Goal: Task Accomplishment & Management: Use online tool/utility

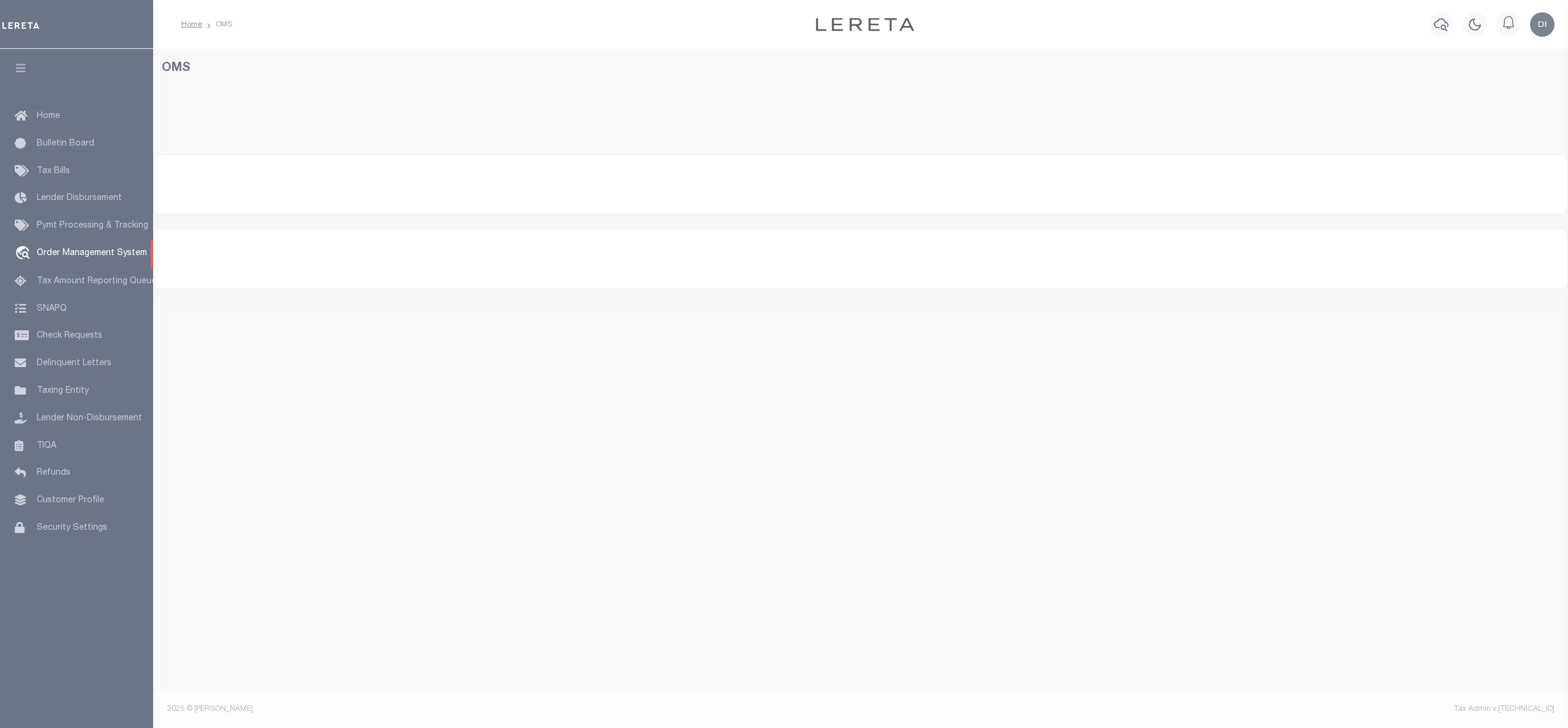
select select "200"
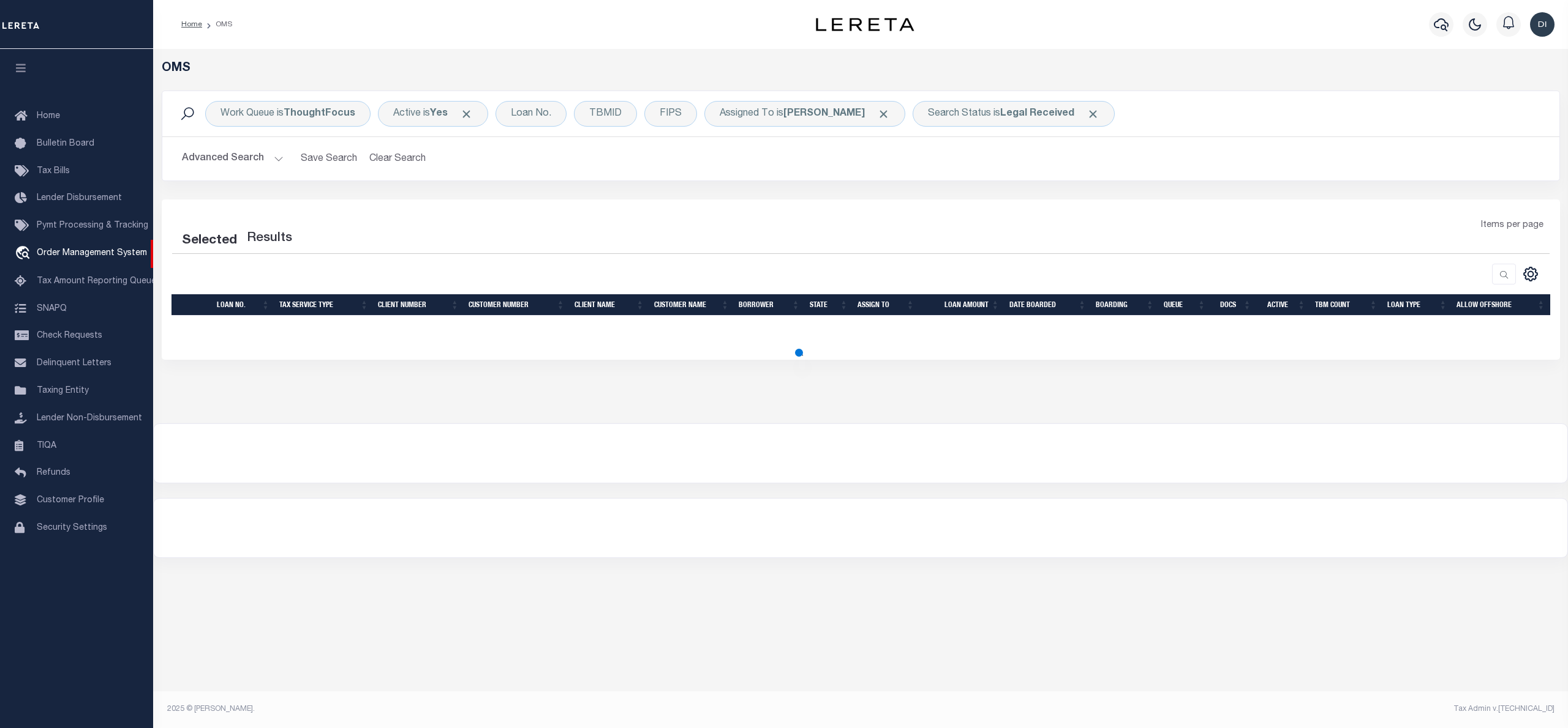
select select "200"
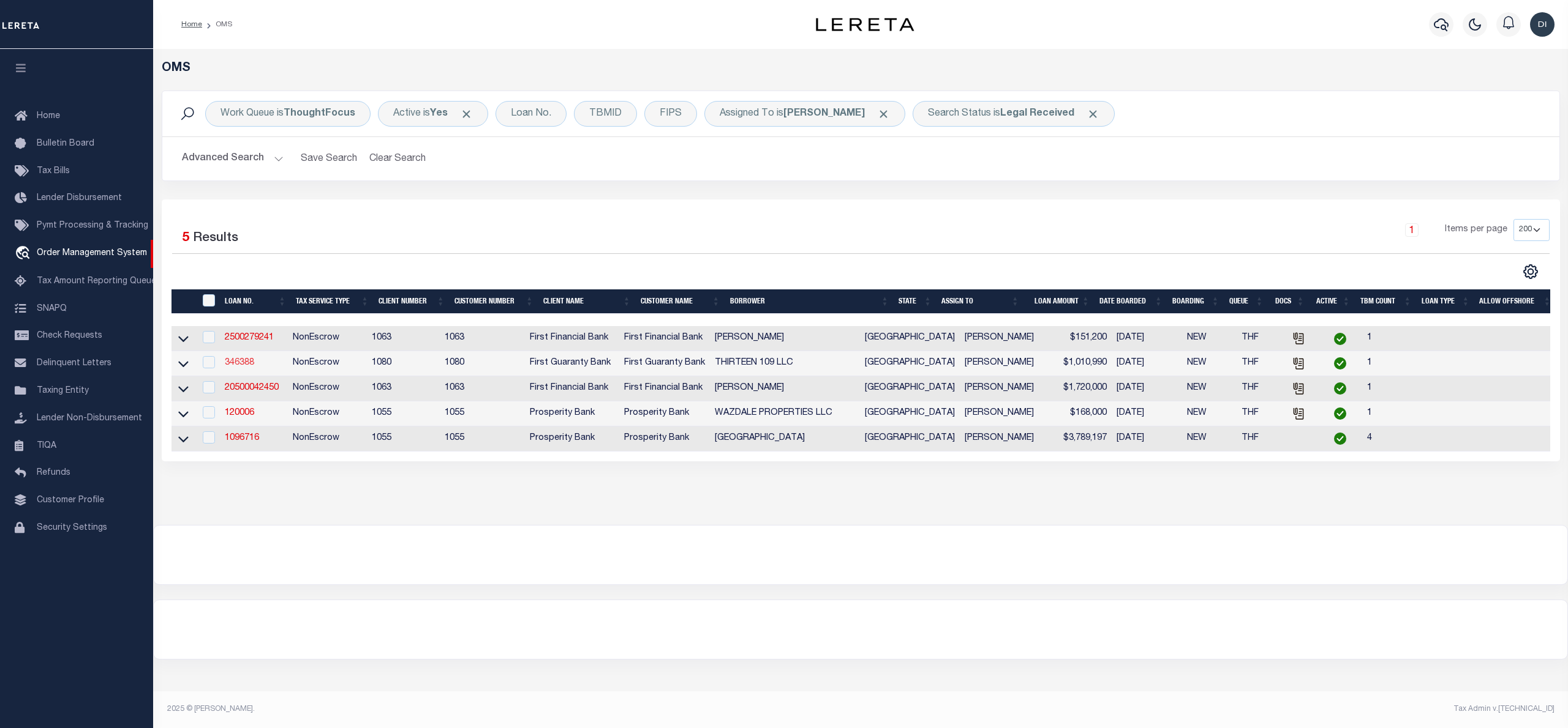
click at [236, 365] on link "346388" at bounding box center [240, 363] width 30 height 8
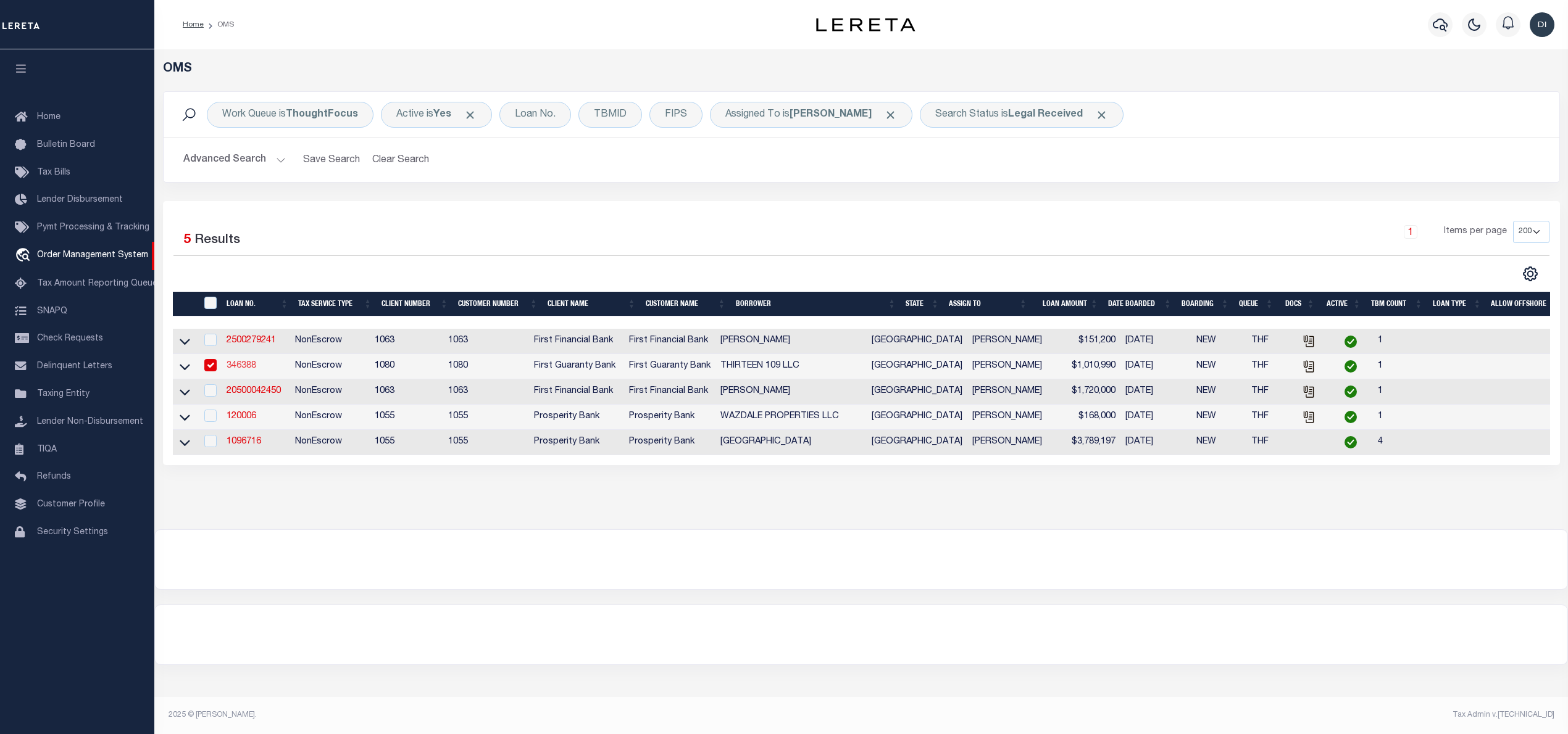
type input "346388"
type input "THIRTEEN 109 LLC"
select select
select select "400"
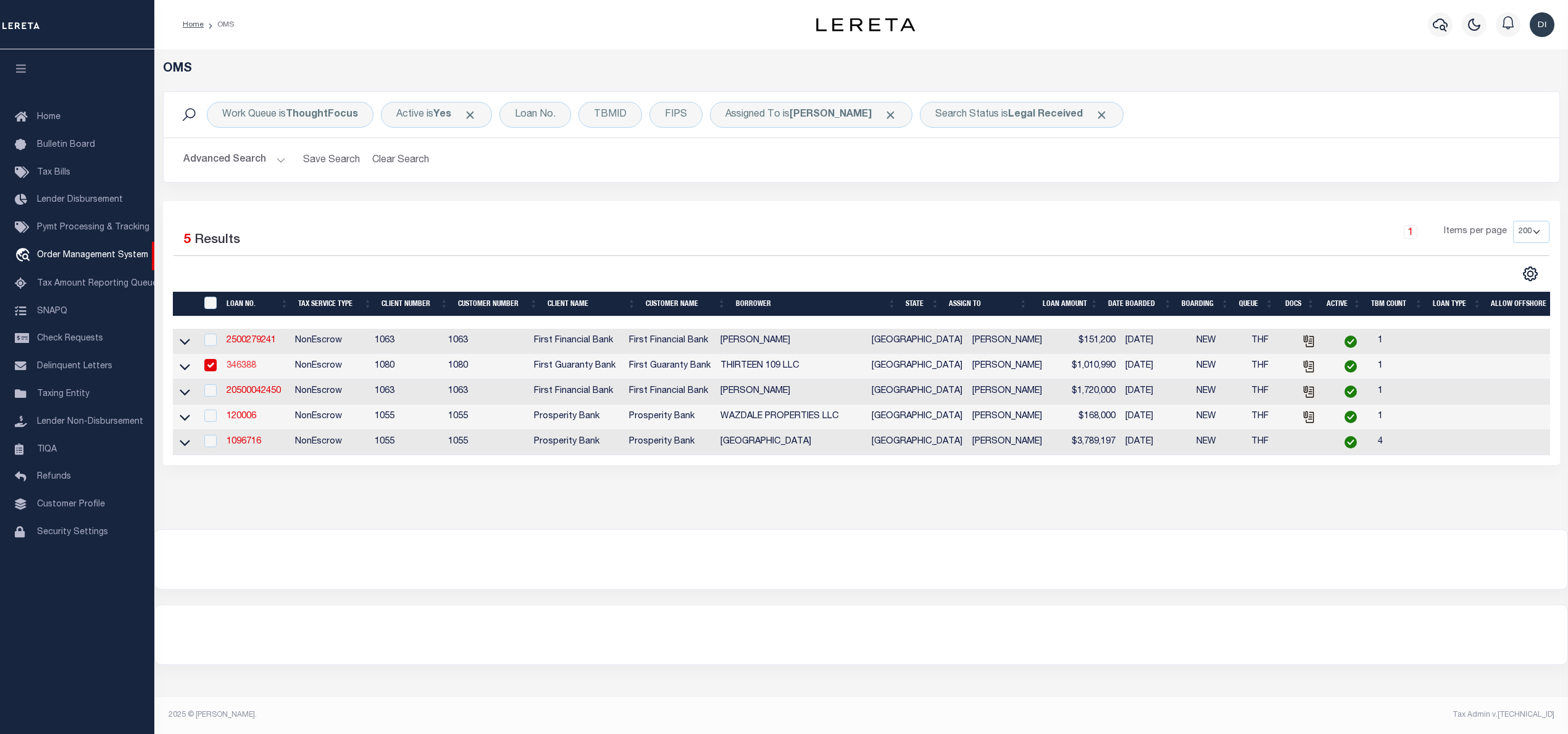
select select "NonEscrow"
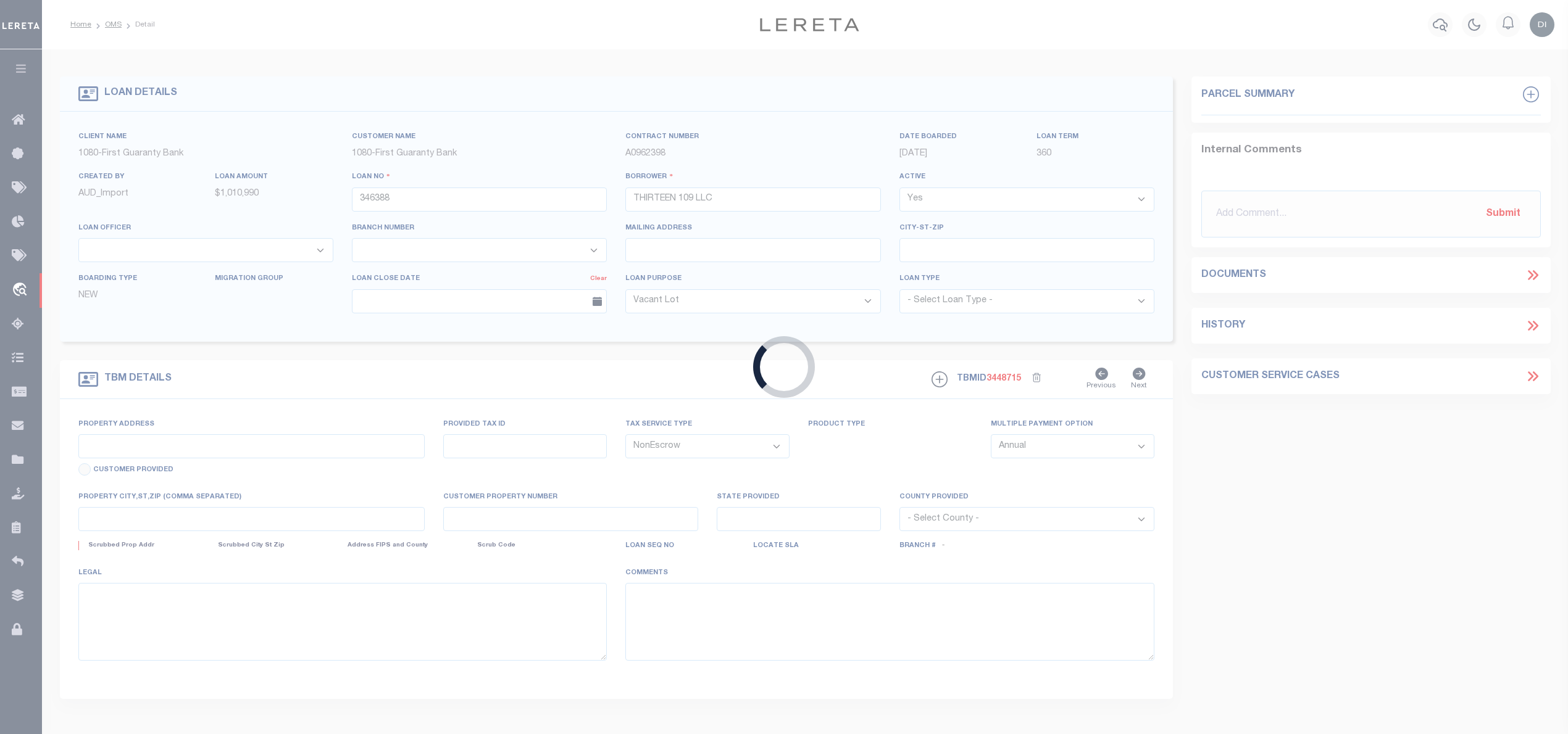
type input "3515 NW HWY"
type input "0000043205-6200000"
select select
type input "DALLAS TX 75225"
type input "200003978"
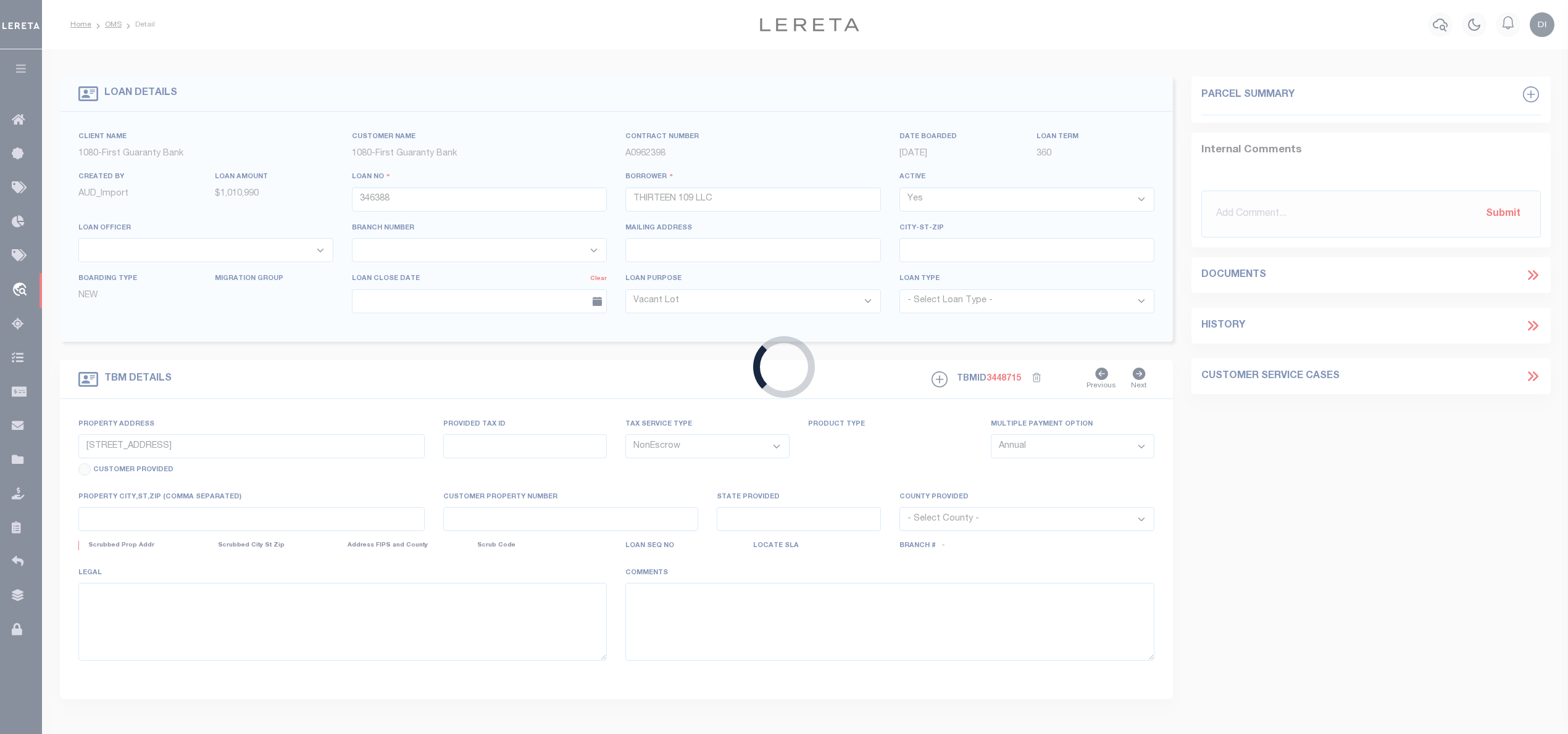
type input "[GEOGRAPHIC_DATA]"
select select
select select "3751"
select select "1570"
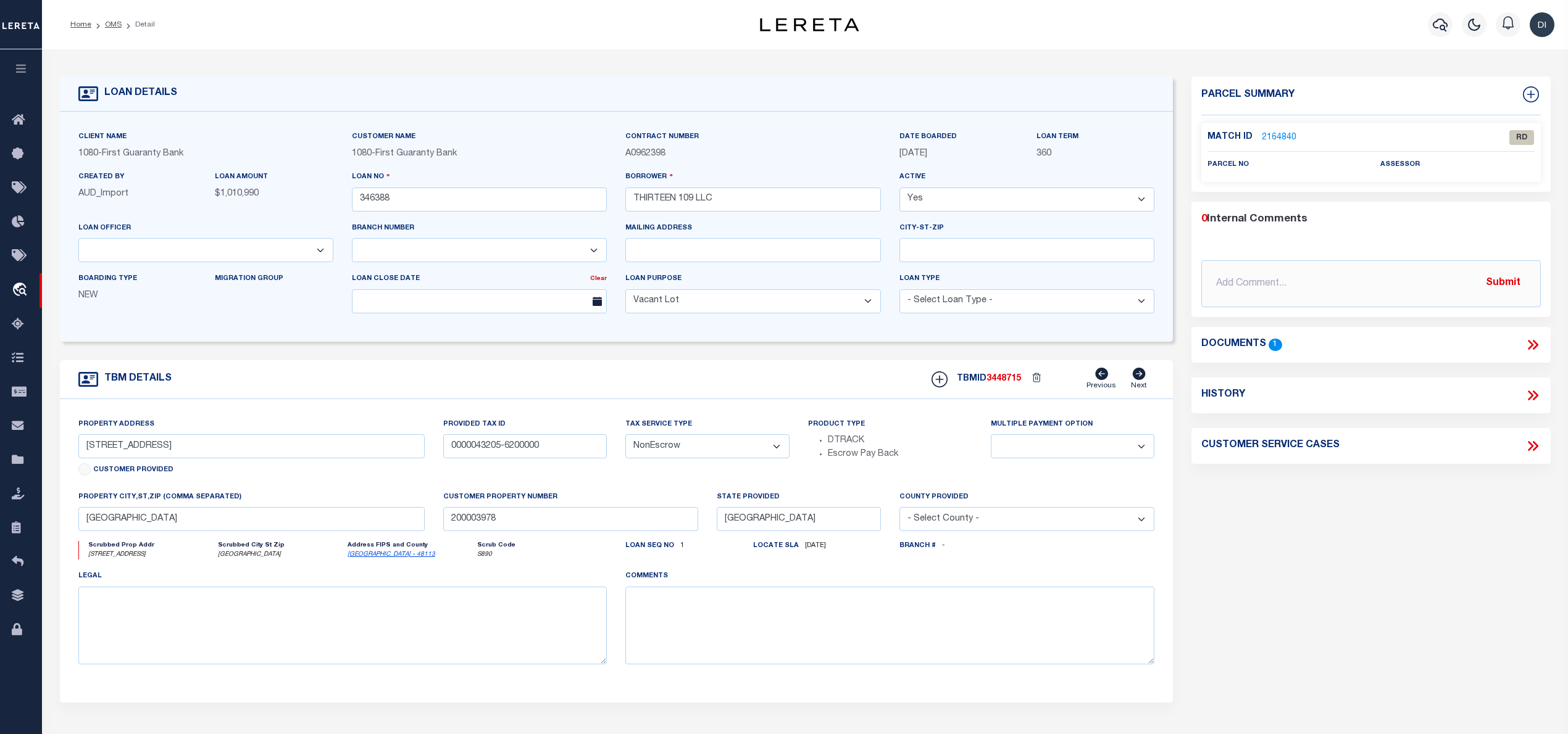
click at [1529, 345] on icon at bounding box center [1532, 345] width 16 height 16
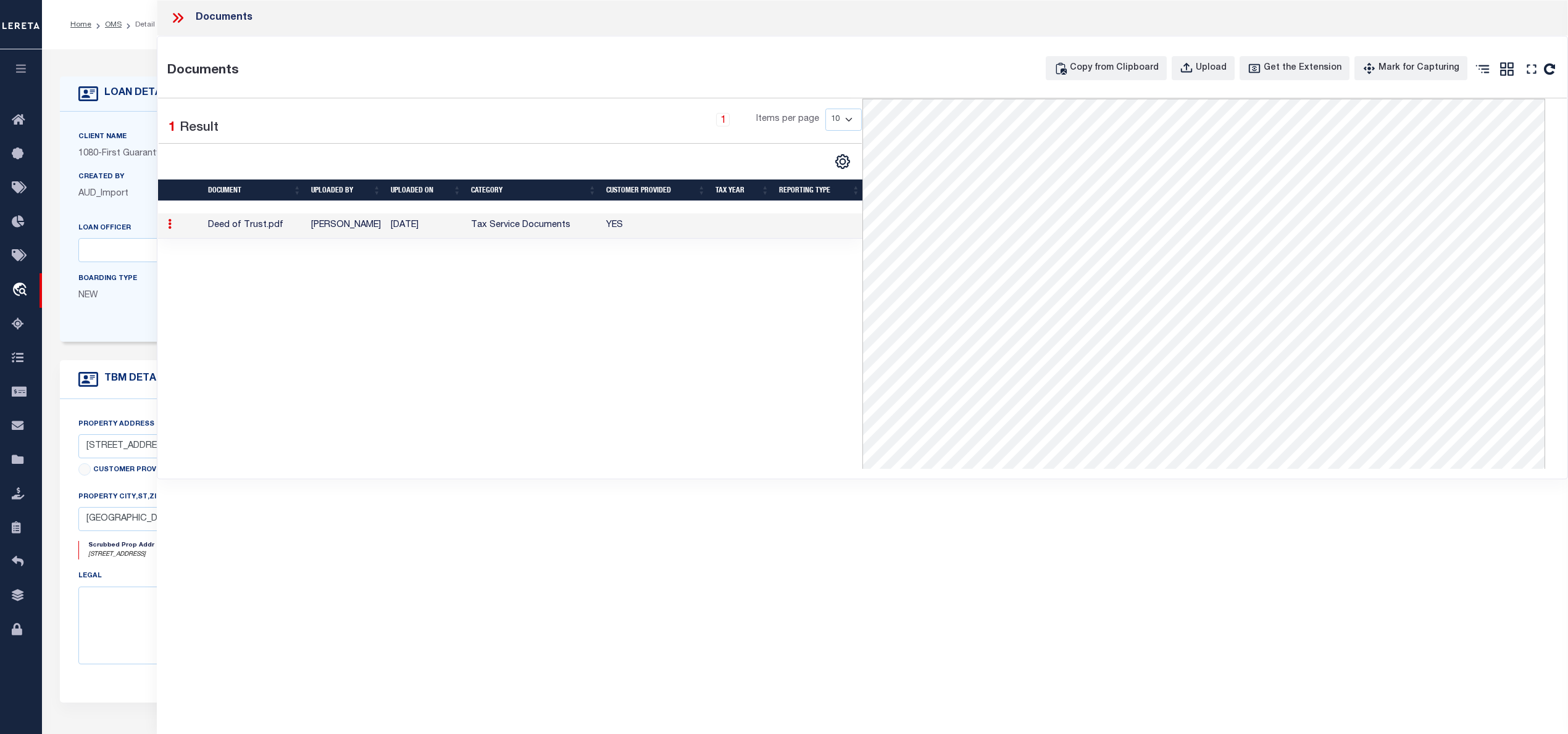
click at [176, 16] on icon at bounding box center [175, 18] width 6 height 10
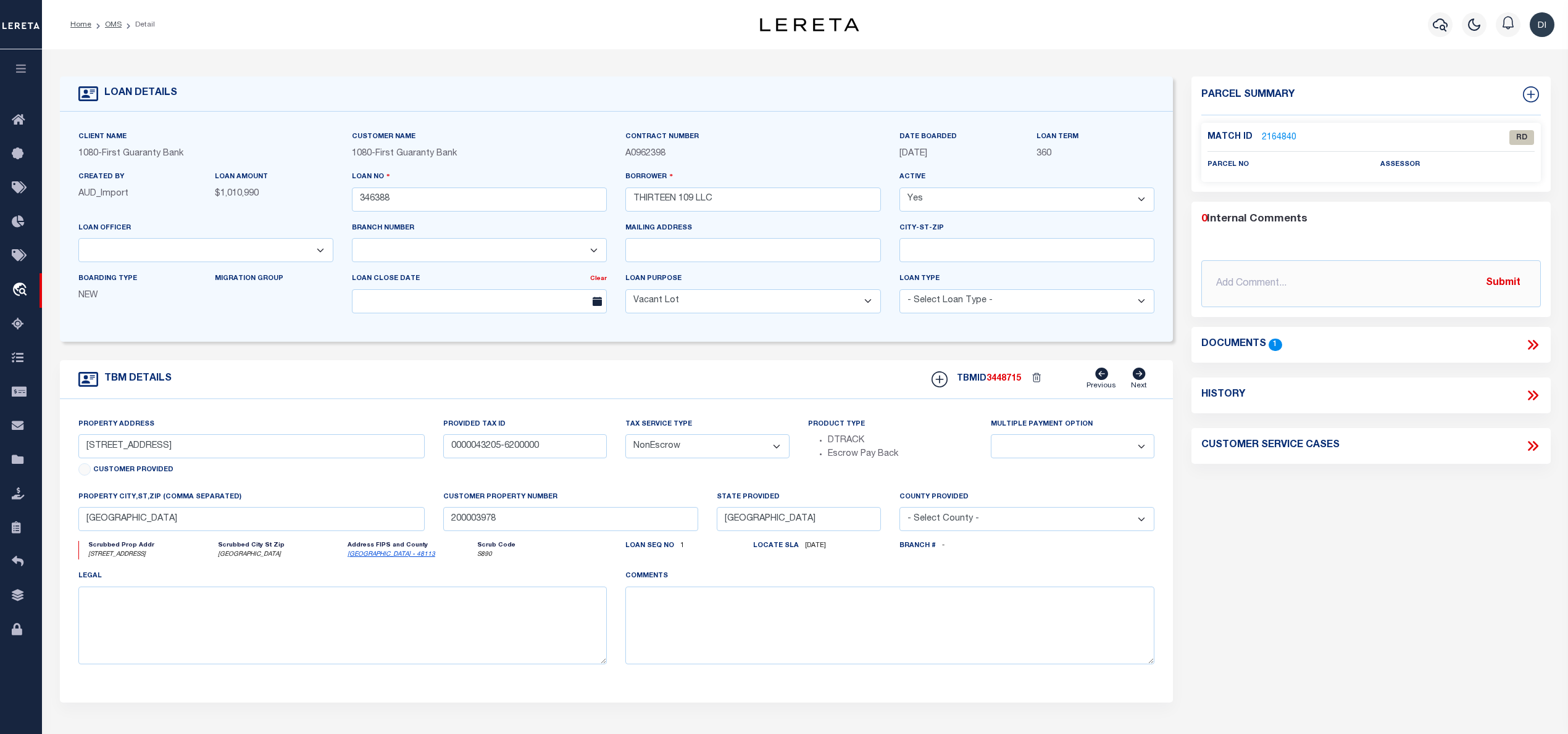
click at [1271, 135] on link "2164840" at bounding box center [1279, 138] width 35 height 13
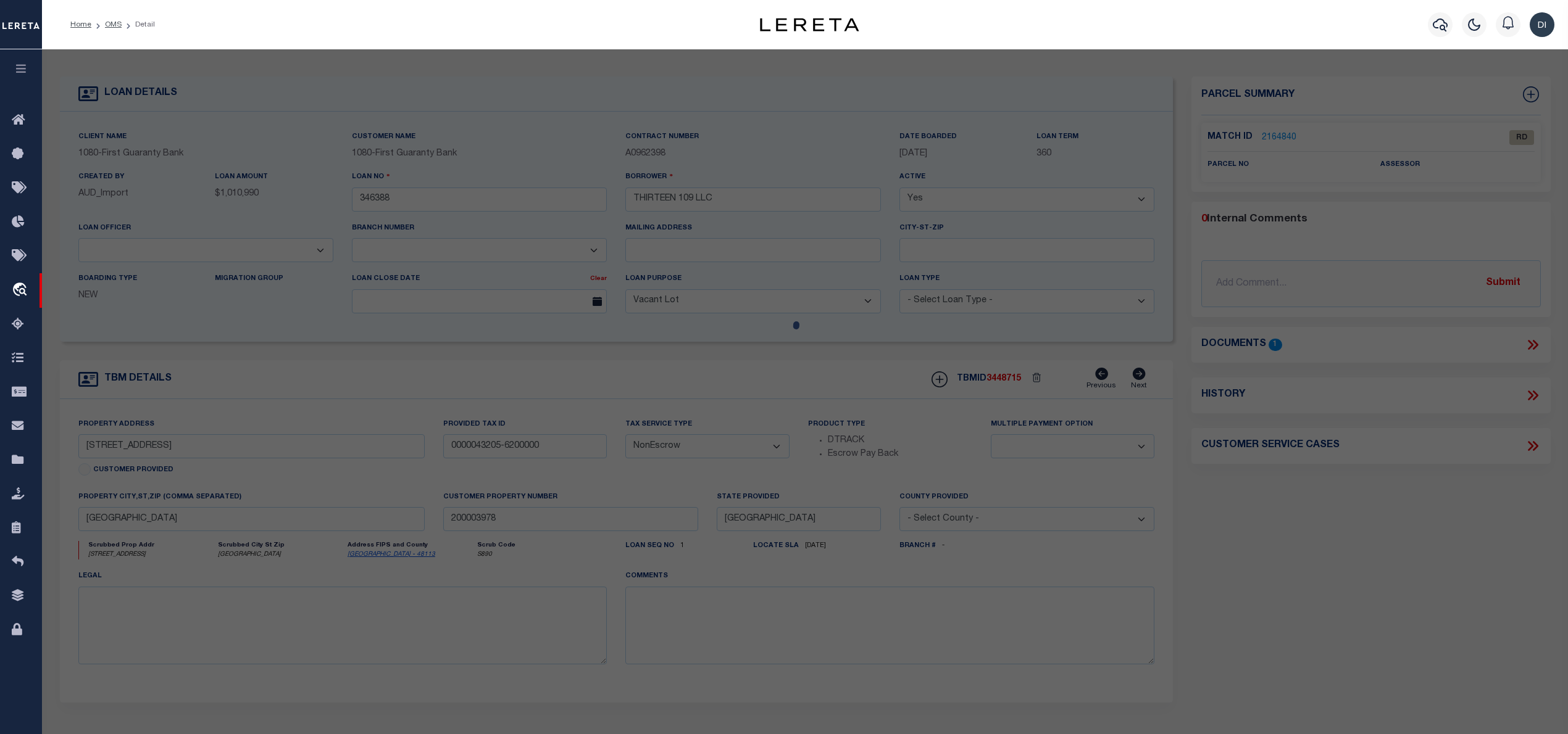
checkbox input "false"
select select "RD"
checkbox input "false"
type textarea "Document uploaded that satisfies a legal requirement, changing from ND to RD"
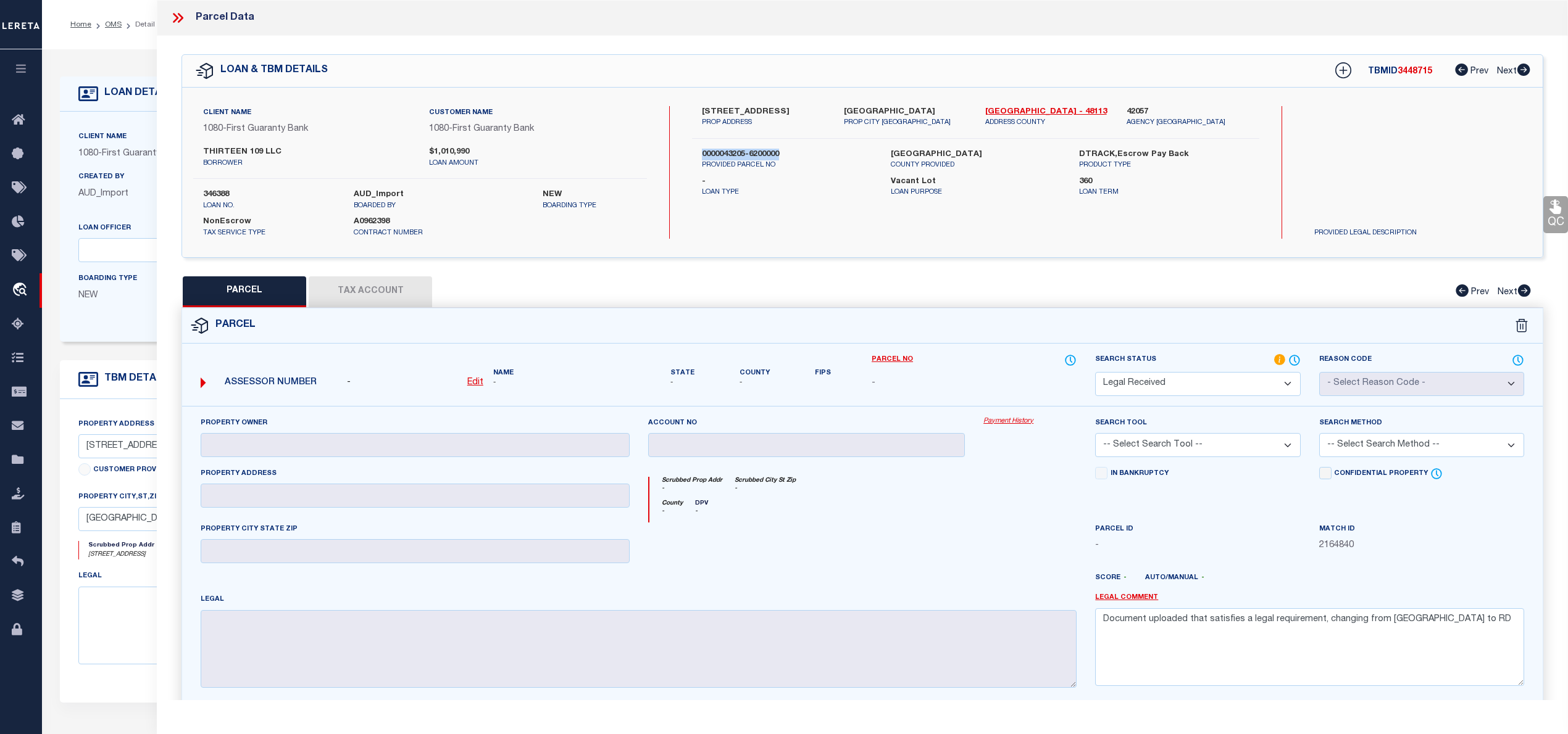
drag, startPoint x: 698, startPoint y: 152, endPoint x: 782, endPoint y: 145, distance: 84.3
click at [782, 145] on div "3515 NW HWY PROP ADDRESS DALLAS TX 75225 PROP CITY ST ZIP Dallas - 48113 ADDRES…" at bounding box center [975, 173] width 566 height 133
copy label "0000043205-6200000"
drag, startPoint x: 203, startPoint y: 153, endPoint x: 282, endPoint y: 149, distance: 79.1
click at [282, 149] on label "THIRTEEN 109 LLC" at bounding box center [307, 152] width 208 height 12
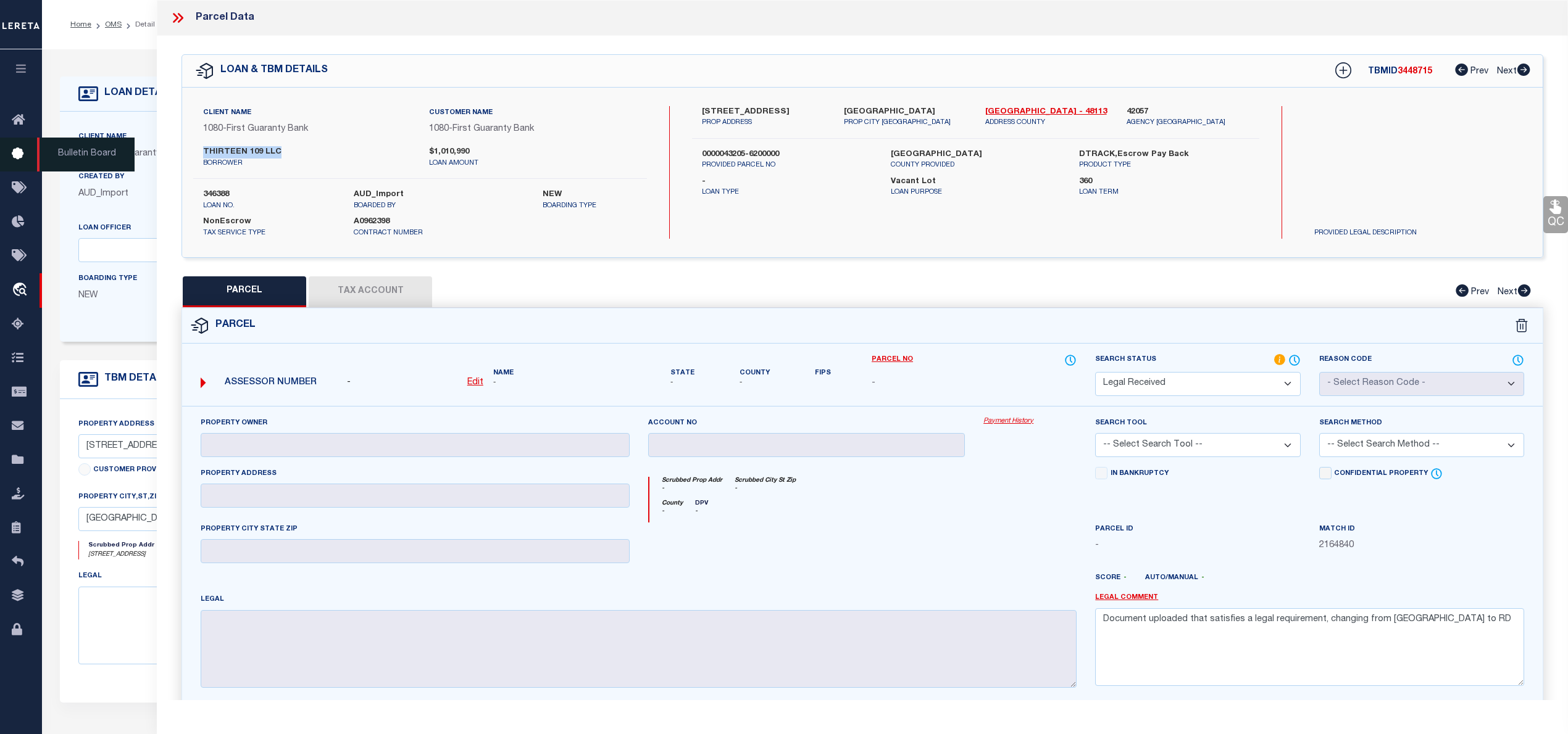
copy label "THIRTEEN 109 LLC"
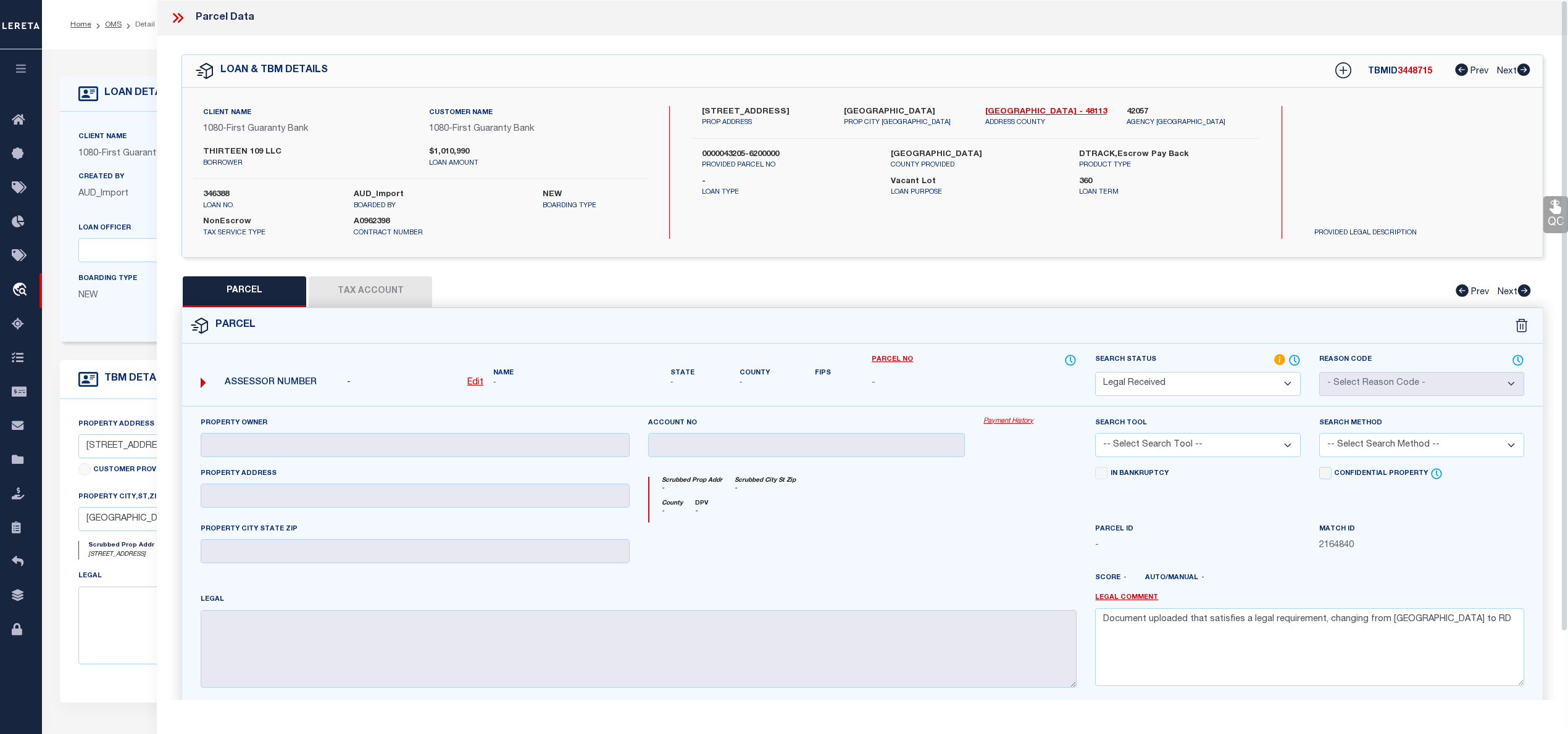
click at [295, 170] on div "Client Name 1080 - First Guaranty Bank Customer Name 1080 - First Guaranty Bank…" at bounding box center [420, 143] width 453 height 73
click at [708, 109] on label "3515 NW HWY" at bounding box center [763, 112] width 123 height 12
copy label "3515"
click at [747, 107] on label "3515 NW HWY" at bounding box center [763, 112] width 123 height 12
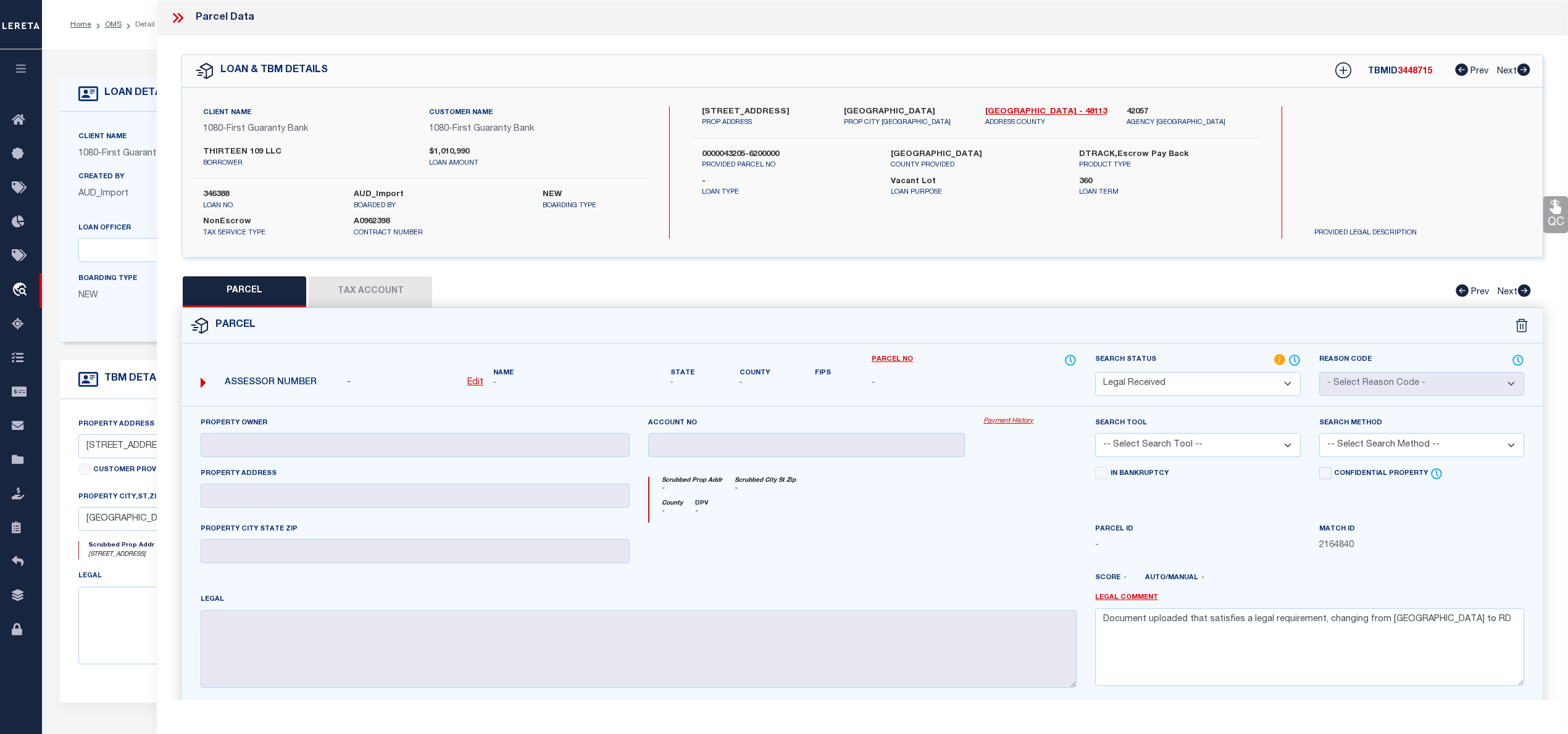
click at [747, 107] on label "3515 NW HWY" at bounding box center [763, 112] width 123 height 12
copy label "HWY"
click at [716, 109] on label "3515 NW HWY" at bounding box center [763, 112] width 123 height 12
copy label "3515"
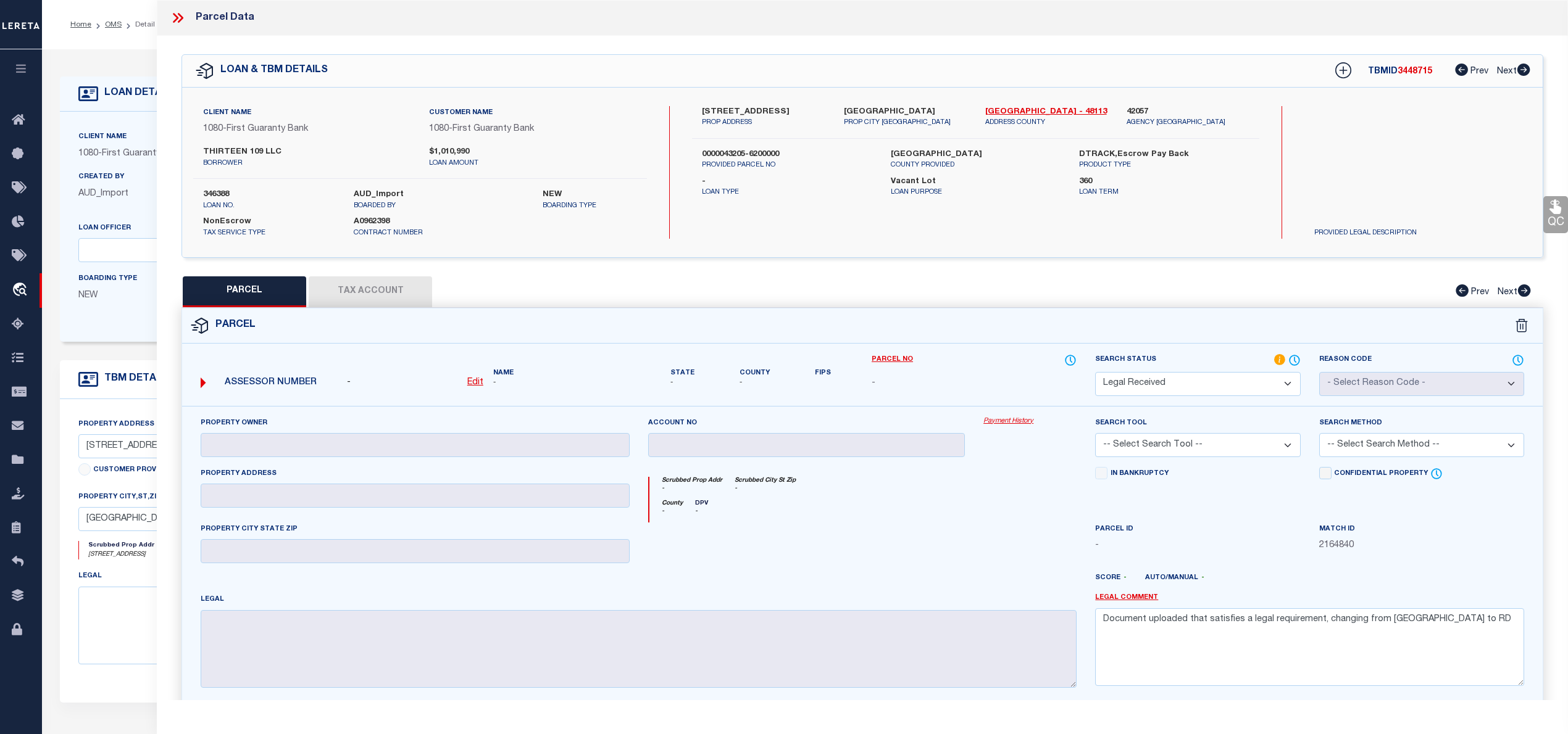
click at [746, 110] on label "3515 NW HWY" at bounding box center [763, 112] width 123 height 12
copy label "HWY"
click at [470, 381] on u "Edit" at bounding box center [475, 383] width 16 height 8
select select "RD"
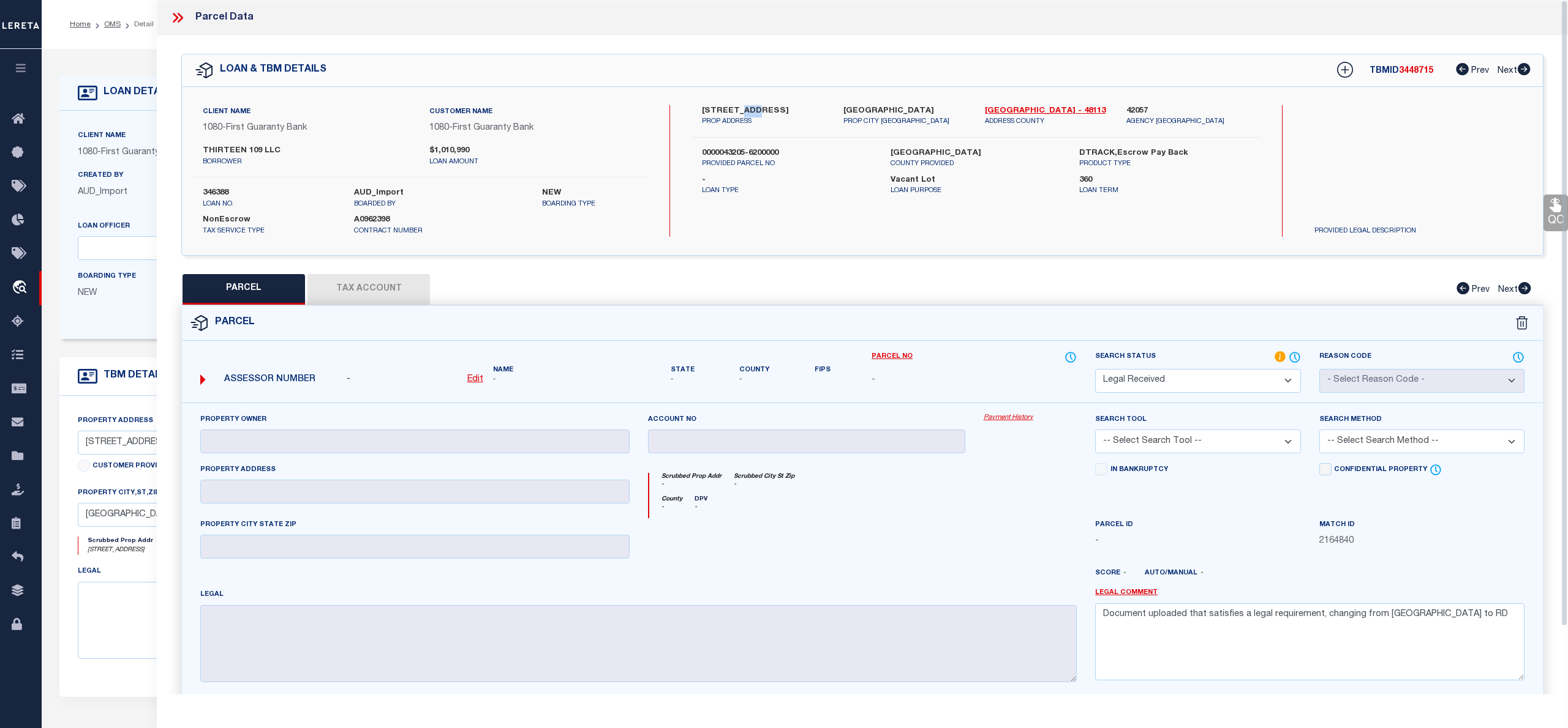
type textarea "-"
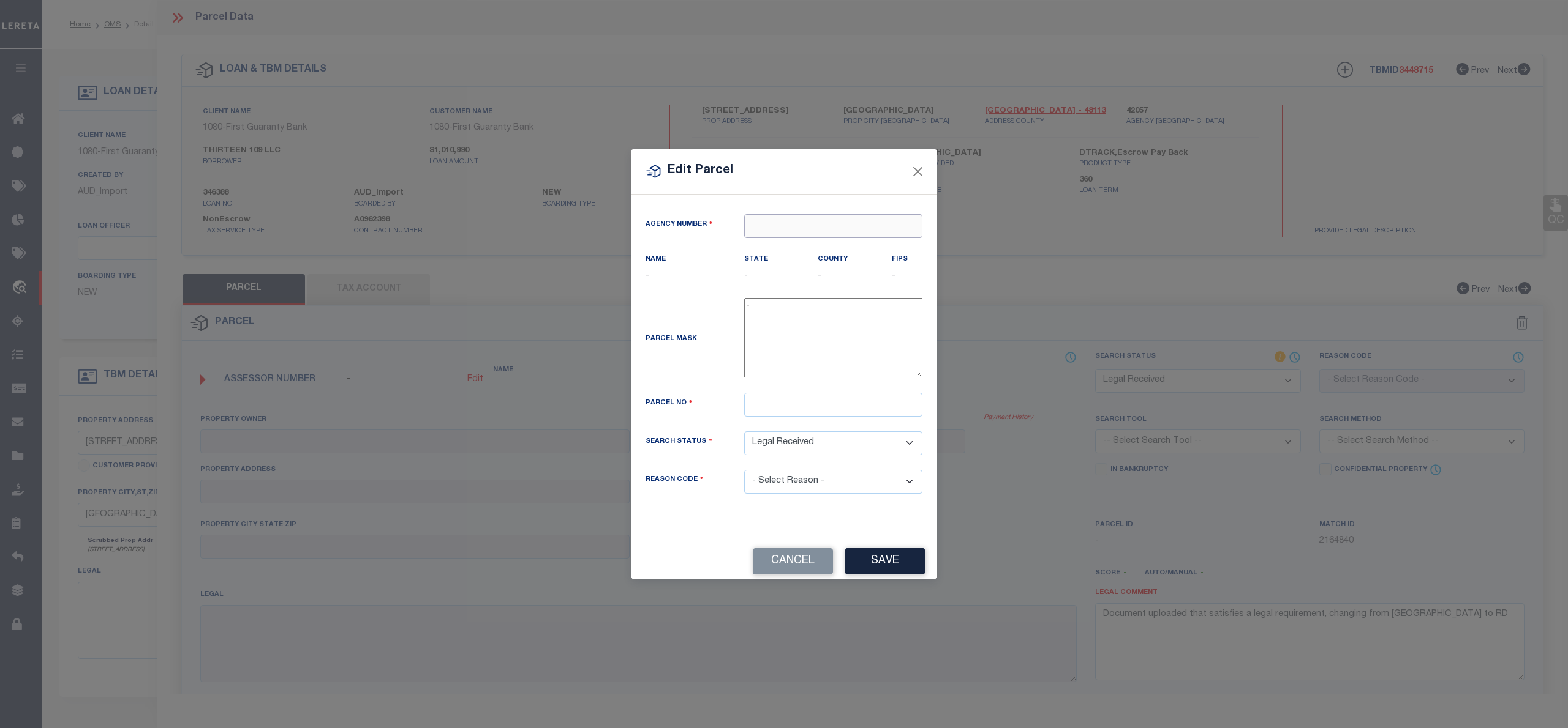
click at [765, 223] on input "text" at bounding box center [833, 226] width 178 height 24
click at [807, 250] on div "420570000 : DALLAS COUNTY" at bounding box center [833, 254] width 177 height 35
type input "420570000"
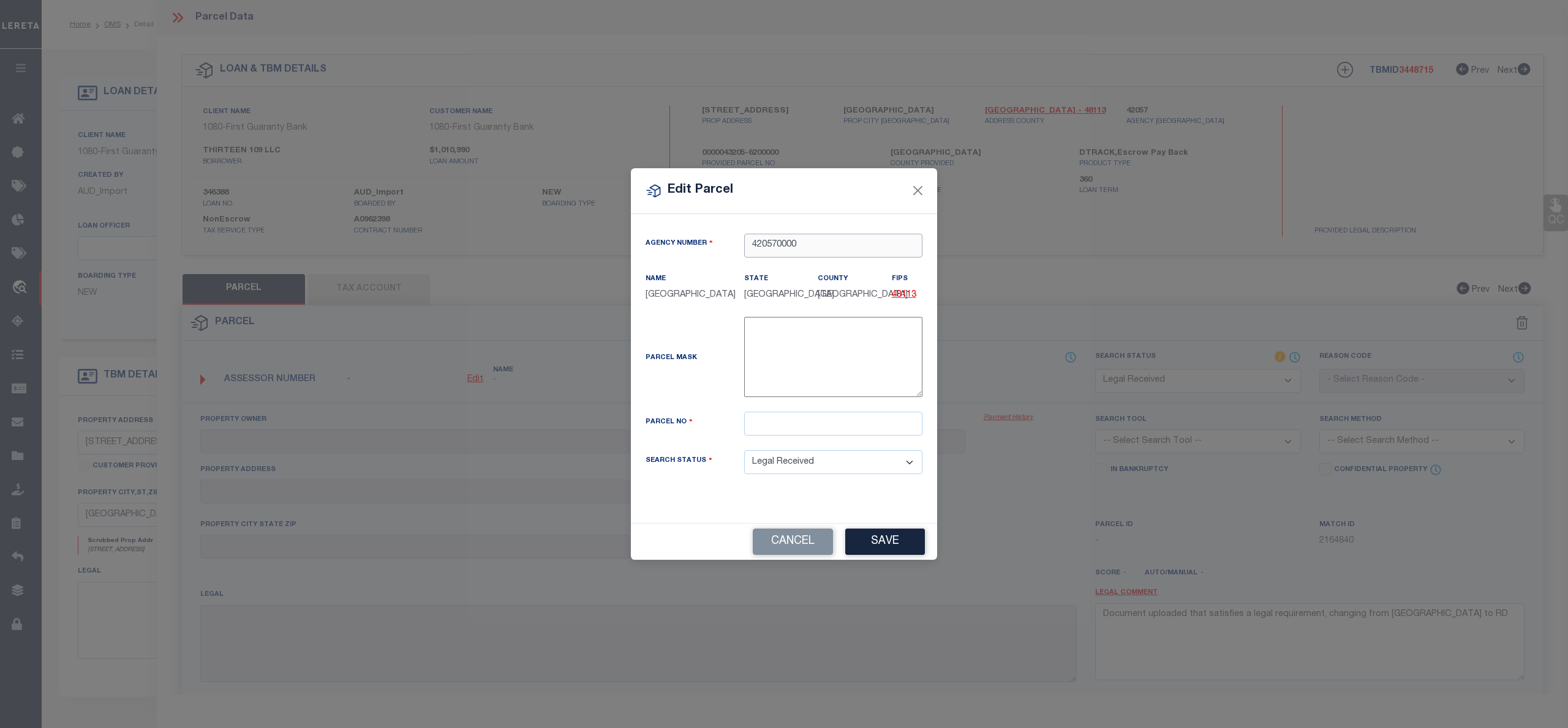
type input "420570000"
click at [760, 426] on input "text" at bounding box center [833, 423] width 178 height 24
paste input "00000432056200000"
type input "00000432056200000"
click at [707, 392] on div "Parcel Mask -" at bounding box center [784, 359] width 295 height 85
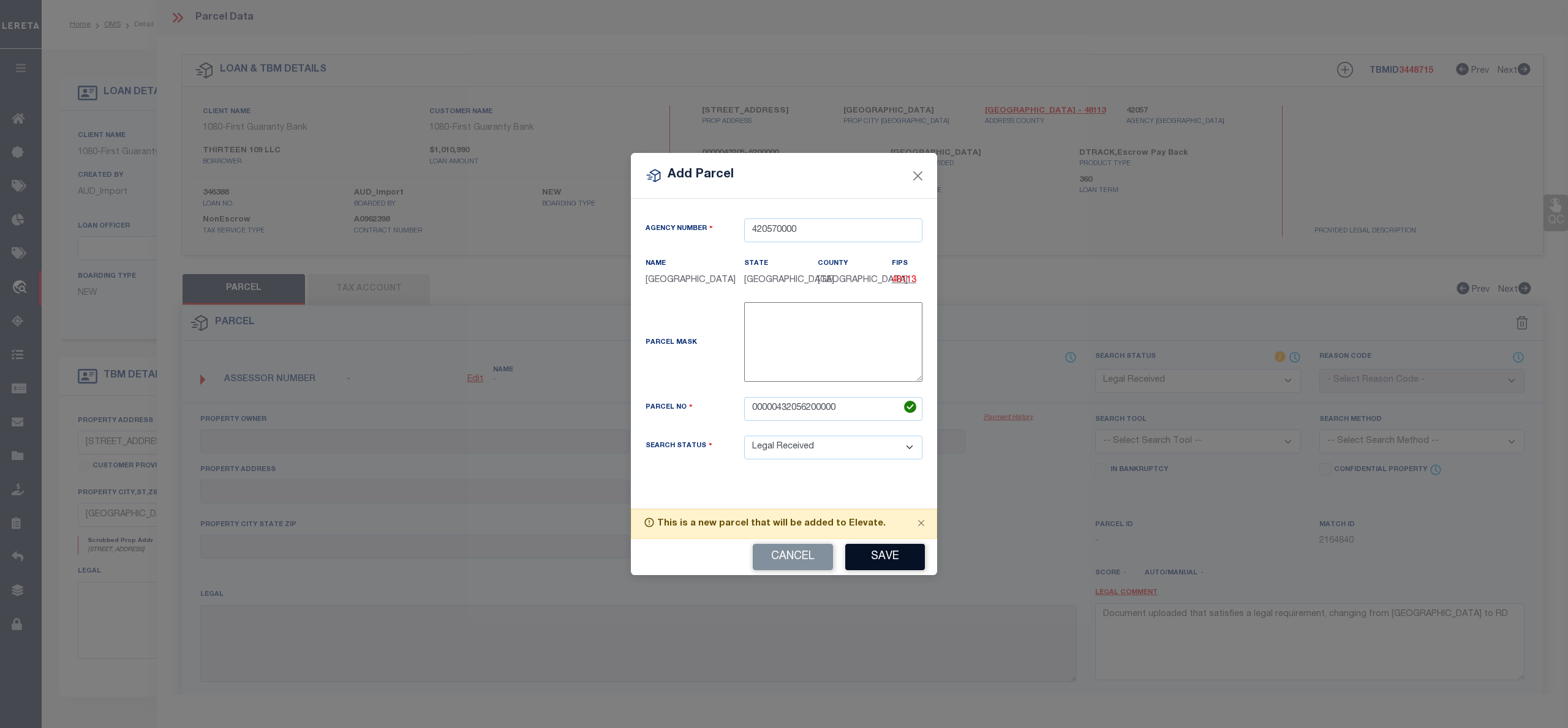
click at [906, 556] on button "Save" at bounding box center [885, 558] width 80 height 26
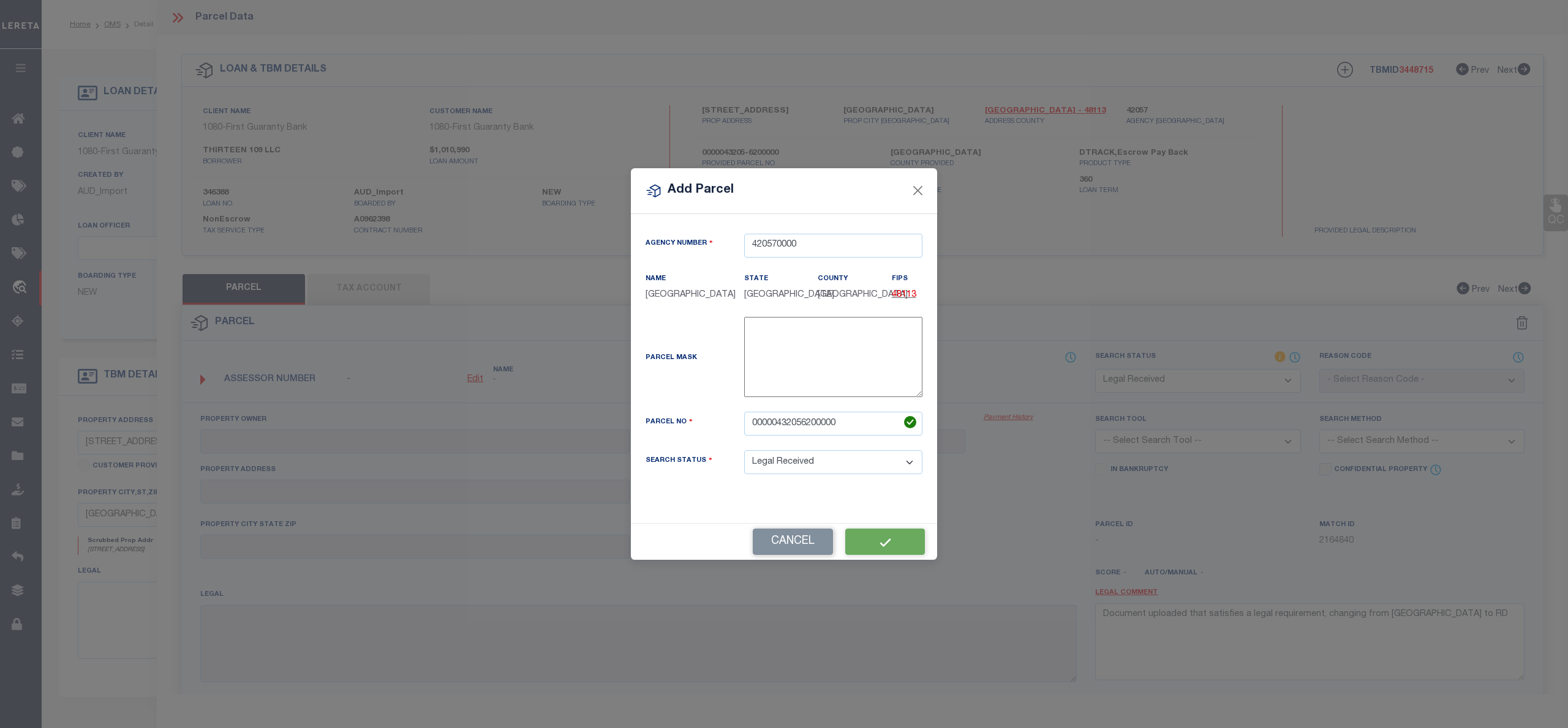
select select "RD"
checkbox input "false"
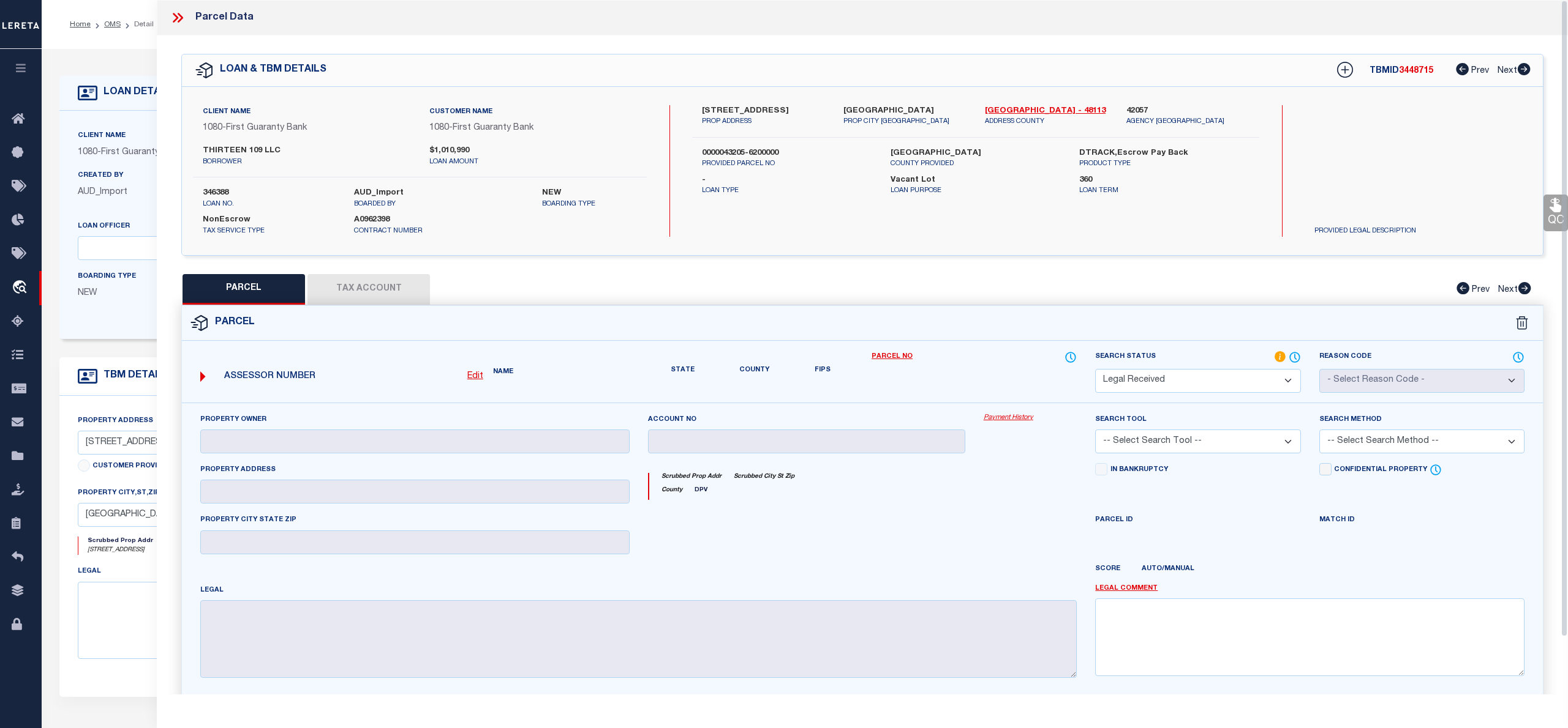
type input "CAPVIEW INCOME & VALUE FUND IV LP"
type input "00000432056200000"
type input "3515 W NORTHWEST HWY"
type input "DALLAS TX 75220"
type textarea "1: CASA BONITA NORTHWEST 2: BLK K/5775 PT LT 3D ACS 0.8545 3: 4: INT20160008233…"
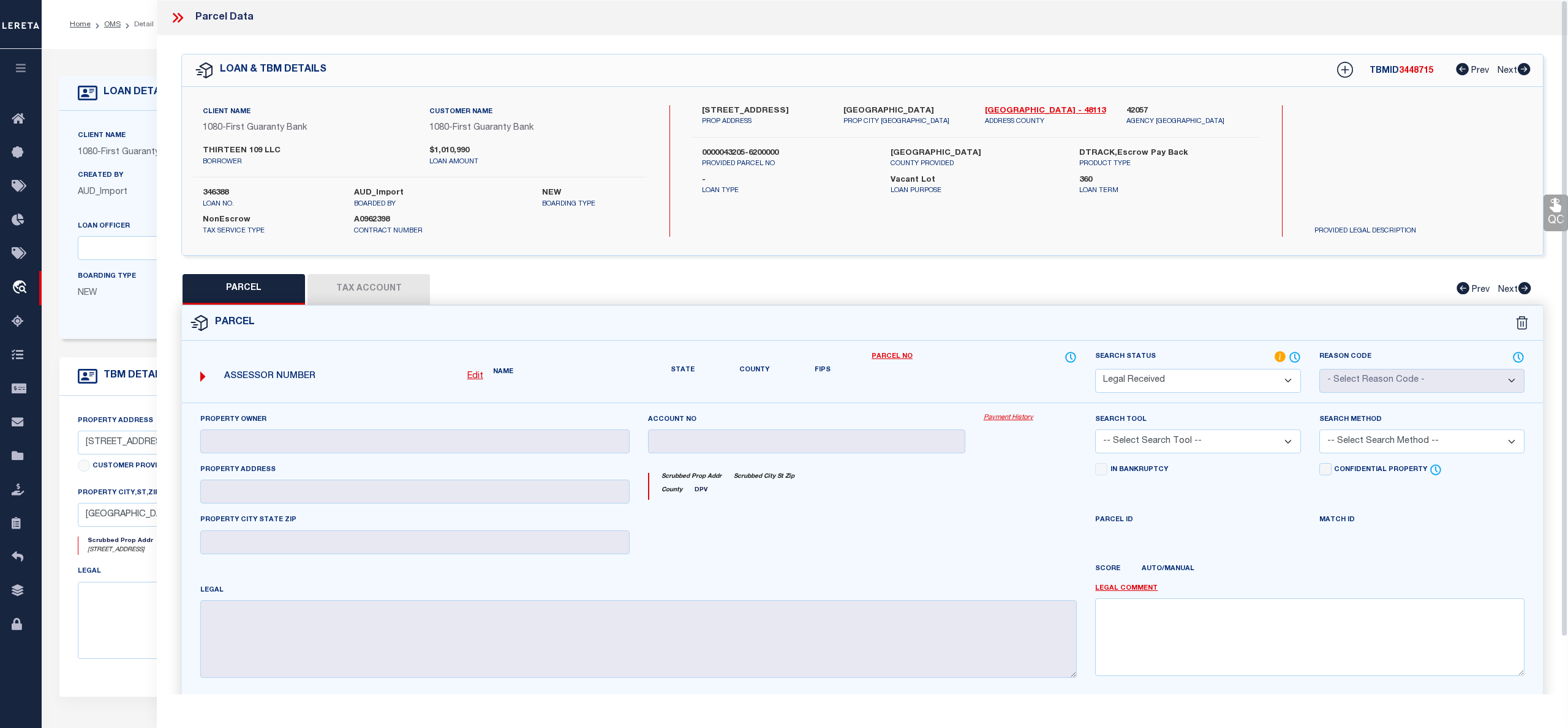
type textarea "Document uploaded that satisfies a legal requirement, changing from ND to RD"
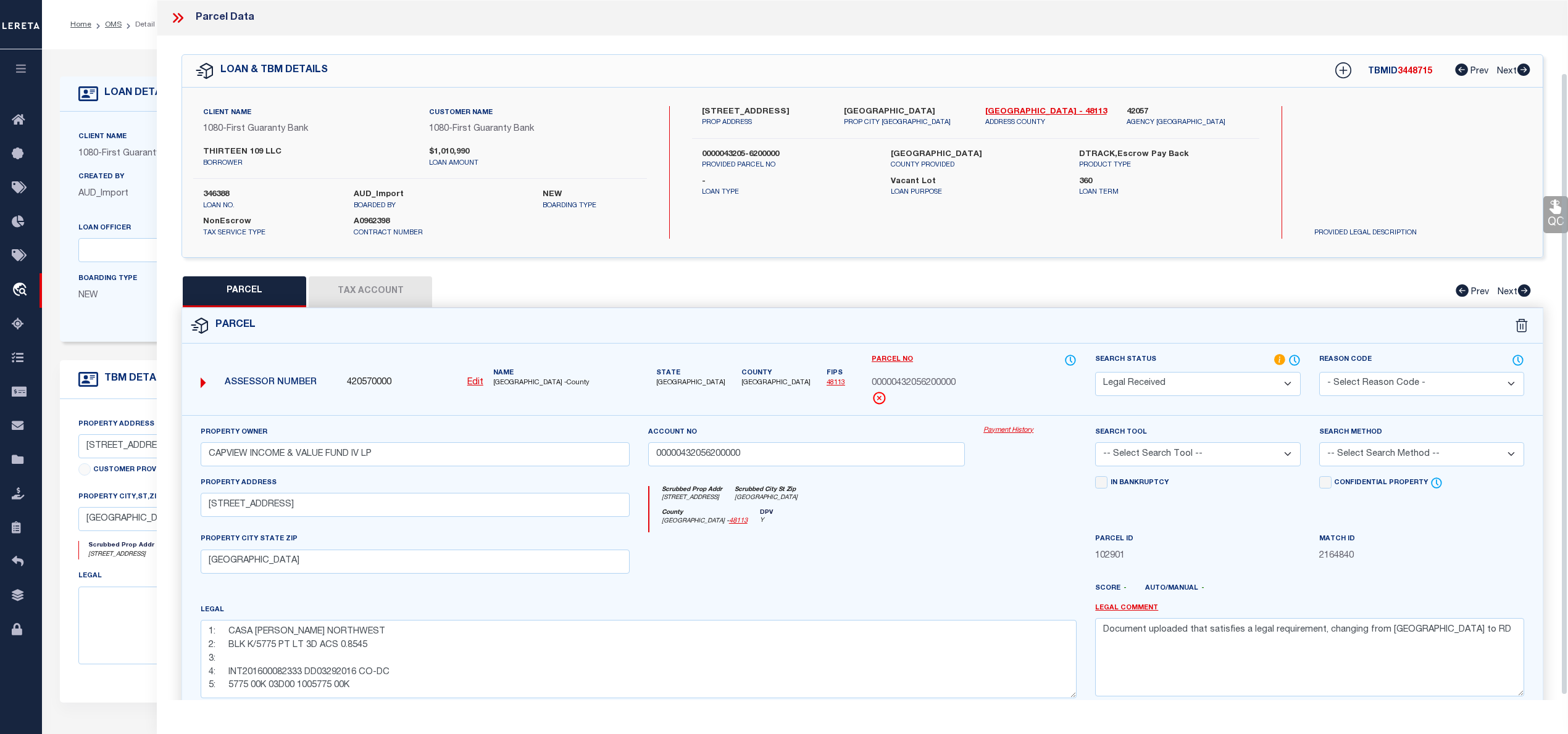
scroll to position [82, 0]
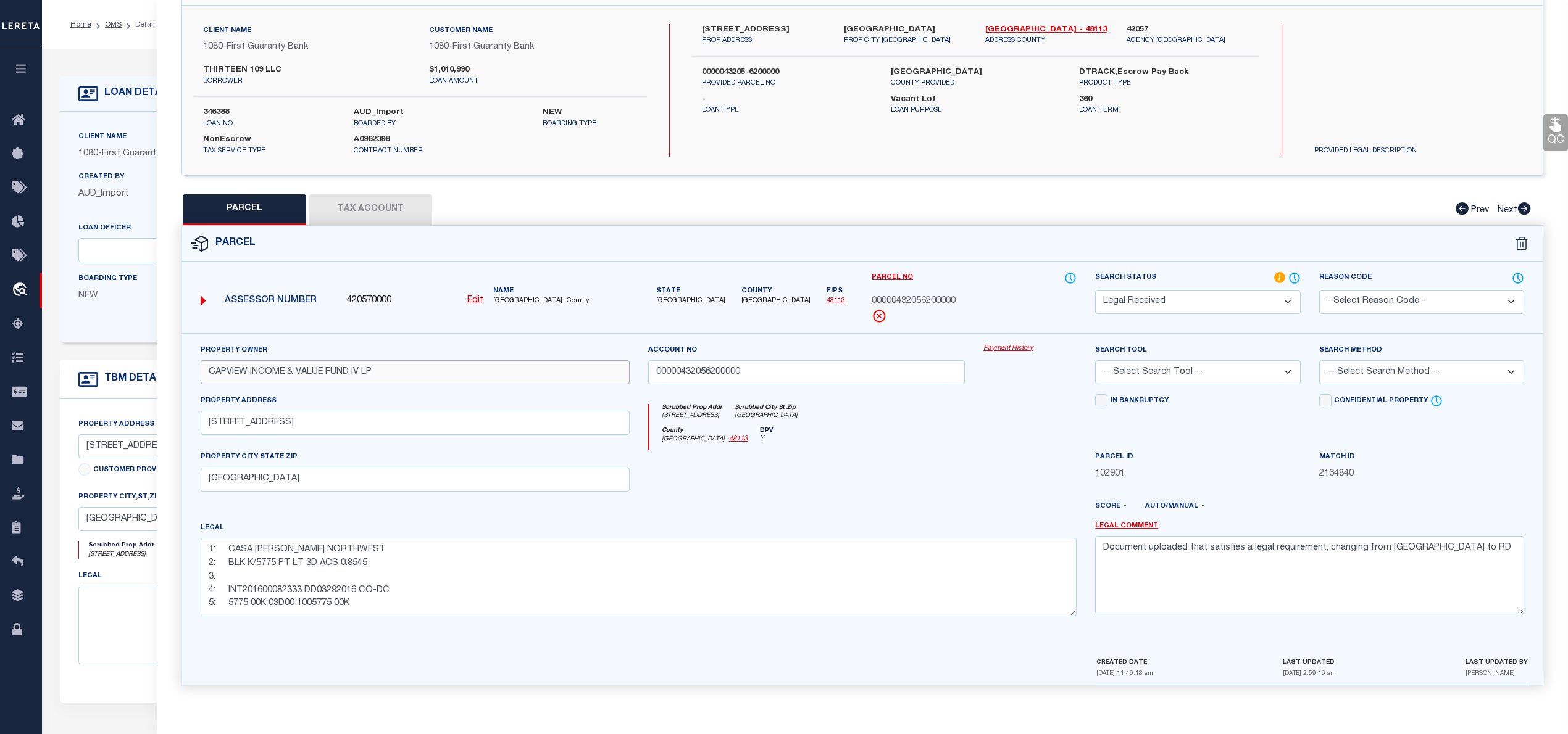
drag, startPoint x: 378, startPoint y: 376, endPoint x: 206, endPoint y: 371, distance: 172.1
click at [206, 371] on input "CAPVIEW INCOME & VALUE FUND IV LP" at bounding box center [415, 372] width 429 height 24
paste input "THRITEEN 109 LLC"
type input "THRITEEN 109 LLC"
drag, startPoint x: 325, startPoint y: 428, endPoint x: 178, endPoint y: 429, distance: 147.0
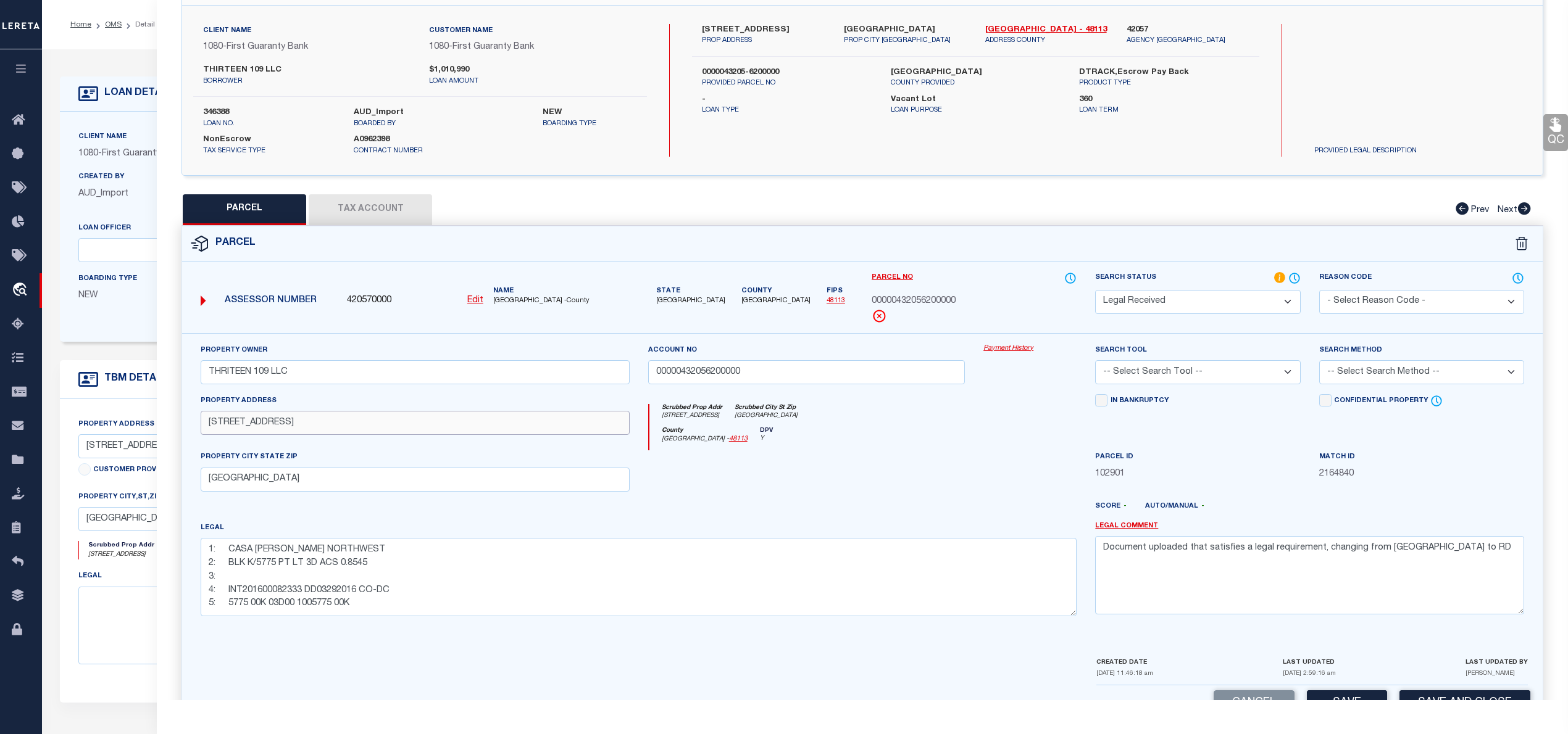
click at [178, 429] on div "Property Owner THRITEEN 109 LLC Account no 00000432056200000 Payment History Se…" at bounding box center [862, 509] width 1379 height 352
drag, startPoint x: 294, startPoint y: 477, endPoint x: 203, endPoint y: 482, distance: 91.1
click at [203, 482] on input "DALLAS TX 75220" at bounding box center [415, 479] width 429 height 24
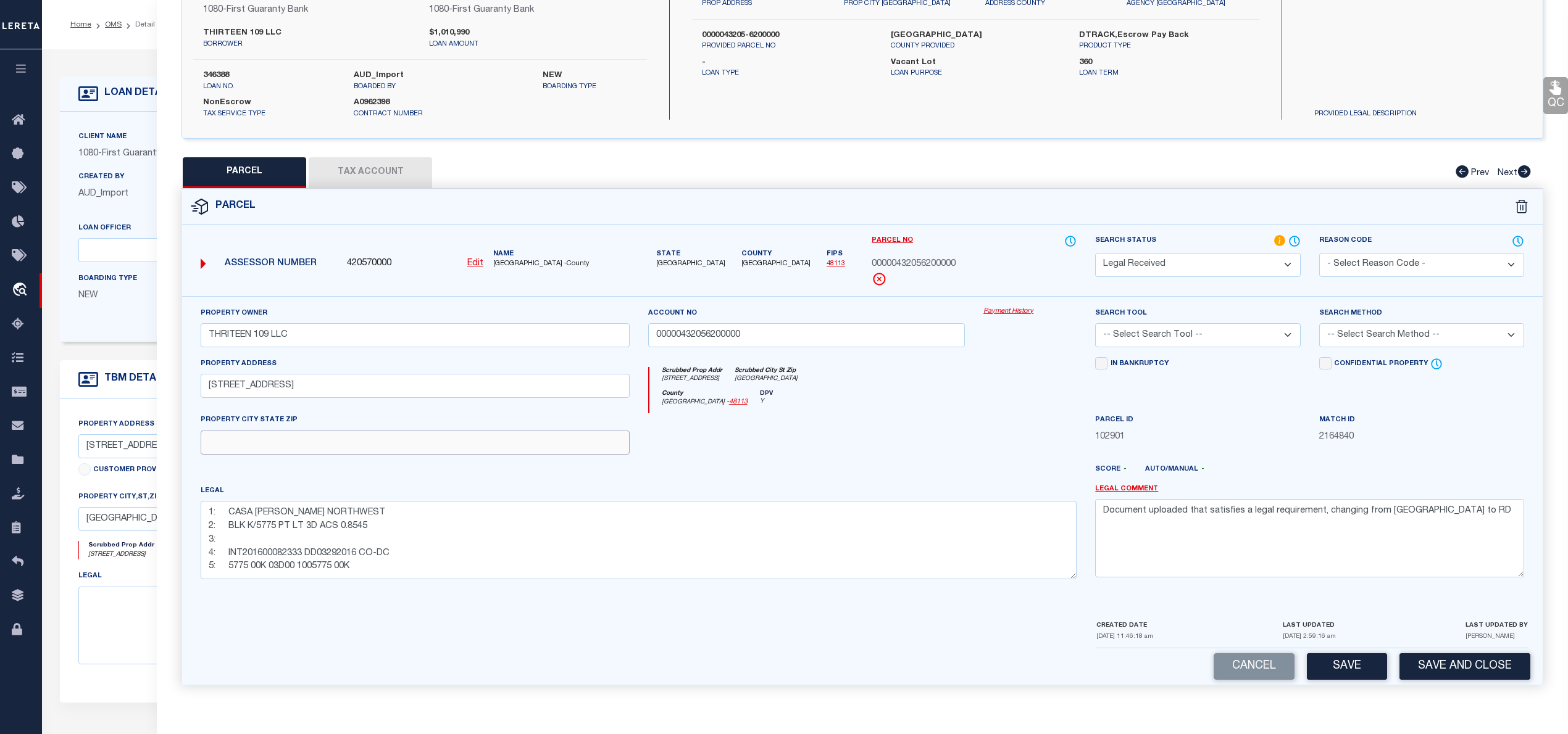
scroll to position [41, 0]
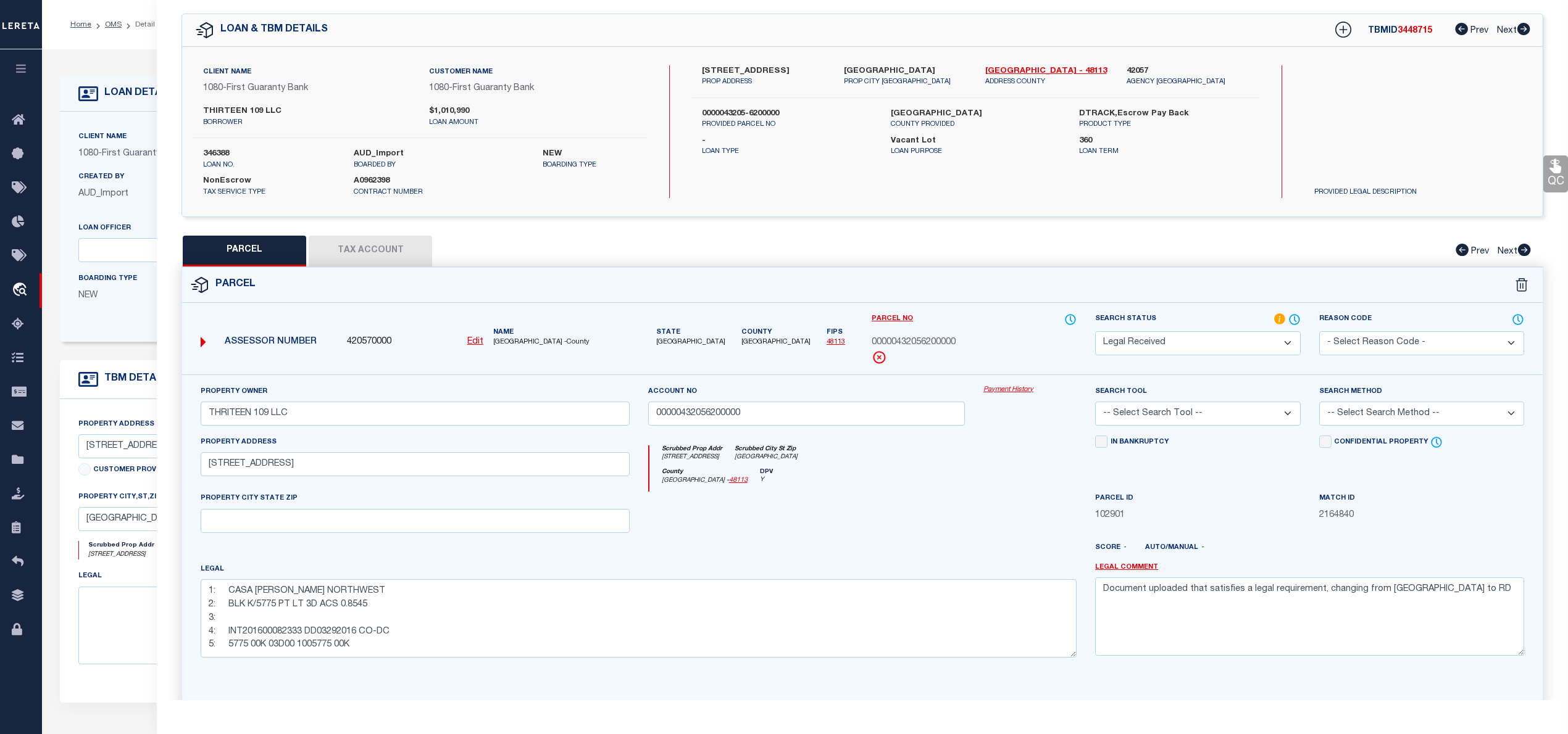
click at [1226, 418] on select "-- Select Search Tool -- 3rd Party Website Agency File Agency Website ATLS CNV-…" at bounding box center [1198, 413] width 205 height 24
select select "AGW"
click at [1095, 404] on select "-- Select Search Tool -- 3rd Party Website Agency File Agency Website ATLS CNV-…" at bounding box center [1198, 413] width 205 height 24
click at [1396, 408] on select "-- Select Search Method -- Property Address Legal Liability Info Provided" at bounding box center [1421, 413] width 205 height 24
select select "LEG"
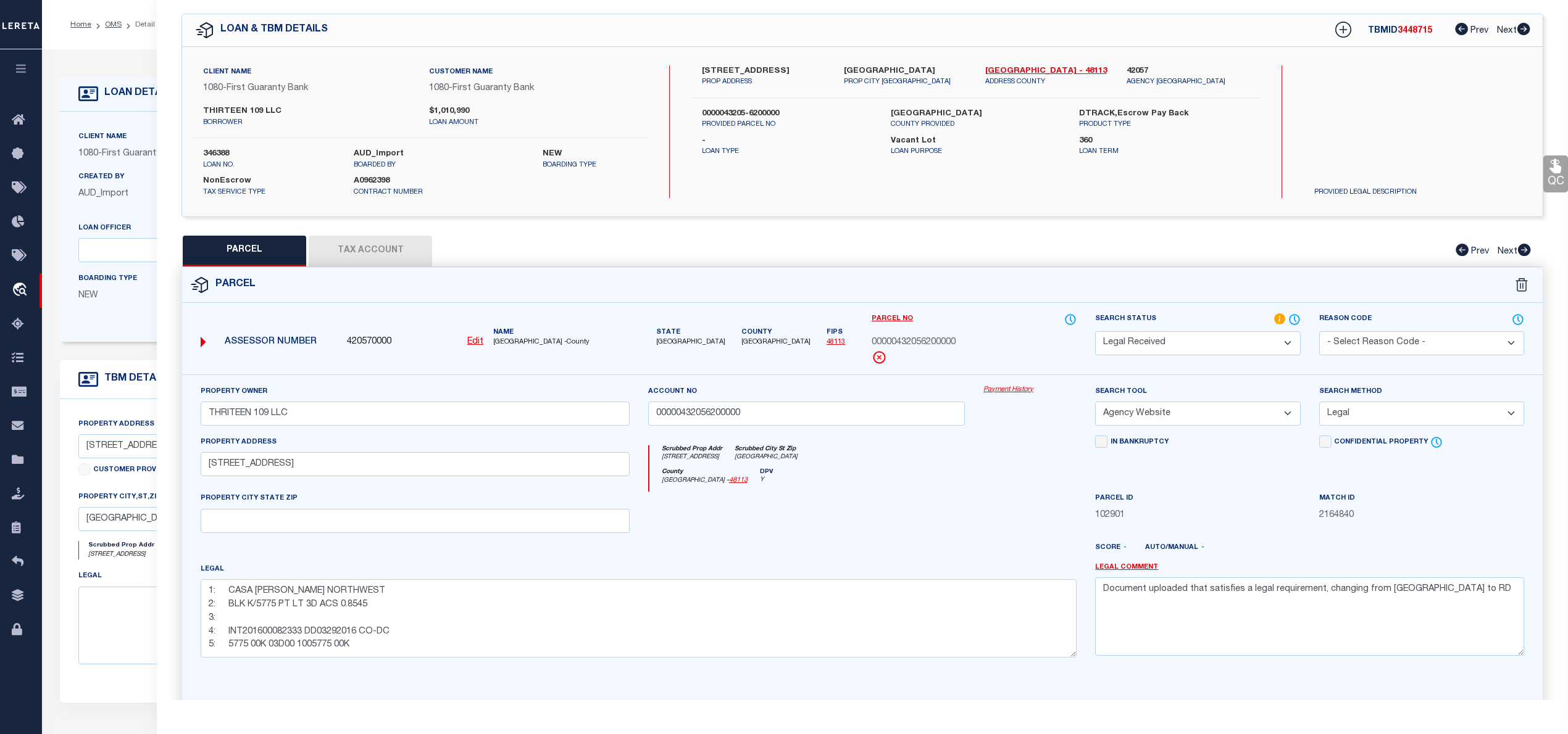
click at [1319, 404] on select "-- Select Search Method -- Property Address Legal Liability Info Provided" at bounding box center [1421, 413] width 205 height 24
drag, startPoint x: 1432, startPoint y: 588, endPoint x: 1037, endPoint y: 593, distance: 395.0
click at [1037, 593] on div "Property Owner THRITEEN 109 LLC Account no 00000432056200000 Payment History Se…" at bounding box center [862, 526] width 1342 height 282
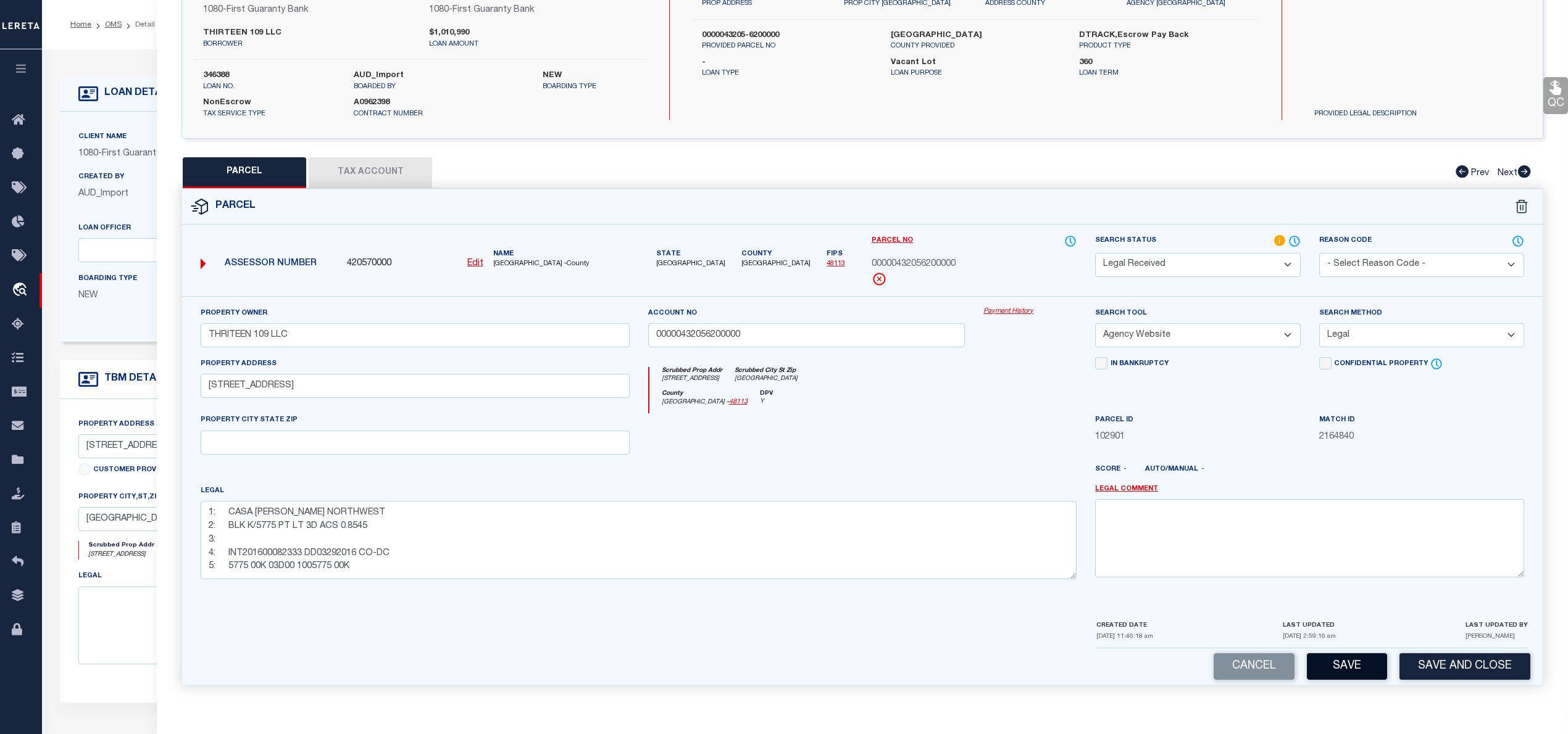
click at [1341, 664] on button "Save" at bounding box center [1346, 667] width 81 height 27
click at [381, 167] on button "Tax Account" at bounding box center [370, 173] width 124 height 31
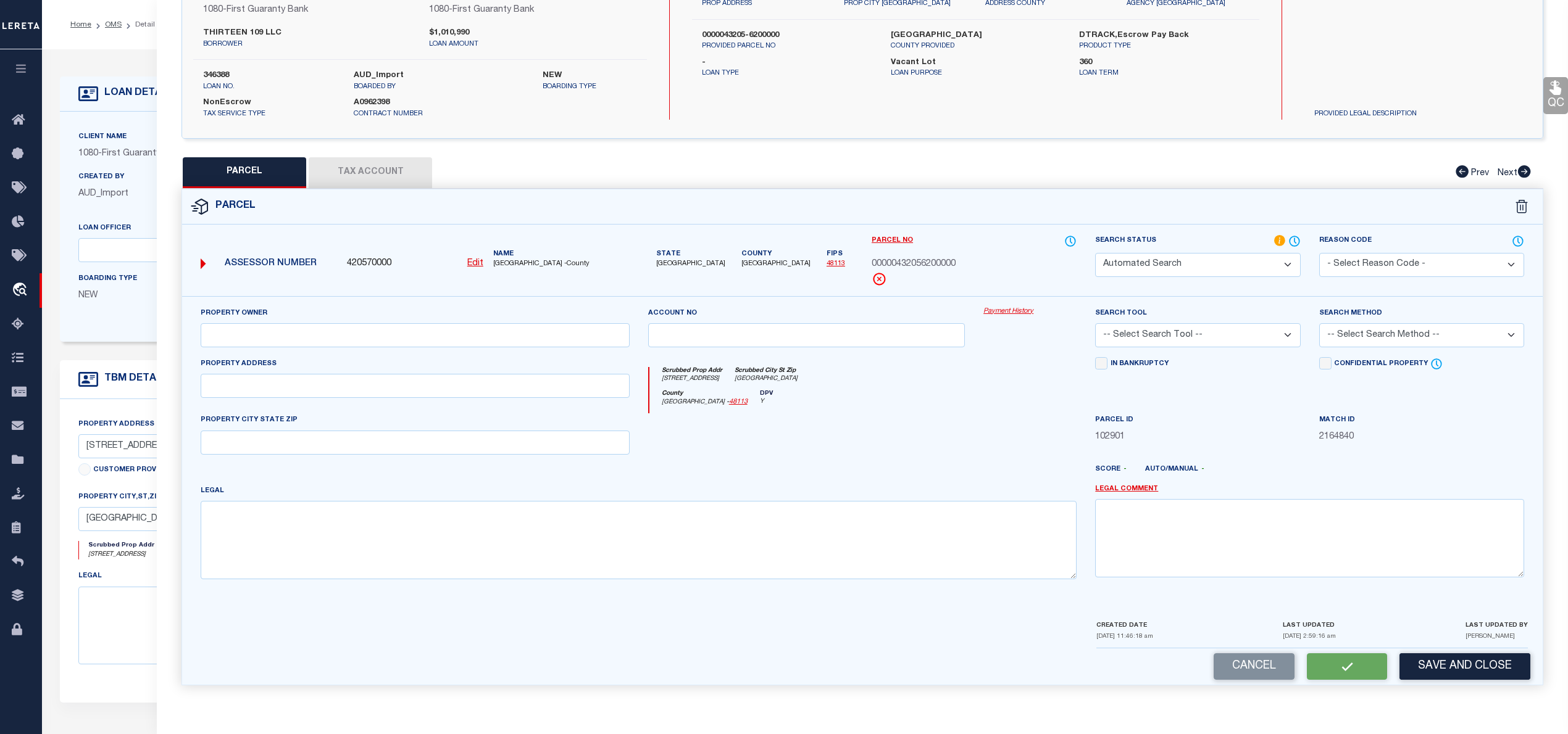
select select "100"
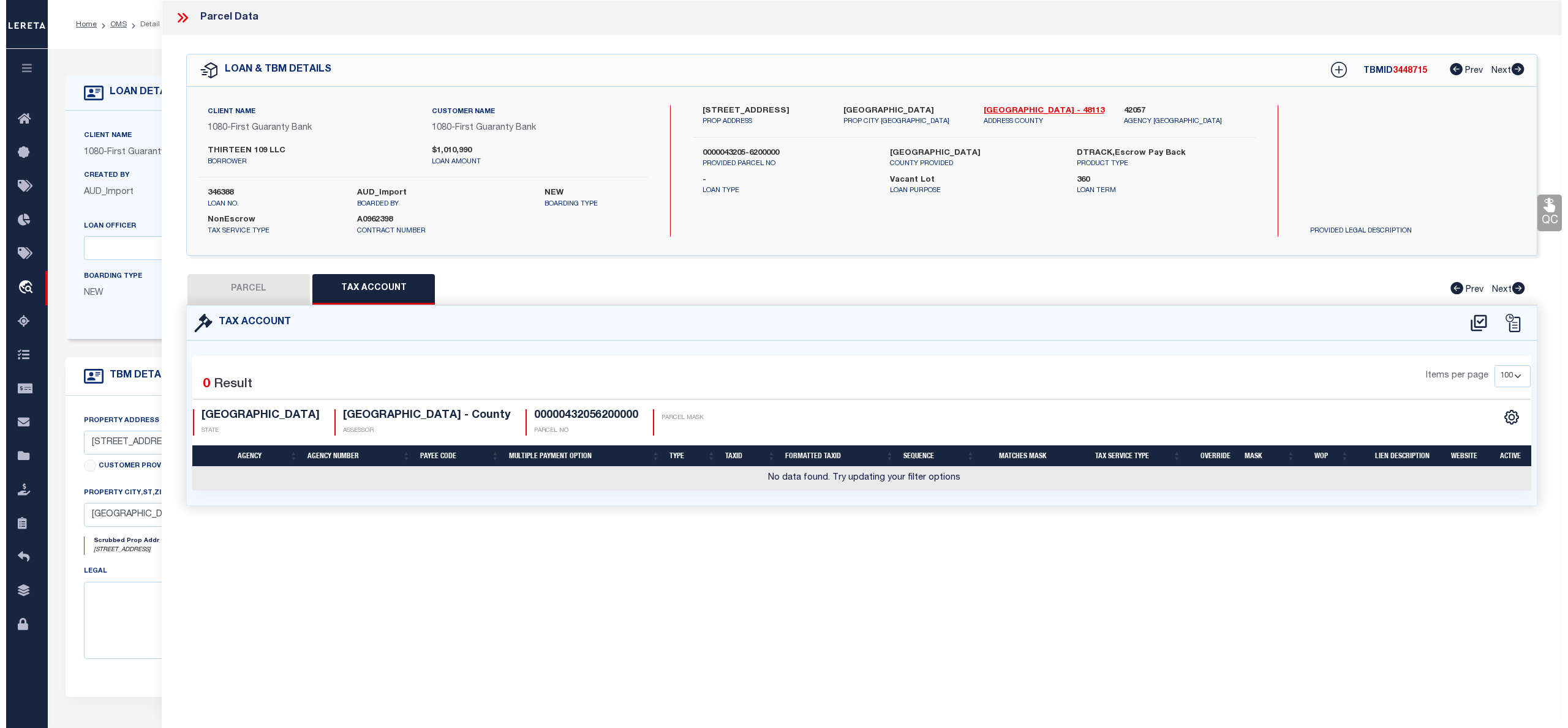
scroll to position [0, 0]
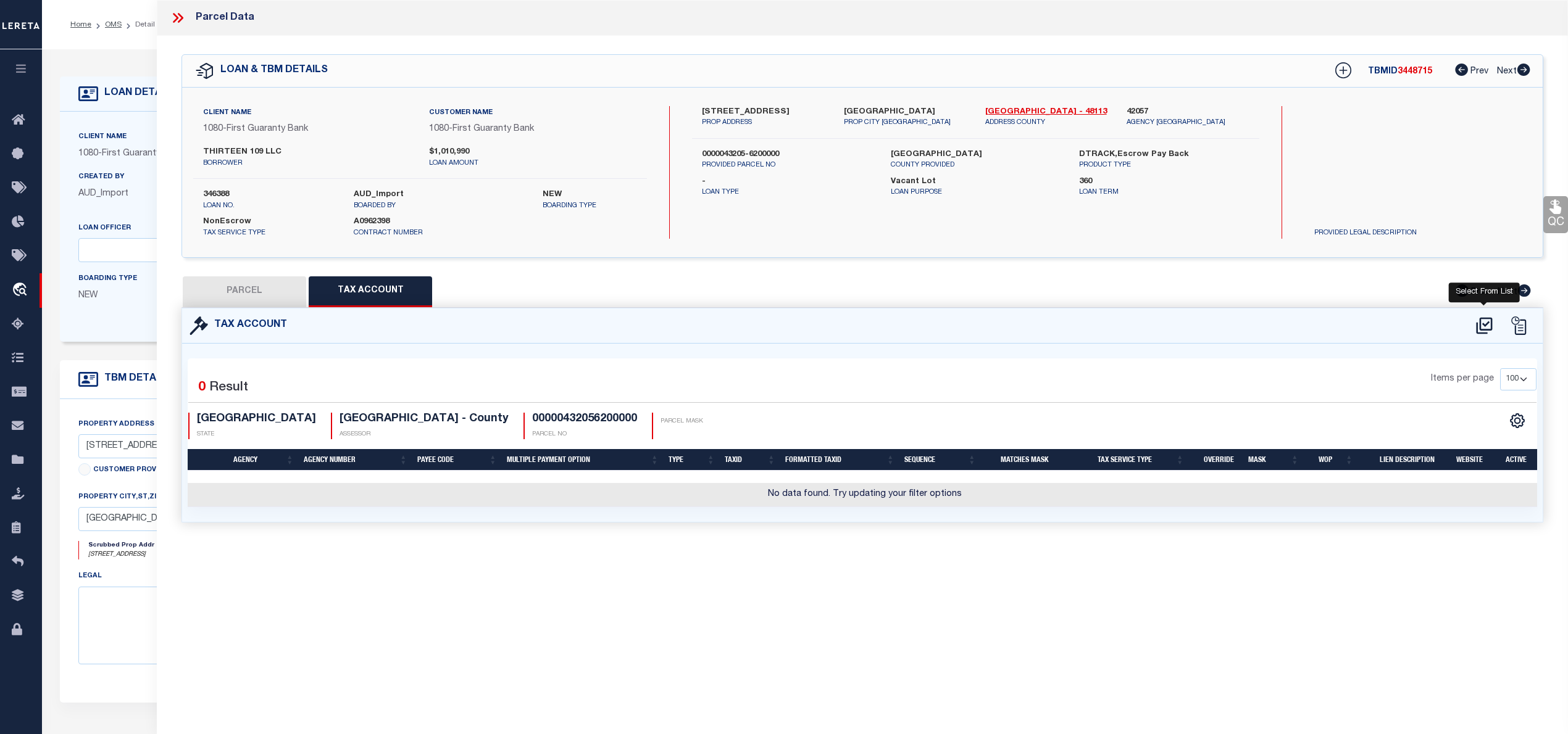
click at [1484, 321] on icon at bounding box center [1484, 326] width 21 height 20
select select "100"
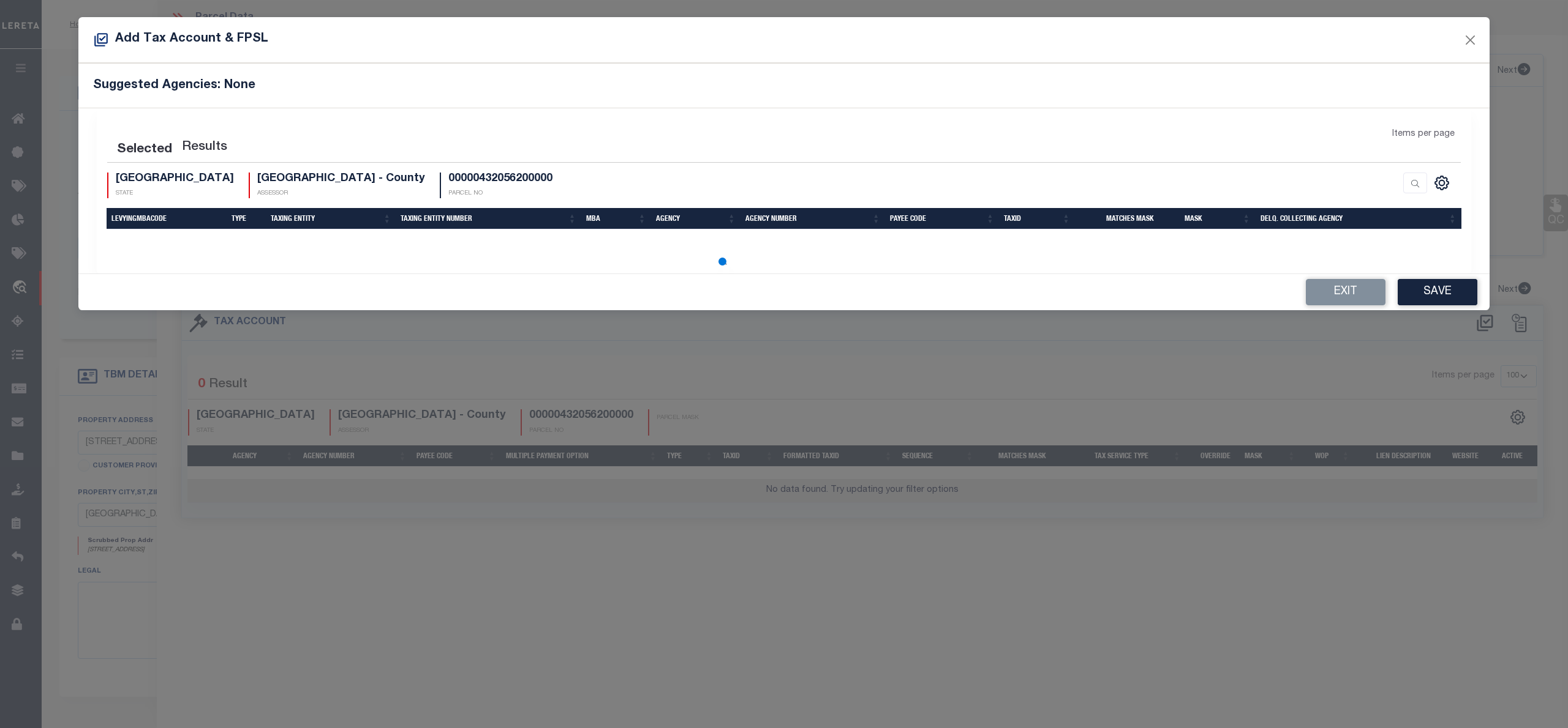
select select "100"
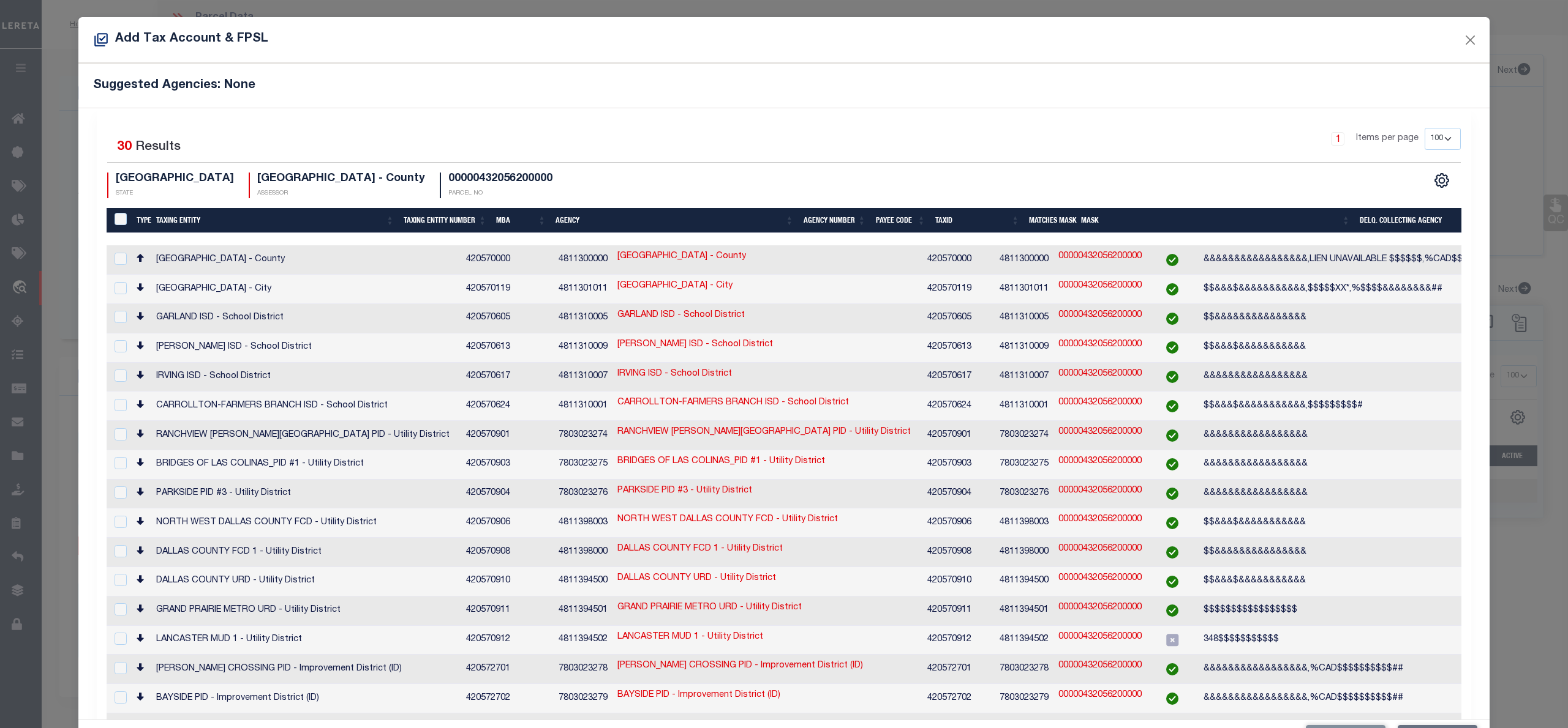
click at [176, 219] on th "Taxing Entity" at bounding box center [275, 221] width 247 height 25
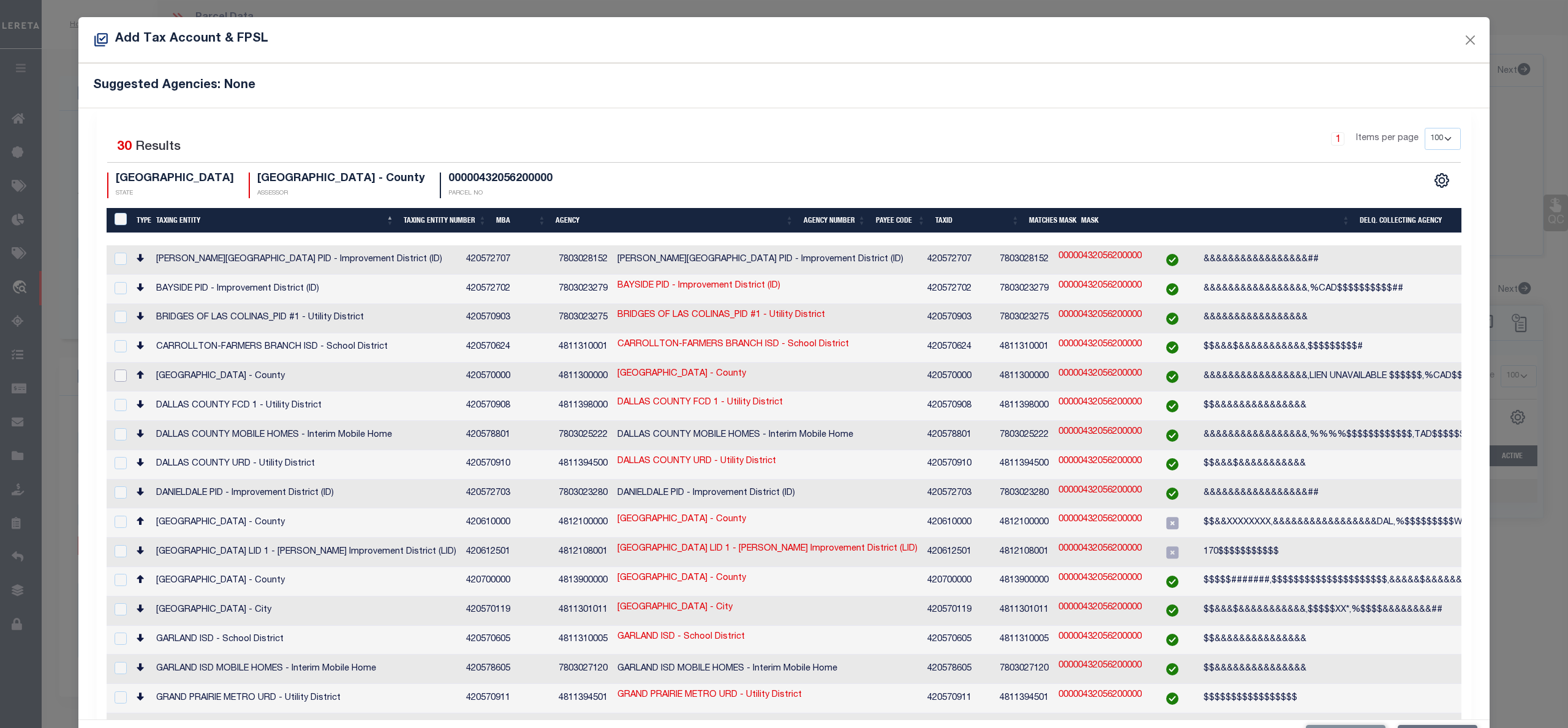
click at [118, 370] on input "checkbox" at bounding box center [120, 376] width 12 height 12
checkbox input "true"
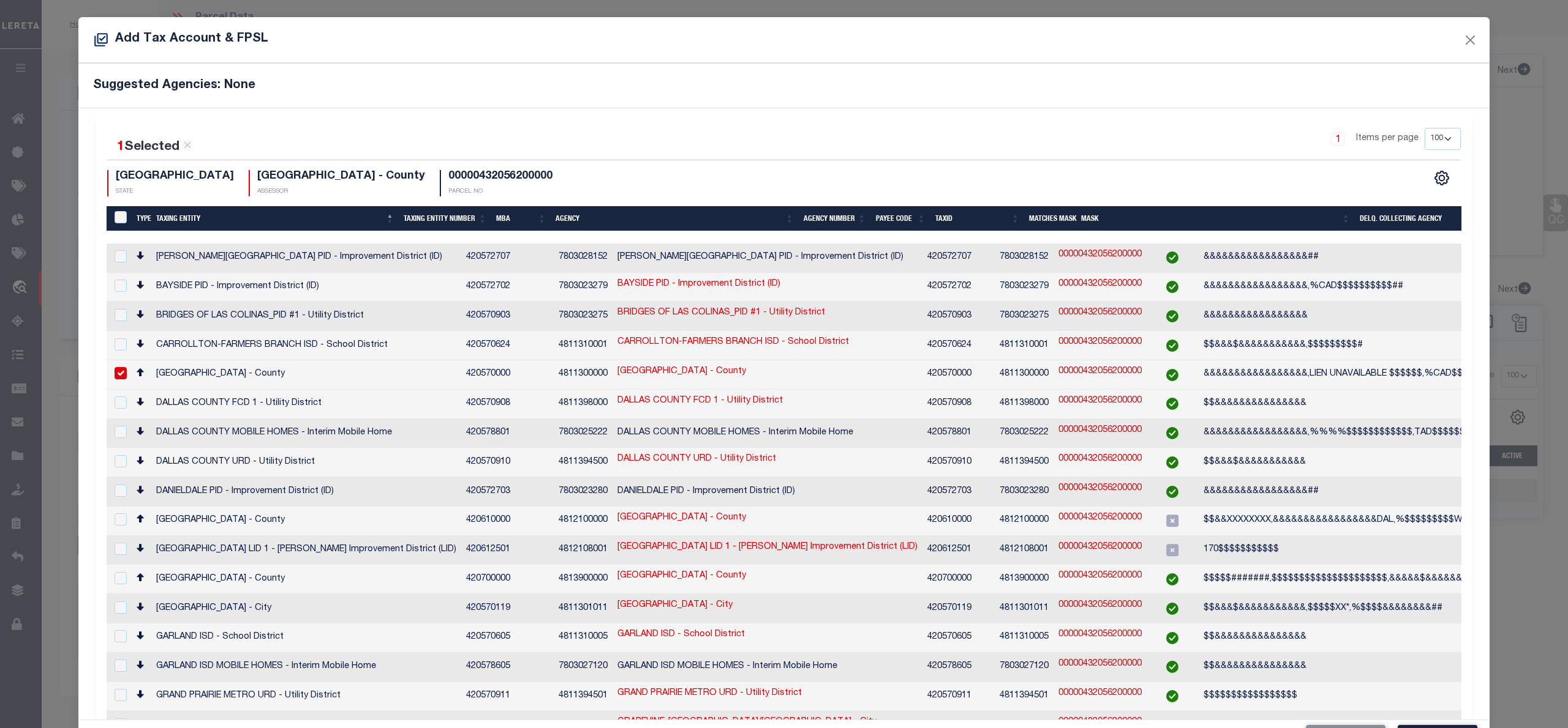
click at [818, 181] on div "CSV Export Selected Print Show Filter Show Search Columns 0: LevyingMBACode 1: …" at bounding box center [1121, 184] width 676 height 26
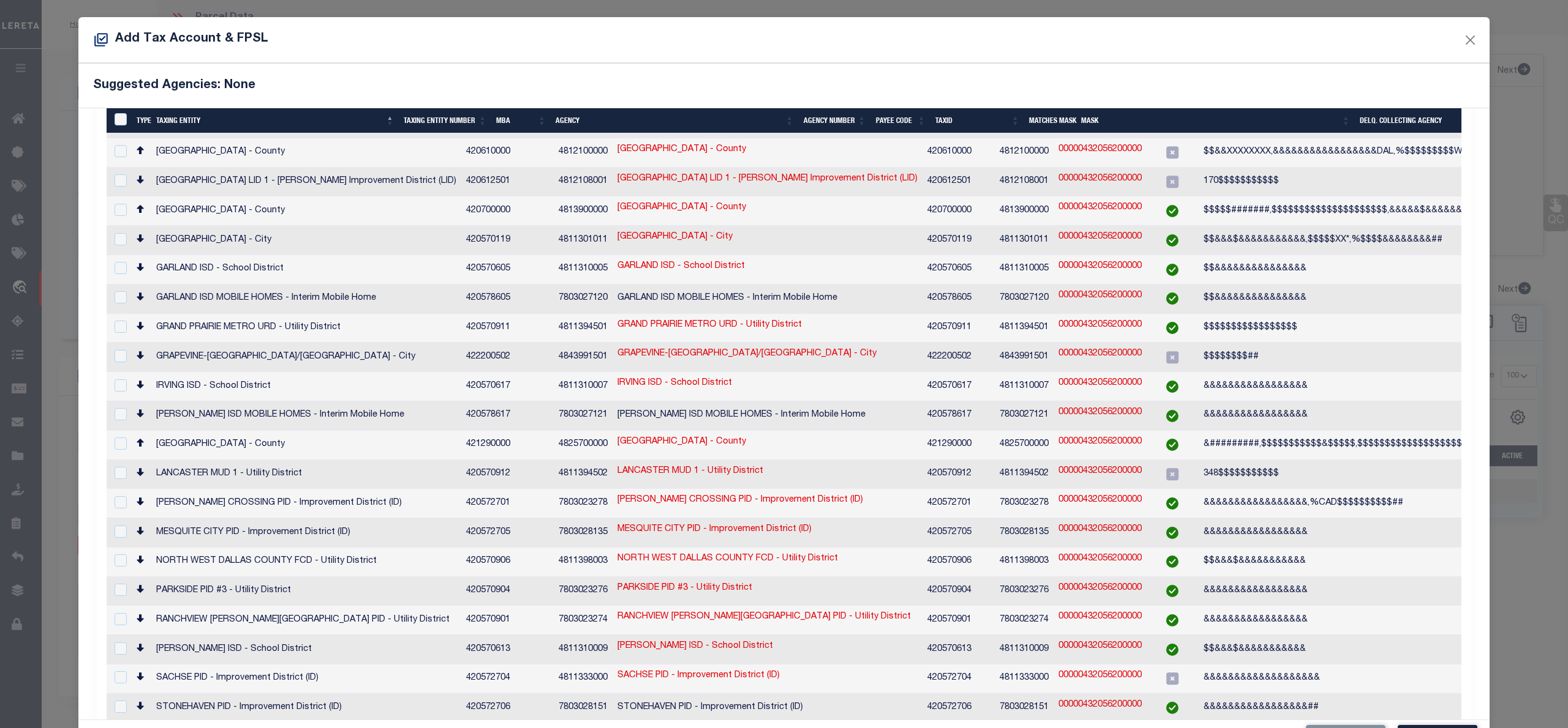
scroll to position [45, 0]
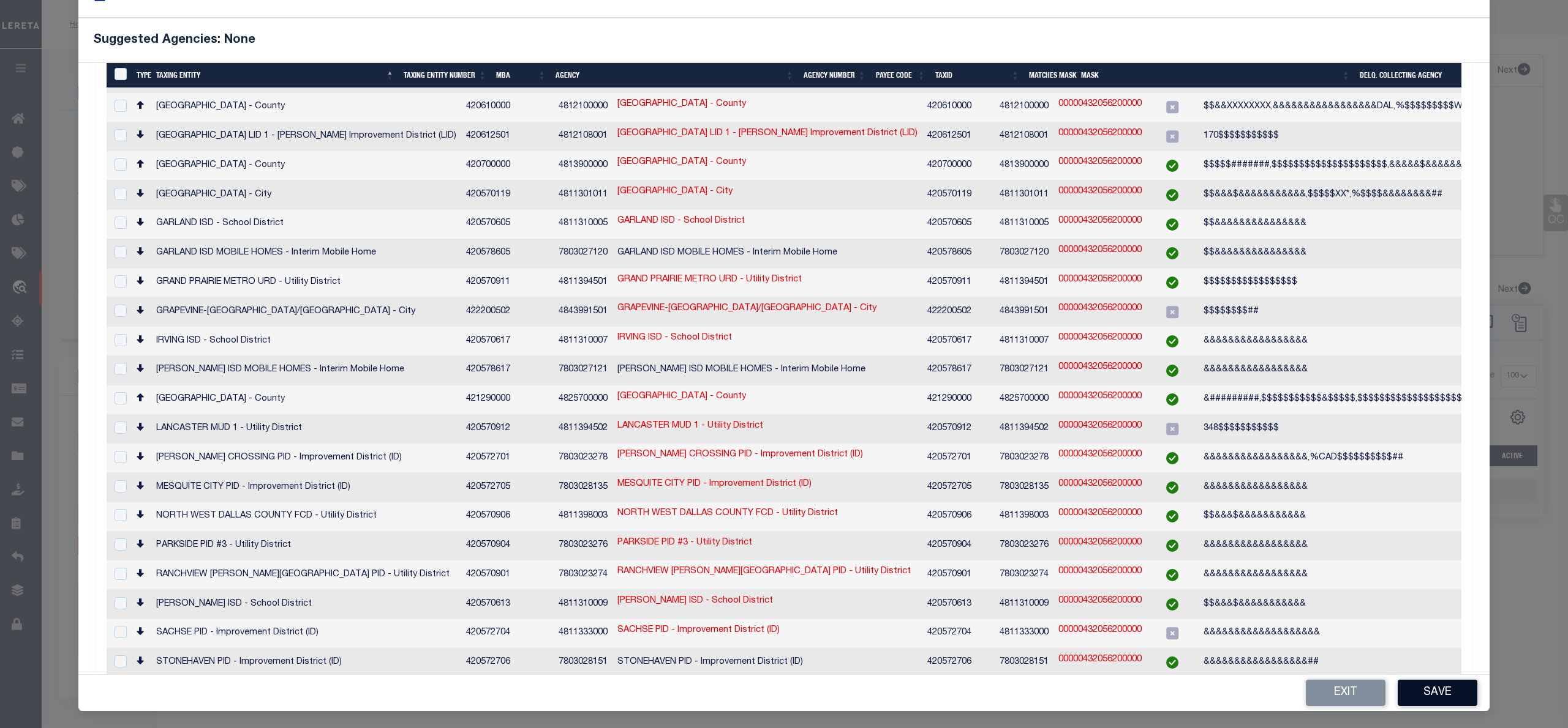
click at [1440, 684] on button "Save" at bounding box center [1437, 693] width 80 height 26
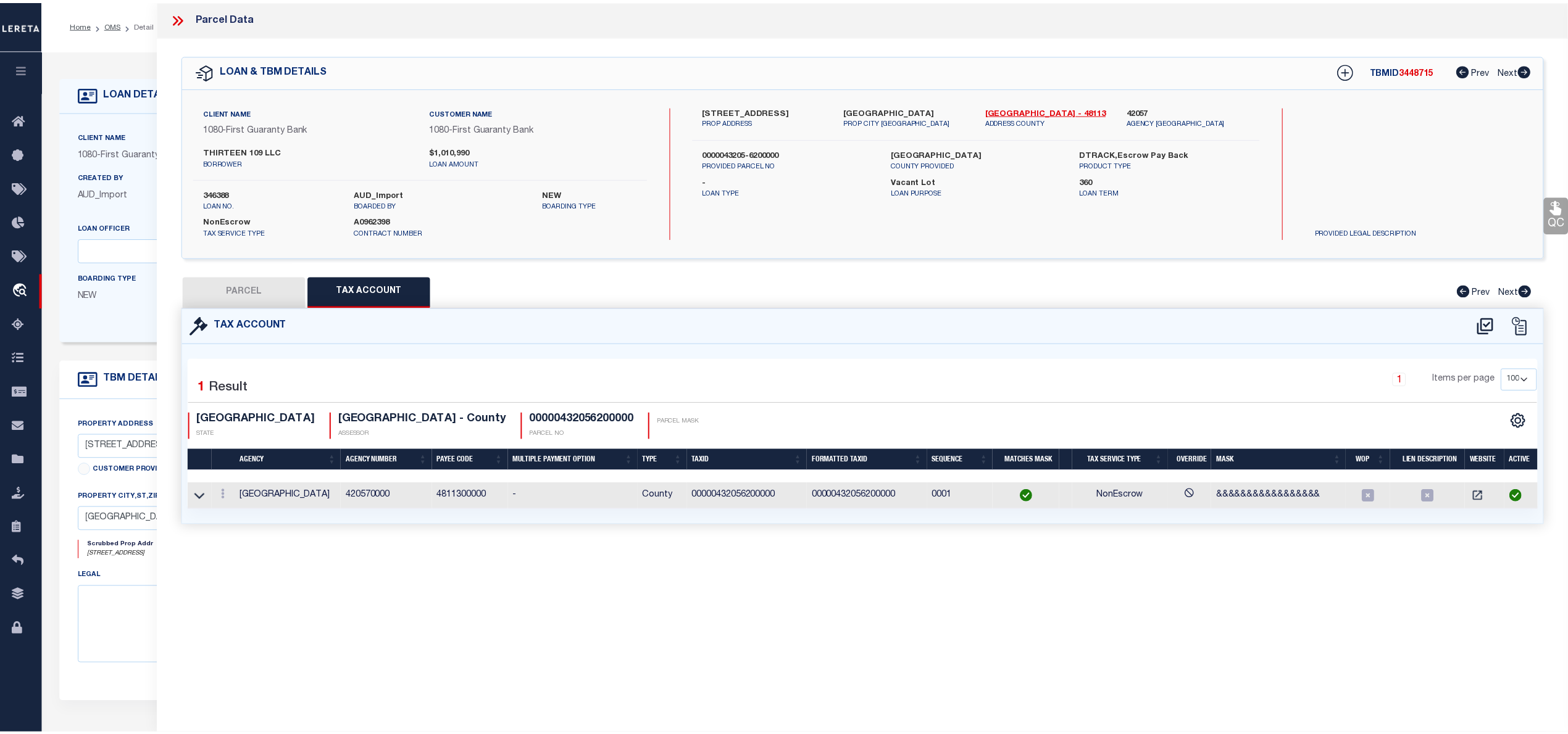
scroll to position [0, 0]
click at [200, 503] on icon at bounding box center [199, 497] width 11 height 13
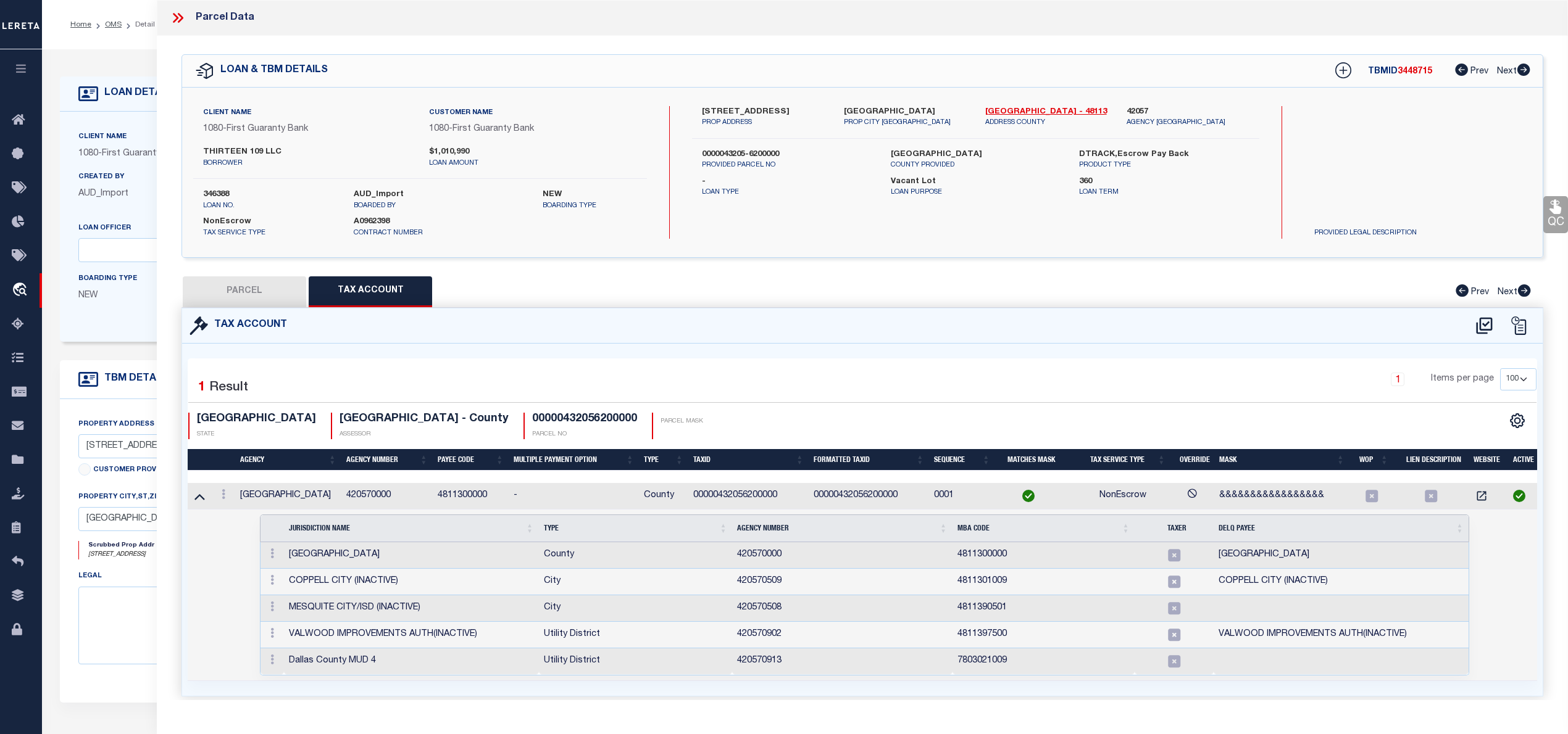
click at [261, 292] on button "PARCEL" at bounding box center [244, 291] width 124 height 31
select select "AS"
select select
checkbox input "false"
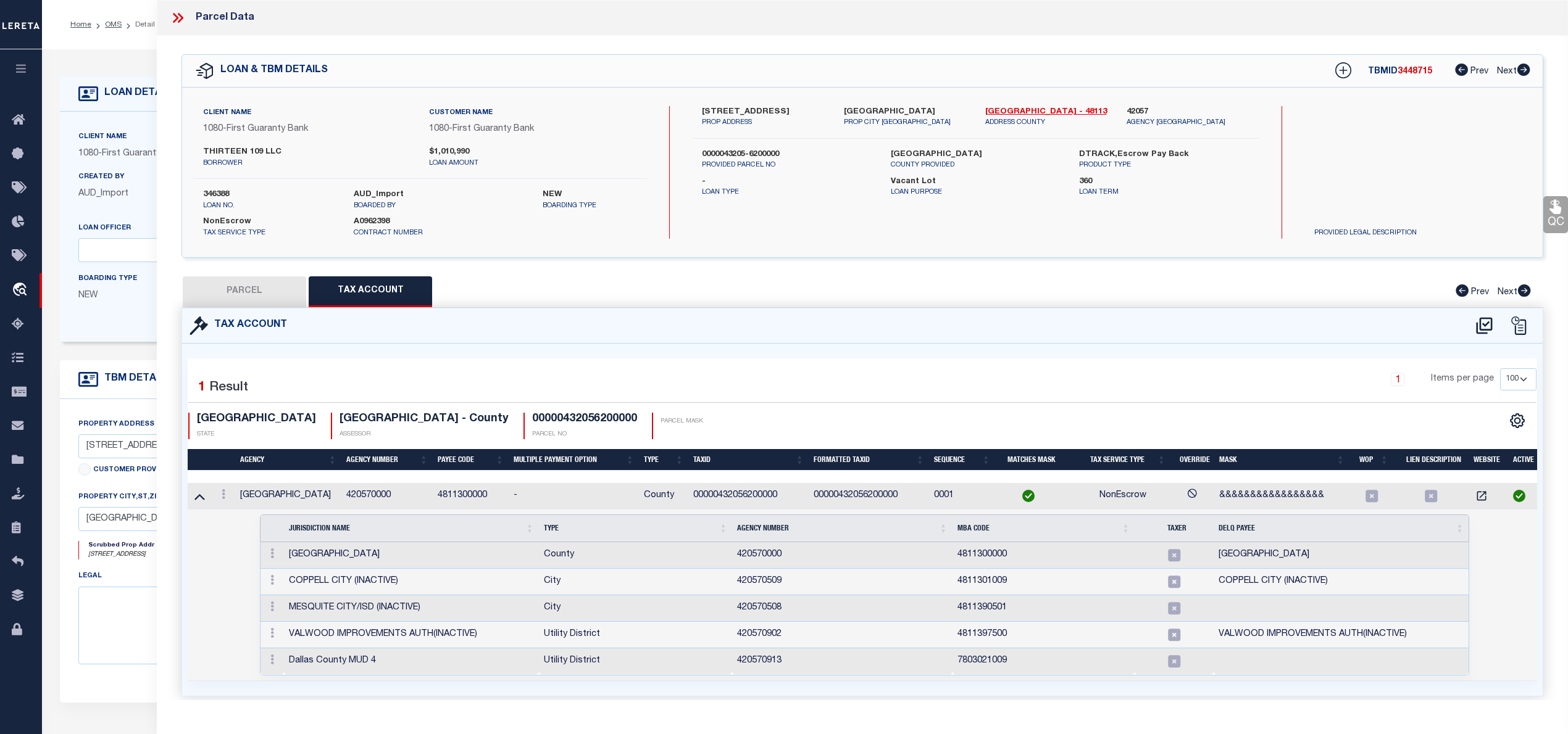
checkbox input "false"
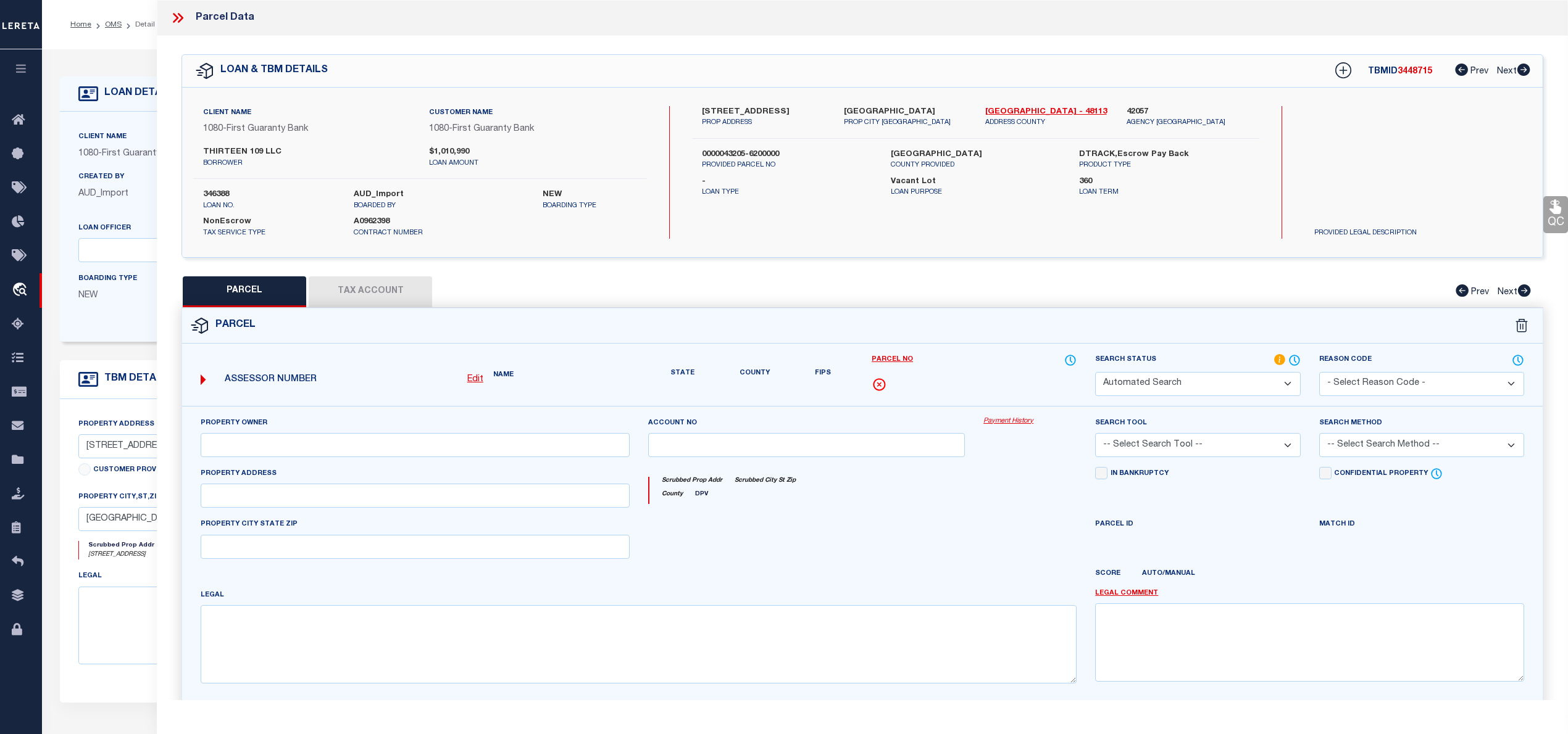
select select "RD"
type input "THRITEEN 109 LLC"
type input "00000432056200000"
select select "AGW"
select select "LEG"
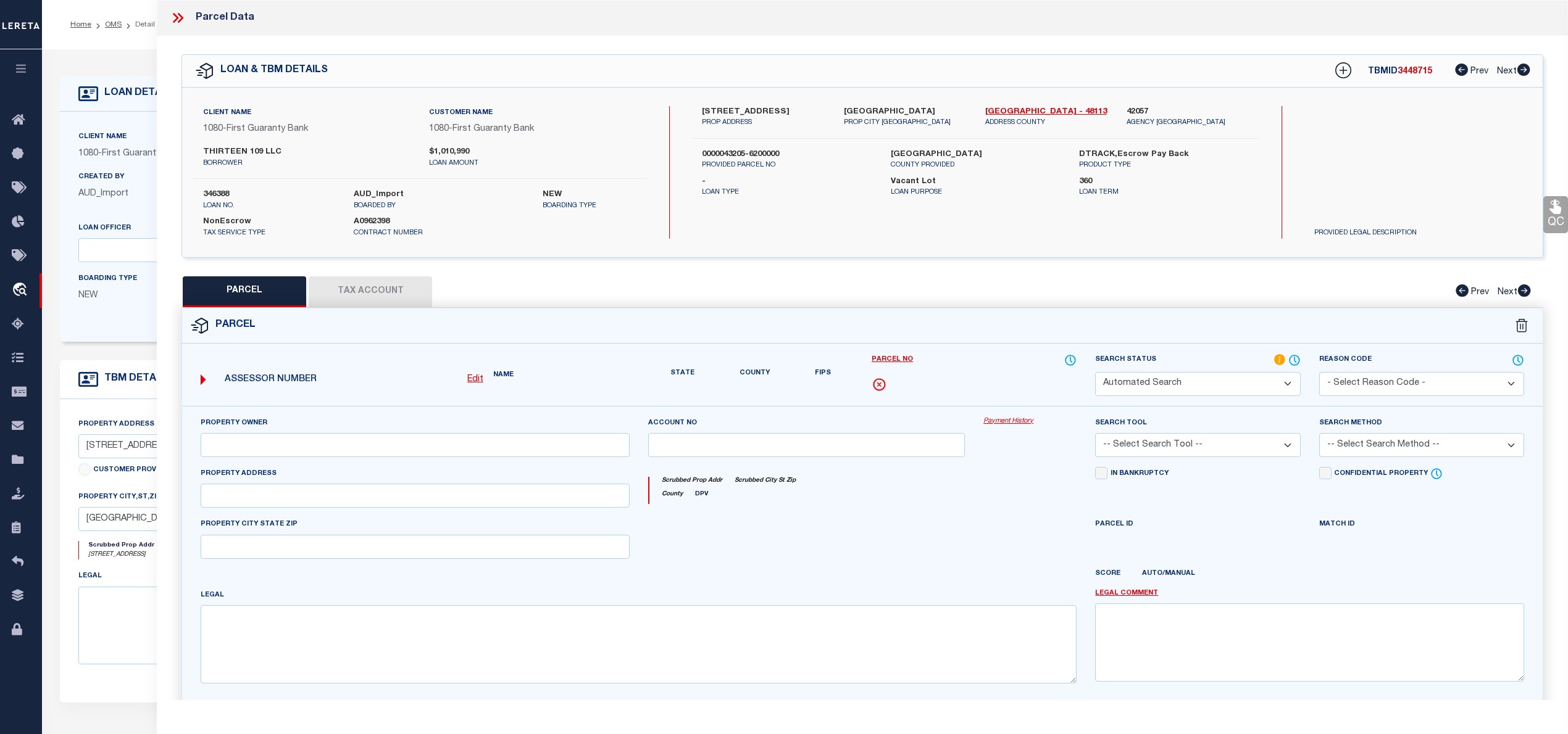
type input "3515 W NORTHWEST HWY"
type textarea "1: CASA BONITA NORTHWEST 2: BLK K/5775 PT LT 3D ACS 0.8545 3: 4: INT20160008233…"
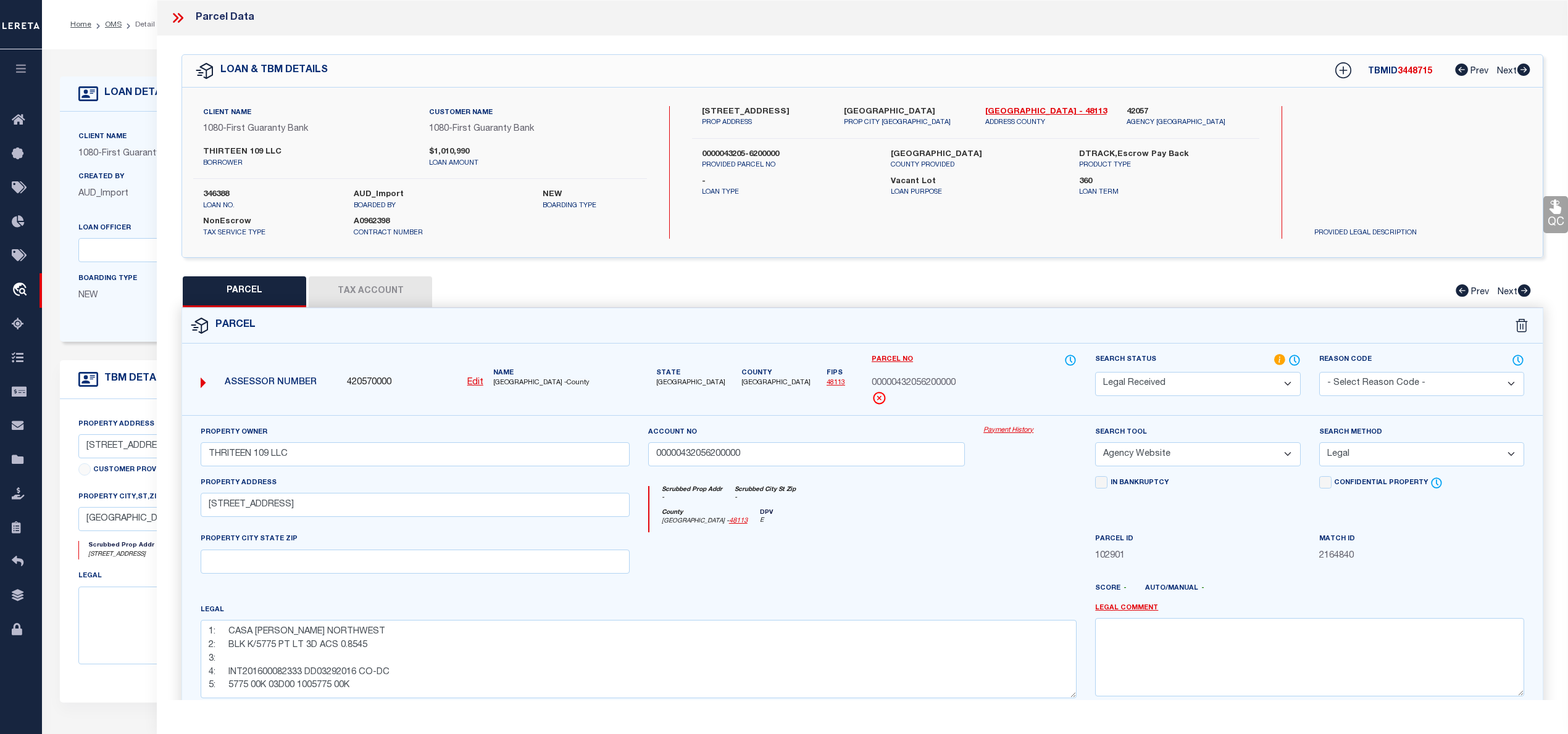
click at [350, 284] on button "Tax Account" at bounding box center [370, 291] width 124 height 31
select select "100"
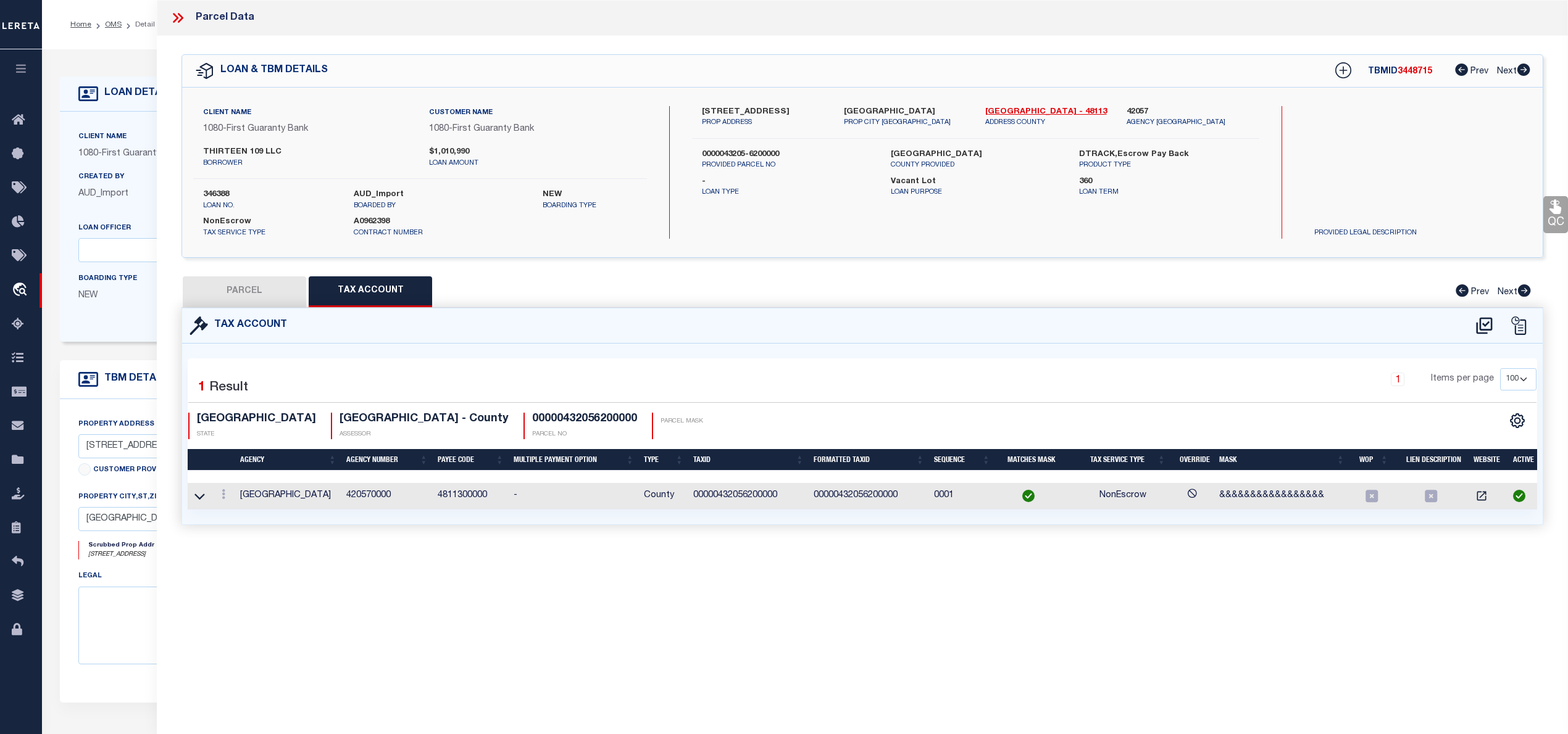
click at [259, 291] on button "PARCEL" at bounding box center [244, 291] width 124 height 31
select select "AS"
select select
checkbox input "false"
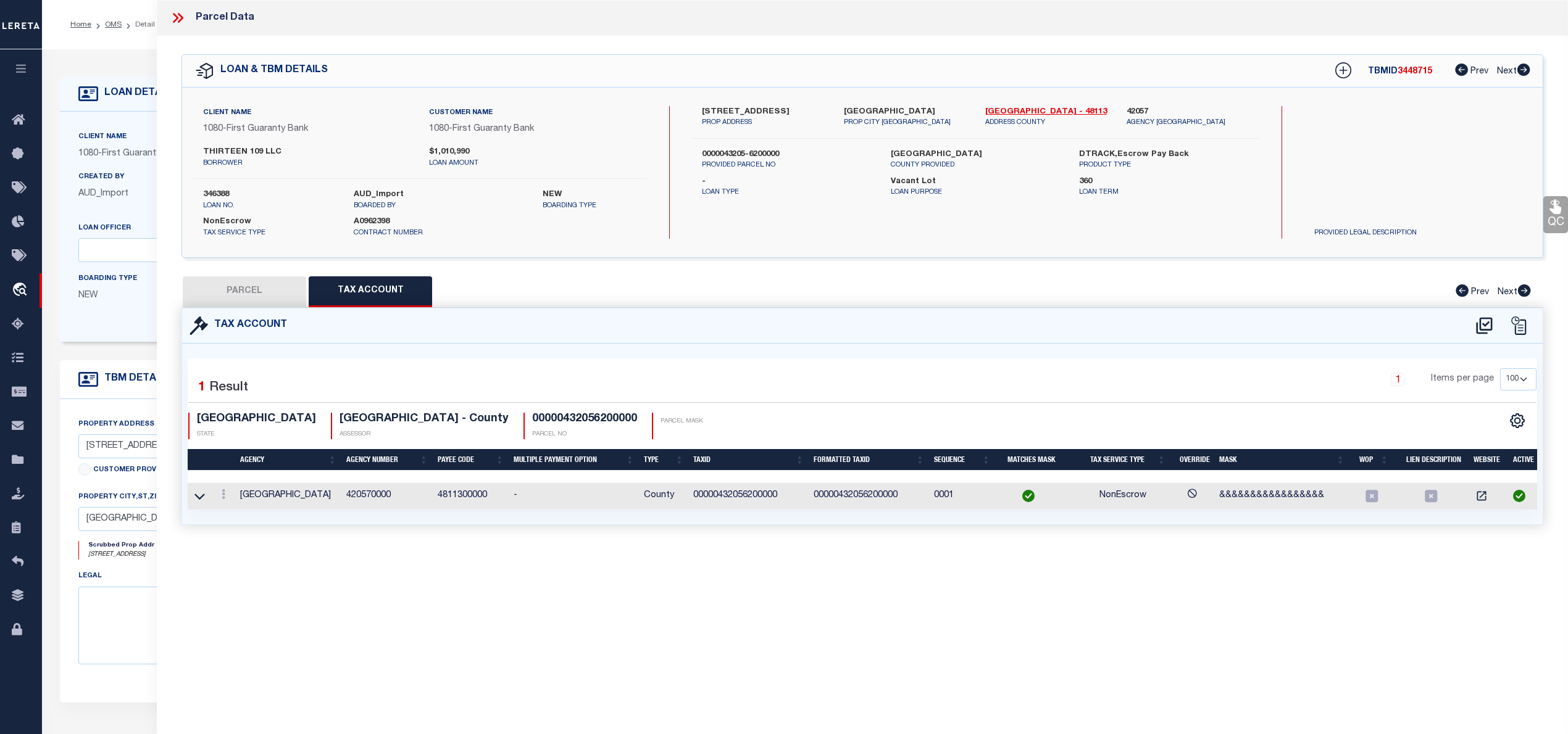
checkbox input "false"
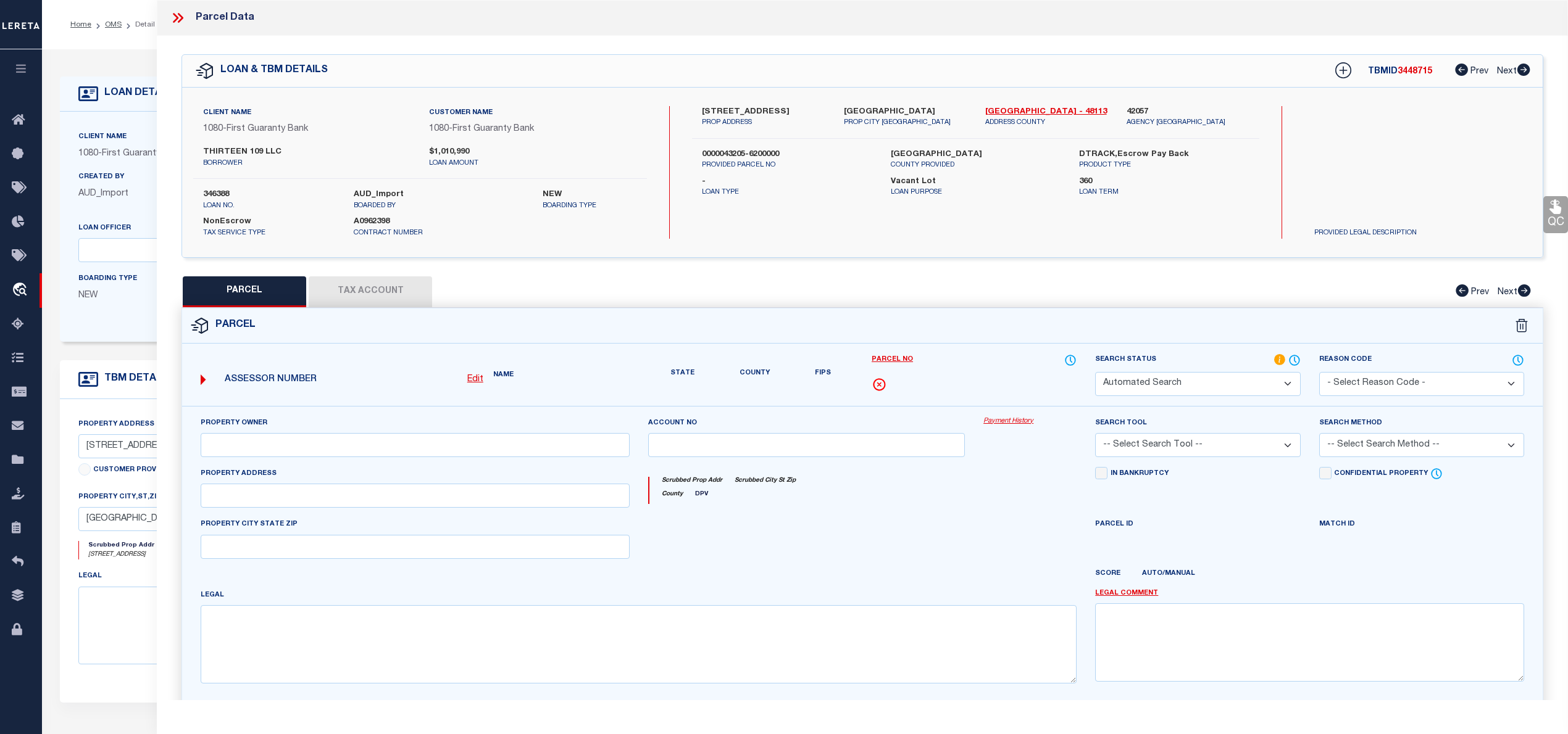
select select "RD"
type input "THRITEEN 109 LLC"
type input "00000432056200000"
select select "AGW"
select select "LEG"
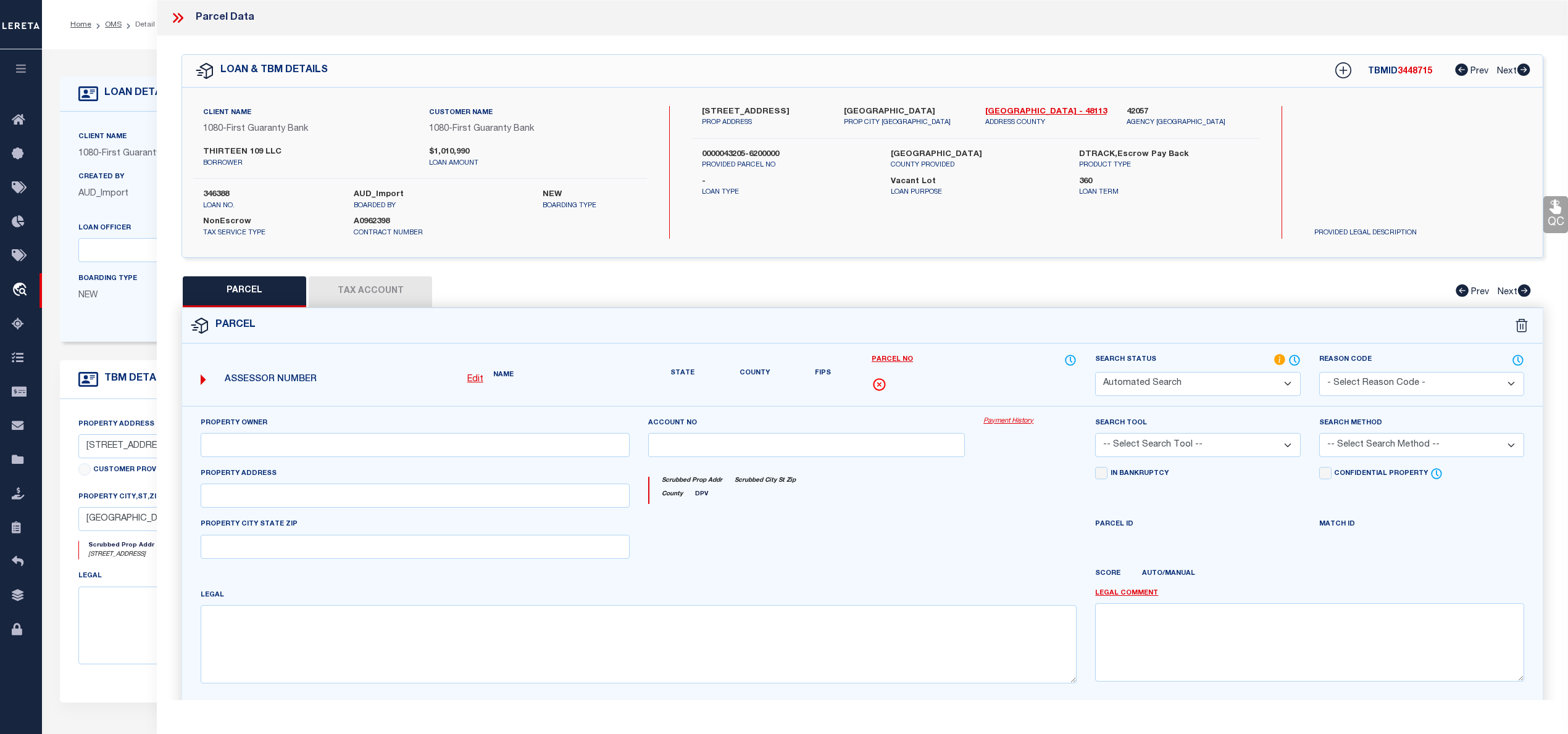
type input "3515 W NORTHWEST HWY"
type textarea "1: CASA BONITA NORTHWEST 2: BLK K/5775 PT LT 3D ACS 0.8545 3: 4: INT20160008233…"
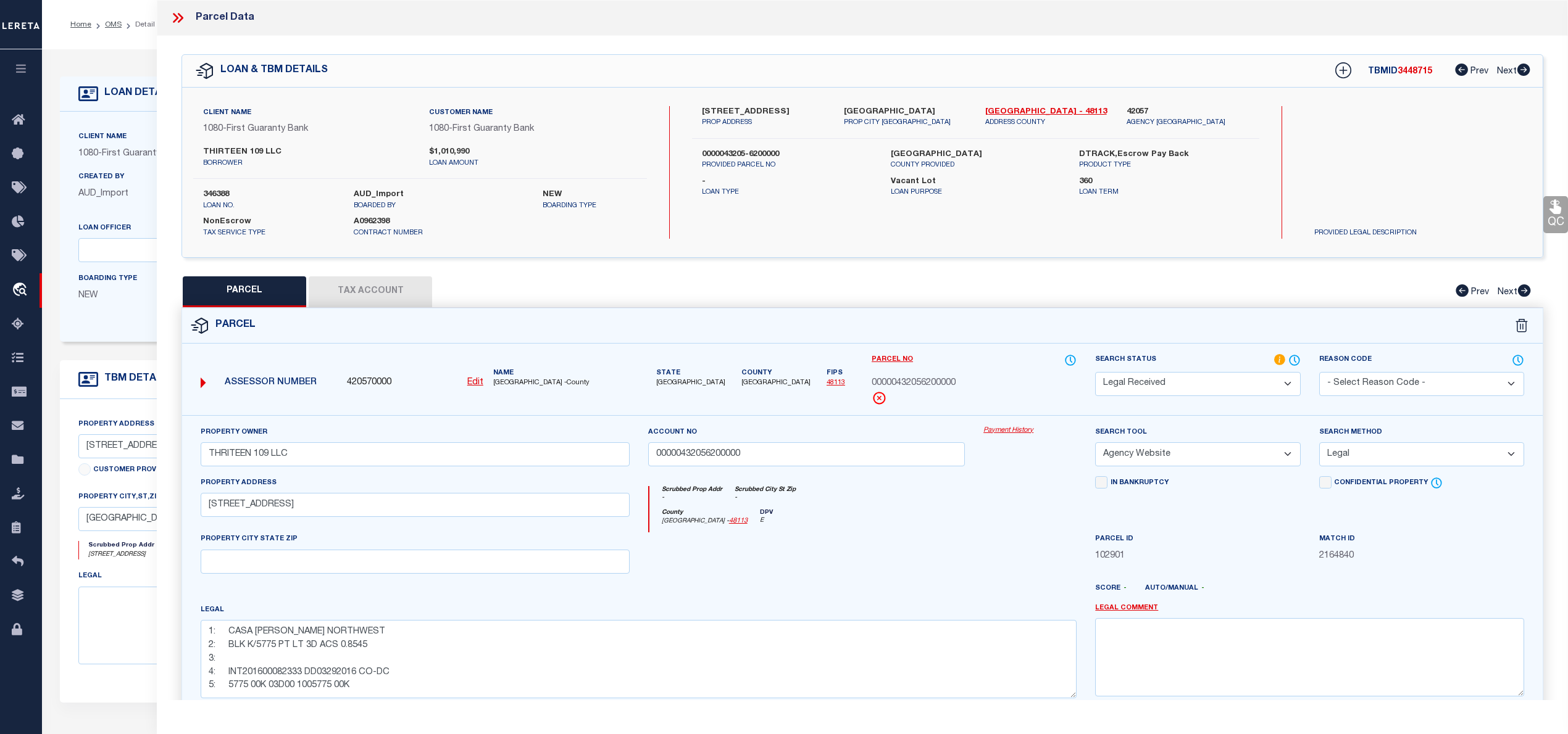
click at [1245, 381] on select "Automated Search Bad Parcel Complete Duplicate Parcel High Dollar Reporting In …" at bounding box center [1198, 384] width 205 height 24
click at [1095, 372] on select "Automated Search Bad Parcel Complete Duplicate Parcel High Dollar Reporting In …" at bounding box center [1198, 384] width 205 height 24
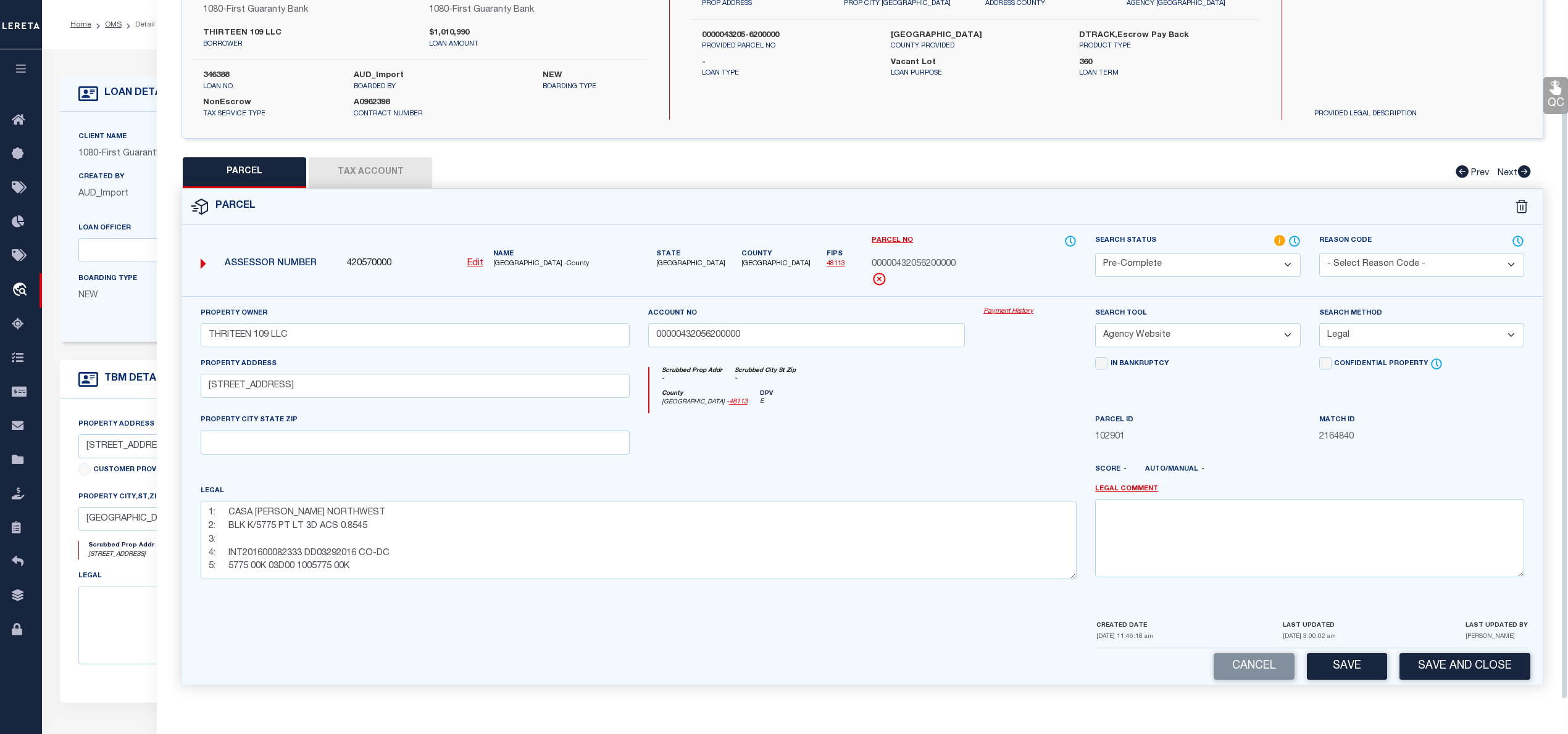
scroll to position [82, 0]
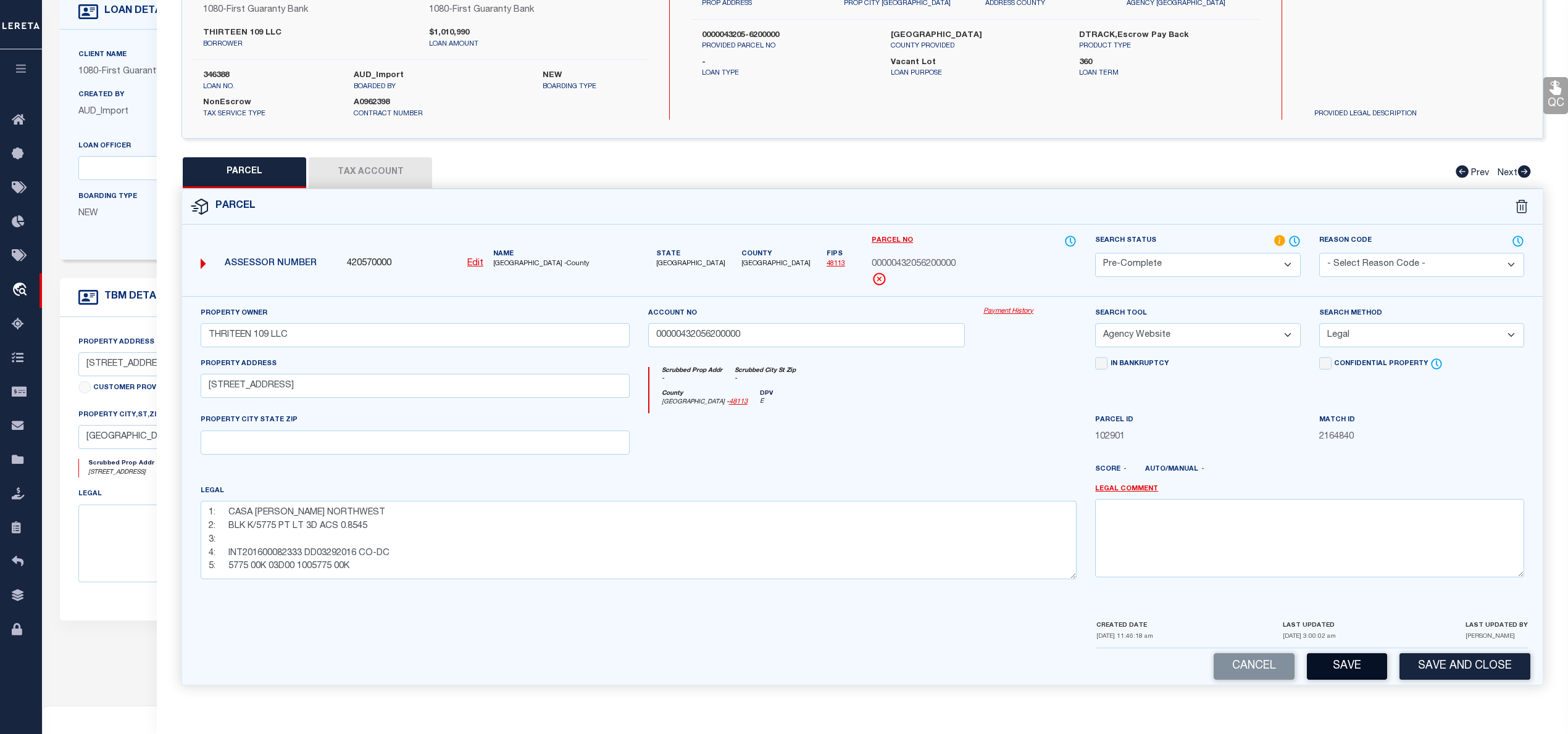
click at [1347, 655] on button "Save" at bounding box center [1346, 667] width 81 height 27
select select "AS"
select select
checkbox input "false"
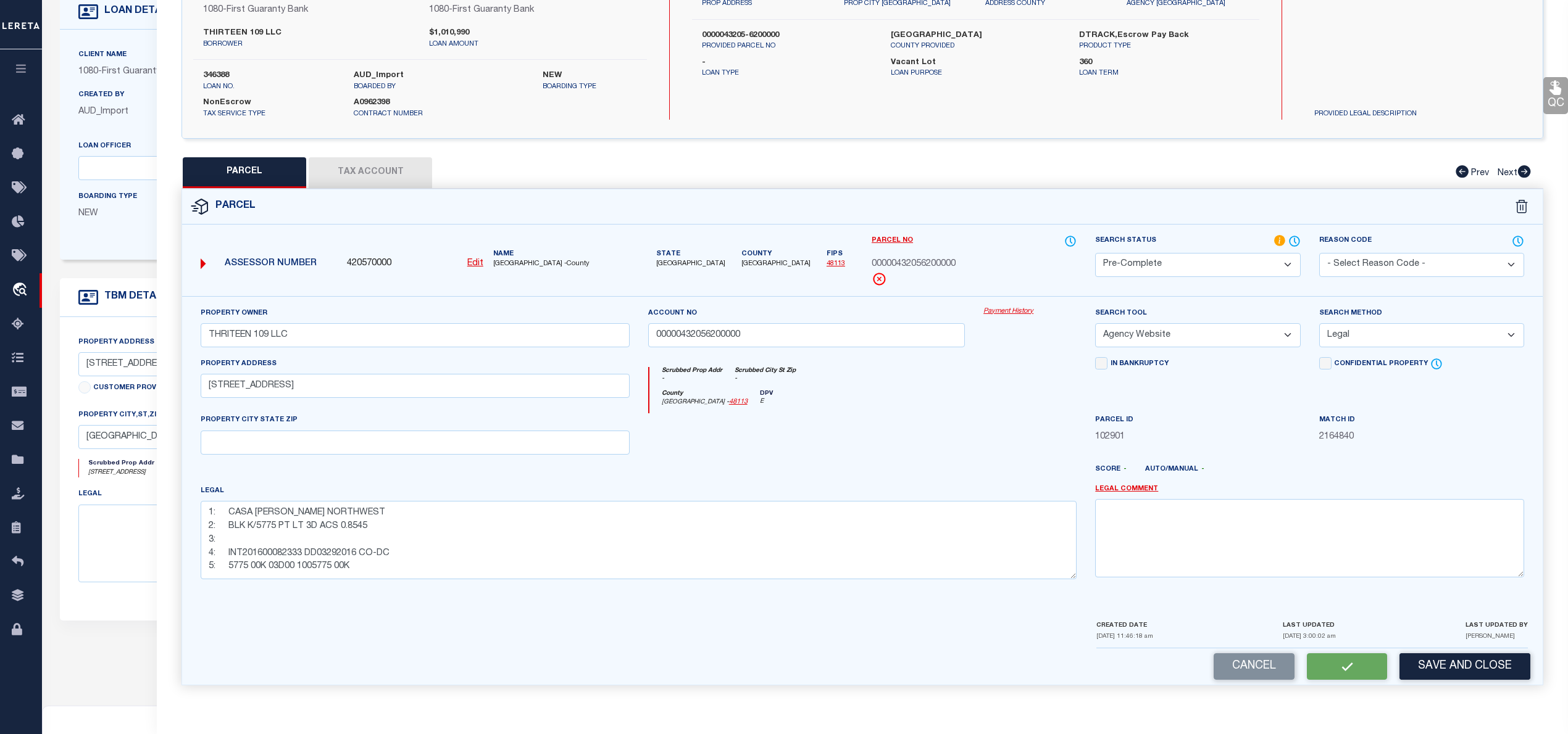
checkbox input "false"
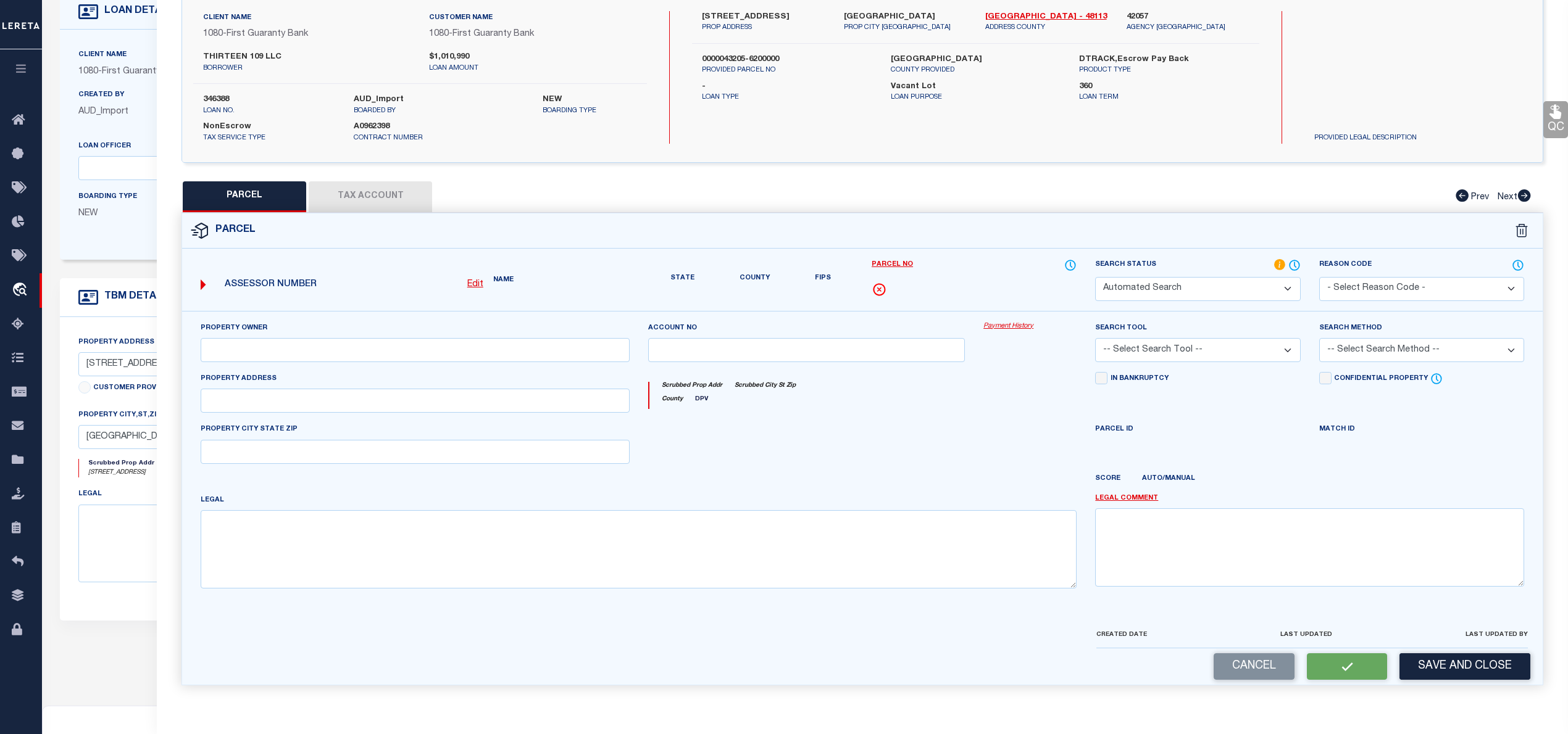
select select "PC"
type input "THRITEEN 109 LLC"
type input "00000432056200000"
select select "AGW"
select select "LEG"
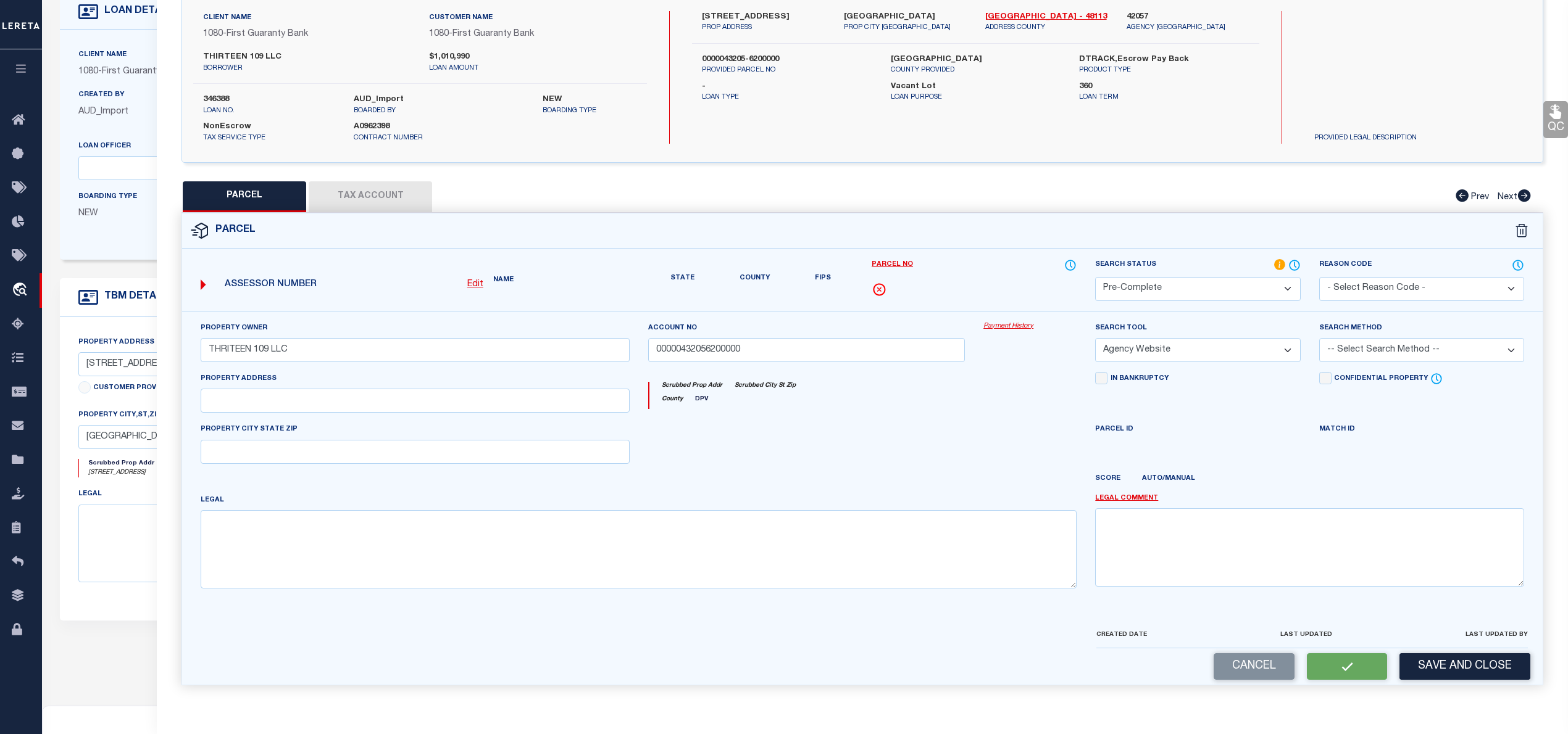
type input "3515 W NORTHWEST HWY"
type textarea "1: CASA BONITA NORTHWEST 2: BLK K/5775 PT LT 3D ACS 0.8545 3: 4: INT20160008233…"
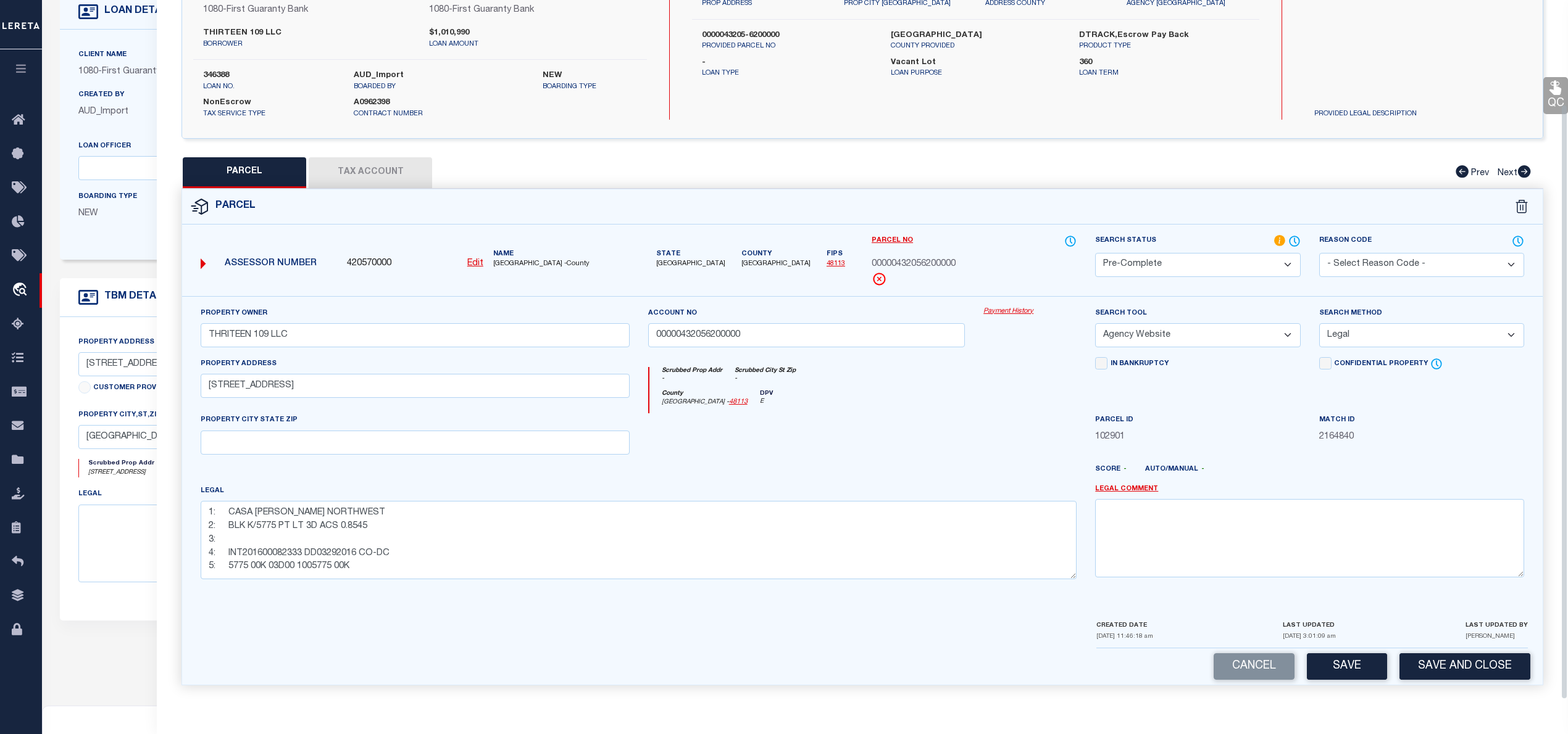
scroll to position [0, 0]
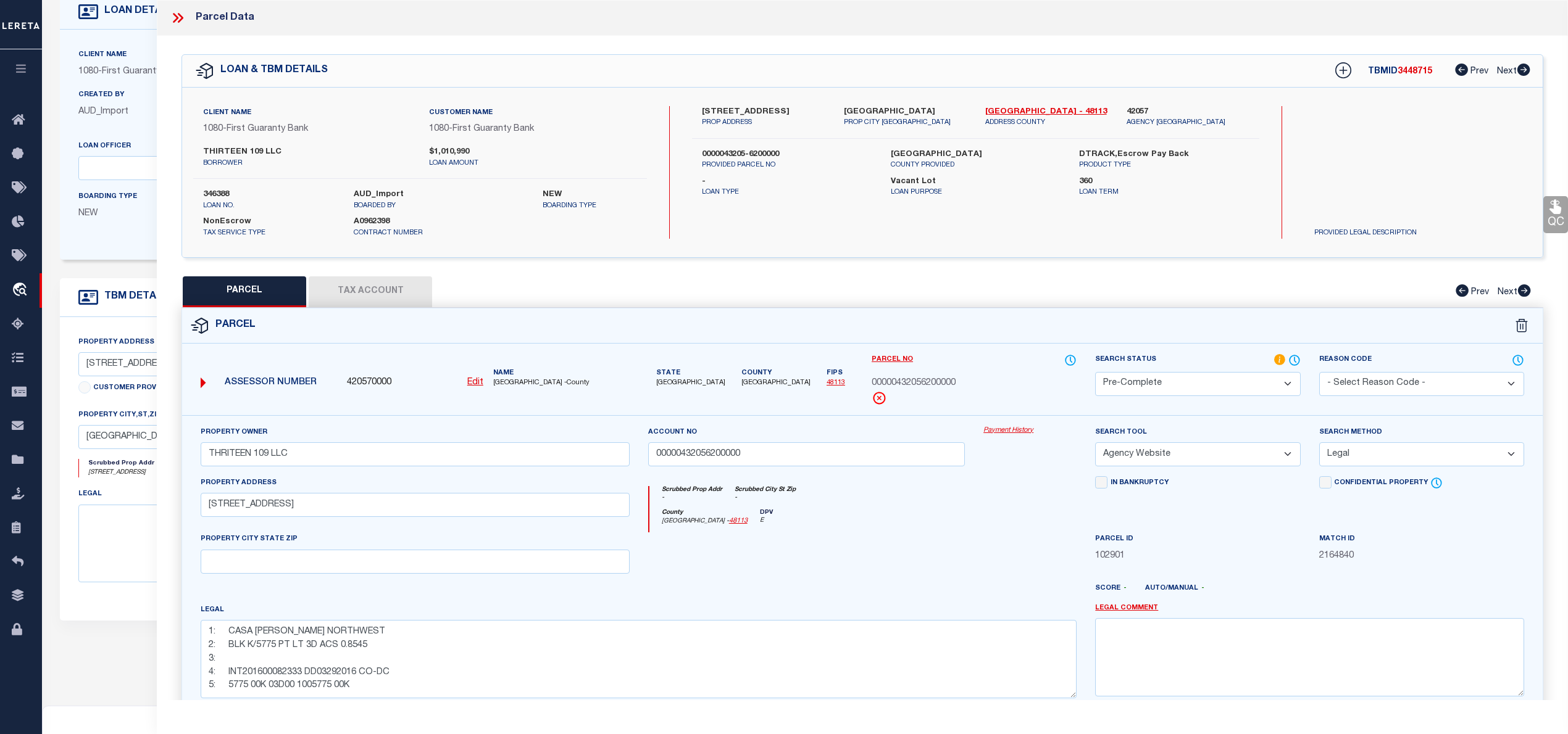
click at [1419, 73] on span "3448715" at bounding box center [1415, 71] width 35 height 8
copy span "3448715"
click at [213, 193] on label "346388" at bounding box center [269, 194] width 132 height 12
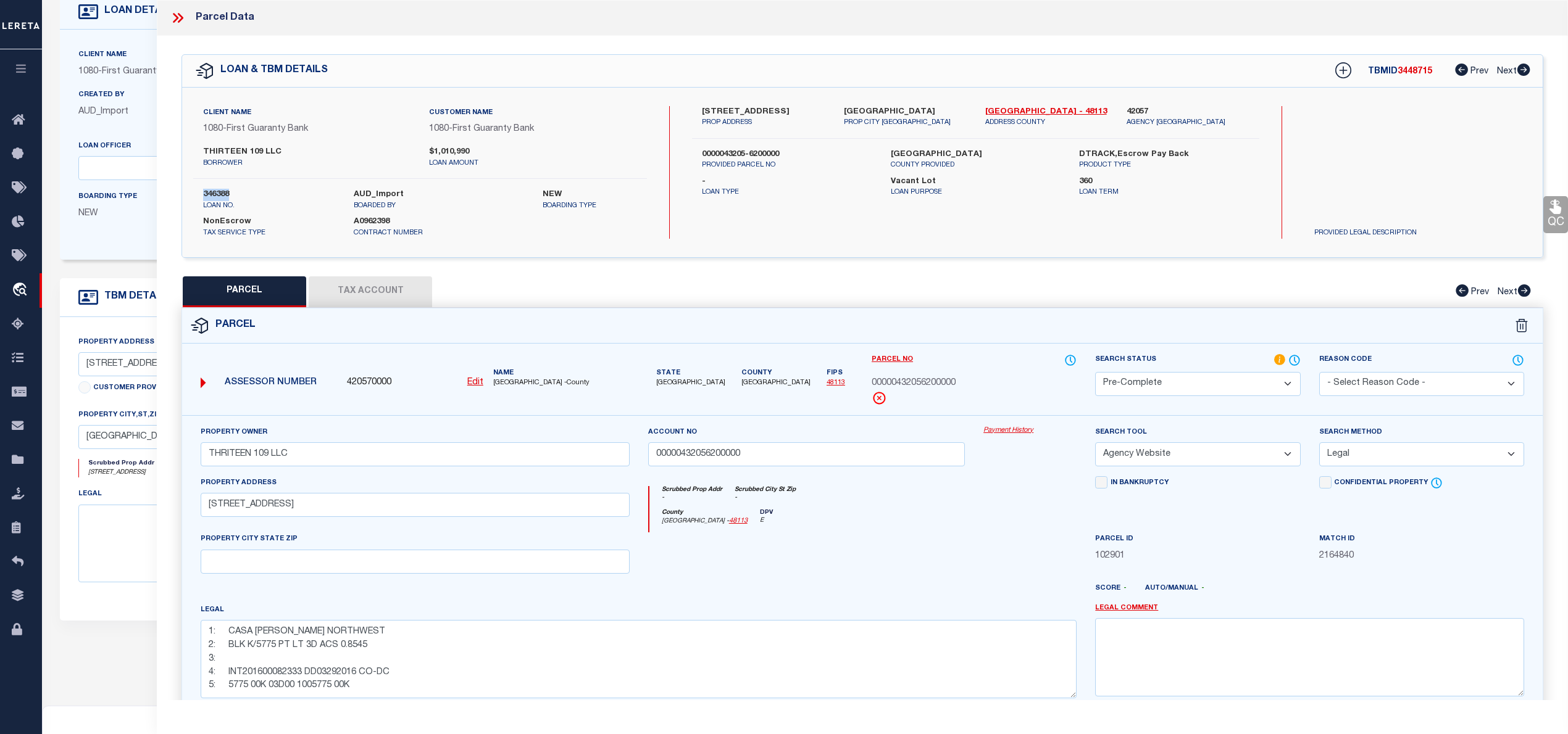
copy label "346388"
click at [904, 154] on label "DALLAS COUNTY" at bounding box center [975, 154] width 169 height 12
click at [1020, 155] on label "DALLAS COUNTY" at bounding box center [975, 154] width 169 height 12
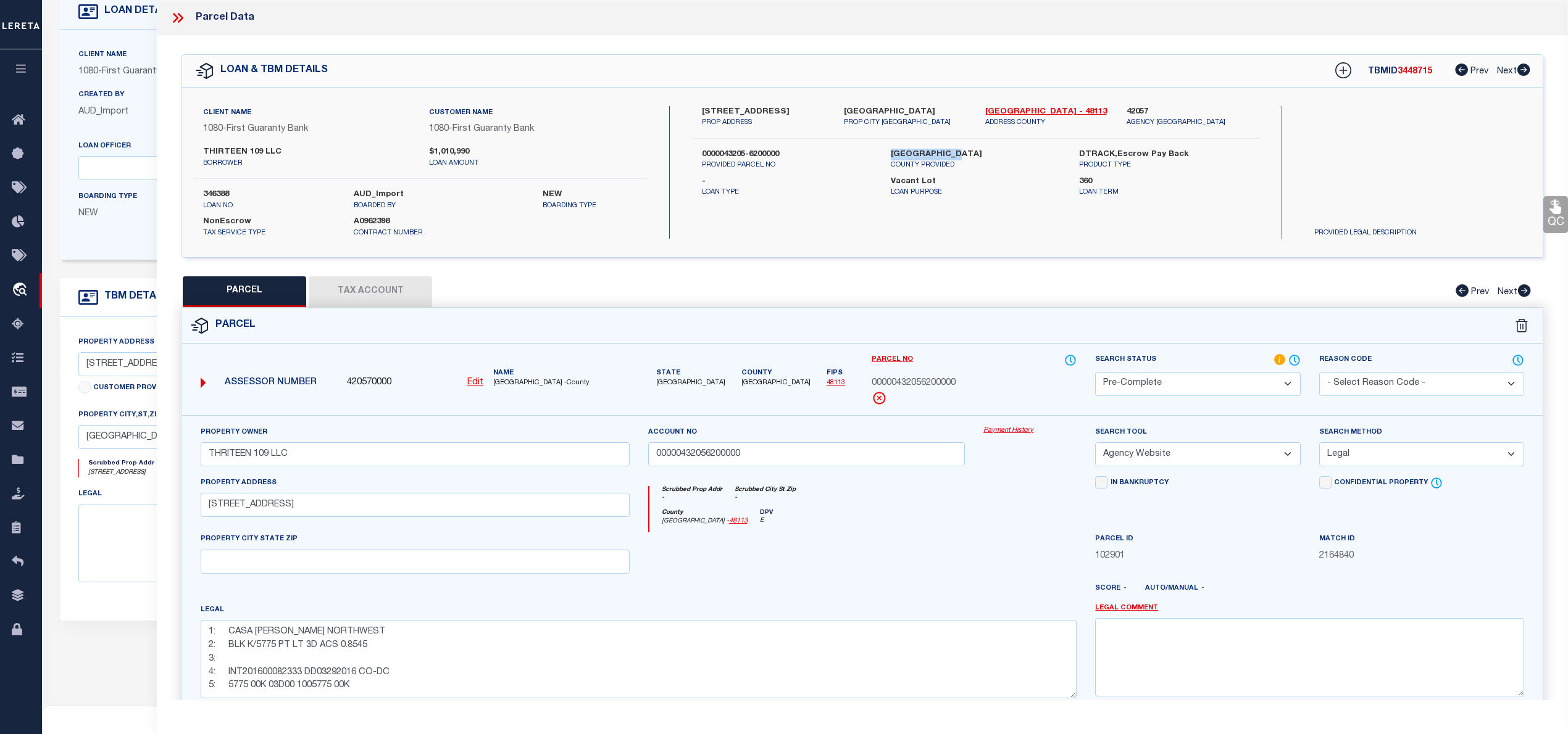
drag, startPoint x: 909, startPoint y: 149, endPoint x: 964, endPoint y: 149, distance: 55.0
click at [964, 149] on div "DALLAS COUNTY COUNTY PROVIDED" at bounding box center [975, 159] width 189 height 22
click at [505, 384] on span "DALLAS COUNTY -County" at bounding box center [561, 384] width 136 height 11
copy span "DALLAS"
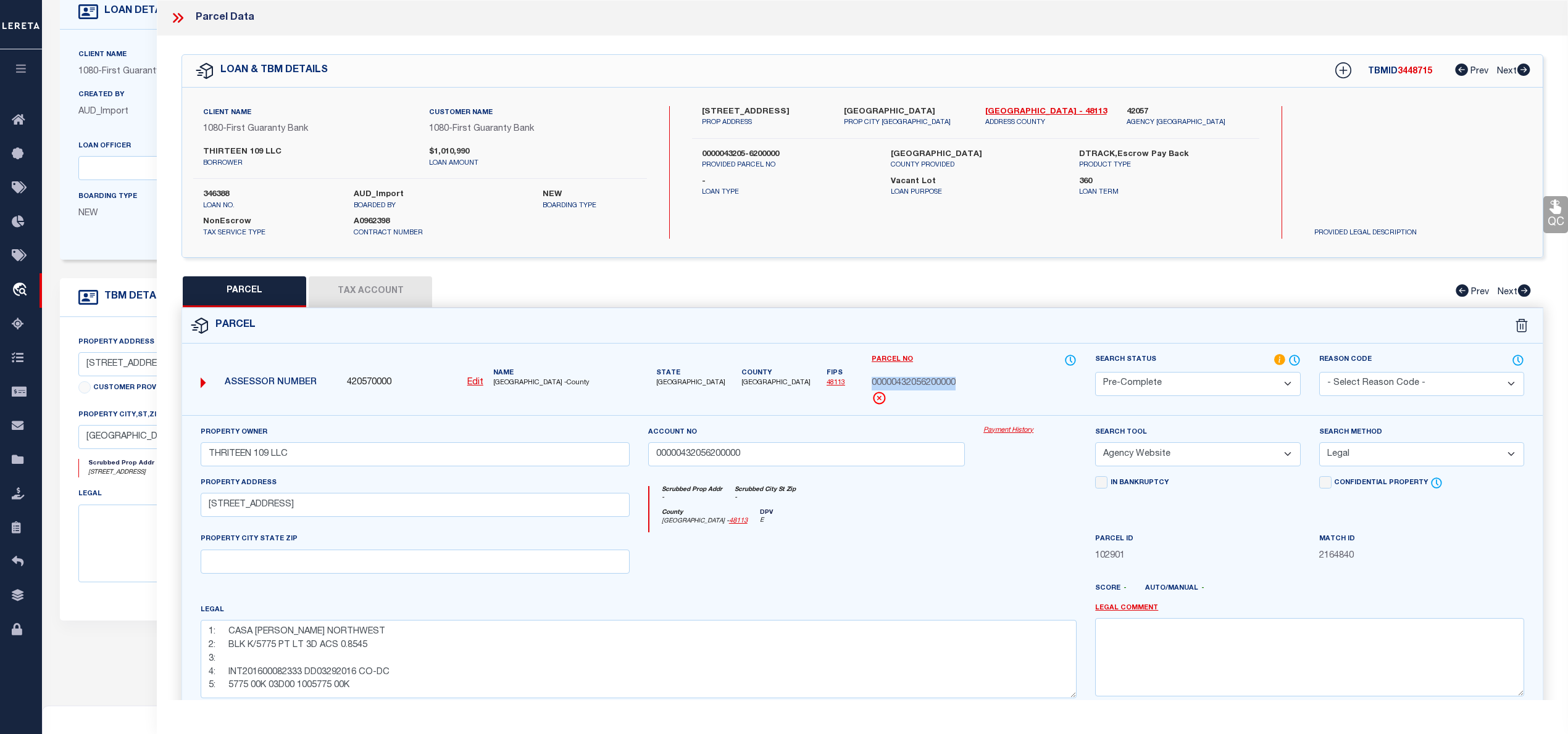
drag, startPoint x: 888, startPoint y: 383, endPoint x: 958, endPoint y: 380, distance: 70.1
click at [958, 380] on div "Parcel No 00000432056200000" at bounding box center [973, 384] width 223 height 61
copy span "00000432056200000"
click at [347, 282] on button "Tax Account" at bounding box center [370, 291] width 124 height 31
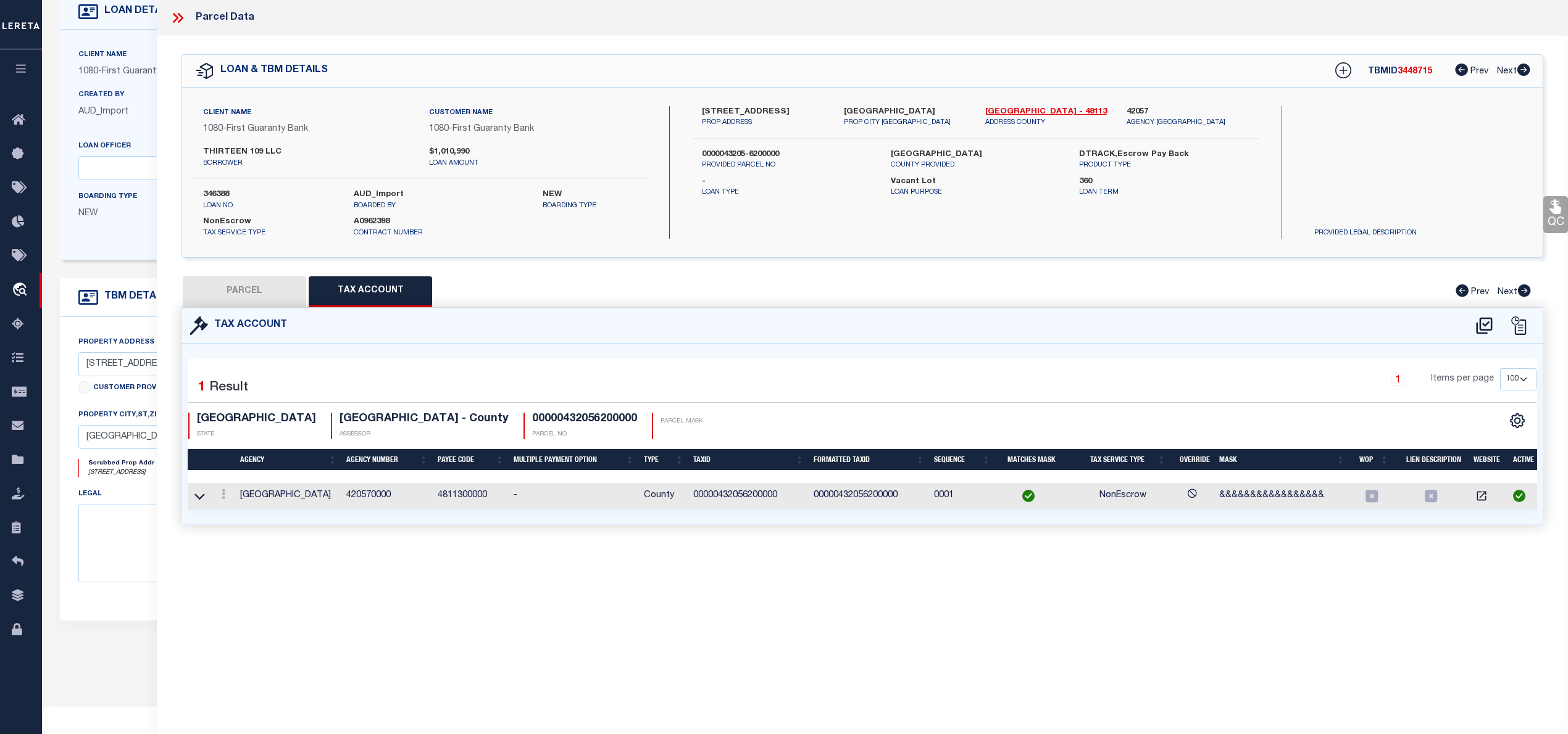
select select "100"
click at [262, 290] on button "PARCEL" at bounding box center [244, 291] width 124 height 31
select select "AS"
select select
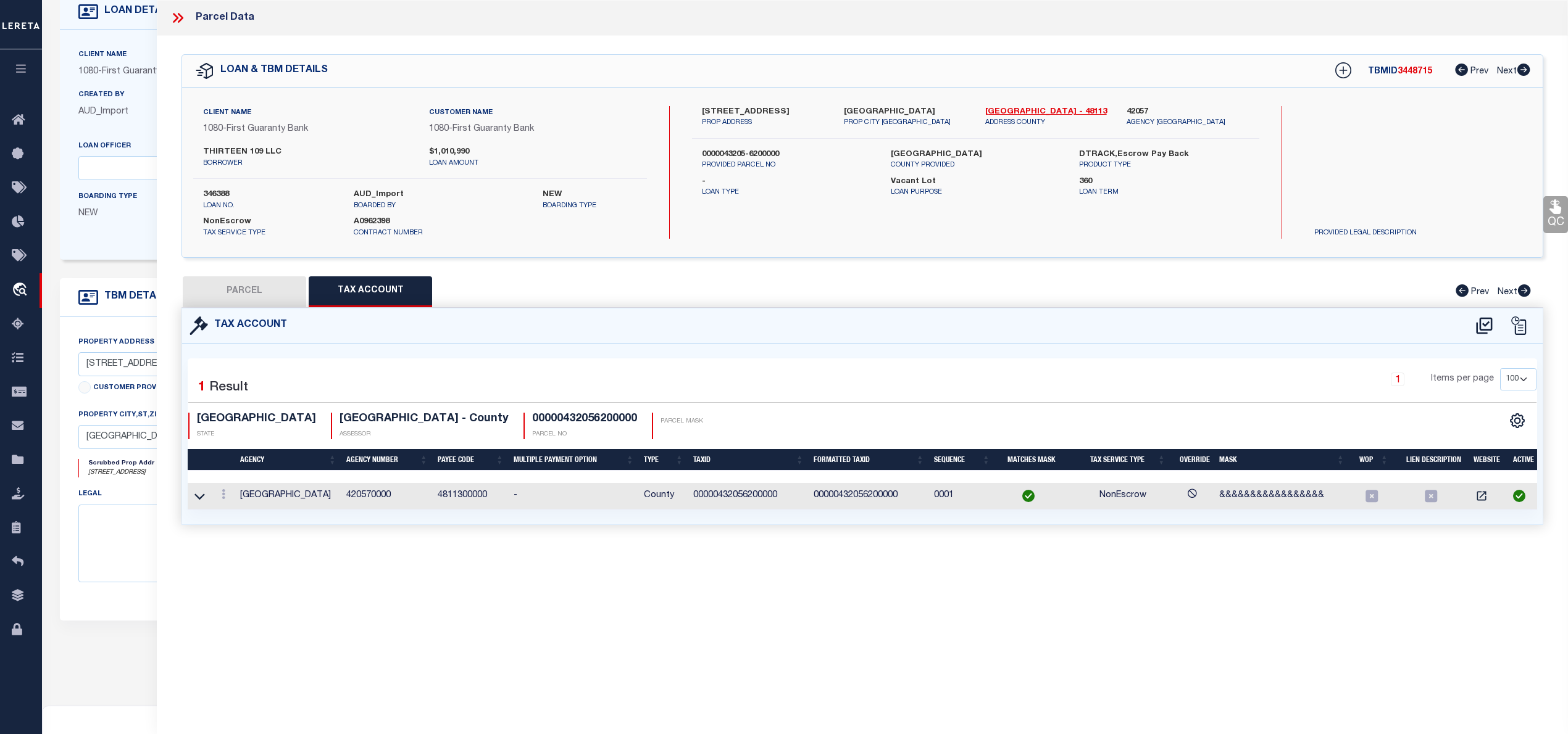
checkbox input "false"
select select "QC"
type input "THRITEEN 109 LLC"
type input "00000432056200000"
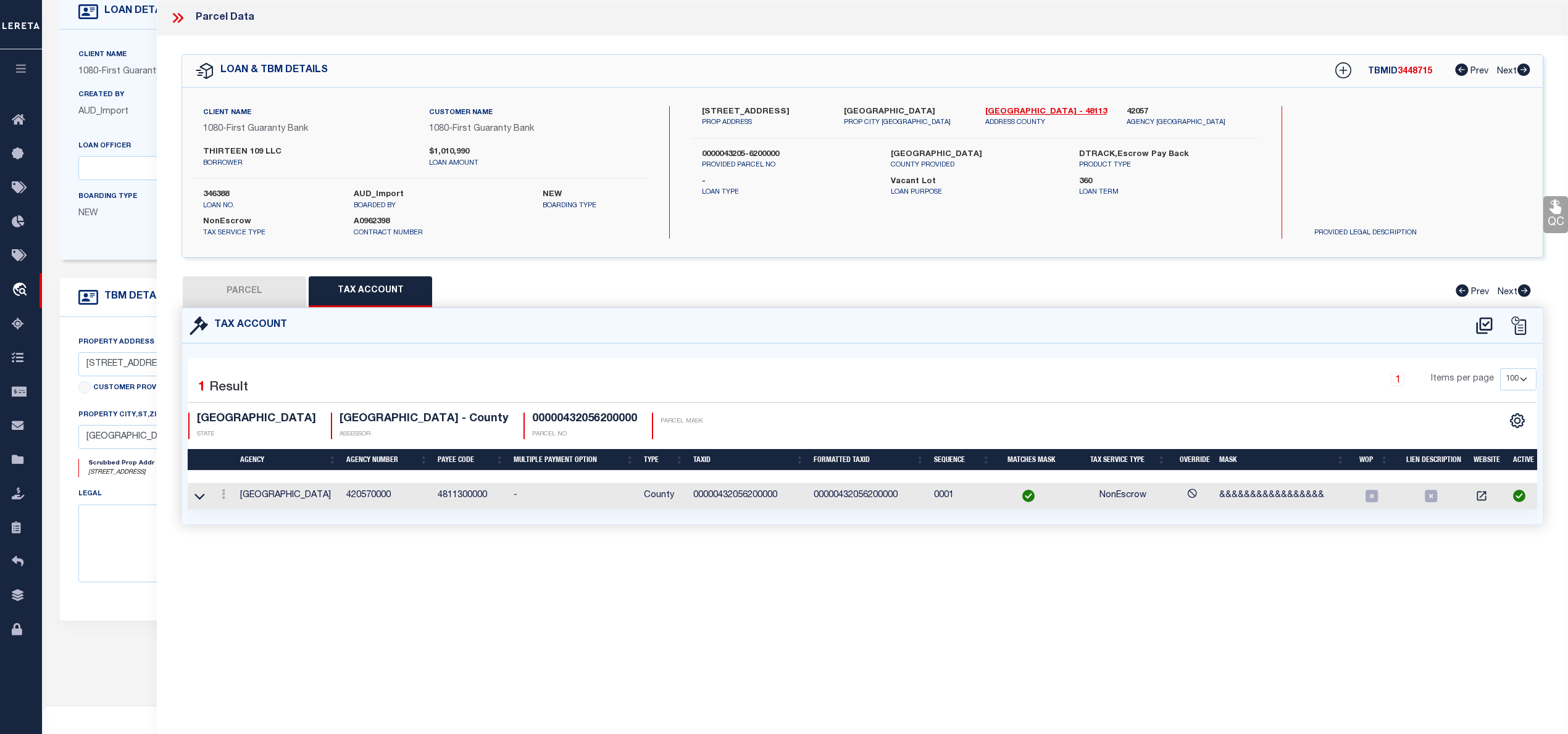
select select "AGW"
select select "LEG"
type input "3515 W NORTHWEST HWY"
type textarea "1: CASA BONITA NORTHWEST 2: BLK K/5775 PT LT 3D ACS 0.8545 3: 4: INT20160008233…"
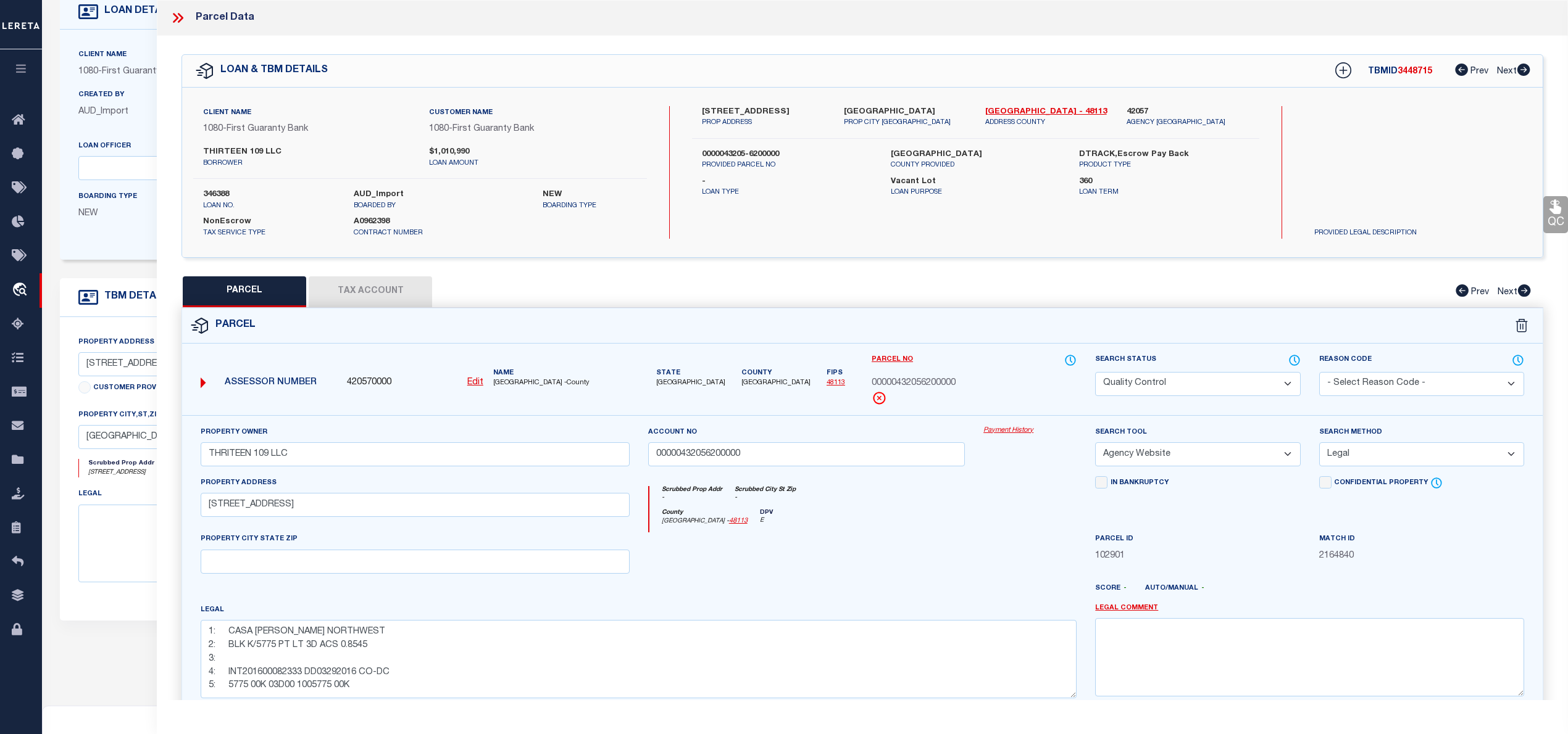
click at [181, 16] on icon at bounding box center [180, 18] width 6 height 10
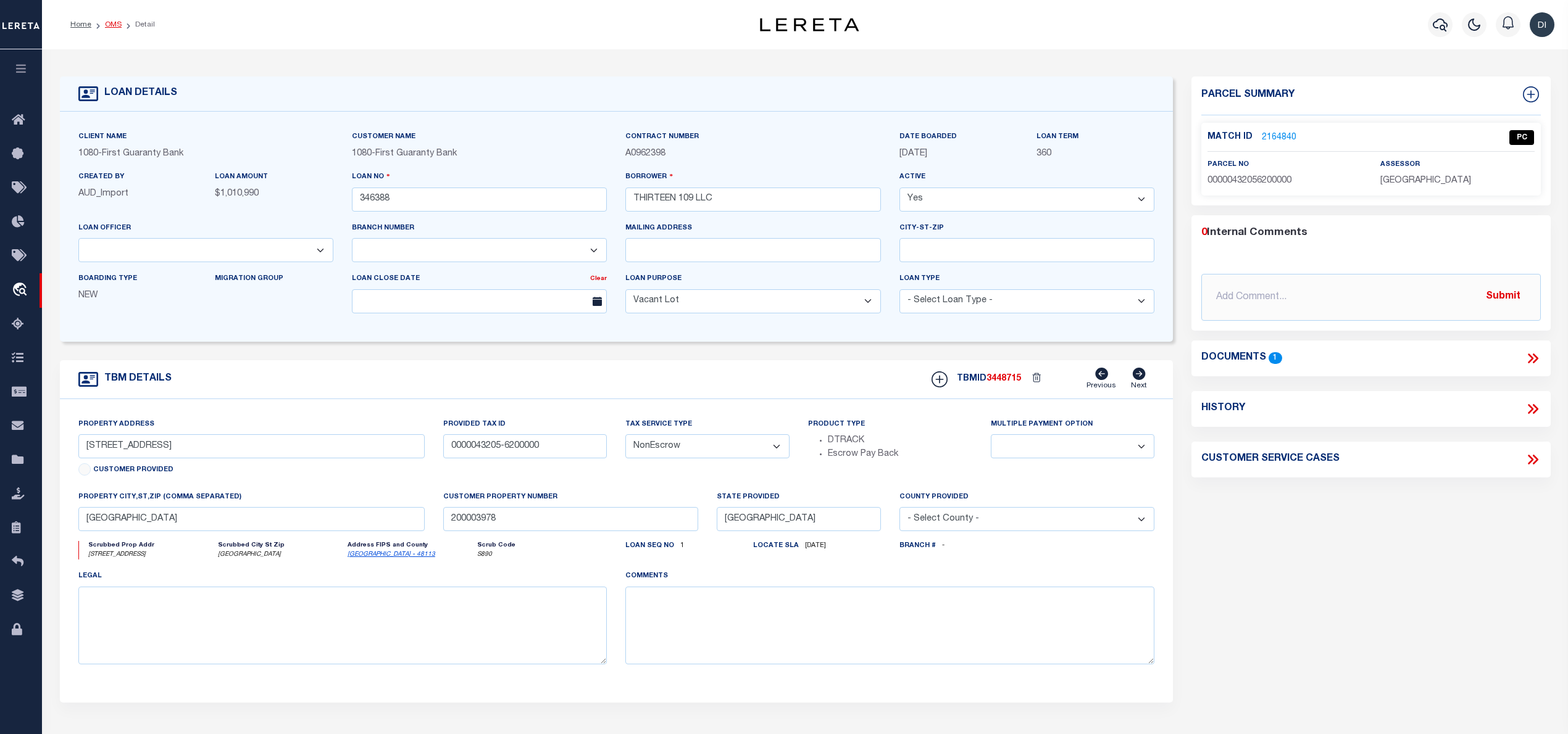
click at [112, 22] on link "OMS" at bounding box center [113, 24] width 17 height 7
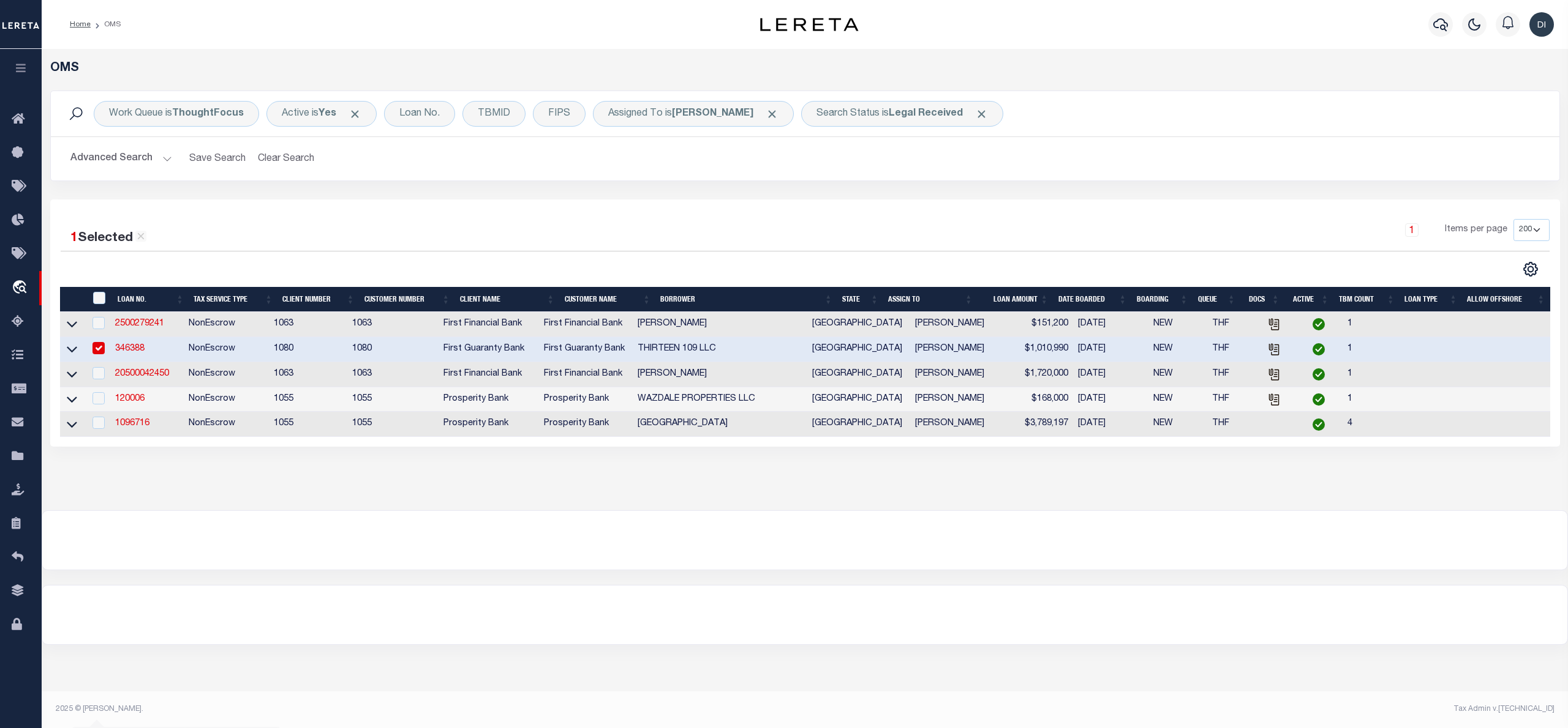
click at [692, 260] on div "1 Selected 5 Results 1 Items per page 10 25 50 100 200" at bounding box center [805, 248] width 1509 height 58
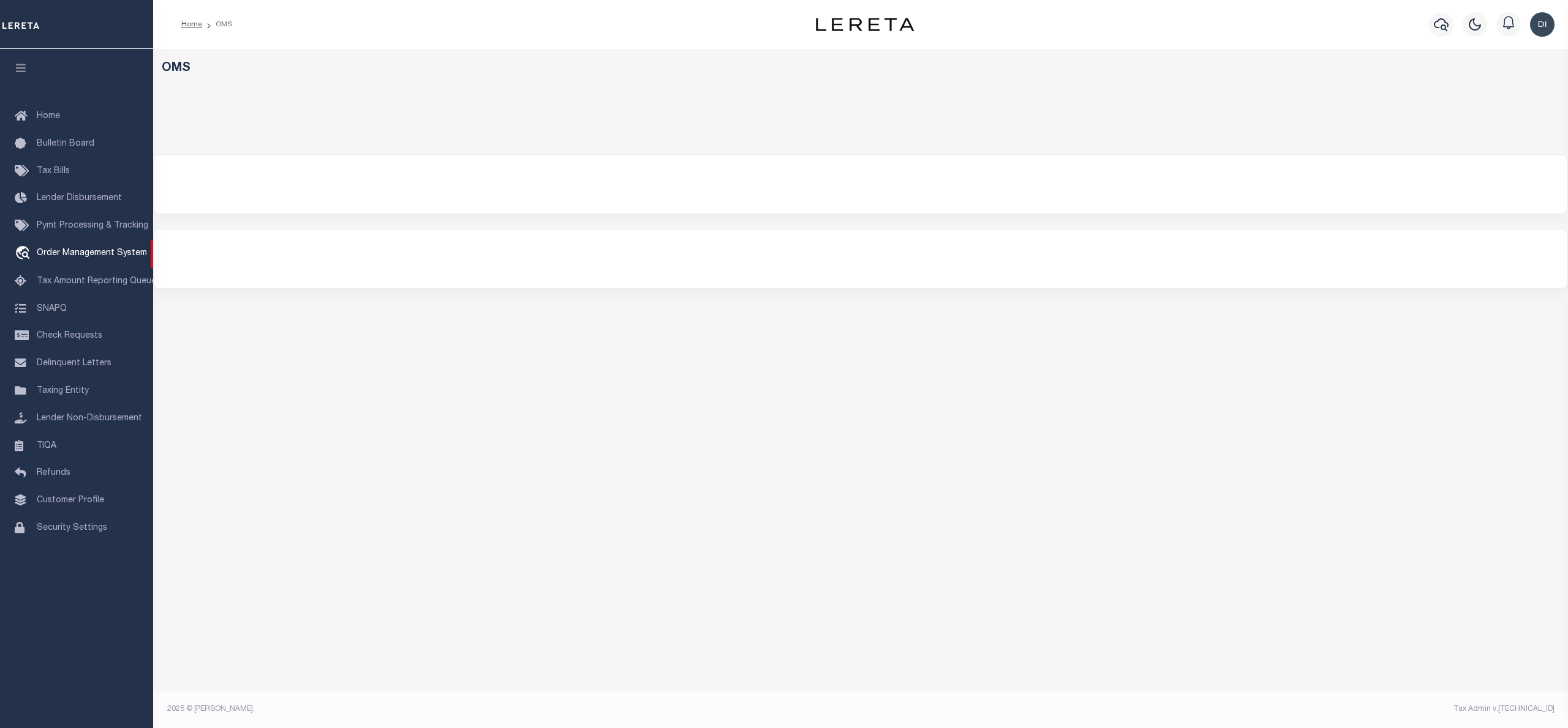
select select "200"
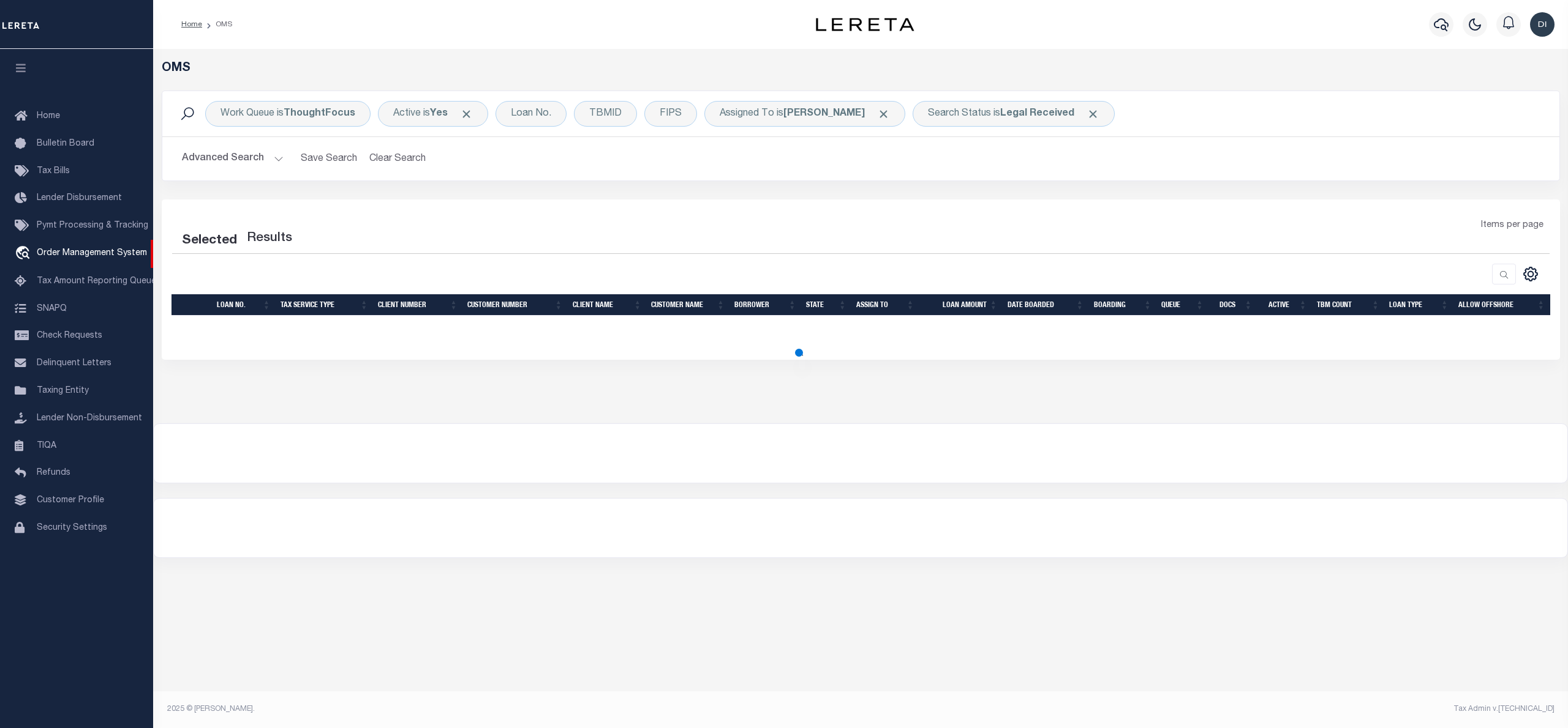
select select "200"
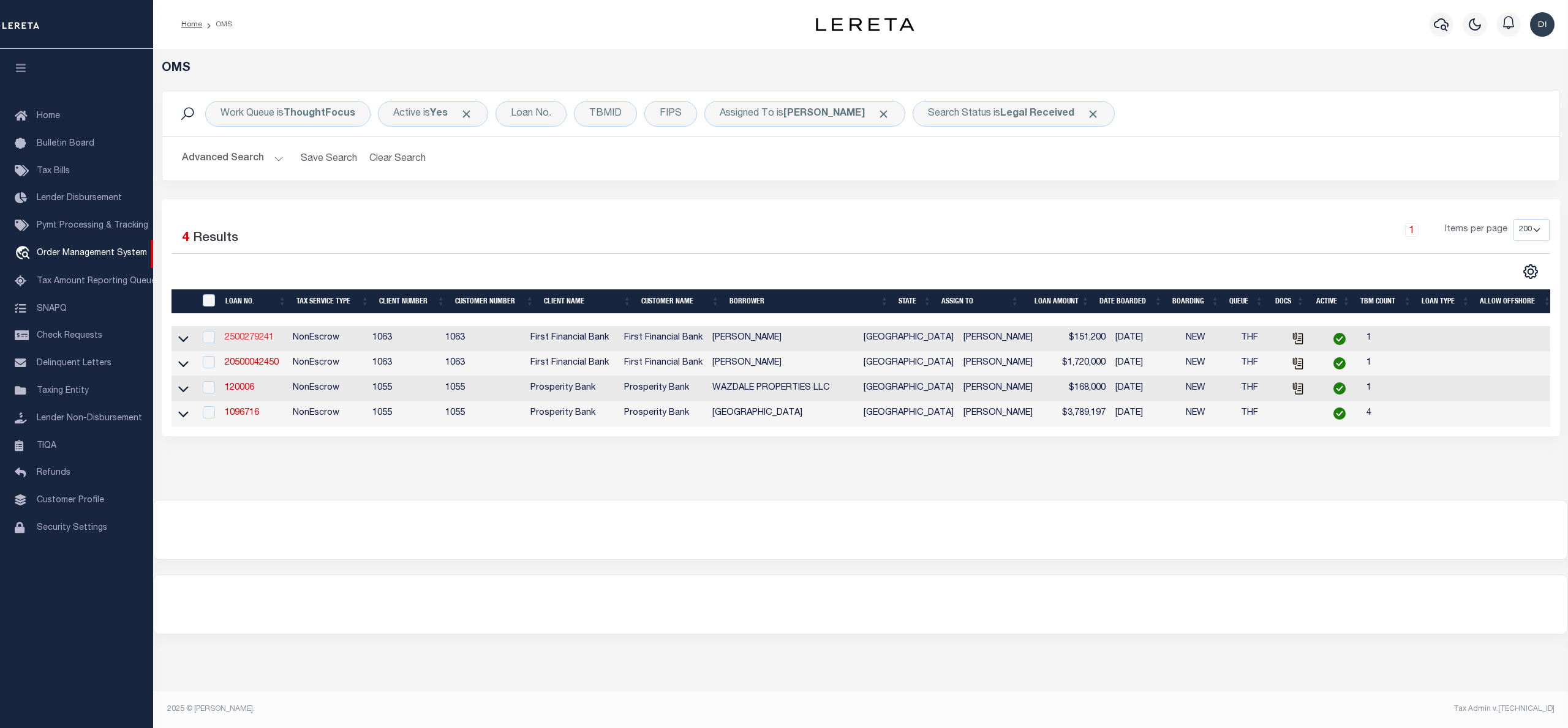
click at [253, 338] on link "2500279241" at bounding box center [249, 338] width 49 height 8
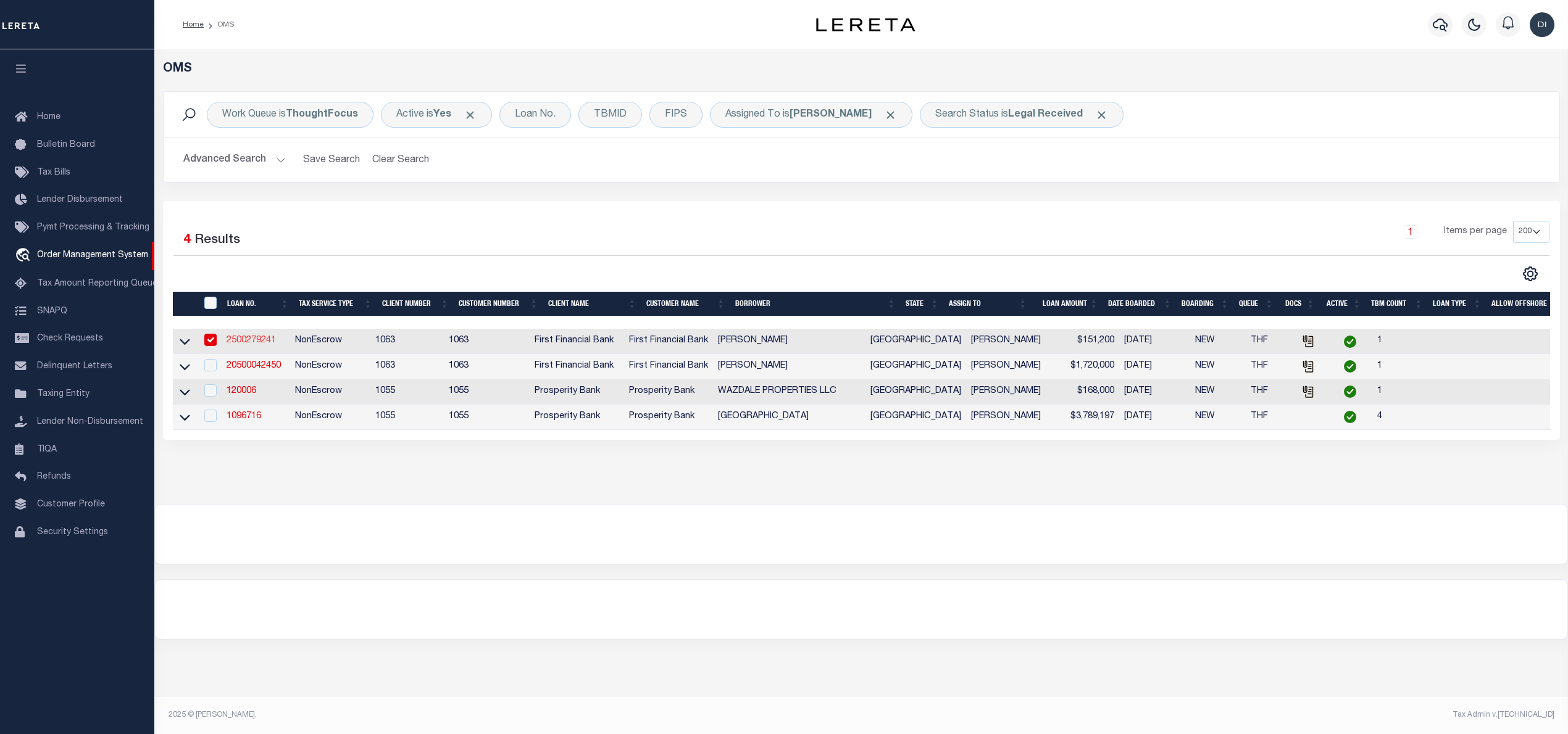
type input "2500279241"
type input "[PERSON_NAME]"
select select
select select "100"
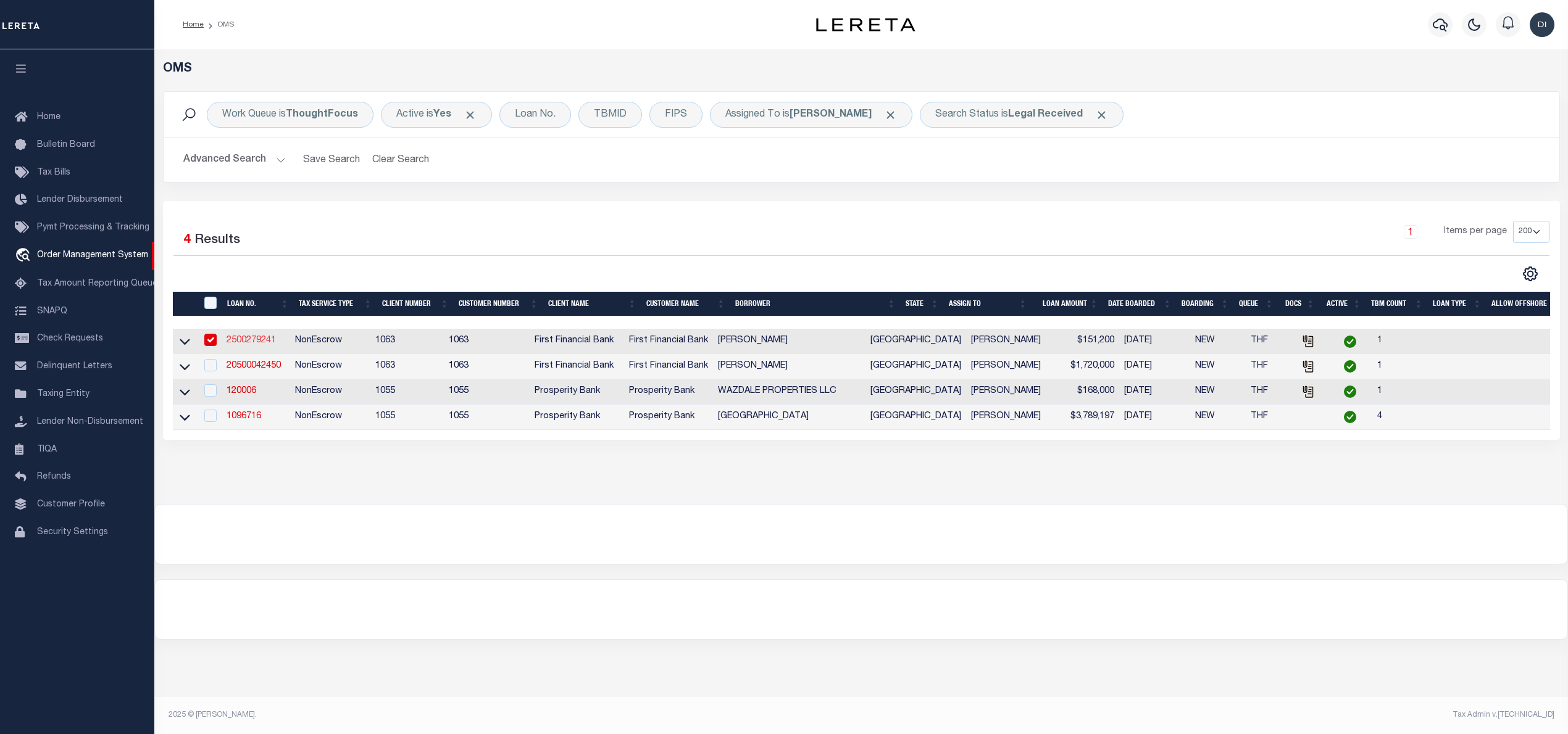
select select "NonEscrow"
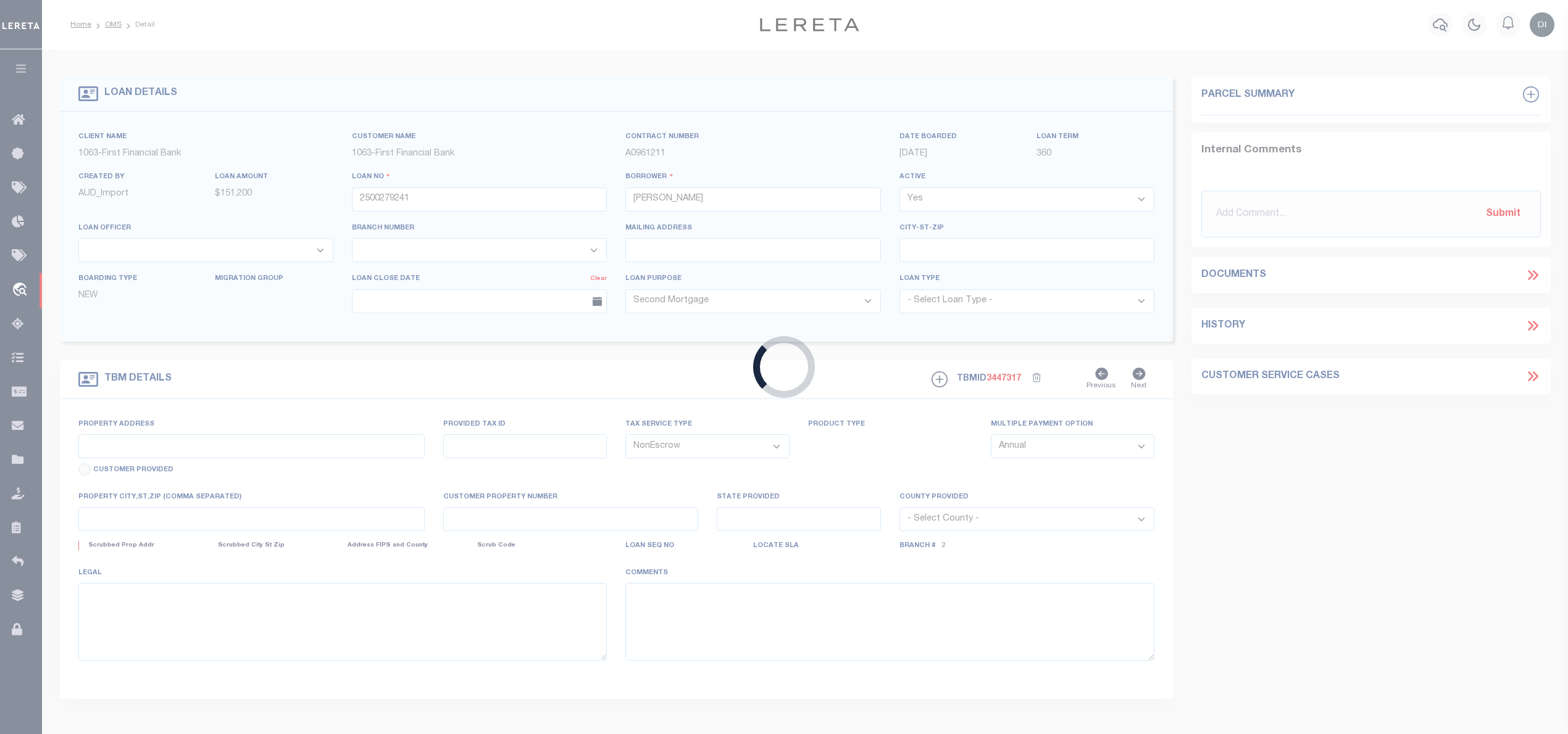
type input "7416A HWY 84"
select select
type input "LAWN TX 795300000"
type input "[GEOGRAPHIC_DATA]"
select select
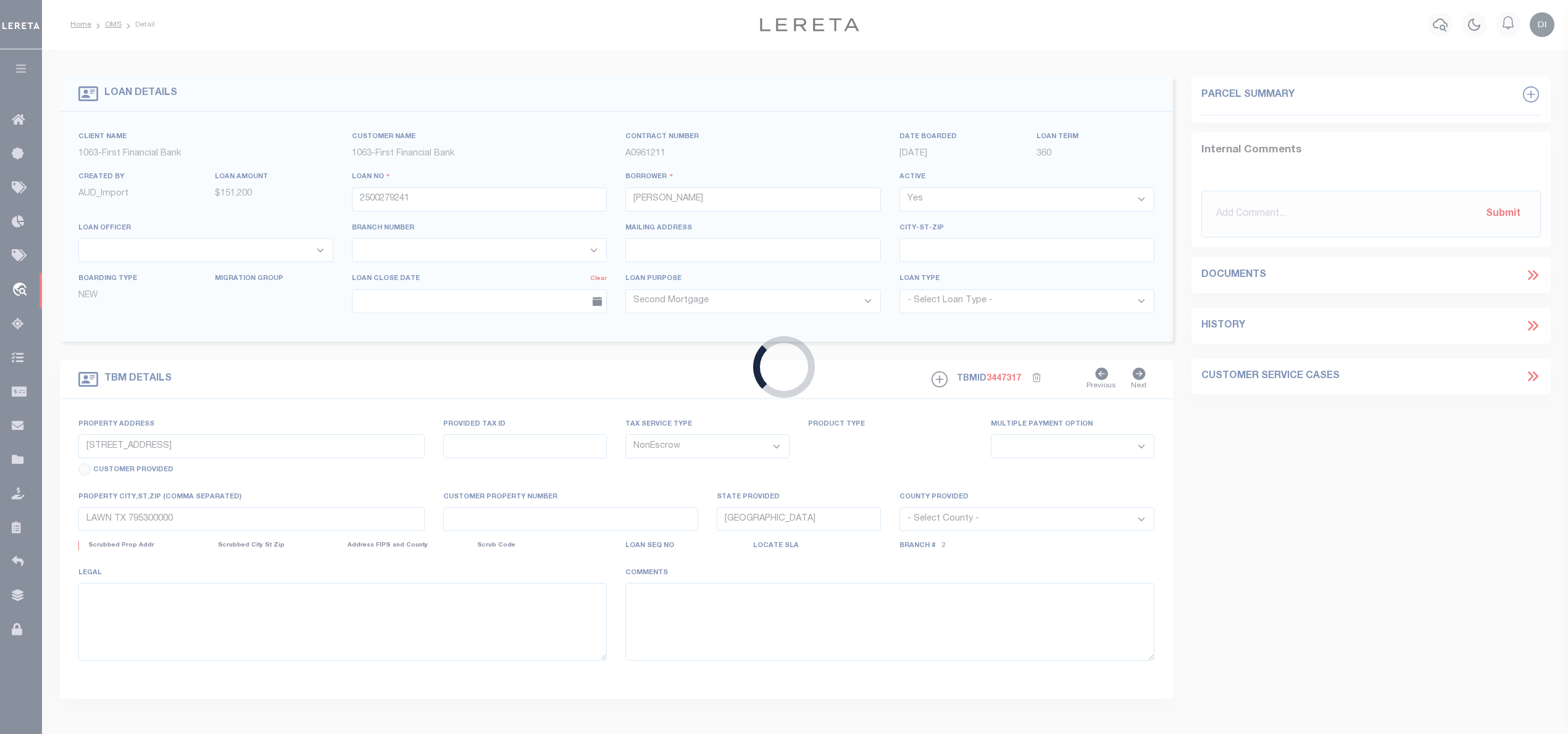
select select "888"
select select "490"
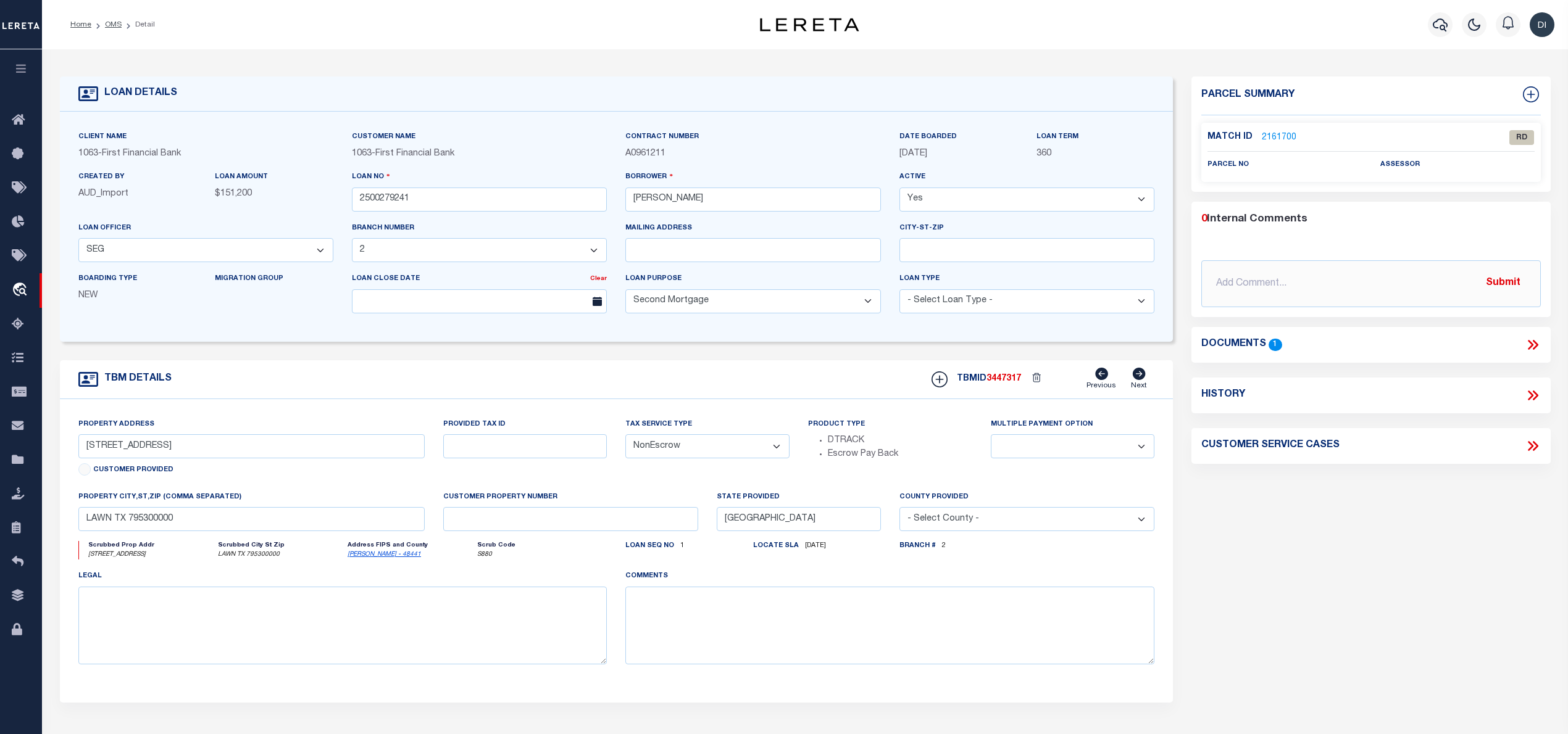
click at [1530, 345] on icon at bounding box center [1532, 345] width 16 height 16
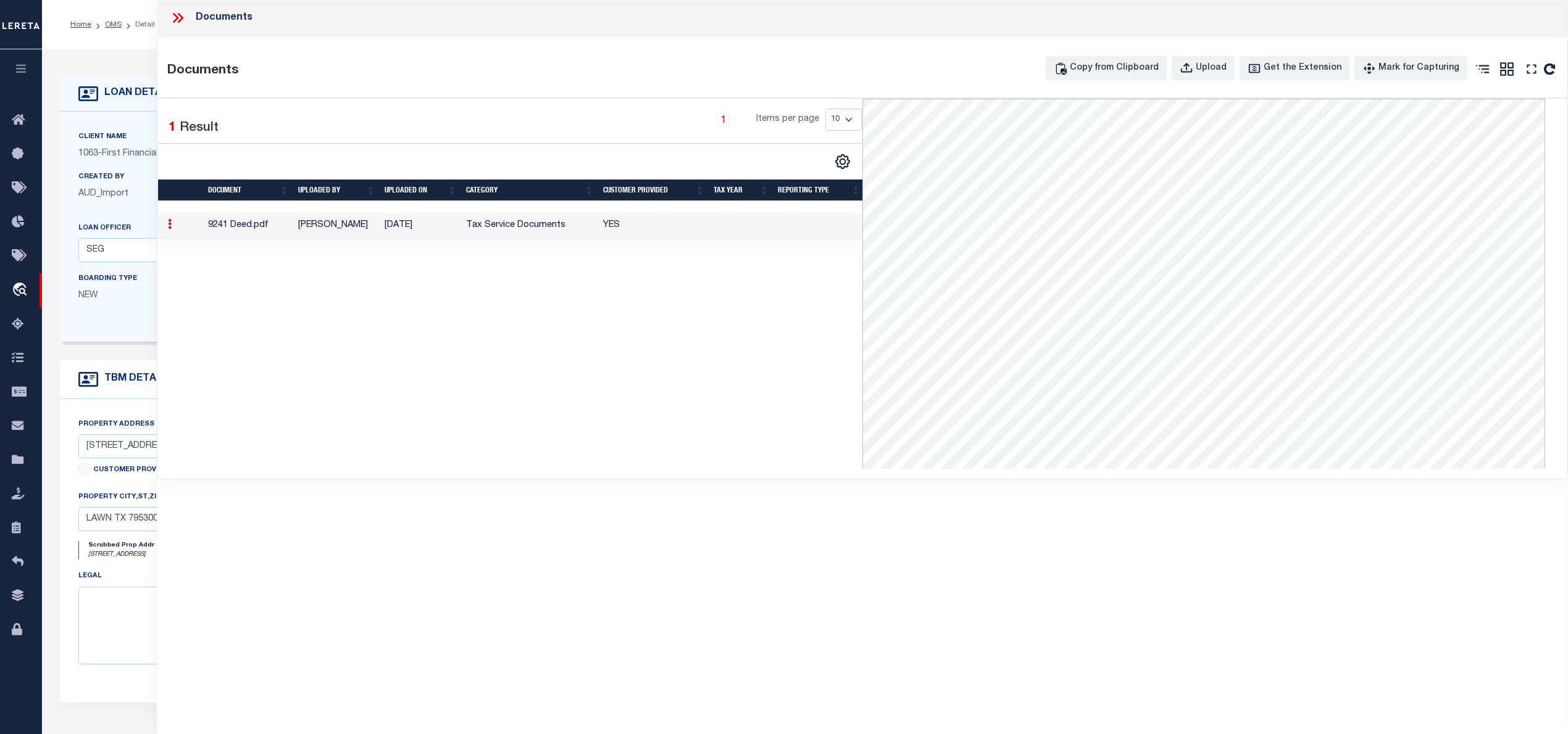
click at [176, 16] on icon at bounding box center [175, 18] width 6 height 10
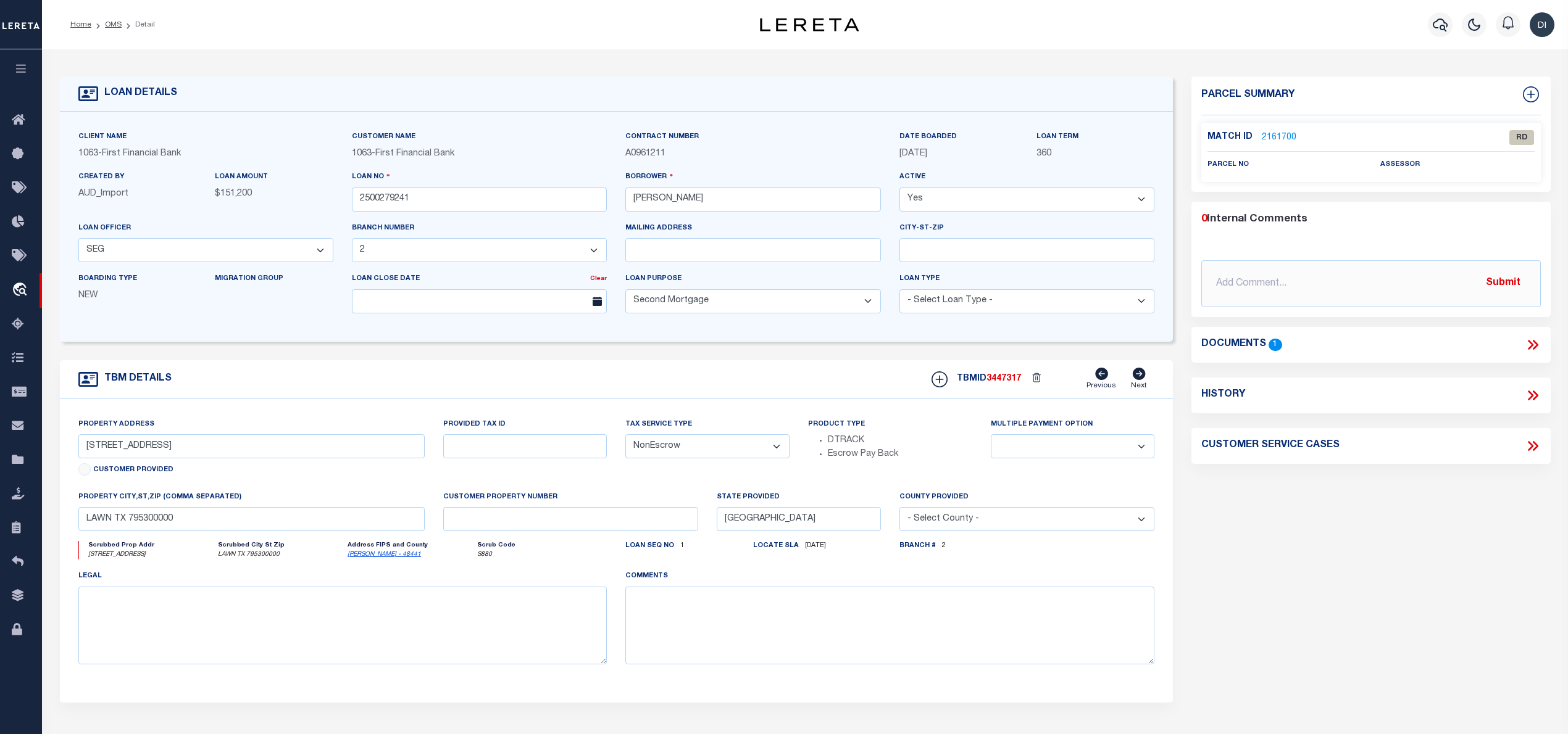
click at [1274, 132] on link "2161700" at bounding box center [1279, 138] width 35 height 13
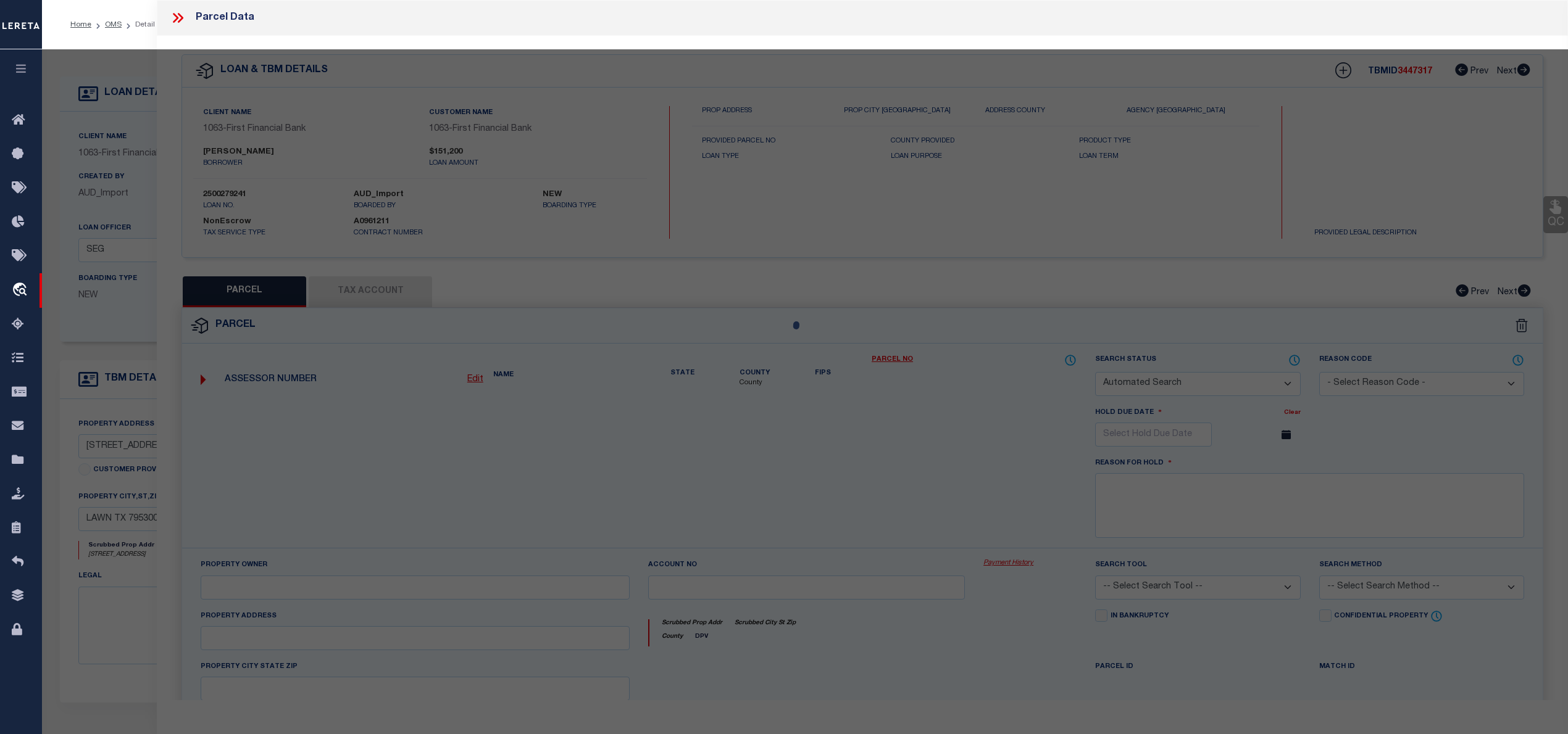
checkbox input "false"
select select "RD"
checkbox input "false"
type textarea "Document uploaded that satisfies a legal requirement, changing from ND to RD"
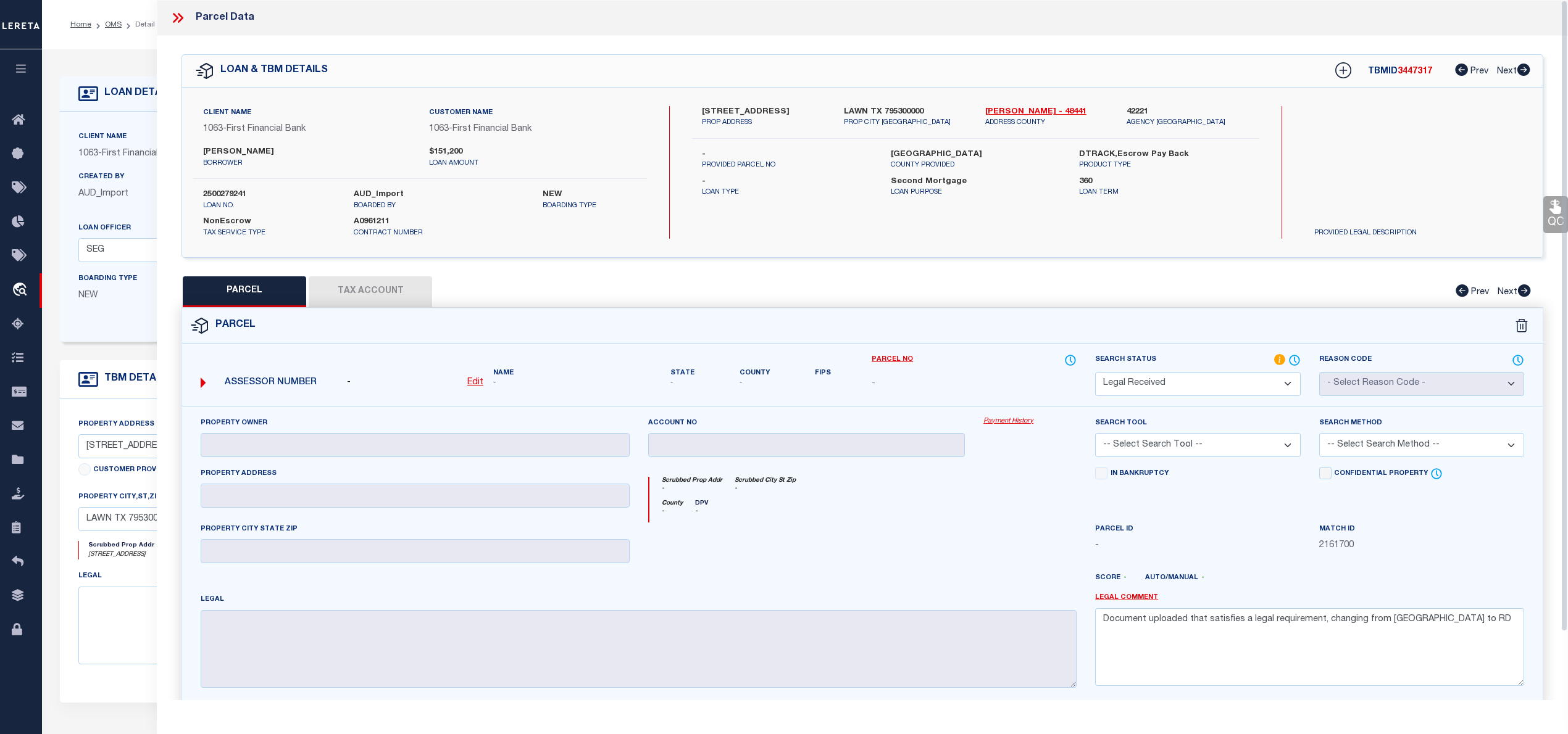
click at [718, 263] on div "QC QC QC" at bounding box center [862, 404] width 1411 height 736
click at [252, 152] on label "Charles Dewayne Baker" at bounding box center [307, 152] width 208 height 12
copy label "Dewayne"
click at [715, 109] on label "7416A HWY 84" at bounding box center [763, 112] width 123 height 12
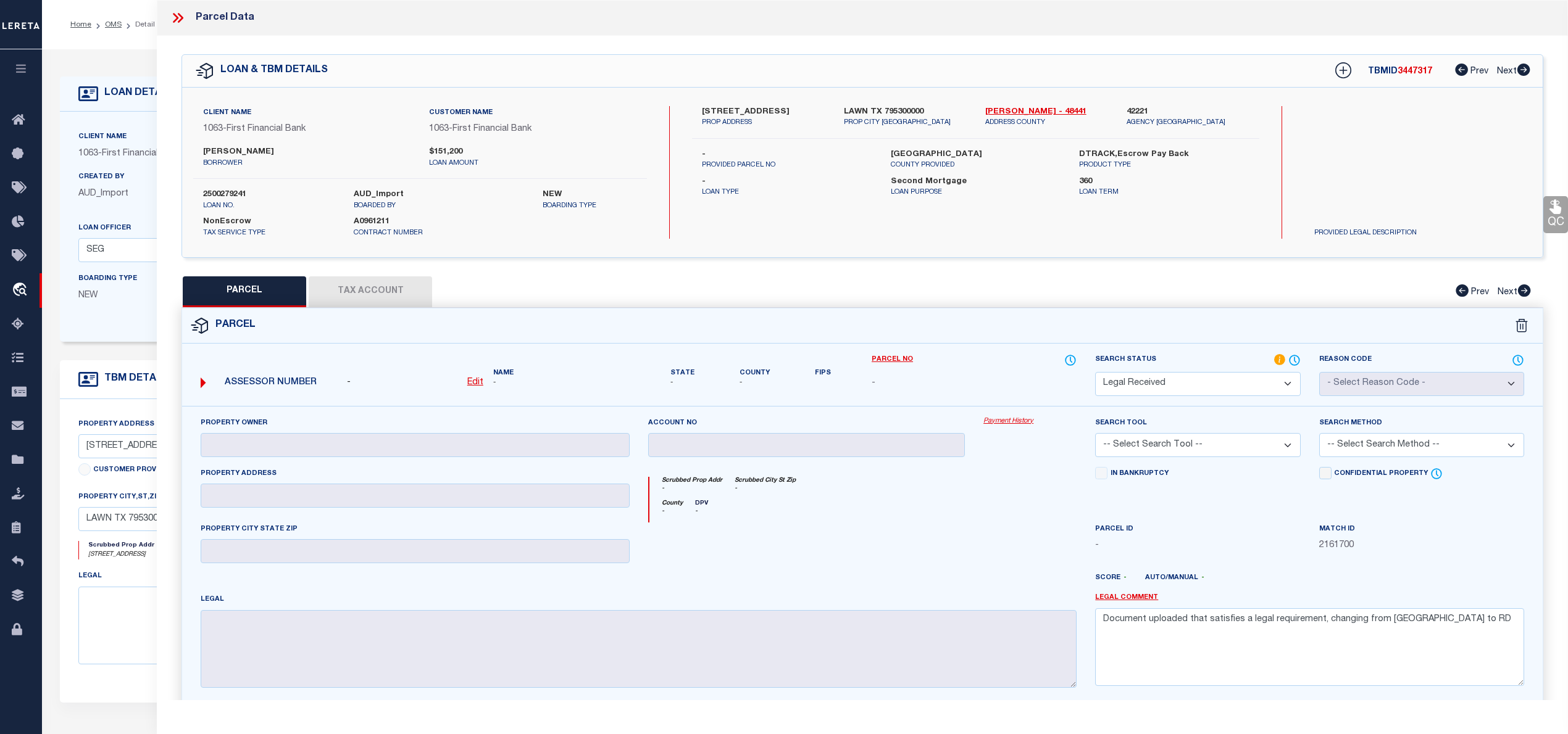
click at [715, 109] on label "7416A HWY 84" at bounding box center [763, 112] width 123 height 12
copy label "7416A"
click at [473, 383] on u "Edit" at bounding box center [475, 383] width 16 height 8
select select "RD"
type textarea "-"
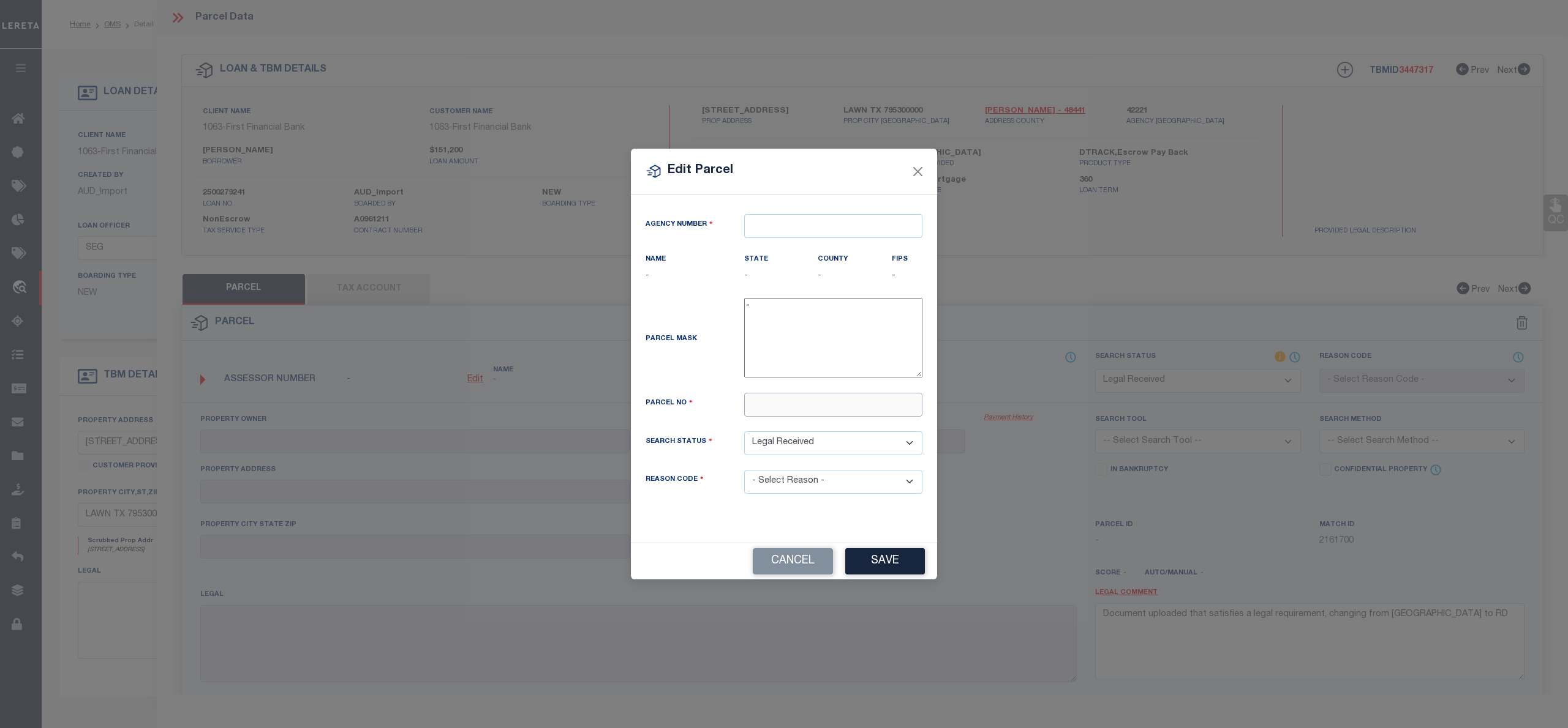
click at [775, 408] on input "text" at bounding box center [833, 404] width 178 height 24
paste input "A0083001900"
type input "A0083001900"
click at [773, 228] on div "Agency Number Name - State -" at bounding box center [784, 368] width 307 height 348
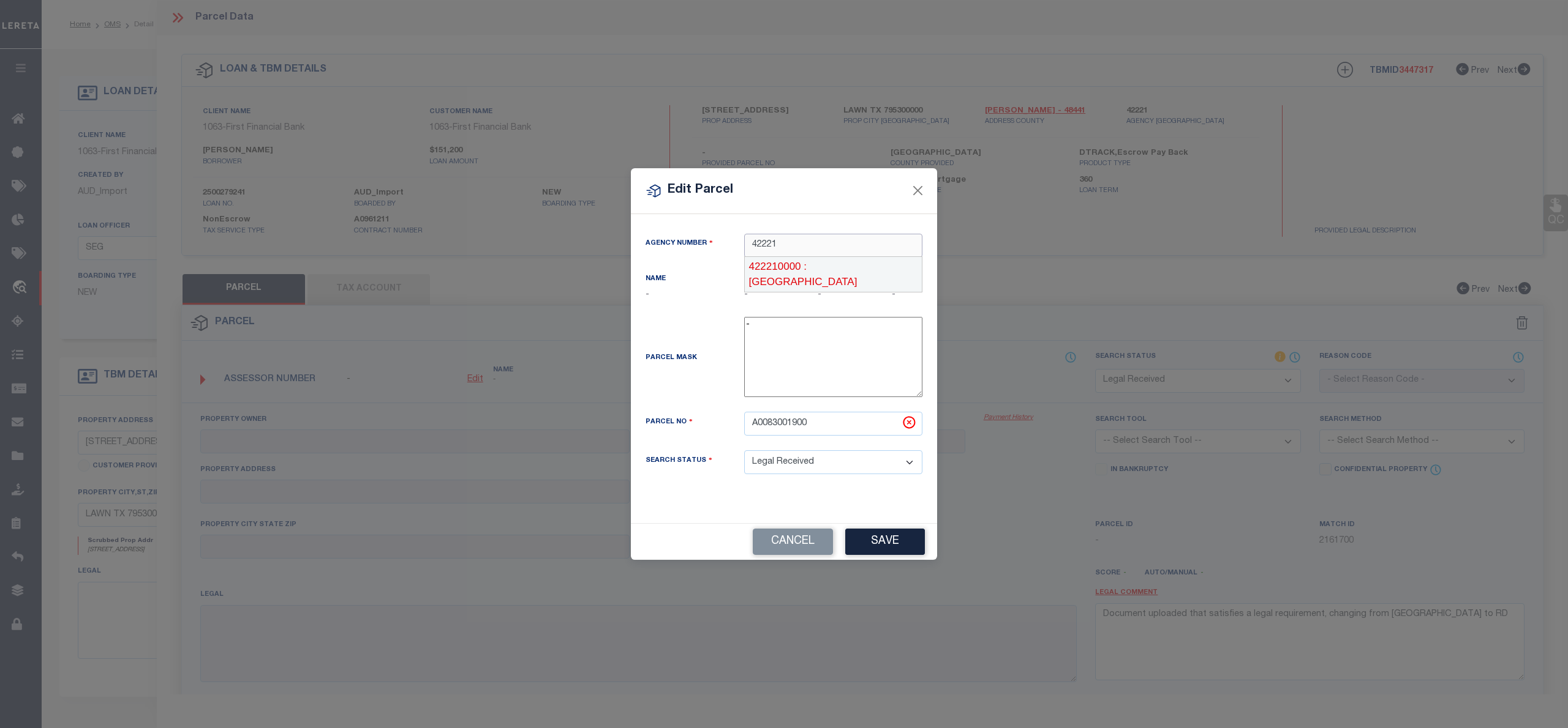
click at [803, 262] on div "422210000 : TAYLOR COUNTY" at bounding box center [833, 274] width 177 height 35
type input "422210000"
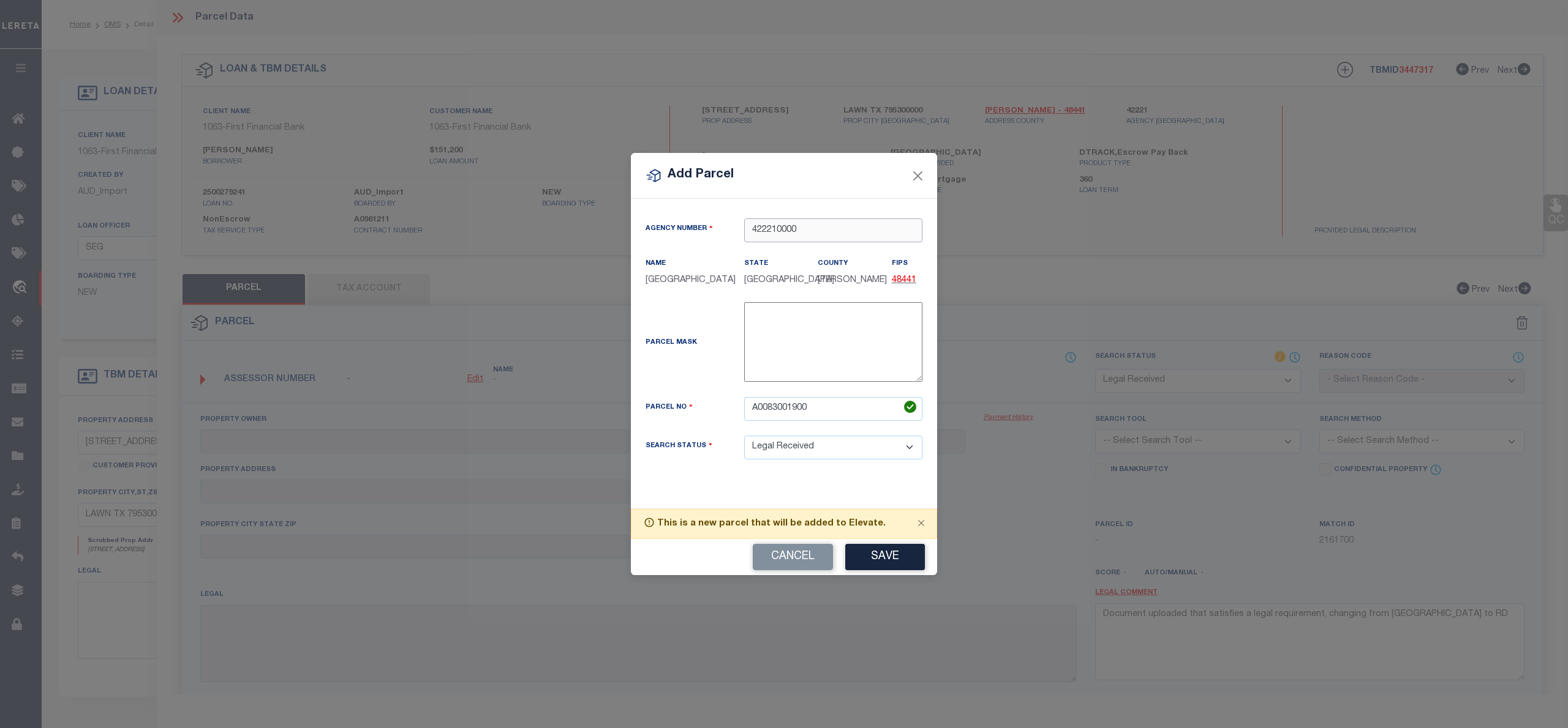
type input "422210000"
click at [750, 408] on input "A0083001900" at bounding box center [833, 408] width 178 height 24
click at [886, 554] on button "Save" at bounding box center [885, 558] width 80 height 26
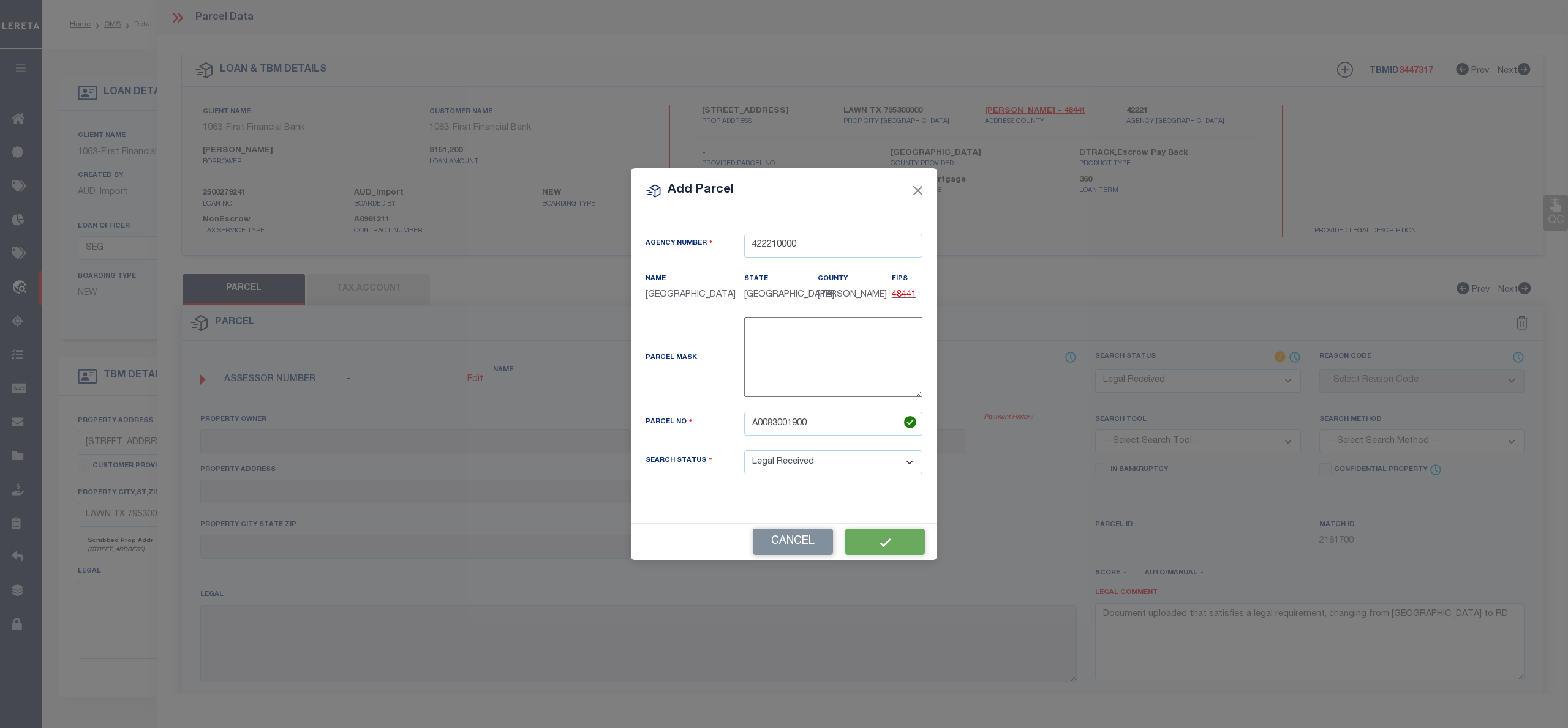
select select "RD"
checkbox input "false"
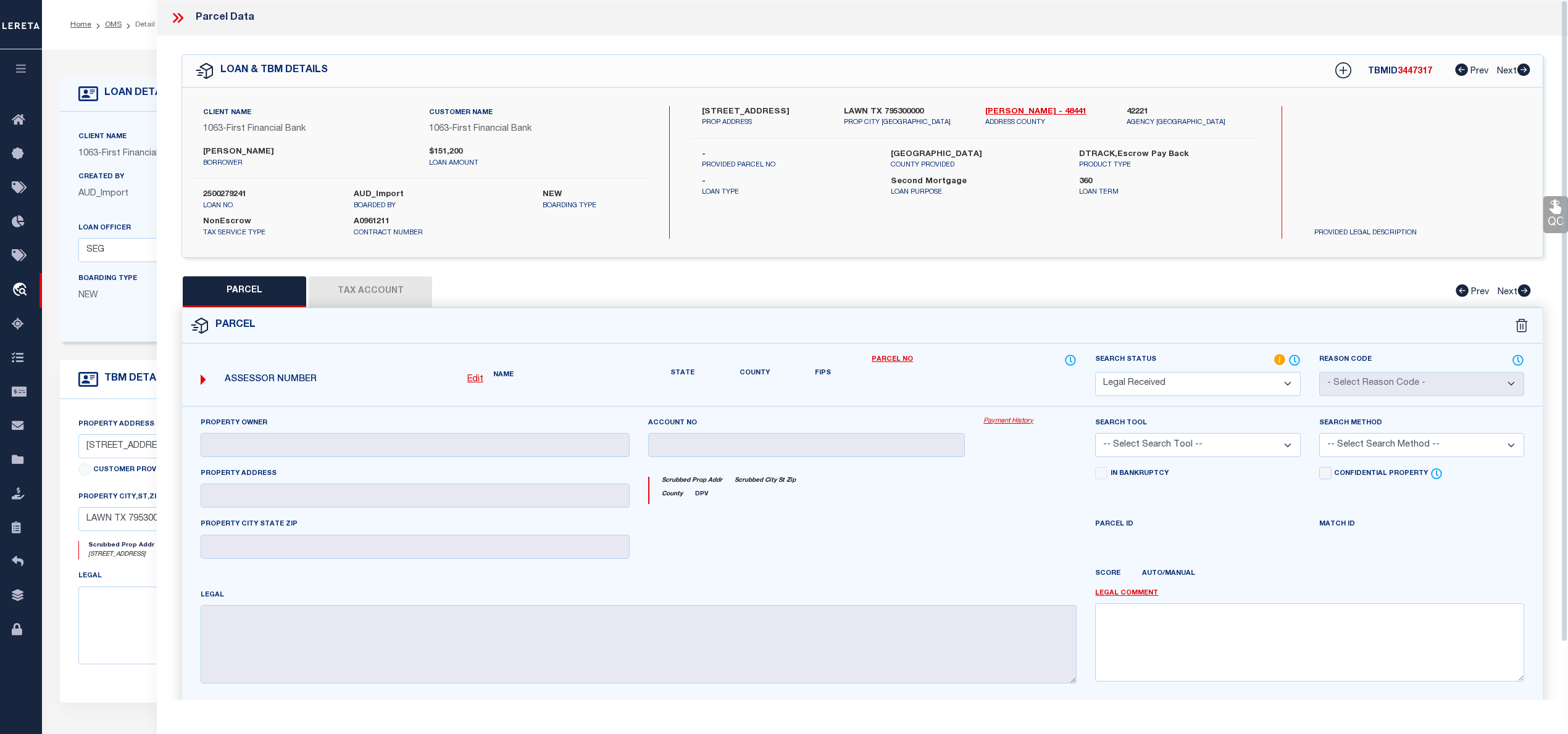
checkbox input "false"
type textarea "Document uploaded that satisfies a legal requirement, changing from ND to RD"
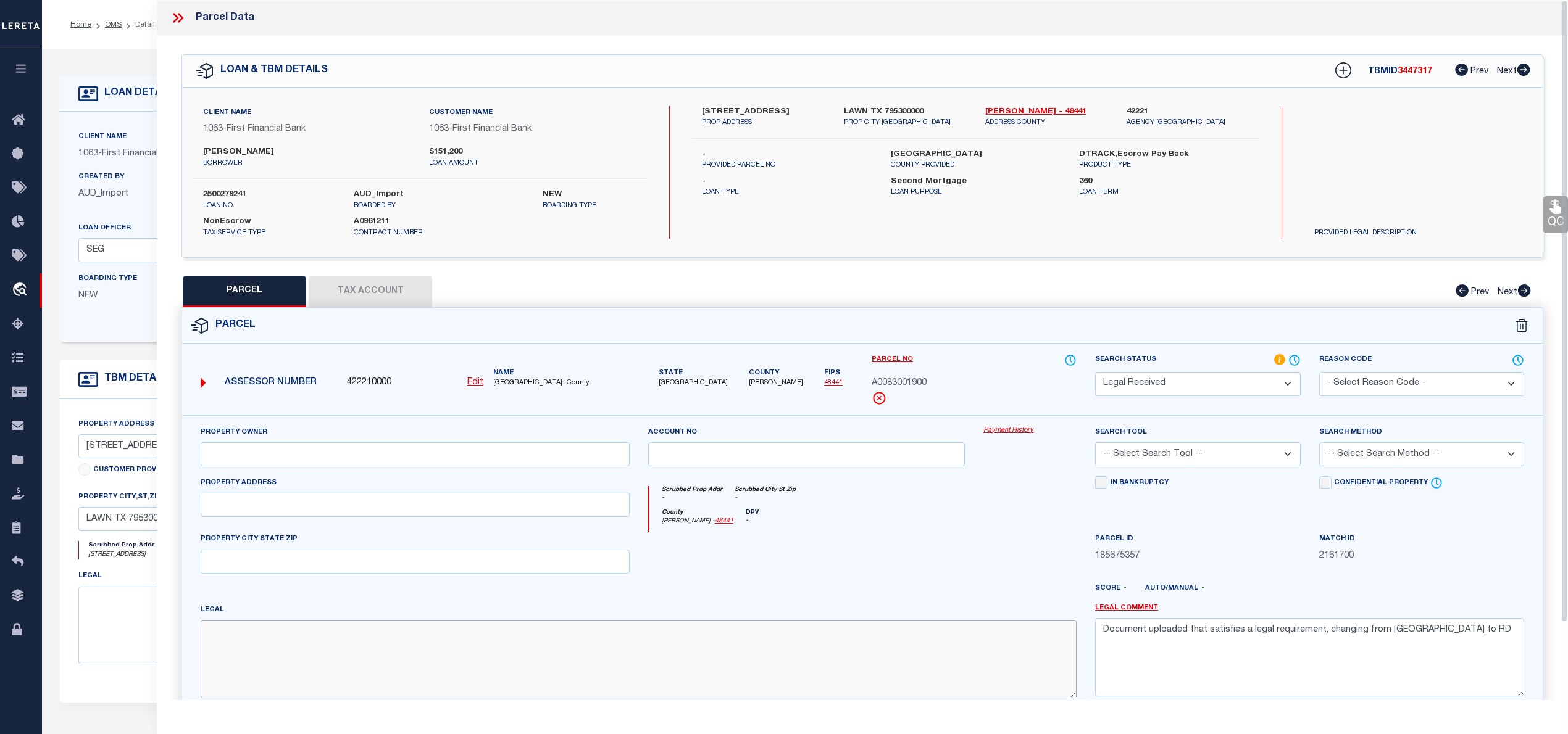
click at [282, 652] on textarea at bounding box center [639, 659] width 876 height 78
paste textarea "A0083 SUR 465 JOSHUA GRAY, ACRES 29.3890"
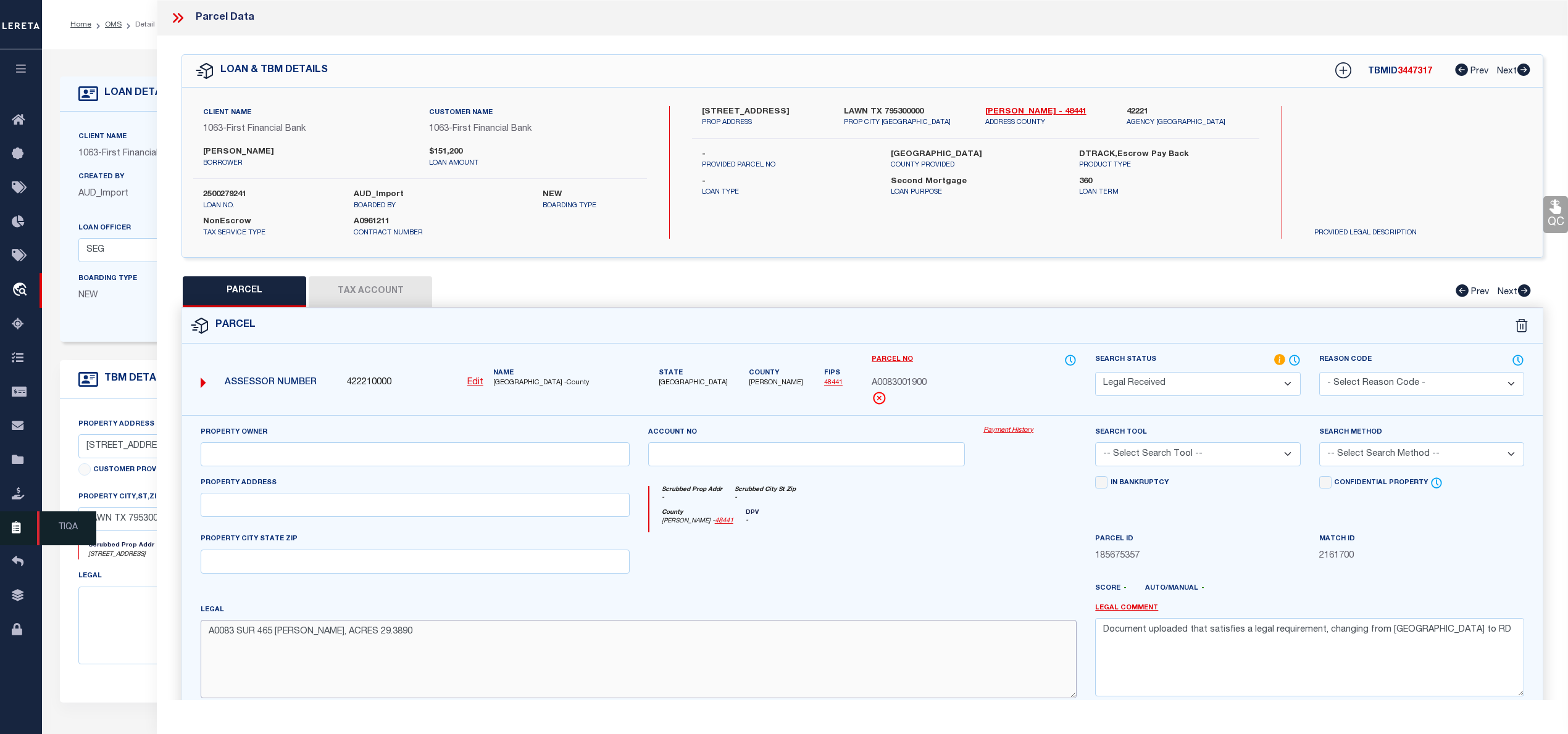
type textarea "A0083 SUR 465 JOSHUA GRAY, ACRES 29.3890"
click at [280, 460] on input "text" at bounding box center [415, 454] width 429 height 24
paste input "BAKER CHARLES DWAYNE & SHIRLEY NICOLE LYNNE"
type input "BAKER CHARLES DWAYNE & SHIRLEY NICOLE LYNNE"
click at [254, 511] on input "text" at bounding box center [415, 505] width 429 height 24
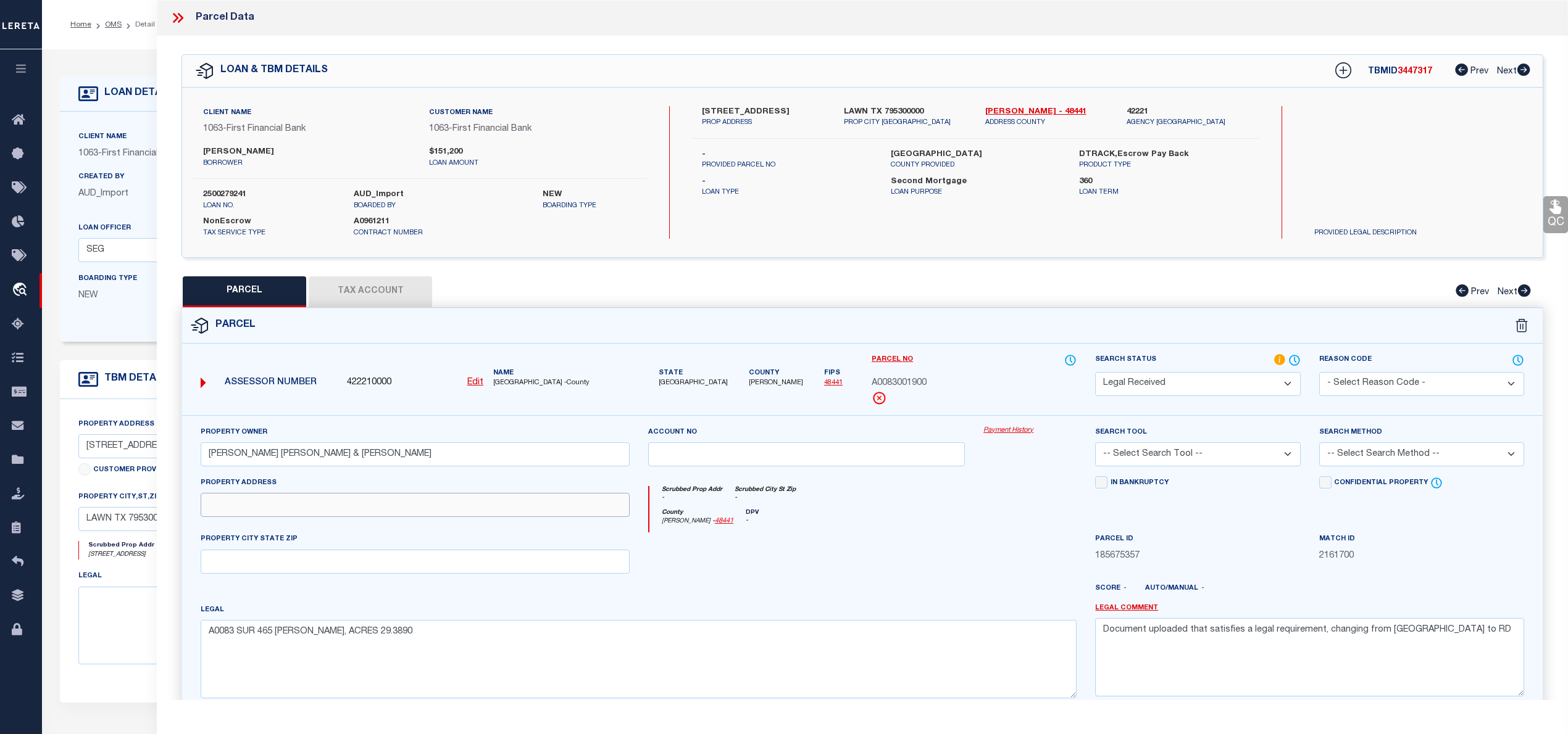
paste input "HWY 84"
type input "HWY 84"
click at [1230, 453] on select "-- Select Search Tool -- 3rd Party Website Agency File Agency Website ATLS CNV-…" at bounding box center [1198, 454] width 205 height 24
select select "AGW"
click at [1095, 444] on select "-- Select Search Tool -- 3rd Party Website Agency File Agency Website ATLS CNV-…" at bounding box center [1198, 454] width 205 height 24
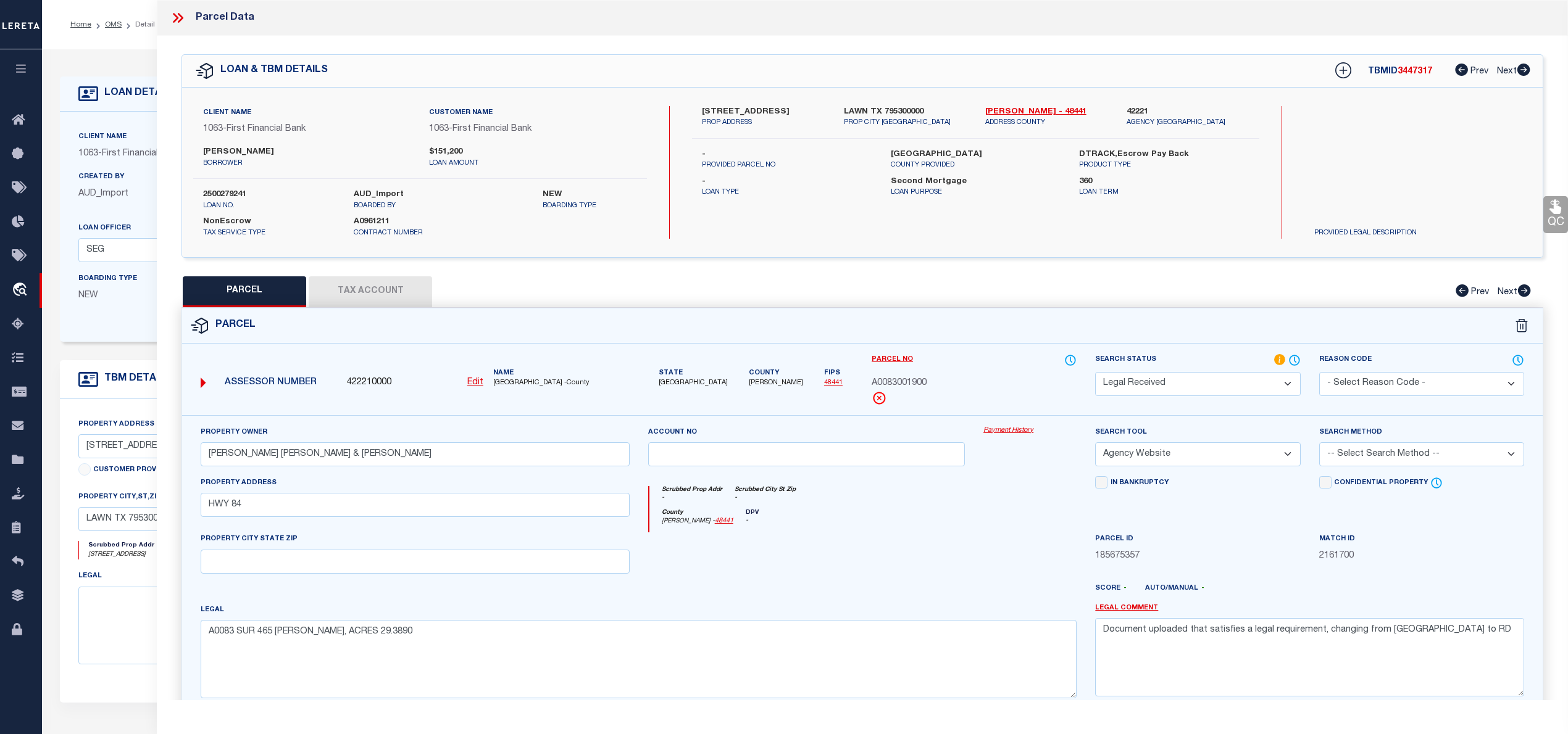
click at [1401, 456] on select "-- Select Search Method -- Property Address Legal Liability Info Provided" at bounding box center [1421, 454] width 205 height 24
select select "LEG"
click at [1319, 444] on select "-- Select Search Method -- Property Address Legal Liability Info Provided" at bounding box center [1421, 454] width 205 height 24
drag, startPoint x: 1429, startPoint y: 632, endPoint x: 1095, endPoint y: 640, distance: 334.1
click at [1115, 640] on textarea "Document uploaded that satisfies a legal requirement, changing from ND to RD" at bounding box center [1310, 658] width 429 height 78
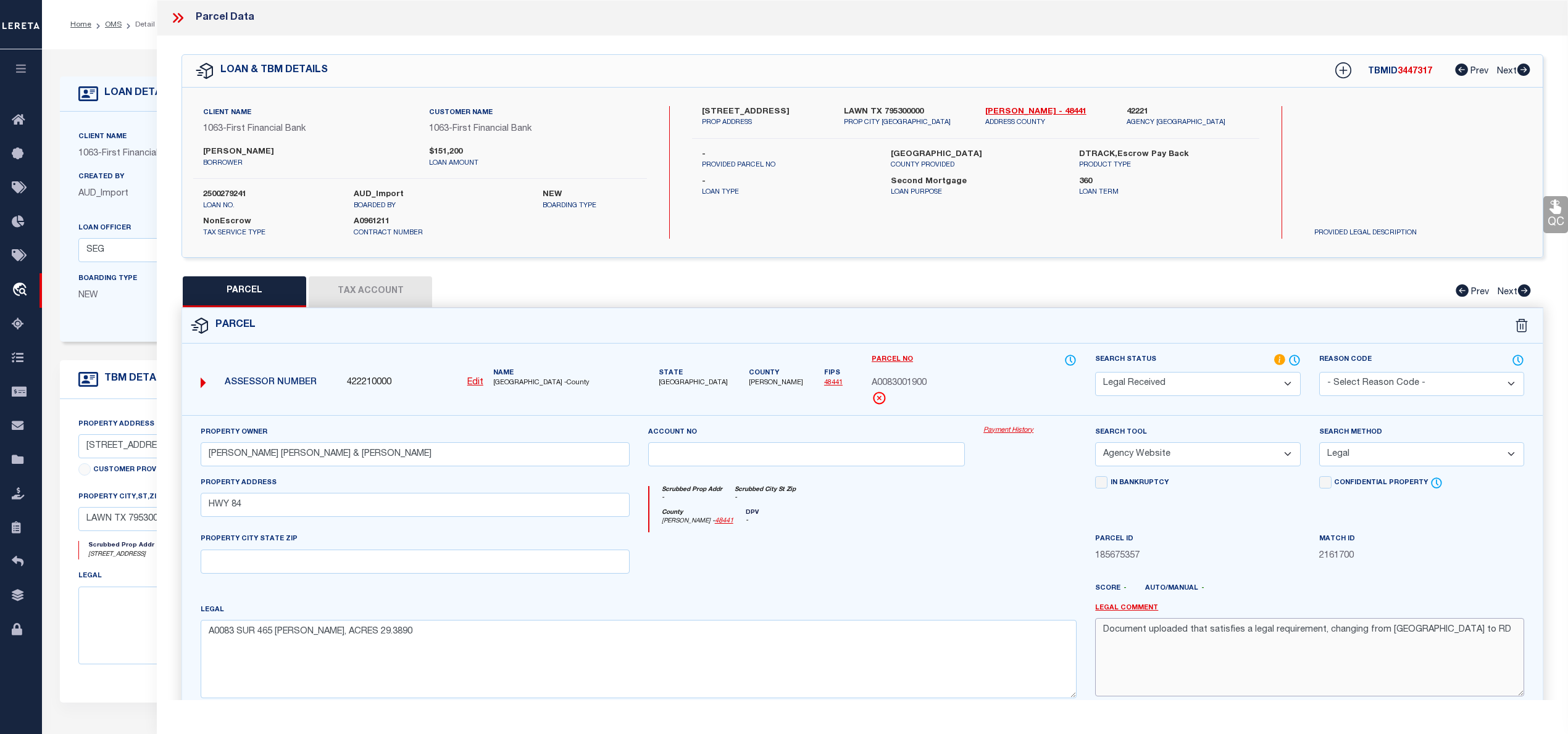
click at [1093, 640] on div "Legal Comment Document uploaded that satisfies a legal requirement, changing fr…" at bounding box center [1309, 656] width 448 height 105
drag, startPoint x: 1427, startPoint y: 634, endPoint x: 1154, endPoint y: 643, distance: 273.1
click at [1191, 643] on textarea "Document uploaded that satisfies a legal requirement, changing from ND to RD" at bounding box center [1310, 658] width 429 height 78
drag, startPoint x: 1154, startPoint y: 643, endPoint x: 1116, endPoint y: 643, distance: 38.0
click at [1129, 643] on textarea "Document uploaded that satisfies a legal requirement, changing from ND to RD" at bounding box center [1310, 658] width 429 height 78
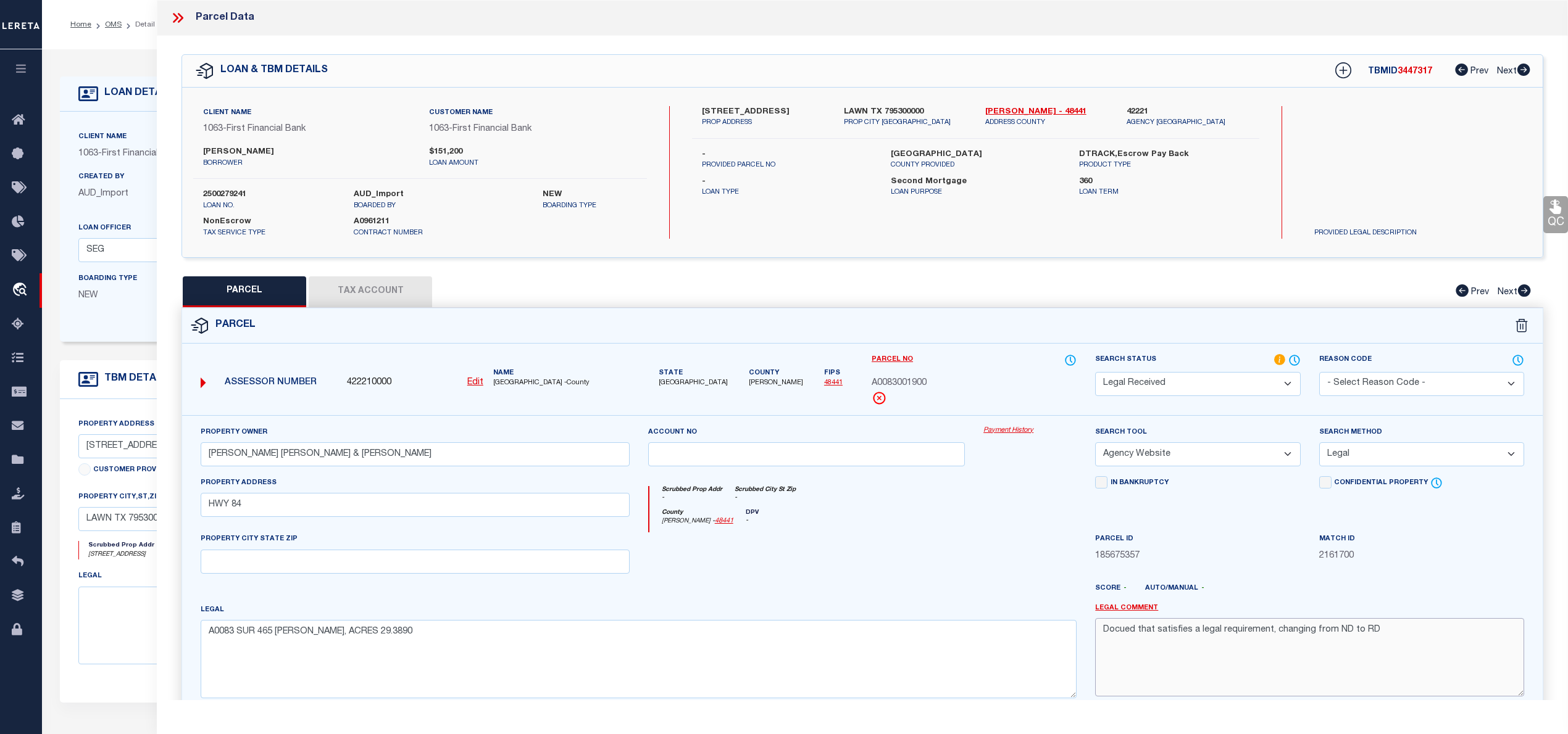
type textarea "Doced that satisfies a legal requirement, changing from ND to RD"
drag, startPoint x: 1215, startPoint y: 640, endPoint x: 1105, endPoint y: 640, distance: 110.0
click at [1105, 640] on textarea "Doced that satisfies a legal requirement, changing from ND to RD" at bounding box center [1310, 658] width 429 height 78
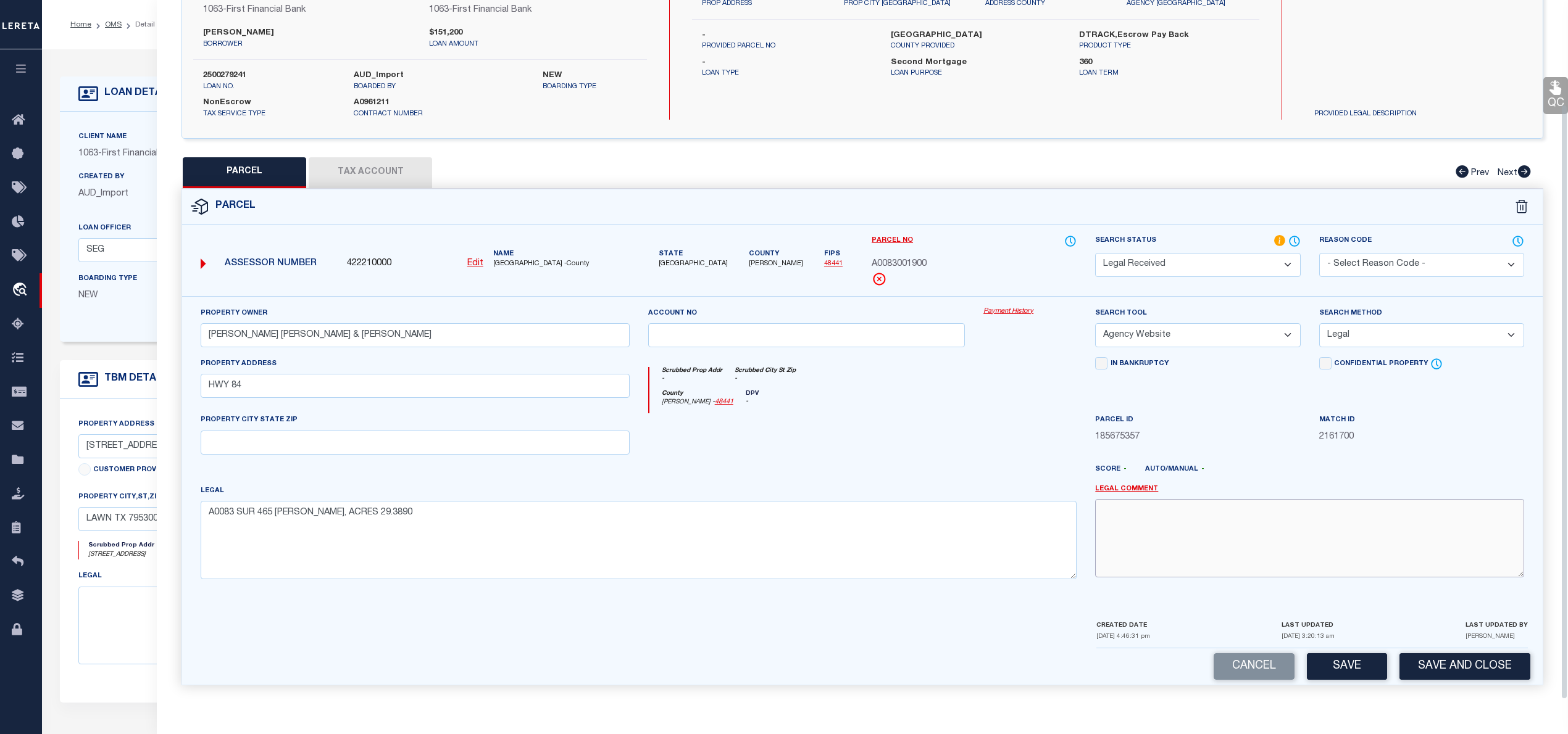
scroll to position [164, 0]
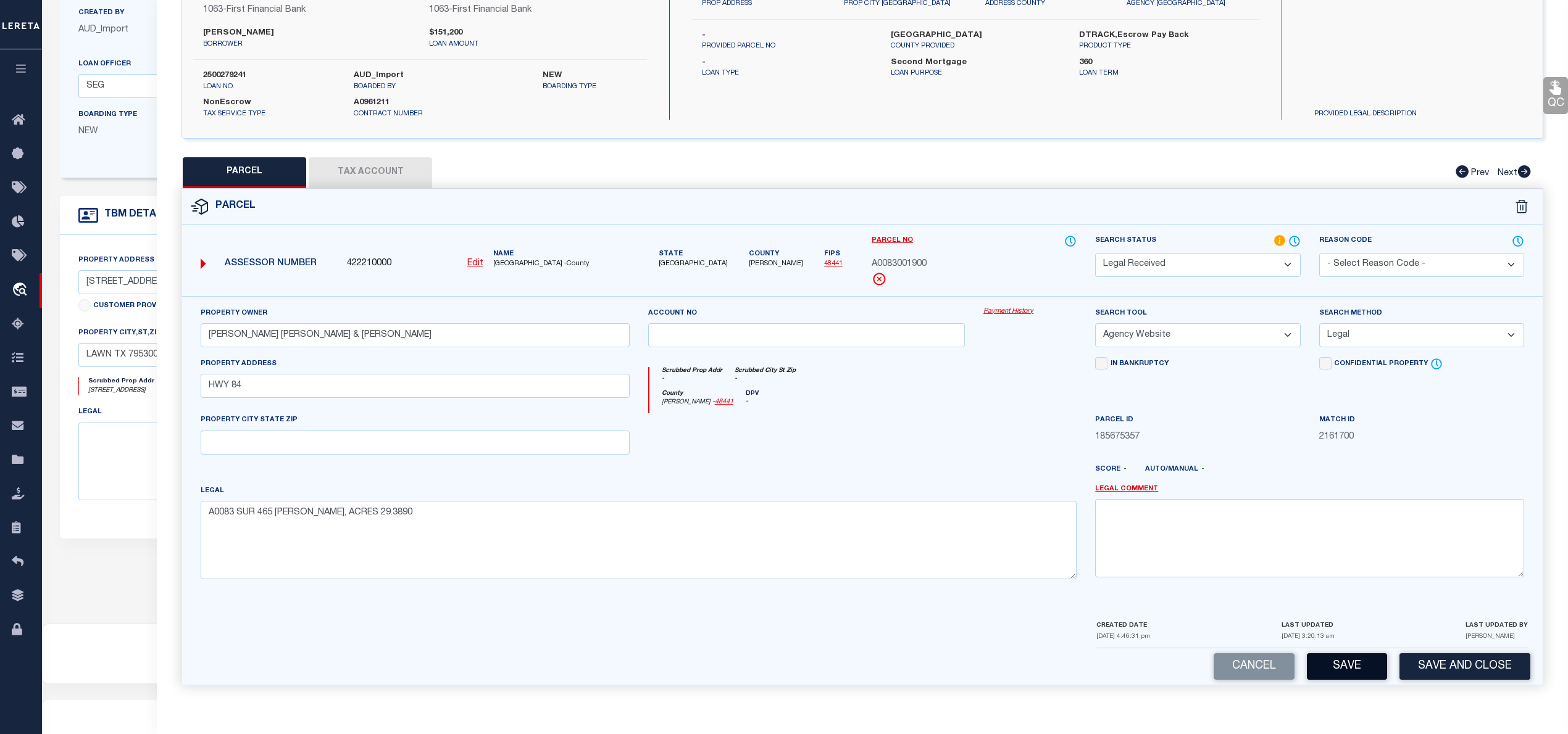
click at [1338, 672] on button "Save" at bounding box center [1346, 667] width 81 height 27
select select "AS"
select select
checkbox input "false"
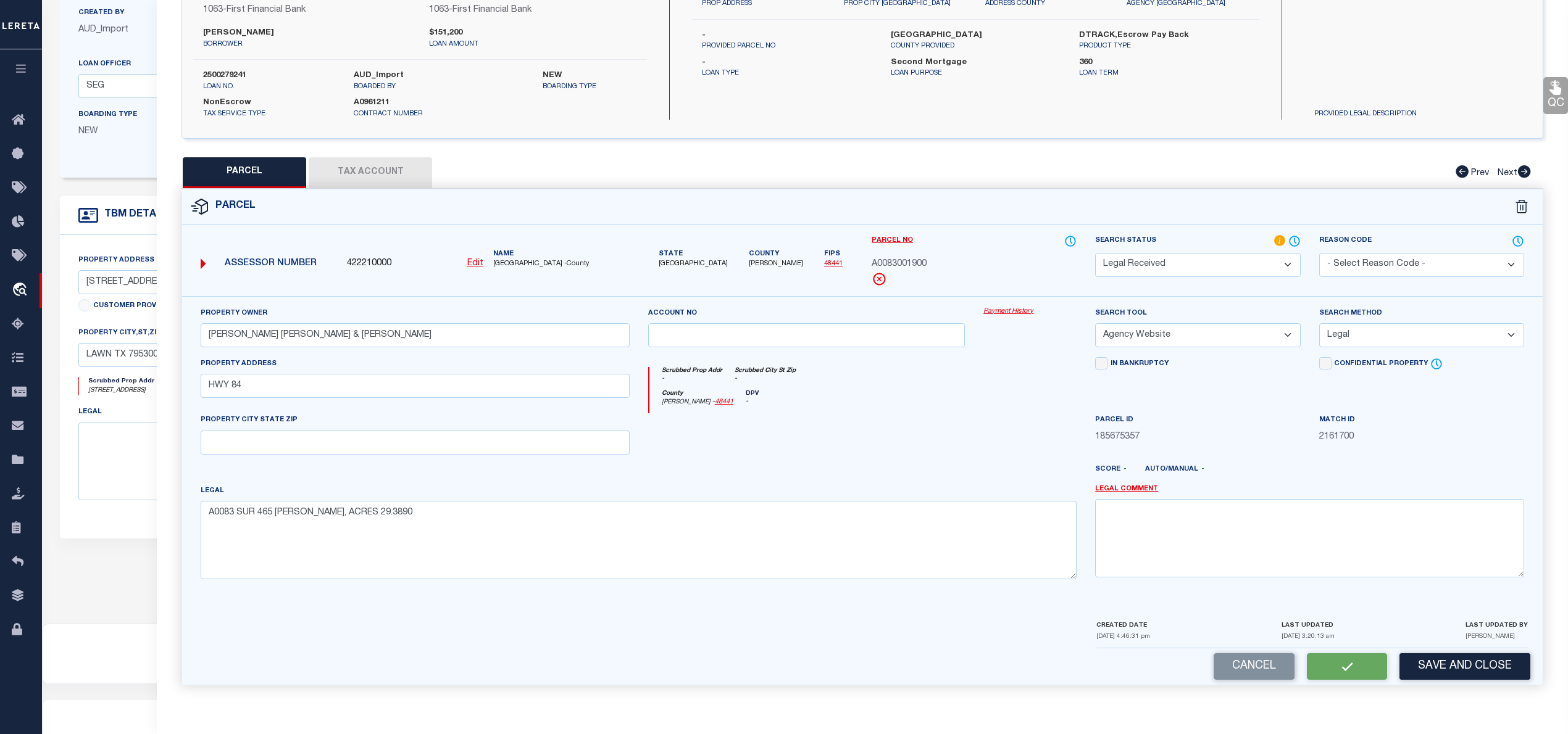
checkbox input "false"
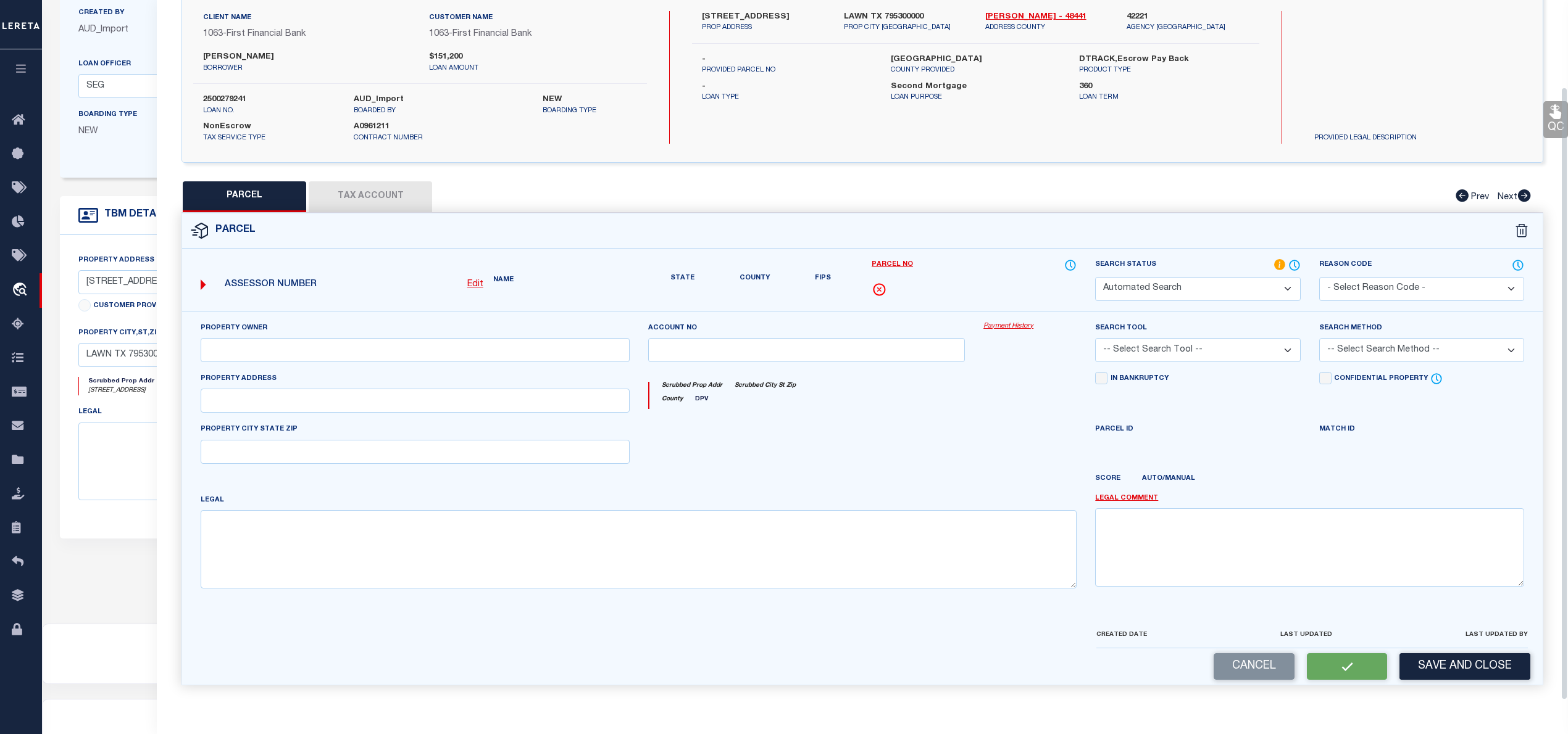
select select "RD"
type input "BAKER CHARLES DWAYNE & SHIRLEY NICOLE LYNNE"
select select "AGW"
select select "LEG"
type input "HWY 84"
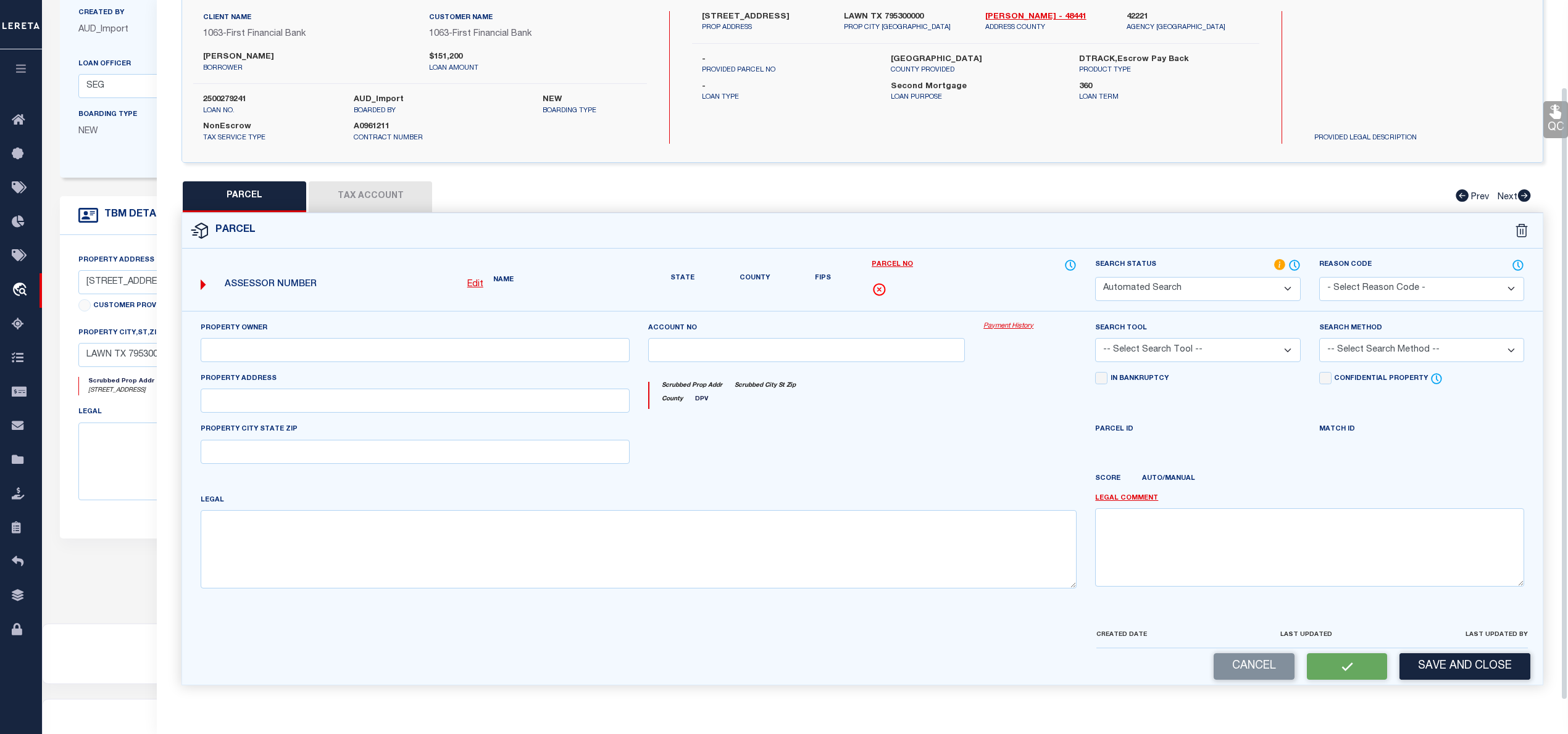
type textarea "A0083 SUR 465 JOSHUA GRAY, ACRES 29.3890"
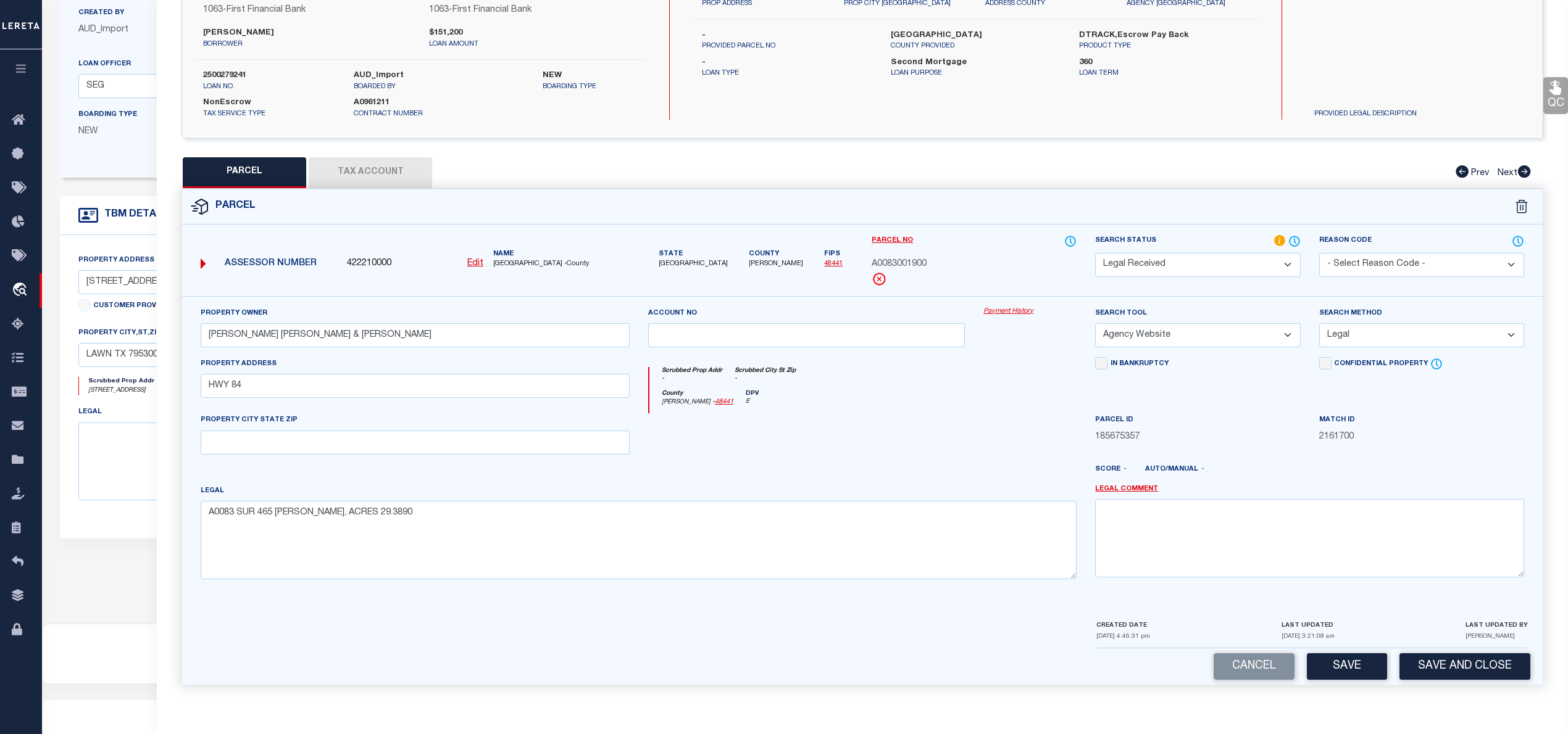
click at [383, 165] on button "Tax Account" at bounding box center [370, 173] width 124 height 31
select select "100"
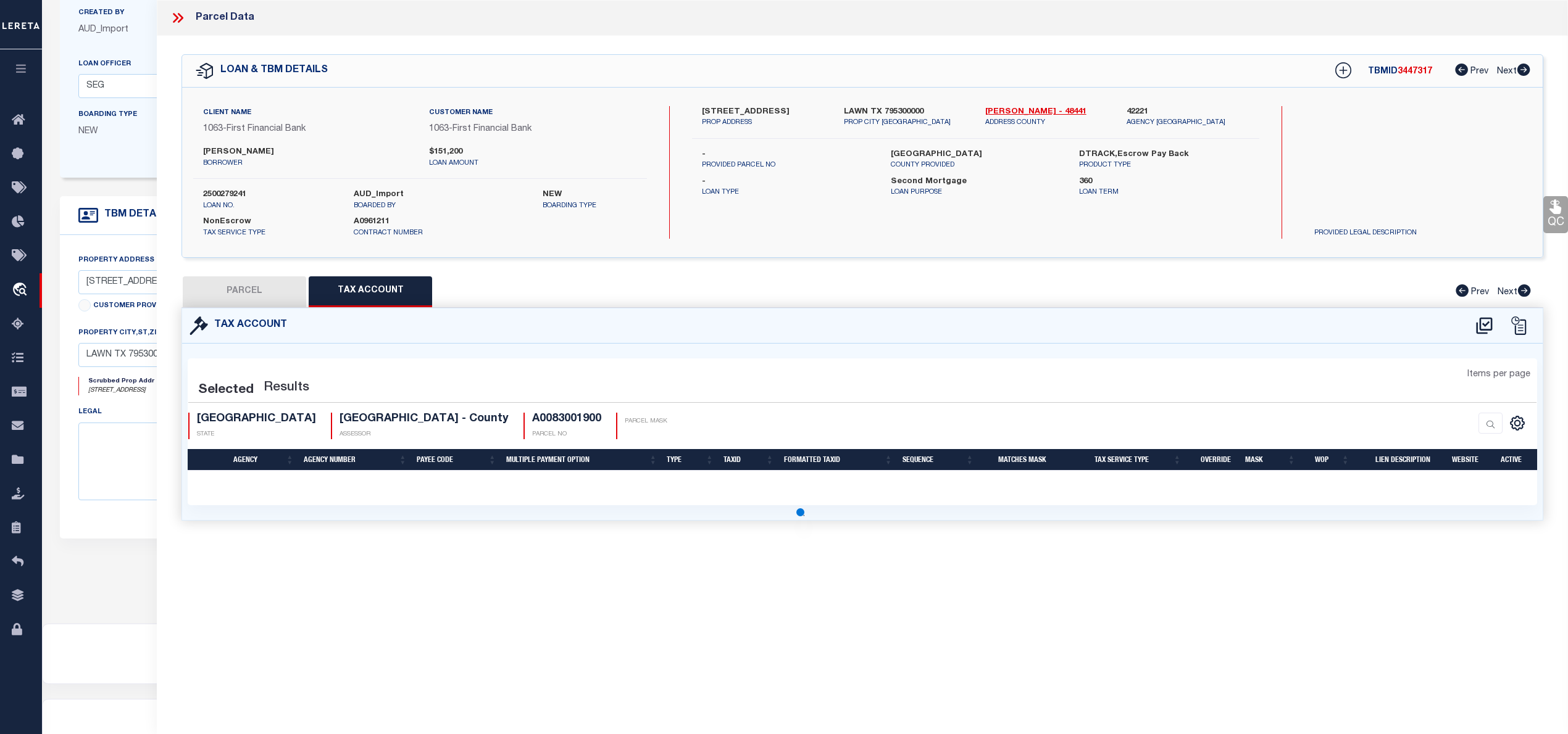
scroll to position [0, 0]
select select "100"
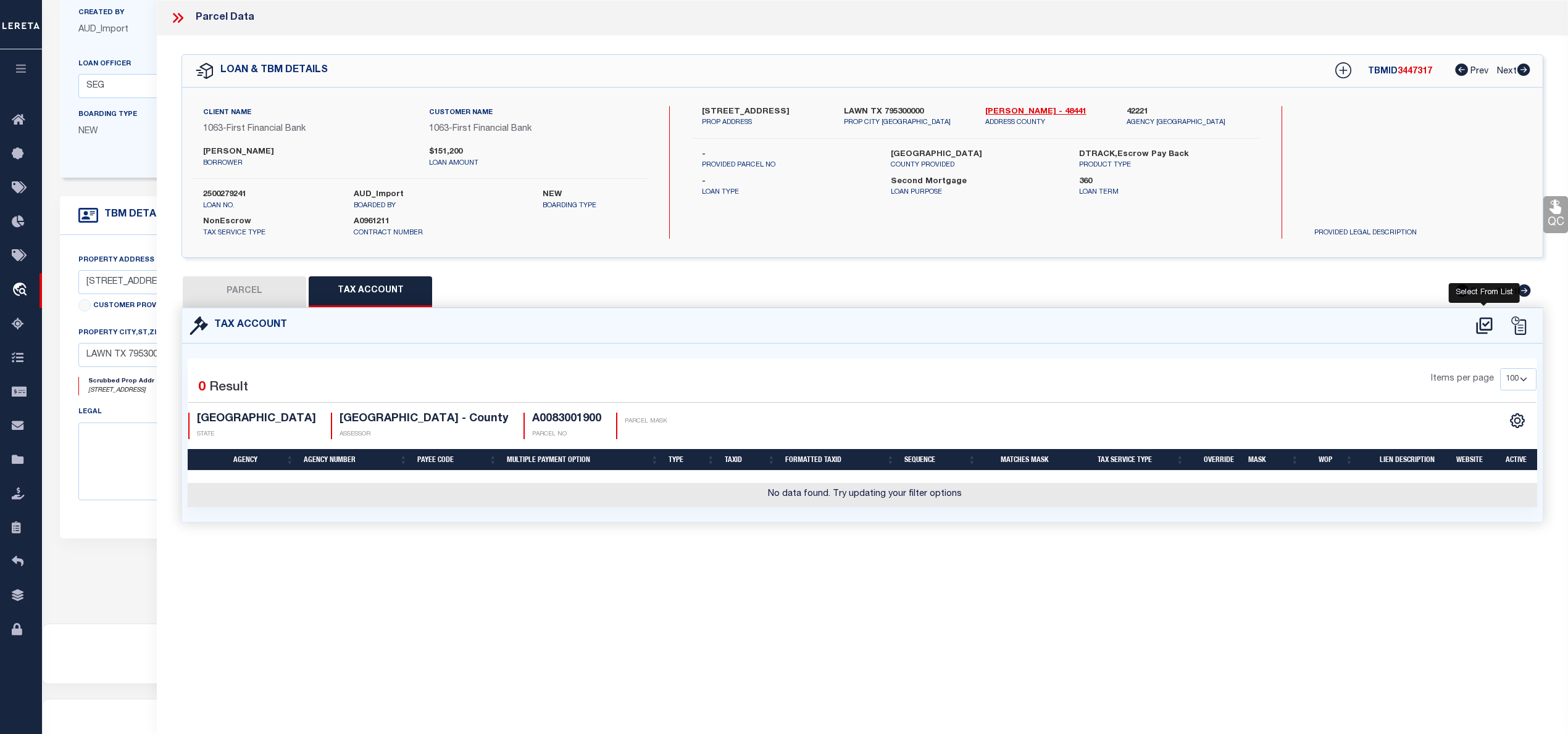
click at [1487, 322] on icon at bounding box center [1483, 325] width 16 height 17
select select "100"
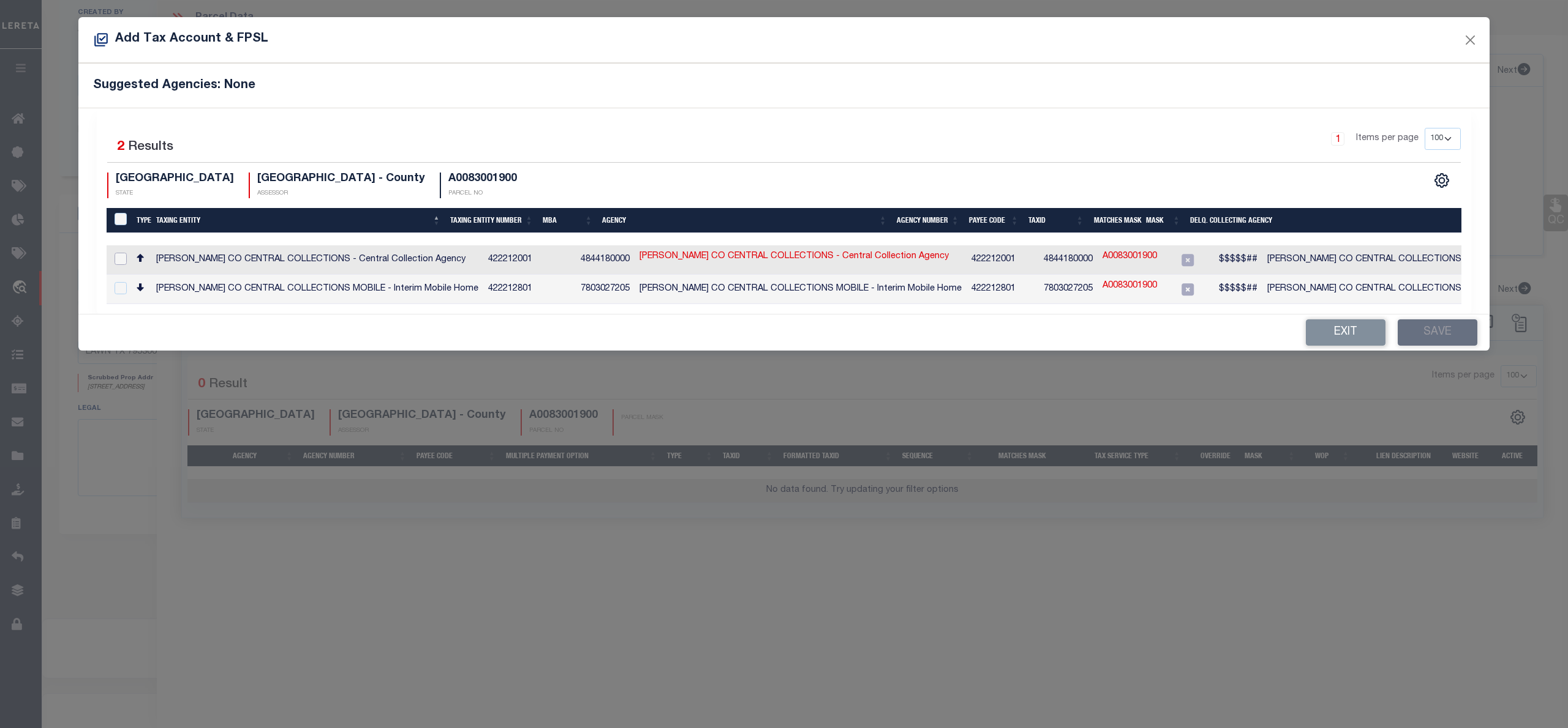
click at [115, 255] on input "checkbox" at bounding box center [120, 259] width 12 height 12
checkbox input "true"
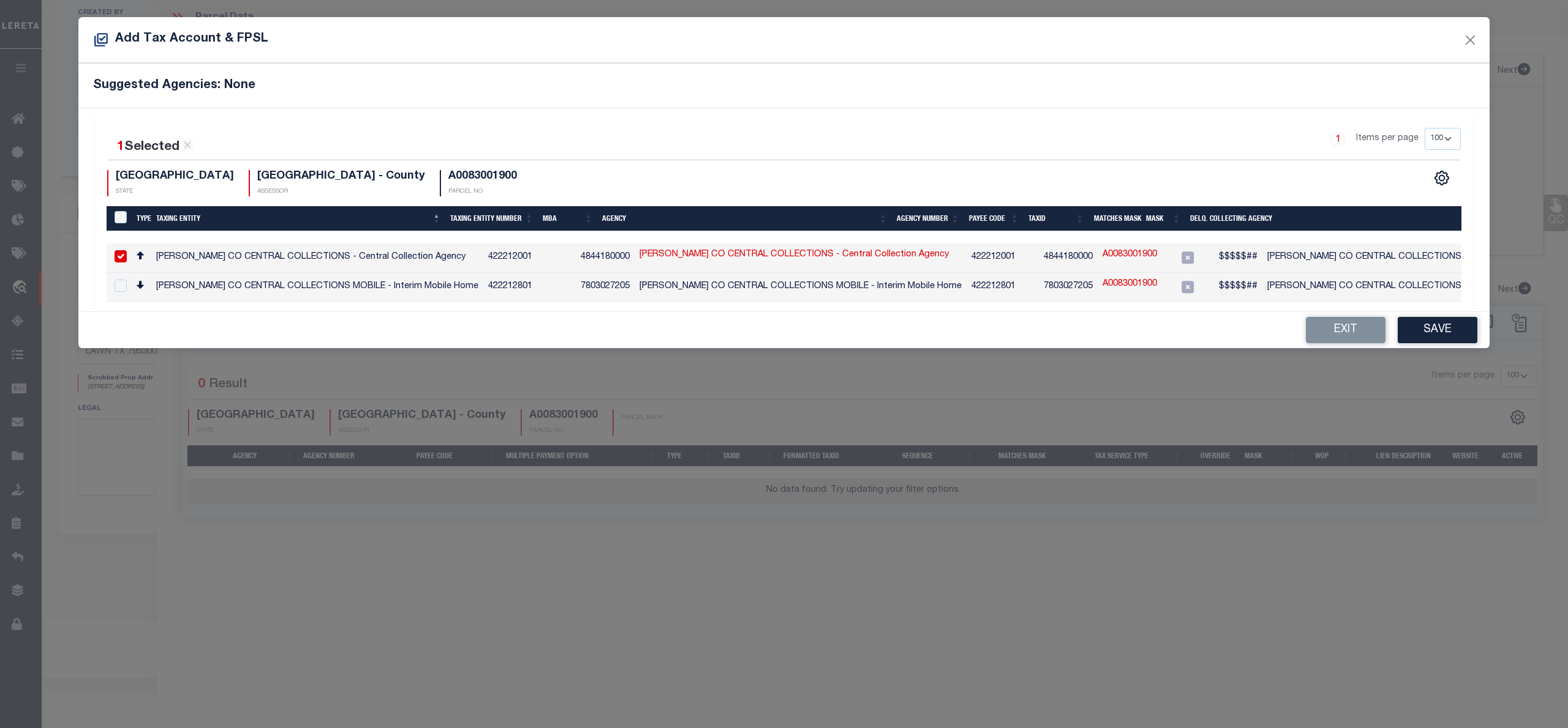
click at [1102, 255] on link "A0083001900" at bounding box center [1130, 255] width 54 height 13
type input "A0083001900"
type textarea "$$$$$##"
checkbox input "false"
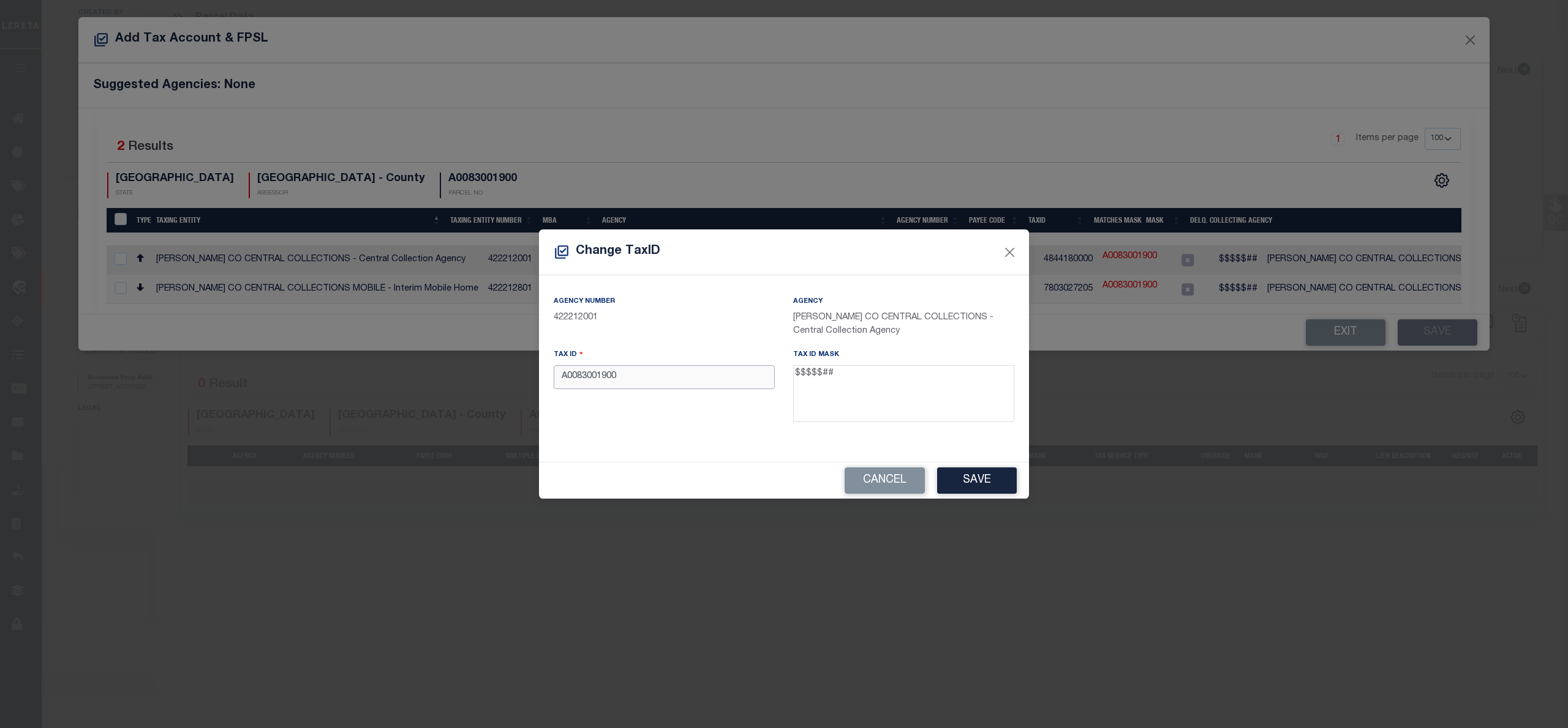
drag, startPoint x: 627, startPoint y: 382, endPoint x: 454, endPoint y: 380, distance: 173.0
click at [480, 380] on div "Change TaxID Agency Number 422212001 Agency TAYLOR CO CENTRAL COLLECTIONS - Cen…" at bounding box center [784, 364] width 1568 height 728
paste input "10404"
type input "104040"
click at [979, 473] on button "Save" at bounding box center [976, 481] width 80 height 26
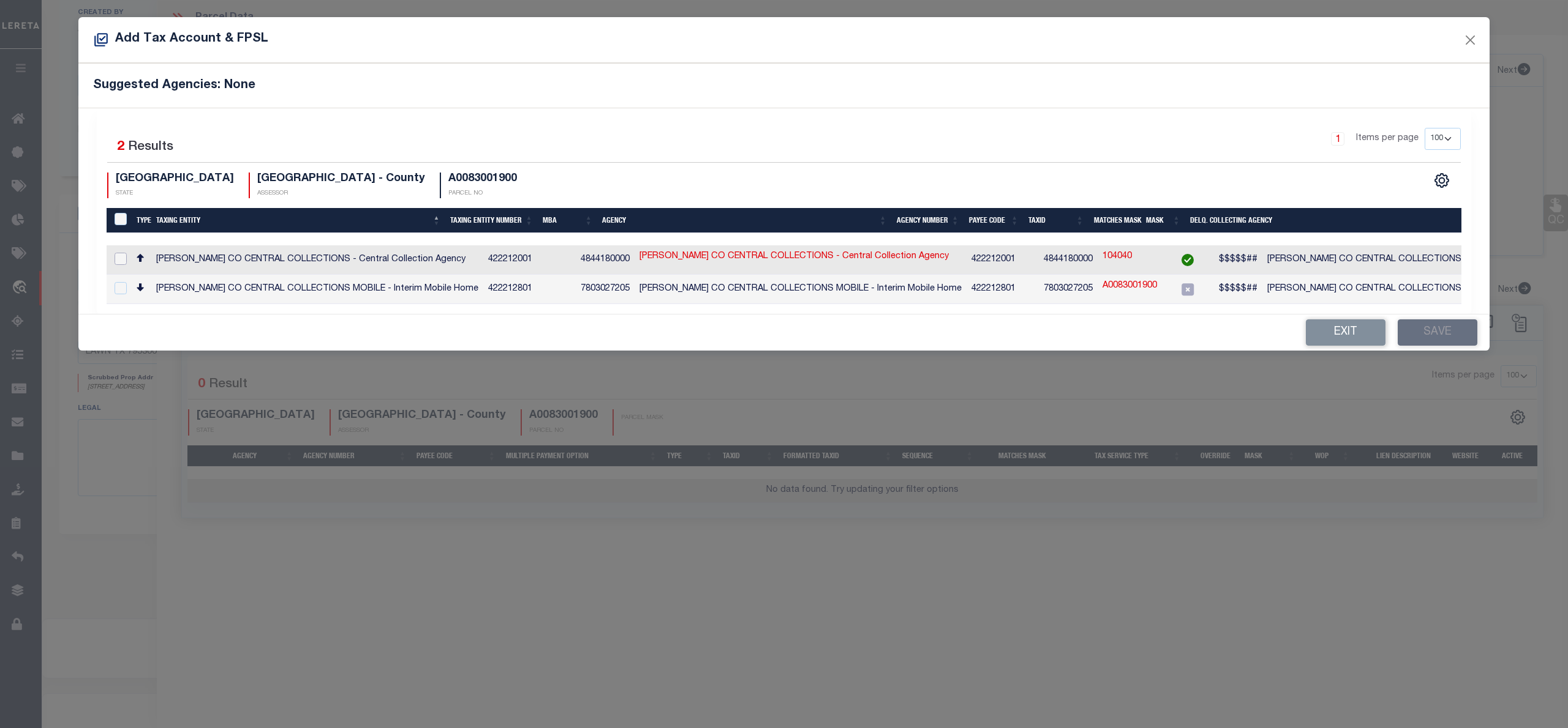
click at [121, 259] on input "checkbox" at bounding box center [120, 259] width 12 height 12
checkbox input "true"
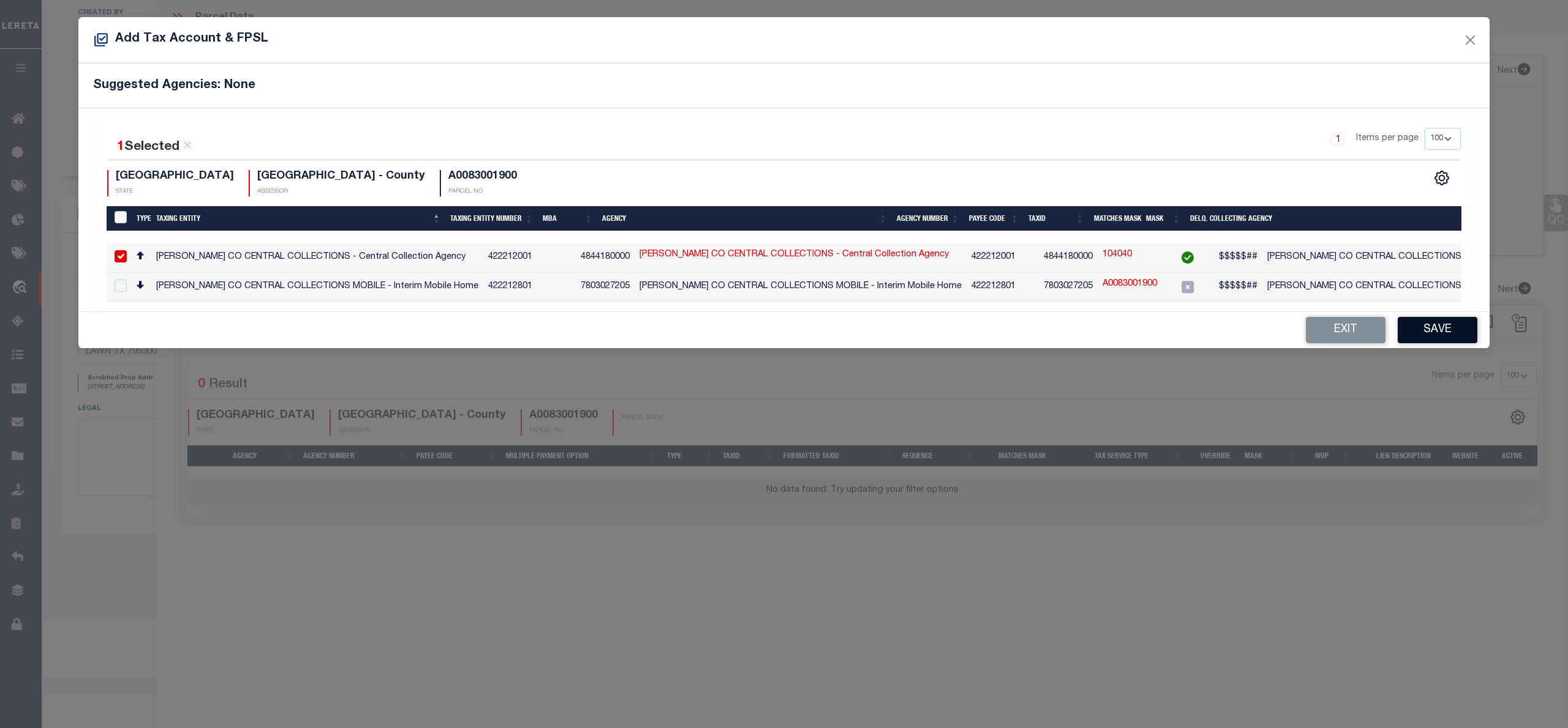
click at [1444, 330] on button "Save" at bounding box center [1437, 330] width 80 height 26
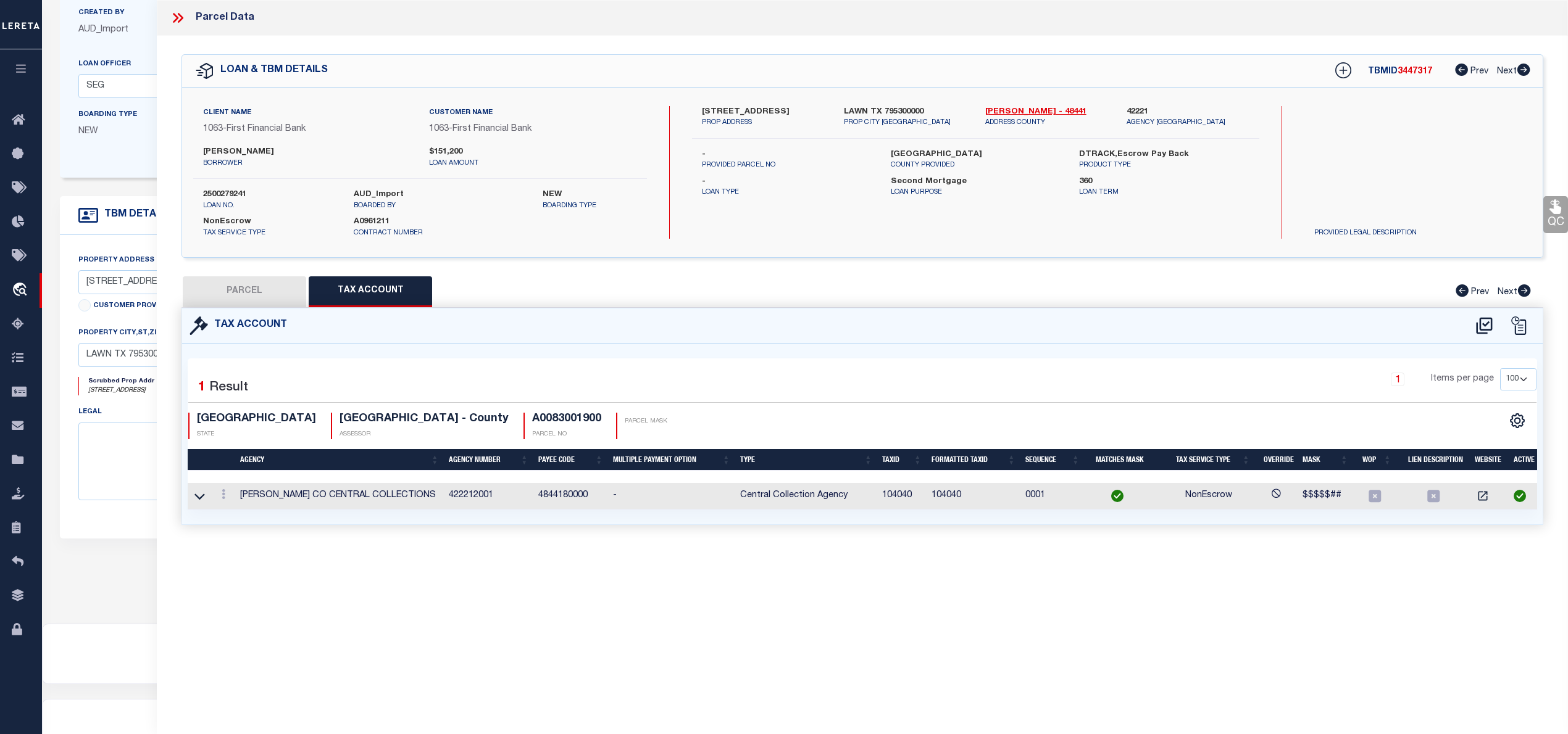
click at [215, 286] on button "PARCEL" at bounding box center [244, 291] width 124 height 31
select select "AS"
select select
checkbox input "false"
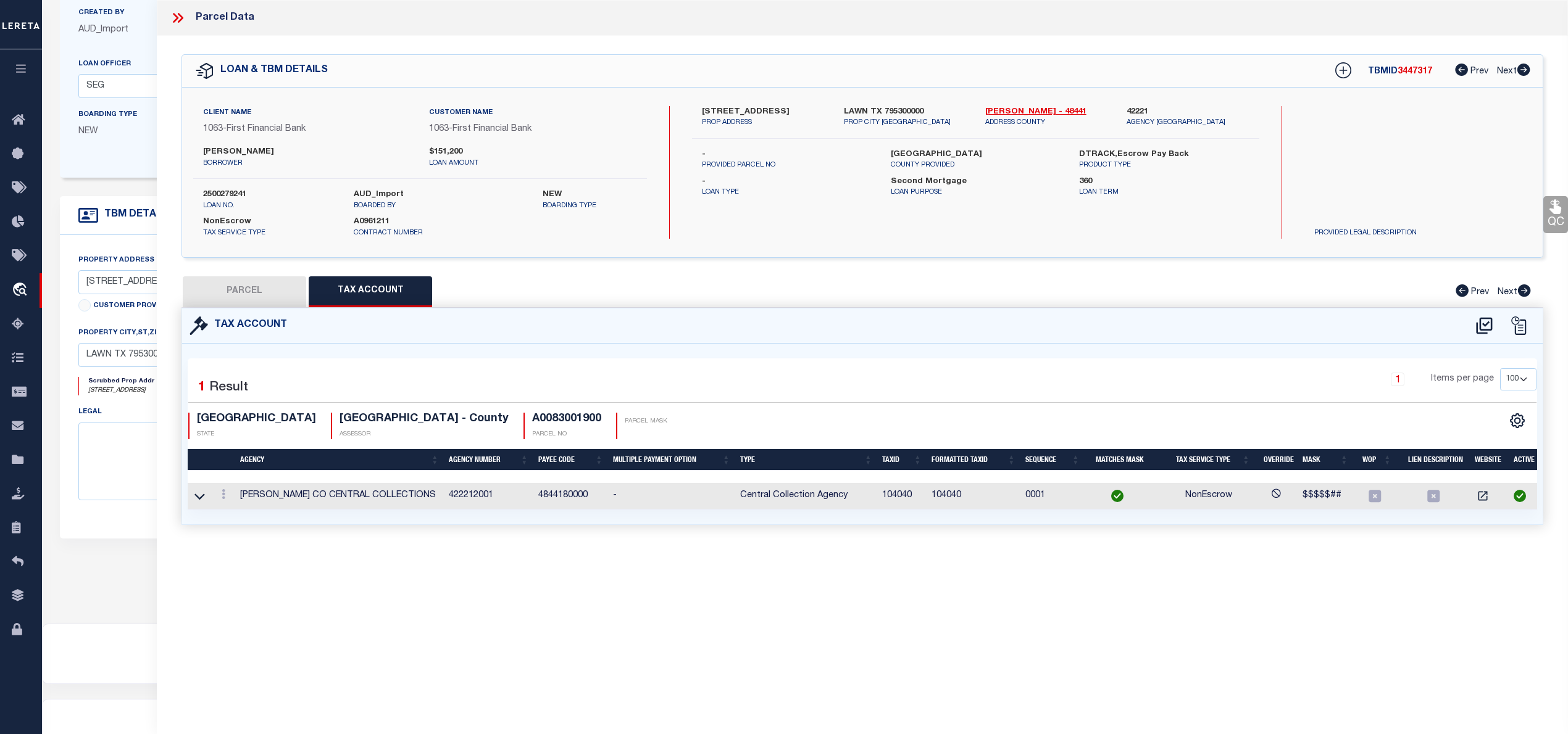
checkbox input "false"
select select "RD"
type input "BAKER CHARLES DWAYNE & SHIRLEY NICOLE LYNNE"
select select "AGW"
select select "LEG"
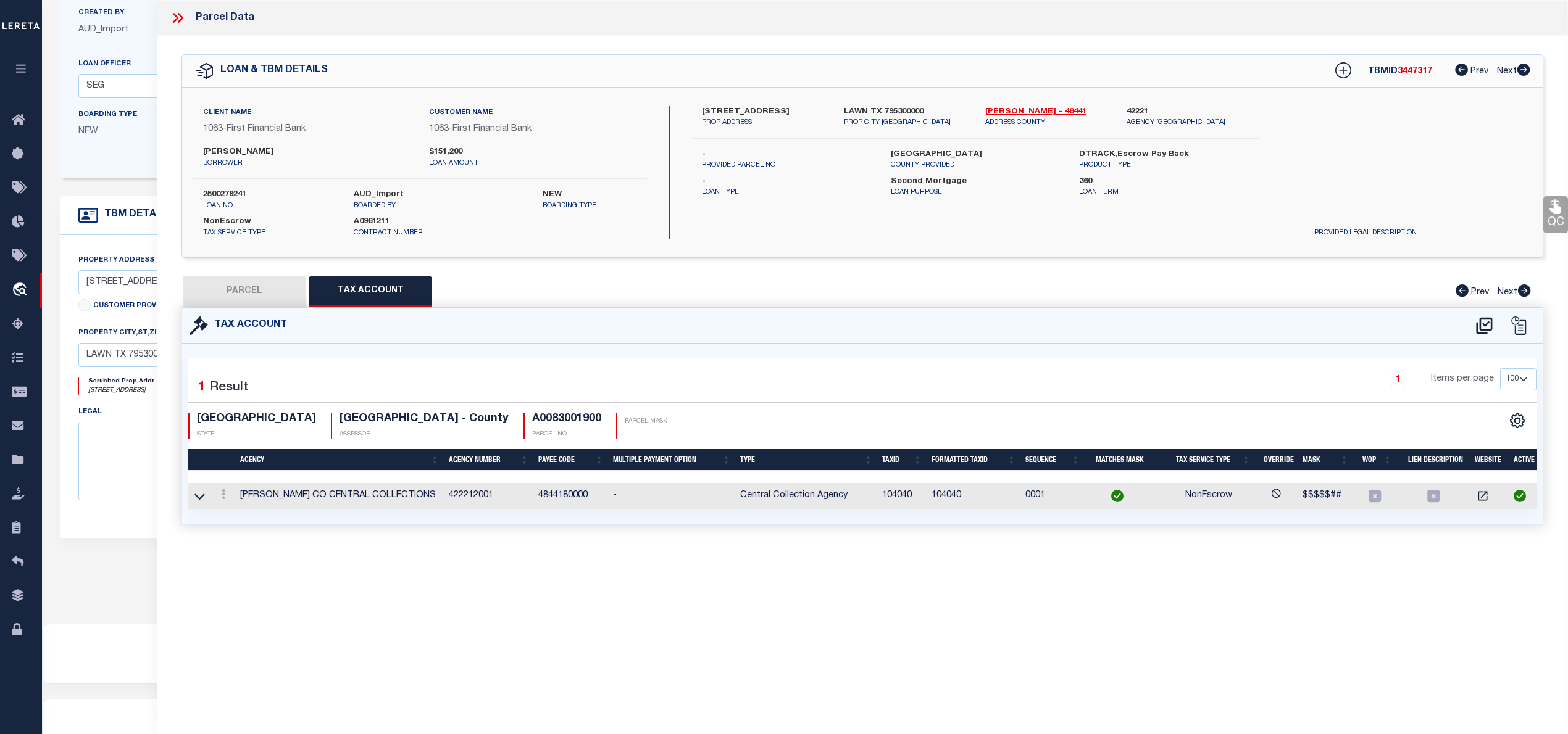
type input "HWY 84"
type textarea "A0083 SUR 465 JOSHUA GRAY, ACRES 29.3890"
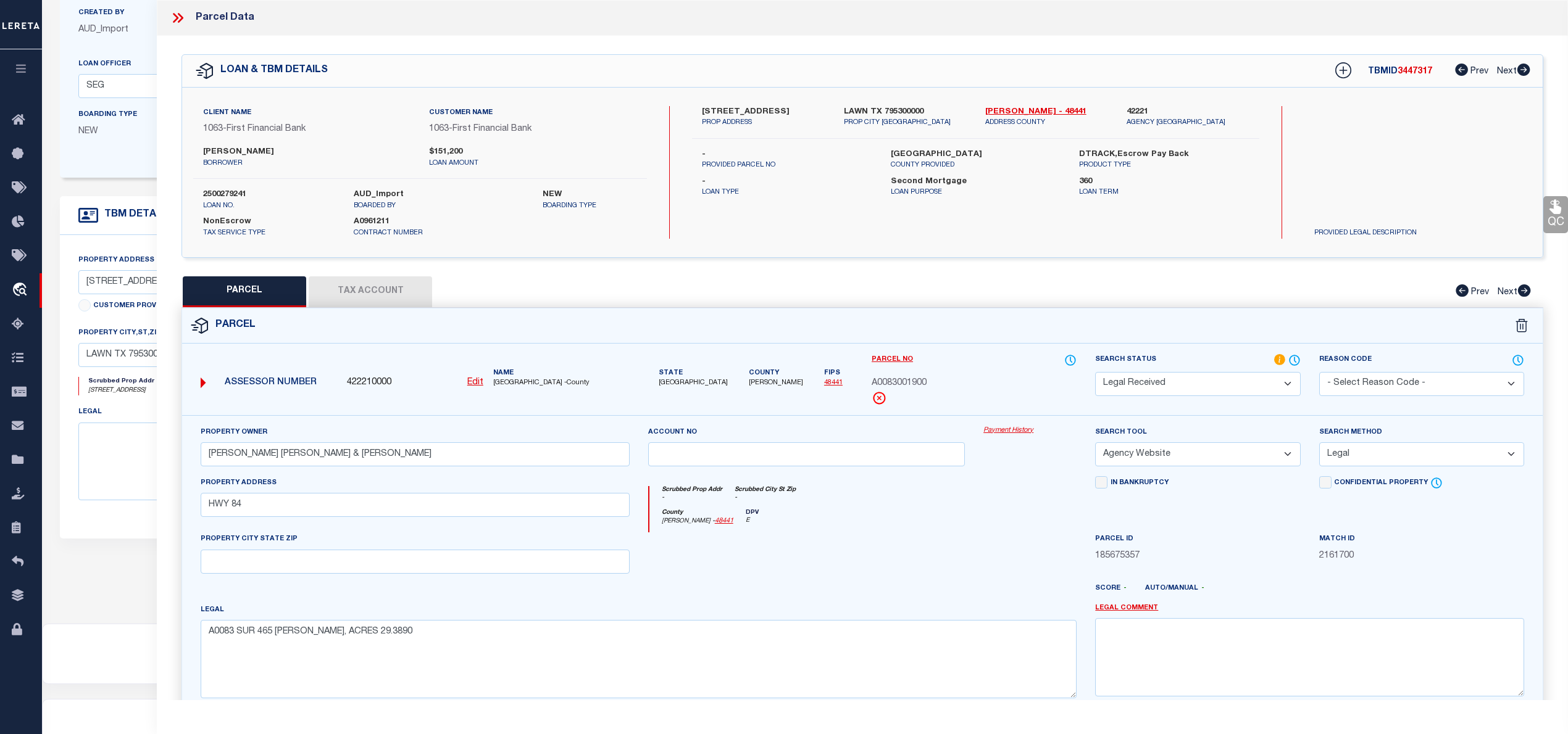
click at [473, 383] on u "Edit" at bounding box center [475, 383] width 16 height 8
select select "RD"
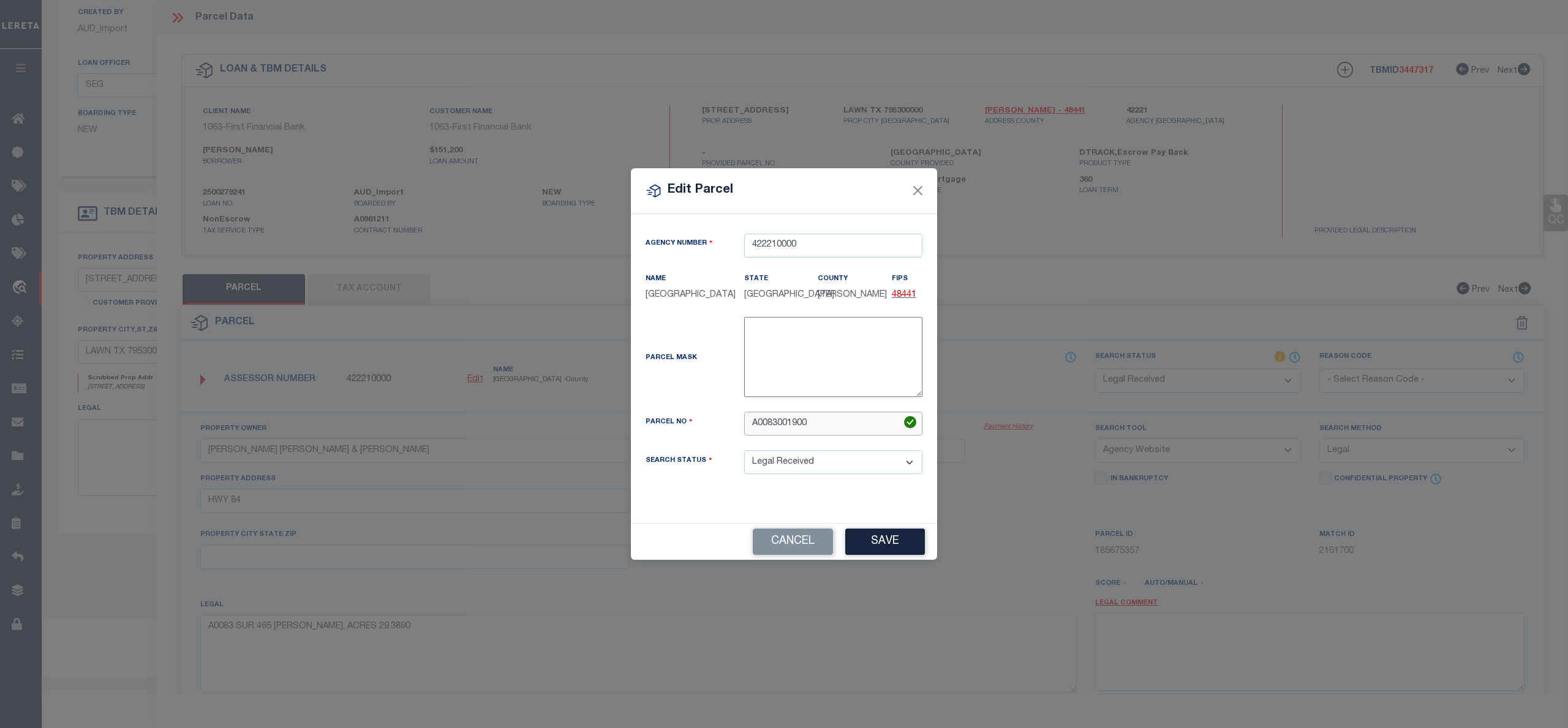
drag, startPoint x: 765, startPoint y: 421, endPoint x: 681, endPoint y: 419, distance: 84.0
click at [682, 420] on div "Parcel No A0083001900" at bounding box center [784, 423] width 295 height 24
paste input "10404"
type input "104040"
click at [887, 543] on button "Save" at bounding box center [885, 542] width 80 height 26
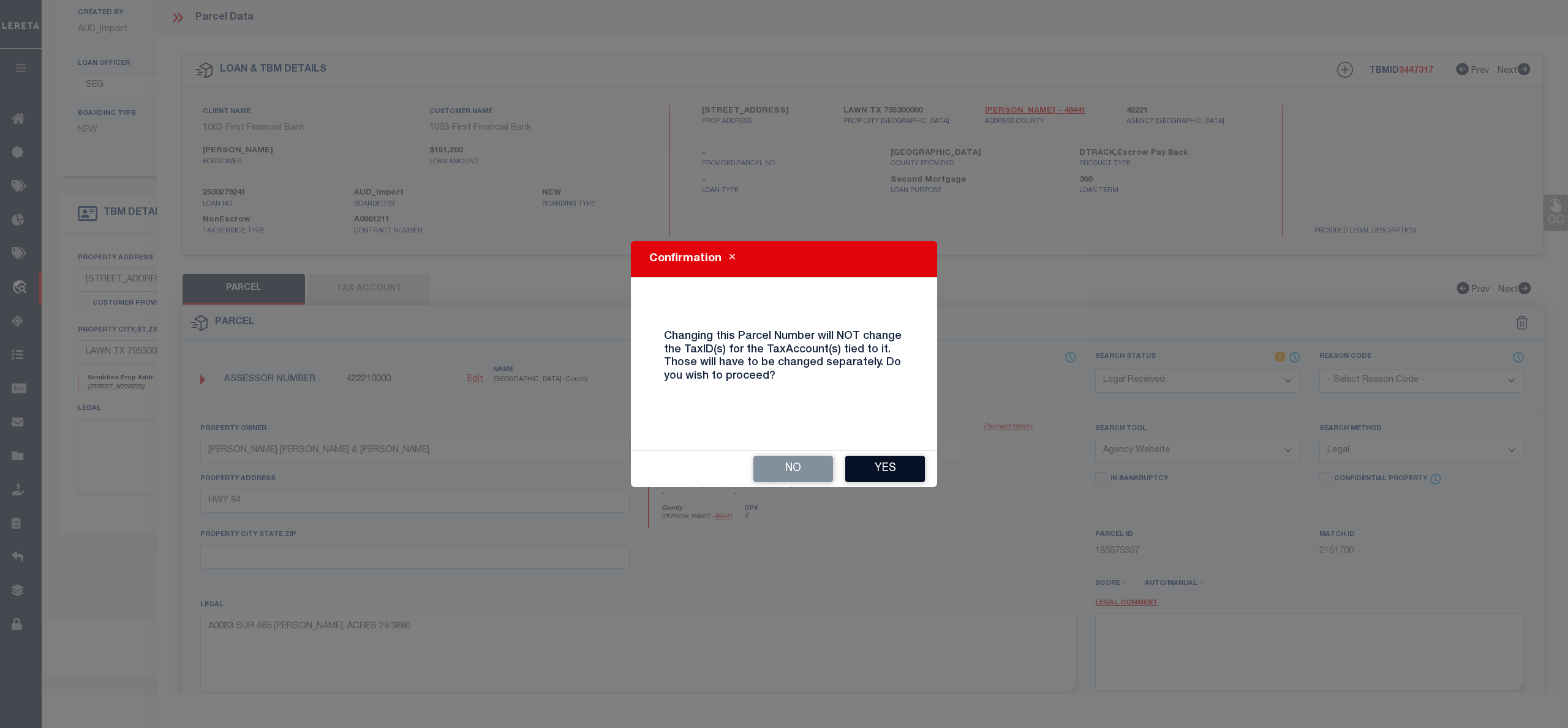
click at [885, 473] on button "Yes" at bounding box center [885, 469] width 80 height 26
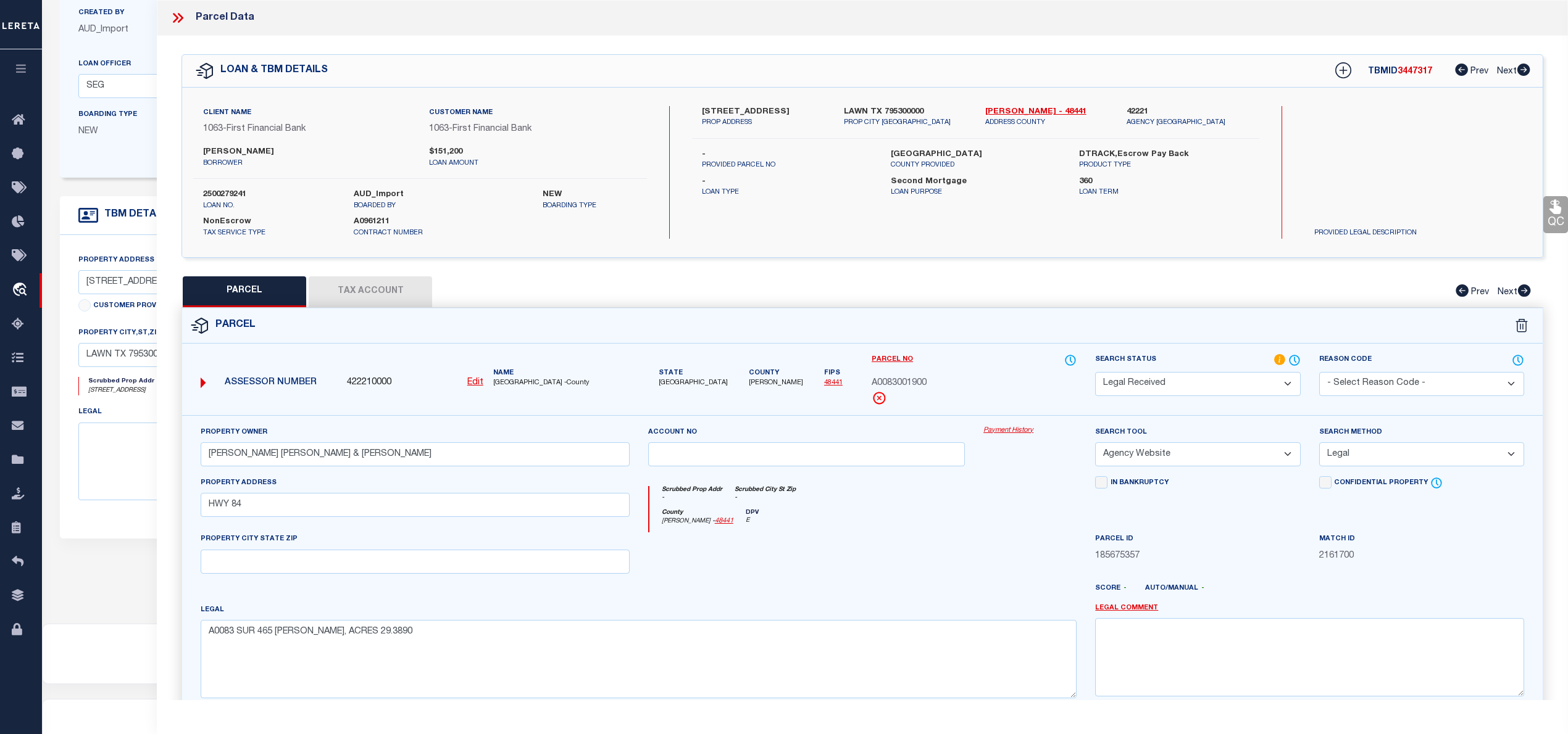
select select "RD"
select select
checkbox input "false"
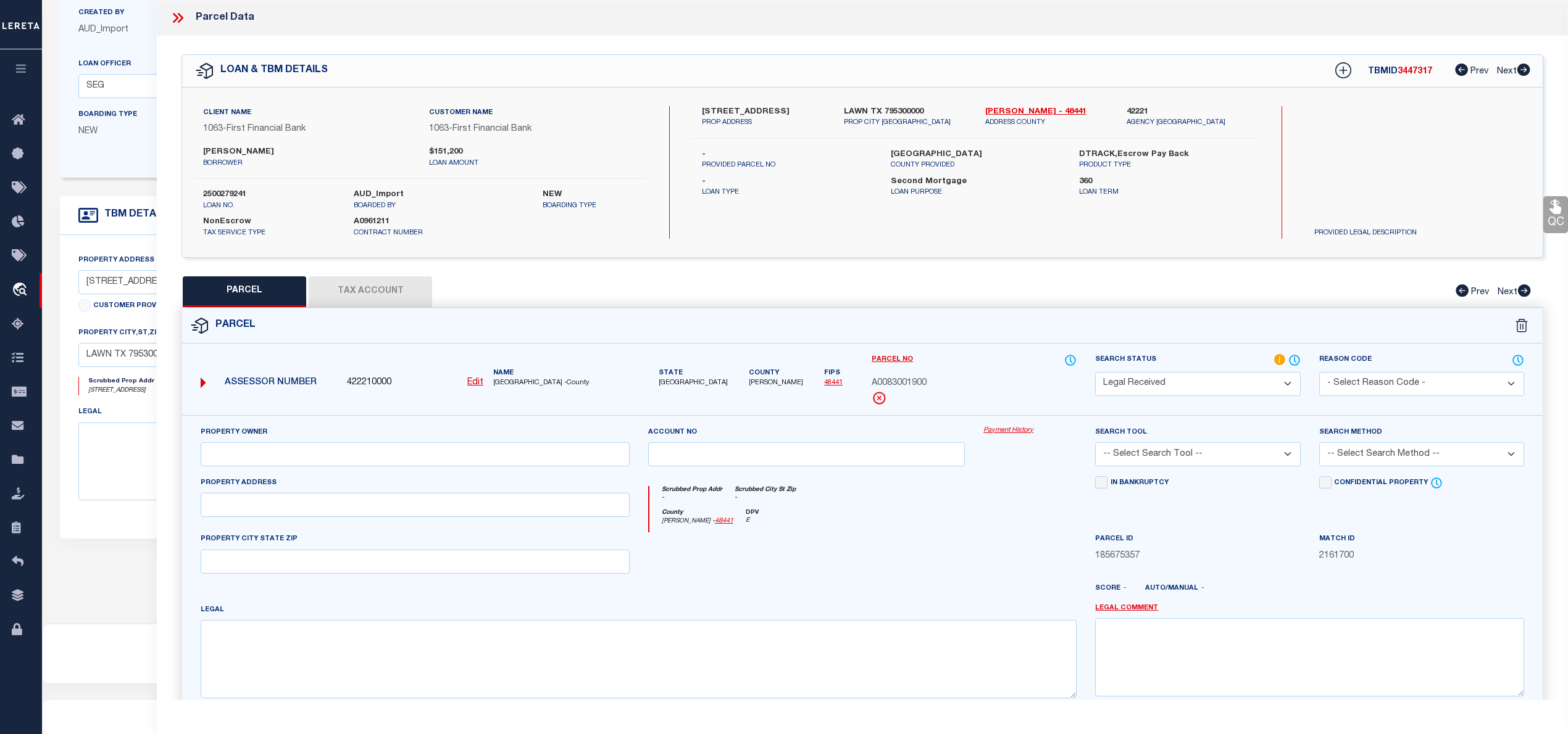
type input "BAKER CHARLES DWAYNE & SHIRLEY NICOLE LYNNE"
select select "AGW"
select select "LEG"
type input "HWY 84"
type textarea "A0083 SUR 465 JOSHUA GRAY, ACRES 29.3890"
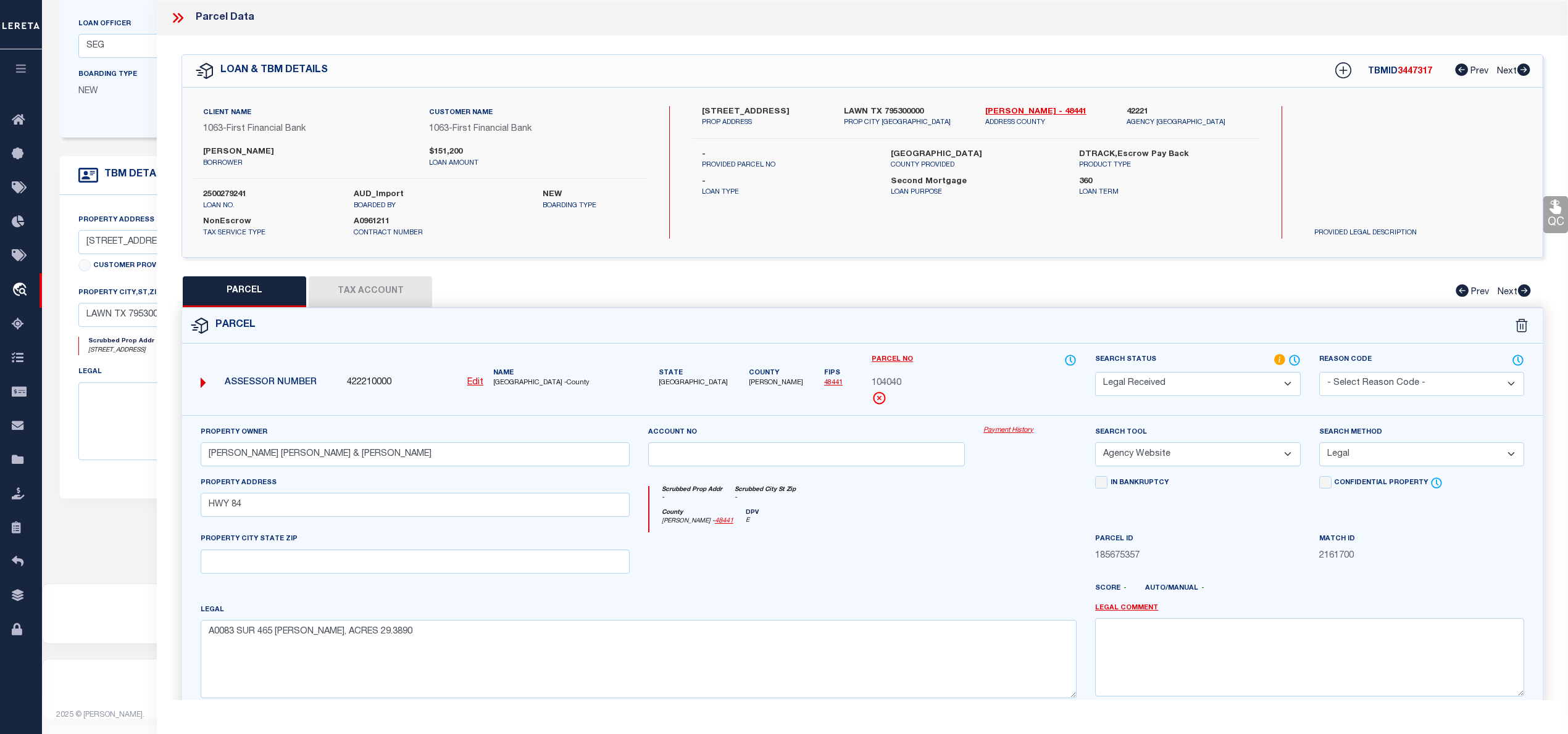
click at [390, 292] on button "Tax Account" at bounding box center [370, 291] width 124 height 31
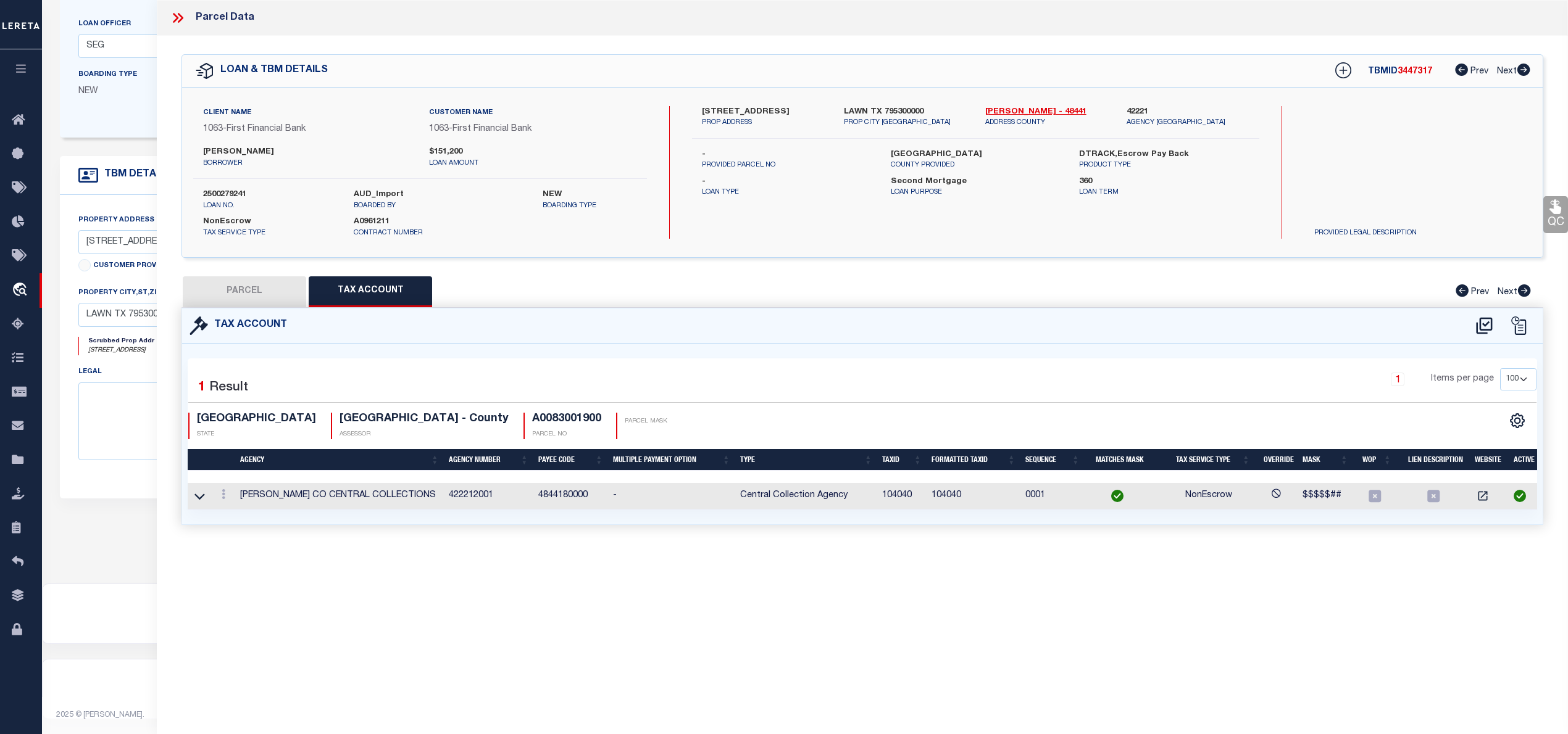
select select "100"
click at [258, 289] on button "PARCEL" at bounding box center [244, 291] width 124 height 31
select select "AS"
select select
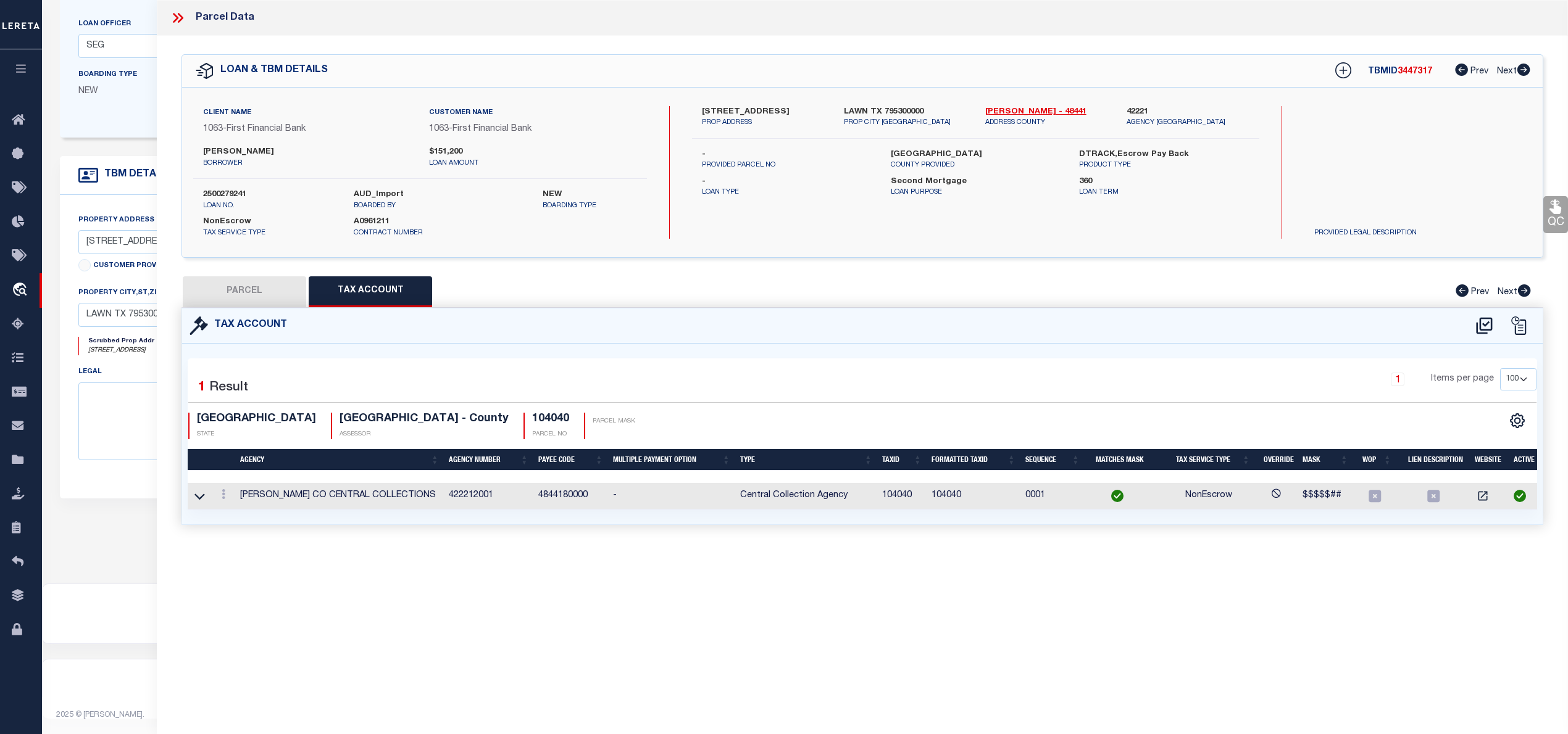
checkbox input "false"
select select "RD"
type input "BAKER CHARLES DWAYNE & SHIRLEY NICOLE LYNNE"
select select "AGW"
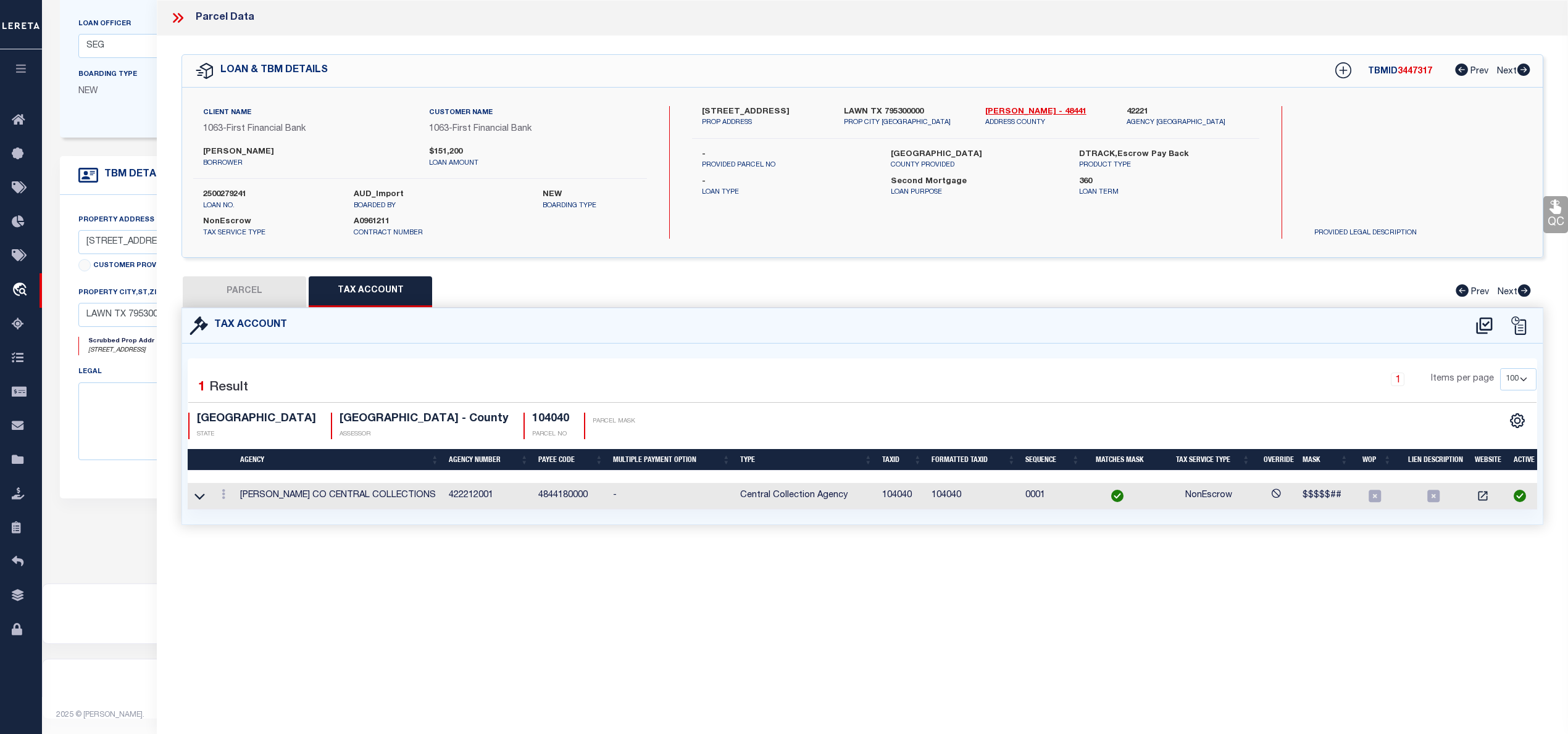
select select "LEG"
type input "HWY 84"
type textarea "A0083 SUR 465 JOSHUA GRAY, ACRES 29.3890"
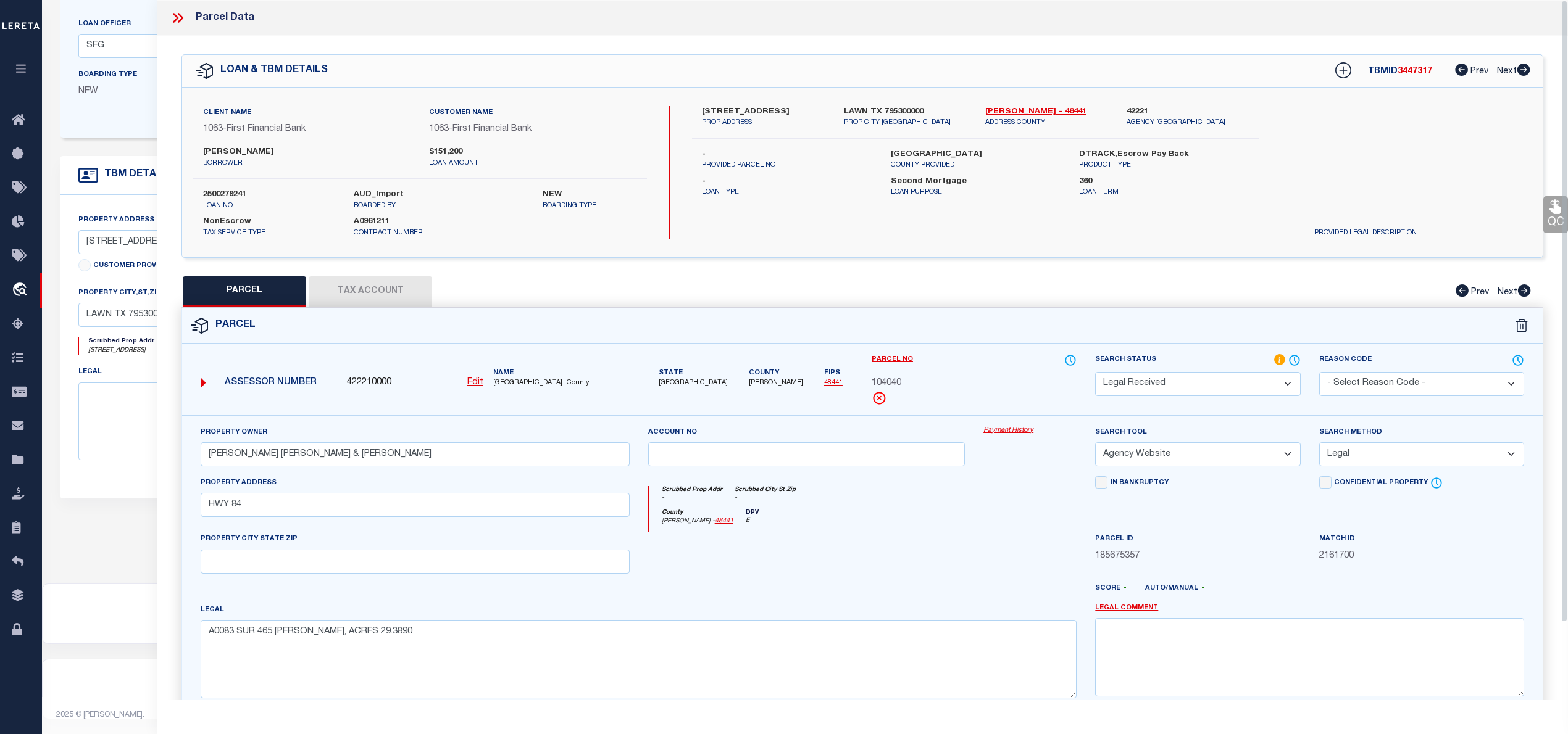
click at [1409, 75] on span "3447317" at bounding box center [1415, 71] width 35 height 8
copy span "3447317"
click at [218, 193] on label "2500279241" at bounding box center [269, 194] width 132 height 12
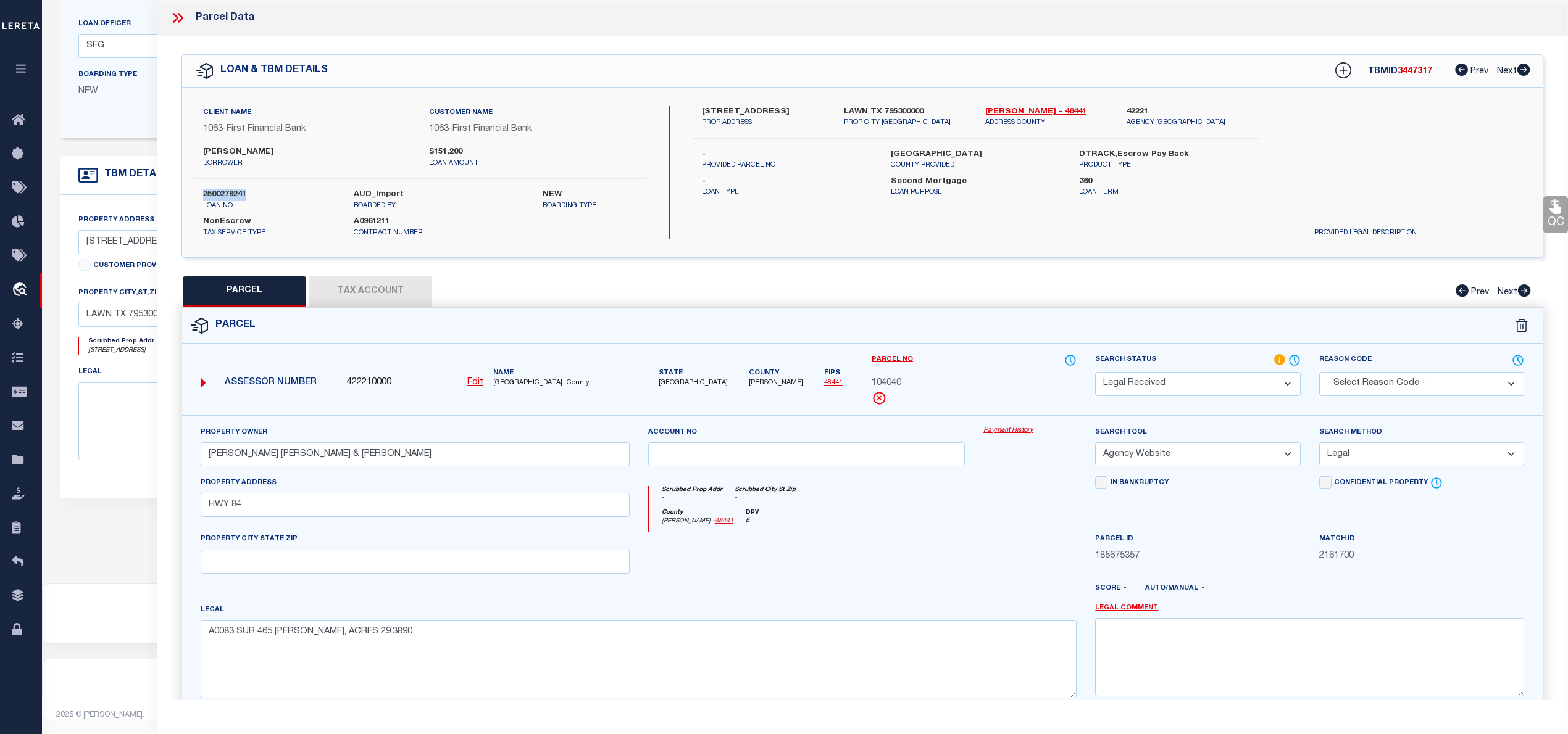
copy label "2500279241"
click at [511, 384] on span "TAYLOR COUNTY -County" at bounding box center [561, 384] width 136 height 11
copy span "TAYLOR"
click at [883, 381] on span "104040" at bounding box center [886, 384] width 30 height 13
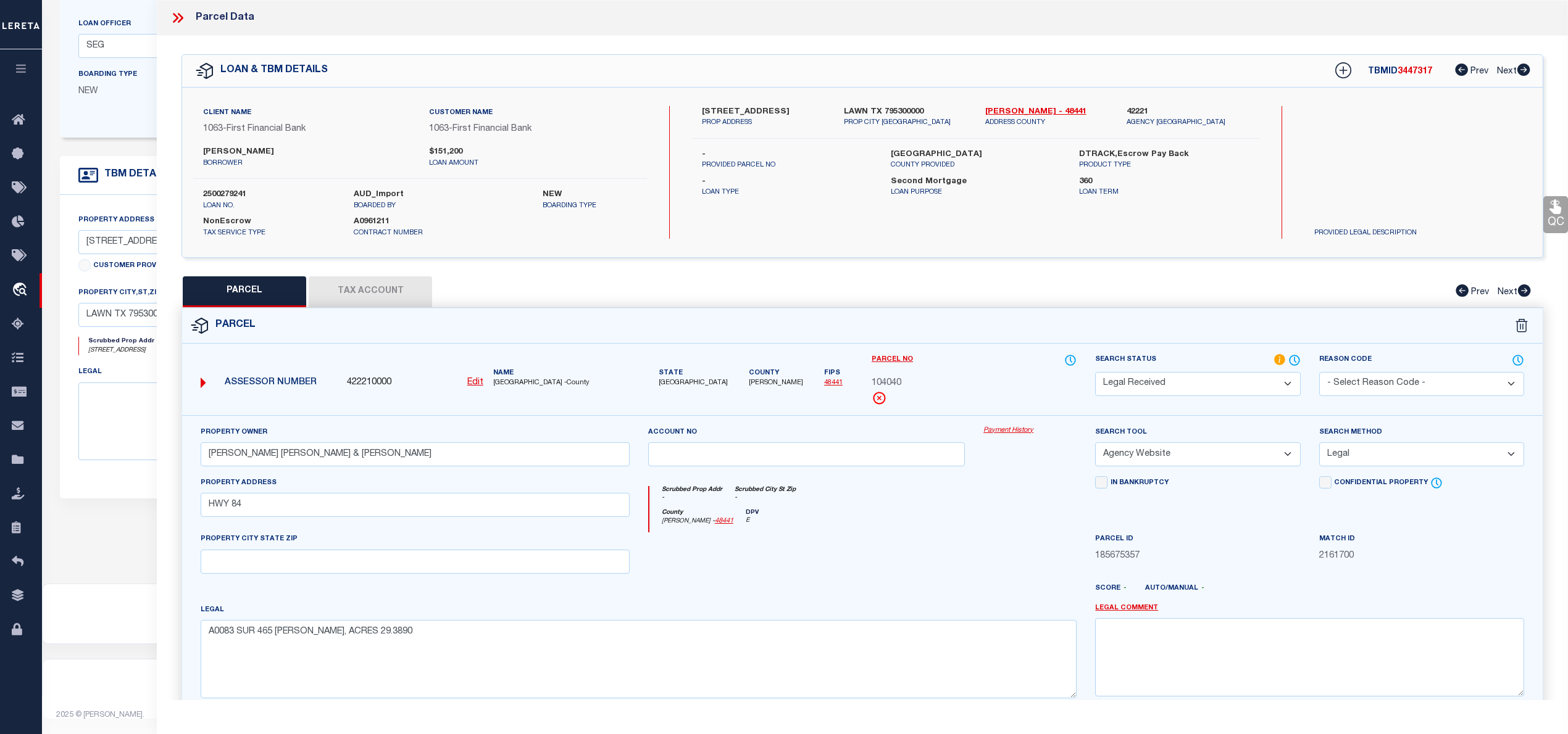
click at [883, 381] on span "104040" at bounding box center [886, 384] width 30 height 13
copy span "104040"
click at [381, 290] on button "Tax Account" at bounding box center [370, 291] width 124 height 31
select select "100"
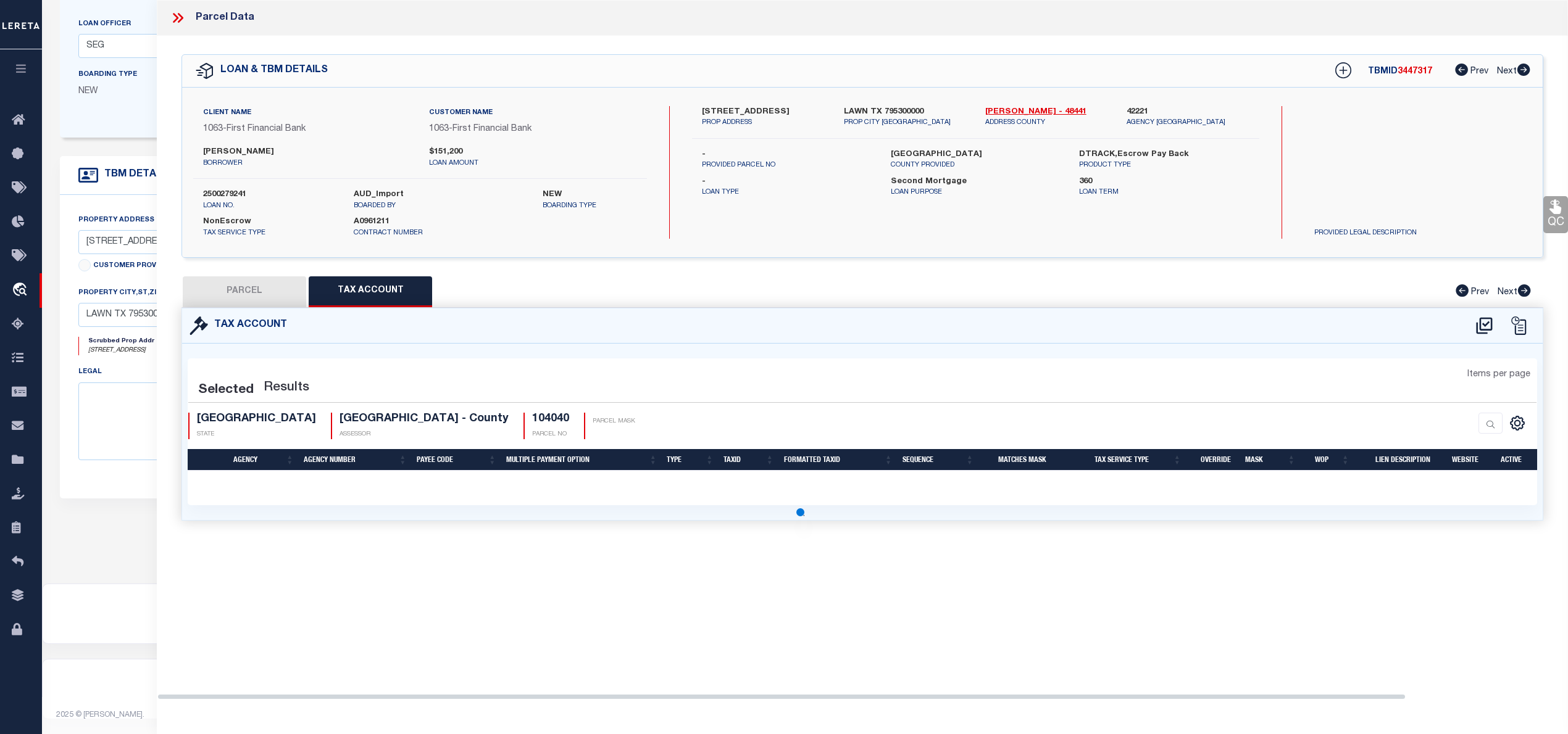
select select "100"
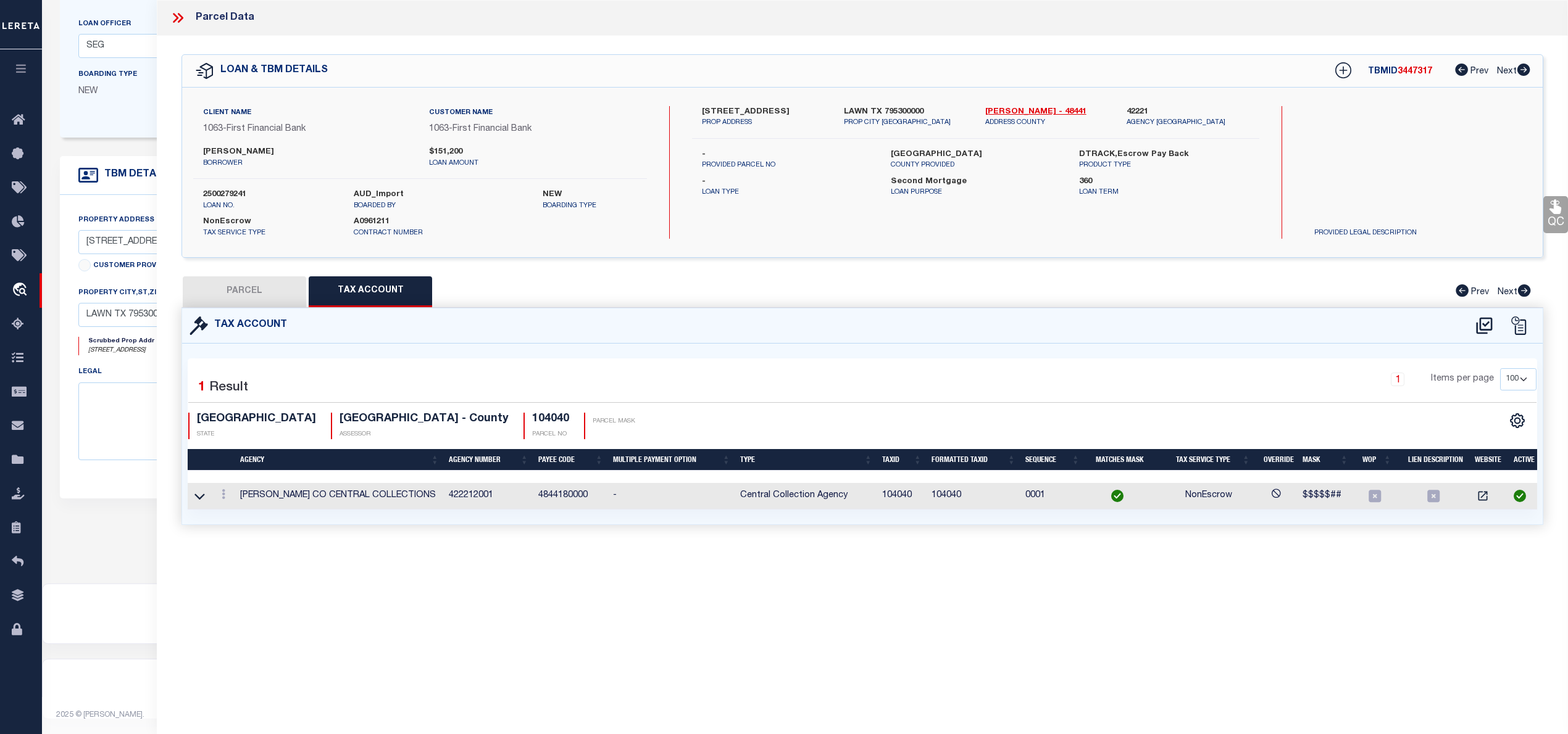
click at [282, 287] on button "PARCEL" at bounding box center [244, 291] width 124 height 31
select select "AS"
select select
checkbox input "false"
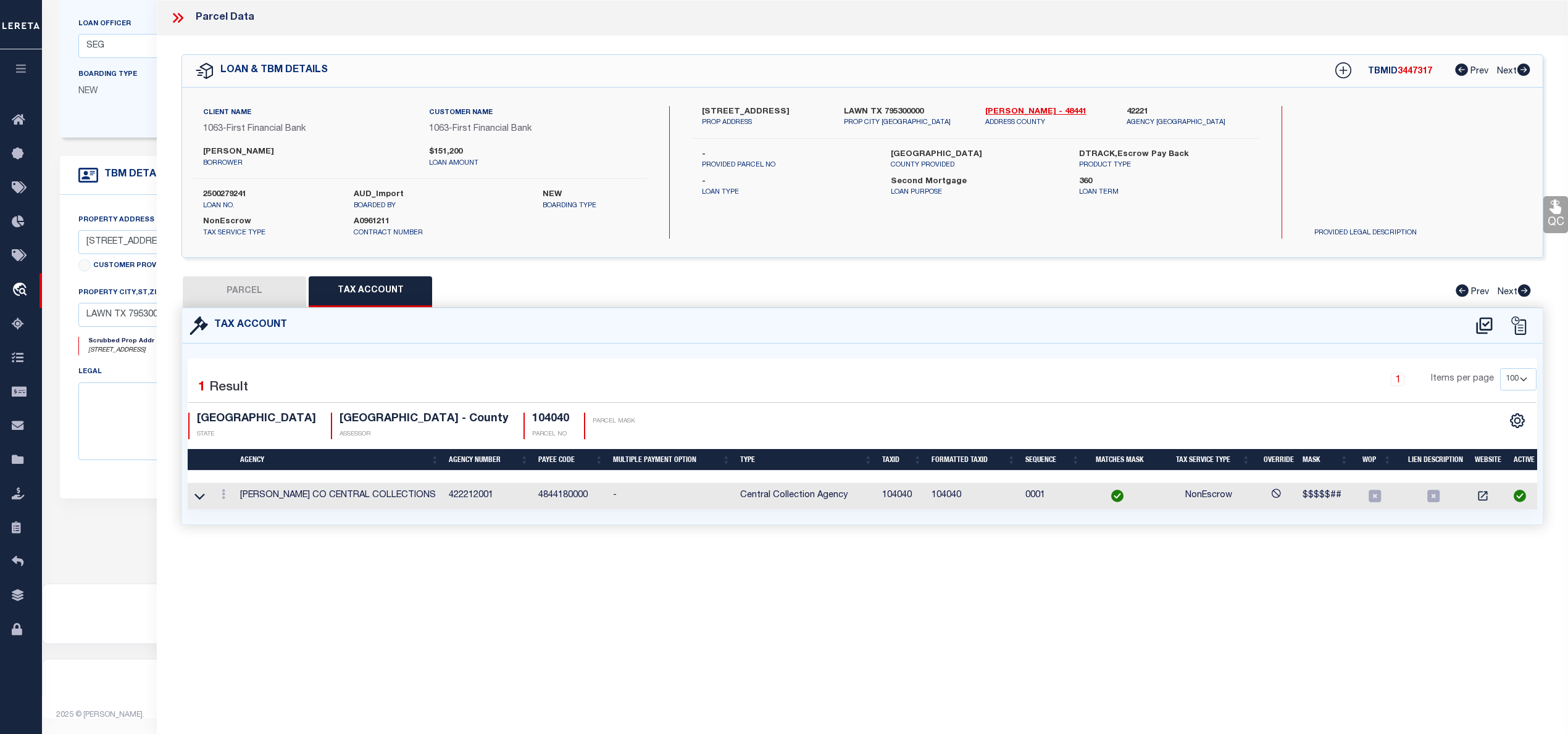
checkbox input "false"
select select "RD"
type input "BAKER CHARLES DWAYNE & SHIRLEY NICOLE LYNNE"
select select "AGW"
select select "LEG"
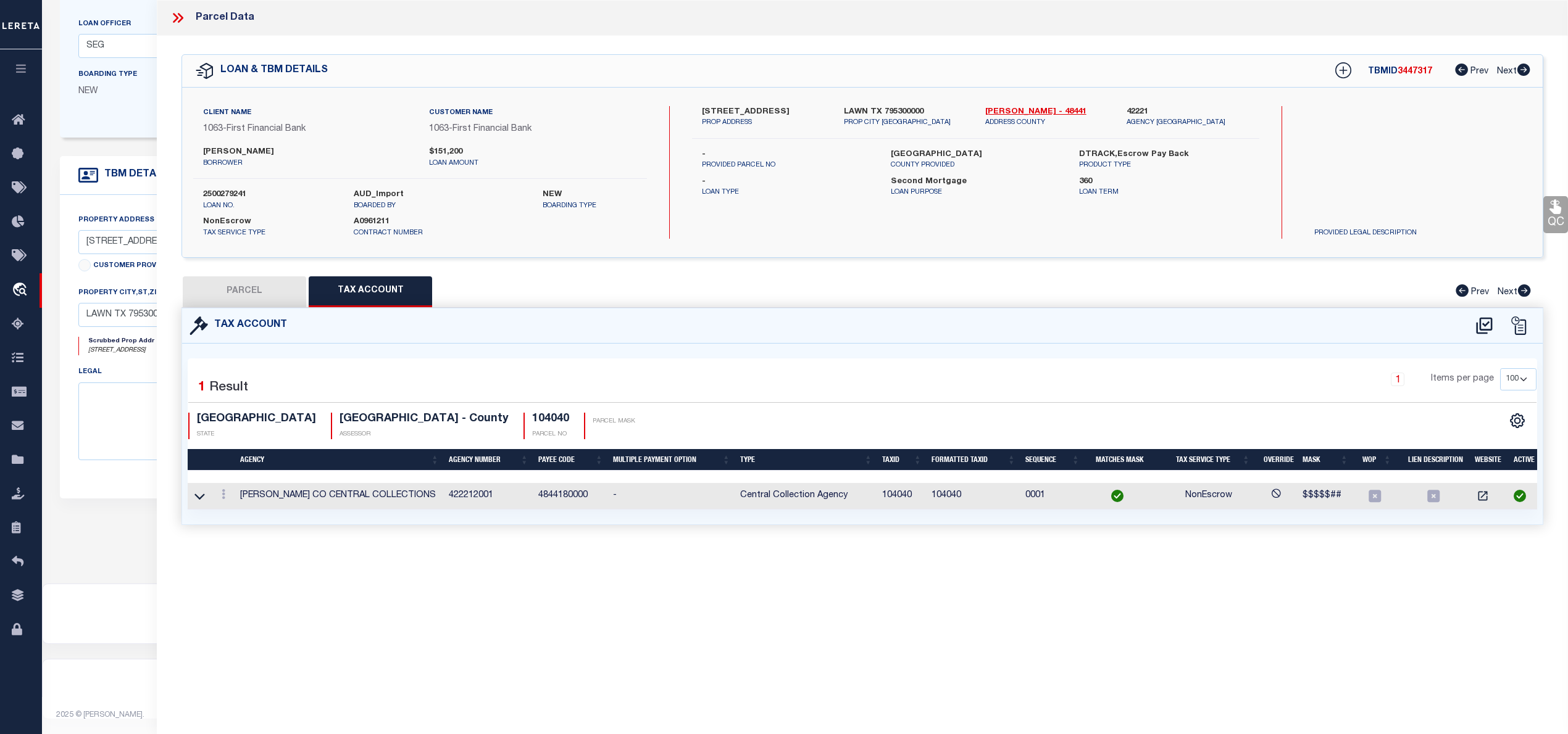
type input "HWY 84"
type textarea "A0083 SUR 465 JOSHUA GRAY, ACRES 29.3890"
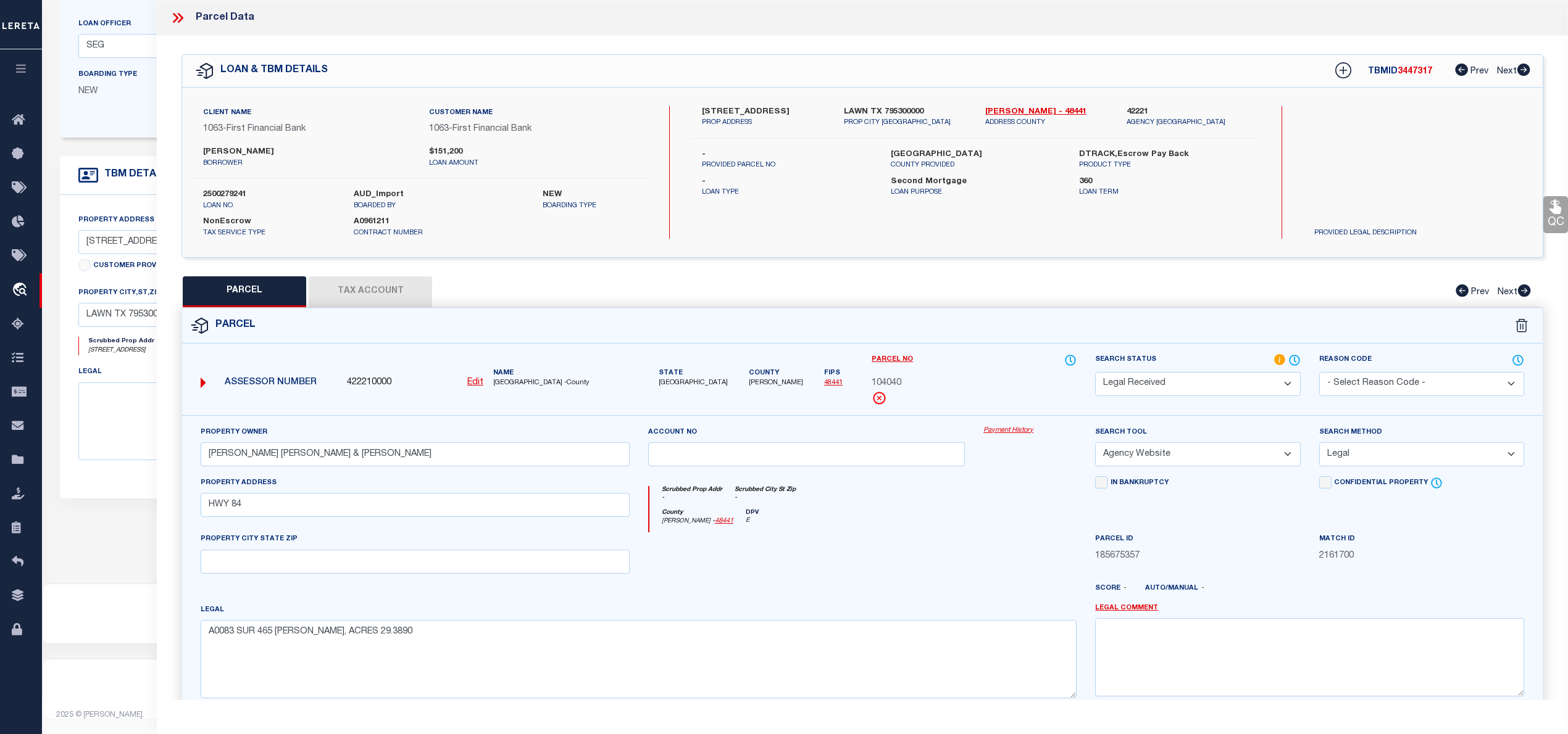
click at [1234, 383] on select "Automated Search Bad Parcel Complete Duplicate Parcel High Dollar Reporting In …" at bounding box center [1198, 384] width 205 height 24
click at [1095, 372] on select "Automated Search Bad Parcel Complete Duplicate Parcel High Dollar Reporting In …" at bounding box center [1198, 384] width 205 height 24
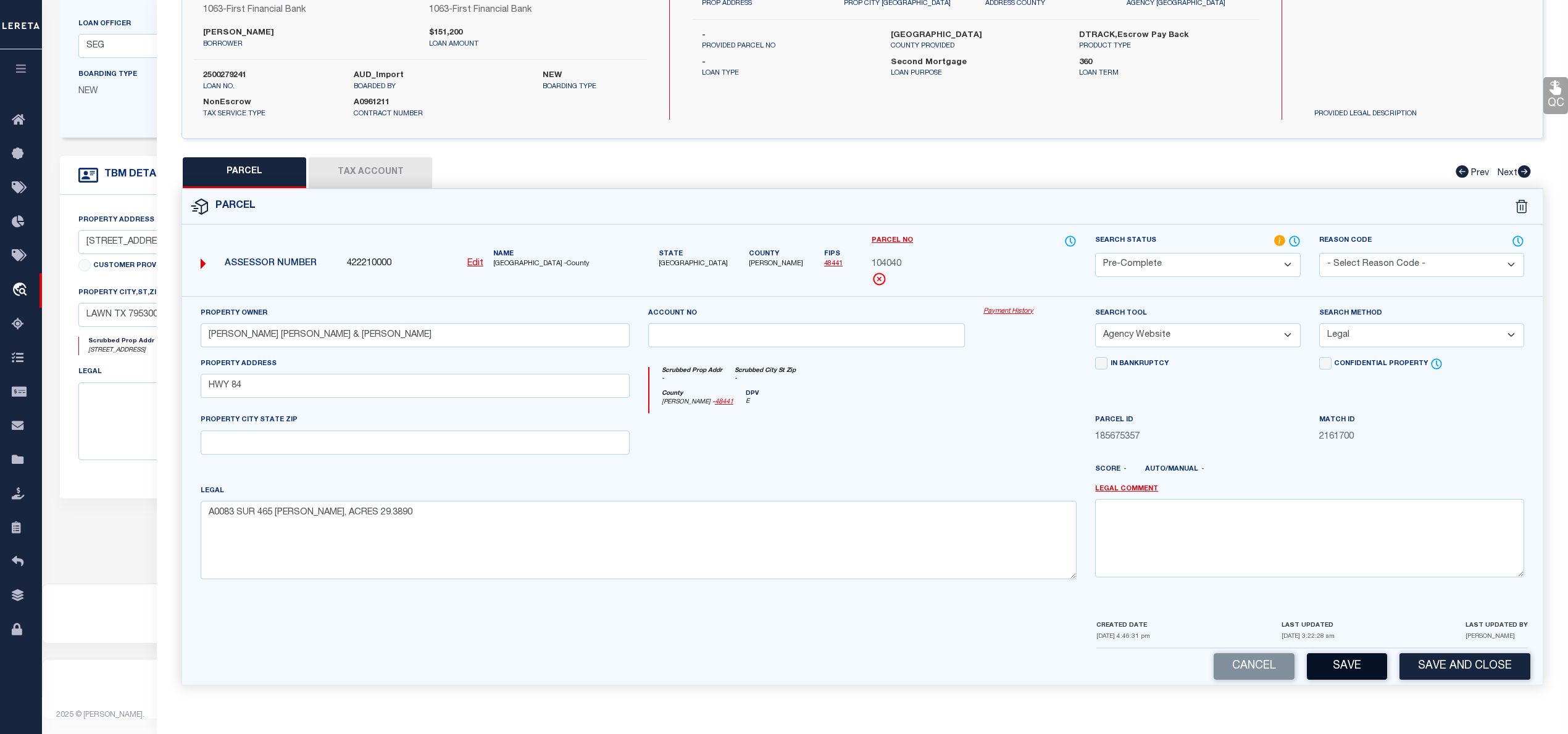
click at [1357, 664] on button "Save" at bounding box center [1346, 667] width 81 height 27
select select "AS"
select select
checkbox input "false"
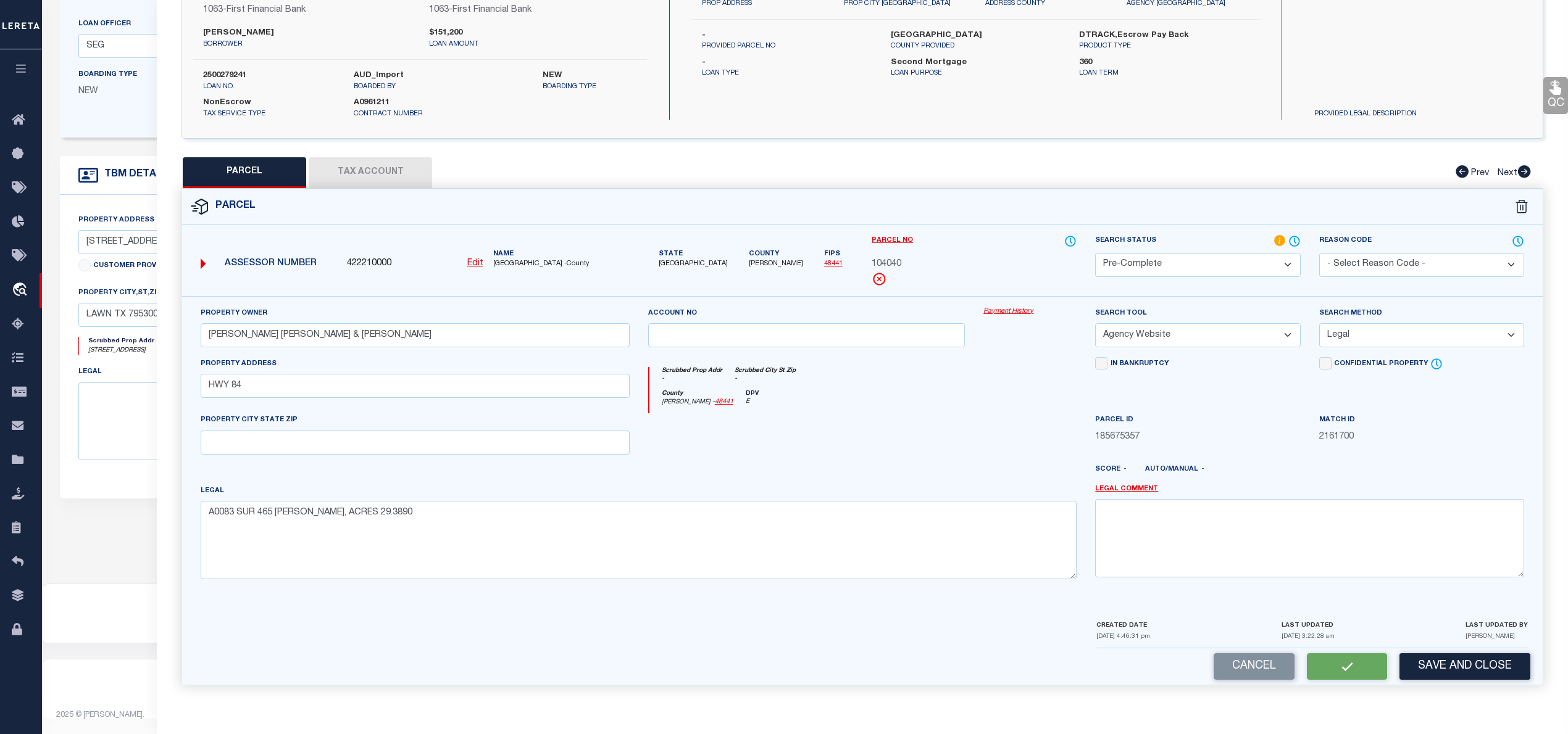
checkbox input "false"
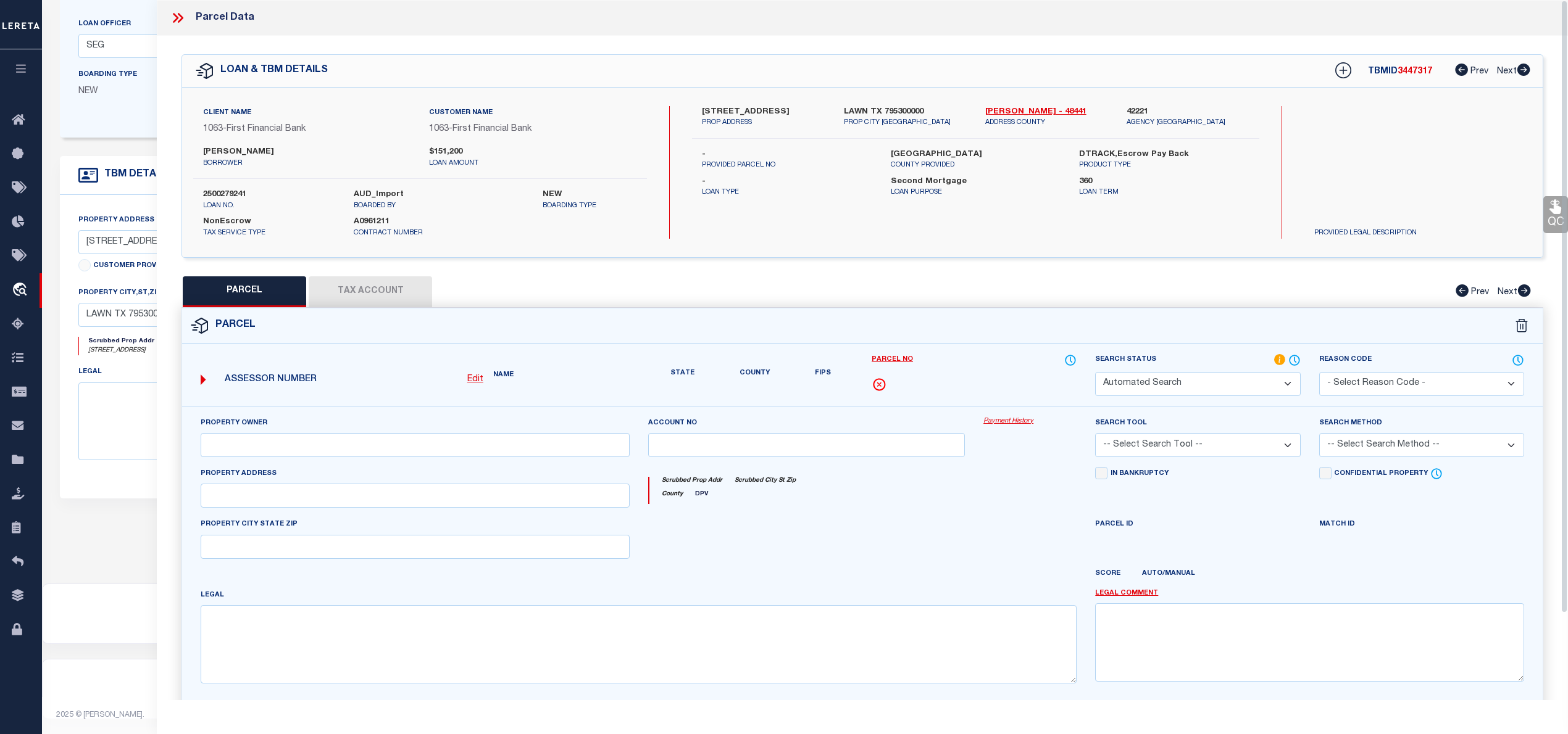
select select "PC"
type input "BAKER CHARLES DWAYNE & SHIRLEY NICOLE LYNNE"
select select "AGW"
select select "LEG"
type input "HWY 84"
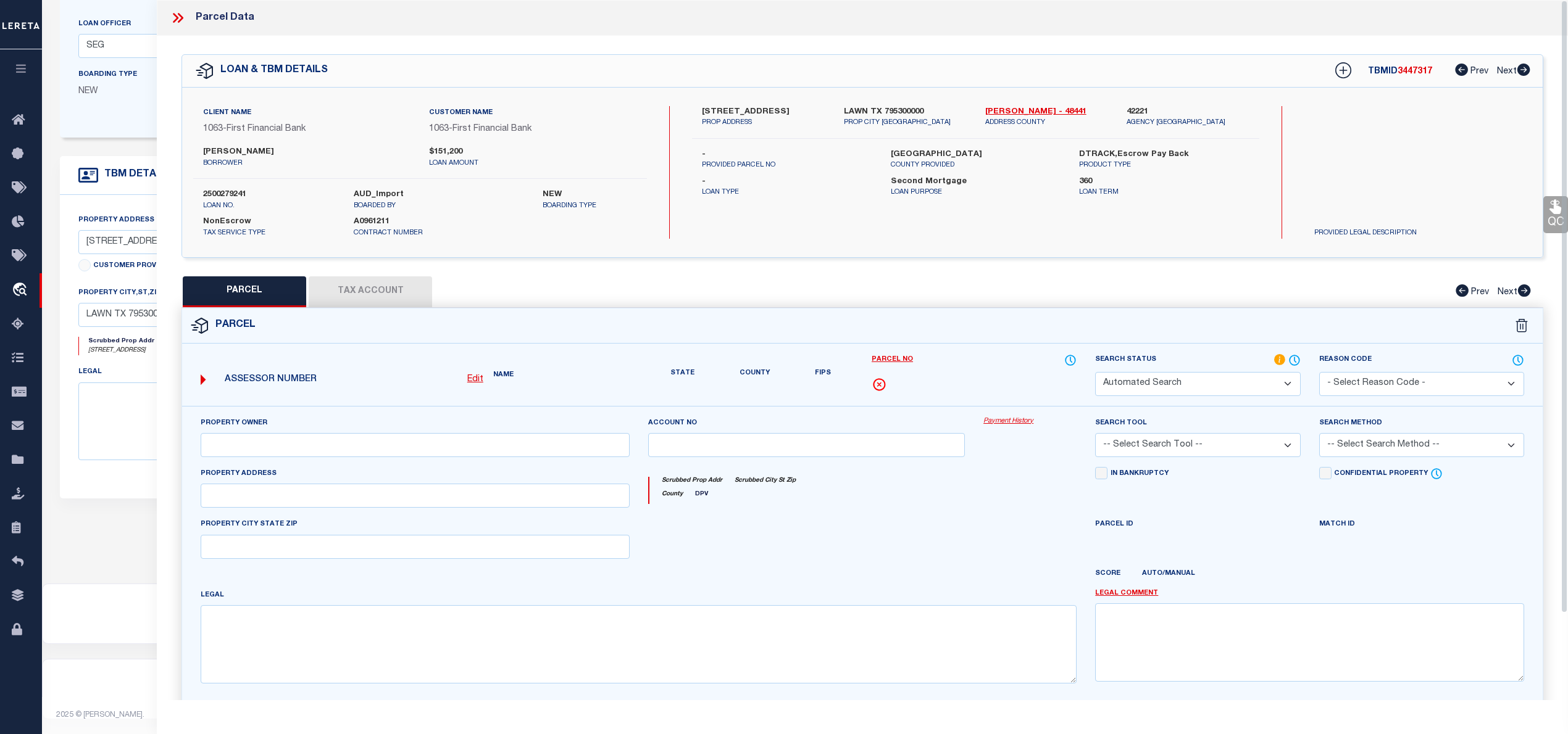
type textarea "A0083 SUR 465 JOSHUA GRAY, ACRES 29.3890"
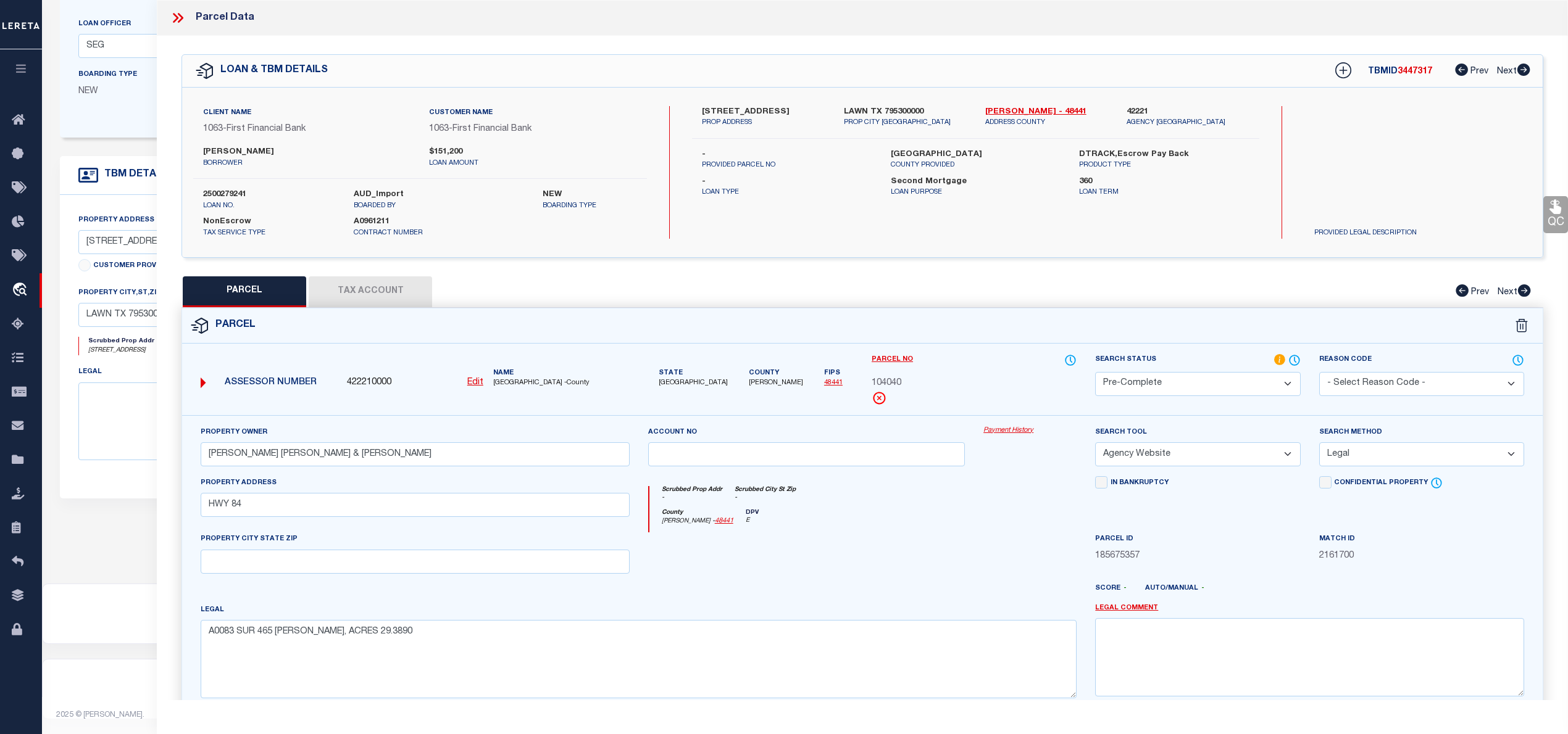
click at [394, 291] on button "Tax Account" at bounding box center [370, 291] width 124 height 31
select select "100"
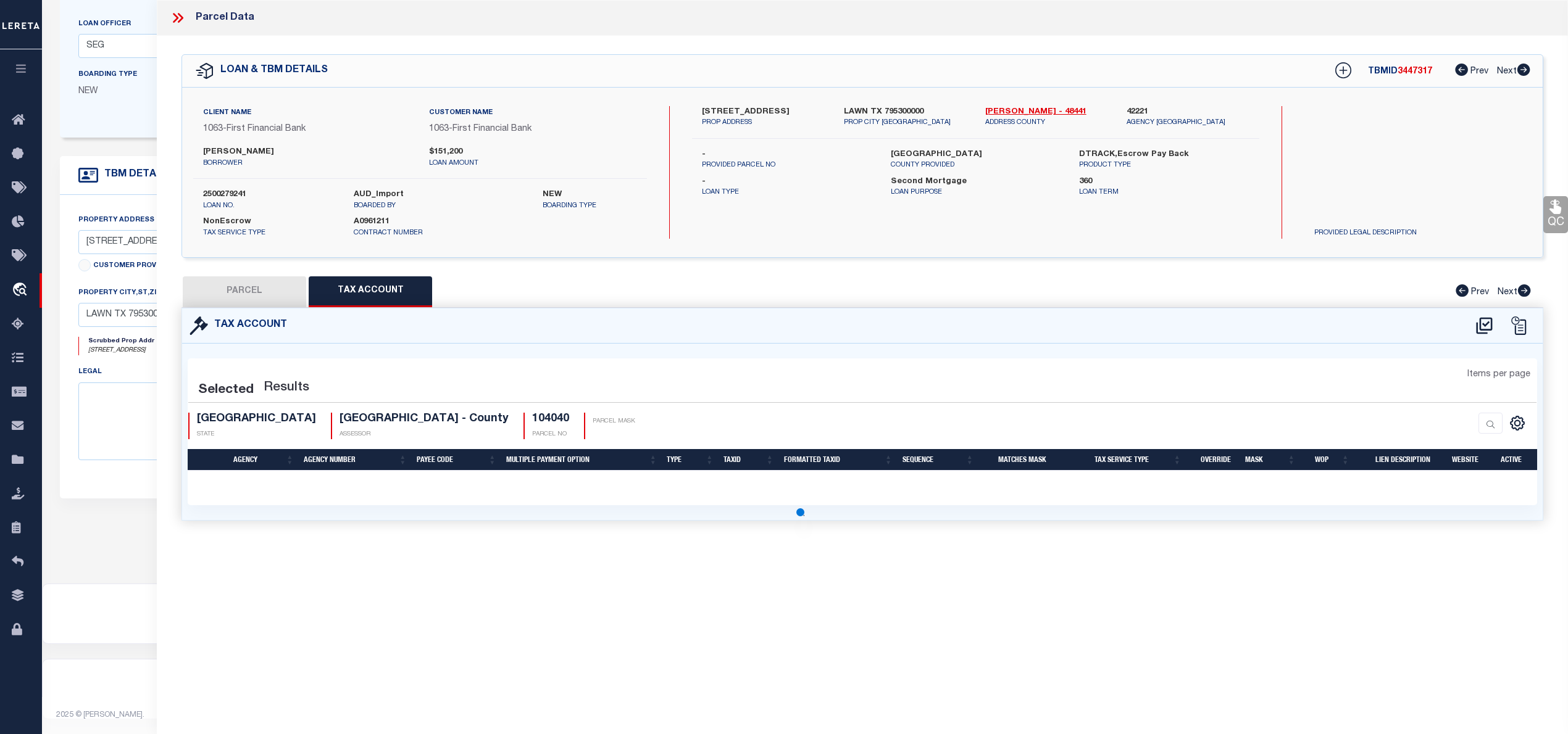
select select "100"
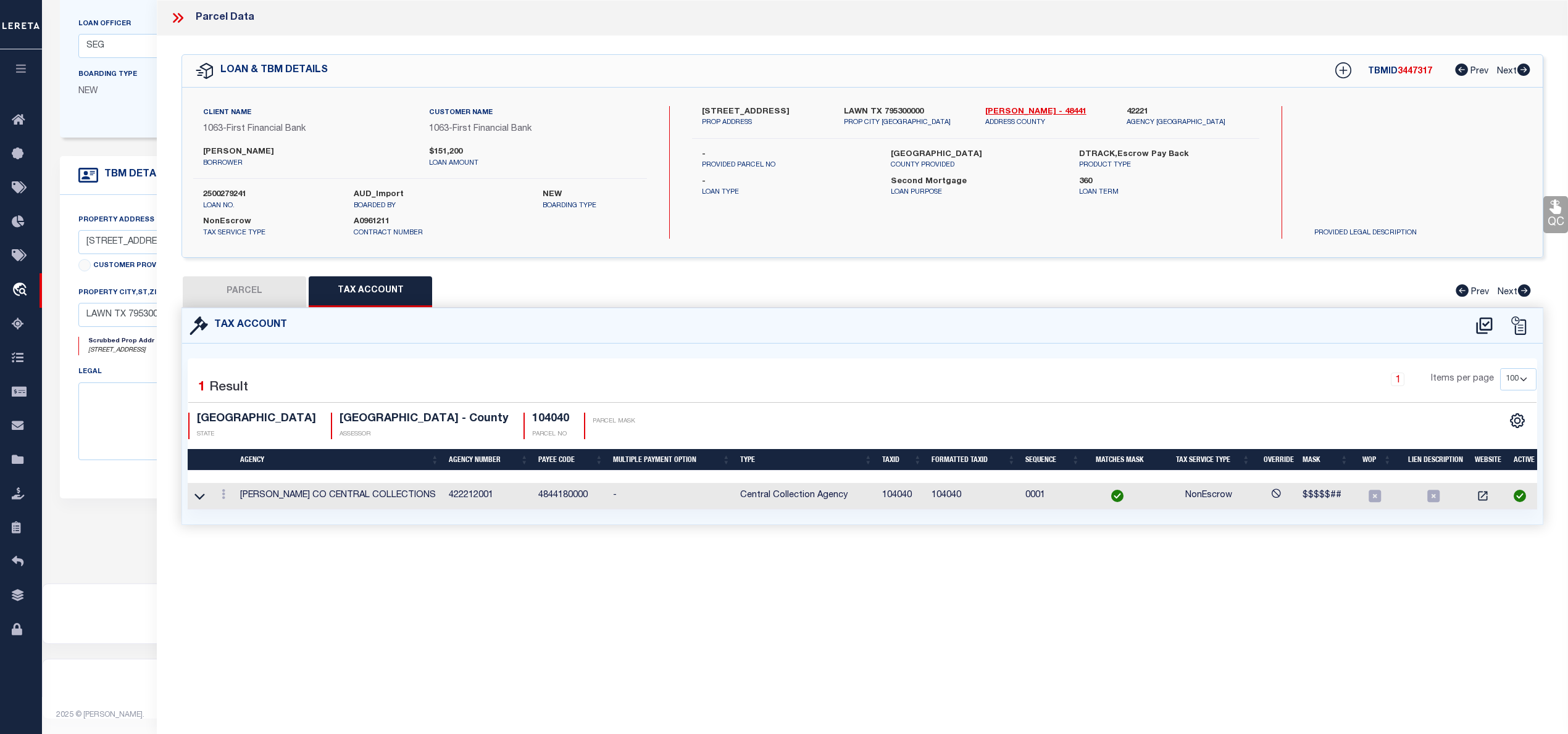
click at [259, 294] on button "PARCEL" at bounding box center [244, 291] width 124 height 31
select select "AS"
select select
checkbox input "false"
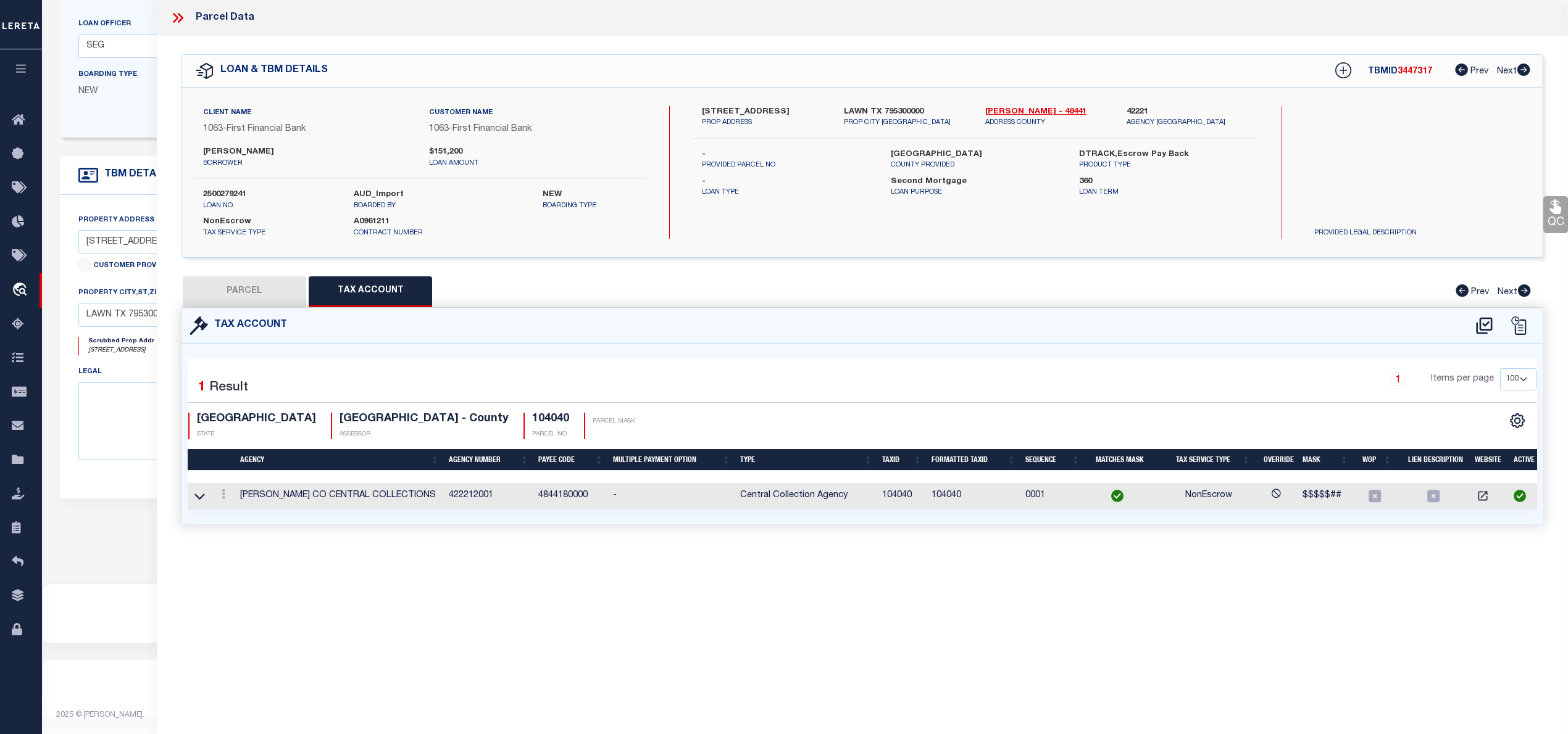
checkbox input "false"
select select "CP"
type input "BAKER CHARLES DWAYNE & SHIRLEY NICOLE LYNNE"
select select "AGW"
select select "LEG"
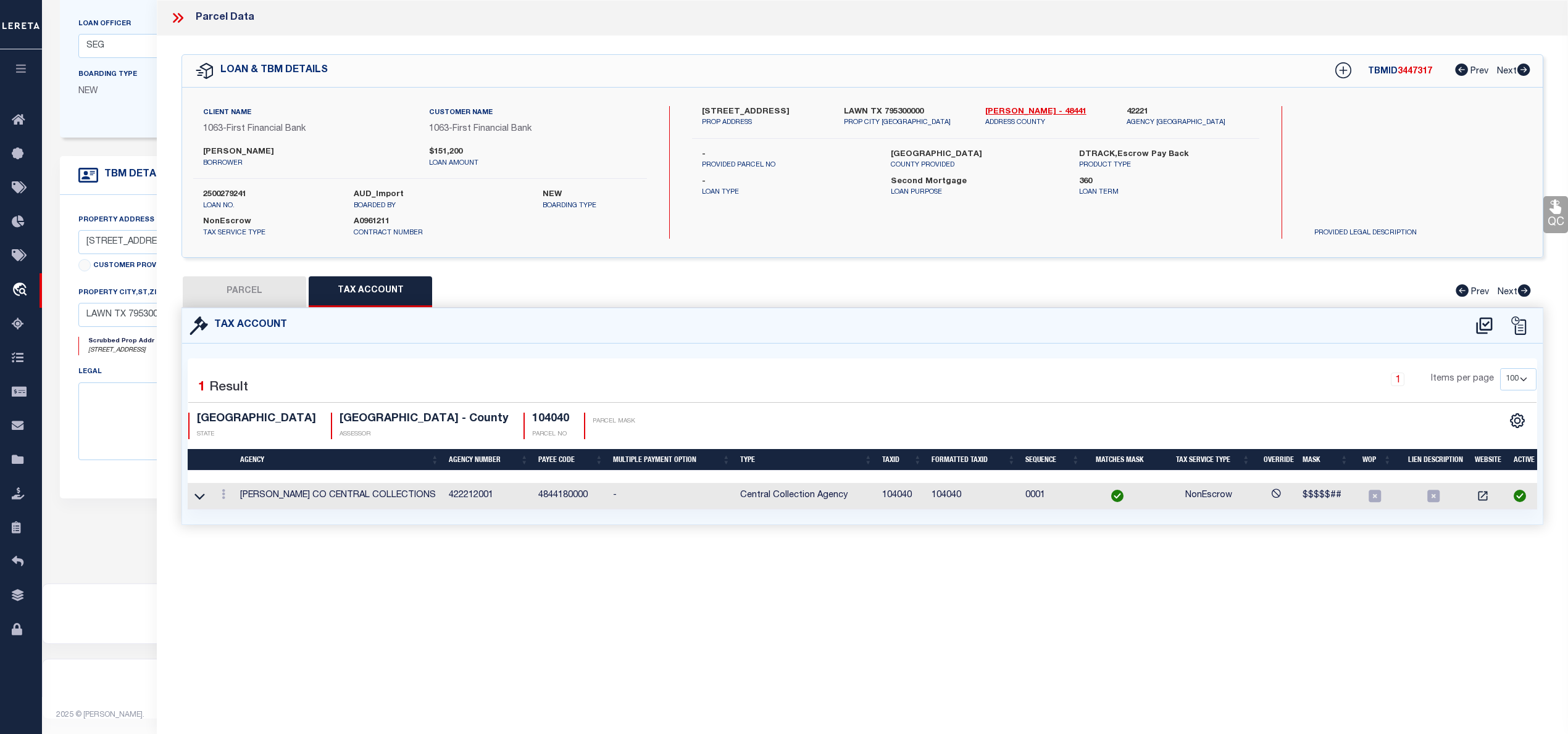
type input "HWY 84"
type textarea "A0083 SUR 465 JOSHUA GRAY, ACRES 29.3890"
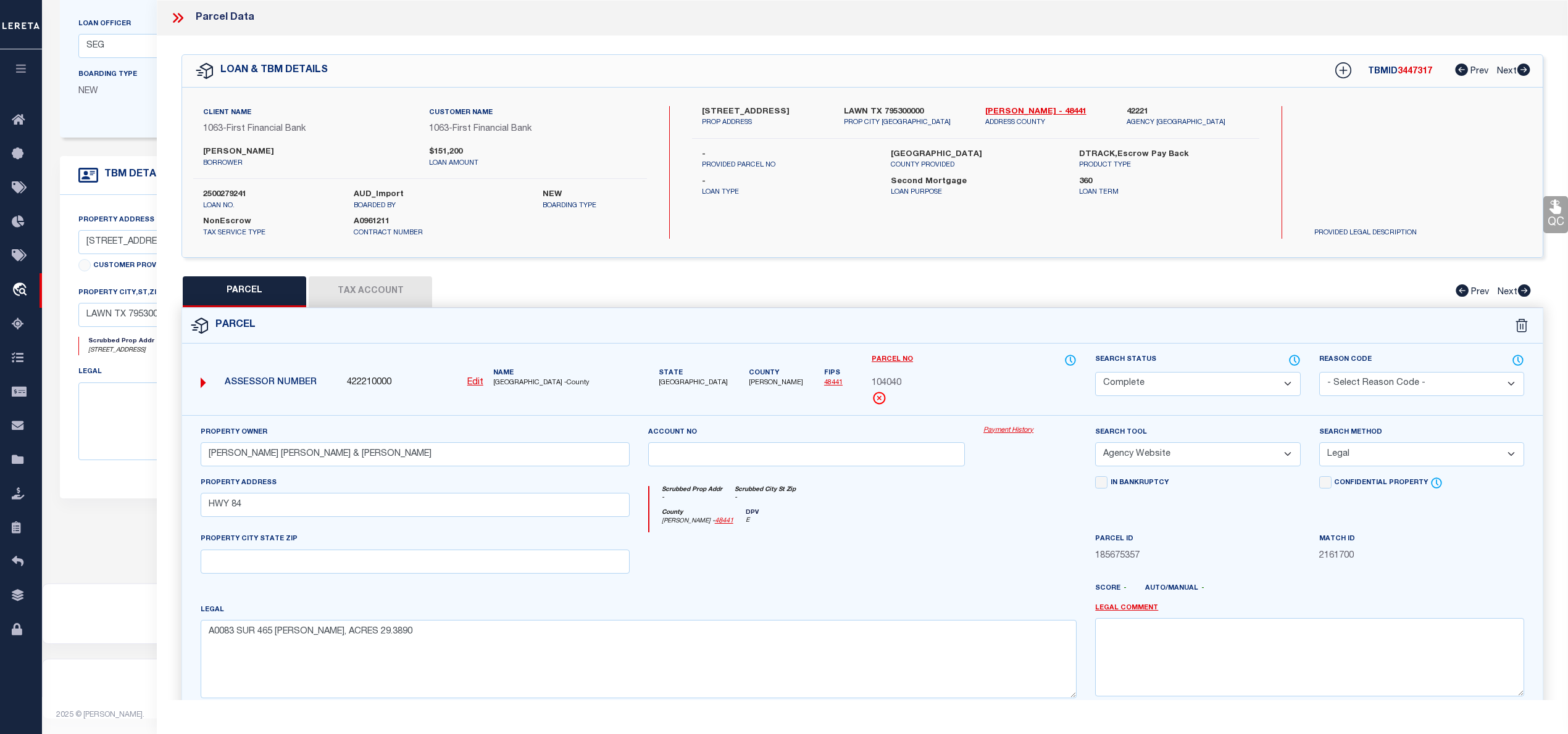
click at [176, 16] on icon at bounding box center [175, 18] width 6 height 10
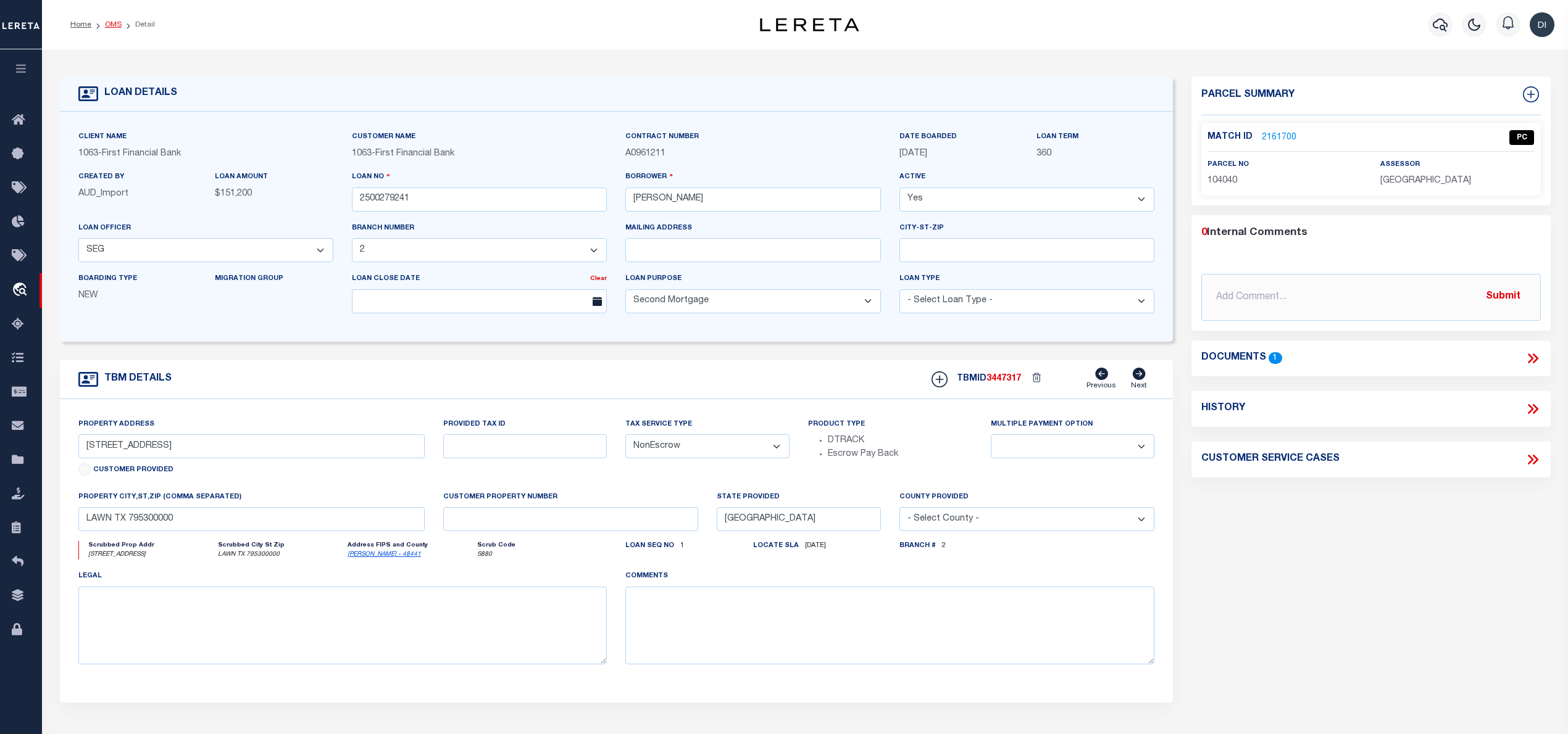
click at [114, 21] on link "OMS" at bounding box center [113, 24] width 17 height 7
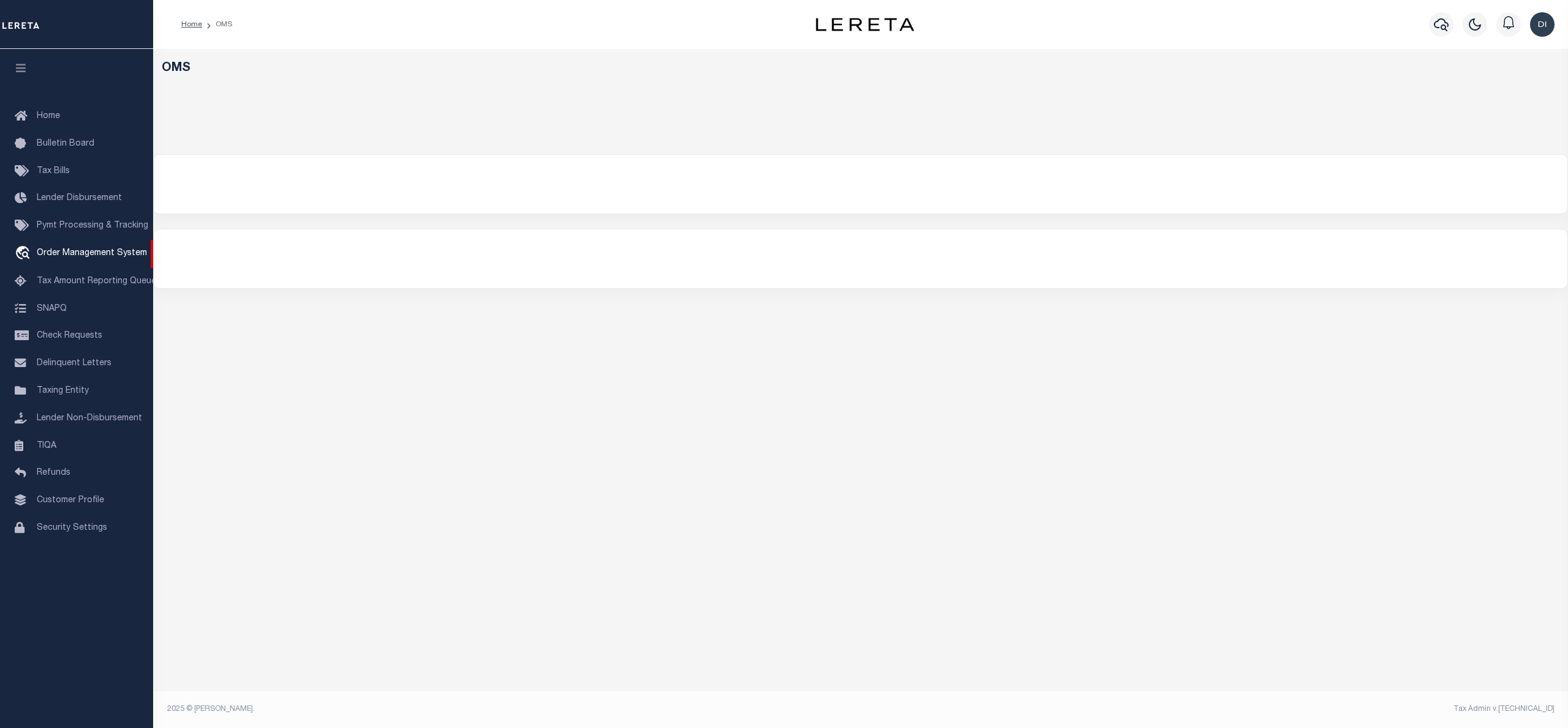
select select "200"
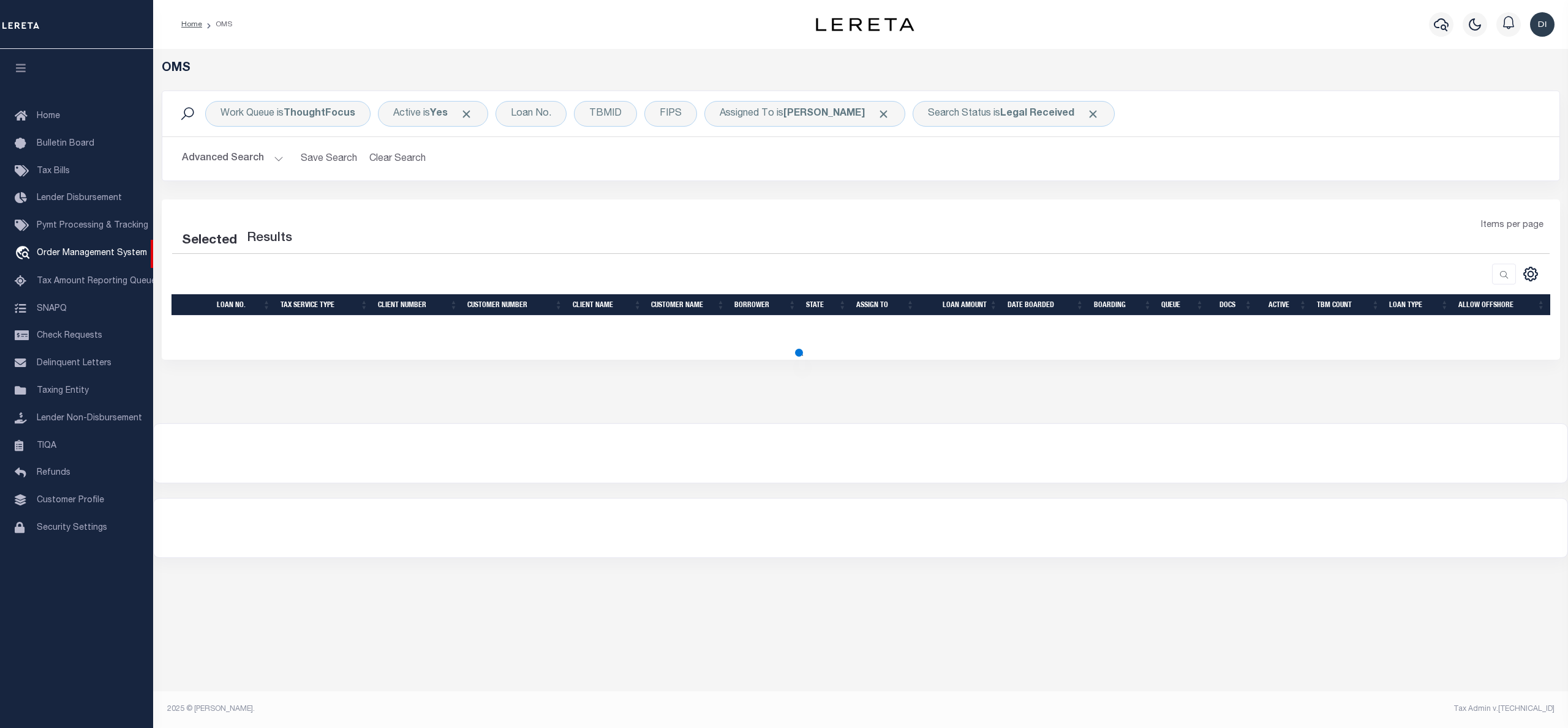
select select "200"
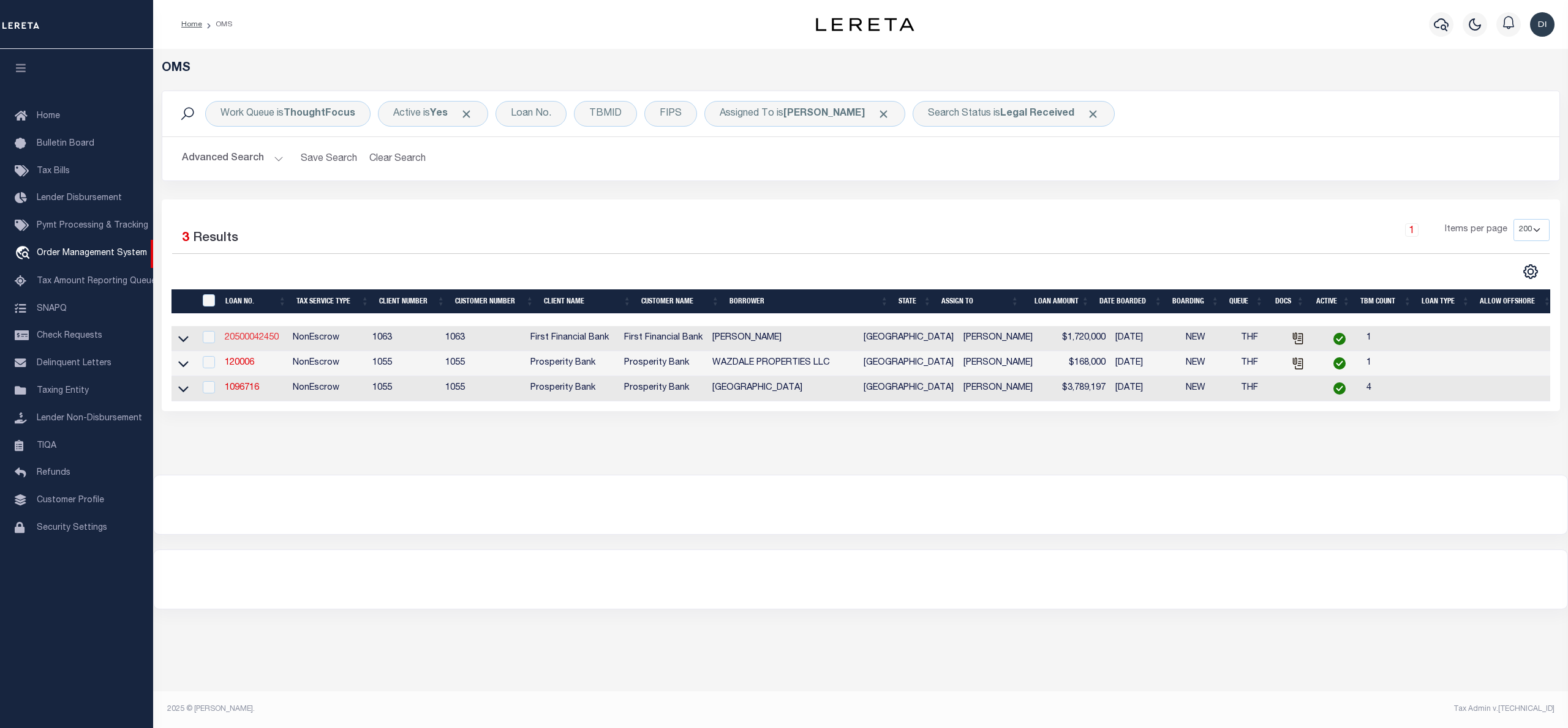
click at [261, 336] on link "20500042450" at bounding box center [251, 338] width 54 height 8
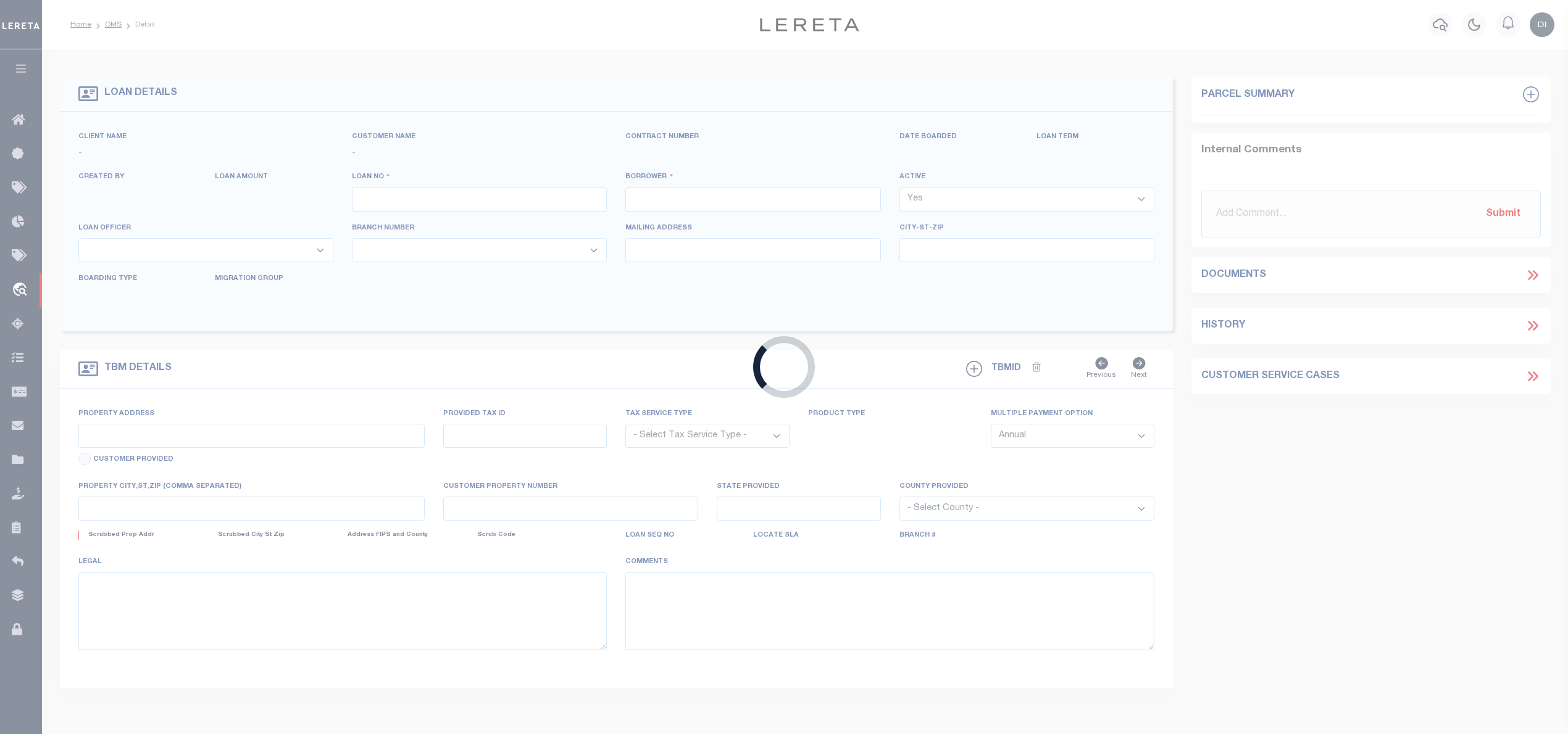
type input "20500042450"
type input "[PERSON_NAME]"
select select
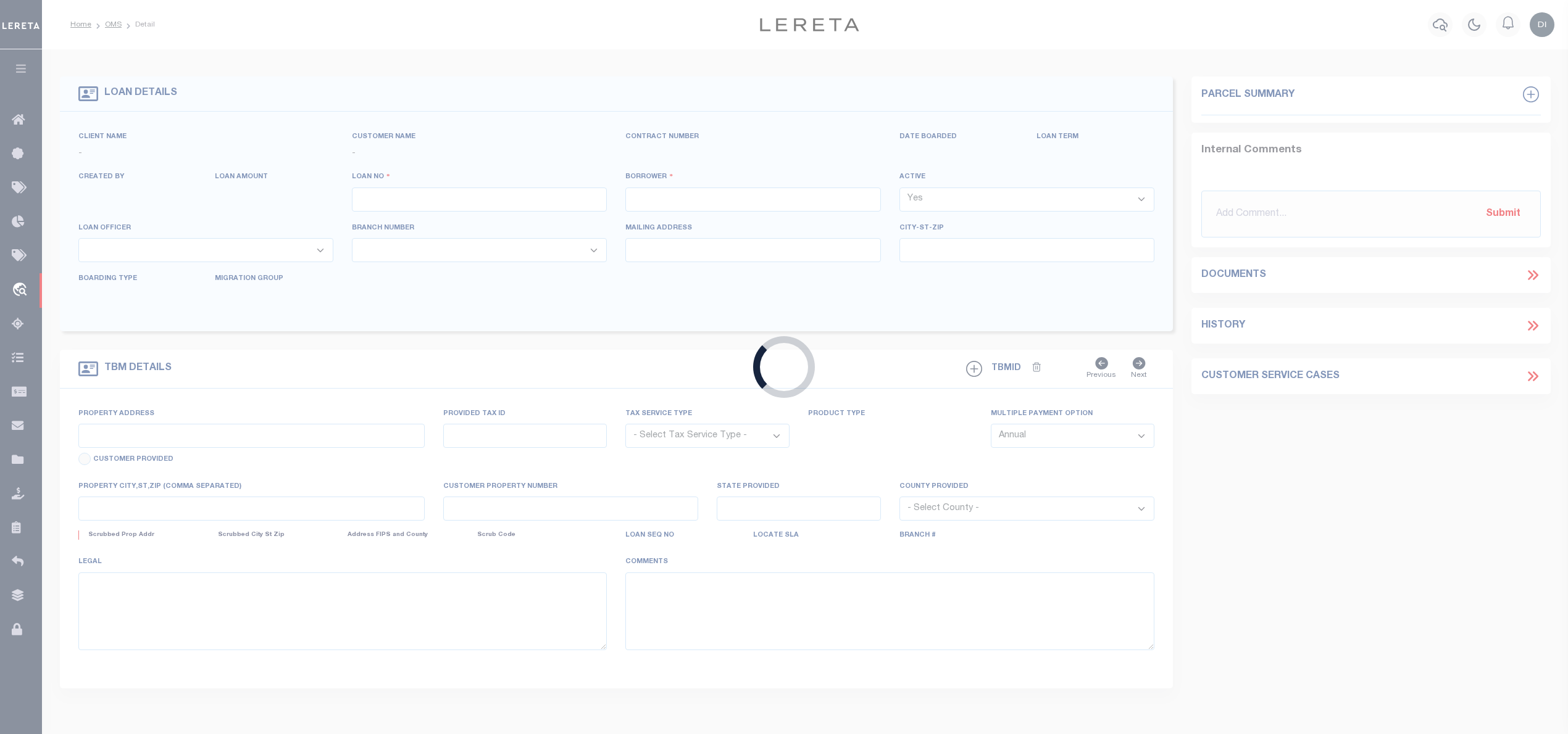
select select "NonEscrow"
select select "13404"
select select "506"
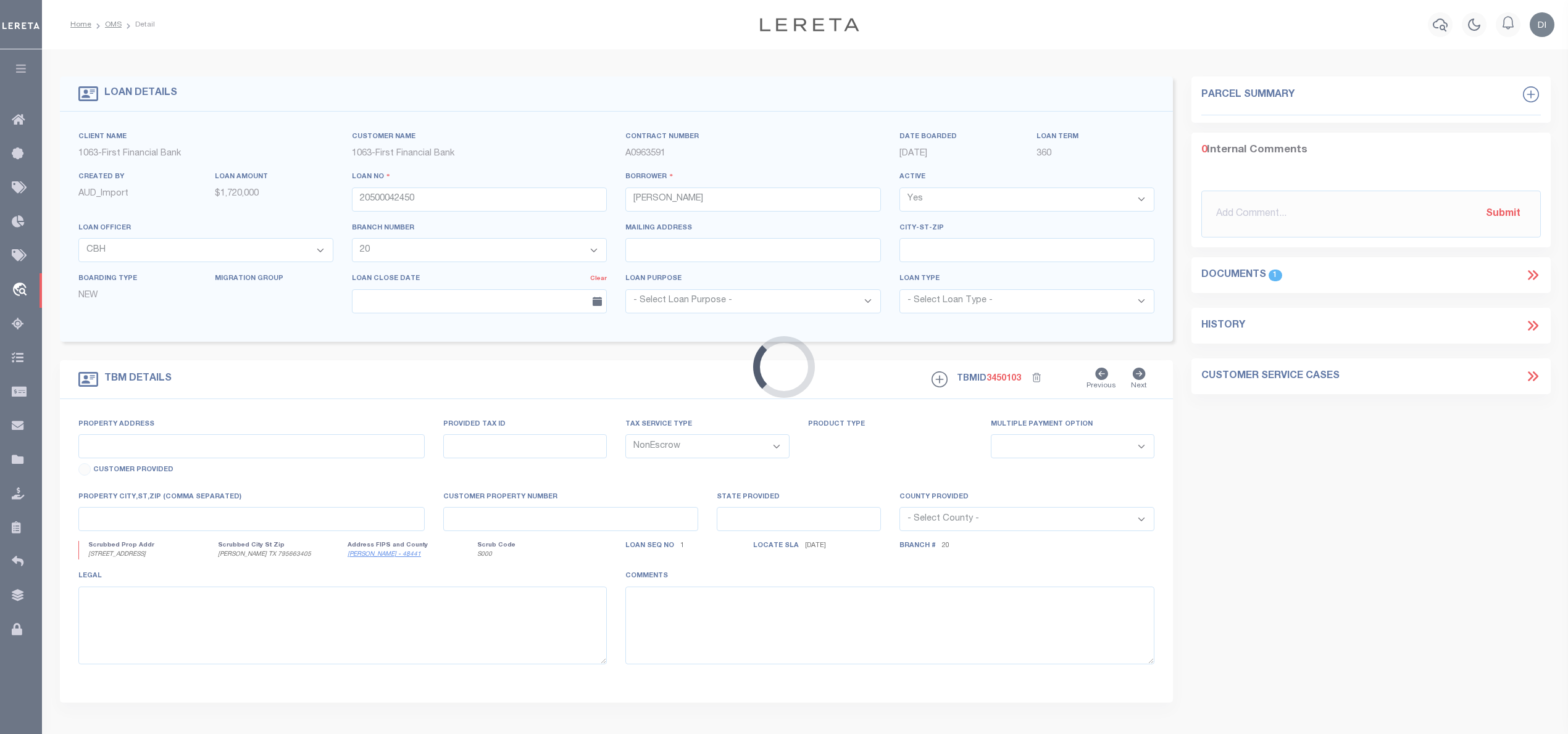
type input "441 COUNTY ROAD 227"
select select
type input "WINGATE TX 795663405"
type input "[GEOGRAPHIC_DATA]"
select select
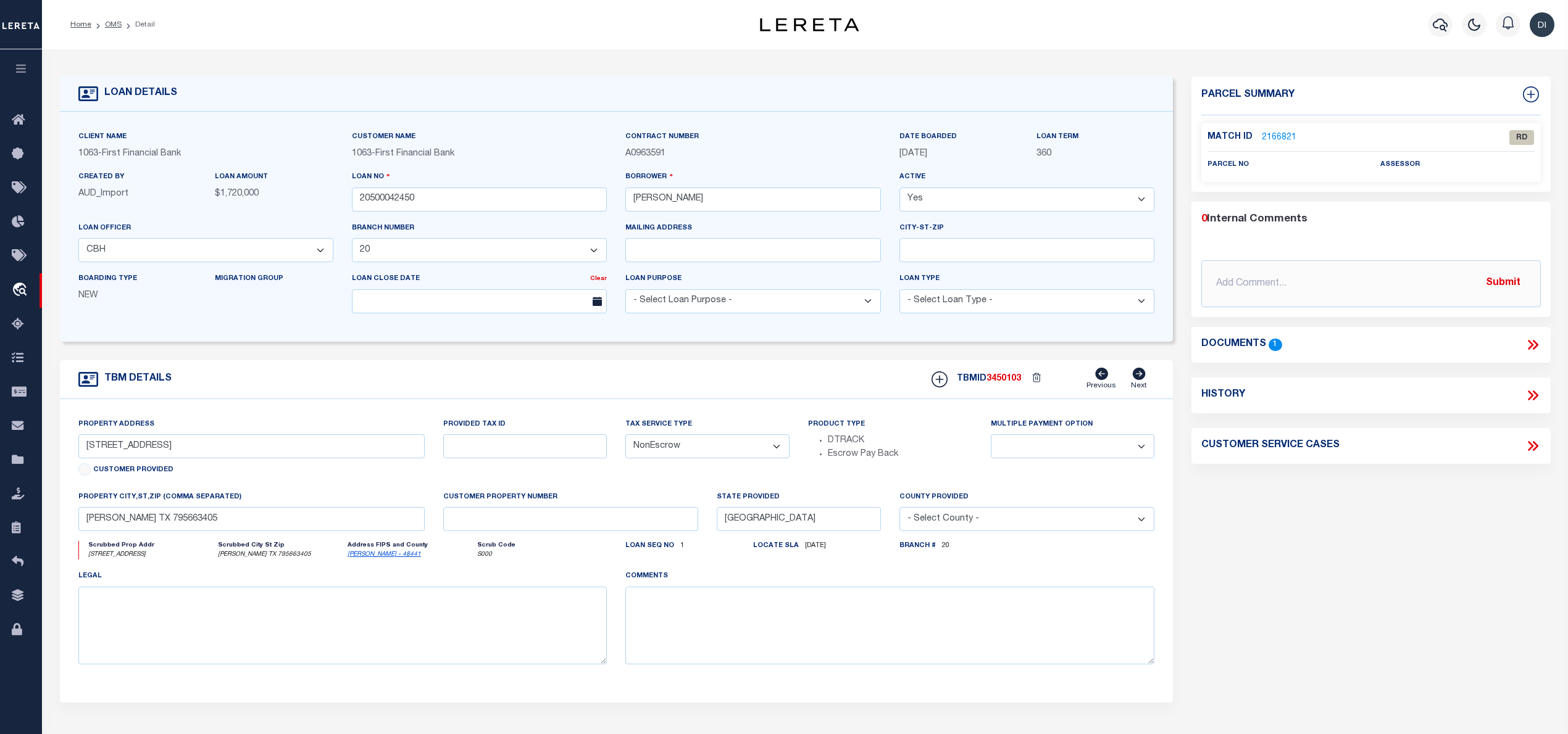
click at [1529, 348] on icon at bounding box center [1531, 345] width 6 height 10
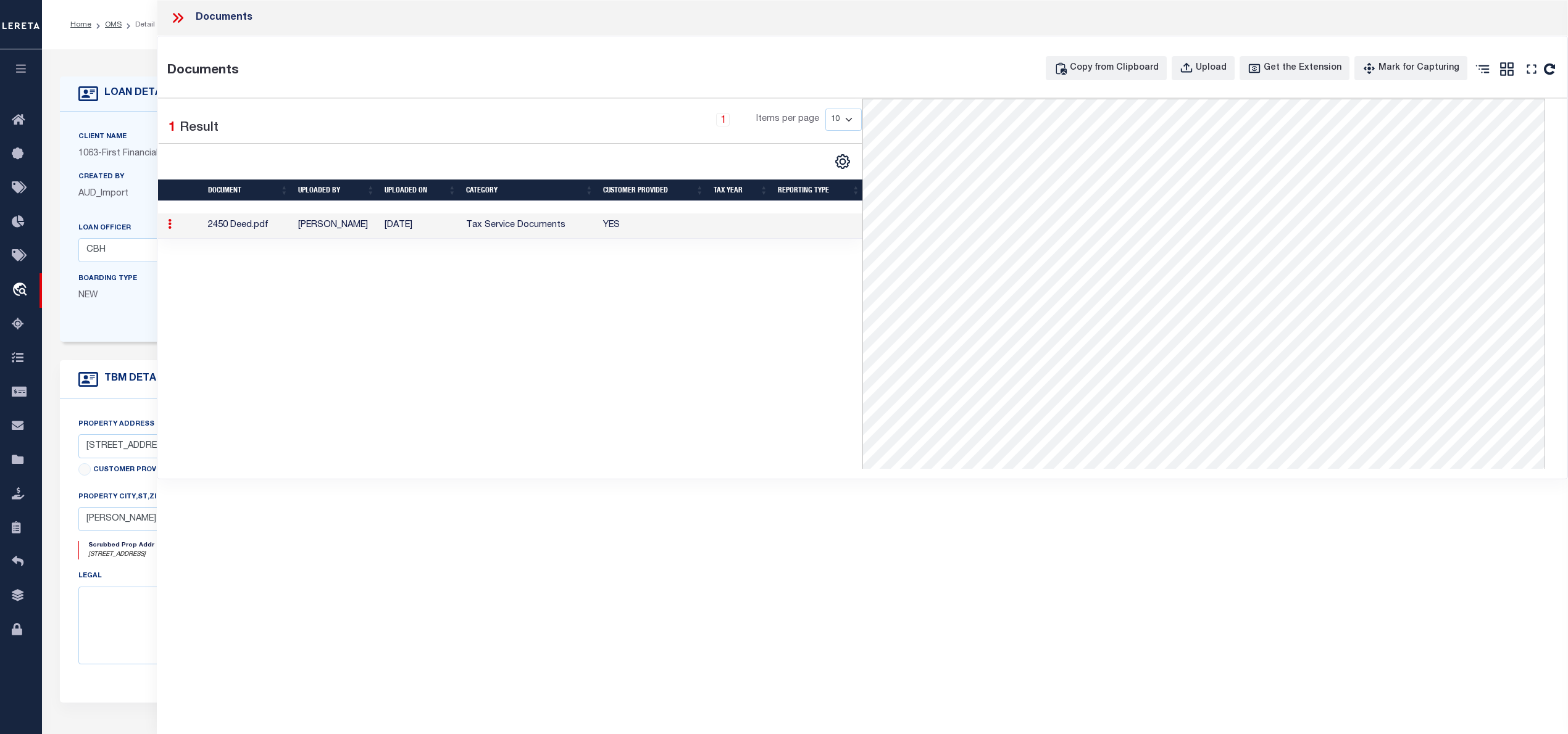
click at [178, 18] on icon at bounding box center [175, 18] width 6 height 10
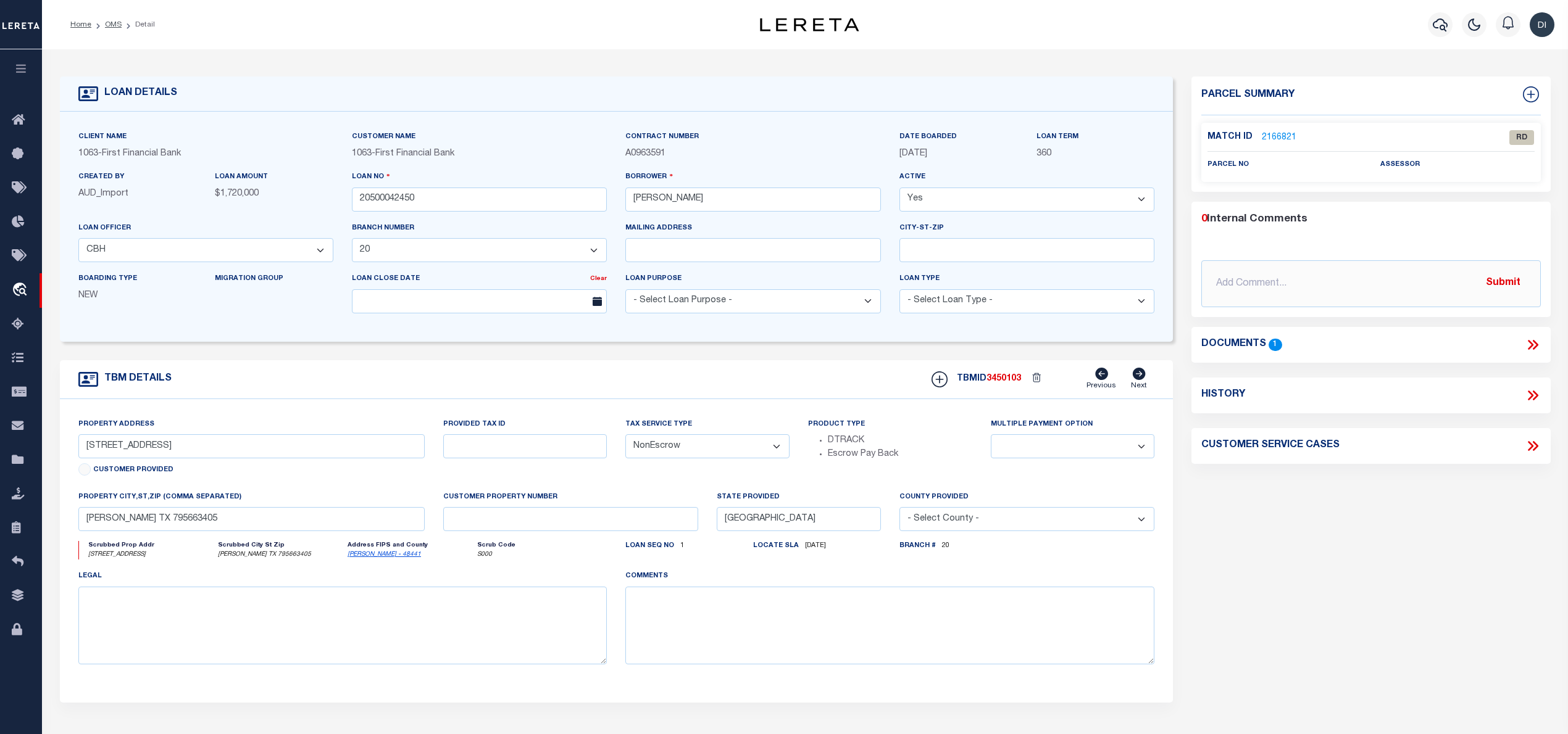
click at [1275, 138] on link "2166821" at bounding box center [1279, 138] width 35 height 13
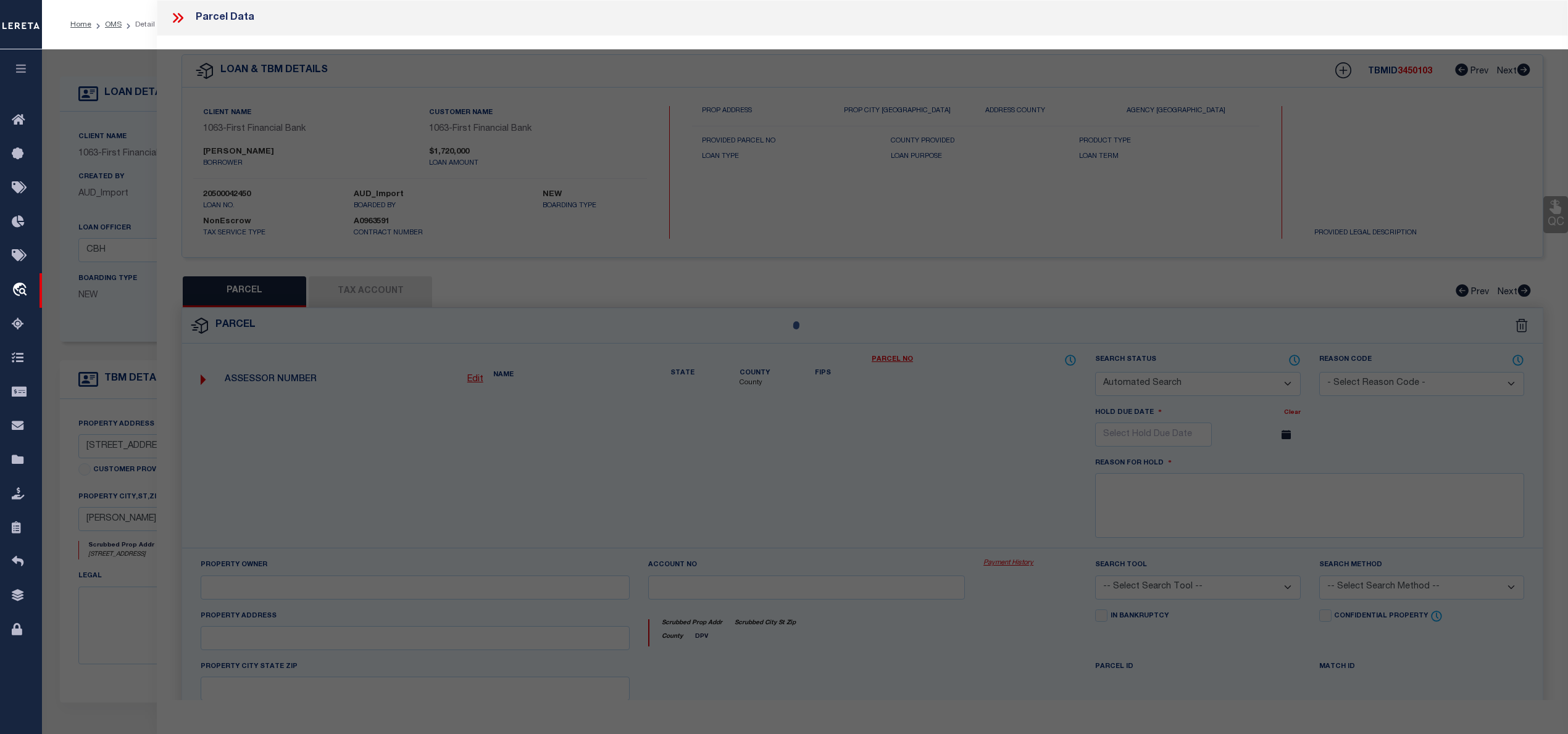
checkbox input "false"
select select "RD"
checkbox input "false"
type textarea "Document uploaded that satisfies a legal requirement, changing from ND to RD"
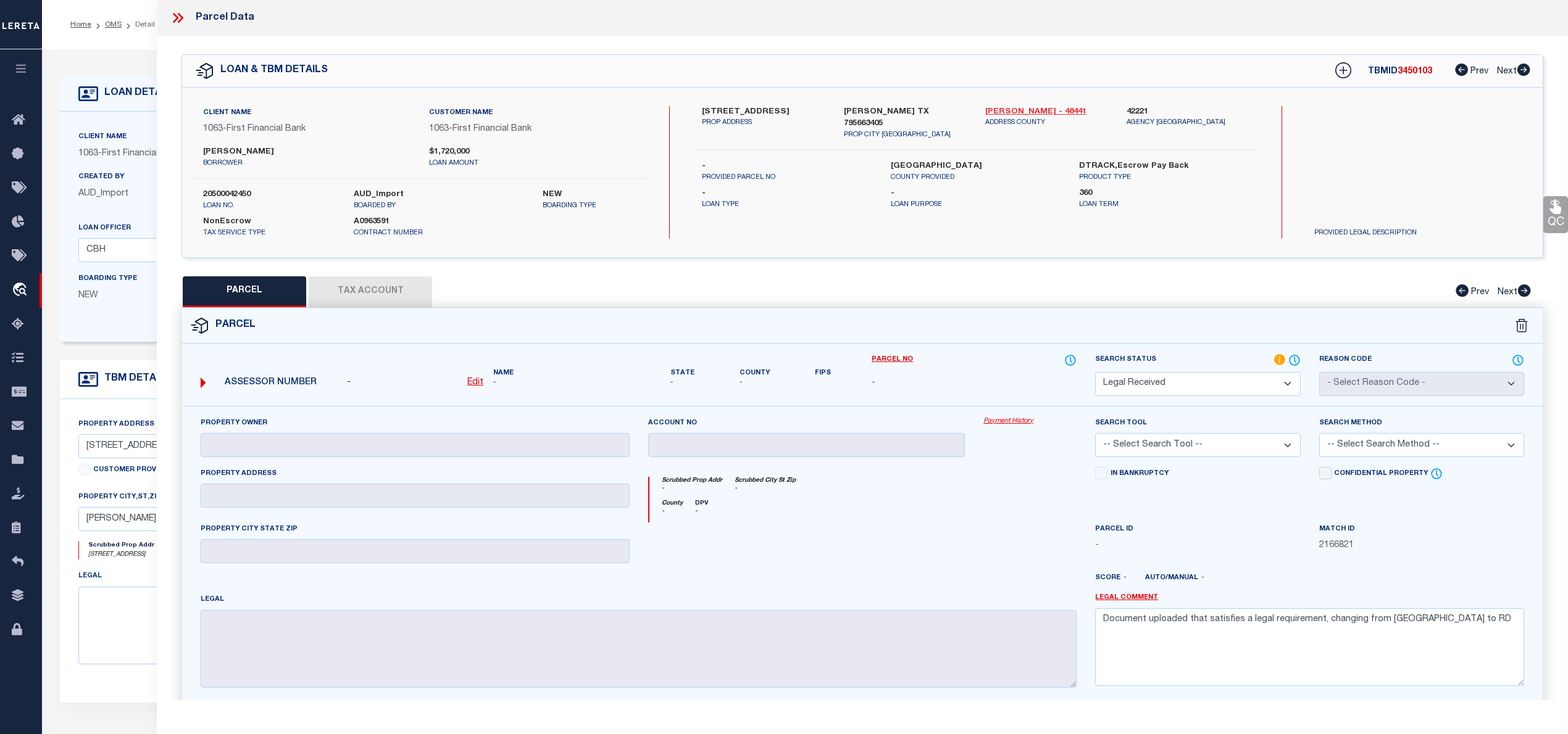
click at [1005, 109] on link "Taylor - 48441" at bounding box center [1046, 112] width 123 height 12
click at [712, 110] on label "441 COUNTY ROAD 227" at bounding box center [763, 112] width 123 height 12
copy label "441"
click at [706, 112] on label "441 COUNTY ROAD 227" at bounding box center [763, 112] width 123 height 12
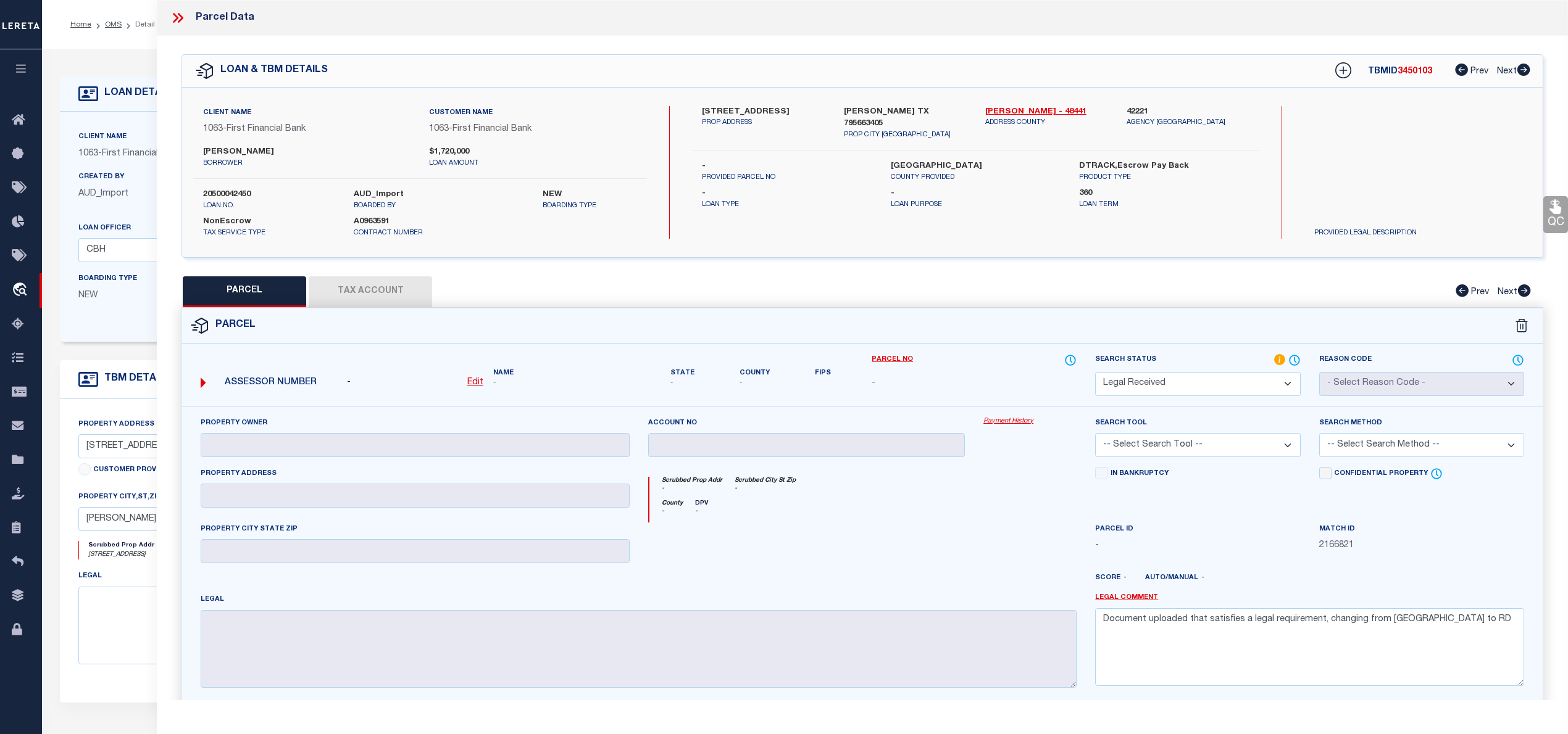
click at [706, 112] on label "441 COUNTY ROAD 227" at bounding box center [763, 112] width 123 height 12
click at [786, 109] on label "441 COUNTY ROAD 227" at bounding box center [763, 112] width 123 height 12
copy label "227"
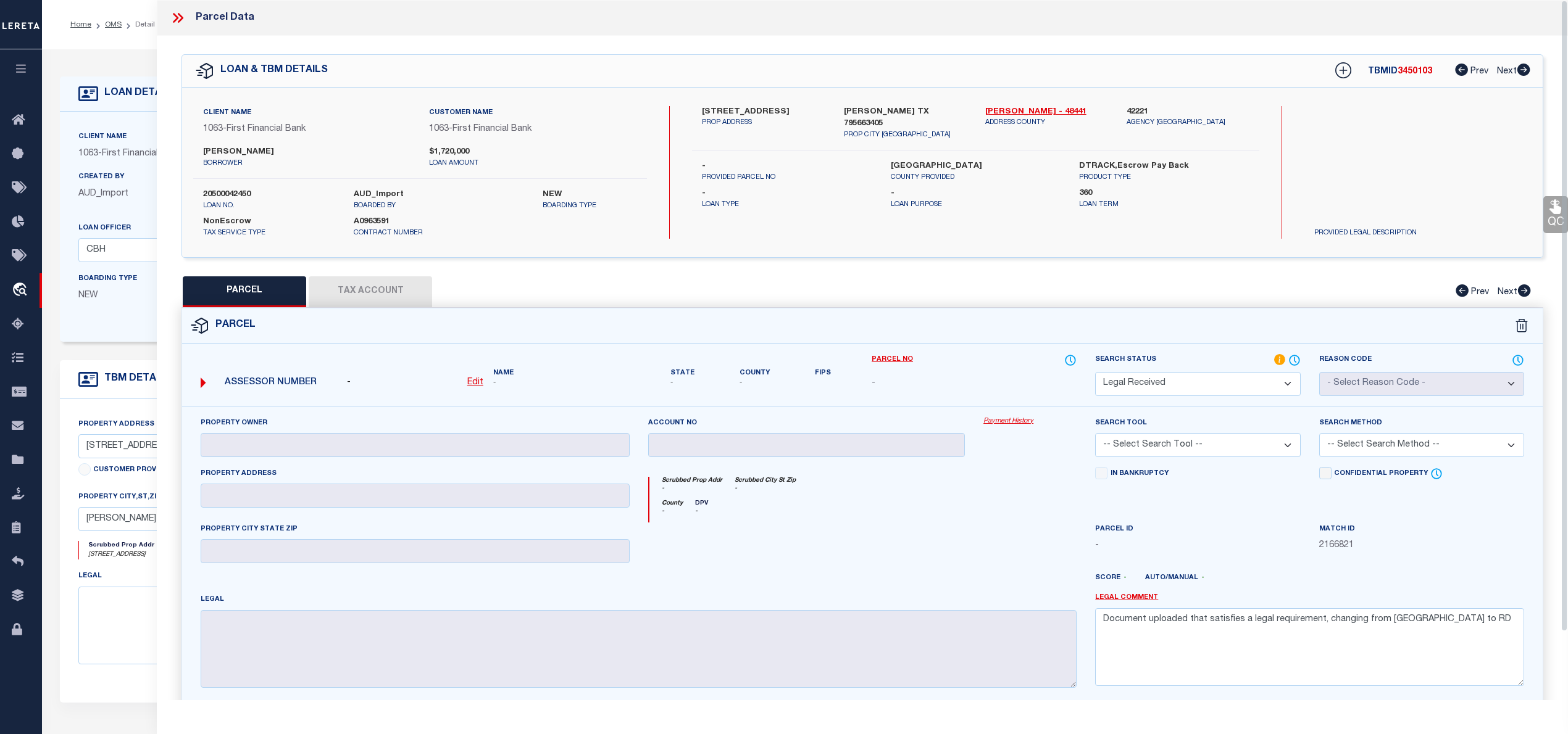
click at [240, 151] on label "Carolyn Jane Pann" at bounding box center [307, 152] width 208 height 12
copy label "Jane"
click at [786, 110] on label "441 COUNTY ROAD 227" at bounding box center [763, 112] width 123 height 12
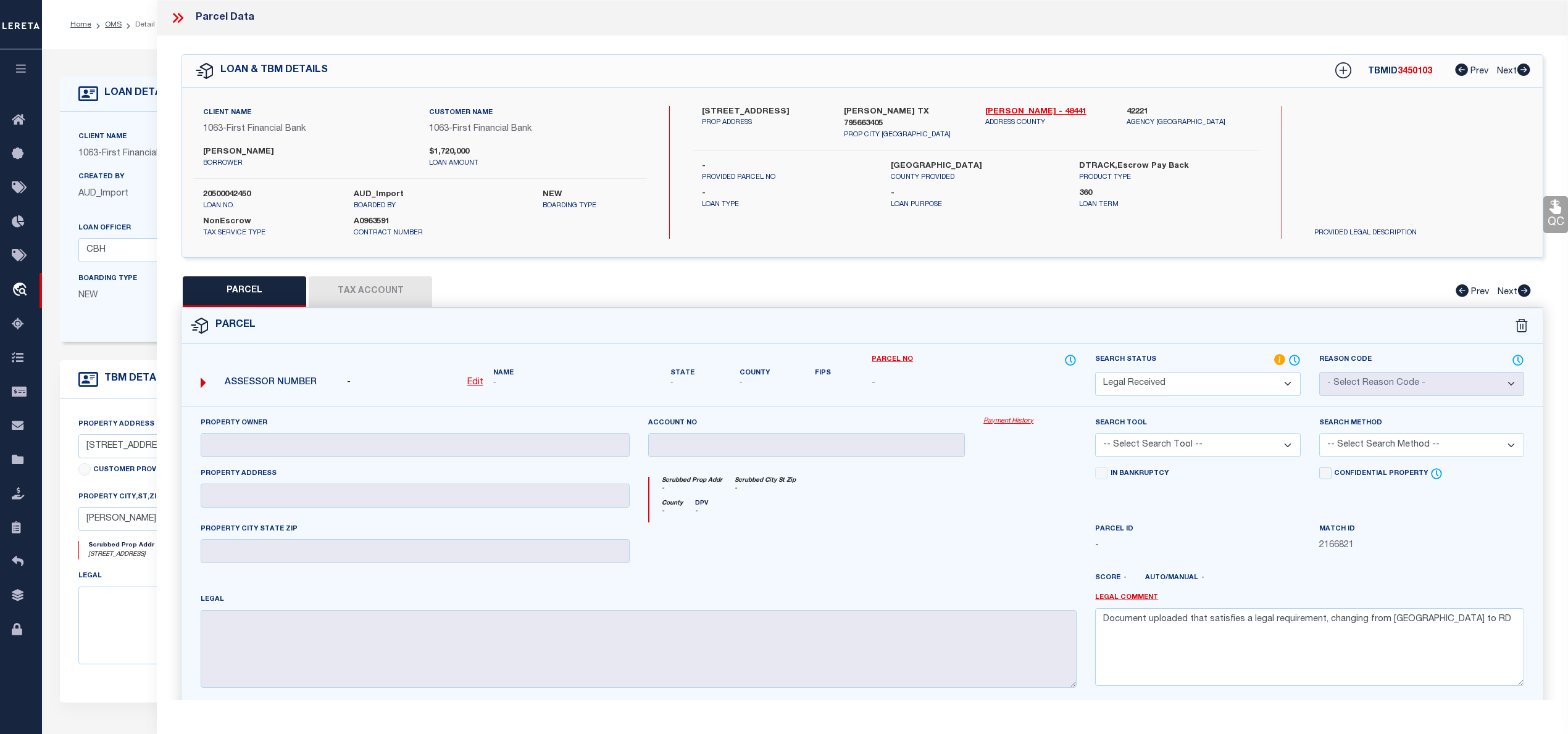
copy label "227"
click at [175, 17] on icon at bounding box center [177, 17] width 16 height 16
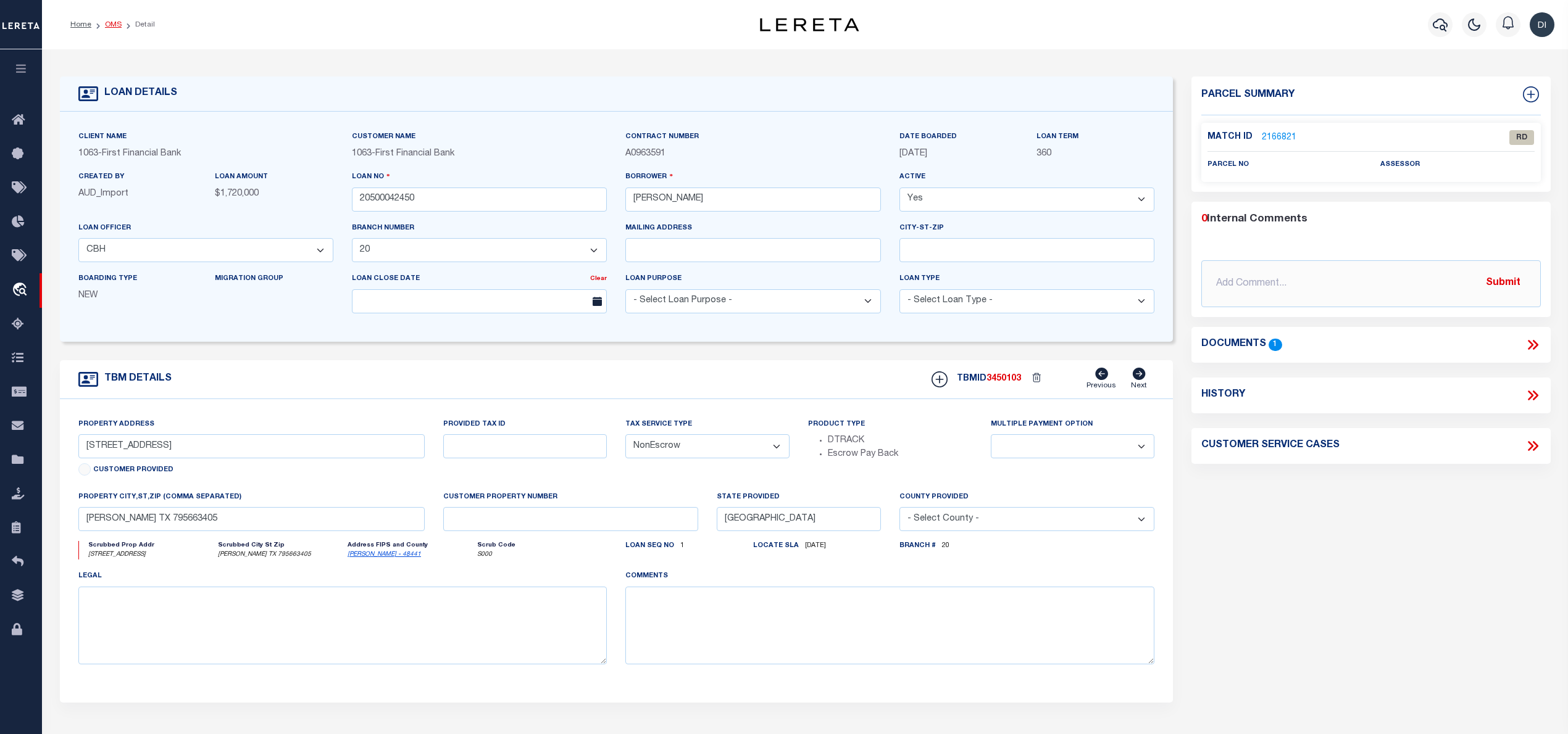
click at [114, 23] on link "OMS" at bounding box center [113, 24] width 17 height 7
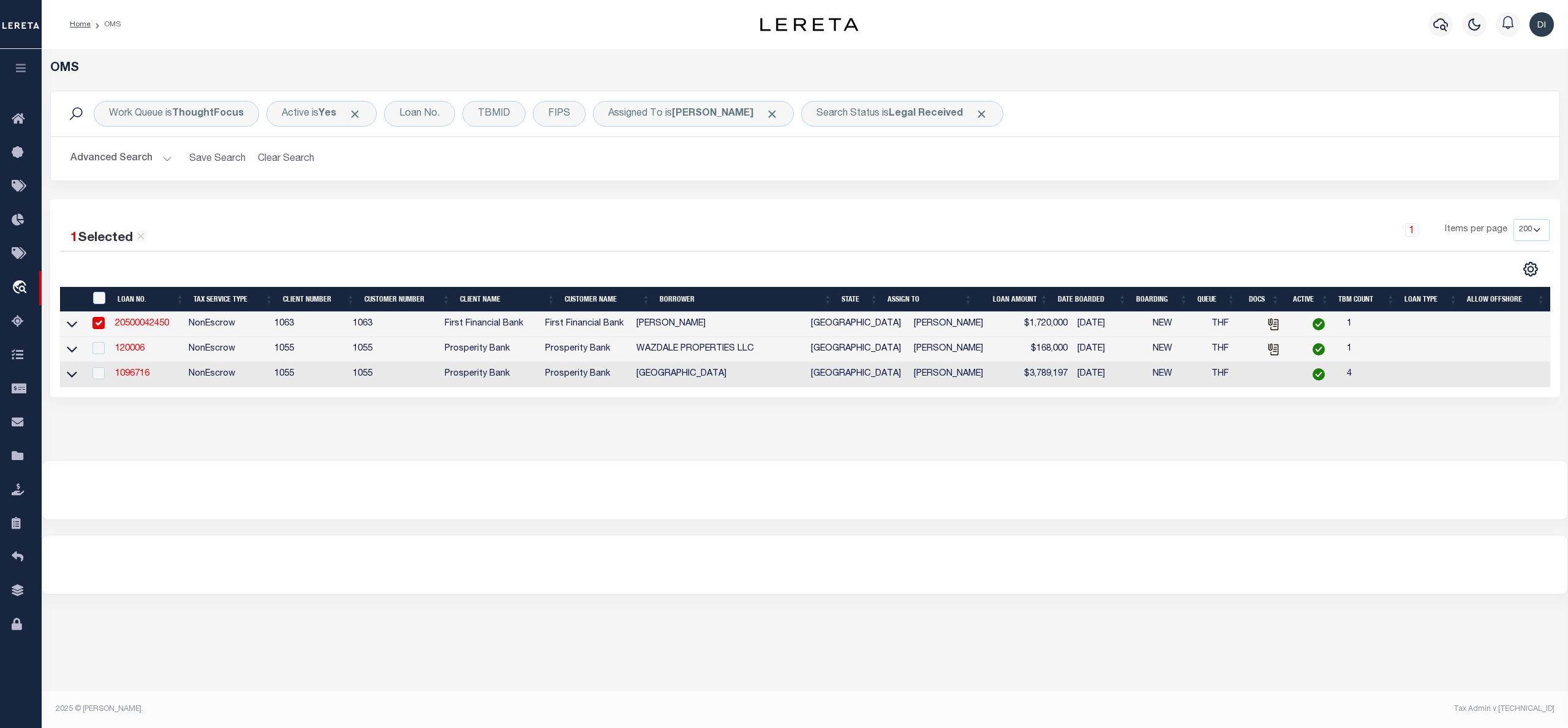
click at [99, 323] on input "checkbox" at bounding box center [98, 323] width 12 height 12
checkbox input "false"
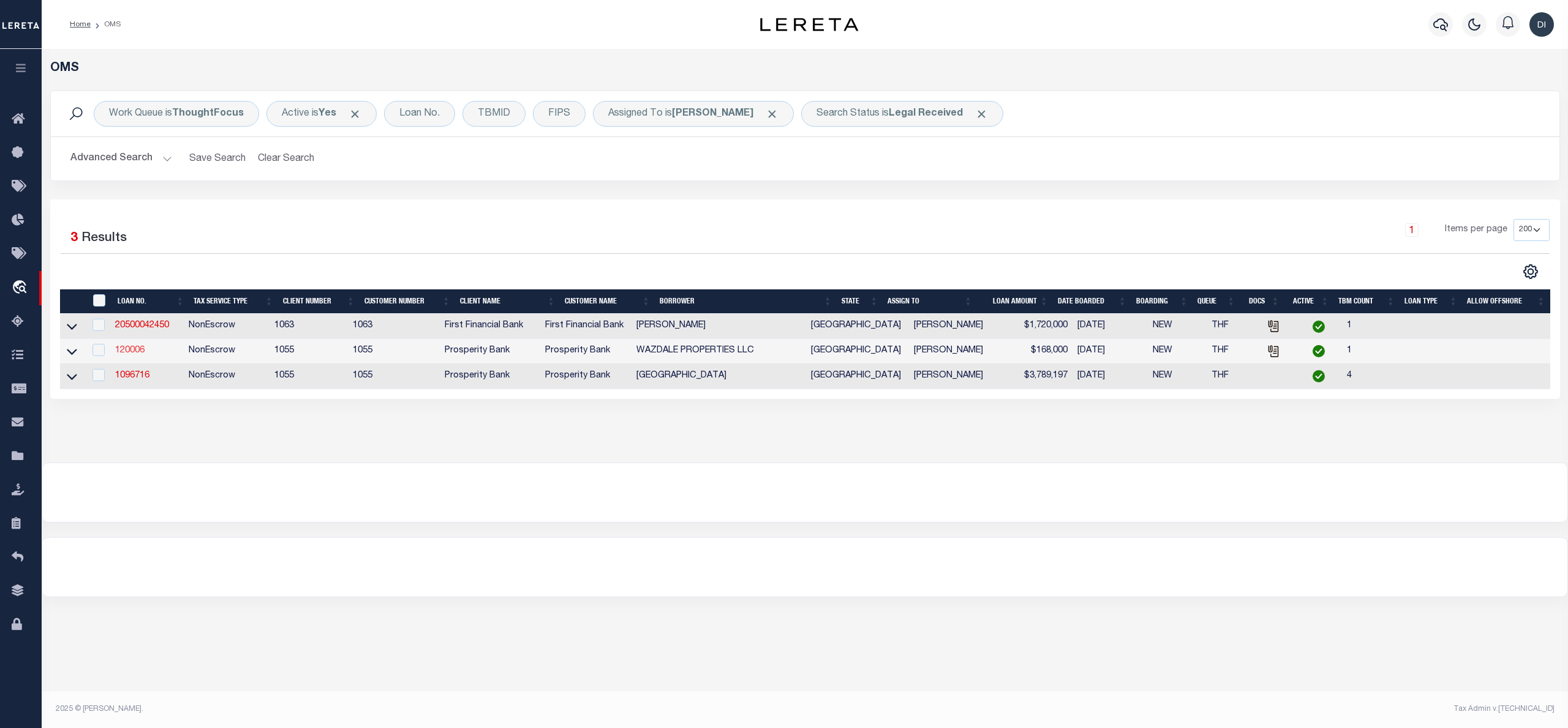
click at [133, 354] on link "120006" at bounding box center [130, 351] width 30 height 8
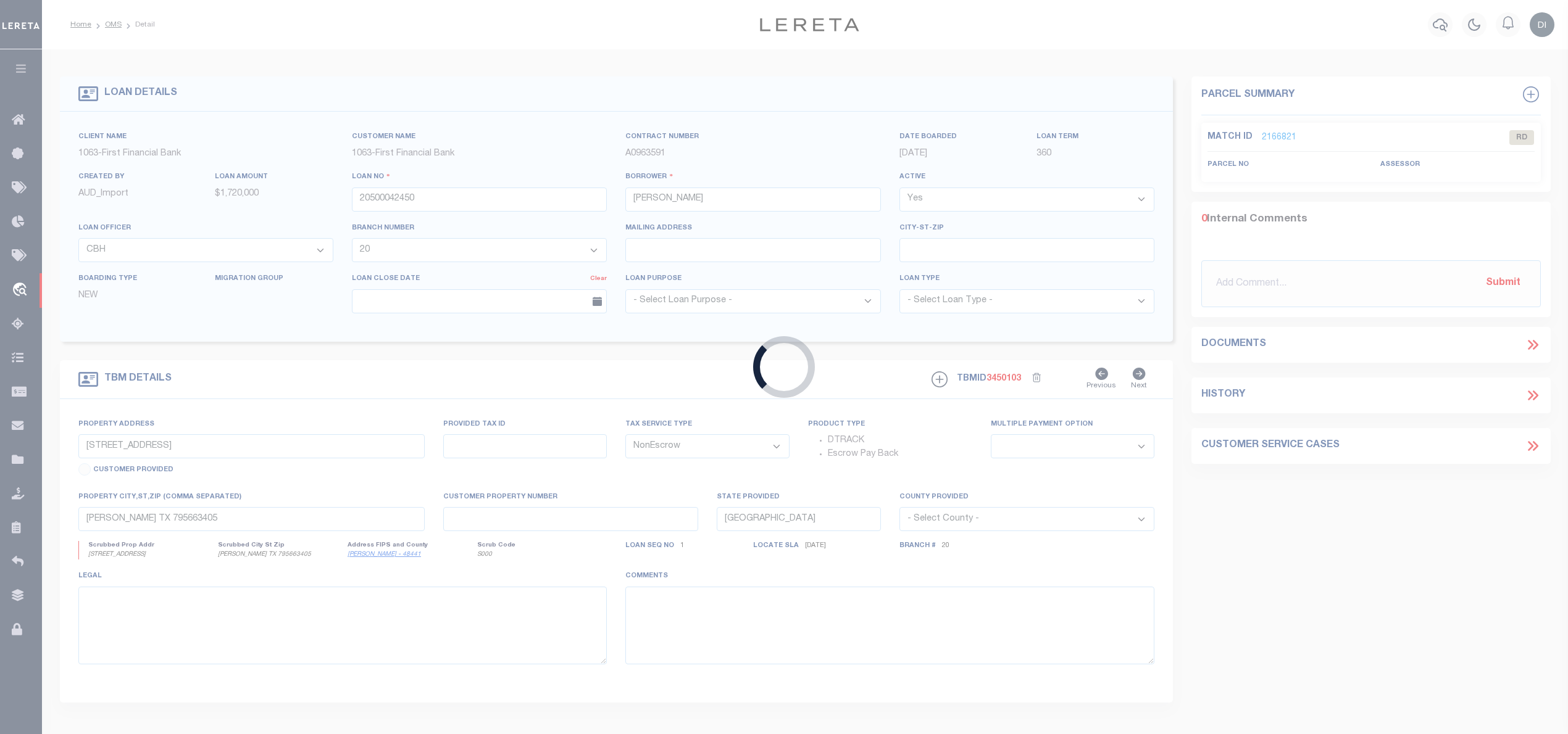
type input "120006"
type input "WAZDALE PROPERTIES LLC"
select select
type input "2380 WHITE OAK WAY"
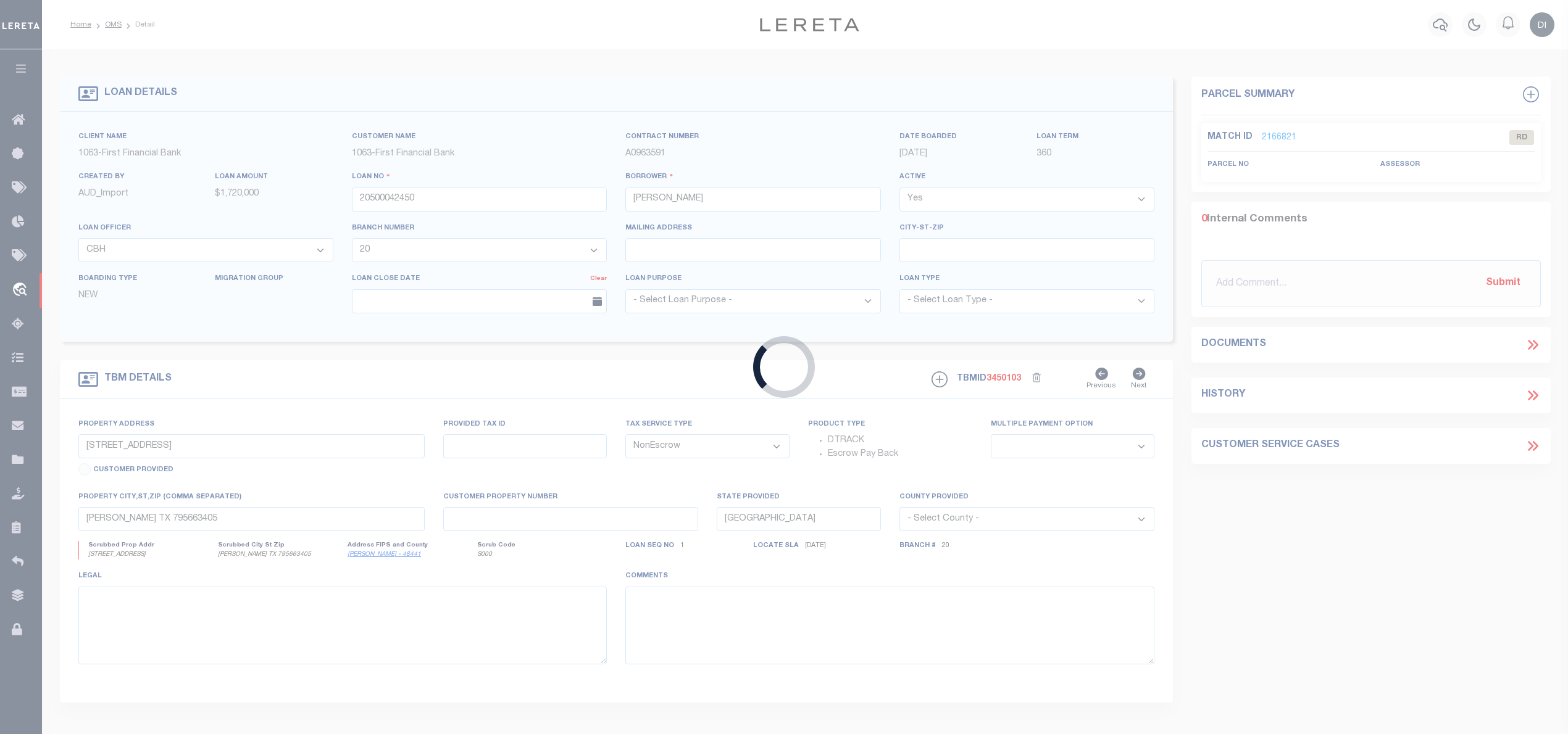
type input "PROSPER TX 75078"
select select
type input "3714 CHAMBRAY DR"
type input "455896"
select select
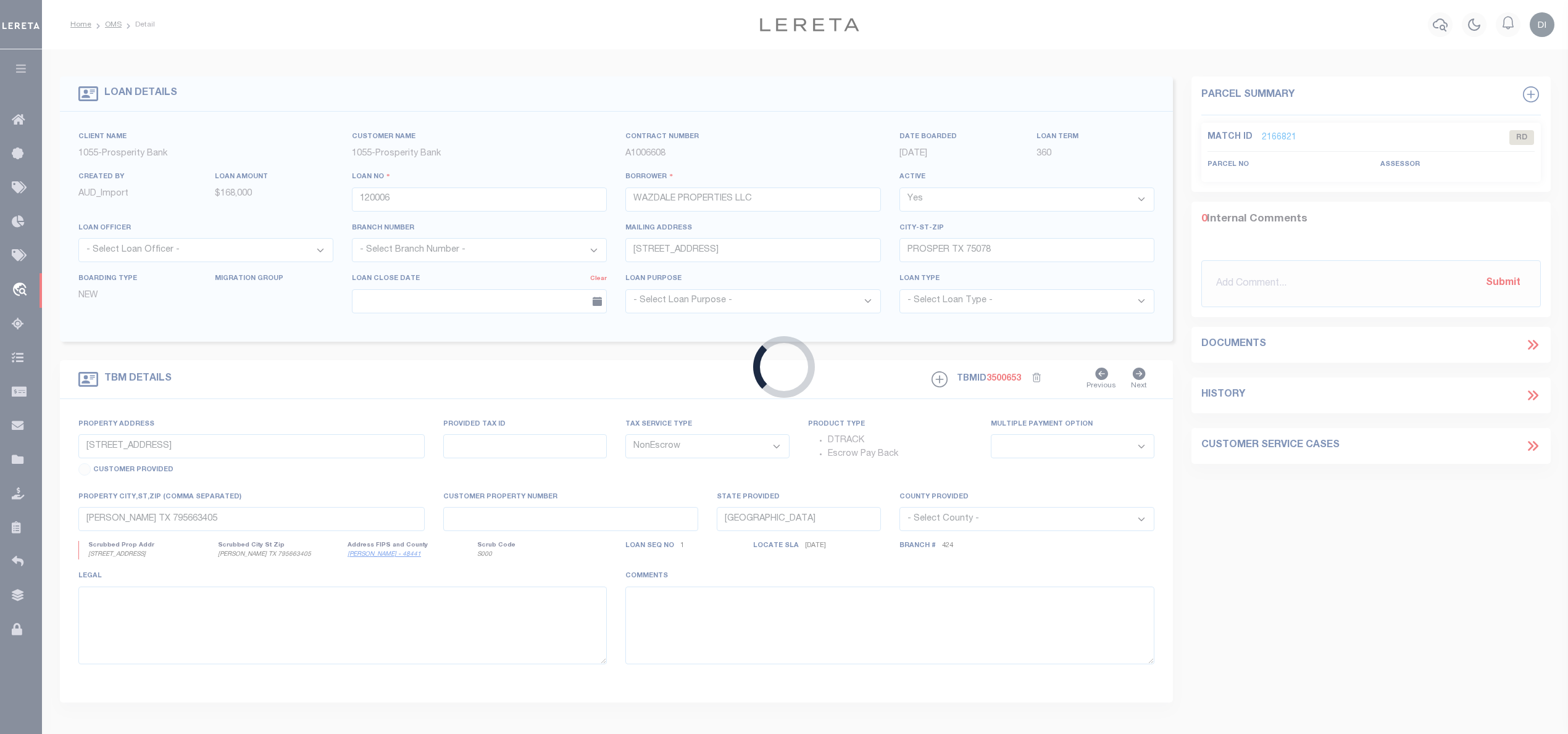
type input "SHERMAN, TX 75092"
select select
type textarea "G-1210 THOMPSON WILLIAN A-G1210 40 ACRES"
select select "27320"
select select "3824"
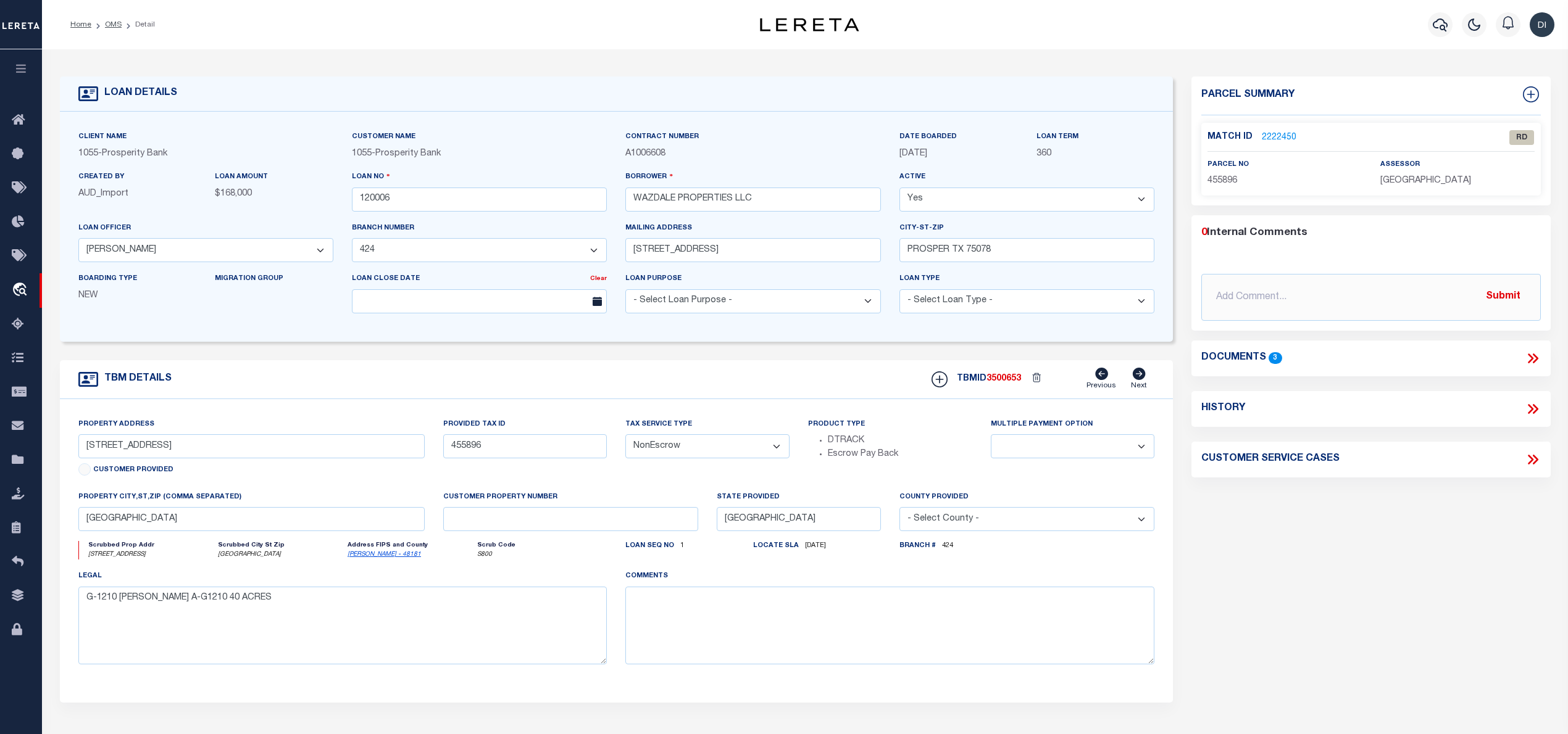
click at [1528, 360] on icon at bounding box center [1532, 358] width 16 height 16
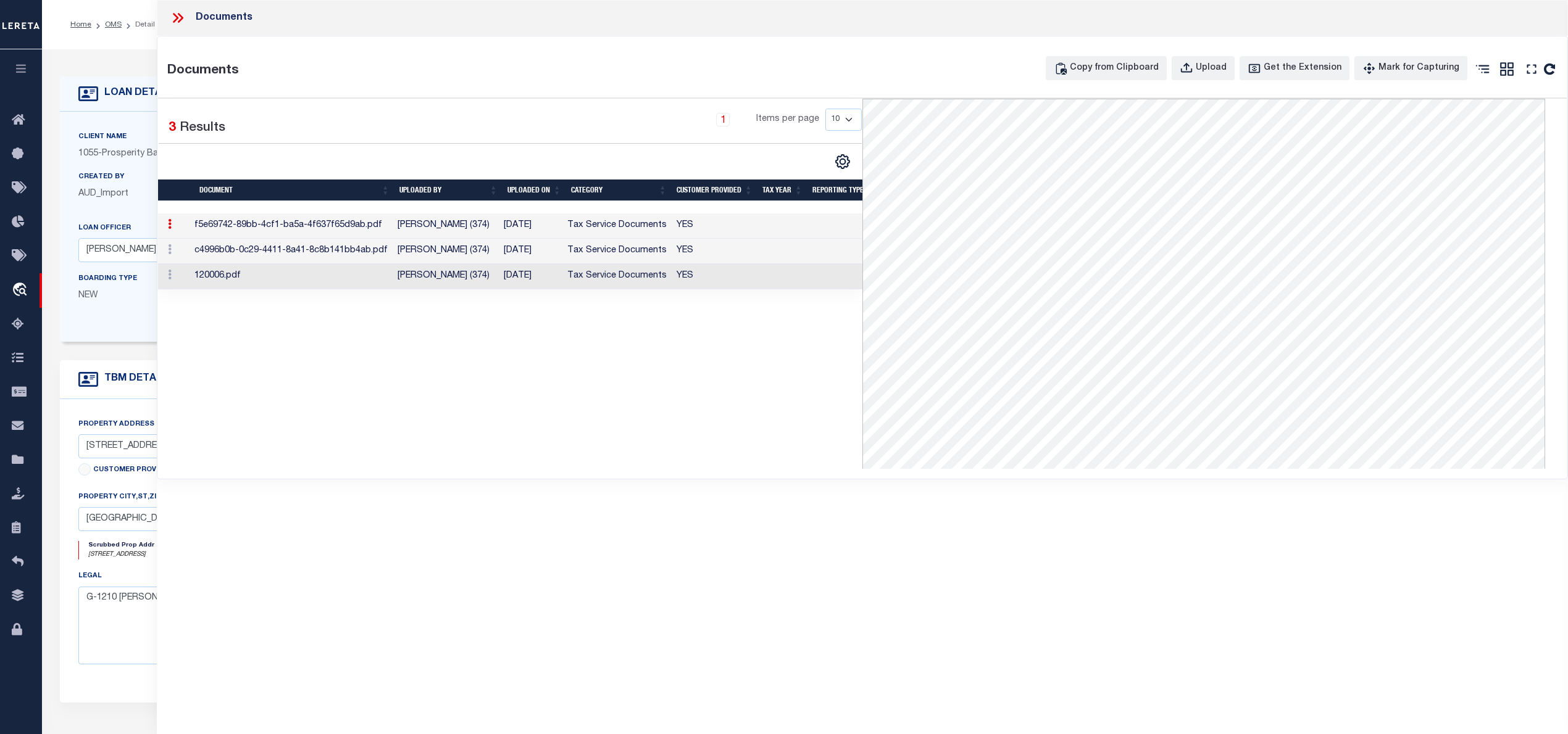
click at [536, 225] on td "08/18/2025" at bounding box center [531, 226] width 64 height 25
click at [179, 18] on icon at bounding box center [175, 18] width 6 height 10
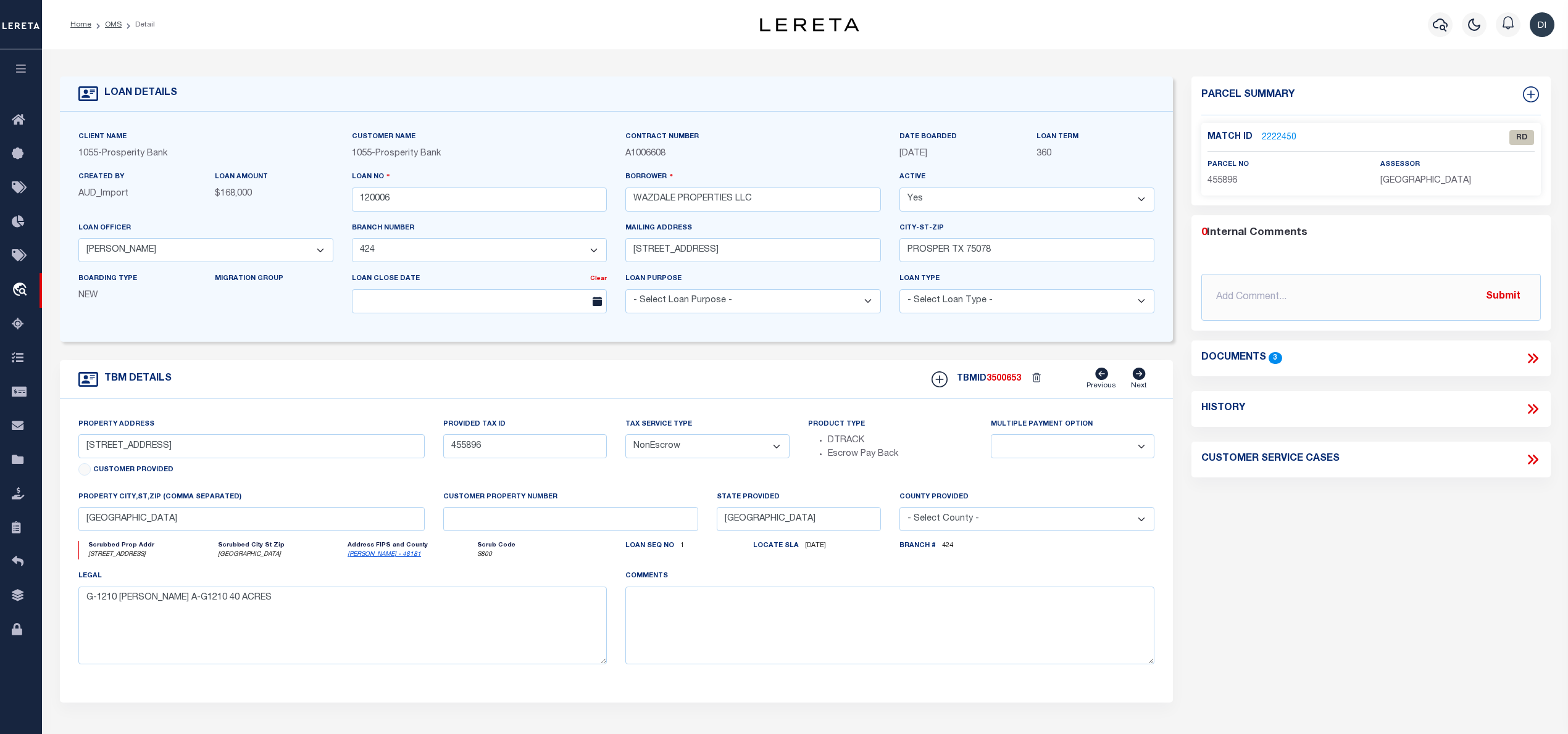
click at [1279, 134] on link "2222450" at bounding box center [1279, 138] width 35 height 13
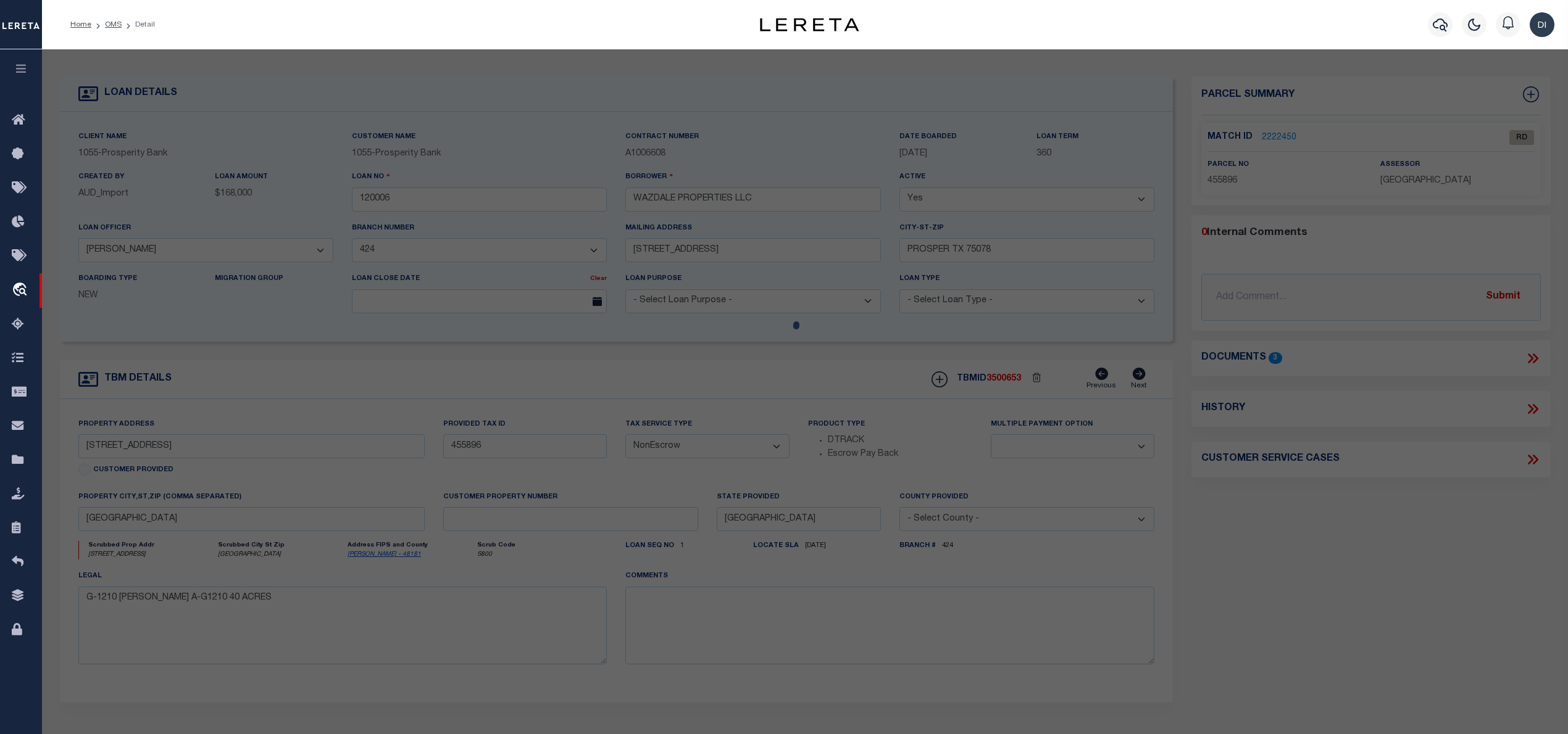
select select "AS"
checkbox input "false"
select select "RD"
checkbox input "false"
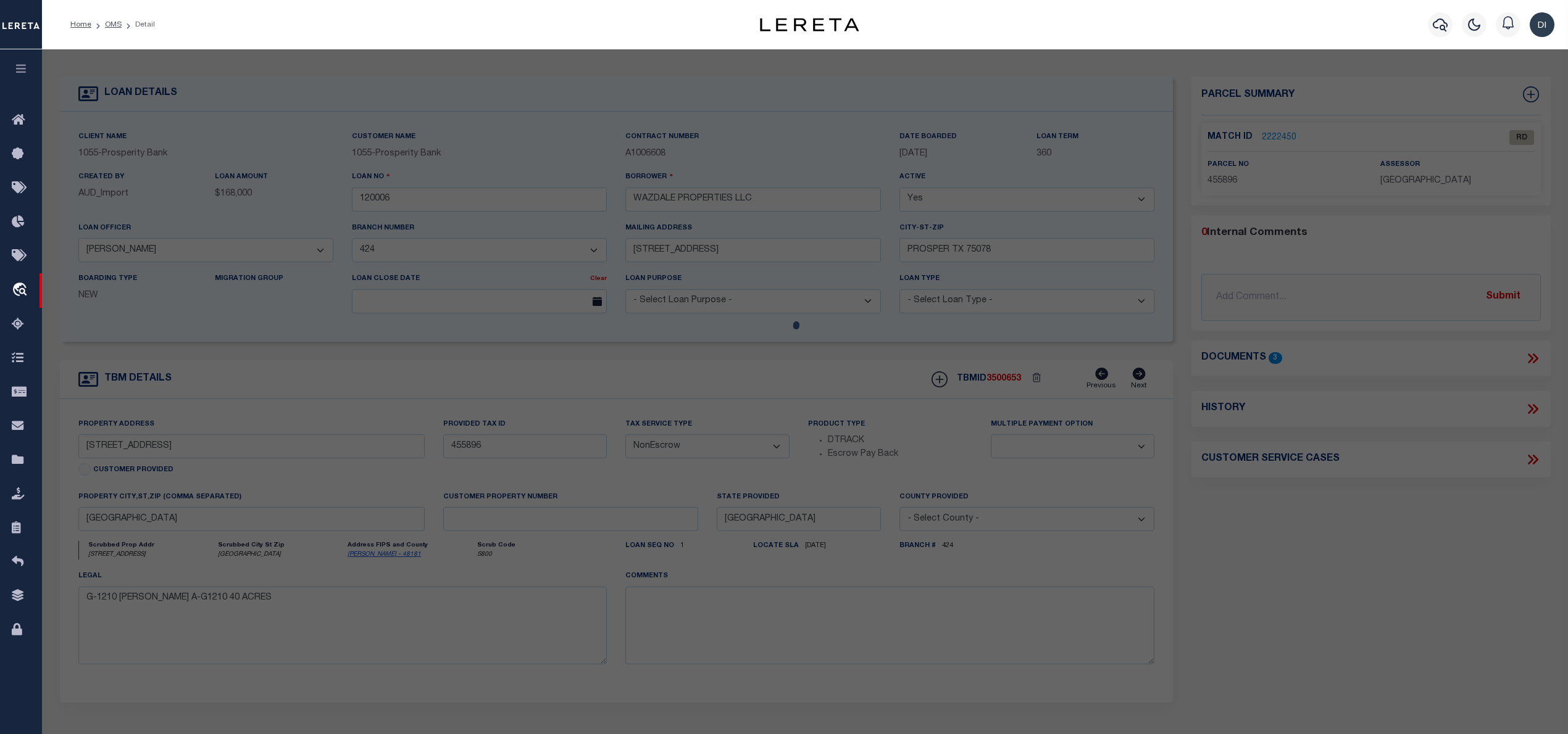
type textarea "Document uploaded that satisfies a legal requirement, changing from ND to RD"
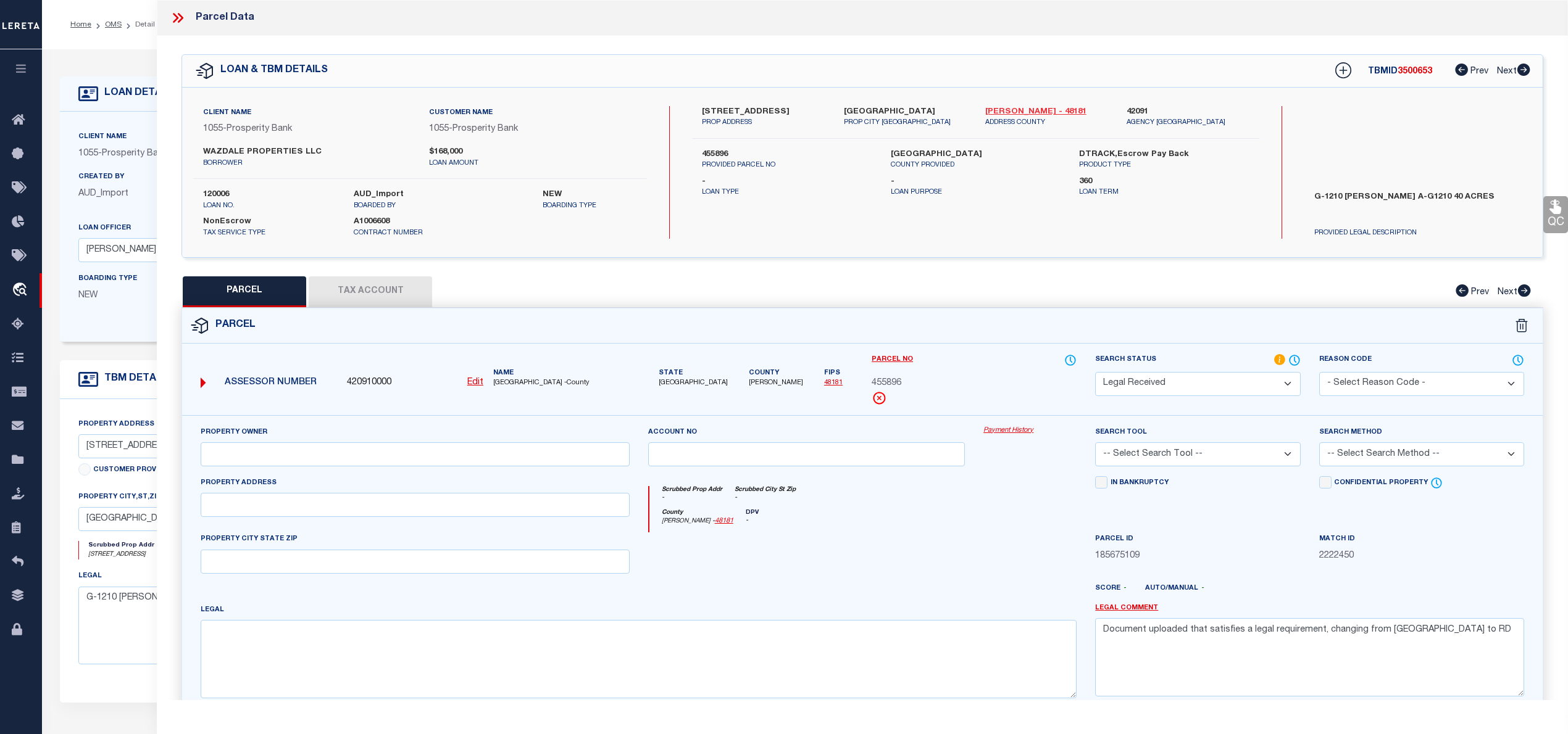
click at [1012, 114] on link "Grayson - 48181" at bounding box center [1046, 112] width 123 height 12
click at [885, 384] on span "455896" at bounding box center [886, 384] width 30 height 13
copy span "455896"
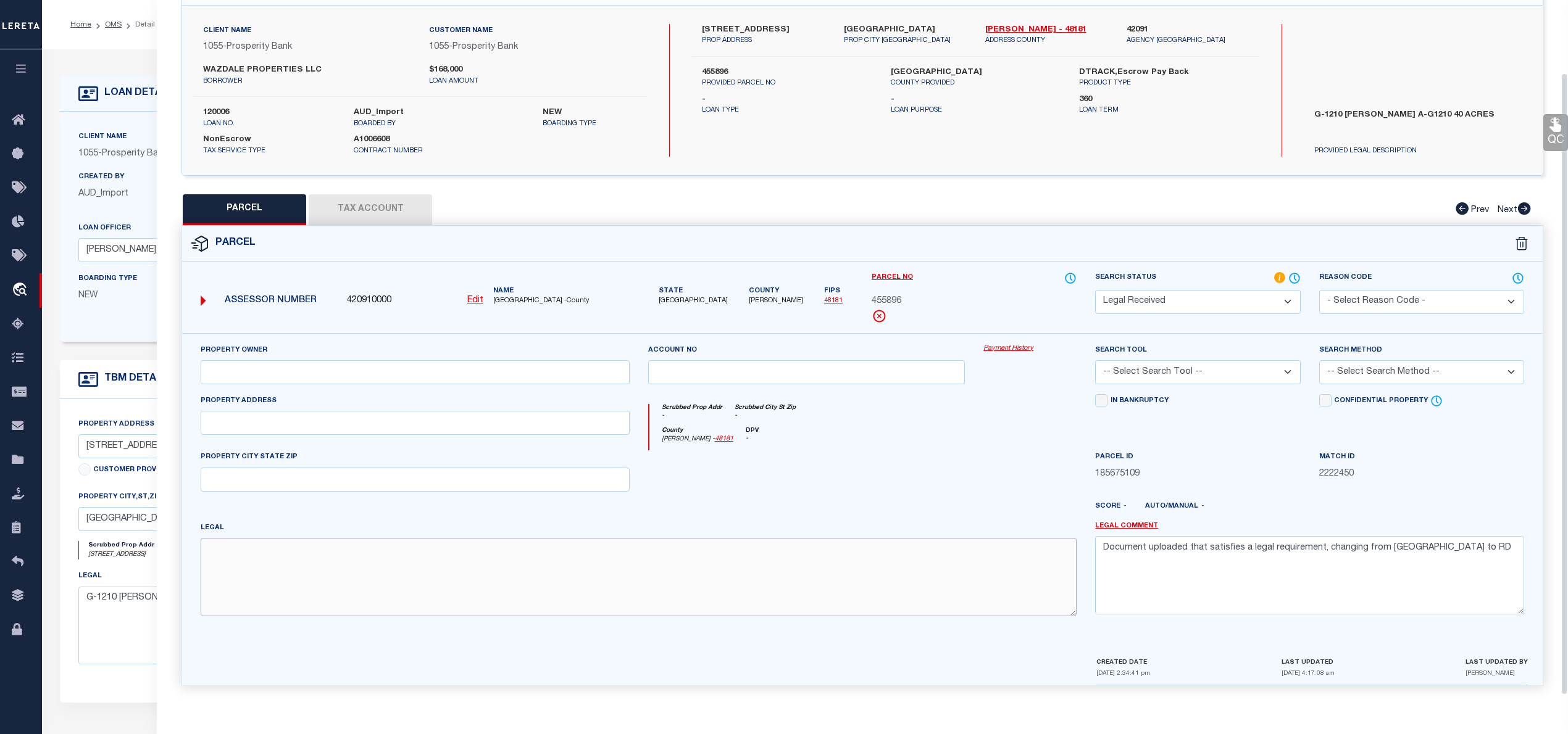
click at [305, 585] on textarea at bounding box center [639, 577] width 876 height 78
paste textarea "HIDDEN MEADOWS PHASE 1, BLOCK F, LOT 26, ACRES .165"
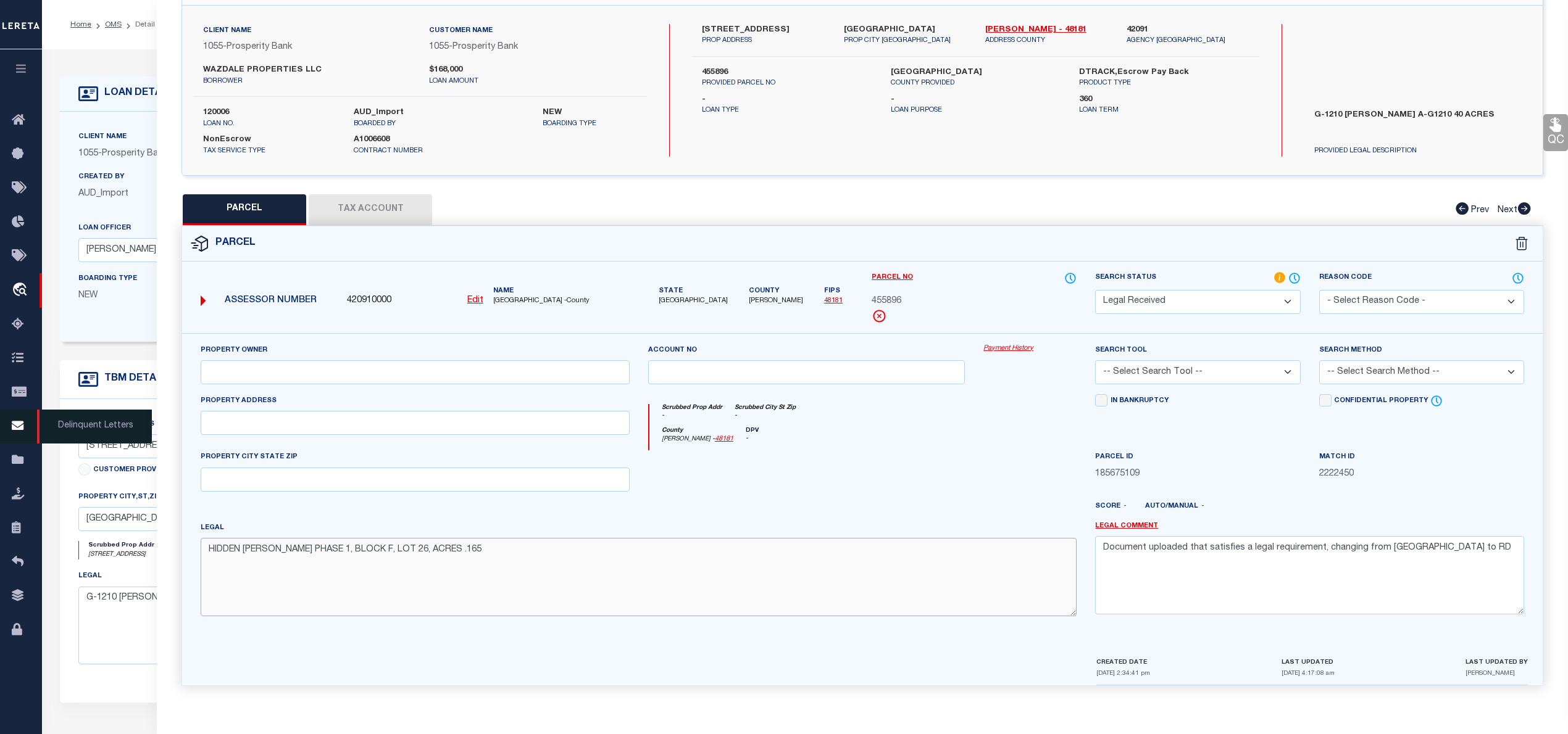
type textarea "HIDDEN MEADOWS PHASE 1, BLOCK F, LOT 26, ACRES .165"
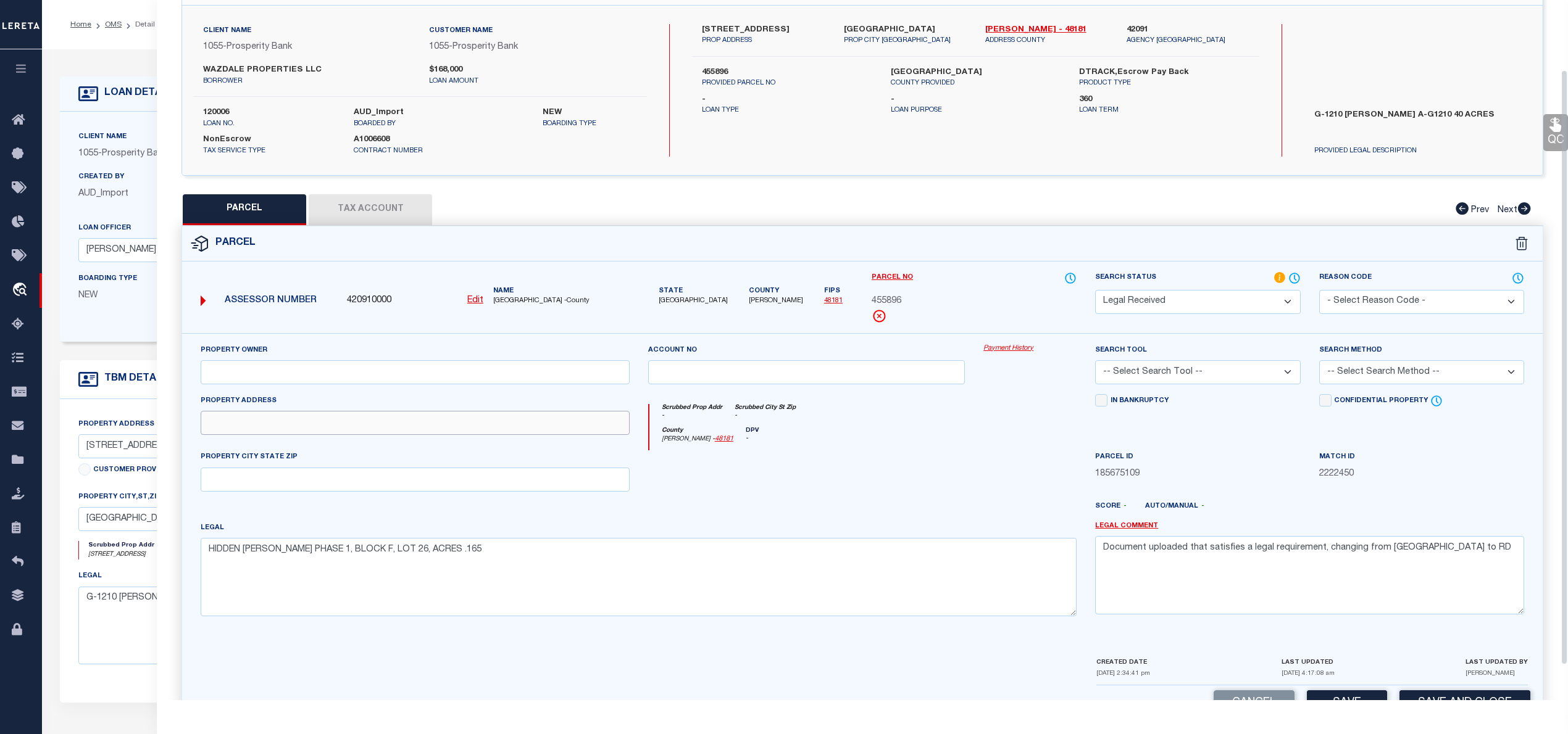
click at [235, 428] on input "text" at bounding box center [415, 423] width 429 height 24
paste input "3714 CHAMBRAY DR"
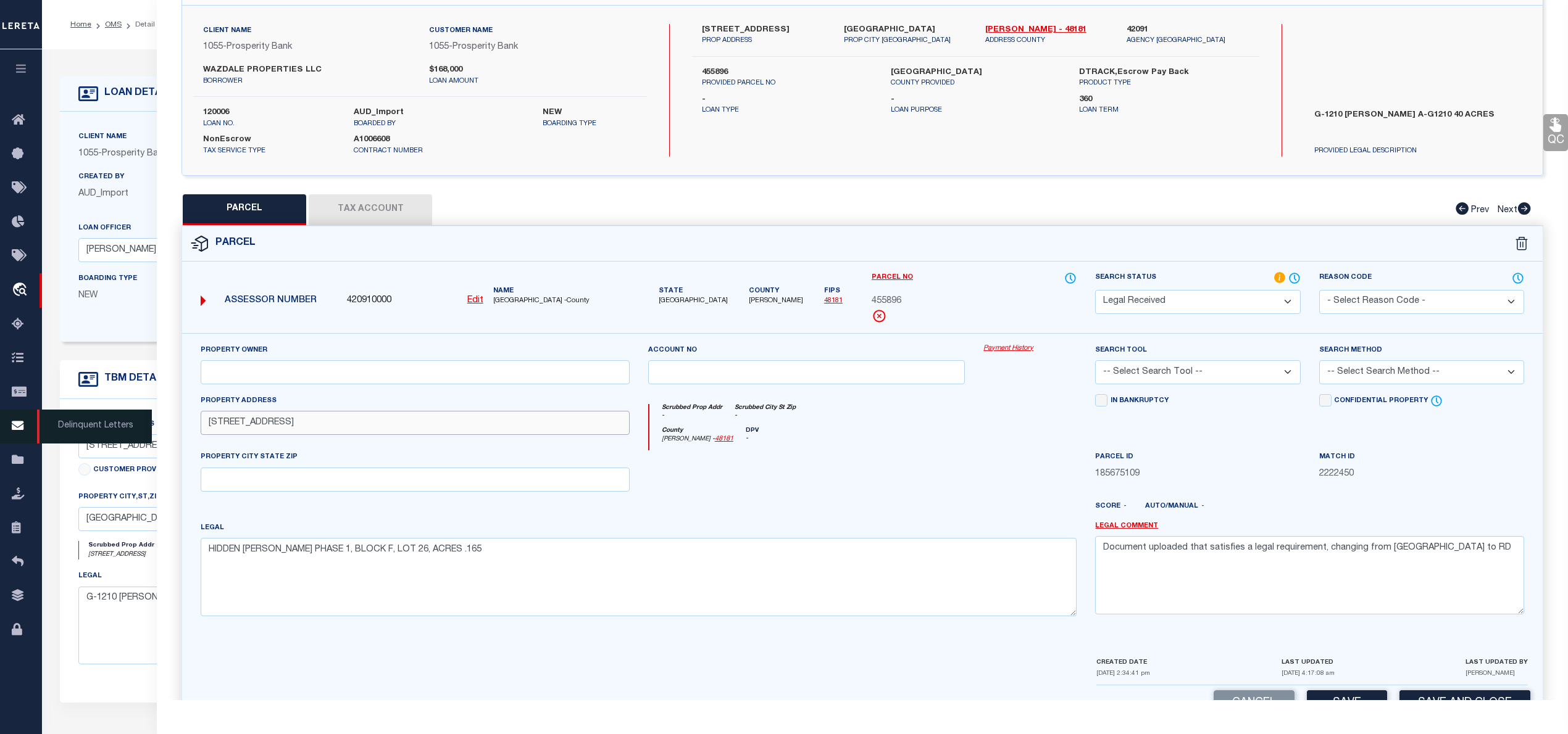
type input "3714 CHAMBRAY DR"
click at [277, 480] on input "text" at bounding box center [415, 479] width 429 height 24
paste input "SHERMAN, TX"
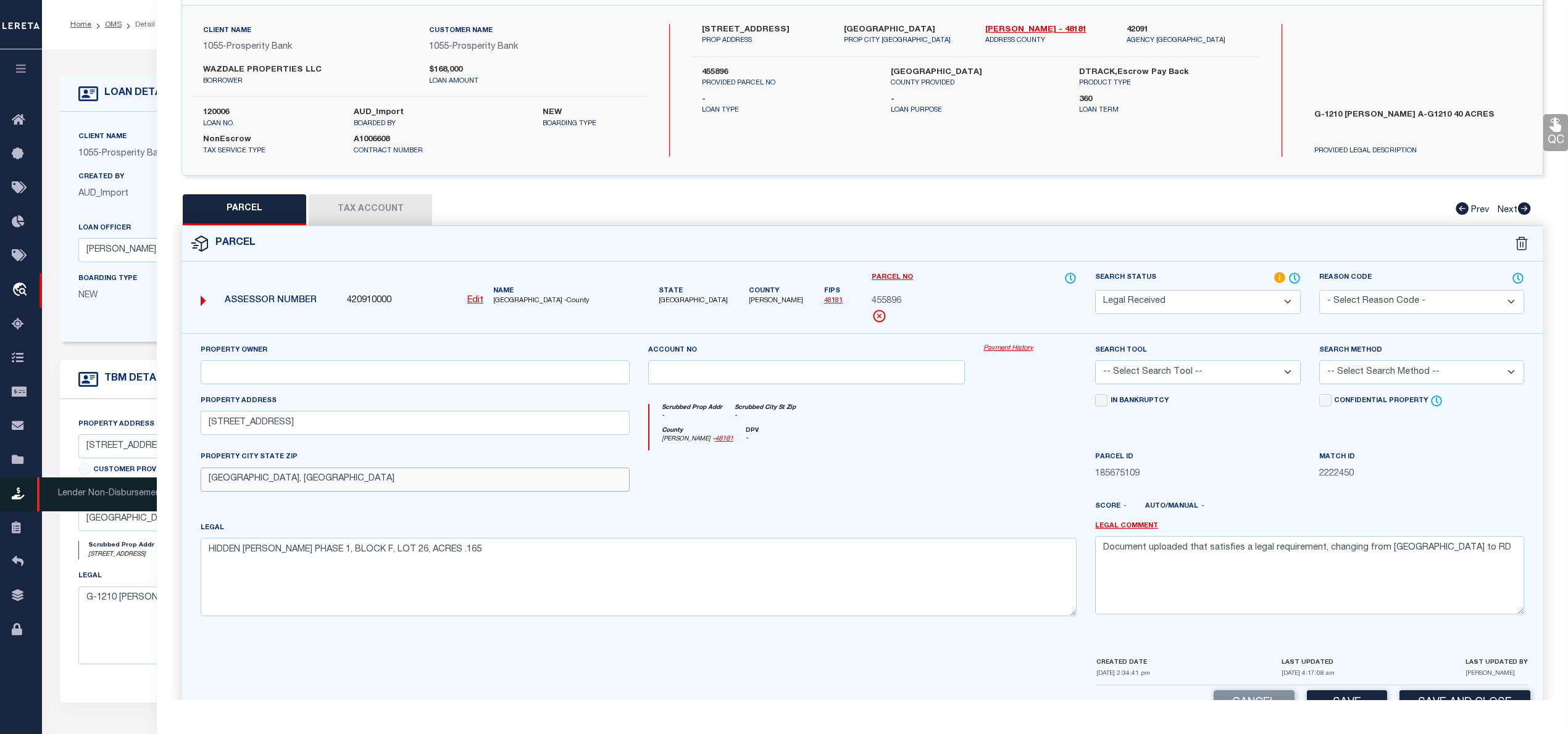
type input "SHERMAN, TX"
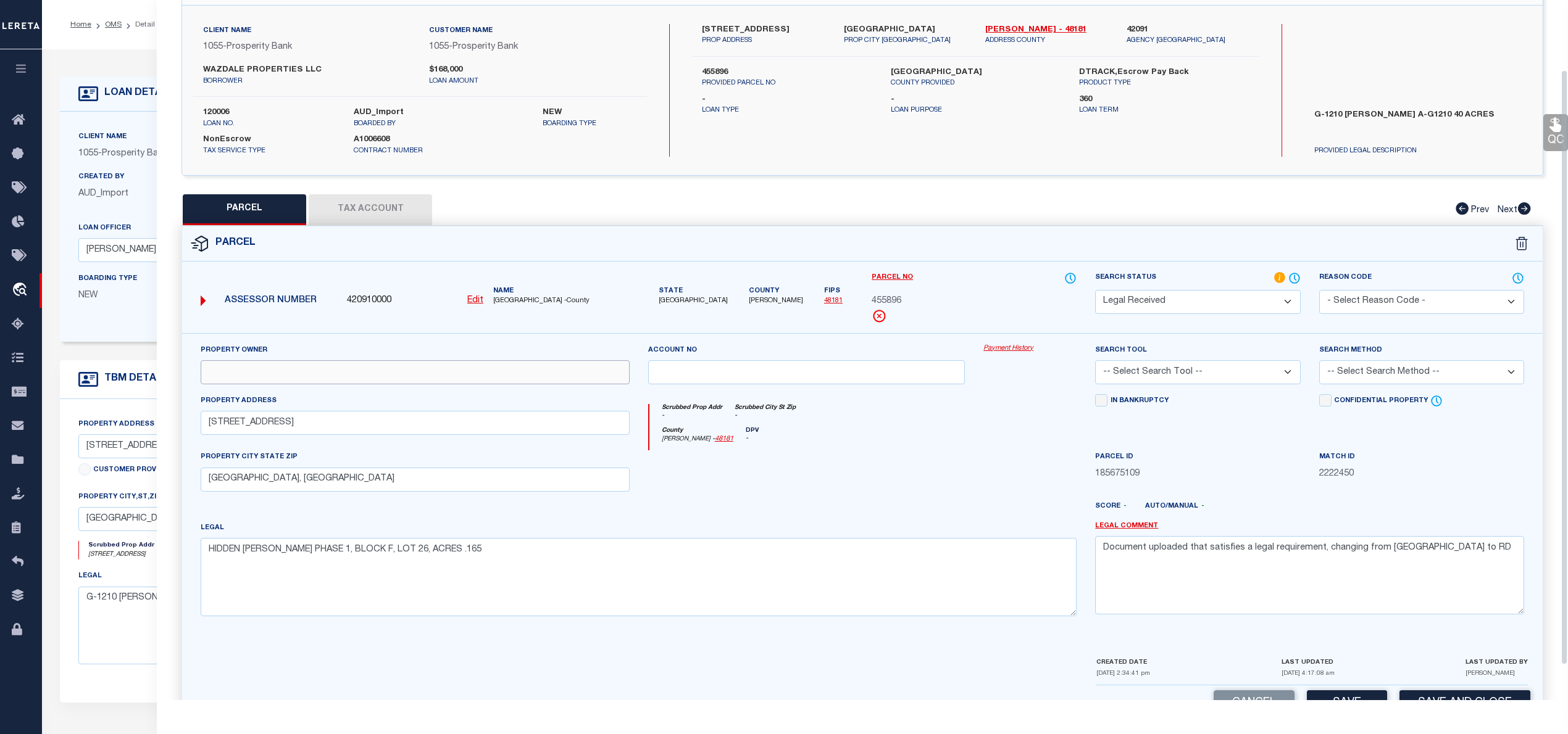
click at [244, 376] on input "text" at bounding box center [415, 372] width 429 height 24
paste input "LENNAR HOMES OF TEXAS LAND AND CONSTRUCTION LTD"
type input "LENNAR HOMES OF TEXAS LAND AND CONSTRUCTION LTD"
click at [1167, 374] on select "-- Select Search Tool -- 3rd Party Website Agency File Agency Website ATLS CNV-…" at bounding box center [1198, 372] width 205 height 24
select select "AGW"
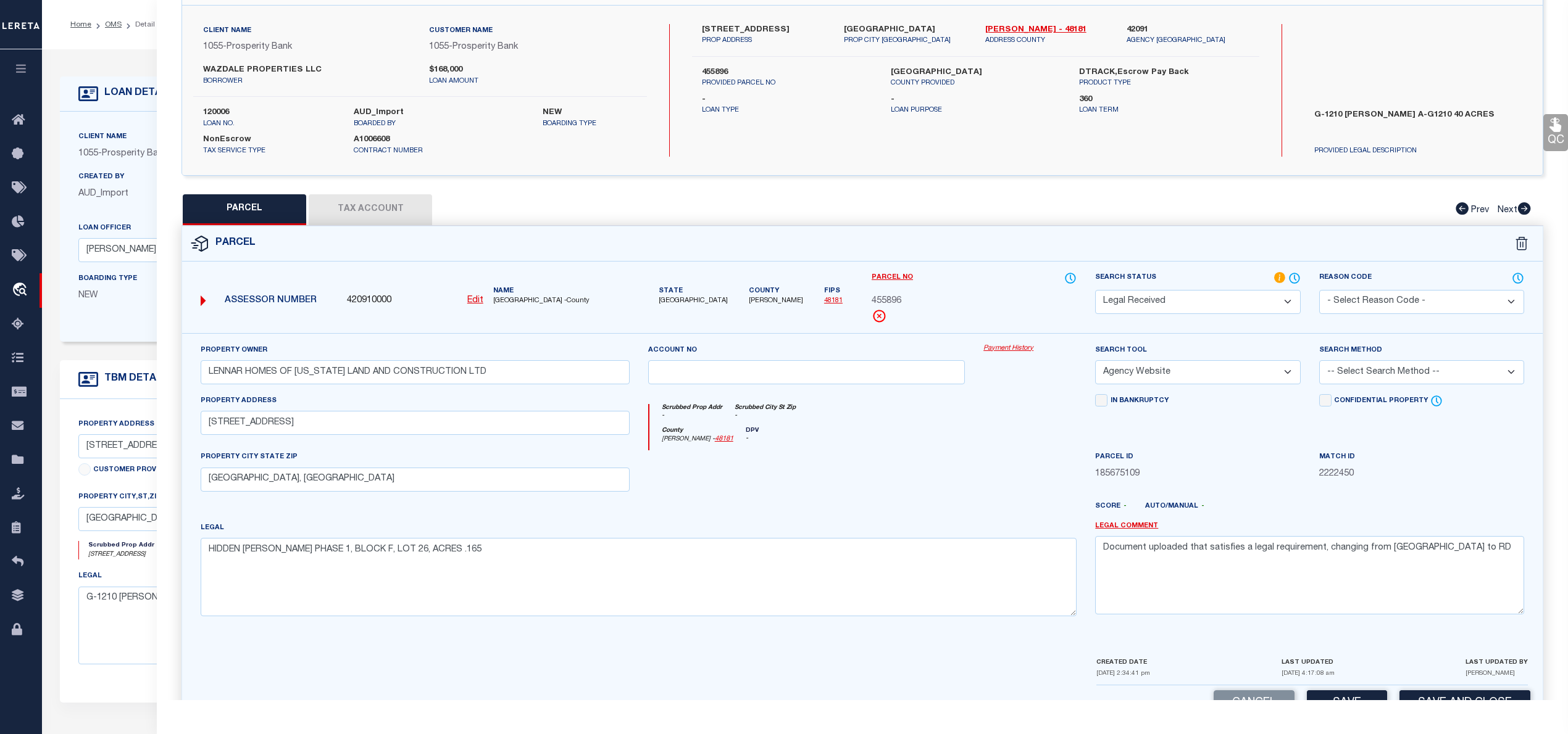
click at [1095, 362] on select "-- Select Search Tool -- 3rd Party Website Agency File Agency Website ATLS CNV-…" at bounding box center [1198, 372] width 205 height 24
click at [1400, 374] on select "-- Select Search Method -- Property Address Legal Liability Info Provided" at bounding box center [1421, 372] width 205 height 24
select select "LEG"
click at [1319, 362] on select "-- Select Search Method -- Property Address Legal Liability Info Provided" at bounding box center [1421, 372] width 205 height 24
drag, startPoint x: 1429, startPoint y: 551, endPoint x: 1105, endPoint y: 555, distance: 324.0
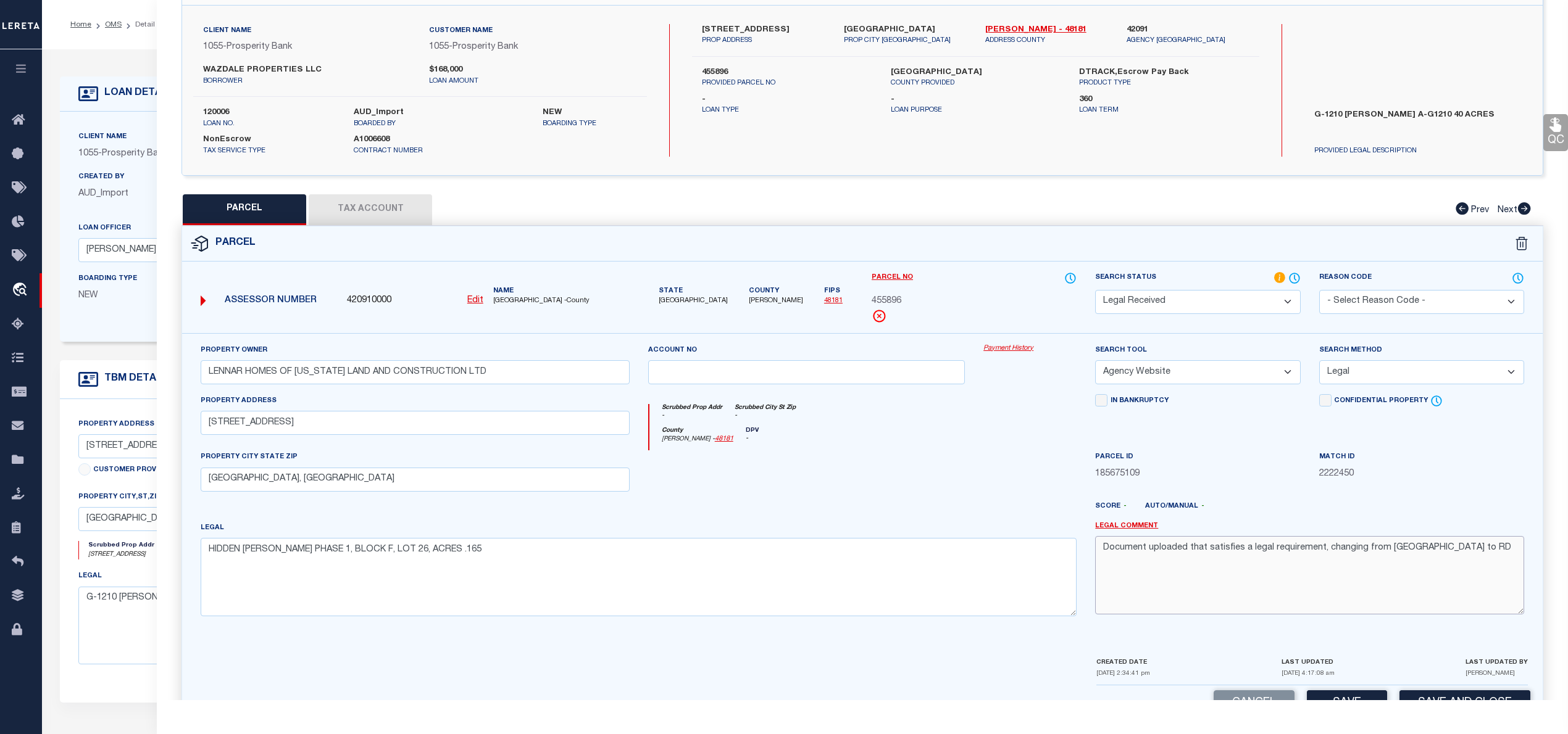
click at [1105, 555] on textarea "Document uploaded that satisfies a legal requirement, changing from ND to RD" at bounding box center [1310, 575] width 429 height 78
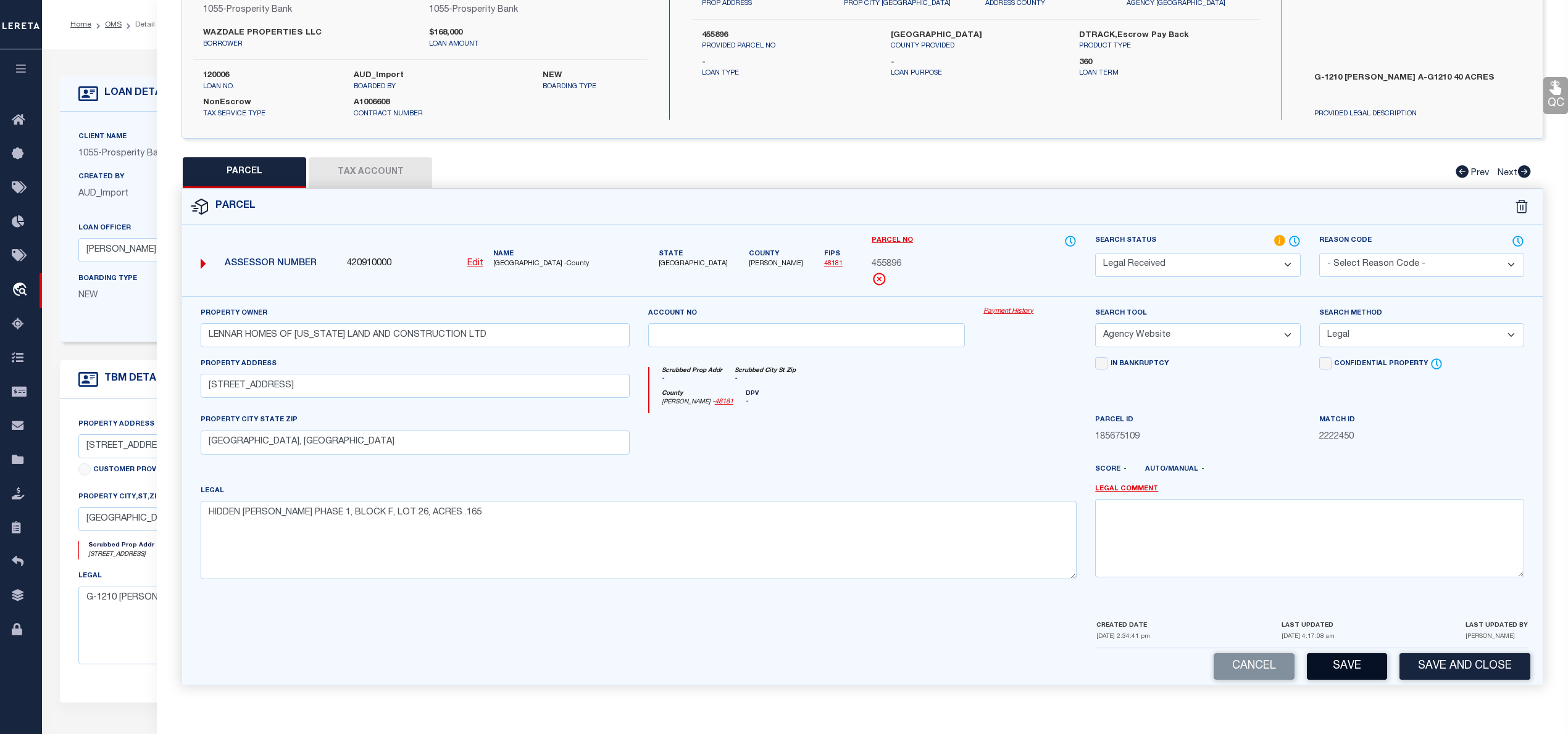
click at [1349, 669] on button "Save" at bounding box center [1346, 667] width 81 height 27
select select "AS"
select select
checkbox input "false"
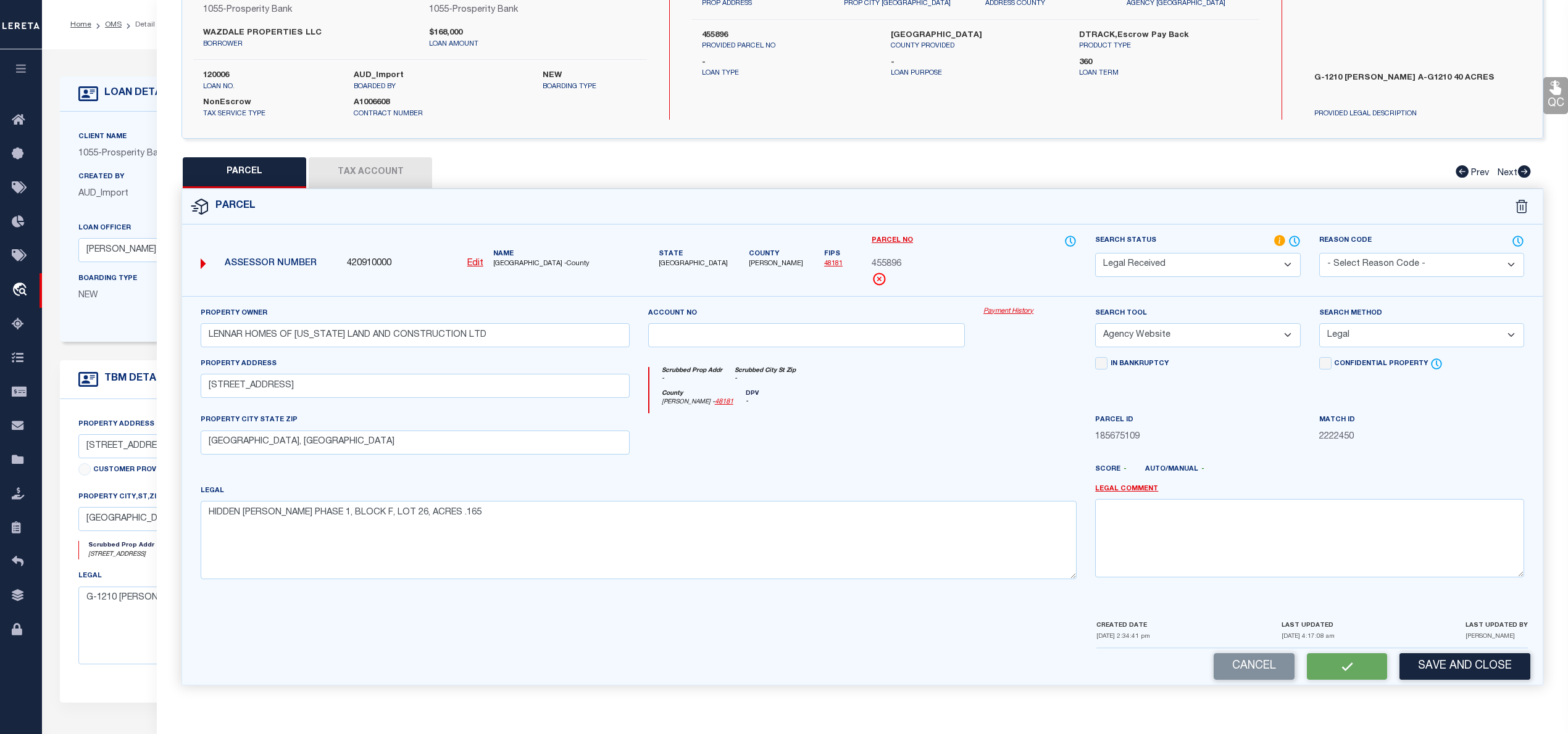
checkbox input "false"
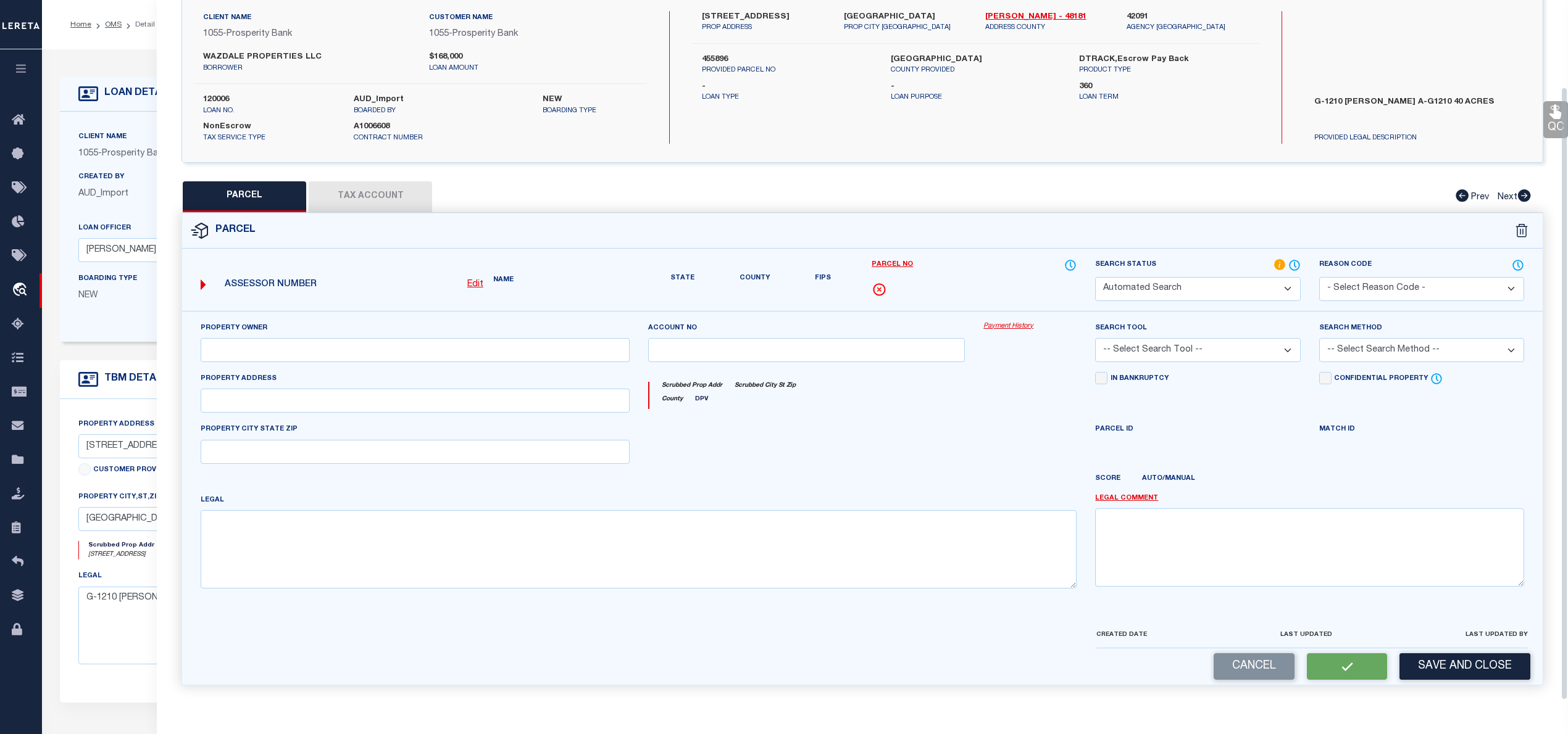
select select "RD"
type input "LENNAR HOMES OF TEXAS LAND AND CONSTRUCTION LTD"
select select "AGW"
select select "LEG"
type input "3714 CHAMBRAY DR"
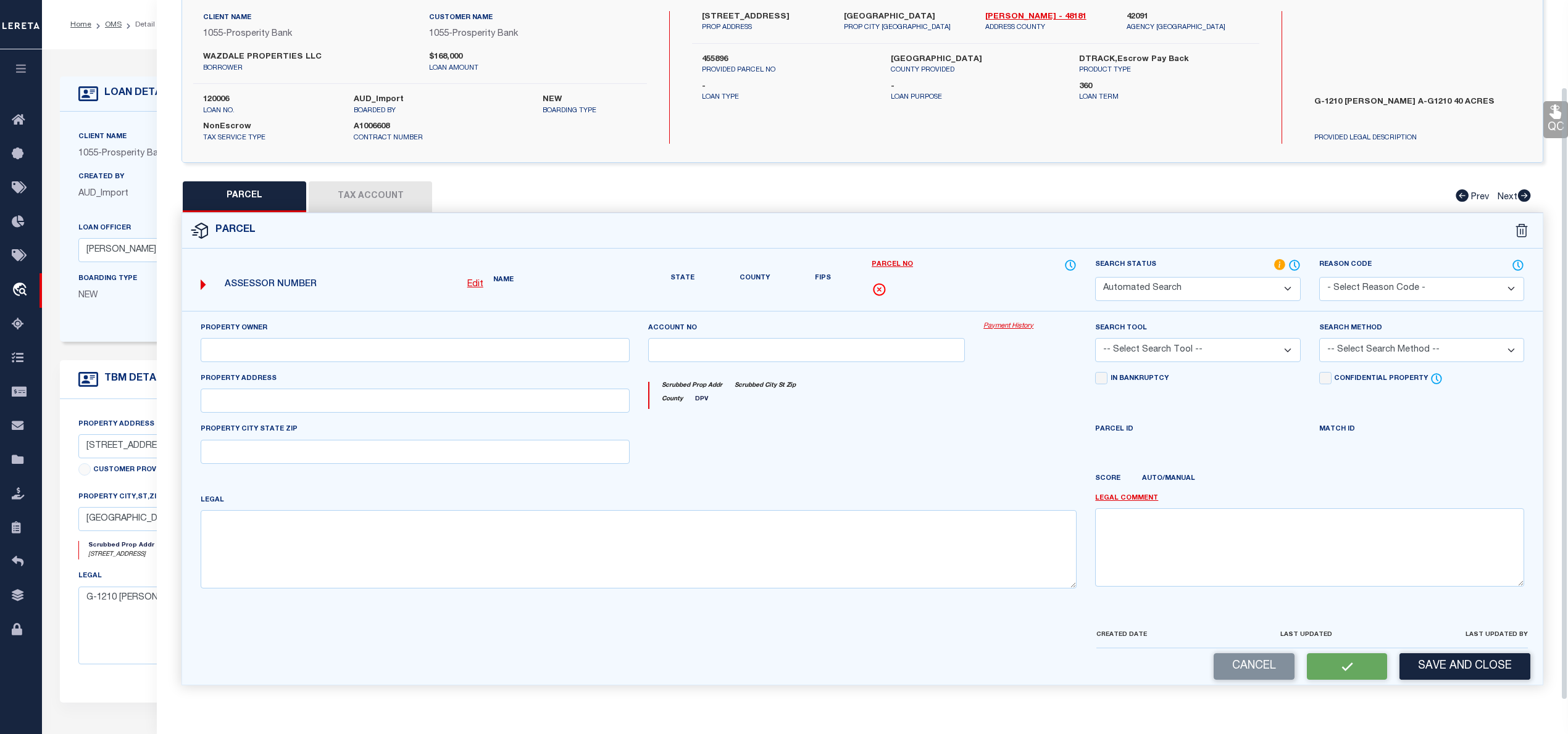
type input "SHERMAN, TX"
type textarea "HIDDEN MEADOWS PHASE 1, BLOCK F, LOT 26, ACRES .165"
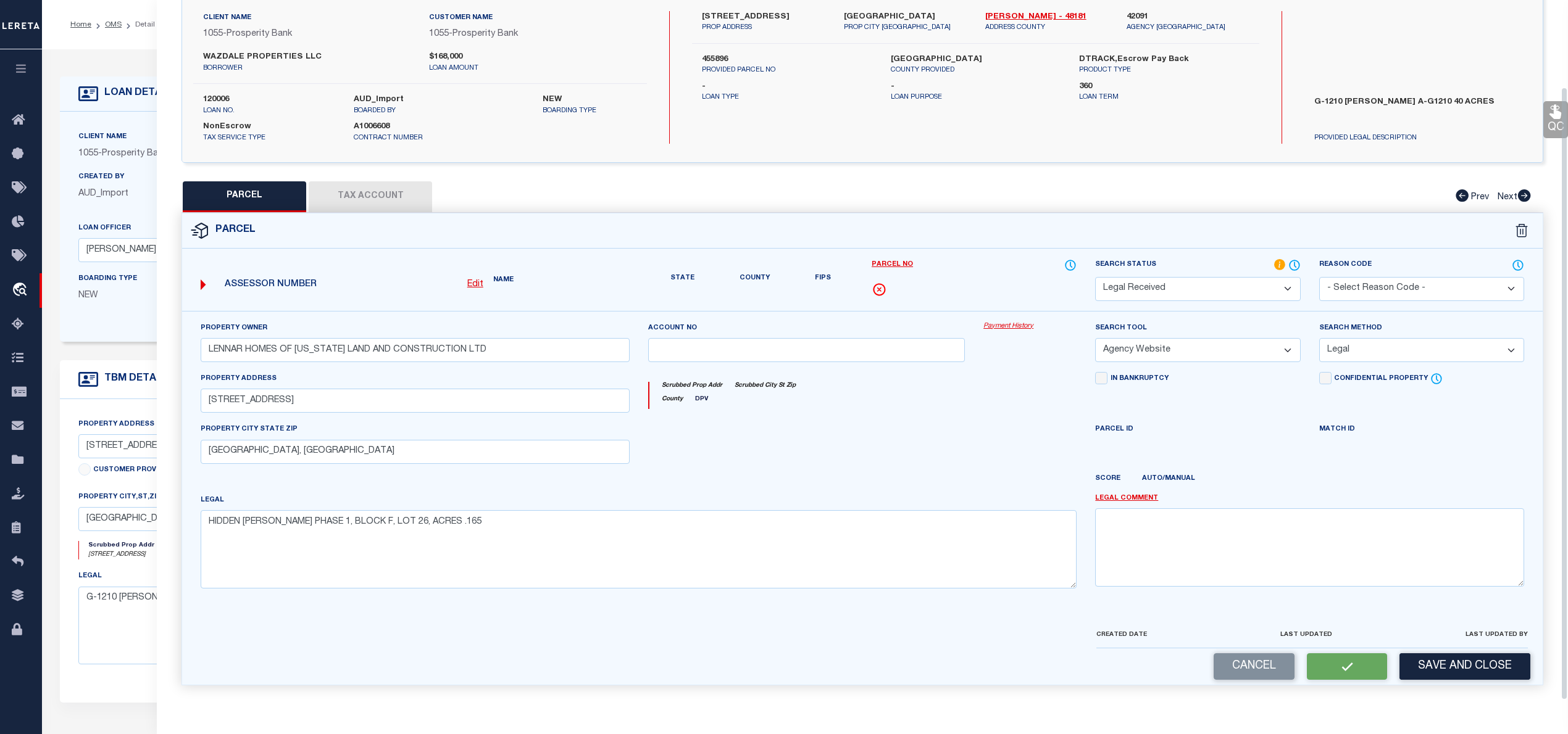
scroll to position [87, 0]
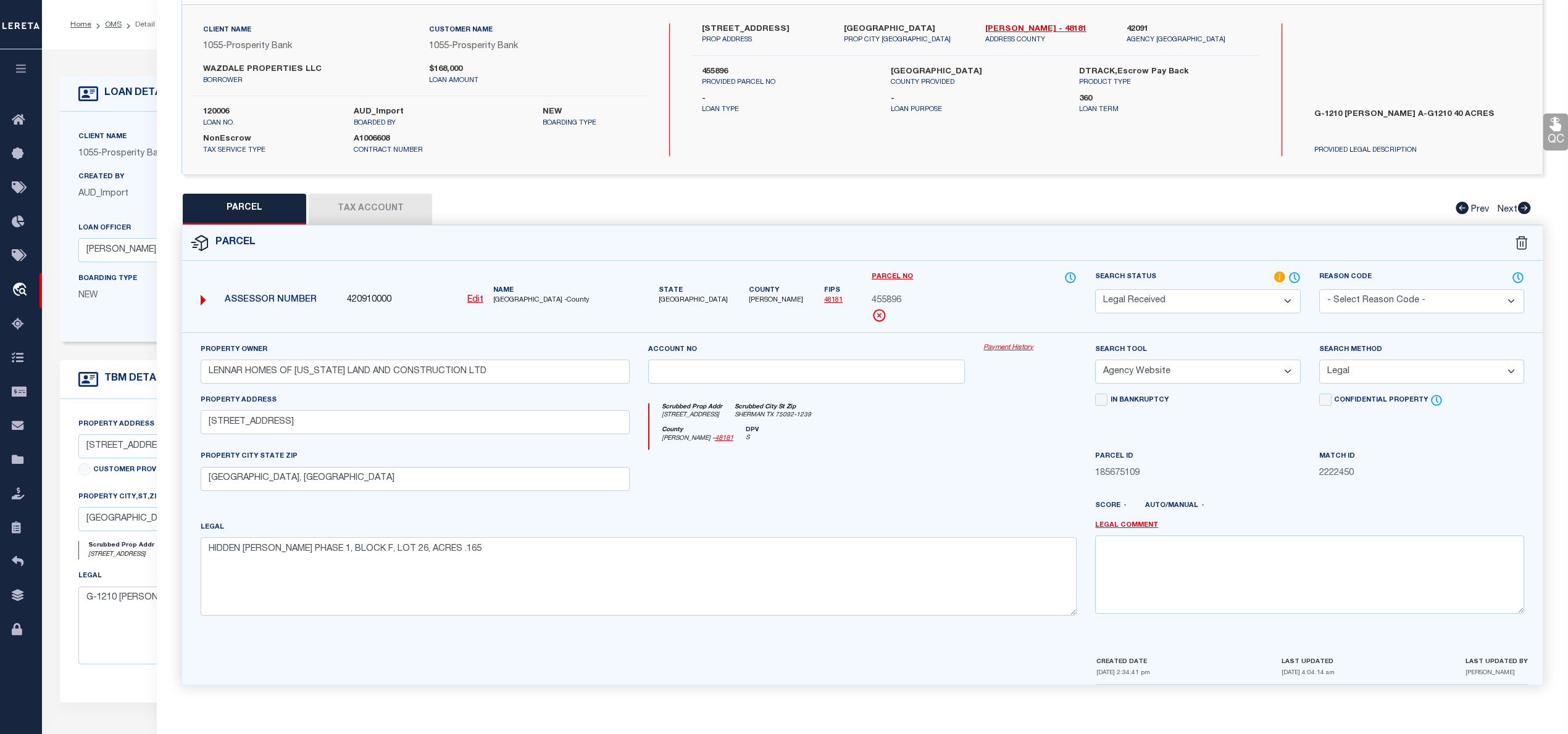
click at [403, 198] on button "Tax Account" at bounding box center [370, 208] width 124 height 31
select select "100"
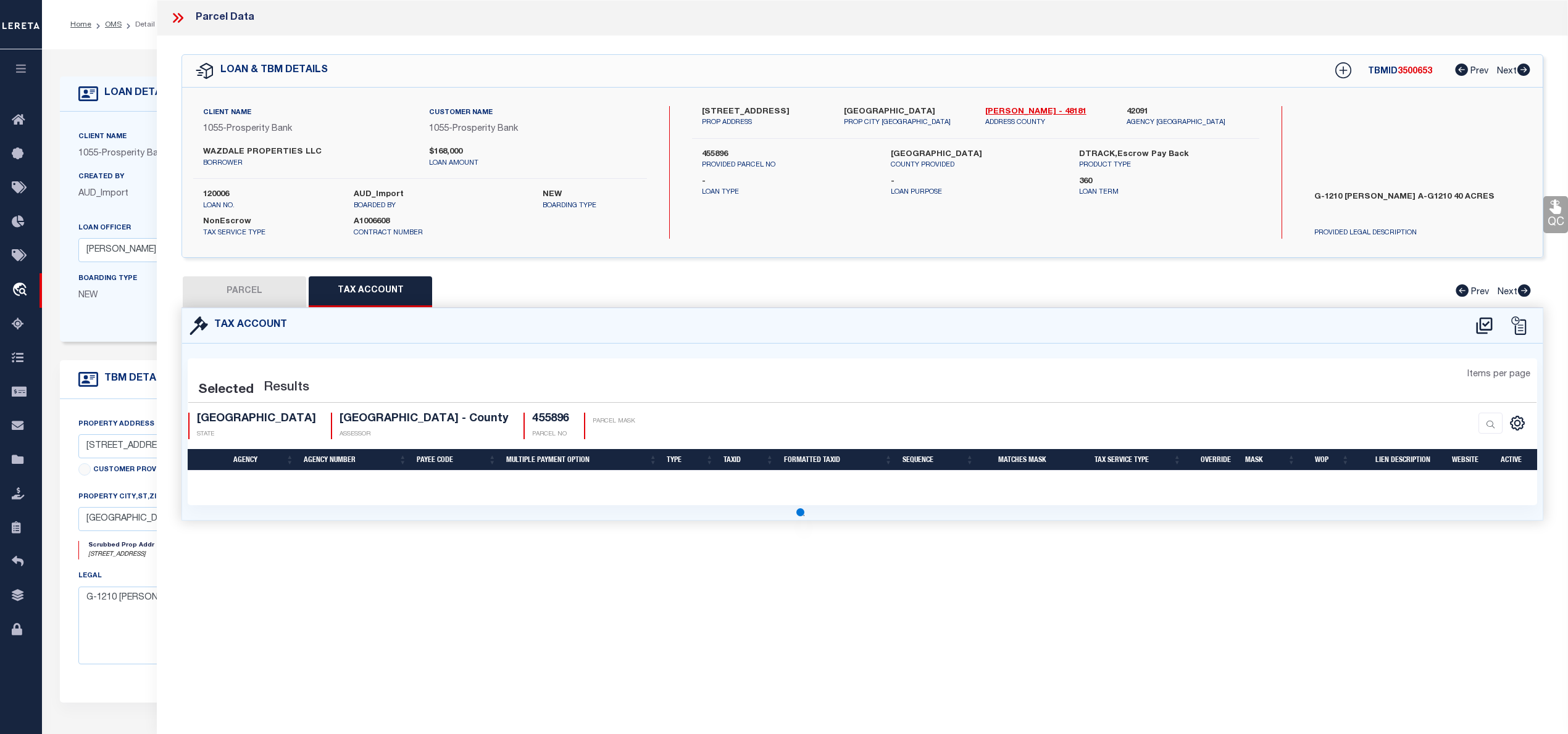
scroll to position [0, 0]
select select "100"
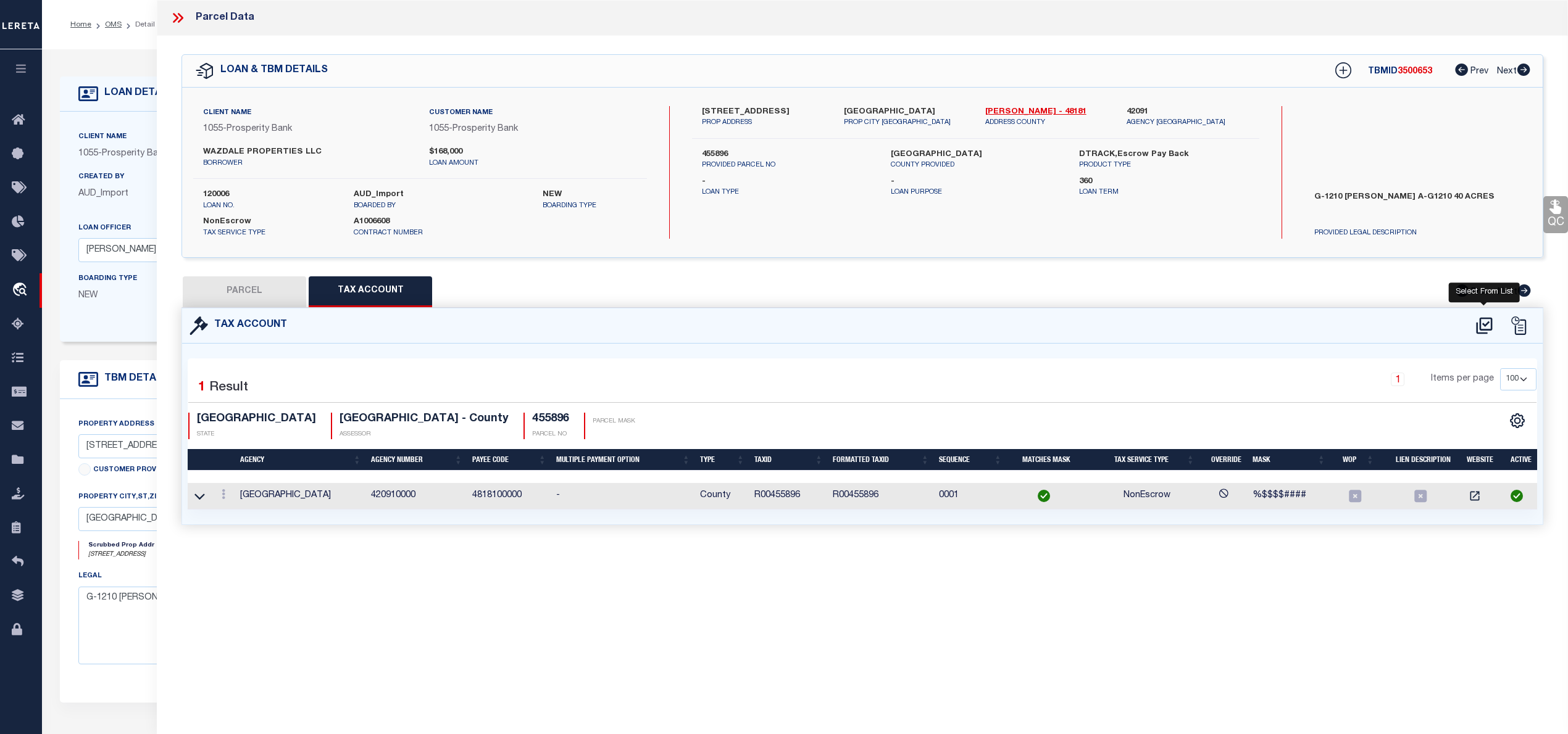
click at [1477, 324] on icon at bounding box center [1484, 326] width 21 height 20
select select "100"
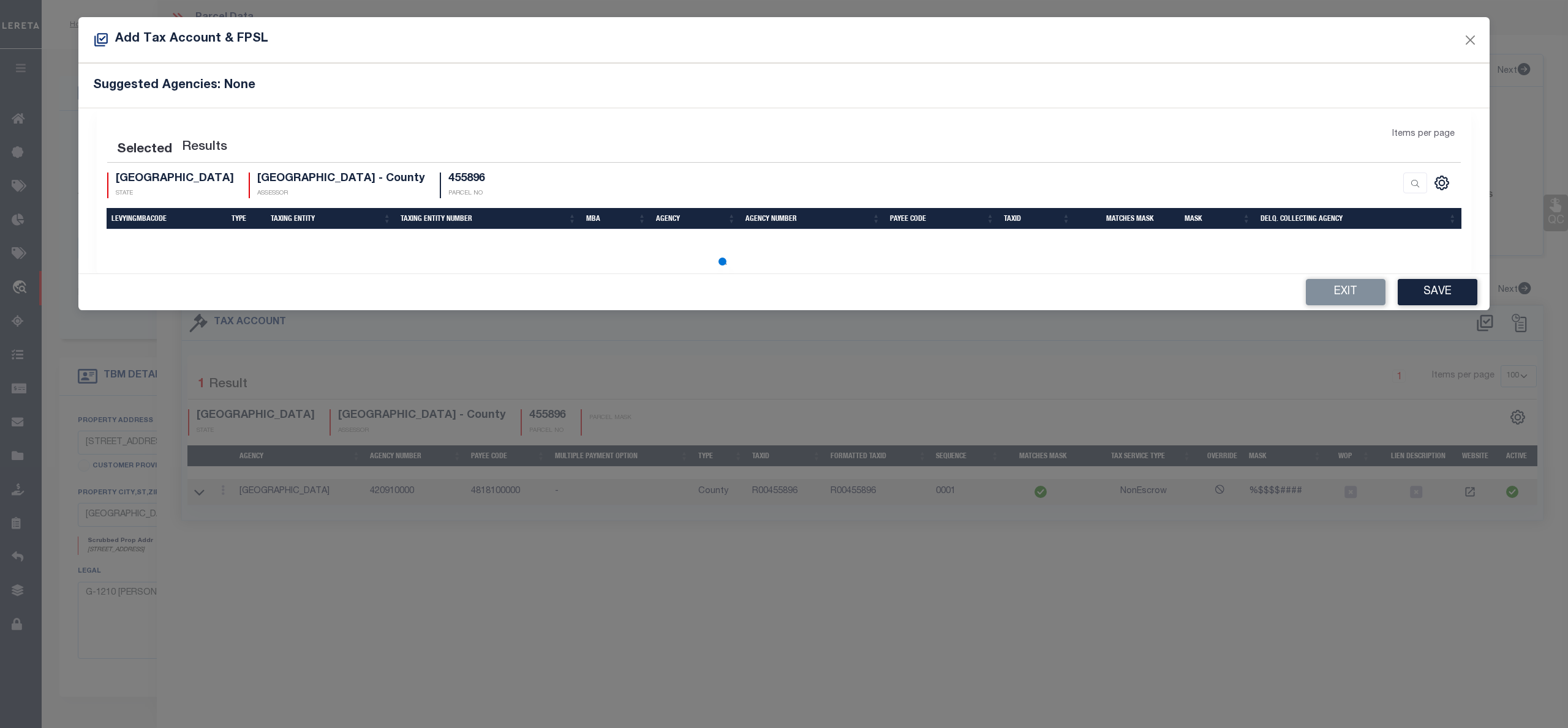
select select "100"
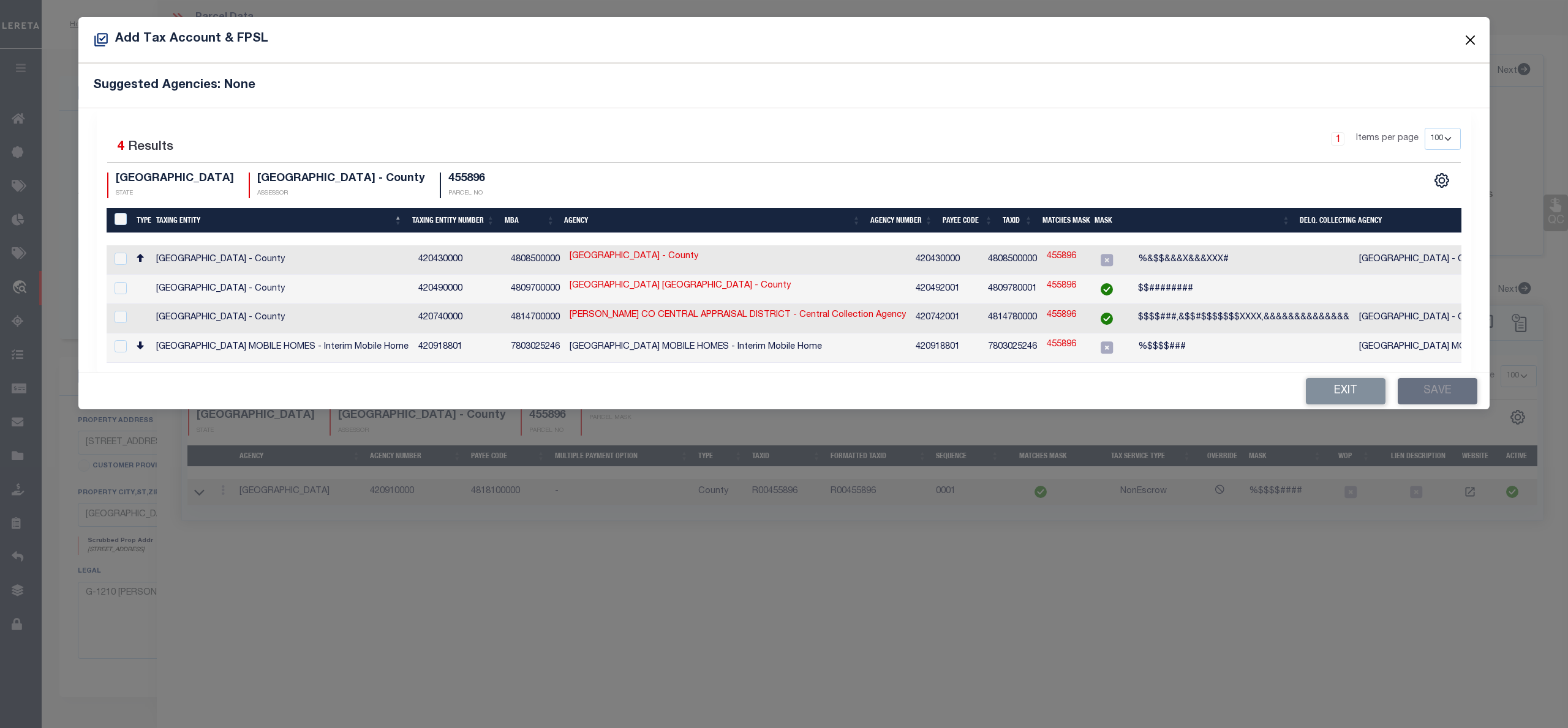
click at [1463, 44] on button "Close" at bounding box center [1470, 40] width 16 height 16
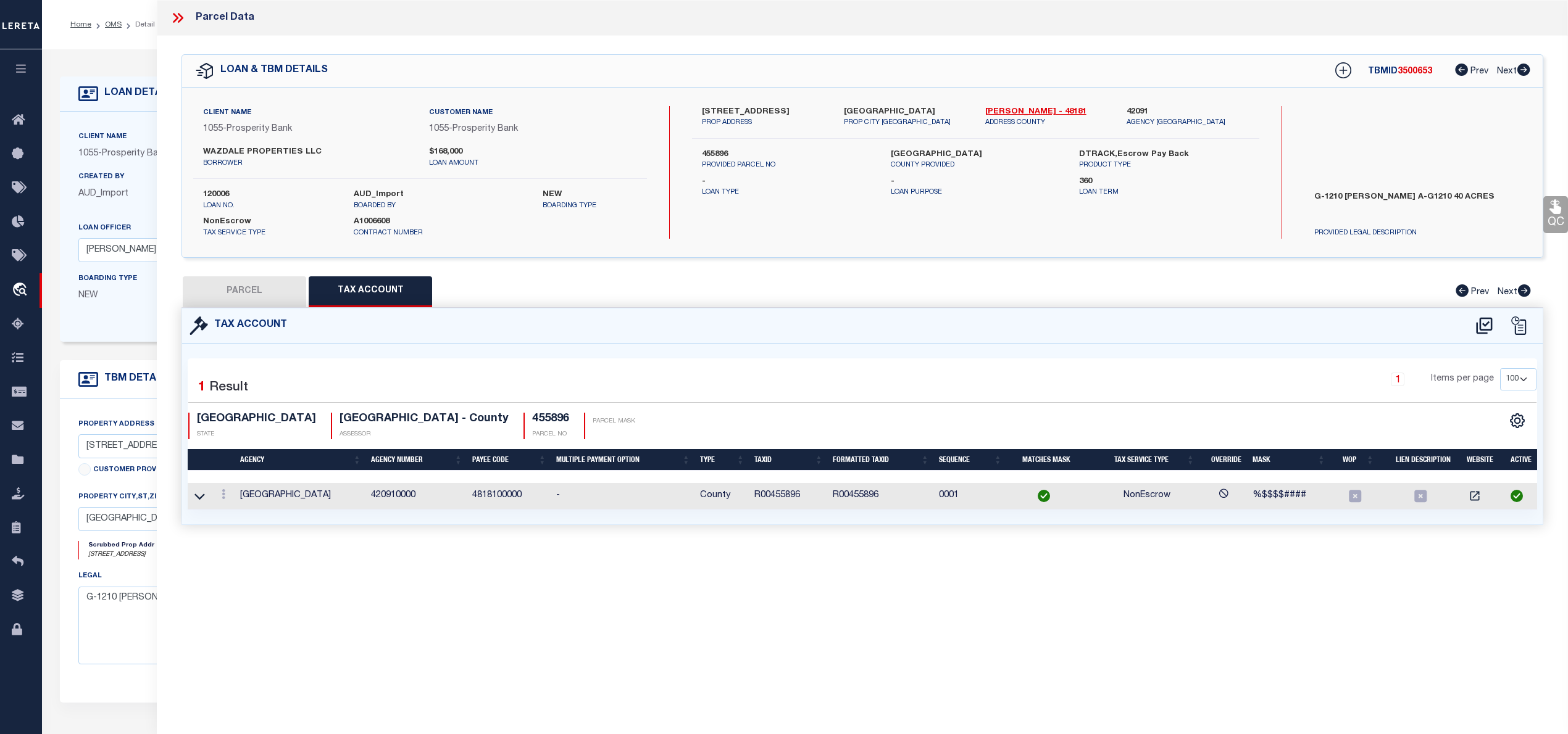
click at [240, 279] on button "PARCEL" at bounding box center [244, 291] width 124 height 31
select select "AS"
select select
checkbox input "false"
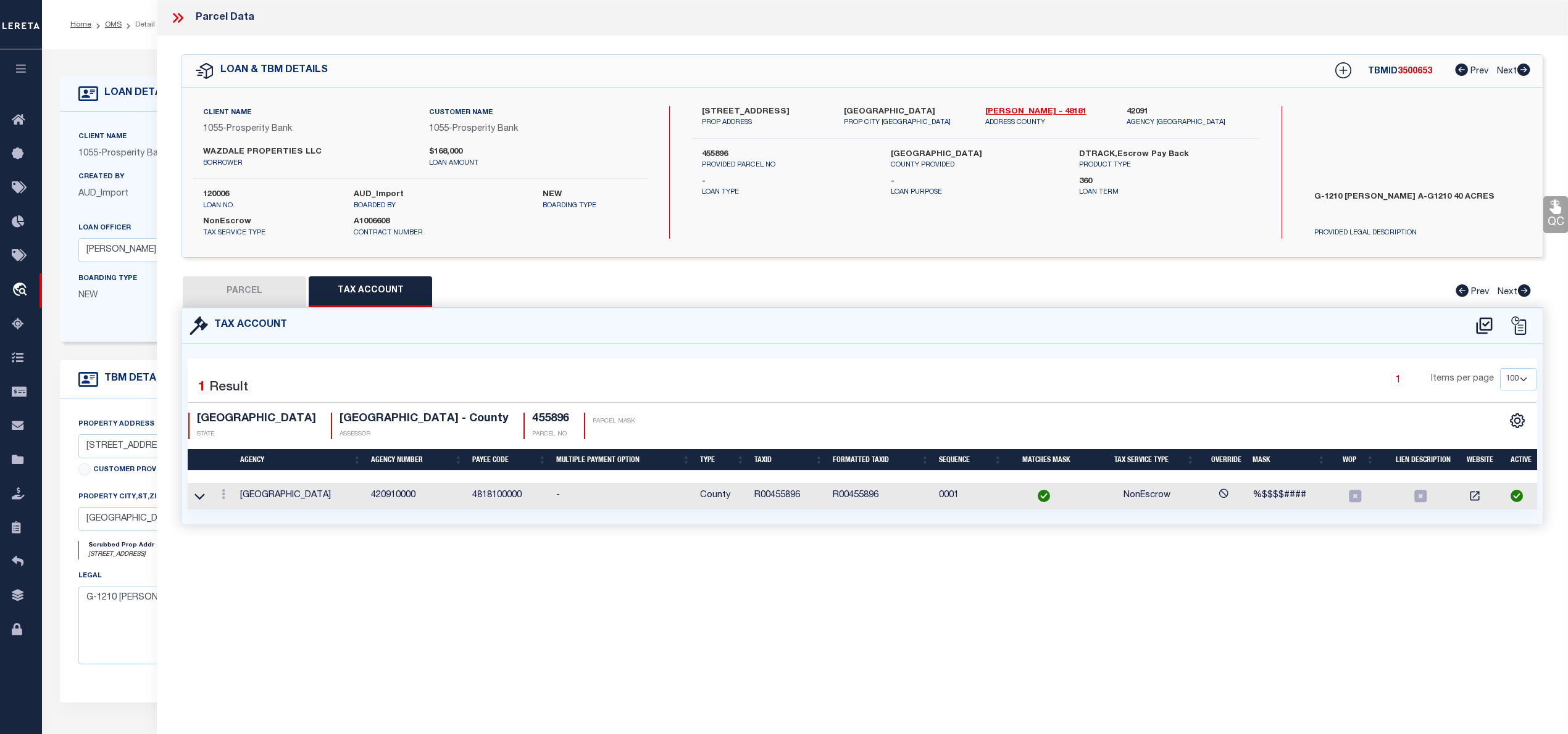
checkbox input "false"
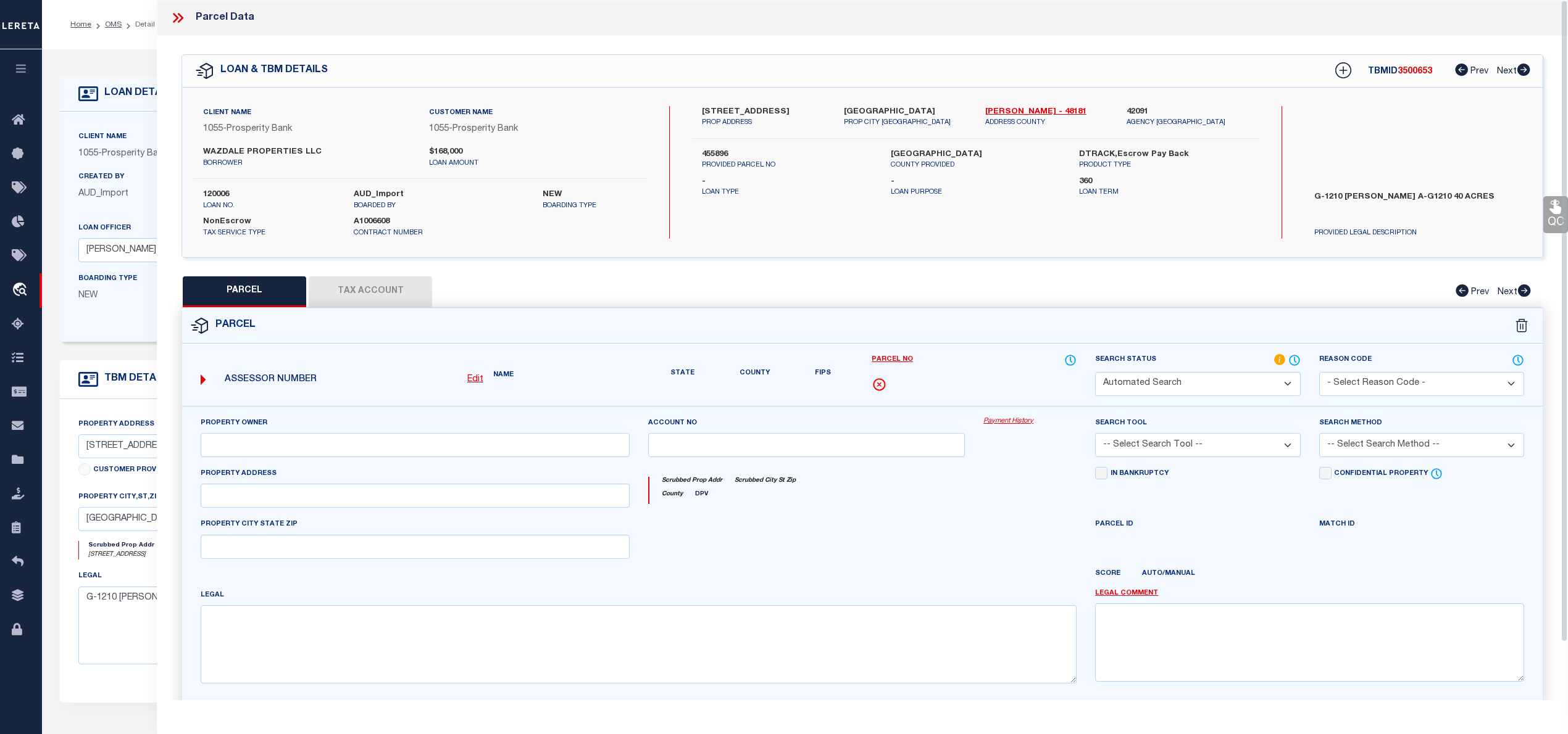
select select "RD"
type input "LENNAR HOMES OF TEXAS LAND AND CONSTRUCTION LTD"
select select "AGW"
select select "LEG"
type input "3714 CHAMBRAY DR"
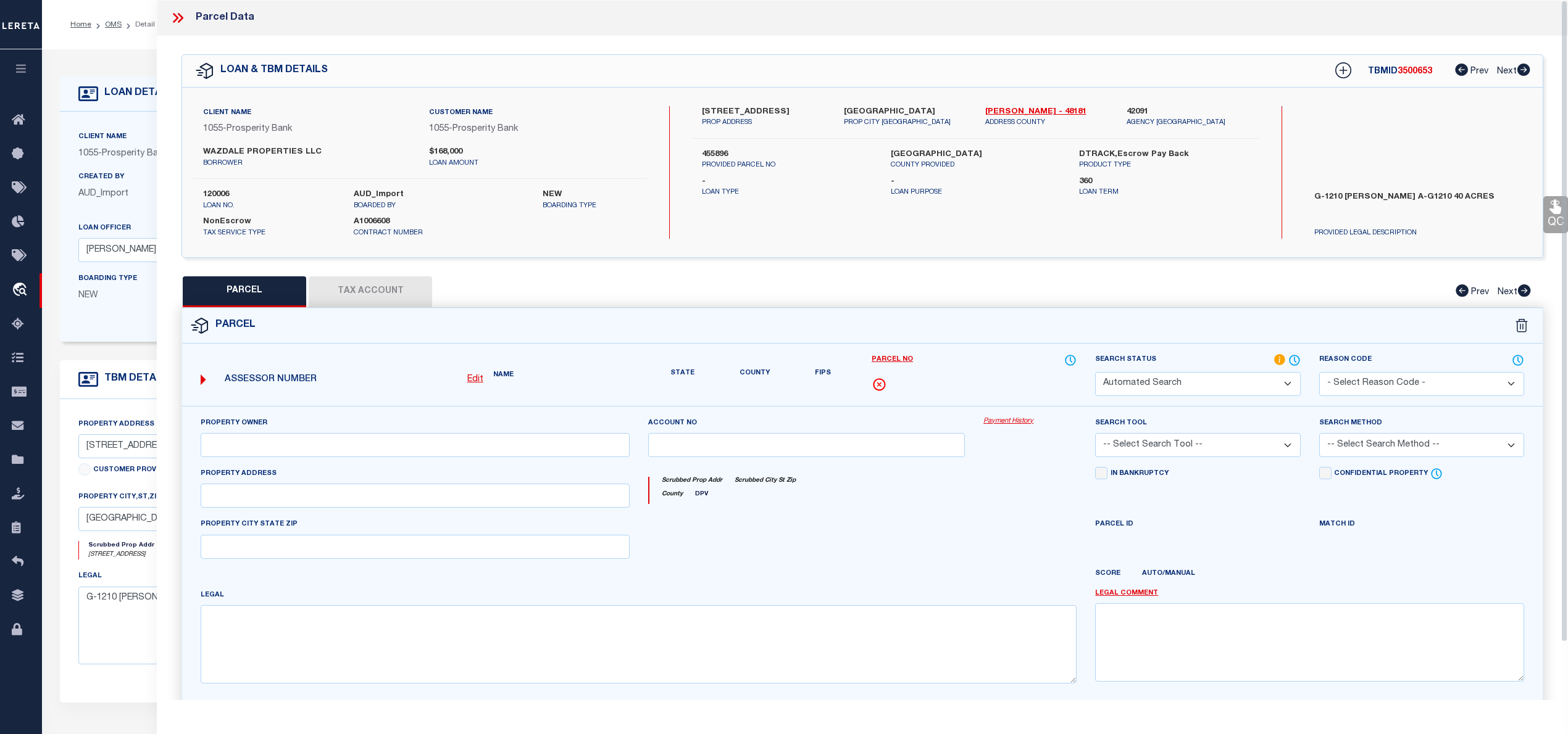
type input "SHERMAN, TX"
type textarea "HIDDEN MEADOWS PHASE 1, BLOCK F, LOT 26, ACRES .165"
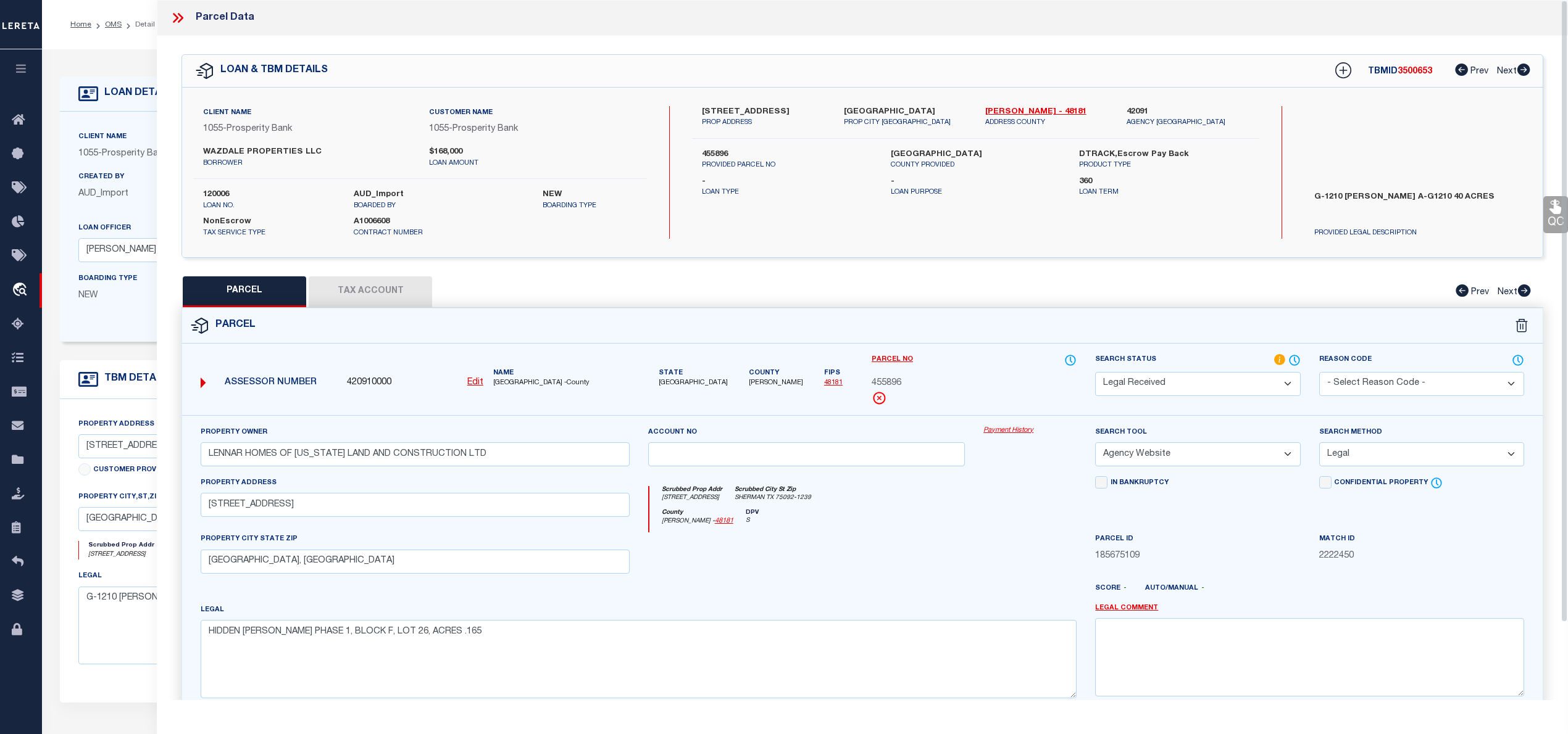
click at [720, 151] on label "455896" at bounding box center [786, 154] width 169 height 12
copy label "455896"
click at [707, 110] on label "3714 CHAMBRAY DR" at bounding box center [763, 112] width 123 height 12
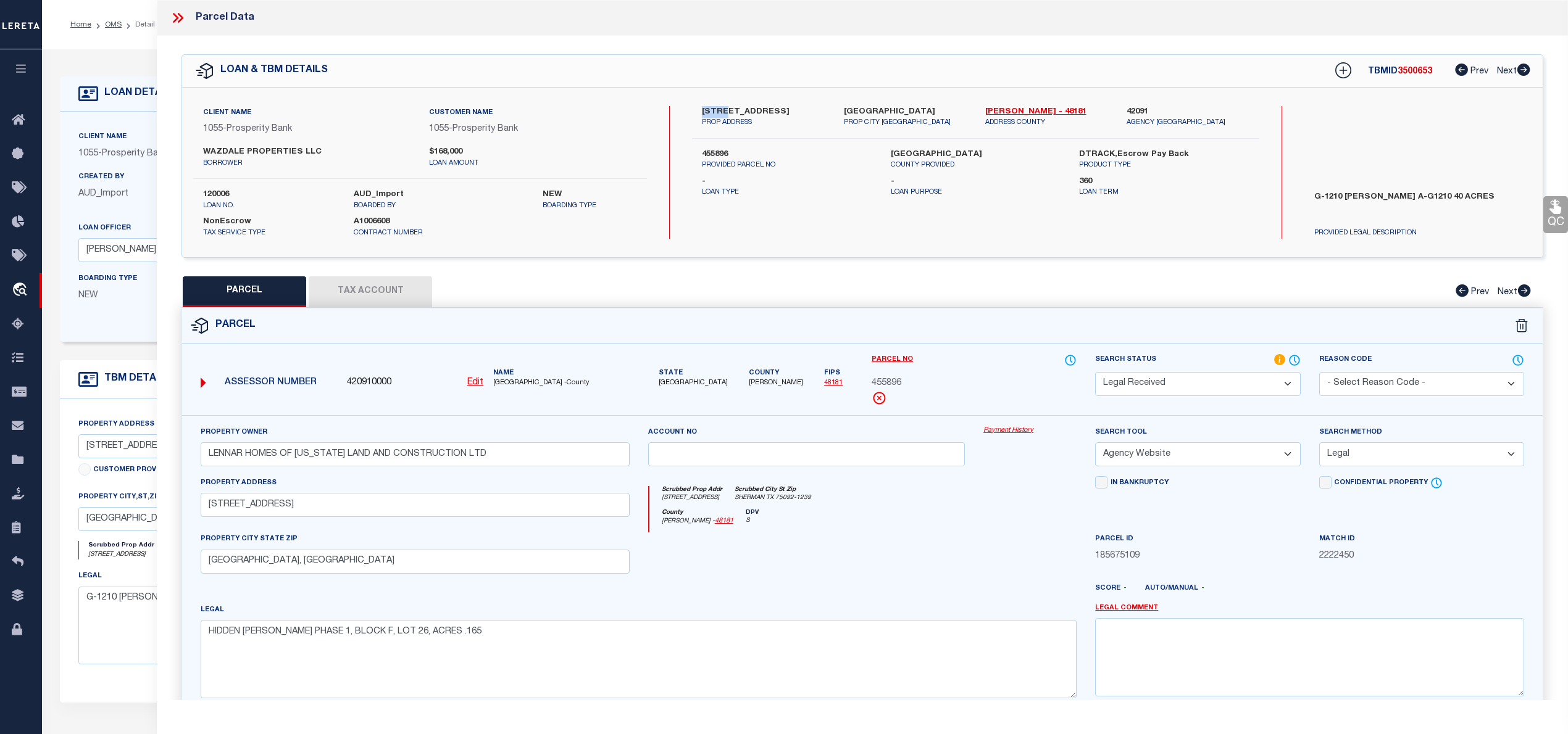
copy label "3714"
click at [395, 287] on button "Tax Account" at bounding box center [370, 291] width 124 height 31
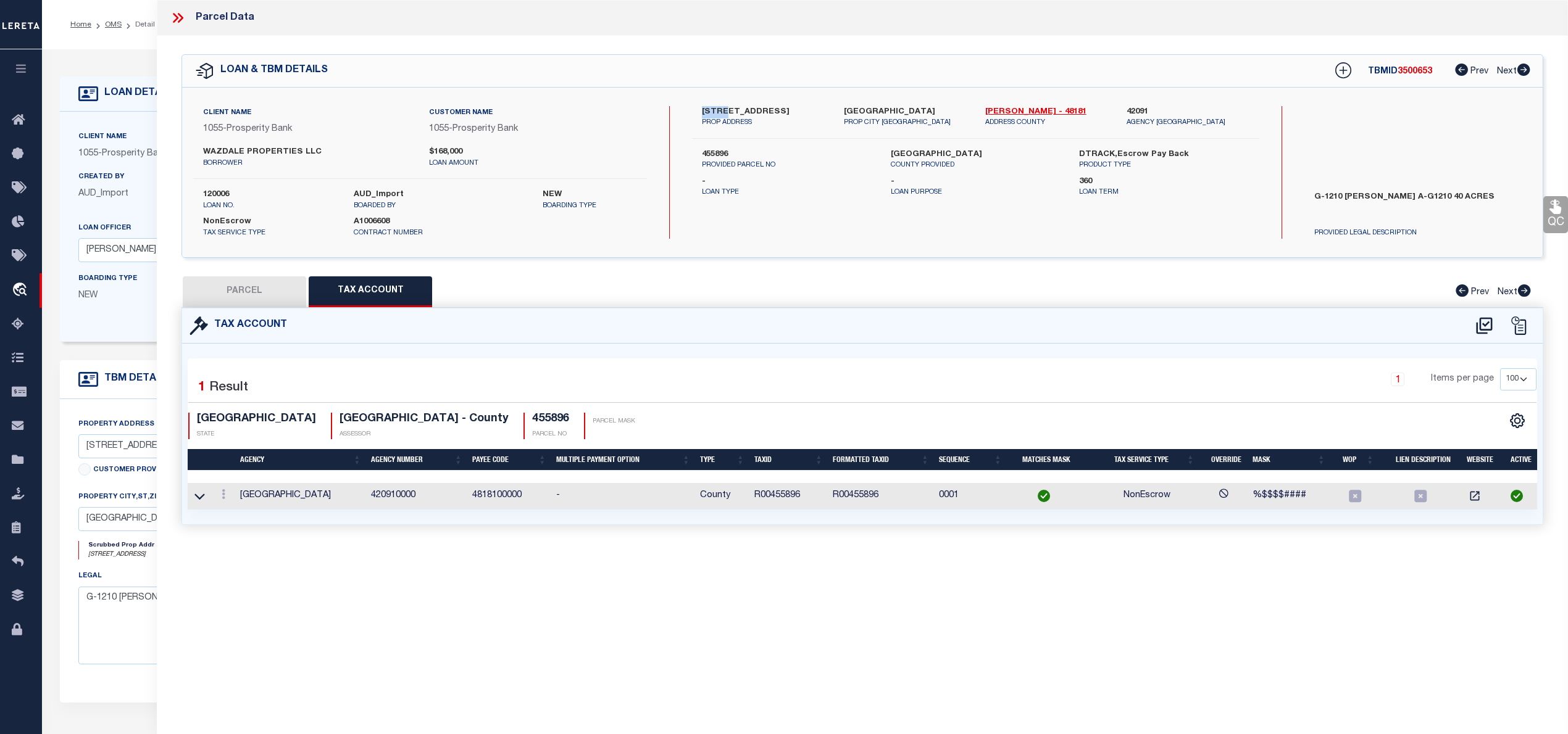
select select "100"
click at [1480, 325] on icon at bounding box center [1483, 325] width 16 height 17
select select "100"
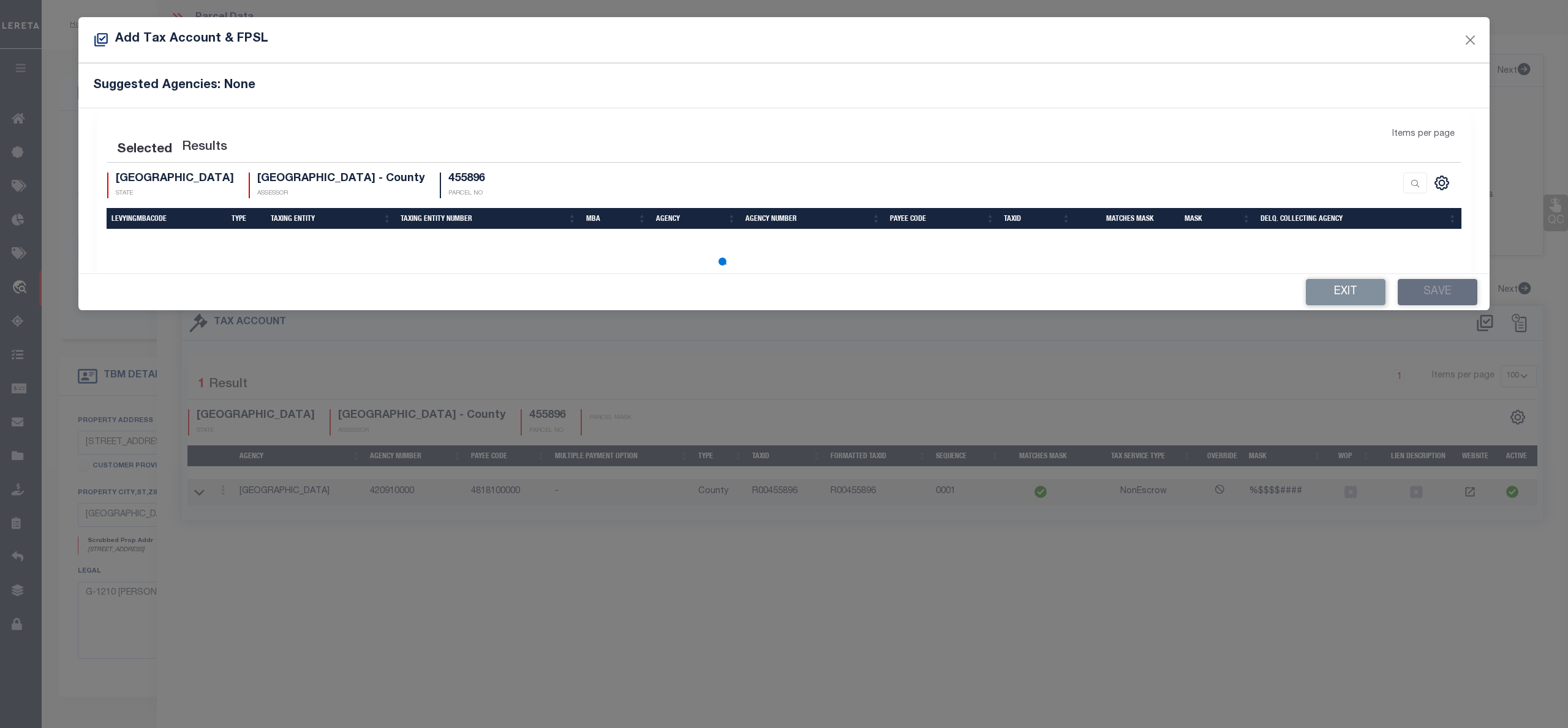
select select "100"
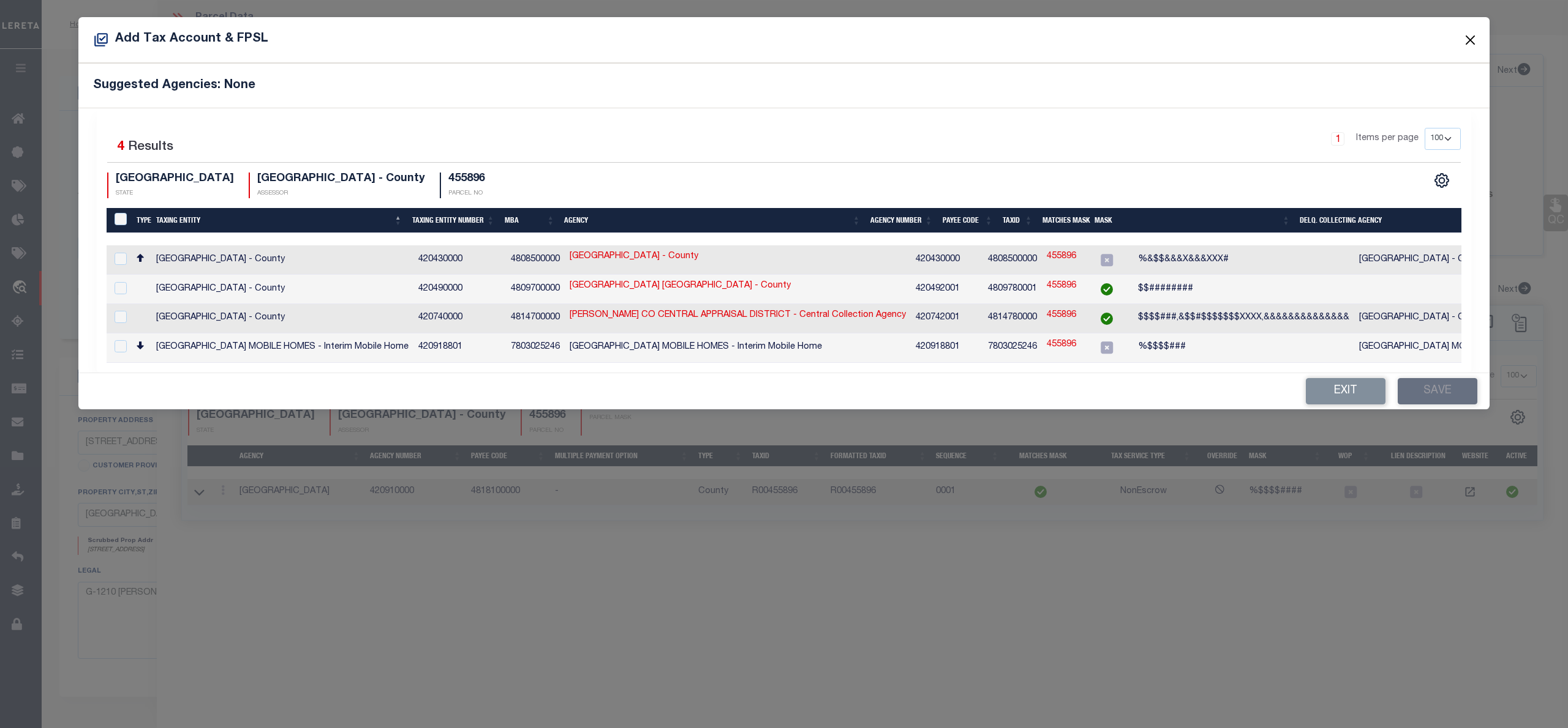
click at [1468, 37] on button "Close" at bounding box center [1470, 40] width 16 height 16
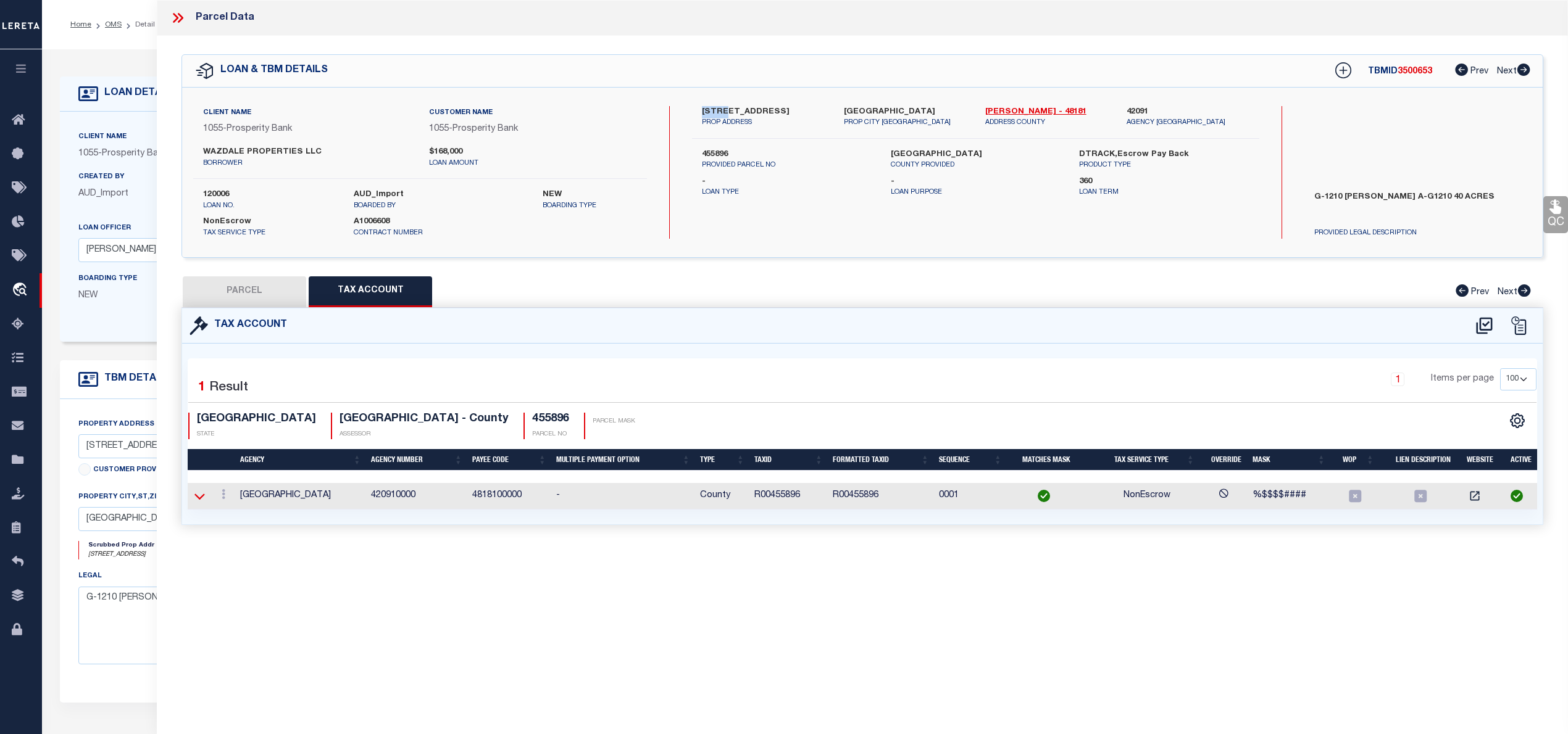
click at [196, 502] on icon at bounding box center [199, 497] width 11 height 13
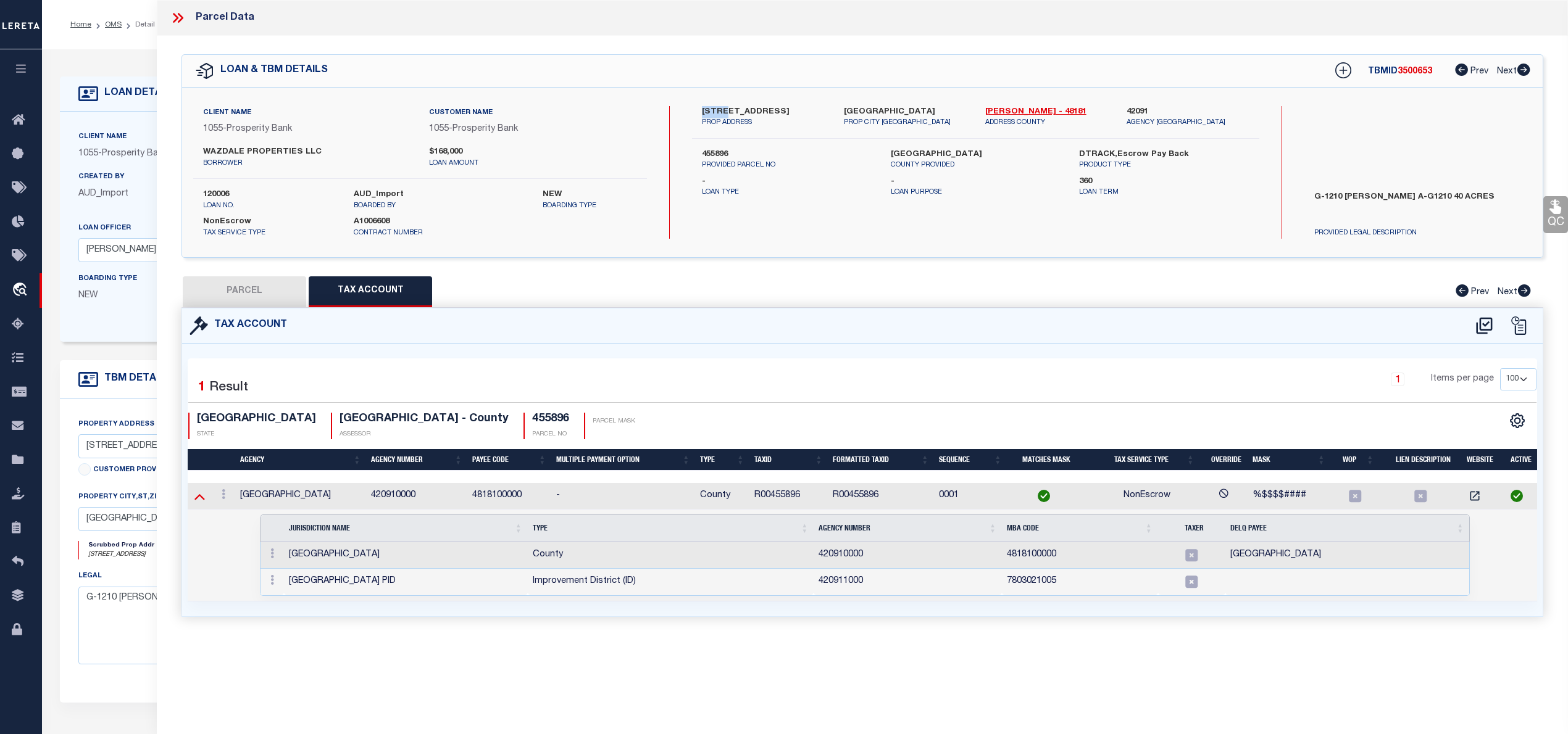
click at [203, 501] on icon at bounding box center [199, 497] width 11 height 6
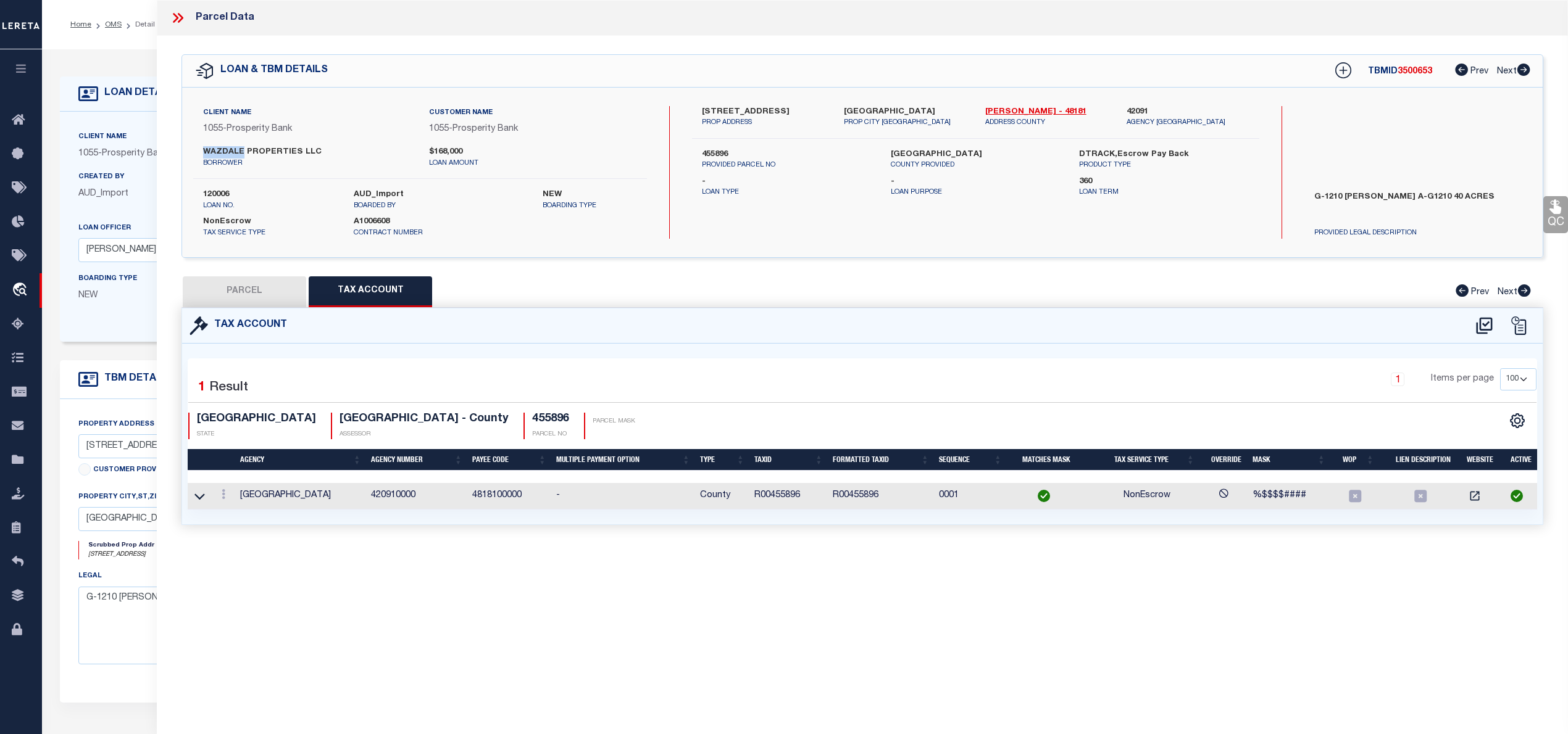
drag, startPoint x: 201, startPoint y: 147, endPoint x: 243, endPoint y: 157, distance: 43.2
click at [243, 157] on div "WAZDALE PROPERTIES LLC borrower" at bounding box center [306, 157] width 226 height 22
copy label "WAZDALE"
click at [225, 289] on button "PARCEL" at bounding box center [244, 291] width 124 height 31
select select "AS"
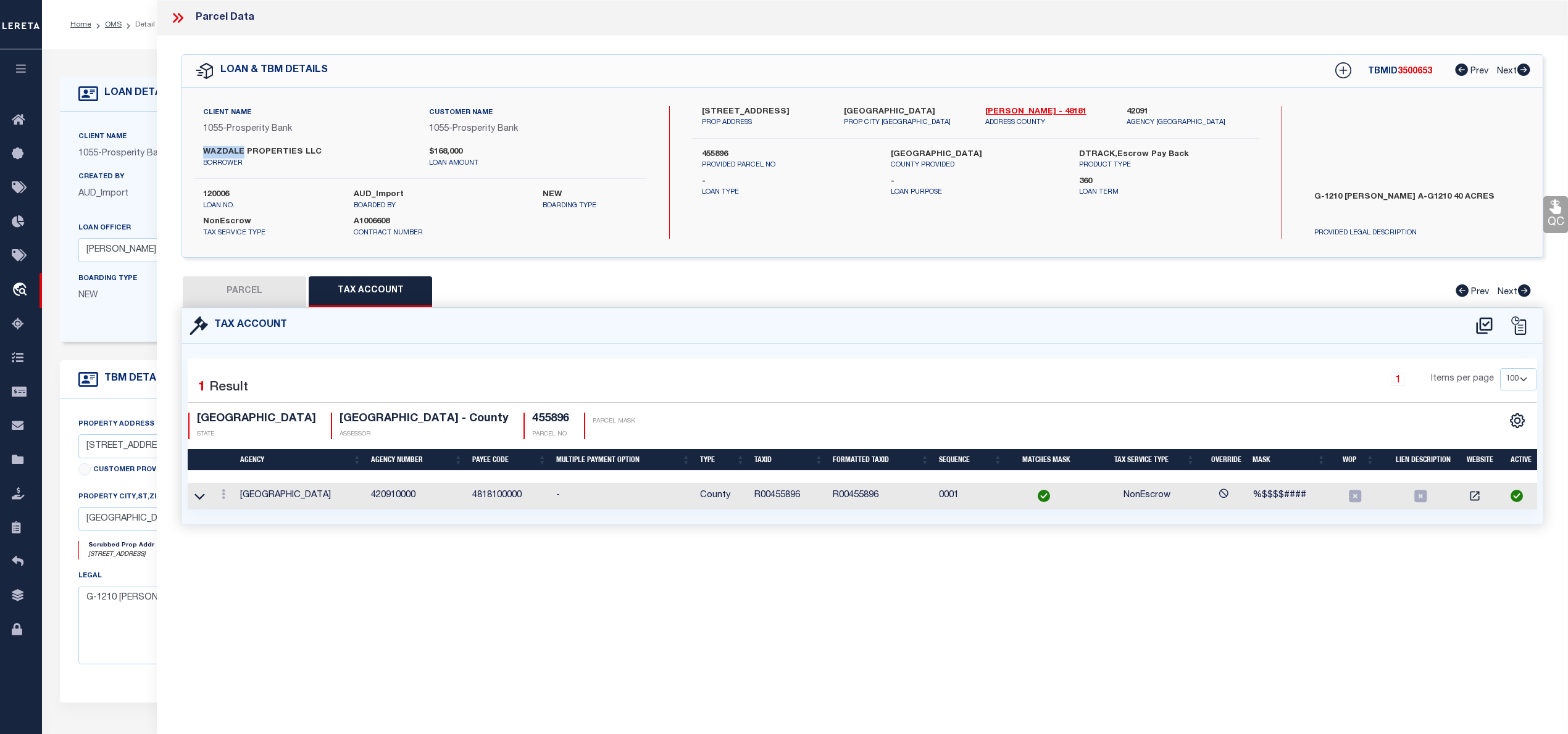
select select
checkbox input "false"
select select "RD"
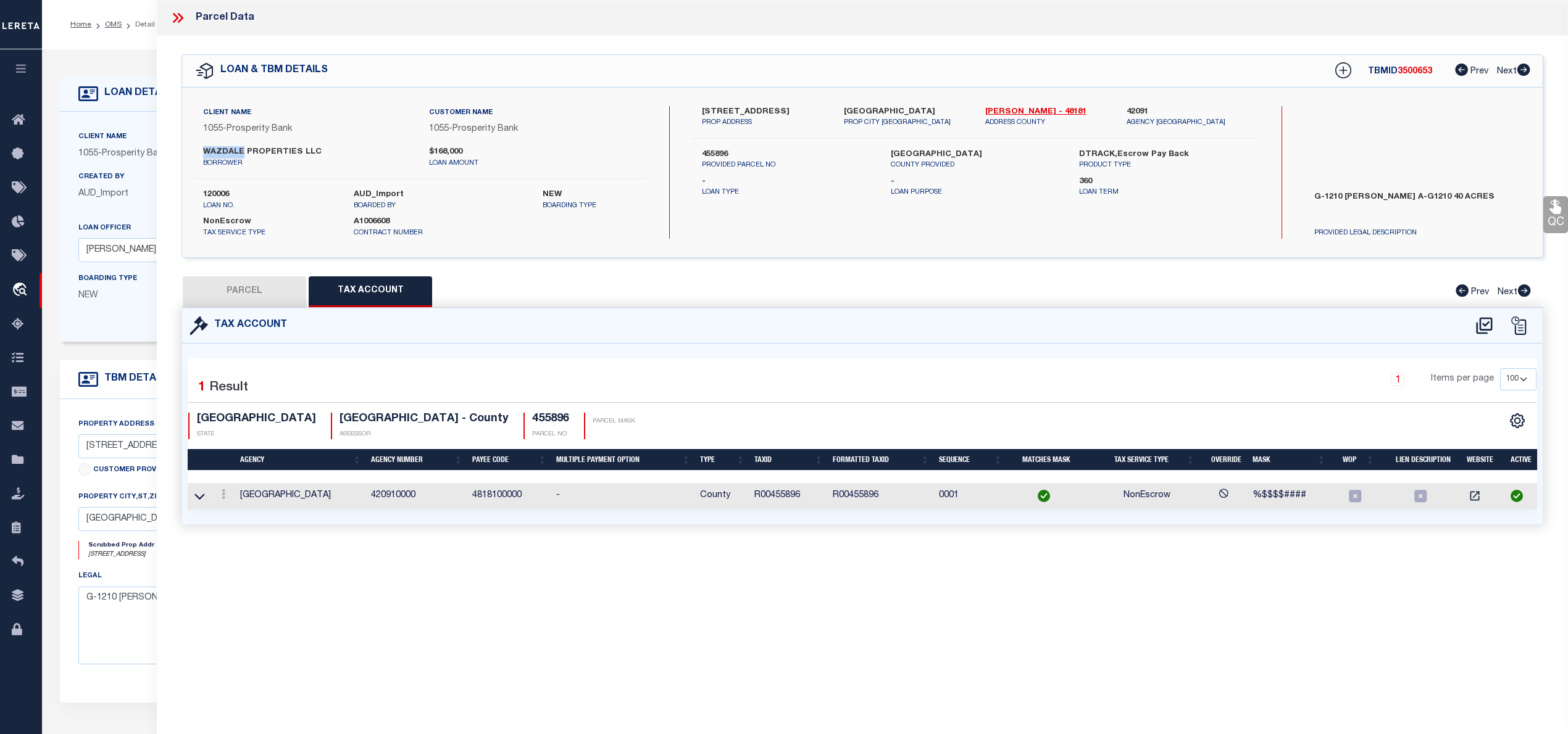
type input "LENNAR HOMES OF TEXAS LAND AND CONSTRUCTION LTD"
select select "AGW"
select select "LEG"
type input "3714 CHAMBRAY DR"
type input "SHERMAN, TX"
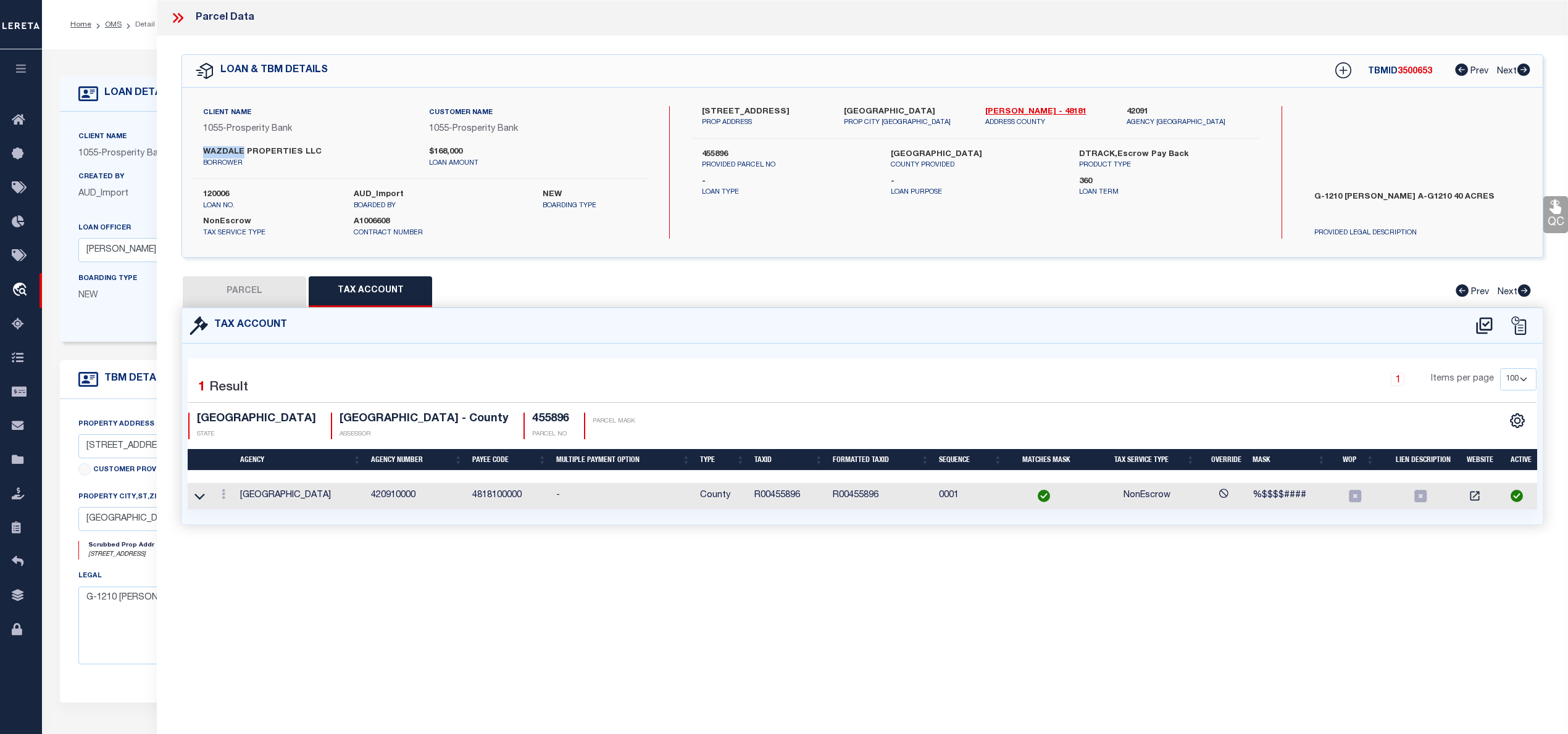
type textarea "HIDDEN MEADOWS PHASE 1, BLOCK F, LOT 26, ACRES .165"
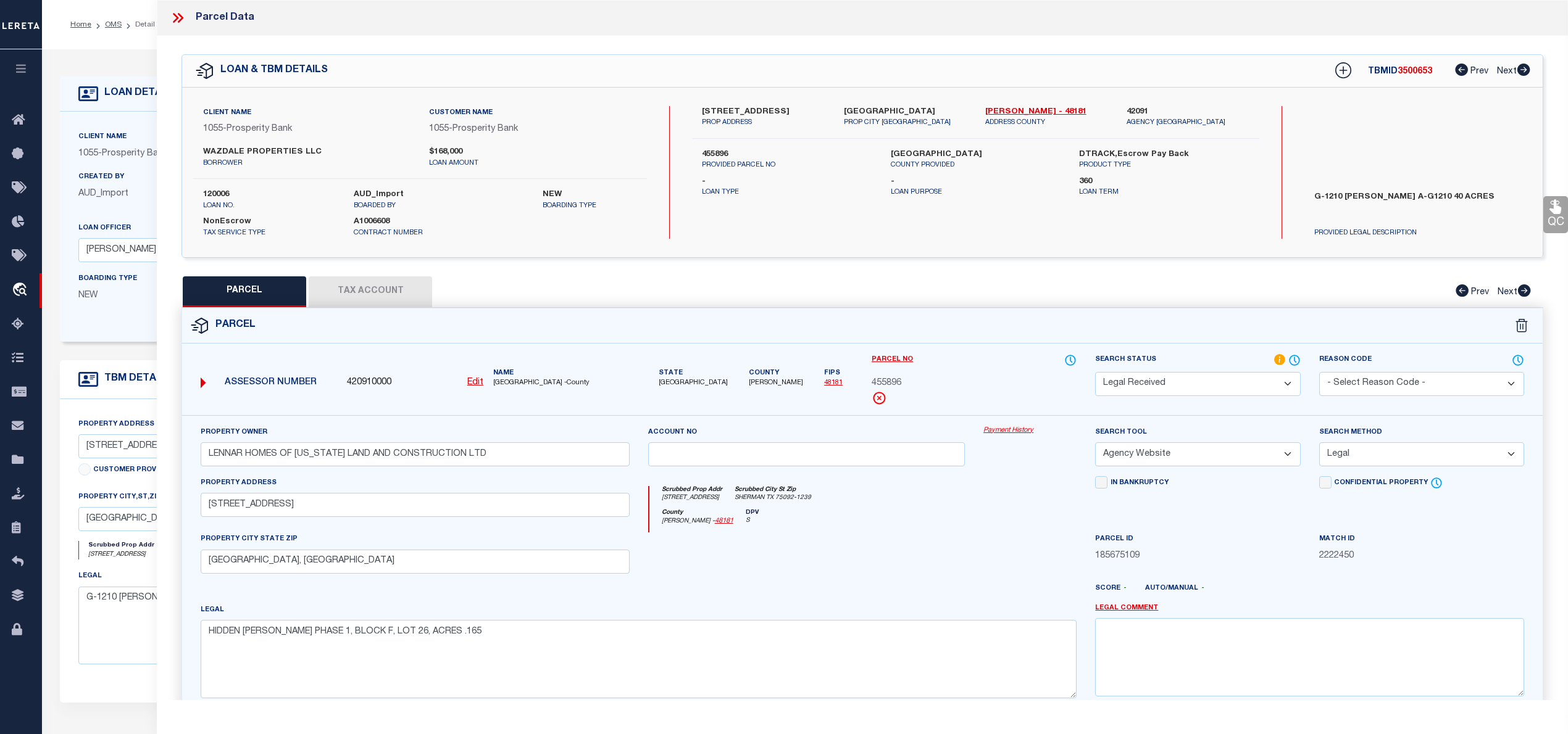
click at [716, 149] on label "455896" at bounding box center [786, 154] width 169 height 12
copy label "455896"
drag, startPoint x: 330, startPoint y: 635, endPoint x: 208, endPoint y: 635, distance: 122.0
click at [208, 635] on textarea "HIDDEN MEADOWS PHASE 1, BLOCK F, LOT 26, ACRES .165" at bounding box center [639, 659] width 876 height 78
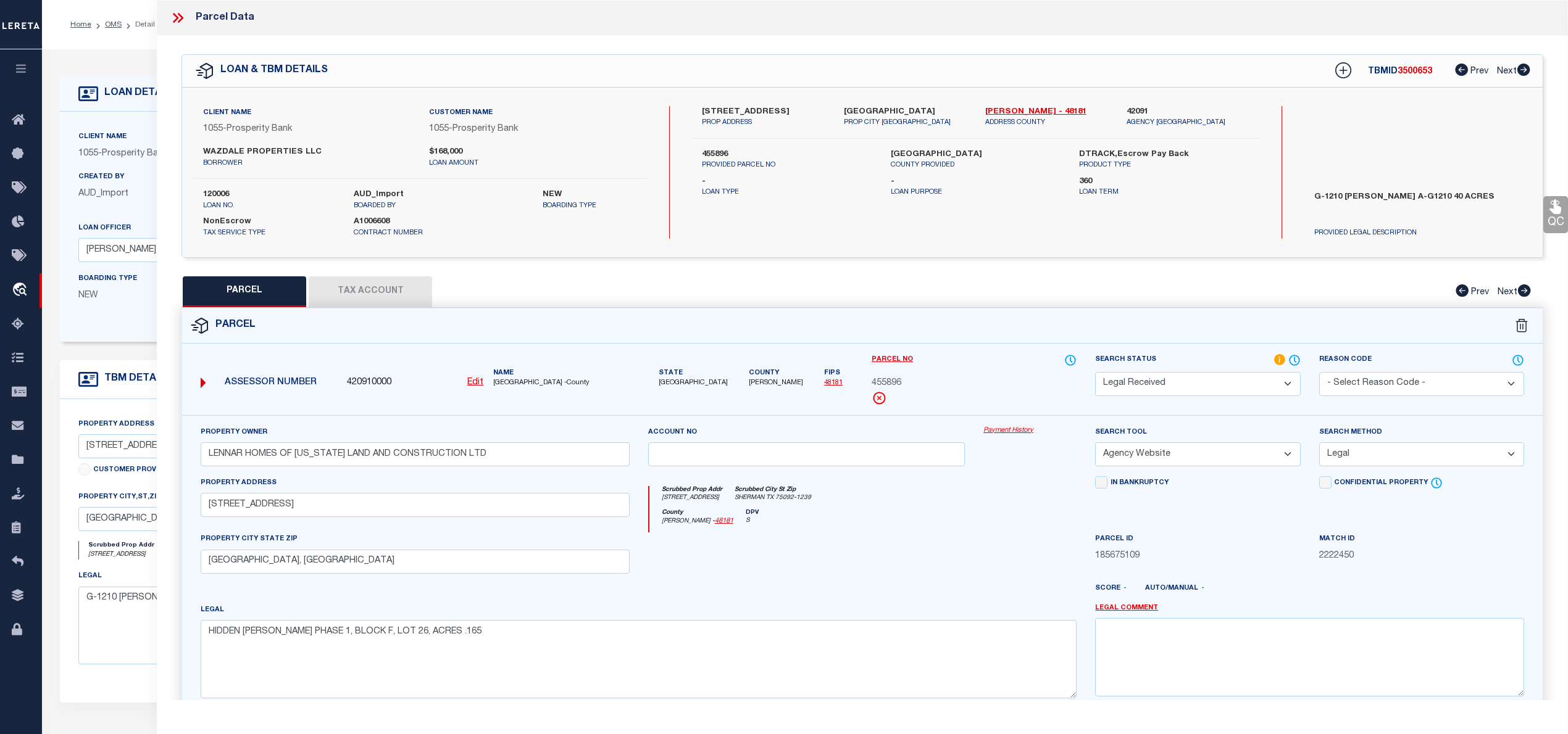
click at [177, 18] on icon at bounding box center [175, 18] width 6 height 10
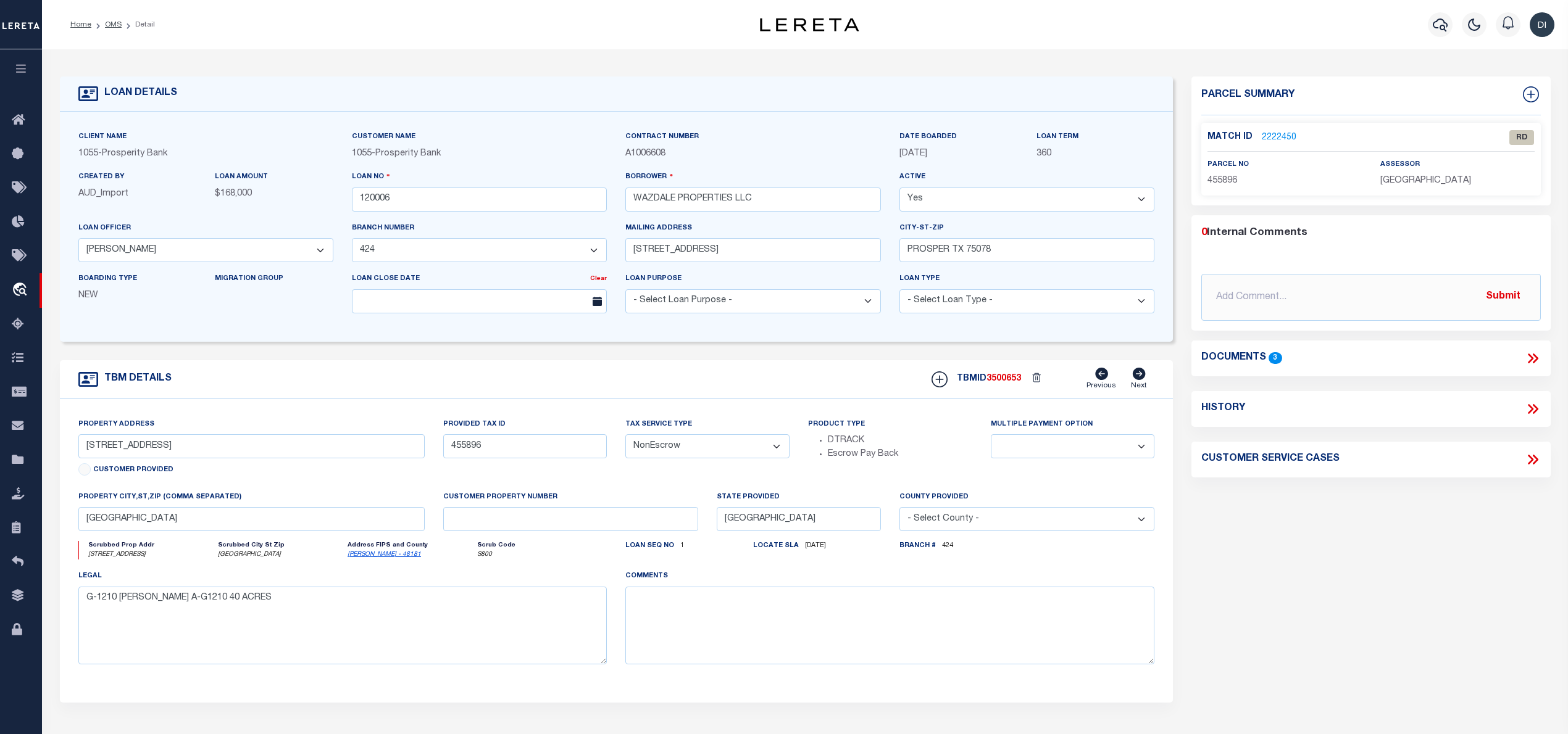
click at [1530, 356] on icon at bounding box center [1531, 359] width 6 height 10
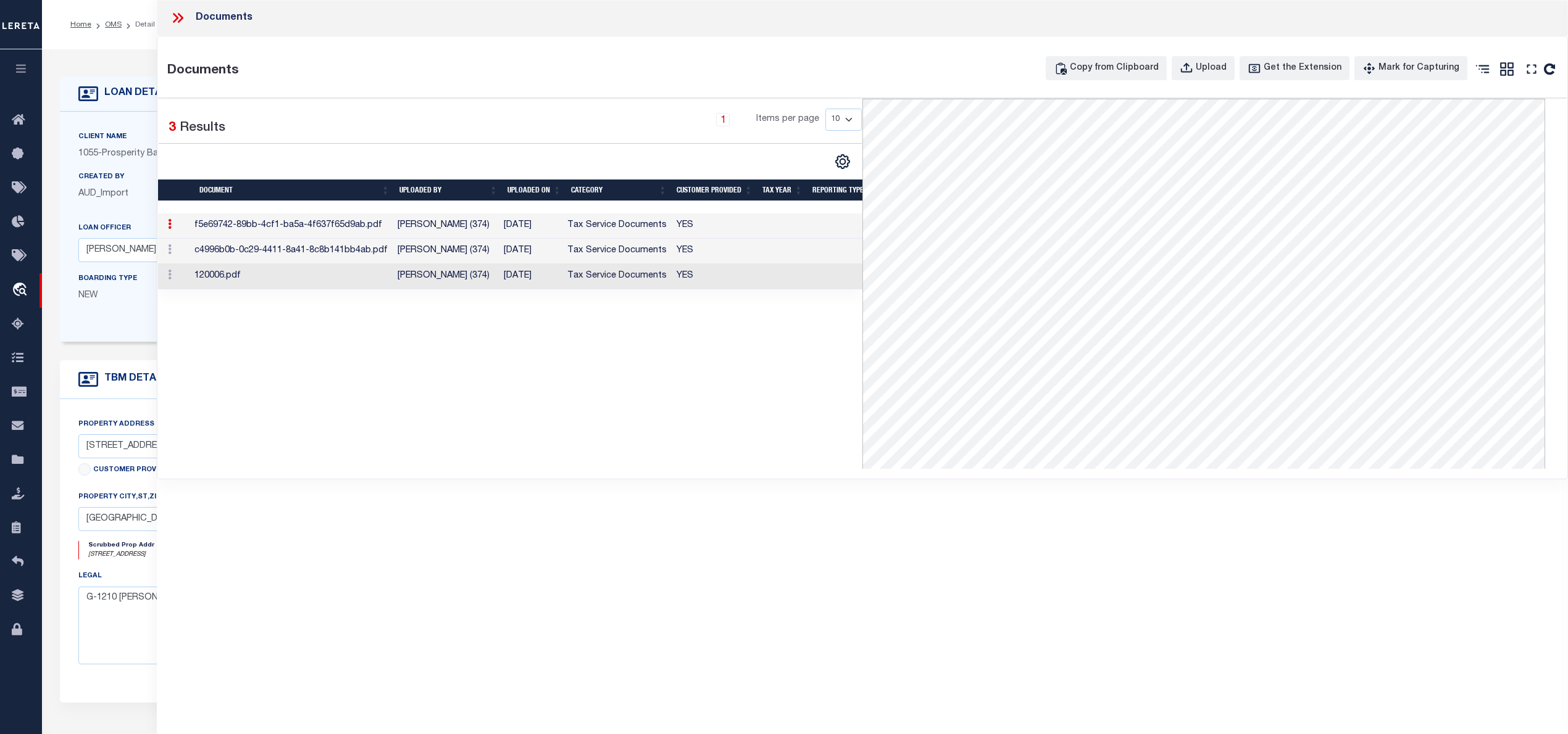
click at [473, 257] on td "Neda Khajehzadeh (374)" at bounding box center [446, 252] width 106 height 25
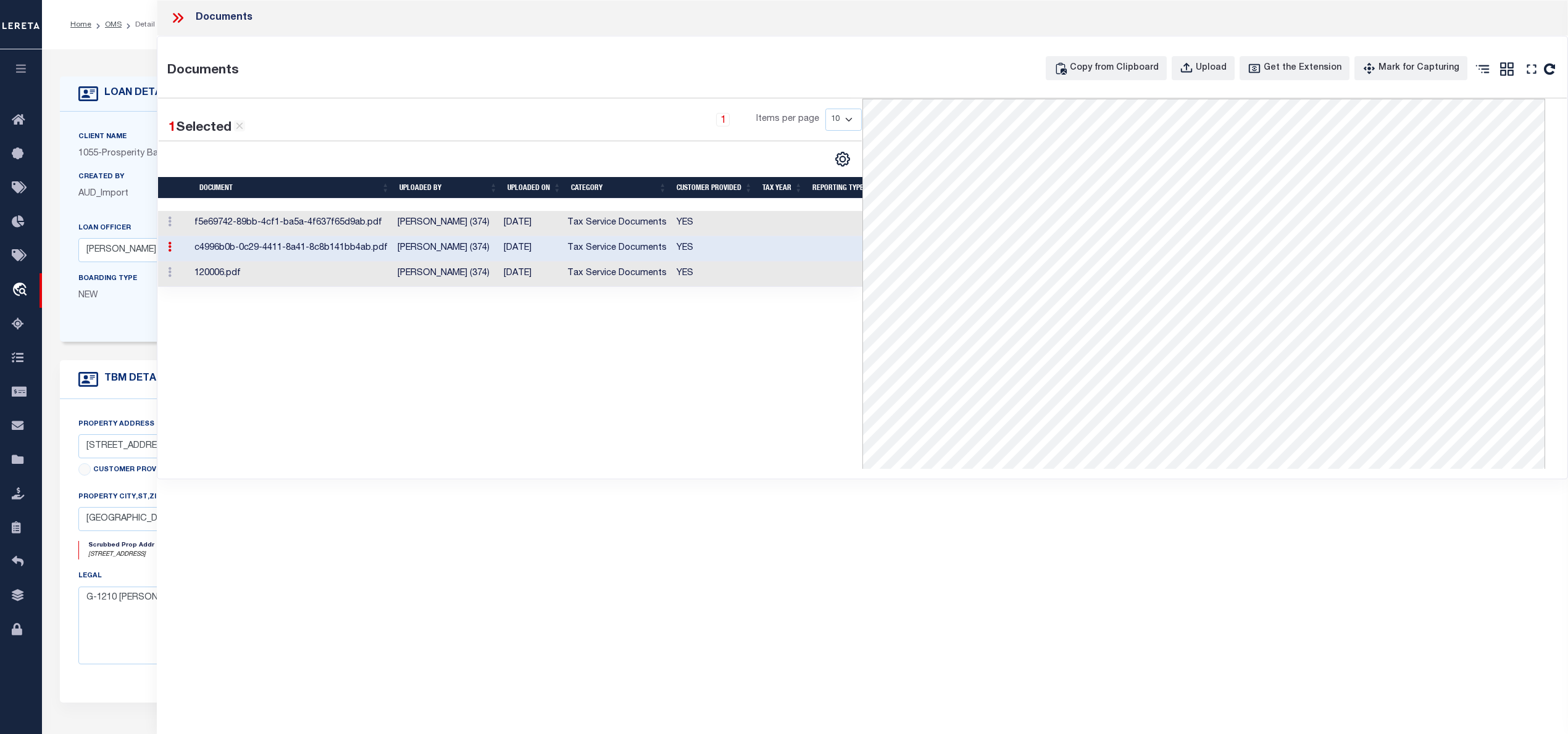
click at [119, 319] on div "Boarding Type NEW Migration Group" at bounding box center [205, 297] width 273 height 51
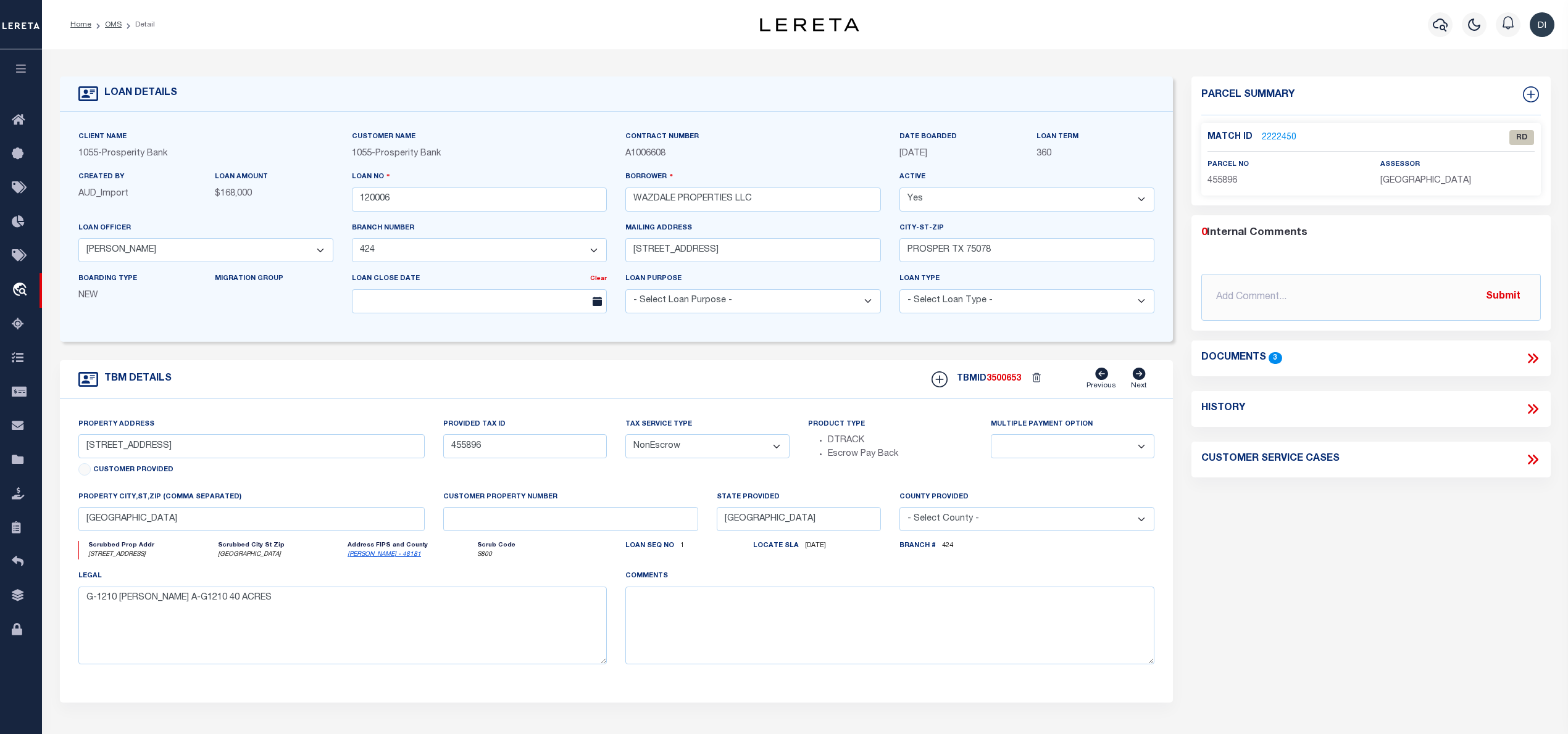
click at [1281, 131] on link "2222450" at bounding box center [1279, 138] width 35 height 13
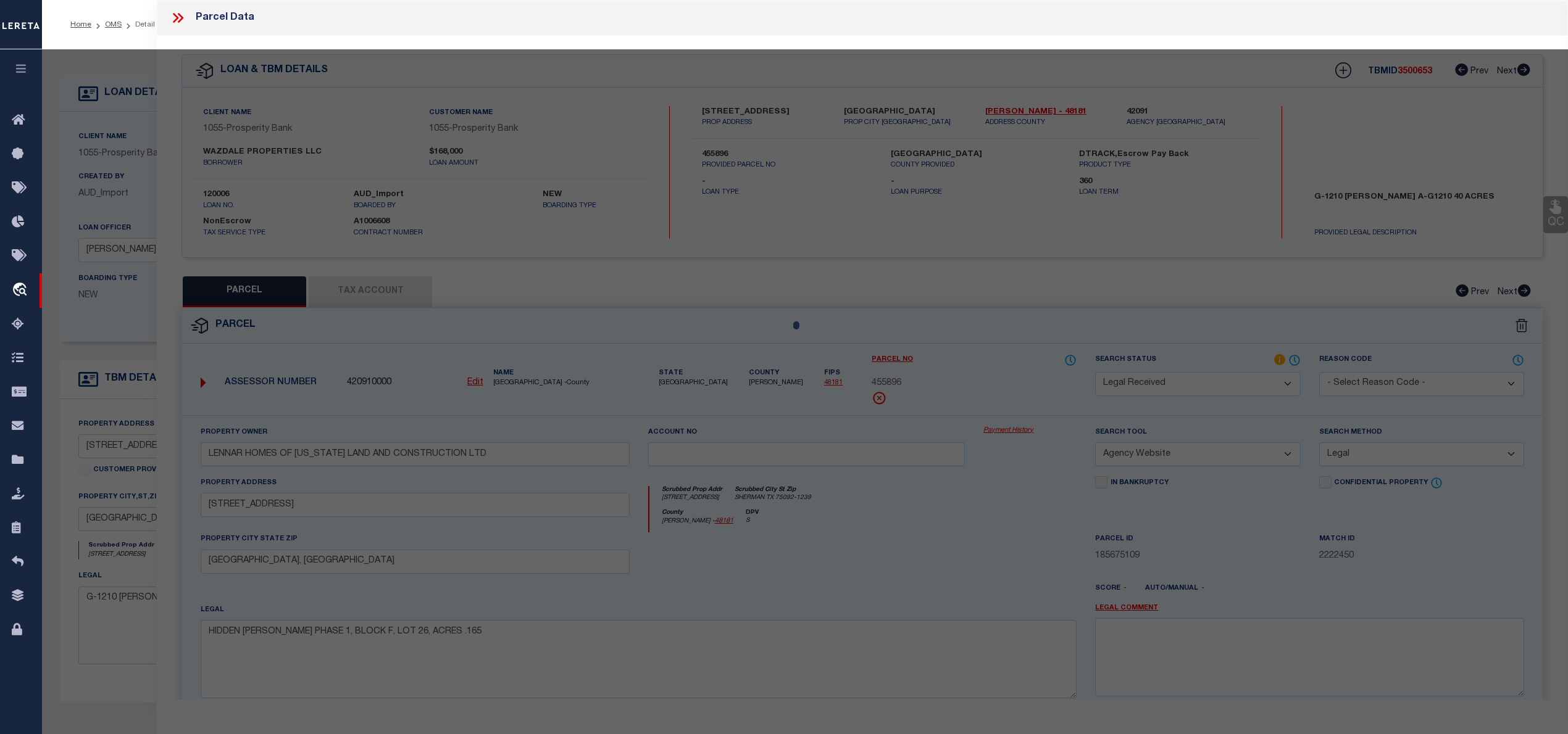
select select "AS"
select select
checkbox input "false"
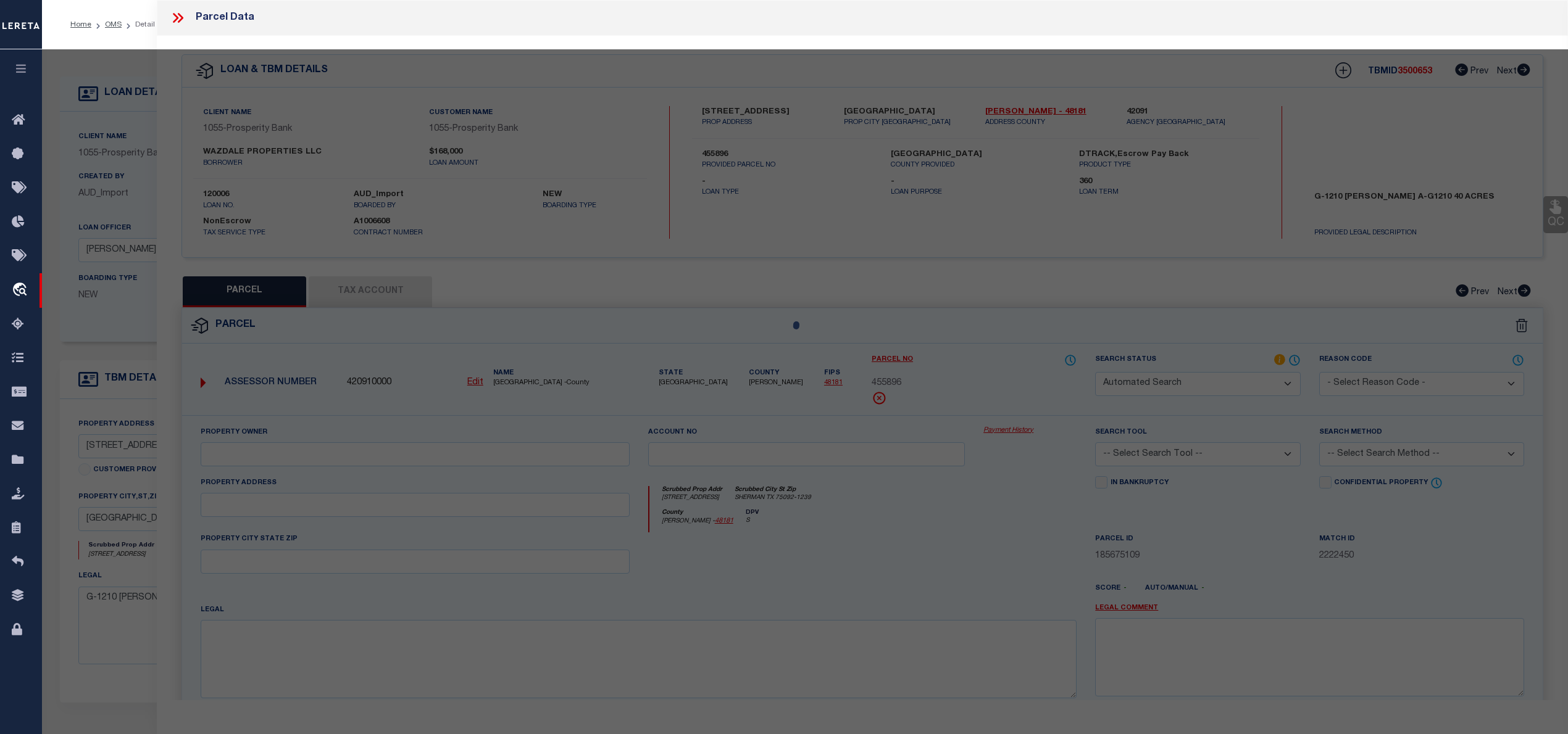
select select "RD"
type input "LENNAR HOMES OF TEXAS LAND AND CONSTRUCTION LTD"
select select "AGW"
select select "LEG"
type input "3714 CHAMBRAY DR"
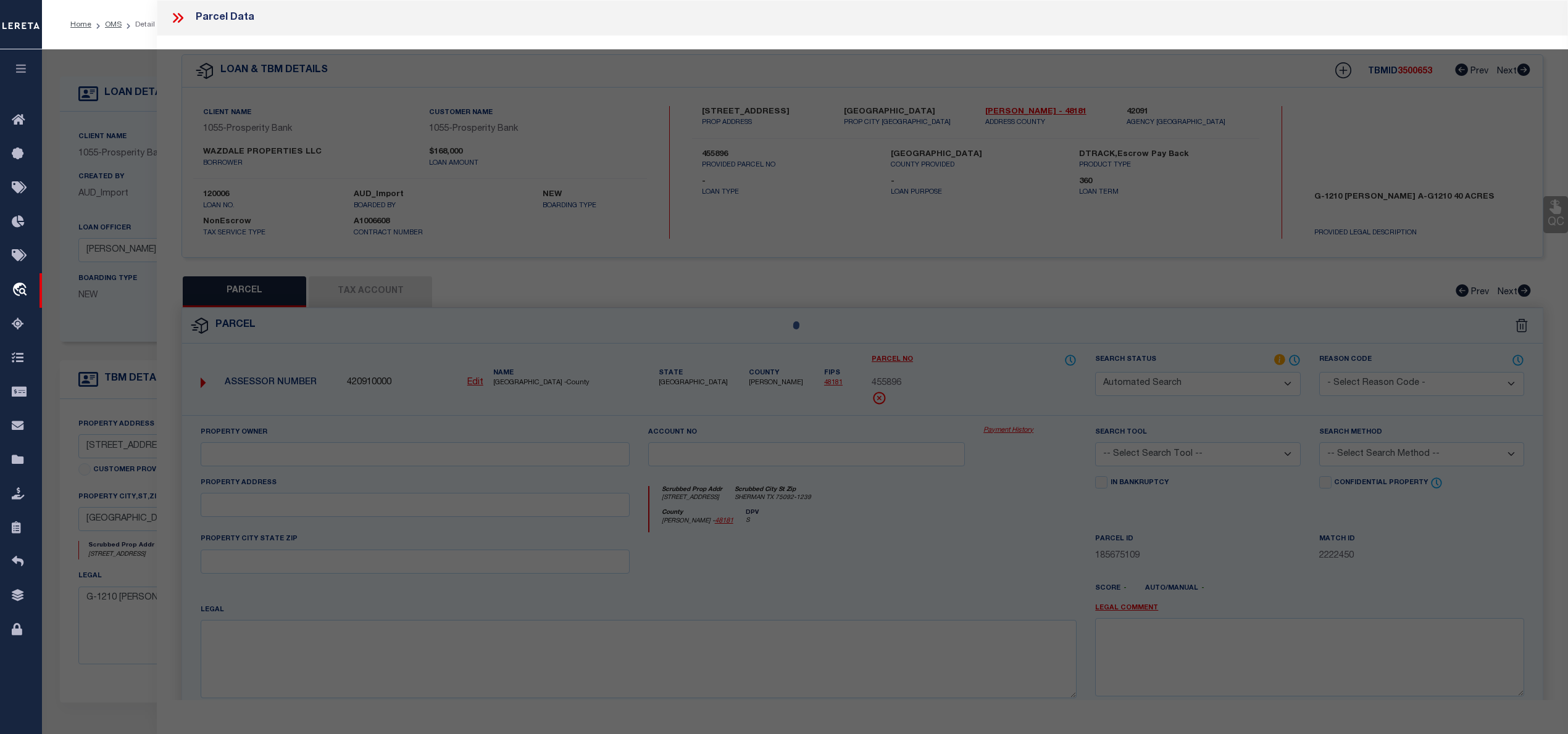
type input "SHERMAN, TX"
type textarea "HIDDEN MEADOWS PHASE 1, BLOCK F, LOT 26, ACRES .165"
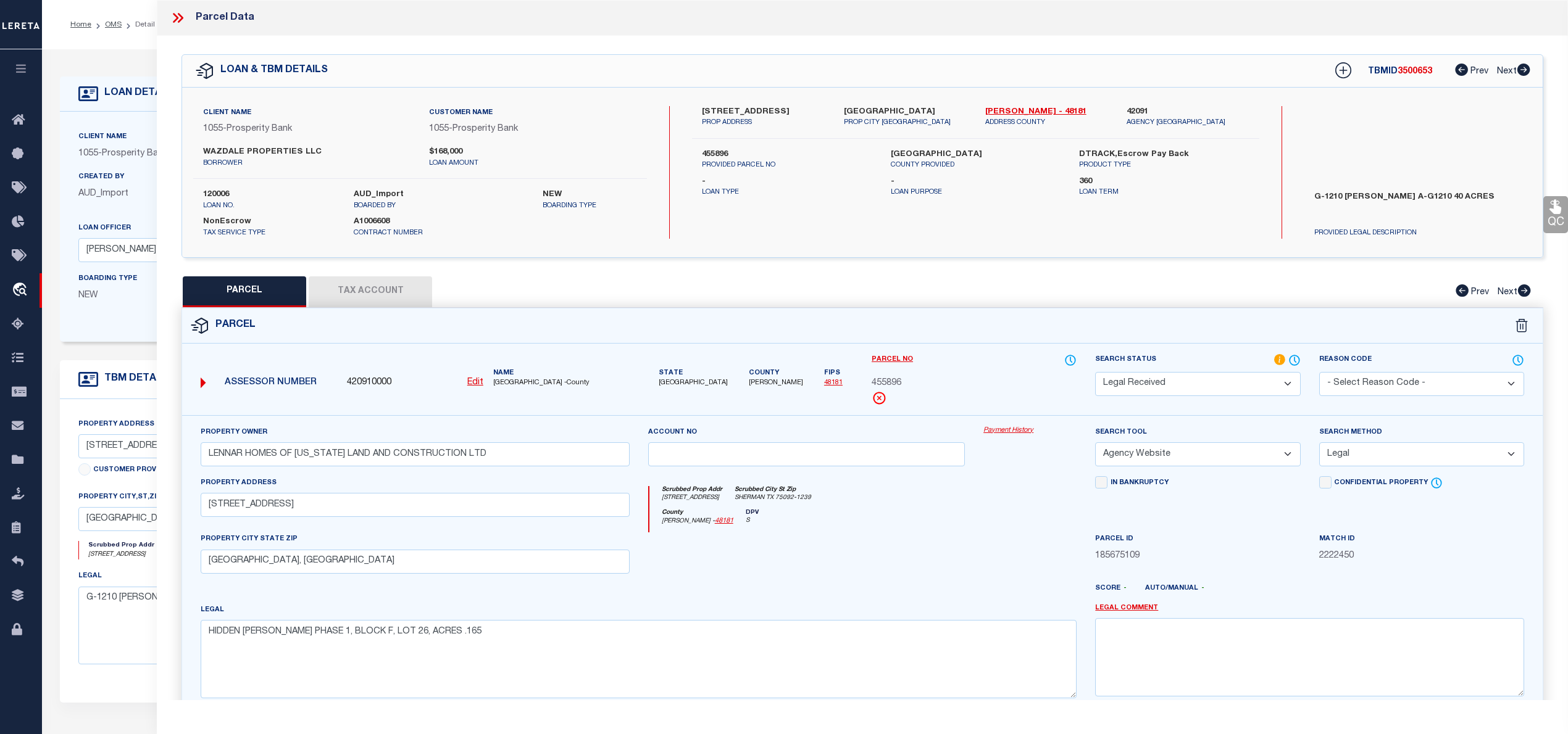
click at [124, 321] on div "Boarding Type NEW Migration Group" at bounding box center [205, 297] width 273 height 51
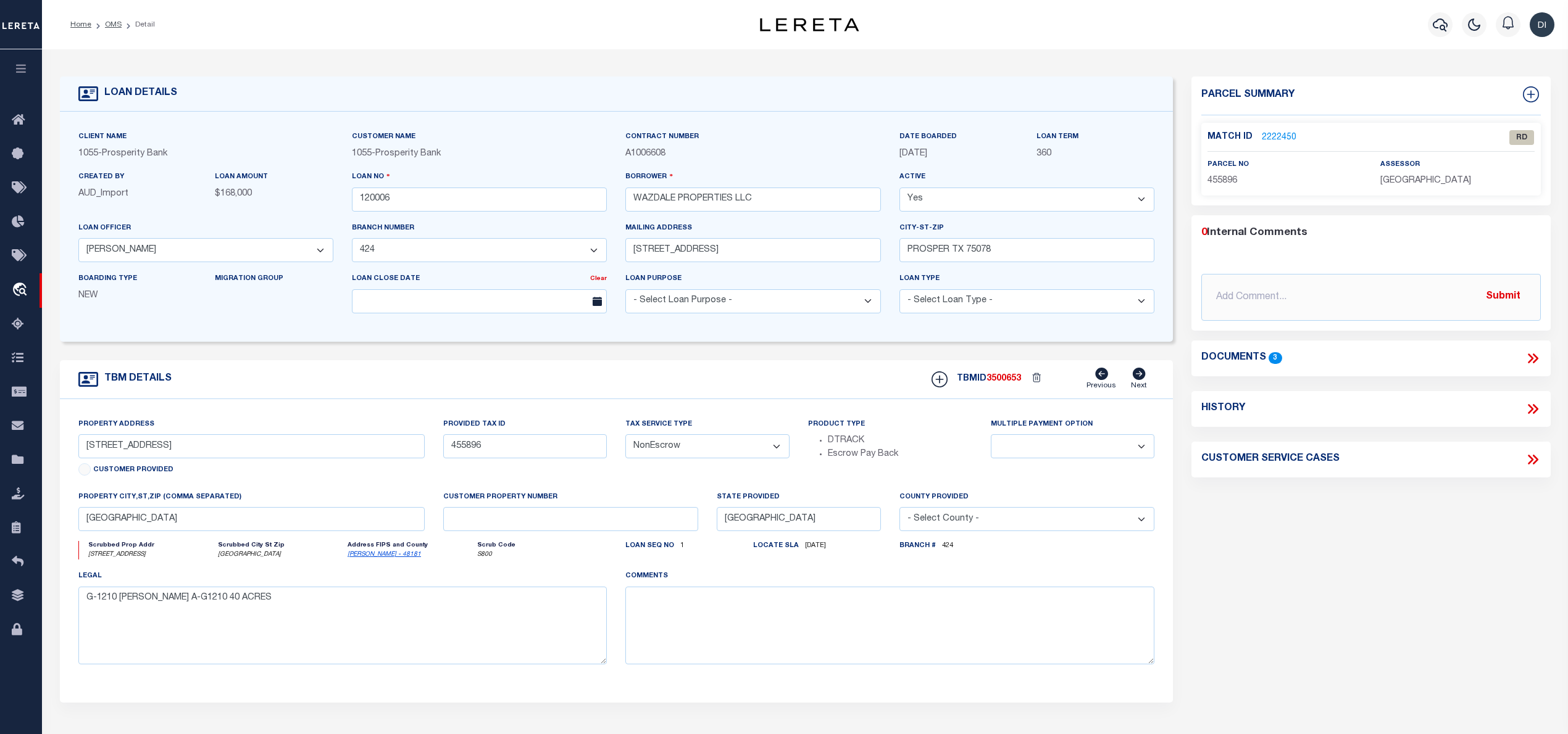
click at [1529, 355] on icon at bounding box center [1531, 359] width 6 height 10
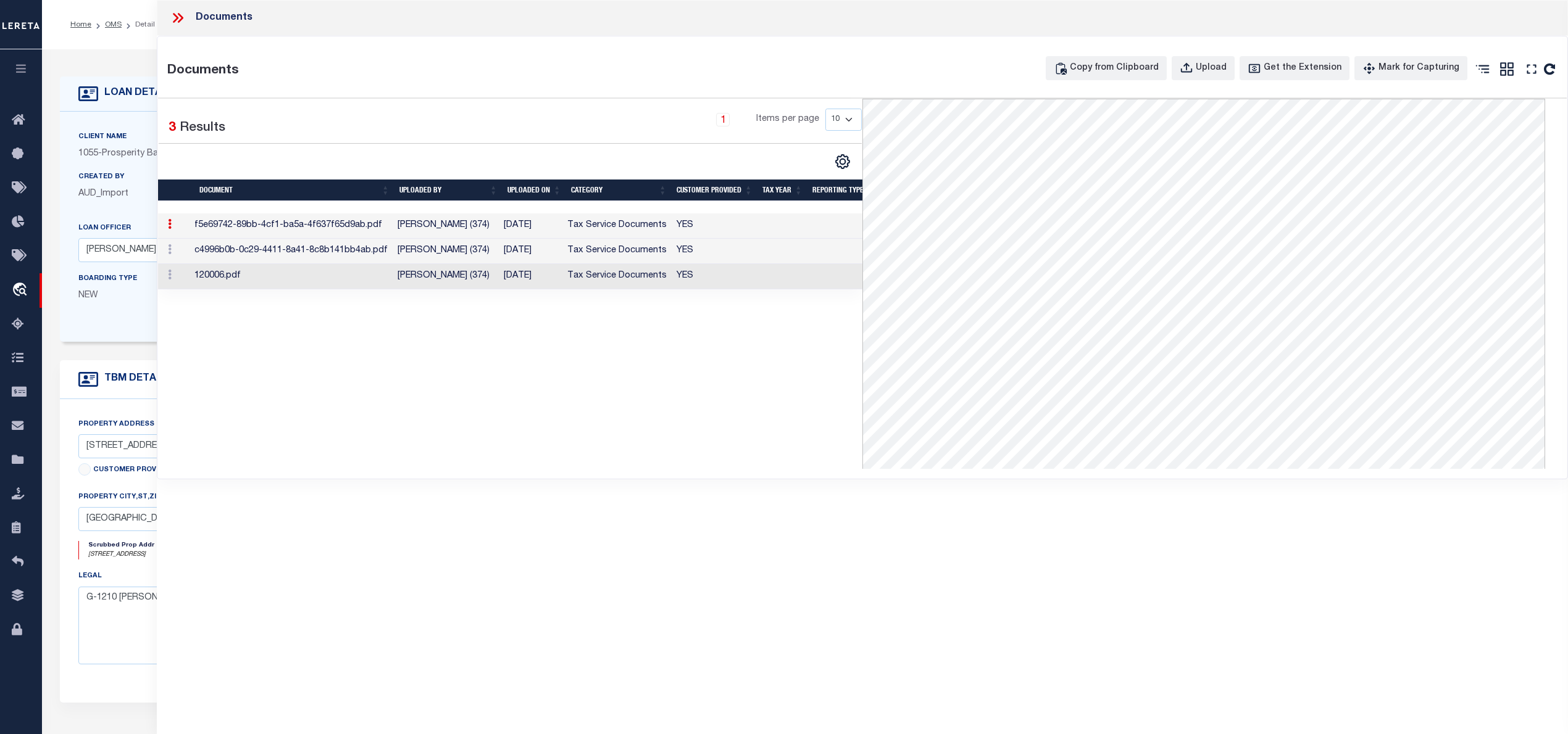
click at [410, 281] on td "Neda Khajehzadeh (374)" at bounding box center [446, 276] width 106 height 25
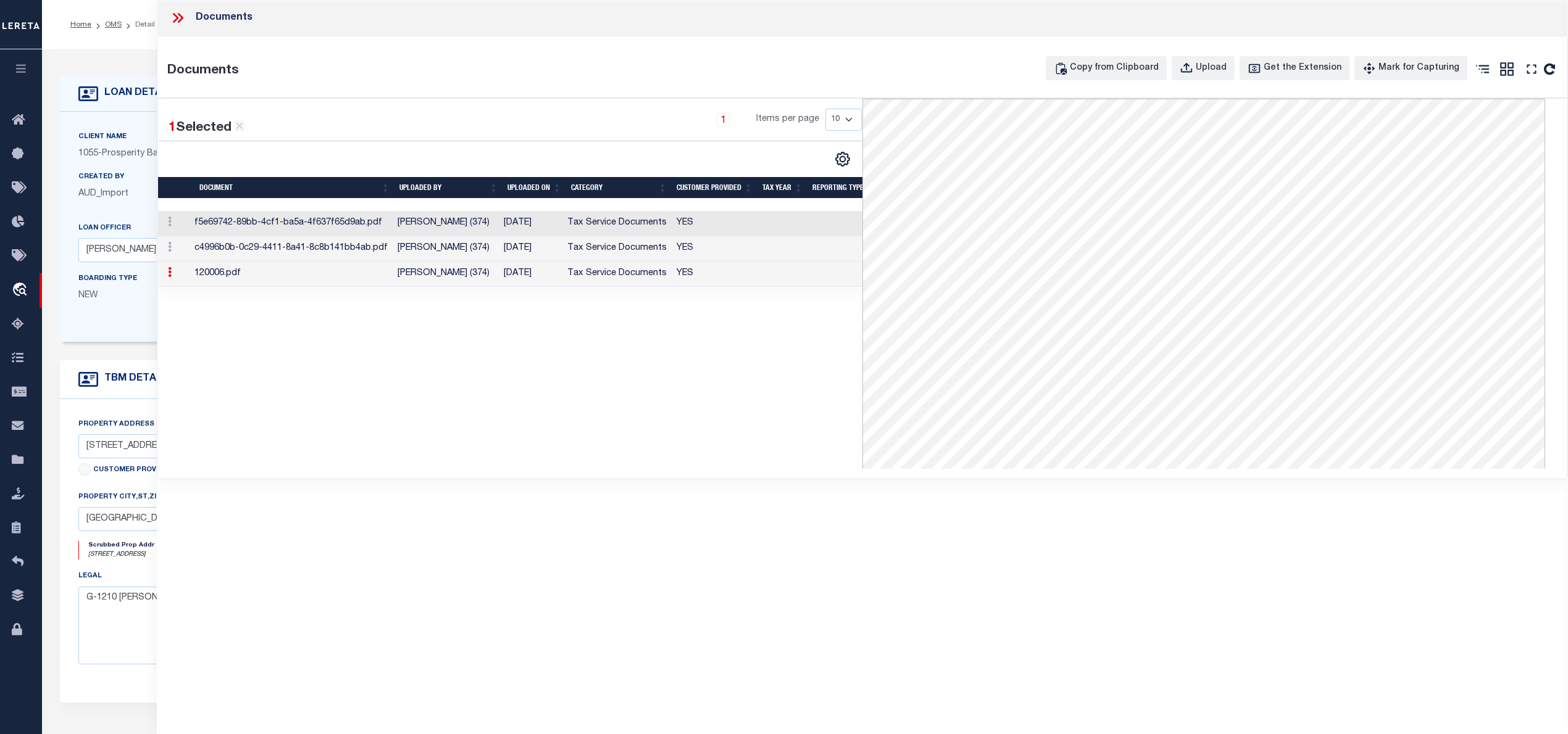
click at [410, 281] on td "Neda Khajehzadeh (374)" at bounding box center [446, 274] width 106 height 25
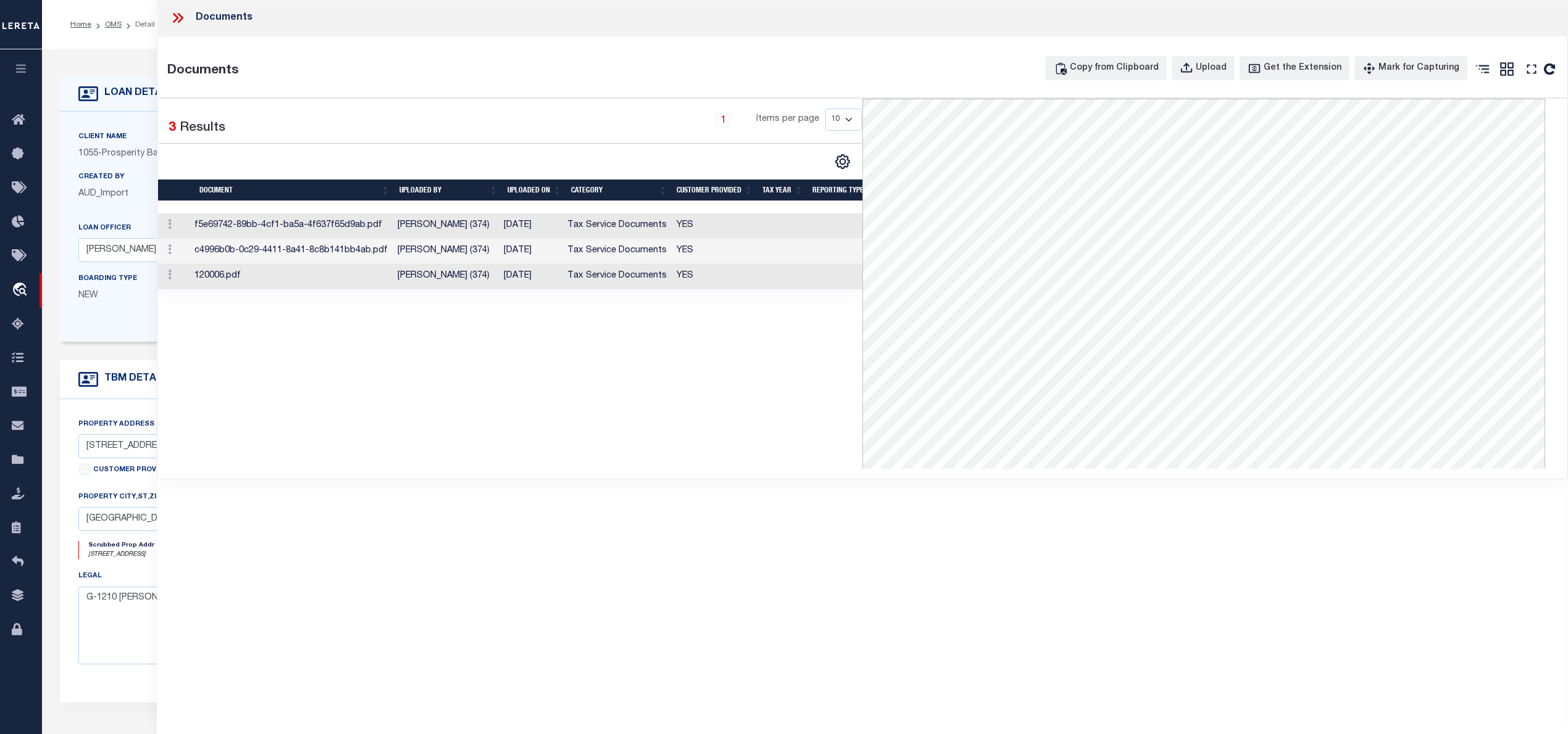
click at [173, 17] on icon at bounding box center [177, 17] width 16 height 16
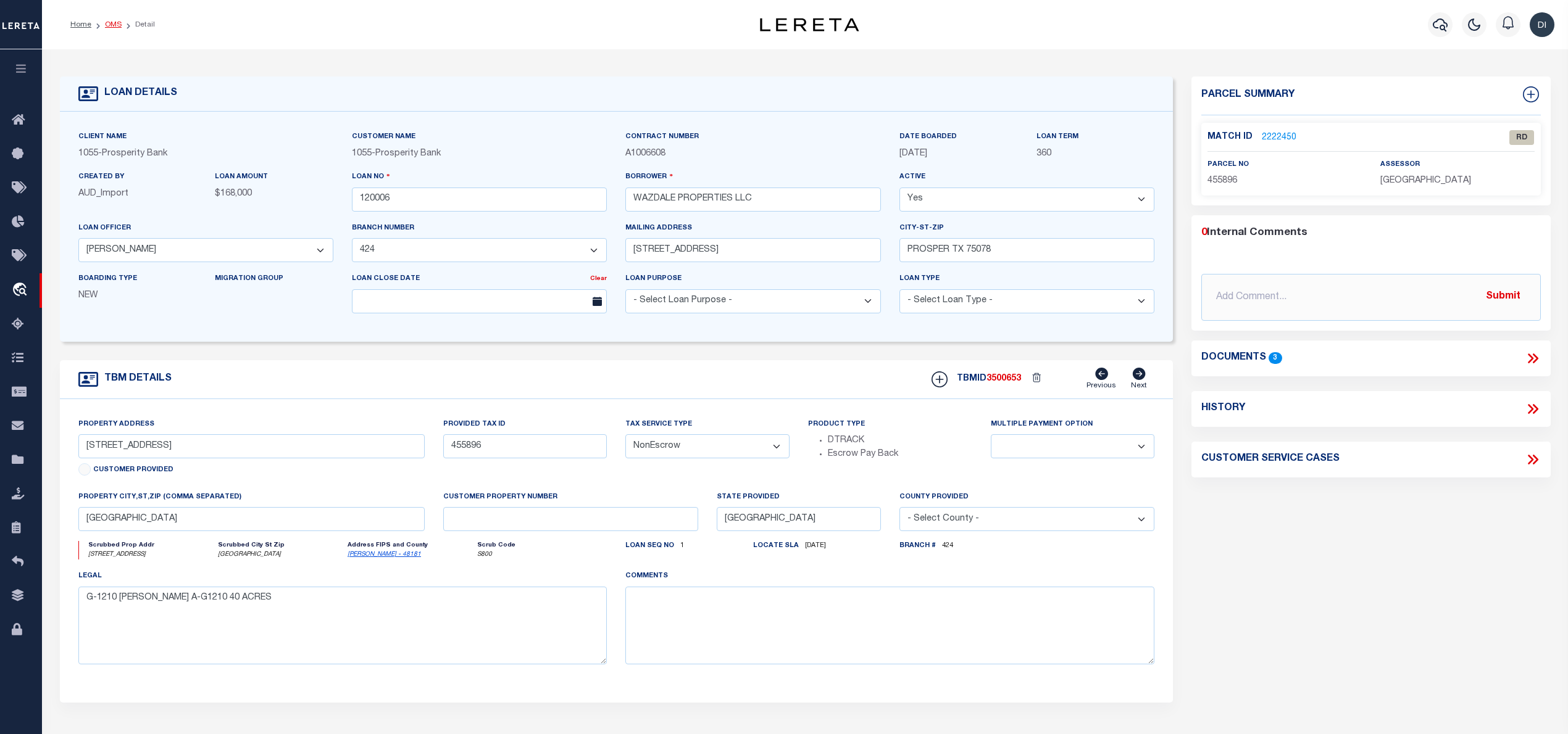
click at [116, 22] on link "OMS" at bounding box center [113, 24] width 17 height 7
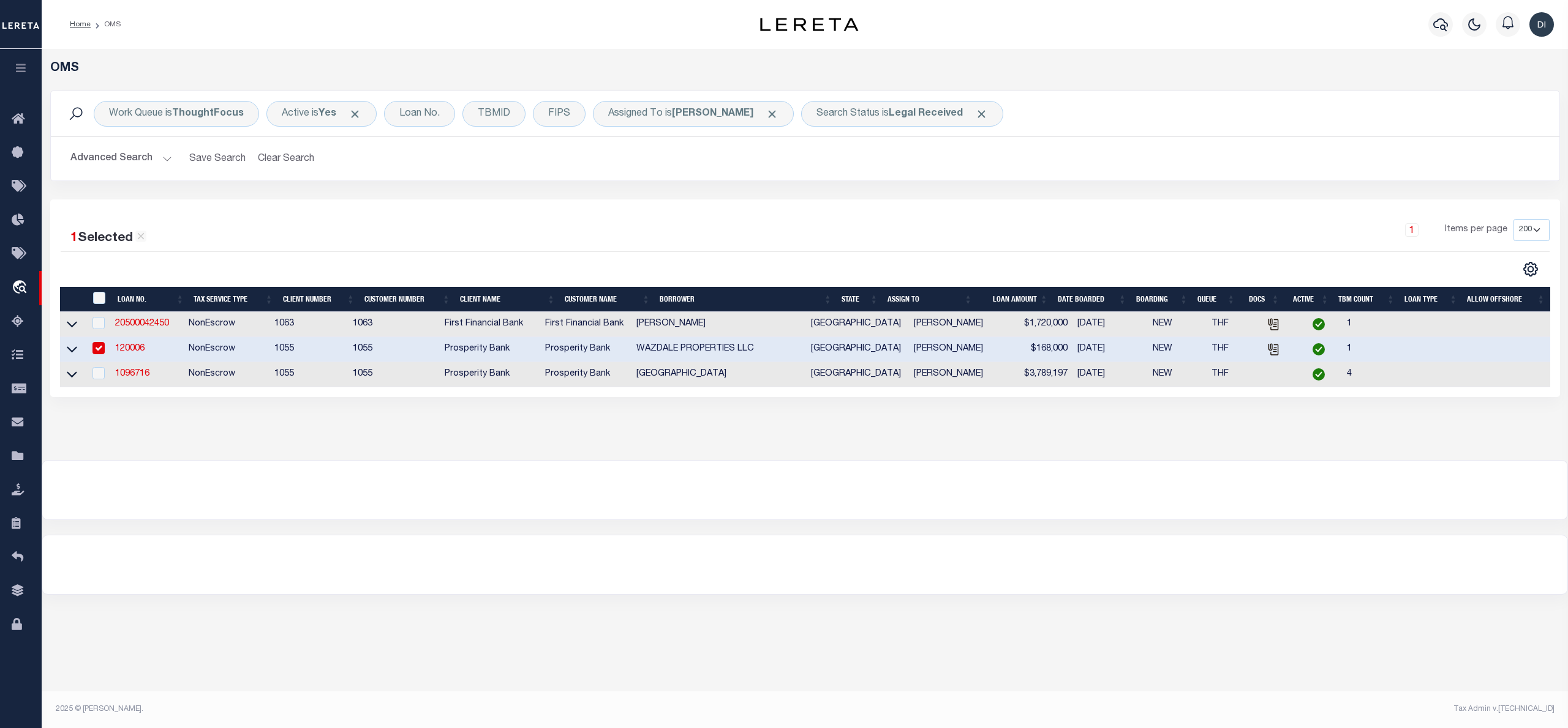
click at [101, 352] on input "checkbox" at bounding box center [98, 348] width 12 height 12
checkbox input "false"
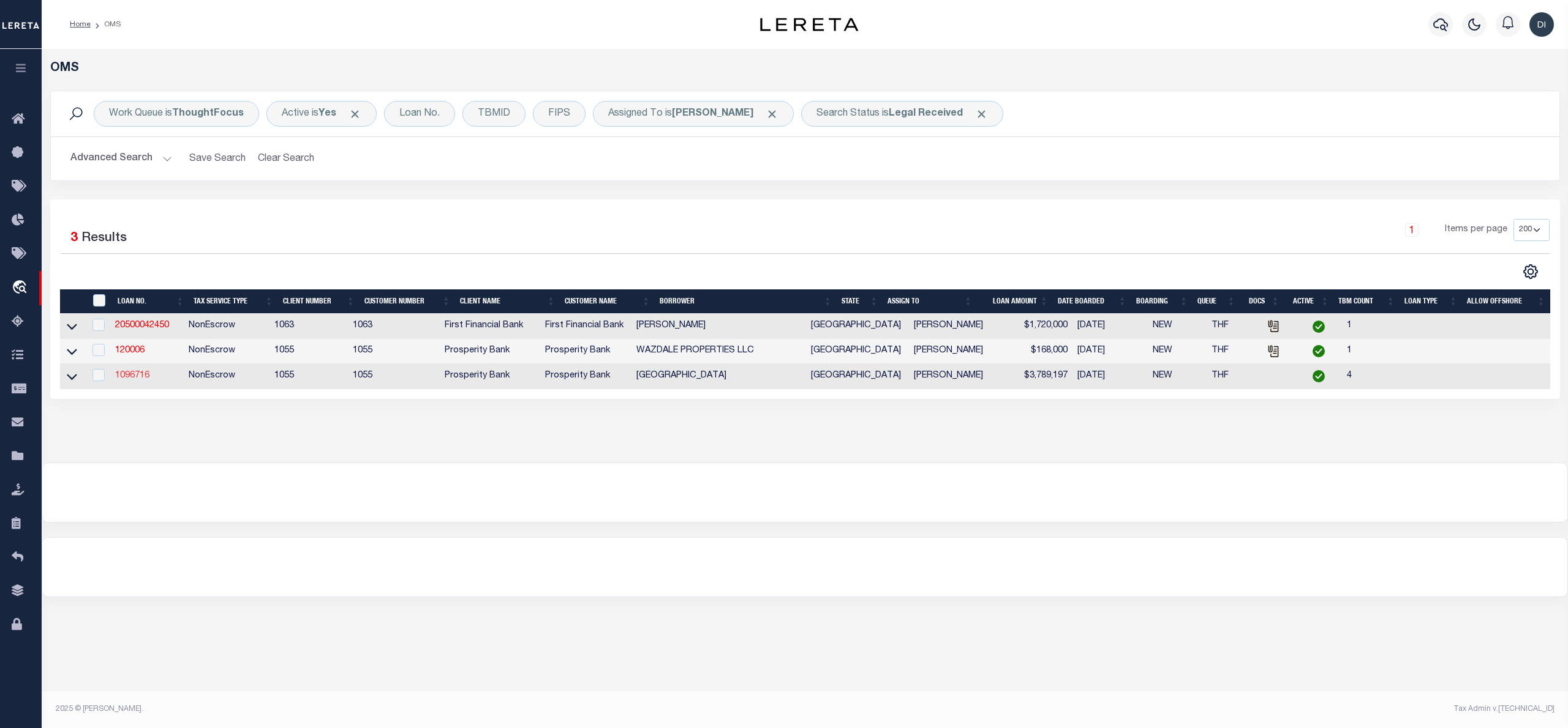
click at [138, 380] on link "1096716" at bounding box center [133, 376] width 35 height 8
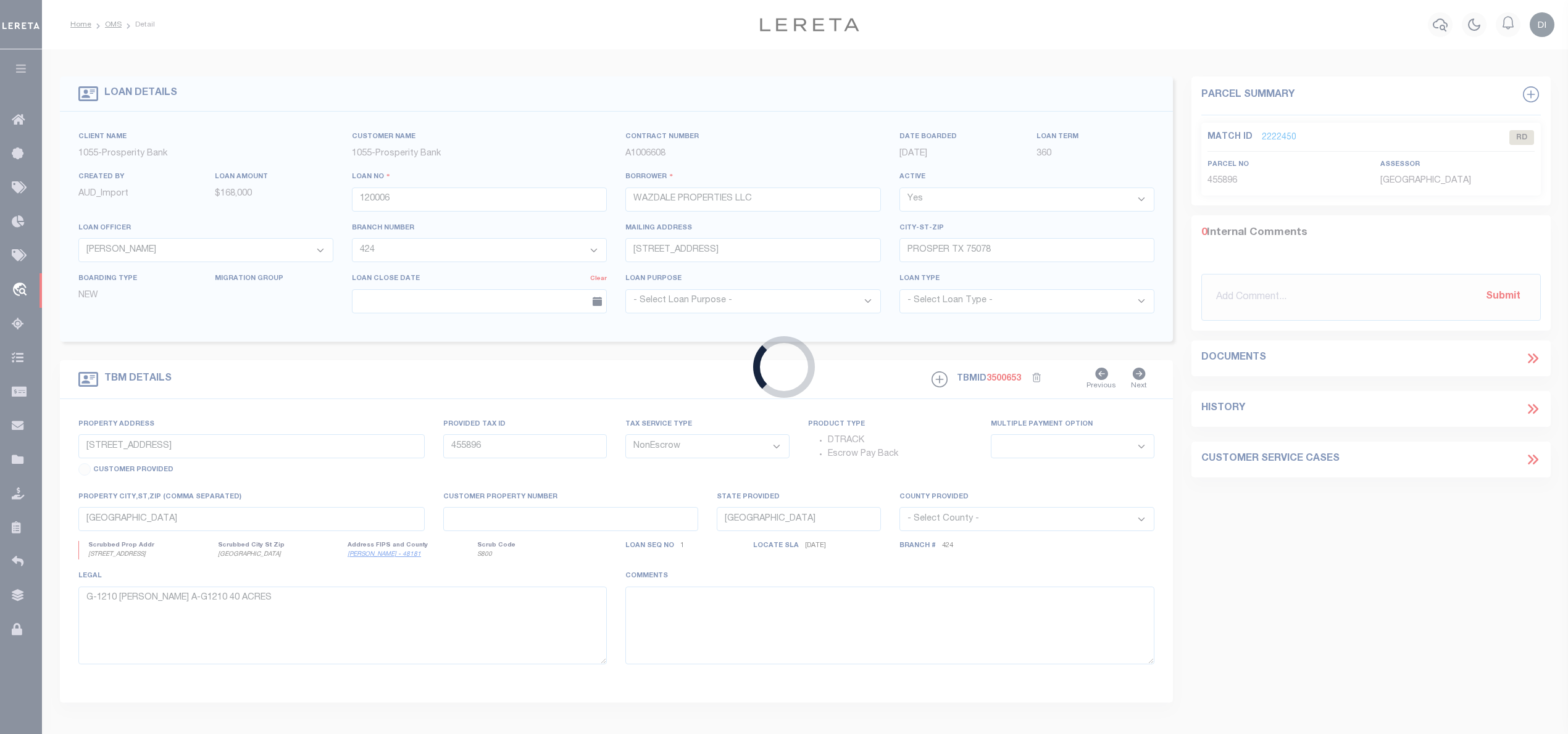
type input "1096716"
type input "ARLINGTON BAPTIST UNIVERSITY"
select select "10460"
select select "3949"
type input "301 W DIVISION ST"
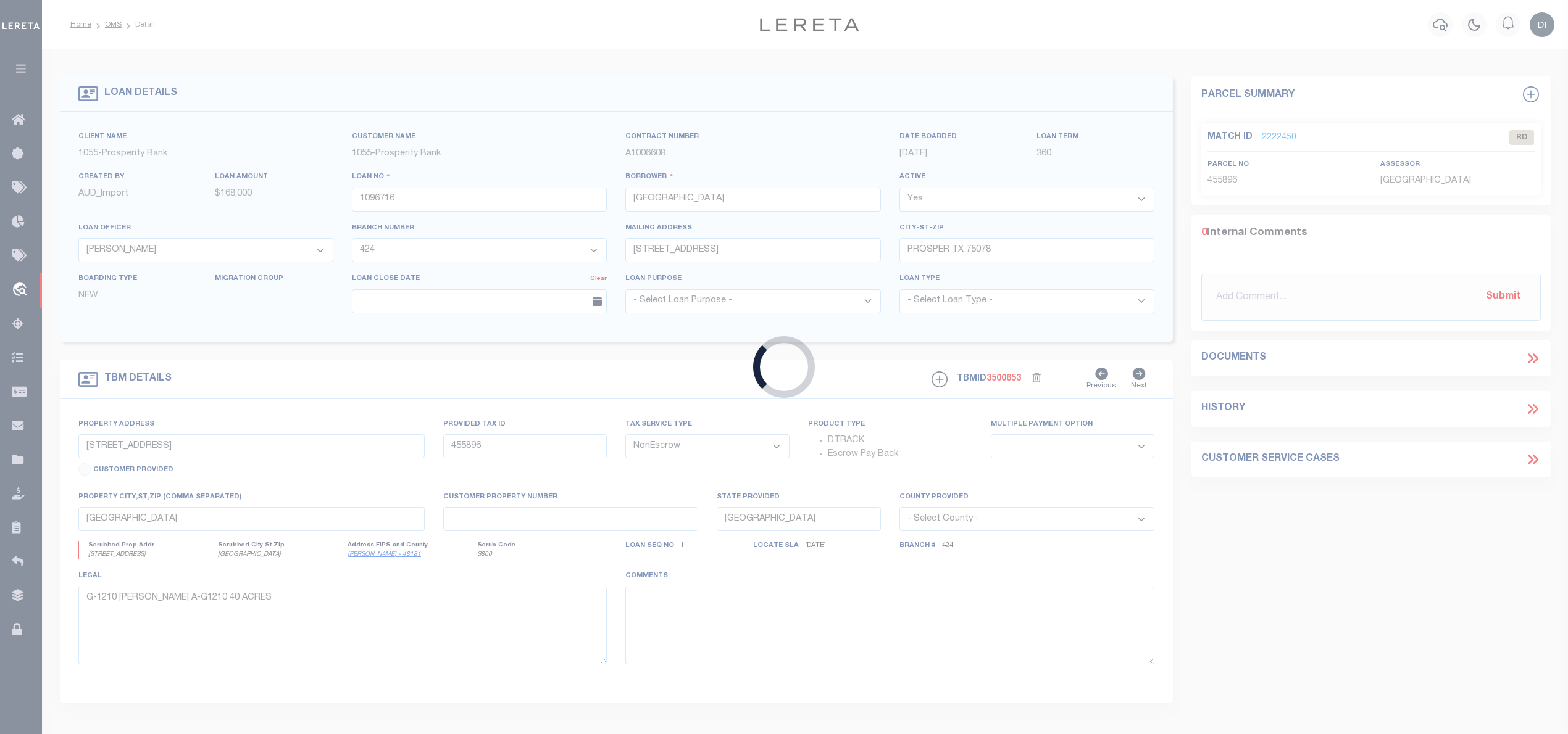
type input "ARLINGTON TX 76012"
select select "700"
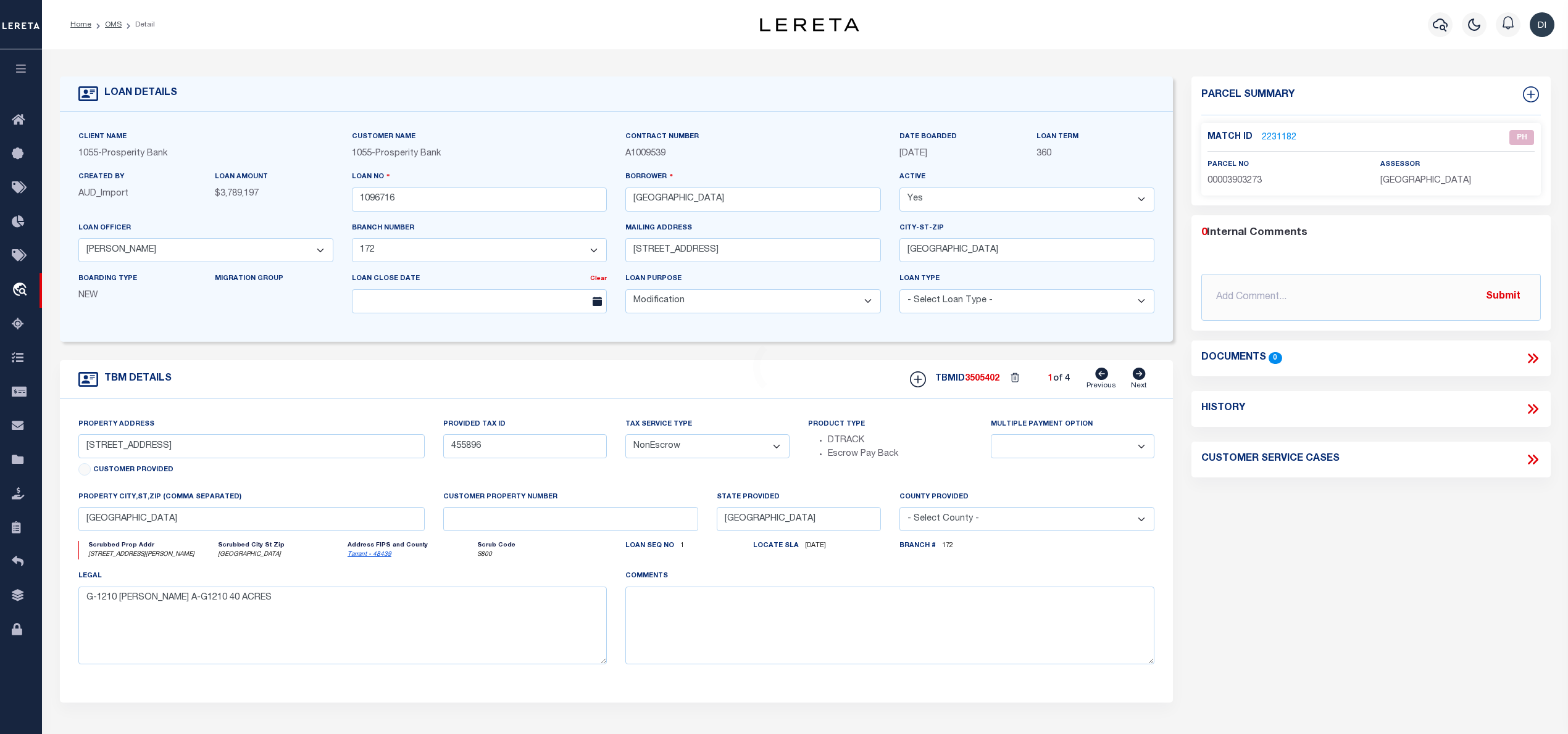
select select "10460"
select select "3949"
type input "610 CROWLEY RD"
select select
type input "ARLINGTON, TX 76012"
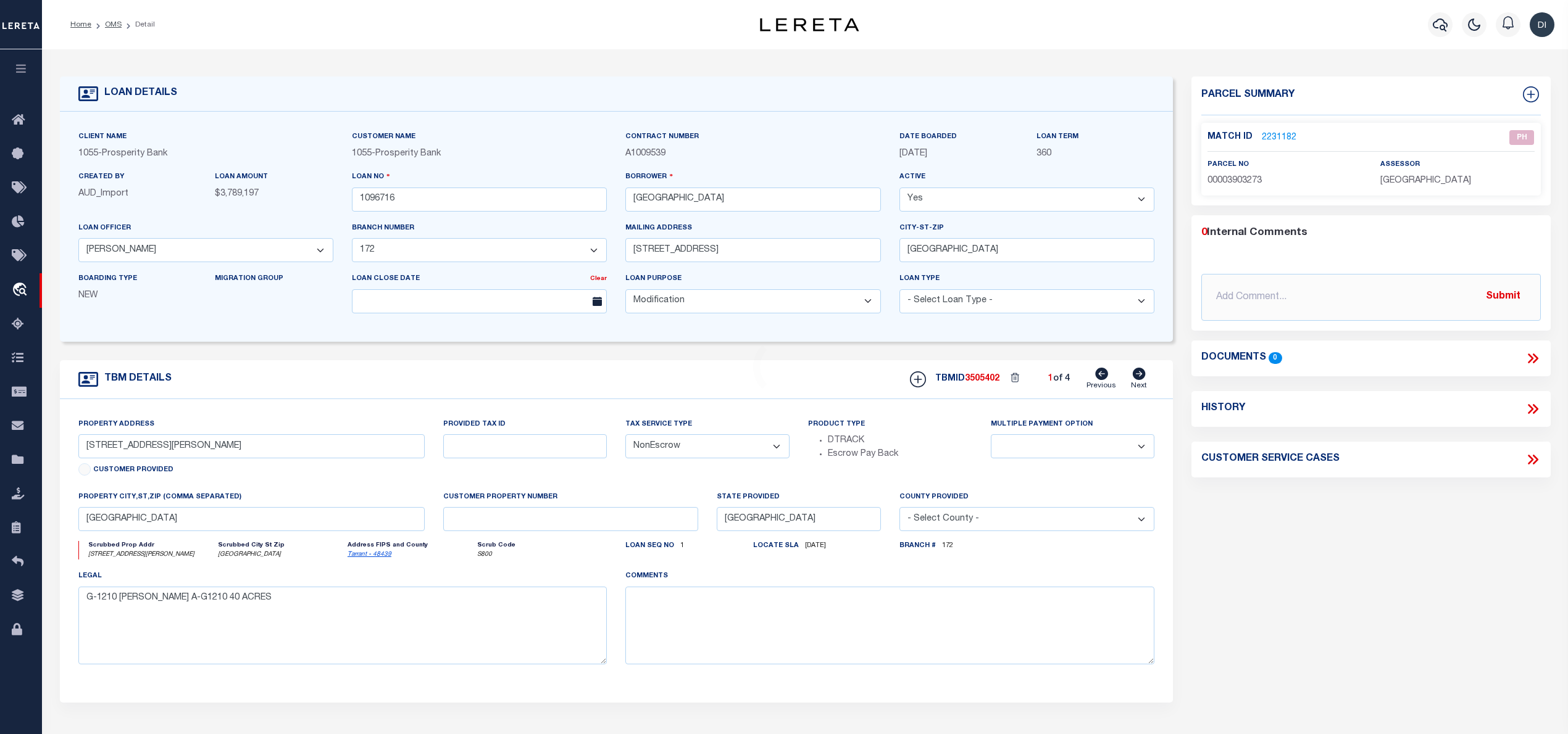
select select
type textarea "510 CROWLEY RD ARLINGTON TX 76012 31.066 ACRES IN M GUERIN SURV ABSTRACT 596 2 …"
click at [1276, 134] on link "2231182" at bounding box center [1279, 138] width 35 height 13
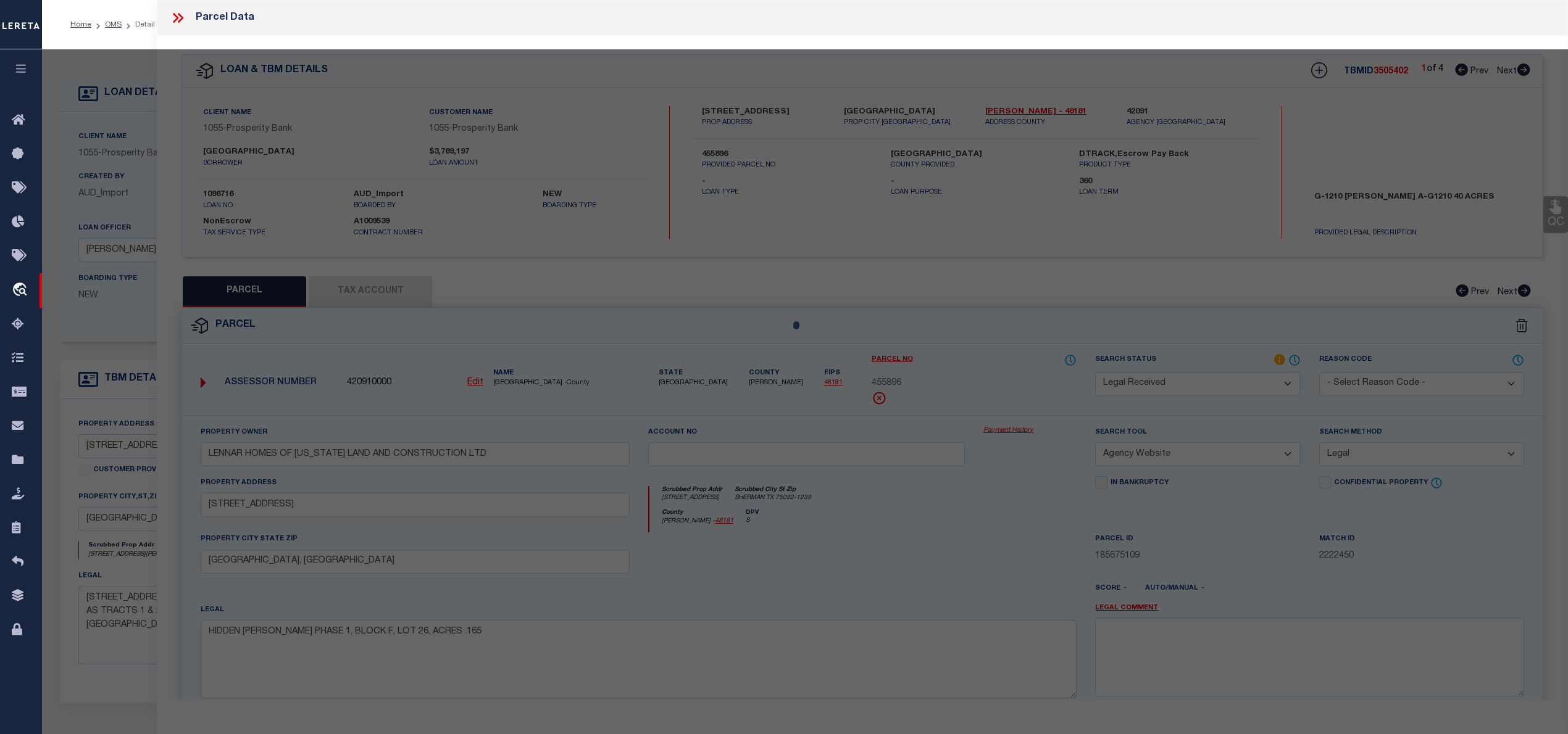
select select "AS"
select select
checkbox input "false"
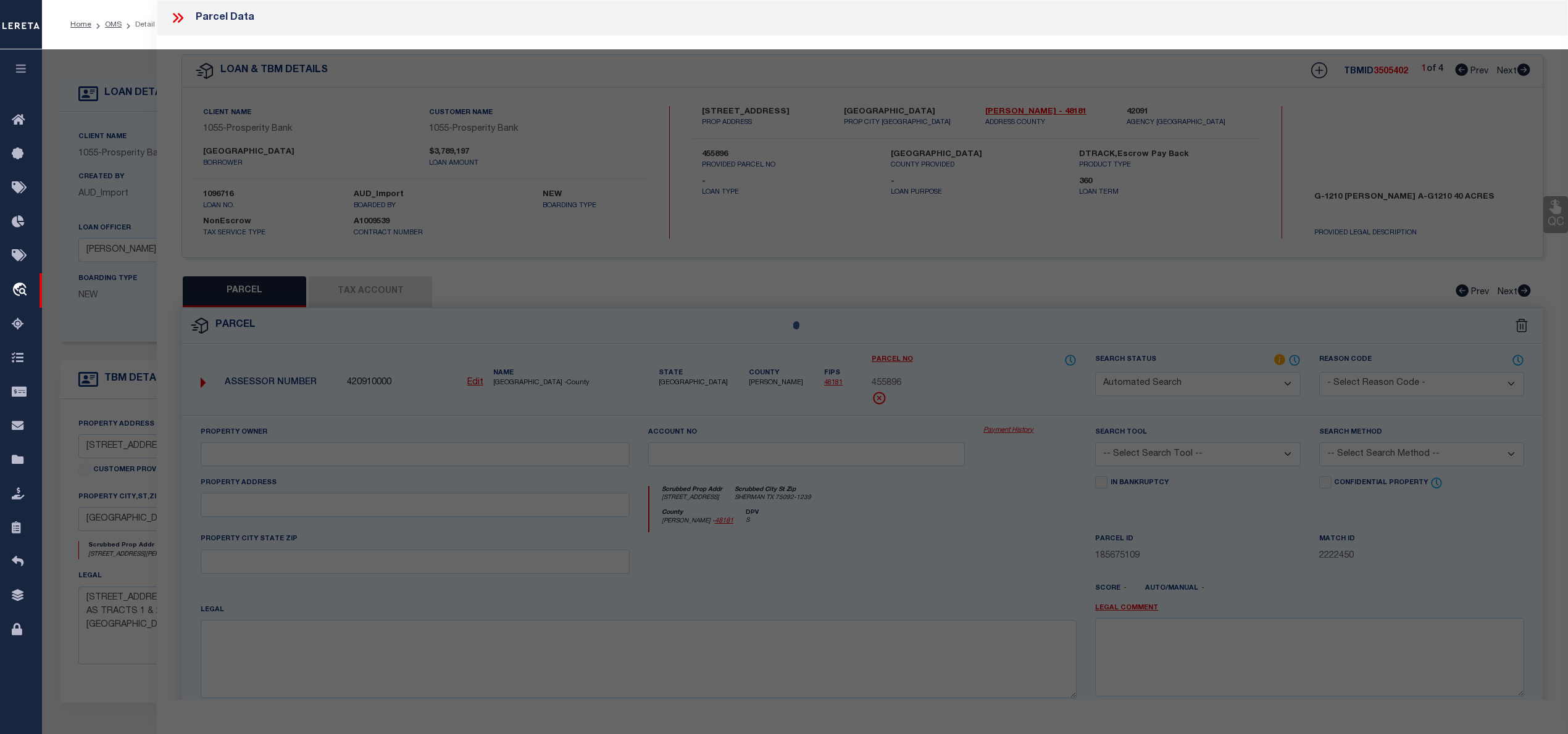
select select "PH"
type input "GIOVANNI HOMES CORP,"
select select "AGW"
select select "LEG"
type input "0000610 CROWLEY RD"
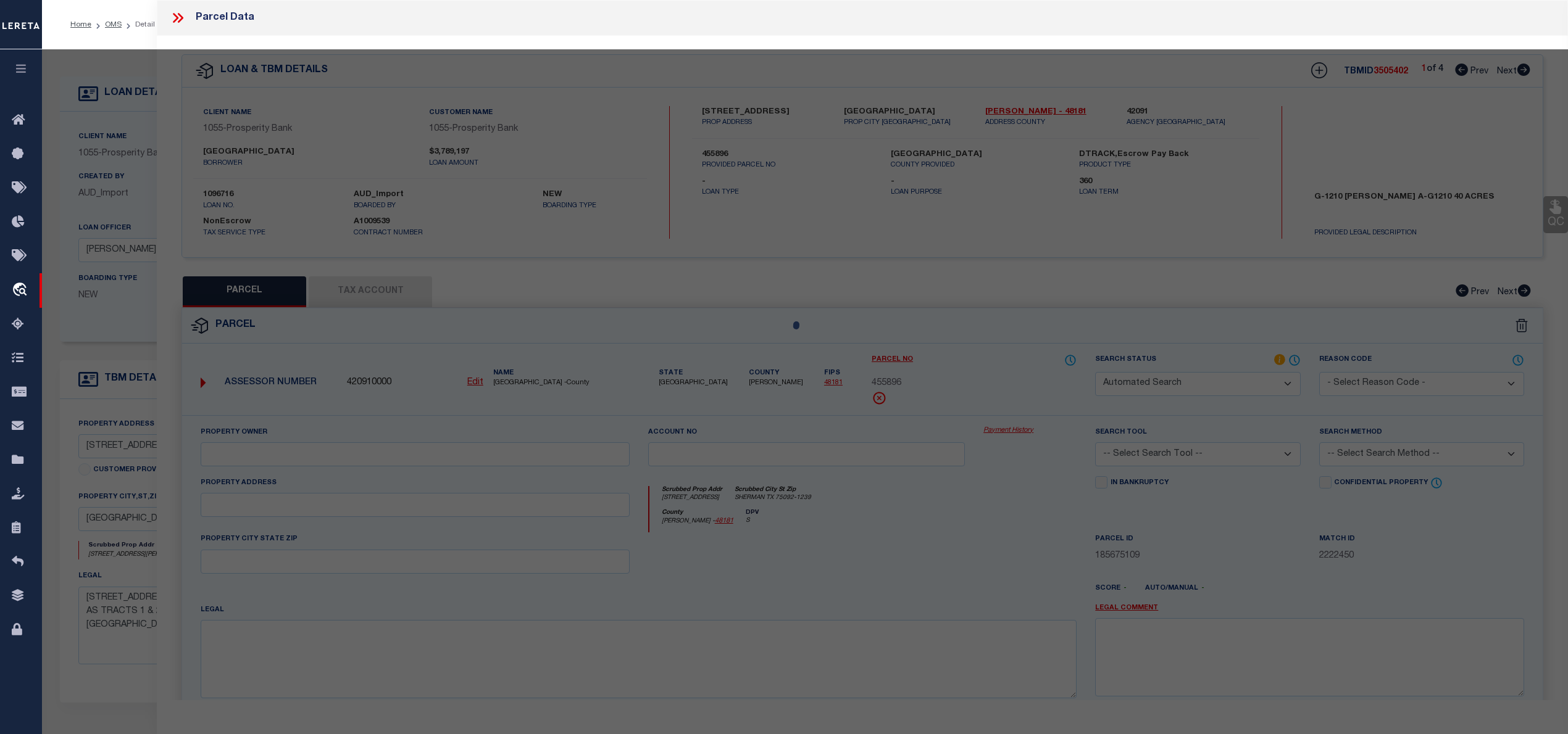
type textarea "GUERRIN, HEIRS SURVEY A 596 TR 2A"
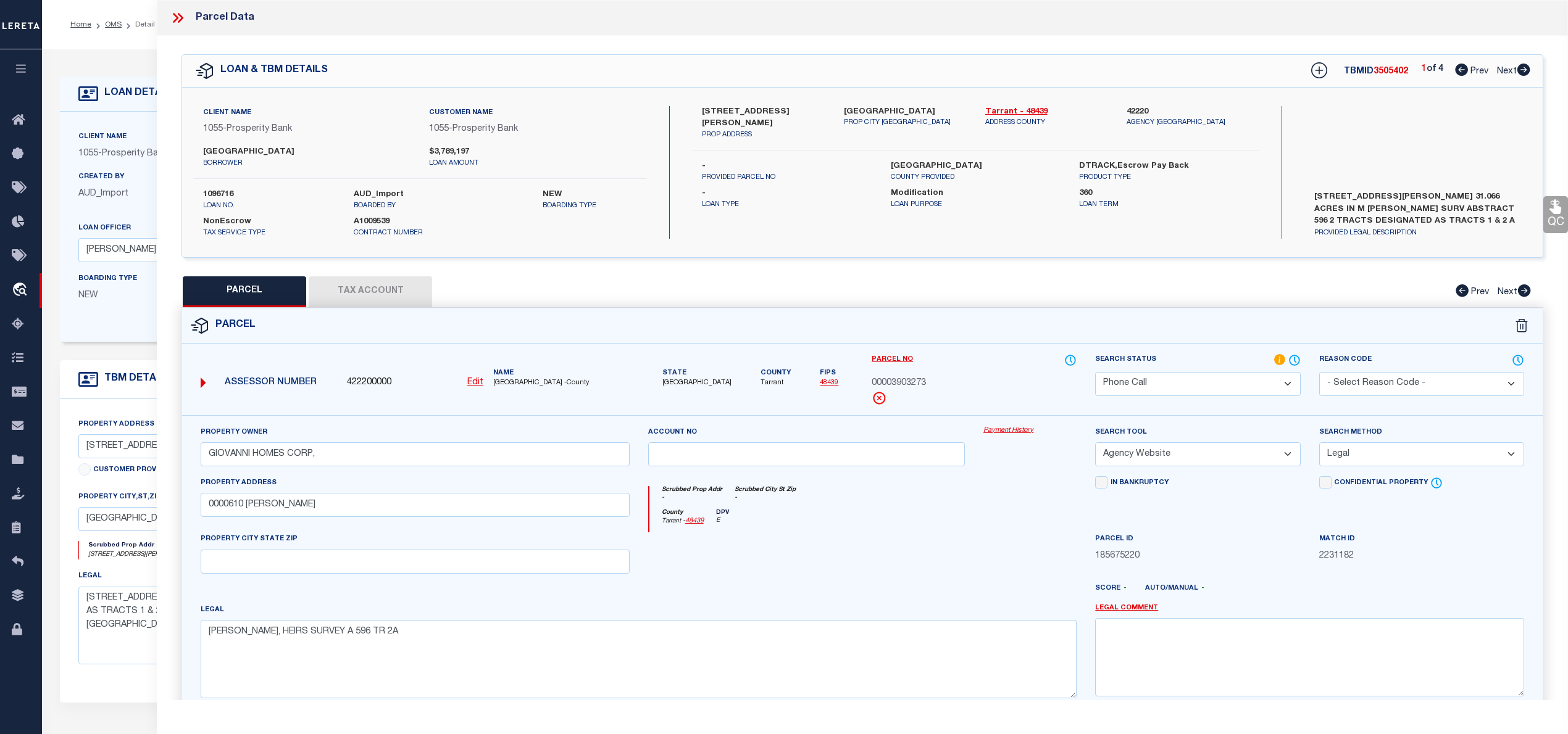
click at [1522, 71] on icon at bounding box center [1524, 70] width 13 height 12
select select "AS"
select select
checkbox input "false"
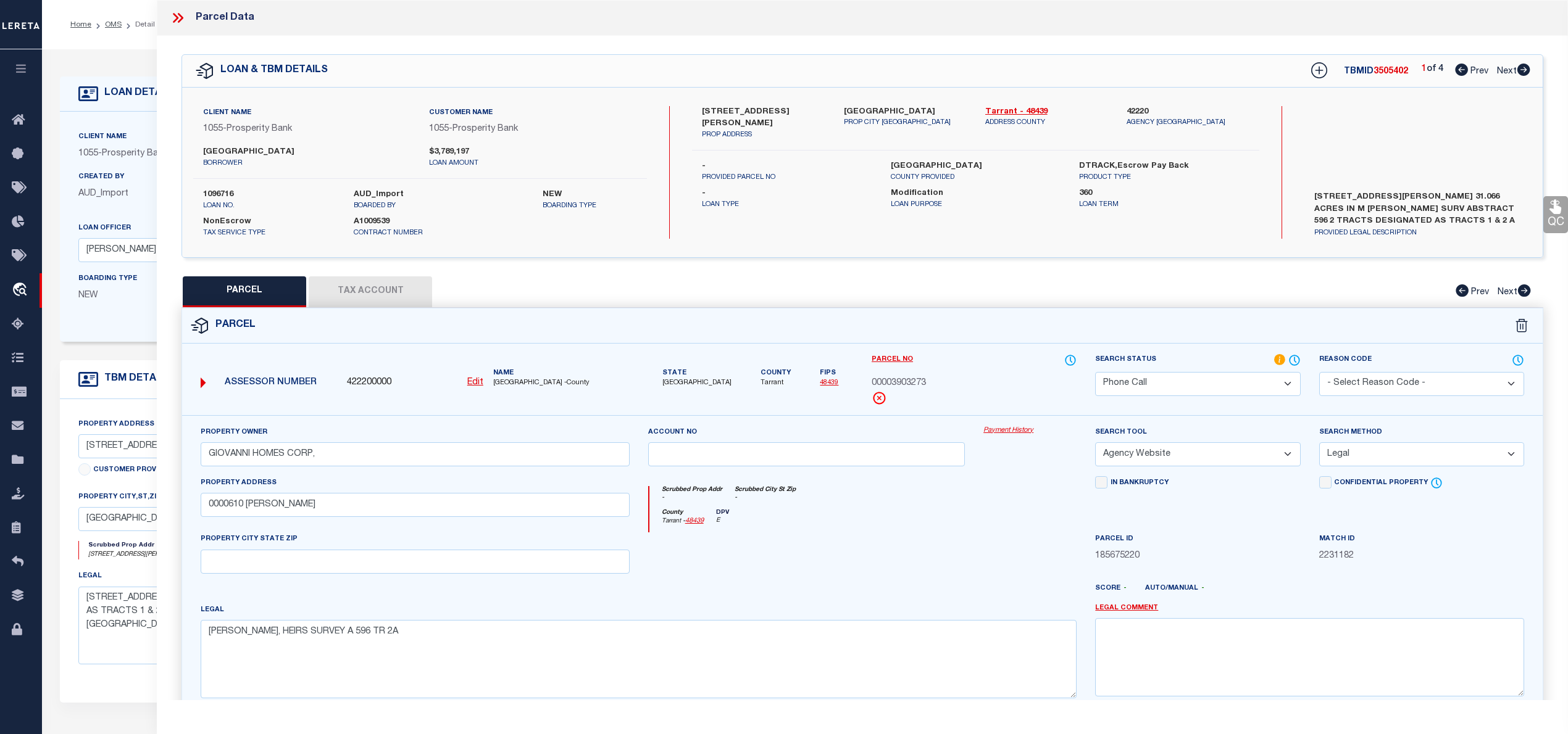
checkbox input "false"
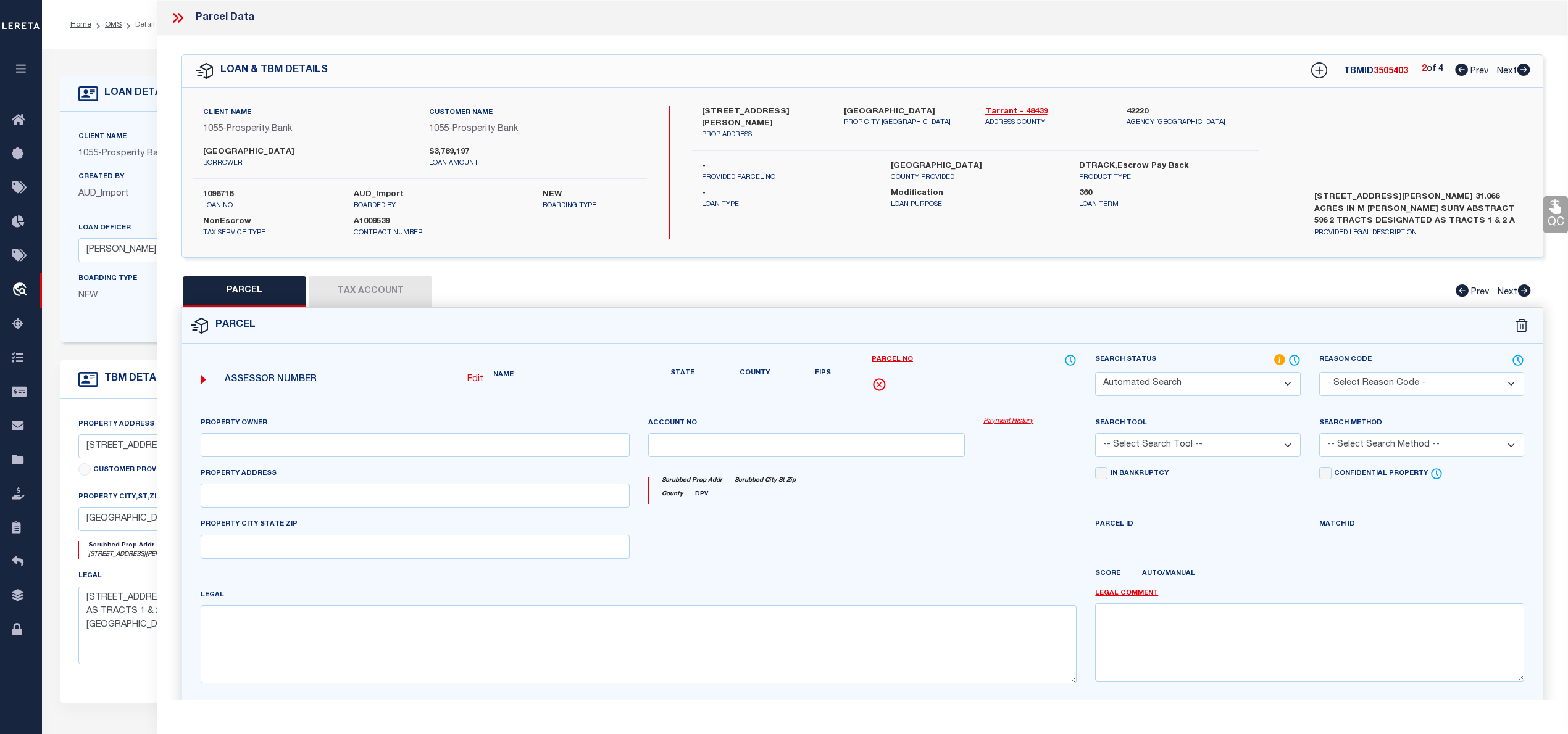
select select "PH"
type input "ARLINGTON BAPTIST COLLEGE"
select select "AGW"
select select "LEG"
type input "0000600 CROWLEY RD"
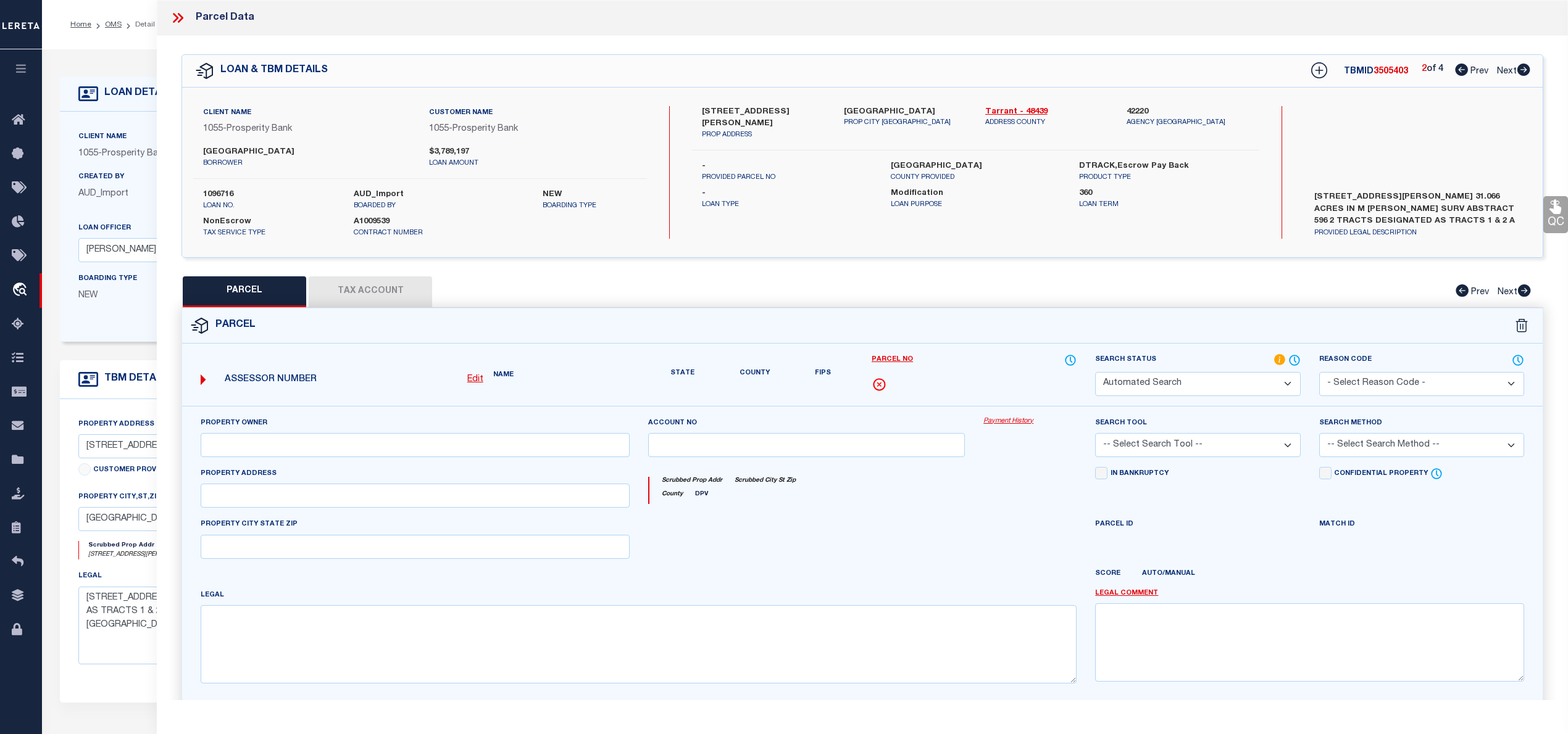
type textarea "GUERRIN, HEIRS SURVEY ABSTRACT 596 TRACT 2"
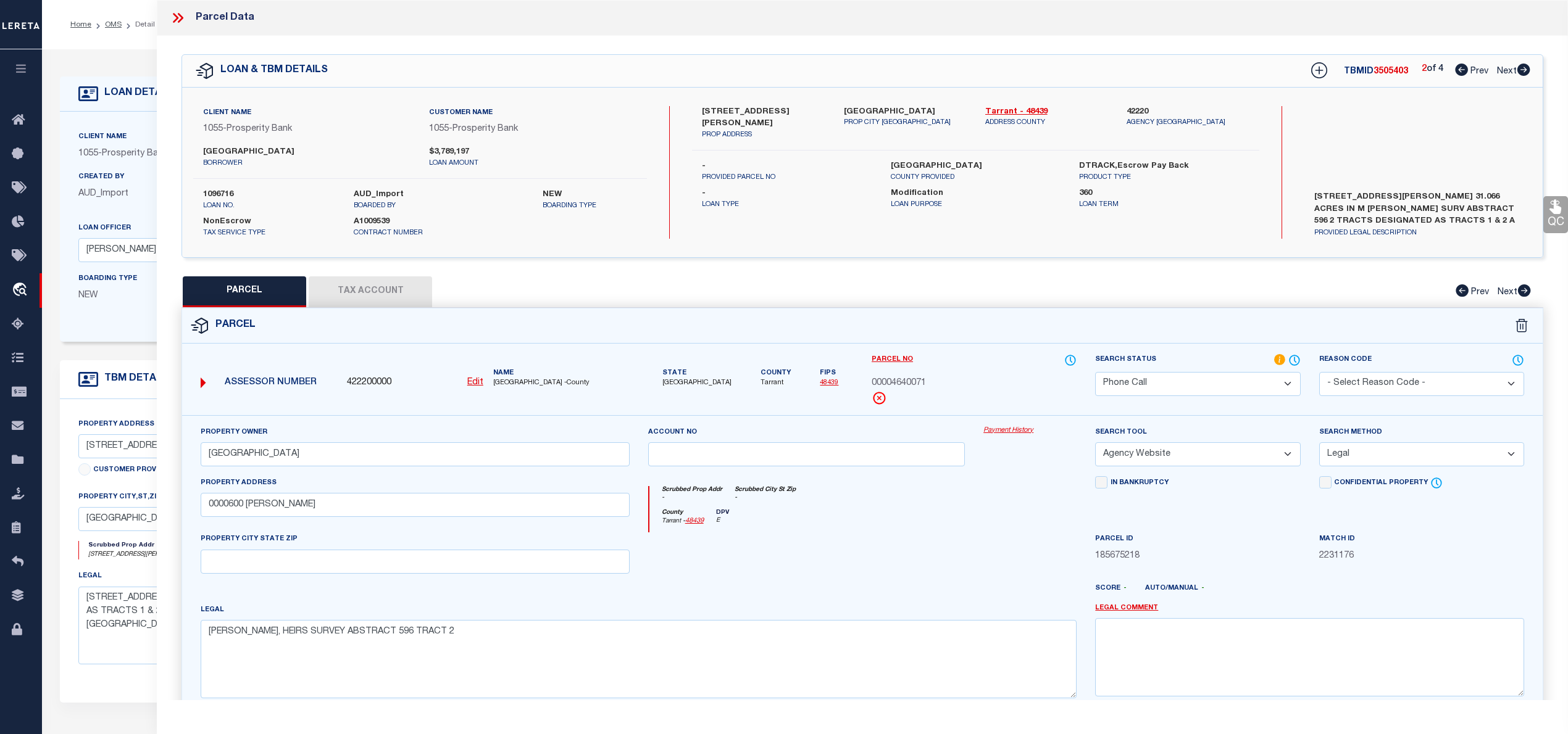
click at [1522, 71] on icon at bounding box center [1524, 70] width 13 height 12
select select "AS"
select select
checkbox input "false"
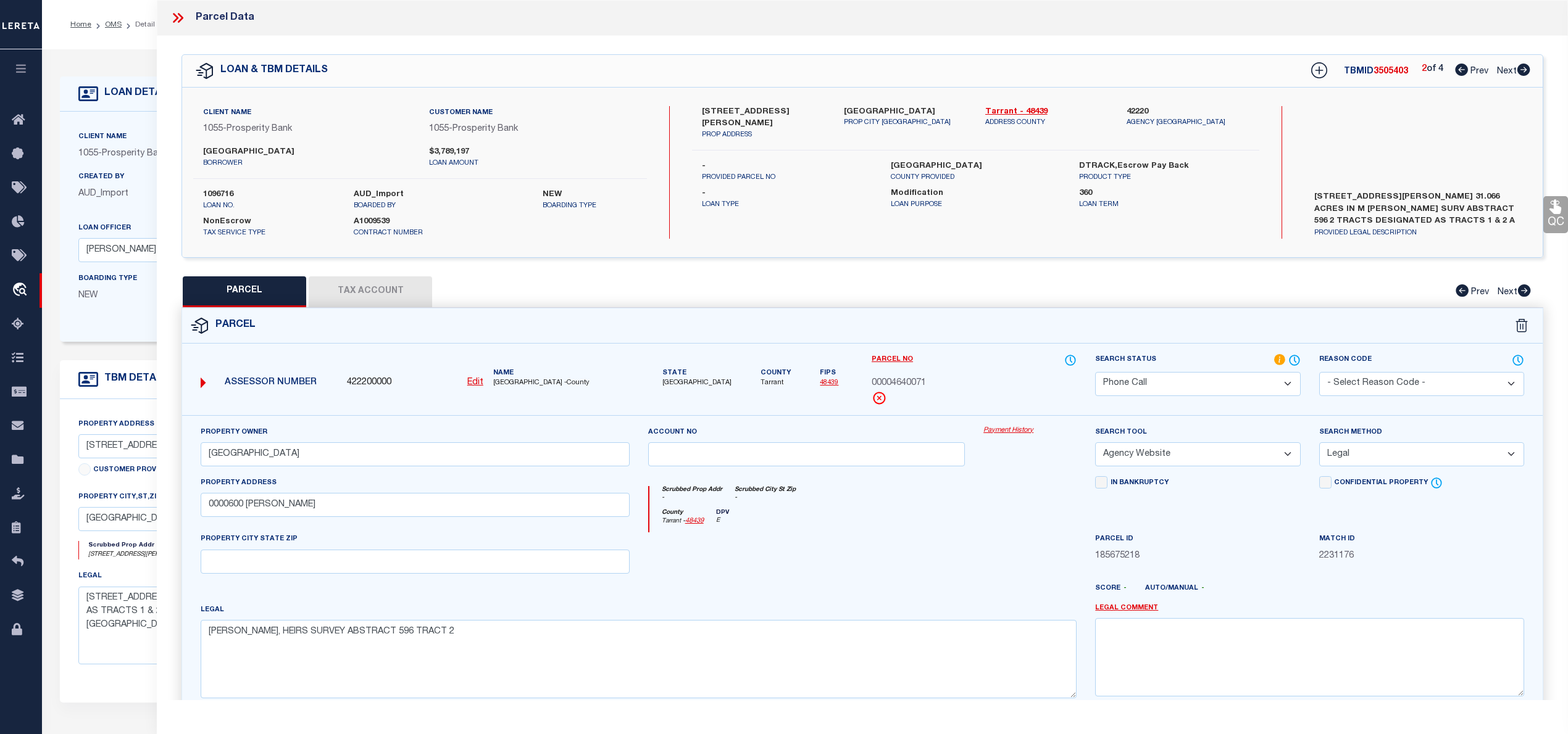
checkbox input "false"
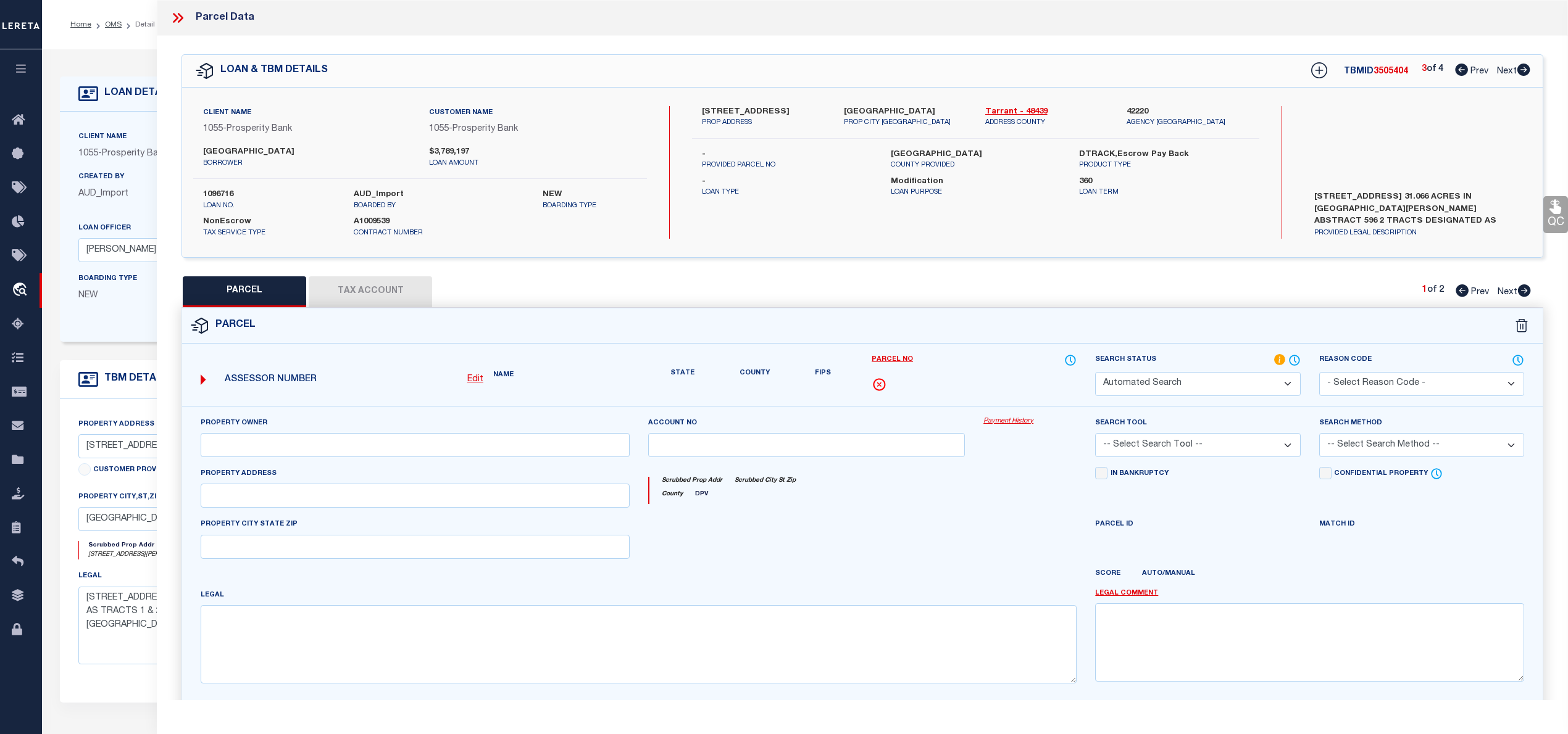
select select "PA"
type input "ARLINGTON BAPTIST COLLEGE"
select select "ATL"
select select "ADD"
type input "3001 W DIVISION ST"
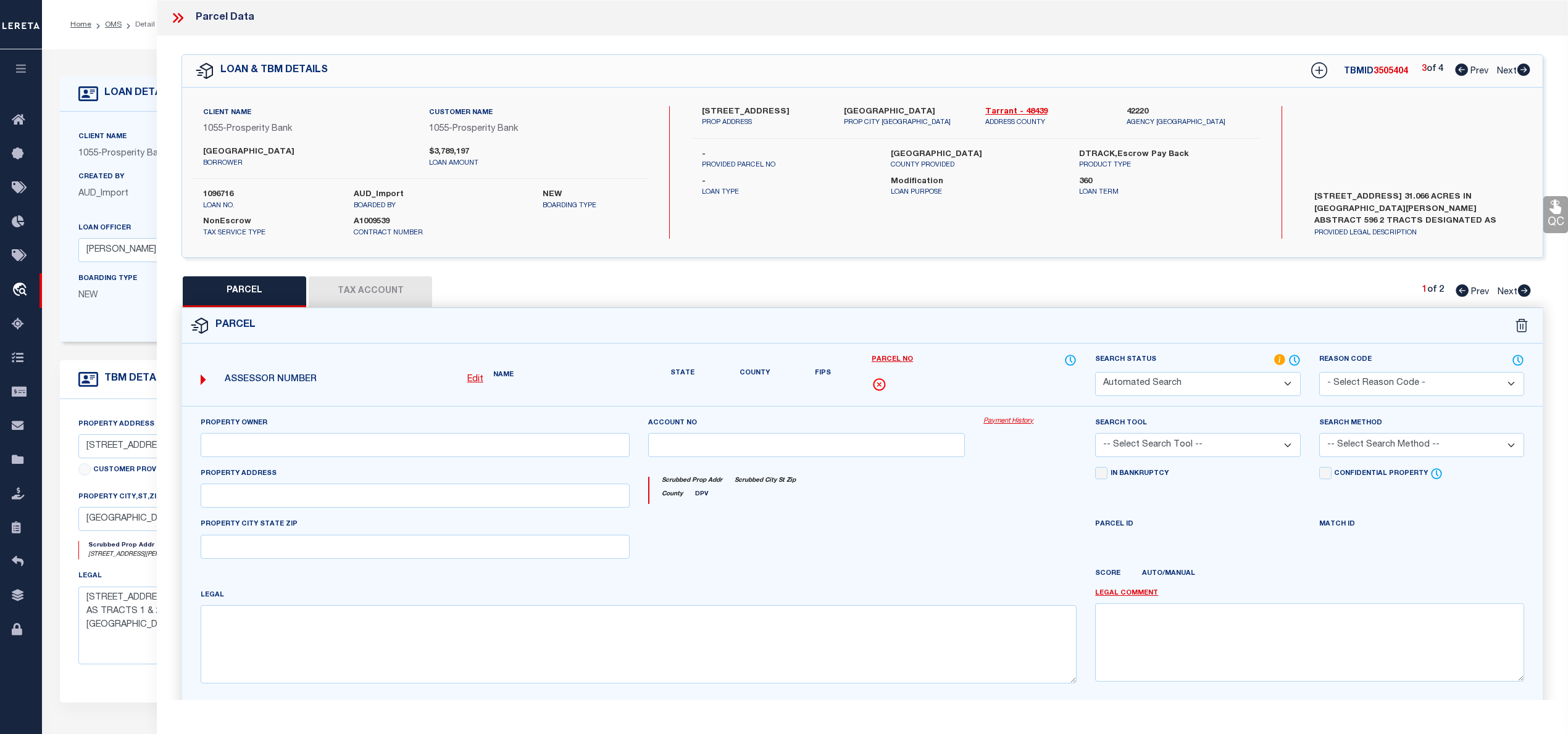
checkbox input "false"
type input "ARLINGTON, TX 76012"
type textarea "GUERRIN, HEIRS SURVEY ABSTRACT 596 TRACT 3"
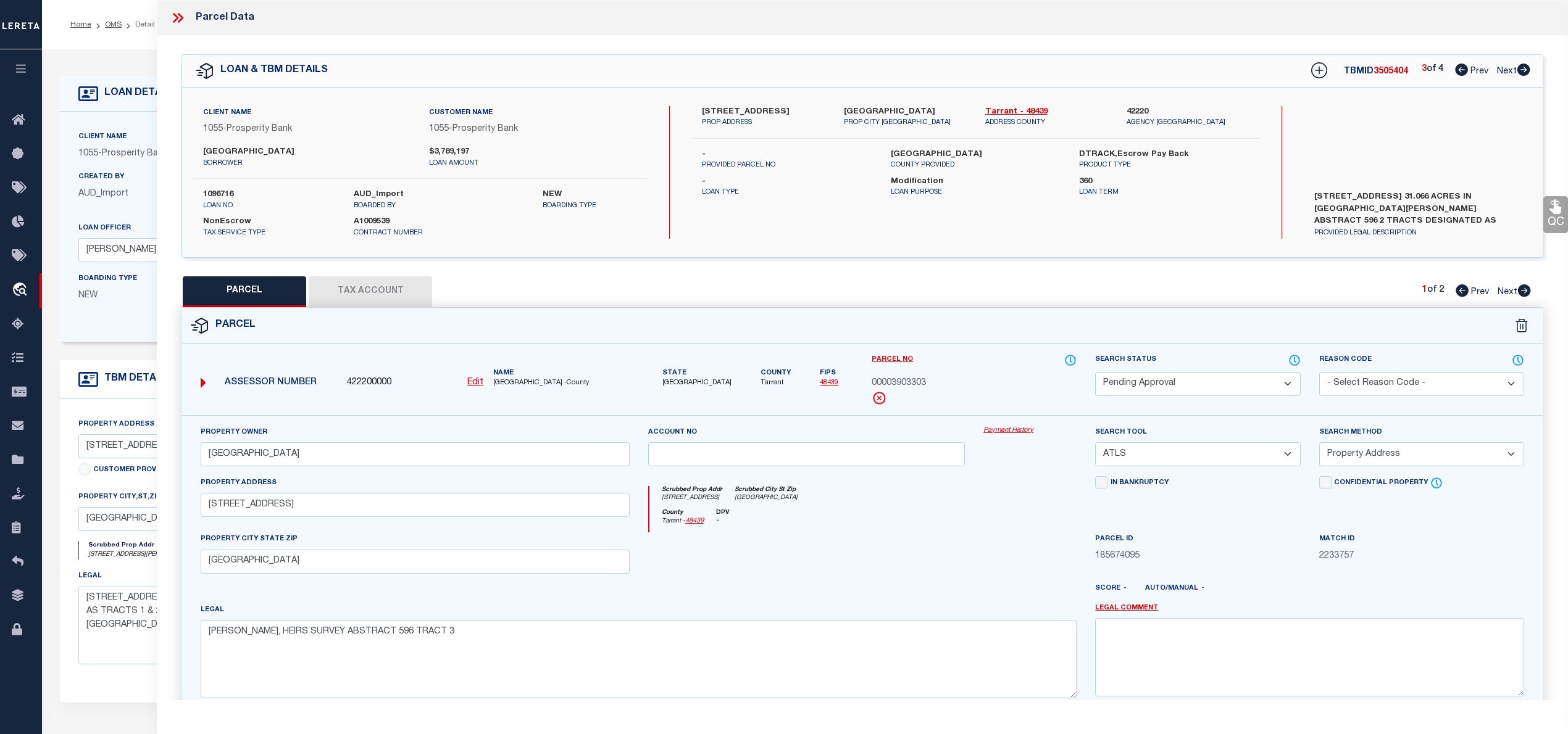
click at [1234, 390] on select "Automated Search Bad Parcel Complete Duplicate Parcel High Dollar Reporting In …" at bounding box center [1198, 384] width 205 height 24
select select "PR"
click at [1095, 372] on select "Automated Search Bad Parcel Complete Duplicate Parcel High Dollar Reporting In …" at bounding box center [1198, 384] width 205 height 24
click at [1411, 381] on select "- Select Reason Code - 099 - Other (Provide additional detail) ACT - Agency Cha…" at bounding box center [1421, 384] width 205 height 24
select select "099"
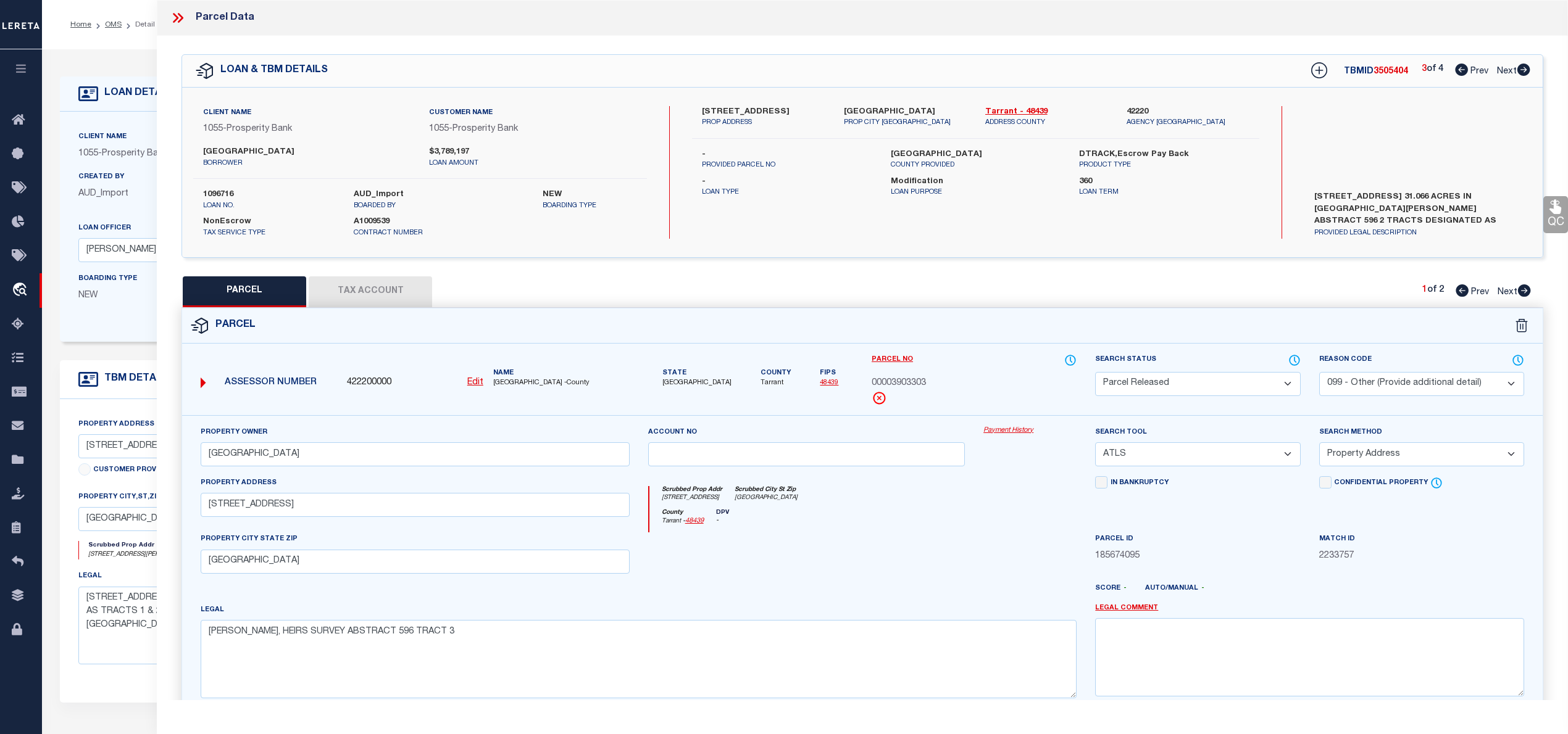
click at [1319, 372] on select "- Select Reason Code - 099 - Other (Provide additional detail) ACT - Agency Cha…" at bounding box center [1421, 384] width 205 height 24
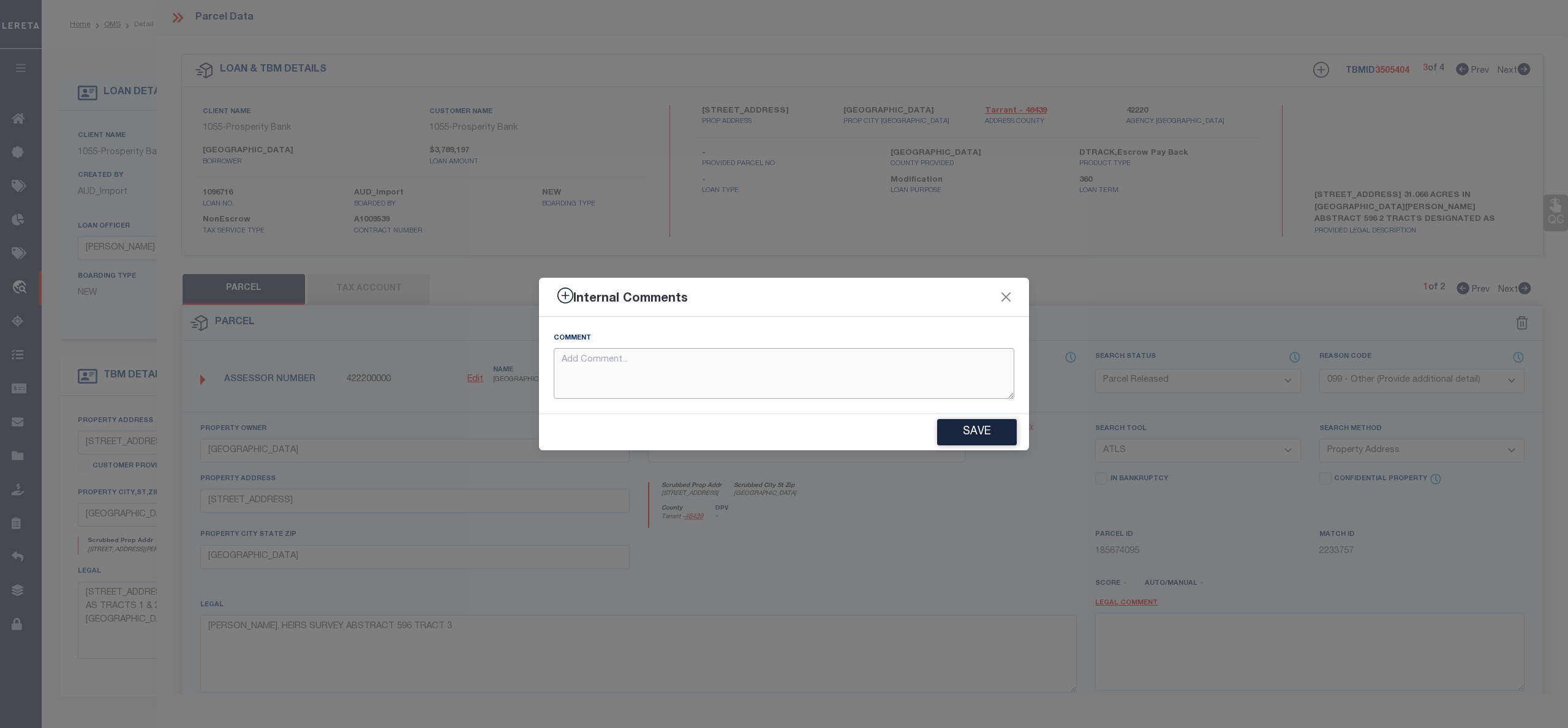
click at [596, 360] on textarea at bounding box center [784, 374] width 461 height 51
type textarea "Parcel Not Needed"
click at [981, 437] on button "Save" at bounding box center [976, 432] width 80 height 26
type textarea "Parcel Not Needed"
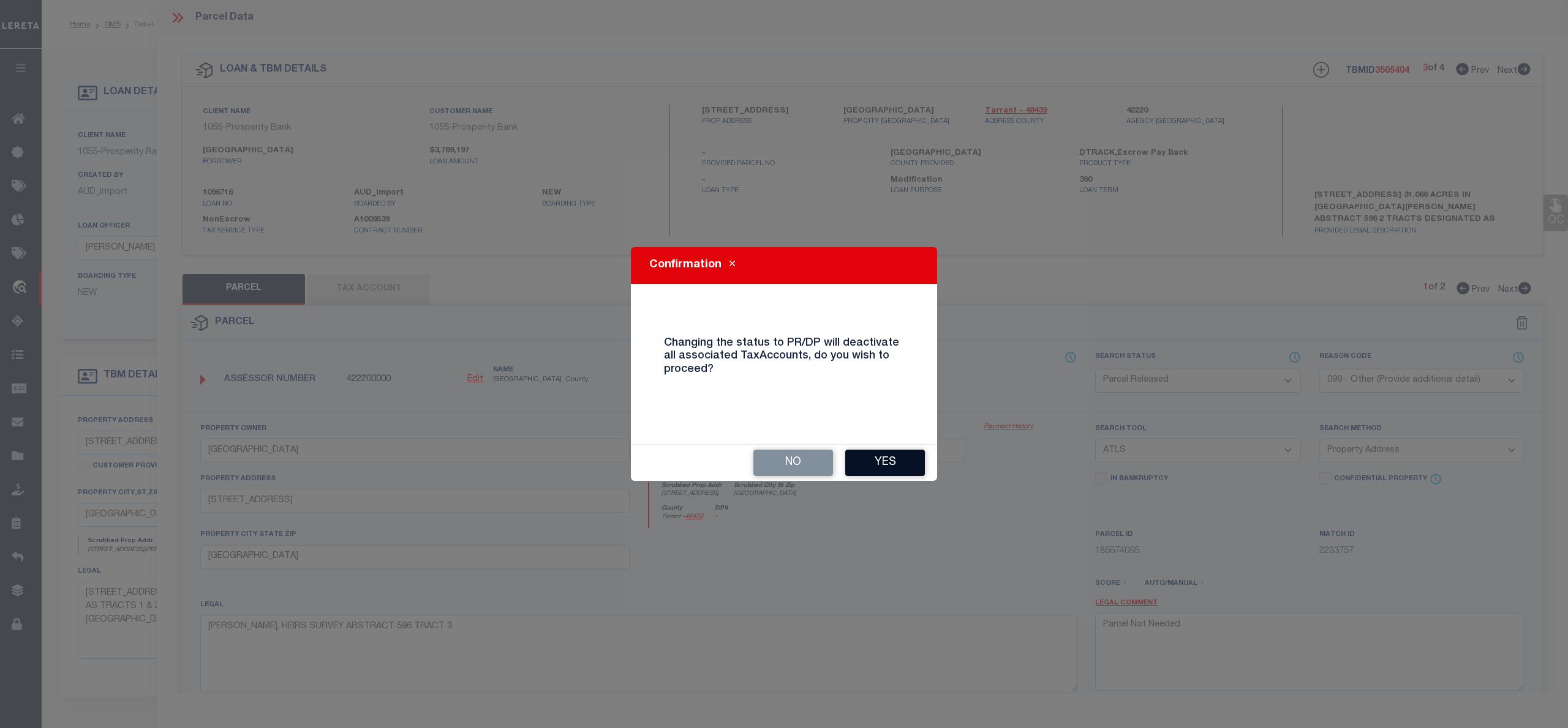
click at [888, 465] on button "Yes" at bounding box center [885, 463] width 80 height 26
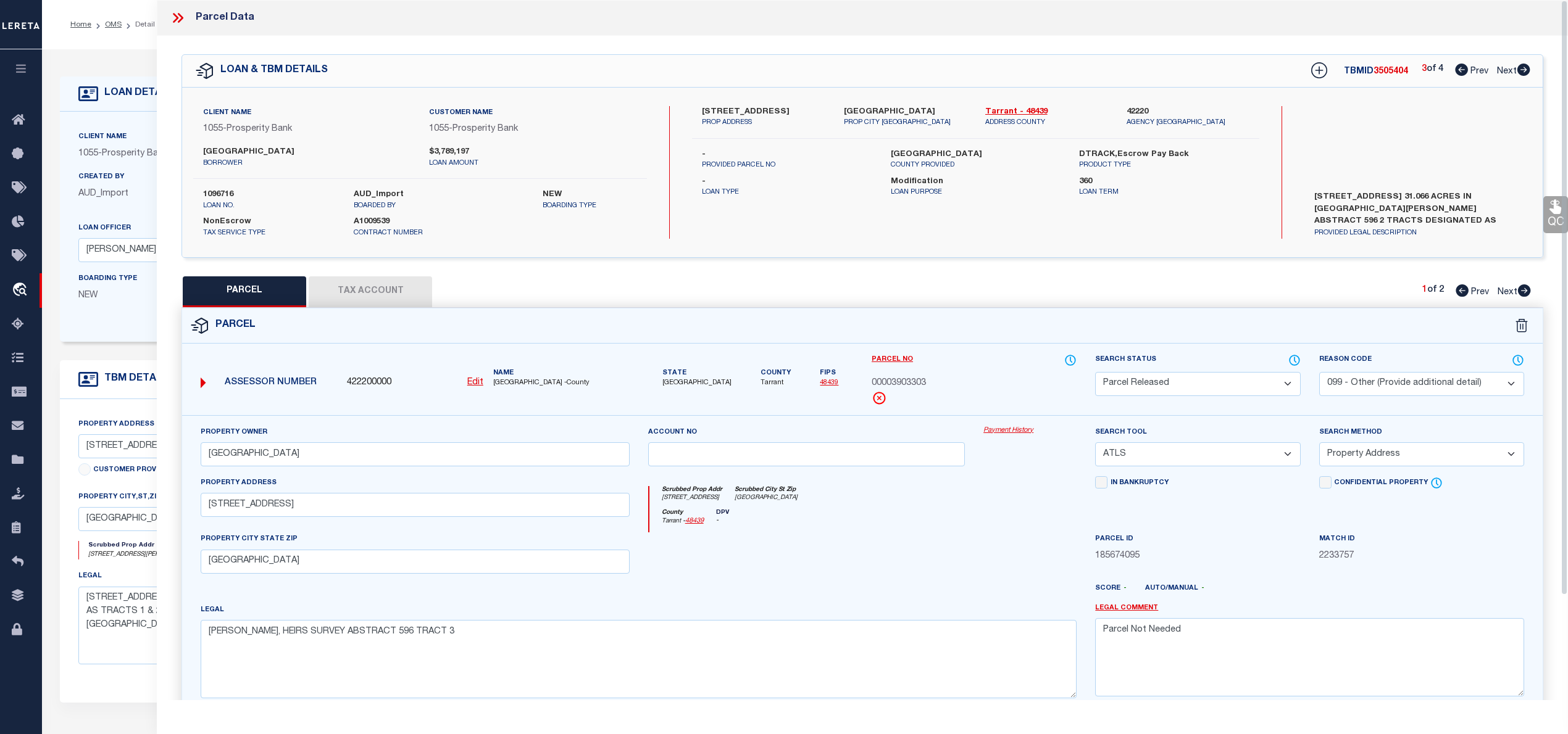
click at [1526, 290] on icon at bounding box center [1525, 291] width 13 height 12
select select "AS"
select select
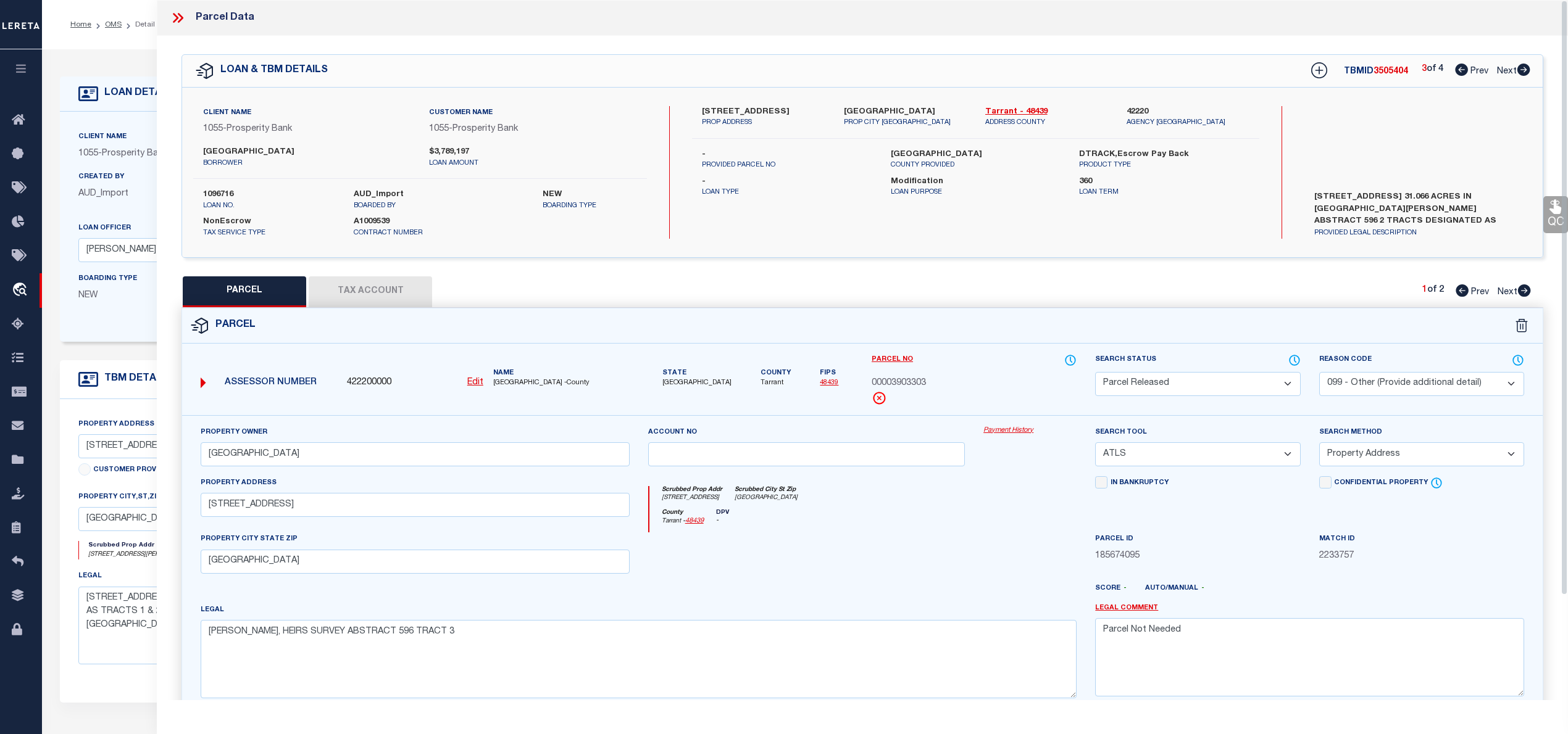
checkbox input "false"
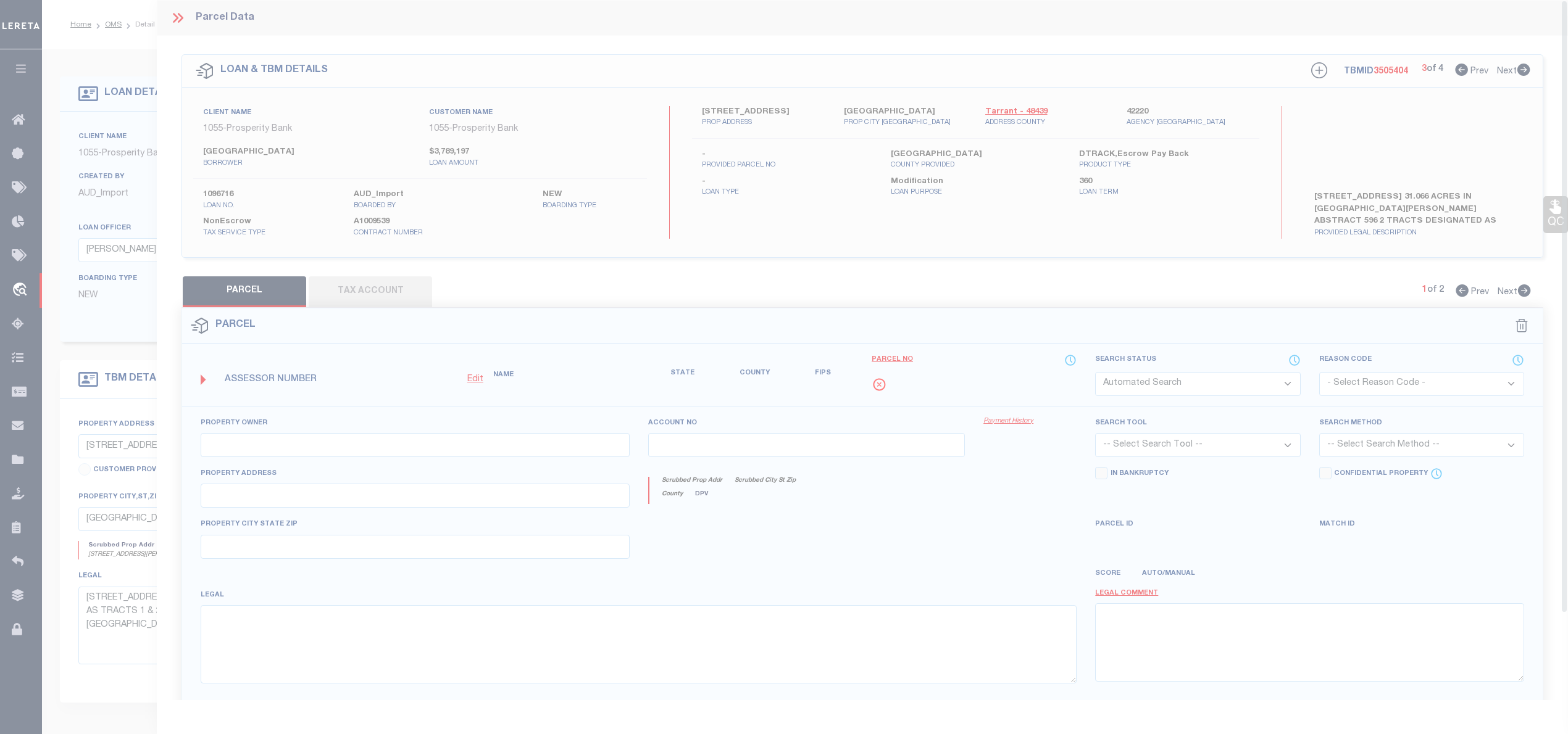
select select "PR"
select select "099"
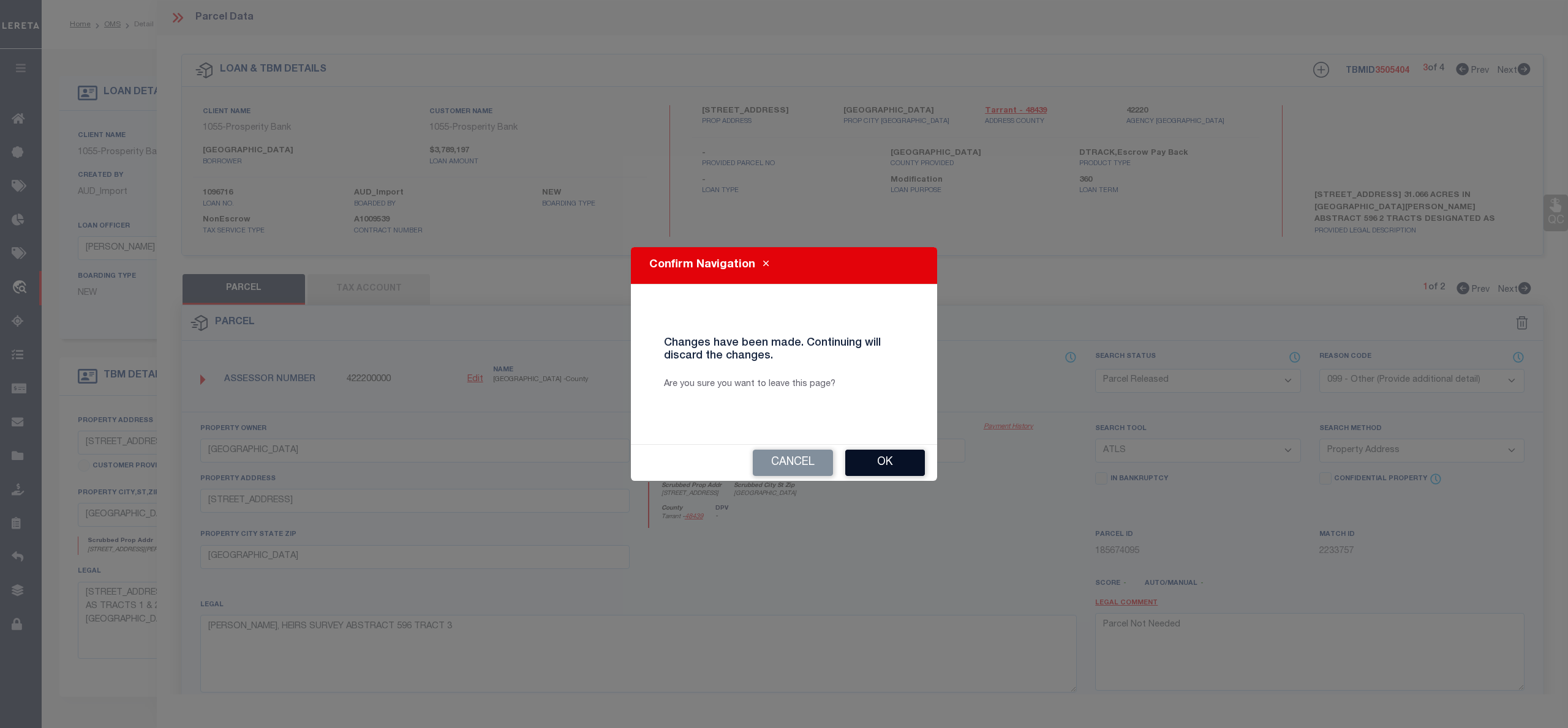
click at [896, 461] on button "Ok" at bounding box center [885, 463] width 80 height 26
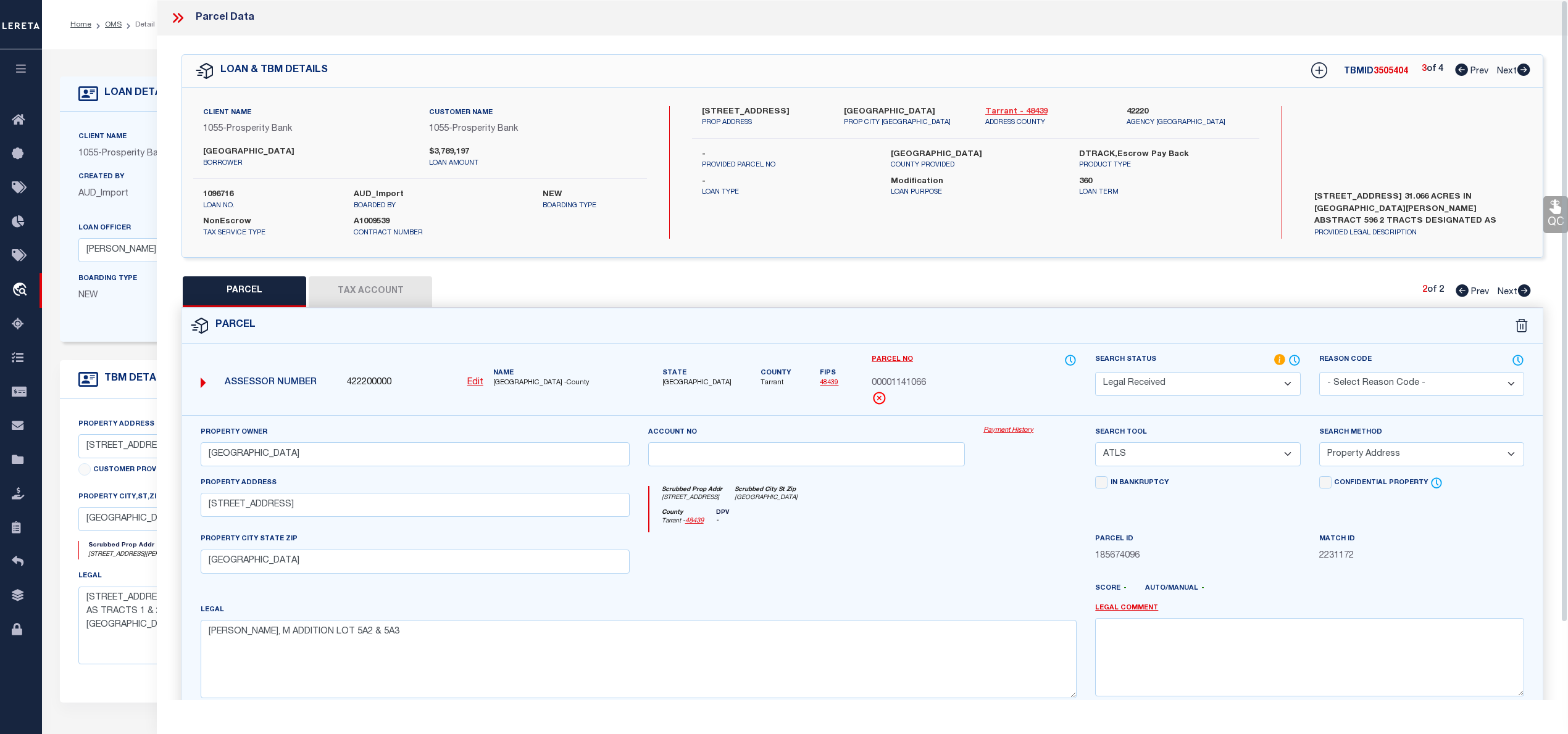
click at [998, 107] on link "Tarrant - 48439" at bounding box center [1046, 112] width 123 height 12
drag, startPoint x: 732, startPoint y: 106, endPoint x: 768, endPoint y: 110, distance: 36.2
click at [768, 110] on div "2949 W DIVISION ST PROP ADDRESS" at bounding box center [763, 117] width 141 height 22
drag, startPoint x: 870, startPoint y: 381, endPoint x: 938, endPoint y: 386, distance: 68.2
click at [938, 386] on div "Parcel No 00001141066" at bounding box center [973, 384] width 223 height 61
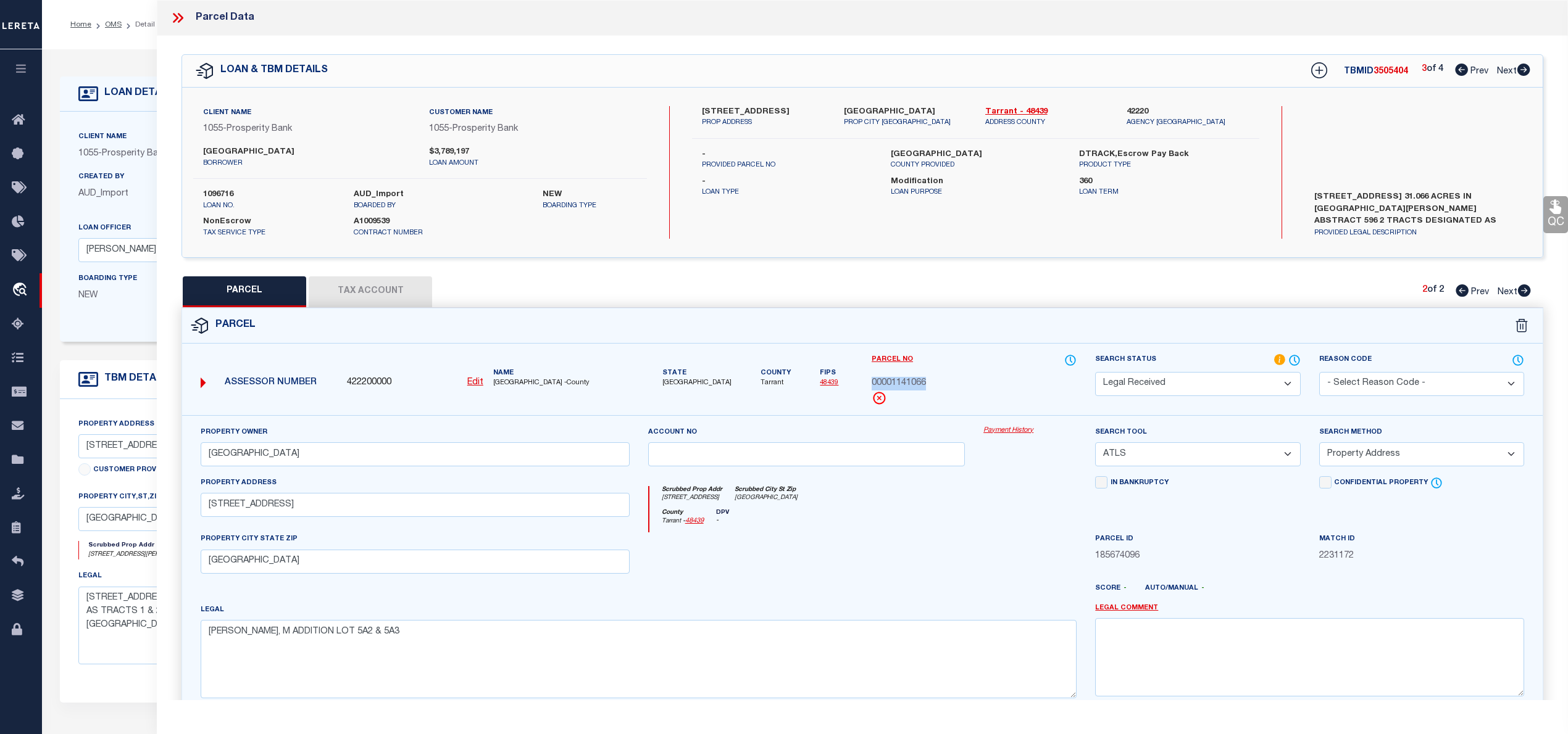
copy span "00001141066"
drag, startPoint x: 297, startPoint y: 453, endPoint x: 201, endPoint y: 453, distance: 96.0
click at [201, 453] on input "ARLINGTON BAPTIST COLLEGE" at bounding box center [415, 454] width 429 height 24
click at [713, 109] on label "2949 W DIVISION ST" at bounding box center [763, 112] width 123 height 12
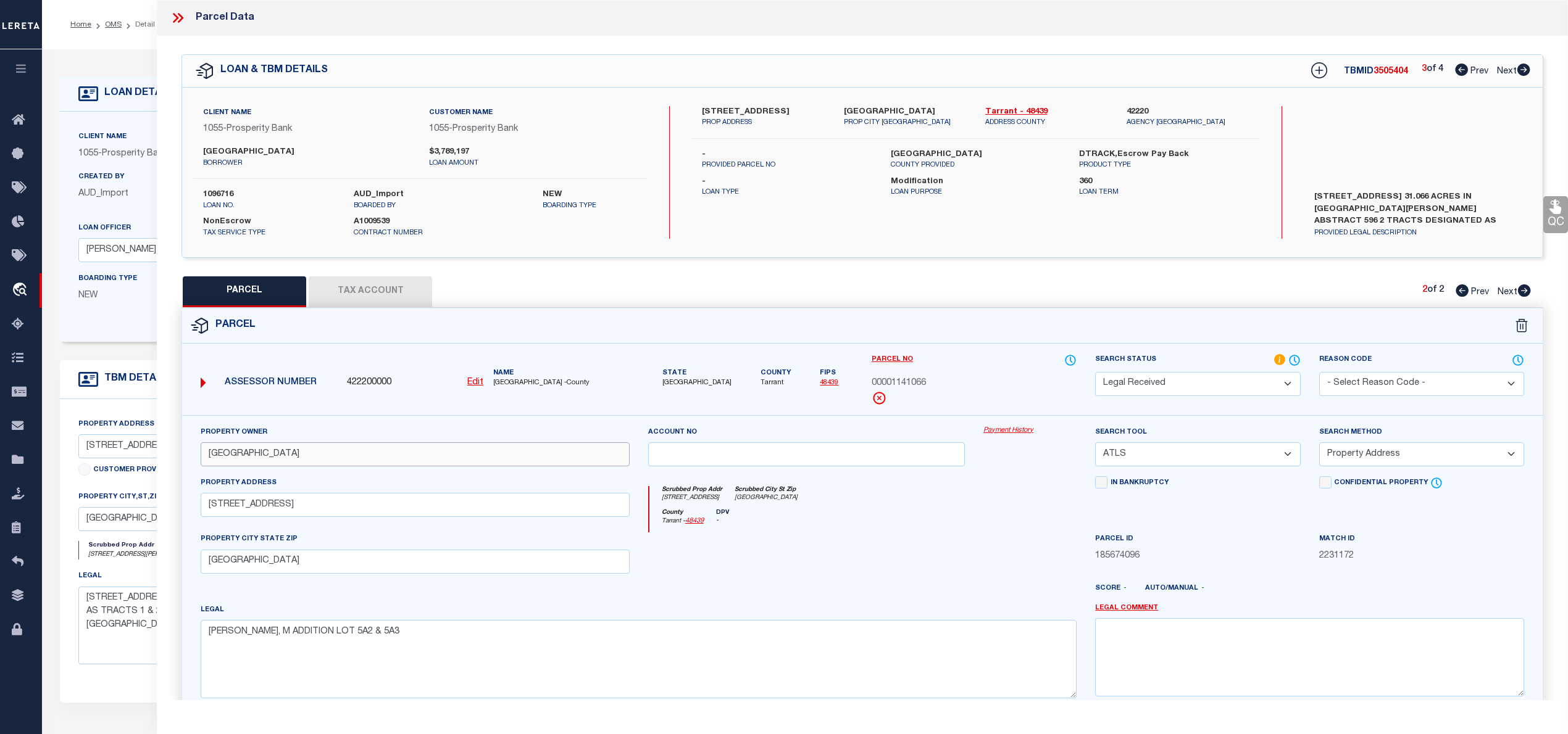
drag, startPoint x: 295, startPoint y: 453, endPoint x: 205, endPoint y: 455, distance: 90.0
click at [205, 455] on input "ARLINGTON BAPTIST COLLEGE" at bounding box center [415, 454] width 429 height 24
click at [708, 110] on label "2949 W DIVISION ST" at bounding box center [763, 112] width 123 height 12
click at [180, 18] on icon at bounding box center [177, 17] width 16 height 16
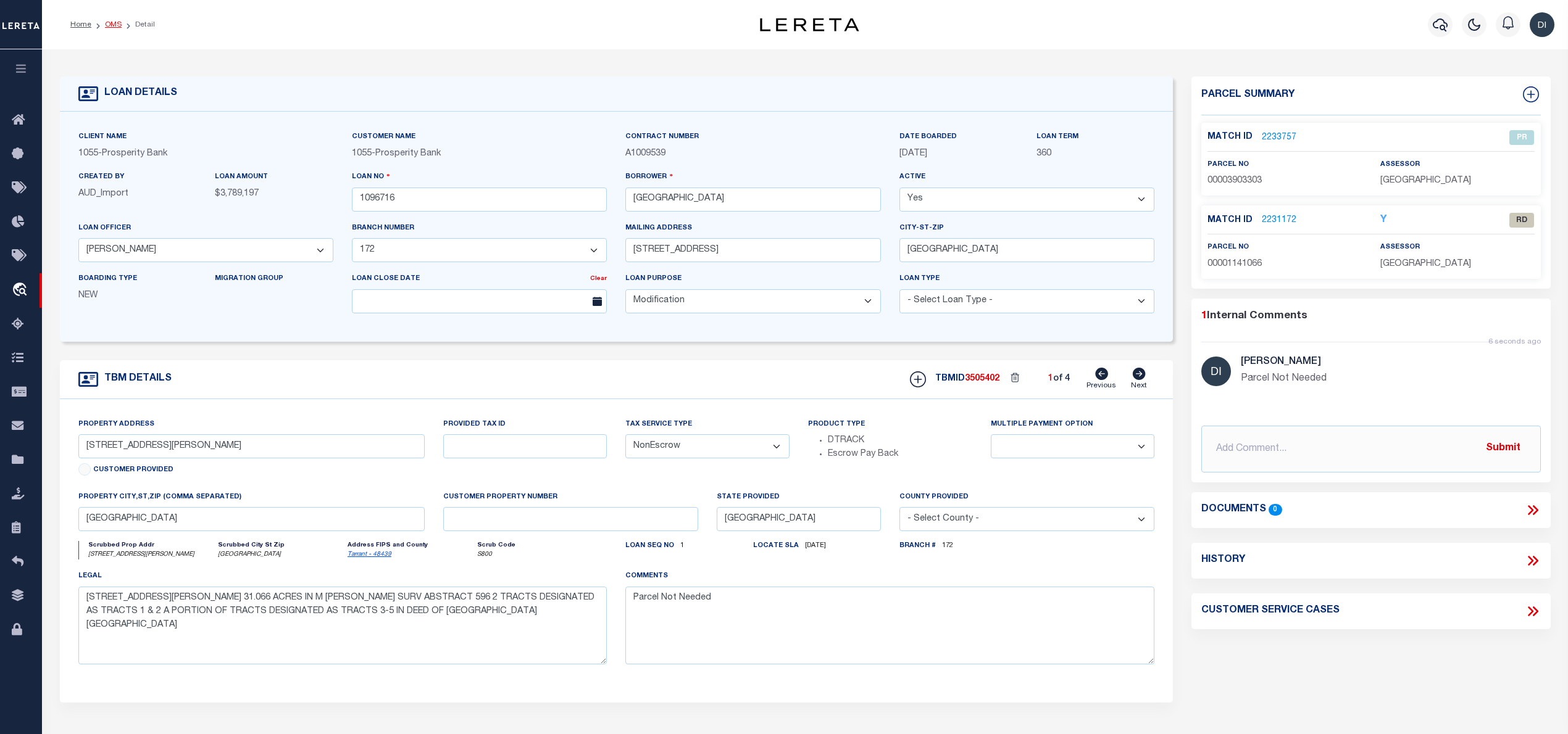
click at [114, 22] on link "OMS" at bounding box center [113, 24] width 17 height 7
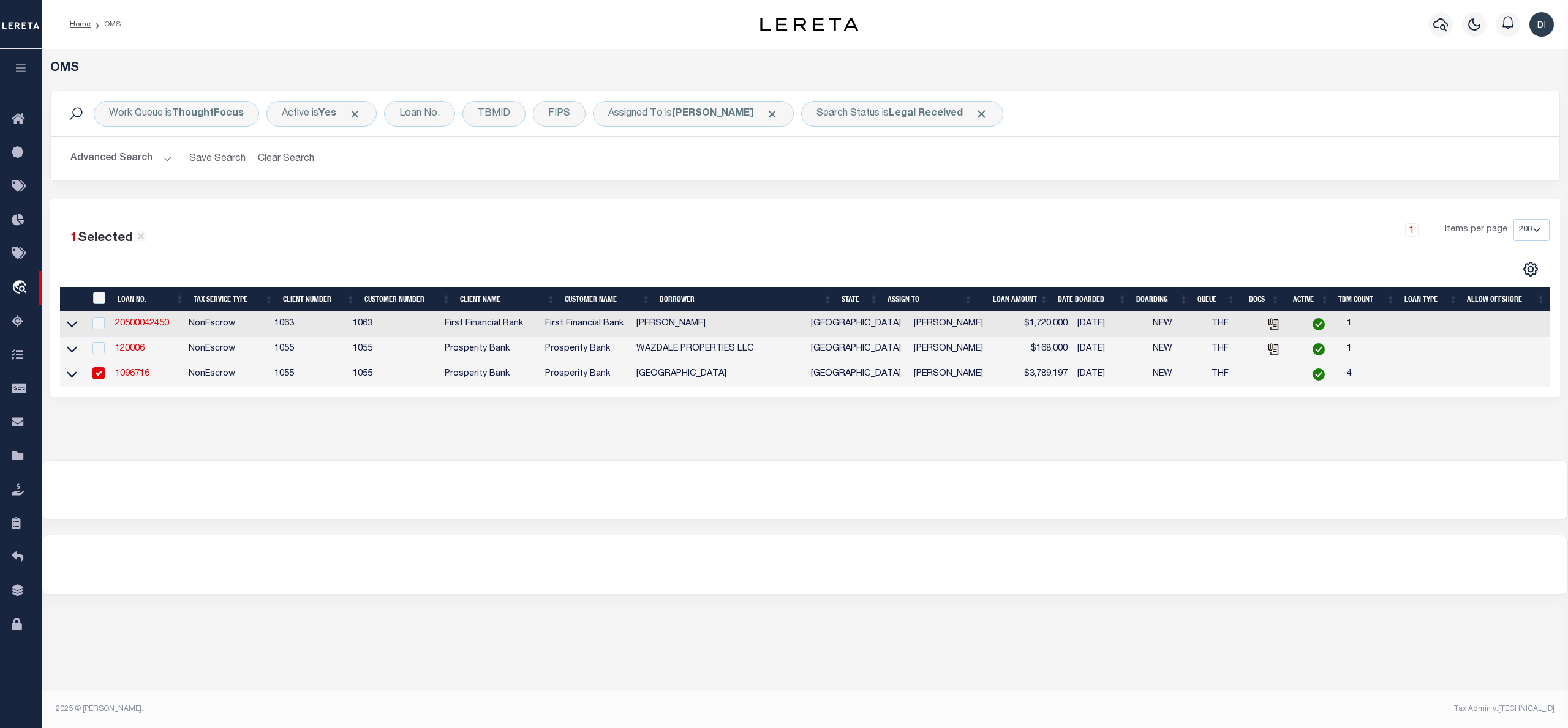
click at [98, 380] on input "checkbox" at bounding box center [98, 373] width 12 height 12
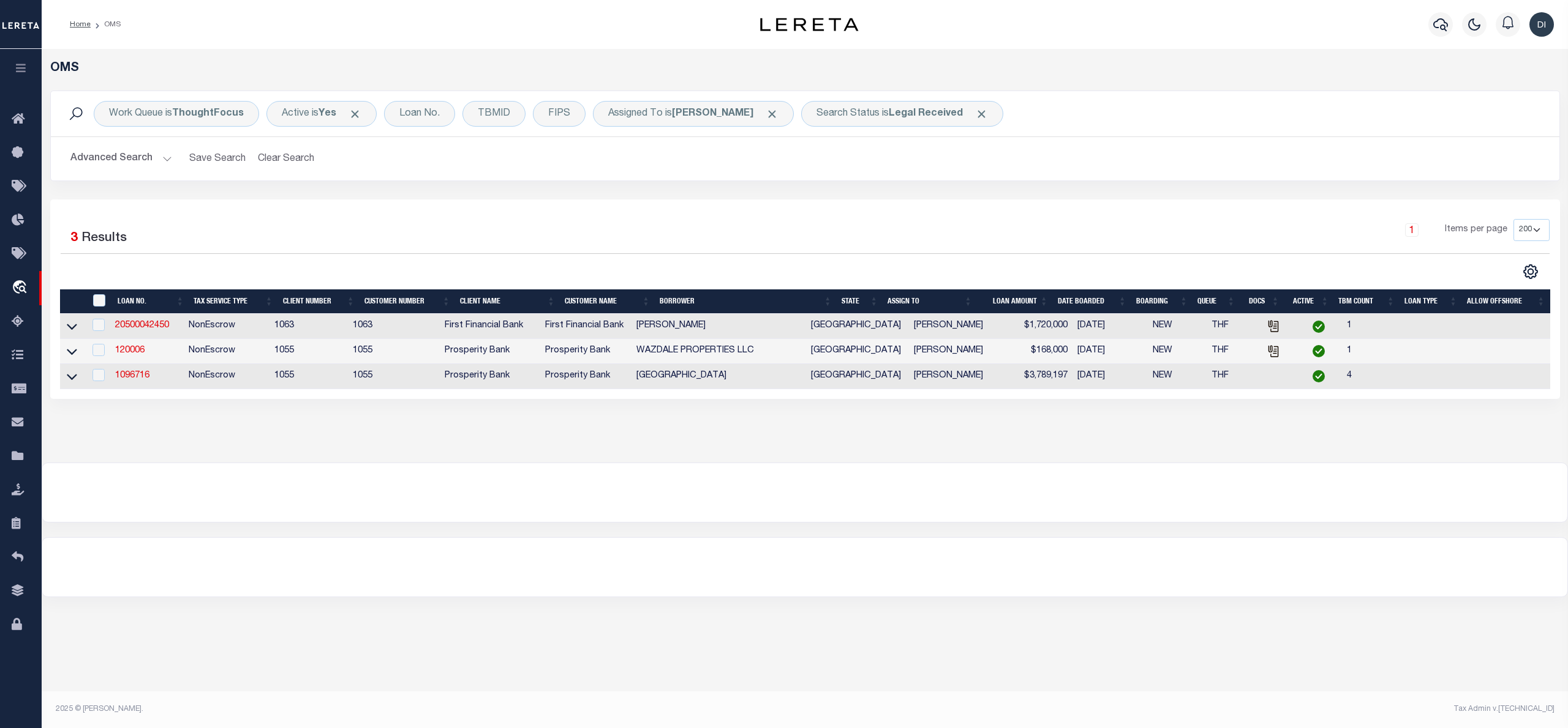
click at [861, 194] on div "Work Queue is ThoughtFocus Active is Yes Loan No. TBMID FIPS Assigned To is Din…" at bounding box center [805, 145] width 1528 height 109
click at [957, 109] on b "Legal Received" at bounding box center [925, 114] width 74 height 10
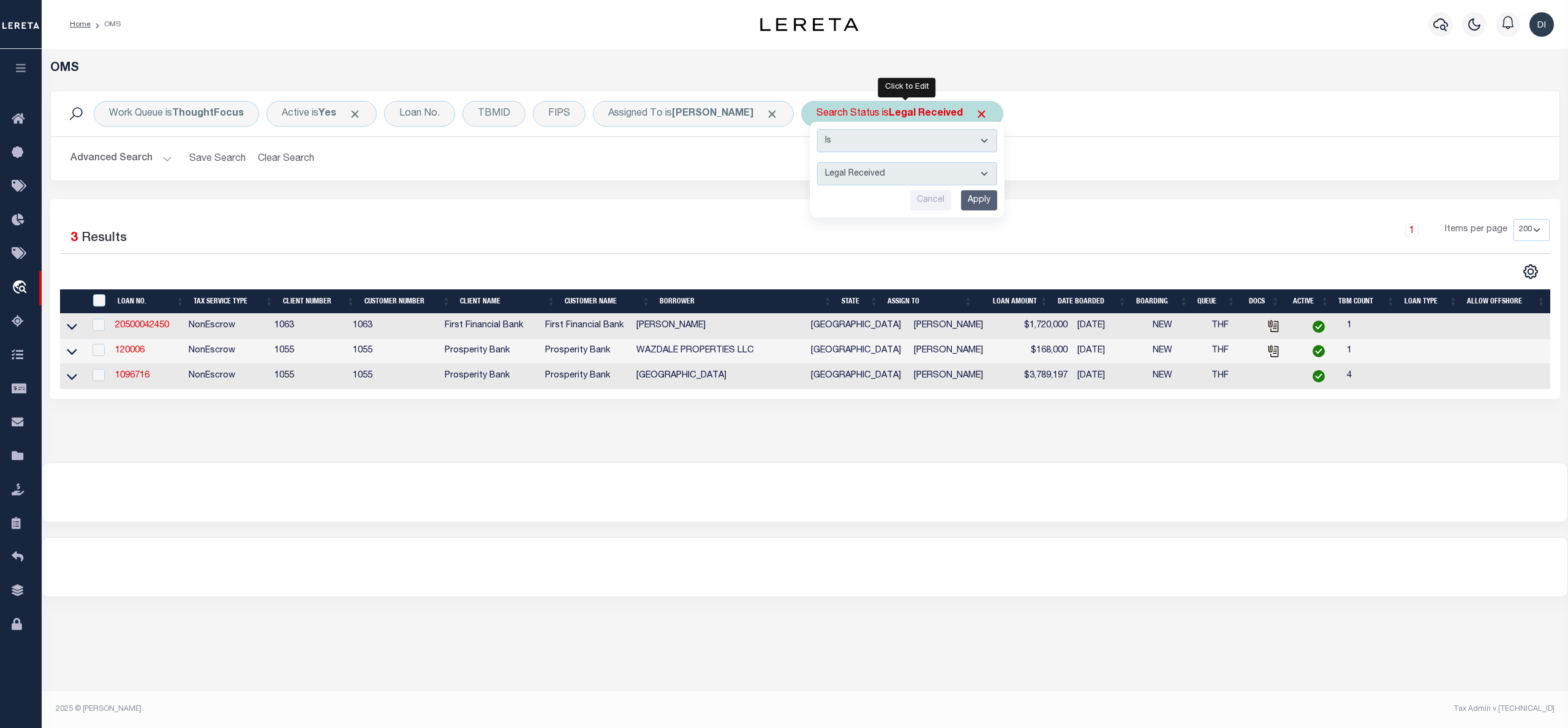
click at [912, 169] on select "Automated Search Bad Parcel Complete Duplicate Parcel High Dollar Reporting In …" at bounding box center [906, 174] width 180 height 23
click at [821, 163] on select "Automated Search Bad Parcel Complete Duplicate Parcel High Dollar Reporting In …" at bounding box center [906, 174] width 180 height 23
click at [983, 199] on input "Apply" at bounding box center [979, 200] width 36 height 21
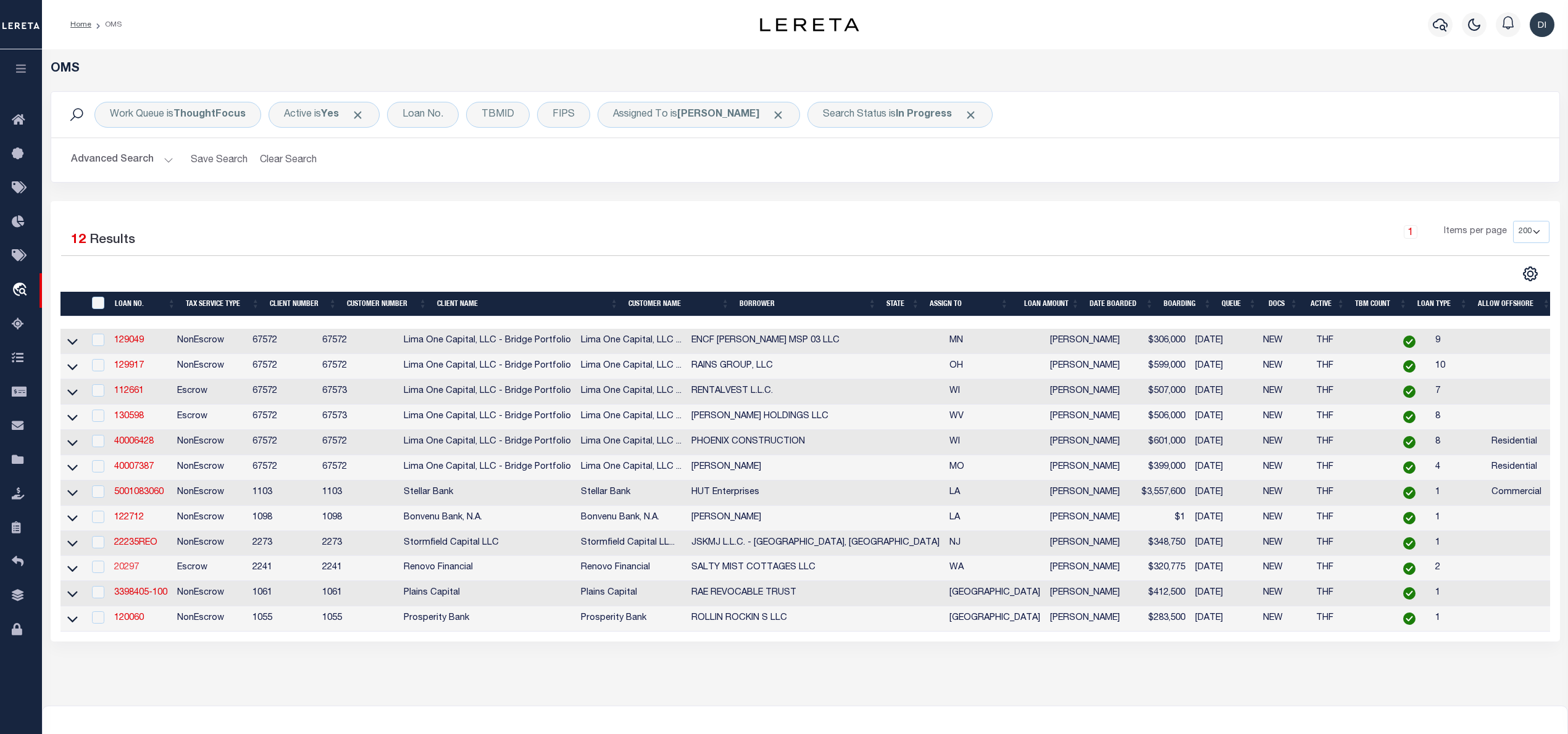
click at [132, 572] on link "20297" at bounding box center [126, 568] width 25 height 8
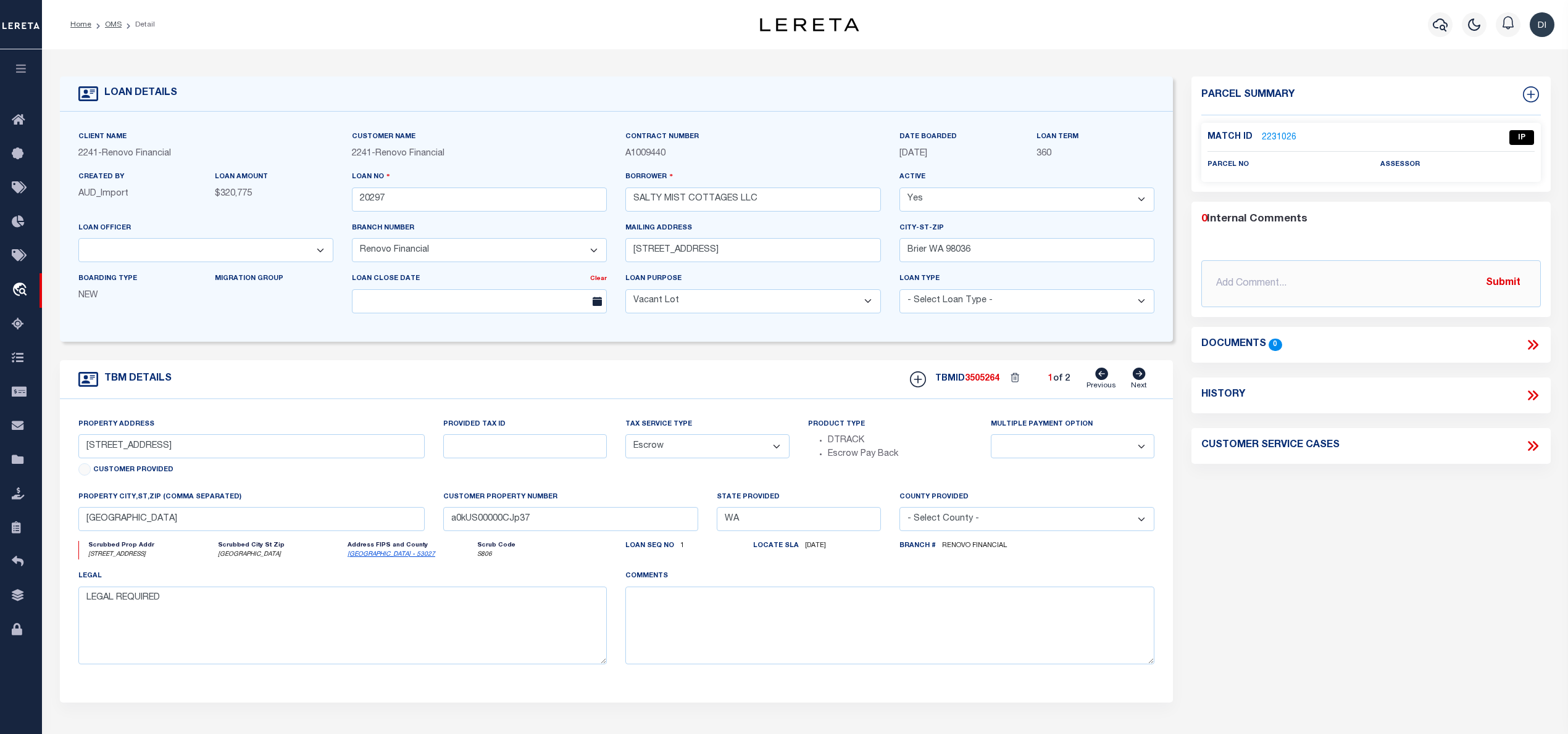
click at [418, 360] on form "LOAN DETAILS Client Name 2241 - Renovo Financial" at bounding box center [616, 413] width 1114 height 674
click at [116, 21] on link "OMS" at bounding box center [113, 24] width 17 height 7
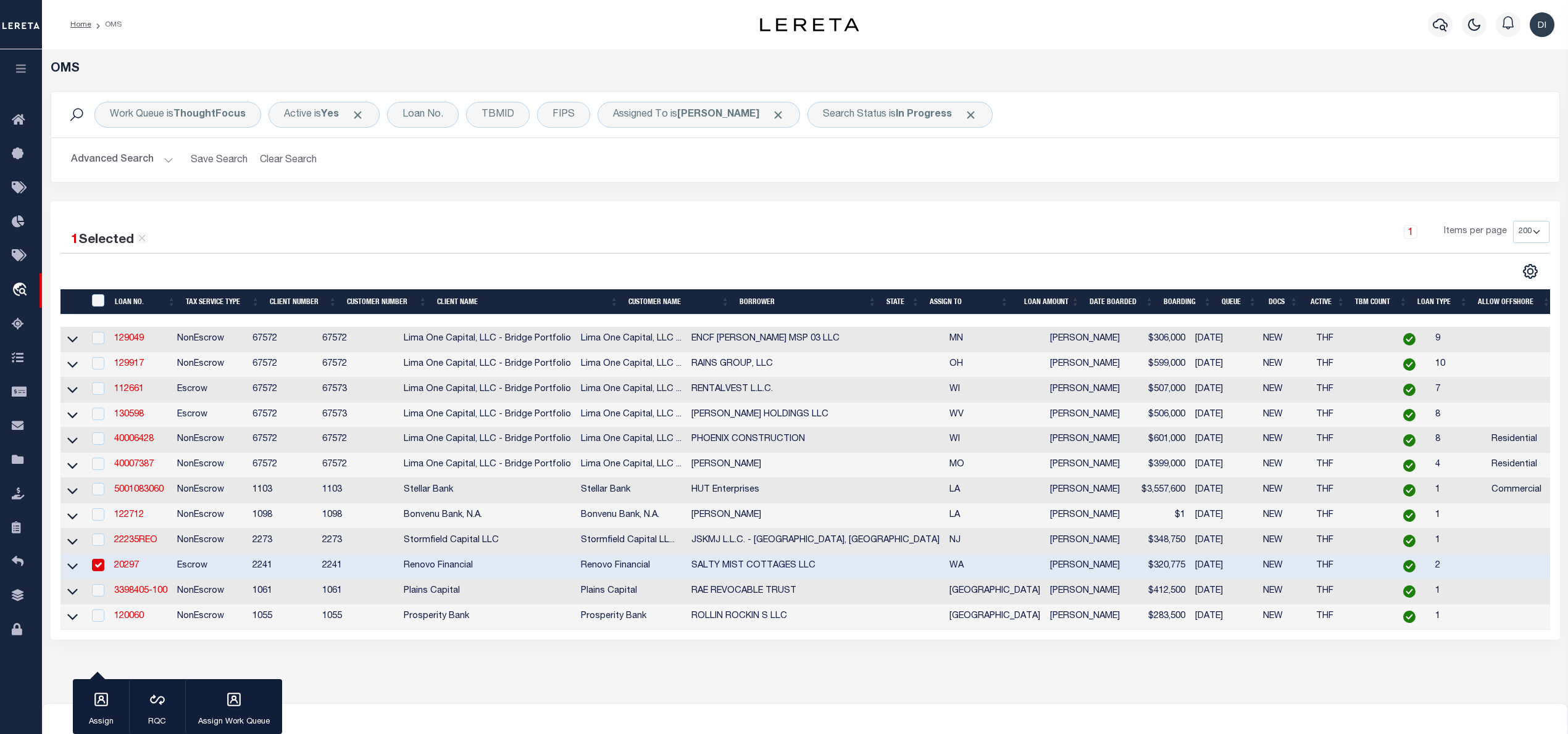
click at [129, 570] on link "20297" at bounding box center [126, 565] width 25 height 8
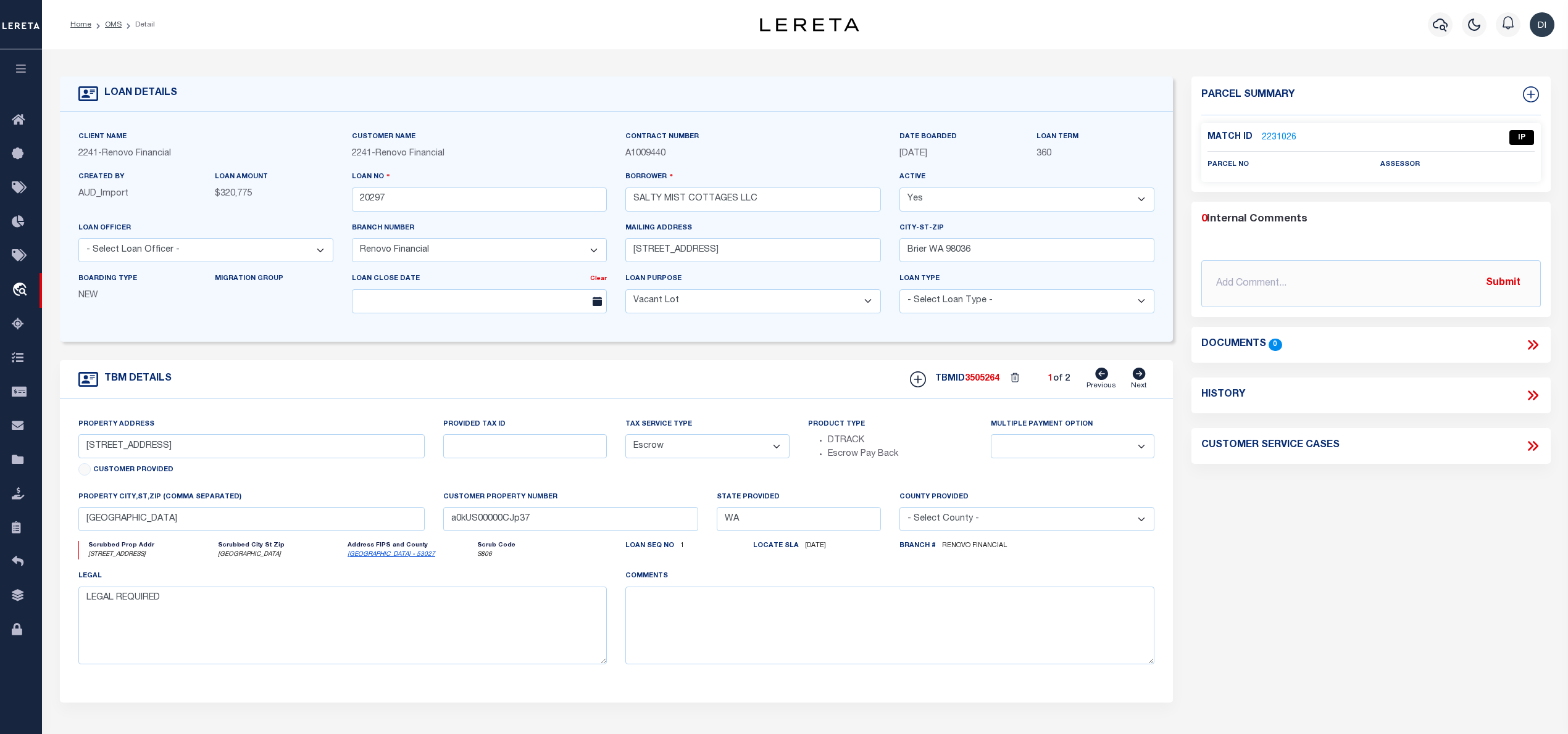
click at [1270, 136] on link "2231026" at bounding box center [1279, 138] width 35 height 13
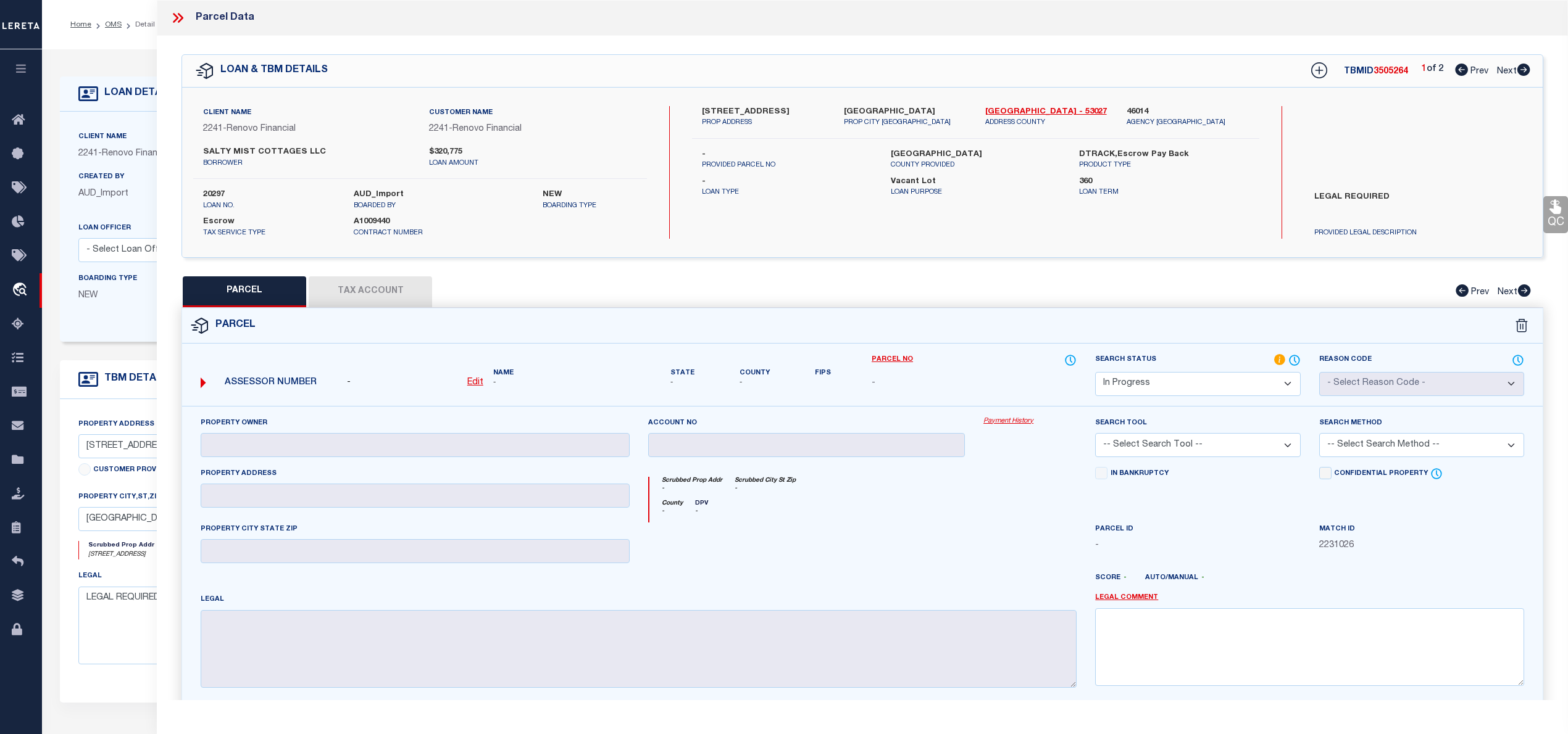
click at [1250, 386] on select "Automated Search Bad Parcel Complete Duplicate Parcel High Dollar Reporting In …" at bounding box center [1198, 384] width 205 height 24
click at [1095, 372] on select "Automated Search Bad Parcel Complete Duplicate Parcel High Dollar Reporting In …" at bounding box center [1198, 384] width 205 height 24
drag, startPoint x: 1312, startPoint y: 193, endPoint x: 1399, endPoint y: 196, distance: 87.1
click at [1399, 196] on label "LEGAL REQUIRED" at bounding box center [1412, 209] width 215 height 37
click at [1145, 636] on textarea at bounding box center [1310, 648] width 429 height 78
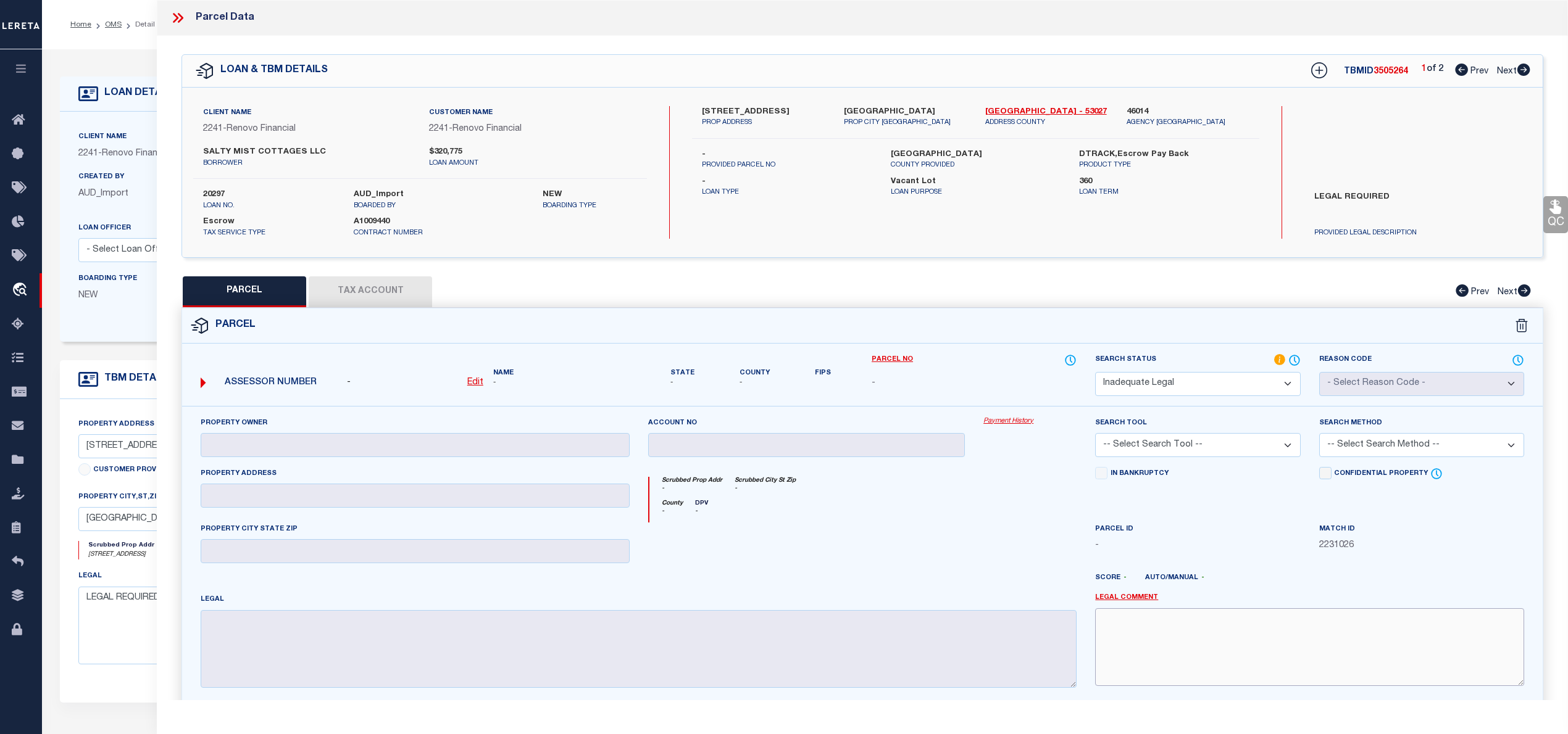
paste textarea "LEGAL REQUIRED"
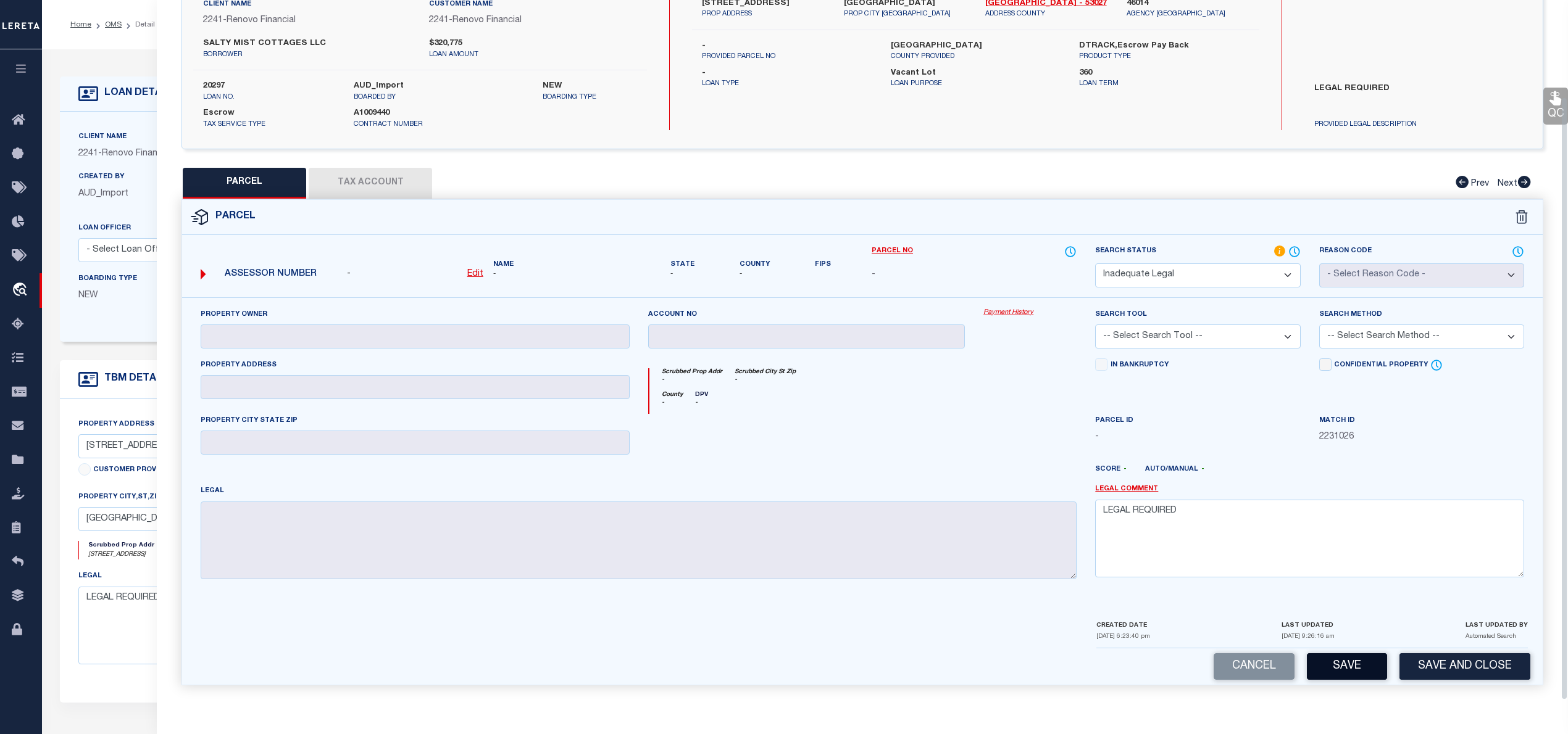
click at [1343, 663] on button "Save" at bounding box center [1346, 667] width 81 height 27
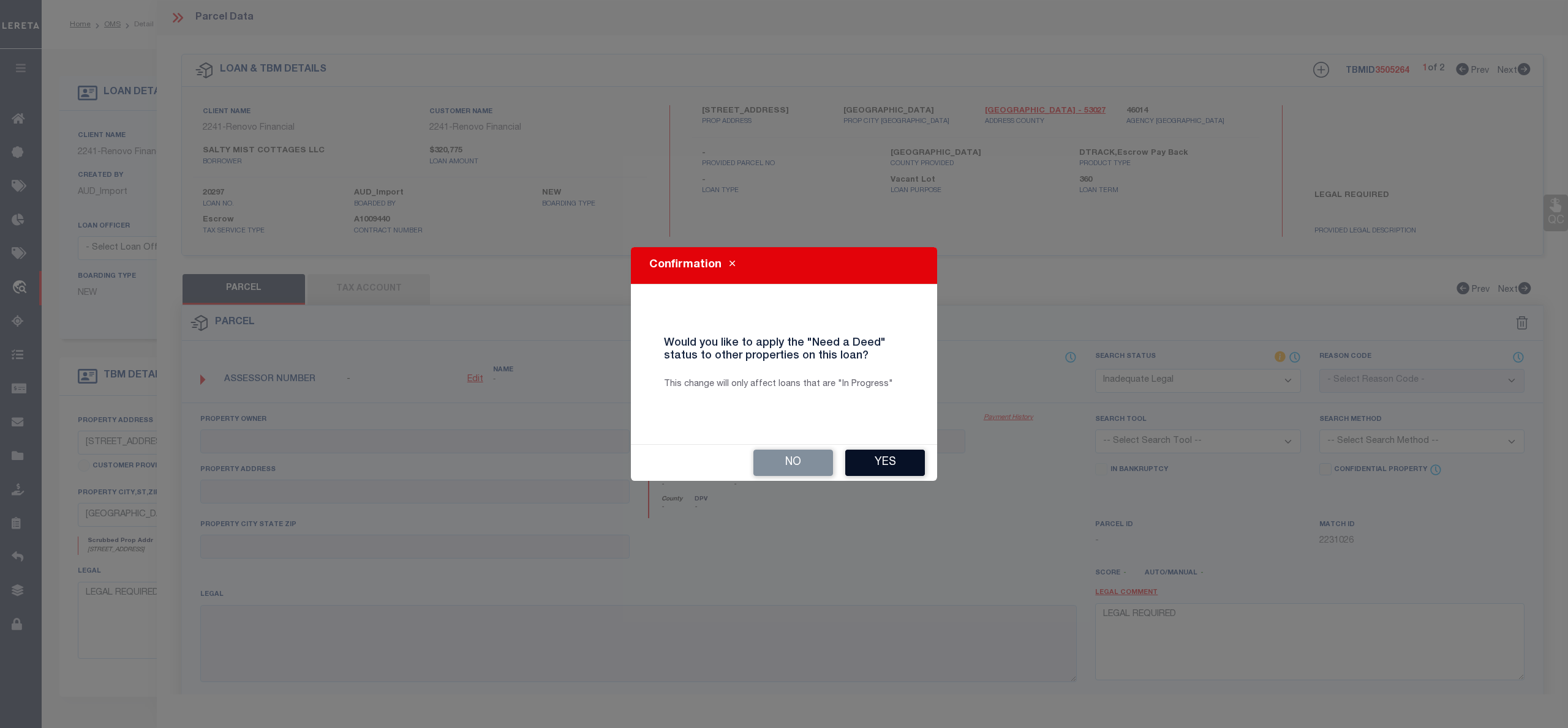
click at [914, 459] on button "Yes" at bounding box center [885, 463] width 80 height 26
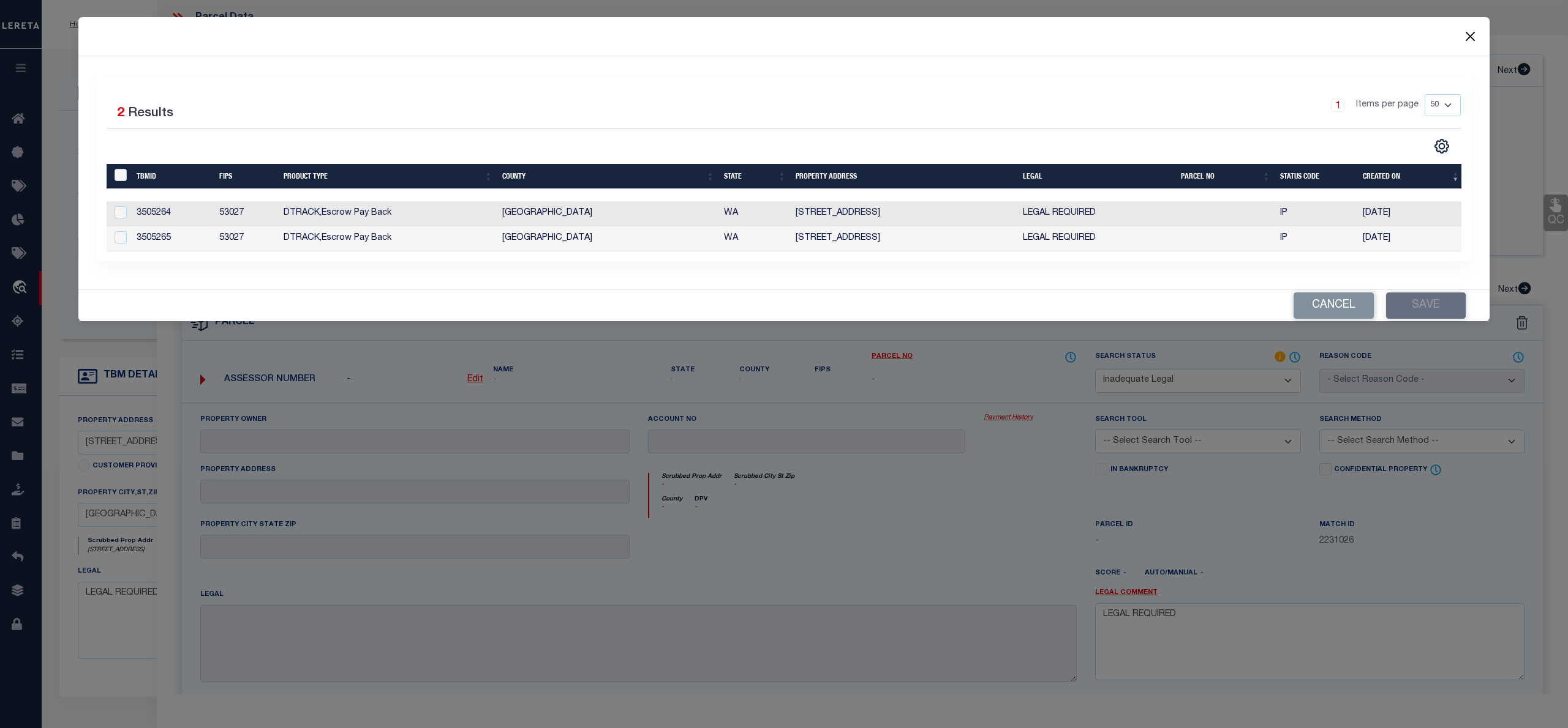
click at [1470, 35] on button "Close" at bounding box center [1470, 35] width 16 height 16
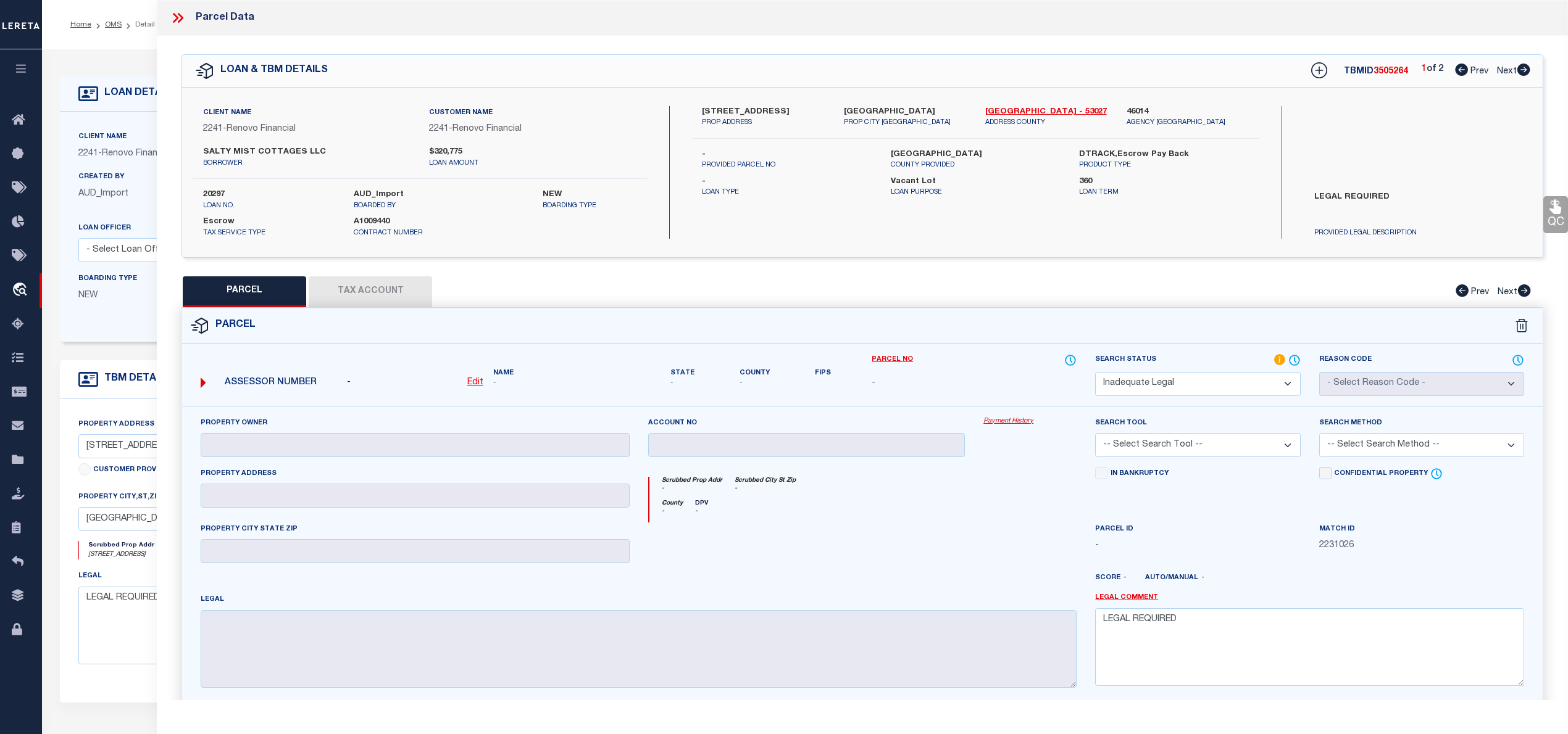
click at [1524, 71] on icon at bounding box center [1523, 70] width 13 height 12
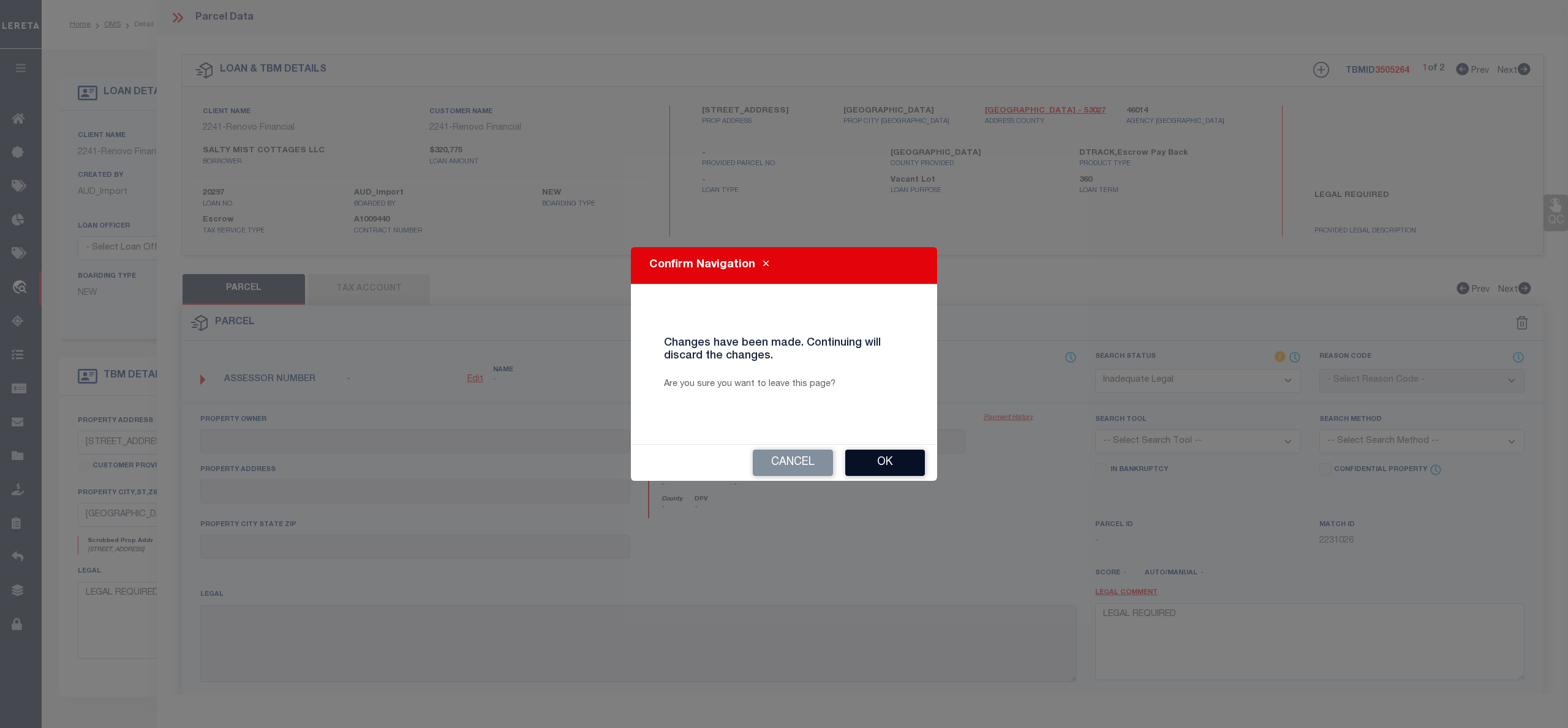
click at [884, 471] on button "Ok" at bounding box center [885, 463] width 80 height 26
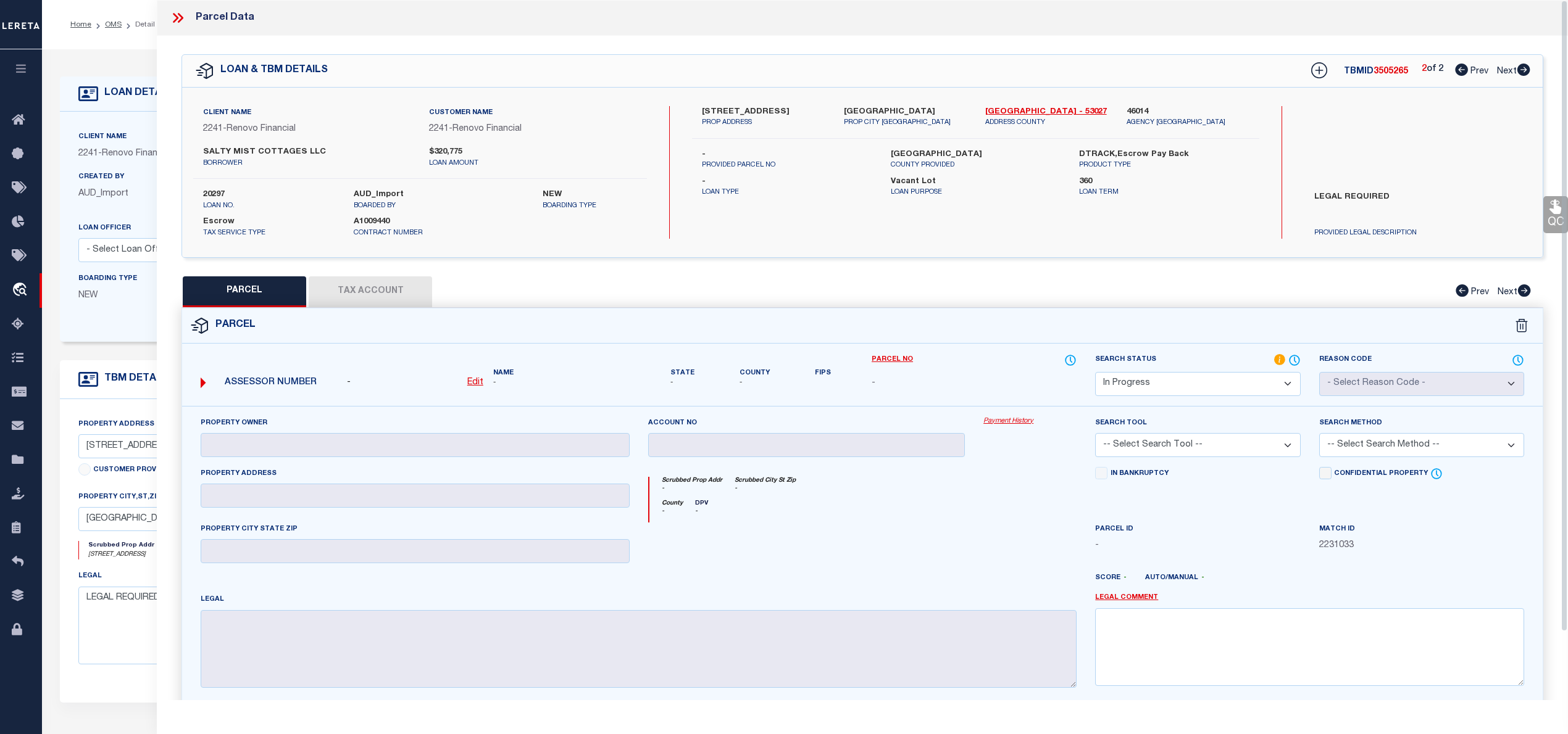
click at [1457, 71] on icon at bounding box center [1462, 70] width 13 height 12
click at [1273, 383] on select "Automated Search Bad Parcel Complete Duplicate Parcel High Dollar Reporting In …" at bounding box center [1198, 384] width 205 height 24
click at [1095, 372] on select "Automated Search Bad Parcel Complete Duplicate Parcel High Dollar Reporting In …" at bounding box center [1198, 384] width 205 height 24
click at [1147, 643] on textarea at bounding box center [1310, 648] width 429 height 78
paste textarea "LEGAL REQUIRED"
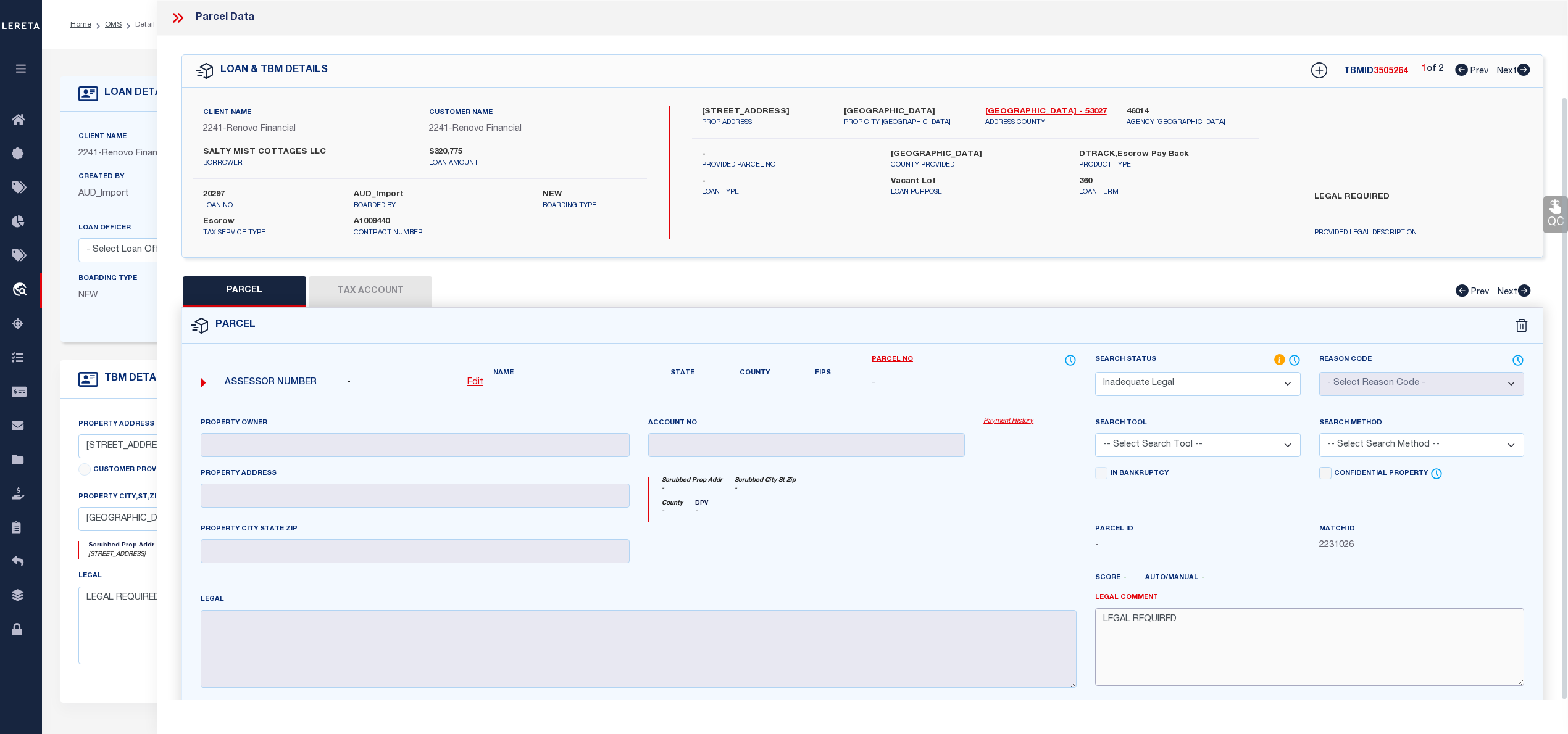
scroll to position [112, 0]
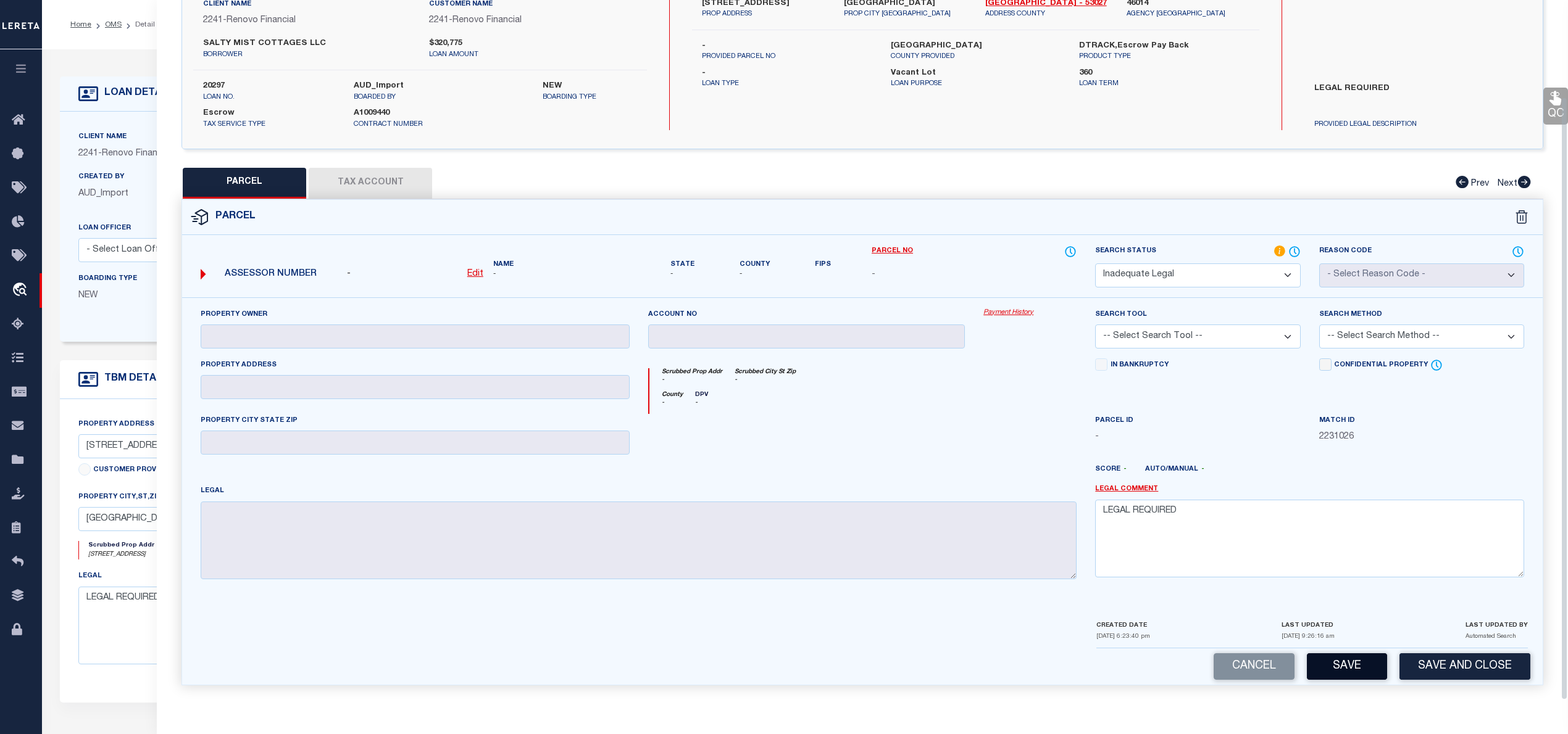
click at [1354, 662] on button "Save" at bounding box center [1346, 667] width 81 height 27
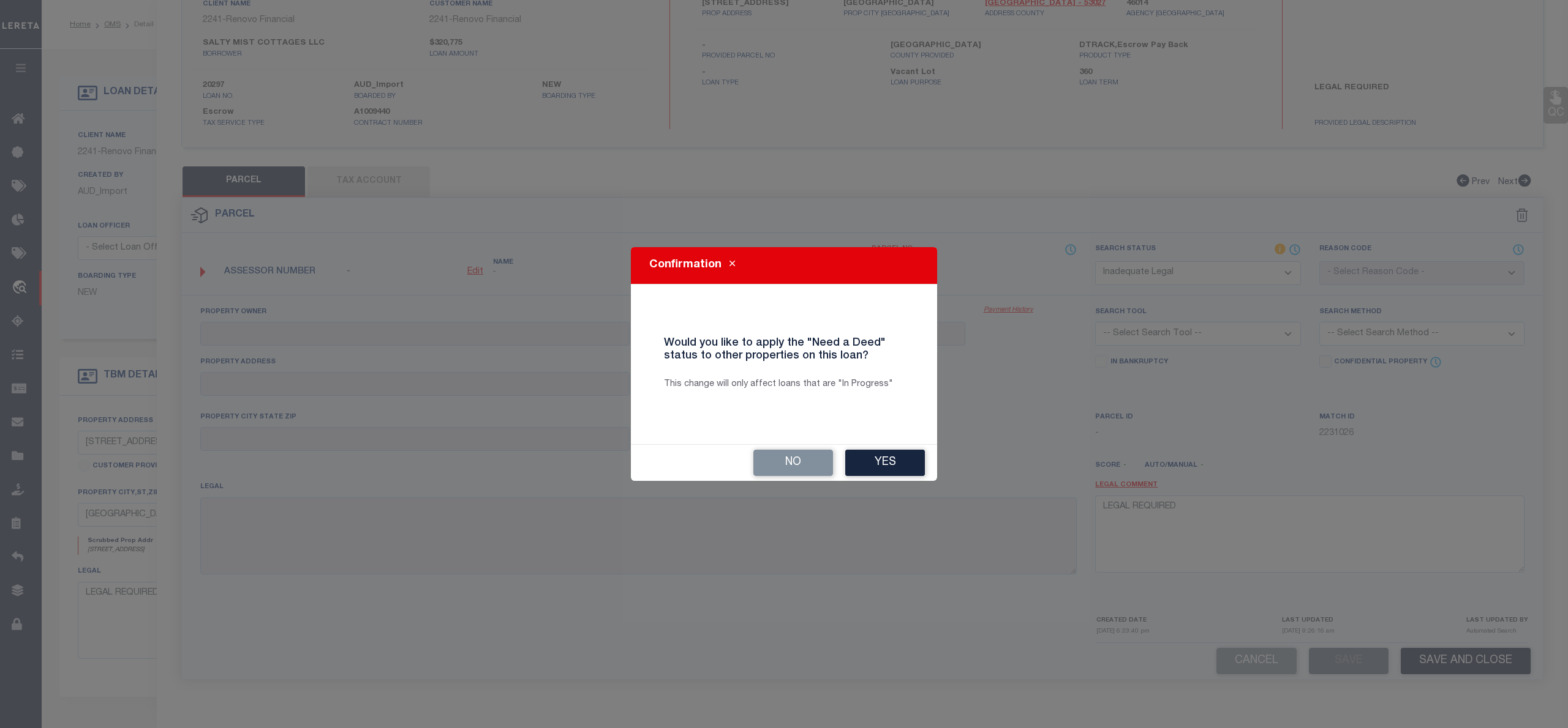
drag, startPoint x: 886, startPoint y: 471, endPoint x: 941, endPoint y: 478, distance: 55.4
click at [887, 471] on button "Yes" at bounding box center [885, 463] width 80 height 26
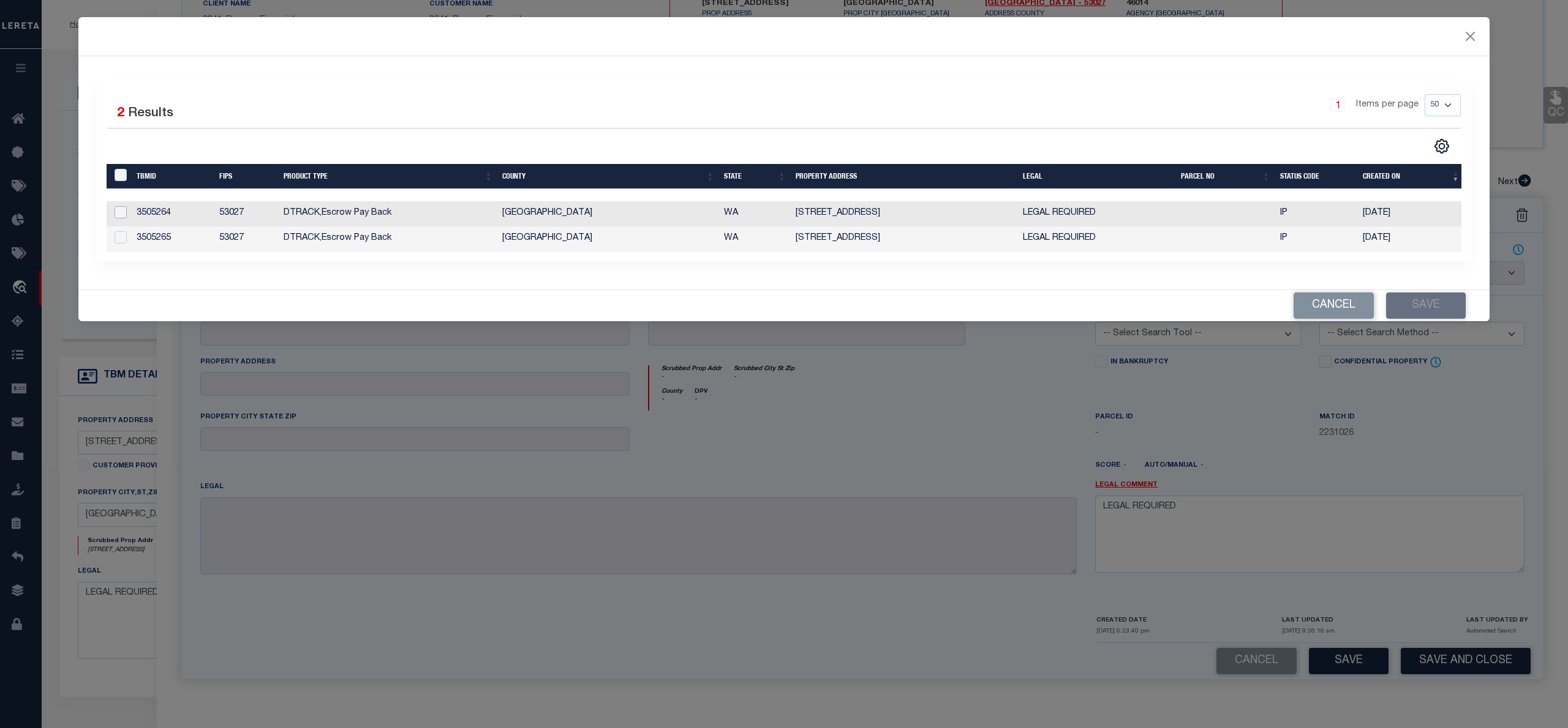
click at [125, 214] on input "checkbox" at bounding box center [120, 212] width 12 height 12
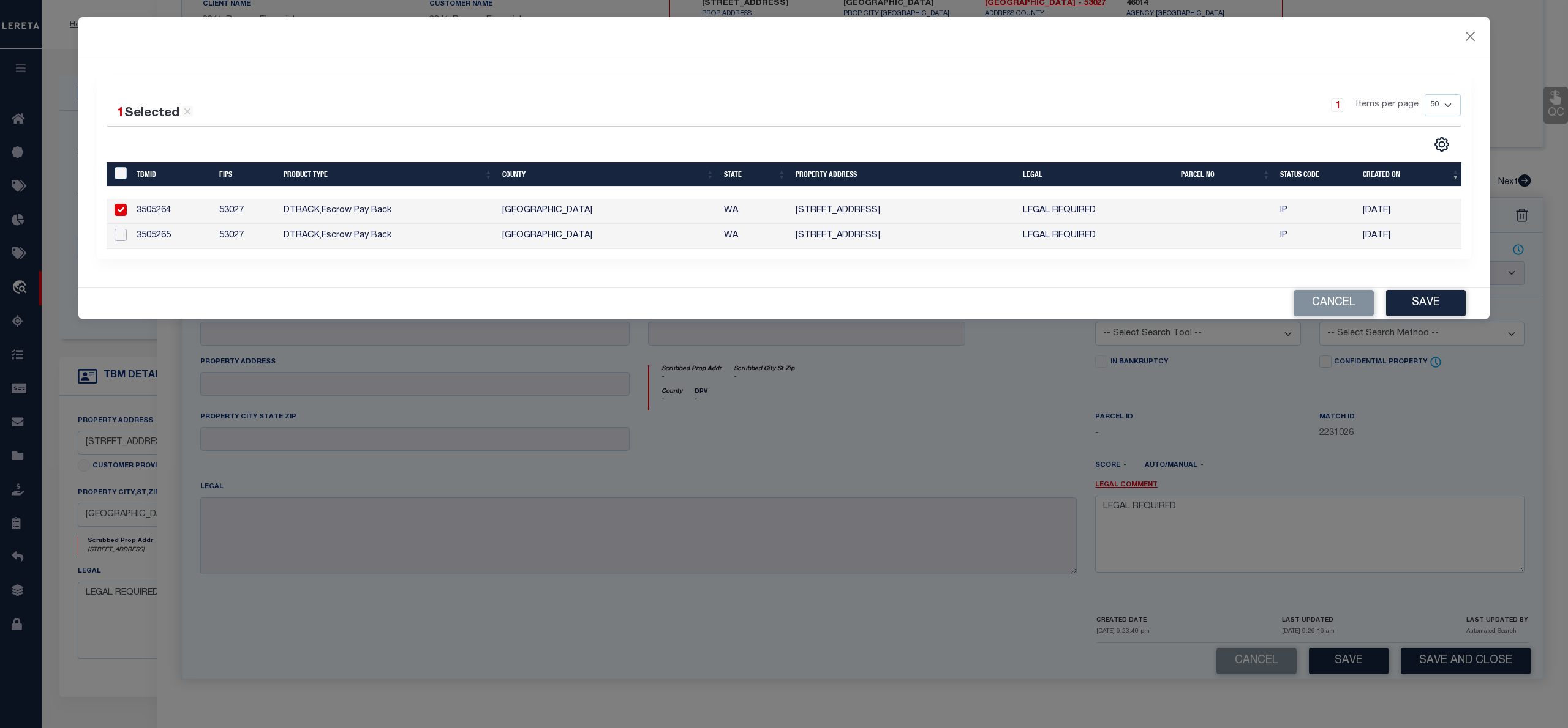
click at [125, 237] on input "checkbox" at bounding box center [120, 235] width 12 height 12
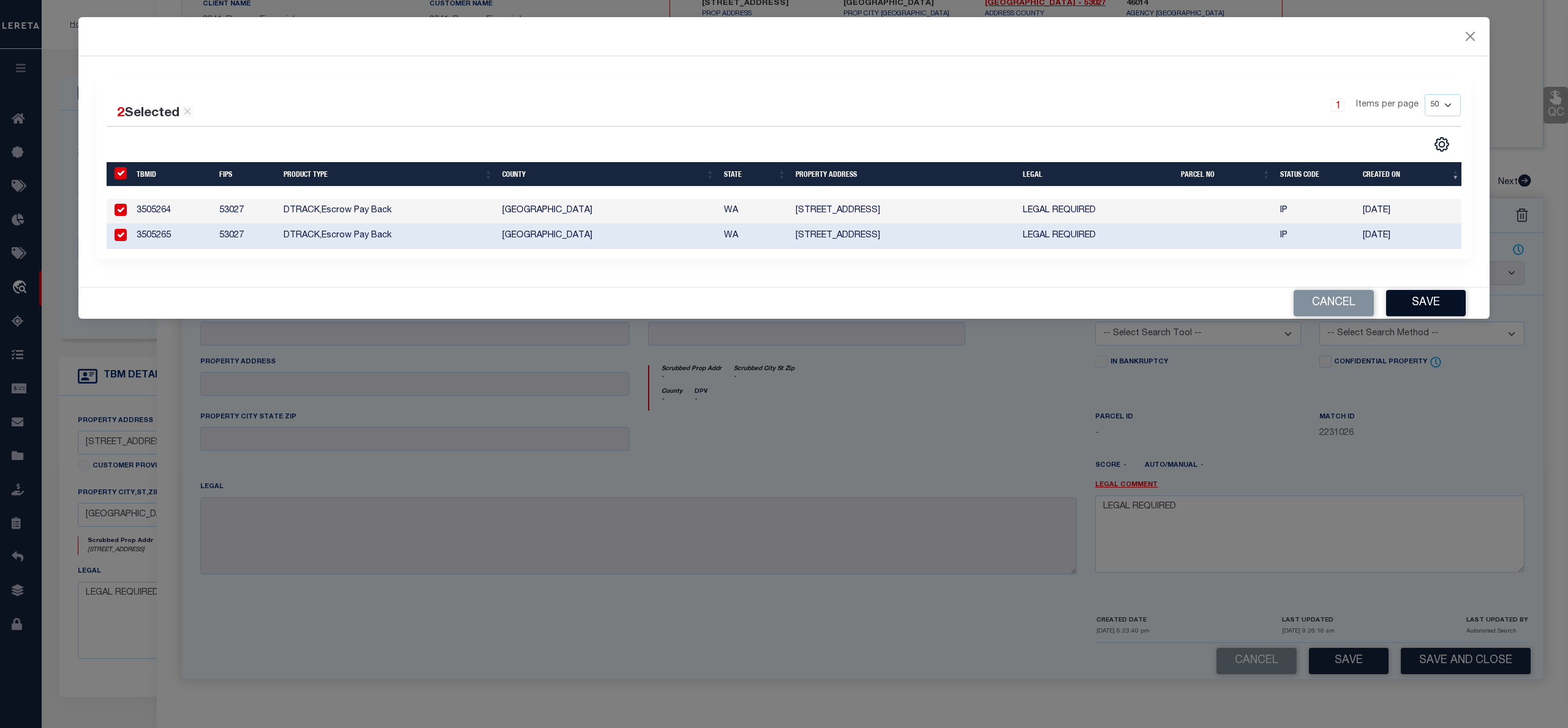
click at [1425, 305] on button "Save" at bounding box center [1425, 303] width 80 height 26
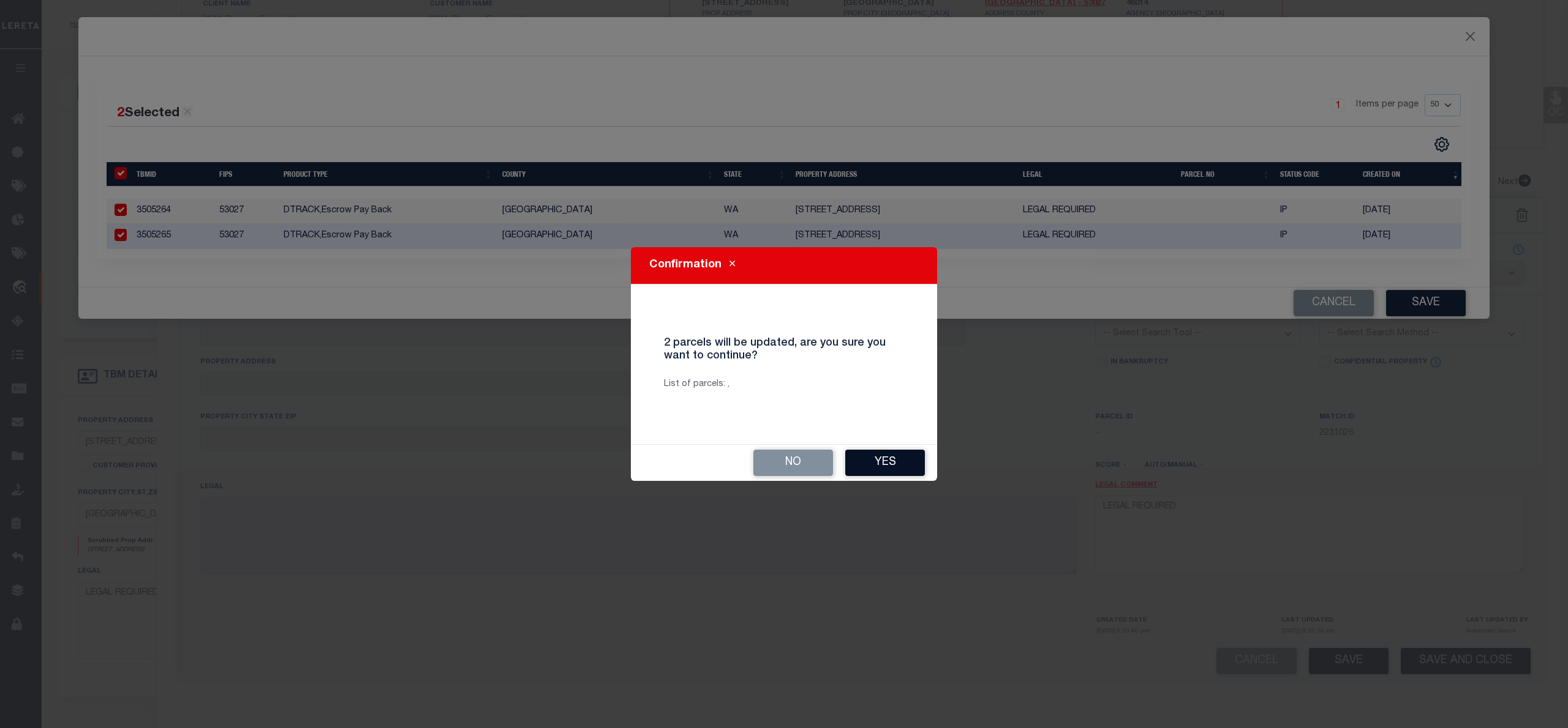
click at [892, 452] on button "Yes" at bounding box center [885, 463] width 80 height 26
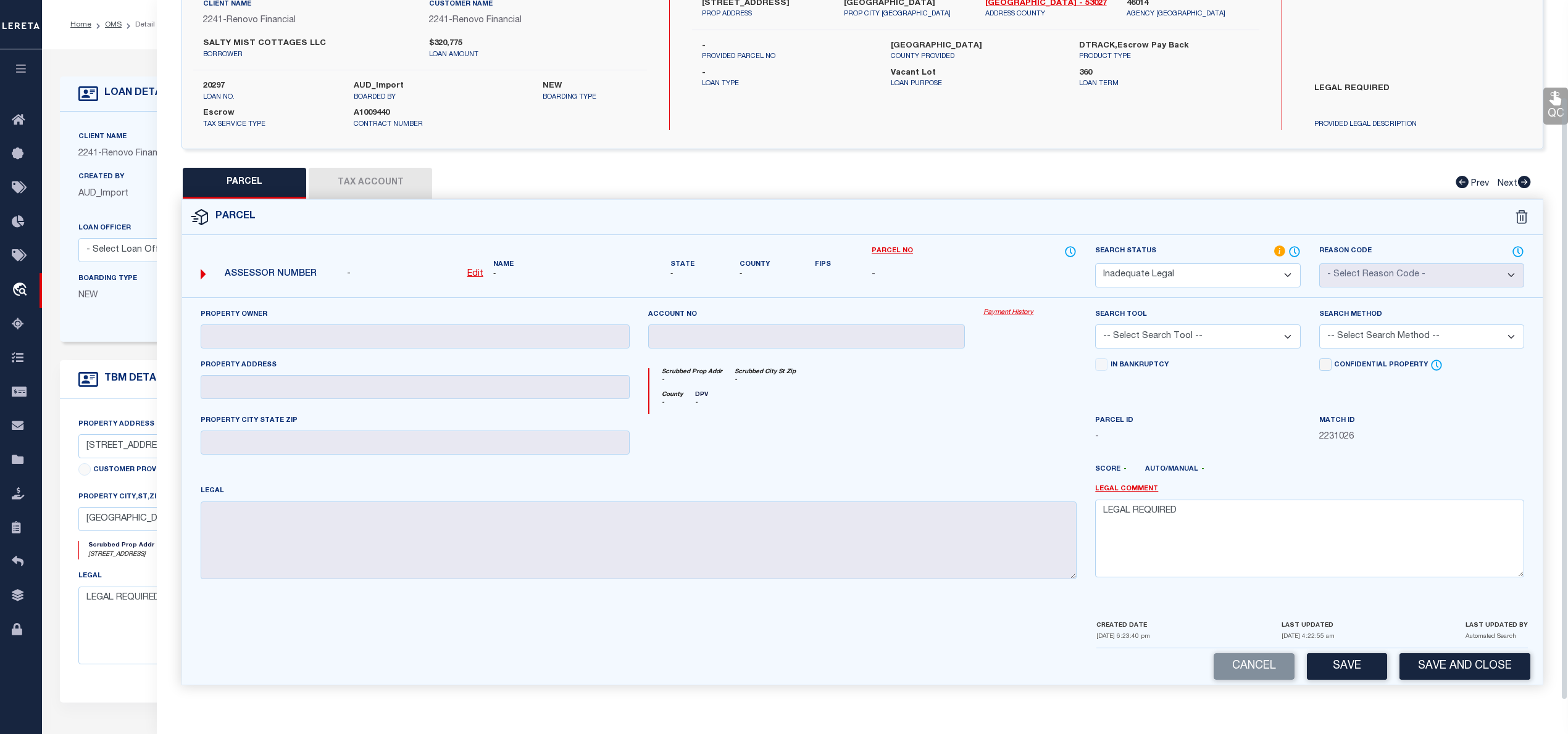
click at [215, 81] on label "20297" at bounding box center [269, 86] width 132 height 12
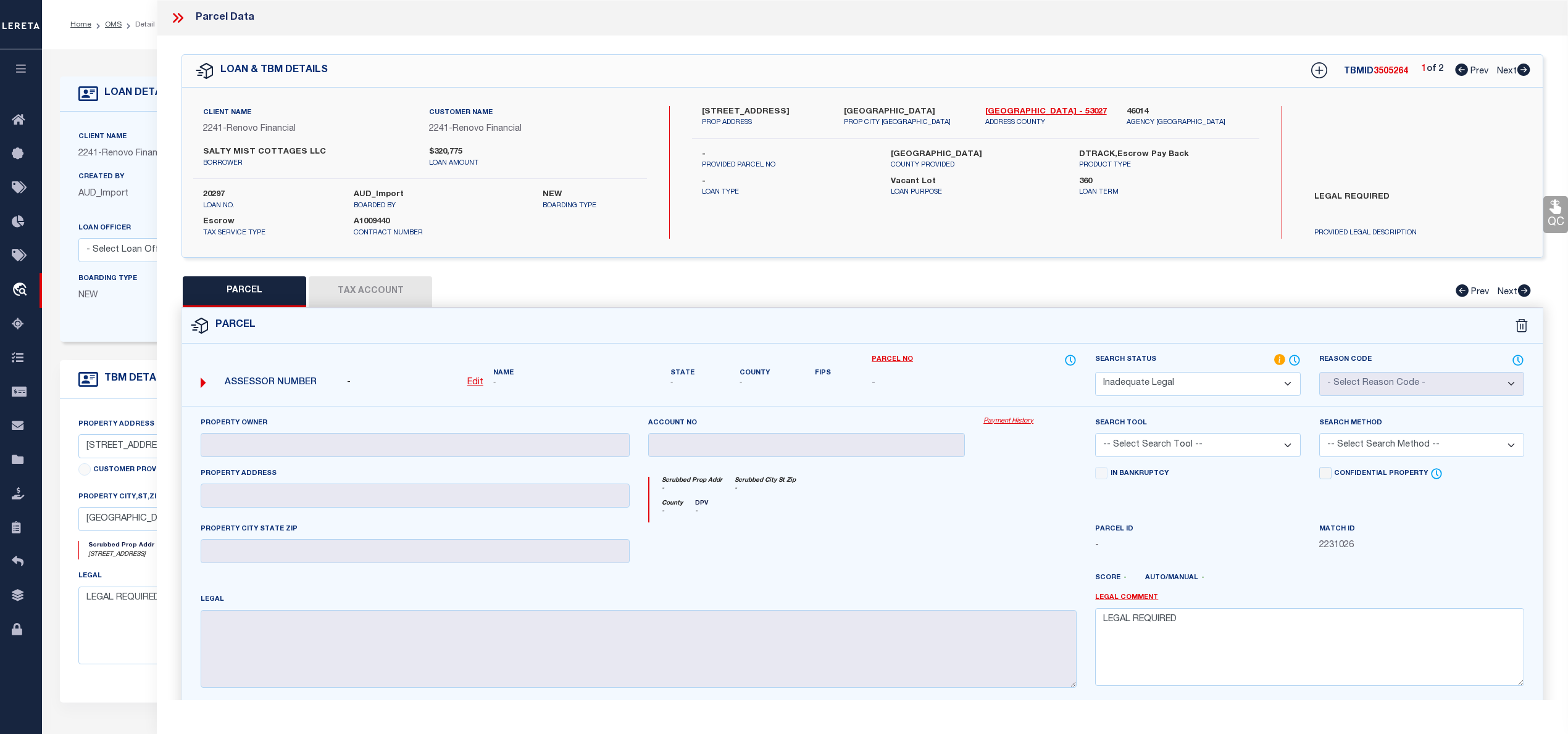
click at [1383, 70] on span "3505264" at bounding box center [1391, 71] width 35 height 8
click at [1524, 73] on icon at bounding box center [1523, 70] width 13 height 12
click at [1395, 73] on span "3505265" at bounding box center [1391, 71] width 35 height 8
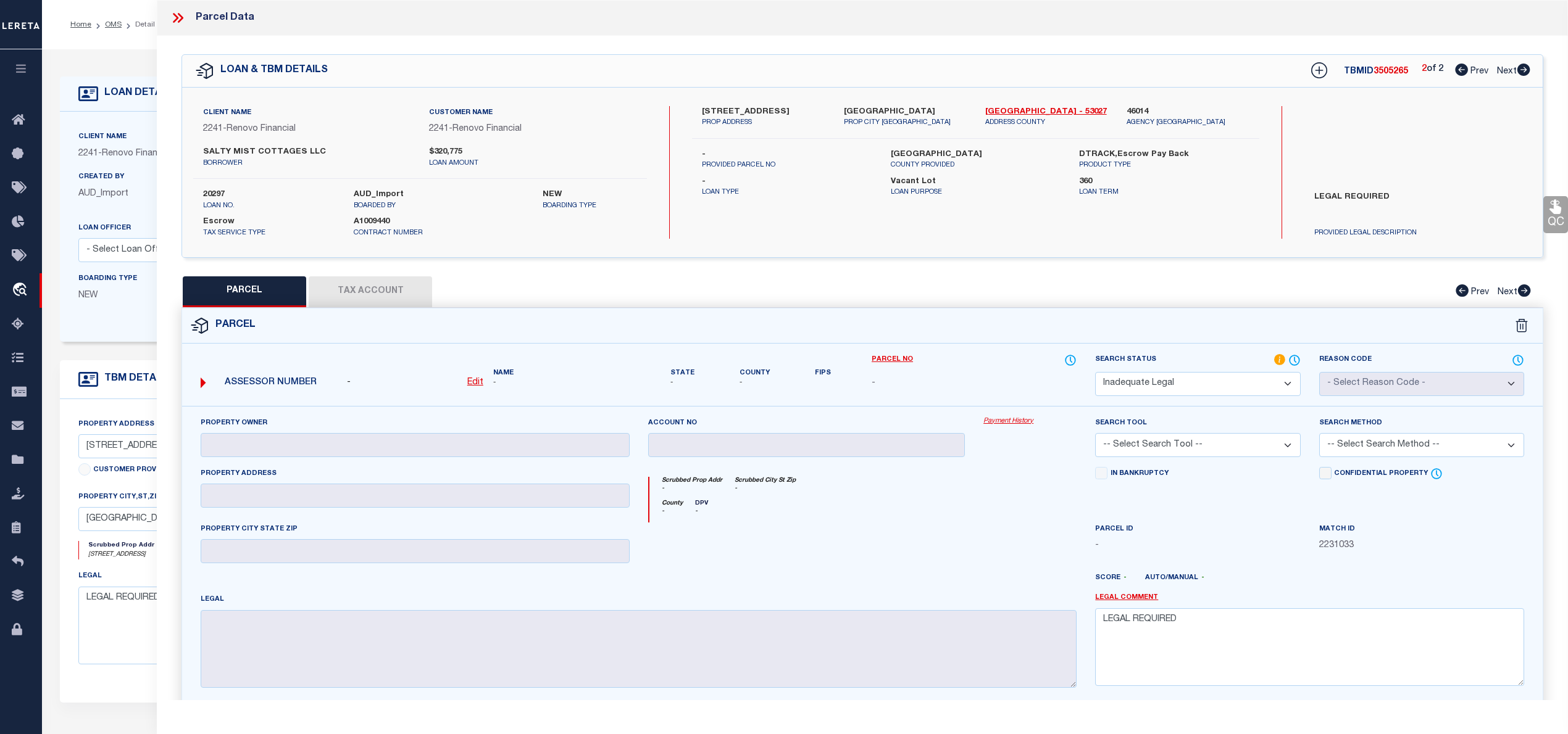
click at [177, 18] on icon at bounding box center [175, 18] width 6 height 10
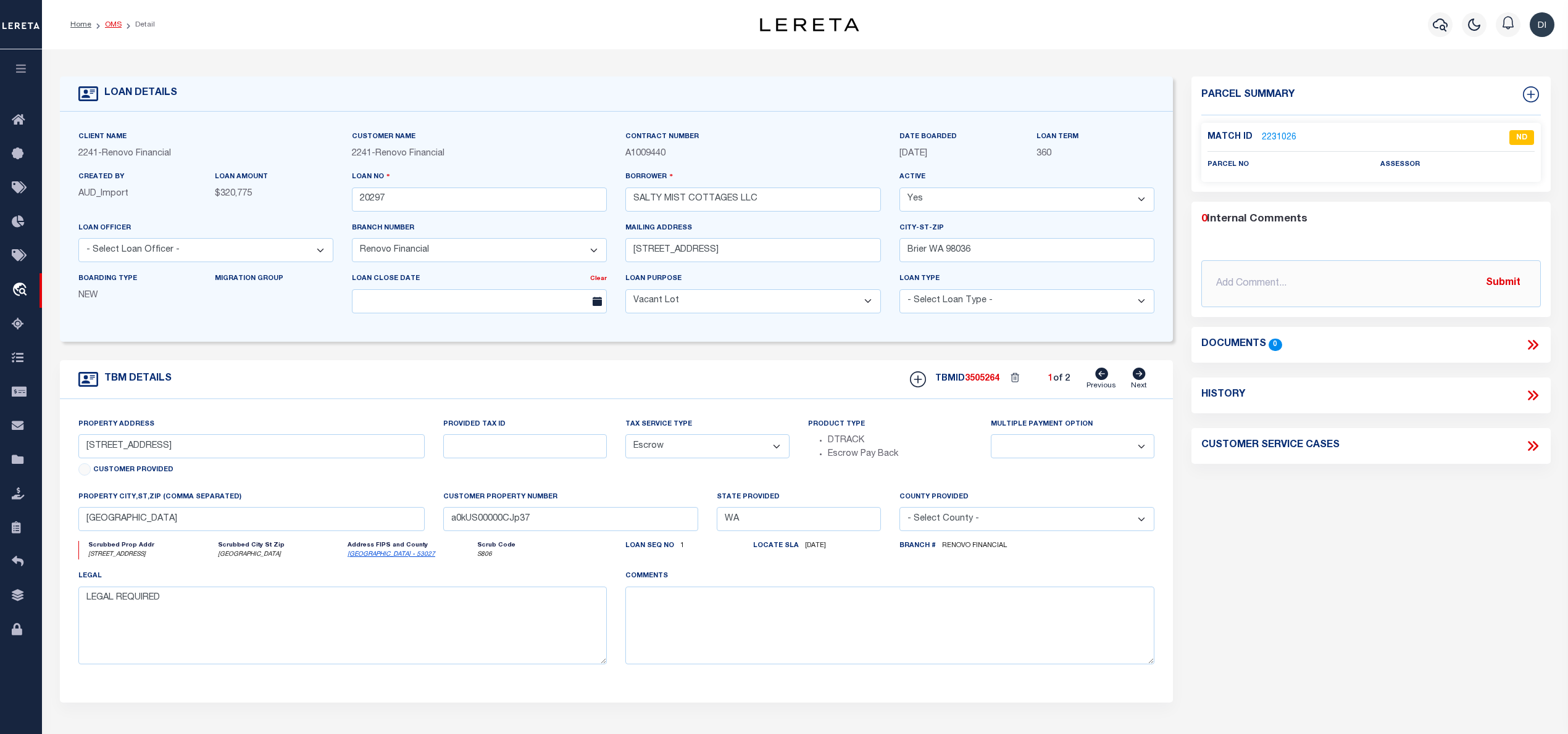
click at [119, 23] on link "OMS" at bounding box center [113, 24] width 17 height 7
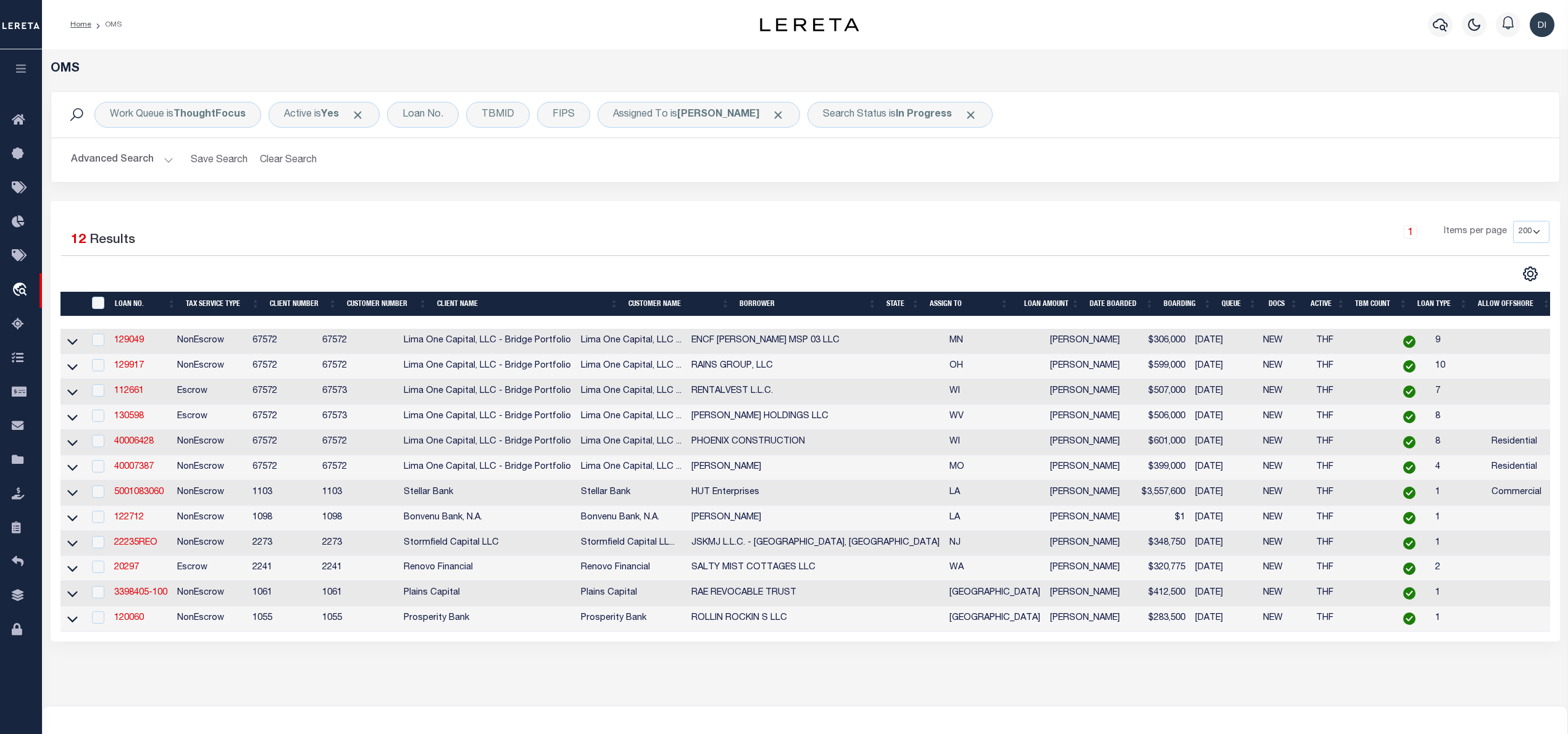
click at [489, 272] on div at bounding box center [434, 273] width 744 height 16
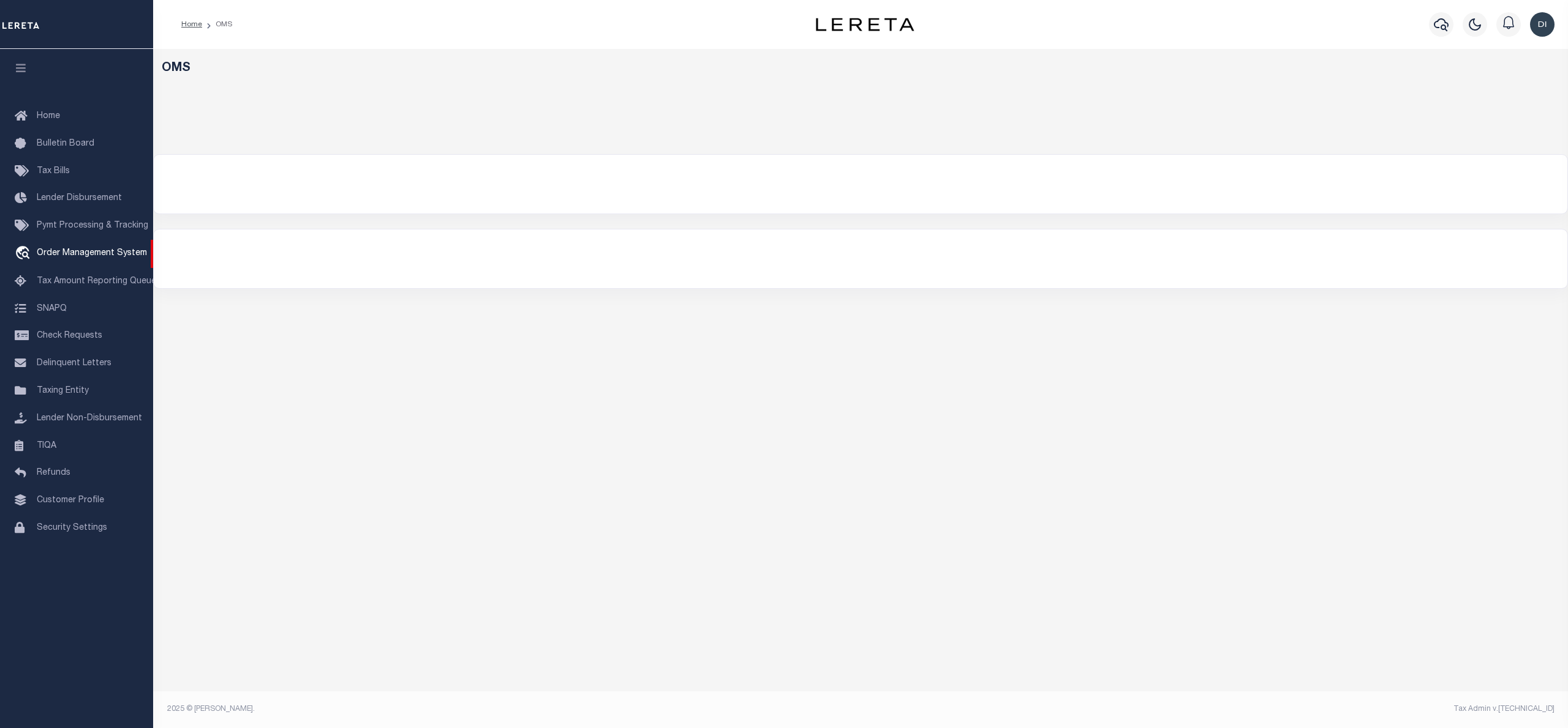
select select "200"
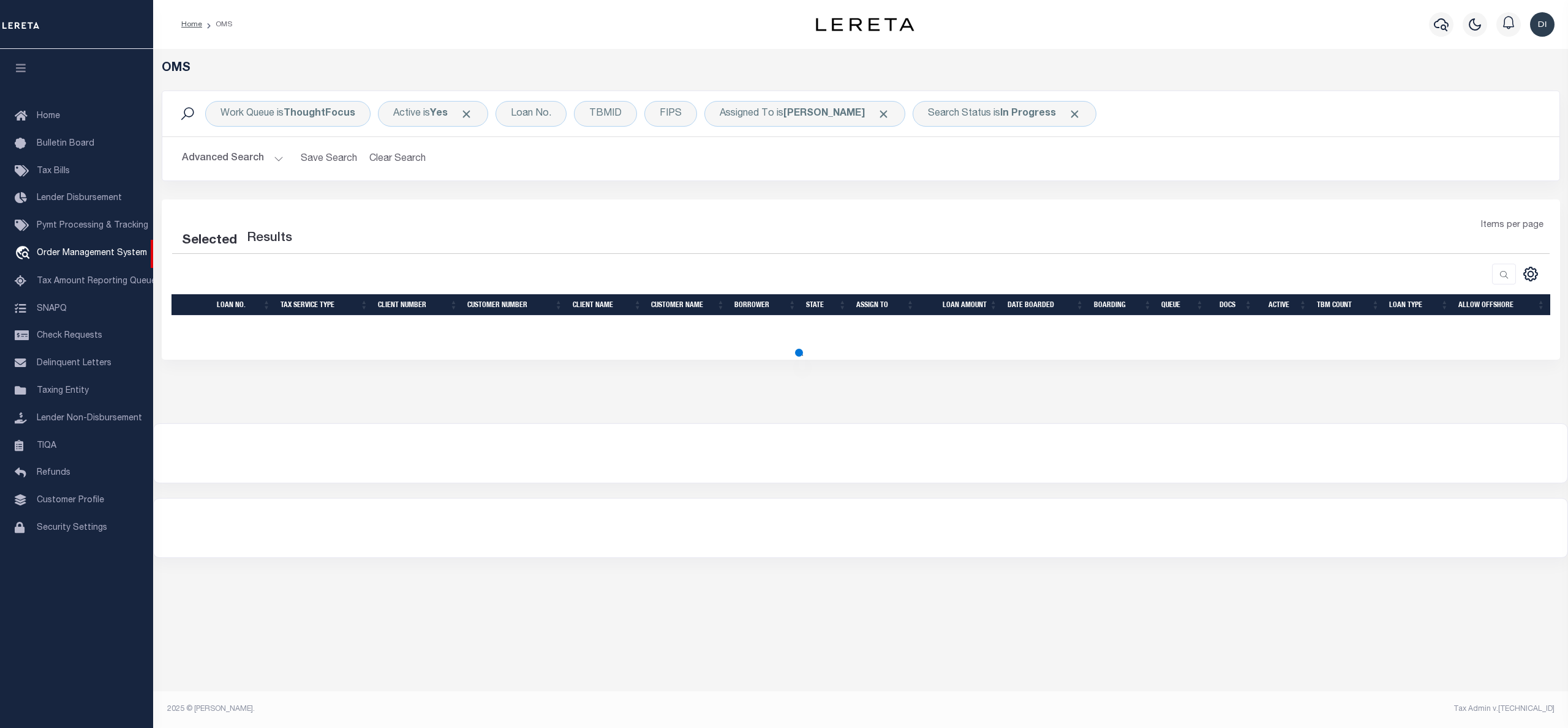
select select "200"
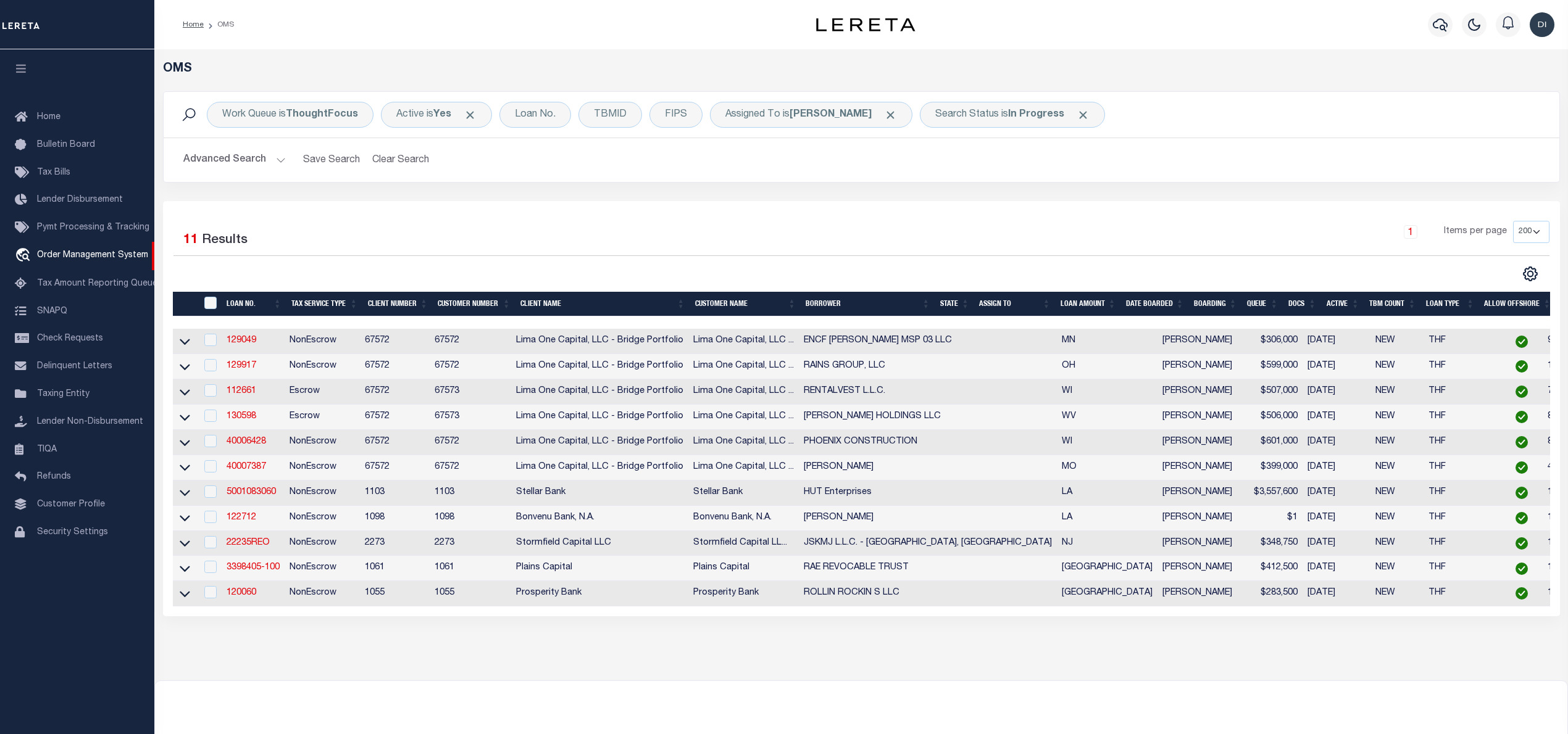
click at [669, 664] on div "OMS Work Queue is ThoughtFocus Active is Yes Loan No. TBMID FIPS Assigned To is…" at bounding box center [861, 365] width 1414 height 631
click at [241, 472] on link "40007387" at bounding box center [247, 467] width 40 height 8
type input "40007387"
type input "CHRISTINE JAMES REAL"
select select
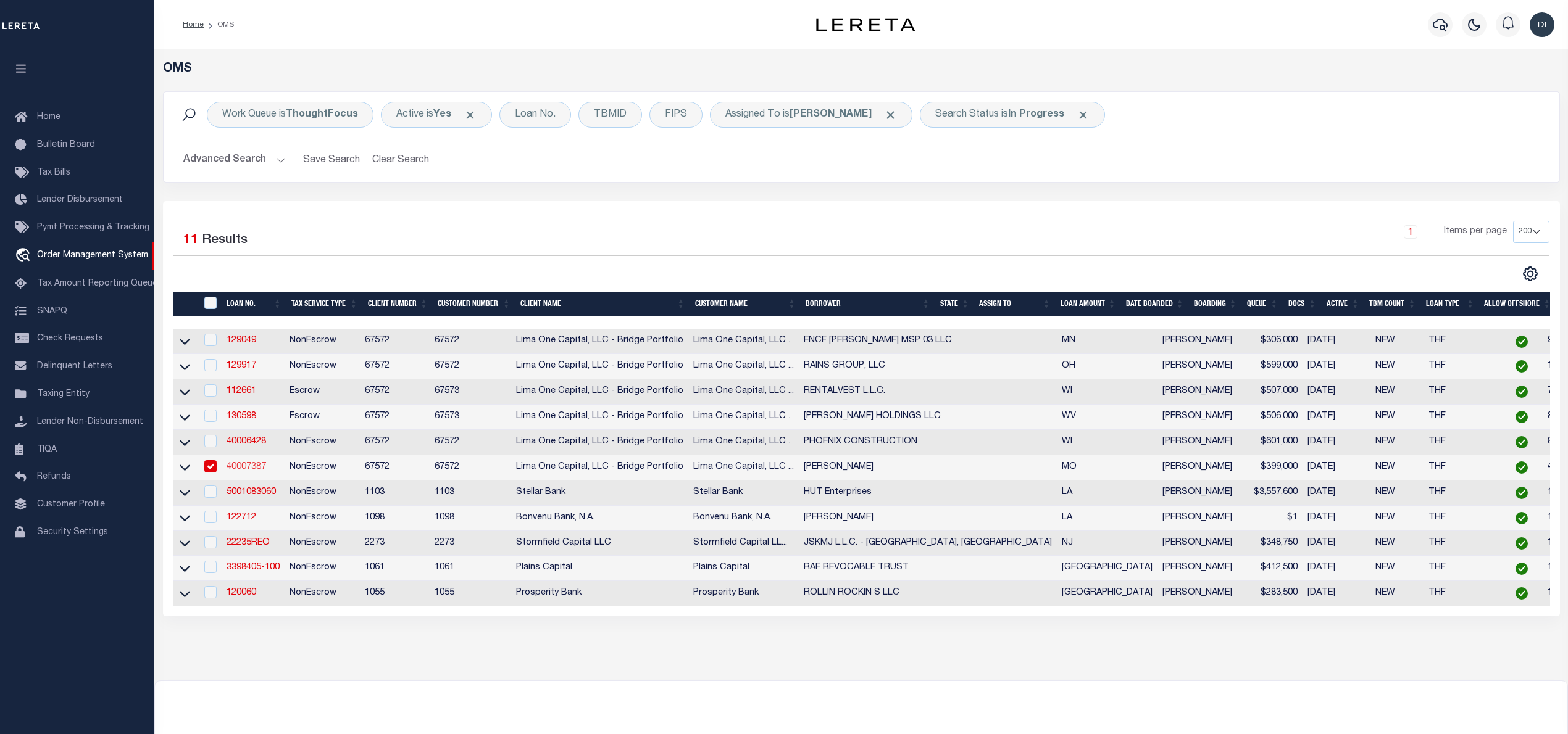
select select
select select "10"
select select
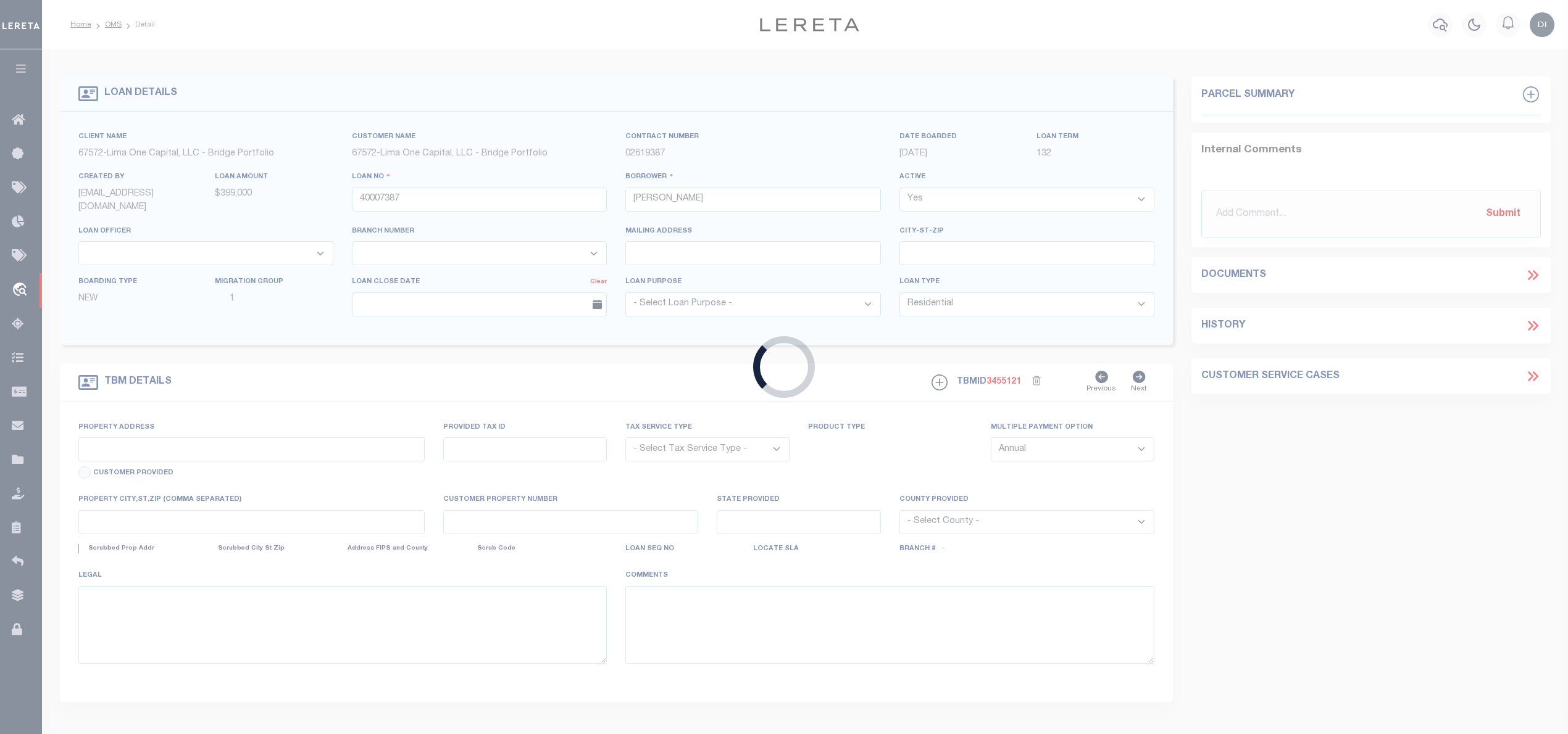
type input "3000 CALIFORNIA AVENUE A"
radio input "true"
select select "NonEscrow"
select select
type input "SAINT LOUIS MO 63118"
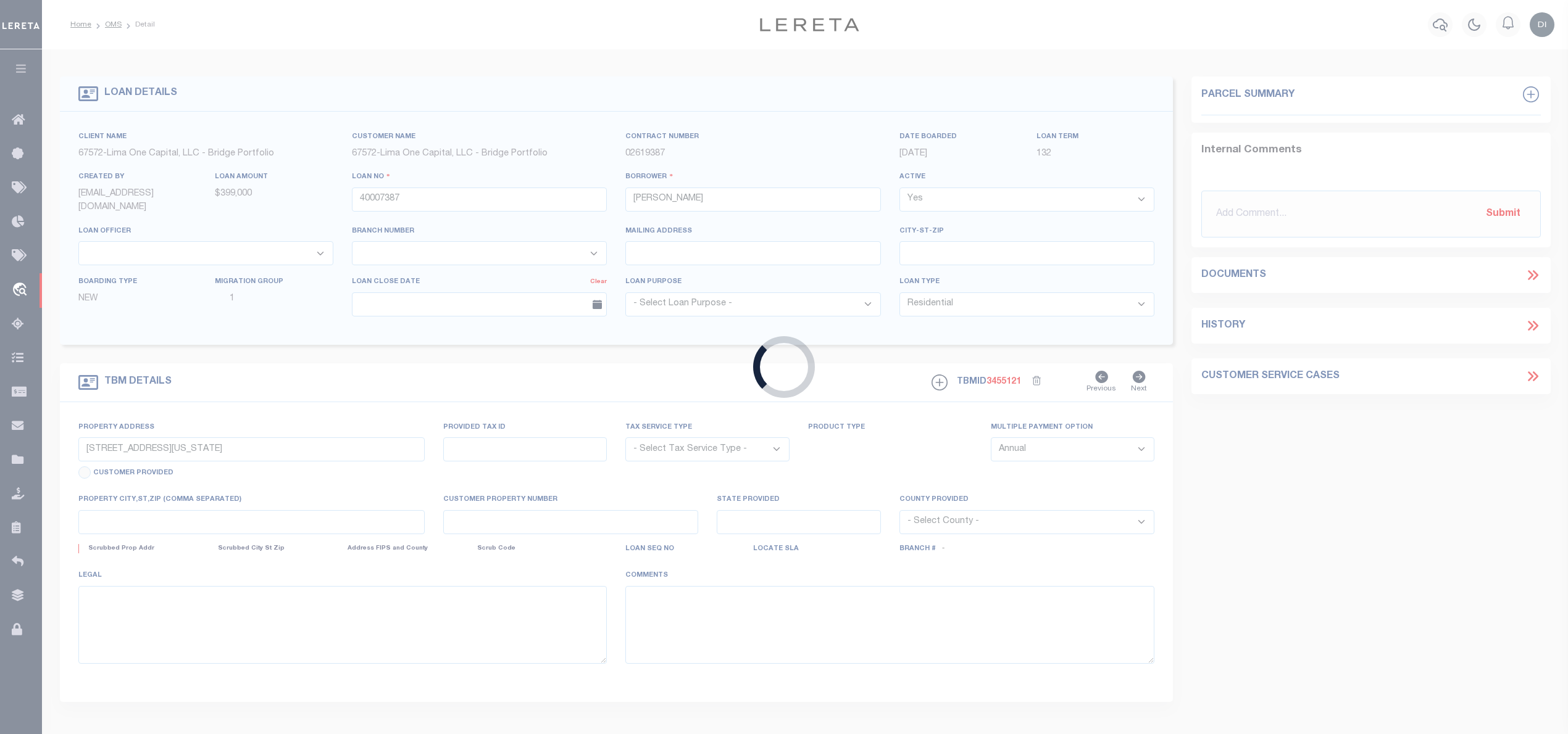
type input "40007387"
type input "MO"
type textarea "SEE FILE1"
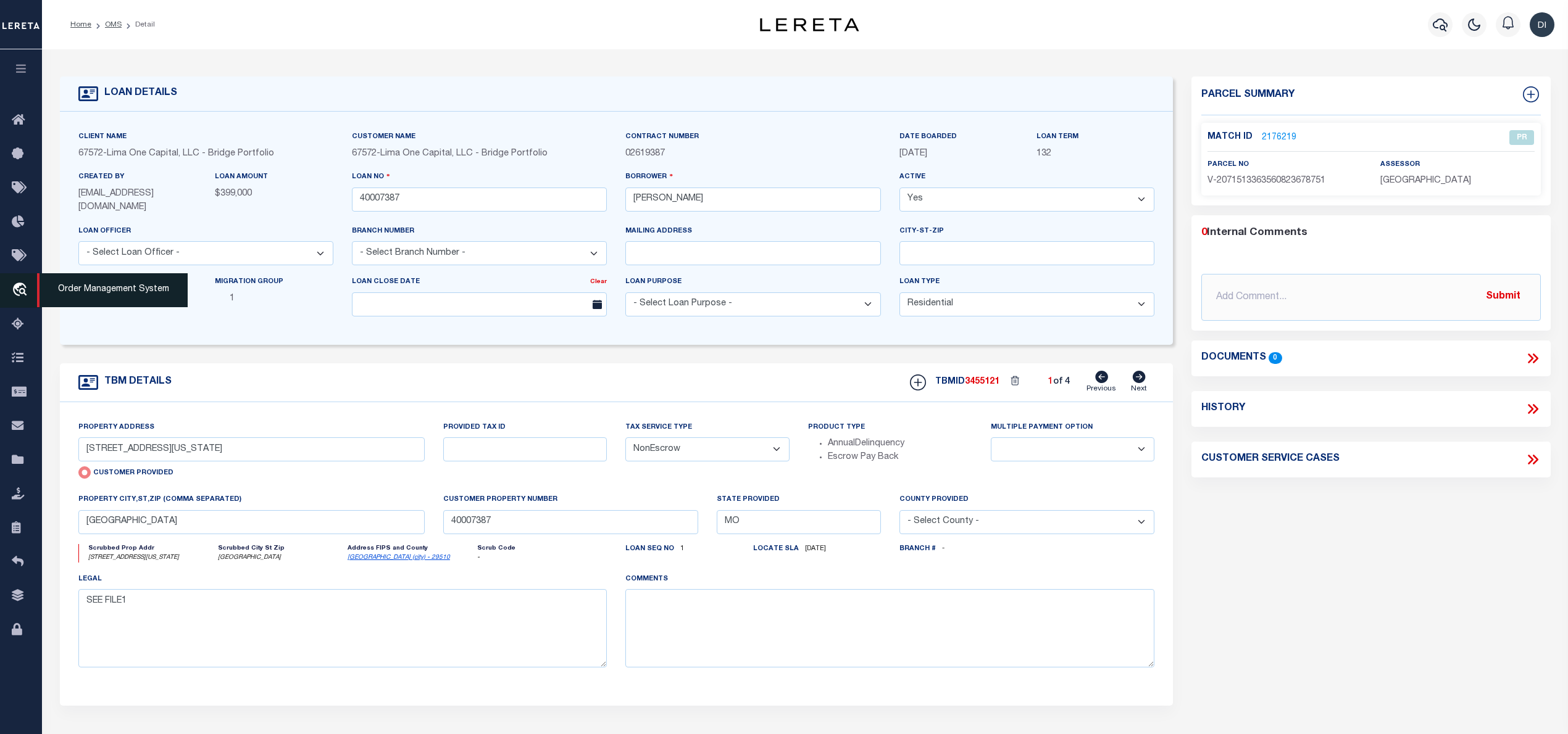
click at [12, 292] on icon "travel_explore" at bounding box center [22, 290] width 20 height 16
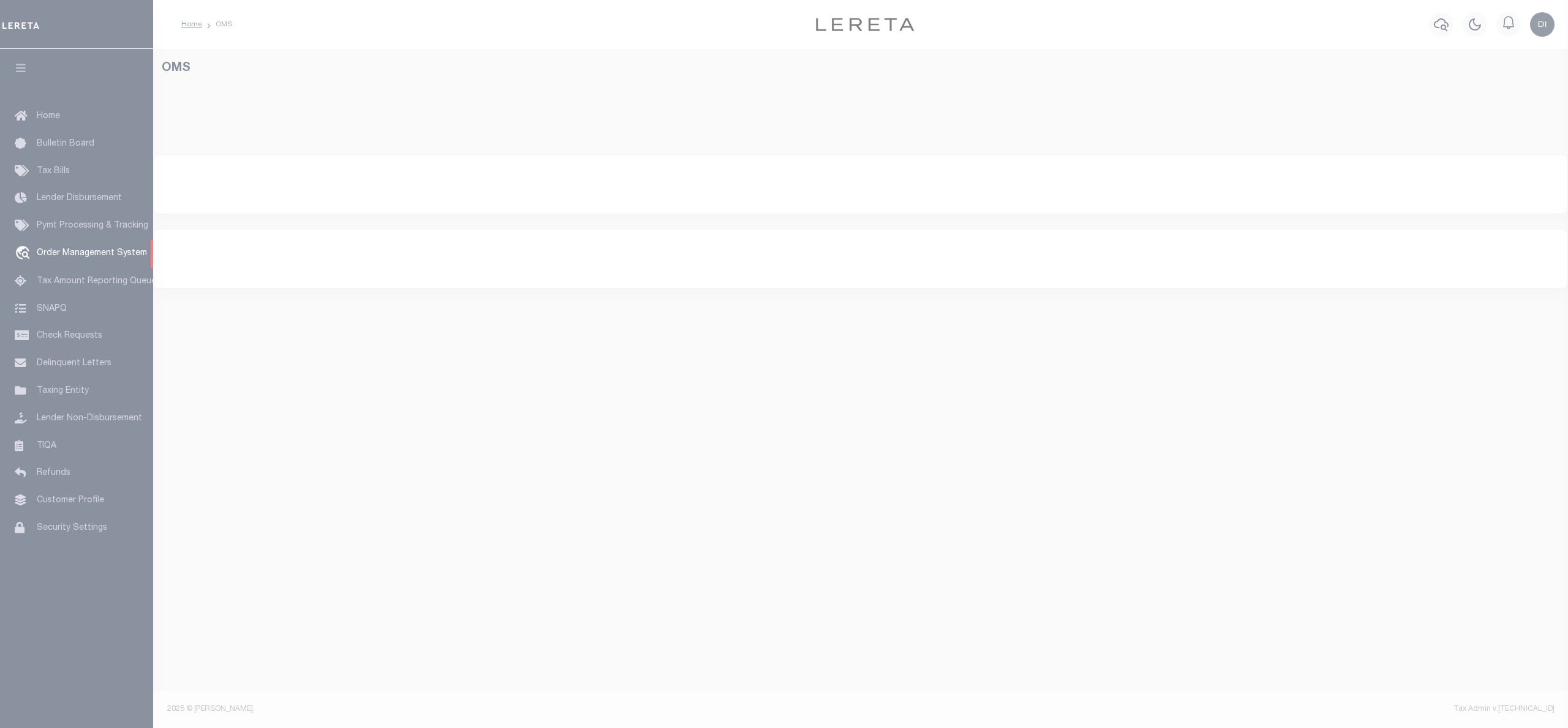
click at [16, 290] on div at bounding box center [784, 364] width 1568 height 728
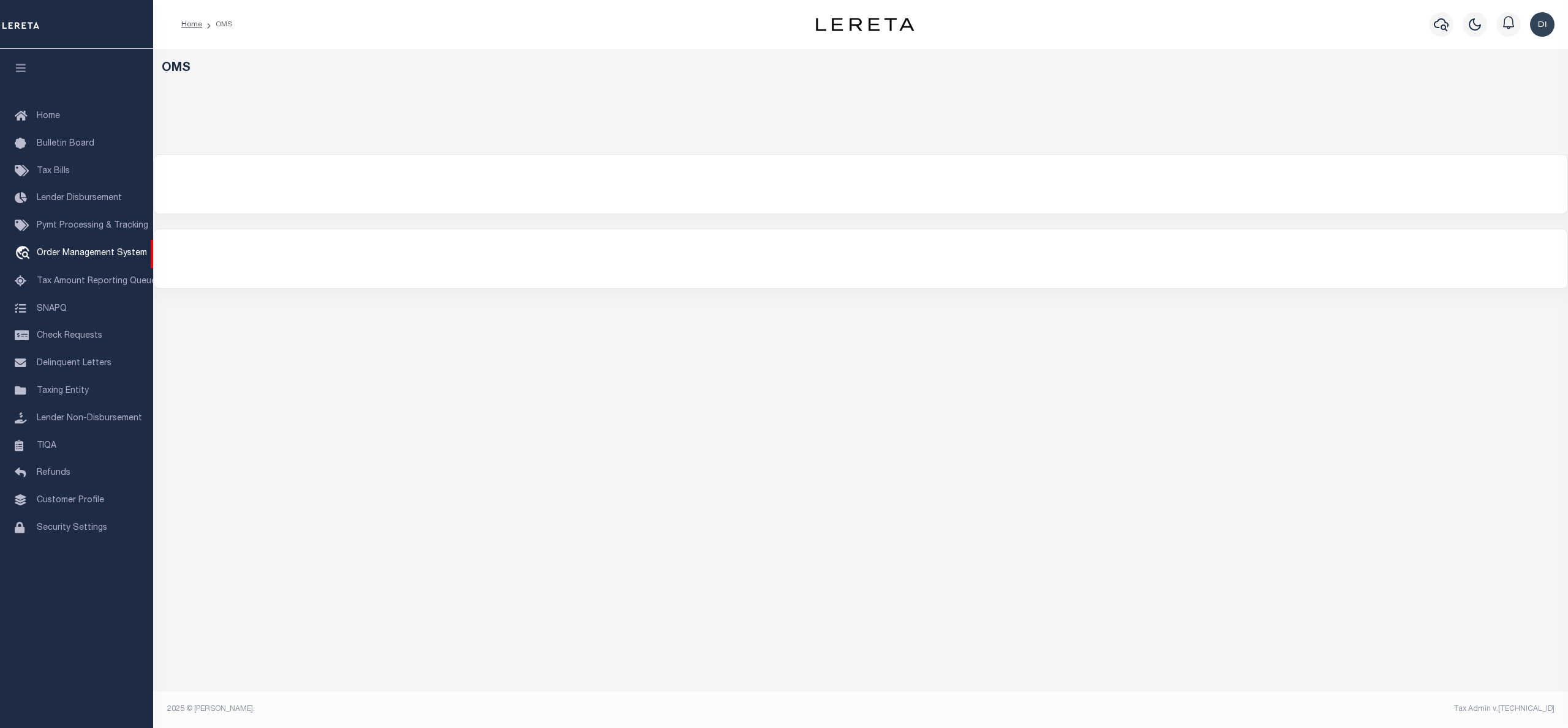
select select "200"
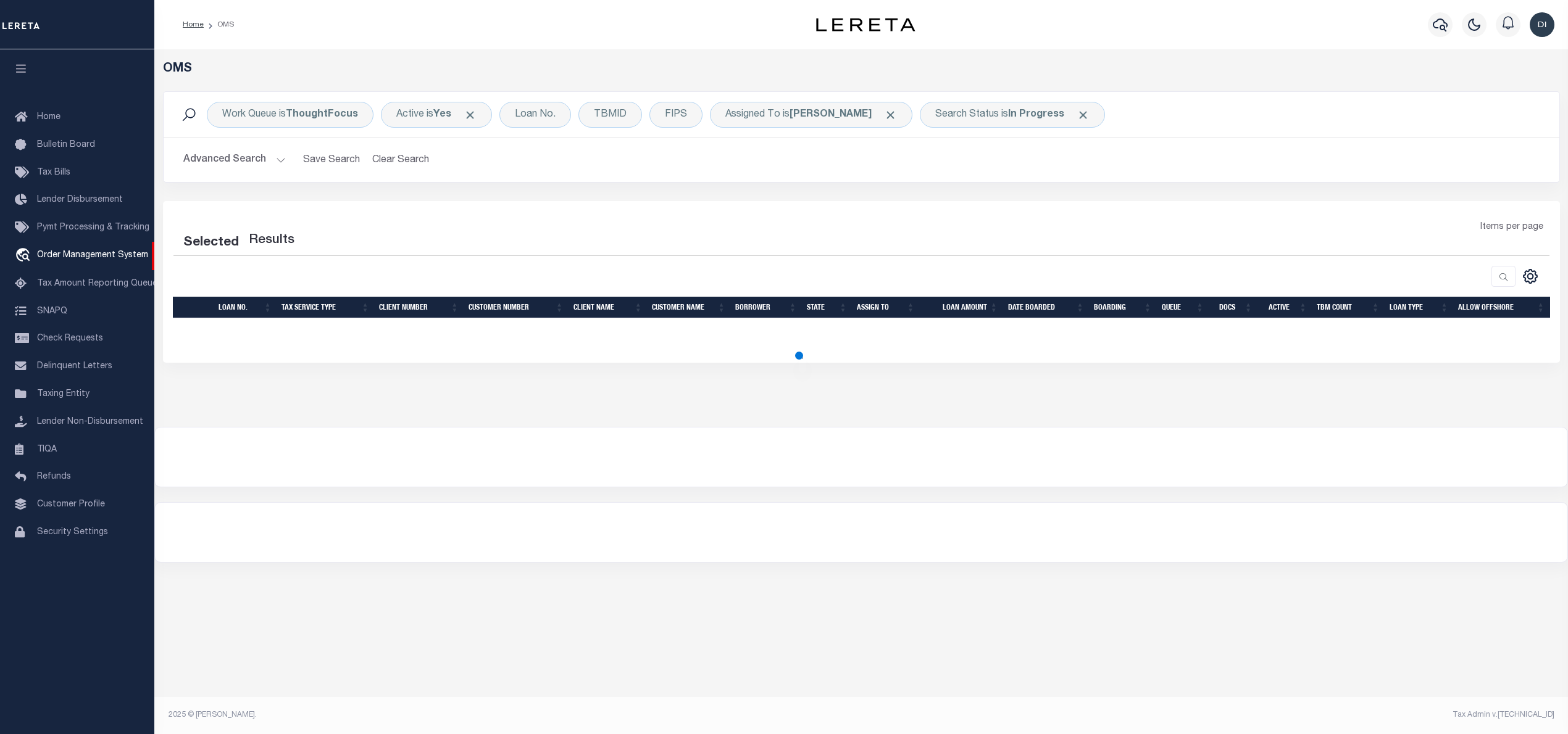
select select "200"
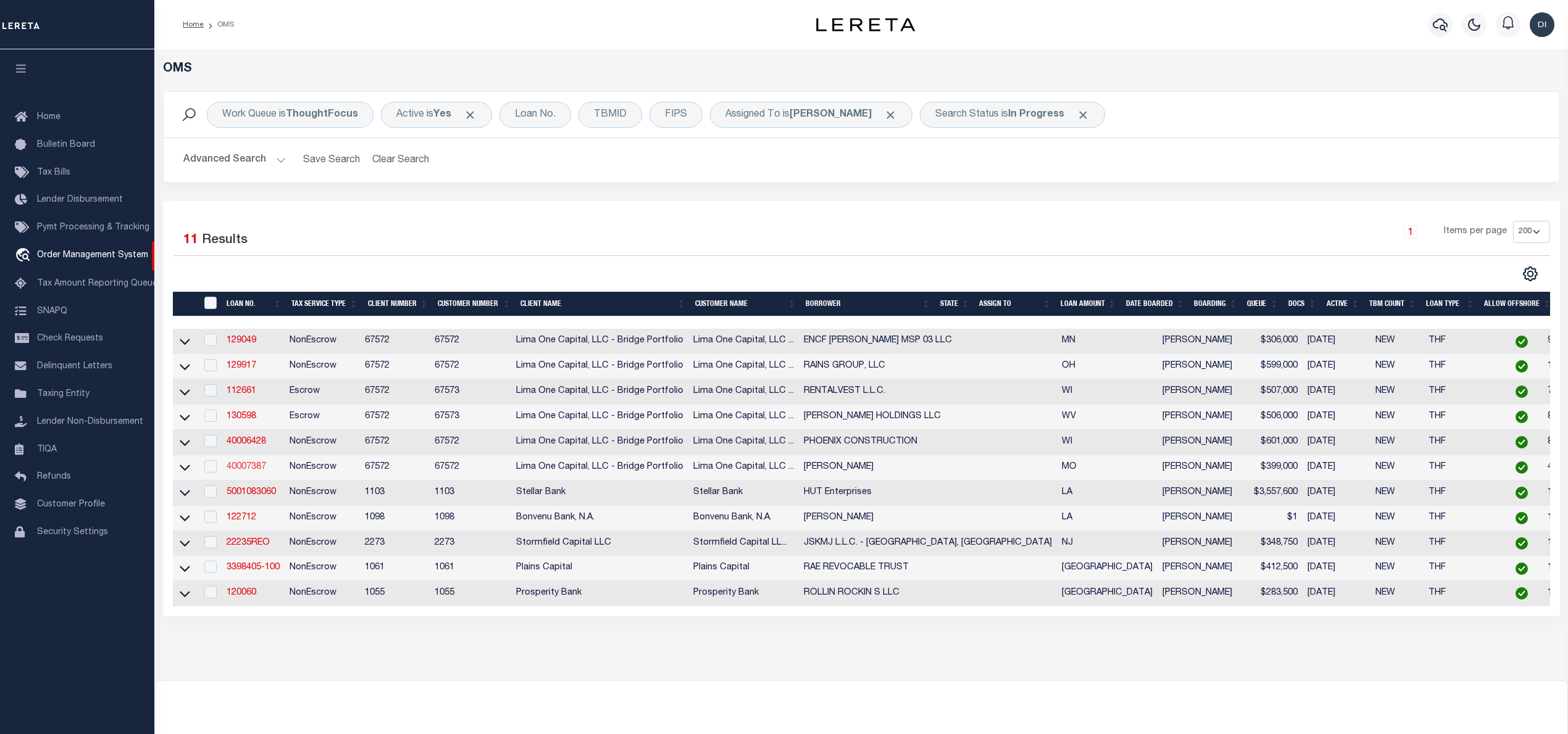
click at [250, 472] on link "40007387" at bounding box center [247, 467] width 40 height 8
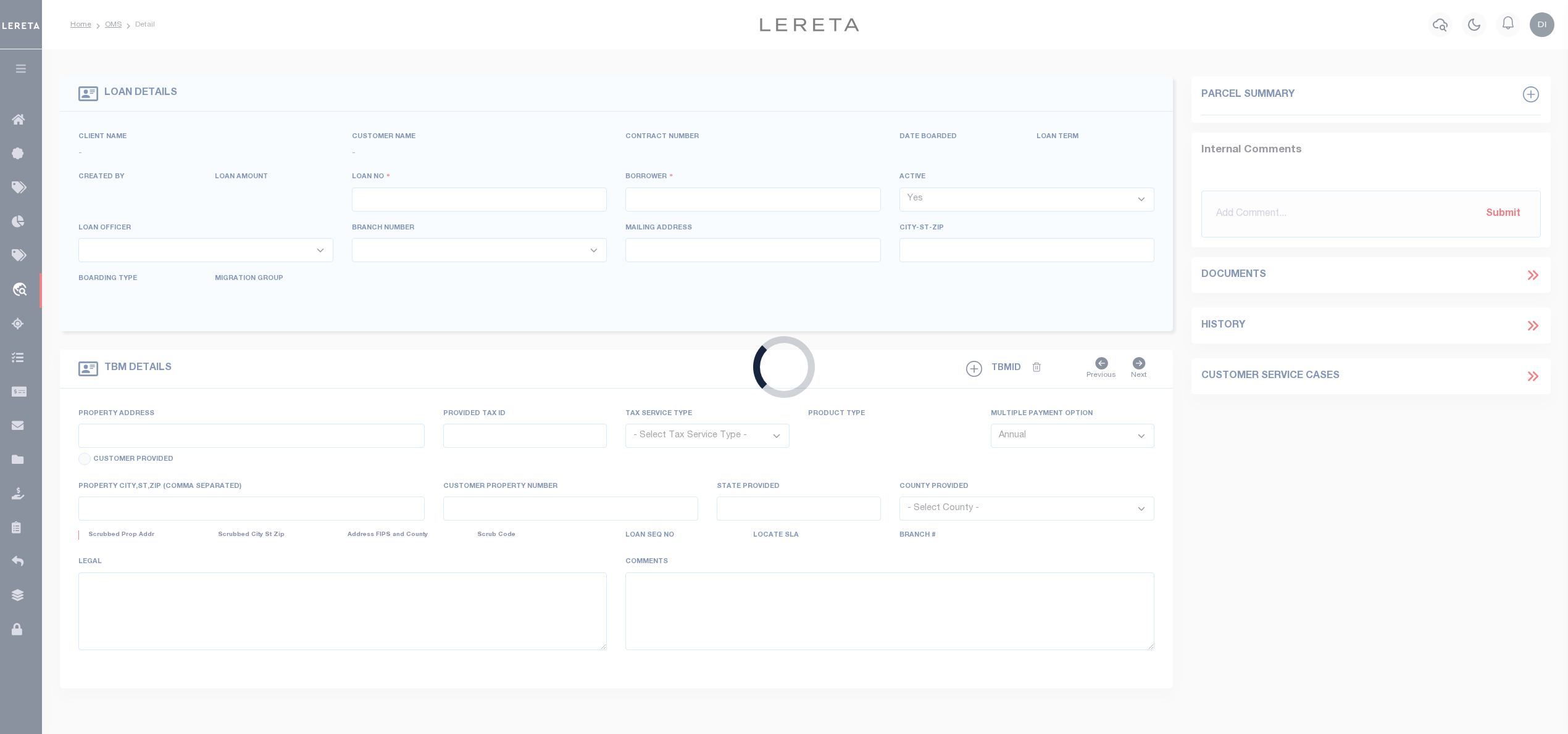
type input "40007387"
type input "[PERSON_NAME]"
select select
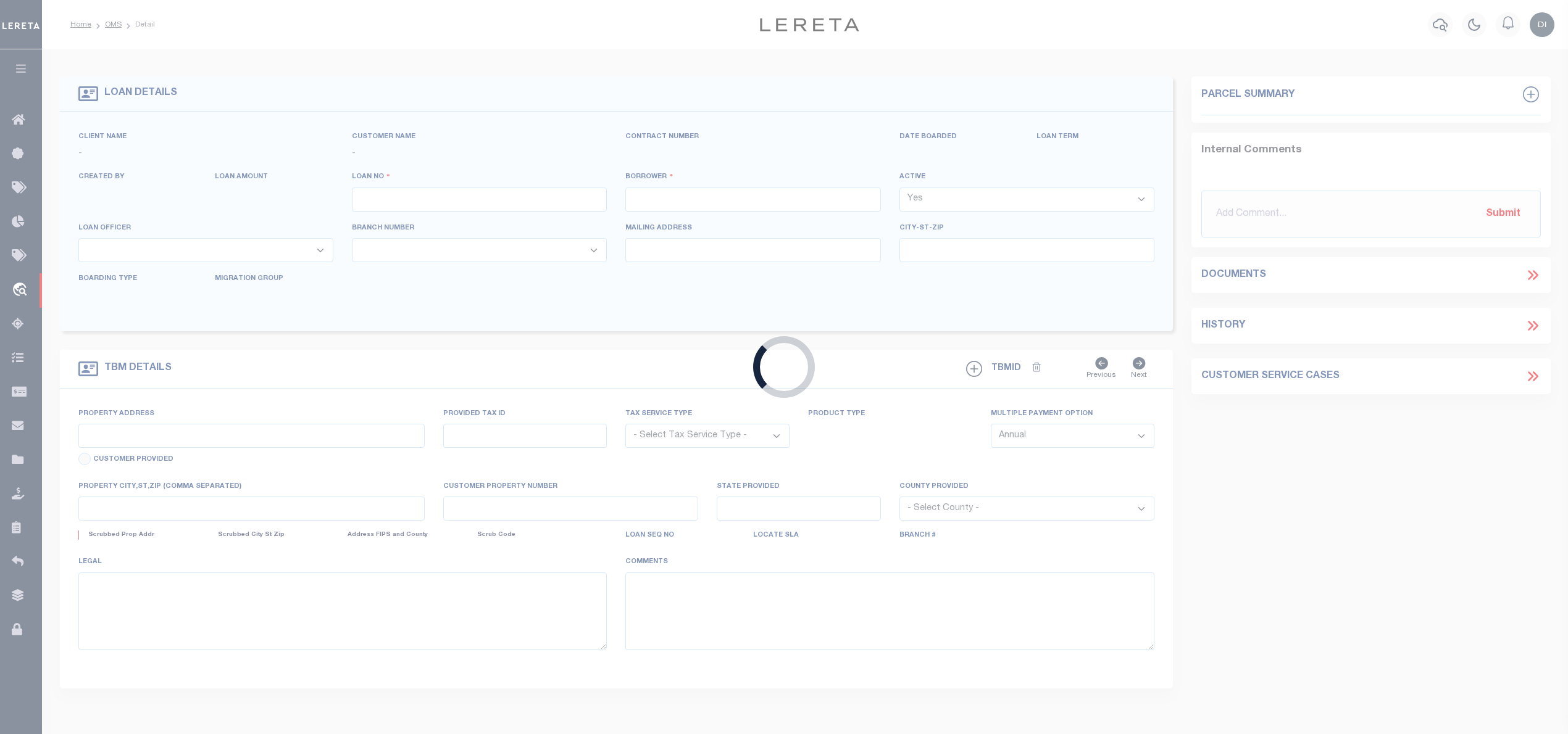
select select "10"
select select
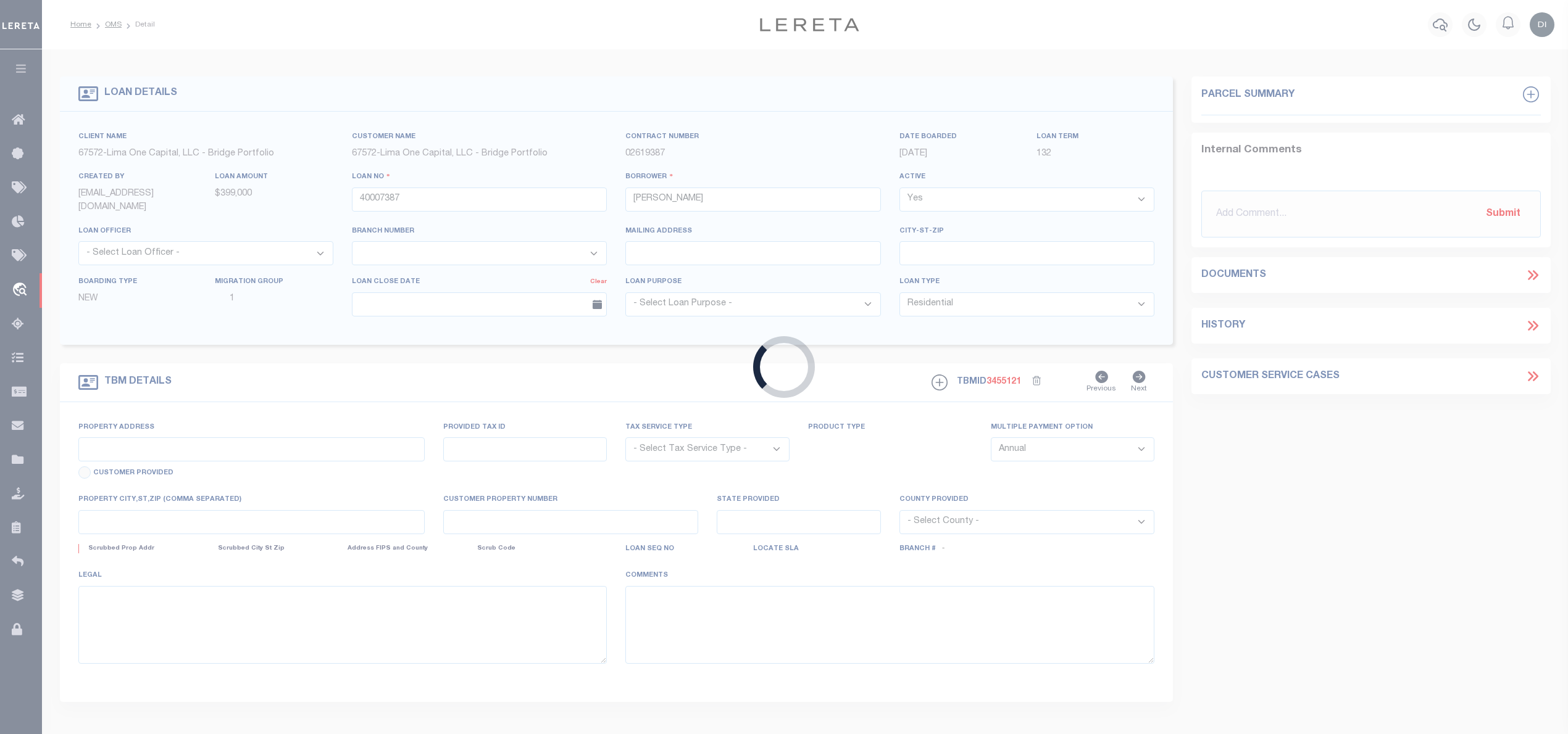
type input "[STREET_ADDRESS][US_STATE]"
radio input "true"
select select "NonEscrow"
select select
type input "[GEOGRAPHIC_DATA]"
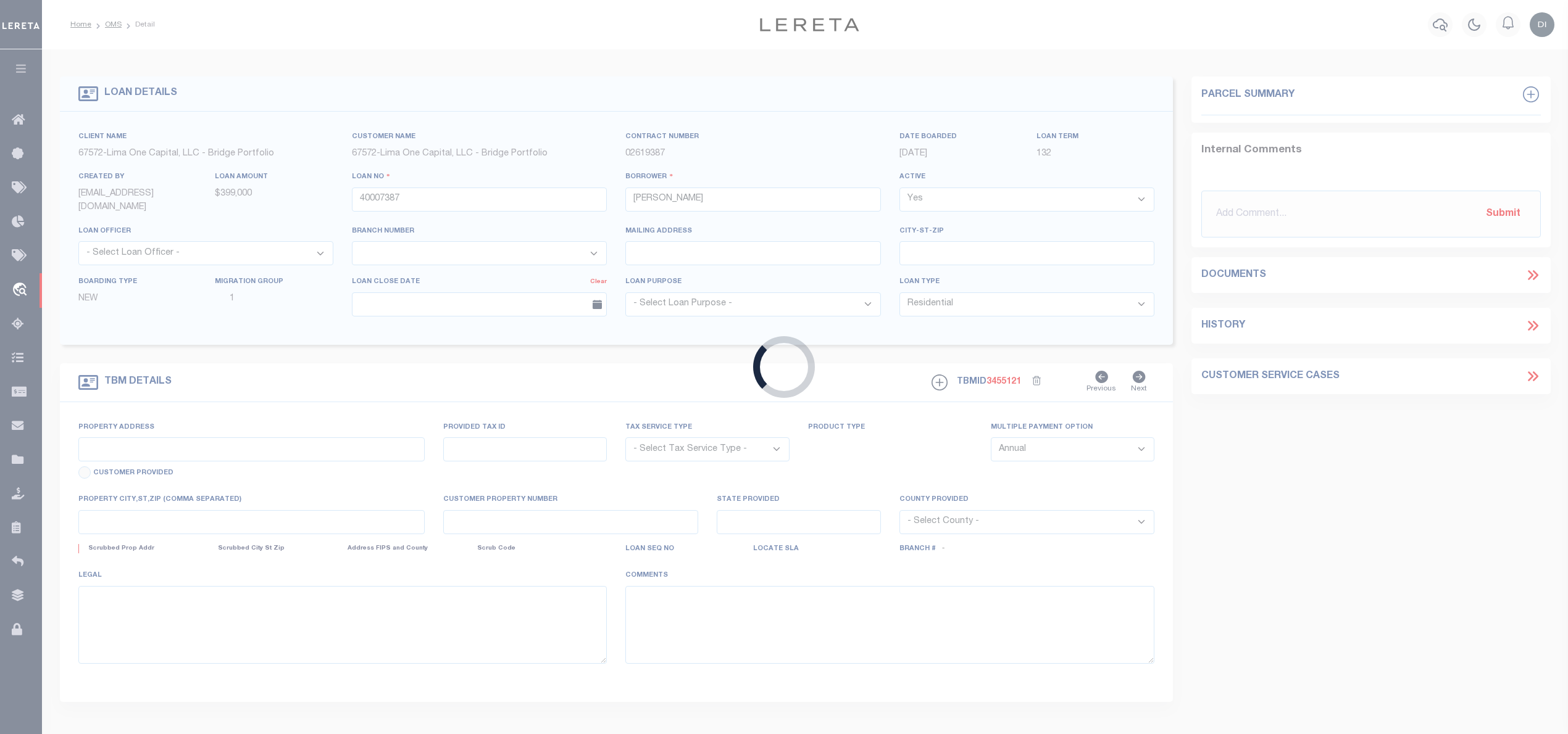
type input "40007387"
type input "MO"
type textarea "SEE FILE1"
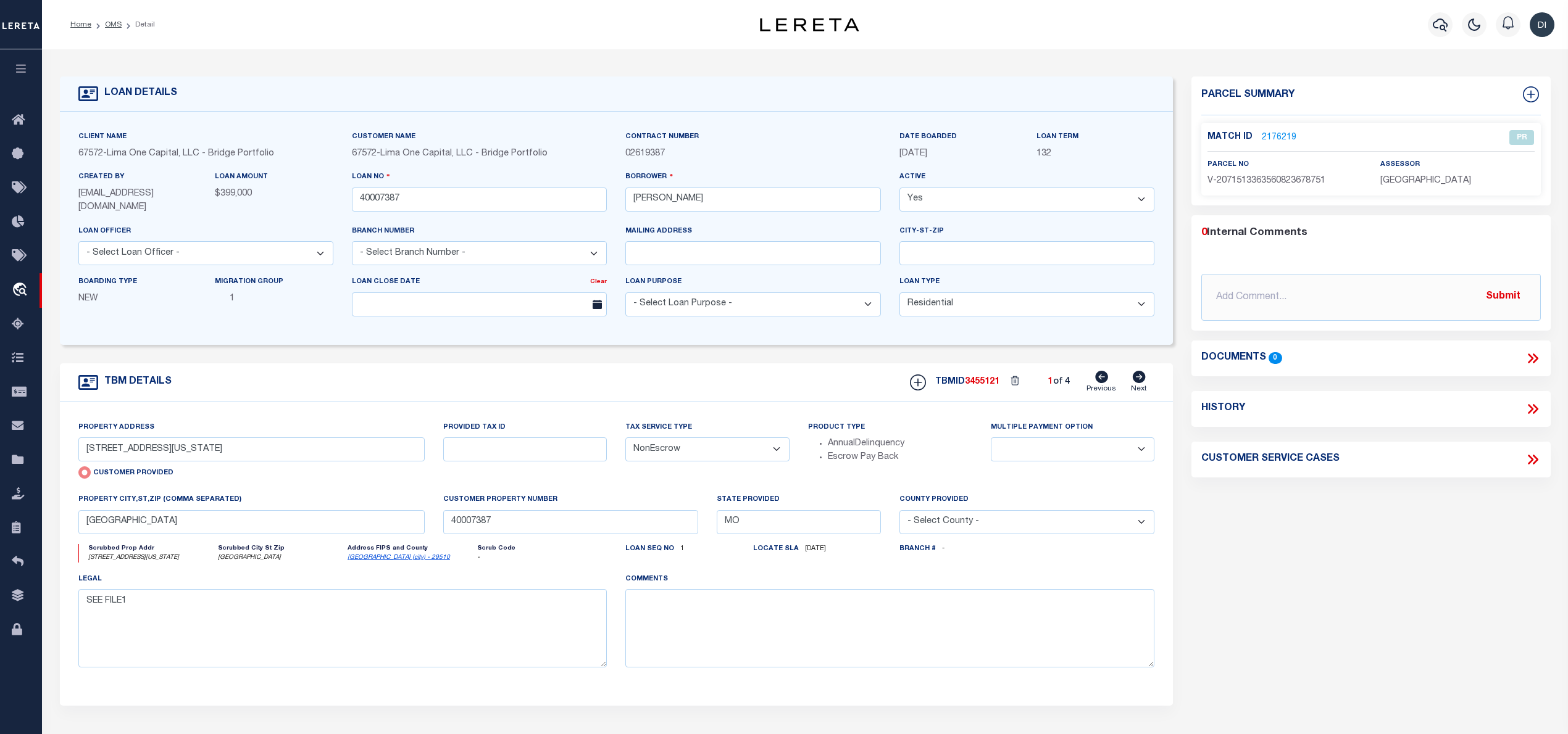
click at [1287, 134] on link "2176219" at bounding box center [1279, 138] width 35 height 13
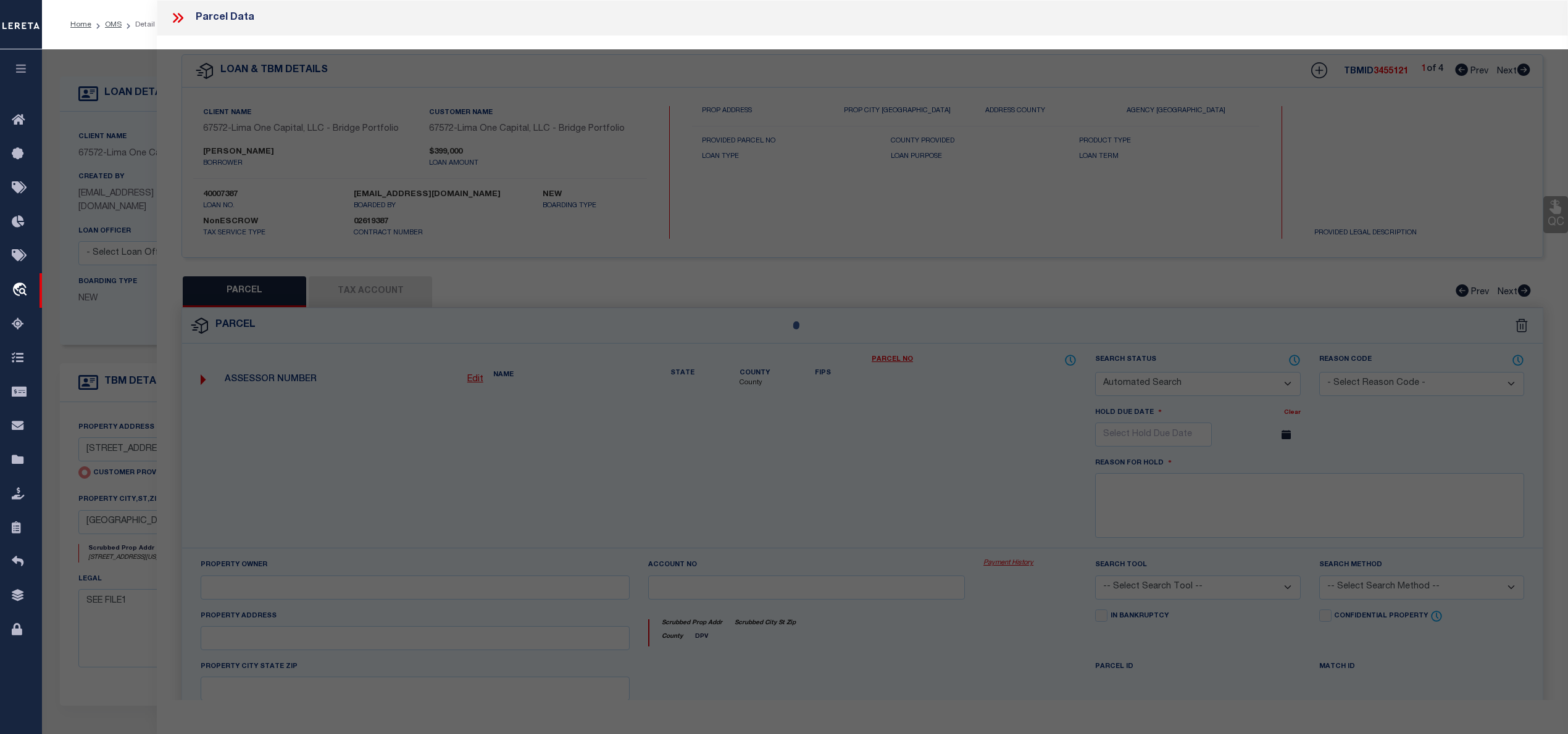
checkbox input "false"
select select "PR"
type input "[STREET_ADDRESS][US_STATE]"
checkbox input "false"
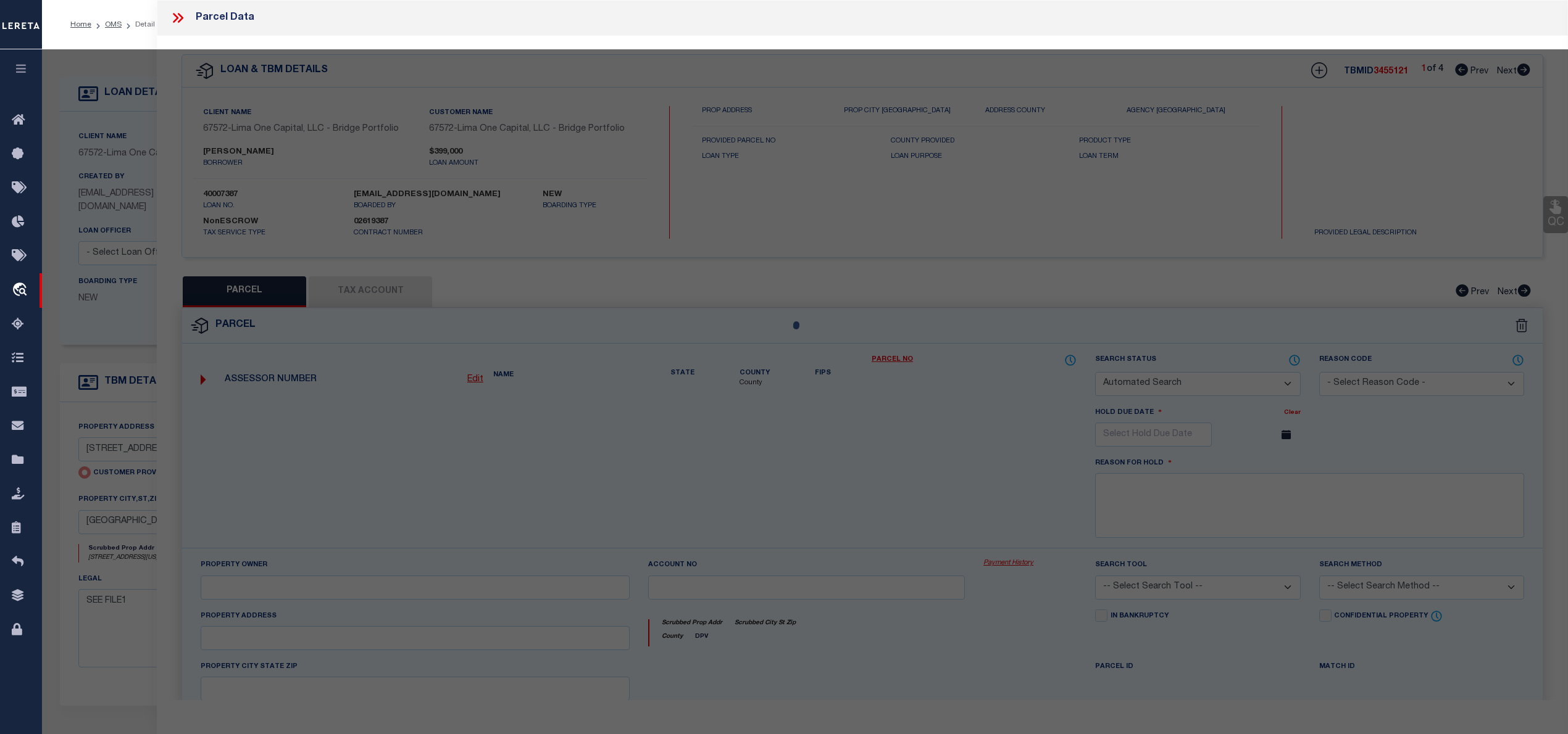
type input "[GEOGRAPHIC_DATA]"
type textarea "Legacy Inactive"
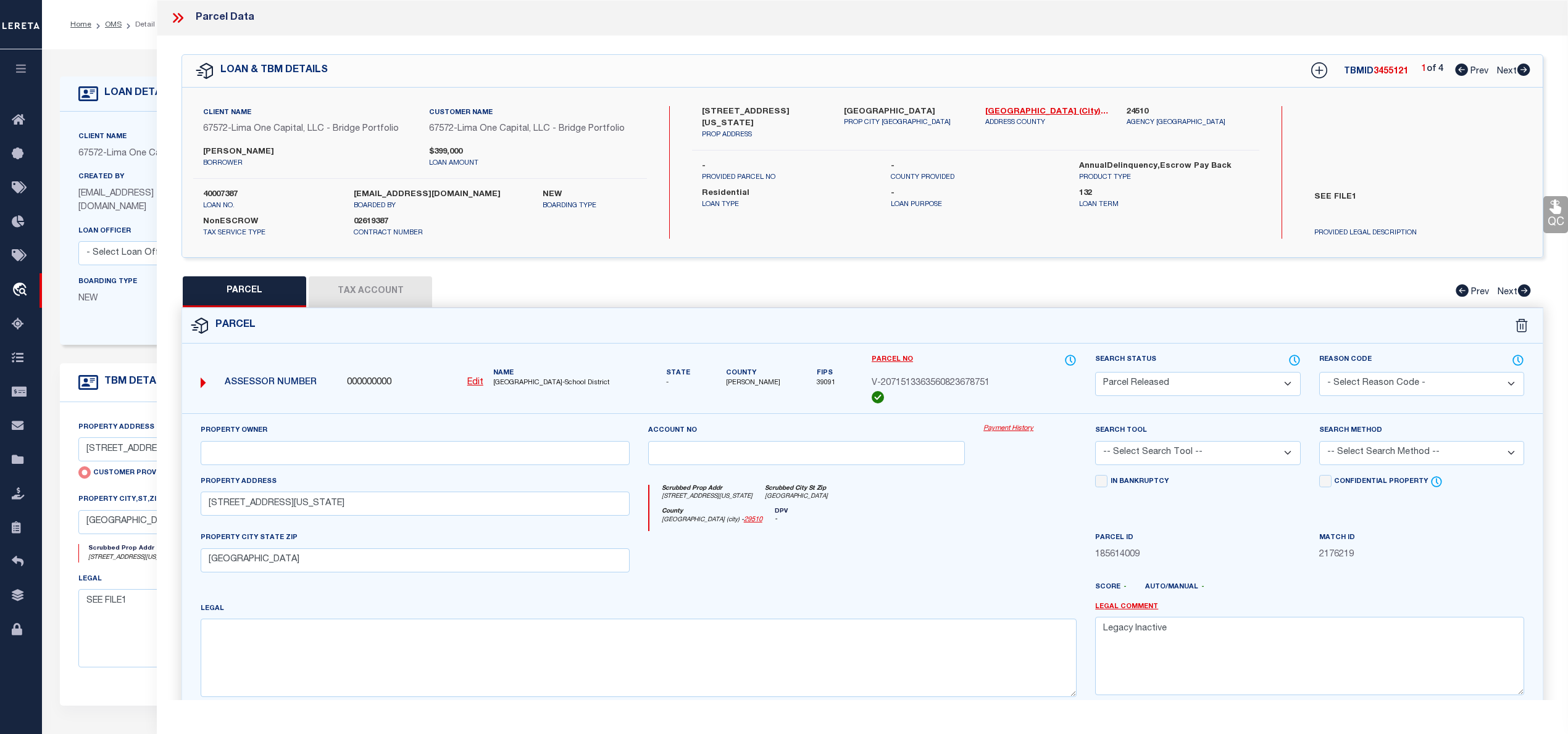
click at [1279, 134] on div "Client Name 67572 - [GEOGRAPHIC_DATA] One Capital, LLC - Bridge Portfolio Custo…" at bounding box center [862, 173] width 1360 height 133
click at [1000, 110] on link "[GEOGRAPHIC_DATA] (city) - 29510" at bounding box center [1046, 112] width 123 height 12
click at [1295, 361] on icon at bounding box center [1294, 360] width 12 height 13
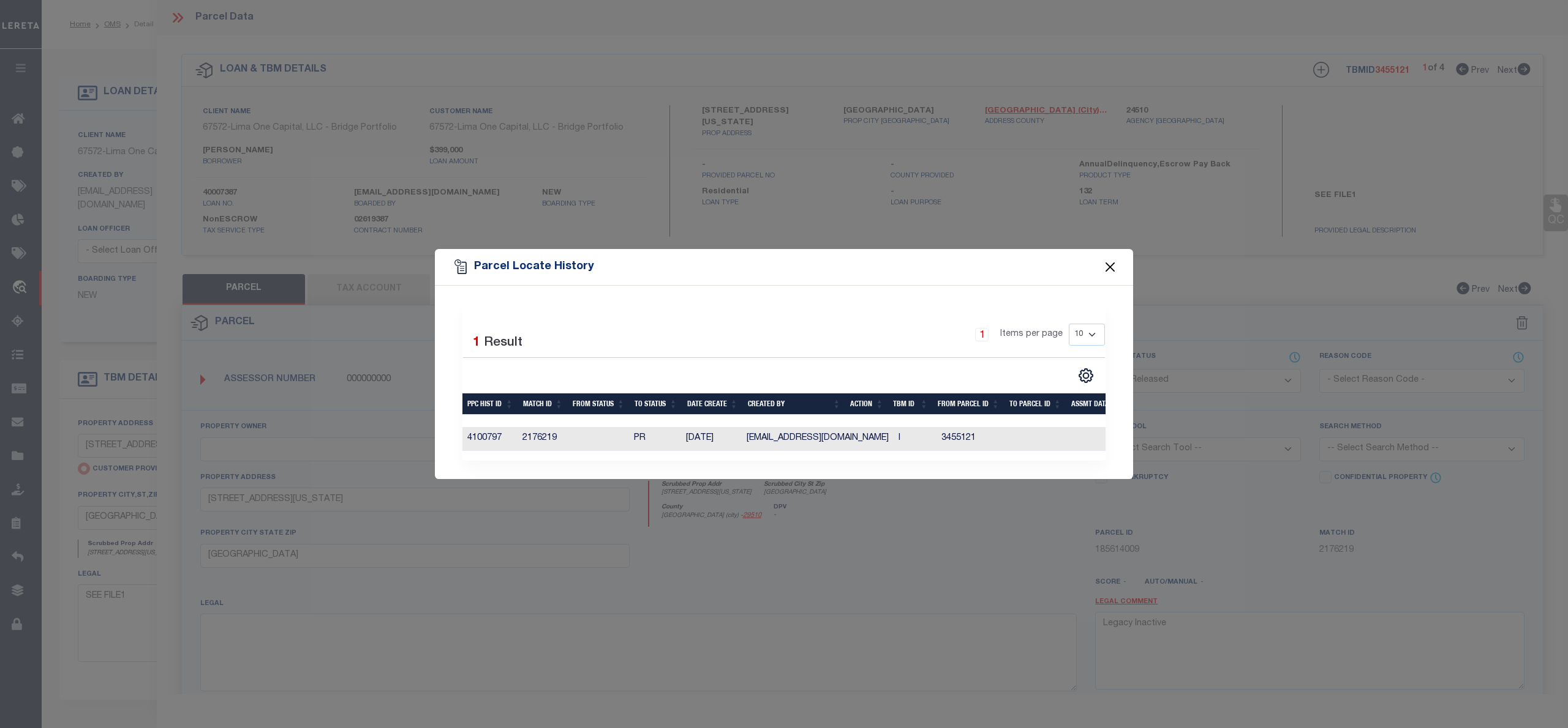
click at [1113, 268] on button "Close" at bounding box center [1110, 266] width 16 height 16
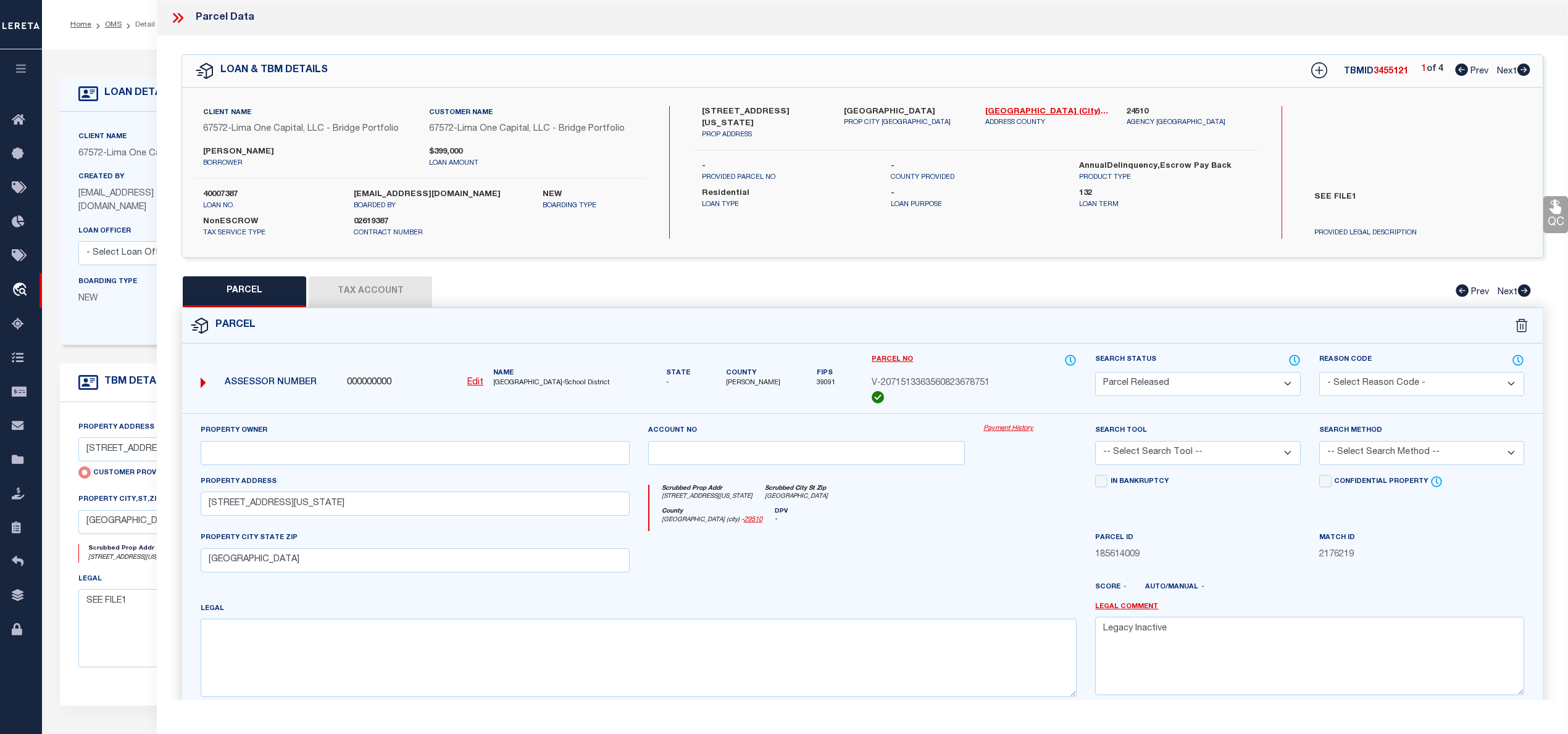
click at [410, 280] on button "Tax Account" at bounding box center [370, 291] width 124 height 31
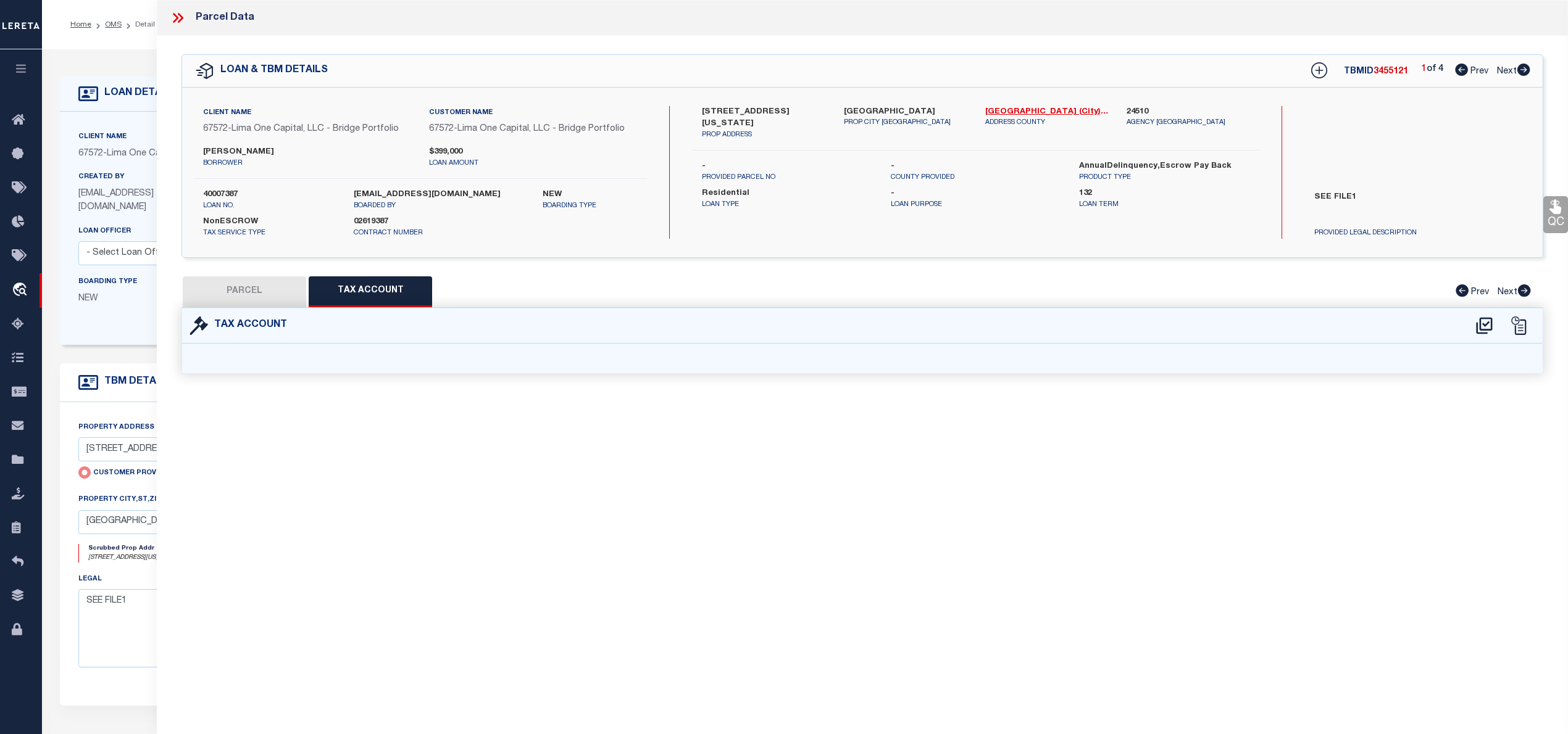
select select "100"
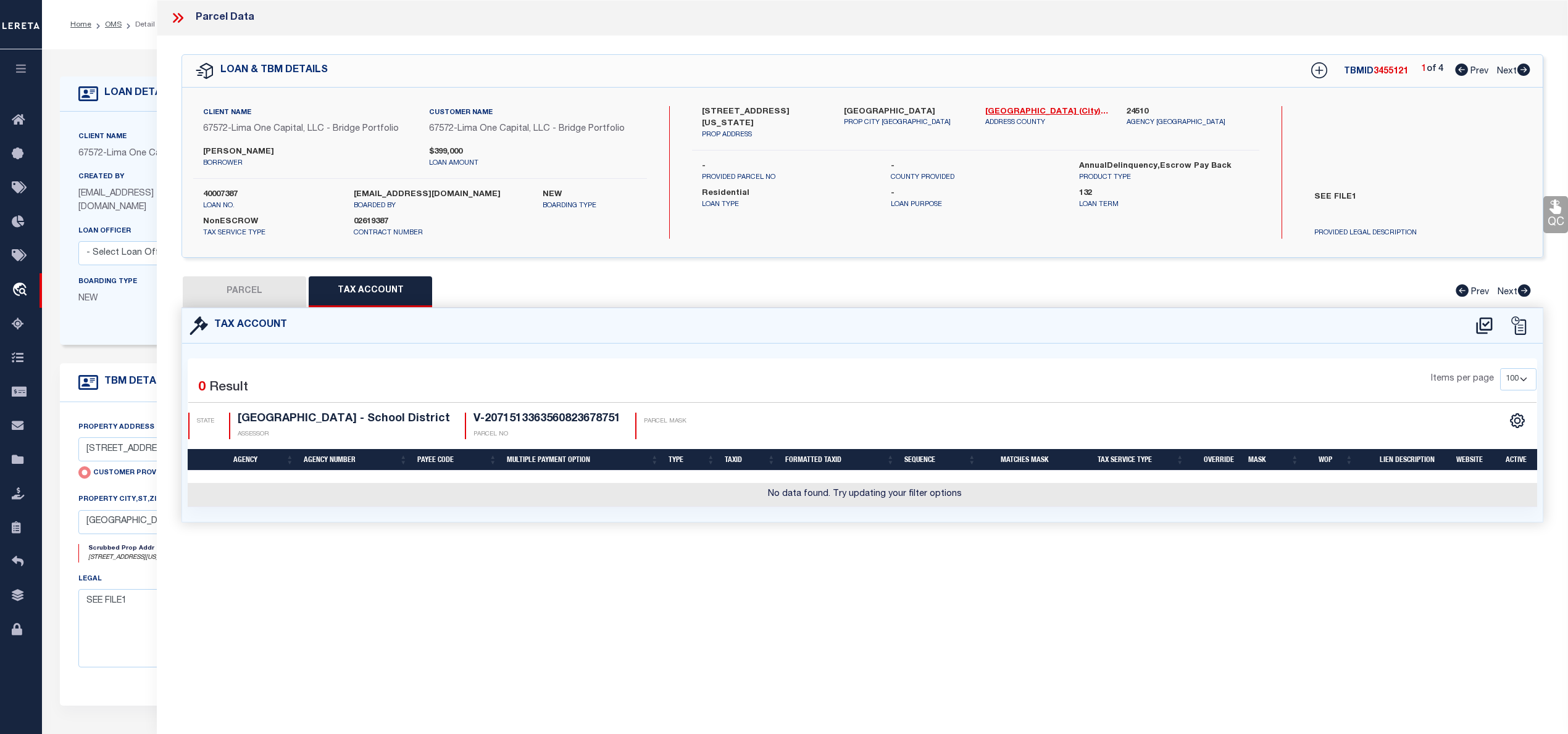
click at [384, 280] on button "Tax Account" at bounding box center [370, 291] width 124 height 31
select select "100"
click at [1526, 73] on icon at bounding box center [1524, 70] width 13 height 12
select select "AS"
checkbox input "false"
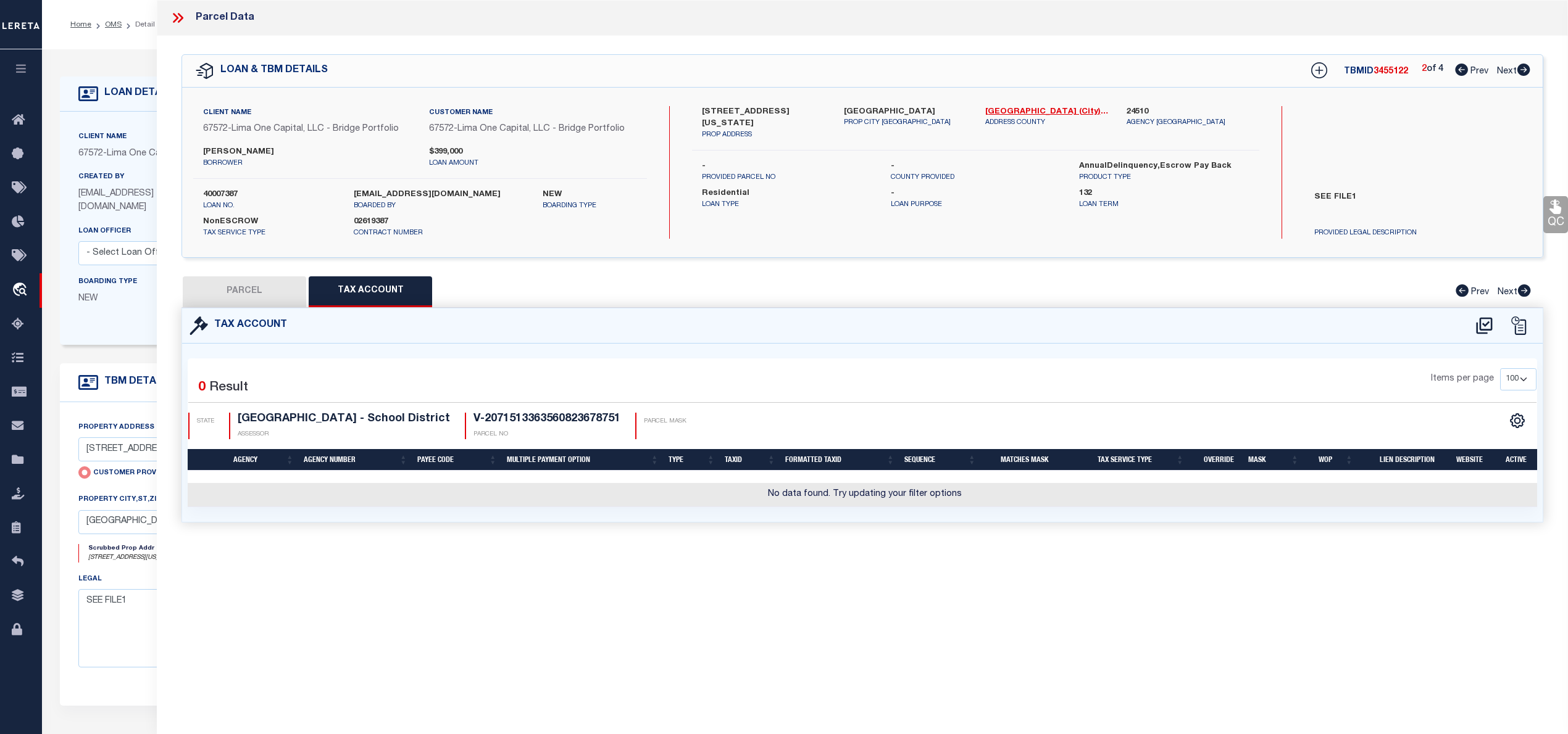
checkbox input "false"
select select "CP"
select select "ACT"
type input "[PERSON_NAME] REAL ESTATE MO LLC"
select select "AGW"
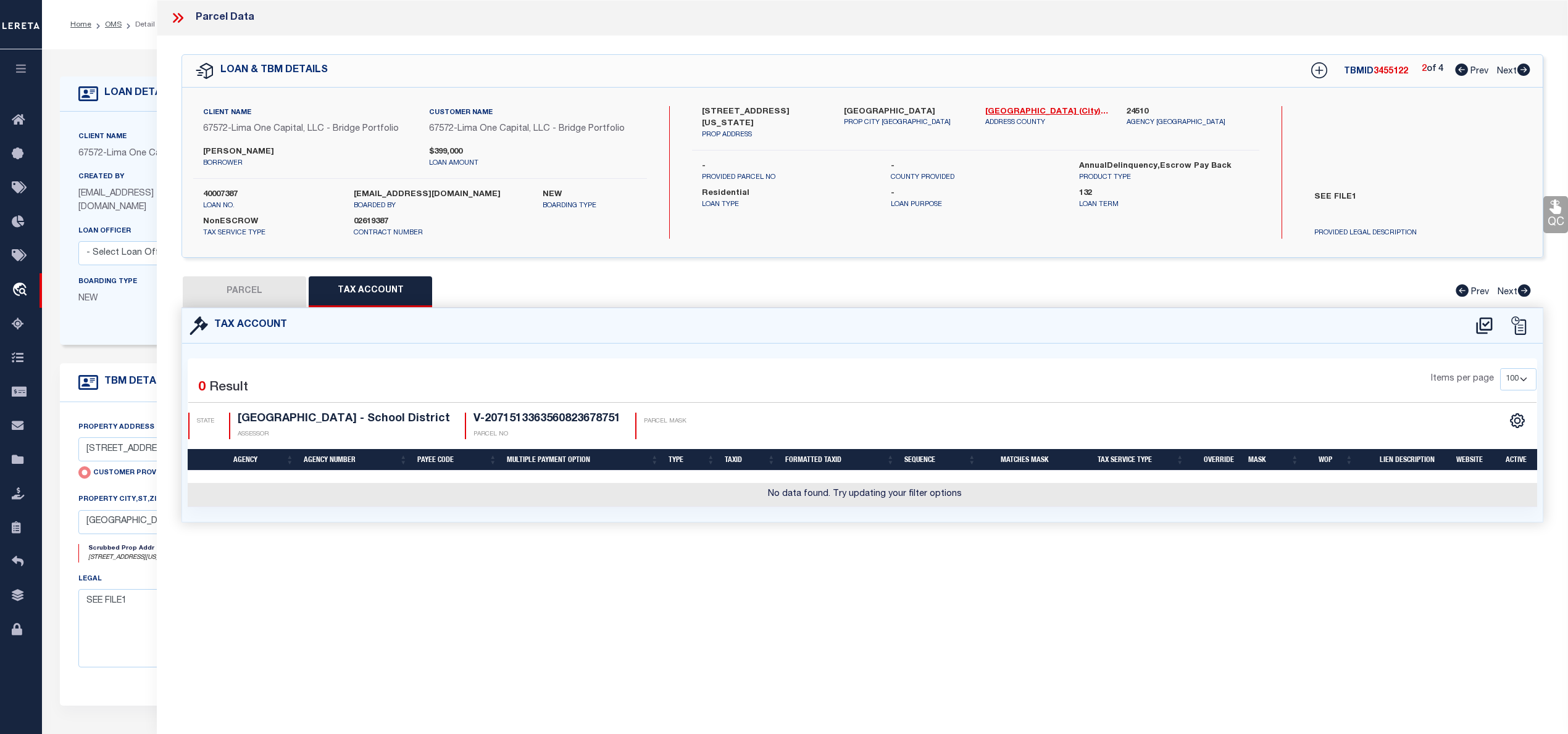
select select "ADD"
type input "[STREET_ADDRESS][US_STATE]"
type input "[GEOGRAPHIC_DATA]"
type textarea "CB [STREET_ADDRESS][US_STATE], 18.26 FT X 128.29 FT, 3000 [US_STATE] AV LOT SPL…"
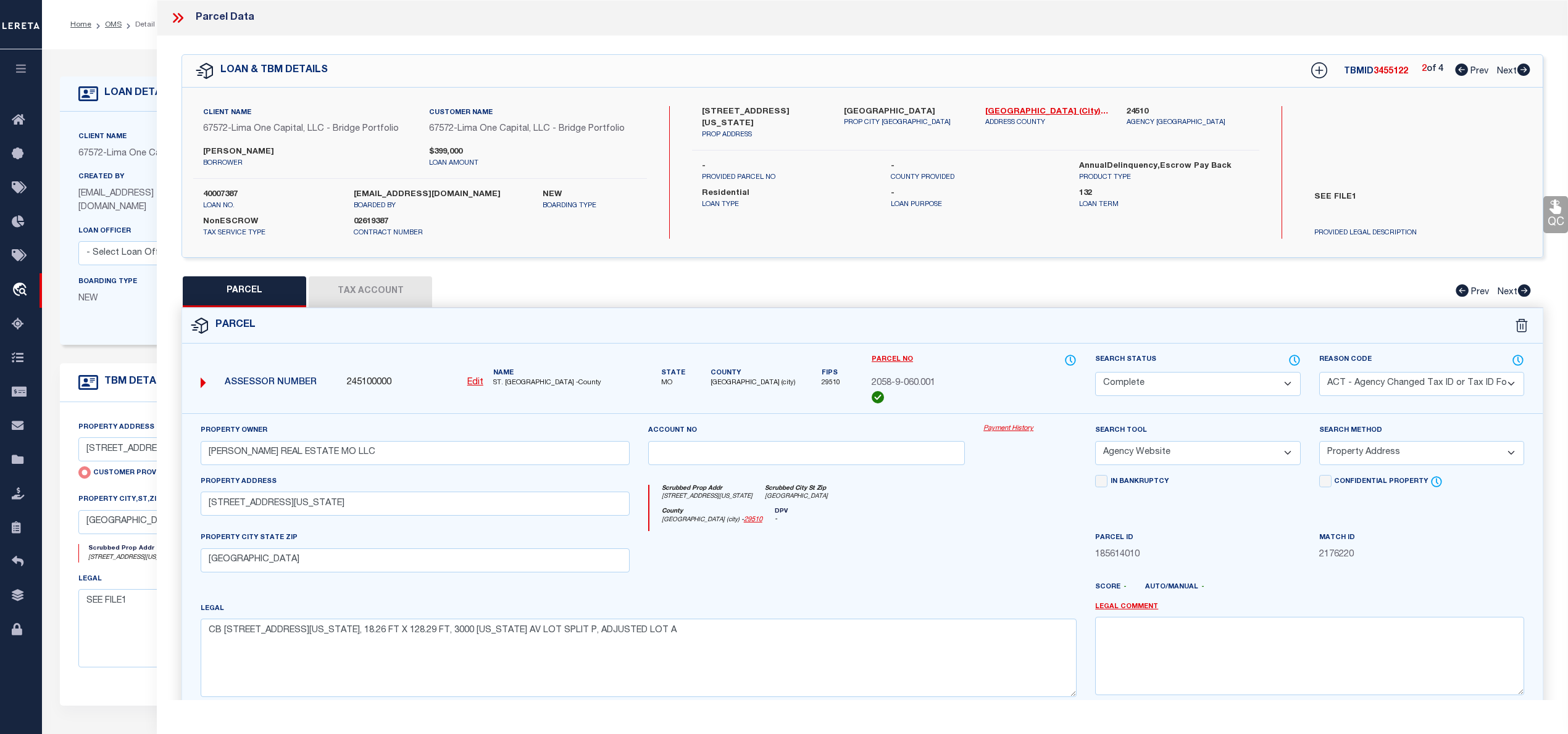
click at [360, 295] on button "Tax Account" at bounding box center [370, 291] width 124 height 31
select select "100"
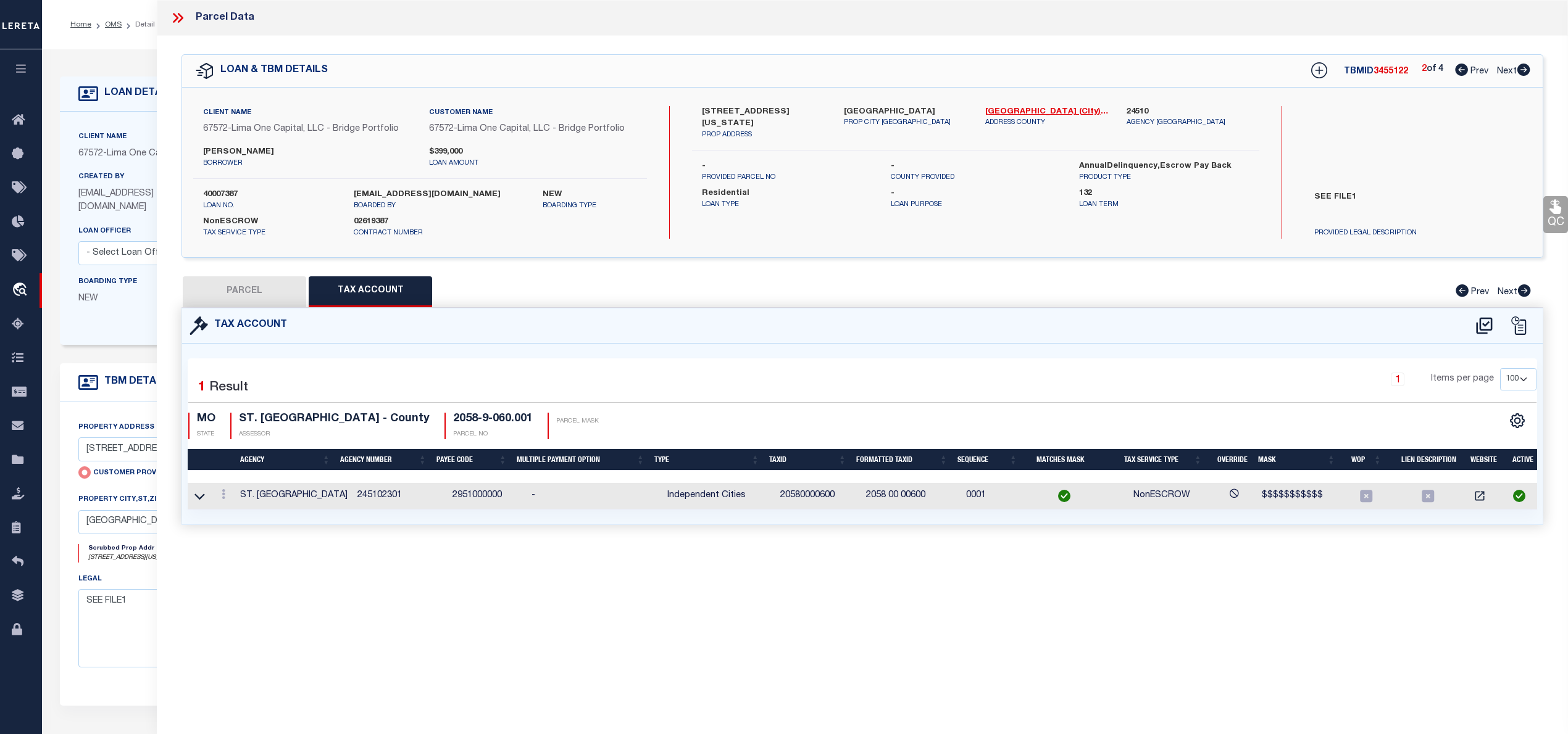
click at [275, 291] on button "PARCEL" at bounding box center [244, 291] width 124 height 31
select select "AS"
select select
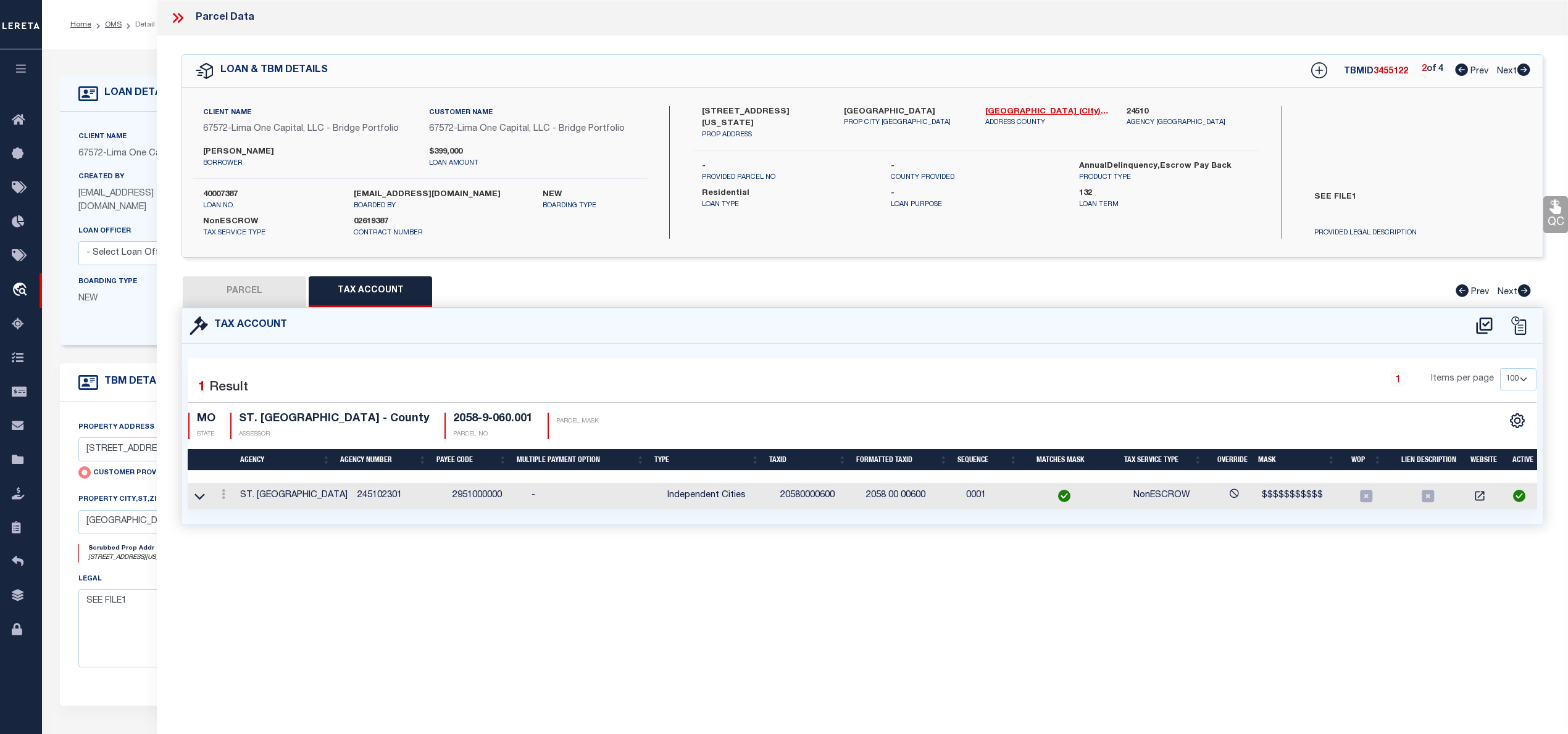
checkbox input "false"
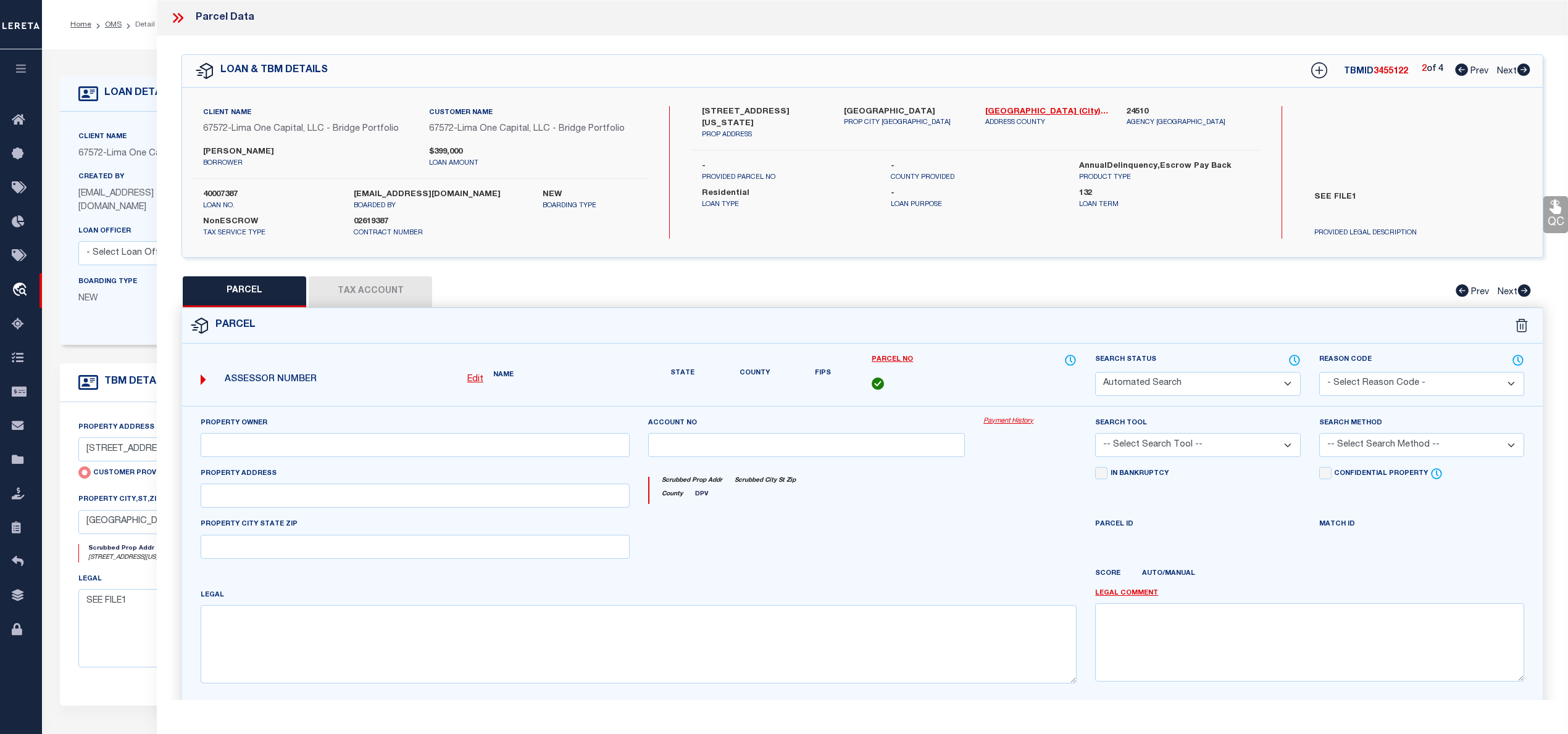
select select "CP"
select select "ACT"
type input "[PERSON_NAME] REAL ESTATE MO LLC"
select select "AGW"
select select "ADD"
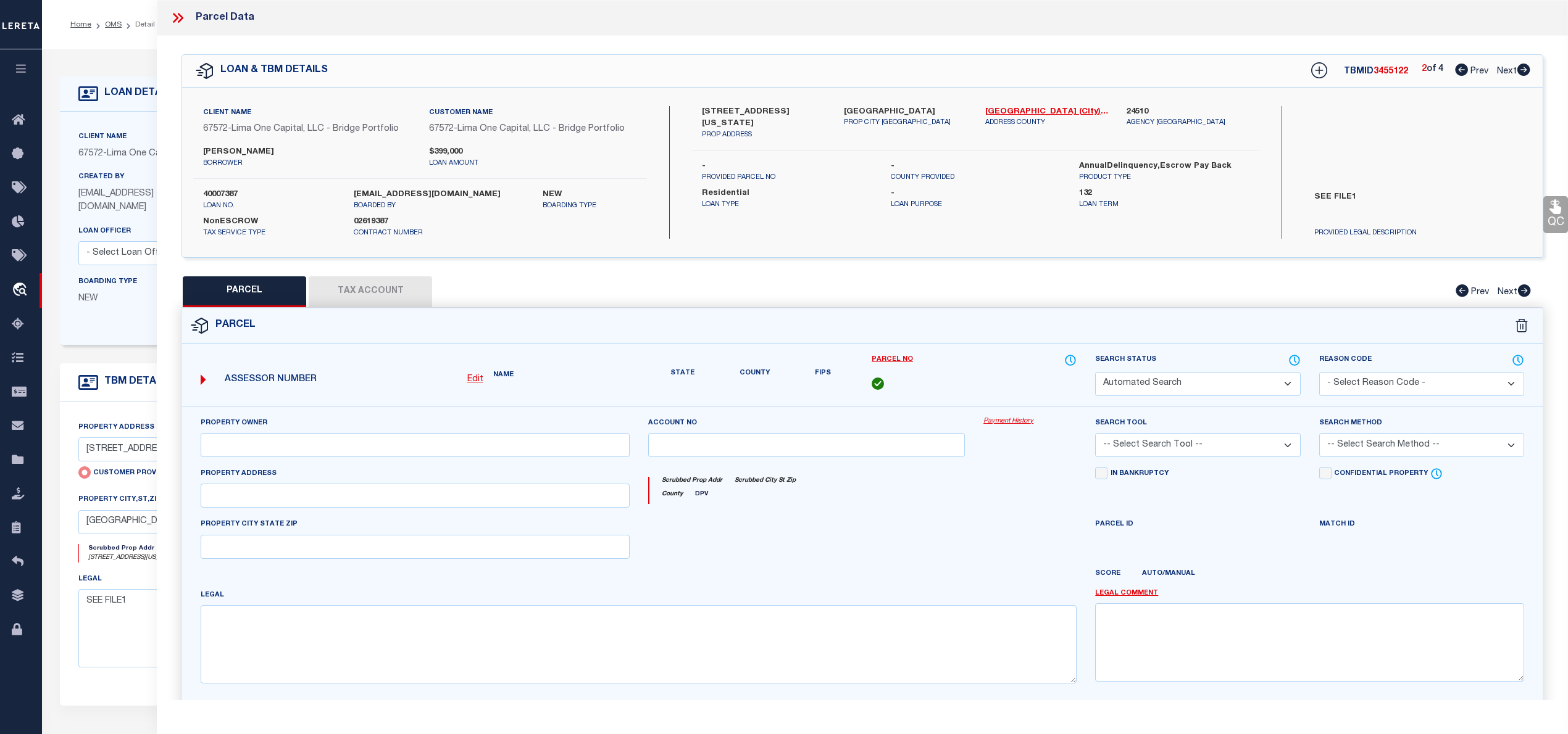
type input "[STREET_ADDRESS][US_STATE]"
type input "[GEOGRAPHIC_DATA]"
type textarea "CB [STREET_ADDRESS][US_STATE], 18.26 FT X 128.29 FT, 3000 [US_STATE] AV LOT SPL…"
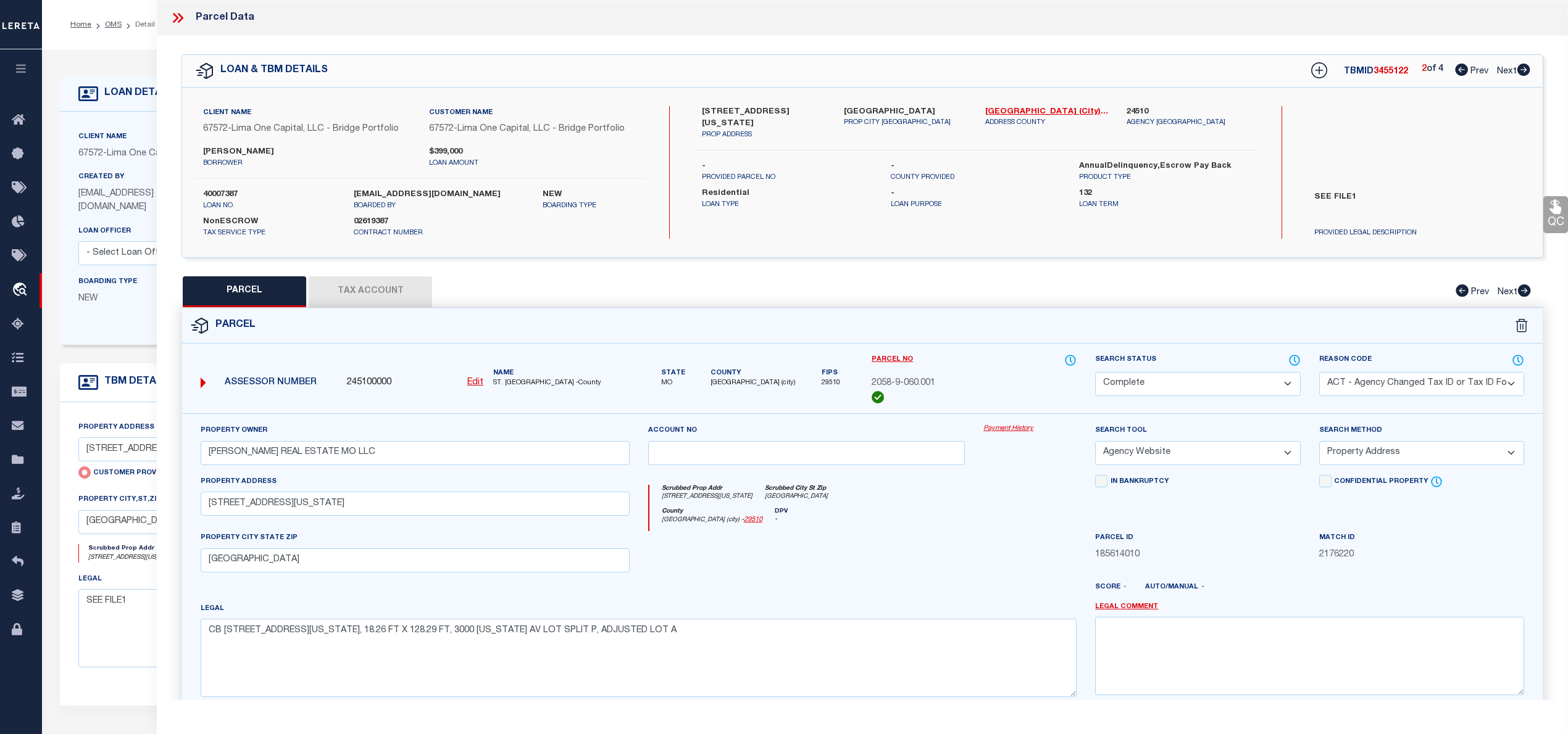
click at [1526, 71] on icon at bounding box center [1523, 70] width 13 height 12
select select "AS"
select select
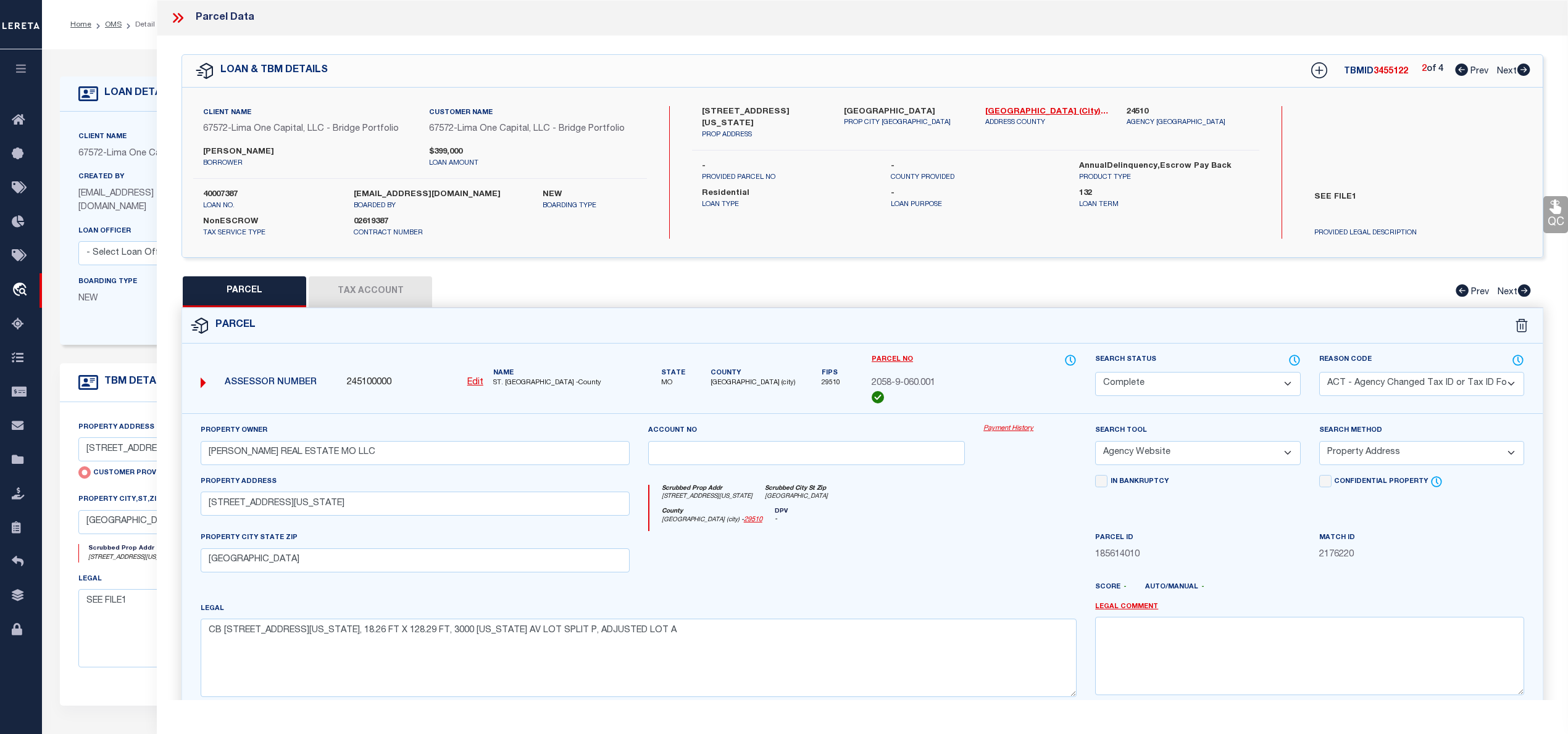
checkbox input "false"
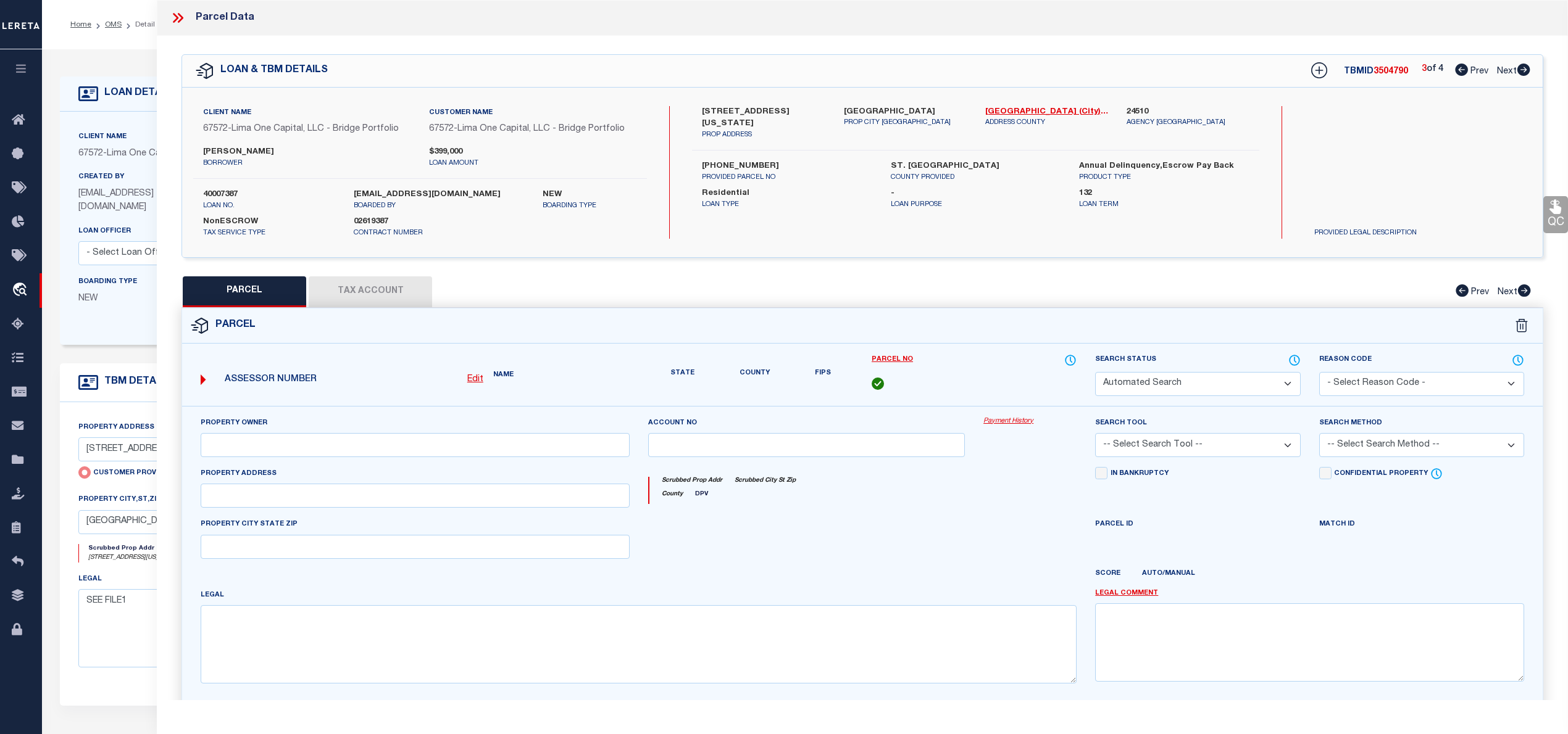
select select "IP"
checkbox input "false"
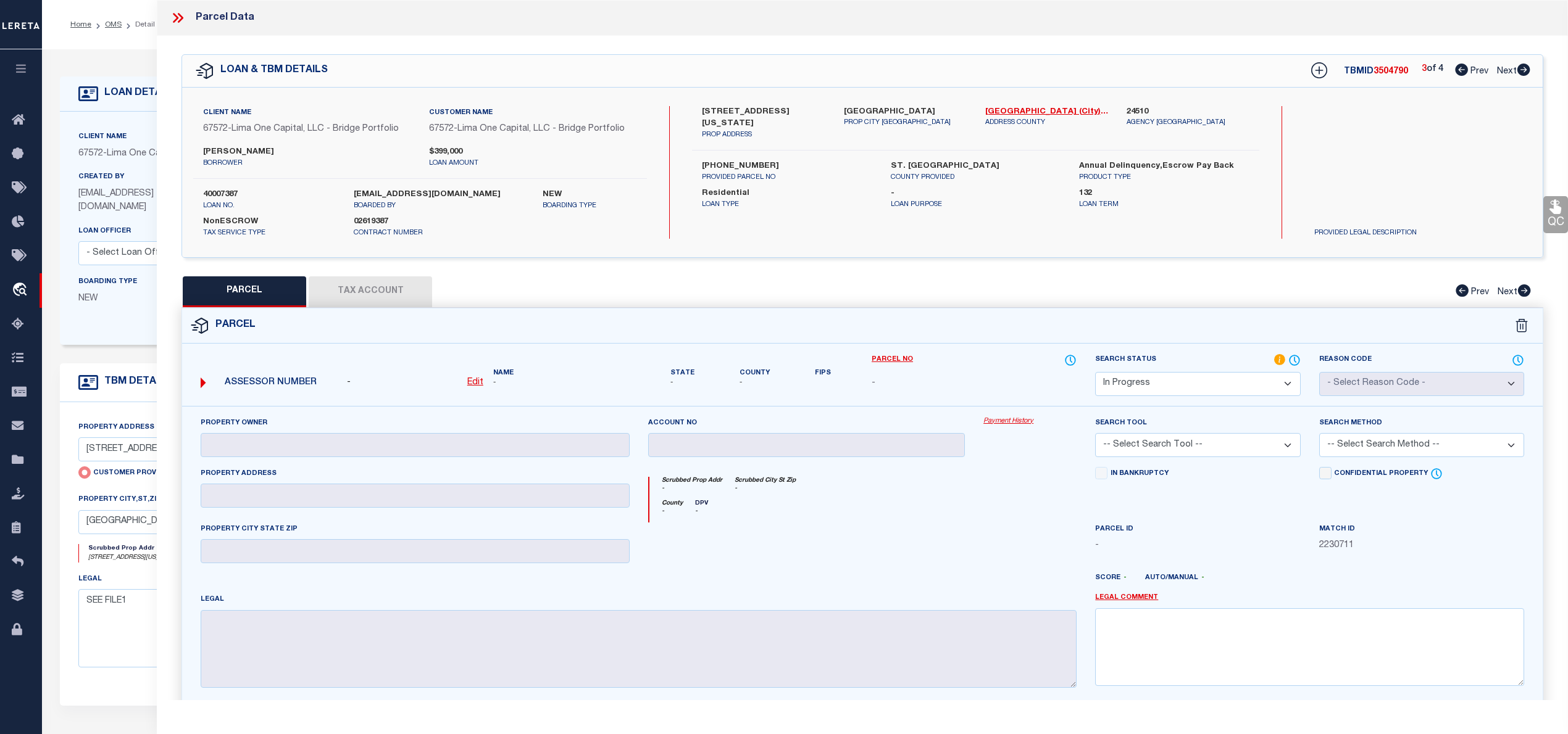
click at [1524, 72] on icon at bounding box center [1524, 70] width 13 height 12
select select "AS"
checkbox input "false"
select select "IP"
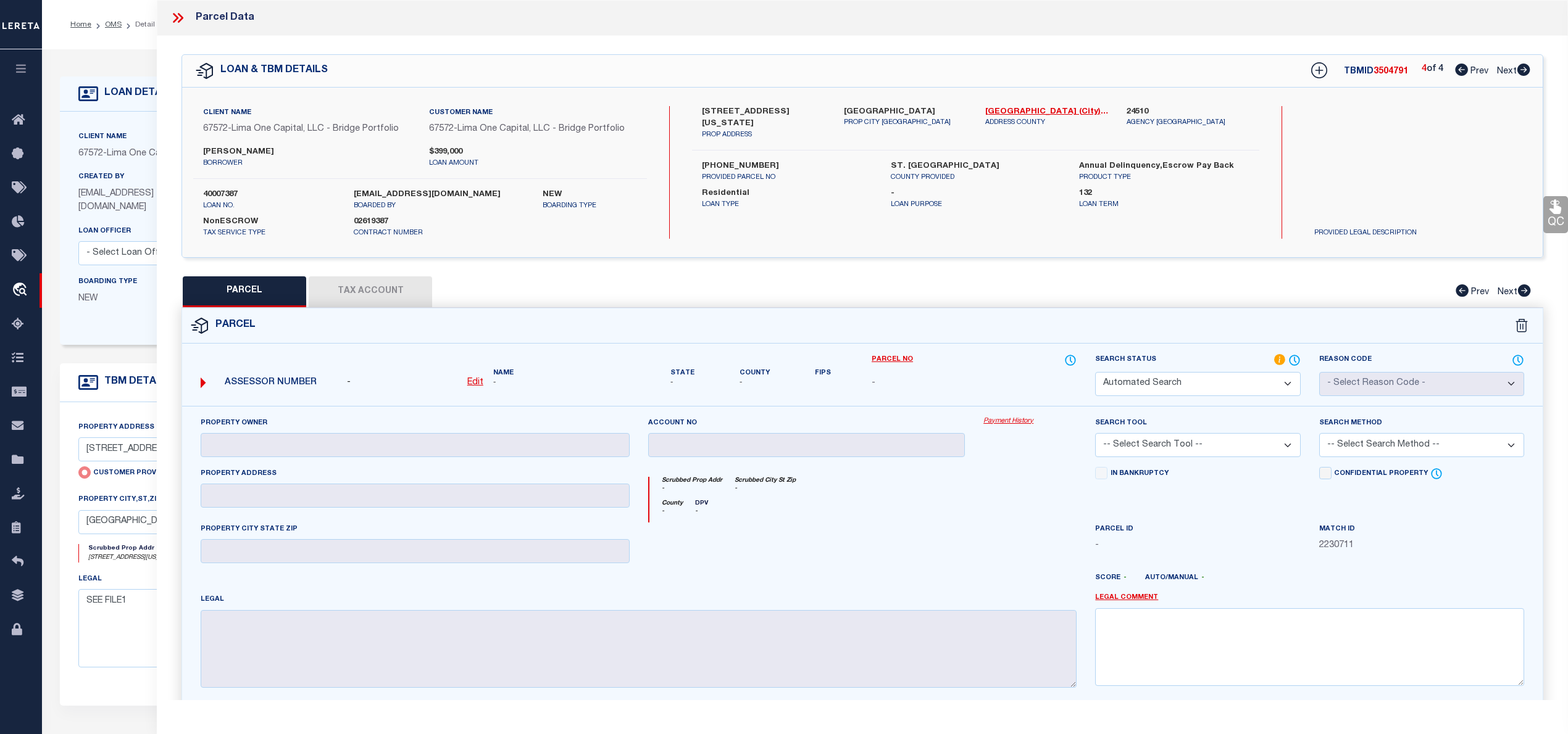
checkbox input "false"
click at [1458, 73] on icon at bounding box center [1462, 70] width 13 height 12
select select "AS"
checkbox input "false"
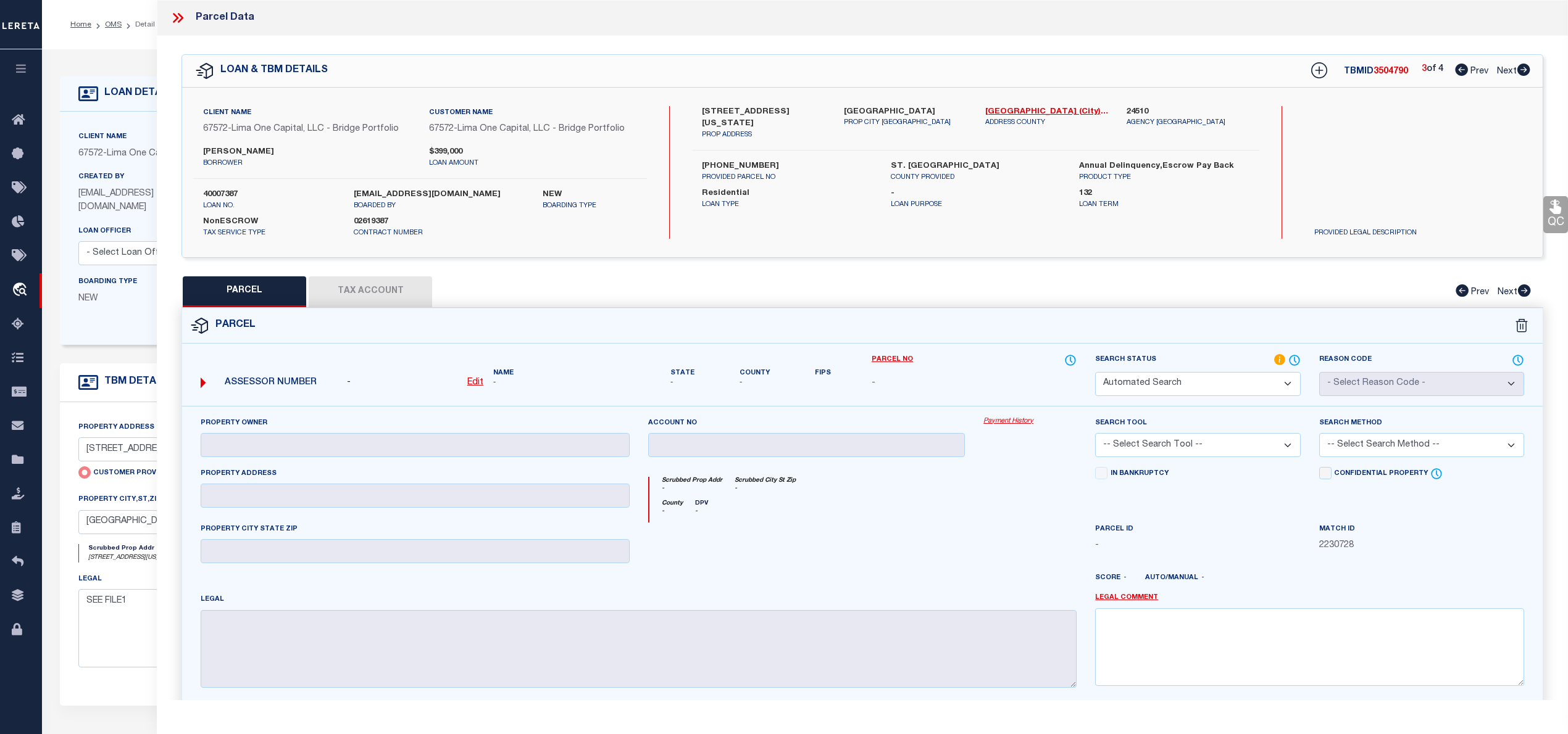
select select "IP"
checkbox input "false"
copy label "[PHONE_NUMBER]"
drag, startPoint x: 698, startPoint y: 153, endPoint x: 758, endPoint y: 150, distance: 60.1
click at [758, 160] on div "[PHONE_NUMBER] PROVIDED PARCEL NO" at bounding box center [786, 171] width 189 height 22
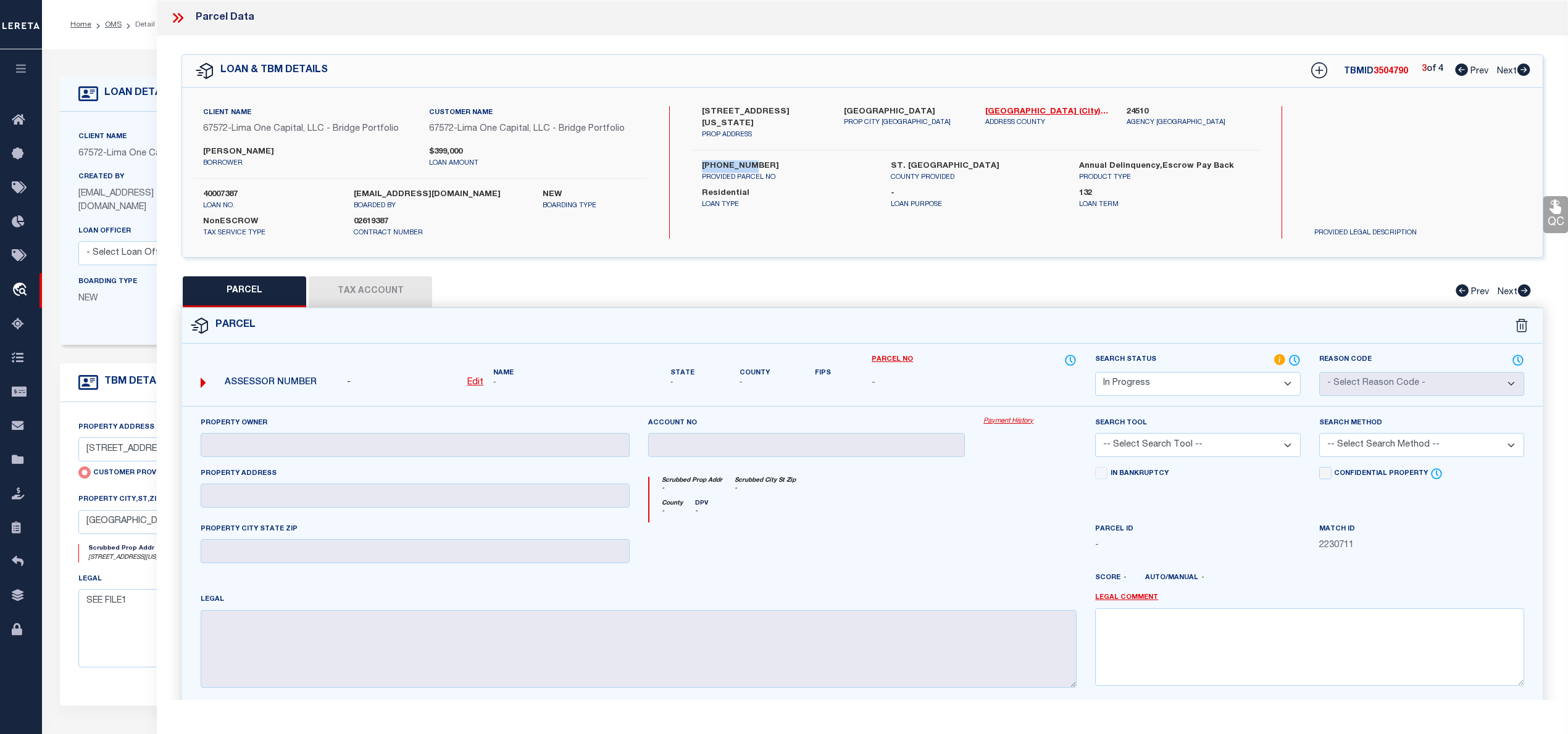
copy label "[PHONE_NUMBER]"
click at [708, 107] on label "[STREET_ADDRESS][US_STATE]" at bounding box center [763, 118] width 123 height 24
copy label "3000"
click at [573, 193] on label "NEW" at bounding box center [590, 194] width 95 height 12
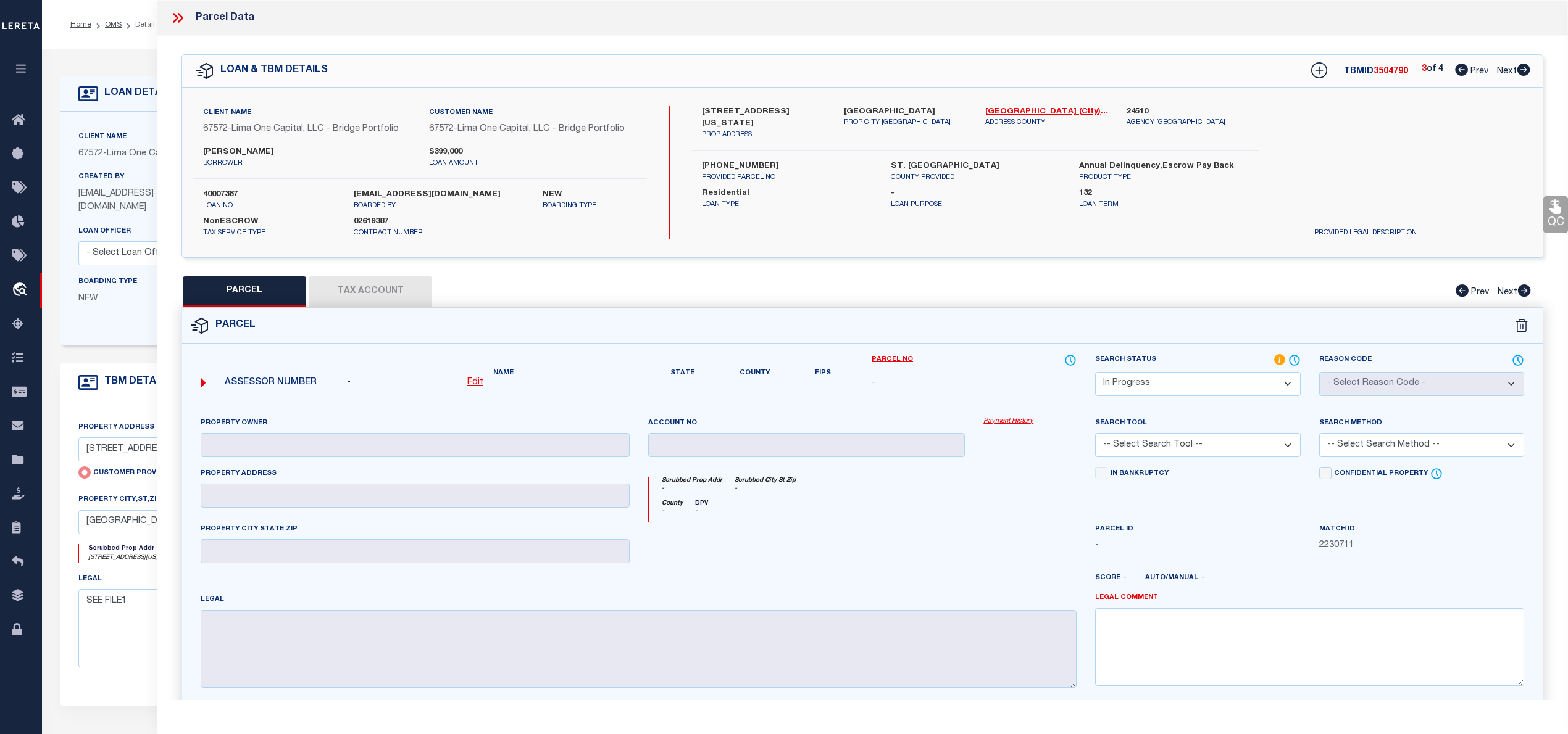
click at [1459, 70] on icon at bounding box center [1462, 70] width 13 height 12
select select "AS"
checkbox input "false"
select select "CP"
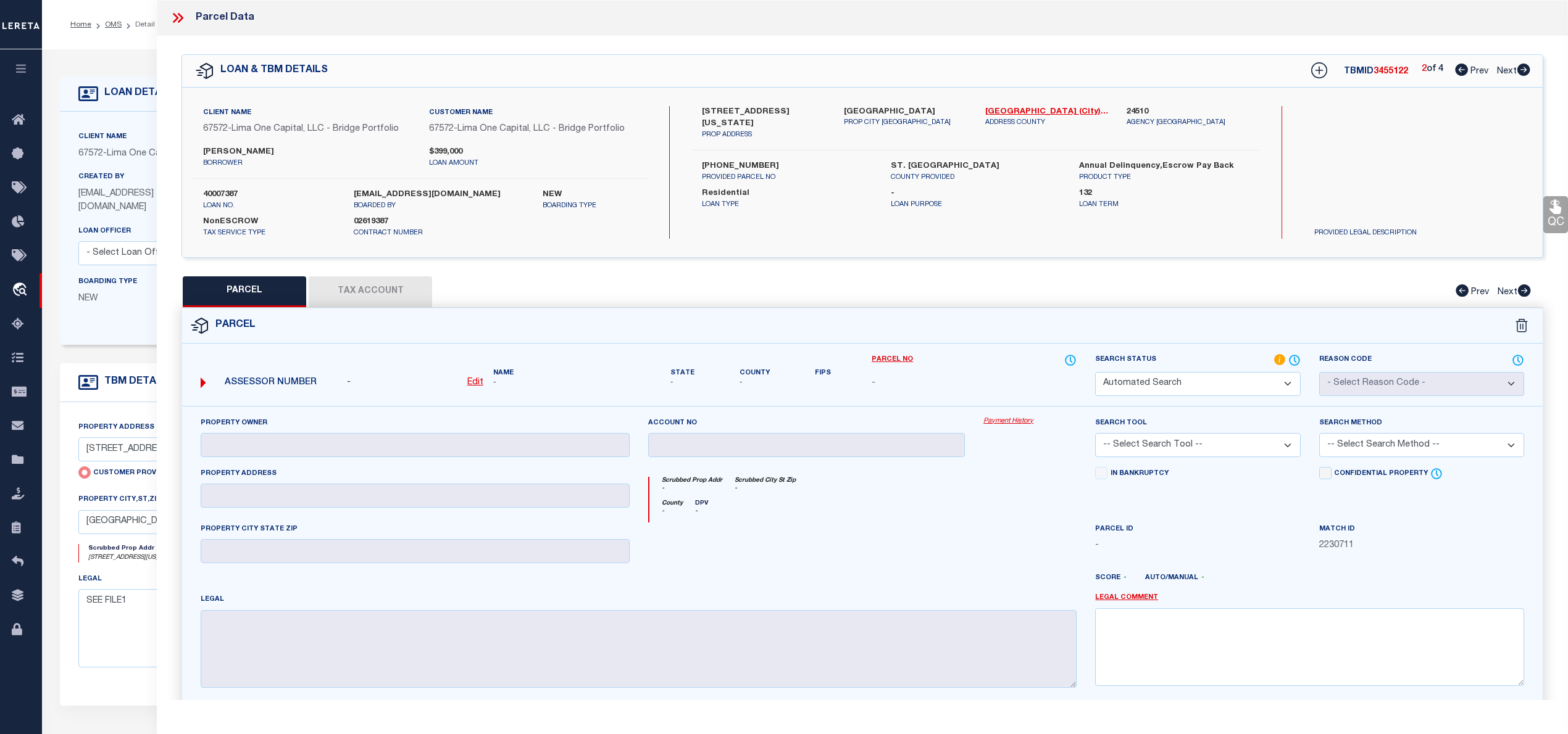
select select "ACT"
type input "[PERSON_NAME] REAL ESTATE MO LLC"
select select "AGW"
select select "ADD"
type input "[STREET_ADDRESS][US_STATE]"
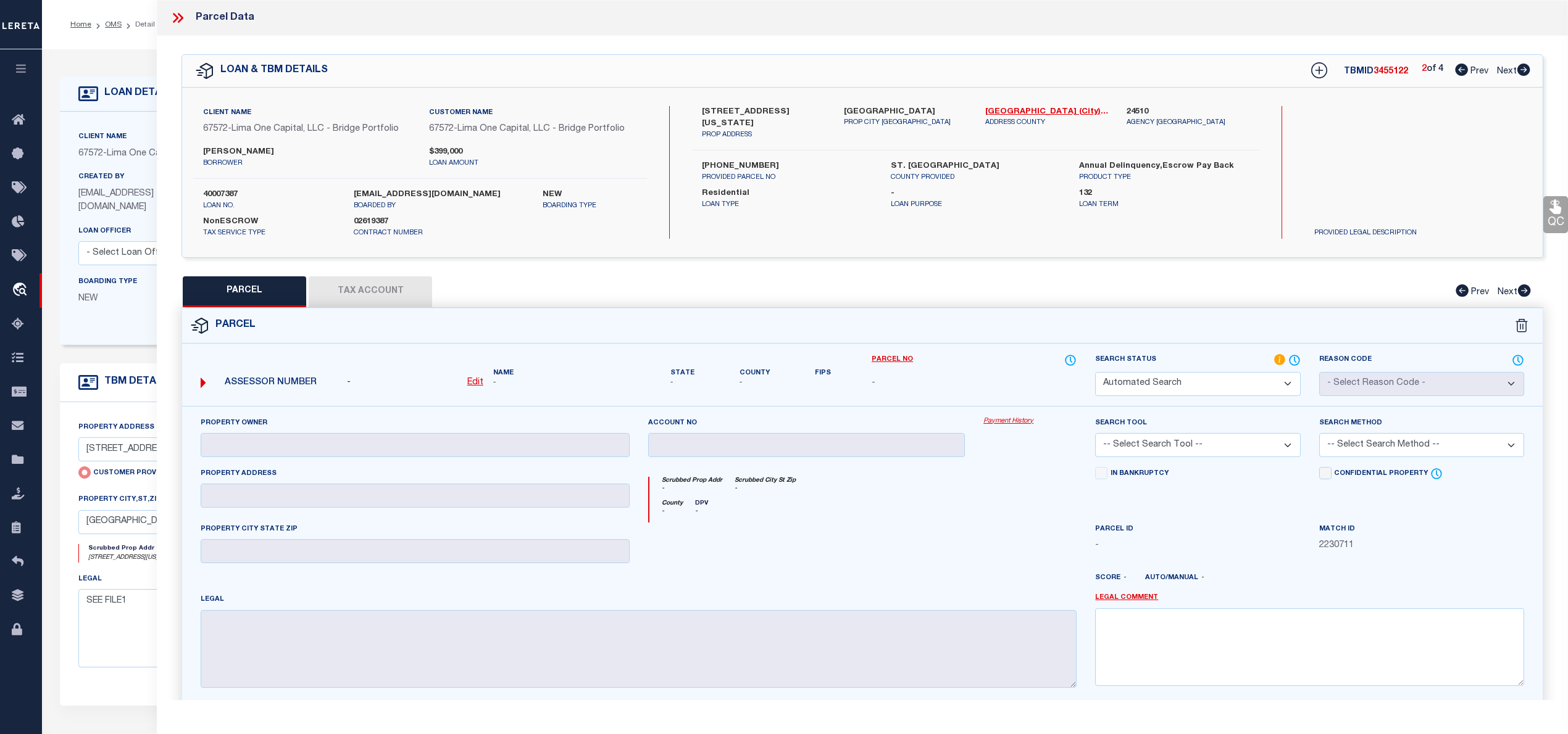
type input "[GEOGRAPHIC_DATA]"
type textarea "CB [STREET_ADDRESS][US_STATE], 18.26 FT X 128.29 FT, 3000 [US_STATE] AV LOT SPL…"
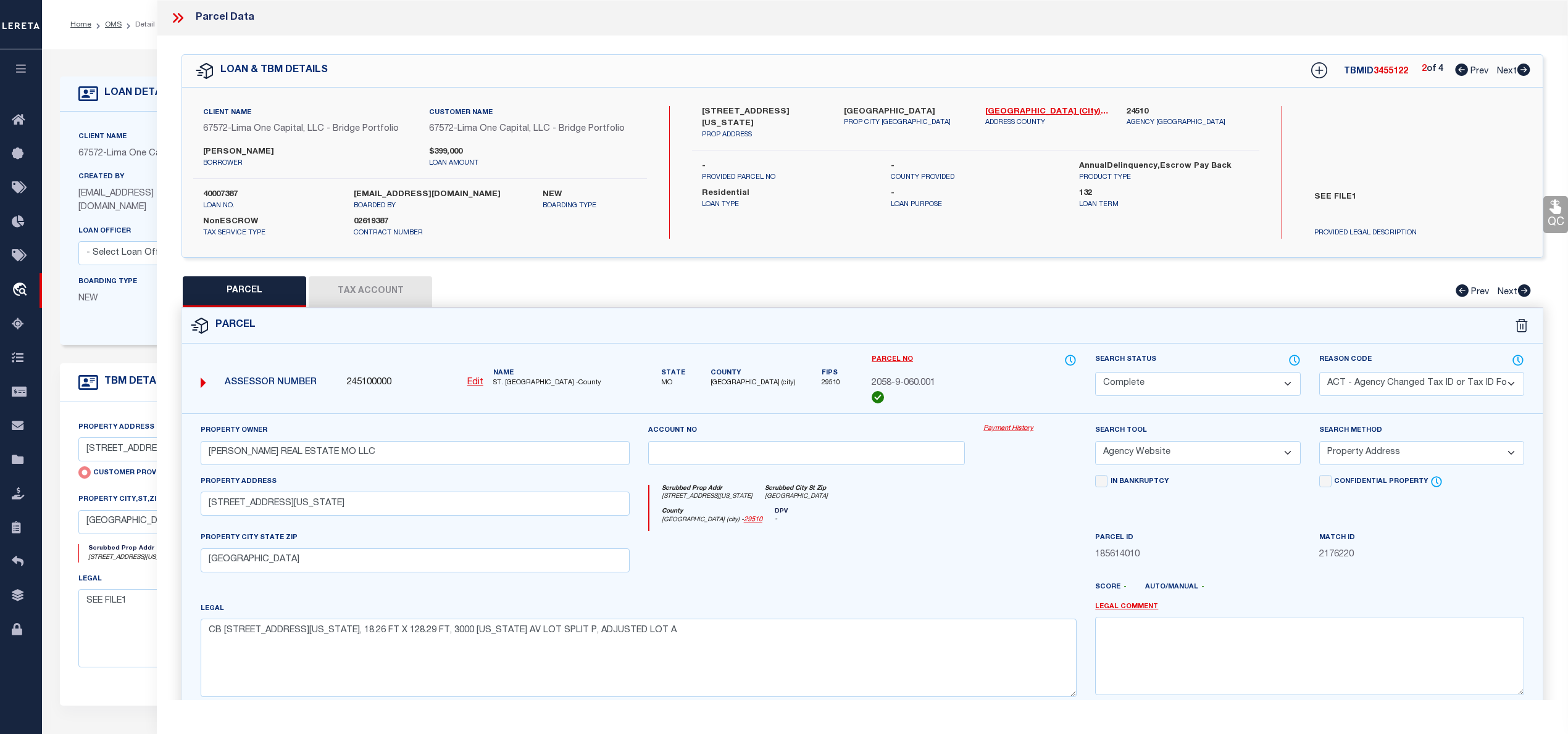
click at [1459, 70] on icon at bounding box center [1462, 70] width 13 height 12
select select "AS"
select select
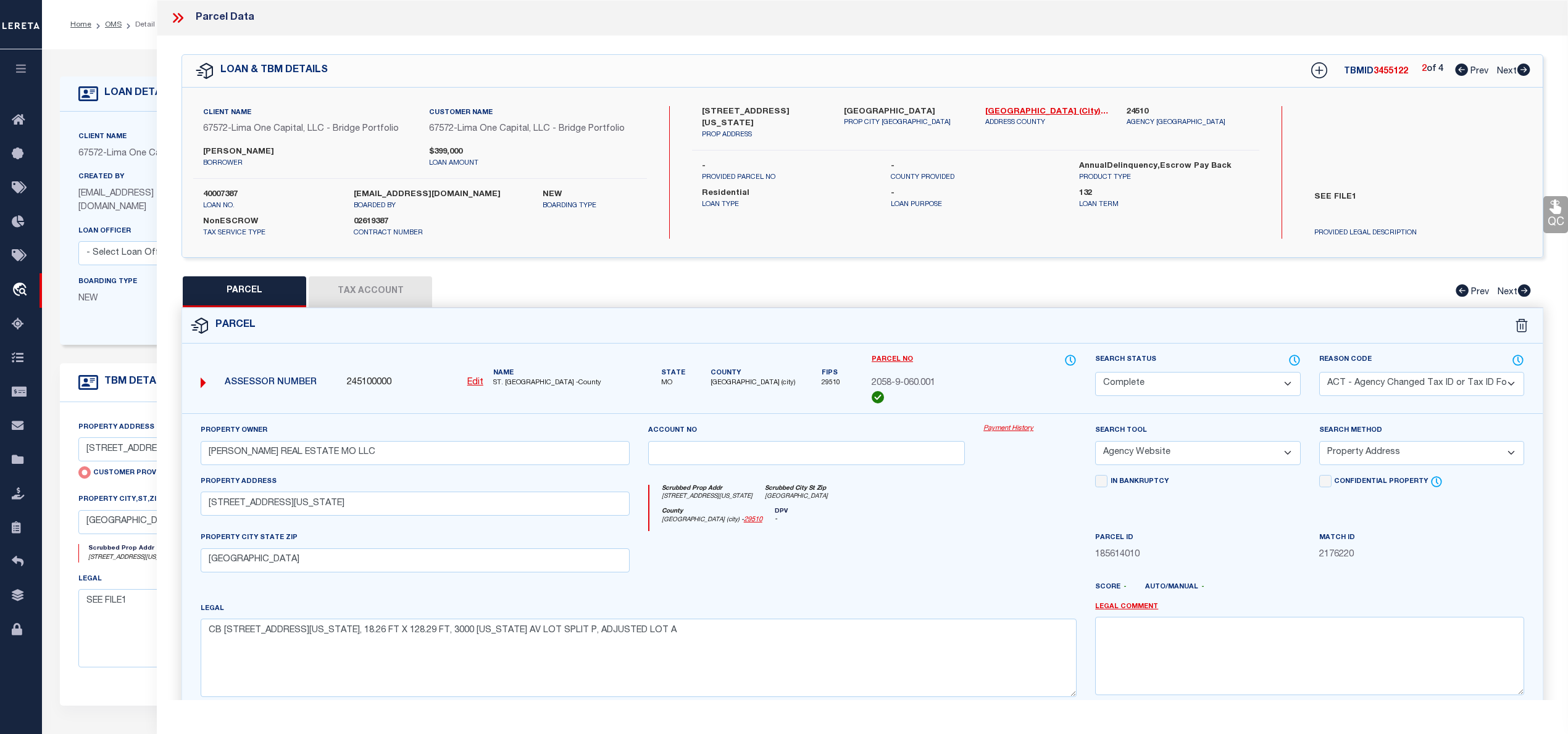
checkbox input "false"
select select "PR"
type input "[STREET_ADDRESS][US_STATE]"
checkbox input "false"
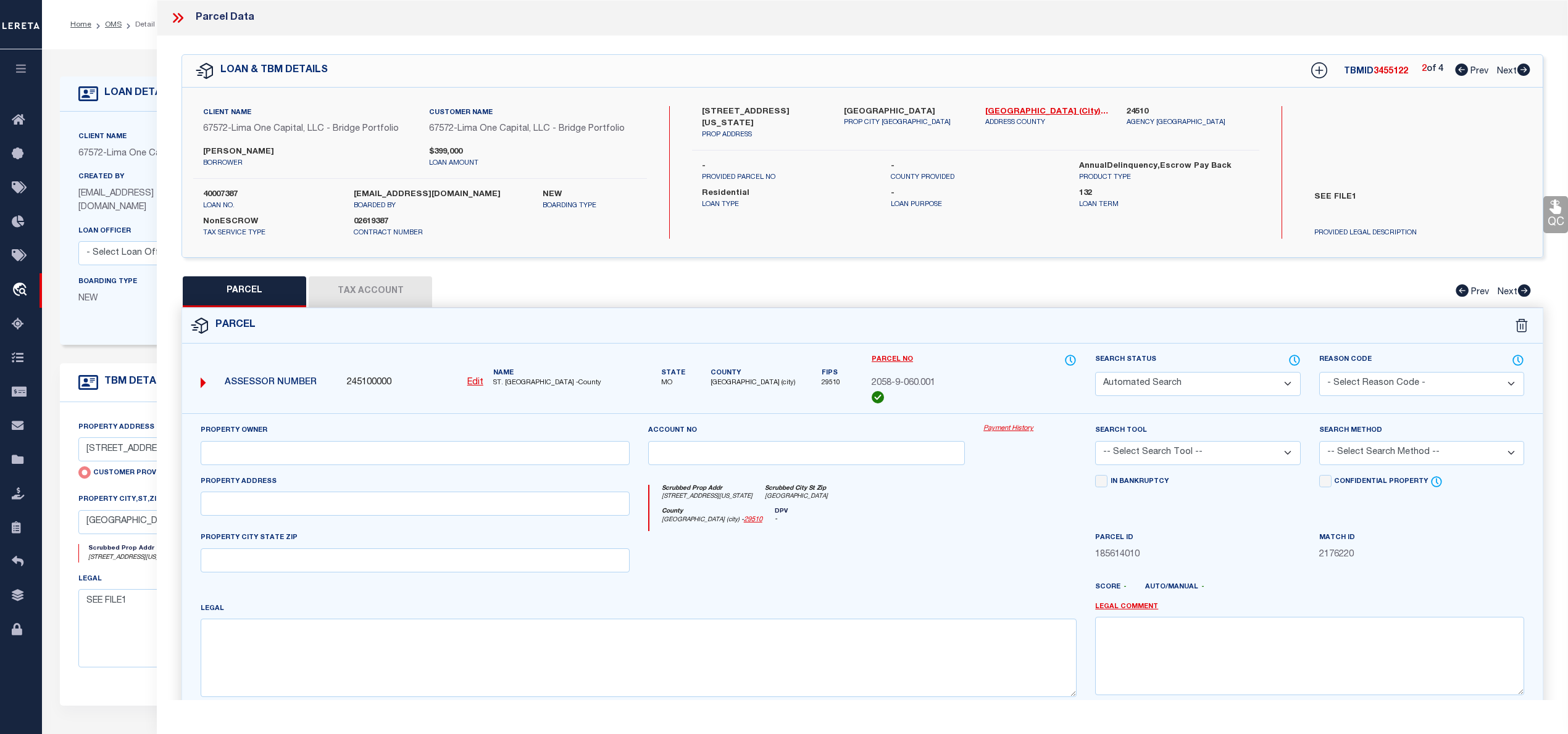
type input "[GEOGRAPHIC_DATA]"
type textarea "Legacy Inactive"
drag, startPoint x: 868, startPoint y: 381, endPoint x: 998, endPoint y: 388, distance: 130.2
click at [998, 388] on div "Parcel No V-2071513363560823678751" at bounding box center [973, 384] width 223 height 61
copy span "V-2071513363560823678751"
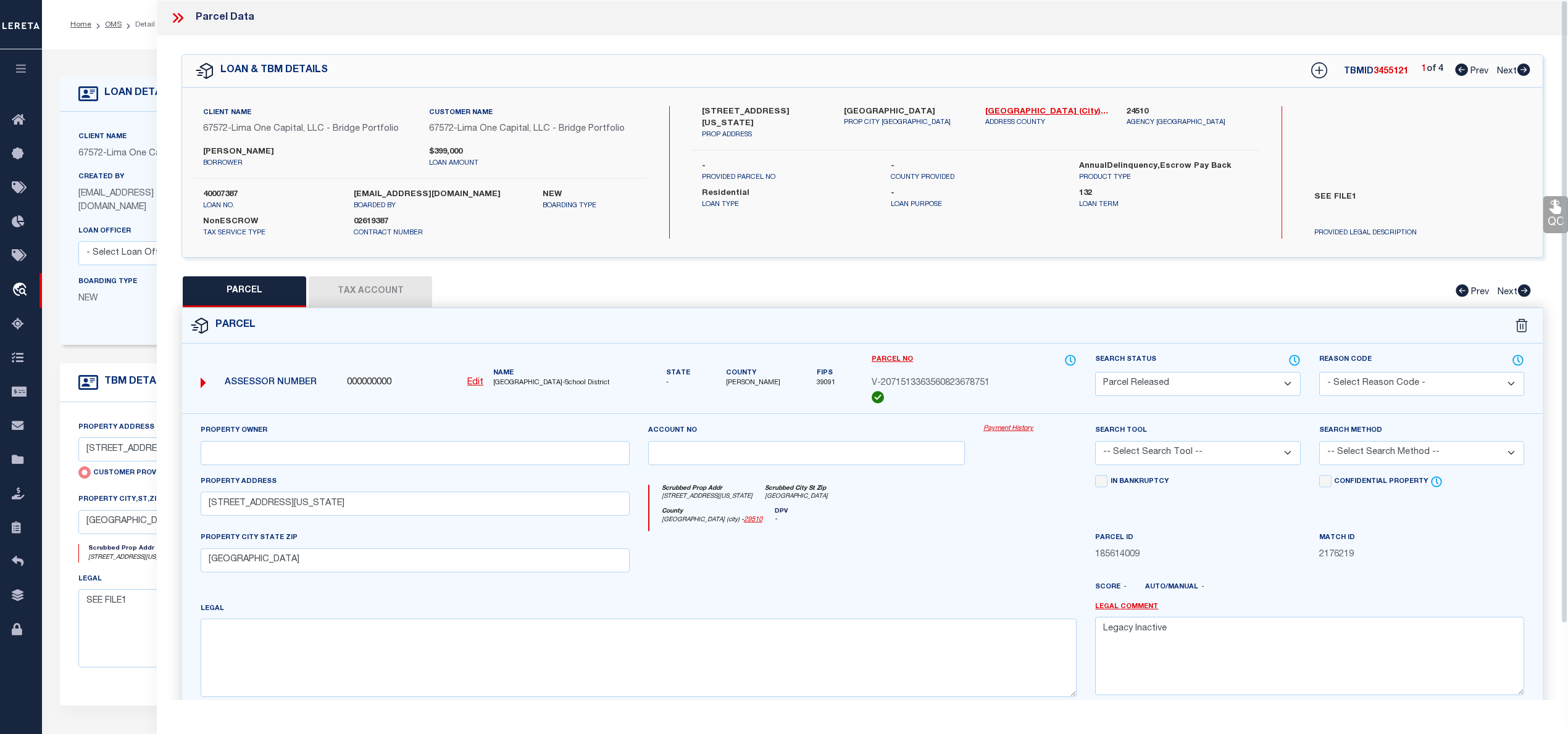
click at [176, 16] on icon at bounding box center [175, 18] width 6 height 10
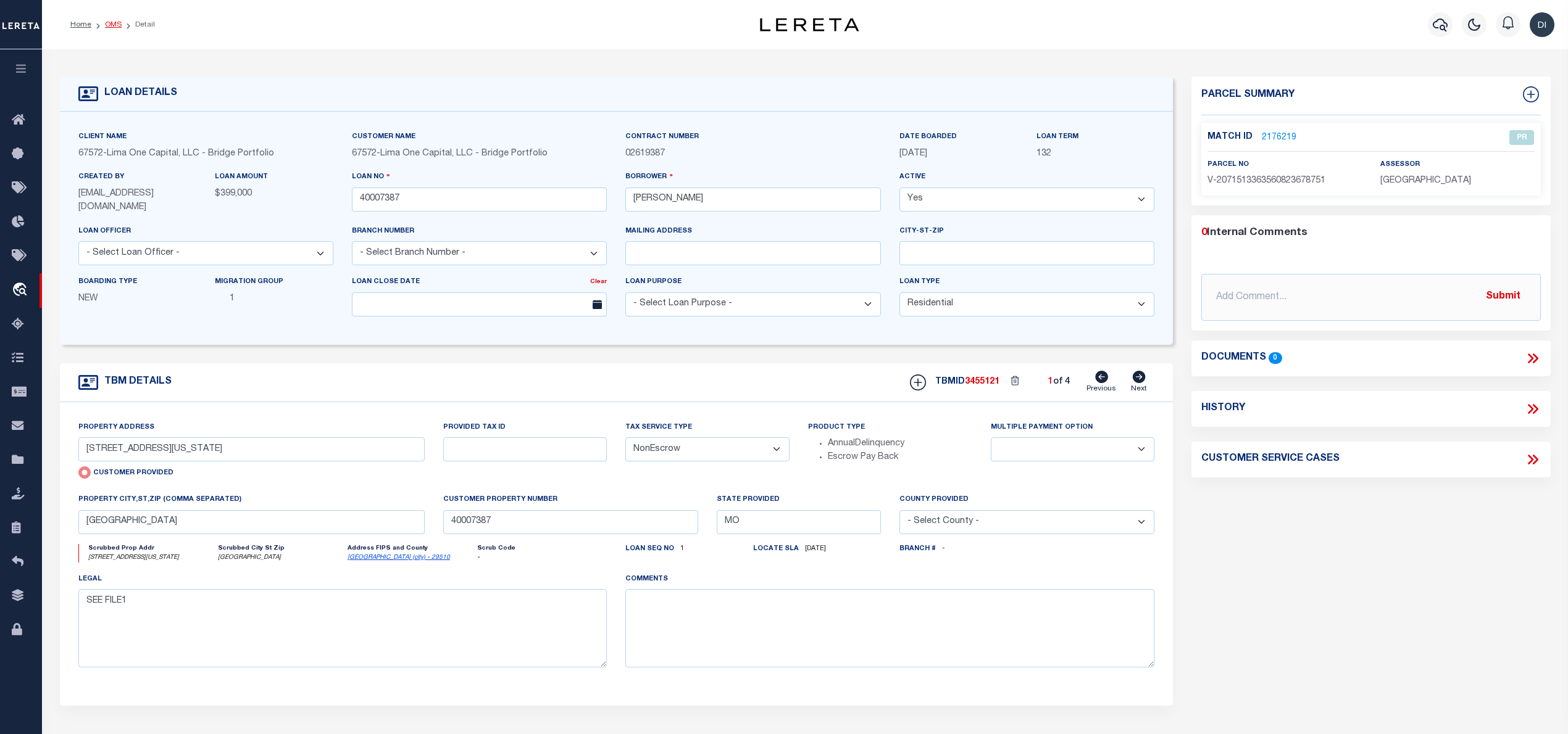
click at [114, 22] on link "OMS" at bounding box center [113, 24] width 17 height 7
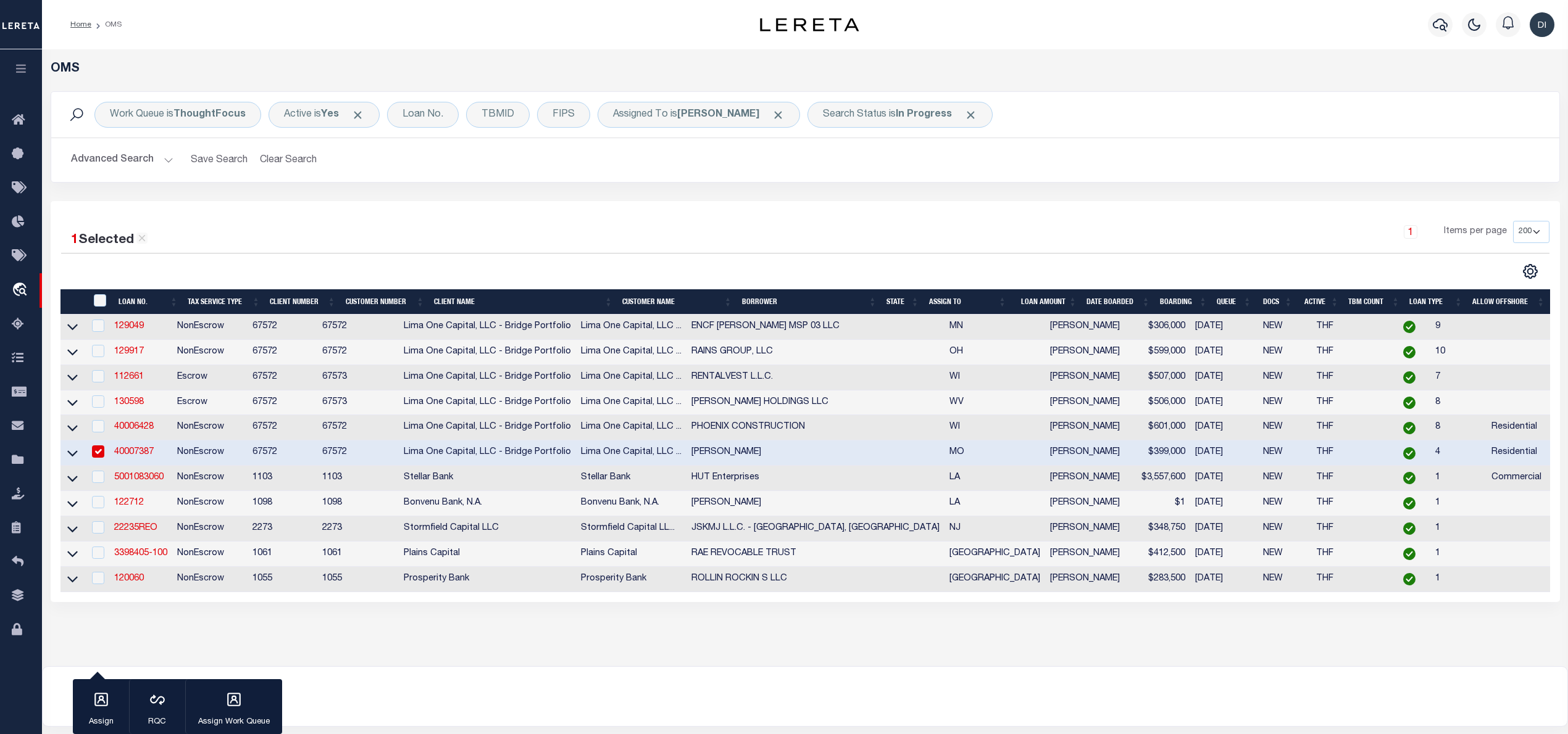
click at [99, 458] on input "checkbox" at bounding box center [98, 452] width 12 height 12
checkbox input "false"
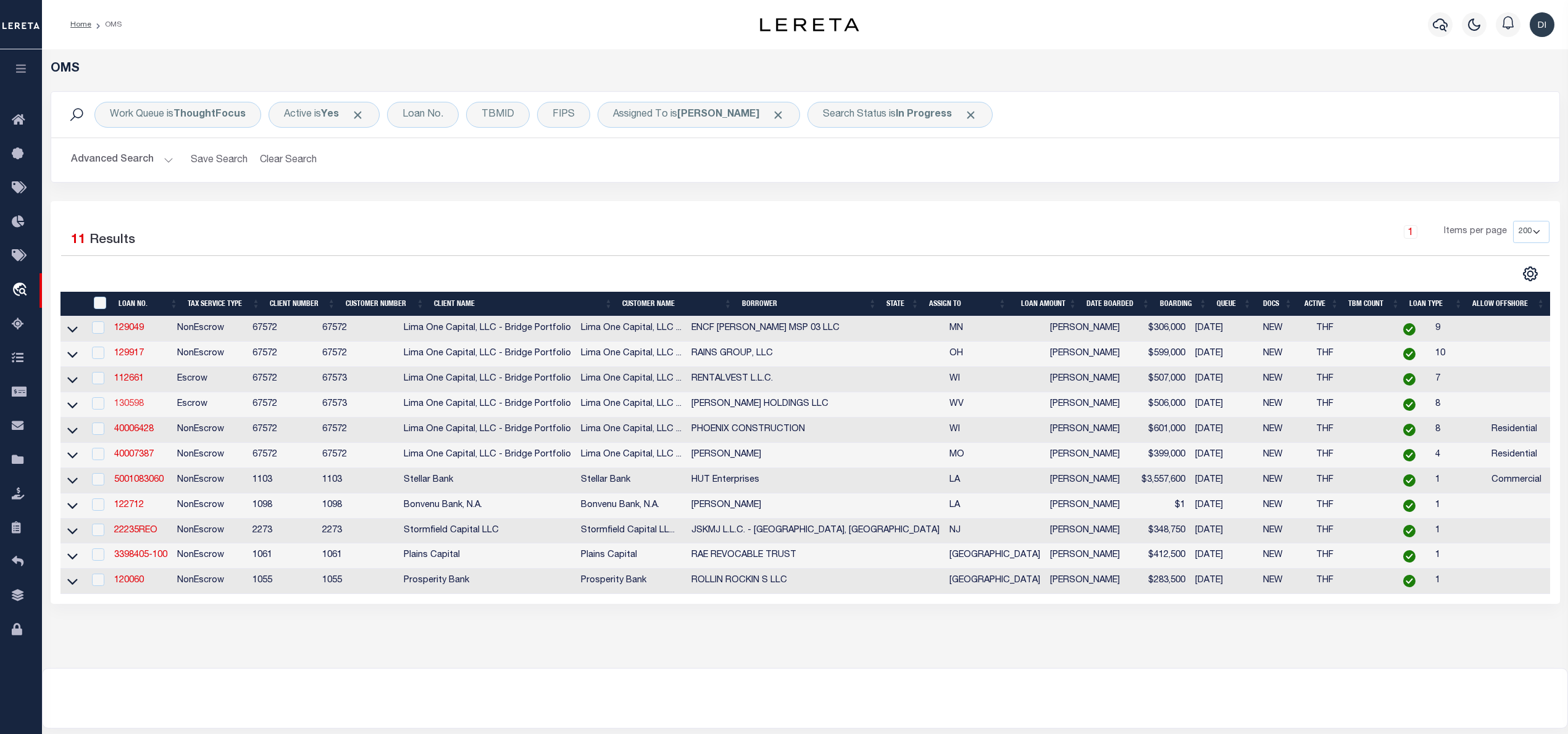
click at [132, 408] on link "130598" at bounding box center [129, 404] width 30 height 8
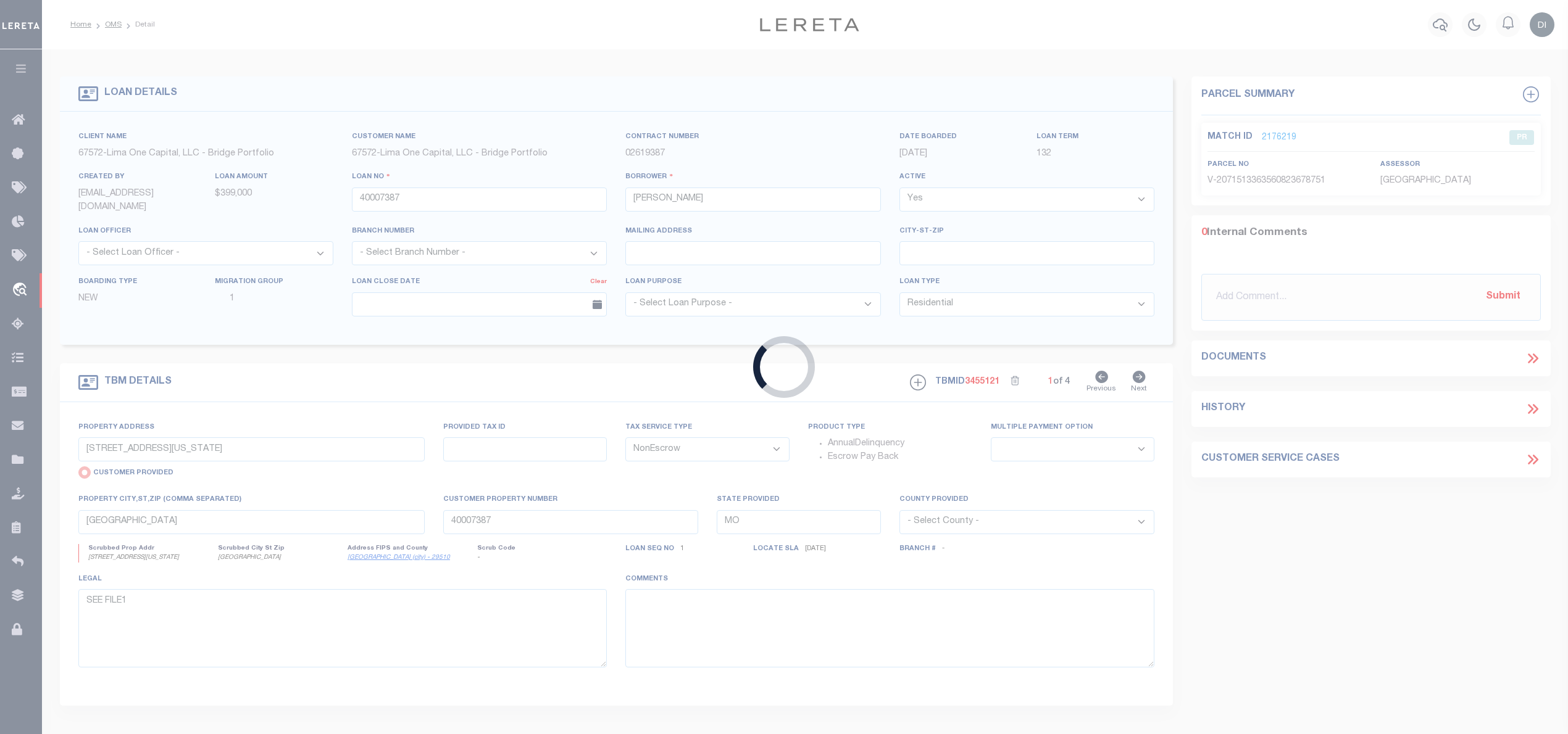
type input "130598"
type input "[PERSON_NAME] HOLDINGS LLC"
select select
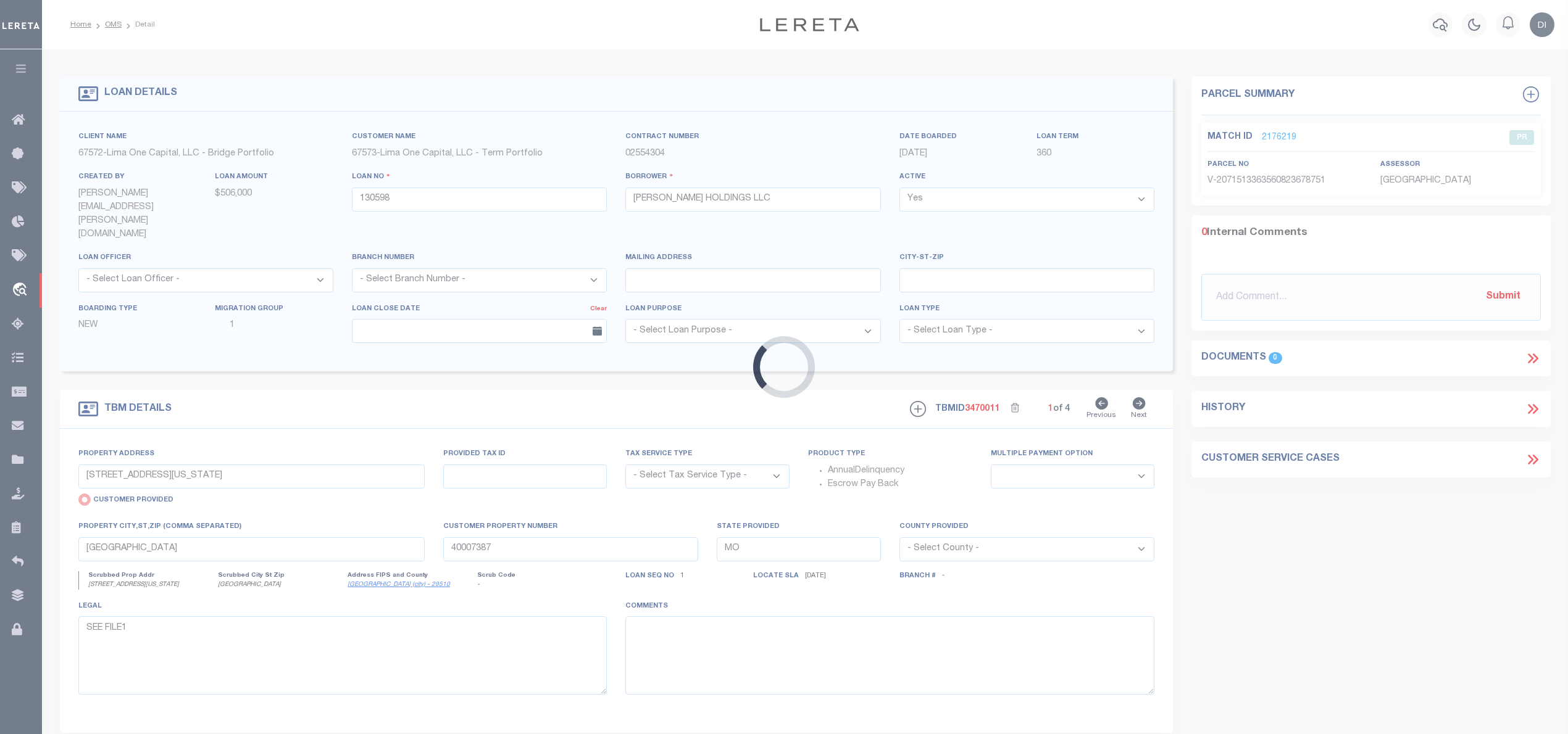
type input "1905 [GEOGRAPHIC_DATA]"
select select "Escrow"
type input "[GEOGRAPHIC_DATA] WV 26301"
type input "130598-1"
type input "WV"
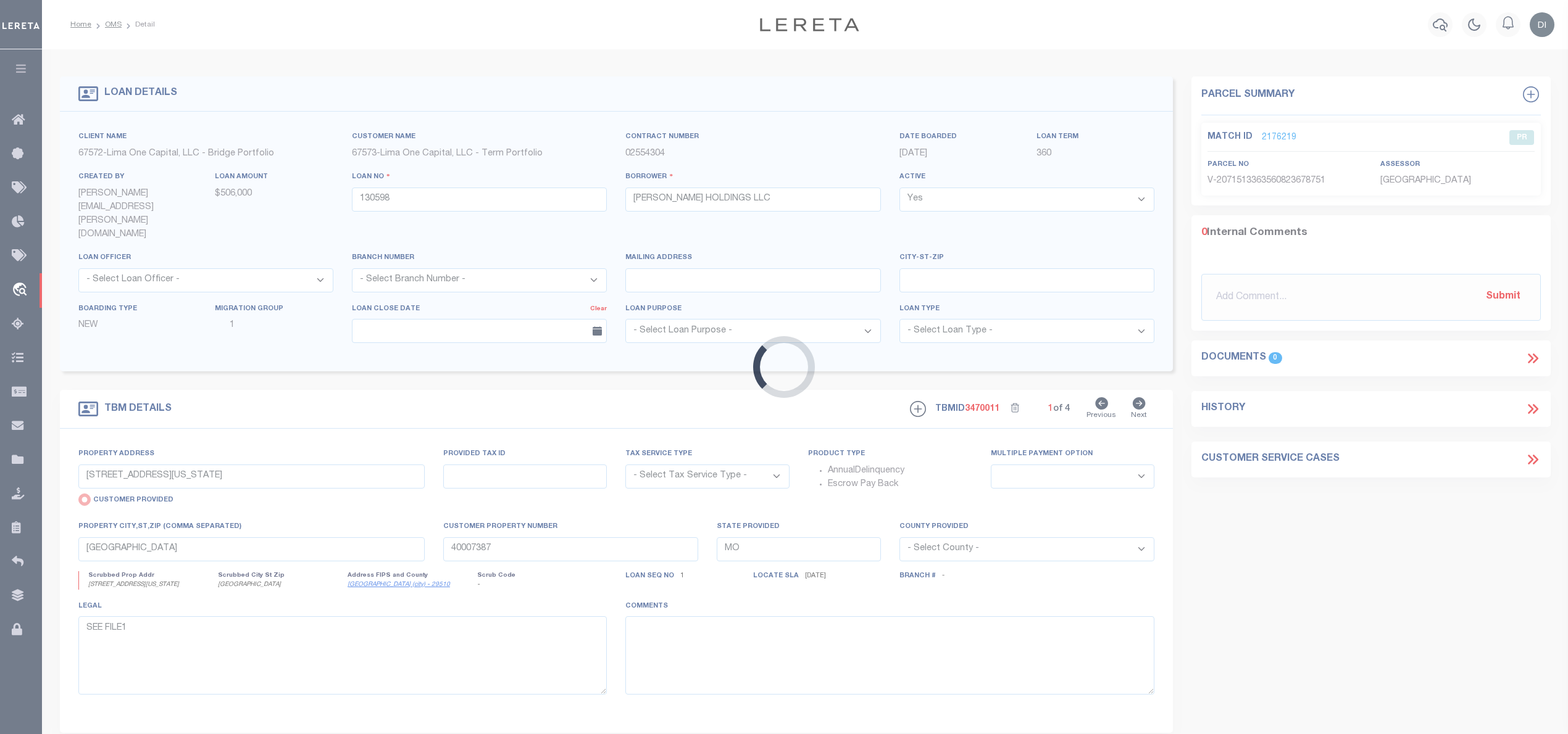
type textarea "COLLECTOR: ENTITY: PARCEL: 4247"
select select "2"
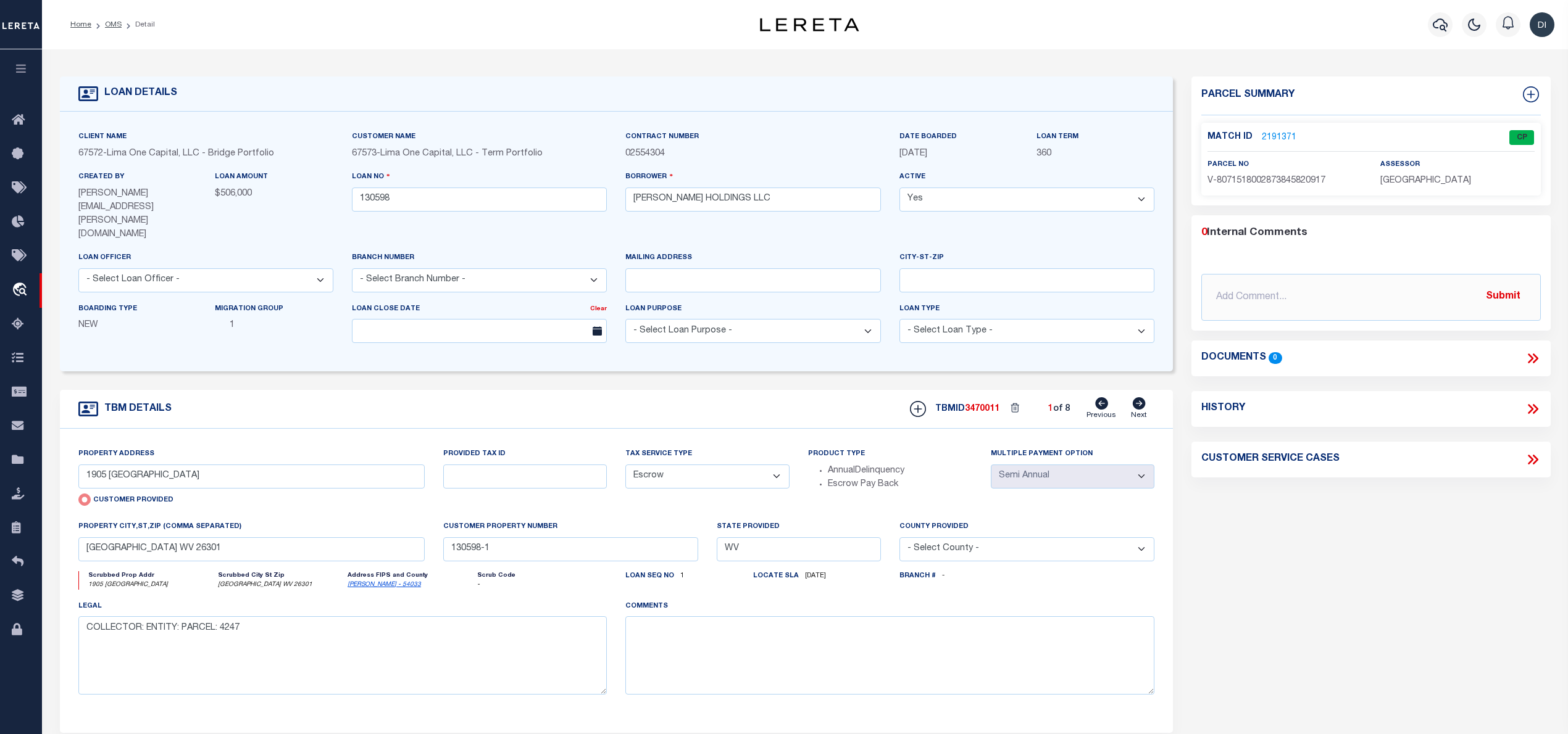
click at [1280, 136] on link "2191371" at bounding box center [1279, 138] width 35 height 13
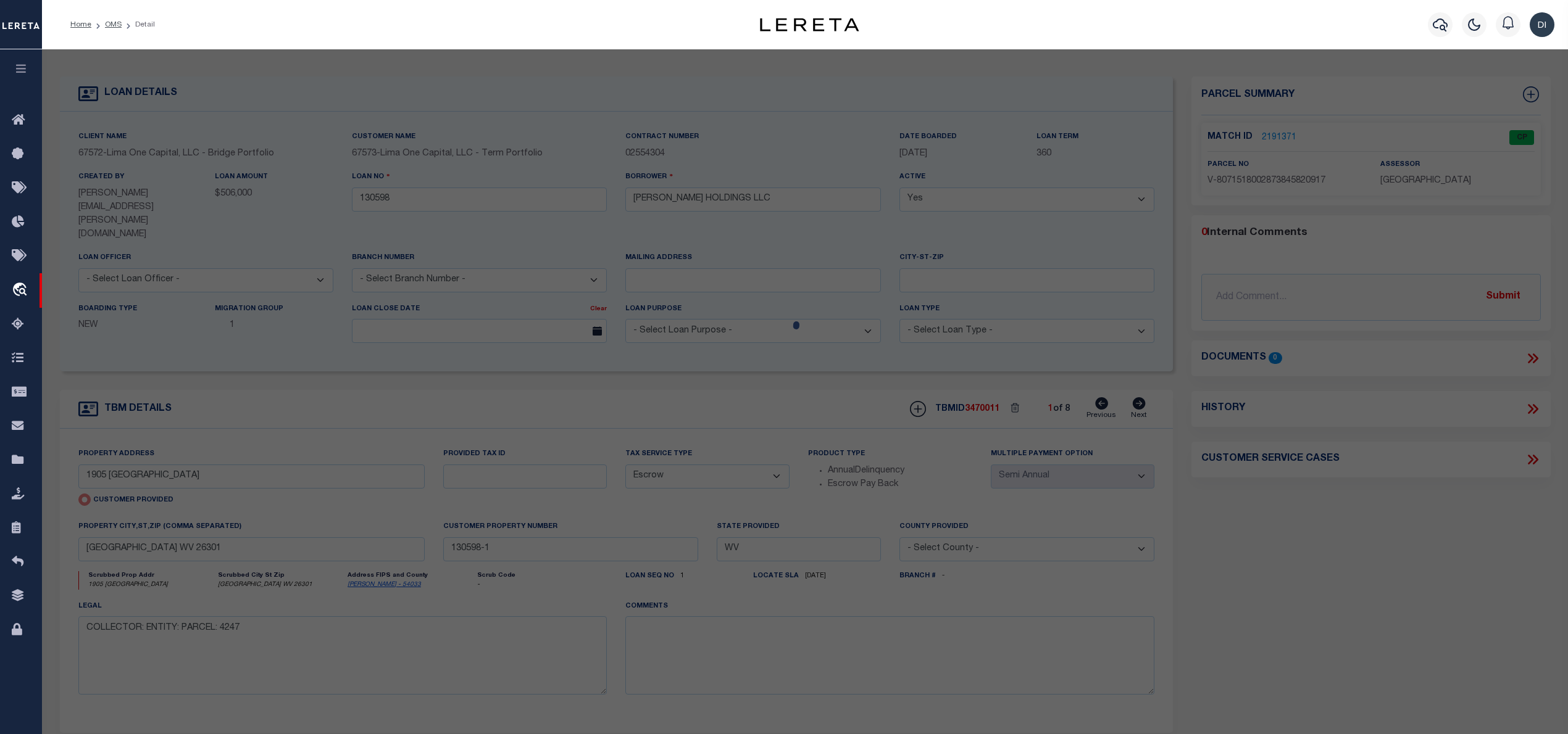
select select "AS"
checkbox input "false"
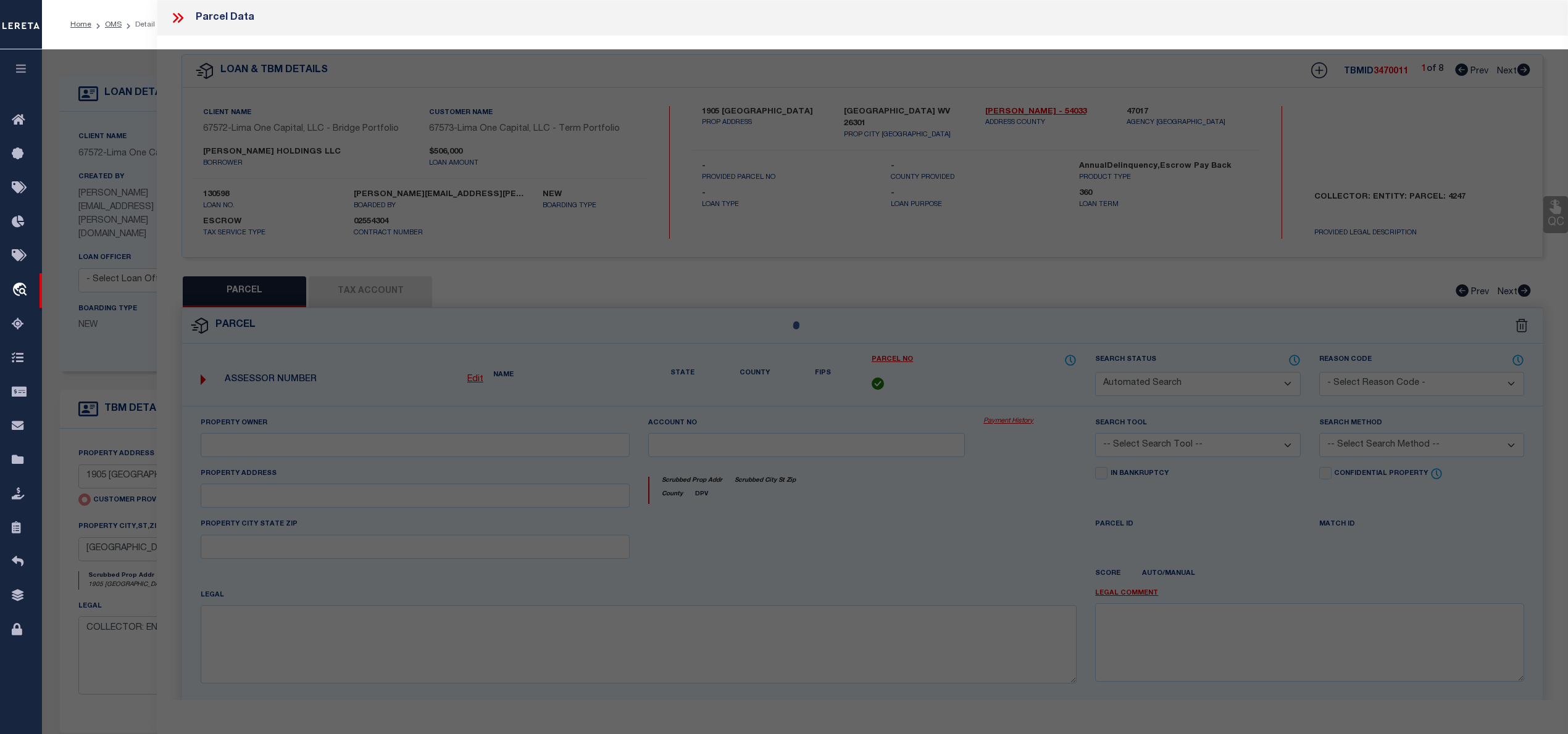
select select "CP"
select select "AGW"
select select
type input "1905 [GEOGRAPHIC_DATA]"
checkbox input "false"
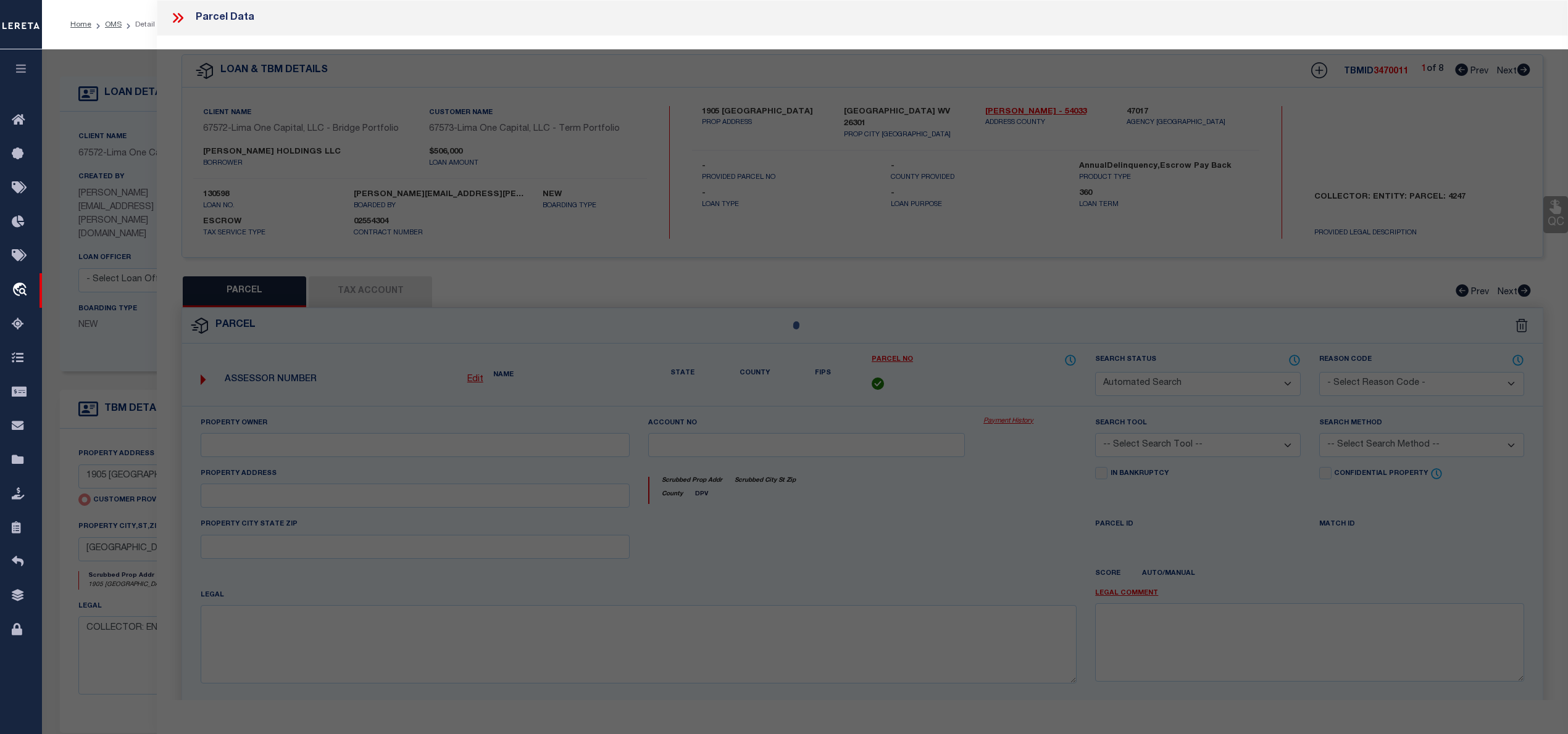
type input "[GEOGRAPHIC_DATA] WV 26301"
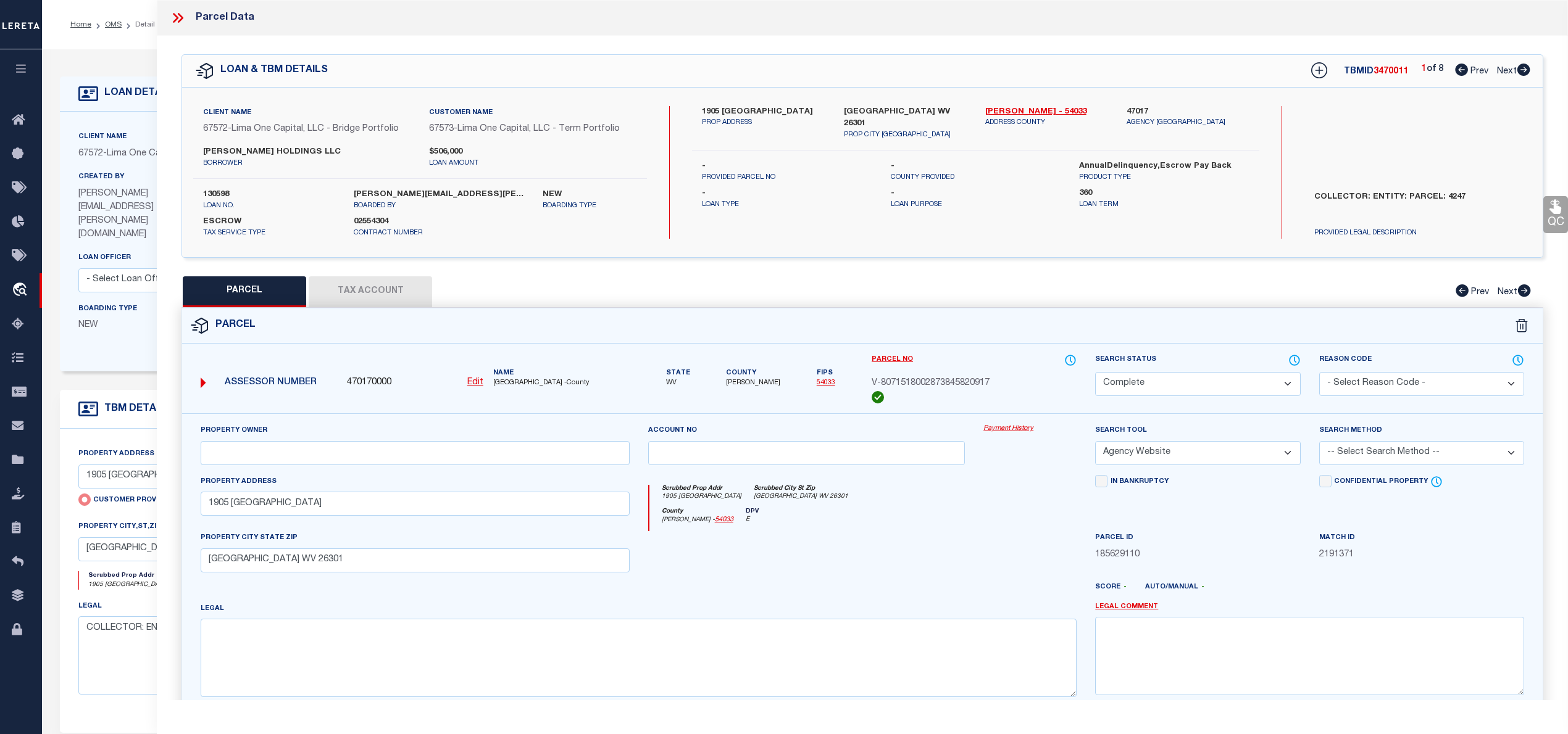
click at [400, 289] on button "Tax Account" at bounding box center [370, 291] width 124 height 31
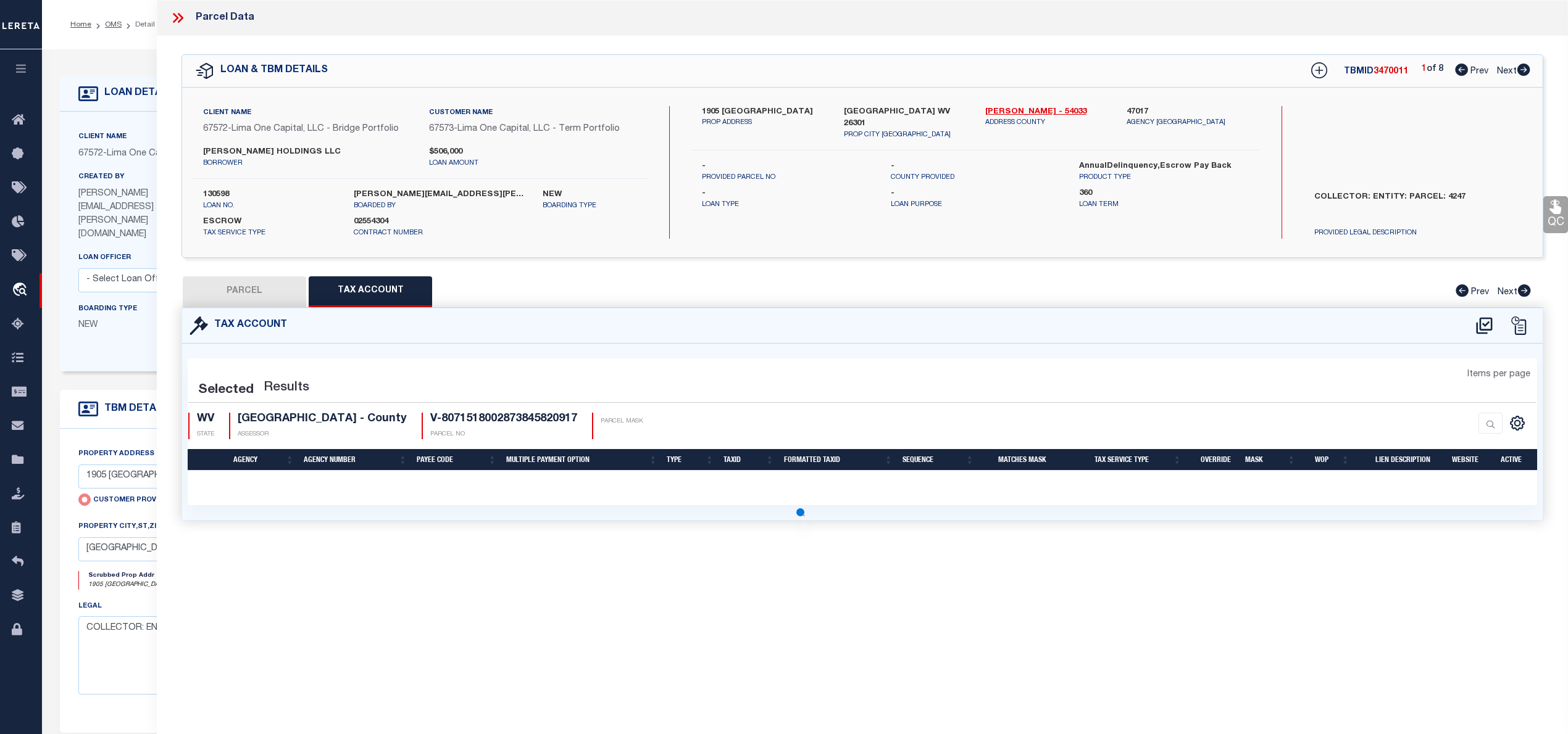
select select "100"
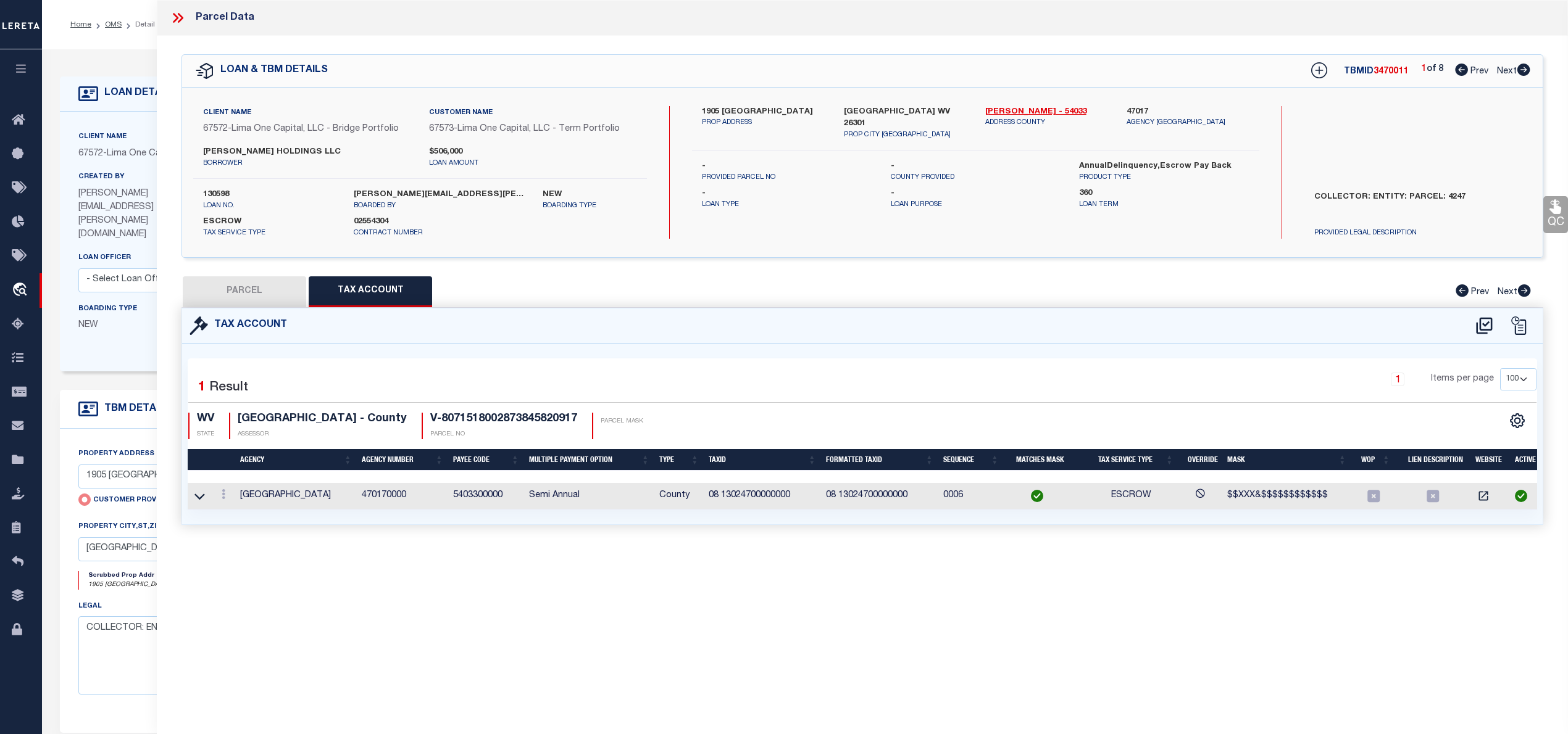
click at [250, 296] on button "PARCEL" at bounding box center [244, 291] width 124 height 31
select select "AS"
select select
checkbox input "false"
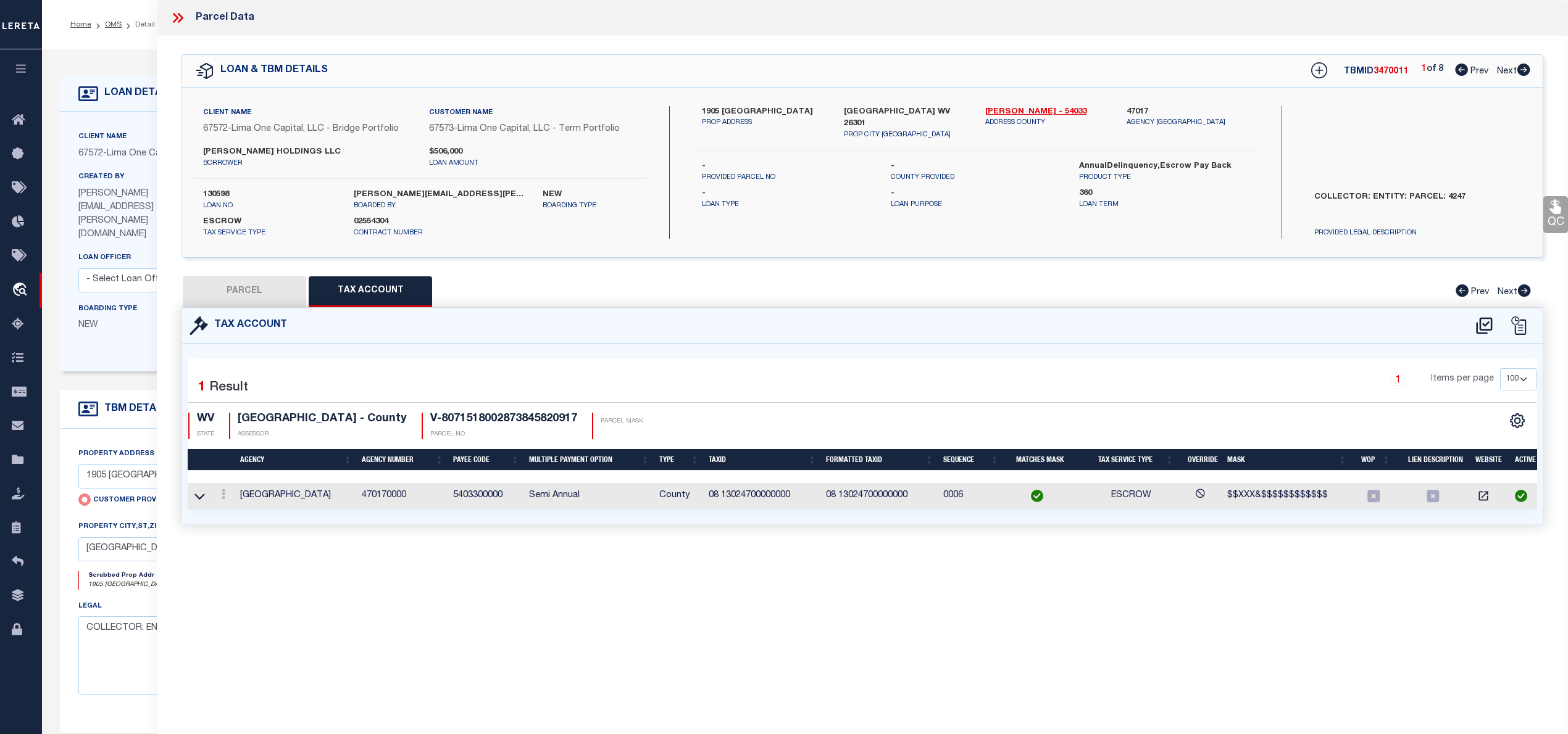
select select "CP"
select select "AGW"
select select
type input "1905 [GEOGRAPHIC_DATA]"
checkbox input "false"
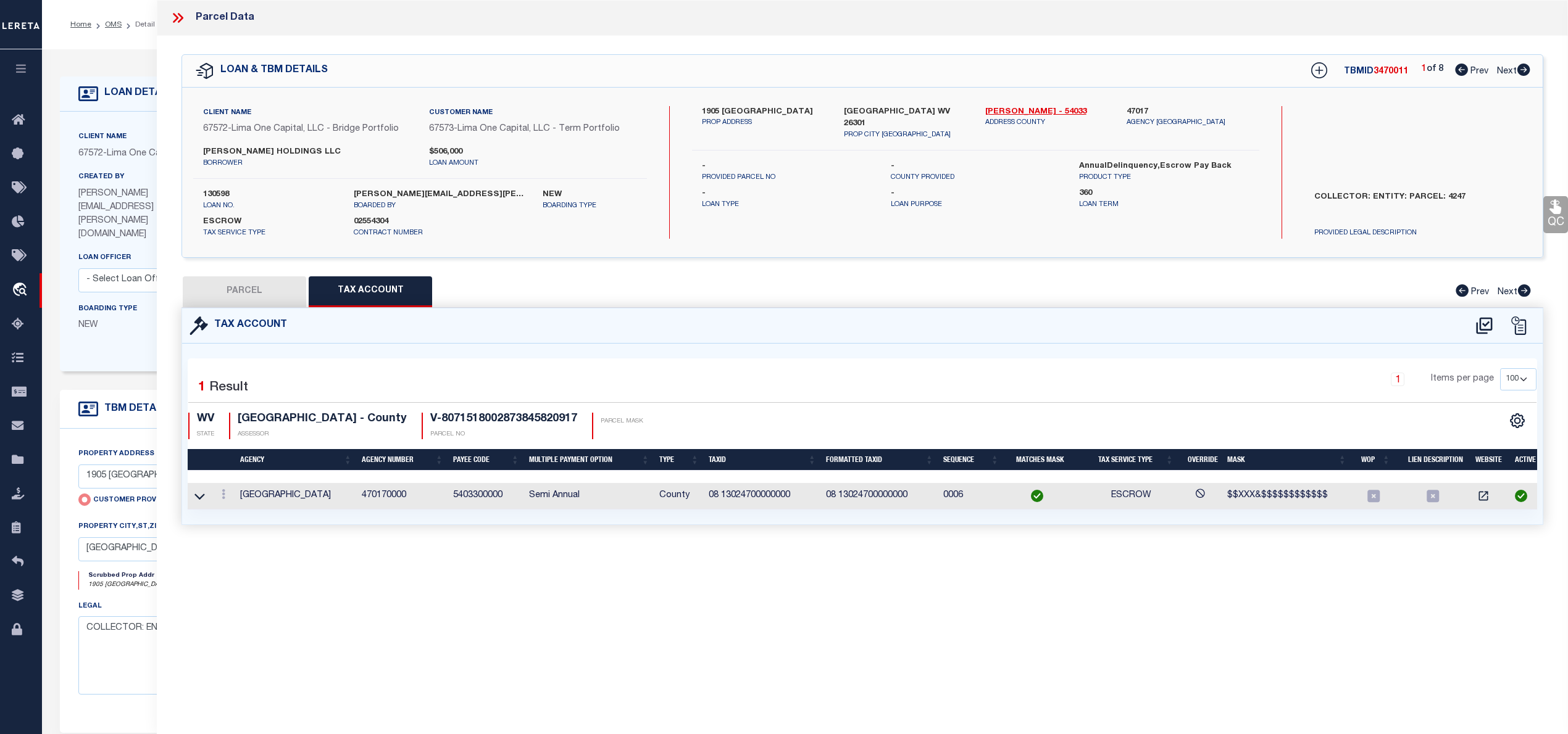
type input "[GEOGRAPHIC_DATA] WV 26301"
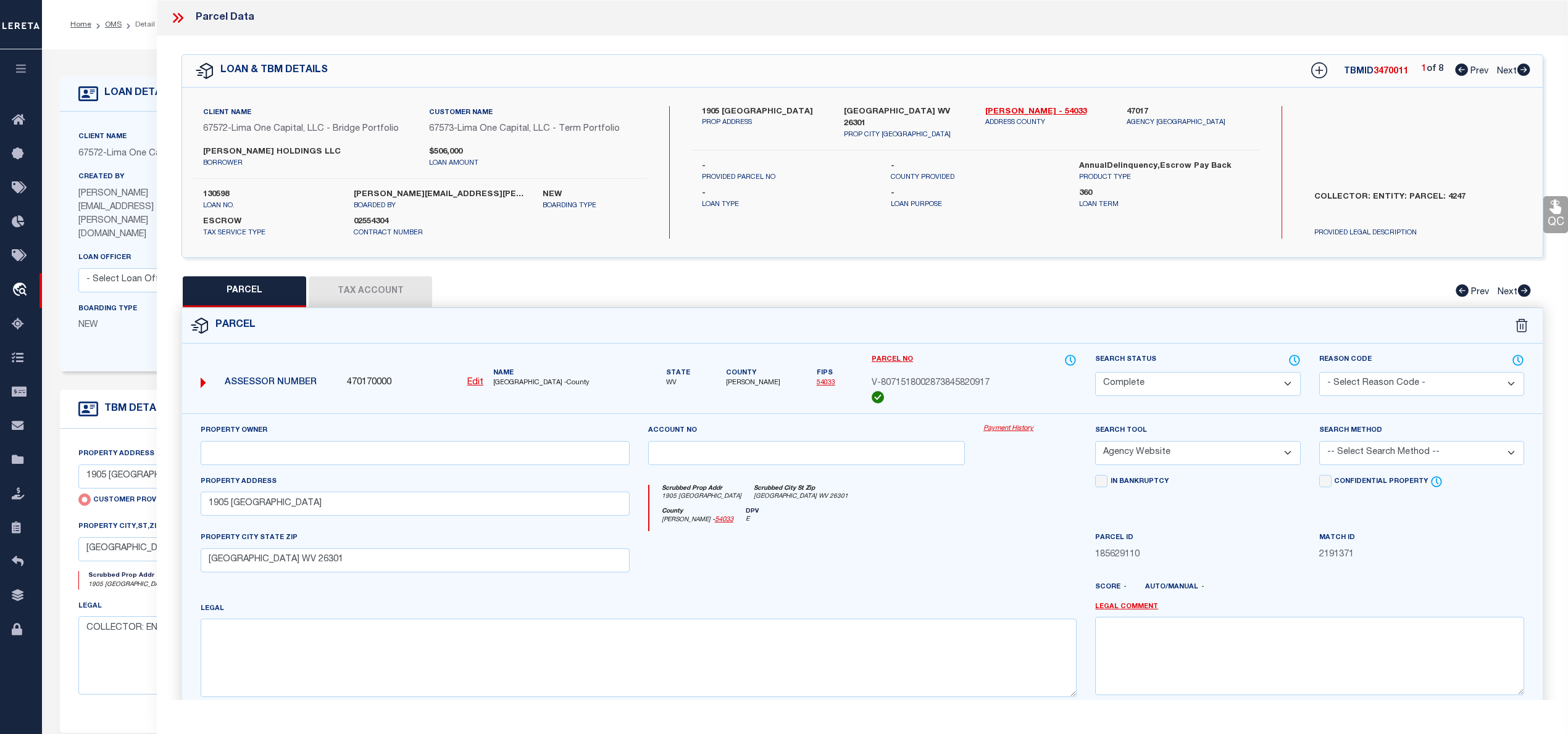
click at [1526, 69] on icon at bounding box center [1524, 70] width 13 height 12
select select "AS"
select select
checkbox input "false"
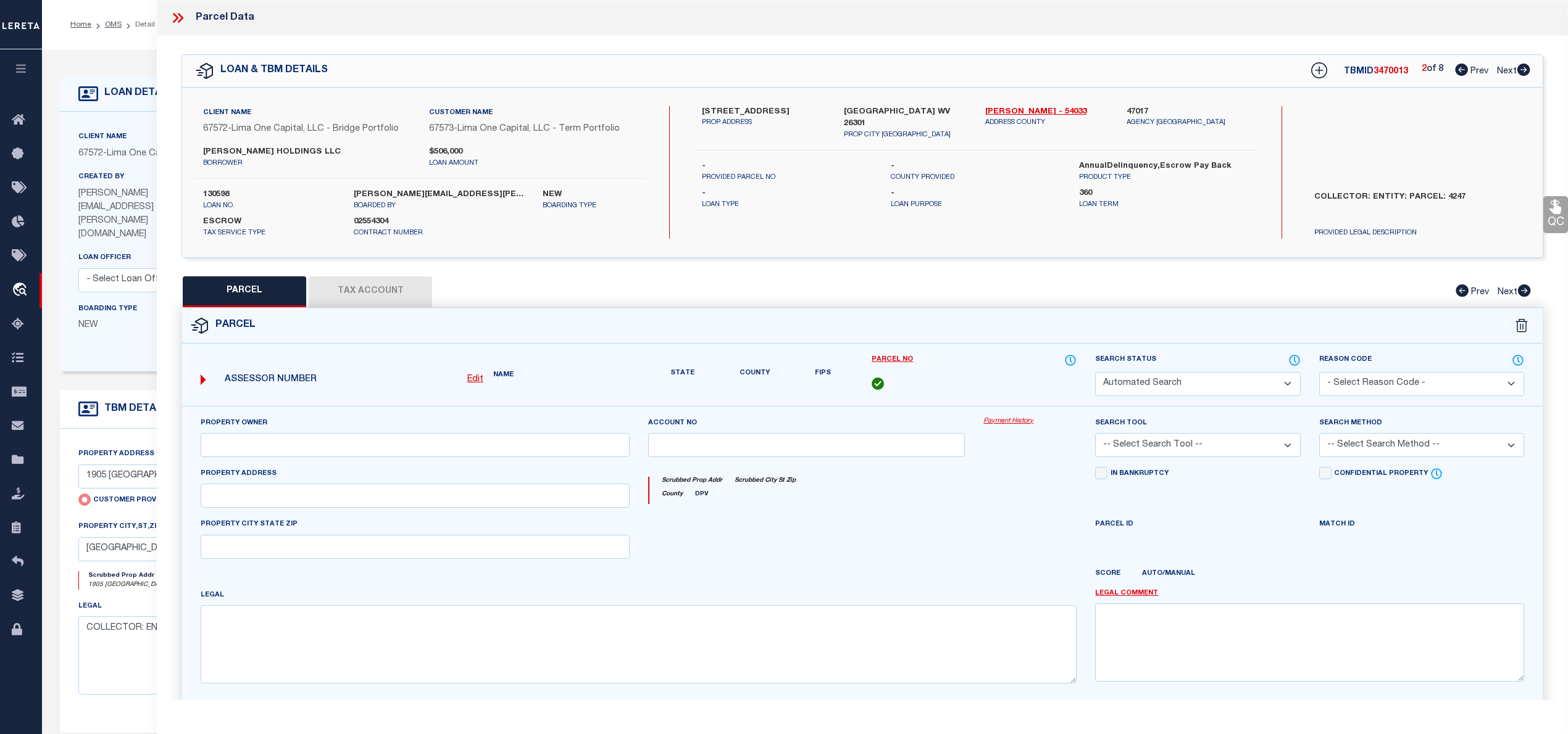
select select "CP"
select select "AGW"
select select
type input "[STREET_ADDRESS]"
checkbox input "false"
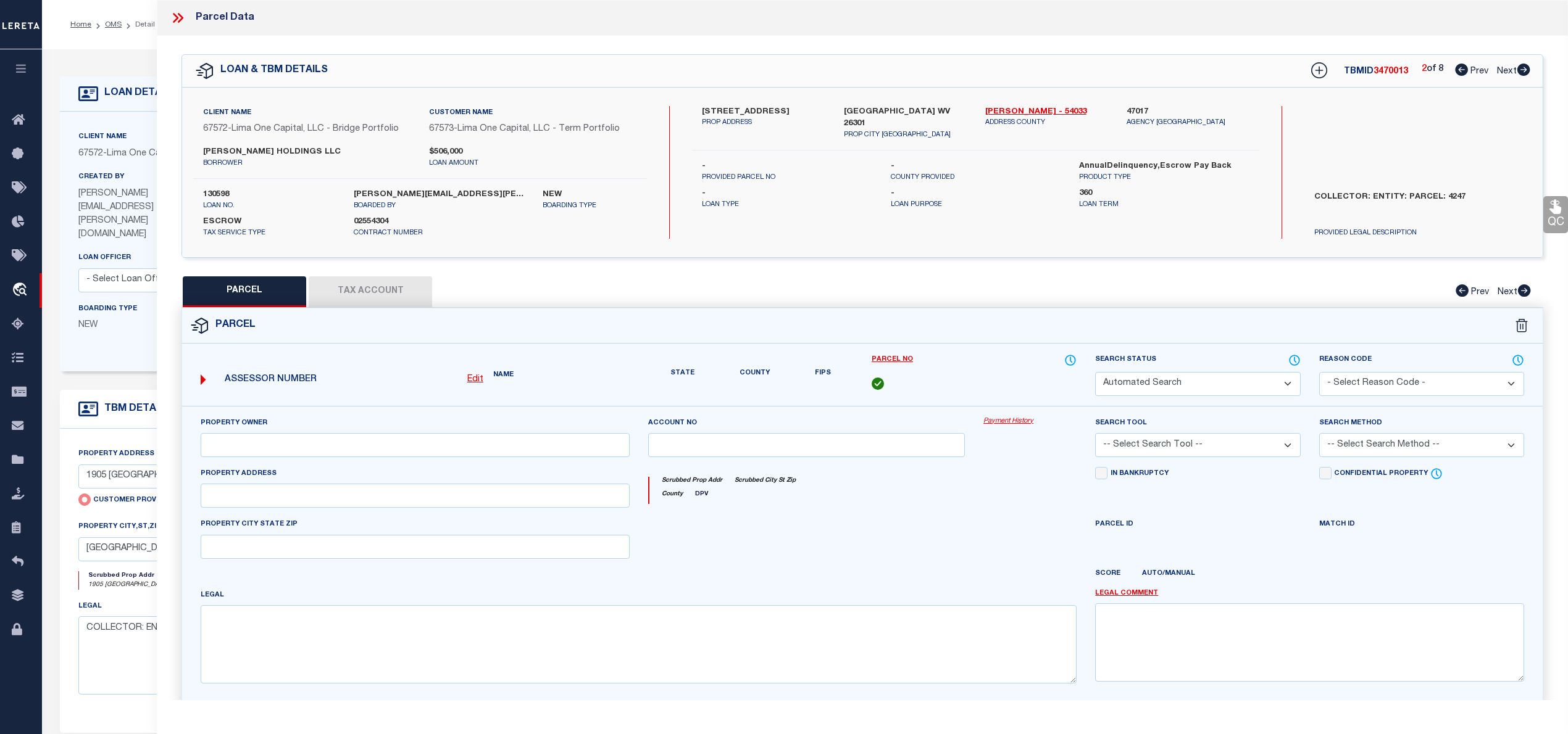
type input "[GEOGRAPHIC_DATA] WV 26301"
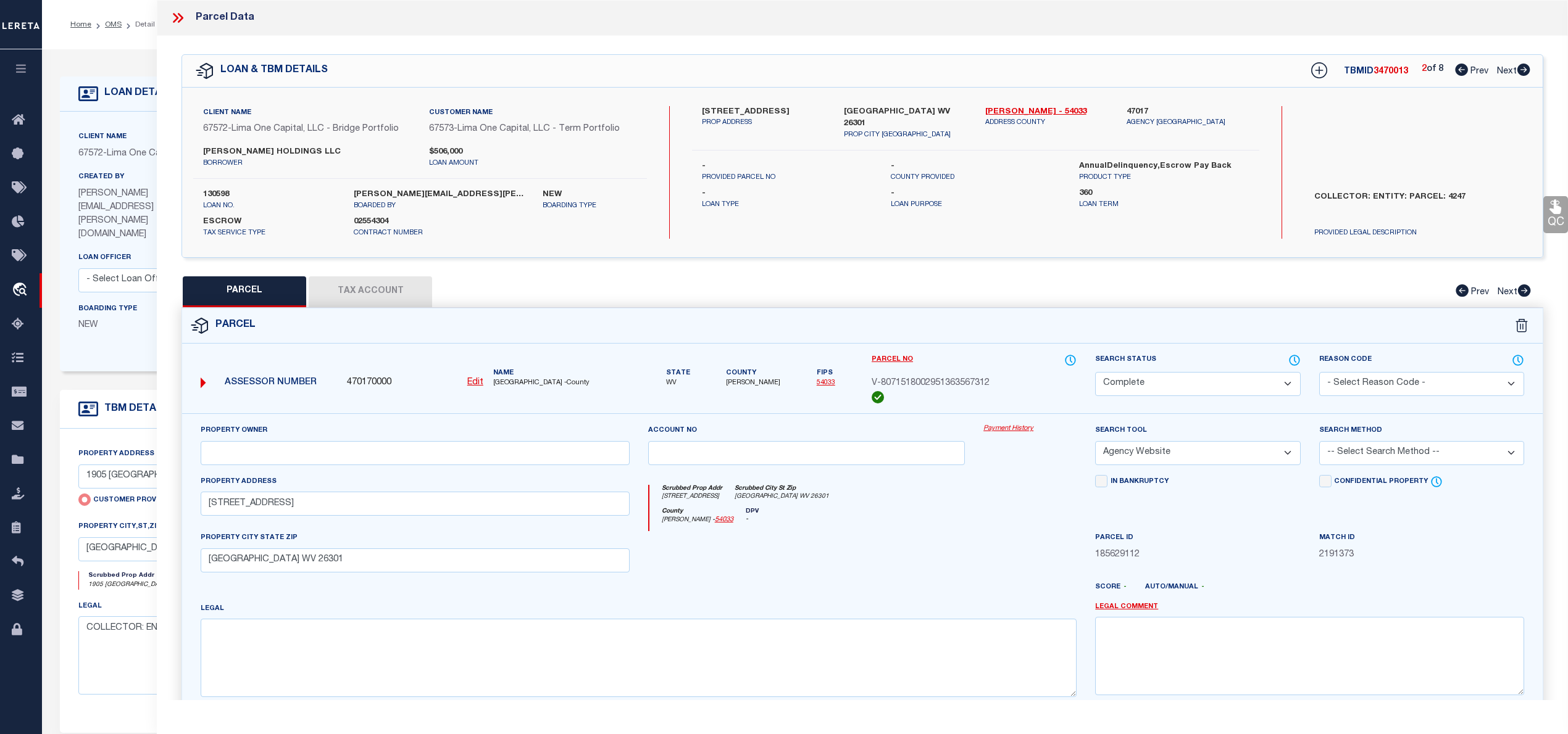
click at [1526, 69] on icon at bounding box center [1524, 70] width 13 height 12
select select "AS"
select select
checkbox input "false"
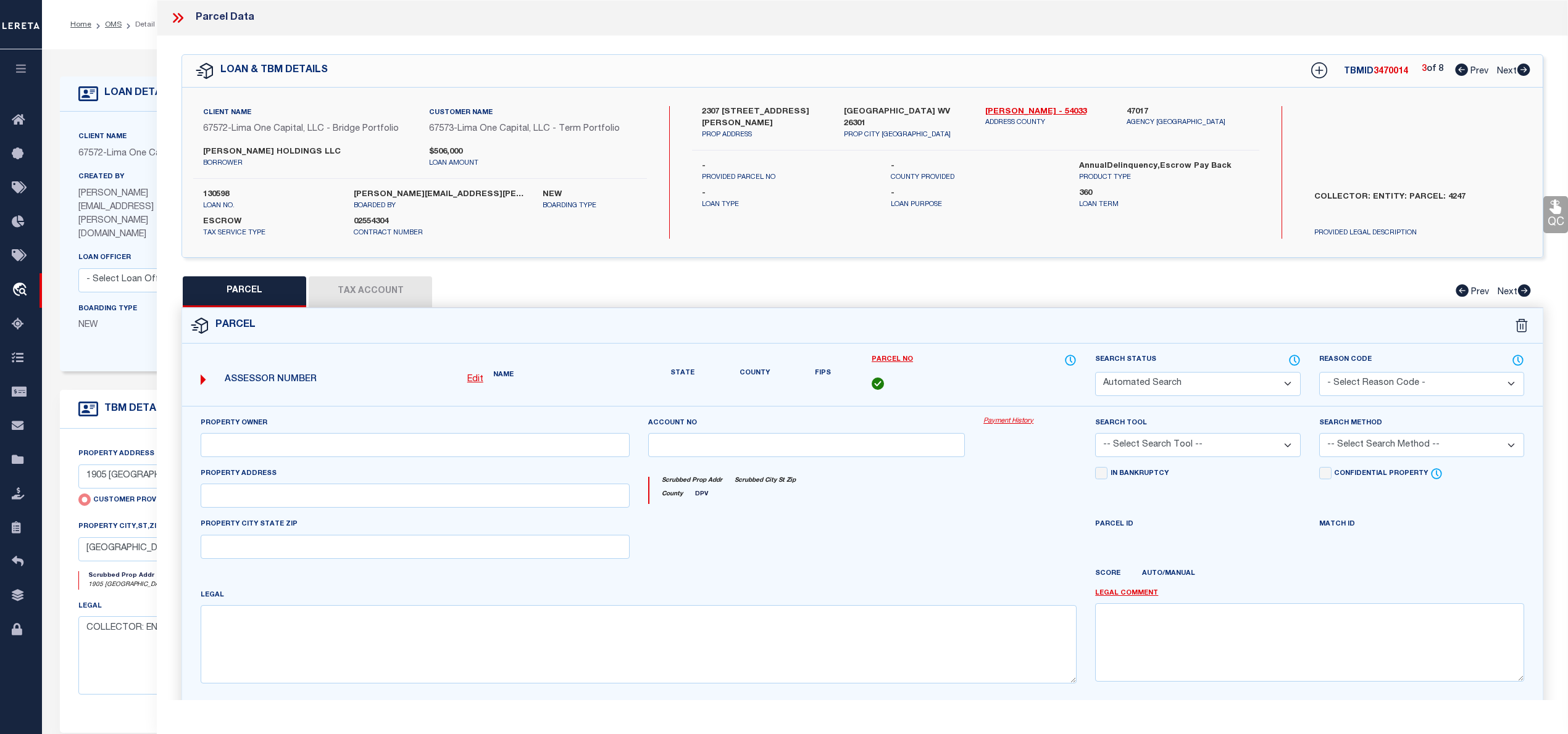
select select "CP"
select select "AGW"
select select
type input "2307 [STREET_ADDRESS][PERSON_NAME]"
checkbox input "false"
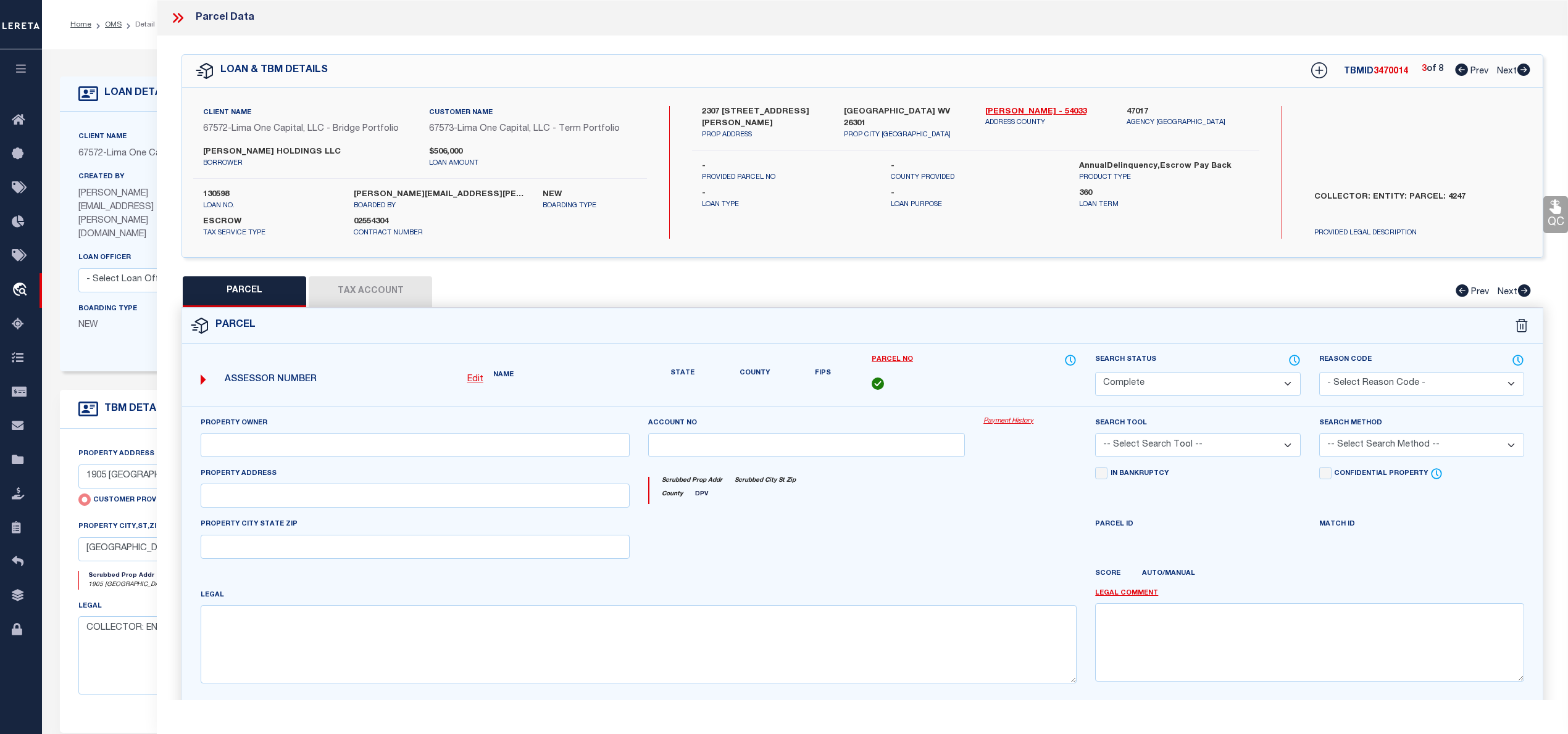
type input "[GEOGRAPHIC_DATA] WV 26301"
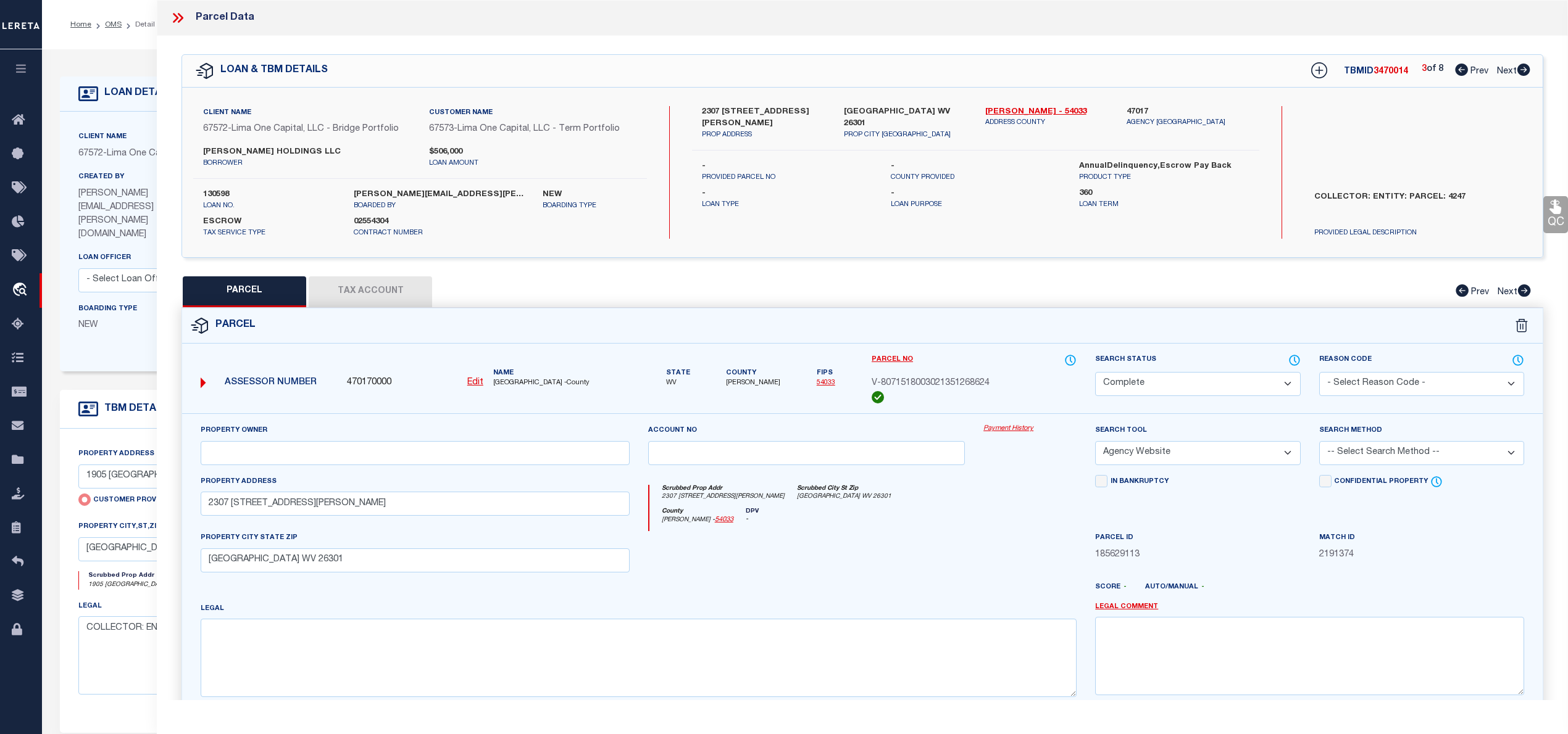
click at [1526, 69] on icon at bounding box center [1524, 70] width 13 height 12
select select "AS"
select select
checkbox input "false"
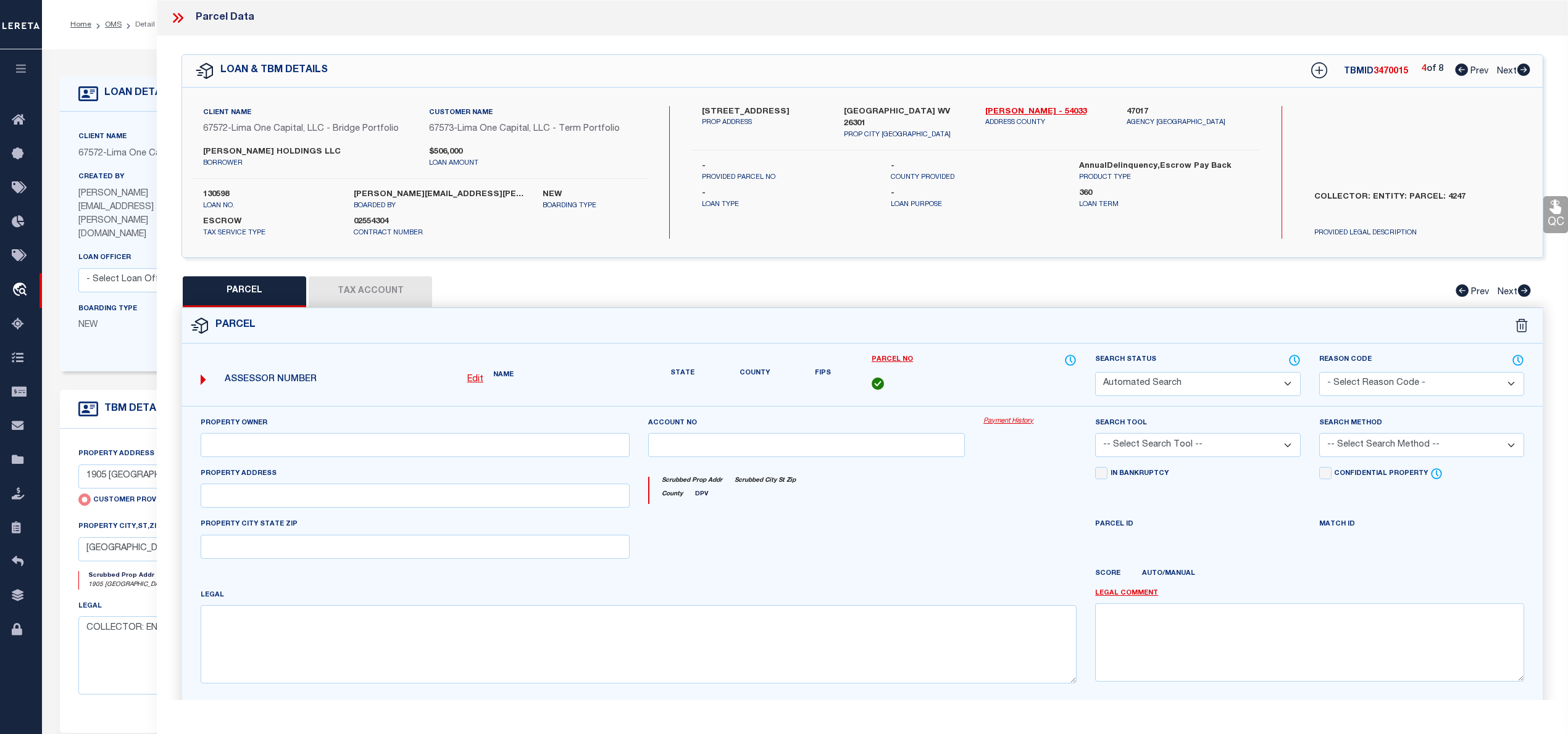
select select "CP"
select select "AGW"
select select
type input "[STREET_ADDRESS]"
checkbox input "false"
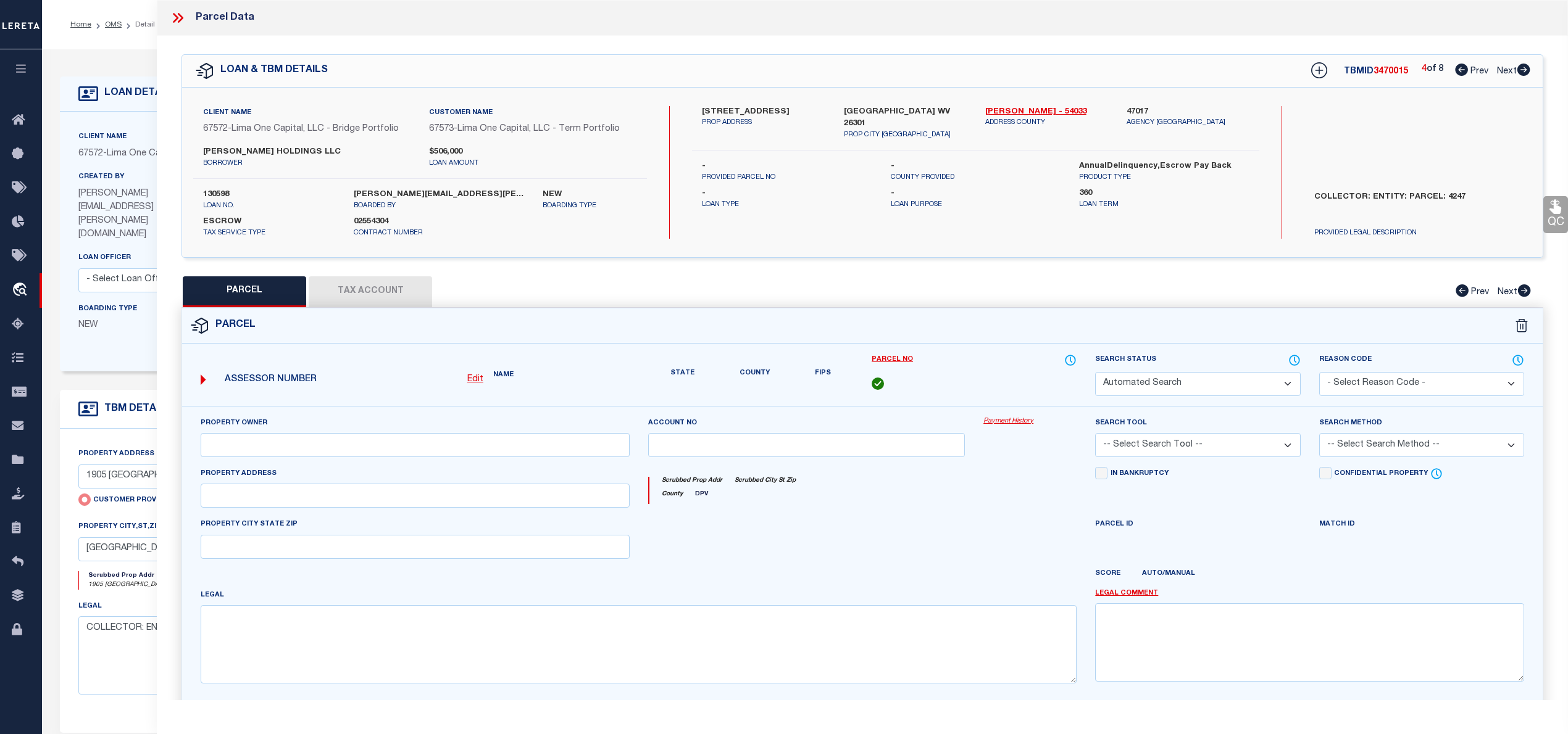
type input "[GEOGRAPHIC_DATA] WV 26301"
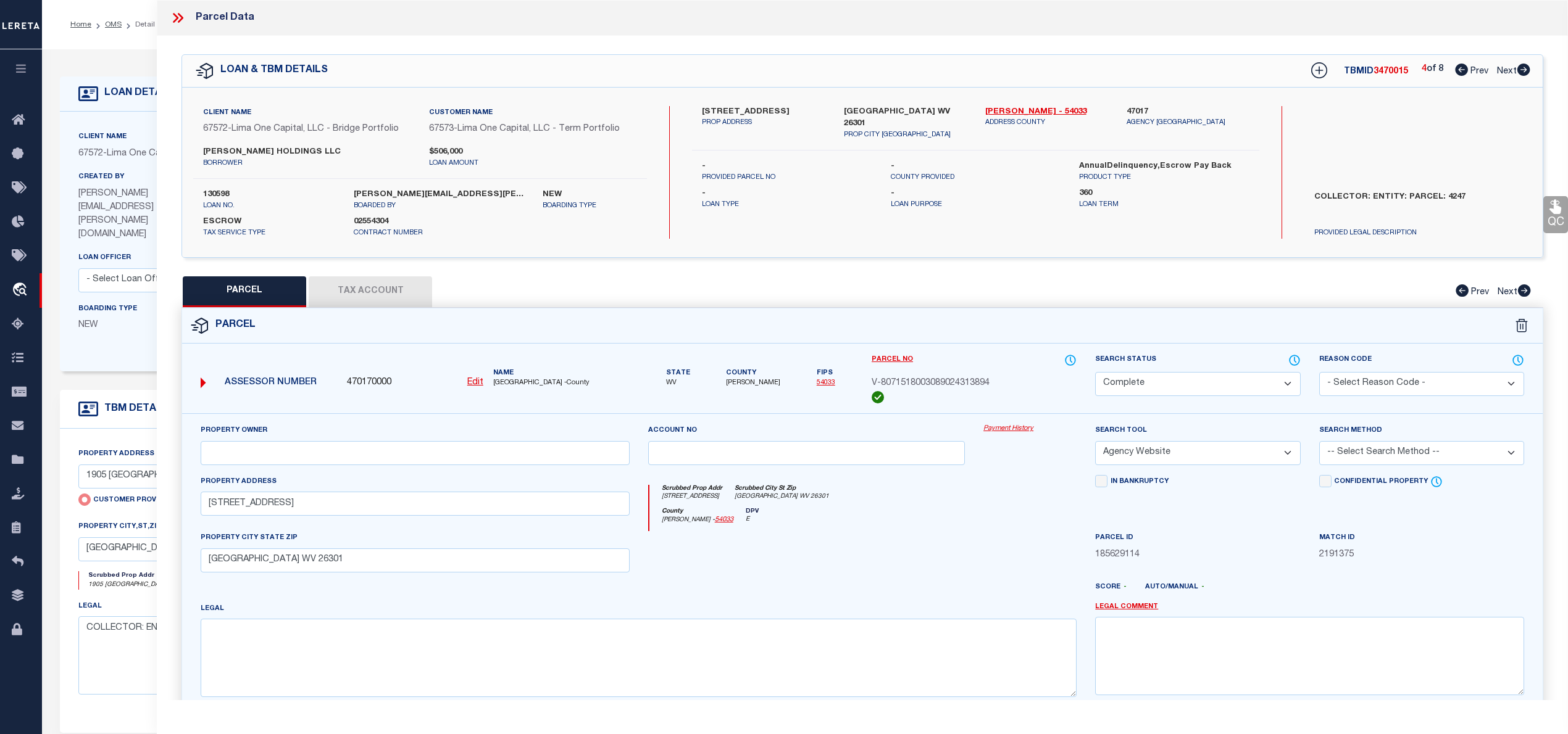
click at [1526, 69] on icon at bounding box center [1524, 70] width 13 height 12
select select "AS"
select select
checkbox input "false"
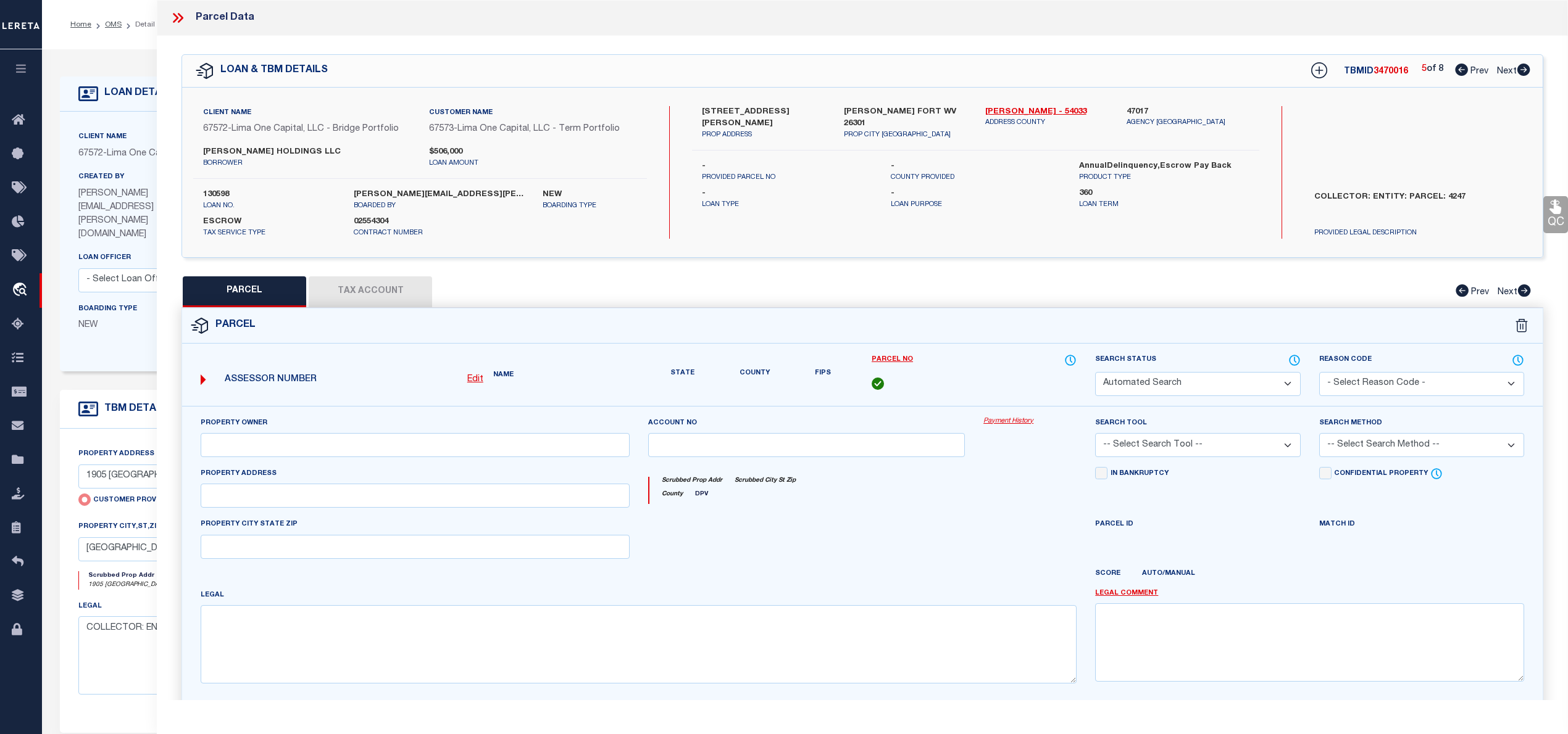
select select "CP"
select select "AGW"
select select
type input "[STREET_ADDRESS][PERSON_NAME]"
checkbox input "false"
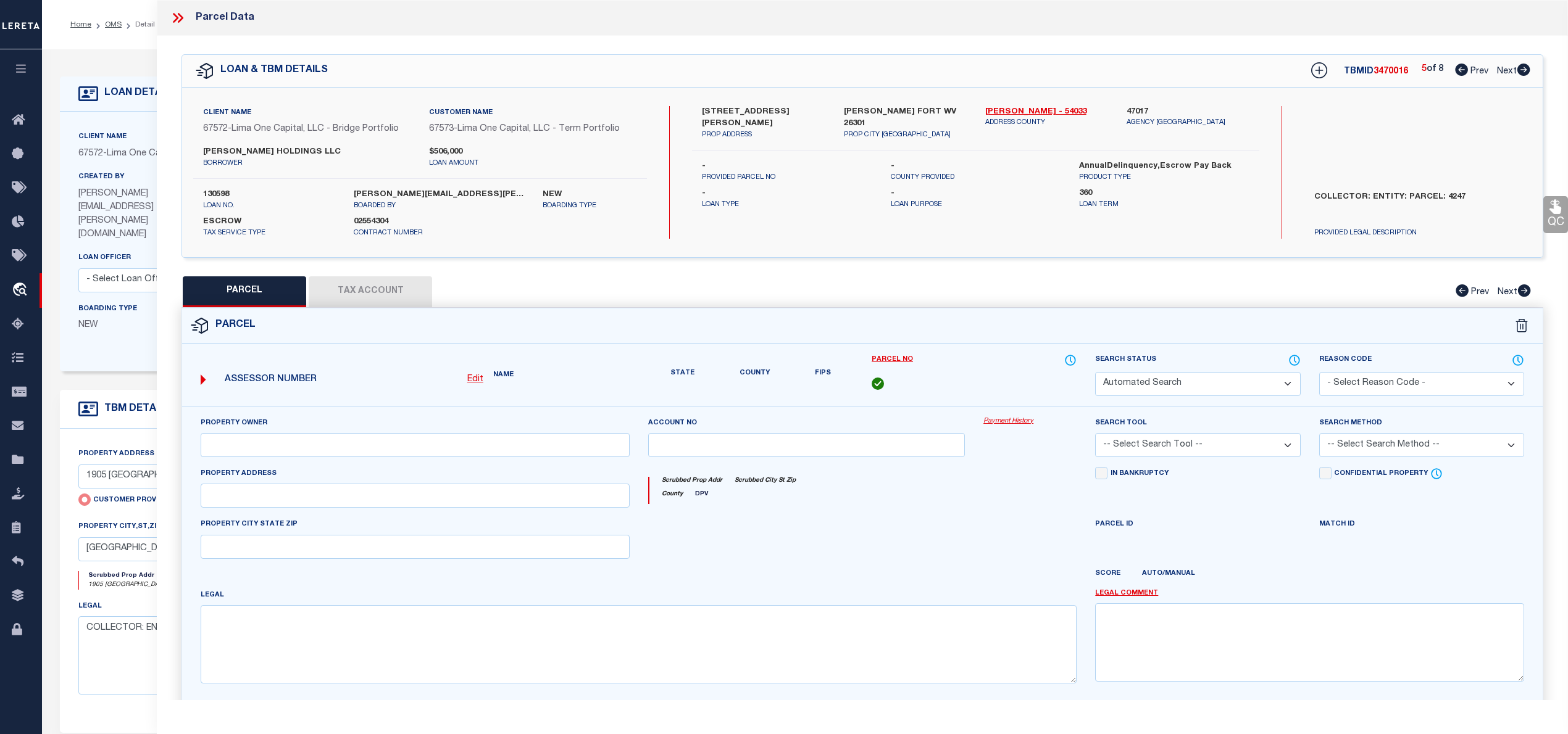
type input "[PERSON_NAME] FORT WV 26301"
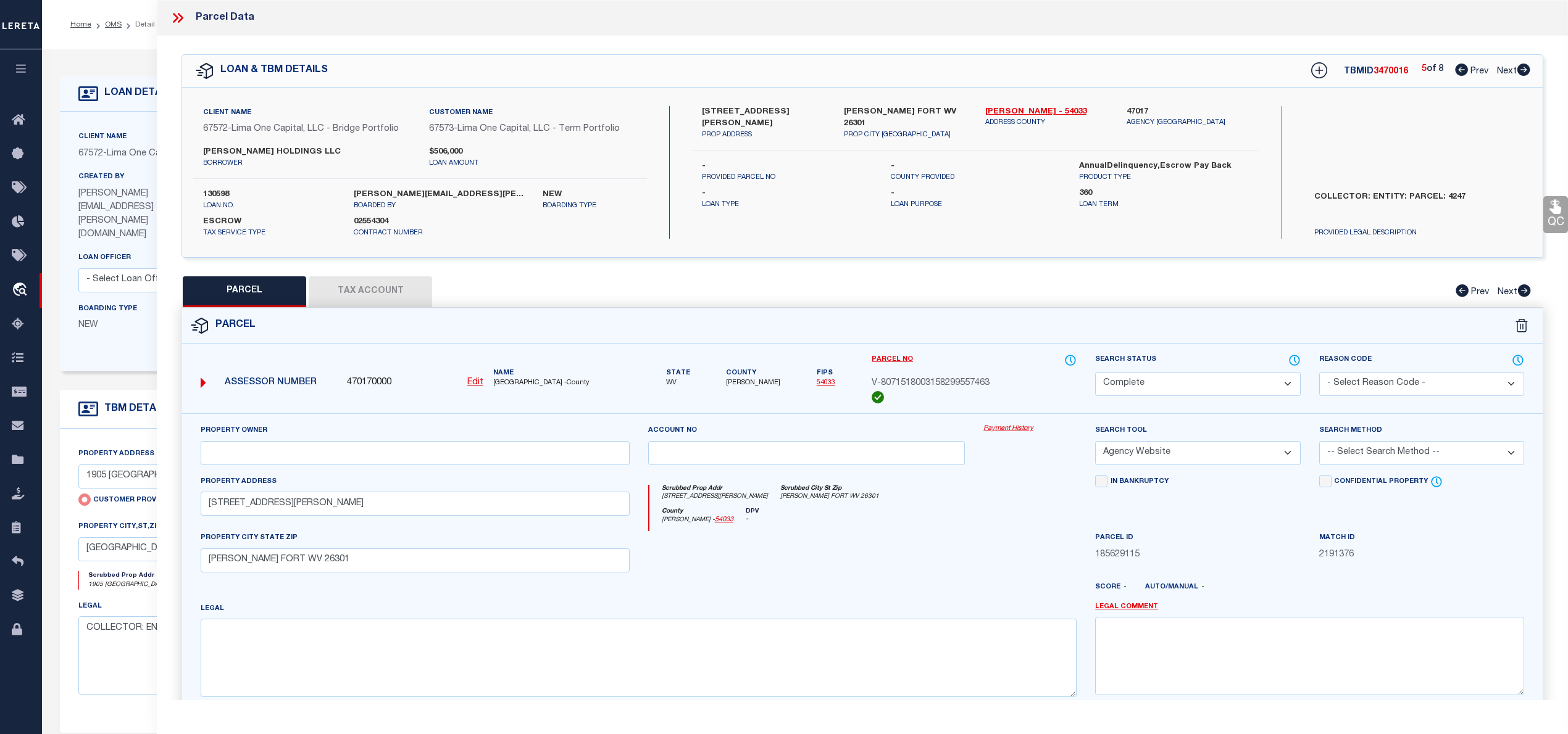
click at [1526, 69] on icon at bounding box center [1524, 70] width 13 height 12
select select "AS"
select select
checkbox input "false"
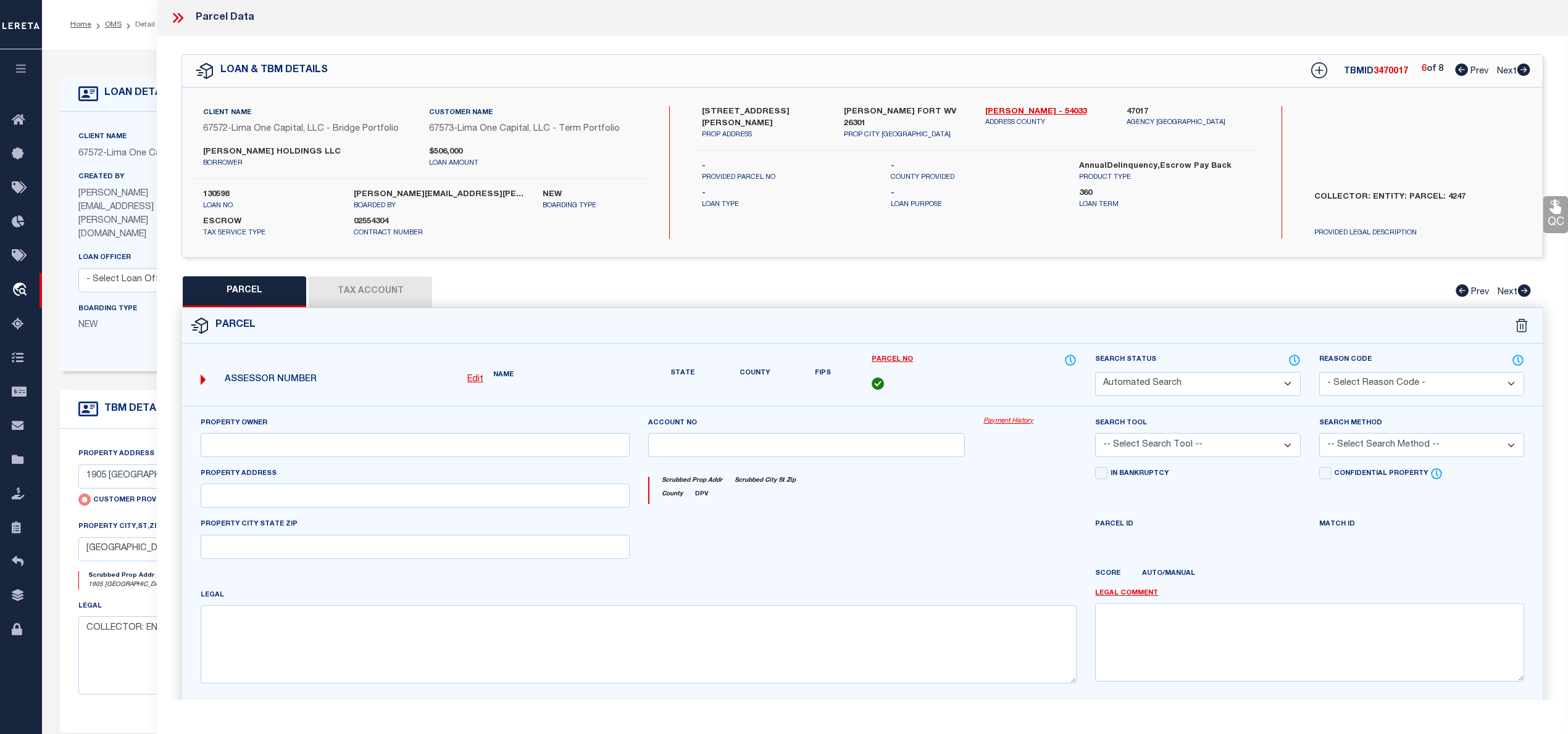
select select "CP"
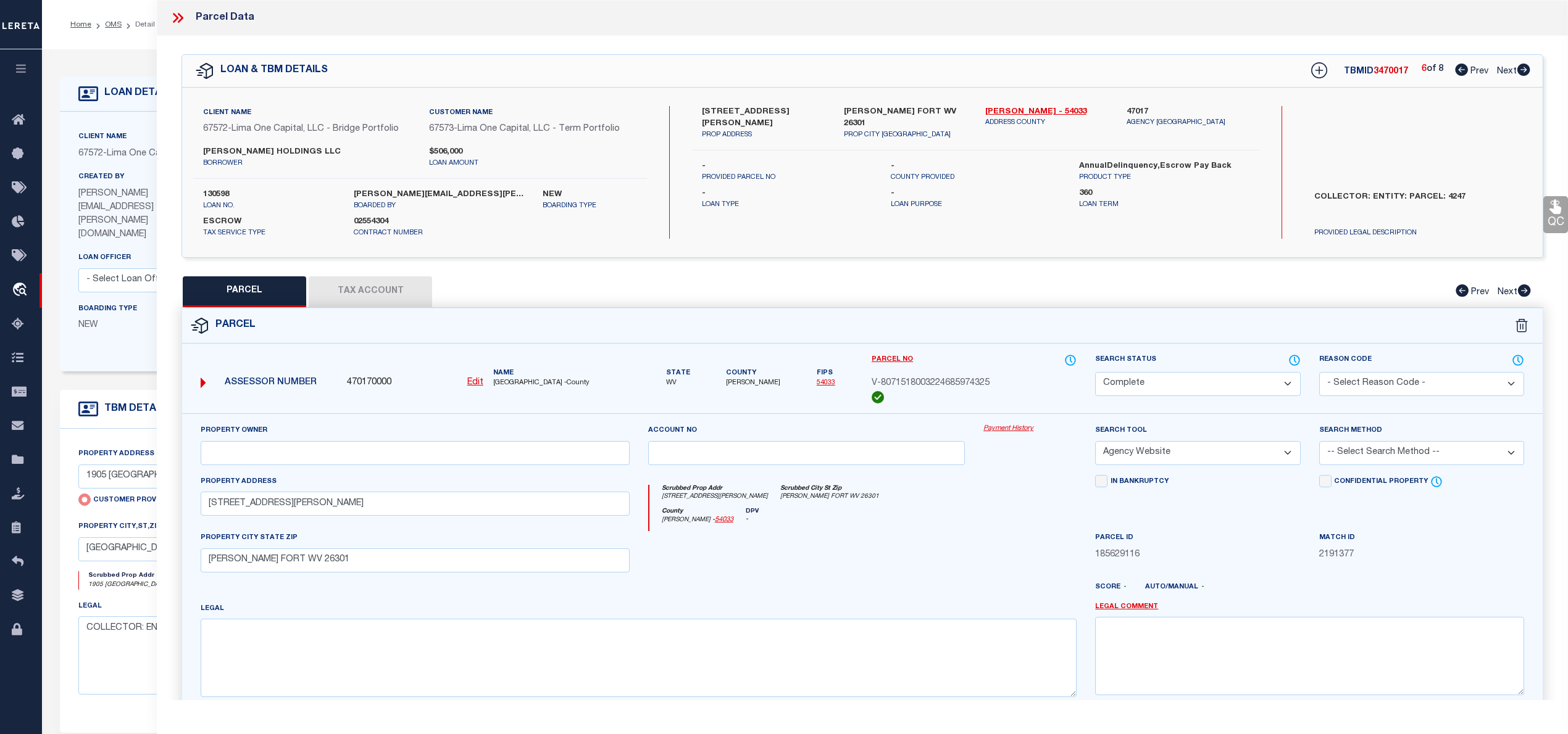
click at [1526, 69] on icon at bounding box center [1524, 70] width 13 height 12
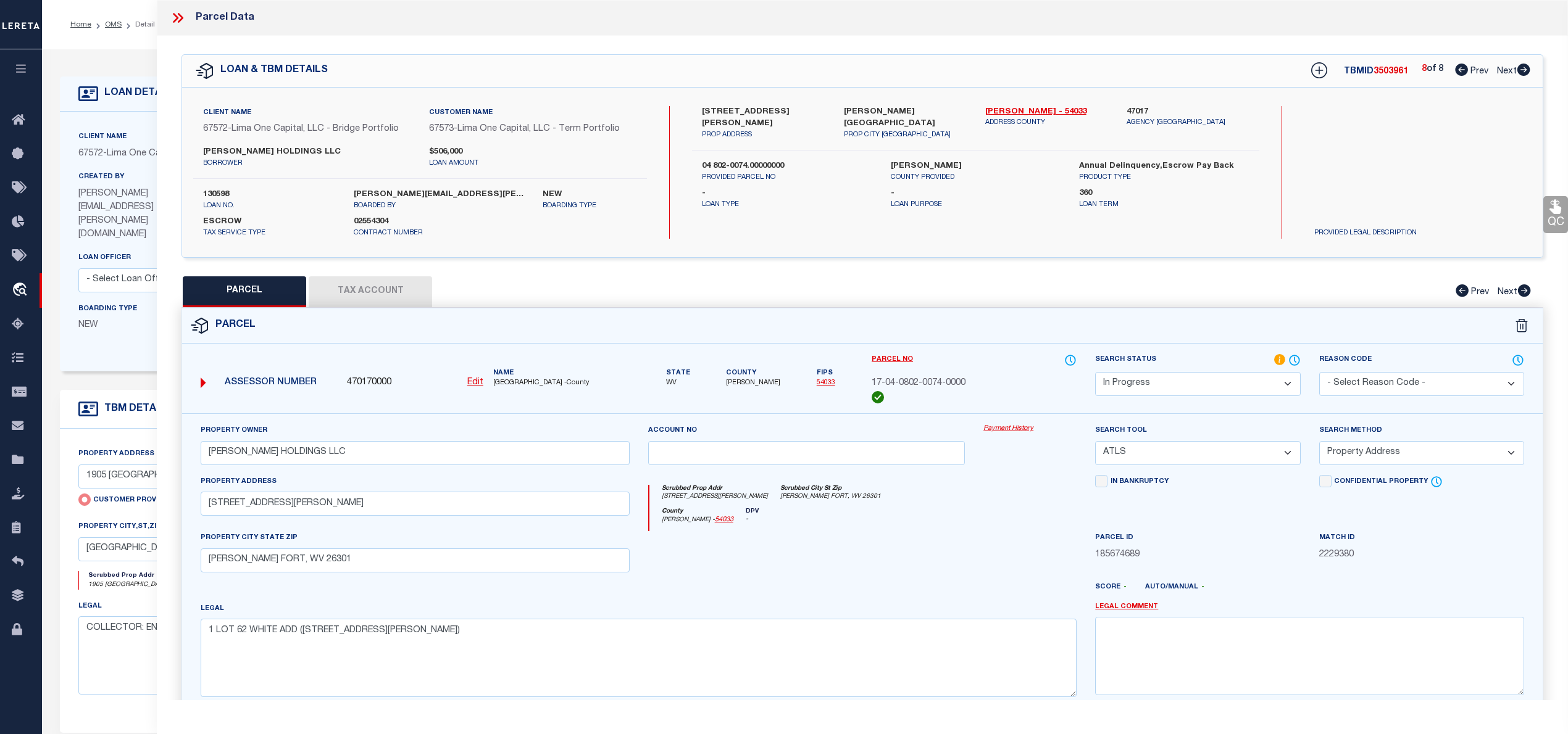
click at [1458, 68] on icon at bounding box center [1462, 70] width 13 height 12
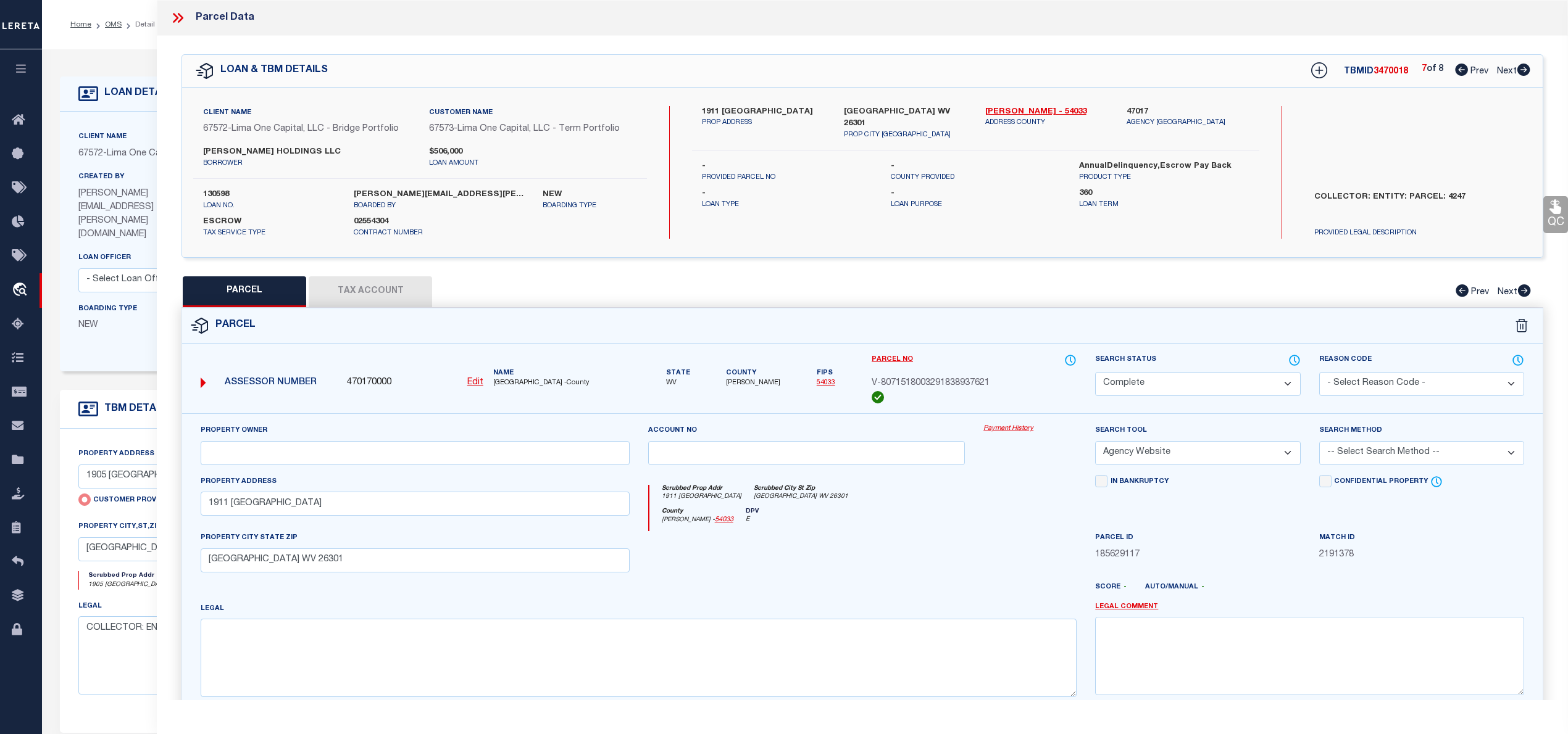
click at [1522, 71] on icon at bounding box center [1524, 70] width 13 height 12
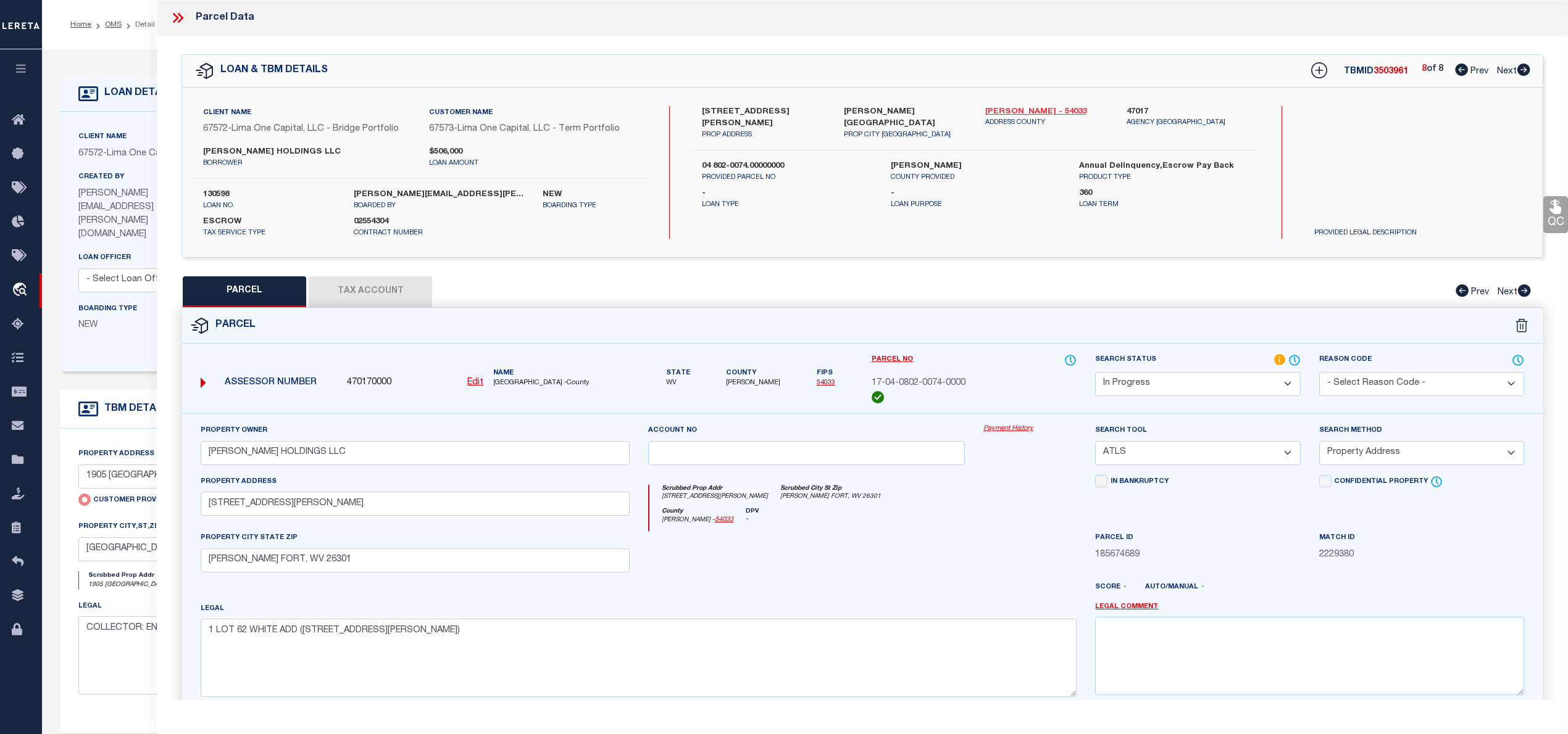
click at [1008, 109] on link "[PERSON_NAME] - 54033" at bounding box center [1046, 112] width 123 height 12
copy label "208 [PERSON_NAME]"
drag, startPoint x: 695, startPoint y: 107, endPoint x: 749, endPoint y: 107, distance: 54.0
click at [749, 107] on div "[STREET_ADDRESS][PERSON_NAME] PROP ADDRESS" at bounding box center [763, 124] width 141 height 35
click at [1206, 457] on select "-- Select Search Tool -- 3rd Party Website Agency File Agency Website ATLS CNV-…" at bounding box center [1198, 453] width 205 height 24
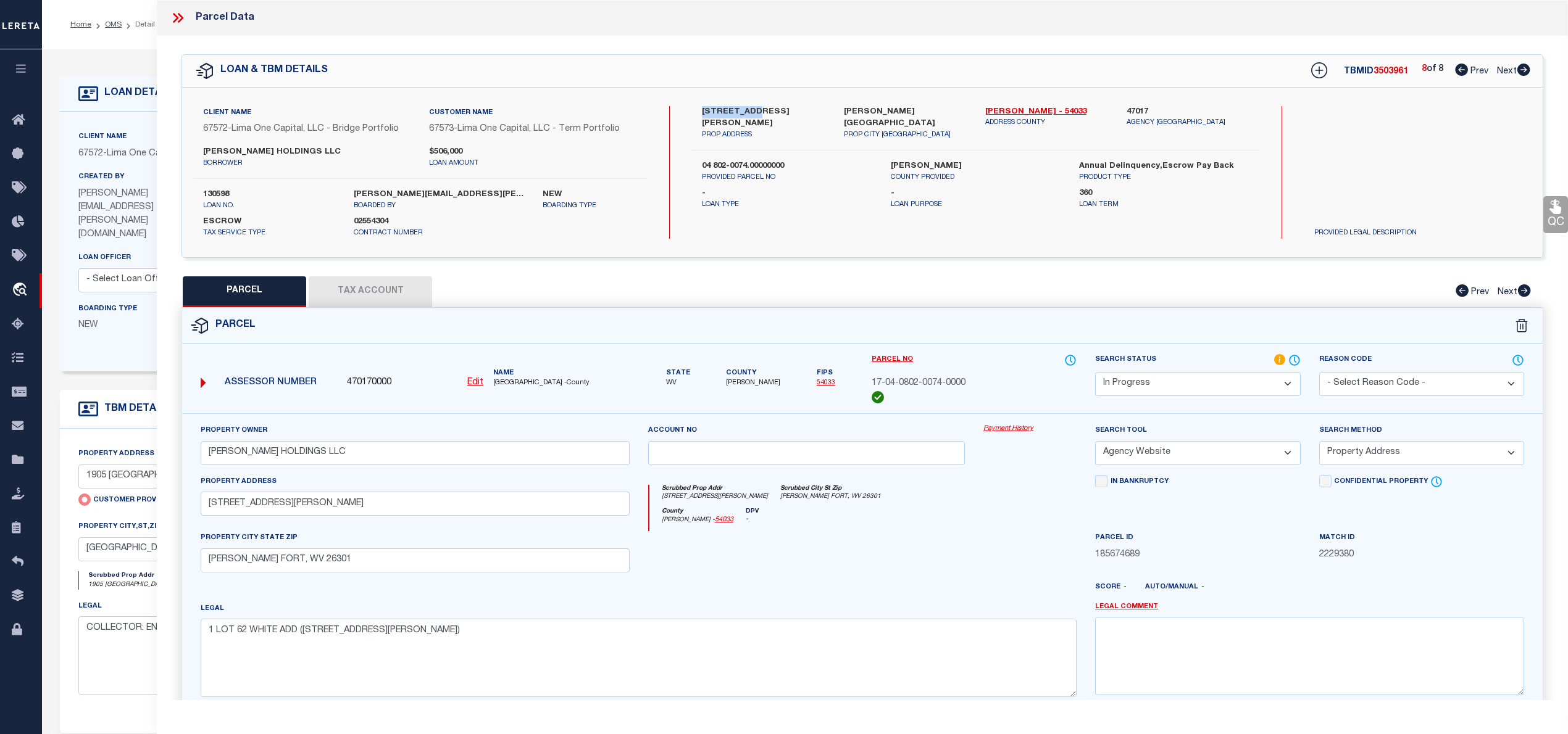
click at [1095, 443] on select "-- Select Search Tool -- 3rd Party Website Agency File Agency Website ATLS CNV-…" at bounding box center [1198, 453] width 205 height 24
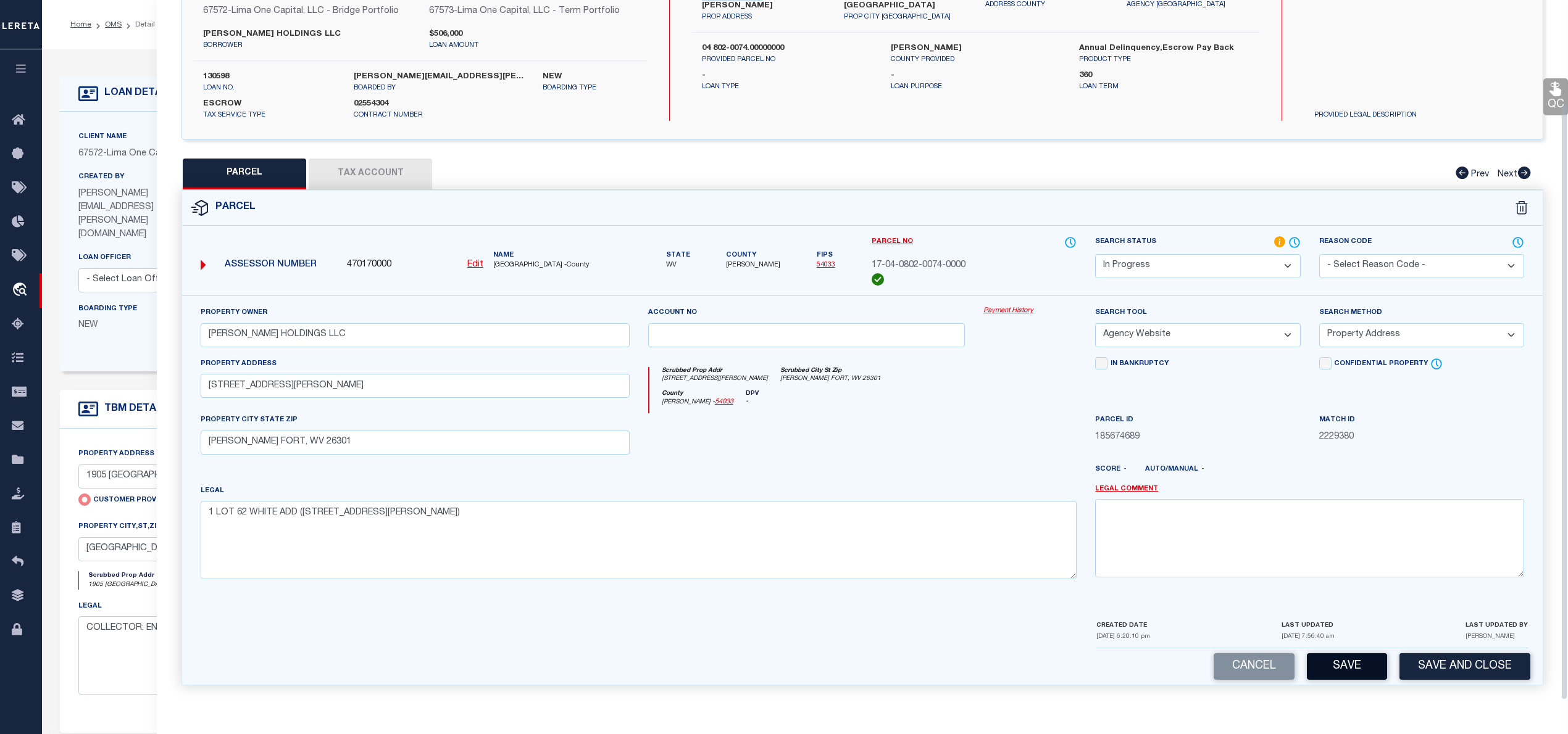
click at [1357, 664] on button "Save" at bounding box center [1346, 667] width 81 height 27
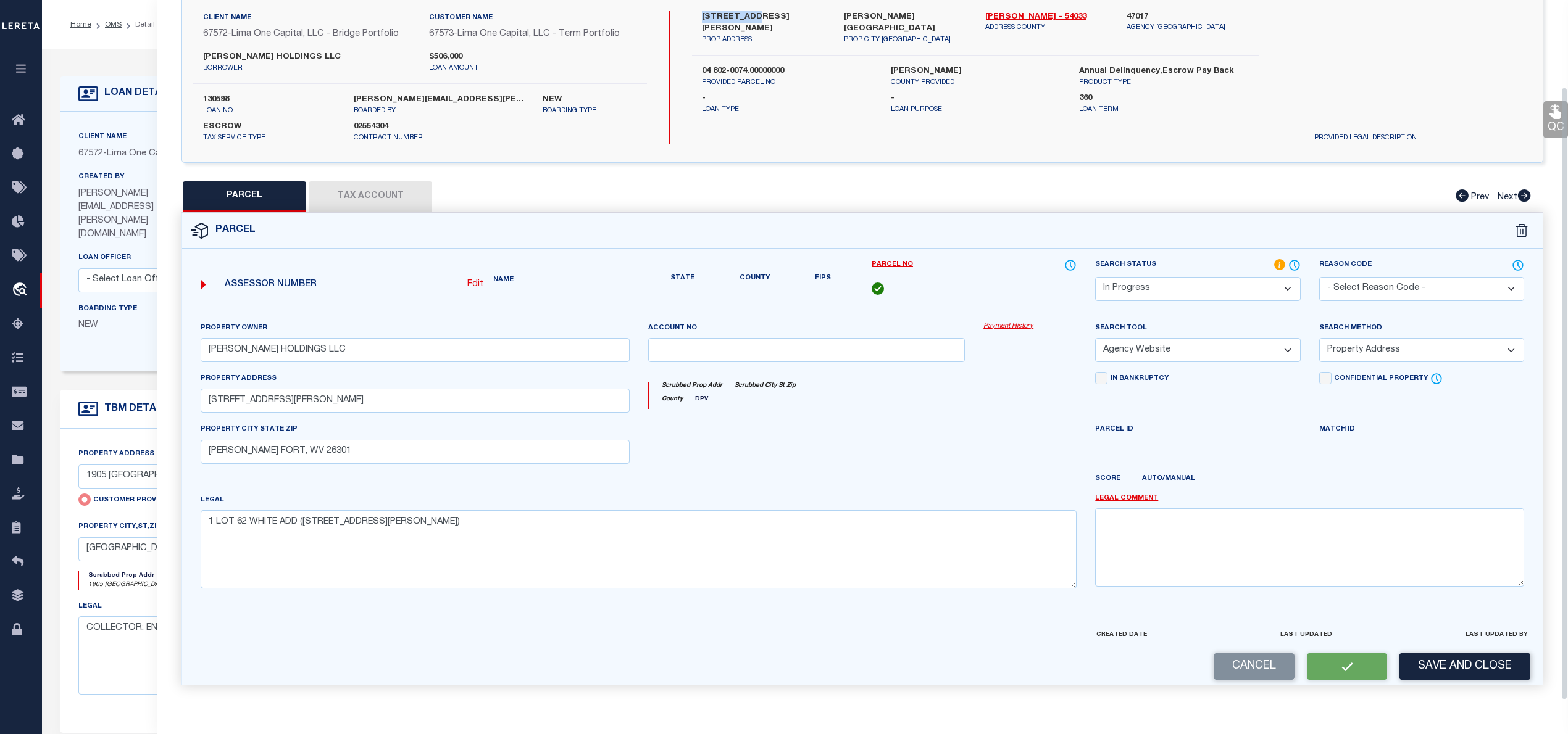
scroll to position [86, 0]
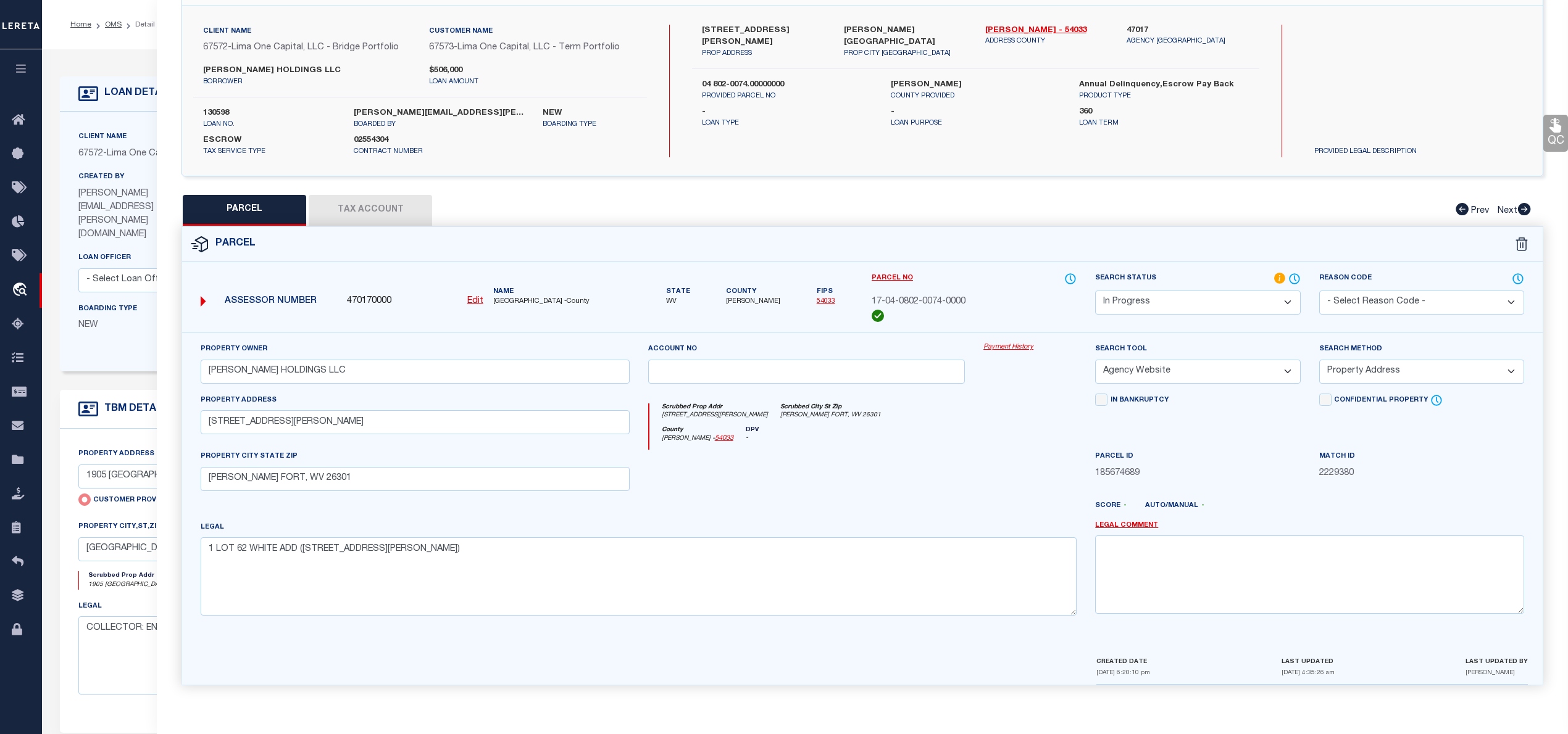
click at [497, 494] on div "Property Owner [PERSON_NAME] HOLDINGS LLC Account no Payment History Search Too…" at bounding box center [862, 483] width 1342 height 282
click at [389, 208] on button "Tax Account" at bounding box center [370, 210] width 124 height 31
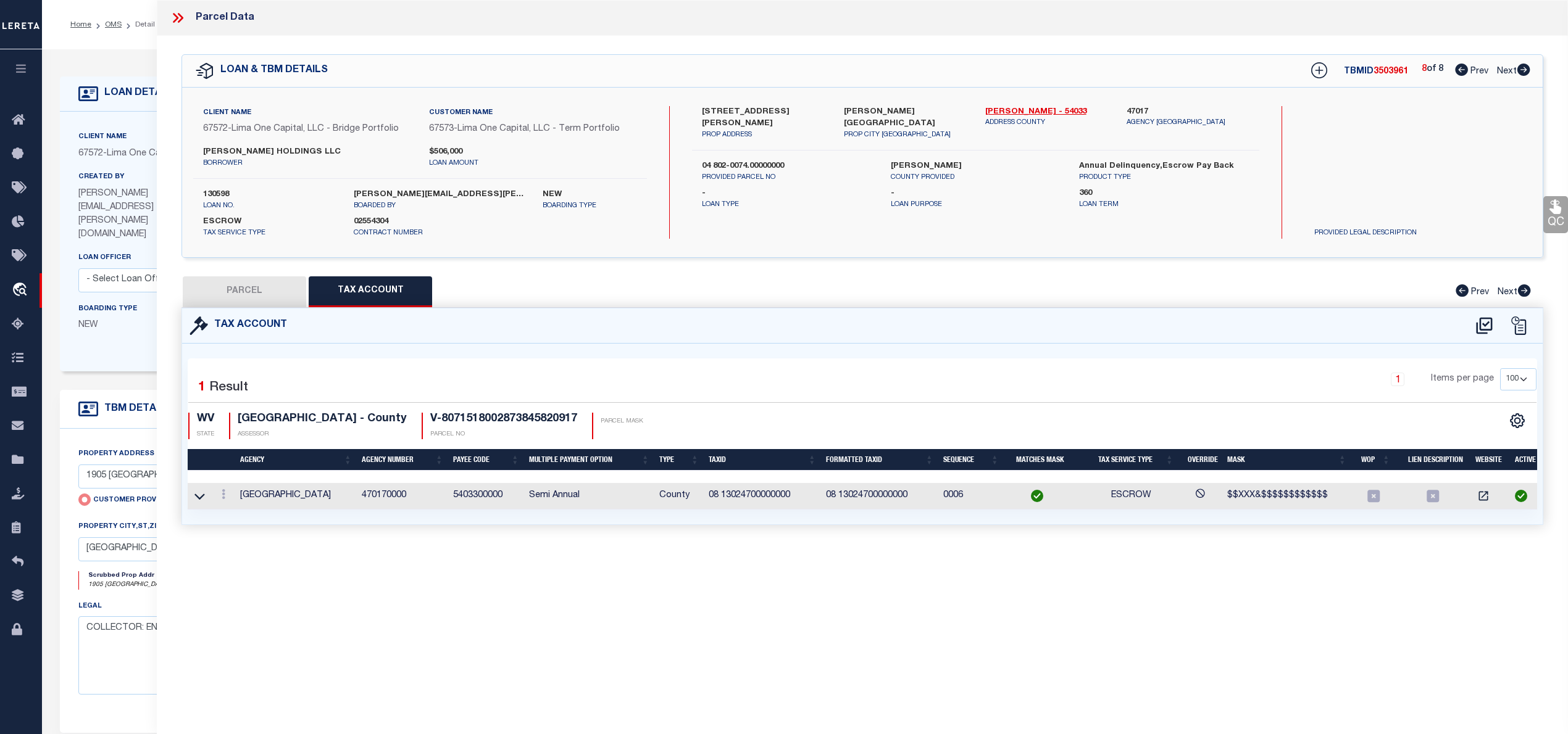
scroll to position [0, 0]
click at [1477, 322] on icon at bounding box center [1484, 326] width 21 height 20
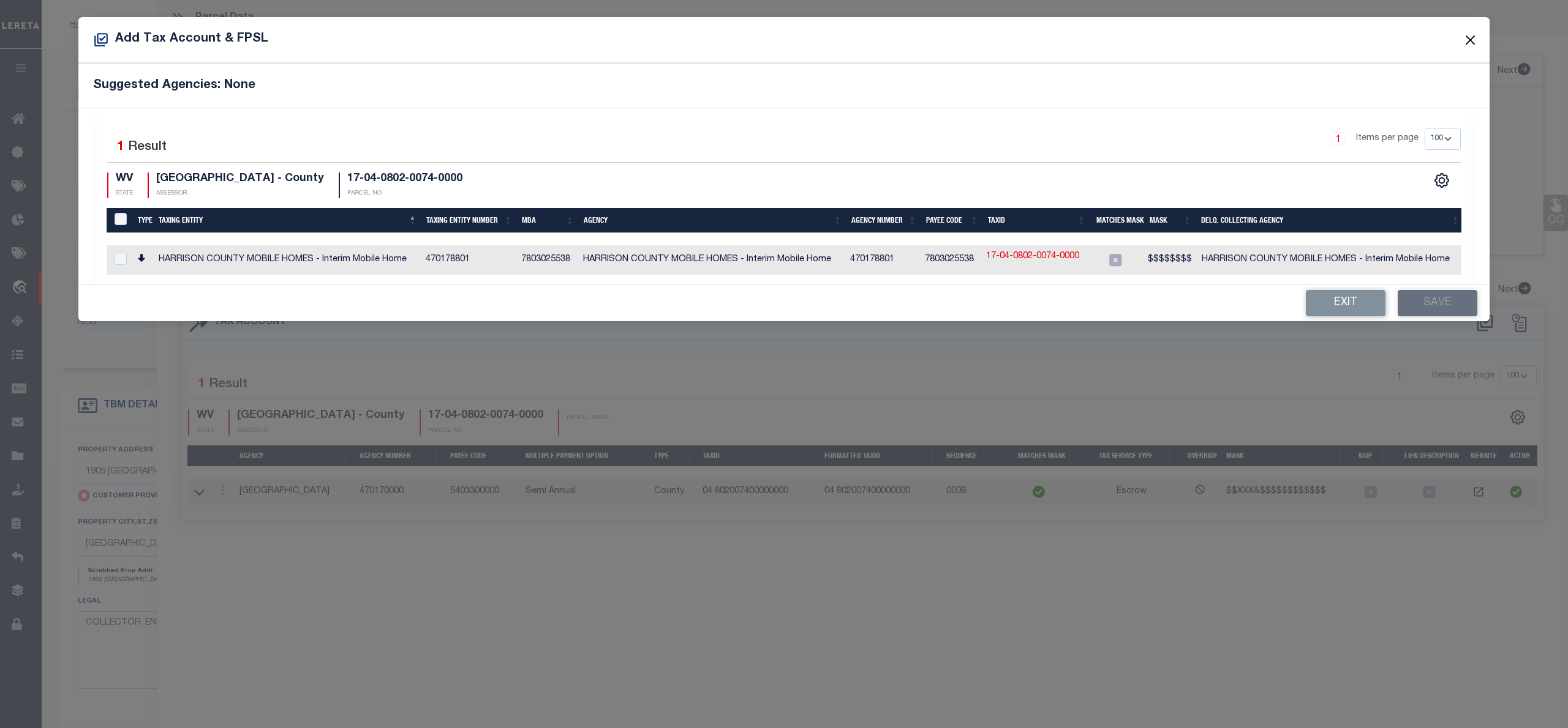
click at [1466, 42] on button "Close" at bounding box center [1470, 40] width 16 height 16
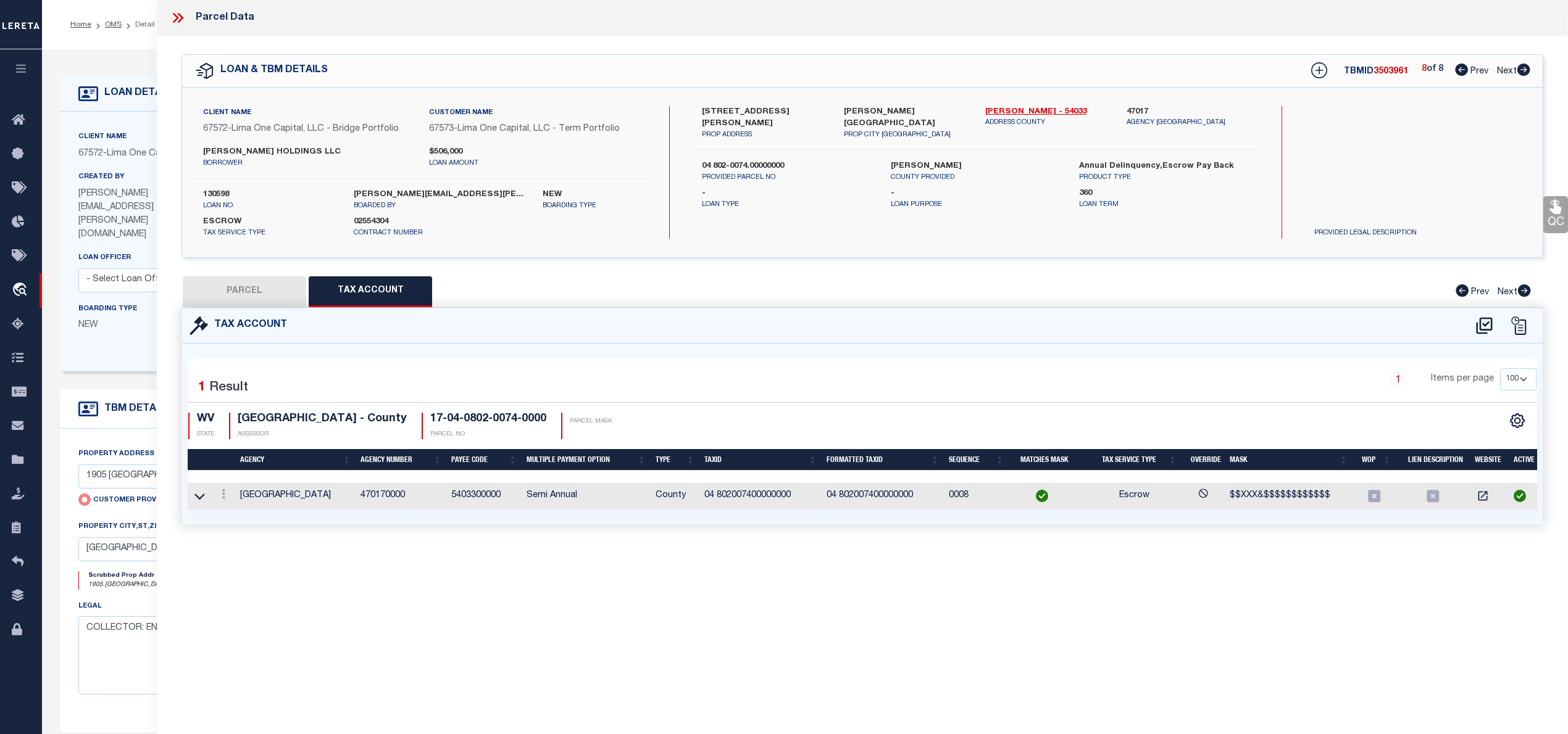
click at [248, 301] on button "PARCEL" at bounding box center [244, 291] width 124 height 31
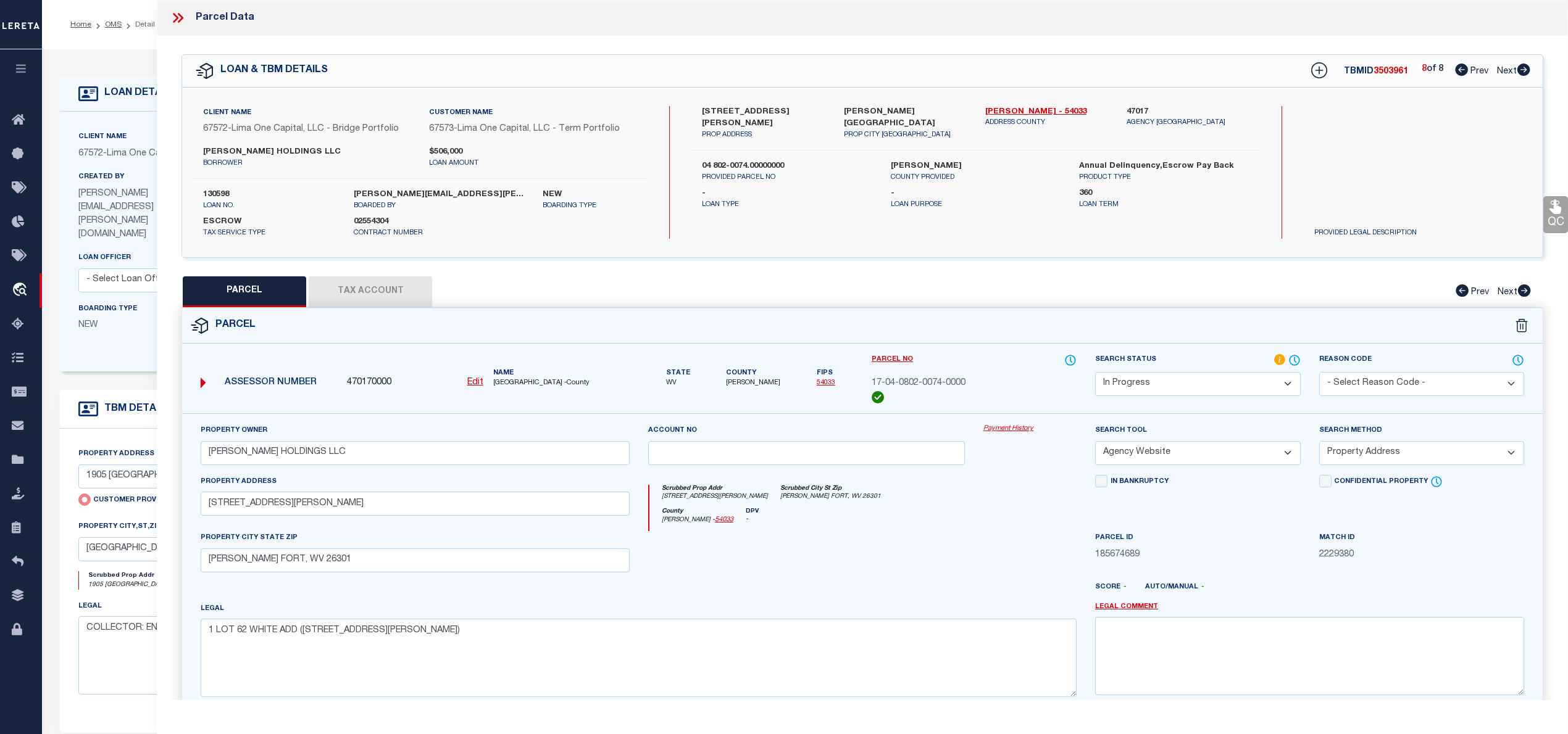
click at [1257, 385] on select "Automated Search Bad Parcel Complete Duplicate Parcel High Dollar Reporting In …" at bounding box center [1198, 384] width 205 height 24
click at [1095, 372] on select "Automated Search Bad Parcel Complete Duplicate Parcel High Dollar Reporting In …" at bounding box center [1198, 384] width 205 height 24
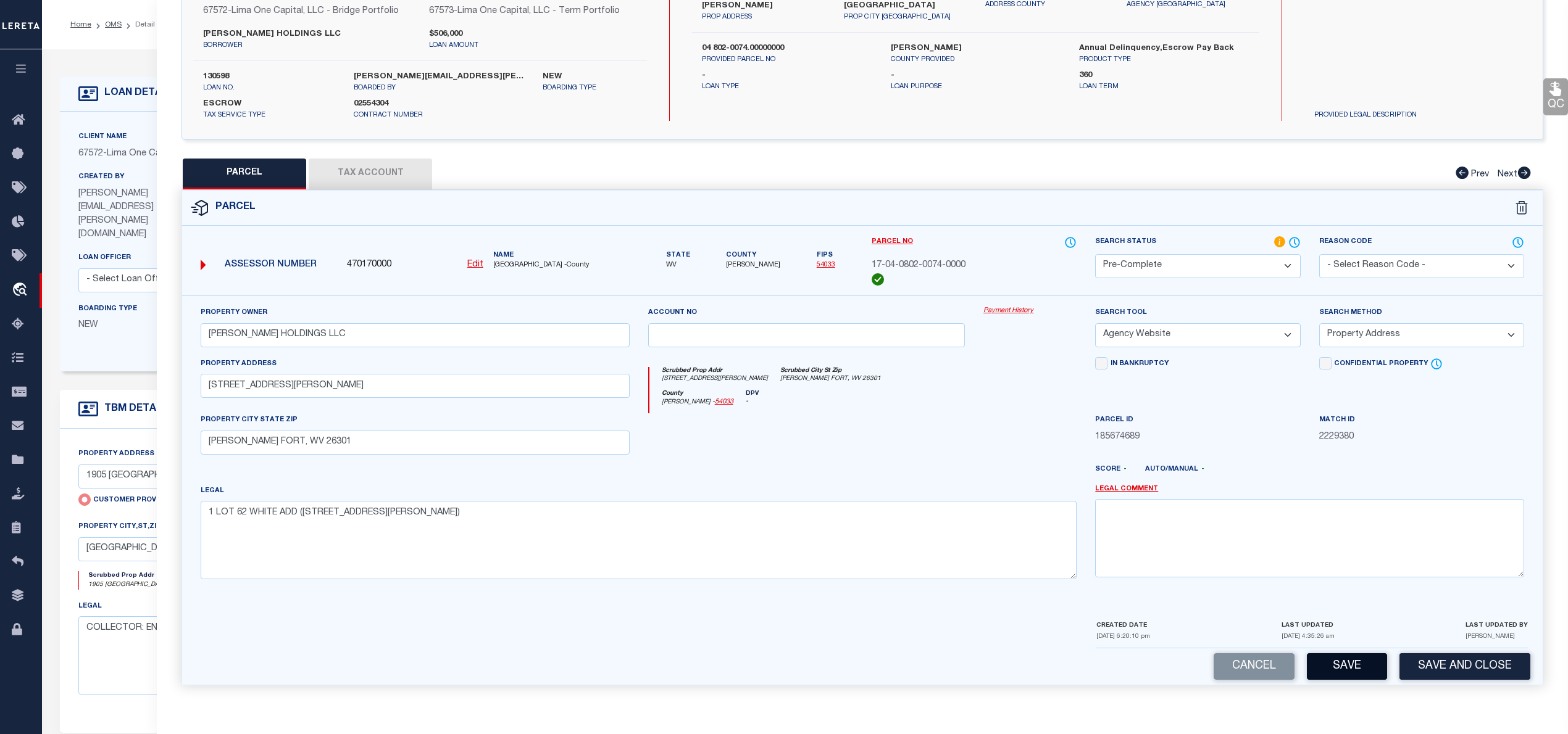
click at [1337, 668] on button "Save" at bounding box center [1346, 667] width 81 height 27
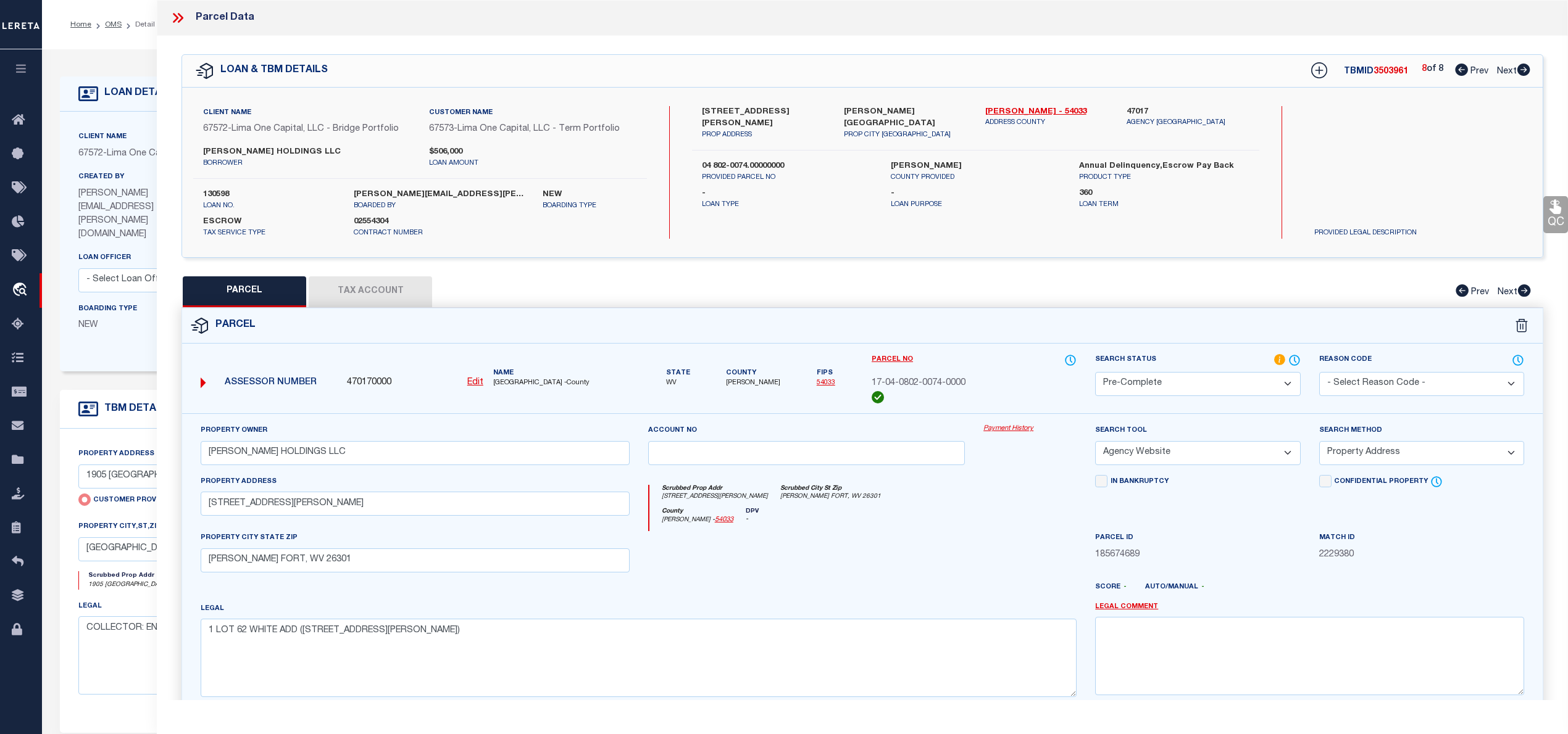
click at [1388, 71] on span "3503961" at bounding box center [1391, 71] width 35 height 8
copy span "3503961"
click at [218, 195] on label "130598" at bounding box center [269, 194] width 132 height 12
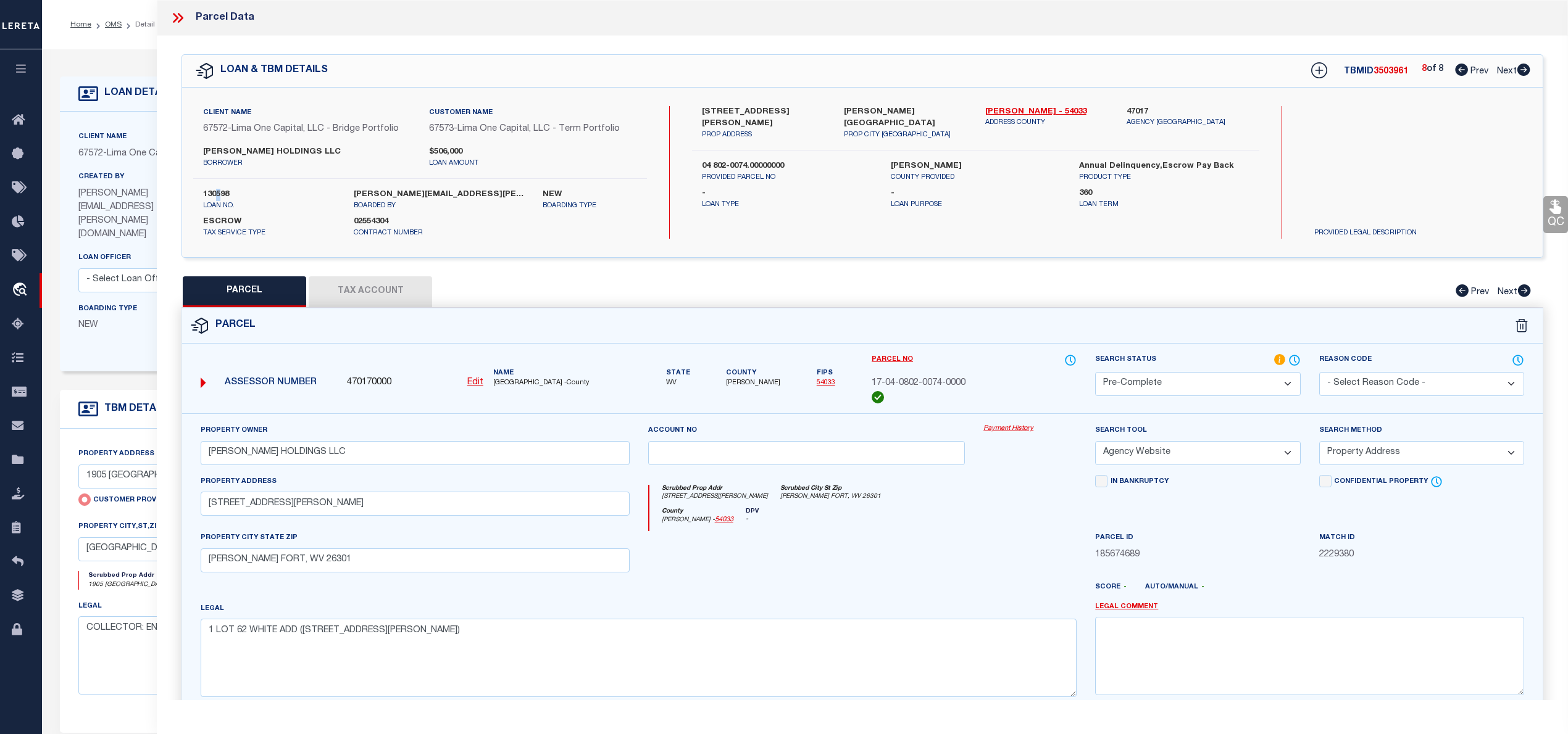
copy label "5"
click at [218, 188] on label "130598" at bounding box center [269, 194] width 132 height 12
drag, startPoint x: 865, startPoint y: 381, endPoint x: 973, endPoint y: 386, distance: 108.1
click at [973, 386] on div "Parcel No 17-04-0802-0074-0000" at bounding box center [973, 384] width 223 height 61
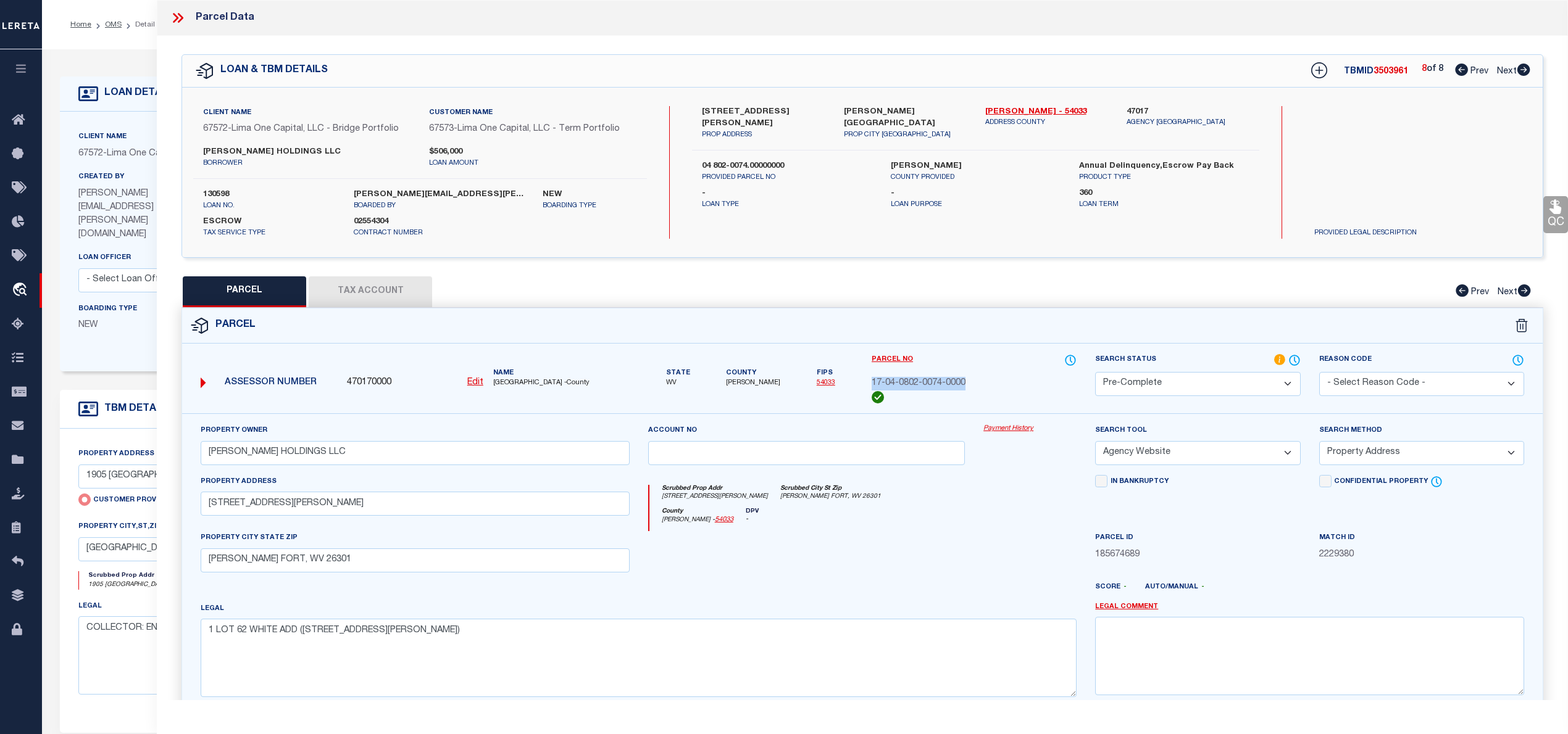
copy span "17-04-0802-0074-0000"
click at [393, 296] on button "Tax Account" at bounding box center [370, 291] width 124 height 31
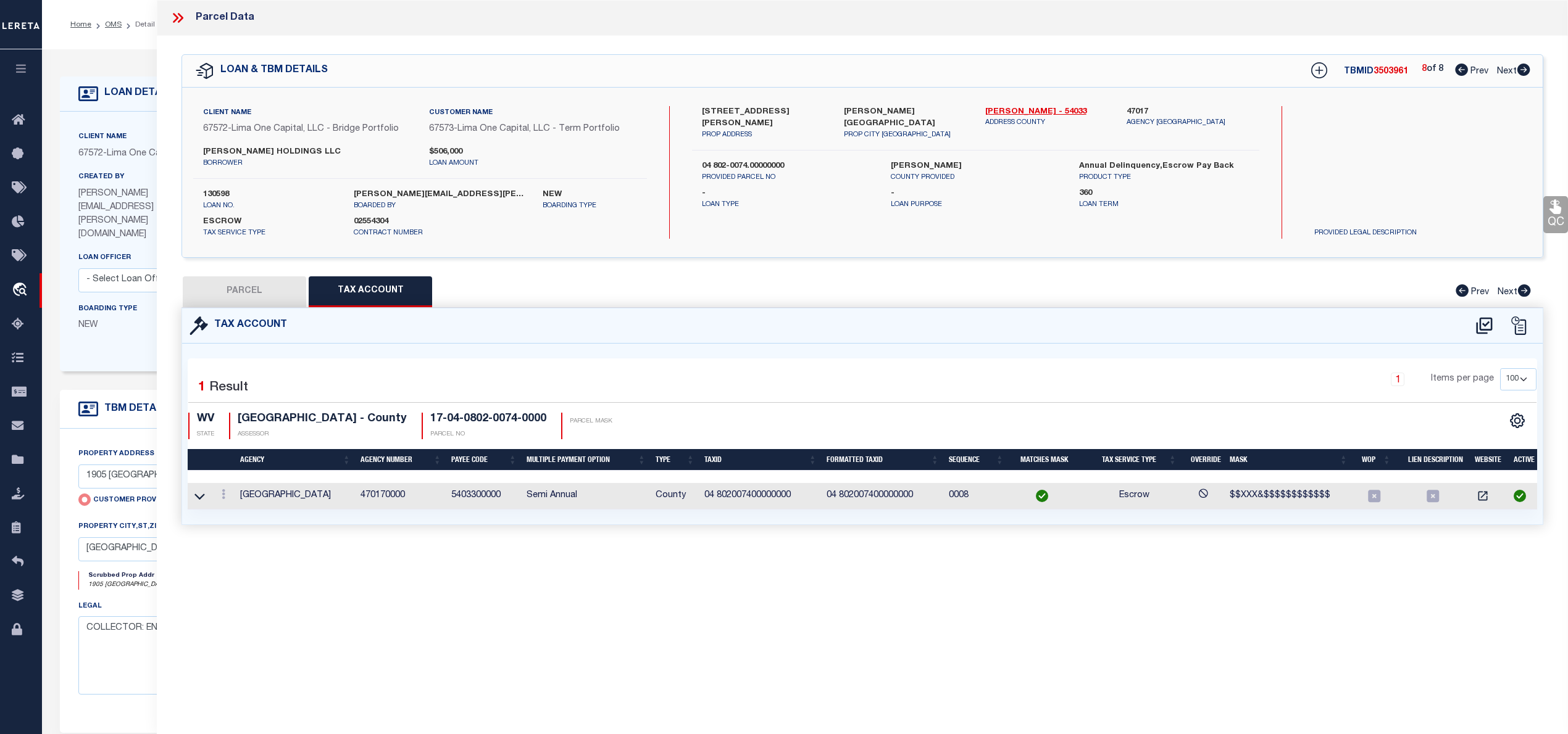
click at [273, 292] on button "PARCEL" at bounding box center [244, 291] width 124 height 31
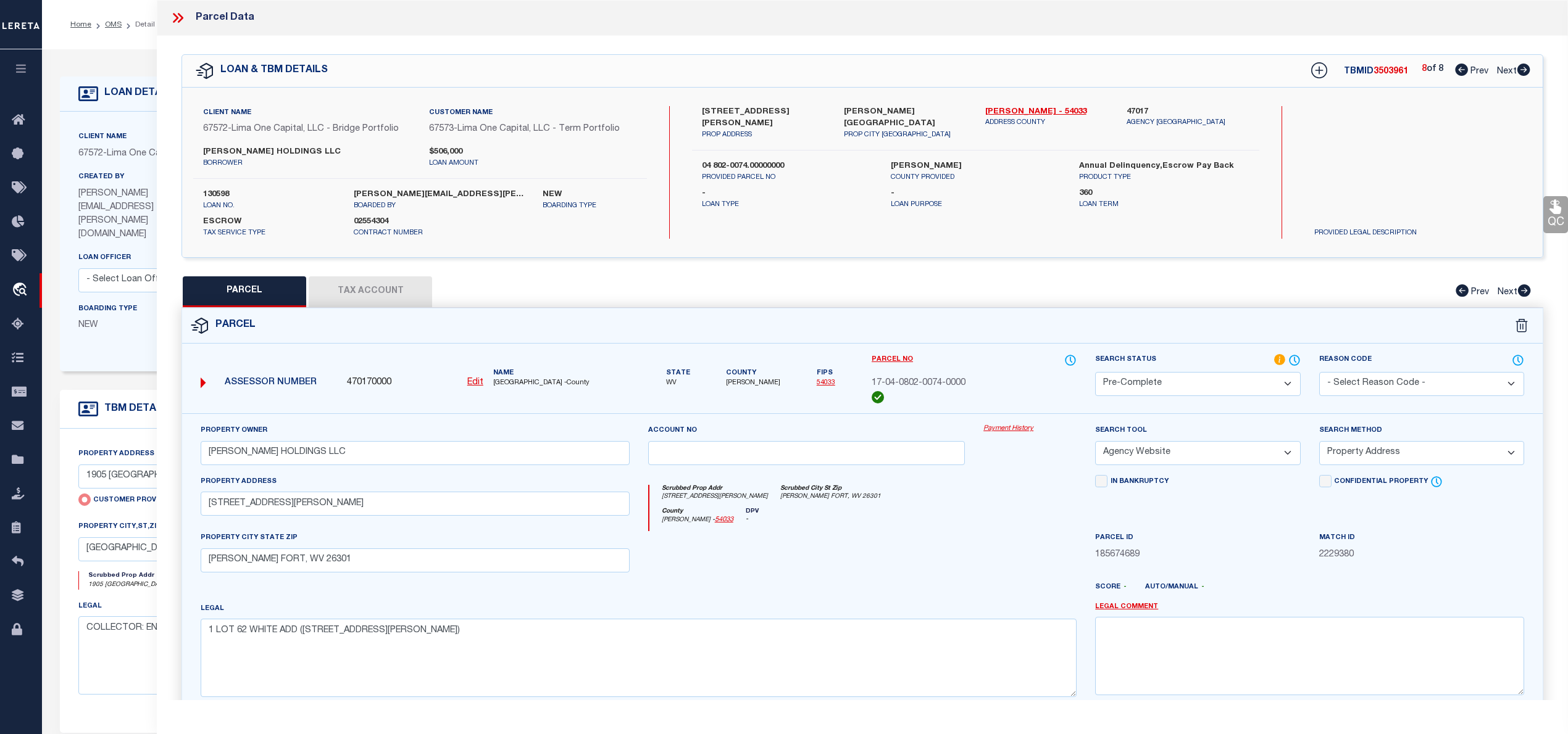
click at [178, 13] on icon at bounding box center [177, 17] width 16 height 16
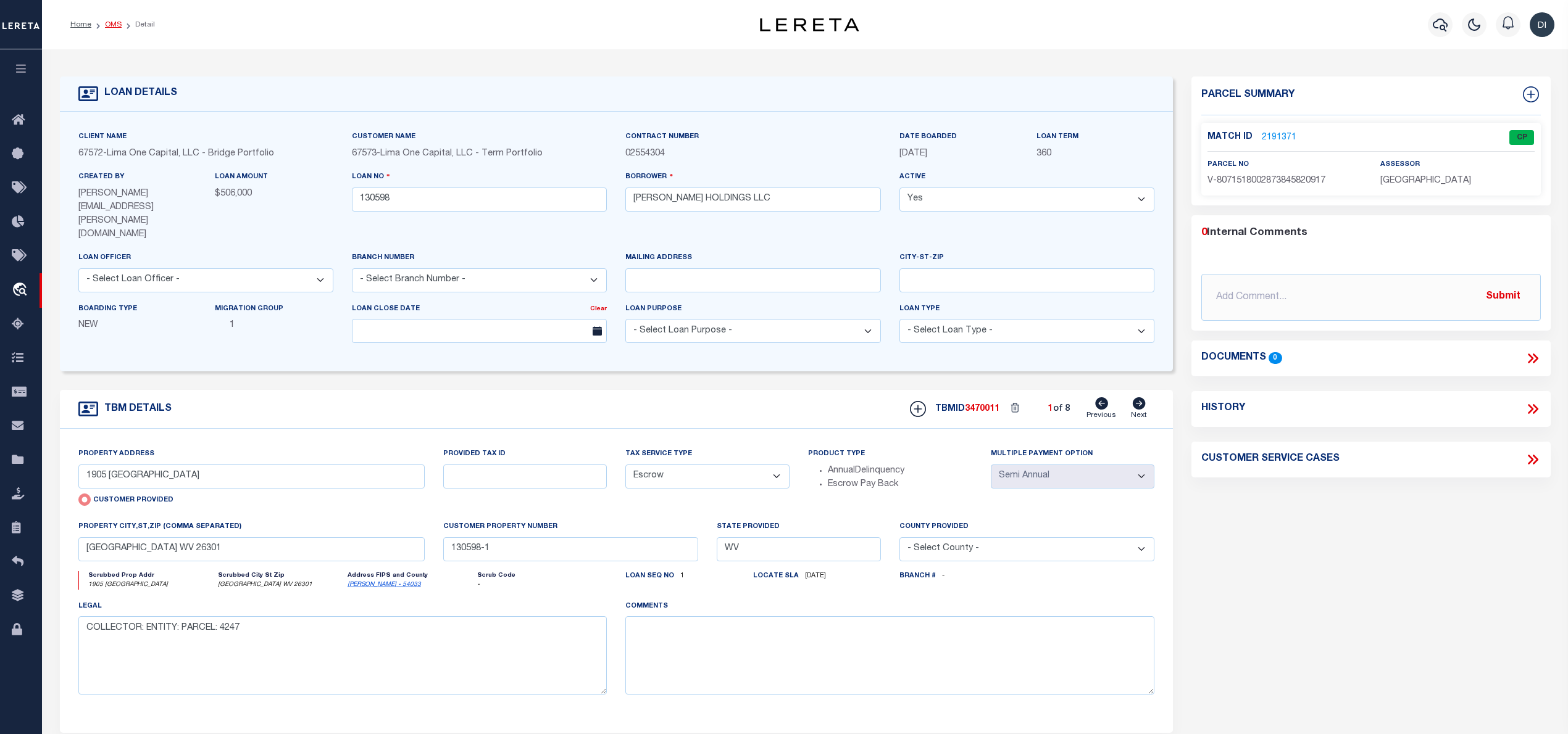
click at [112, 21] on link "OMS" at bounding box center [113, 24] width 17 height 7
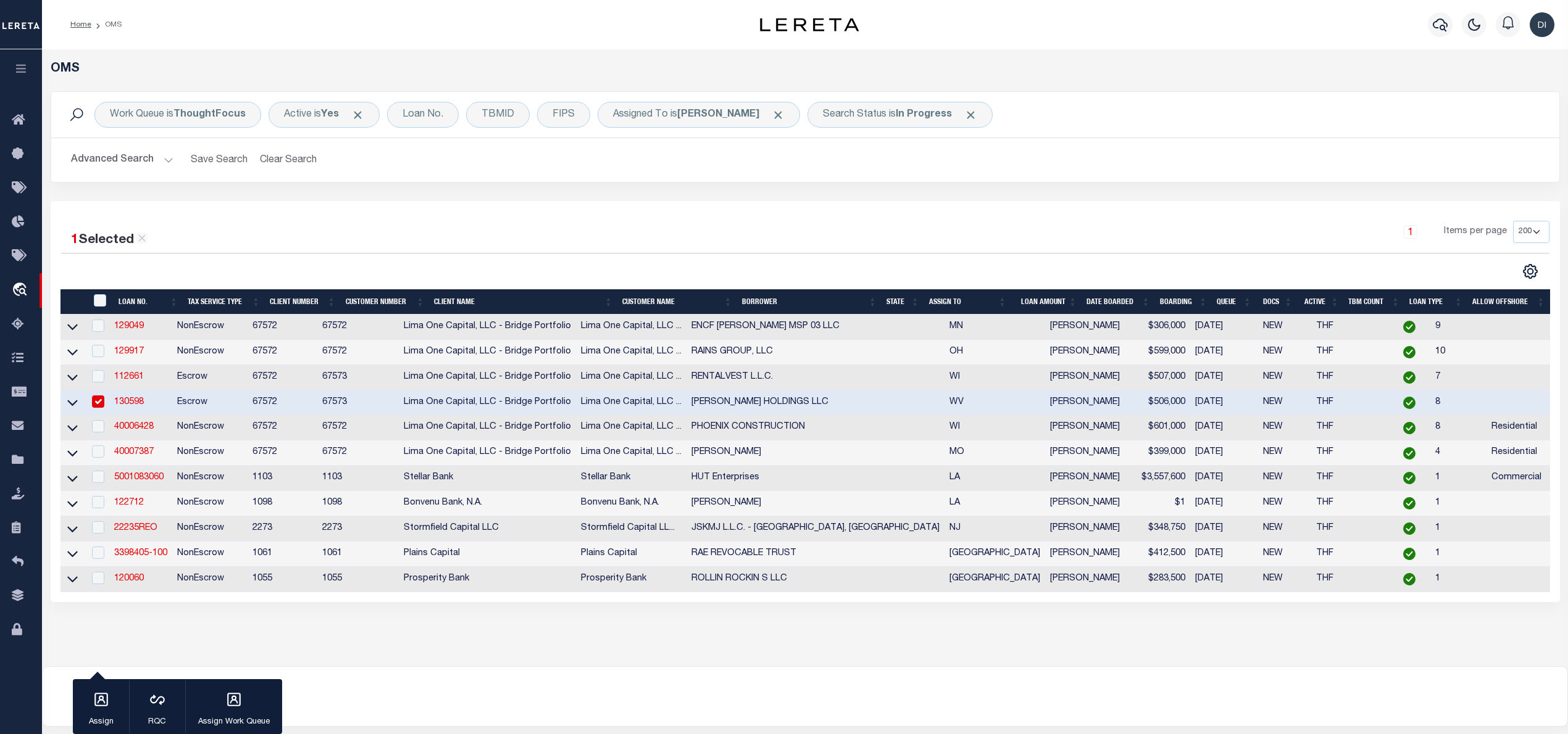
click at [568, 267] on div at bounding box center [434, 271] width 744 height 16
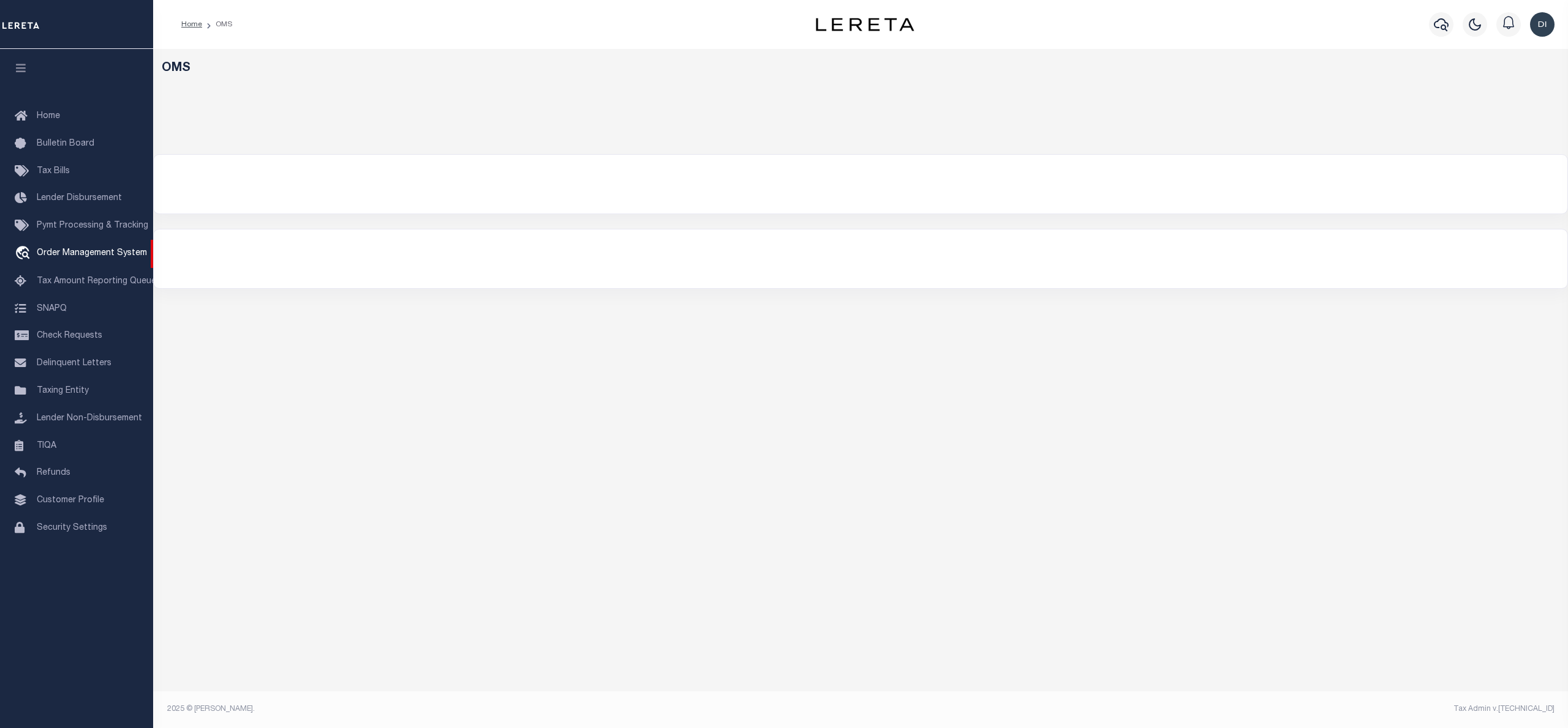
select select "200"
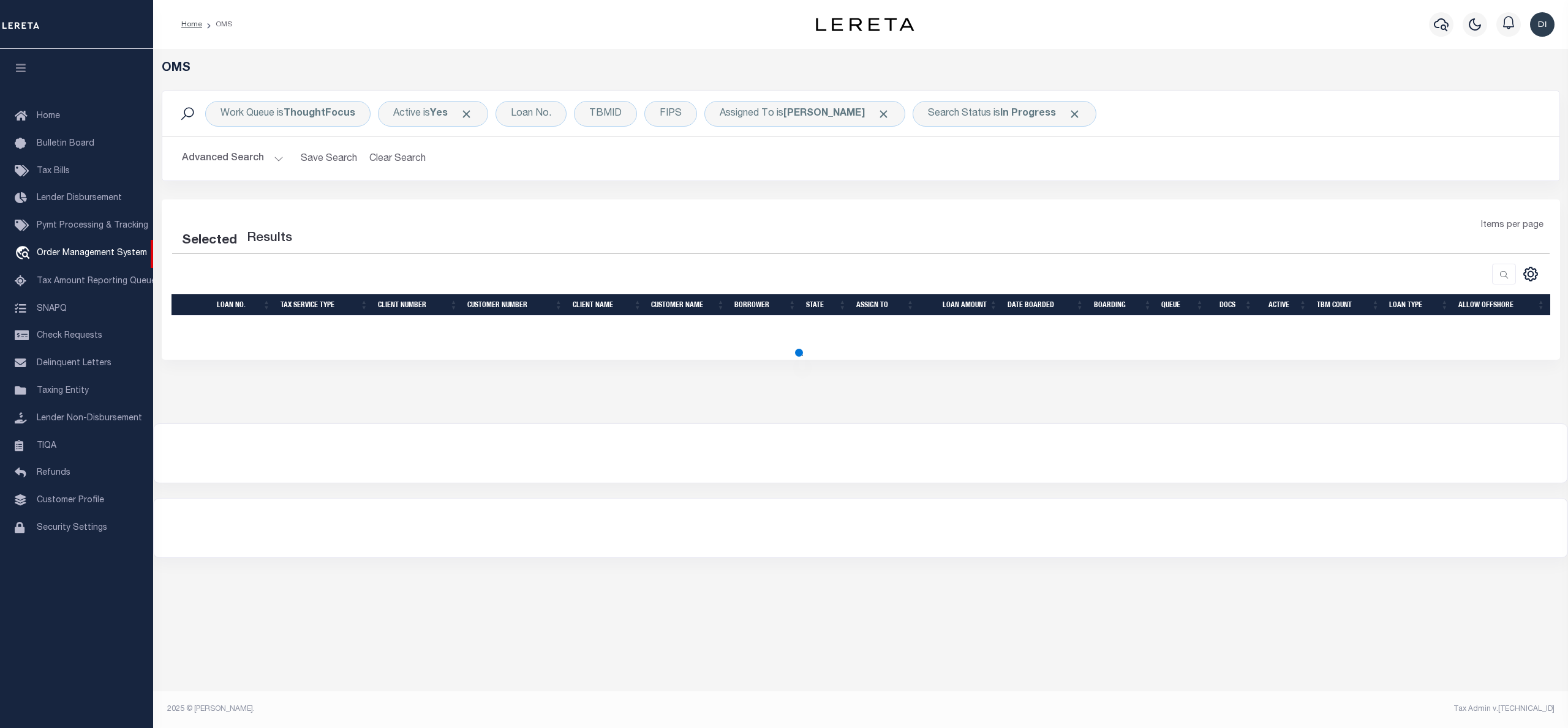
select select "200"
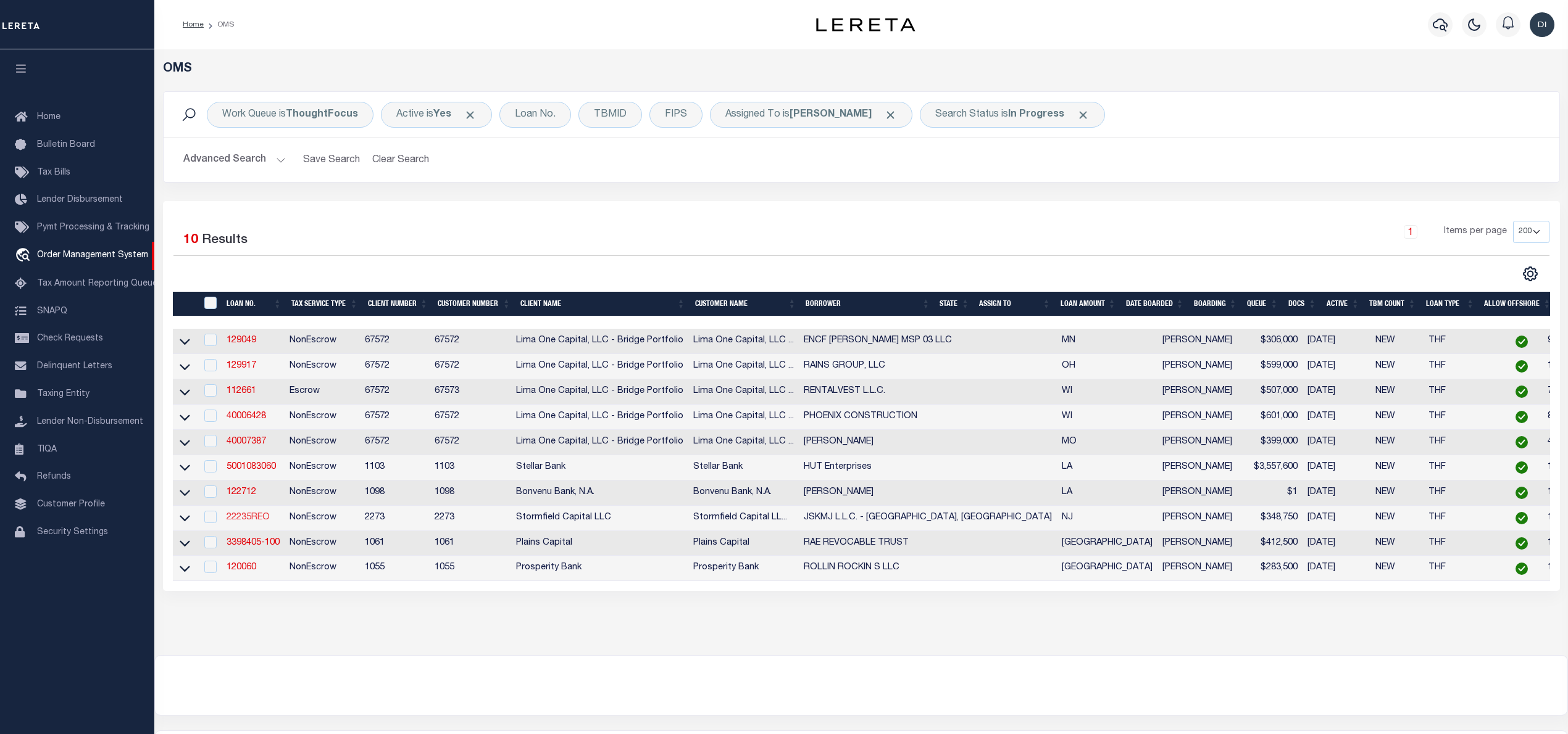
click at [253, 522] on link "22235REO" at bounding box center [248, 517] width 43 height 8
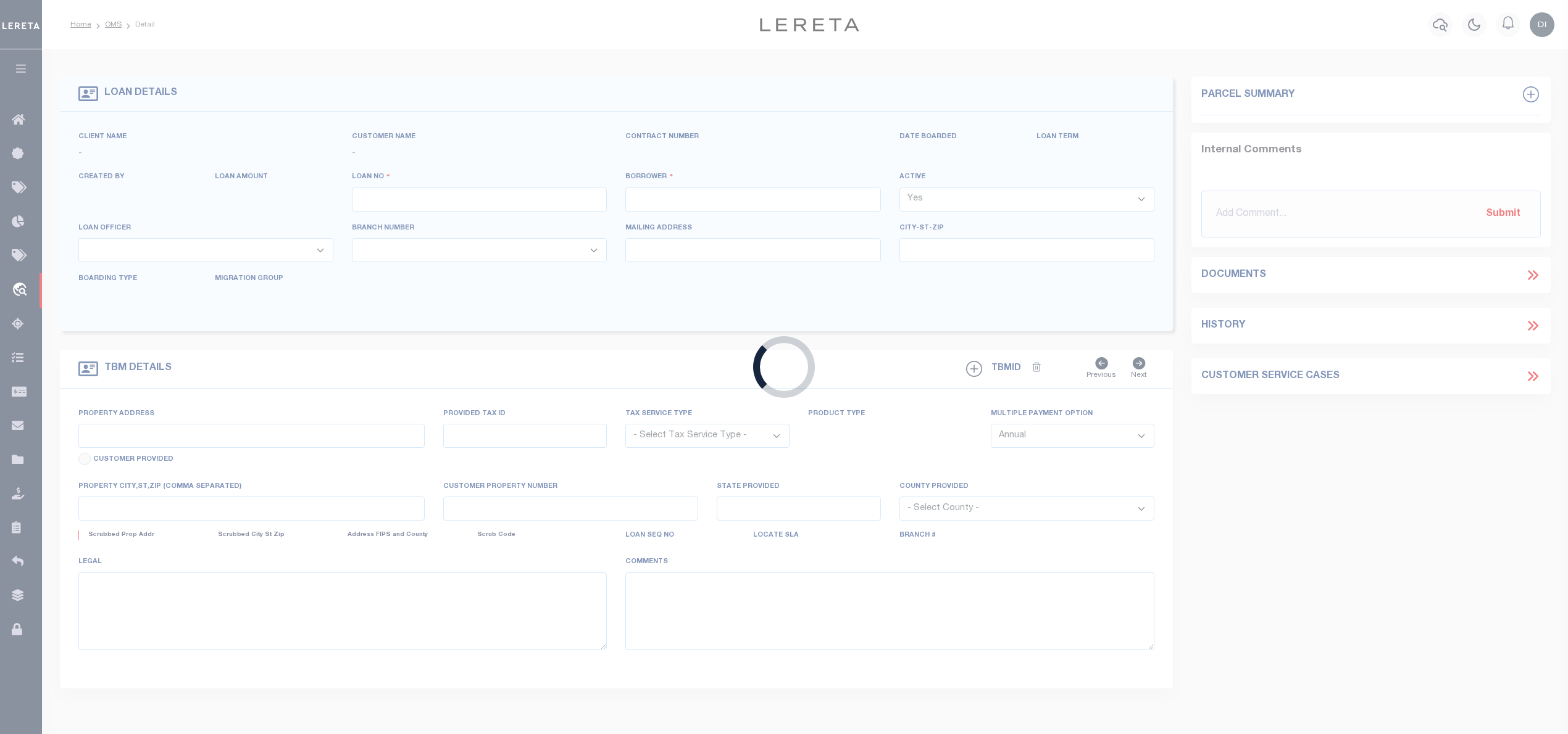
type input "22235REO"
type input "JSKMJ L.L.C. - [GEOGRAPHIC_DATA], [GEOGRAPHIC_DATA]"
select select
type input "[STREET_ADDRESS][US_STATE]"
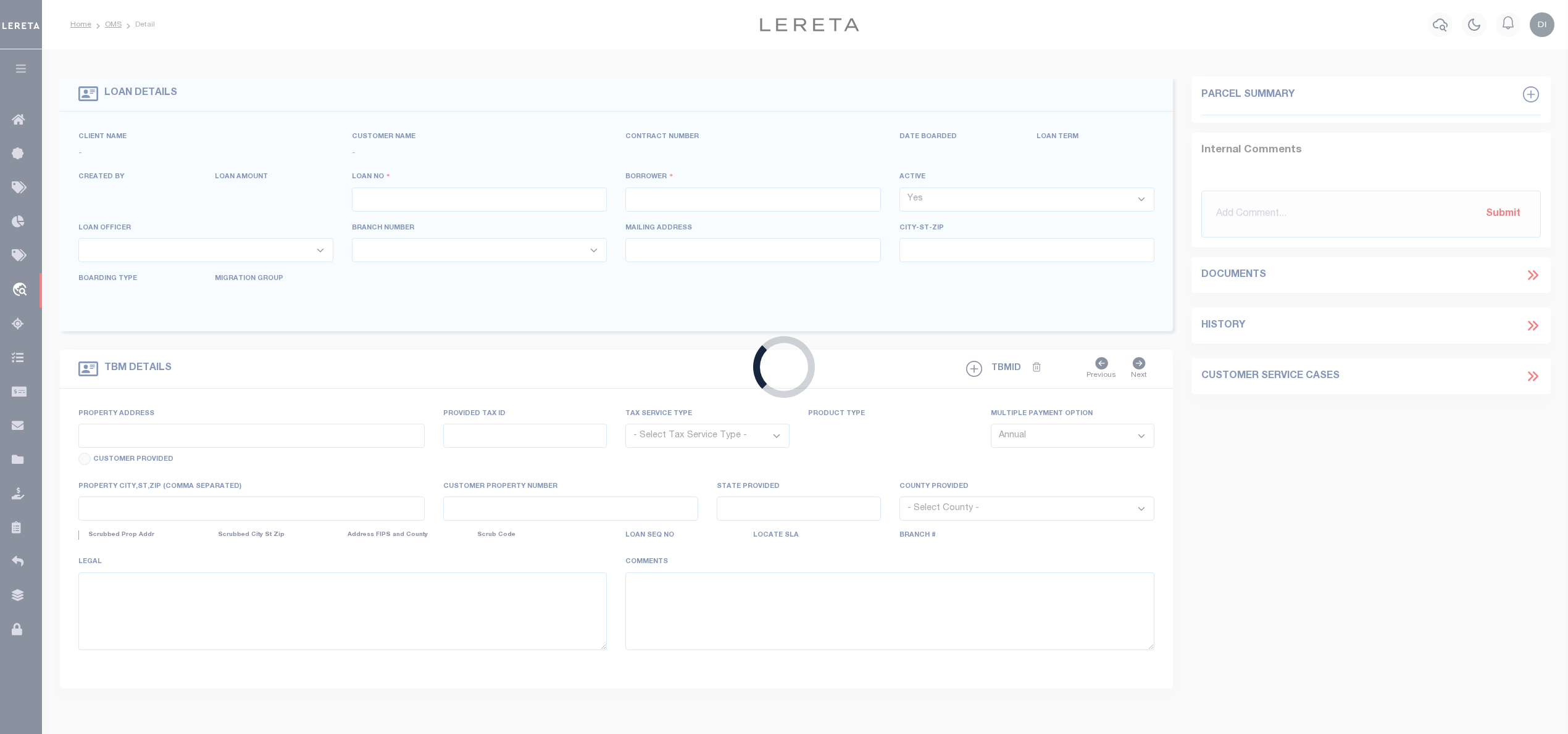
type input "[GEOGRAPHIC_DATA] [GEOGRAPHIC_DATA]"
select select "400"
select select "NonEscrow"
select select "84866"
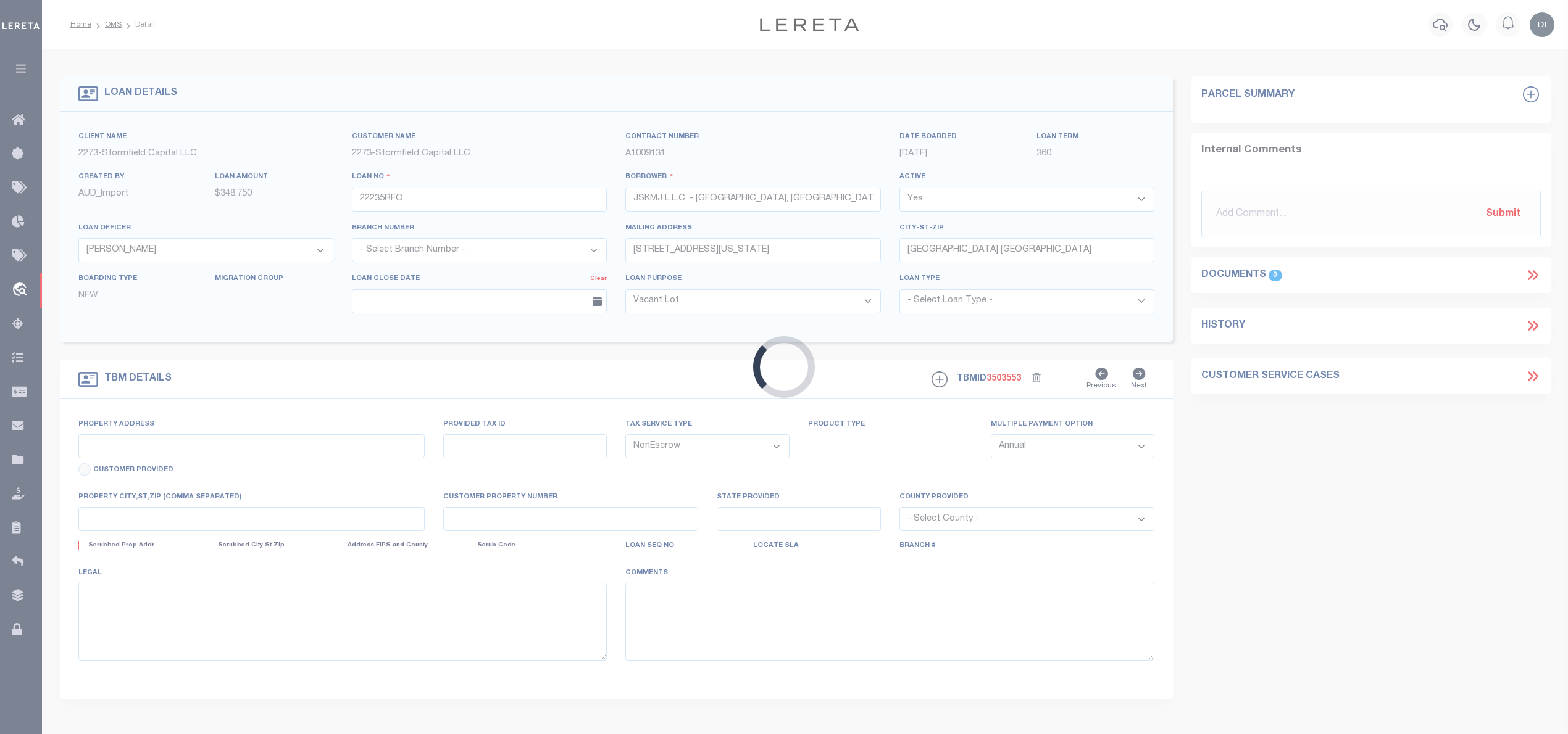
type input "[STREET_ADDRESS]"
type input "1435-40801-0000-00083-0010"
select select
type input "[GEOGRAPHIC_DATA]"
type input "NJ"
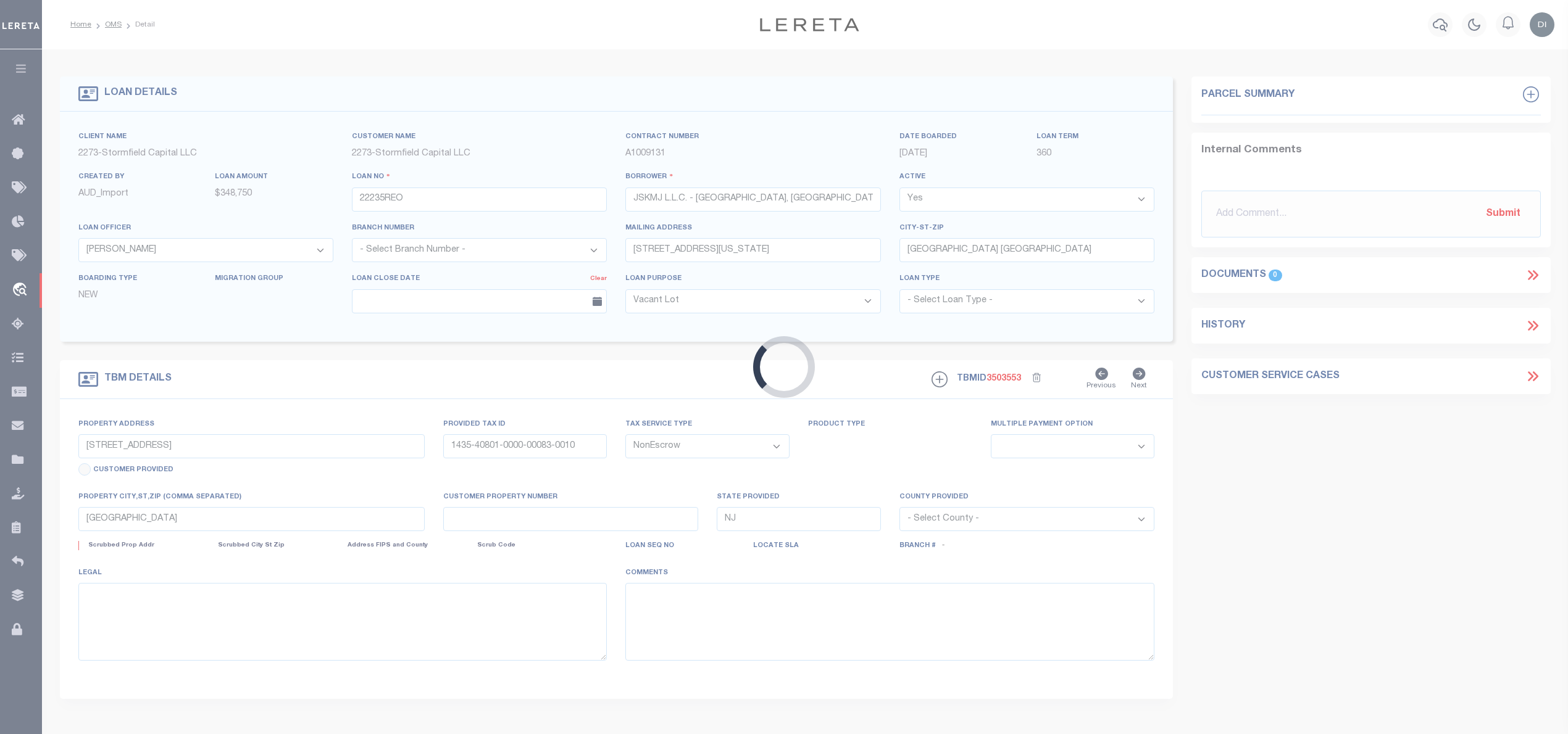
select select
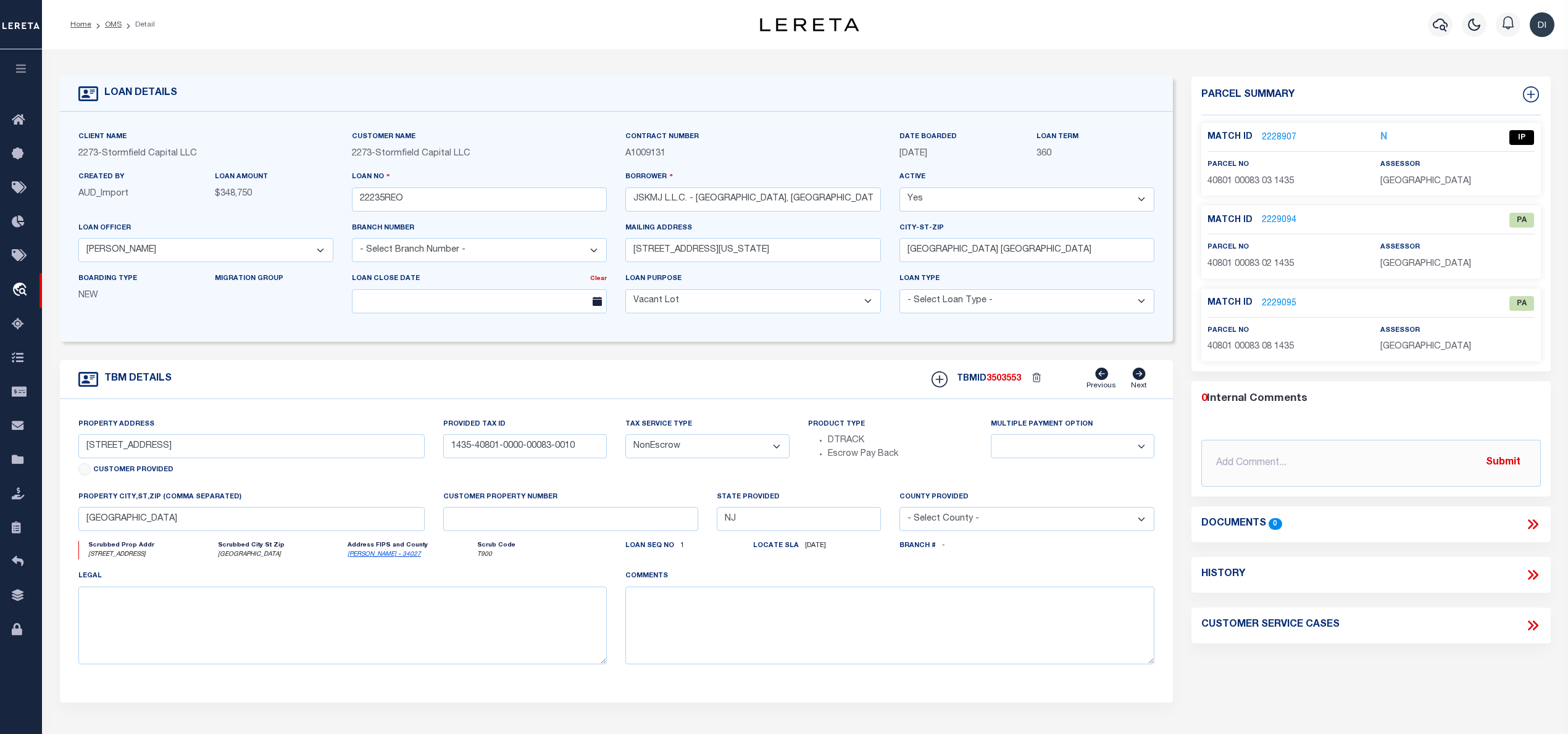
click at [1274, 136] on link "2228907" at bounding box center [1279, 138] width 35 height 13
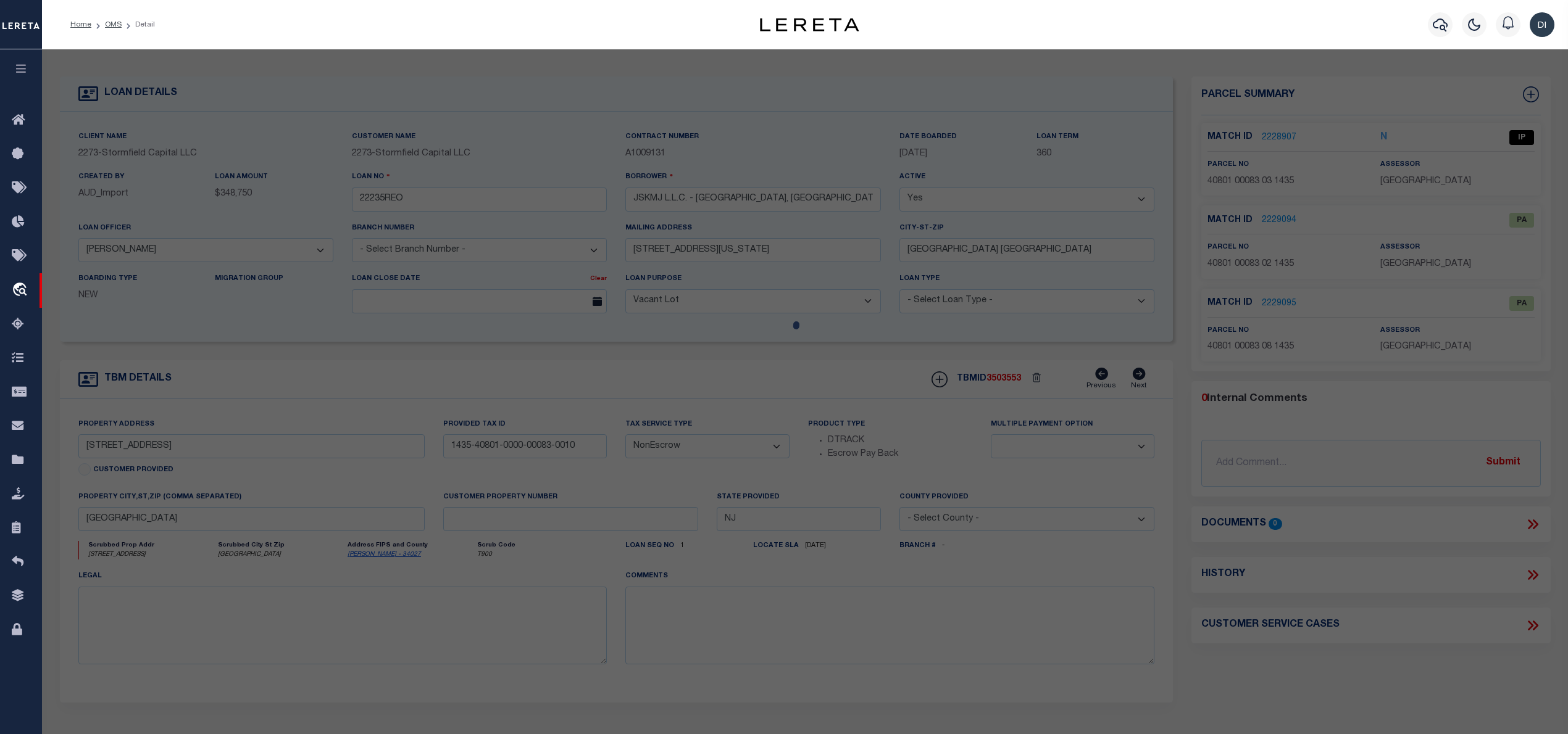
checkbox input "false"
select select "IP"
type input "JSKMJ LLC"
select select "ATL"
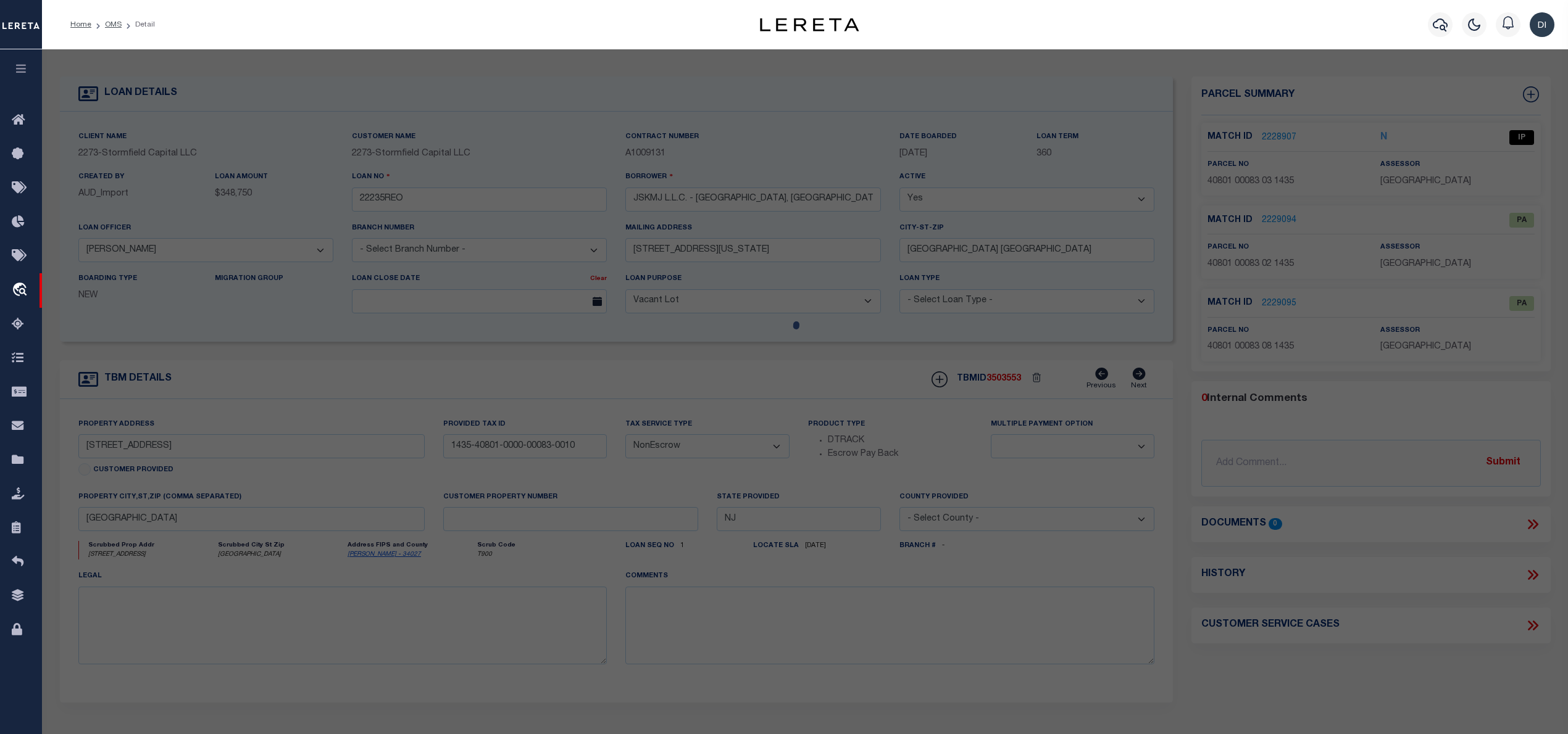
select select "ADD"
type input "[STREET_ADDRESS]"
checkbox input "false"
type input "[GEOGRAPHIC_DATA]"
type textarea "LOT:83.03 BLK:40801 DIST:35 CITY/MUNI/TWP:ROCKAWAY TWP"
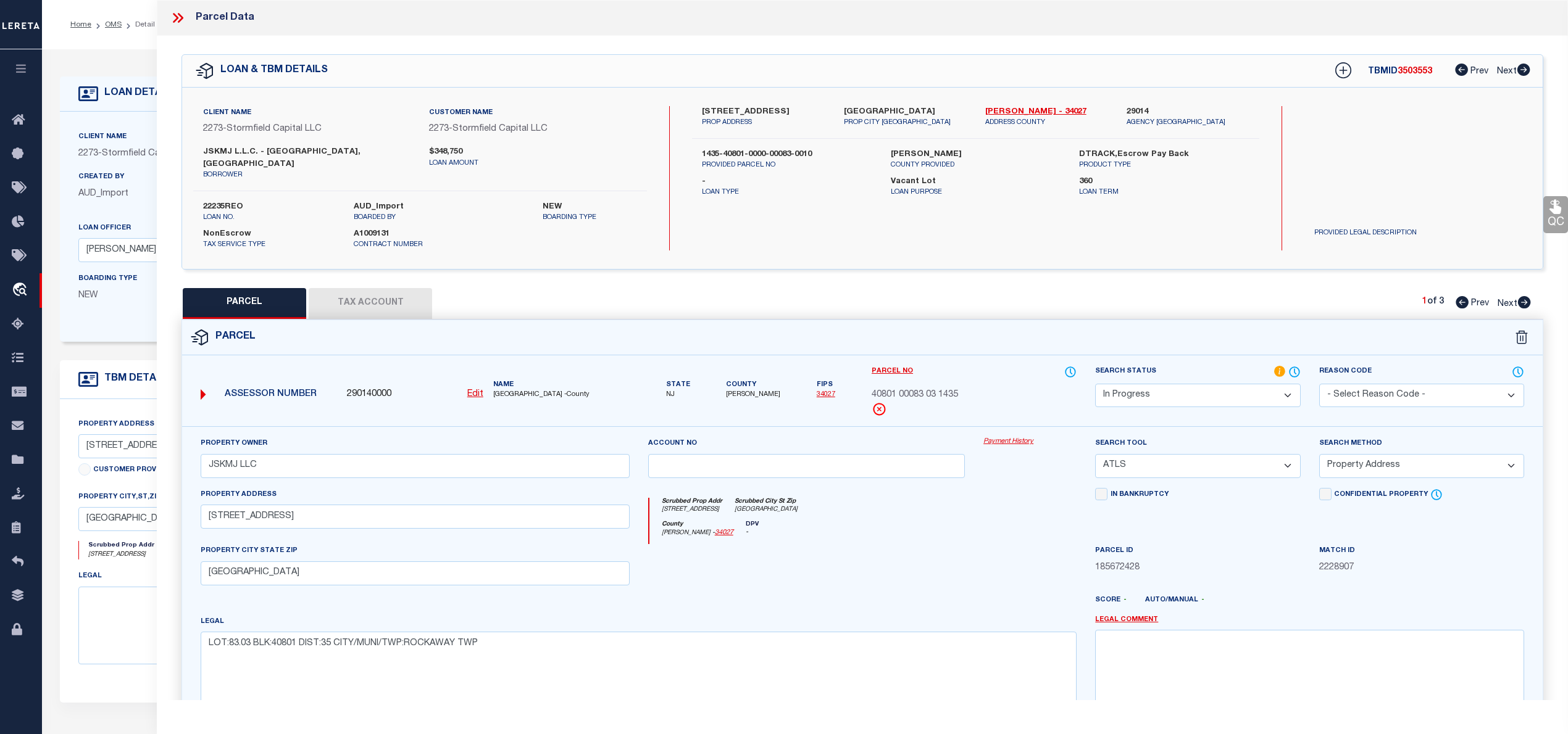
click at [1526, 296] on icon at bounding box center [1525, 302] width 13 height 12
select select "AS"
select select
checkbox input "false"
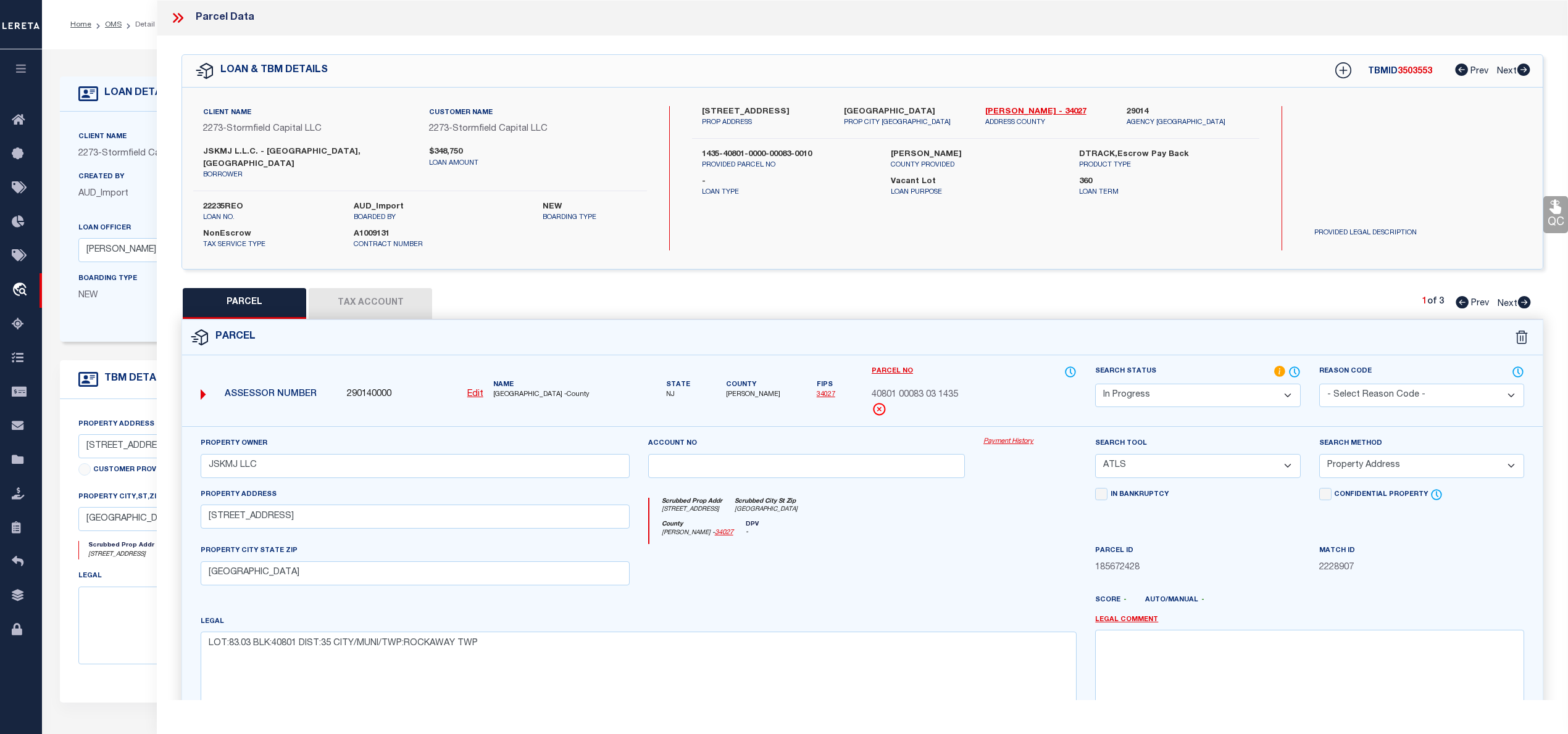
checkbox input "false"
select select "PA"
type input "JSKMJ LLC"
select select "ATL"
select select "ADD"
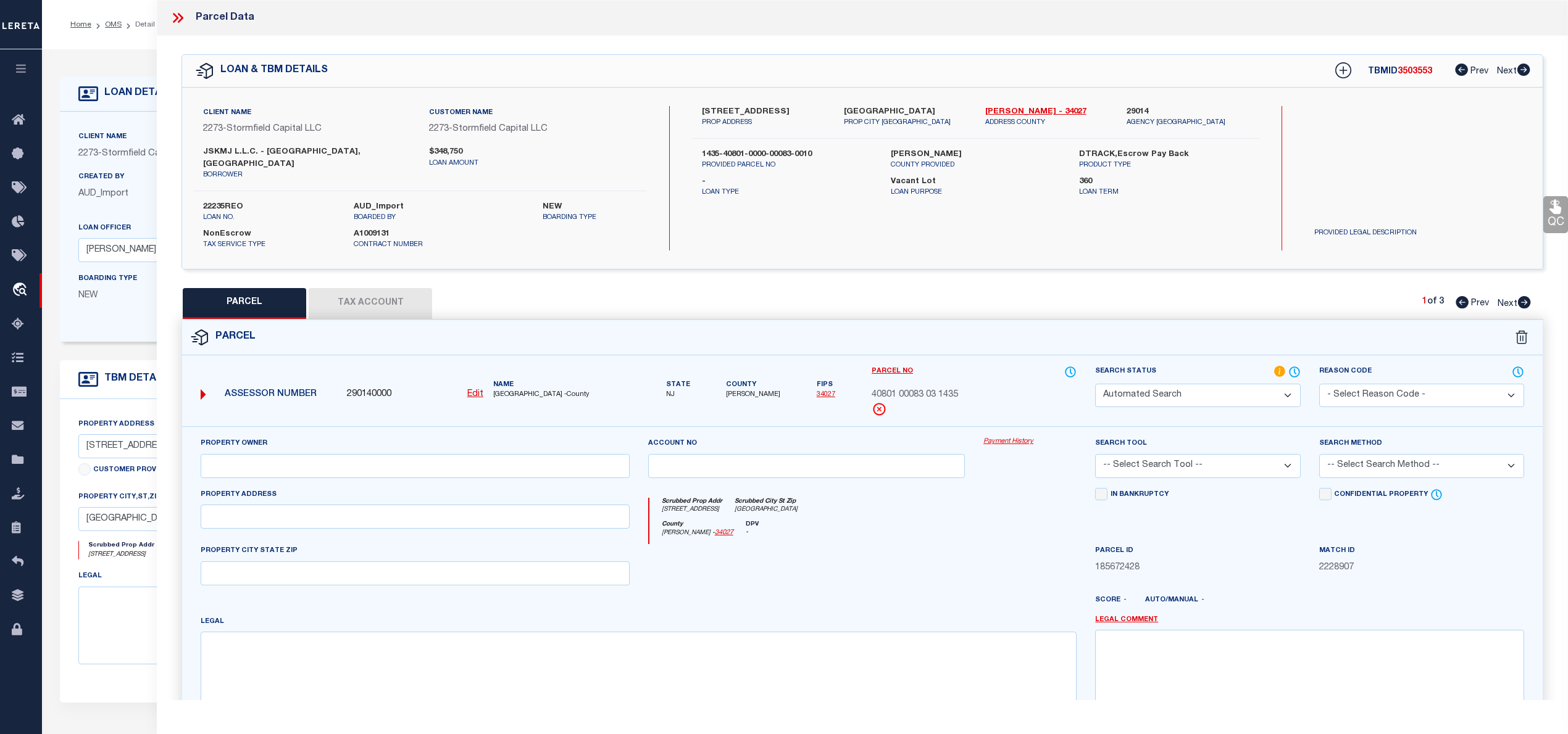
type input "4 MARGOTS WAY"
checkbox input "false"
type input "NEWFOUNDLAND, NJ 07435"
type textarea "LOT:83.02 BLK:40801 DIST:35 CITY/MUNI/TWP:ROCKAWAY TWP"
click at [1526, 296] on icon at bounding box center [1525, 302] width 13 height 12
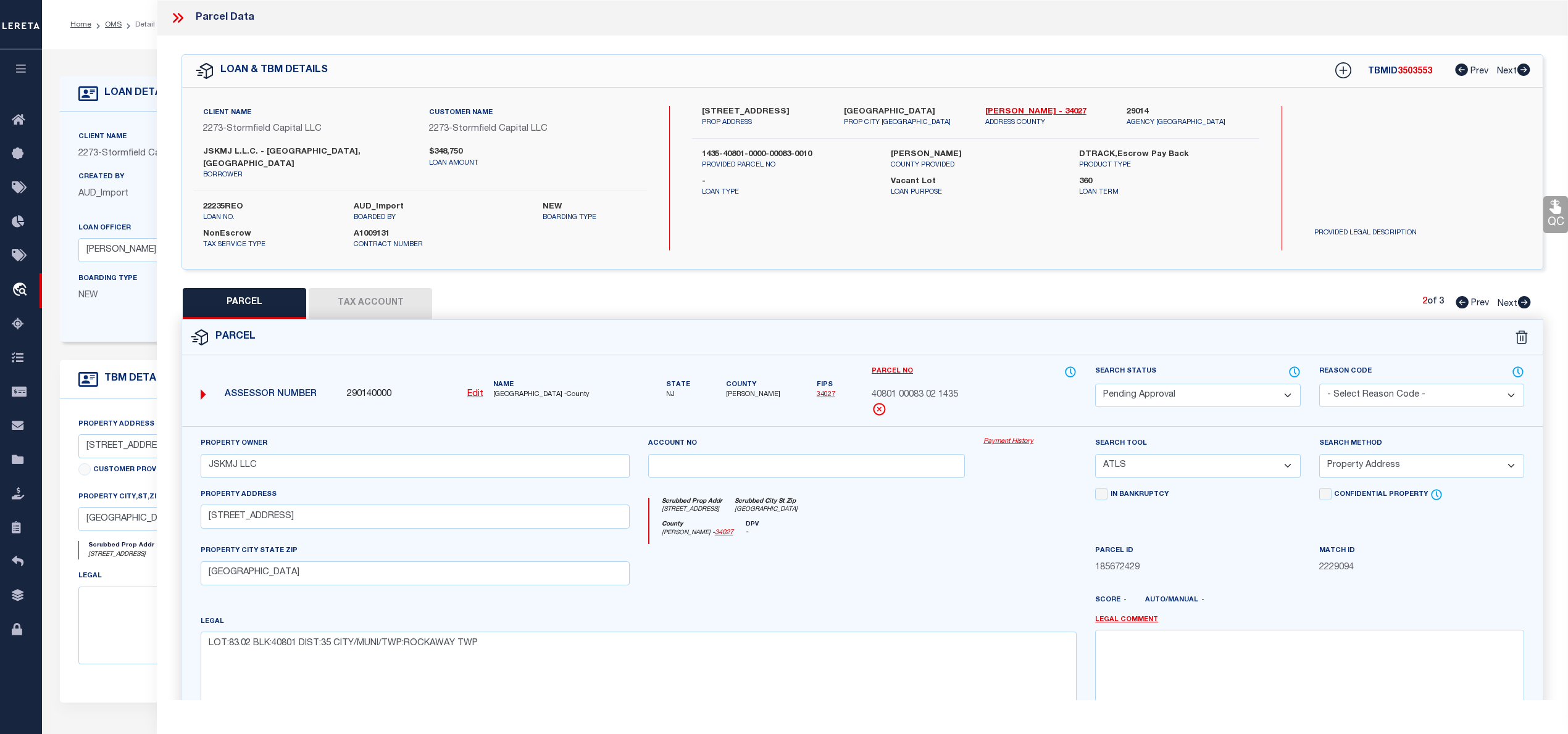
select select "AS"
select select
checkbox input "false"
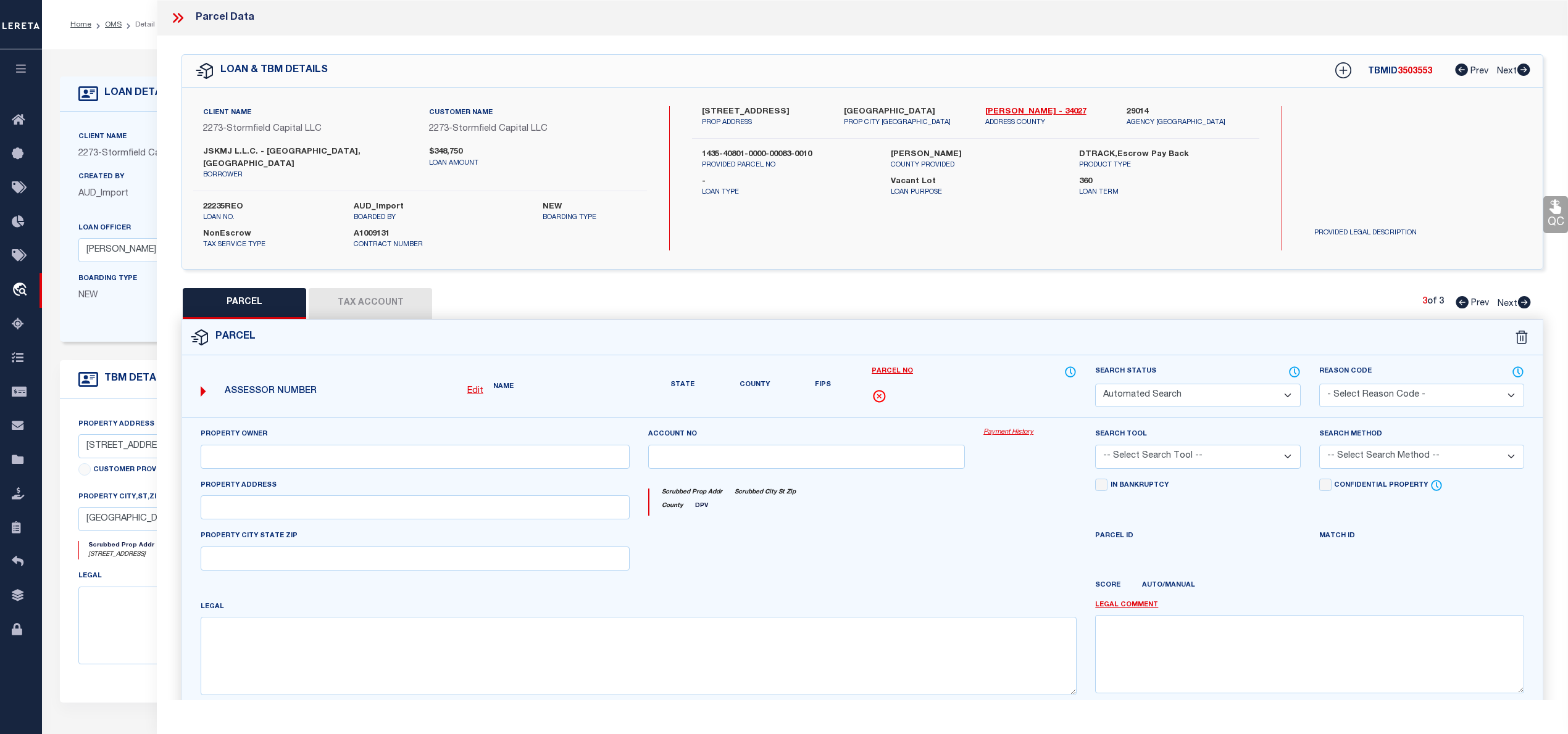
select select "PA"
type input "JSKMJ LLC"
select select "ATL"
select select "ADD"
type input "7 MARGOTS WAY"
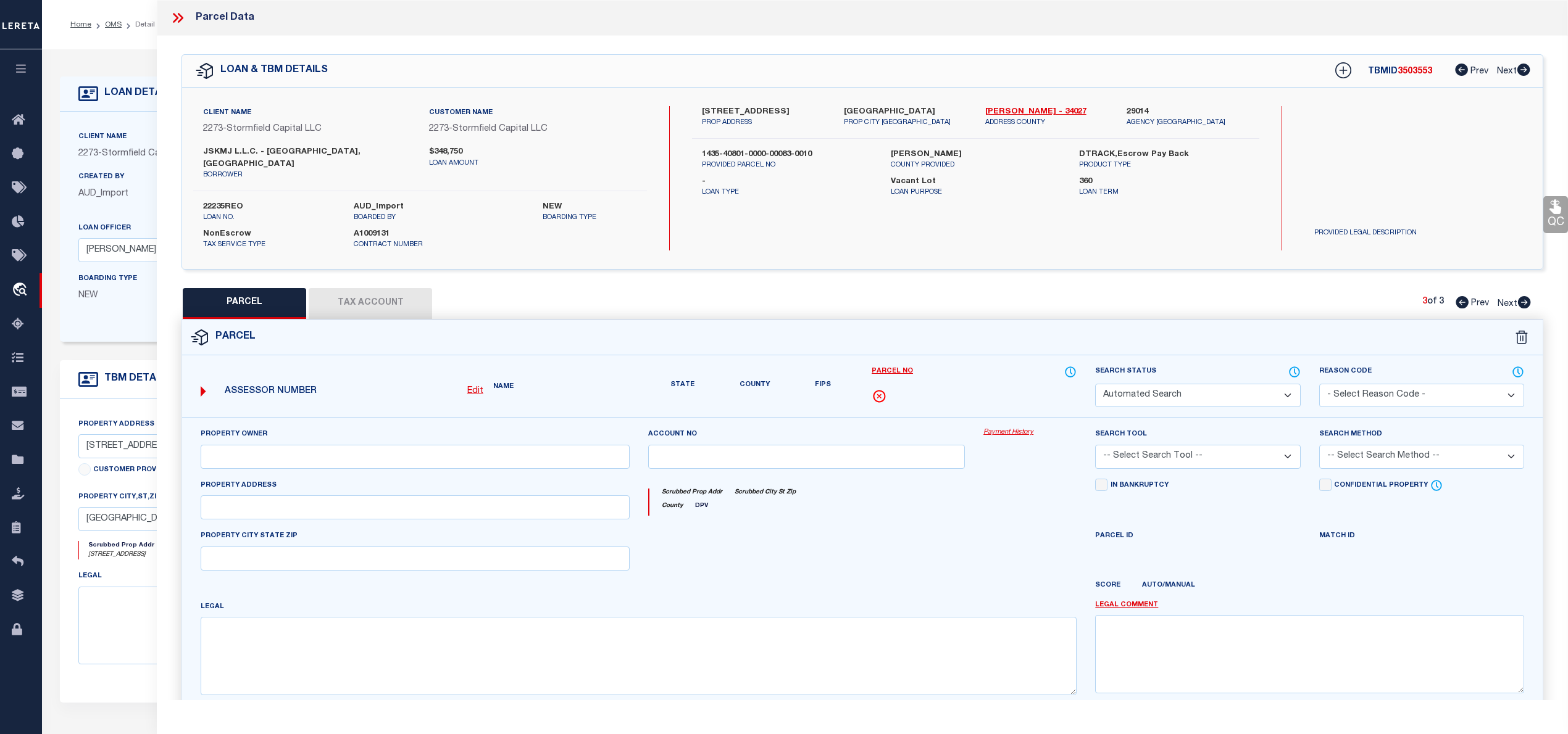
checkbox input "false"
type input "NEWFOUNDLAND, NJ 07435"
type textarea "LOT:83.08 BLK:40801 DIST:35 CITY/MUNI/TWP:ROCKAWAY TWP"
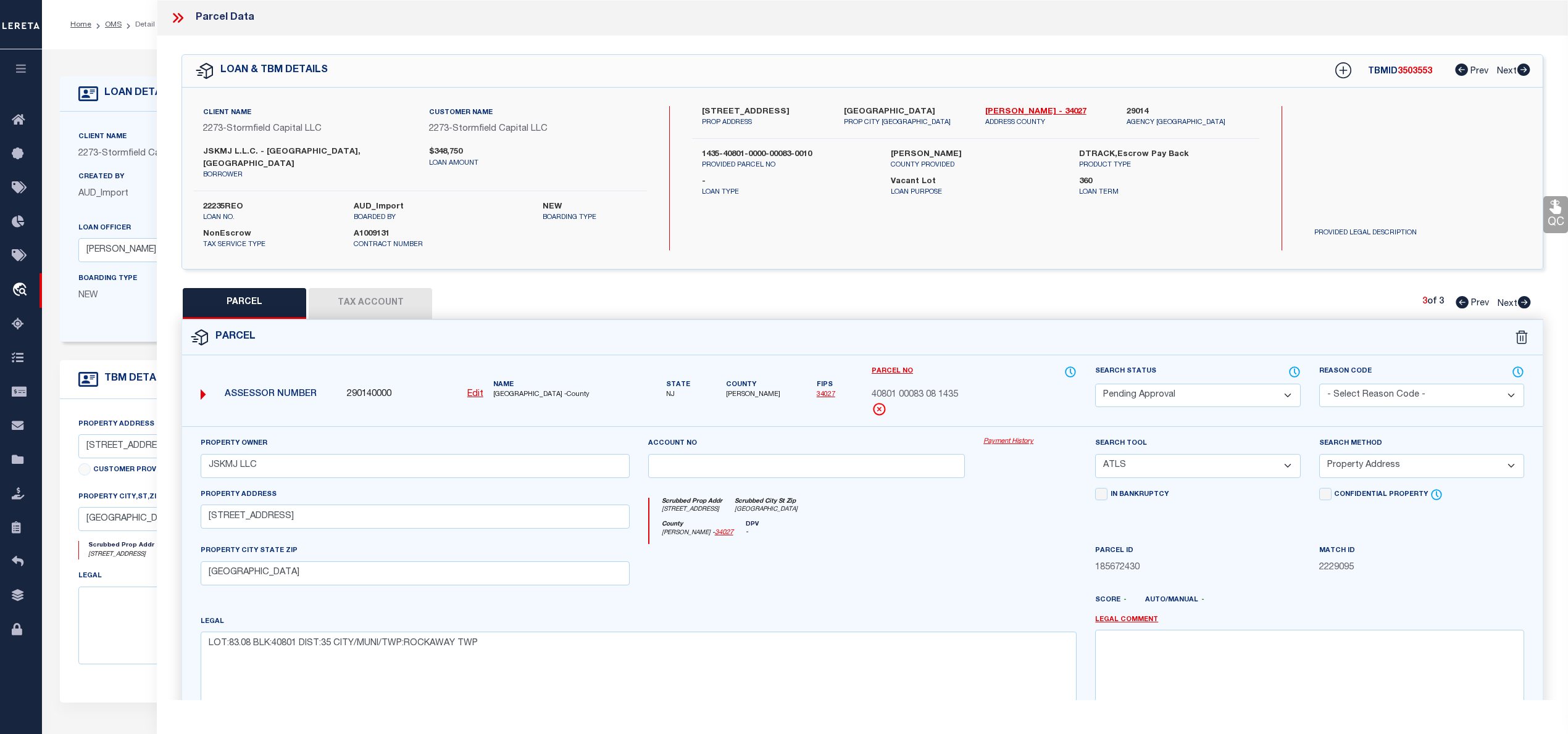
click at [1457, 296] on icon at bounding box center [1463, 302] width 13 height 12
select select "AS"
select select
checkbox input "false"
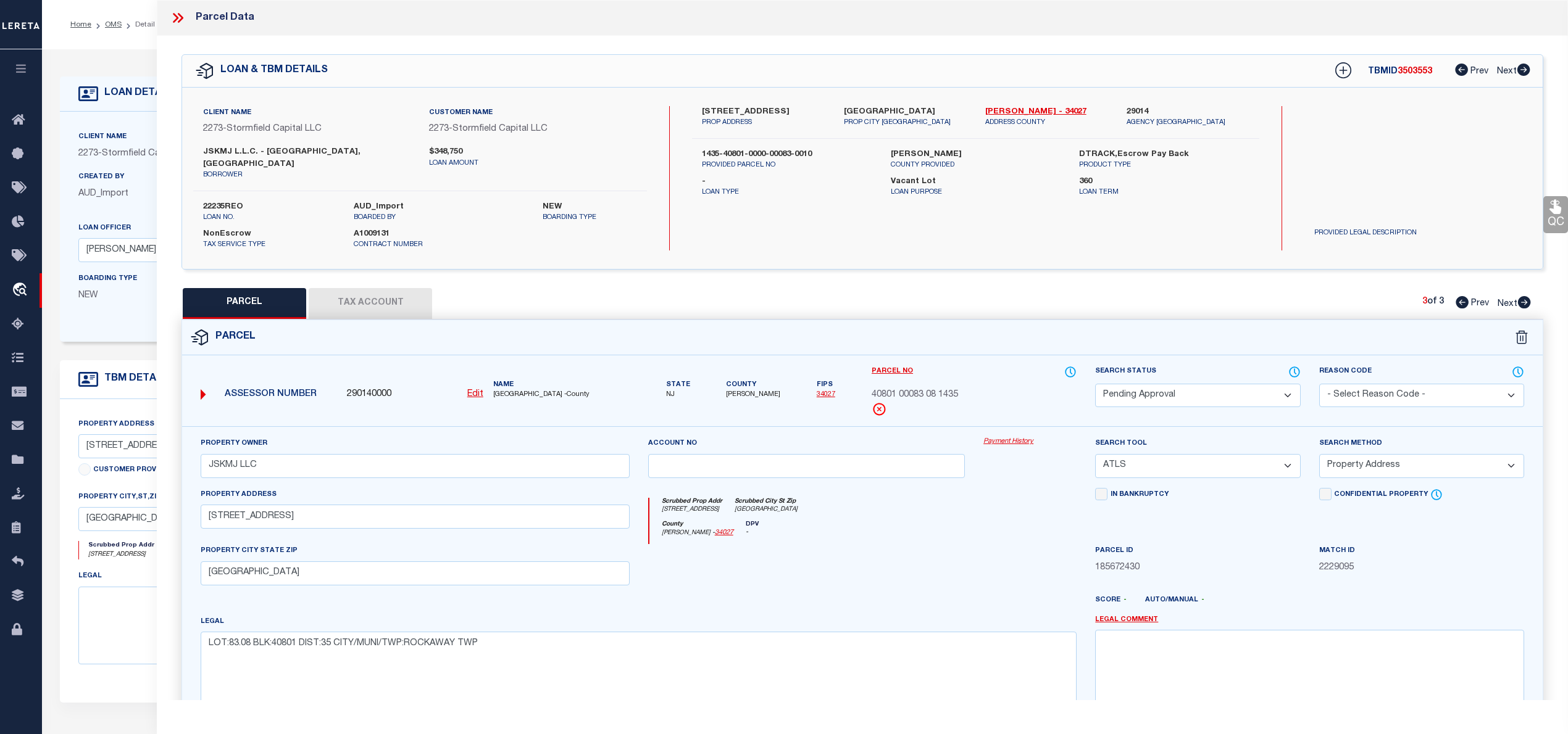
checkbox input "false"
select select "PA"
type input "JSKMJ LLC"
select select "ATL"
select select "ADD"
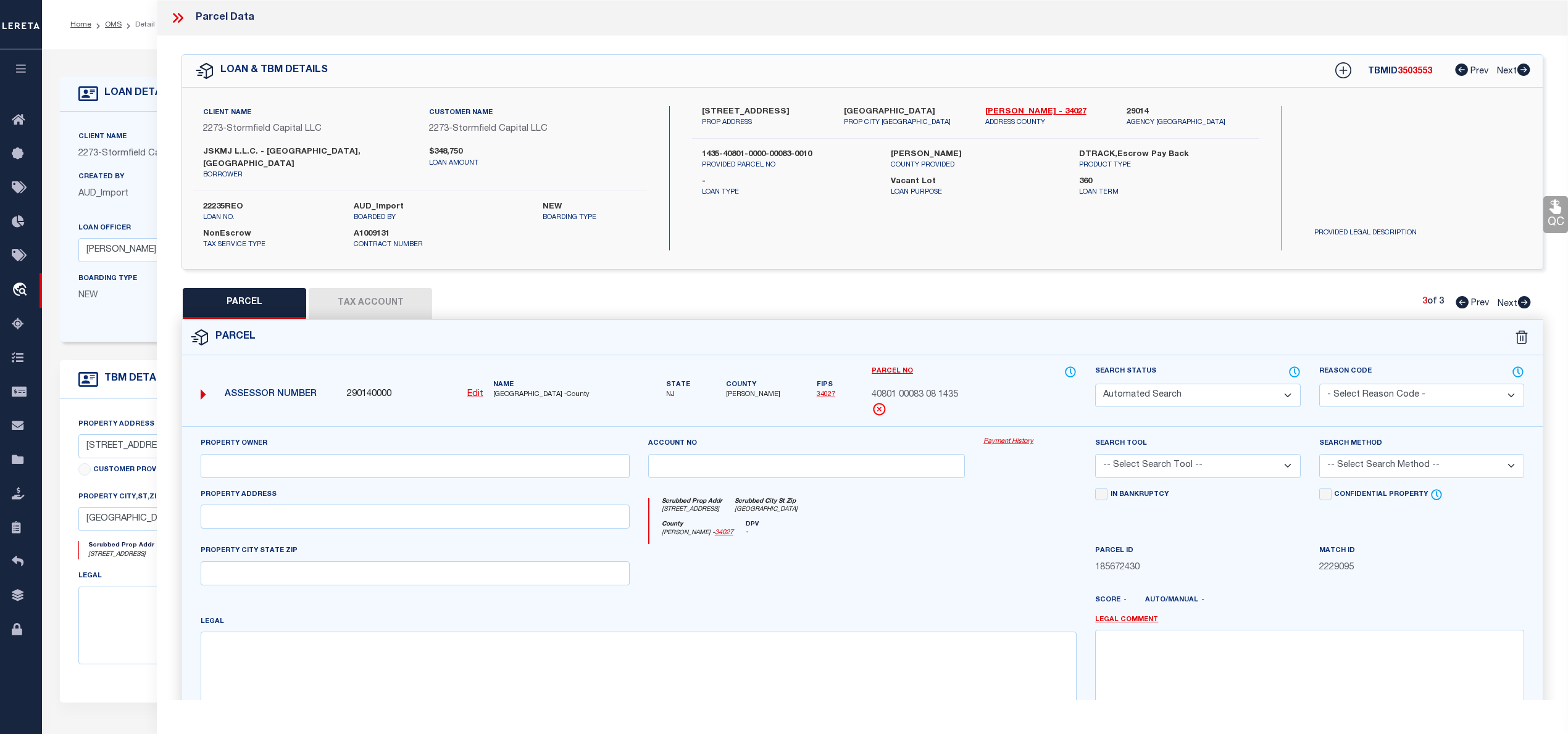
type input "4 MARGOTS WAY"
checkbox input "false"
type input "NEWFOUNDLAND, NJ 07435"
type textarea "LOT:83.02 BLK:40801 DIST:35 CITY/MUNI/TWP:ROCKAWAY TWP"
click at [1458, 296] on icon at bounding box center [1463, 302] width 13 height 12
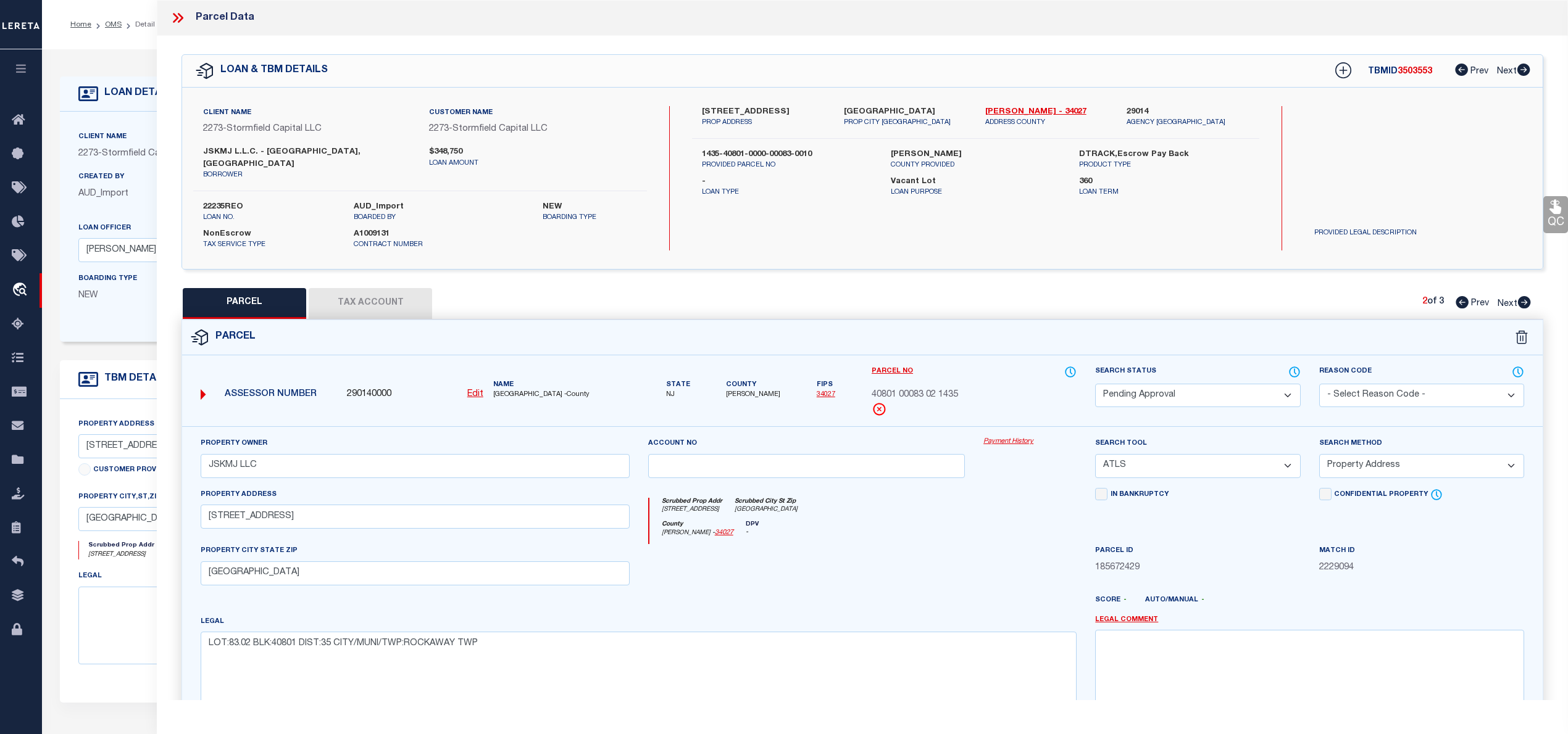
select select "AS"
select select
checkbox input "false"
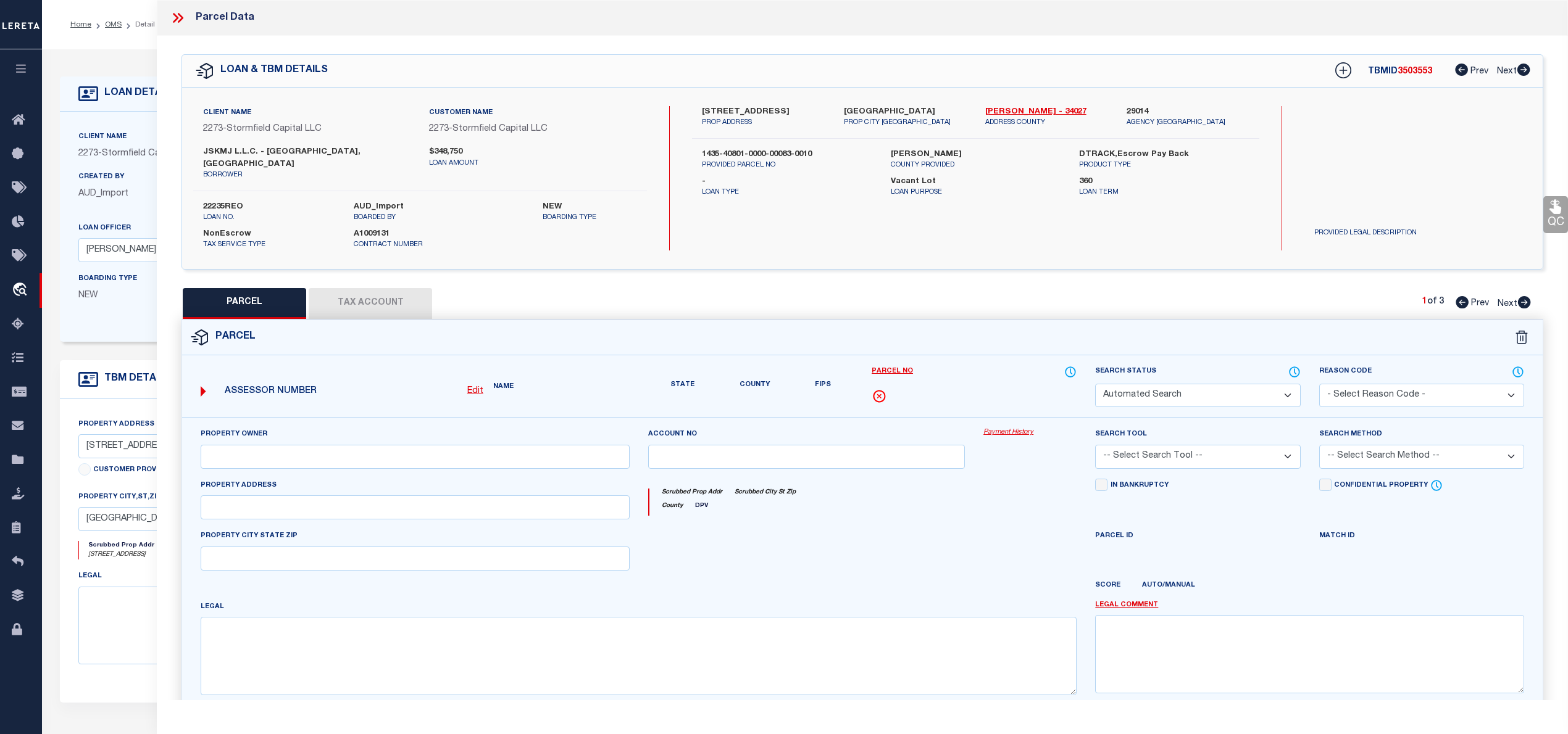
select select "IP"
type input "JSKMJ LLC"
select select "ATL"
select select "ADD"
type input "6 MARGOTS WAY"
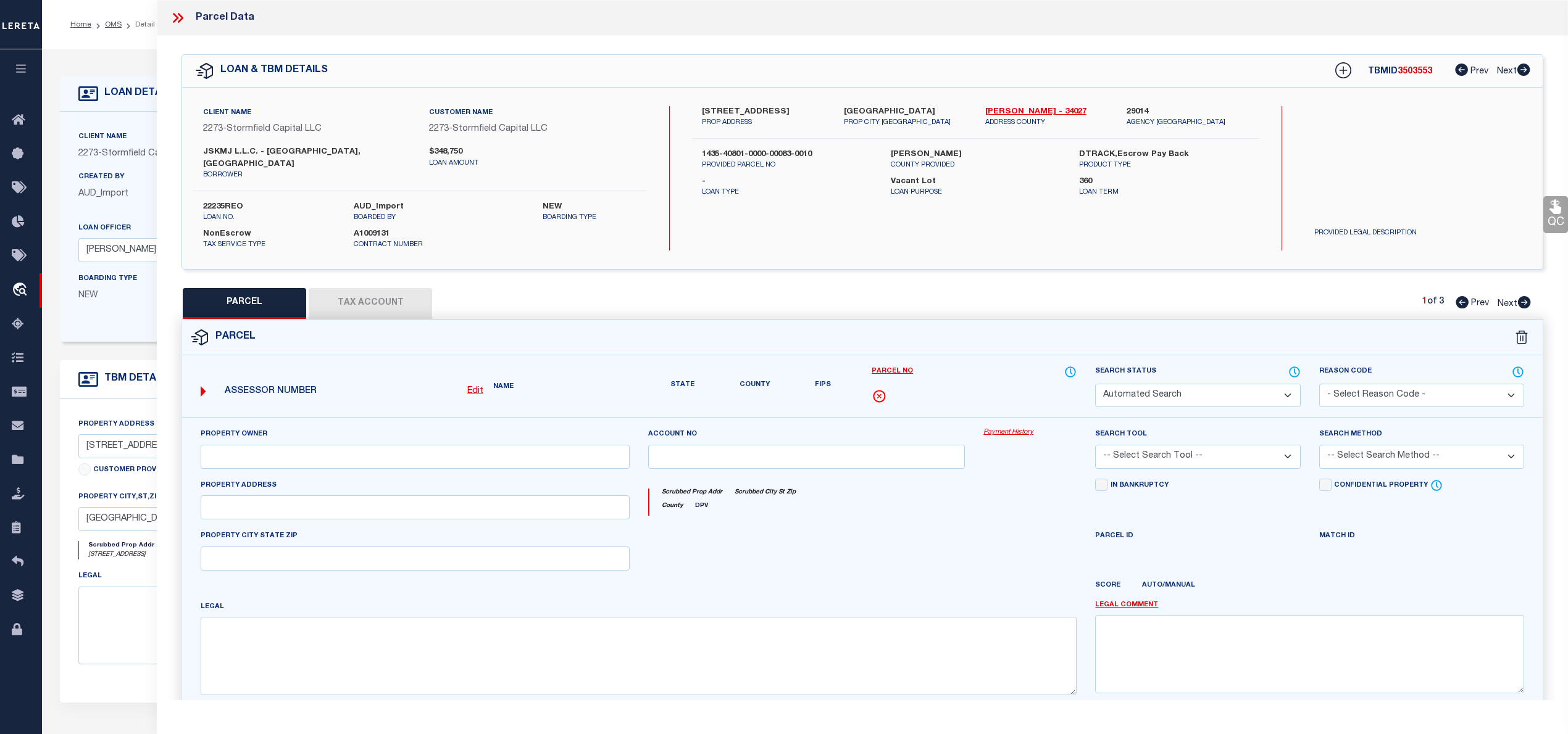
checkbox input "false"
type input "NEWFOUNDLAND, NJ 07435"
type textarea "LOT:83.03 BLK:40801 DIST:35 CITY/MUNI/TWP:ROCKAWAY TWP"
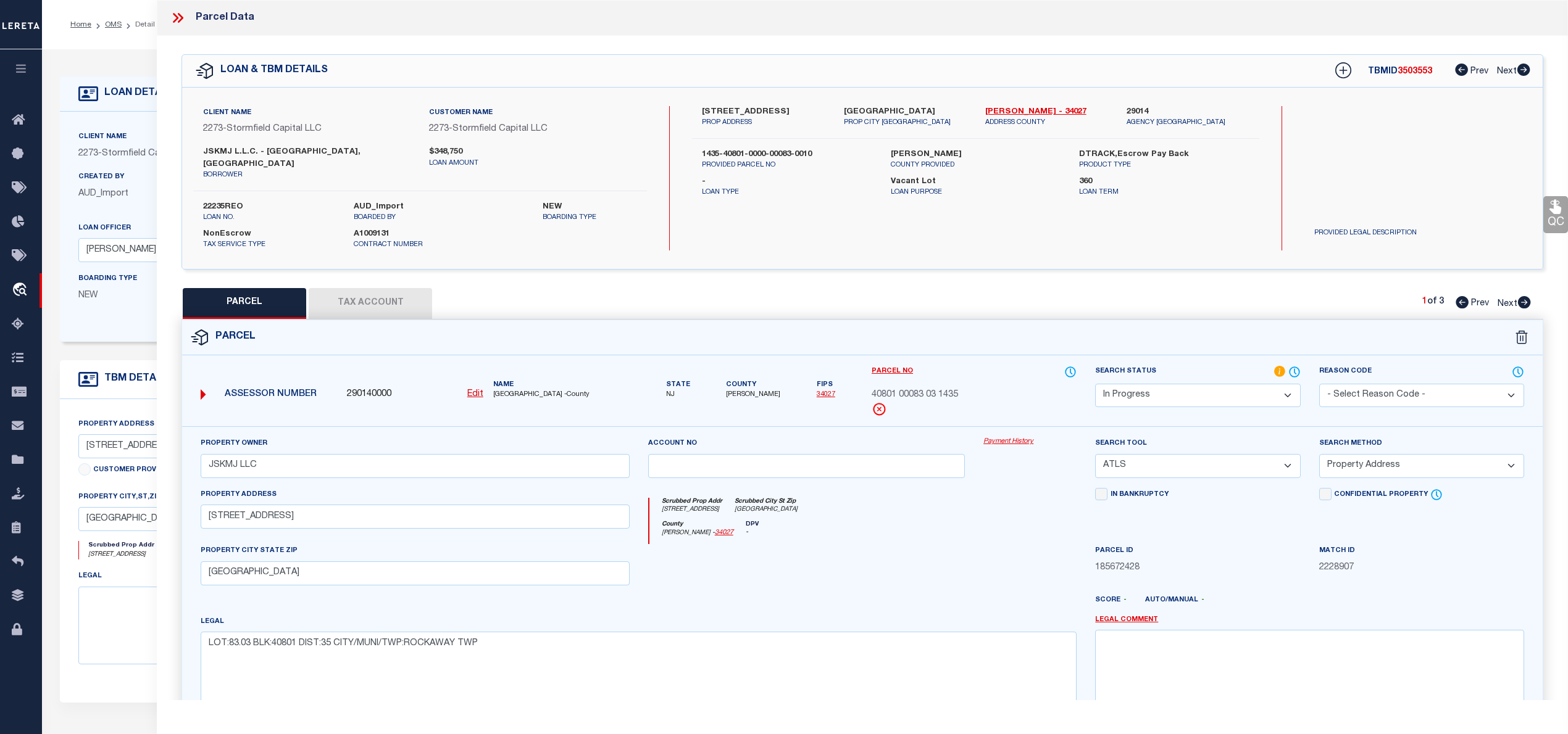
click at [1458, 296] on icon at bounding box center [1463, 302] width 13 height 12
click at [126, 321] on div "Boarding Type NEW Migration Group" at bounding box center [205, 297] width 273 height 51
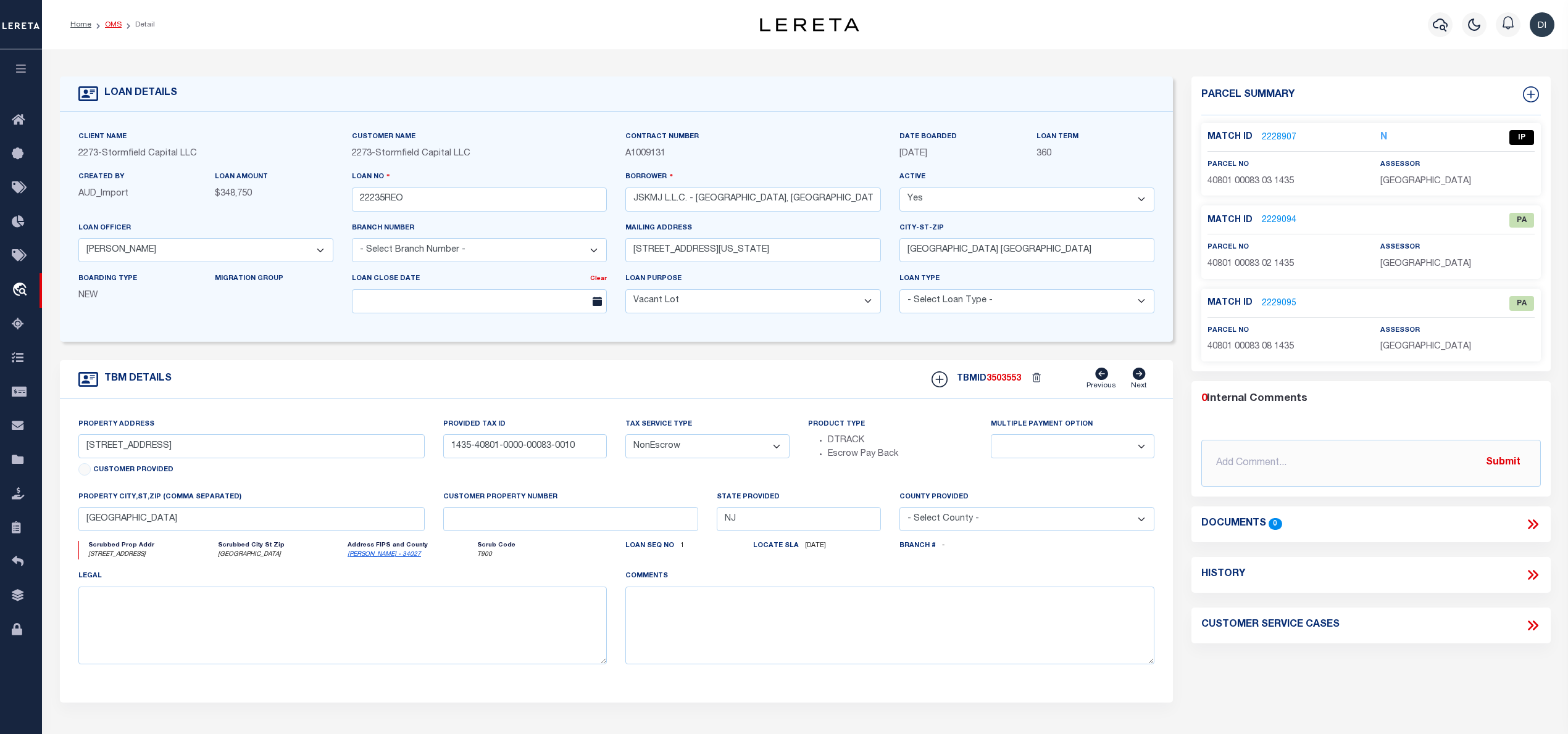
click at [116, 25] on link "OMS" at bounding box center [113, 24] width 17 height 7
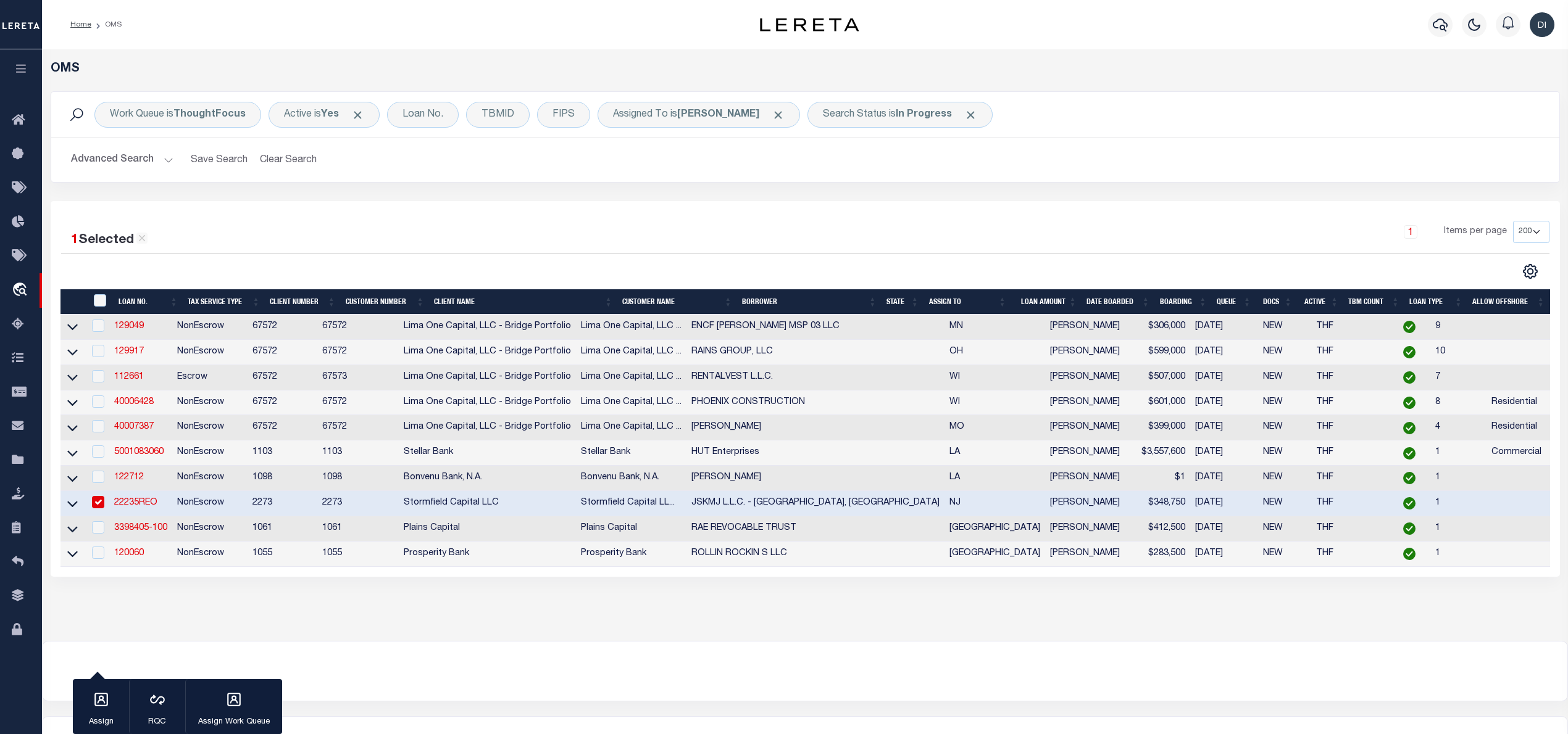
click at [104, 508] on input "checkbox" at bounding box center [98, 502] width 12 height 12
checkbox input "false"
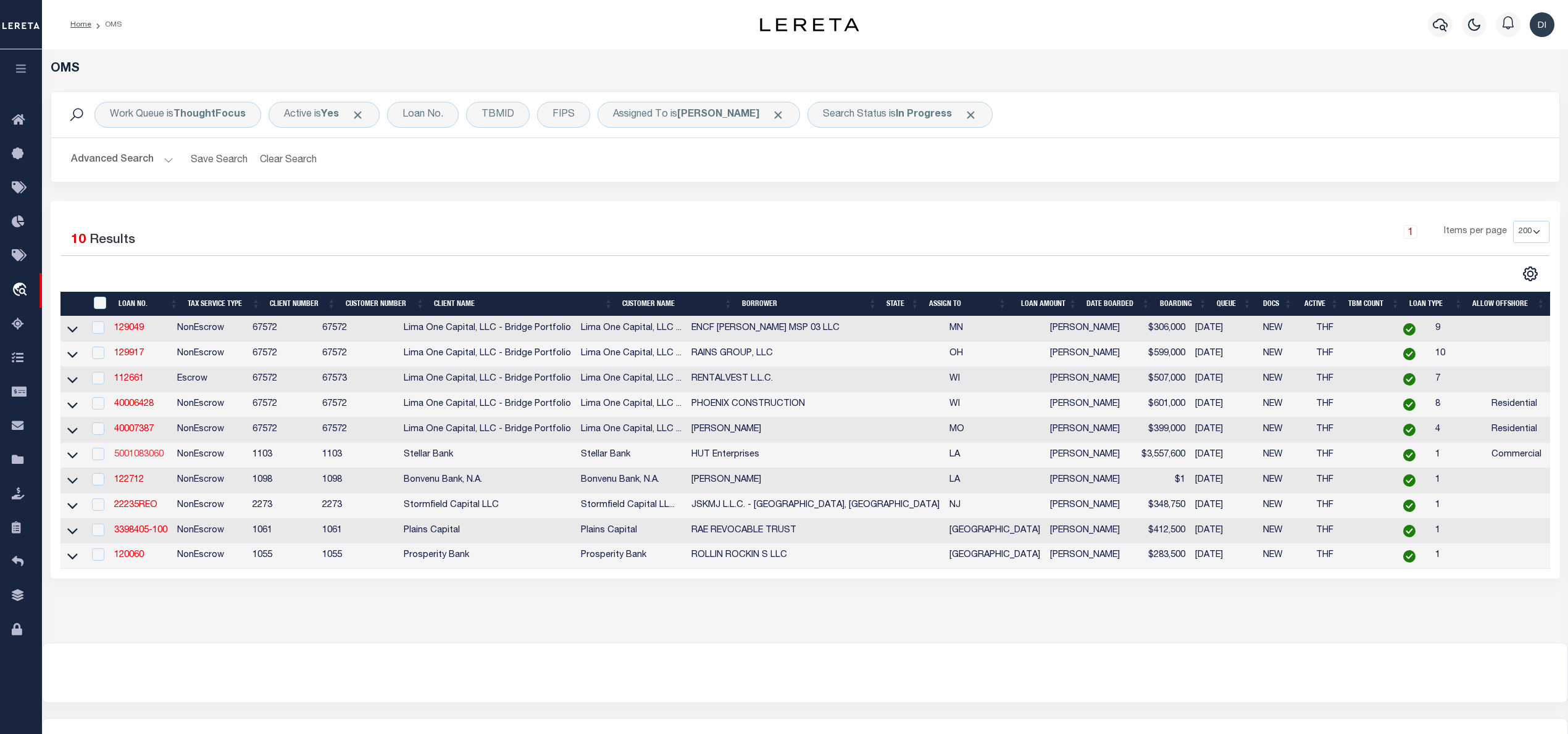
click at [149, 459] on link "5001083060" at bounding box center [138, 455] width 49 height 8
type input "5001083060"
type input "HUT Enterprises"
select select
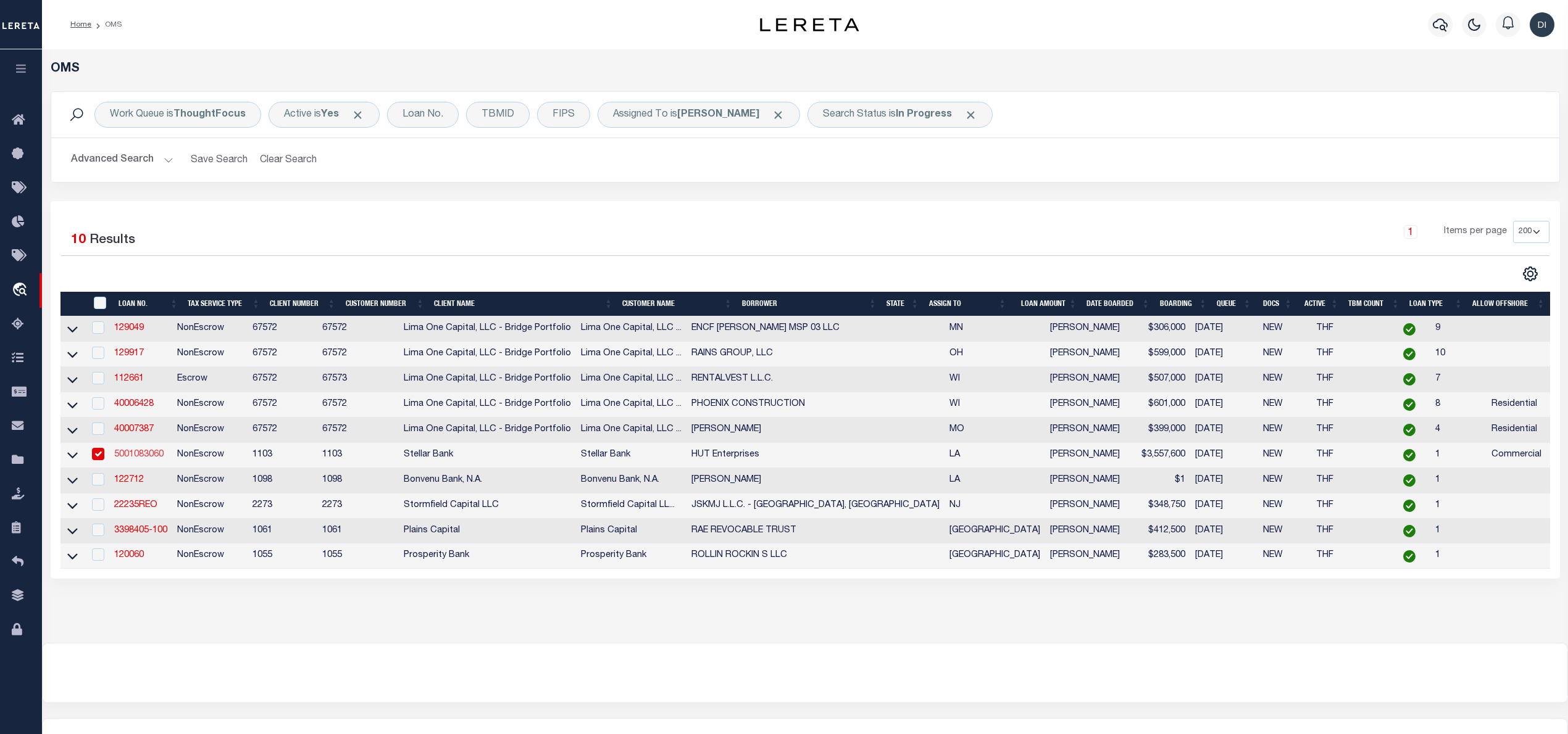
type input "405 MAIN ST"
type input "LOGANSPORT LA 71049"
type input "07/17/2025"
select select
select select "20"
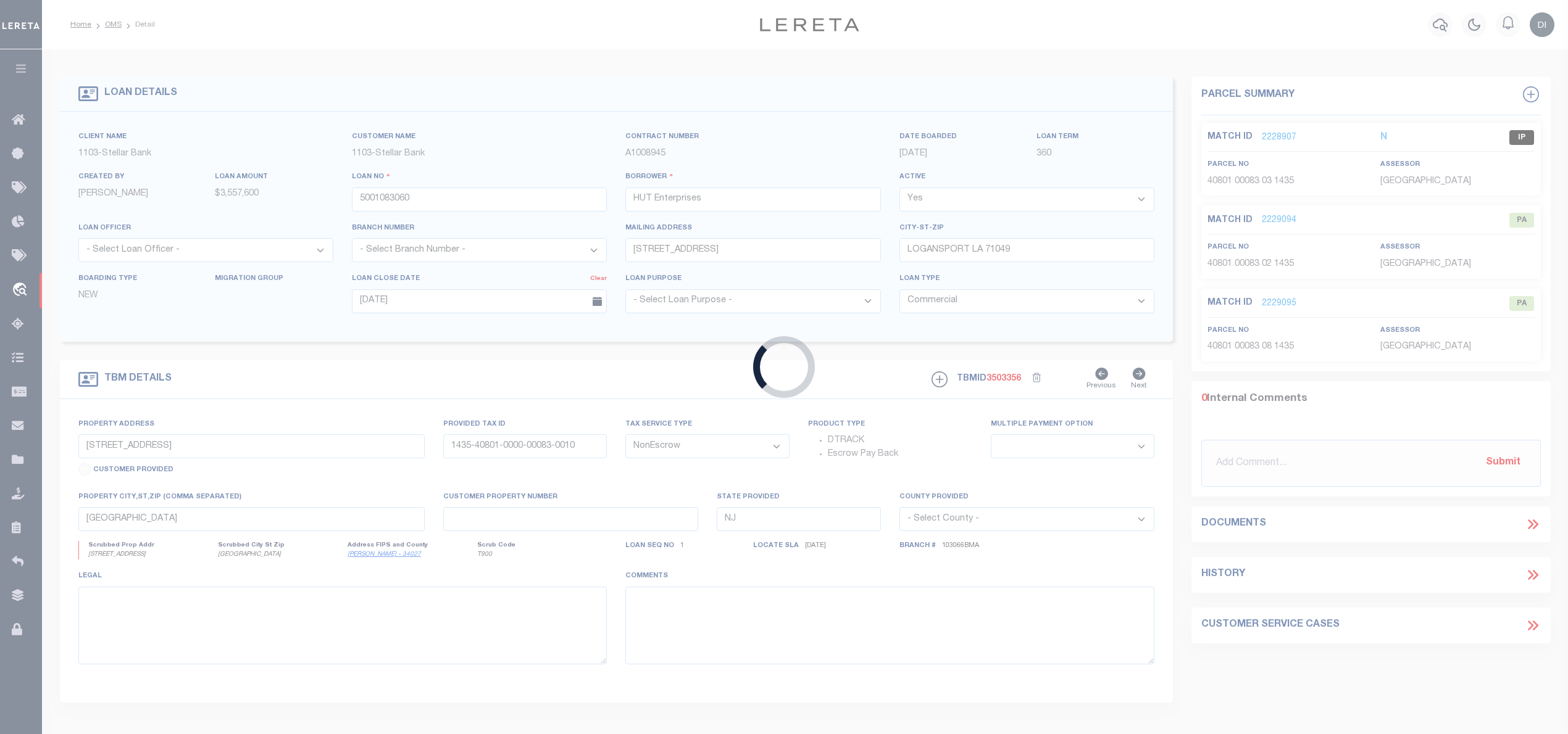
type input "405 MAIN ST"
select select
type input "LOGANSPORT LA 71049"
type input "LA"
type textarea "Lots 1,2,3,4,5,9,10,12,13,14,15,16 & Part of Lots 7 & 8 Blk 37 LOG. BEG at SE C…"
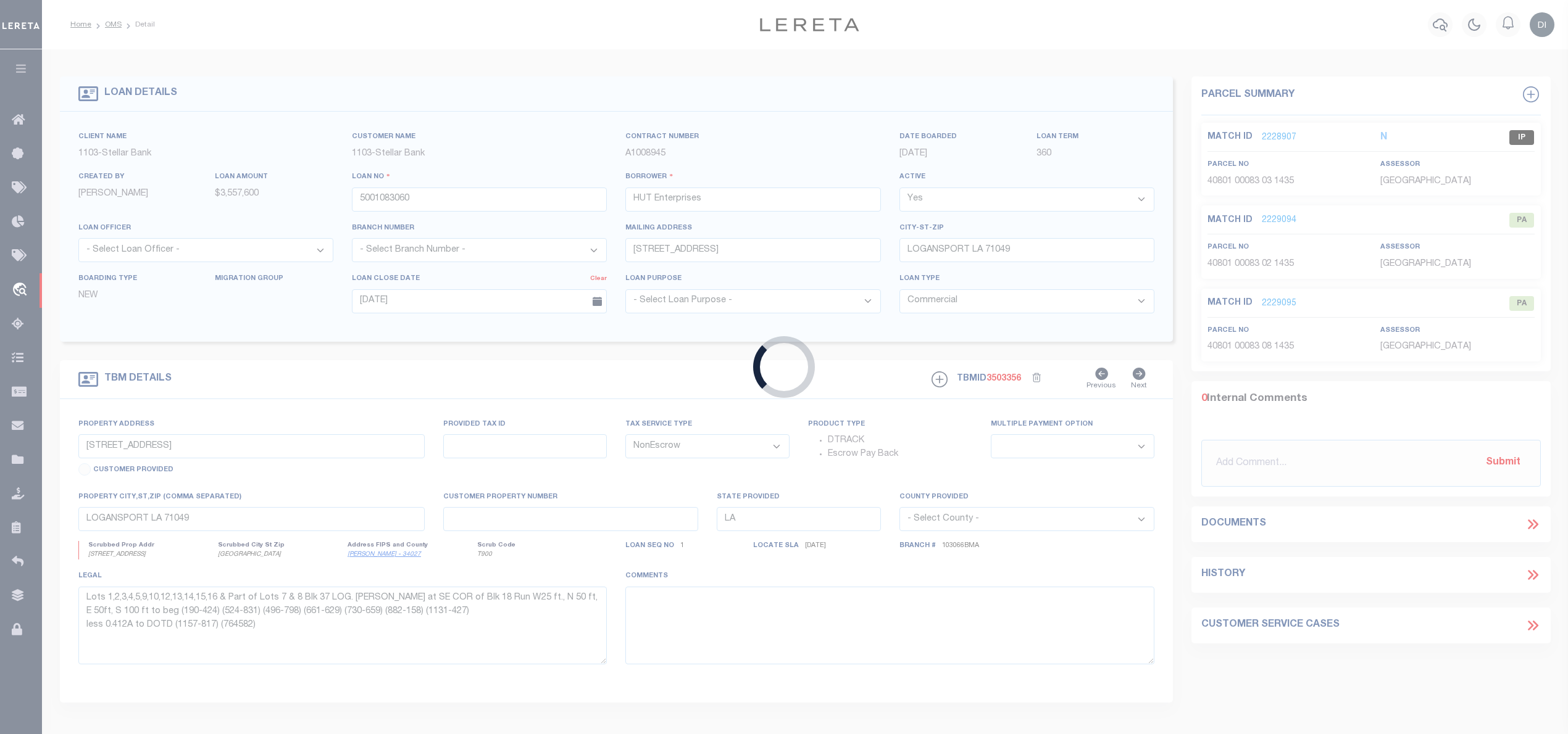
select select "11189"
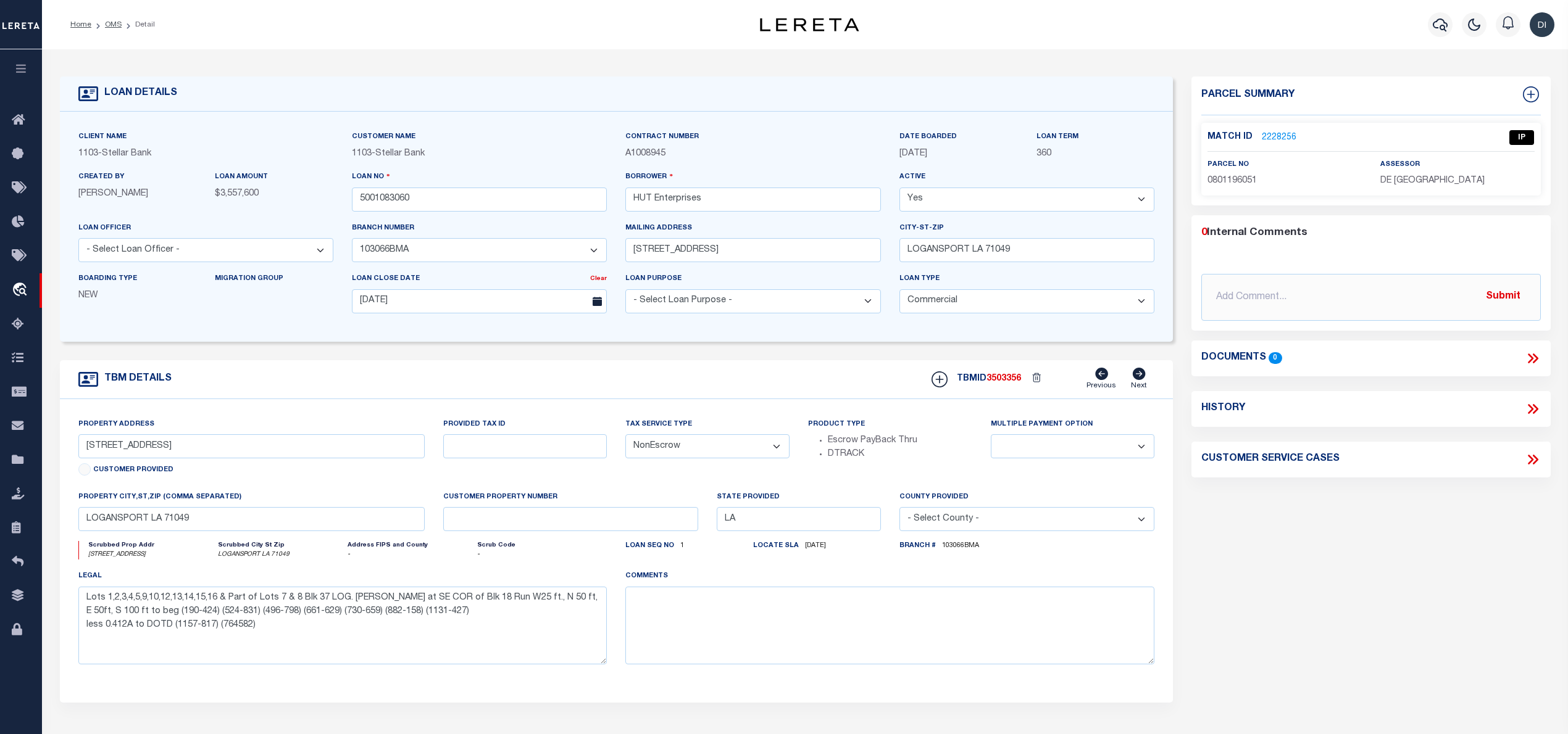
click at [1280, 137] on link "2228256" at bounding box center [1279, 138] width 35 height 13
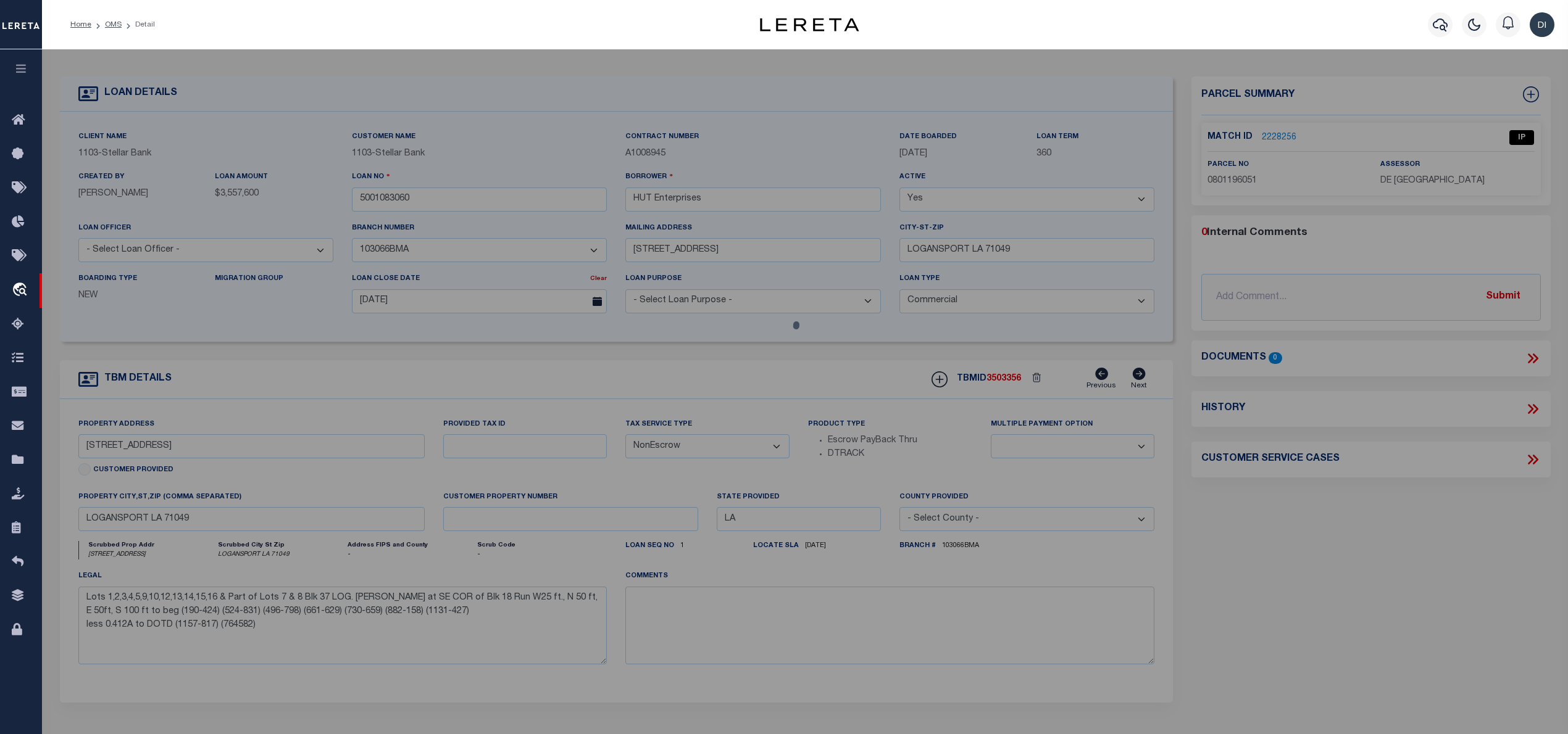
select select "AS"
select select
checkbox input "false"
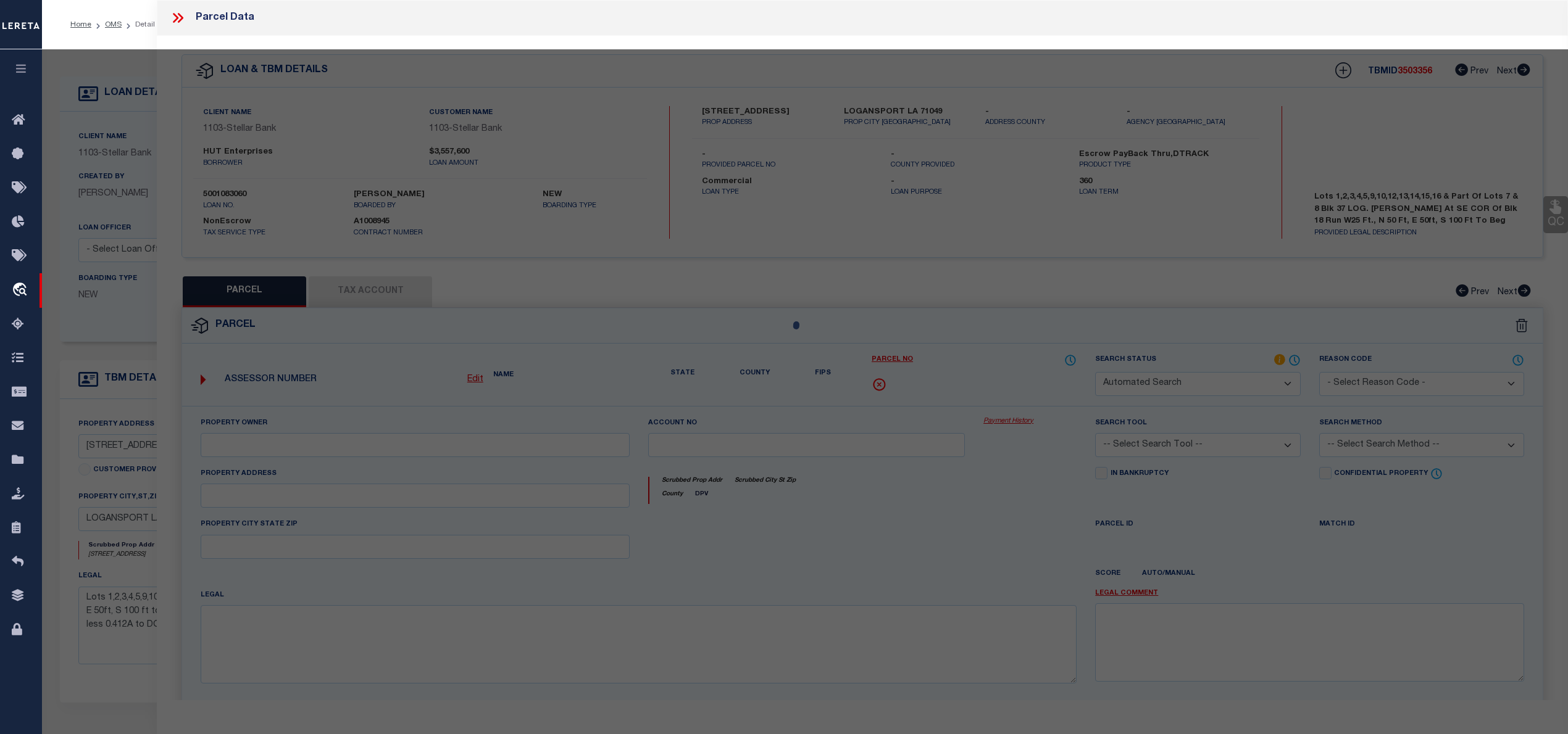
select select "IP"
type input "HUT ENTERPRISES LLC"
select select "AGW"
select select "LEG"
type textarea "LOTS 1, 2, 3, 4, 5, 9, 10, 11, 12, 13, 14, 15, 16, & PART OF LOTS 7 & 8 BLK 37 …"
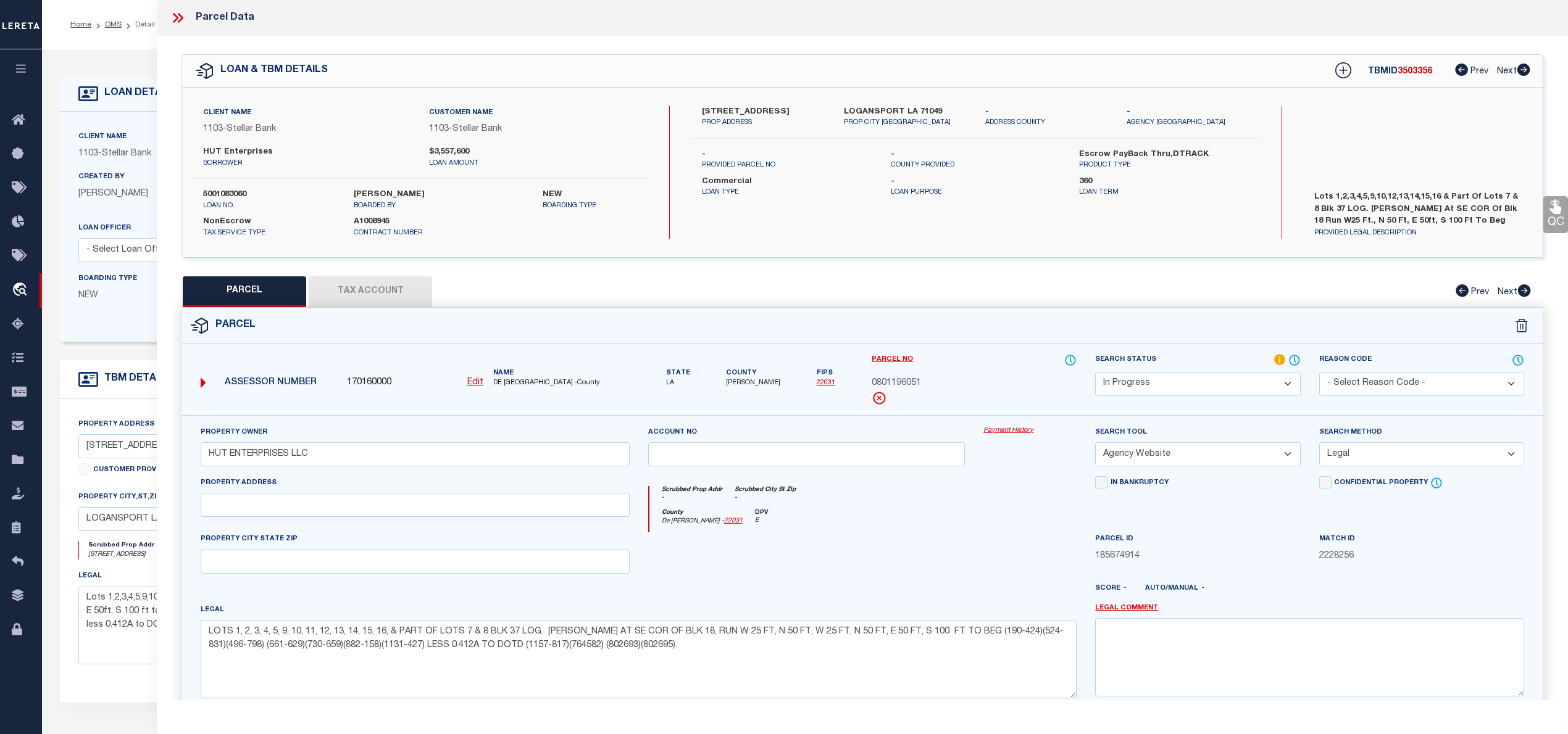
click at [798, 570] on div at bounding box center [806, 557] width 336 height 51
click at [371, 299] on button "Tax Account" at bounding box center [370, 291] width 124 height 31
select select "100"
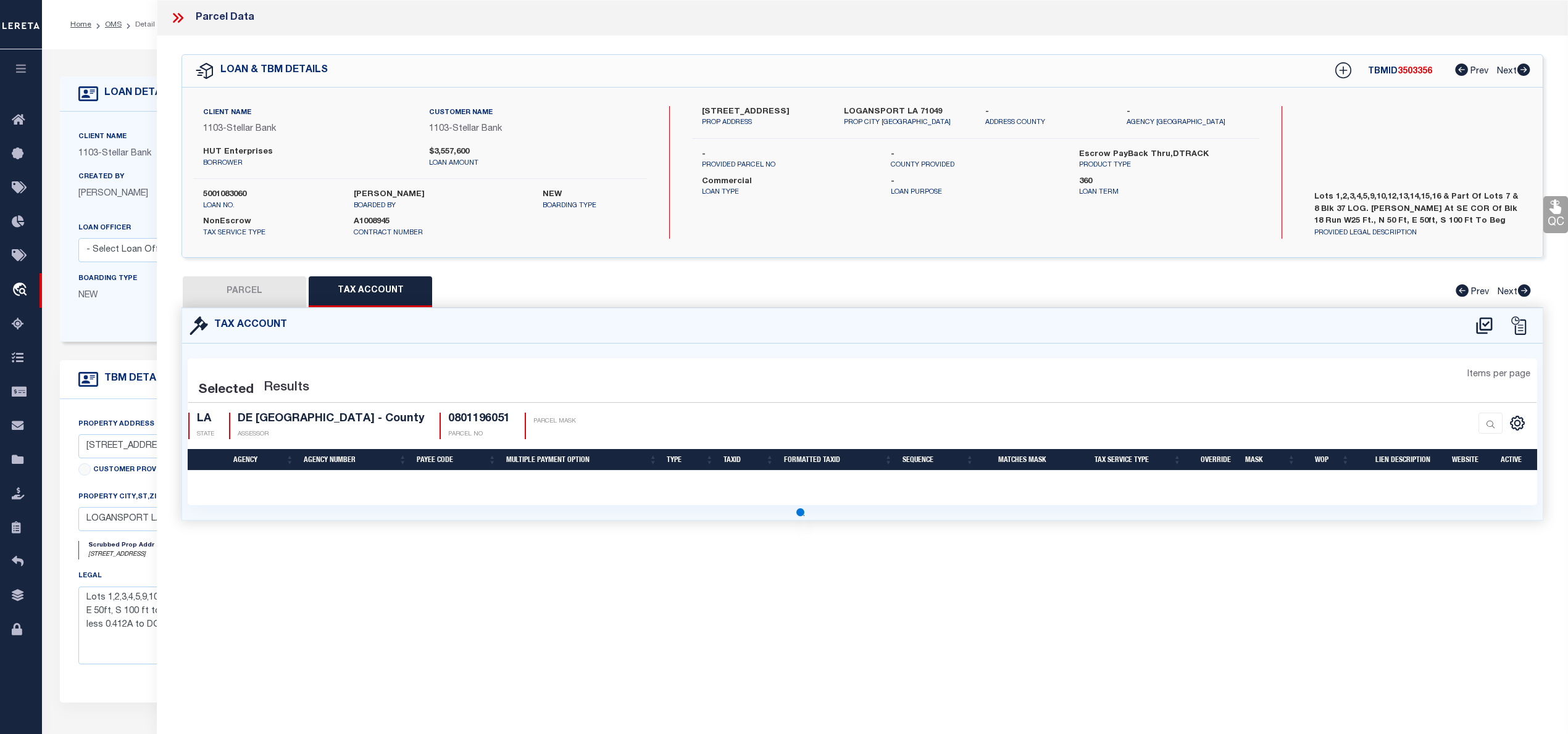
select select "100"
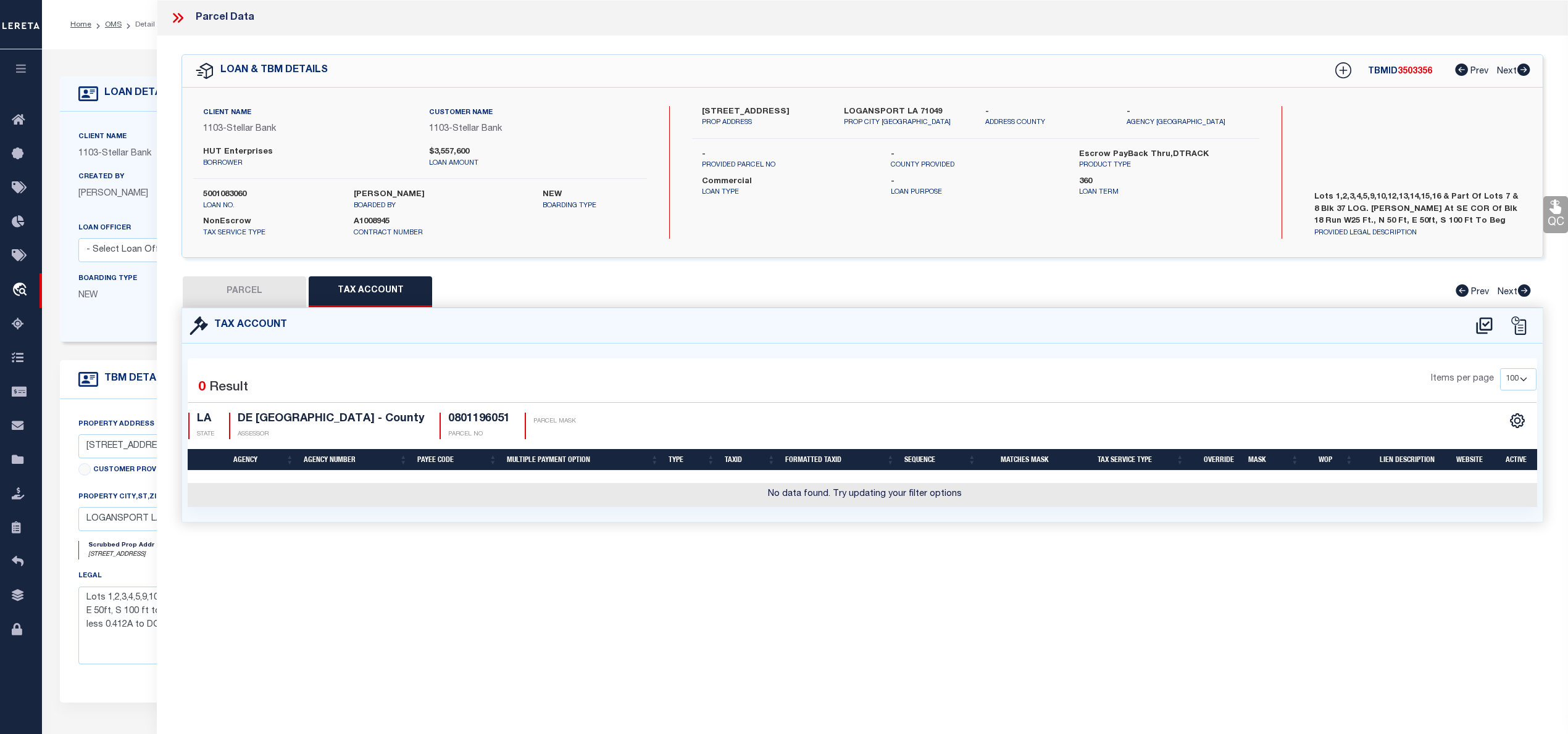
click at [221, 295] on button "PARCEL" at bounding box center [244, 291] width 124 height 31
select select "AS"
select select
checkbox input "false"
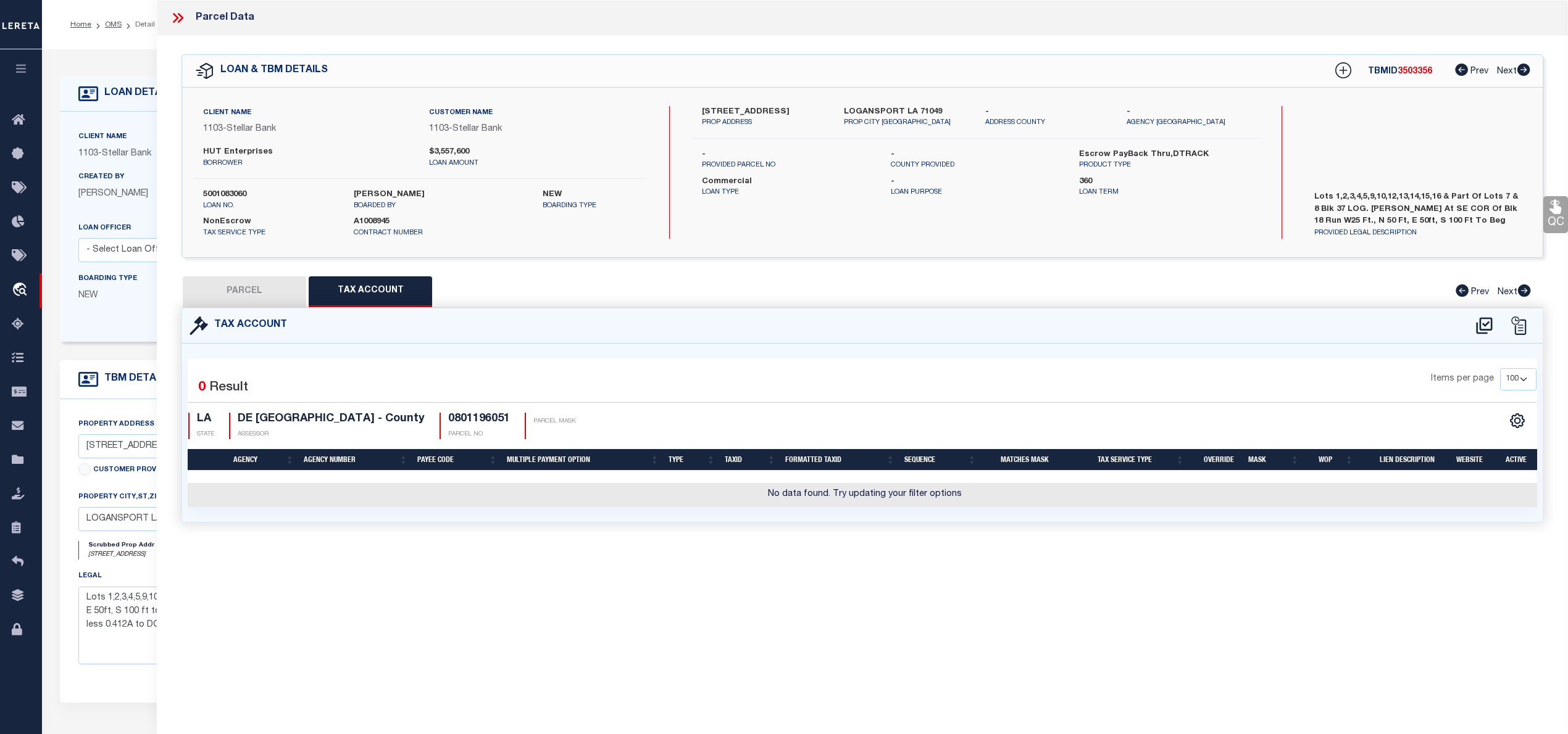
checkbox input "false"
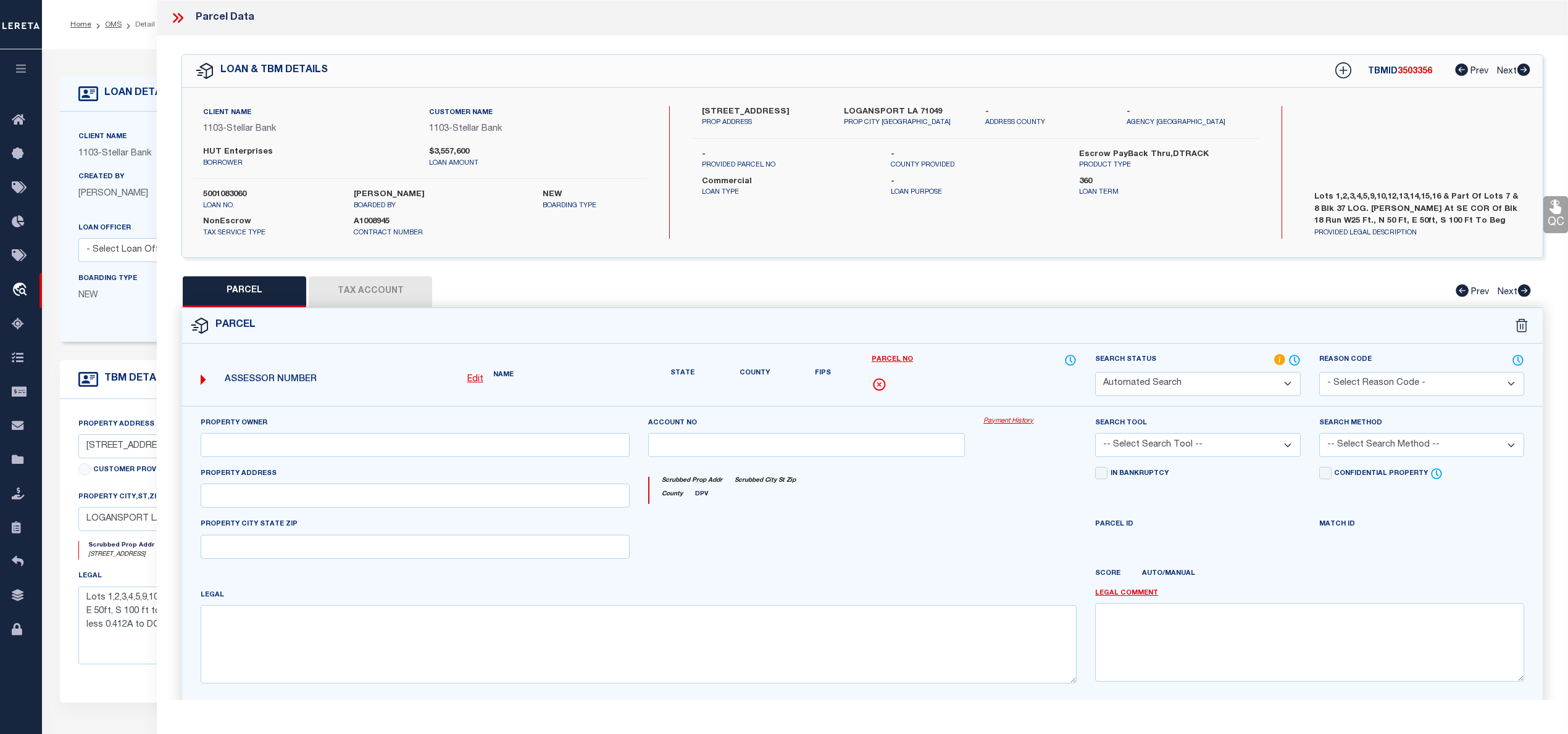
select select "IP"
type input "HUT ENTERPRISES LLC"
select select "AGW"
select select "LEG"
type textarea "LOTS 1, 2, 3, 4, 5, 9, 10, 11, 12, 13, 14, 15, 16, & PART OF LOTS 7 & 8 BLK 37 …"
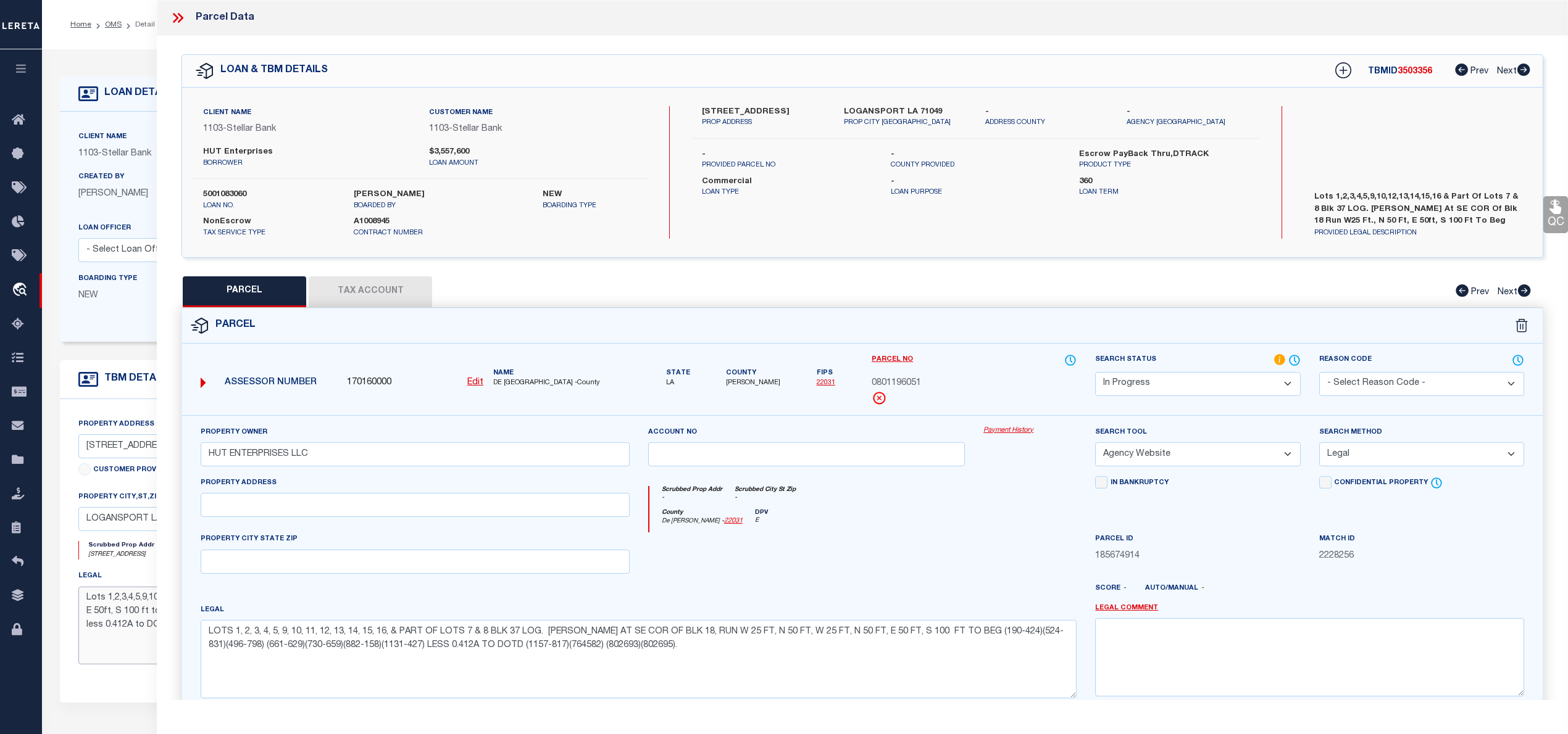
click at [137, 664] on textarea "Lots 1,2,3,4,5,9,10,12,13,14,15,16 & Part of Lots 7 & 8 Blk 37 LOG. BEG at SE C…" at bounding box center [342, 626] width 529 height 78
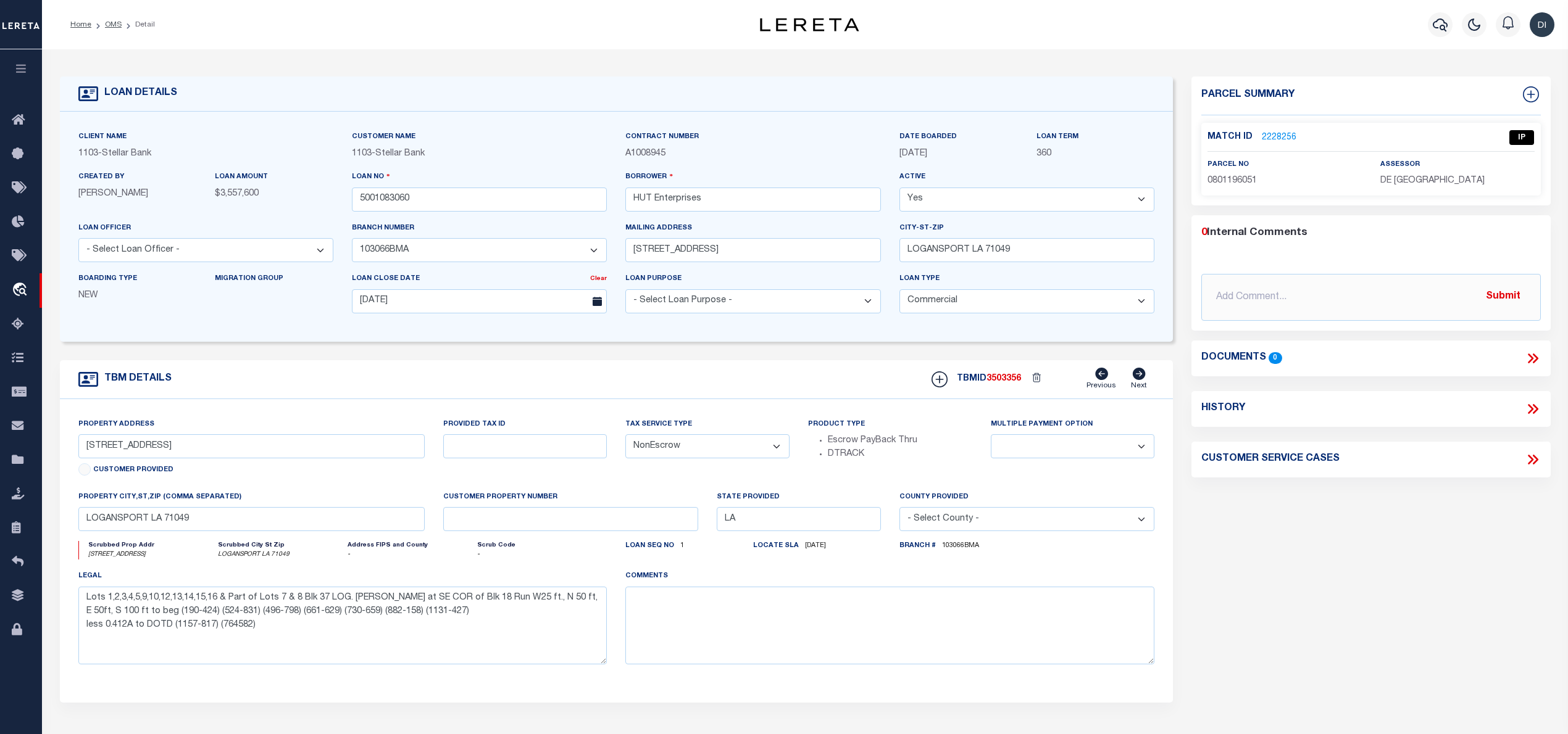
click at [1267, 135] on link "2228256" at bounding box center [1279, 138] width 35 height 13
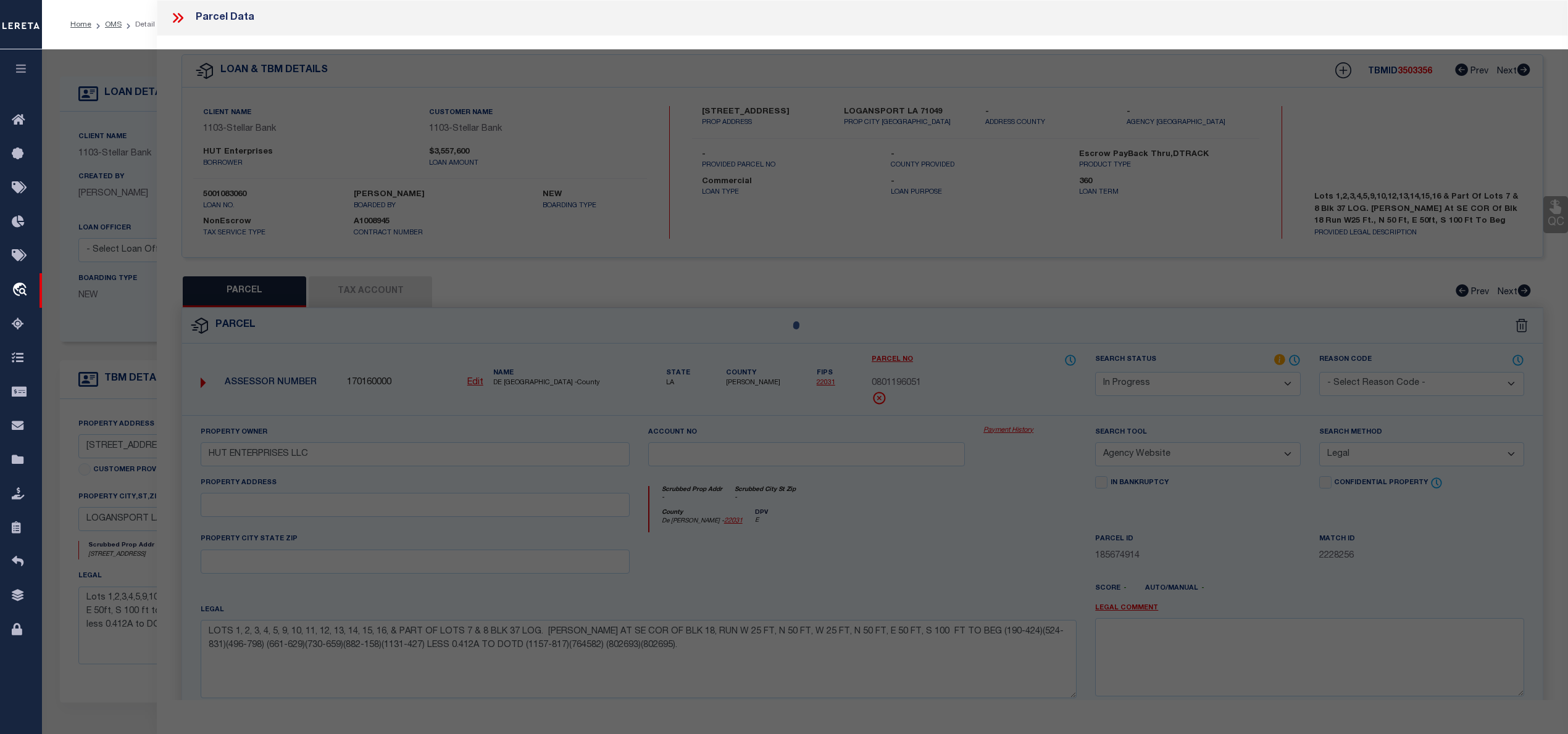
select select "AS"
select select
checkbox input "false"
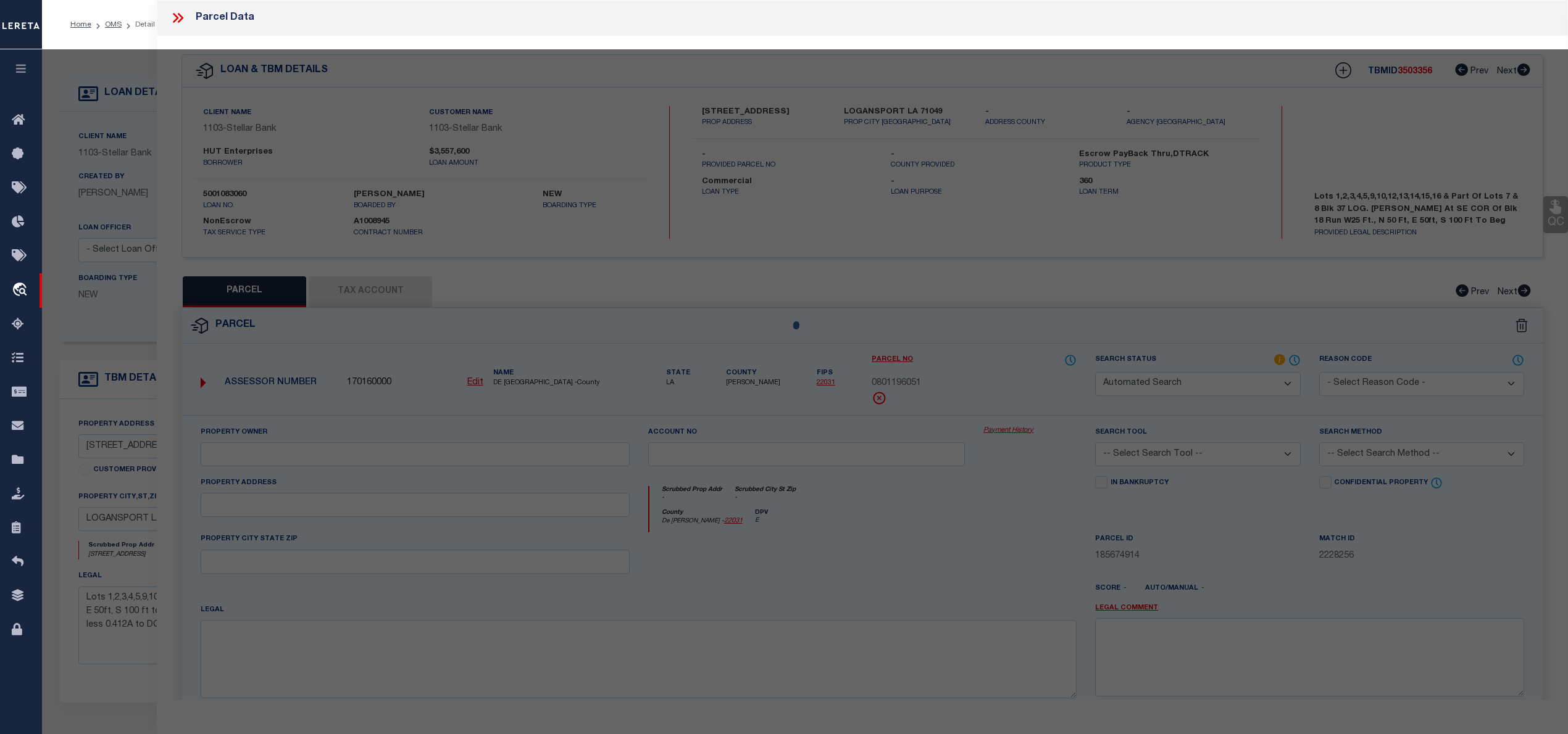
select select "IP"
type input "HUT ENTERPRISES LLC"
select select "AGW"
select select "LEG"
type textarea "LOTS 1, 2, 3, 4, 5, 9, 10, 11, 12, 13, 14, 15, 16, & PART OF LOTS 7 & 8 BLK 37 …"
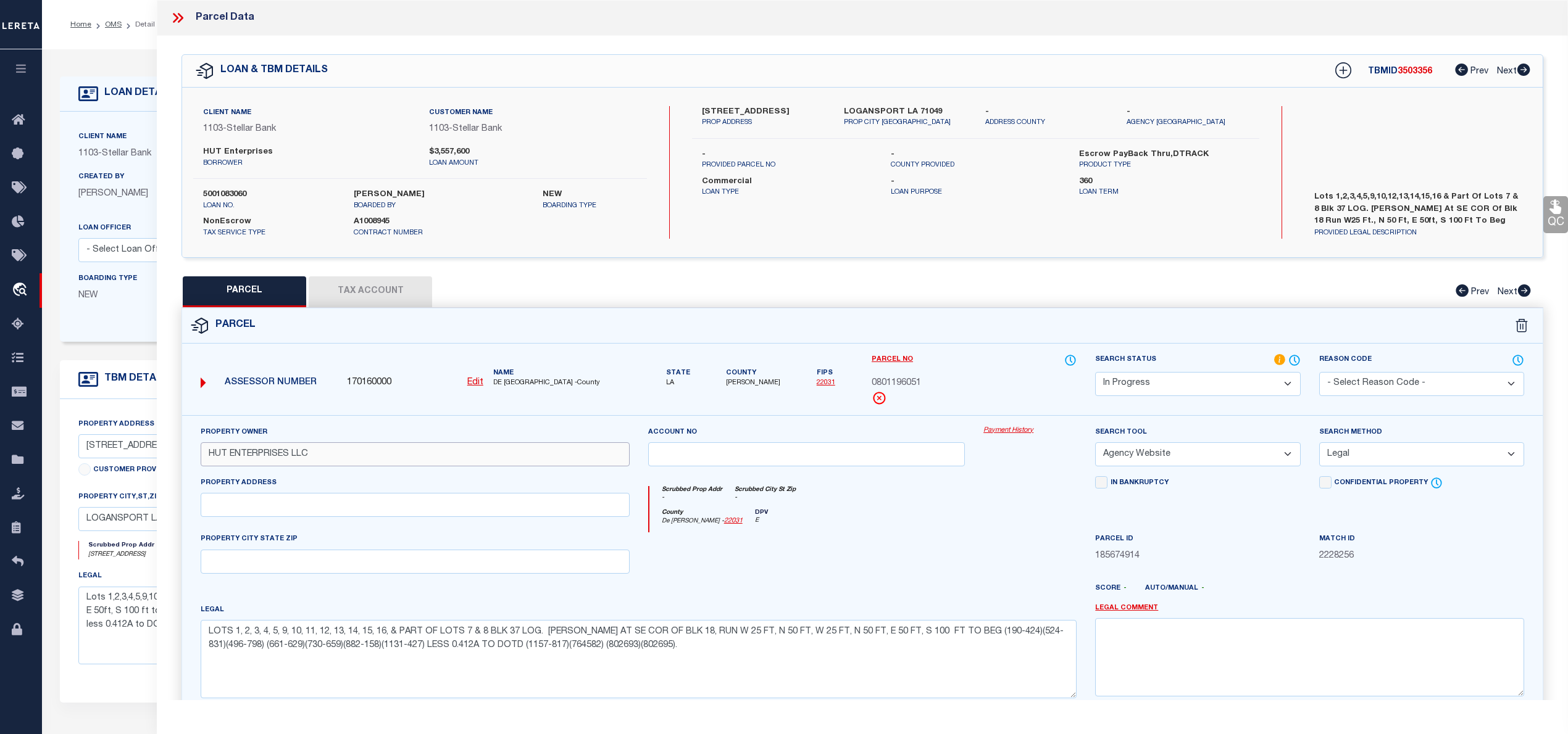
drag, startPoint x: 306, startPoint y: 458, endPoint x: 206, endPoint y: 462, distance: 100.1
click at [206, 462] on input "HUT ENTERPRISES LLC" at bounding box center [415, 454] width 429 height 24
click at [277, 460] on input "HUT ENTERPRISES LLC" at bounding box center [415, 454] width 429 height 24
drag, startPoint x: 289, startPoint y: 457, endPoint x: 195, endPoint y: 458, distance: 94.0
click at [195, 458] on div "Property Owner HUT ENTERPRISES LLC" at bounding box center [414, 451] width 448 height 51
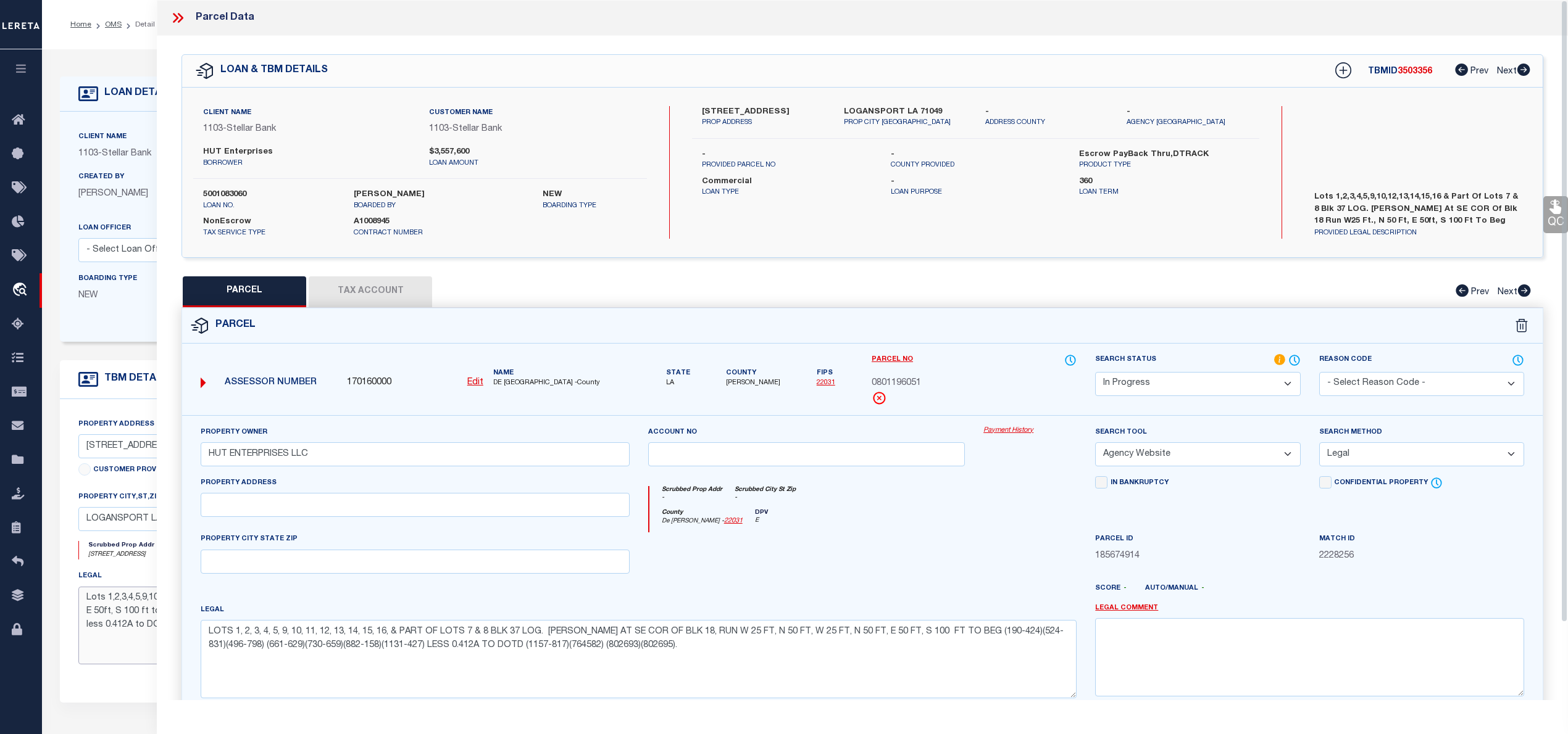
click at [119, 650] on textarea "Lots 1,2,3,4,5,9,10,12,13,14,15,16 & Part of Lots 7 & 8 Blk 37 LOG. BEG at SE C…" at bounding box center [342, 626] width 529 height 78
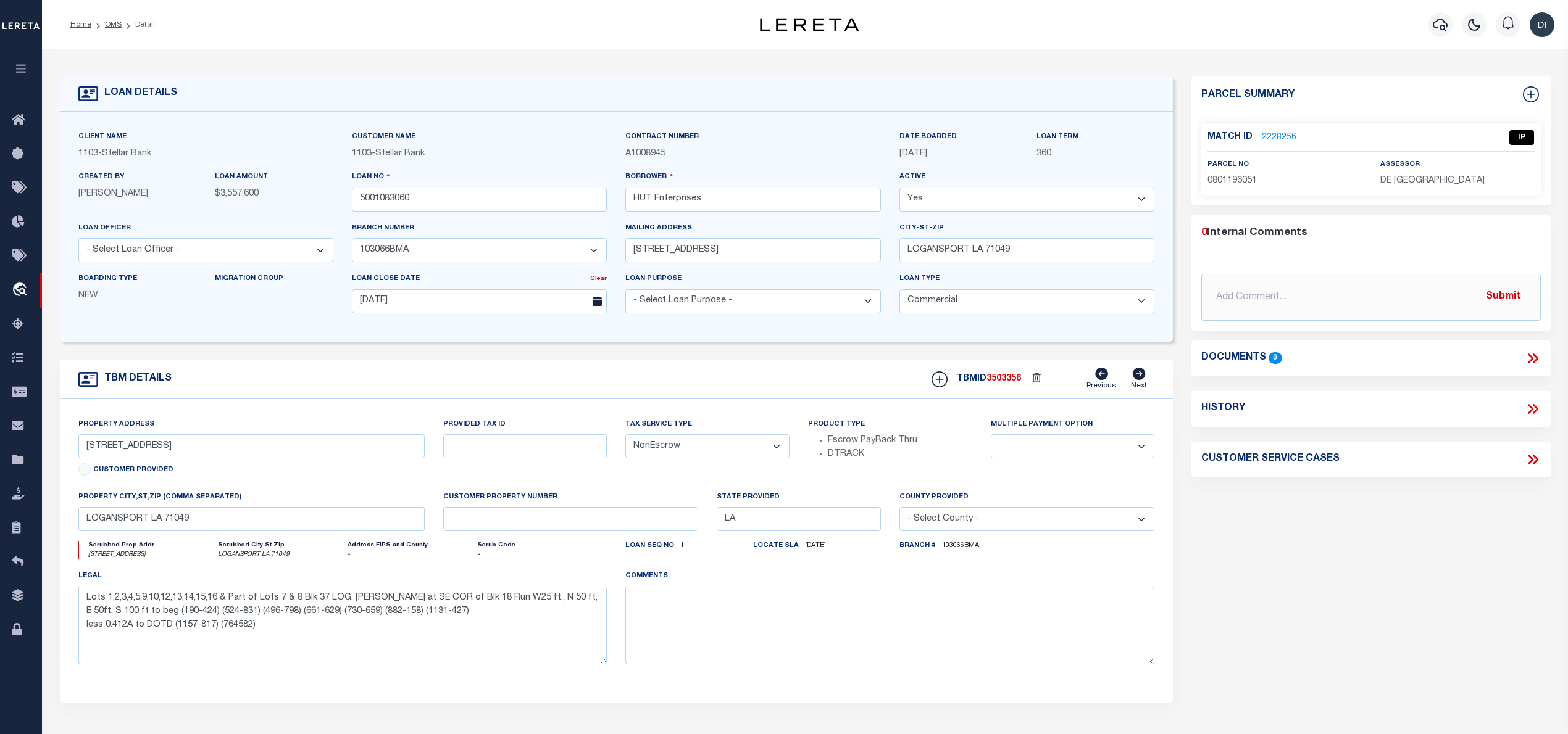
click at [1270, 137] on link "2228256" at bounding box center [1279, 138] width 35 height 13
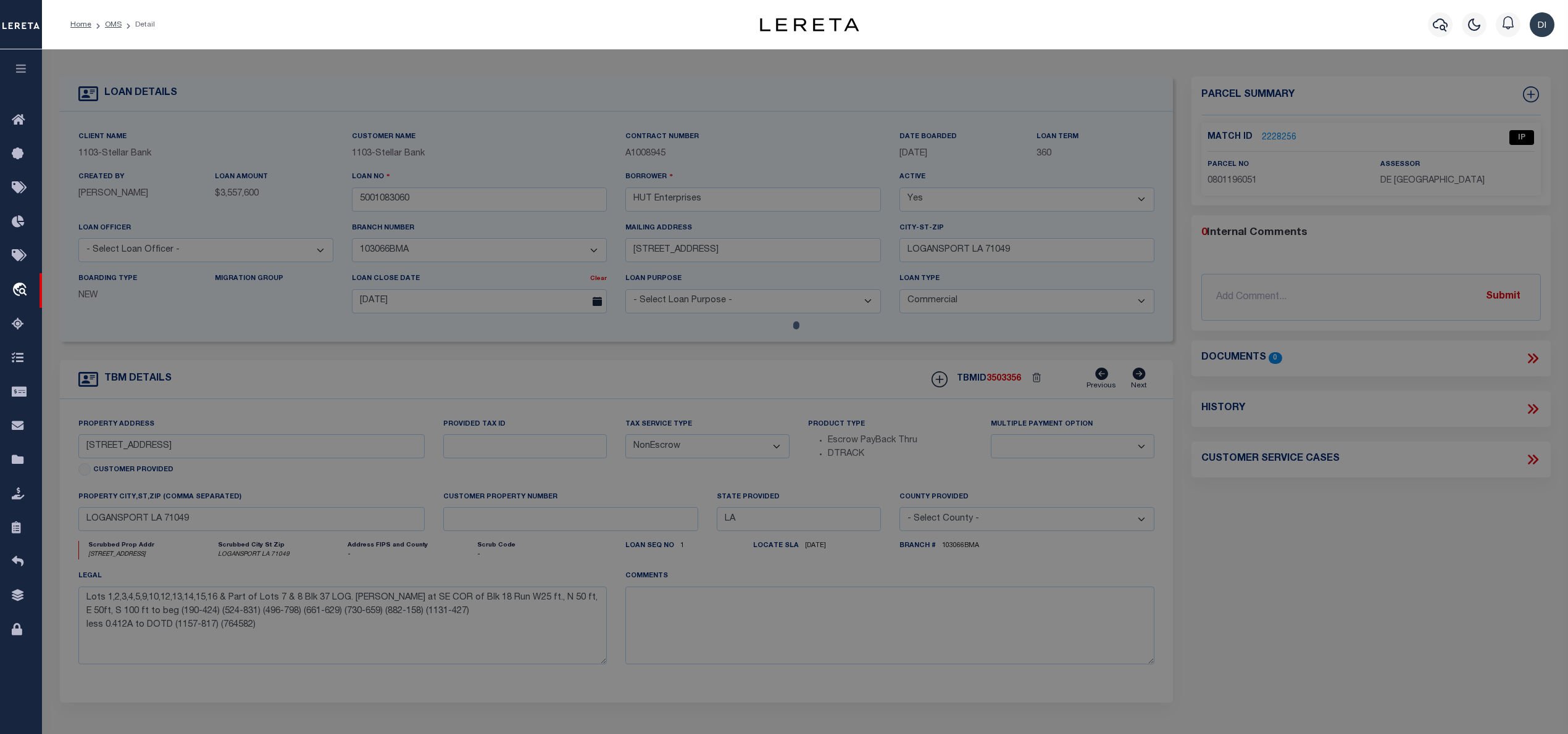
select select "AS"
select select
checkbox input "false"
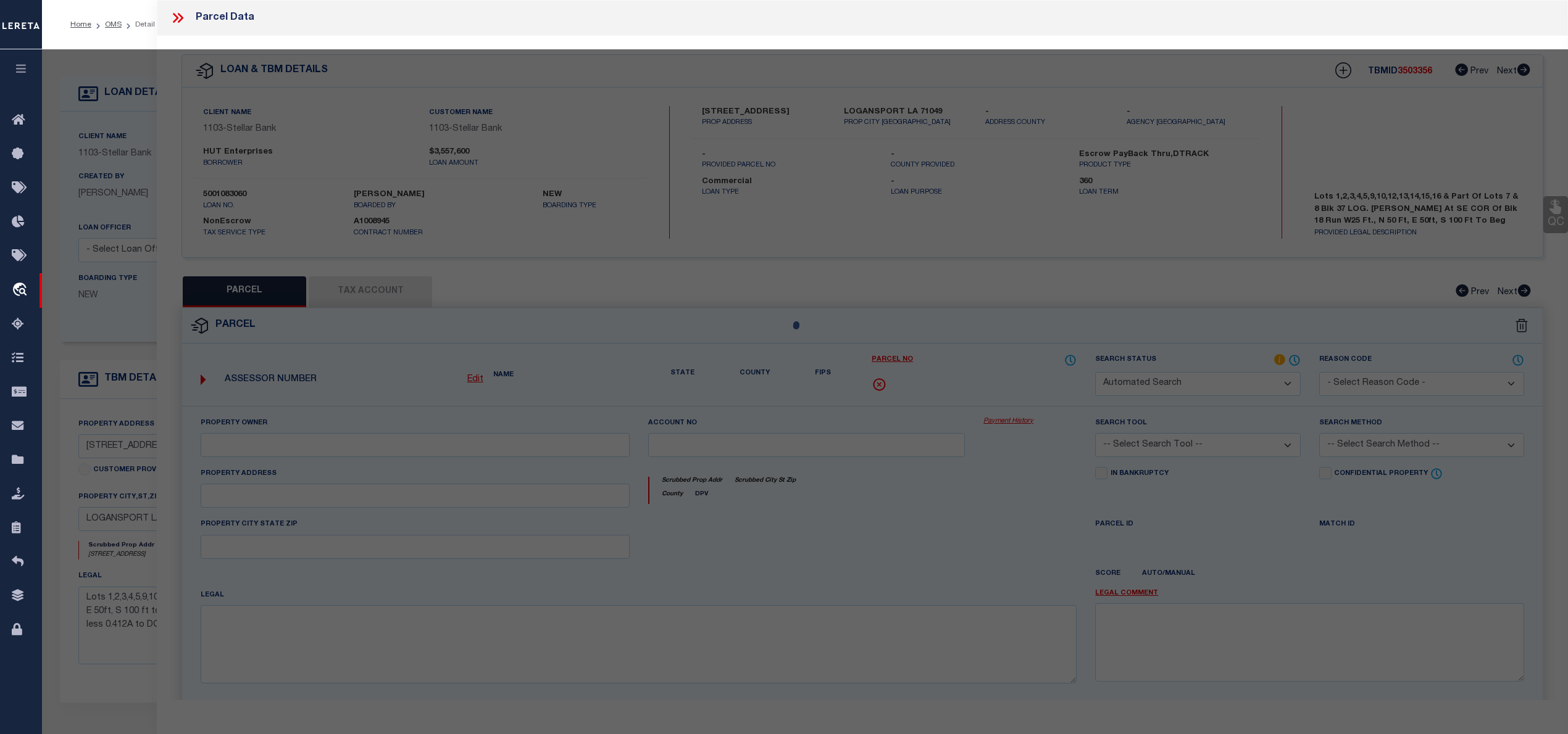
select select "IP"
type input "HUT ENTERPRISES LLC"
select select "AGW"
select select "LEG"
type textarea "LOTS 1, 2, 3, 4, 5, 9, 10, 11, 12, 13, 14, 15, 16, & PART OF LOTS 7 & 8 BLK 37 …"
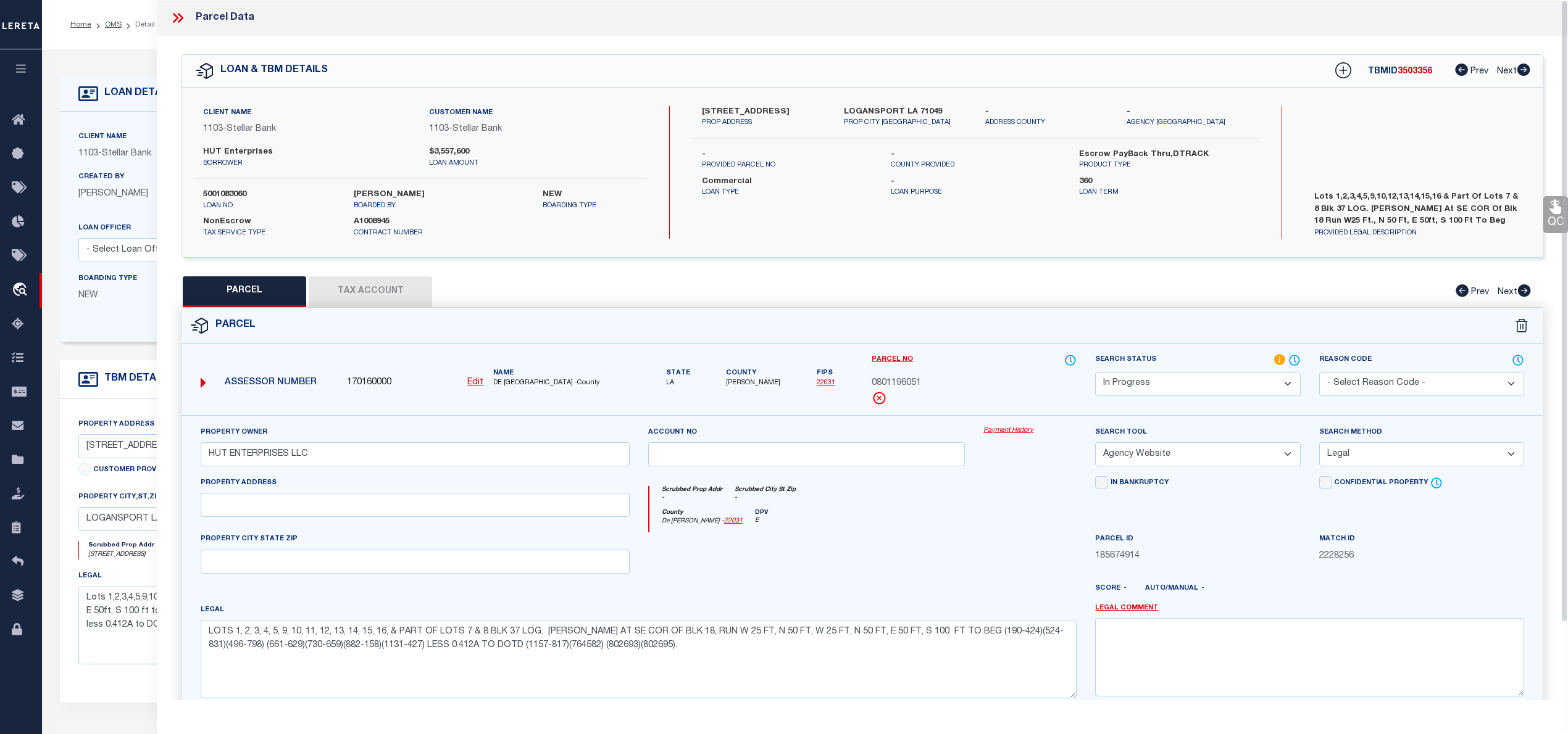
click at [405, 290] on button "Tax Account" at bounding box center [370, 291] width 124 height 31
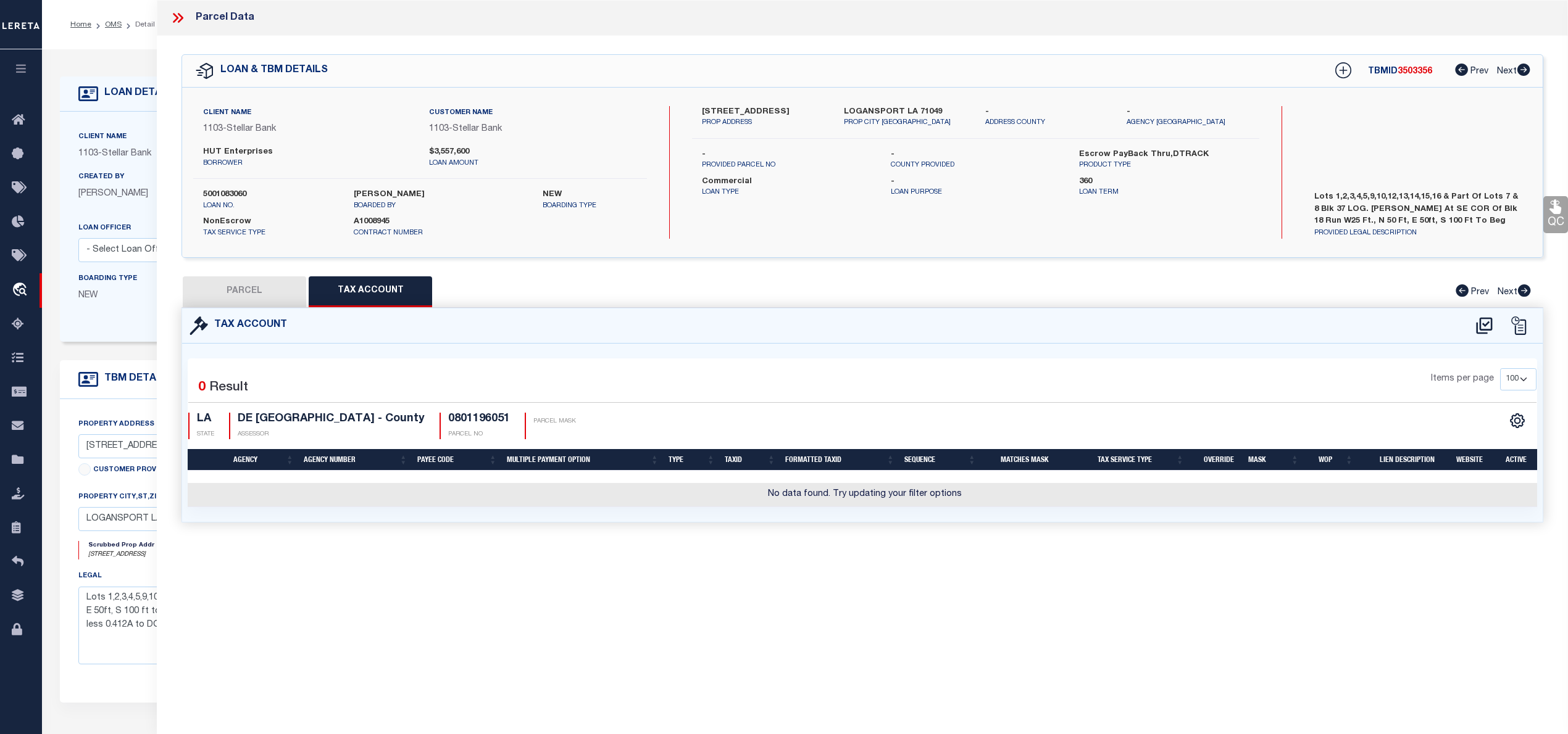
select select "100"
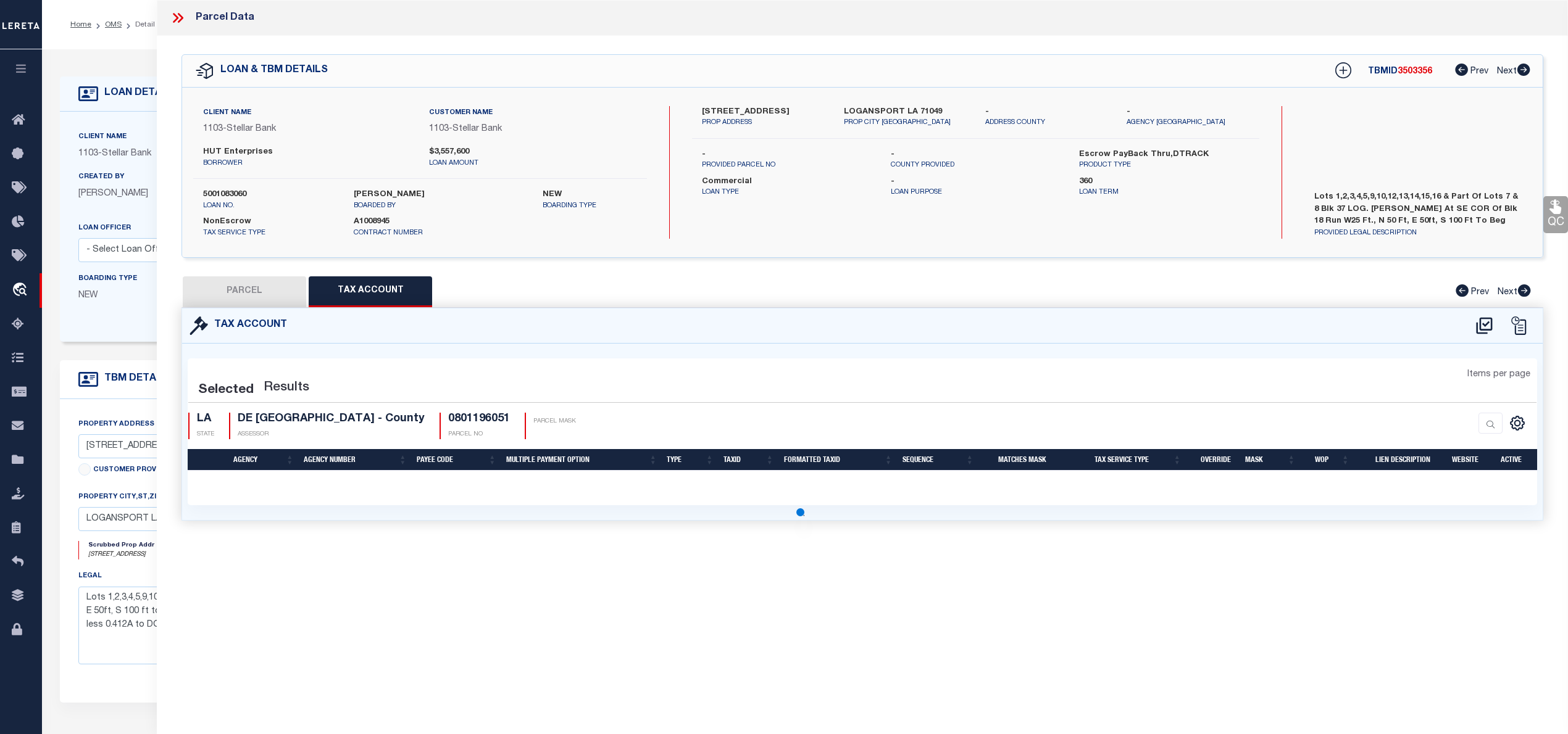
select select "100"
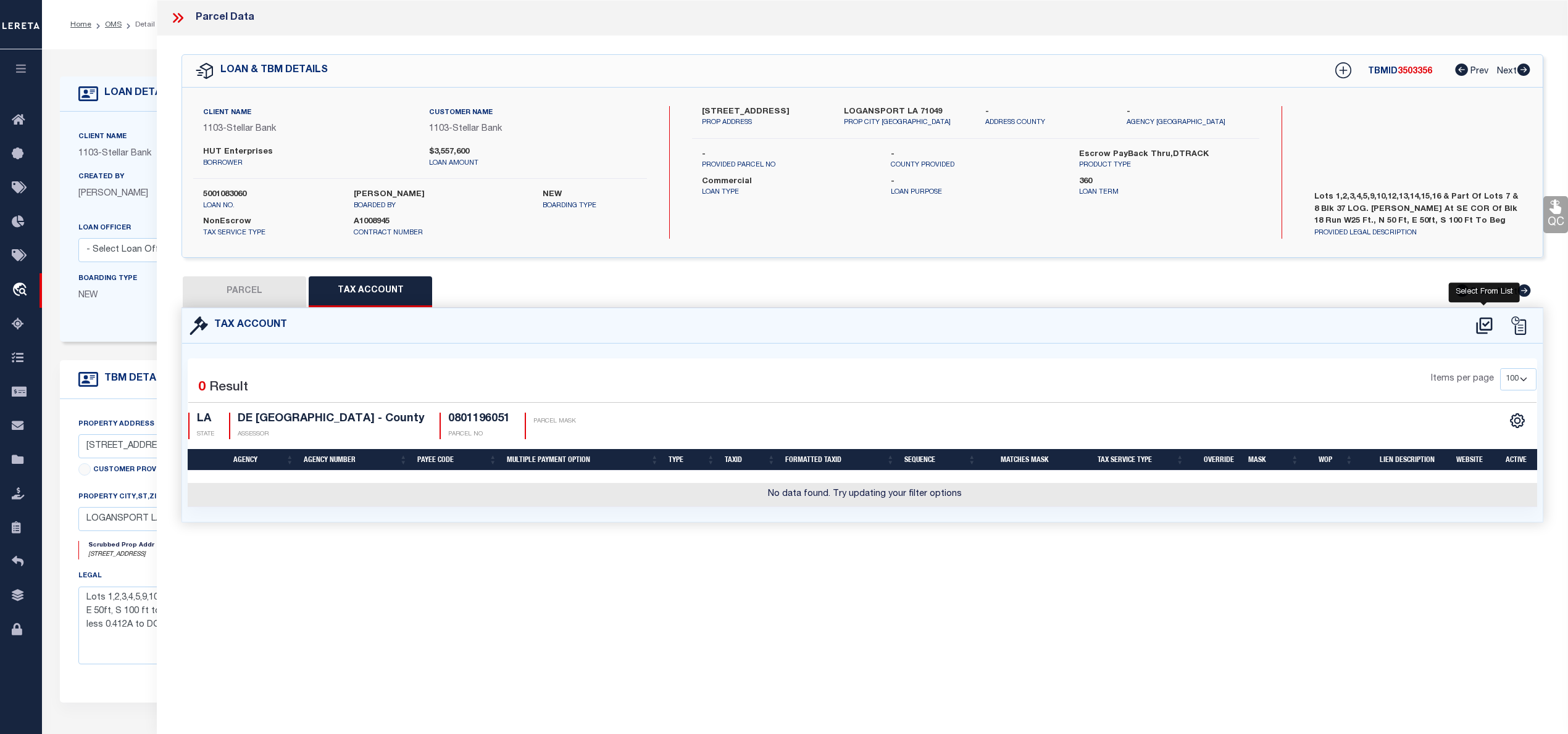
click at [1482, 327] on icon at bounding box center [1484, 326] width 21 height 20
select select "100"
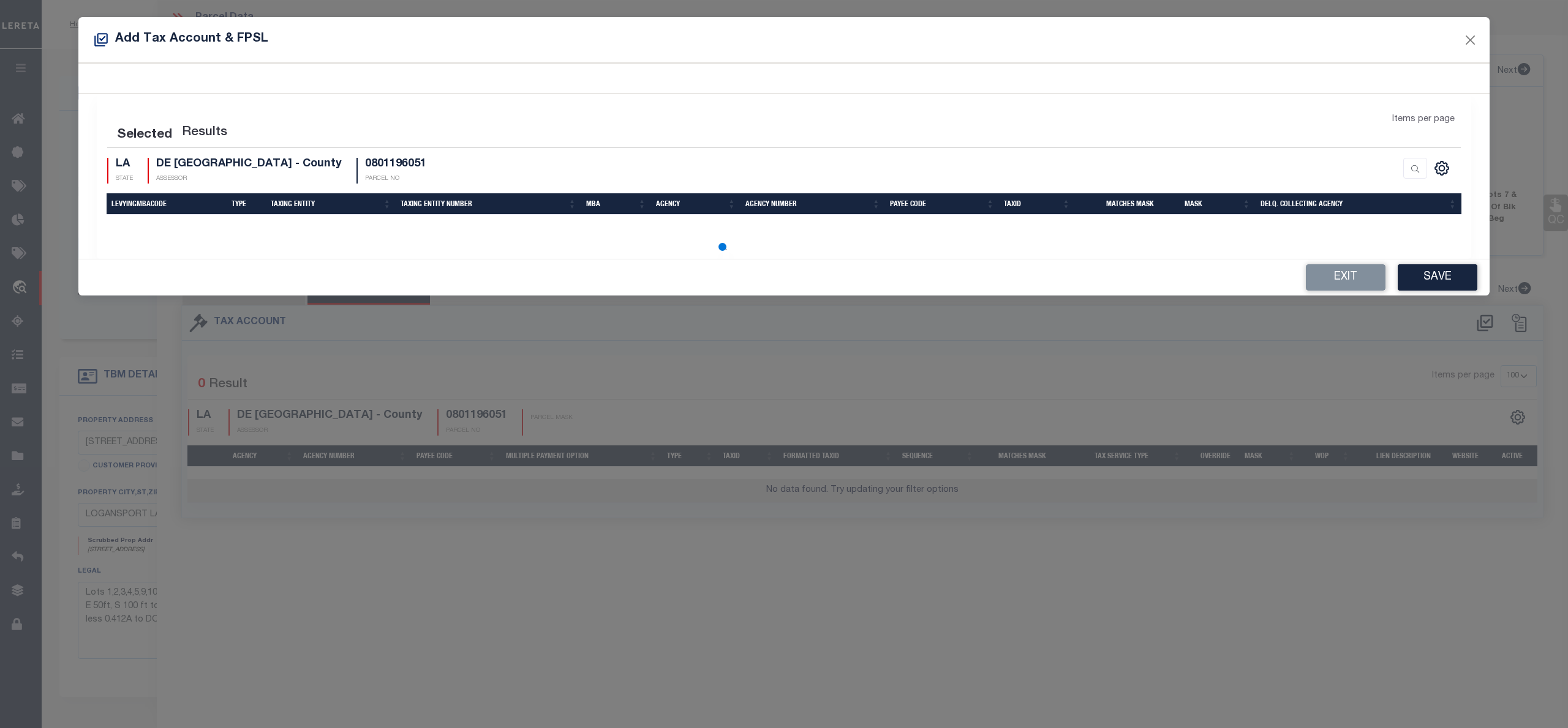
select select "100"
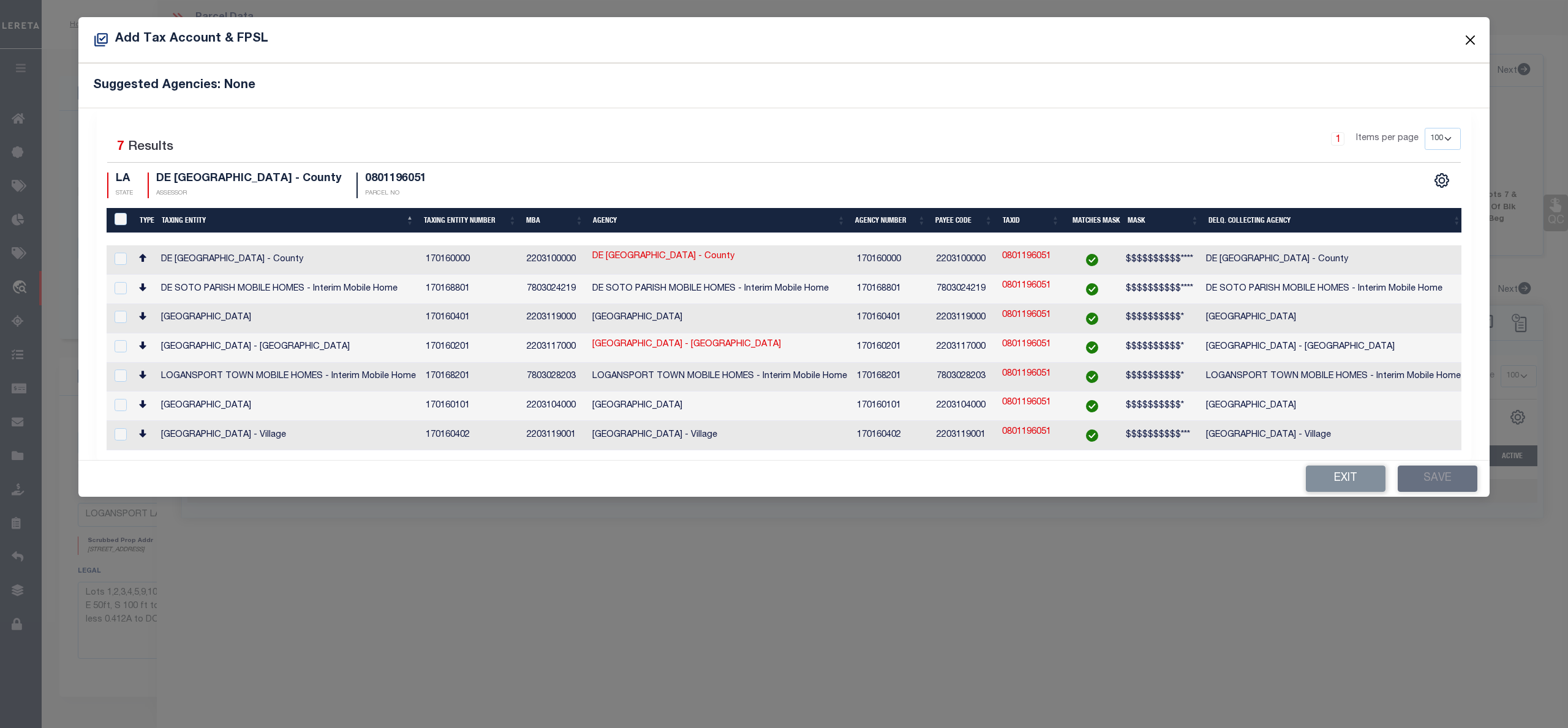
click at [1471, 40] on button "Close" at bounding box center [1470, 40] width 16 height 16
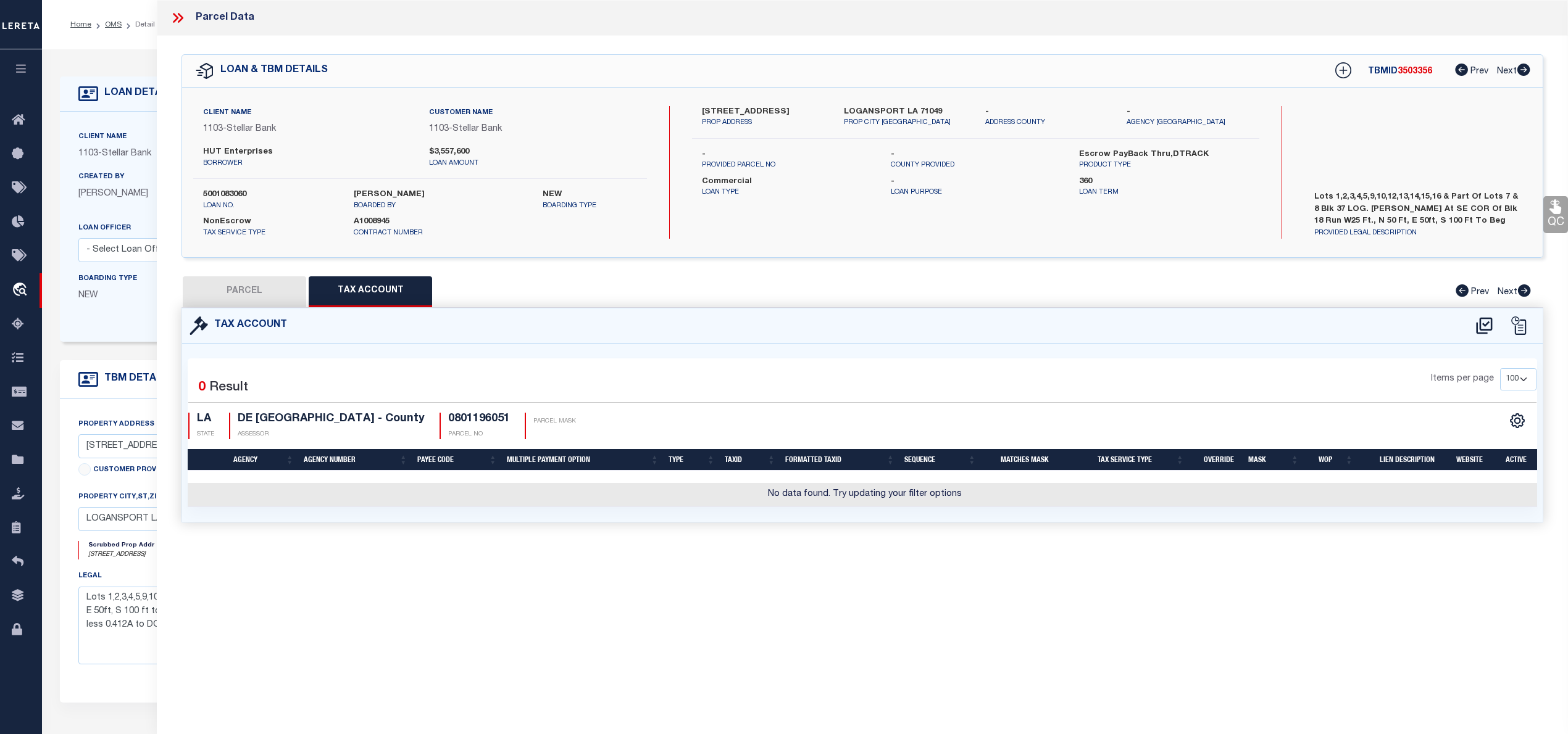
click at [261, 287] on button "PARCEL" at bounding box center [244, 291] width 124 height 31
select select "AS"
select select
checkbox input "false"
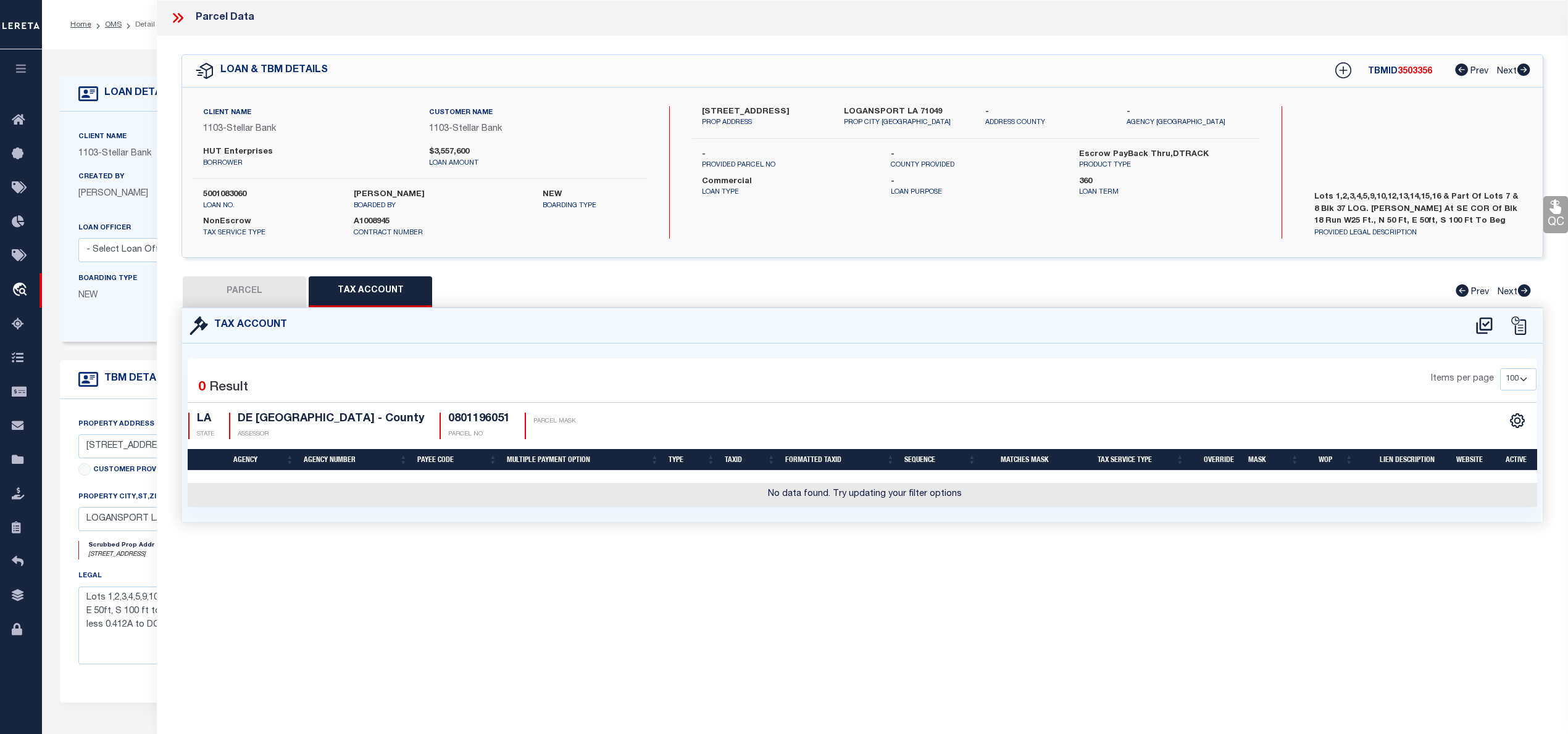
checkbox input "false"
select select "IP"
type input "HUT ENTERPRISES LLC"
select select "AGW"
select select "LEG"
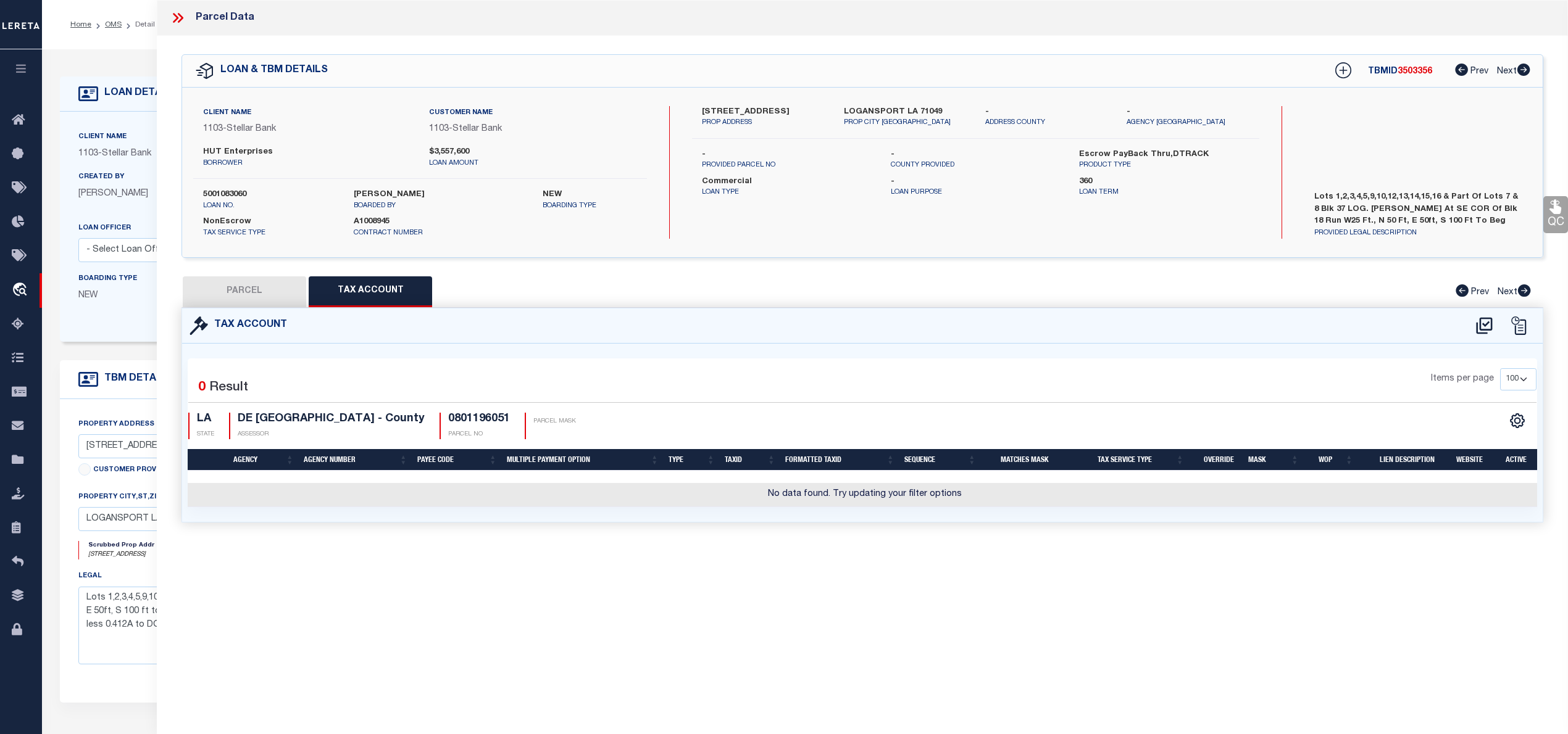
type textarea "LOTS 1, 2, 3, 4, 5, 9, 10, 11, 12, 13, 14, 15, 16, & PART OF LOTS 7 & 8 BLK 37 …"
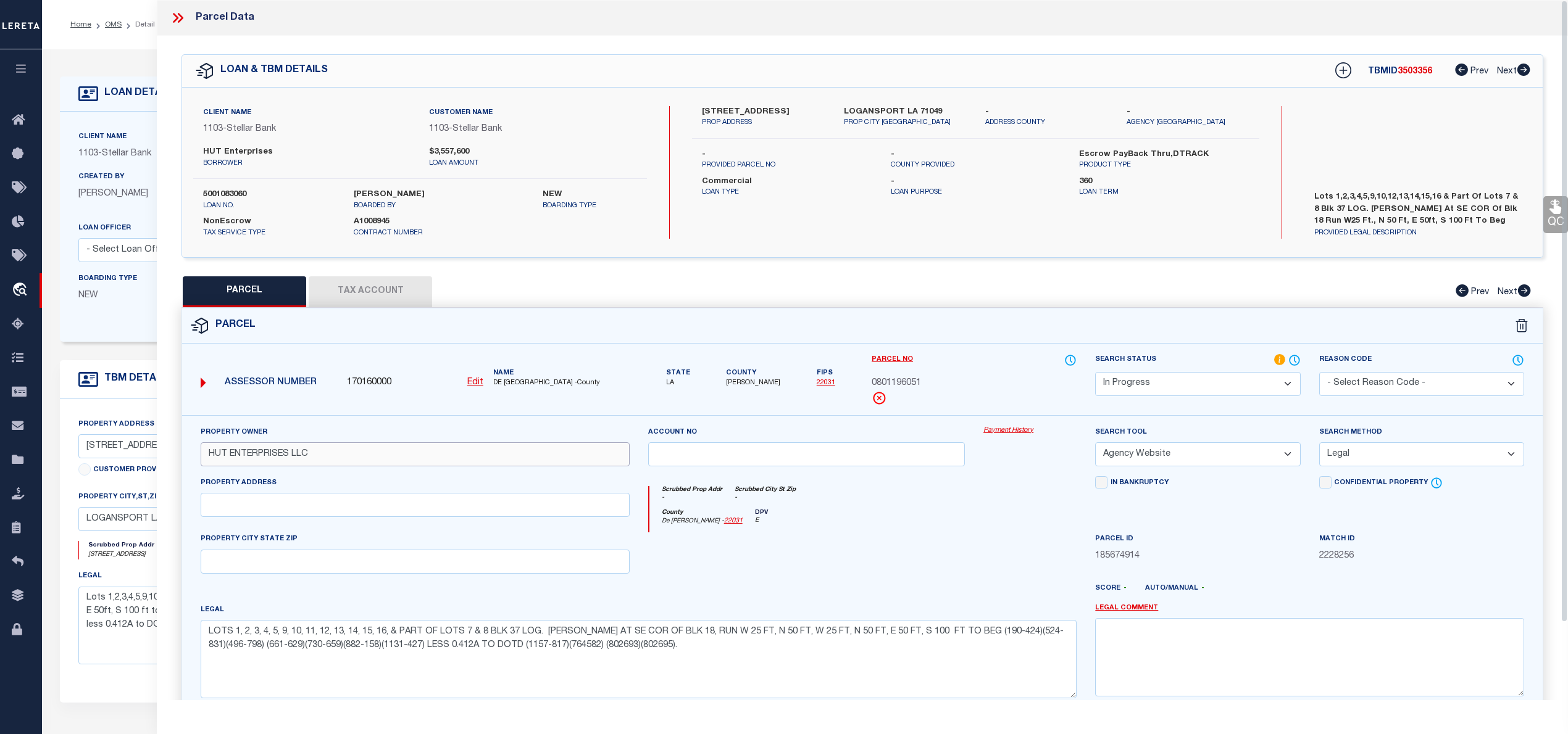
click at [249, 457] on input "HUT ENTERPRISES LLC" at bounding box center [415, 454] width 429 height 24
click at [218, 456] on input "HUT ENTERPRISES LLC" at bounding box center [415, 454] width 429 height 24
click at [751, 536] on div at bounding box center [806, 557] width 336 height 51
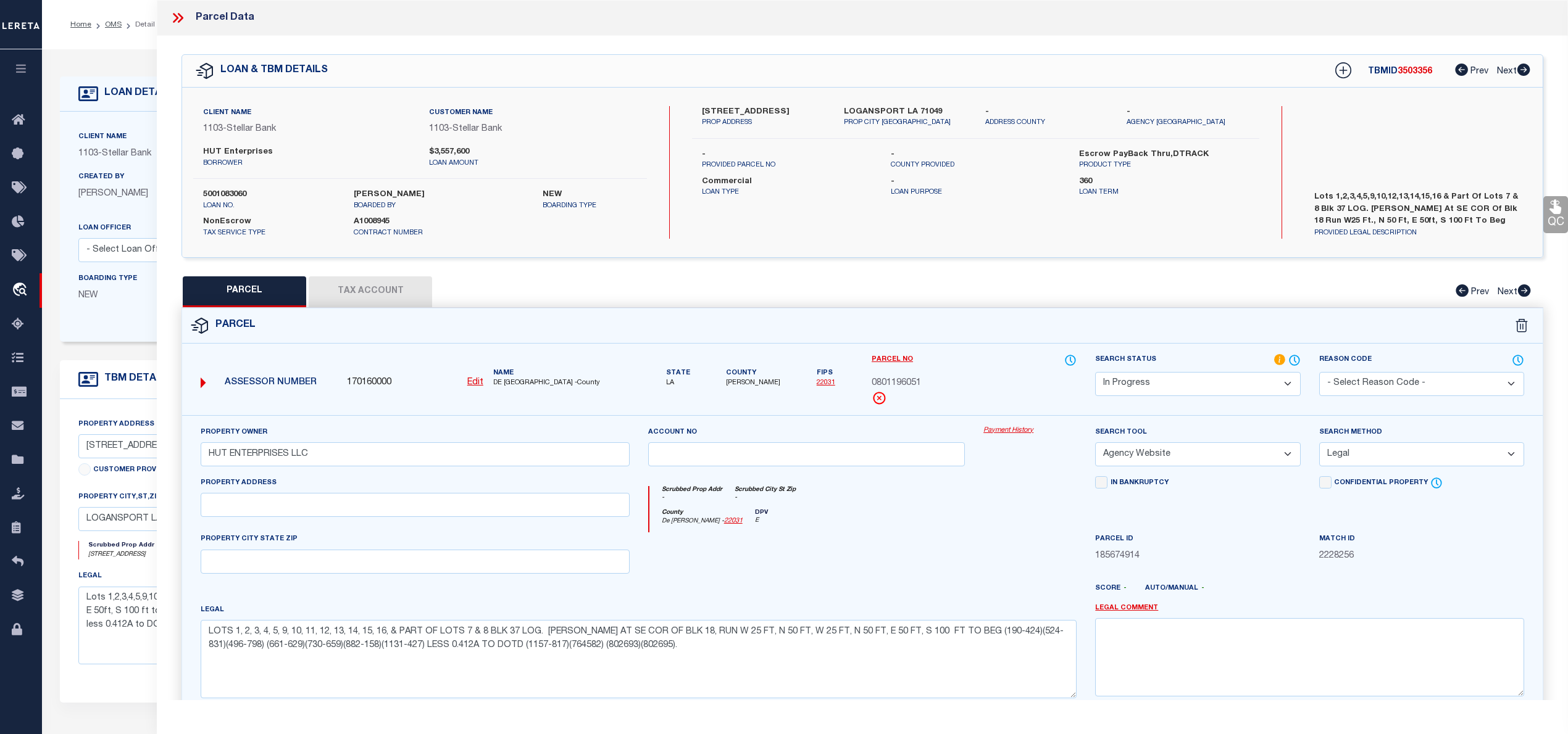
click at [394, 290] on button "Tax Account" at bounding box center [370, 291] width 124 height 31
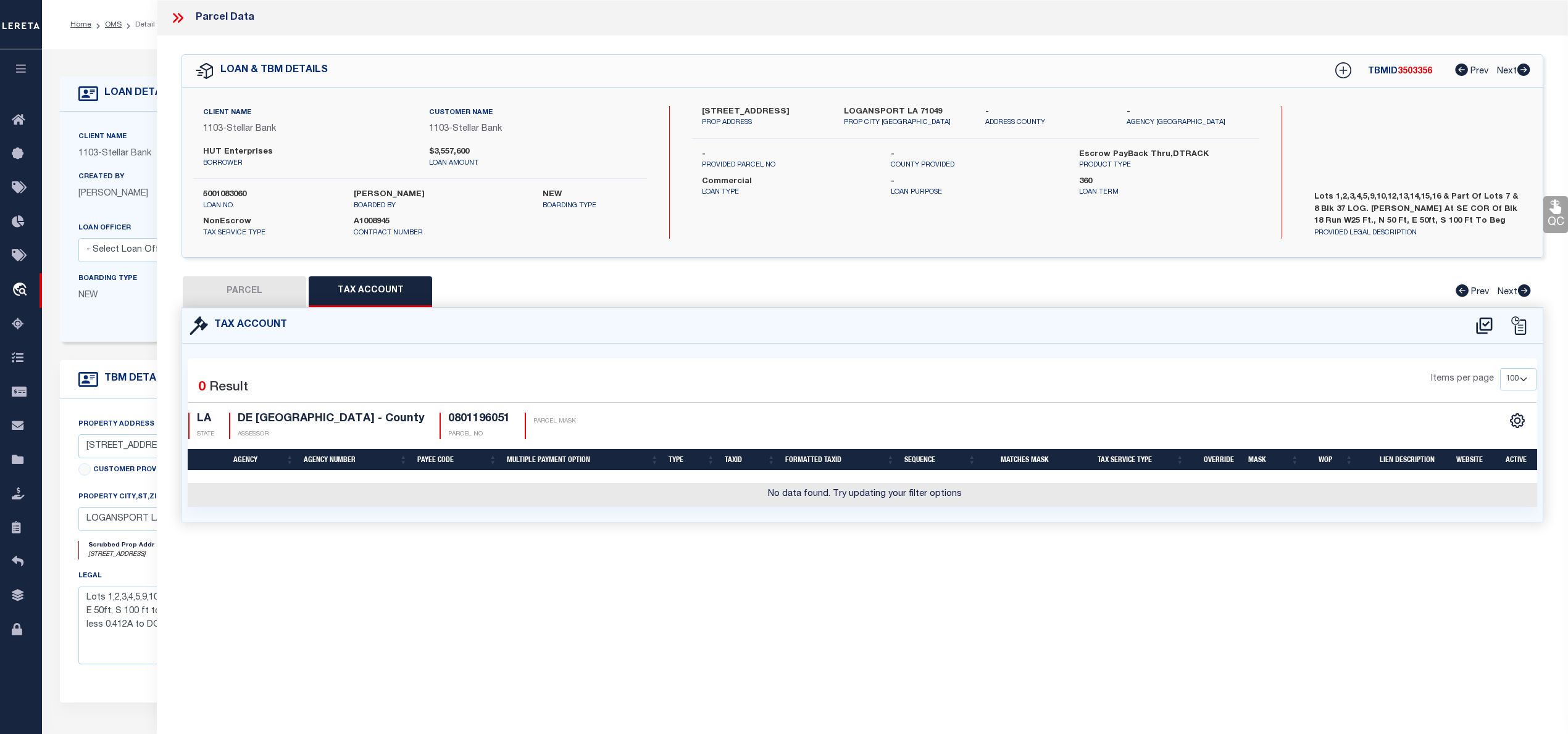
select select "100"
click at [279, 294] on button "PARCEL" at bounding box center [244, 291] width 124 height 31
select select "AS"
select select
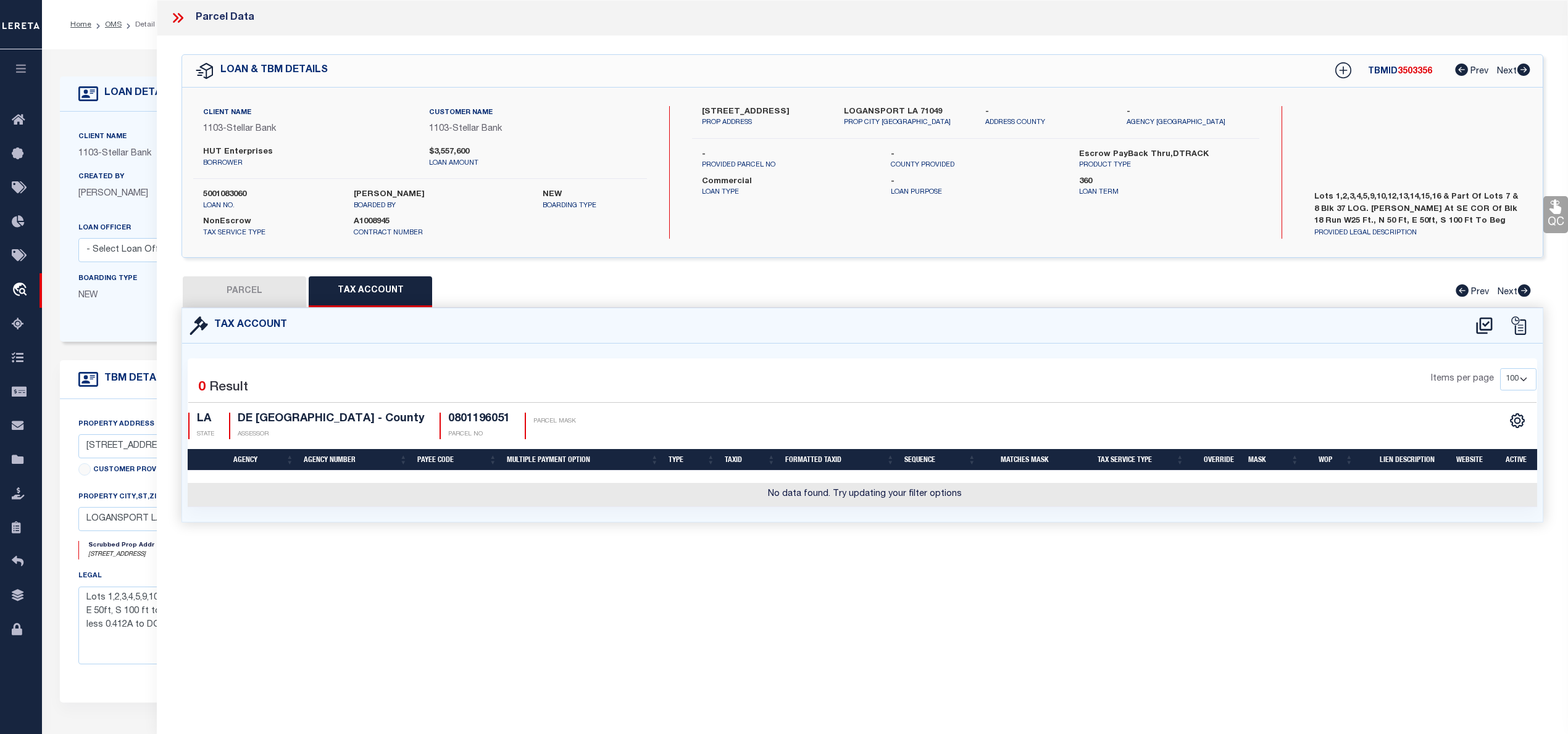
checkbox input "false"
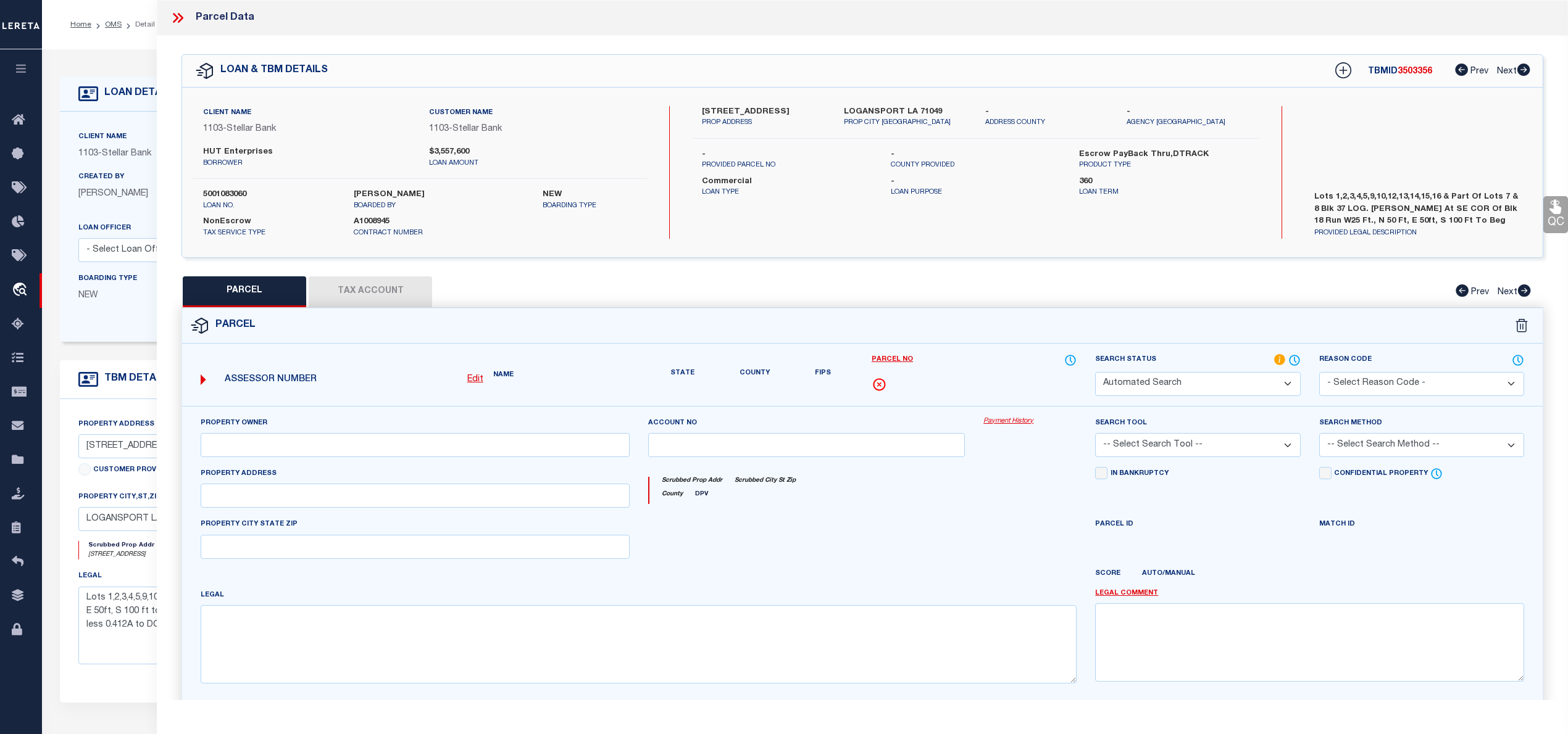
select select "IP"
type input "HUT ENTERPRISES LLC"
select select "AGW"
select select "LEG"
type textarea "LOTS 1, 2, 3, 4, 5, 9, 10, 11, 12, 13, 14, 15, 16, & PART OF LOTS 7 & 8 BLK 37 …"
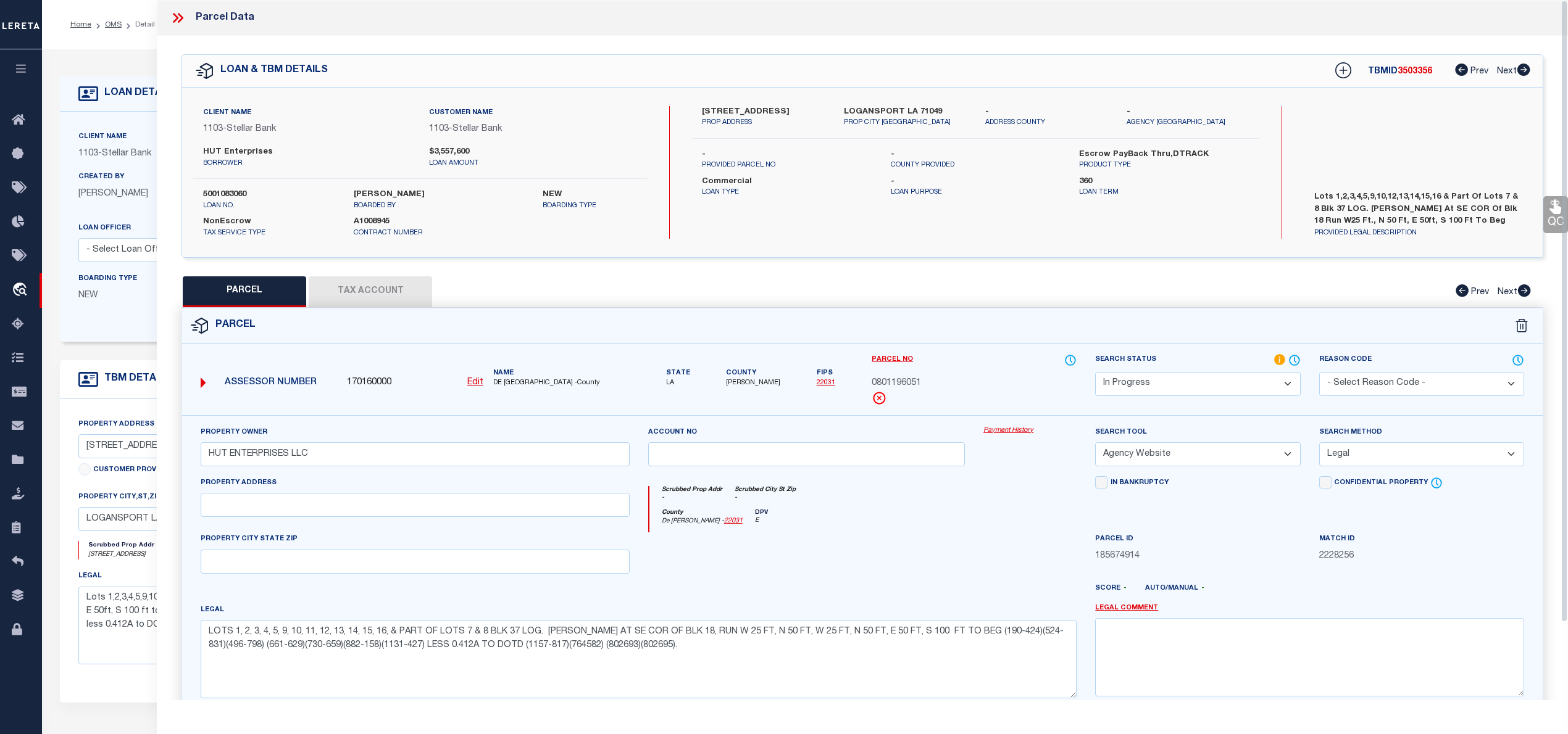
click at [179, 16] on icon at bounding box center [177, 17] width 16 height 16
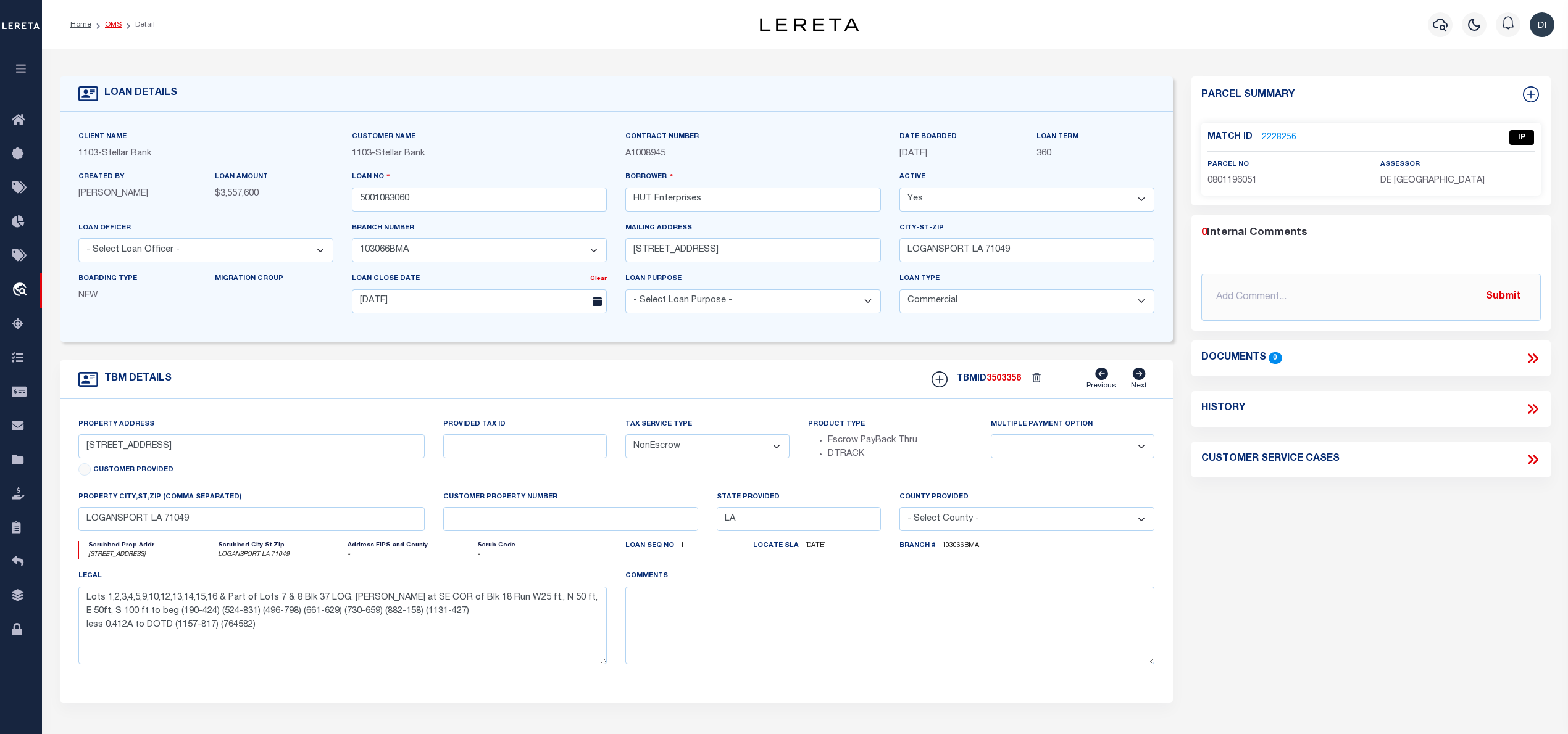
click at [112, 25] on link "OMS" at bounding box center [113, 24] width 17 height 7
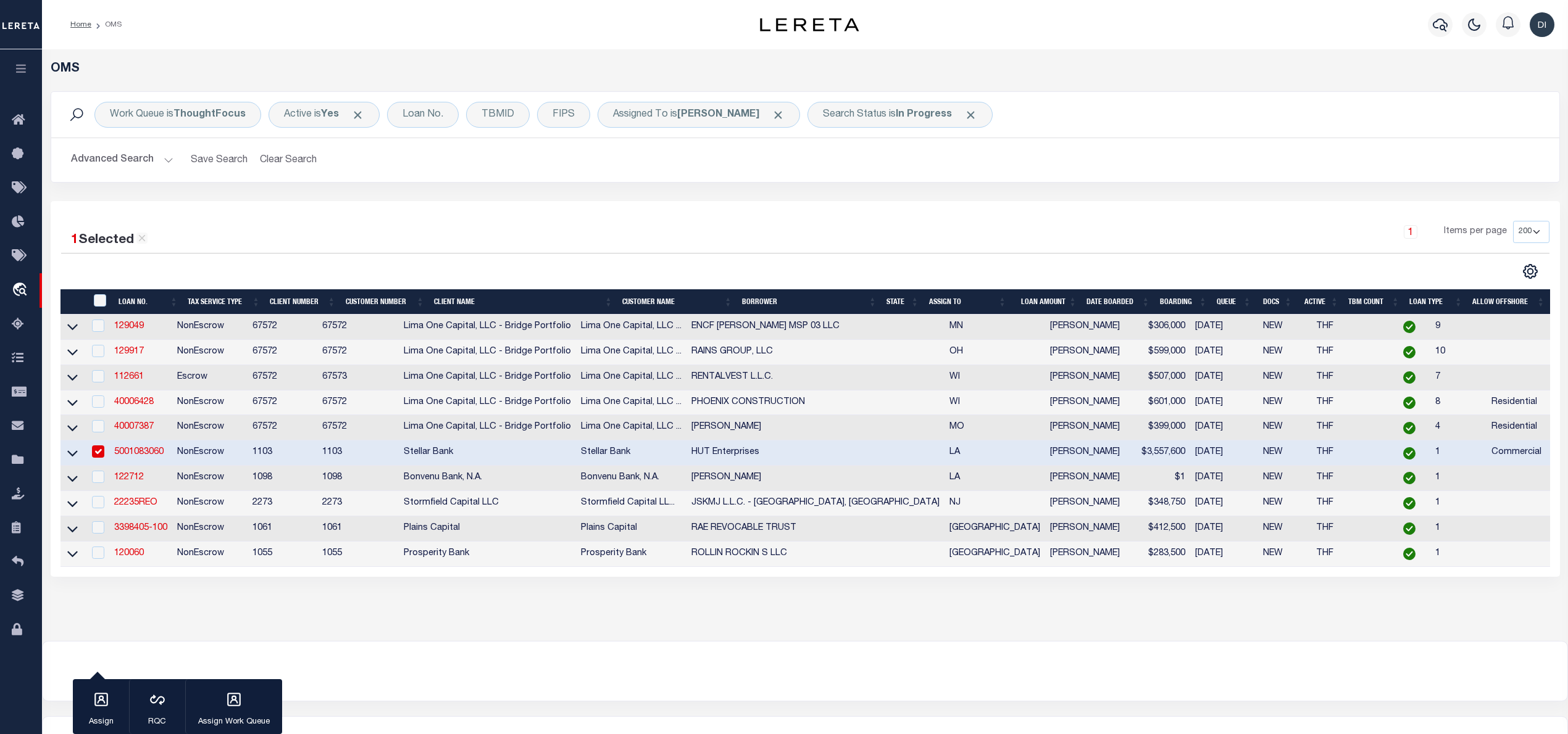
click at [100, 456] on input "checkbox" at bounding box center [98, 452] width 12 height 12
checkbox input "false"
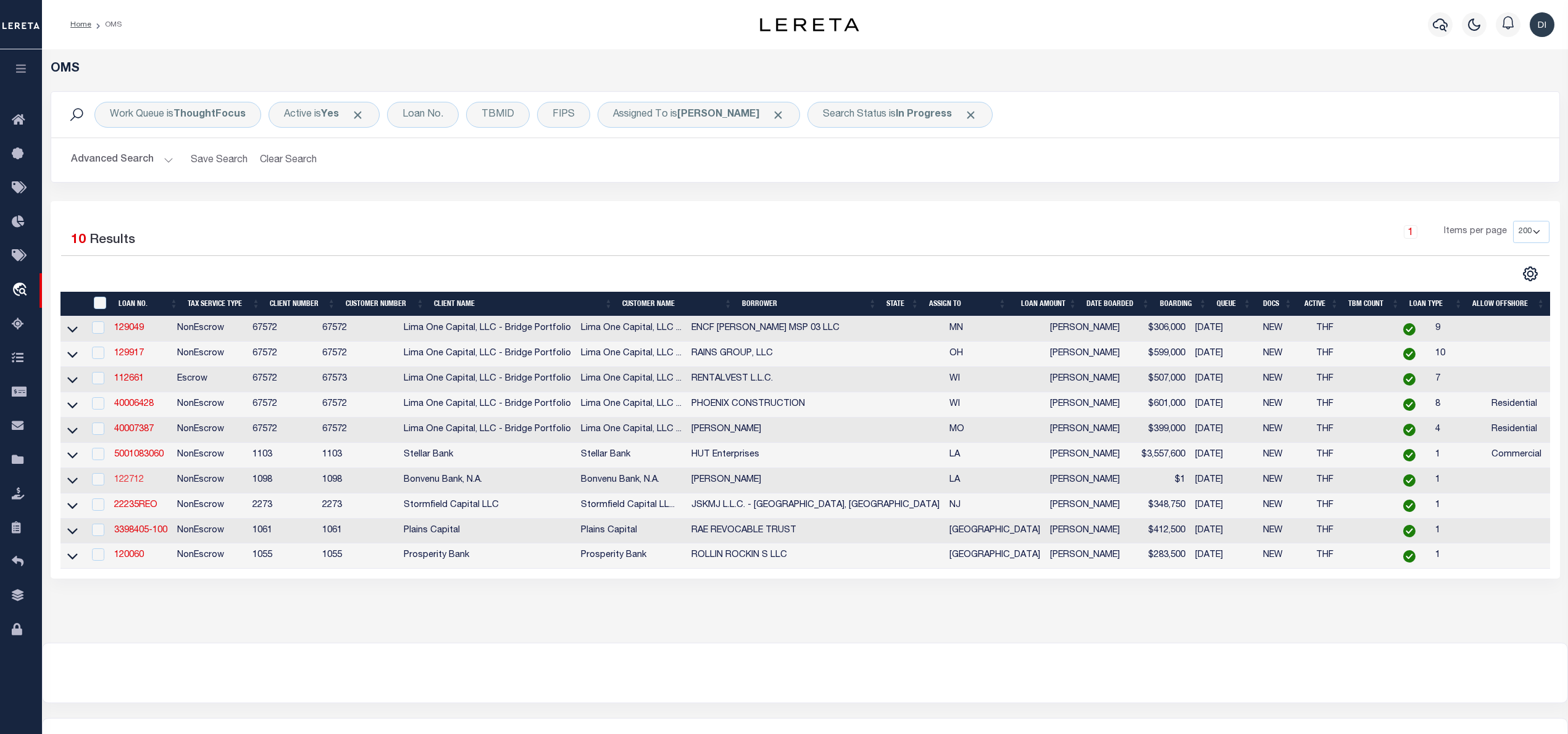
click at [131, 484] on link "122712" at bounding box center [129, 480] width 30 height 8
type input "122712"
type input "[PERSON_NAME]"
select select
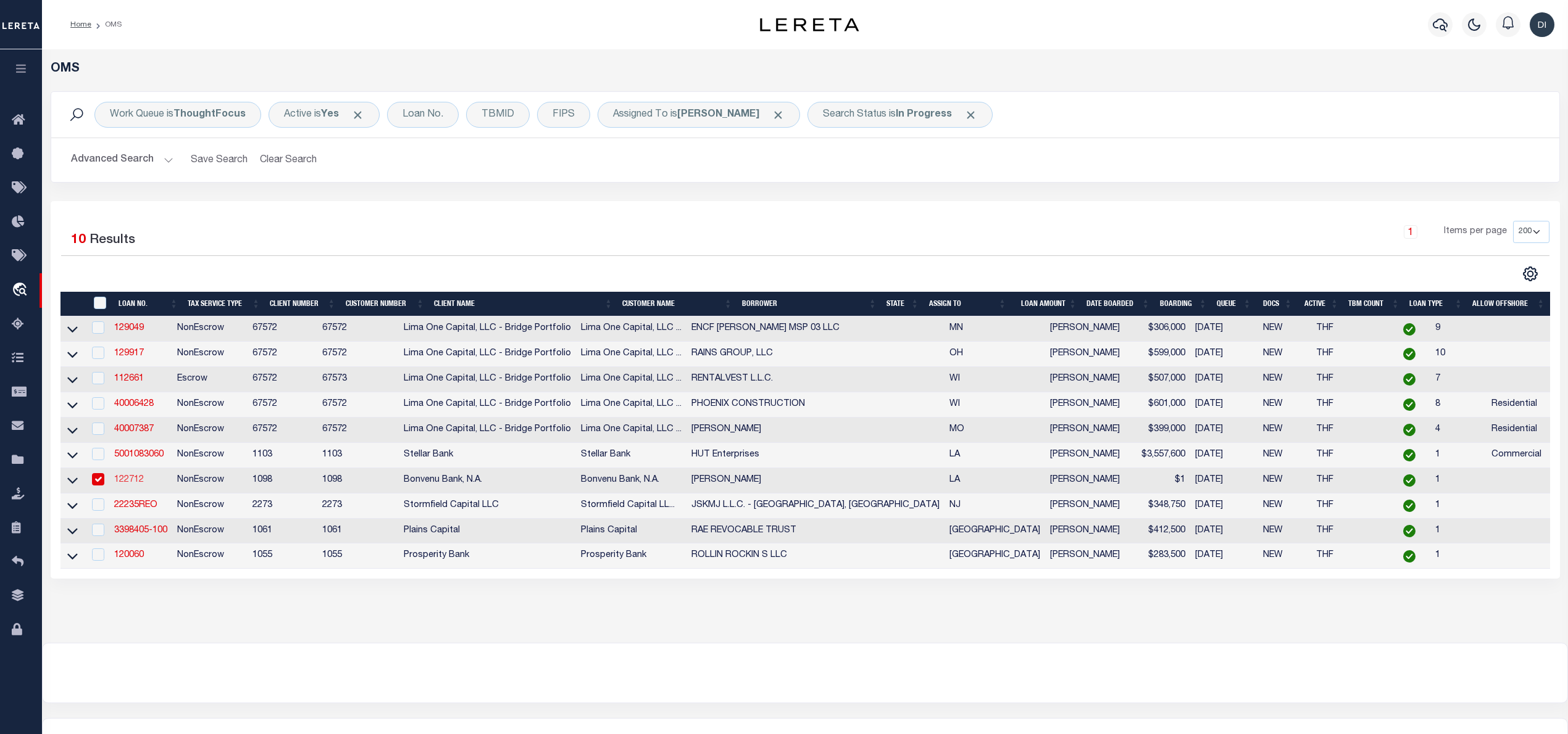
type input "873 SPRINGHILL AIRPORT RD"
type input "SPRINGHILL LA 71075"
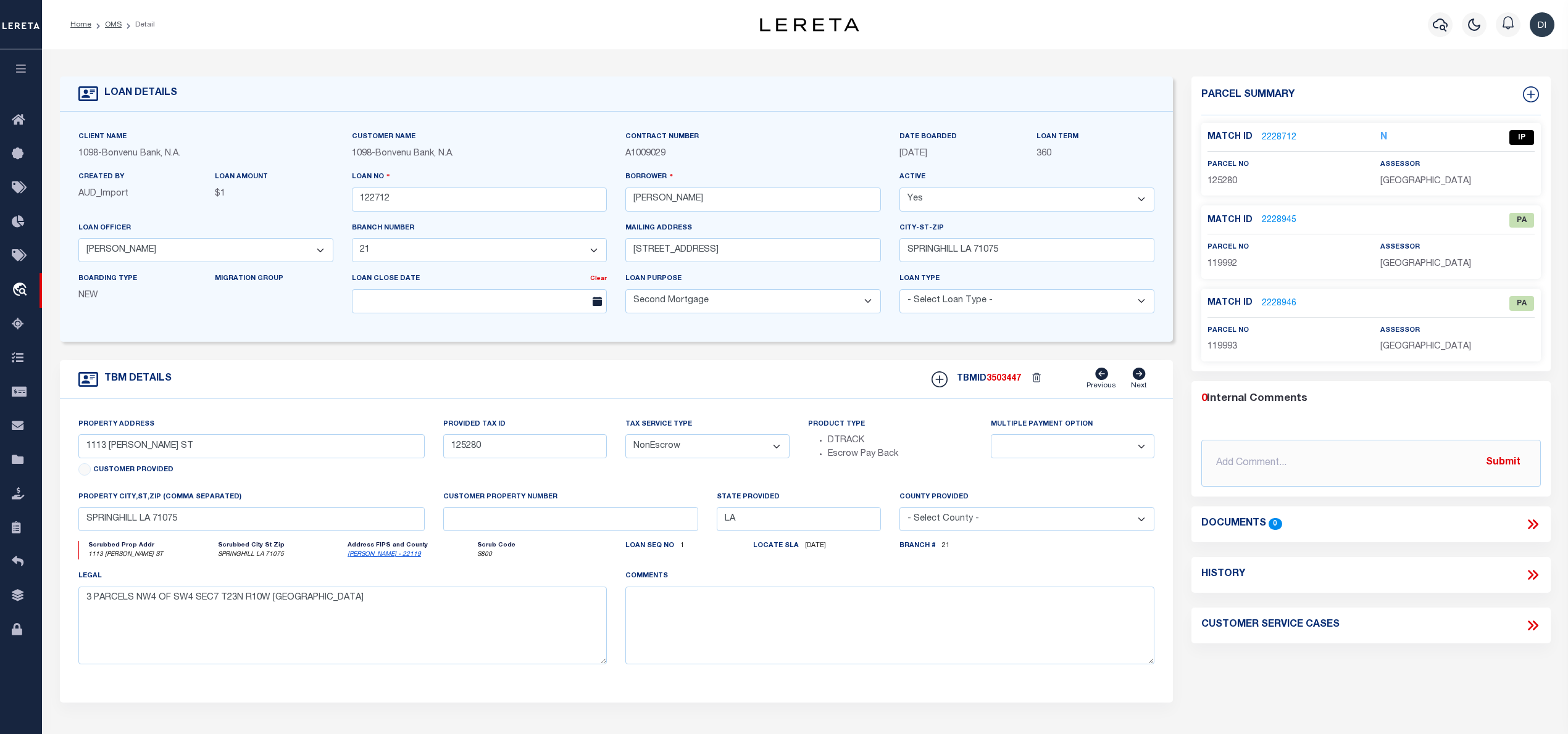
click at [1273, 139] on link "2228712" at bounding box center [1279, 138] width 35 height 13
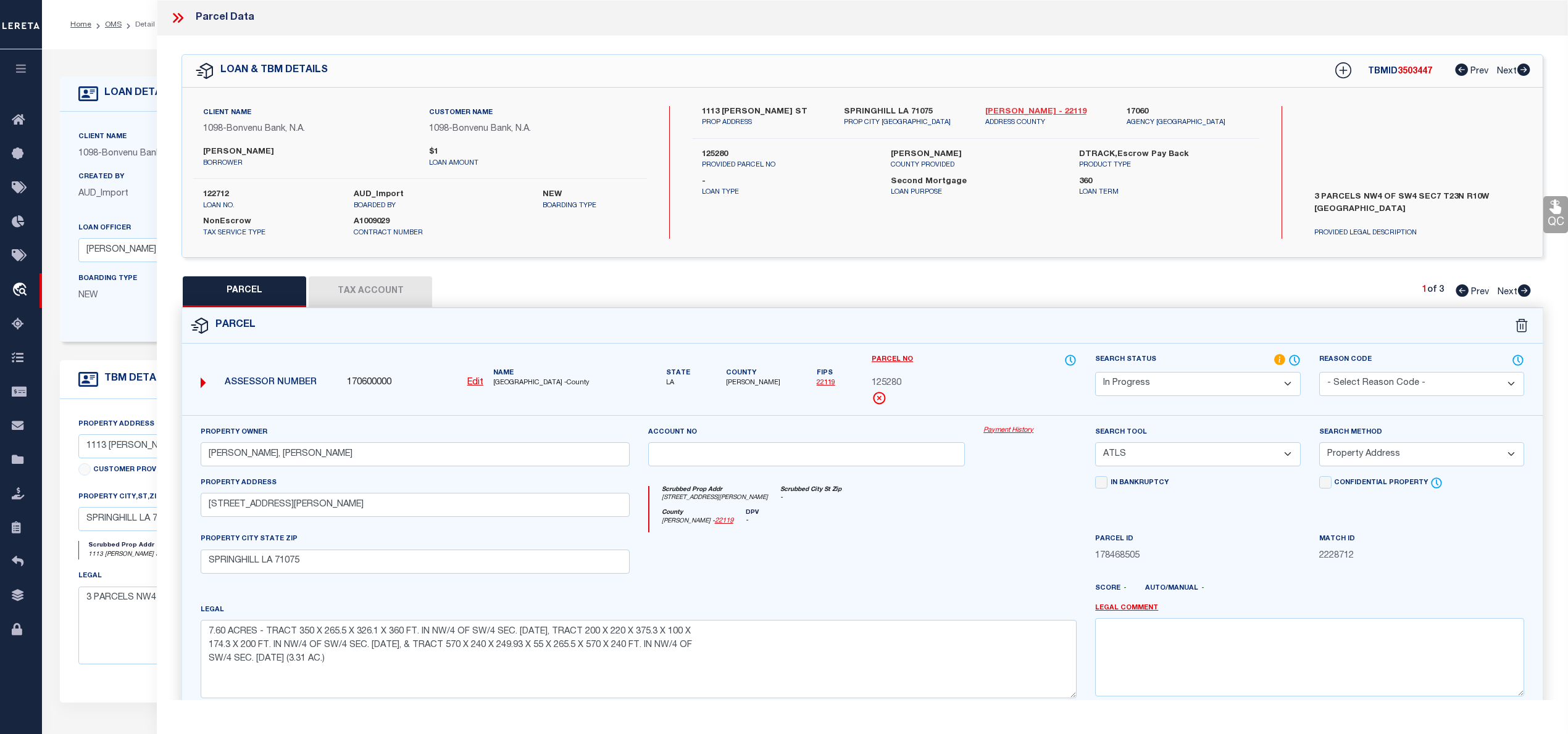
click at [994, 107] on link "Webster - 22119" at bounding box center [1046, 112] width 123 height 12
click at [889, 381] on span "125280" at bounding box center [886, 384] width 30 height 13
copy span "125280"
drag, startPoint x: 279, startPoint y: 453, endPoint x: 153, endPoint y: 458, distance: 126.1
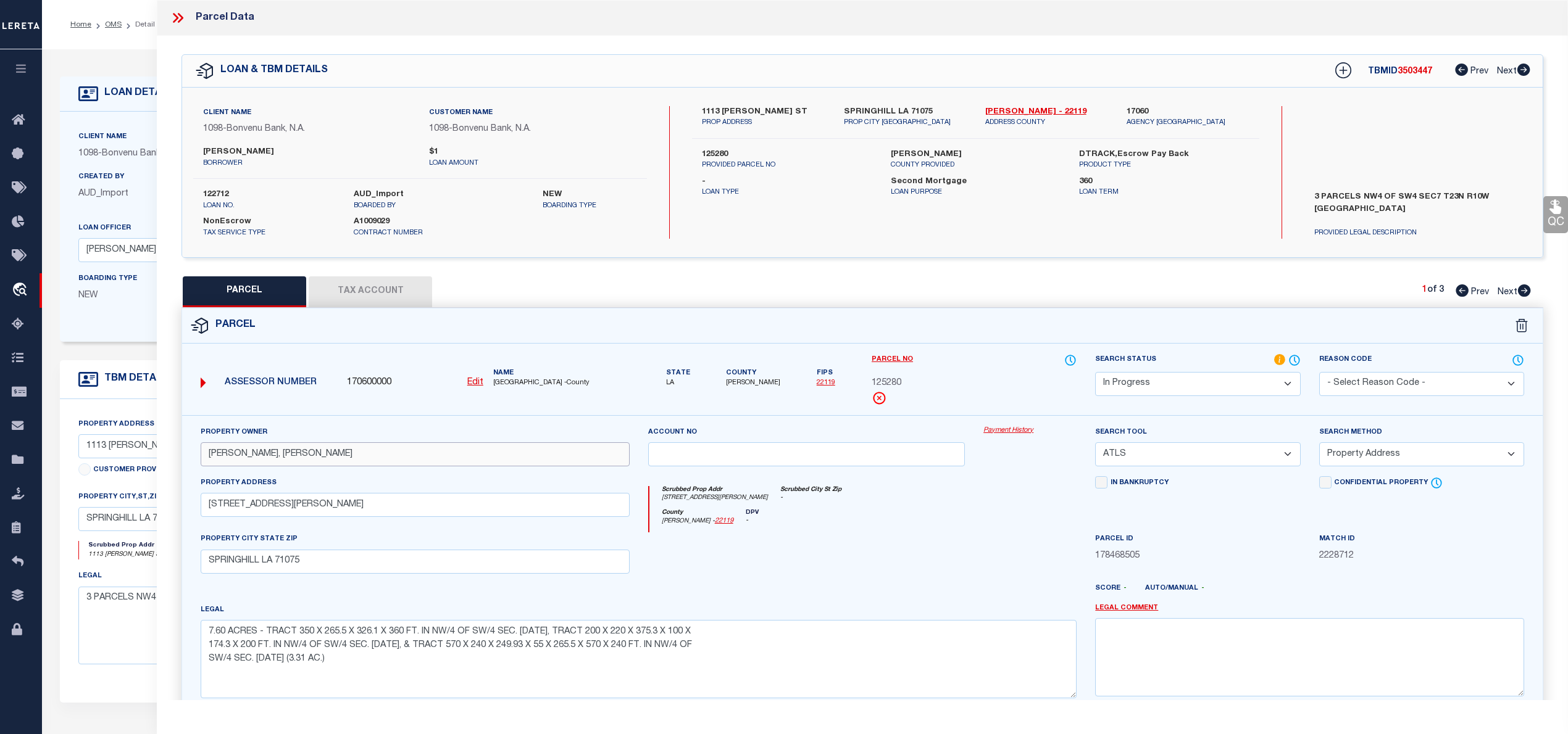
click at [153, 458] on div "OMS Work Queue is ThoughtFocus Active is Yes Loan No. TBMID FIPS Assigned To is…" at bounding box center [805, 486] width 1526 height 874
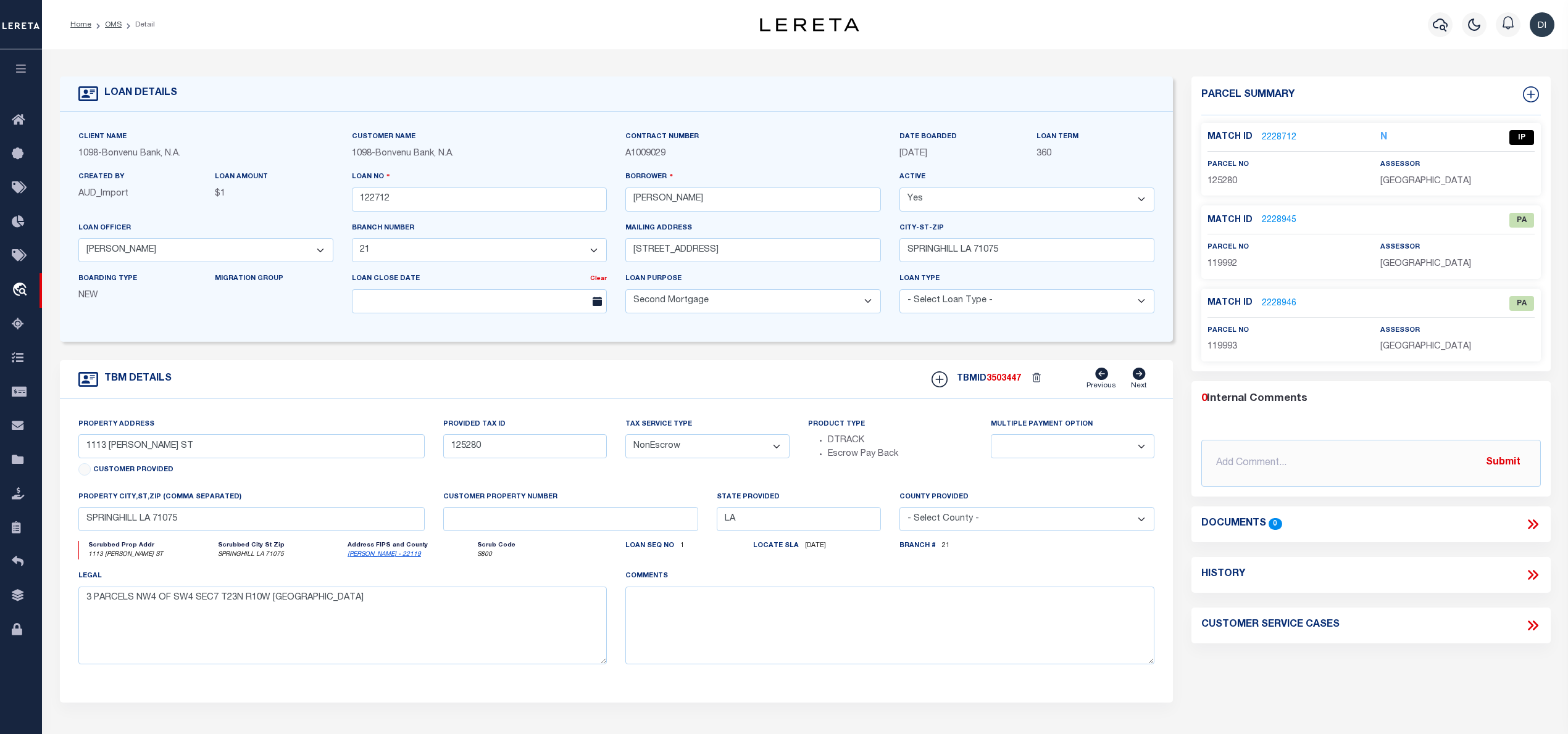
click at [1275, 134] on link "2228712" at bounding box center [1279, 138] width 35 height 13
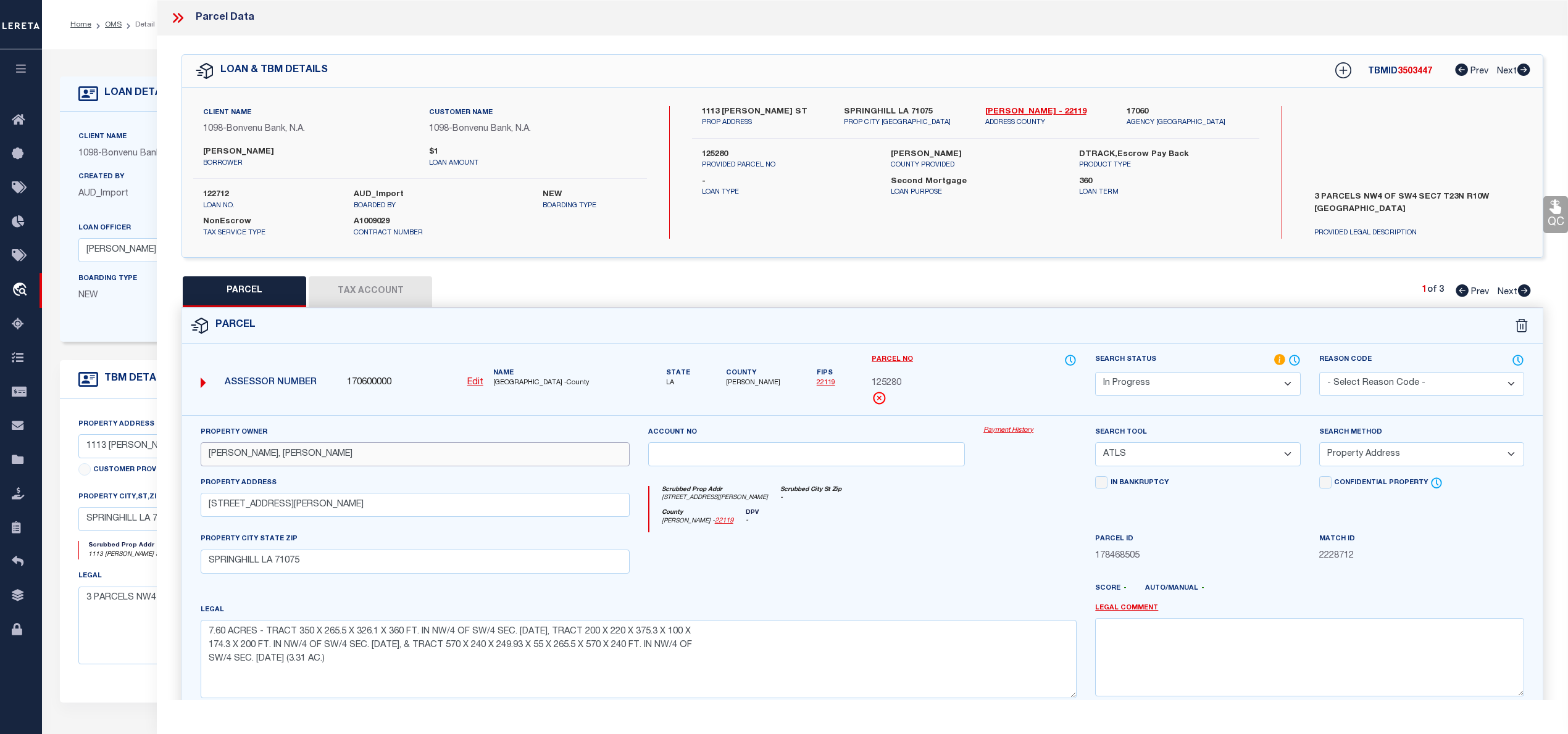
drag, startPoint x: 282, startPoint y: 458, endPoint x: 203, endPoint y: 458, distance: 79.0
click at [203, 458] on input "SMITH, A. LAMAR" at bounding box center [415, 454] width 429 height 24
click at [714, 107] on label "1113 REYNOLDS ST" at bounding box center [763, 112] width 123 height 12
copy label "1113"
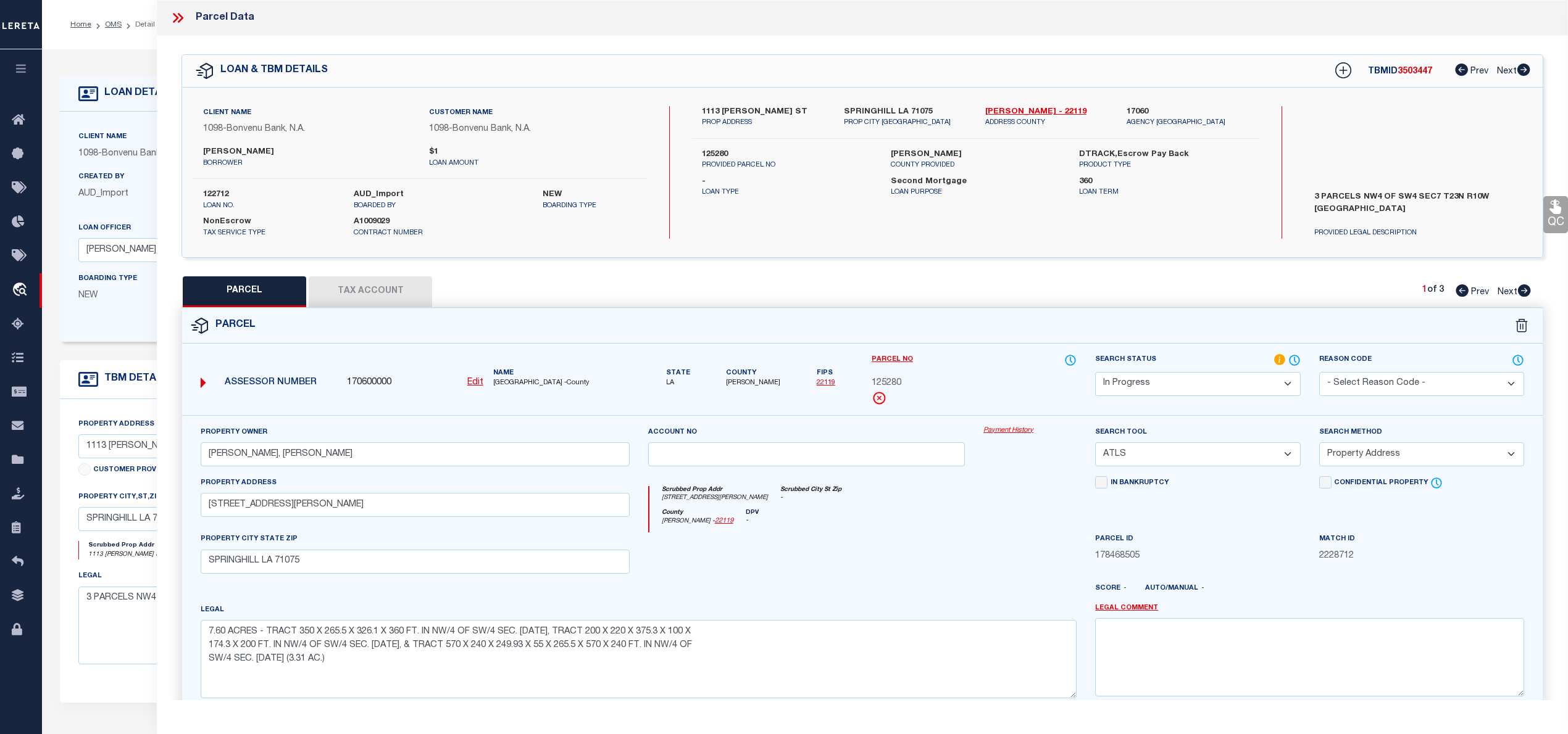
click at [741, 110] on label "1113 REYNOLDS ST" at bounding box center [763, 112] width 123 height 12
copy label "REYNOLDS"
click at [178, 16] on icon at bounding box center [177, 17] width 16 height 16
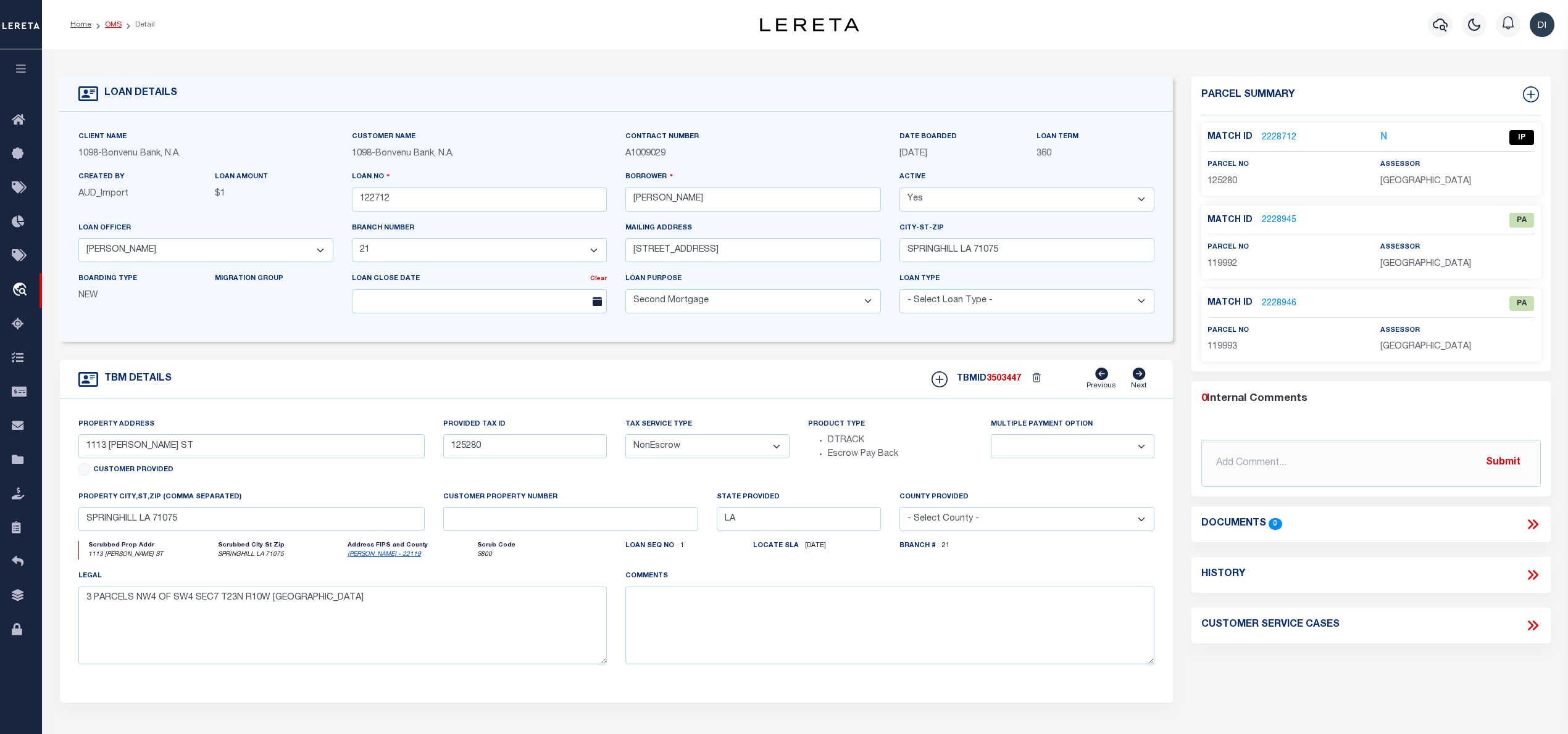
click at [112, 22] on link "OMS" at bounding box center [113, 24] width 17 height 7
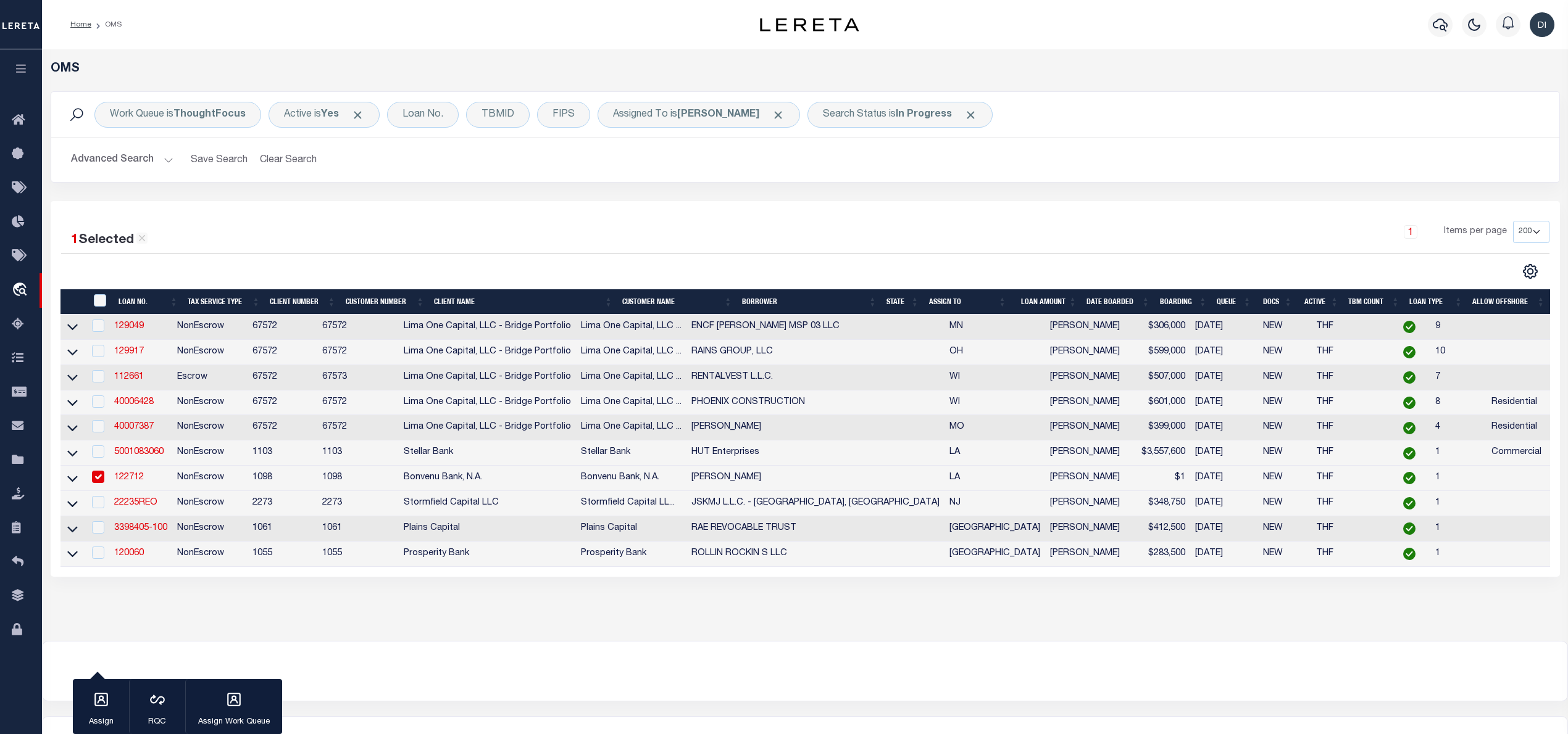
click at [95, 483] on input "checkbox" at bounding box center [98, 477] width 12 height 12
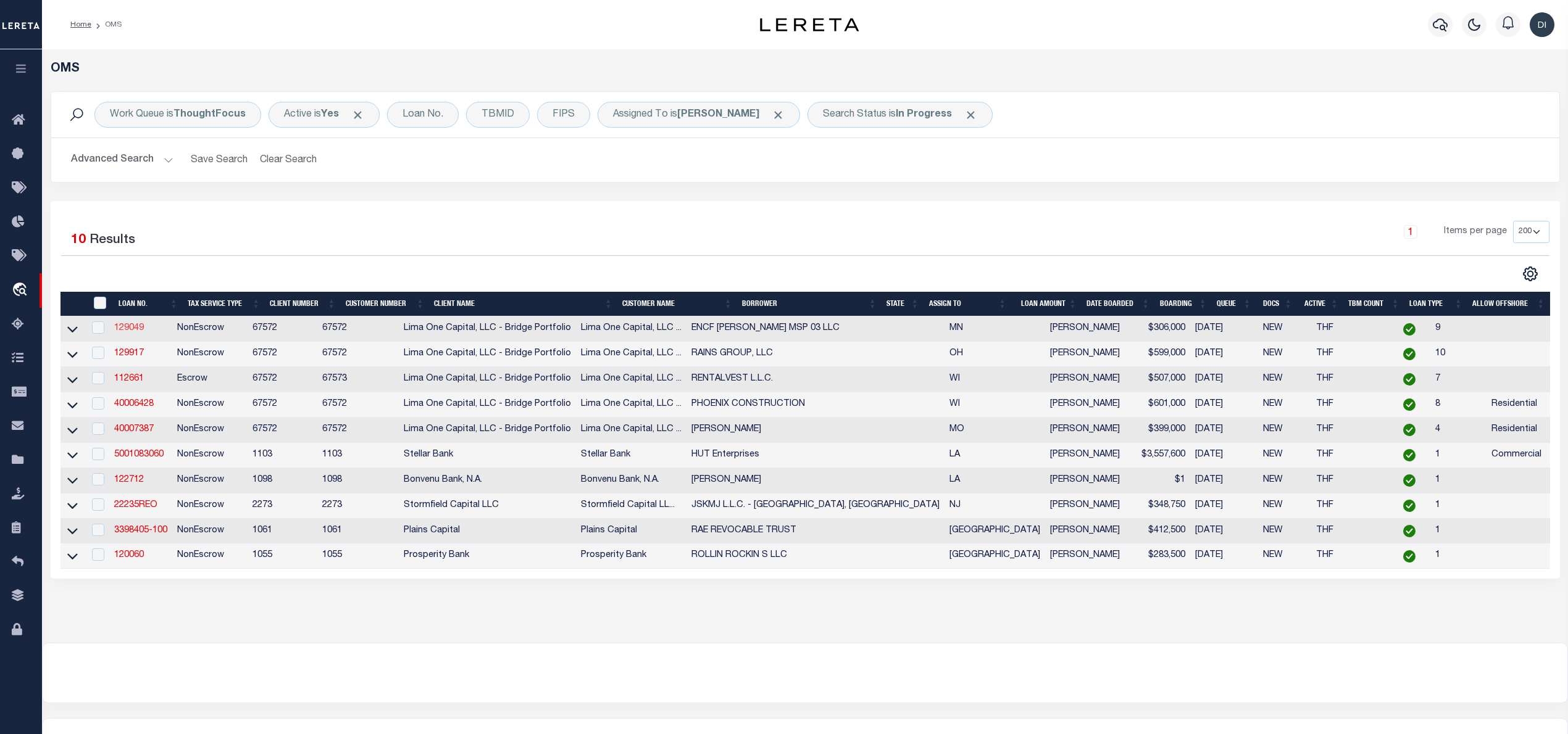
click at [135, 330] on link "129049" at bounding box center [129, 328] width 30 height 8
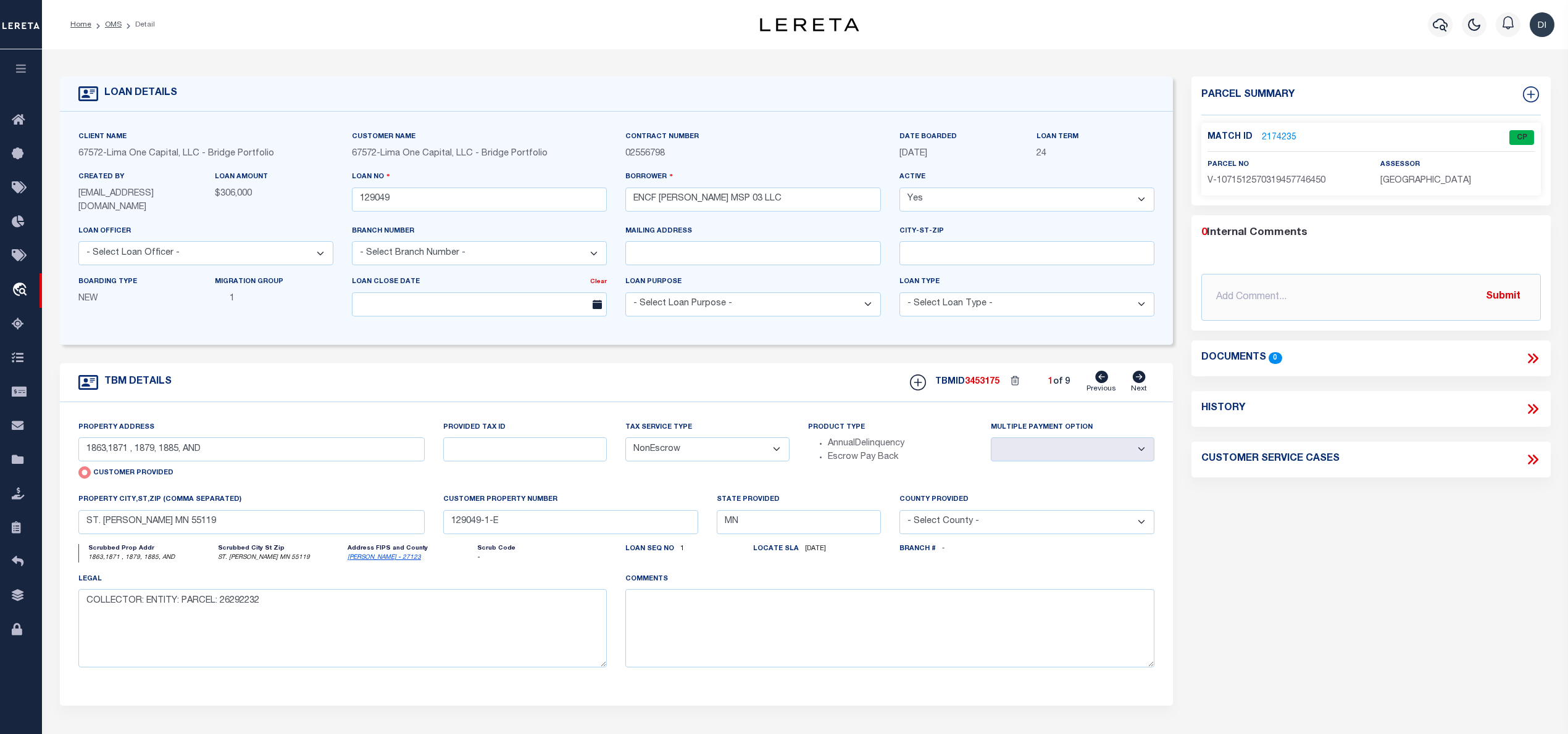
click at [135, 330] on div "Client Name 67572 - [GEOGRAPHIC_DATA] One Capital, LLC - Bridge Portfolio Custo…" at bounding box center [616, 228] width 1114 height 233
click at [1276, 134] on link "2174235" at bounding box center [1279, 138] width 35 height 13
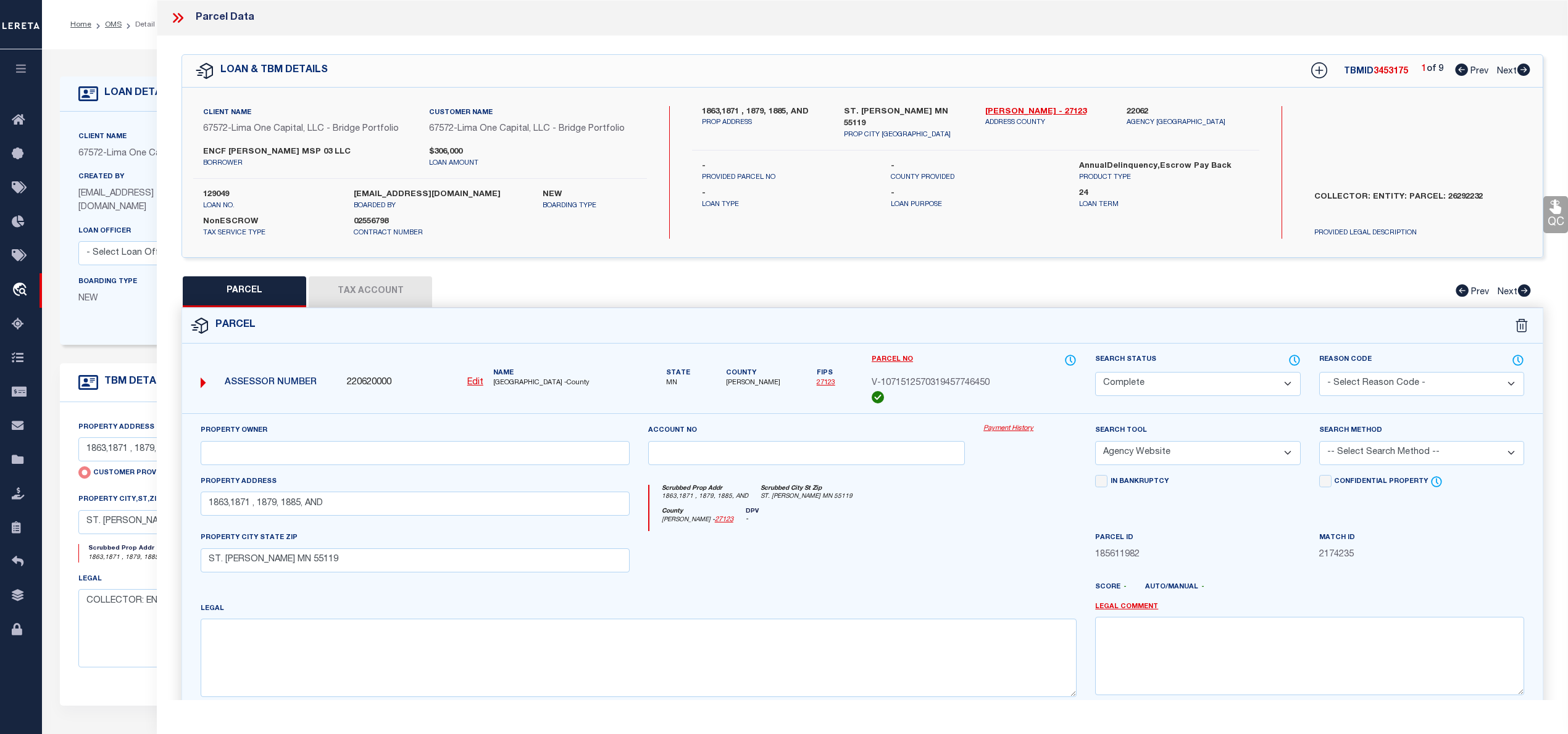
click at [1526, 70] on icon at bounding box center [1524, 70] width 13 height 12
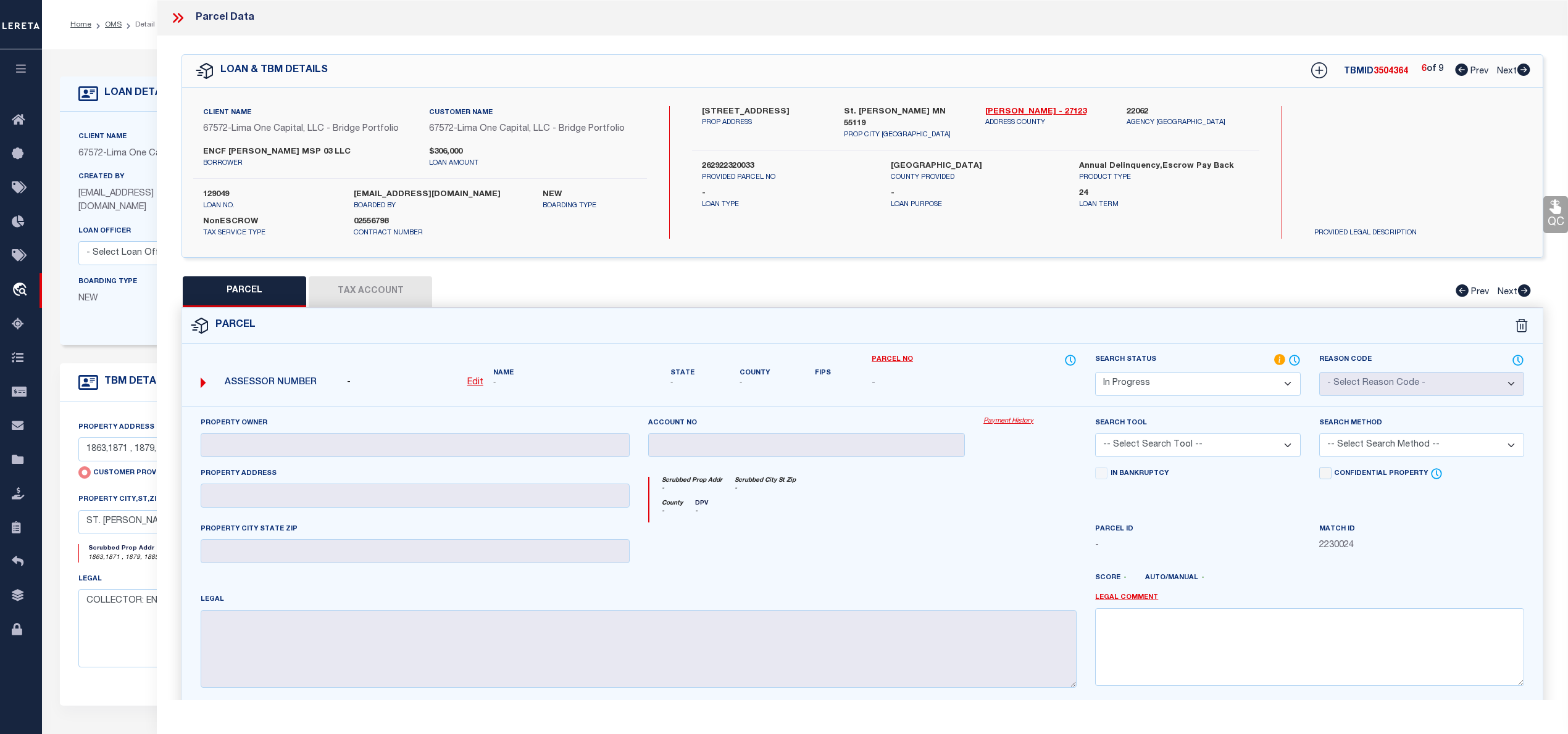
click at [1526, 70] on icon at bounding box center [1524, 70] width 13 height 12
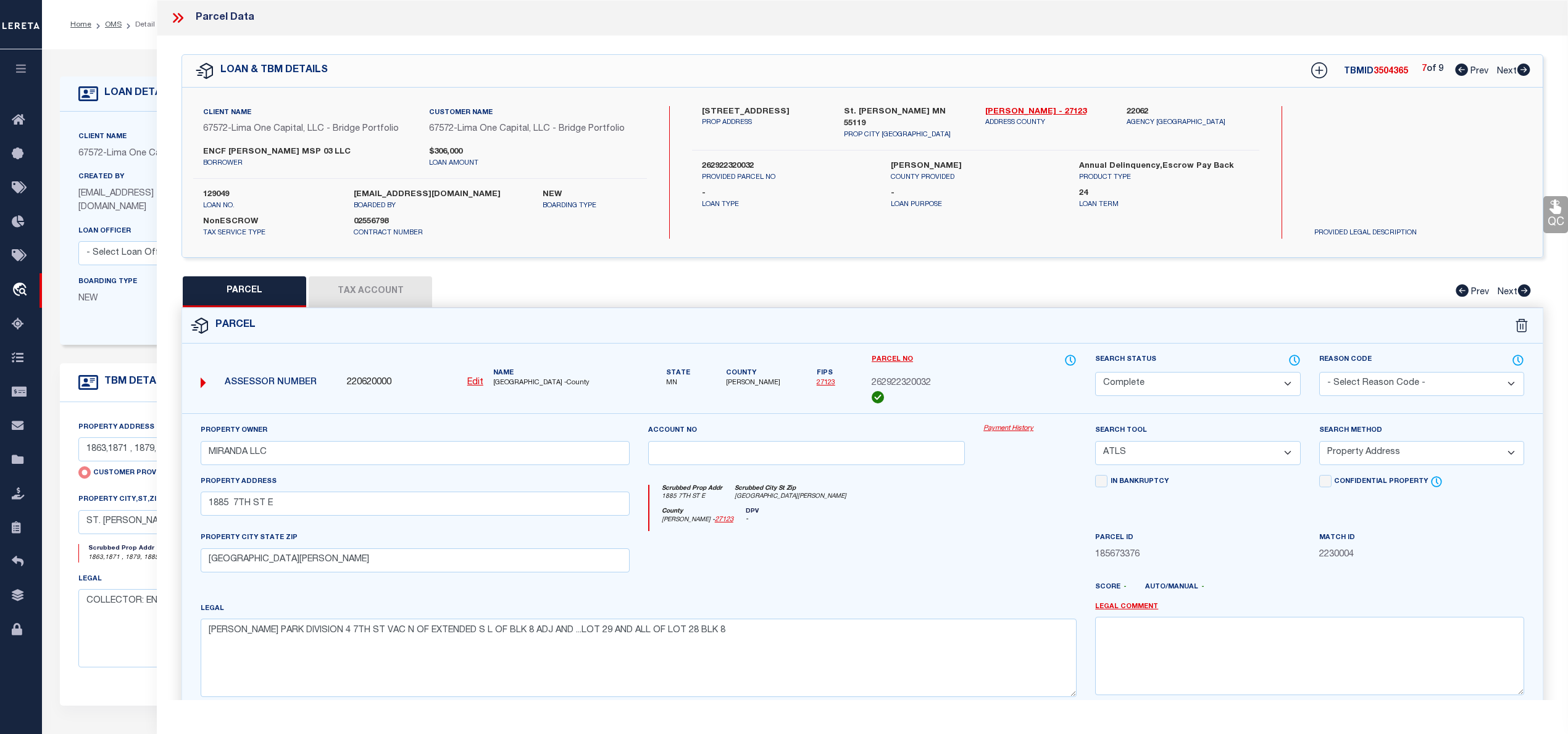
click at [1526, 70] on icon at bounding box center [1524, 70] width 13 height 12
click at [1524, 292] on icon at bounding box center [1525, 291] width 13 height 12
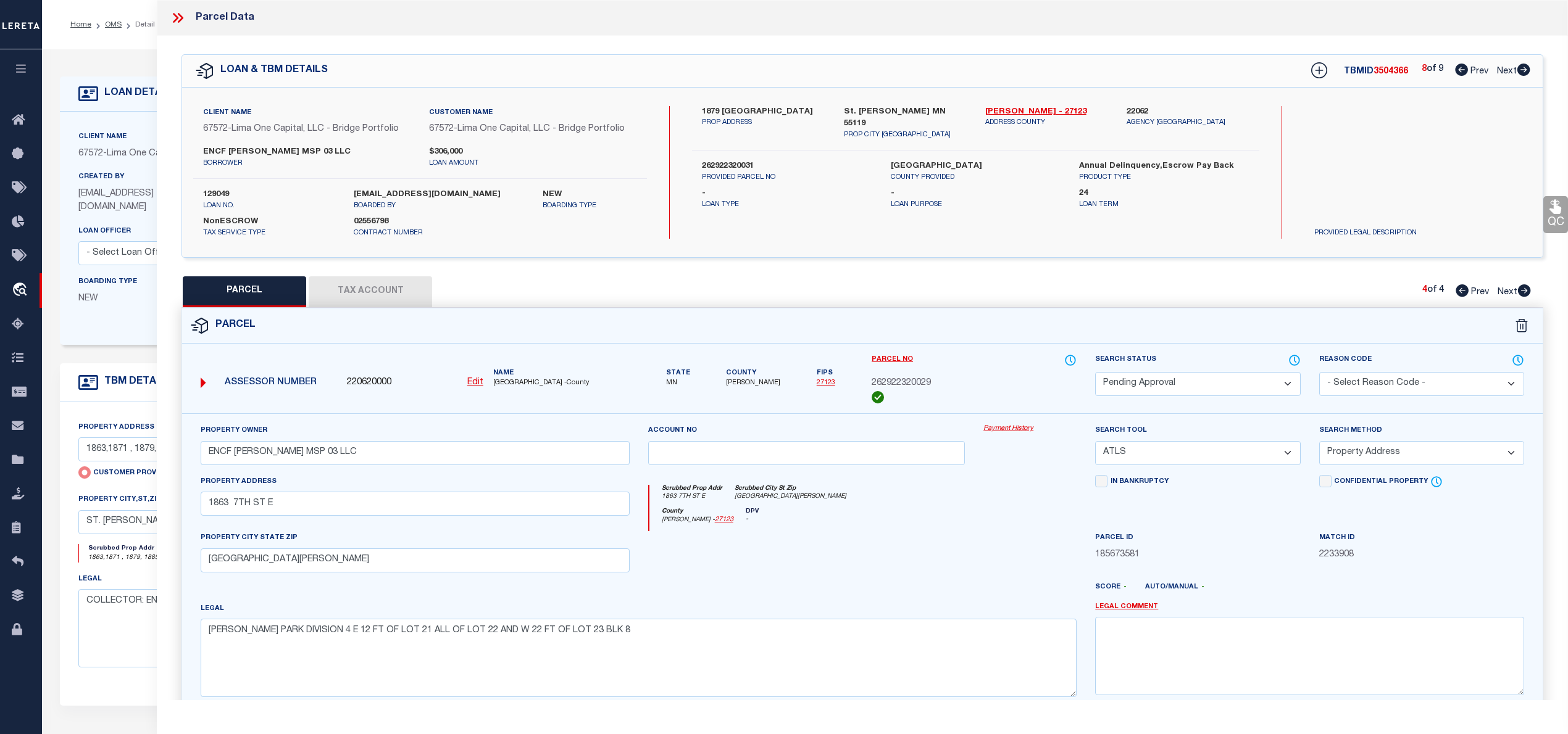
click at [1527, 68] on icon at bounding box center [1524, 70] width 13 height 12
click at [1523, 291] on icon at bounding box center [1525, 291] width 13 height 12
click at [1459, 292] on icon at bounding box center [1463, 291] width 13 height 12
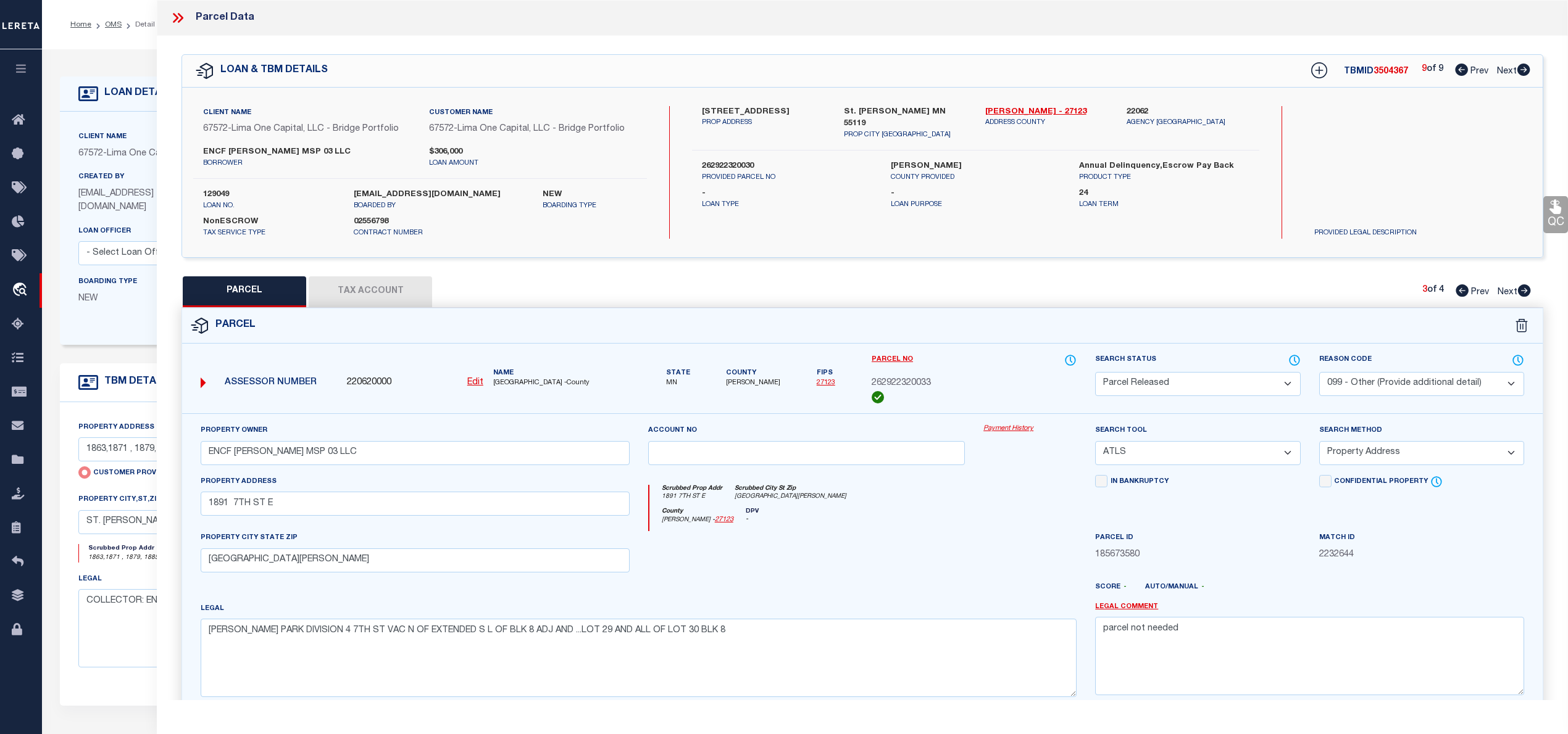
click at [1459, 292] on icon at bounding box center [1463, 291] width 13 height 12
click at [786, 286] on div "PARCEL Tax Account 1 of 4 Prev Next" at bounding box center [863, 291] width 1362 height 31
click at [1000, 111] on link "Ramsey - 27123" at bounding box center [1046, 112] width 123 height 12
drag, startPoint x: 274, startPoint y: 506, endPoint x: 195, endPoint y: 508, distance: 79.0
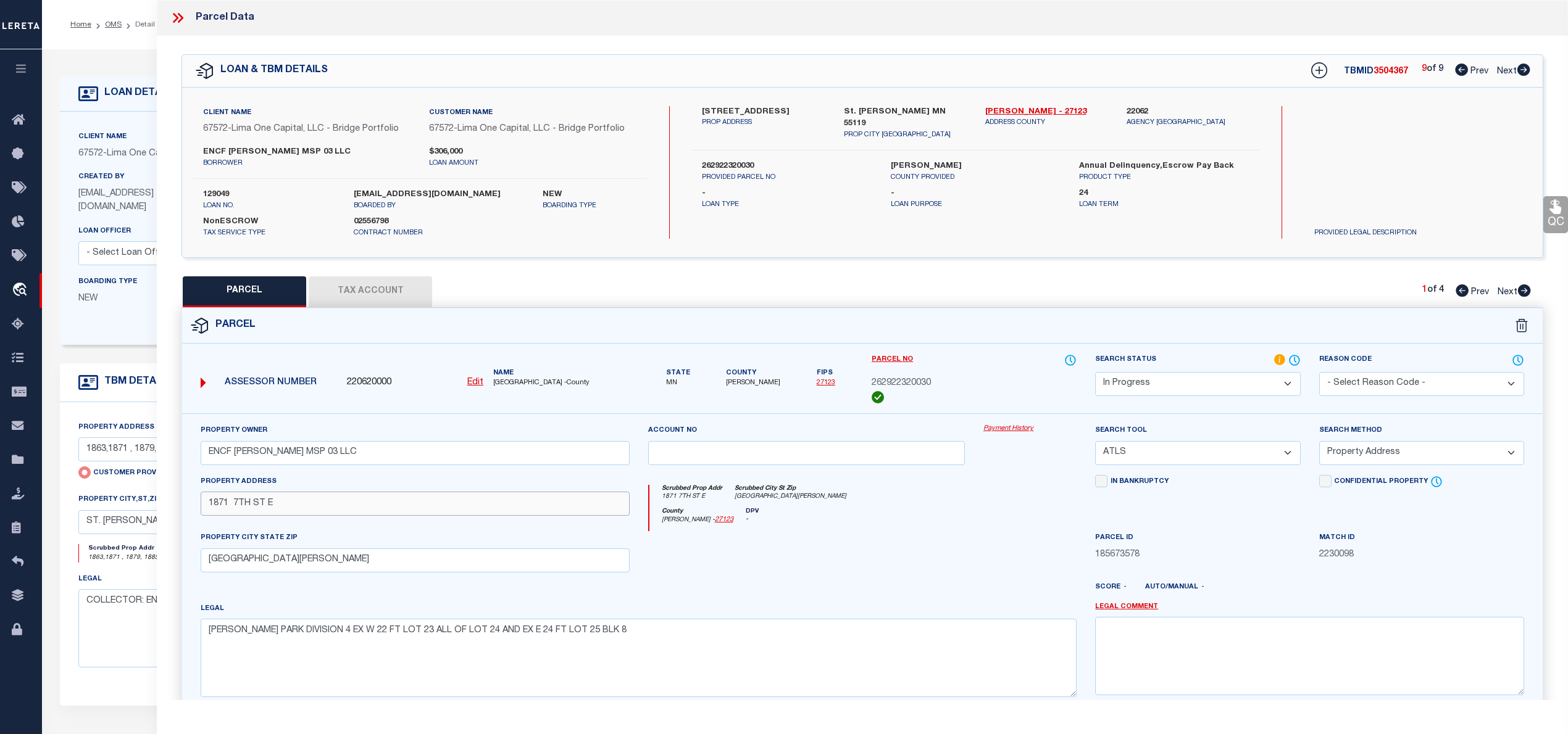
click at [195, 508] on div "Property Address 1871 7TH ST E" at bounding box center [414, 503] width 448 height 56
click at [934, 551] on div at bounding box center [806, 556] width 336 height 51
click at [1228, 455] on select "-- Select Search Tool -- 3rd Party Website Agency File Agency Website ATLS CNV-…" at bounding box center [1198, 453] width 205 height 24
click at [1095, 443] on select "-- Select Search Tool -- 3rd Party Website Agency File Agency Website ATLS CNV-…" at bounding box center [1198, 453] width 205 height 24
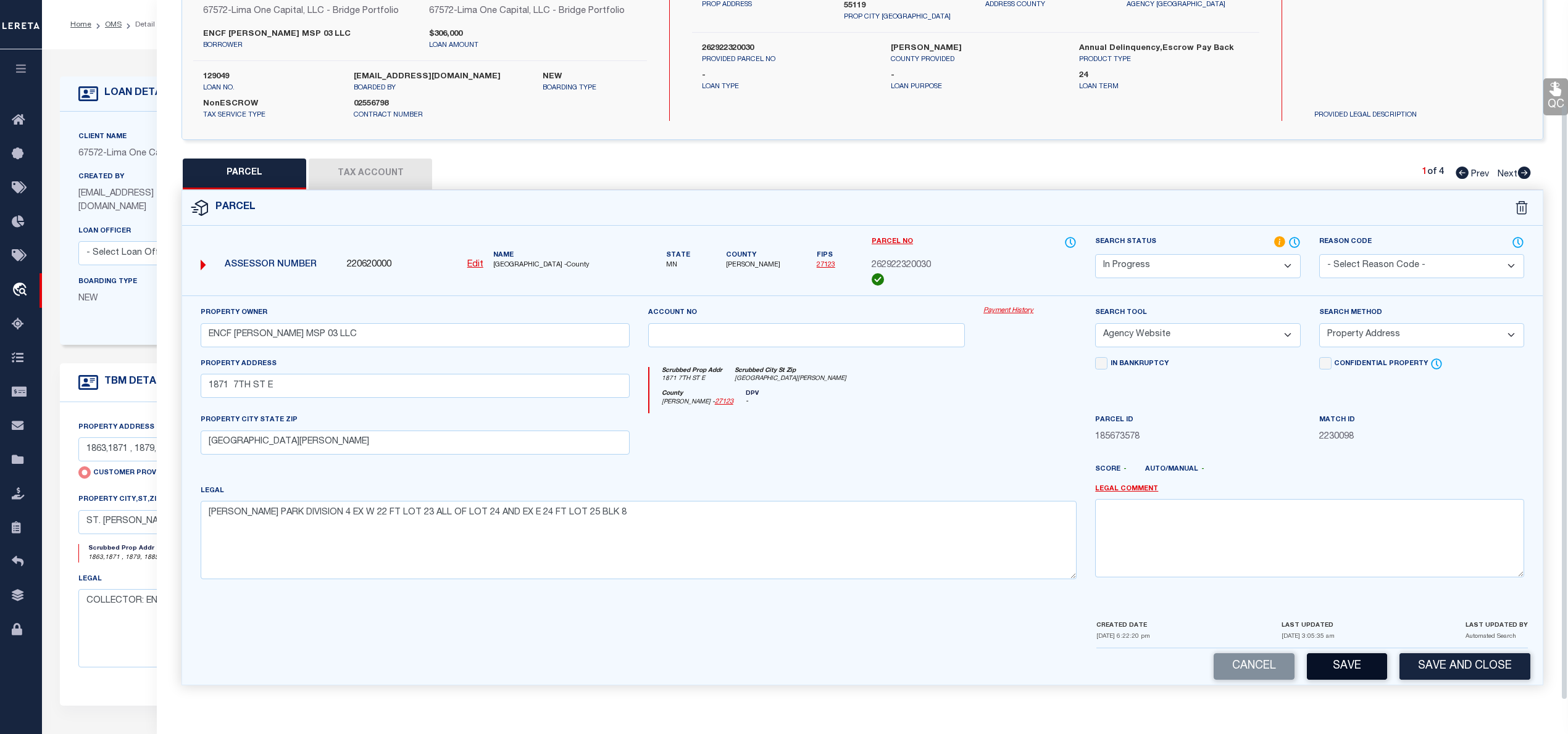
click at [1339, 669] on button "Save" at bounding box center [1346, 667] width 81 height 27
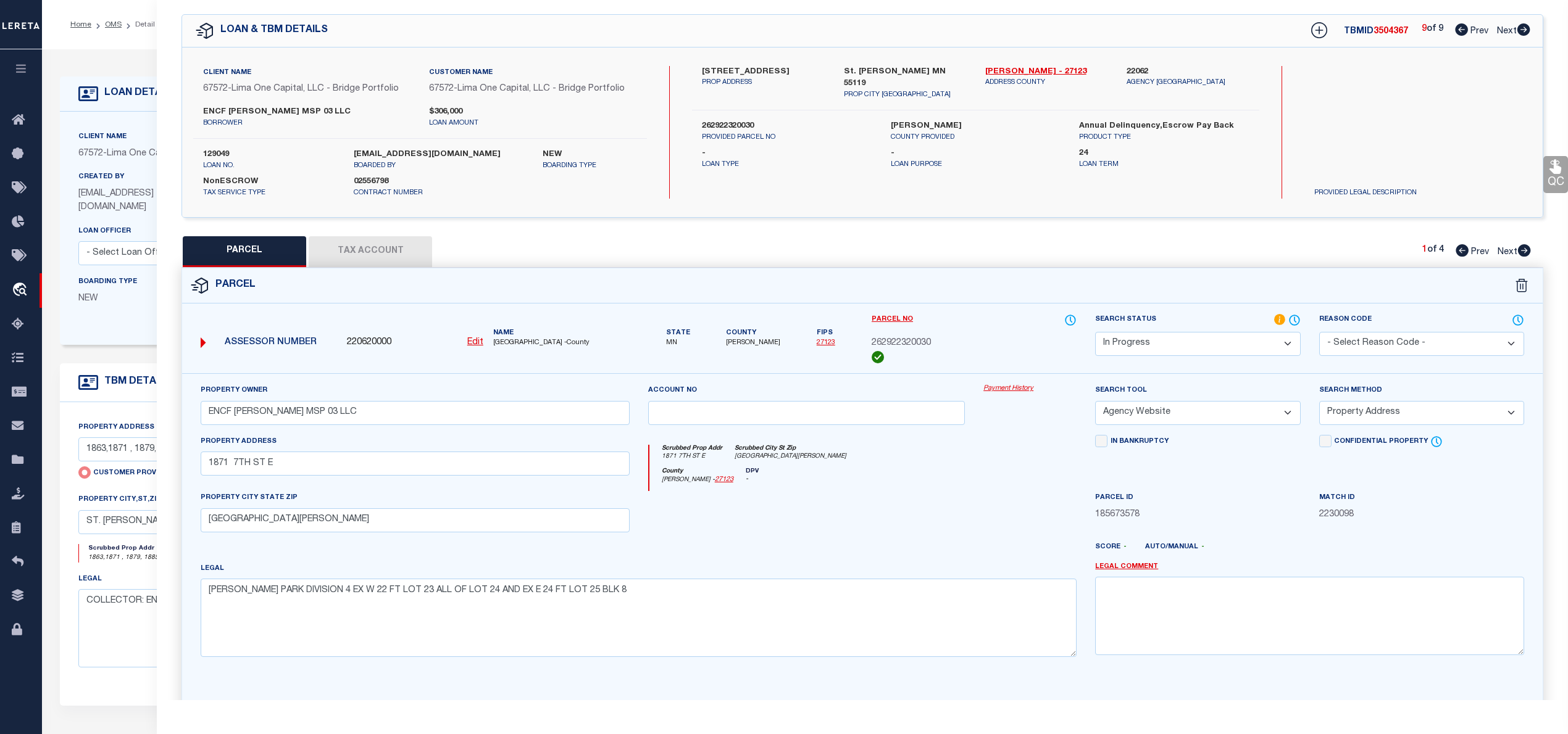
click at [379, 250] on button "Tax Account" at bounding box center [370, 252] width 124 height 31
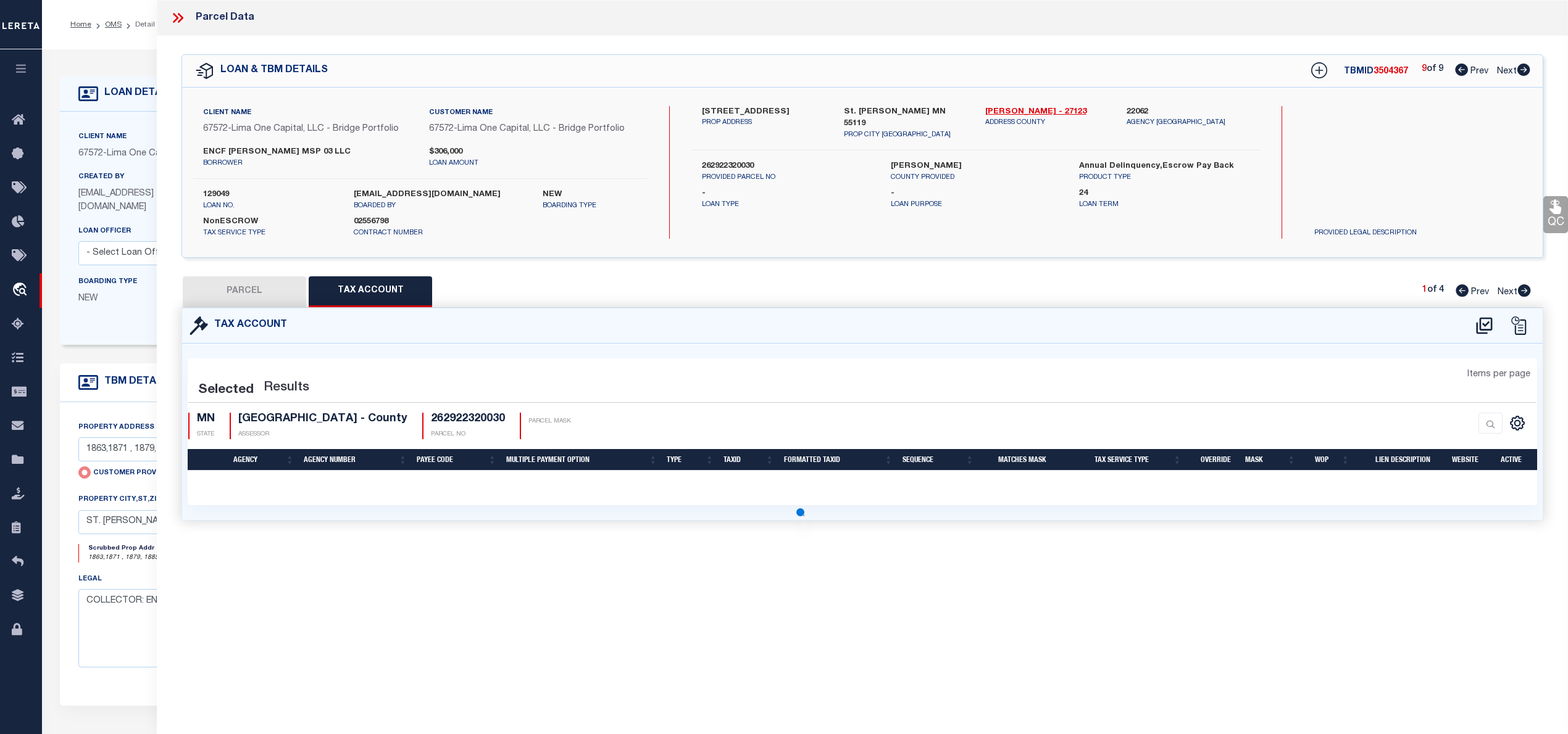
scroll to position [0, 0]
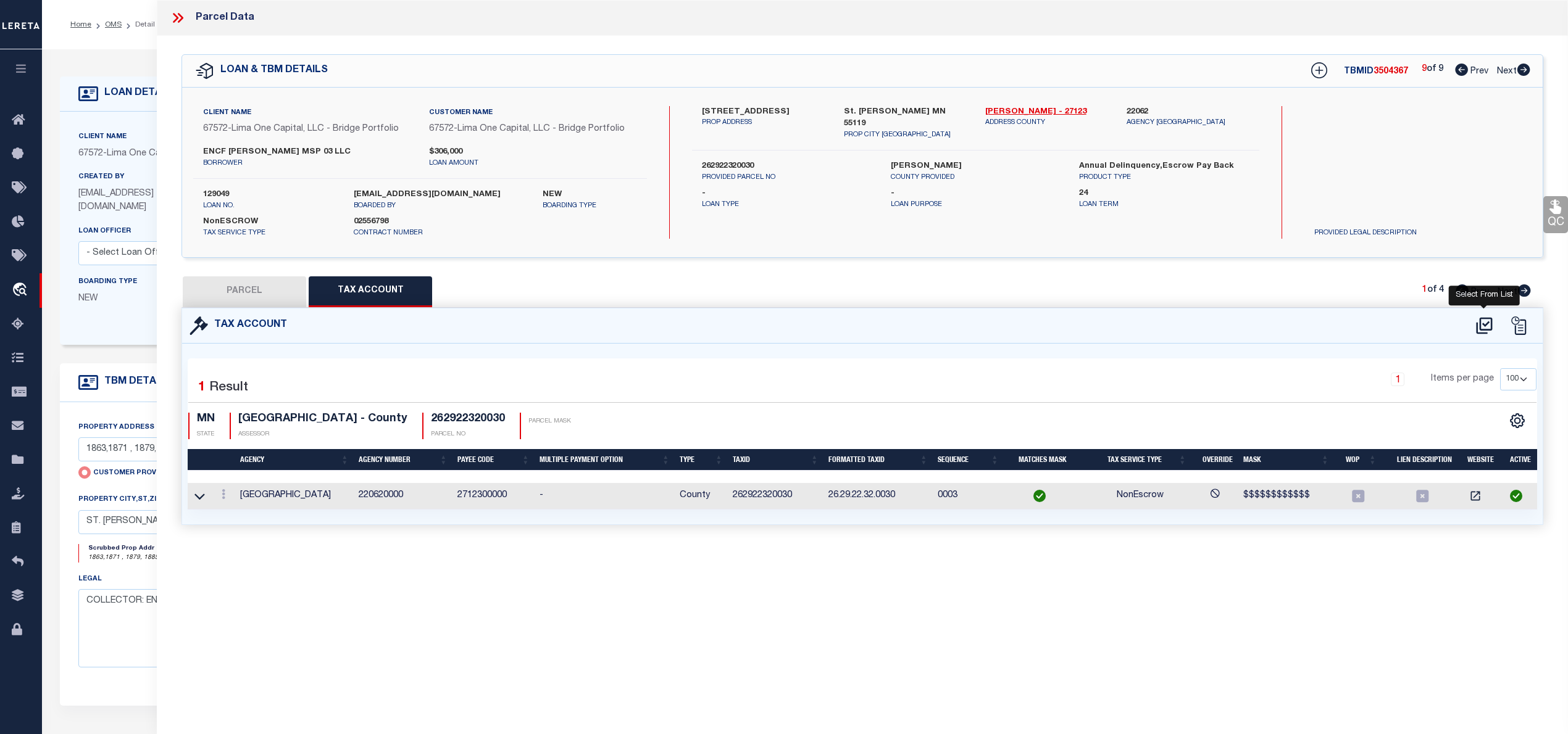
click at [1485, 322] on icon at bounding box center [1484, 326] width 21 height 20
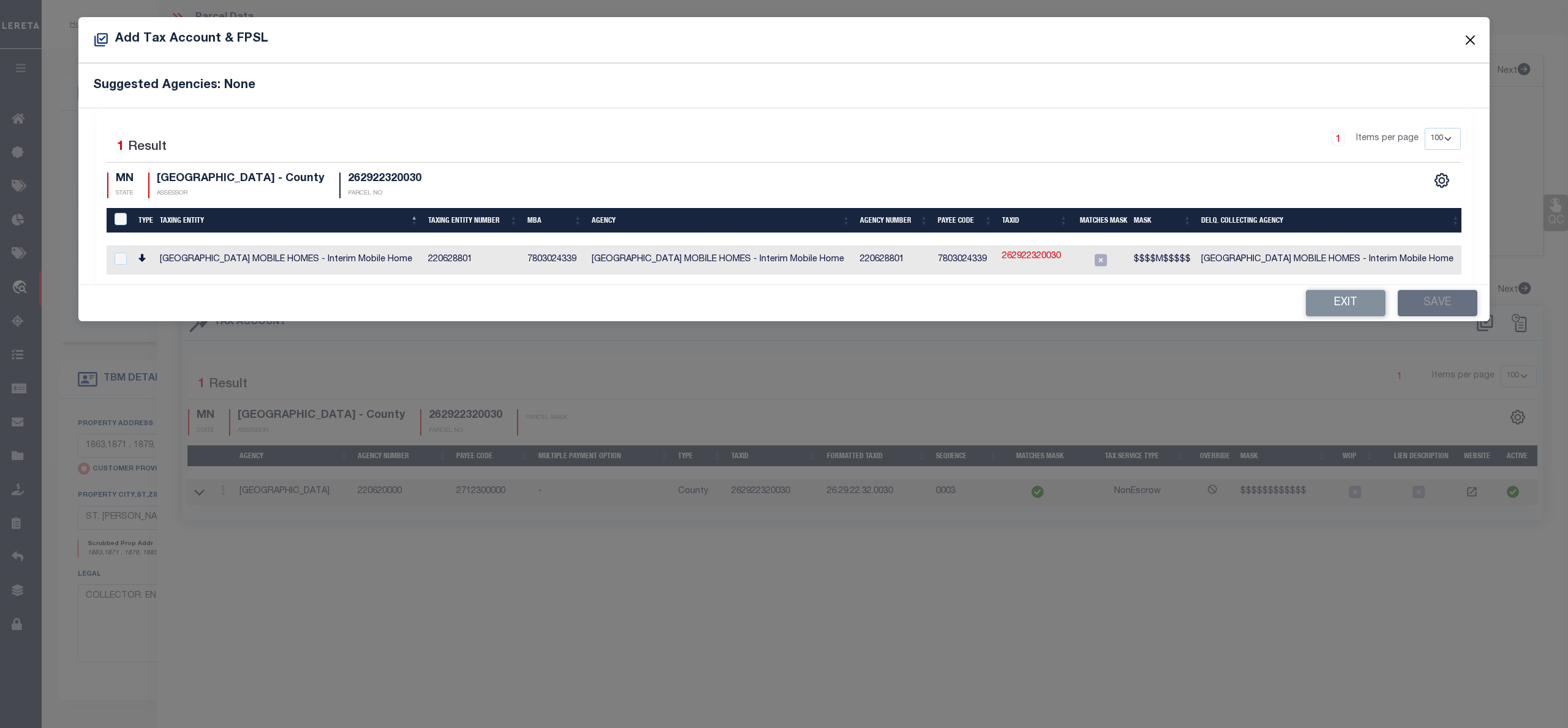
click at [1471, 40] on button "Close" at bounding box center [1470, 40] width 16 height 16
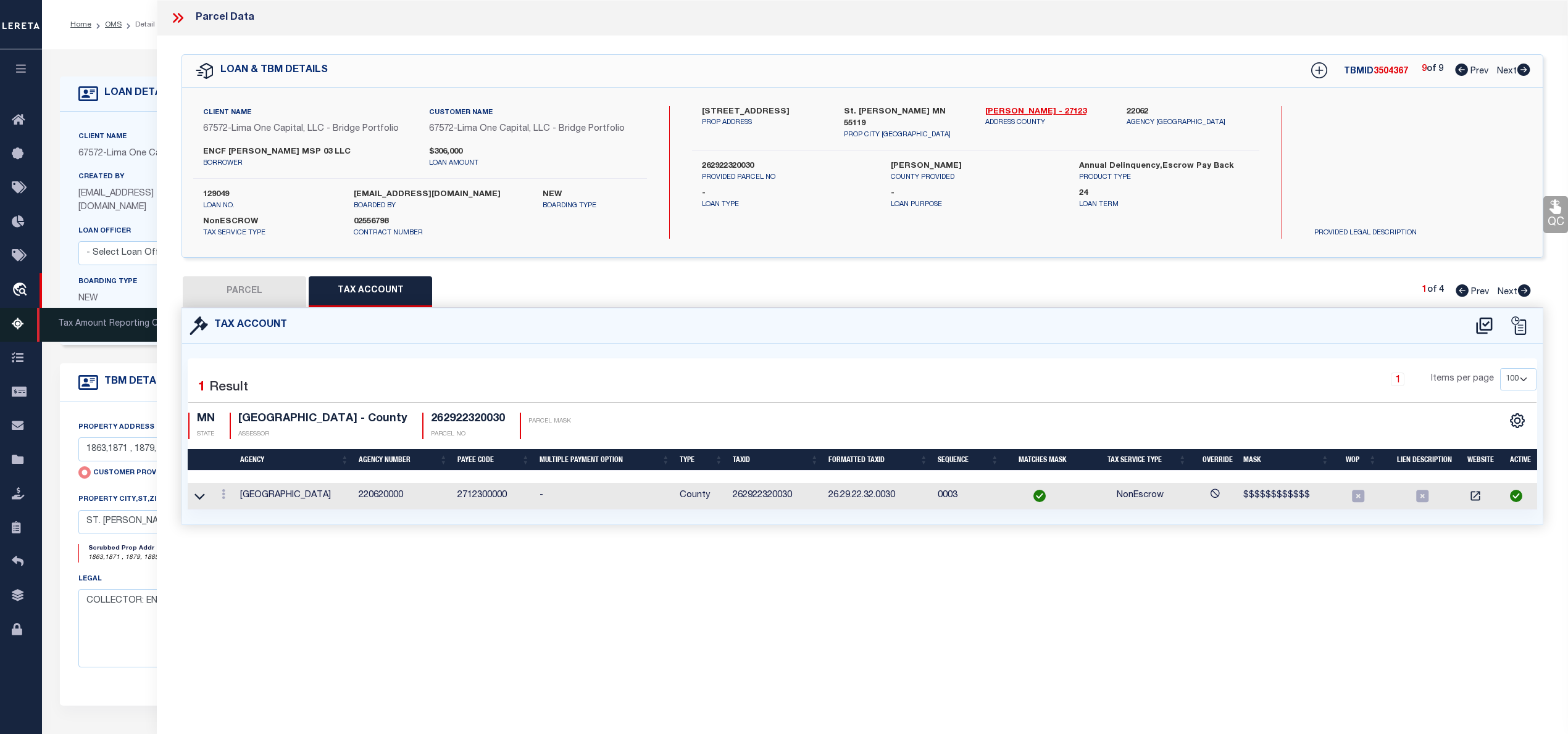
click at [267, 284] on button "PARCEL" at bounding box center [244, 291] width 124 height 31
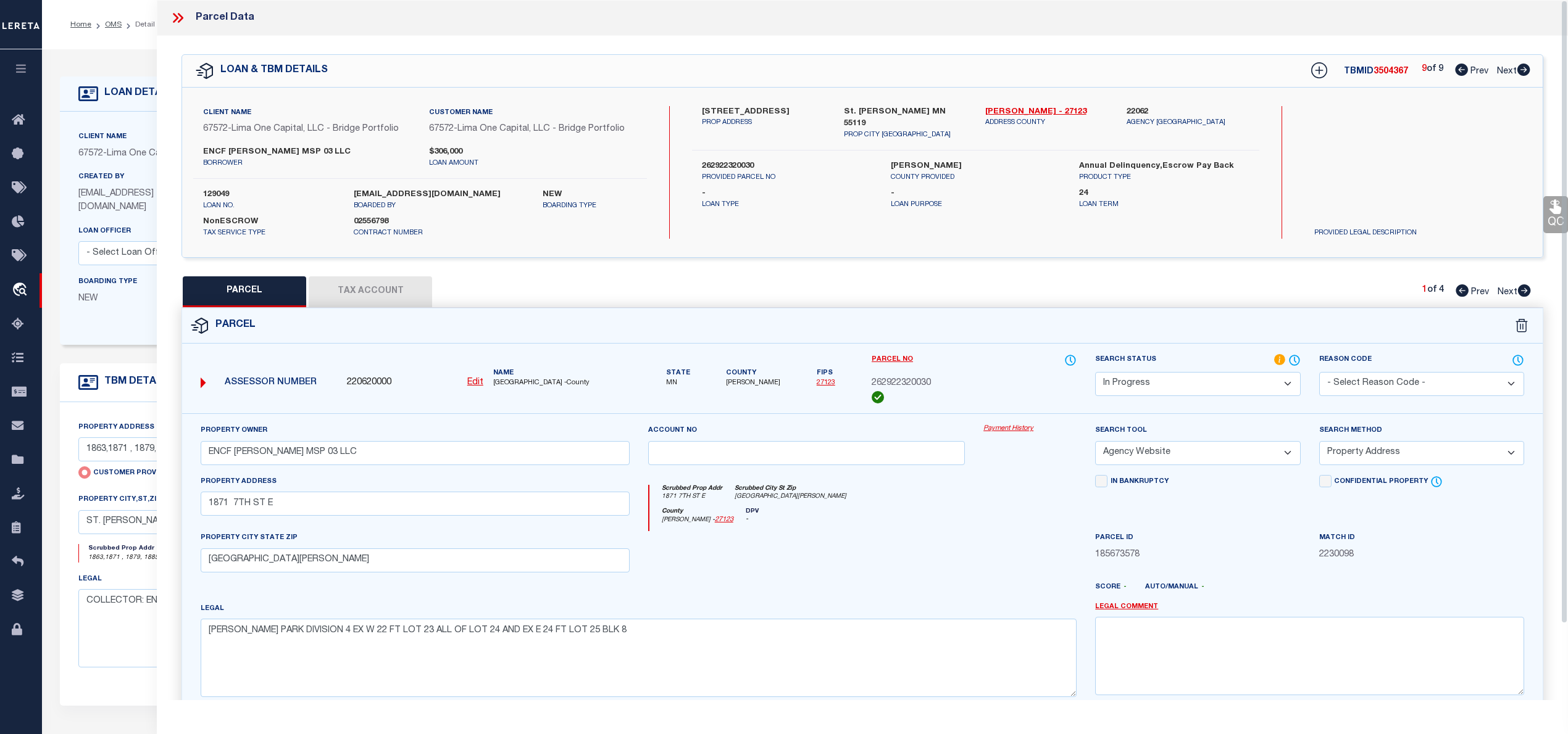
click at [889, 526] on div "County Ramsey - 27123 DPV -" at bounding box center [863, 520] width 428 height 24
click at [233, 506] on input "1871 7TH ST E" at bounding box center [415, 503] width 429 height 24
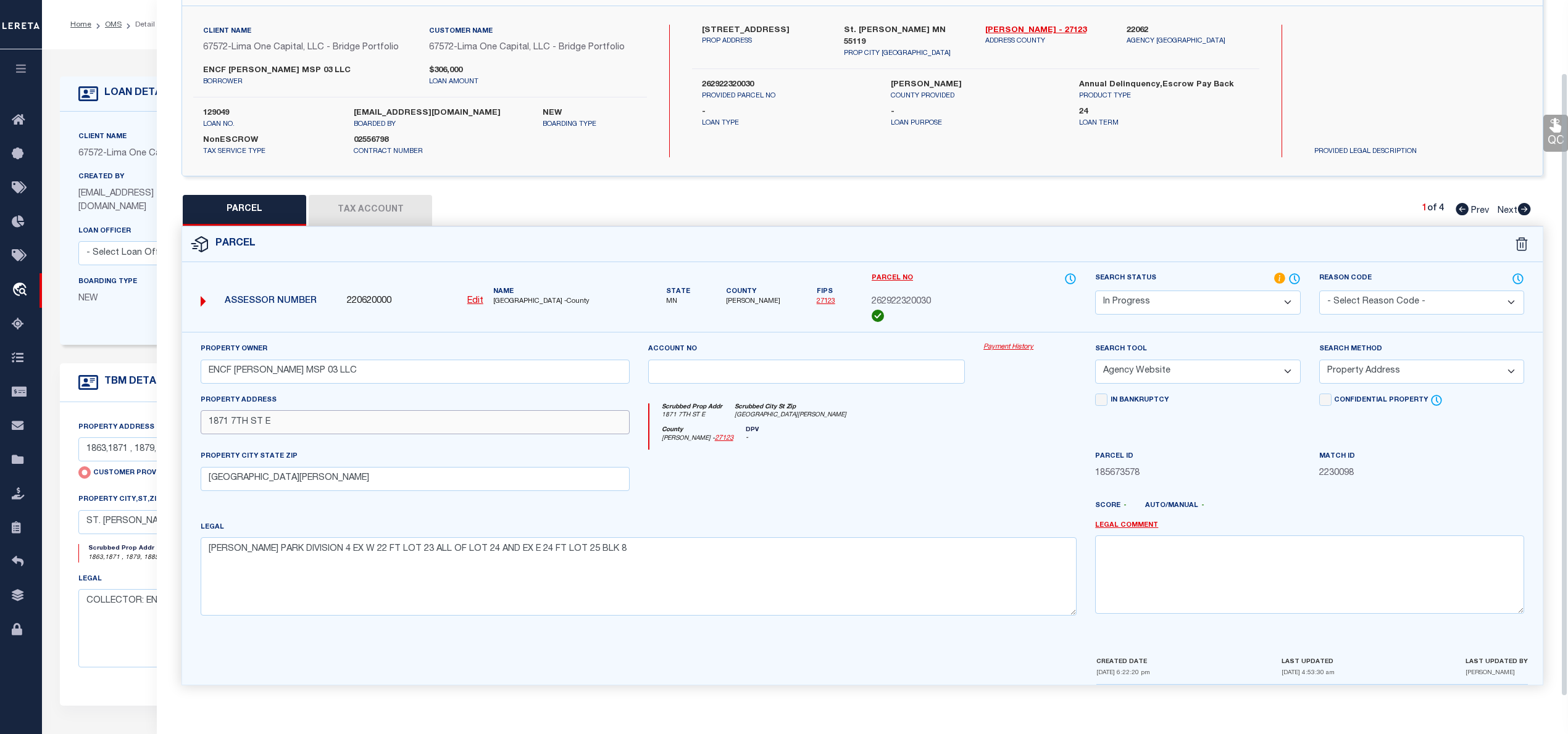
scroll to position [86, 0]
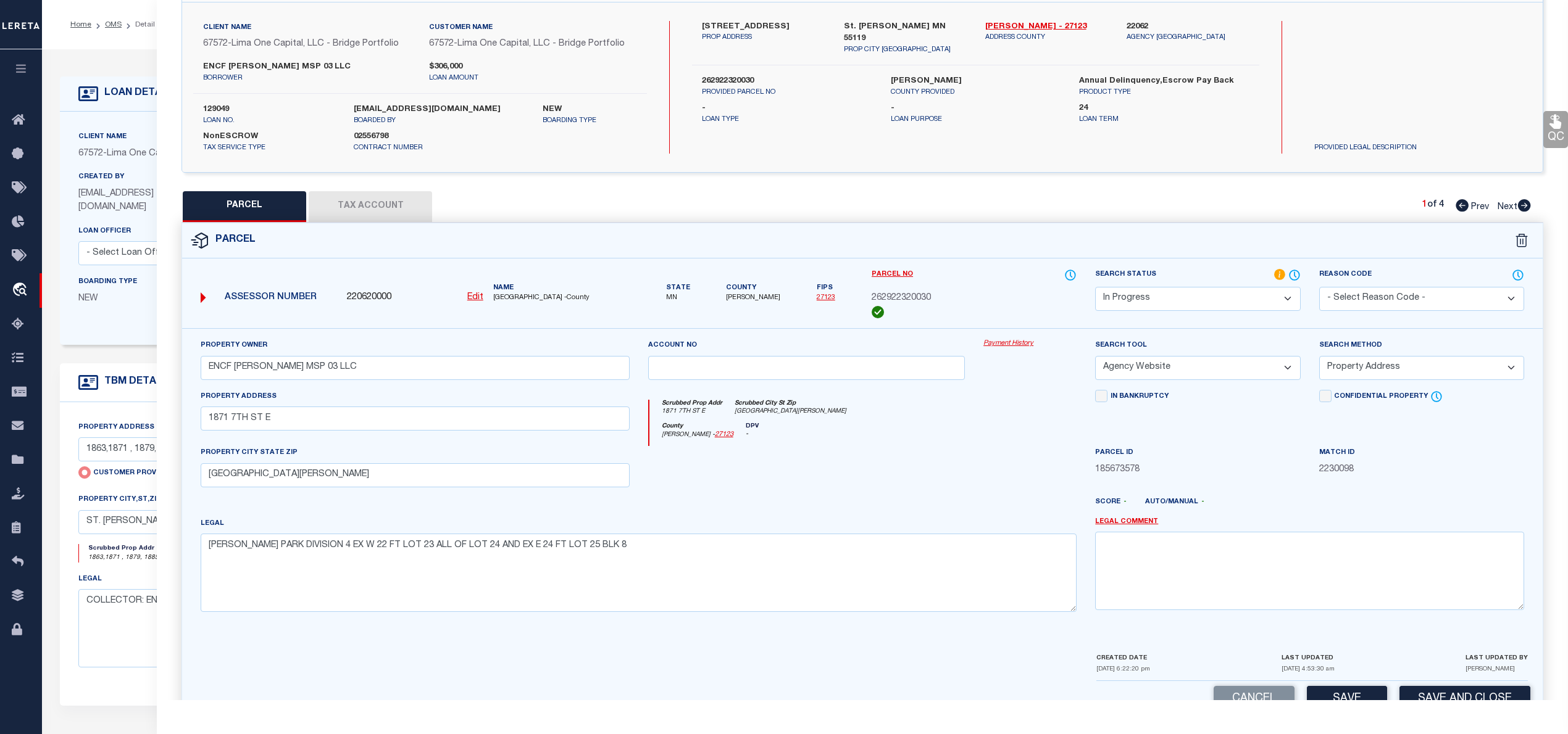
click at [1234, 299] on select "Automated Search Bad Parcel Complete Duplicate Parcel High Dollar Reporting In …" at bounding box center [1198, 299] width 205 height 24
click at [1095, 287] on select "Automated Search Bad Parcel Complete Duplicate Parcel High Dollar Reporting In …" at bounding box center [1198, 299] width 205 height 24
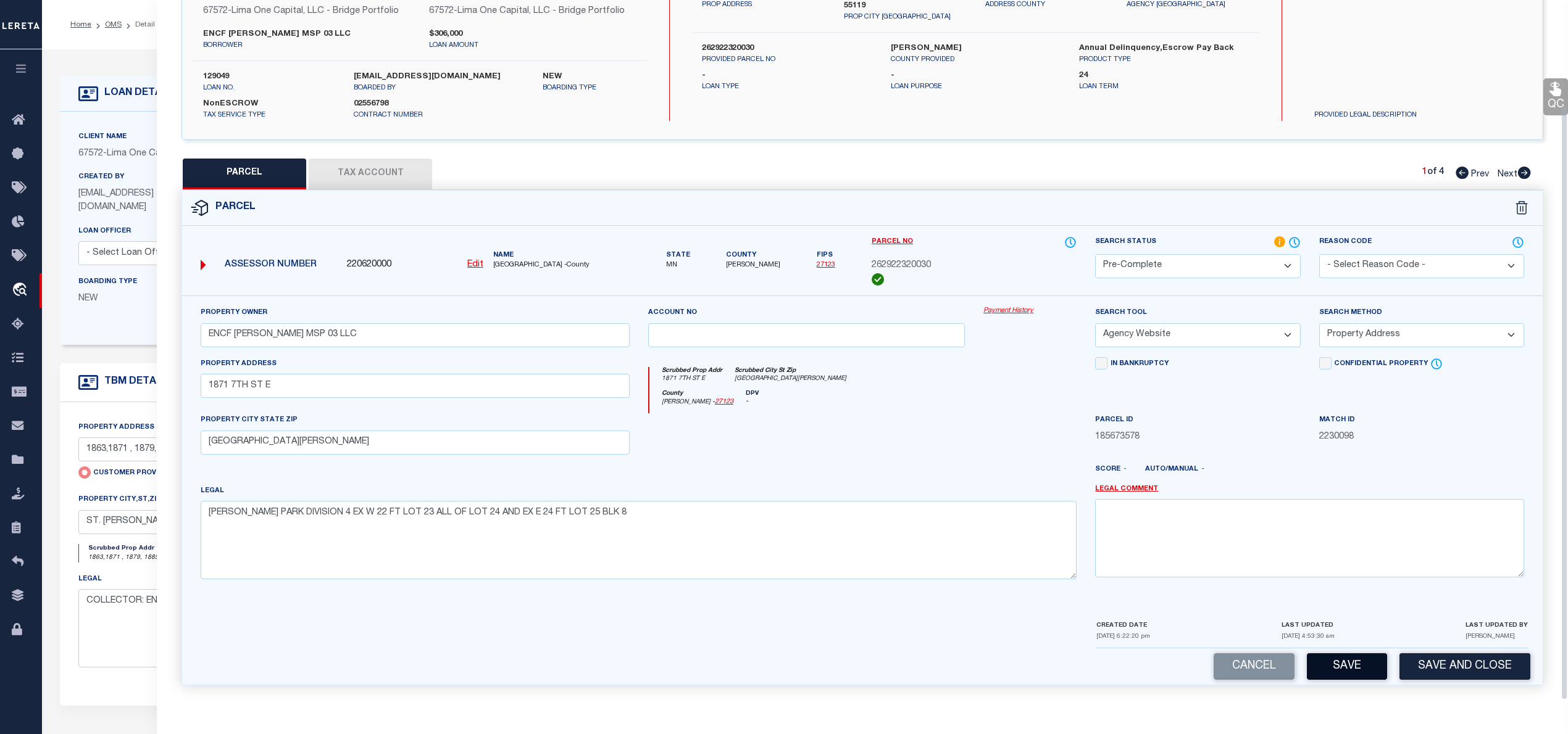
click at [1340, 663] on button "Save" at bounding box center [1346, 667] width 81 height 27
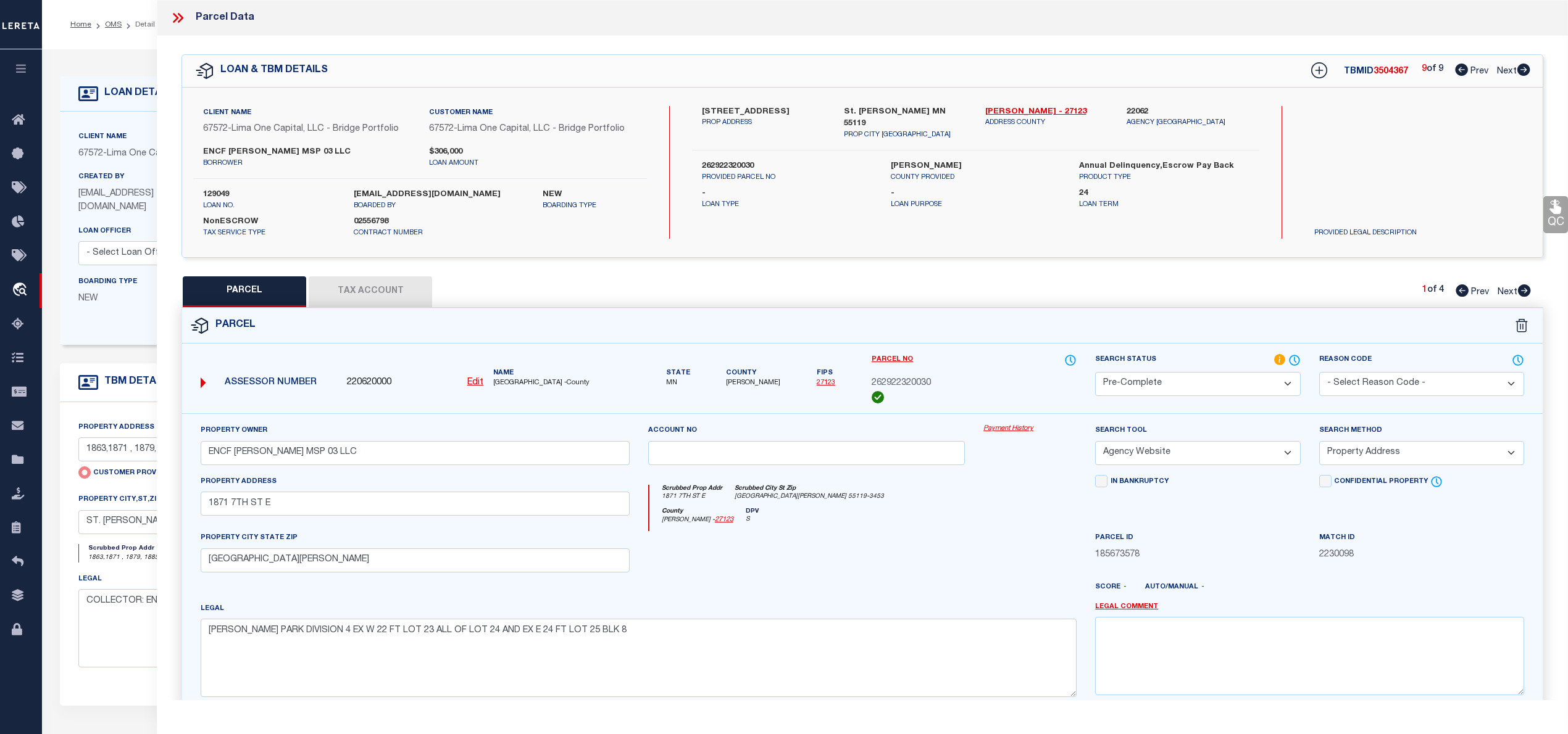
click at [220, 193] on label "129049" at bounding box center [269, 194] width 132 height 12
copy label "129049"
click at [1383, 74] on span "3504367" at bounding box center [1391, 71] width 35 height 8
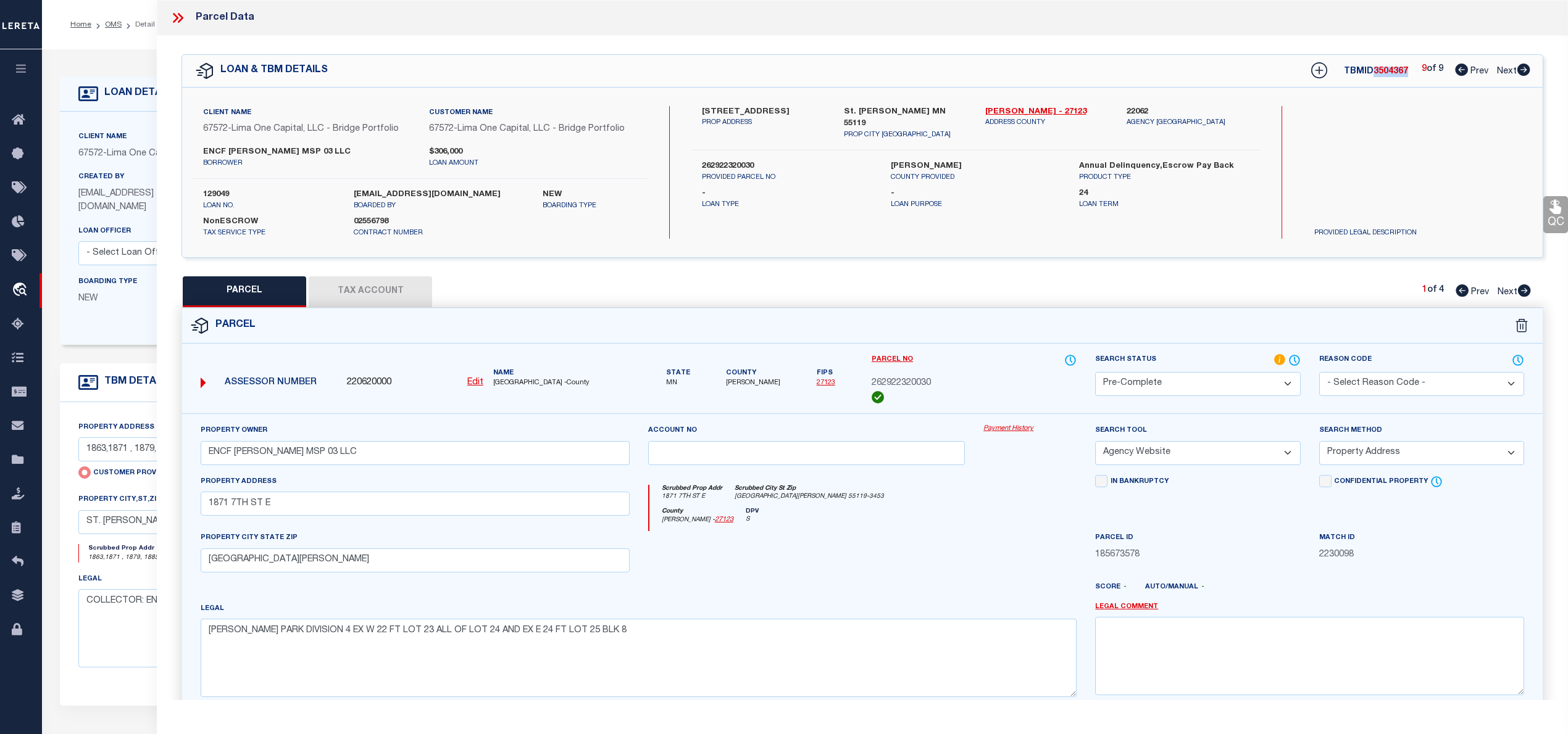
copy span "3504367"
click at [901, 379] on span "262922320030" at bounding box center [900, 384] width 59 height 13
copy span "262922320030"
click at [1526, 290] on icon at bounding box center [1525, 291] width 13 height 12
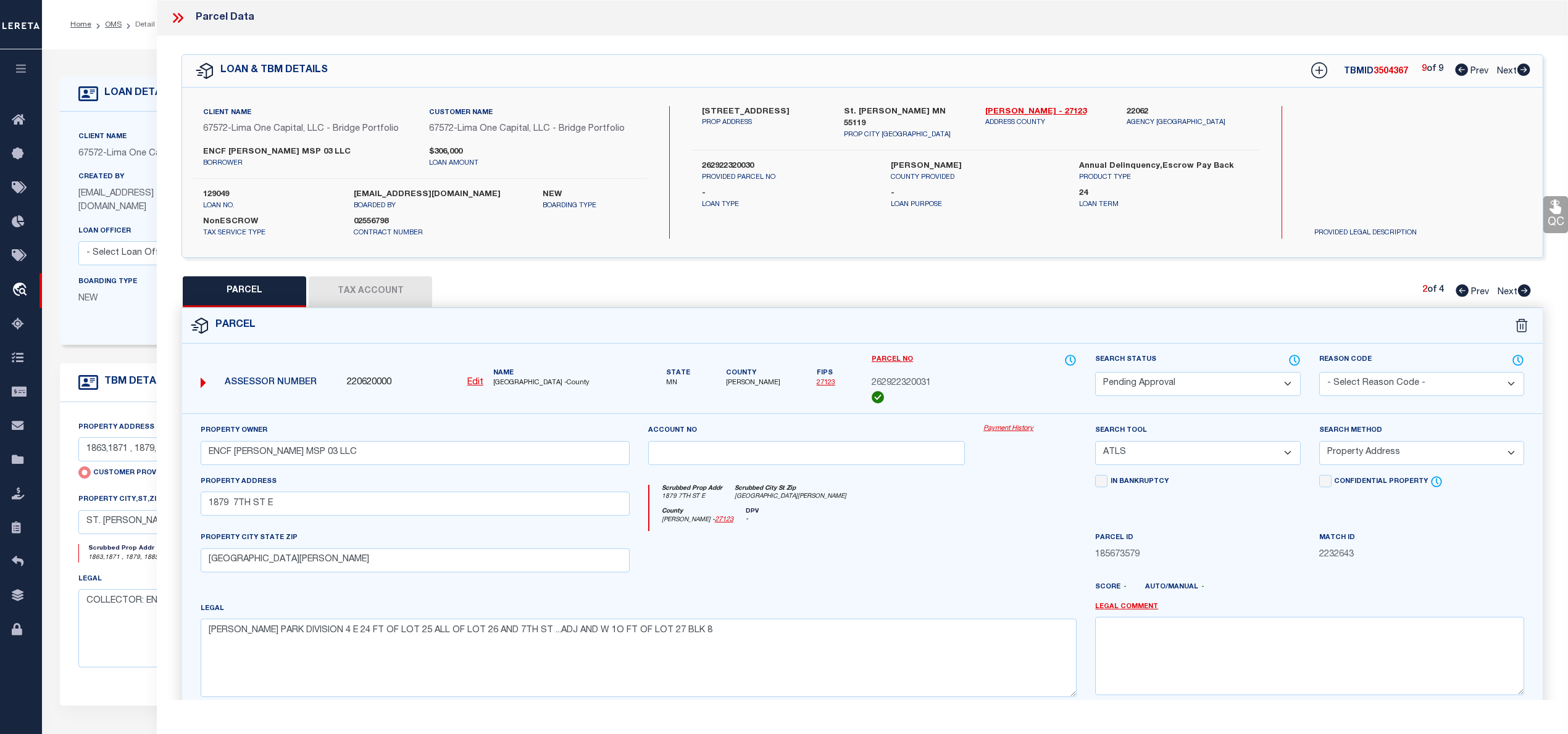
click at [1231, 386] on select "Automated Search Bad Parcel Complete Duplicate Parcel High Dollar Reporting In …" at bounding box center [1198, 384] width 205 height 24
click at [1095, 372] on select "Automated Search Bad Parcel Complete Duplicate Parcel High Dollar Reporting In …" at bounding box center [1198, 384] width 205 height 24
click at [1398, 385] on select "- Select Reason Code - 099 - Other (Provide additional detail) ACT - Agency Cha…" at bounding box center [1421, 384] width 205 height 24
click at [1319, 372] on select "- Select Reason Code - 099 - Other (Provide additional detail) ACT - Agency Cha…" at bounding box center [1421, 384] width 205 height 24
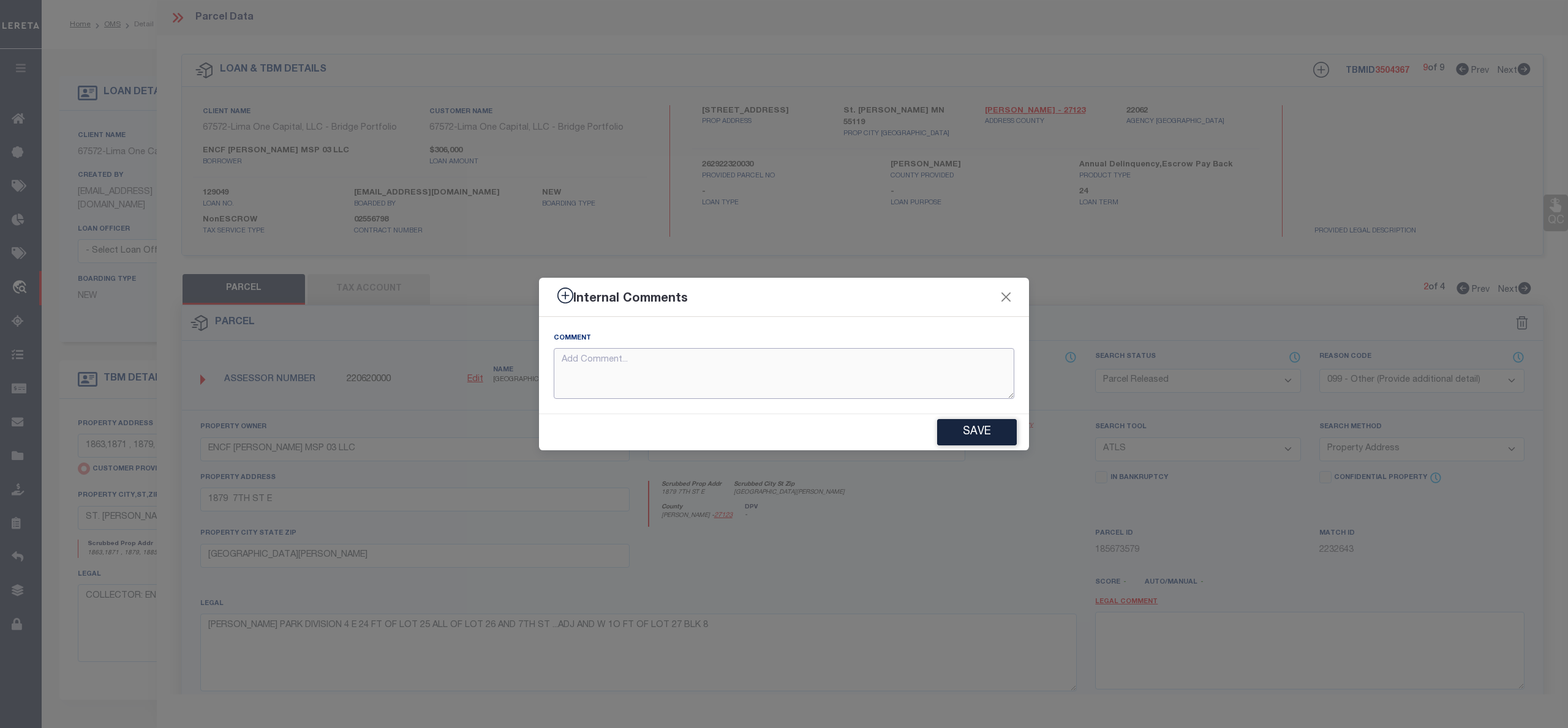
click at [611, 375] on textarea at bounding box center [784, 374] width 461 height 51
click at [977, 439] on button "Save" at bounding box center [976, 432] width 80 height 26
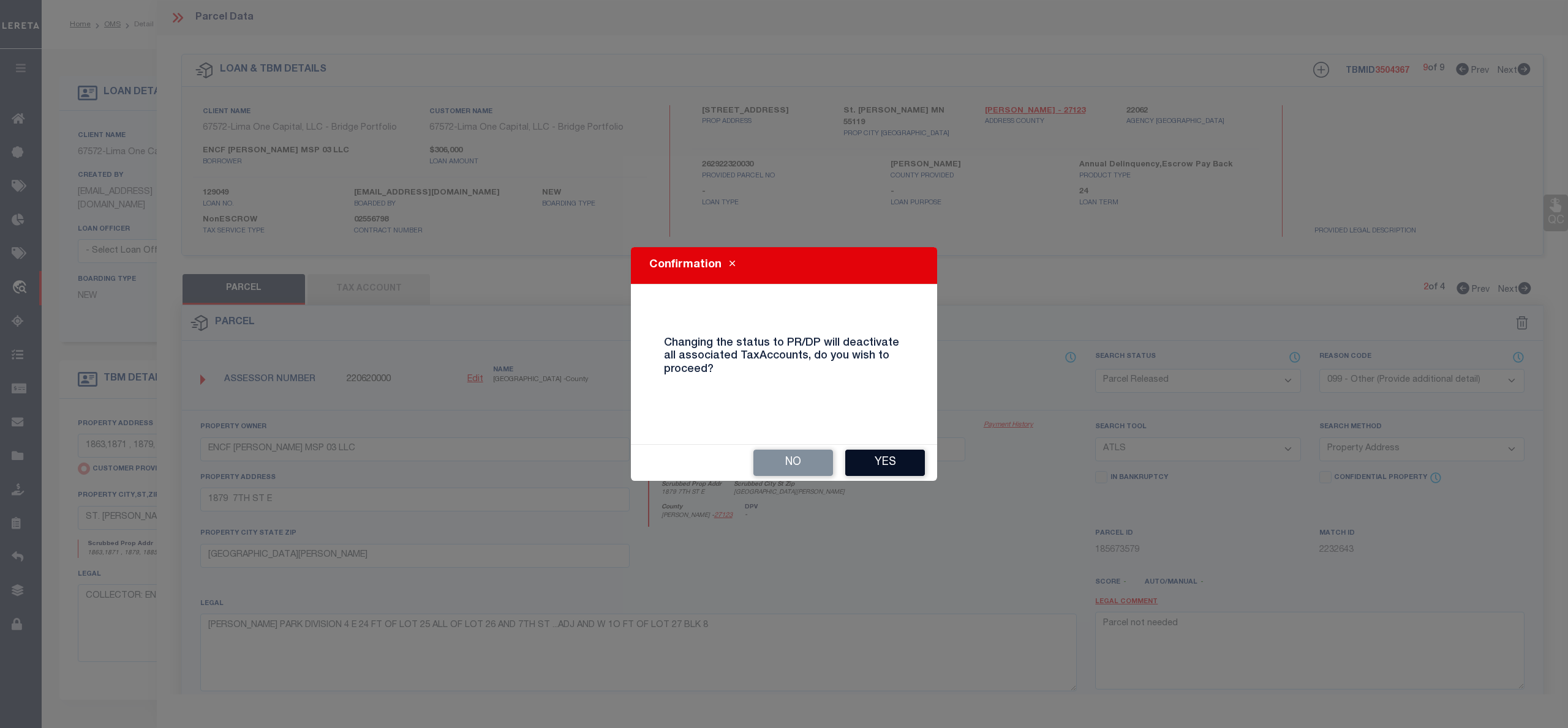
click at [887, 464] on button "Yes" at bounding box center [885, 463] width 80 height 26
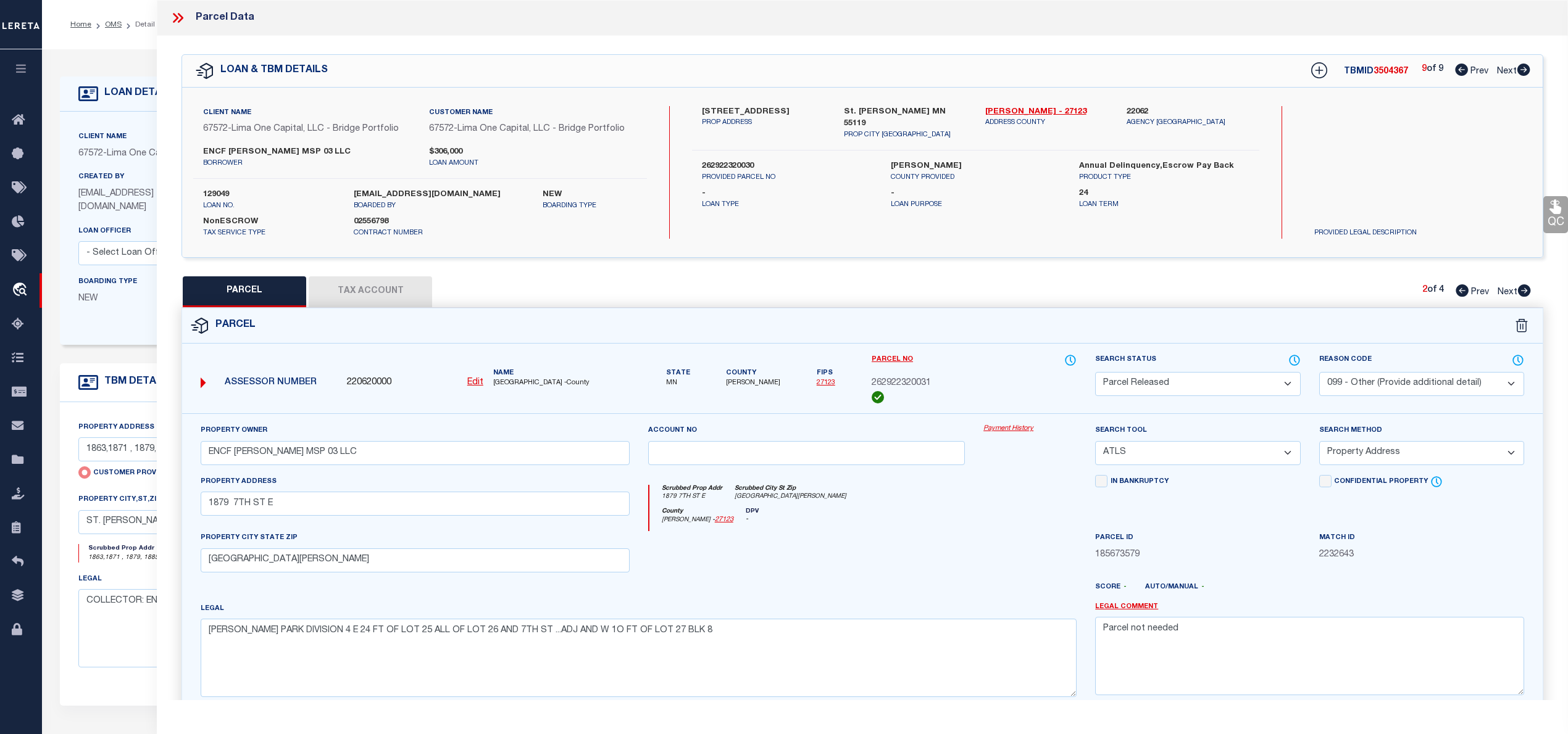
click at [1526, 292] on icon at bounding box center [1524, 291] width 13 height 12
click at [1523, 289] on icon at bounding box center [1525, 291] width 13 height 12
click at [1276, 384] on select "Automated Search Bad Parcel Complete Duplicate Parcel High Dollar Reporting In …" at bounding box center [1198, 384] width 205 height 24
click at [1095, 372] on select "Automated Search Bad Parcel Complete Duplicate Parcel High Dollar Reporting In …" at bounding box center [1198, 384] width 205 height 24
click at [1414, 385] on select "- Select Reason Code - 099 - Other (Provide additional detail) ACT - Agency Cha…" at bounding box center [1421, 384] width 205 height 24
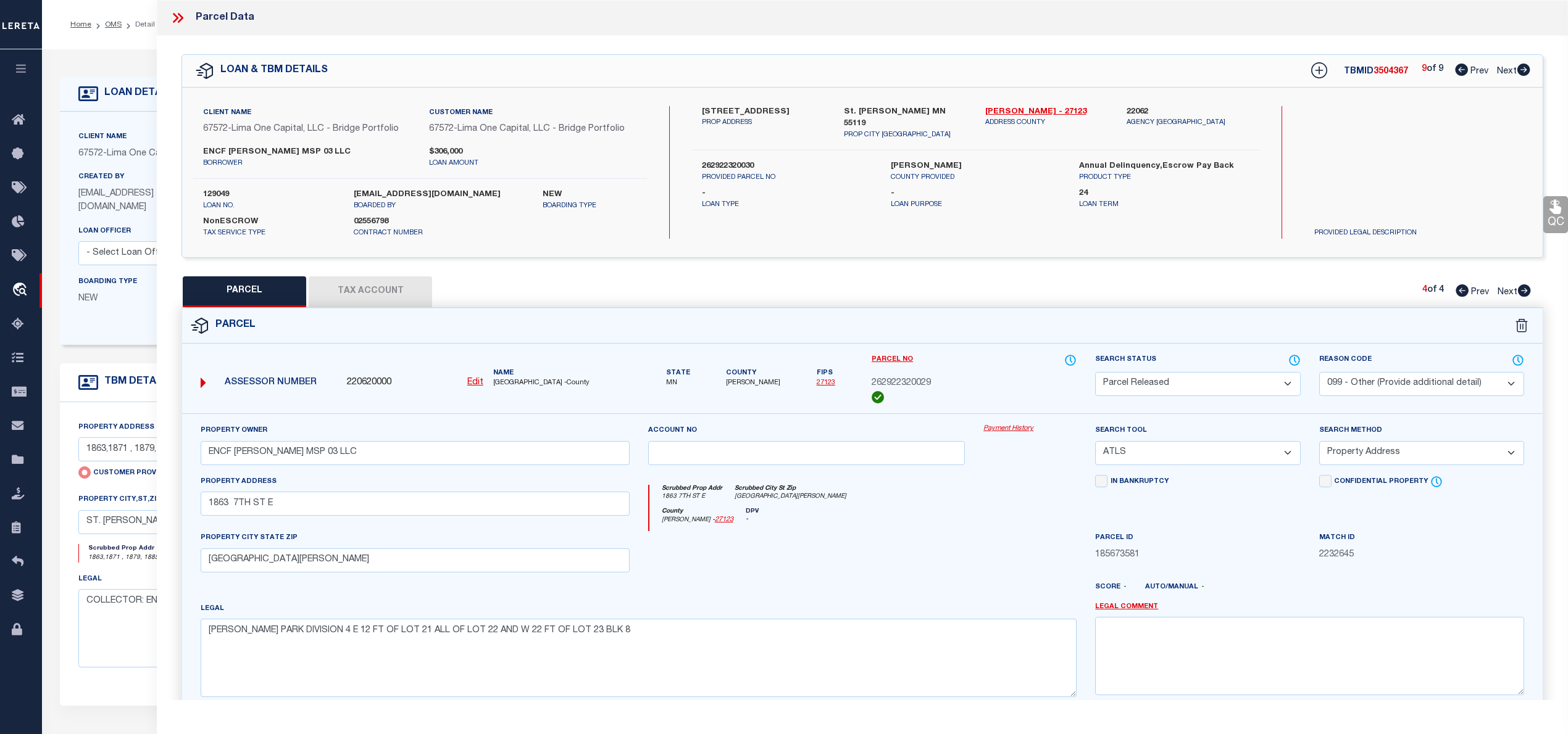
click at [1319, 372] on select "- Select Reason Code - 099 - Other (Provide additional detail) ACT - Agency Cha…" at bounding box center [1421, 384] width 205 height 24
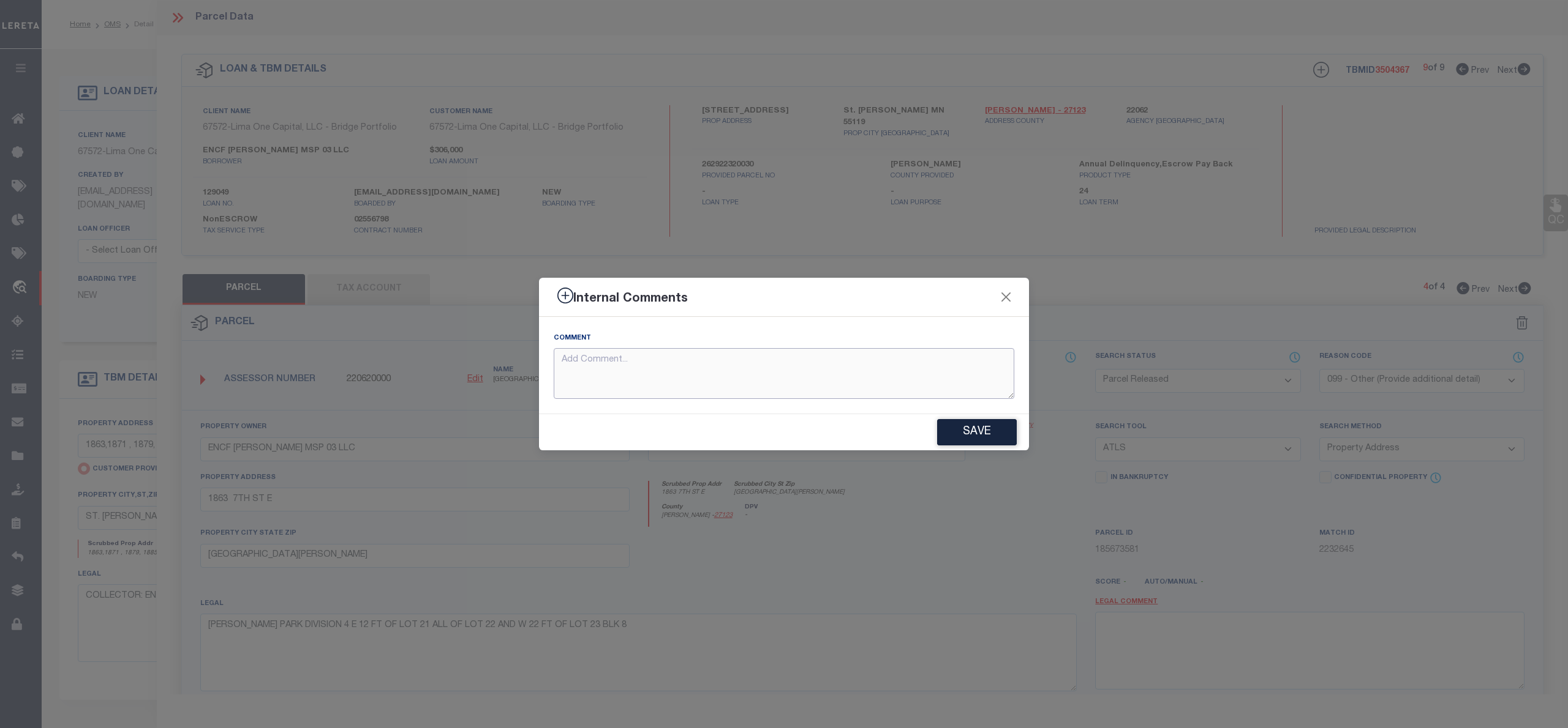
click at [602, 380] on textarea at bounding box center [784, 374] width 461 height 51
paste textarea "P"
click at [626, 362] on textarea at bounding box center [784, 374] width 461 height 51
click at [971, 430] on button "Save" at bounding box center [976, 432] width 80 height 26
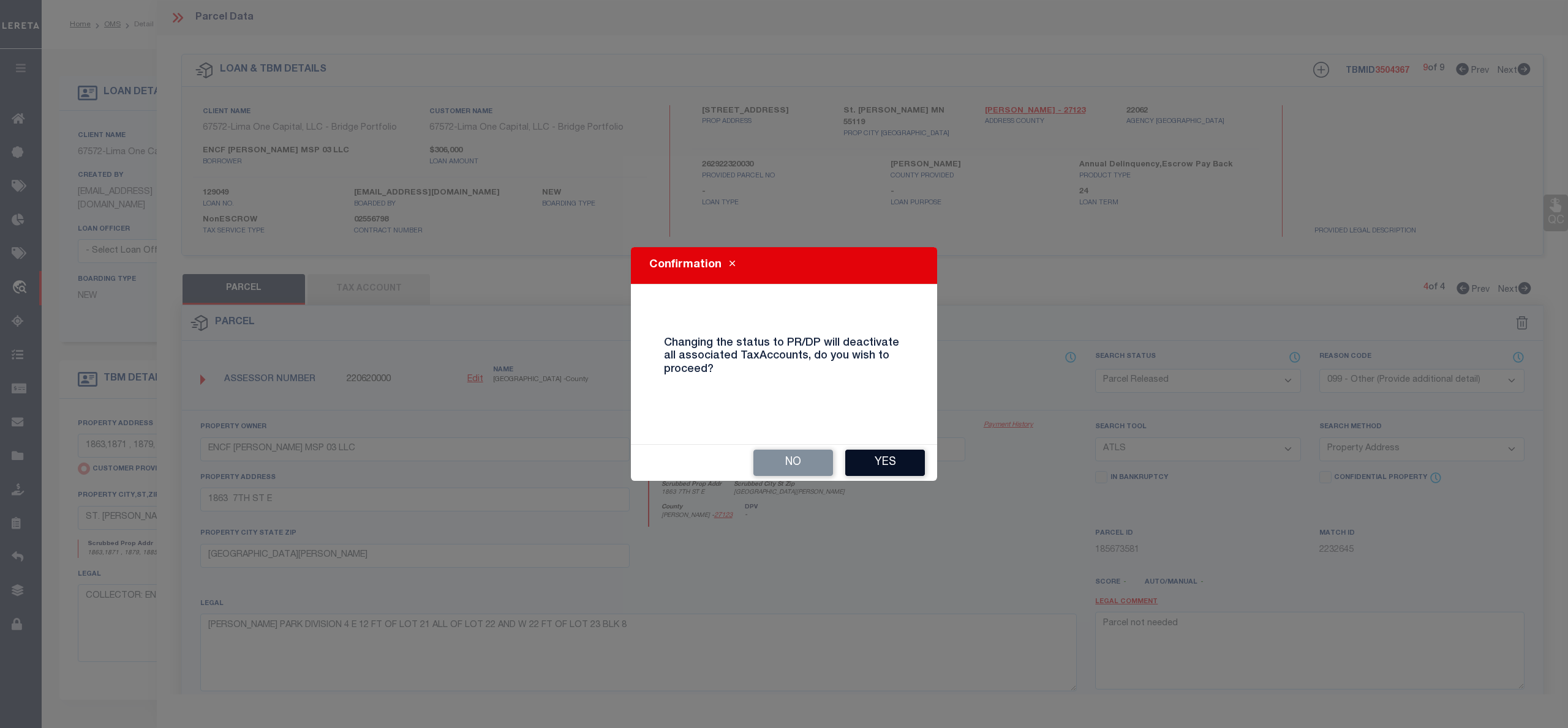
click at [890, 465] on button "Yes" at bounding box center [885, 463] width 80 height 26
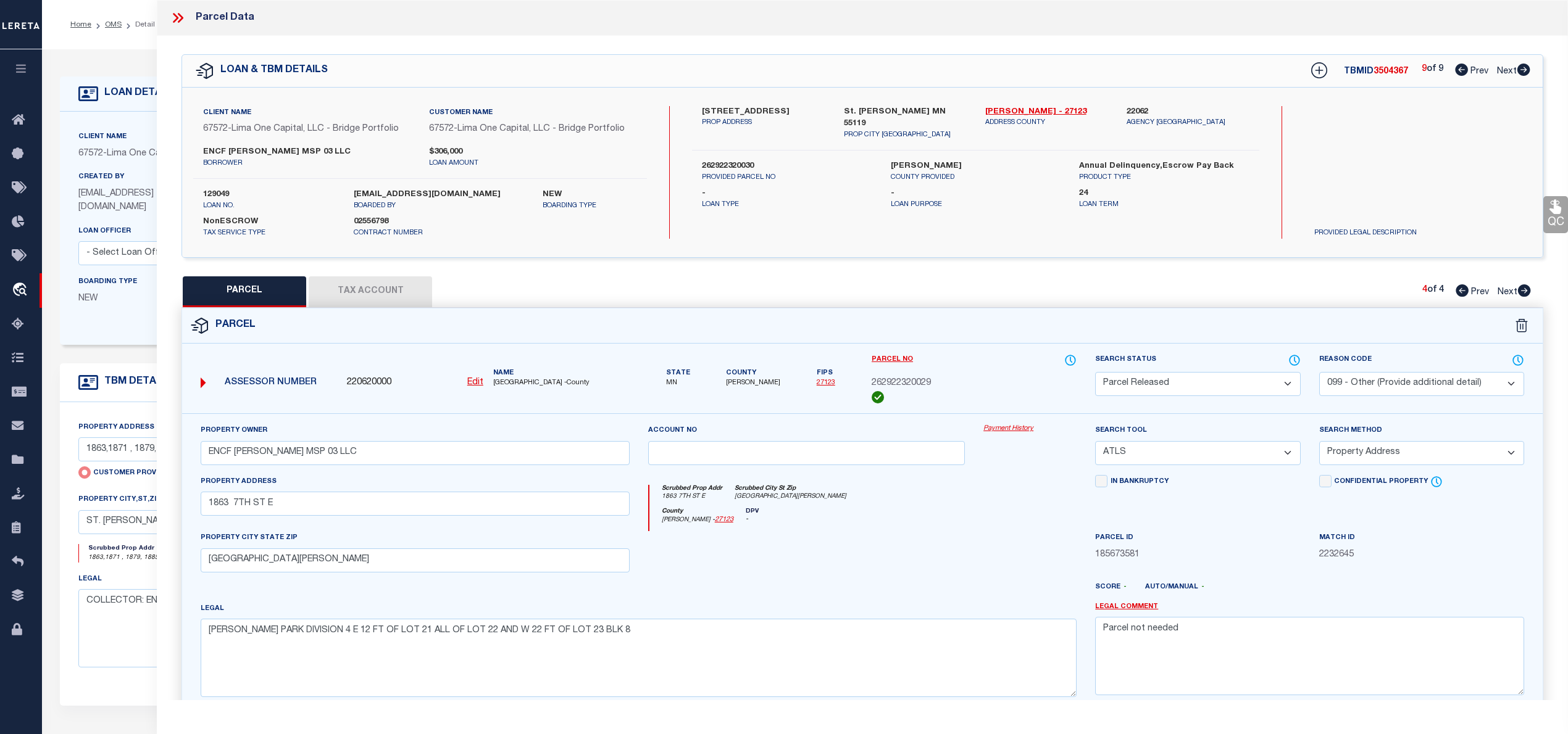
click at [1458, 292] on icon at bounding box center [1463, 291] width 13 height 12
click at [1460, 69] on icon at bounding box center [1462, 70] width 13 height 12
click at [1526, 291] on icon at bounding box center [1524, 291] width 13 height 12
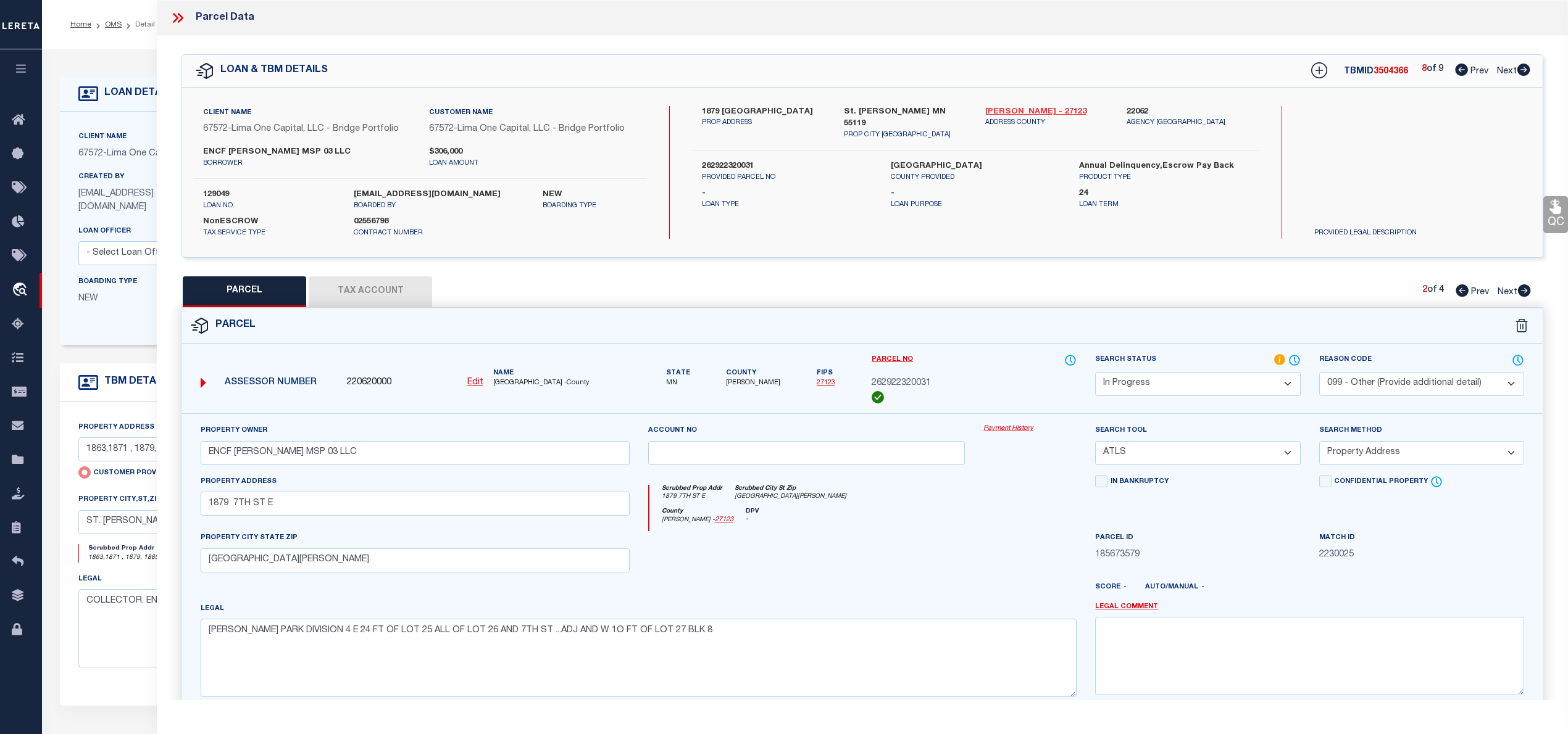
click at [1003, 112] on link "Ramsey - 27123" at bounding box center [1046, 112] width 123 height 12
click at [235, 506] on input "1879 7TH ST E" at bounding box center [415, 503] width 429 height 24
click at [886, 284] on div "PARCEL Tax Account 2 of 4 Prev Next" at bounding box center [863, 291] width 1362 height 31
click at [1526, 70] on icon at bounding box center [1524, 70] width 13 height 12
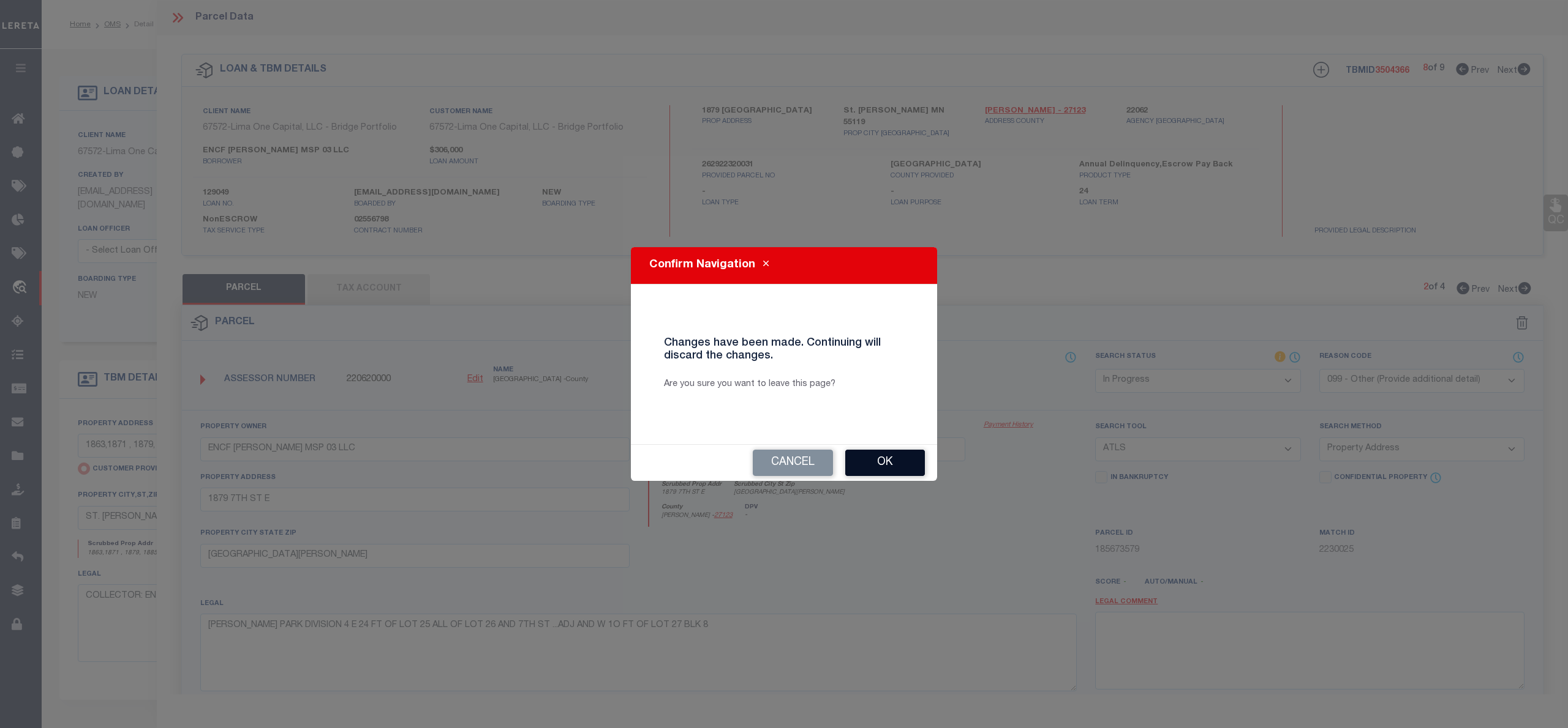
click at [878, 474] on button "Ok" at bounding box center [885, 463] width 80 height 26
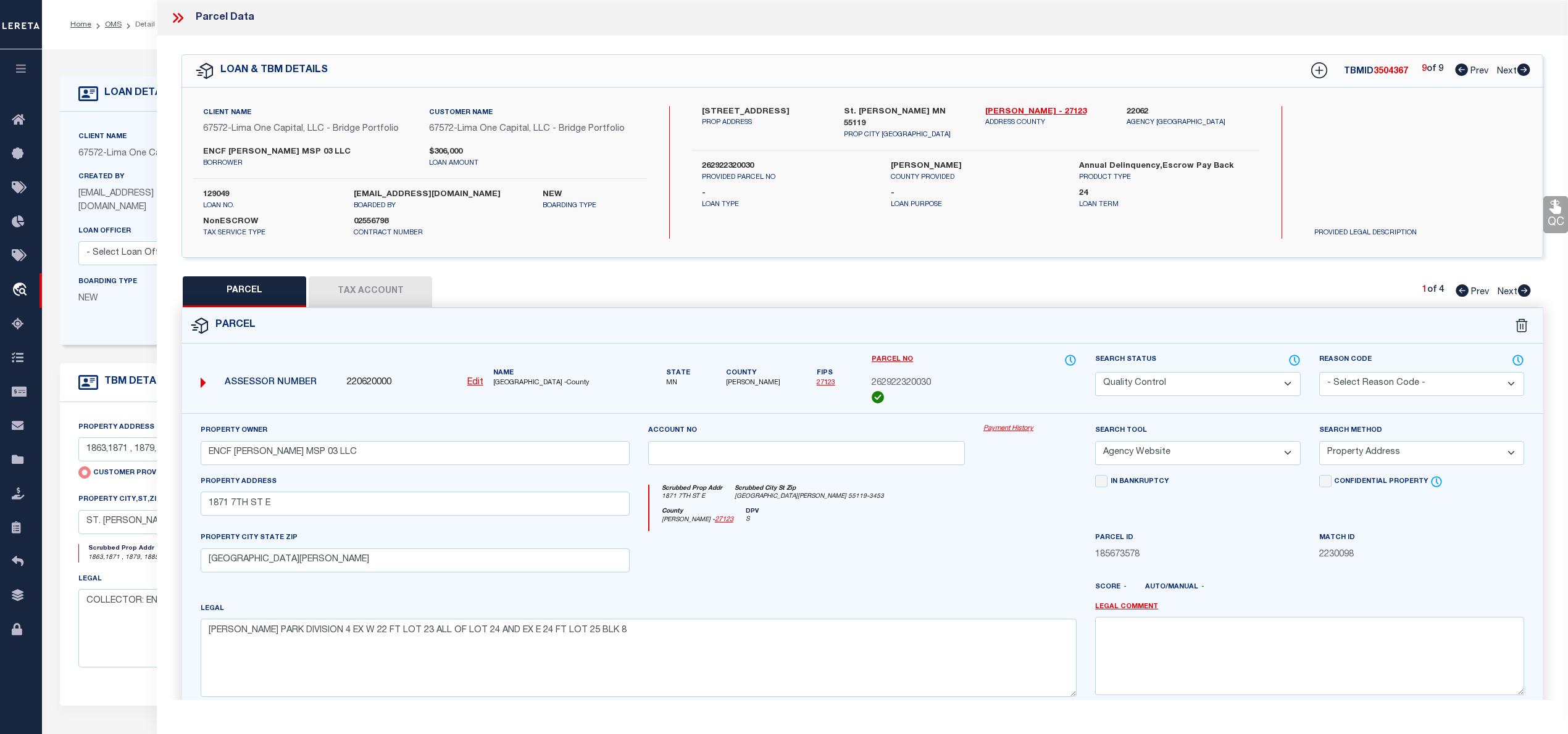
click at [1458, 71] on icon at bounding box center [1462, 70] width 13 height 12
click at [1526, 70] on icon at bounding box center [1524, 70] width 13 height 12
click at [1455, 69] on icon at bounding box center [1462, 70] width 13 height 12
click at [1522, 71] on icon at bounding box center [1524, 70] width 13 height 12
click at [1455, 71] on icon at bounding box center [1462, 70] width 13 height 12
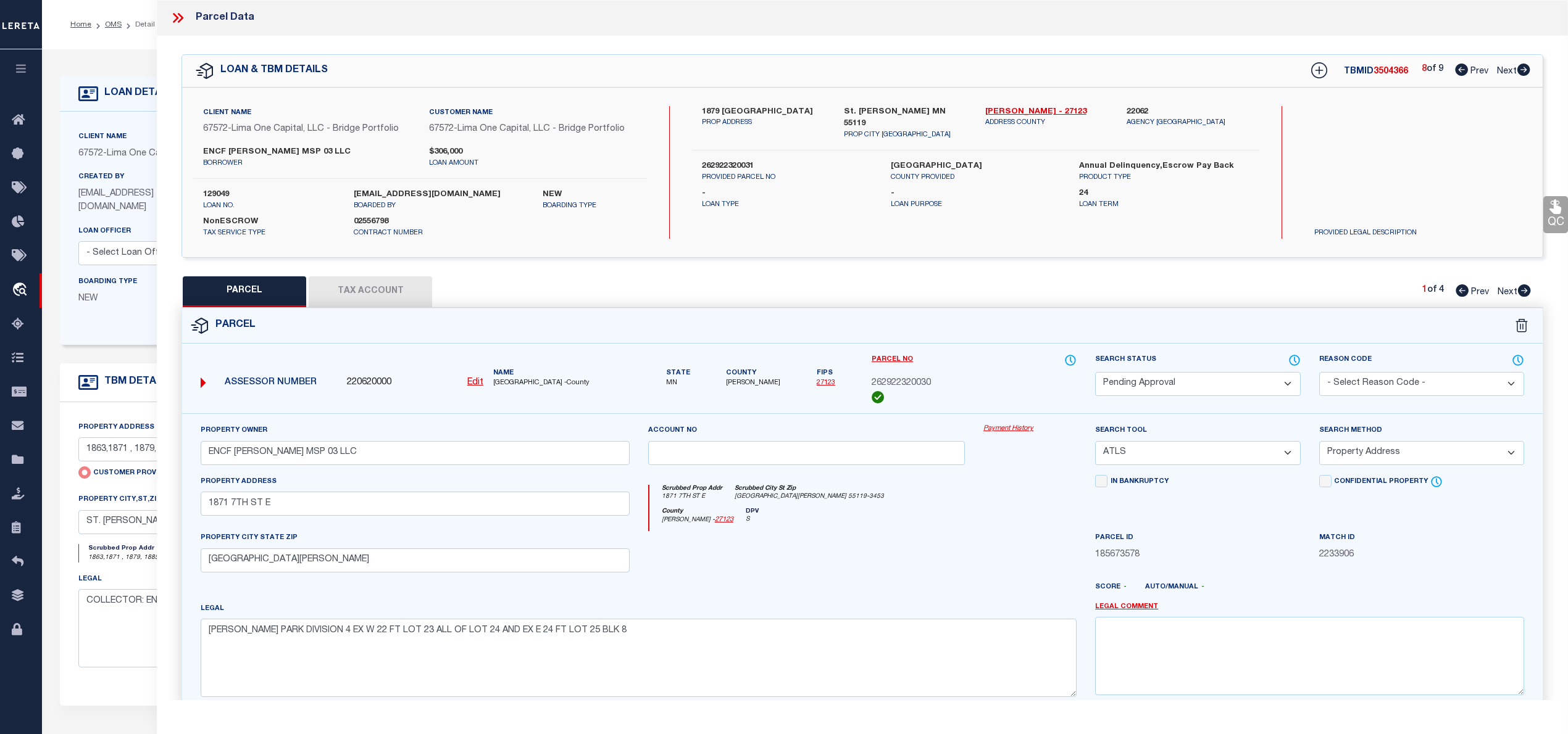
click at [1247, 388] on select "Automated Search Bad Parcel Complete Duplicate Parcel High Dollar Reporting In …" at bounding box center [1198, 384] width 205 height 24
click at [1095, 372] on select "Automated Search Bad Parcel Complete Duplicate Parcel High Dollar Reporting In …" at bounding box center [1198, 384] width 205 height 24
click at [1376, 383] on select "- Select Reason Code - 099 - Other (Provide additional detail) ACT - Agency Cha…" at bounding box center [1421, 384] width 205 height 24
click at [1319, 372] on select "- Select Reason Code - 099 - Other (Provide additional detail) ACT - Agency Cha…" at bounding box center [1421, 384] width 205 height 24
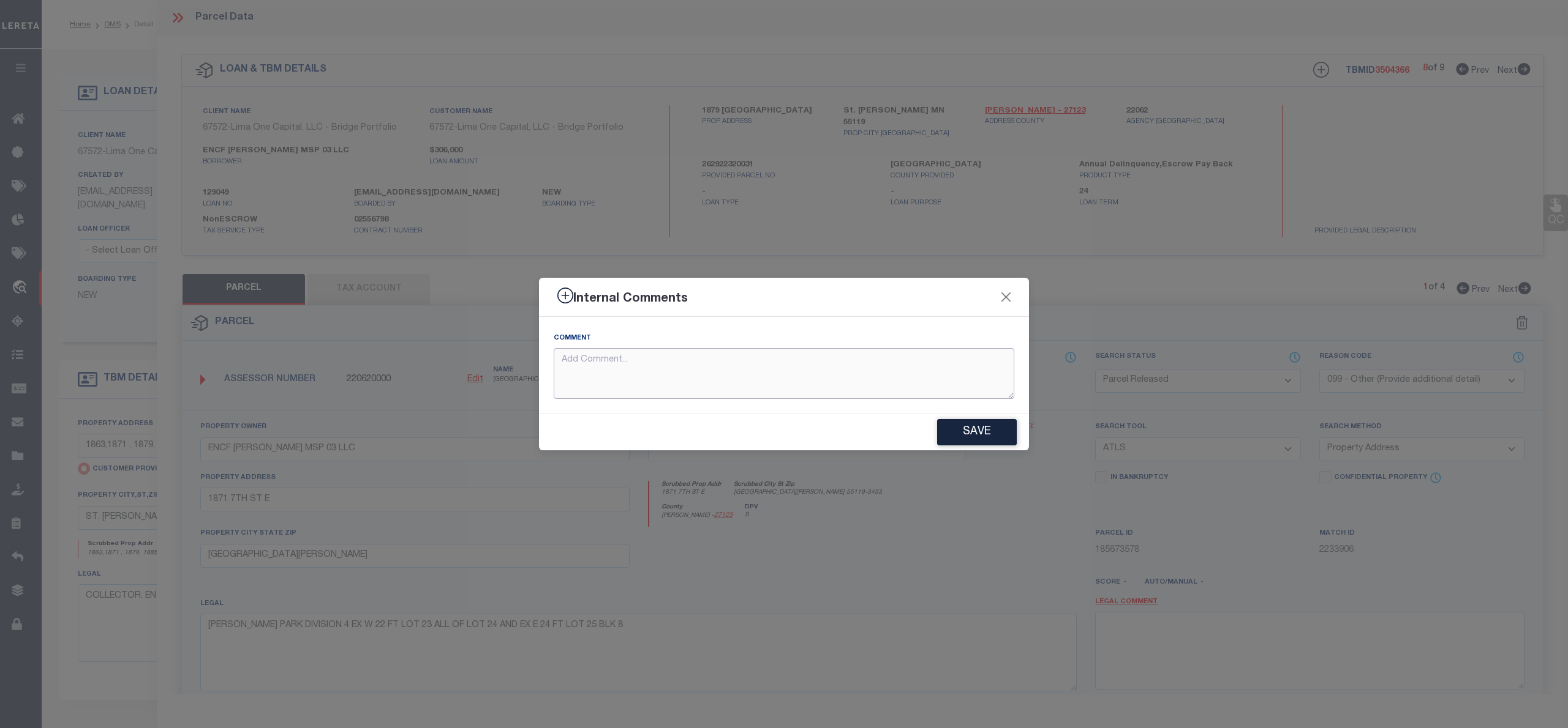
click at [592, 353] on textarea at bounding box center [784, 374] width 461 height 51
click at [976, 427] on button "Save" at bounding box center [976, 432] width 80 height 26
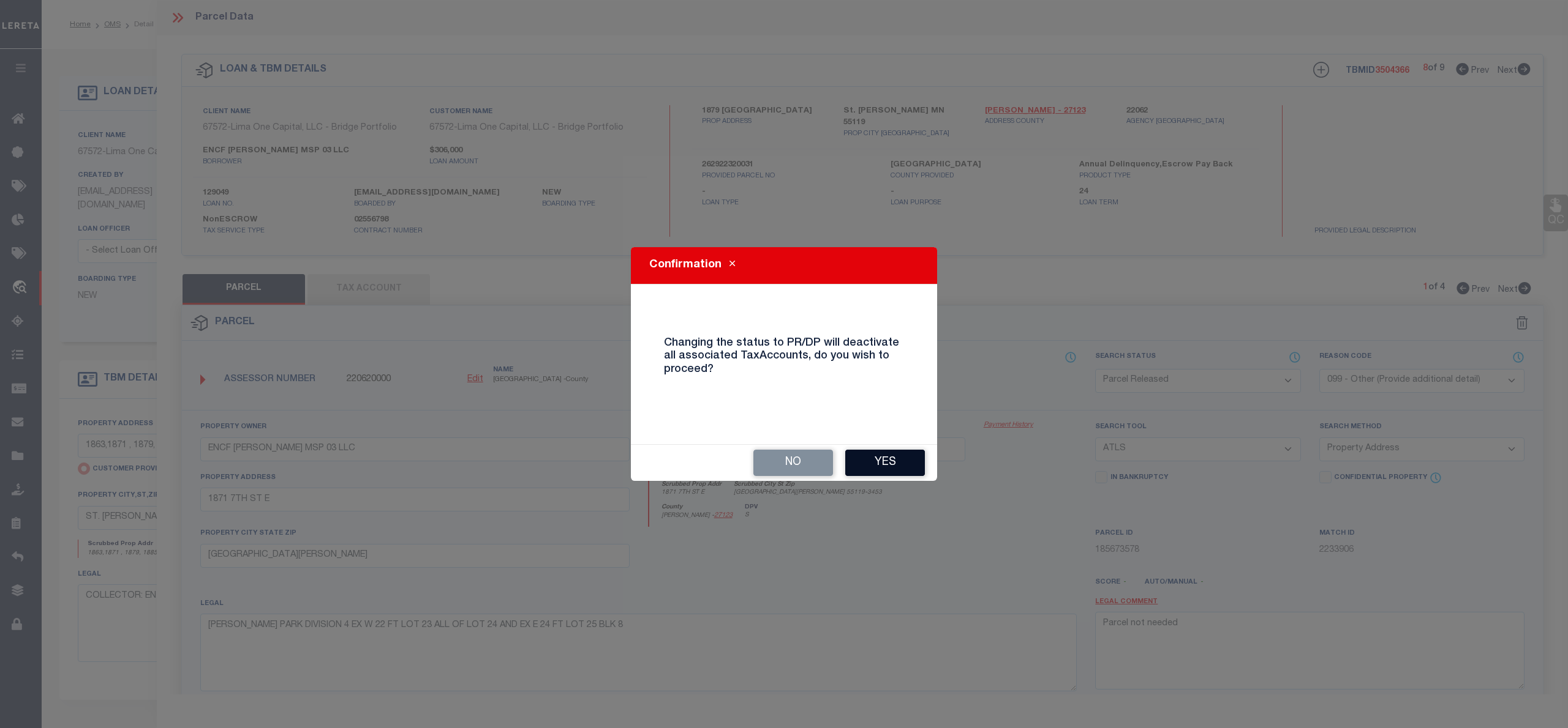
click at [879, 459] on button "Yes" at bounding box center [885, 463] width 80 height 26
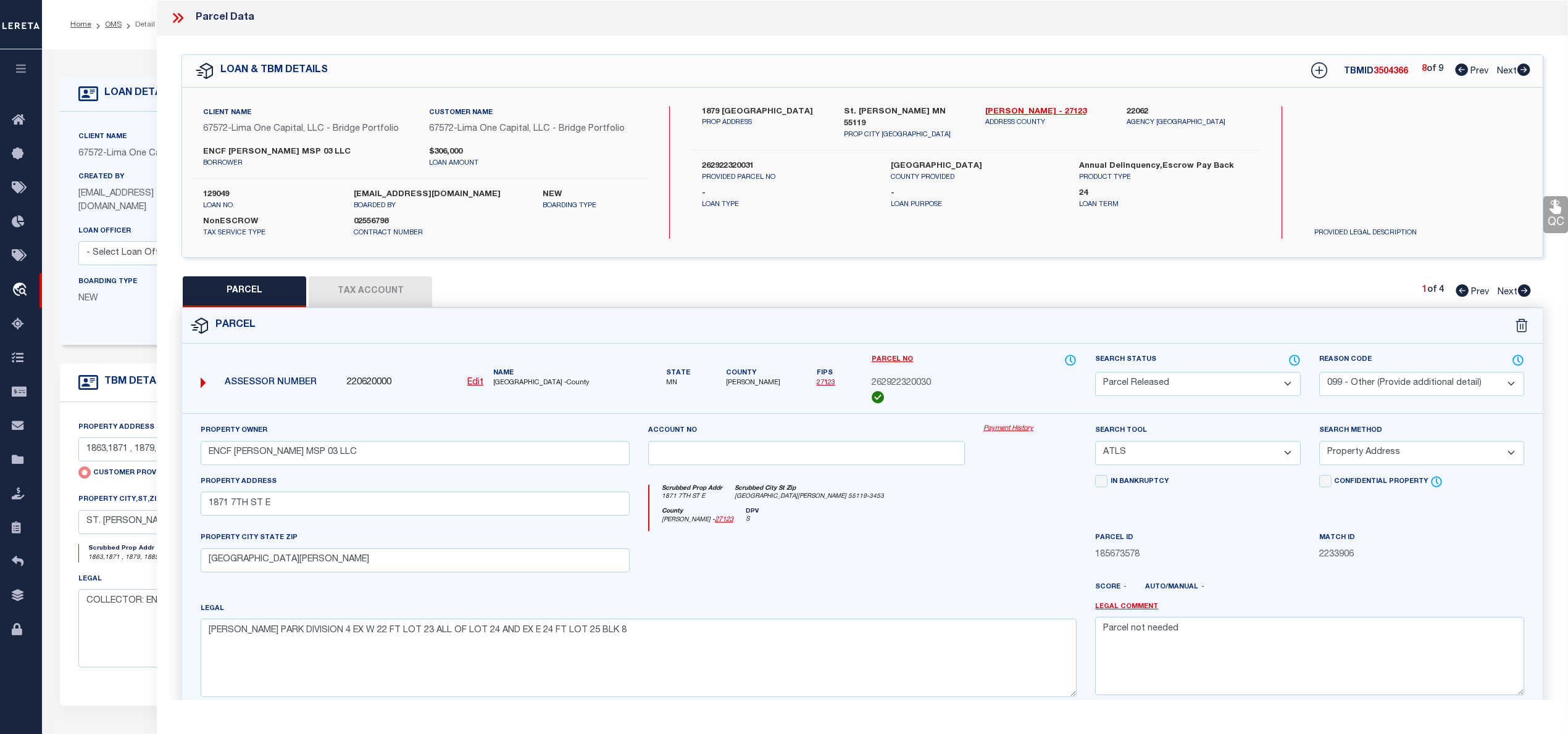
click at [1524, 290] on icon at bounding box center [1525, 291] width 13 height 12
drag, startPoint x: 247, startPoint y: 509, endPoint x: 198, endPoint y: 509, distance: 49.0
click at [198, 509] on div "Property Address 1879 7TH ST E" at bounding box center [414, 503] width 448 height 56
click at [1193, 459] on select "-- Select Search Tool -- 3rd Party Website Agency File Agency Website ATLS CNV-…" at bounding box center [1198, 453] width 205 height 24
click at [1095, 443] on select "-- Select Search Tool -- 3rd Party Website Agency File Agency Website ATLS CNV-…" at bounding box center [1198, 453] width 205 height 24
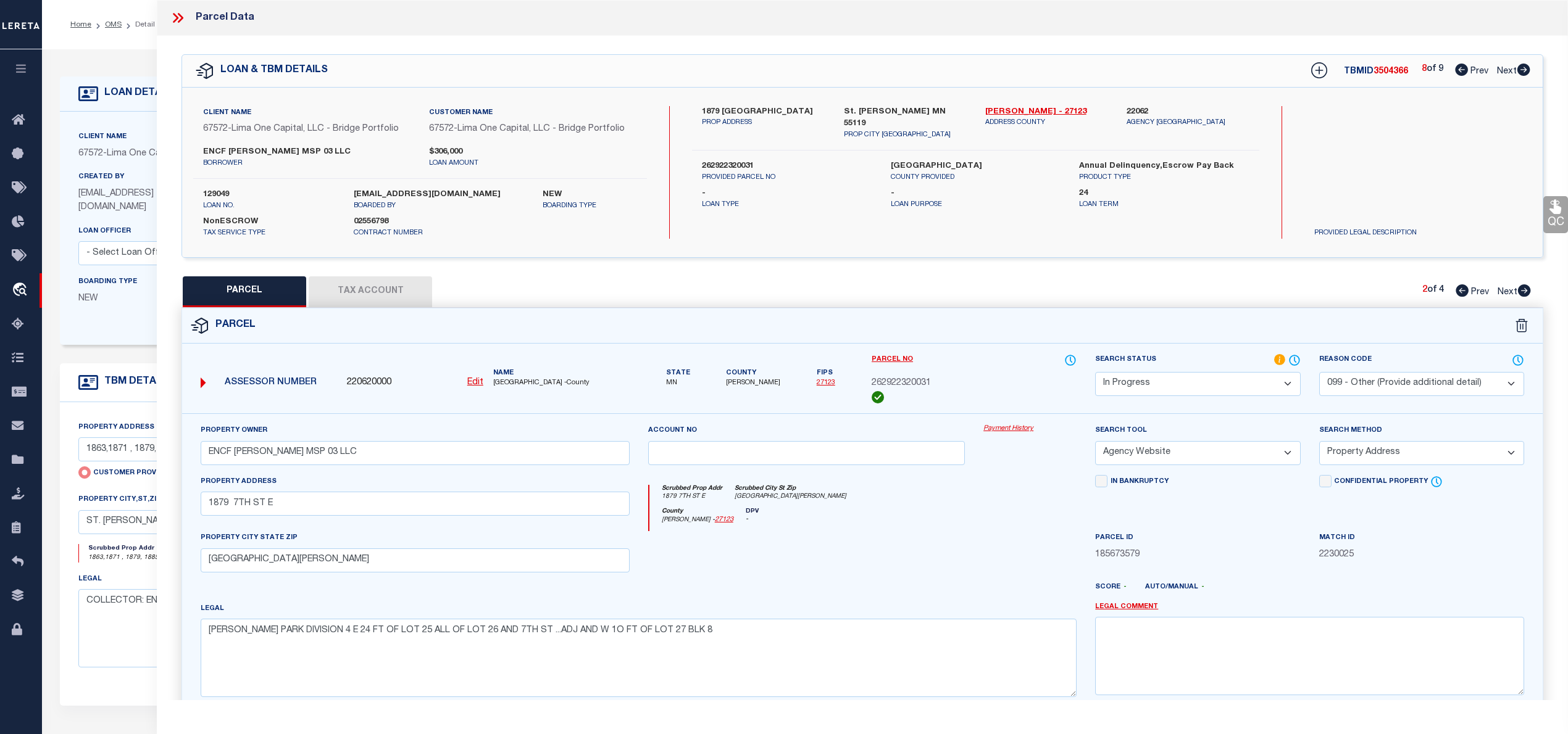
scroll to position [122, 0]
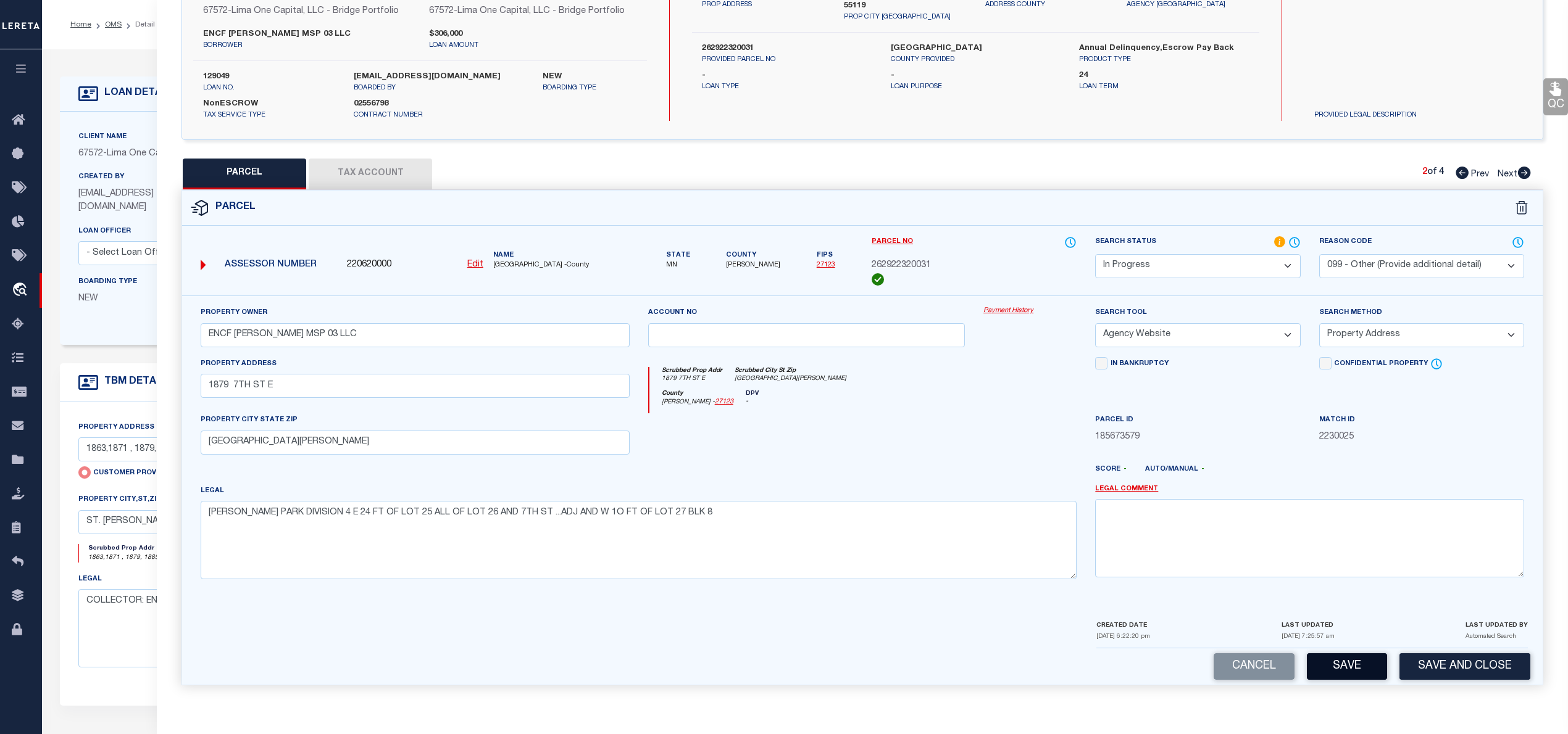
click at [1333, 665] on button "Save" at bounding box center [1346, 667] width 81 height 27
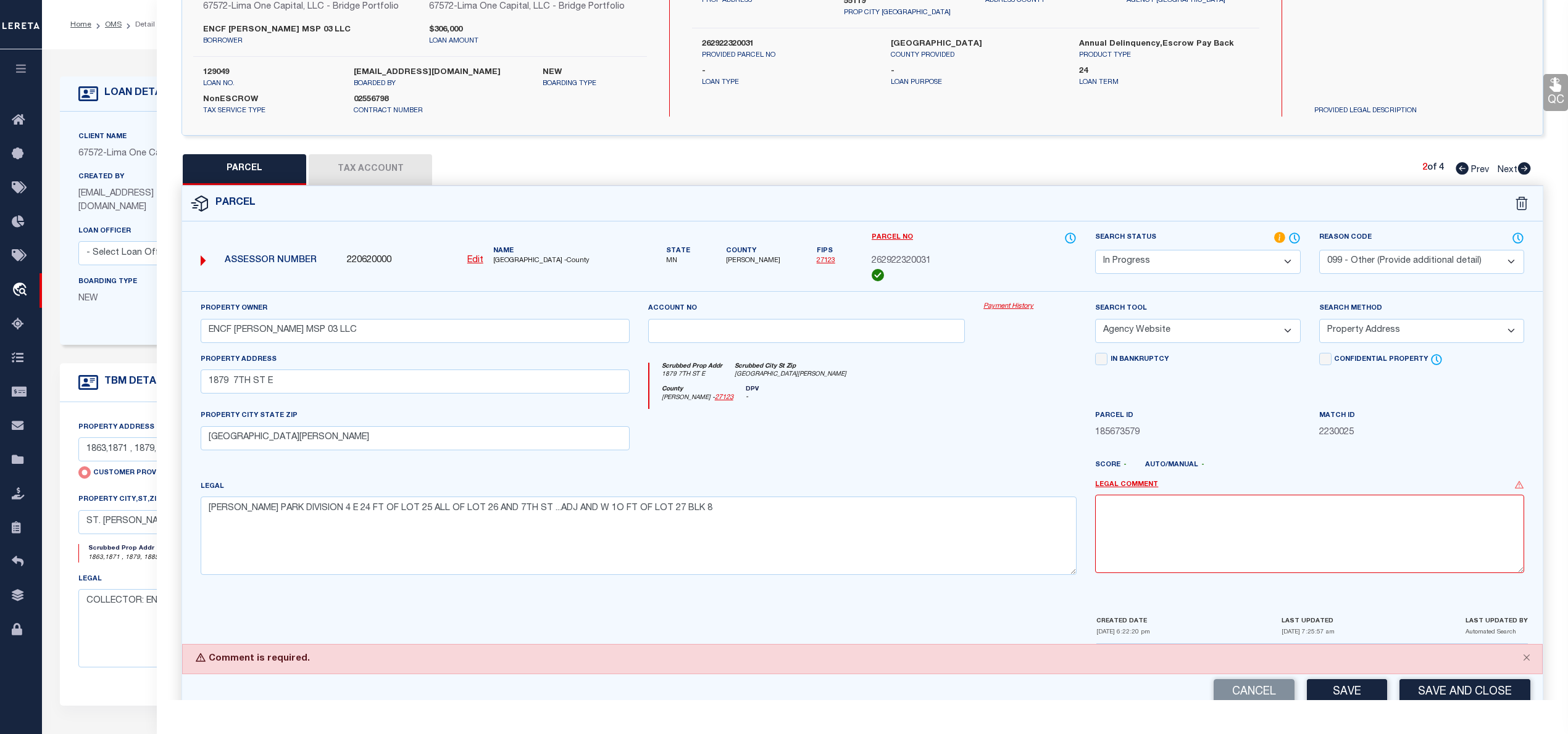
click at [1413, 258] on select "- Select Reason Code - 099 - Other (Provide additional detail) ACT - Agency Cha…" at bounding box center [1421, 262] width 205 height 24
click at [1319, 250] on select "- Select Reason Code - 099 - Other (Provide additional detail) ACT - Agency Cha…" at bounding box center [1421, 262] width 205 height 24
click at [1524, 658] on button "Close" at bounding box center [1526, 658] width 31 height 27
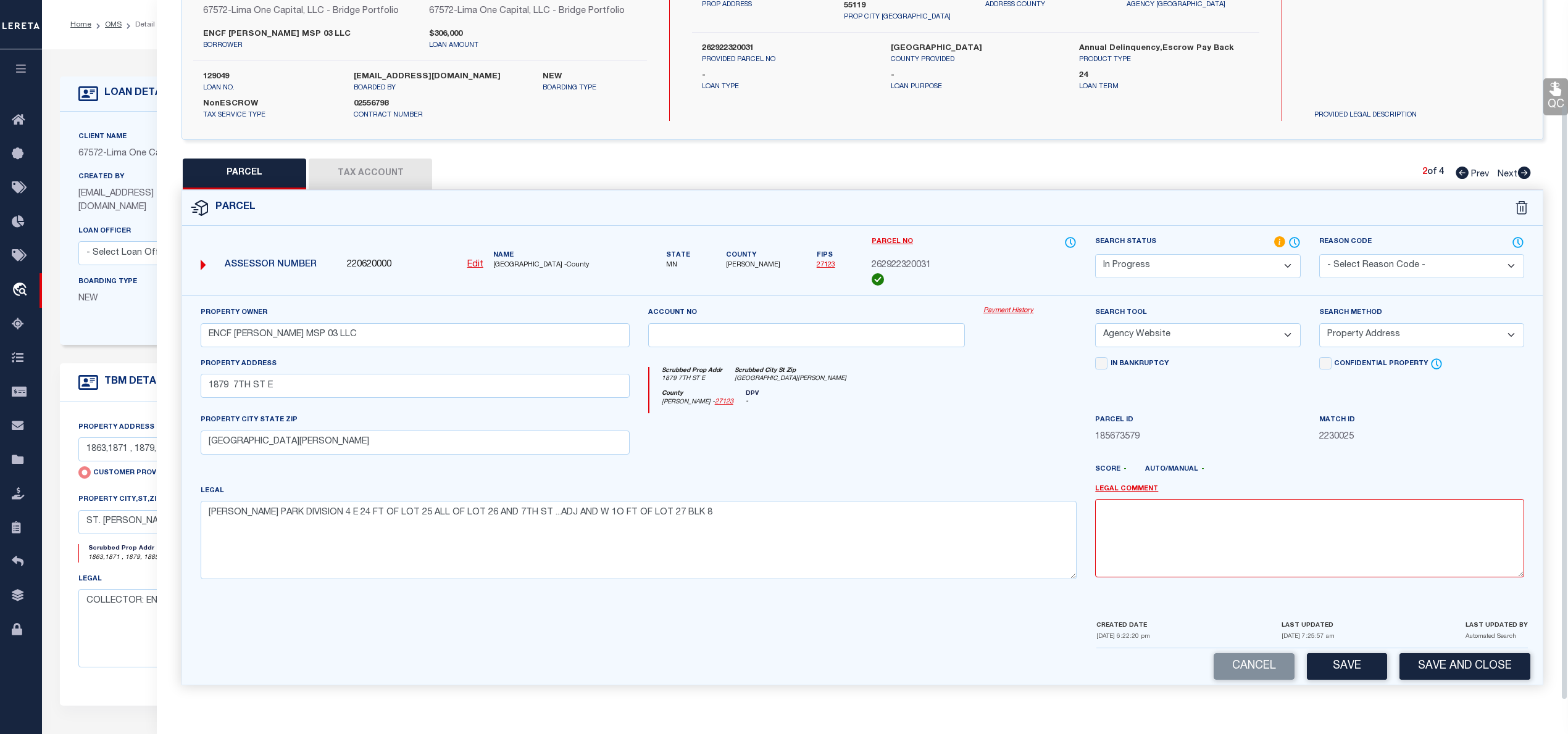
scroll to position [164, 0]
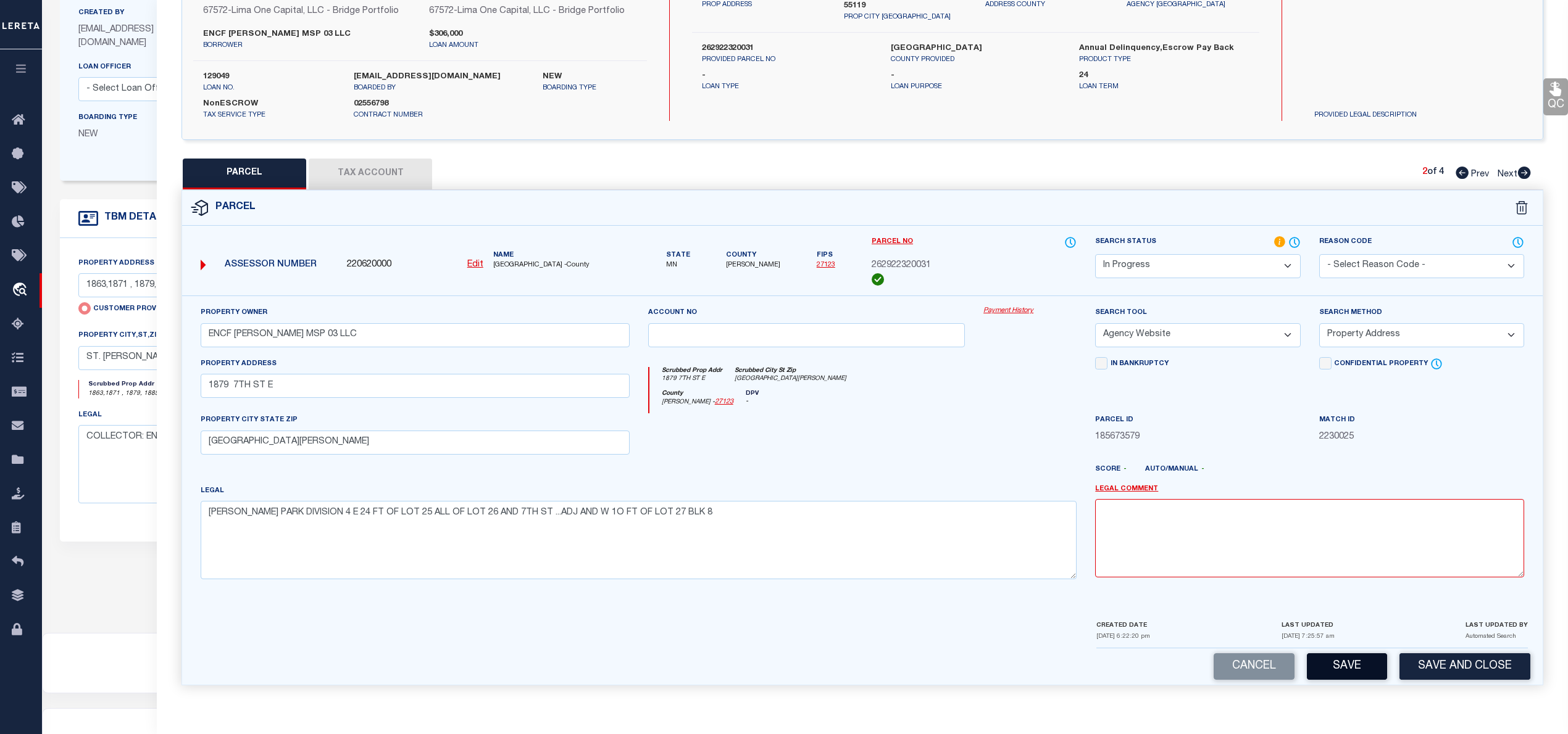
click at [1362, 672] on button "Save" at bounding box center [1346, 667] width 81 height 27
click at [376, 168] on button "Tax Account" at bounding box center [370, 174] width 124 height 31
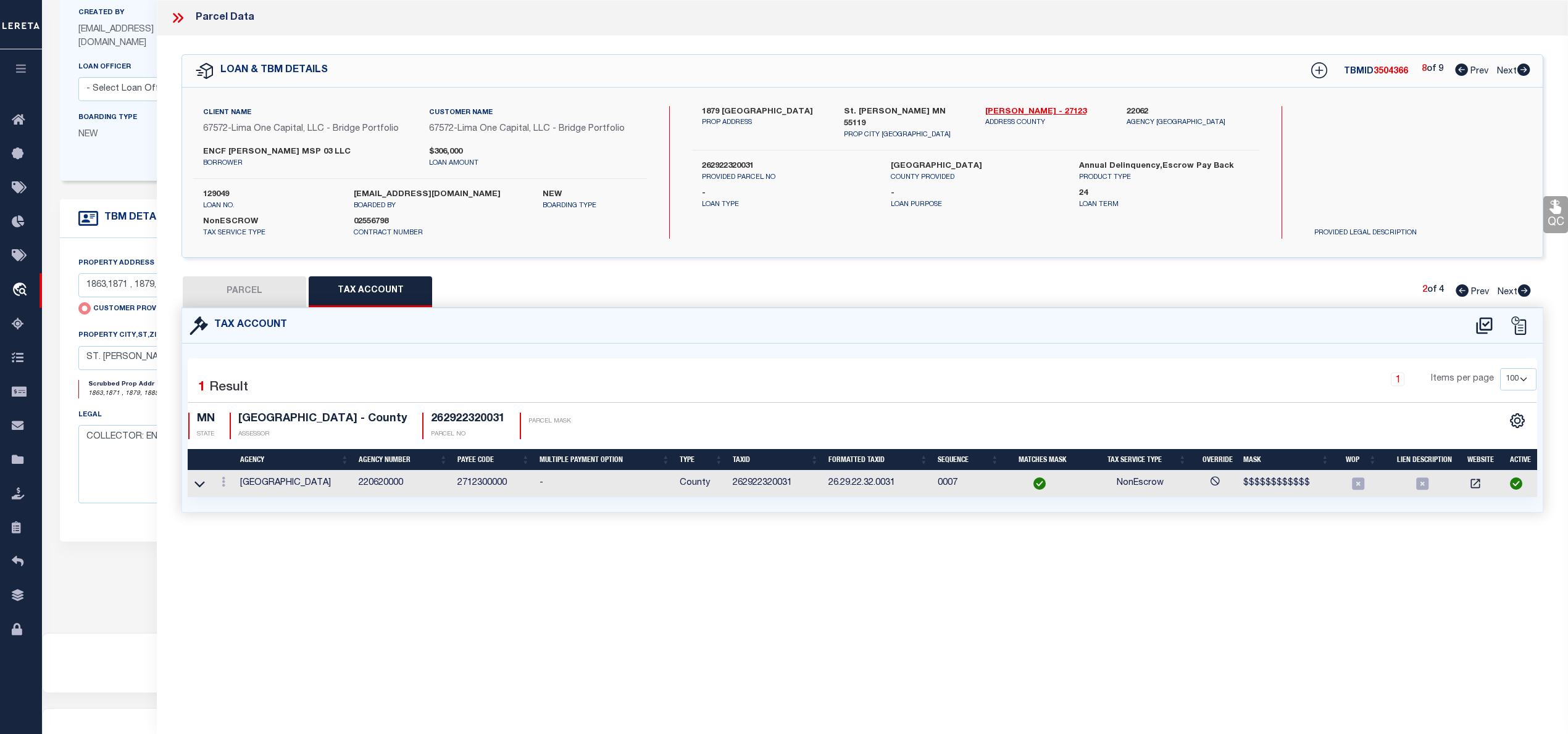
scroll to position [0, 0]
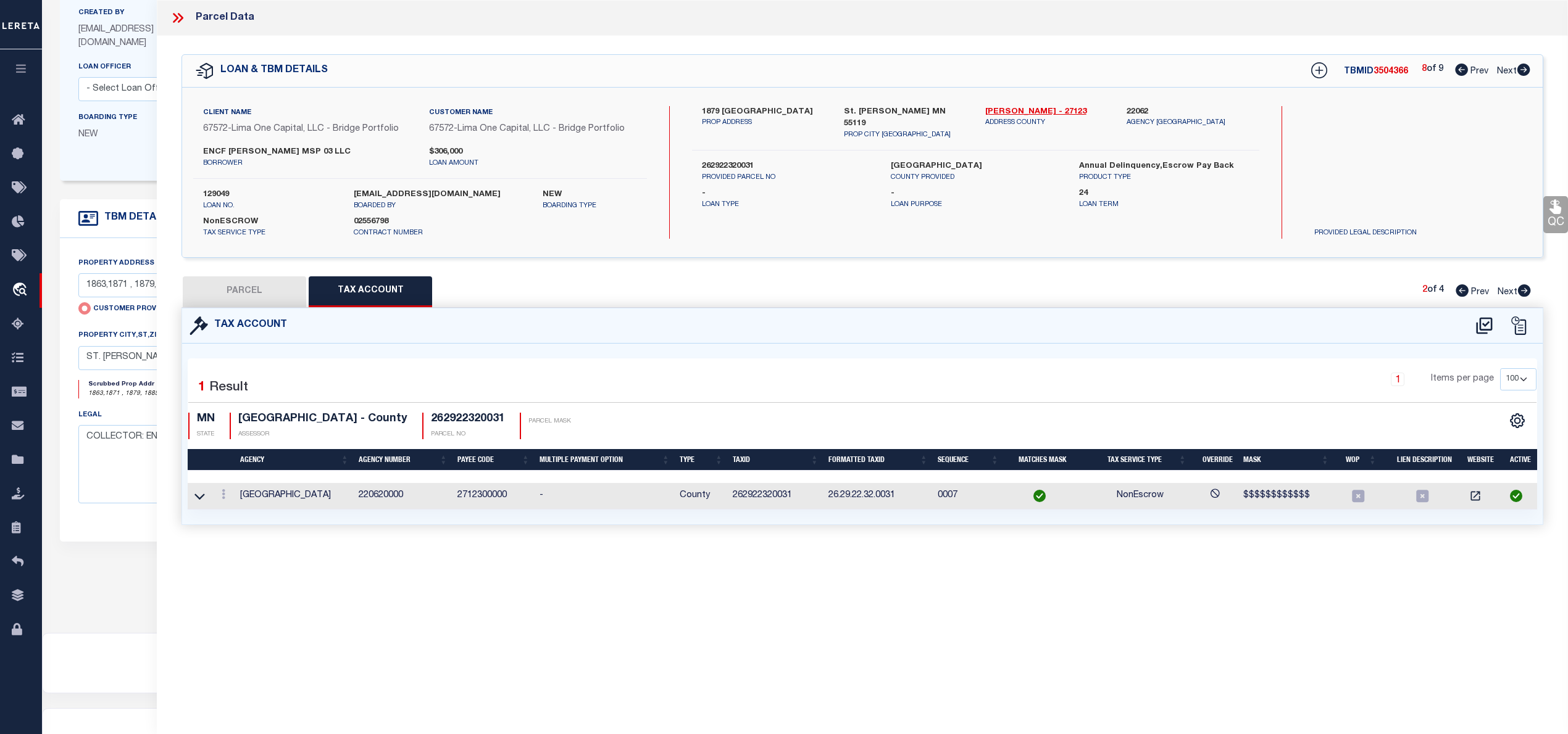
click at [255, 282] on button "PARCEL" at bounding box center [244, 291] width 124 height 31
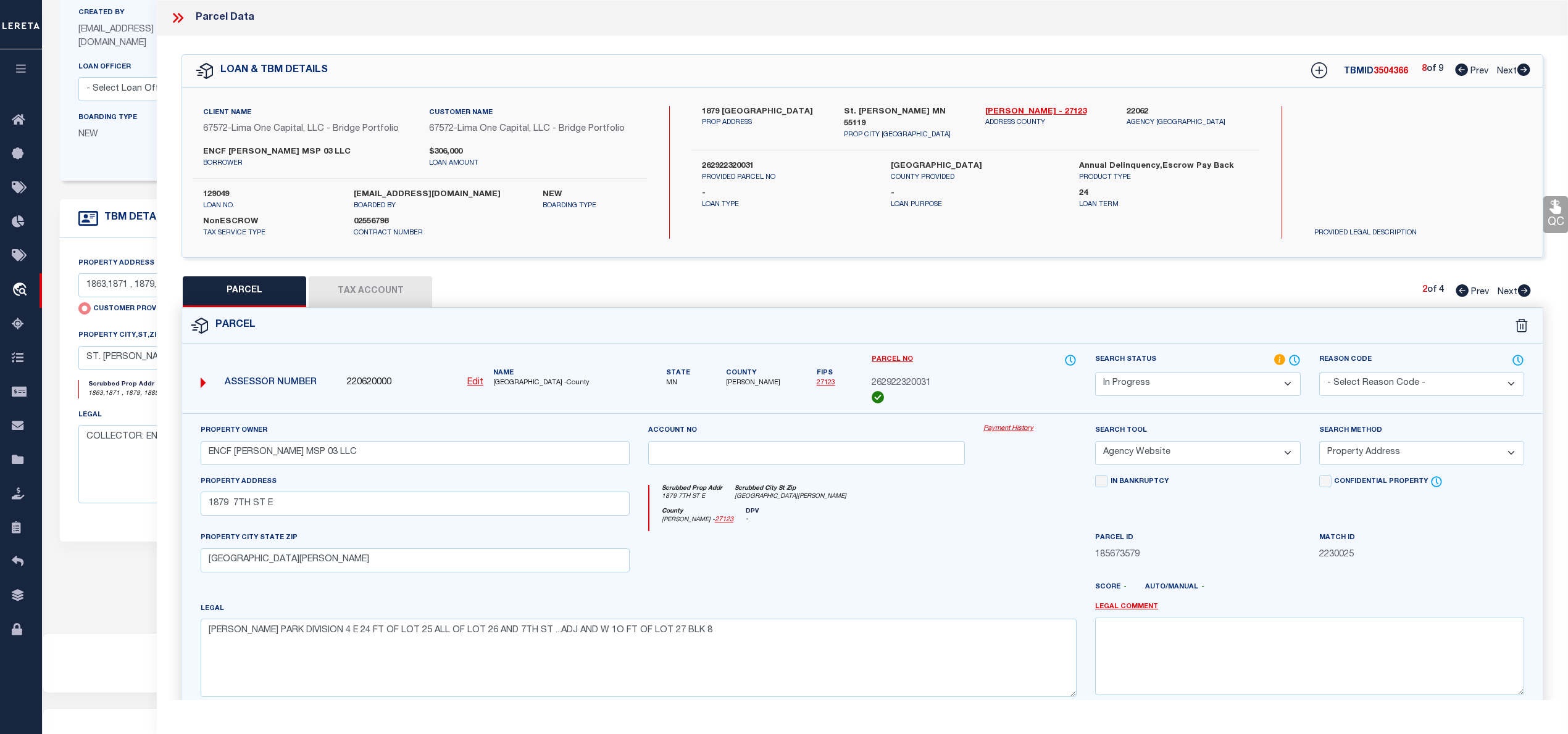
click at [1526, 292] on icon at bounding box center [1524, 291] width 13 height 12
click at [1272, 383] on select "Automated Search Bad Parcel Complete Duplicate Parcel High Dollar Reporting In …" at bounding box center [1198, 384] width 205 height 24
click at [1095, 372] on select "Automated Search Bad Parcel Complete Duplicate Parcel High Dollar Reporting In …" at bounding box center [1198, 384] width 205 height 24
click at [1393, 383] on select "- Select Reason Code - 099 - Other (Provide additional detail) ACT - Agency Cha…" at bounding box center [1421, 384] width 205 height 24
click at [1319, 372] on select "- Select Reason Code - 099 - Other (Provide additional detail) ACT - Agency Cha…" at bounding box center [1421, 384] width 205 height 24
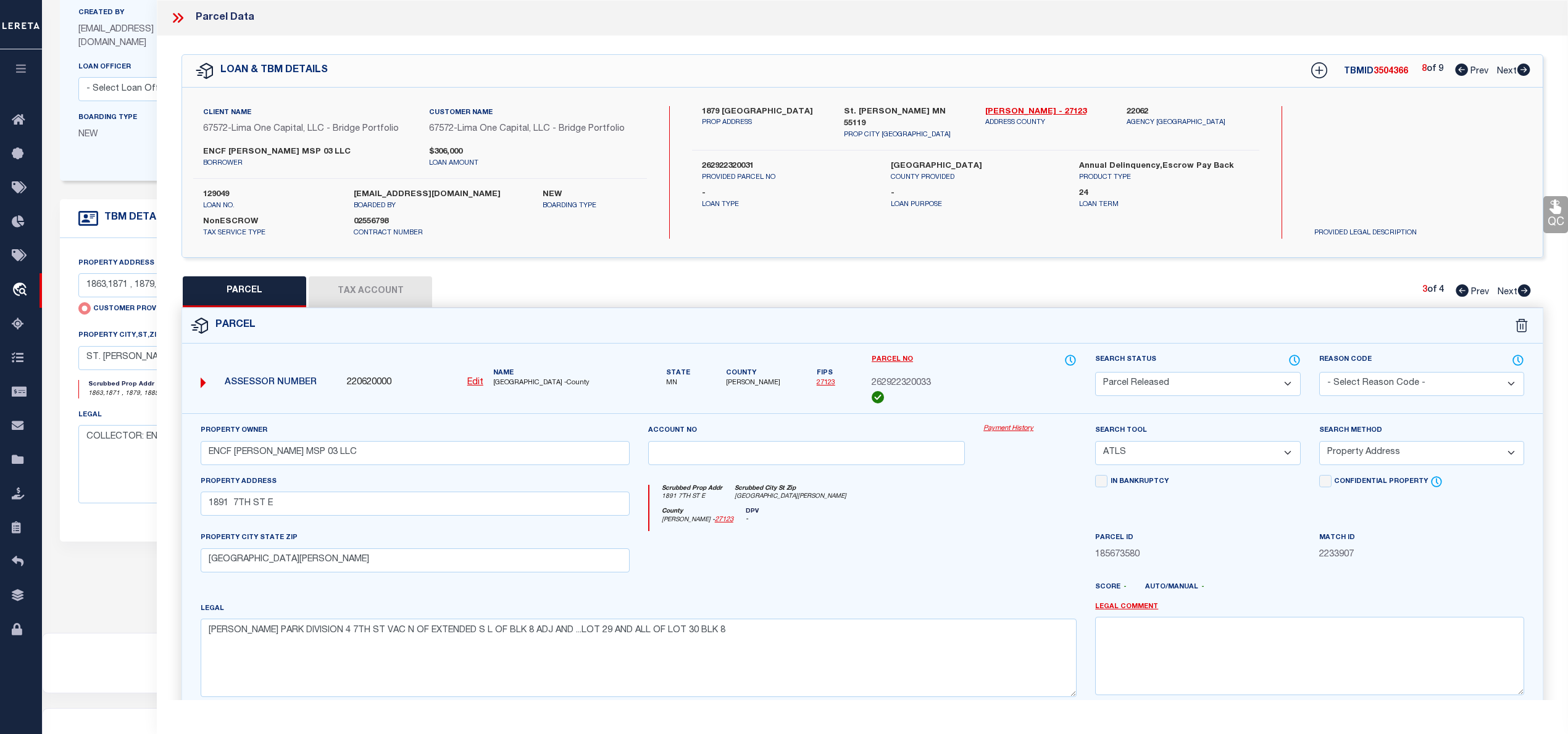
click at [1378, 374] on select "- Select Reason Code - 099 - Other (Provide additional detail) ACT - Agency Cha…" at bounding box center [1421, 384] width 205 height 24
click at [1319, 372] on select "- Select Reason Code - 099 - Other (Provide additional detail) ACT - Agency Cha…" at bounding box center [1421, 384] width 205 height 24
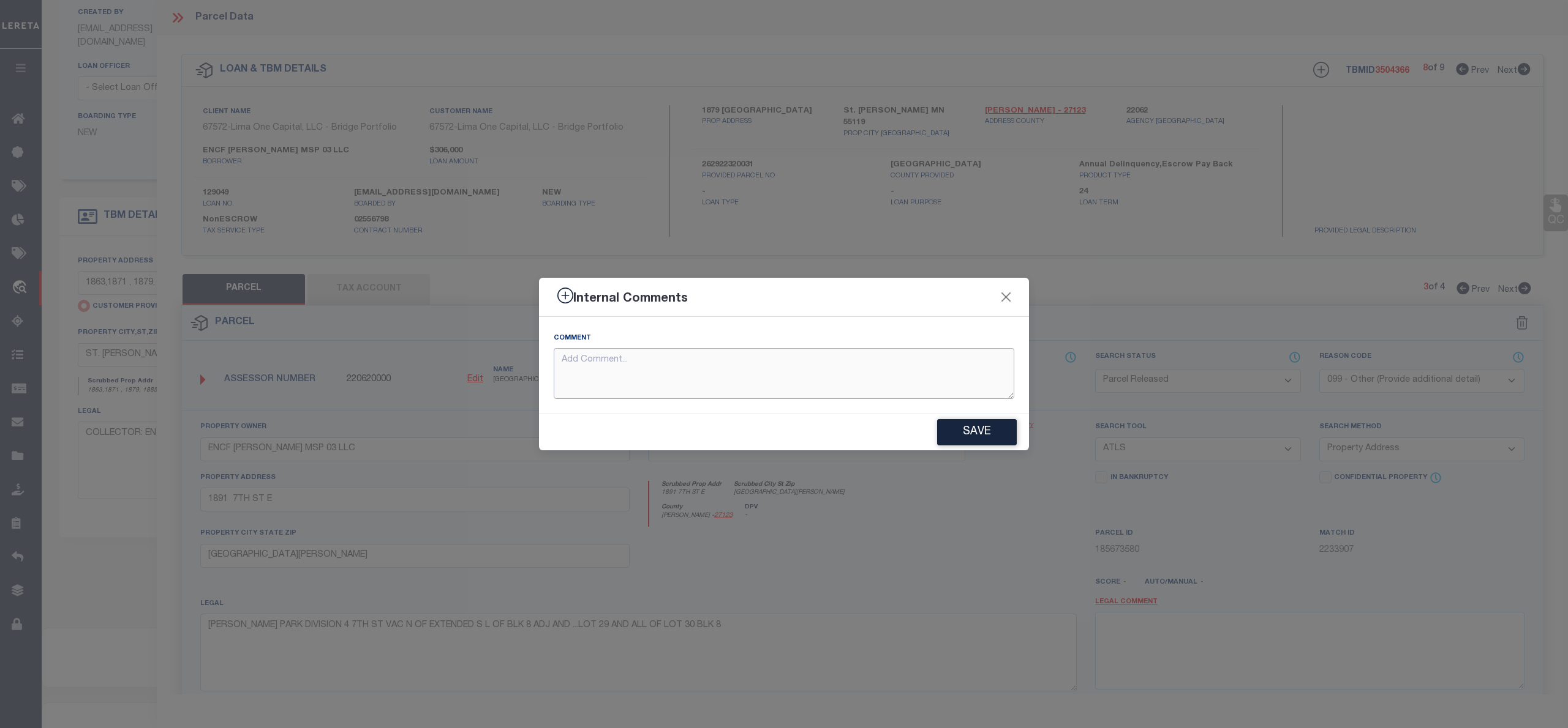
click at [569, 380] on textarea at bounding box center [784, 374] width 461 height 51
click at [976, 424] on button "Save" at bounding box center [976, 432] width 80 height 26
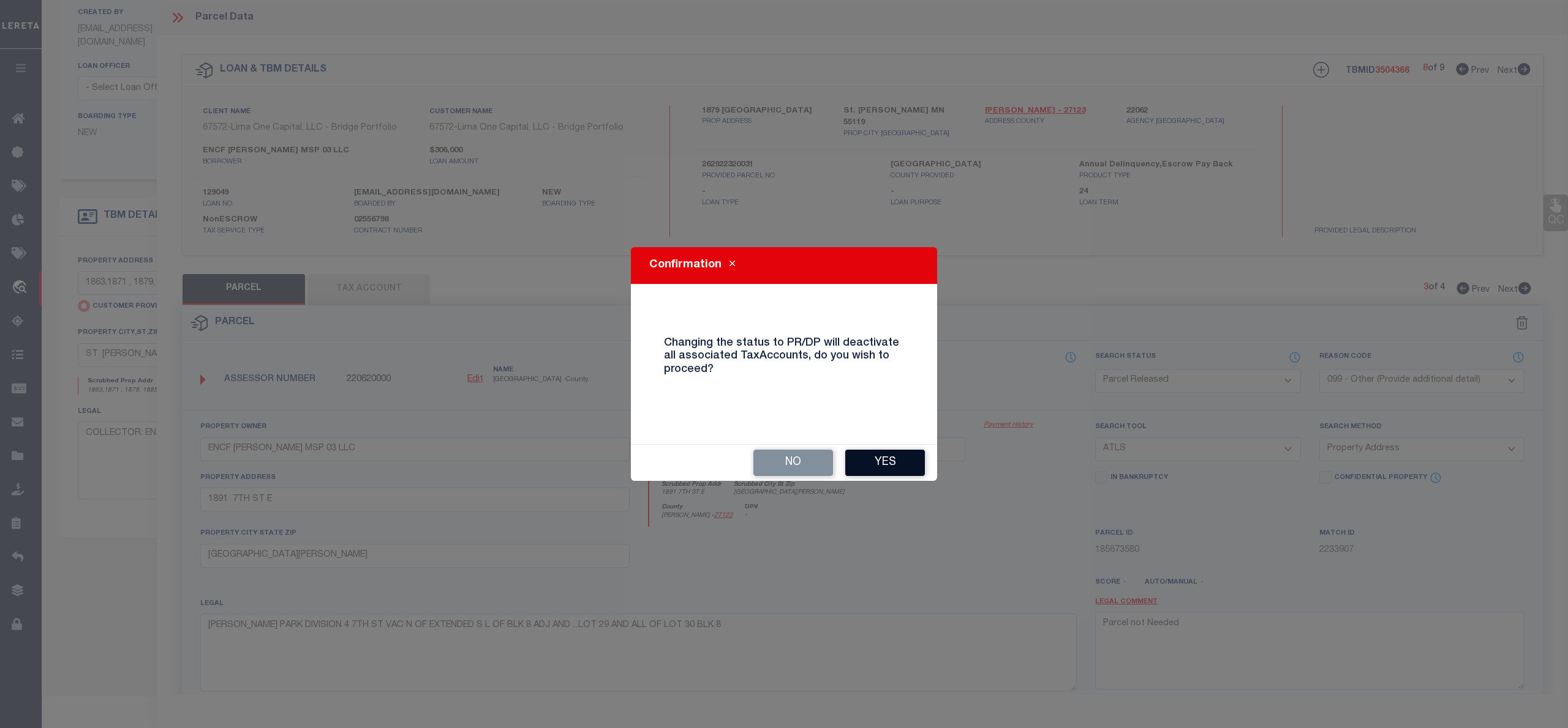
click at [895, 461] on button "Yes" at bounding box center [885, 463] width 80 height 26
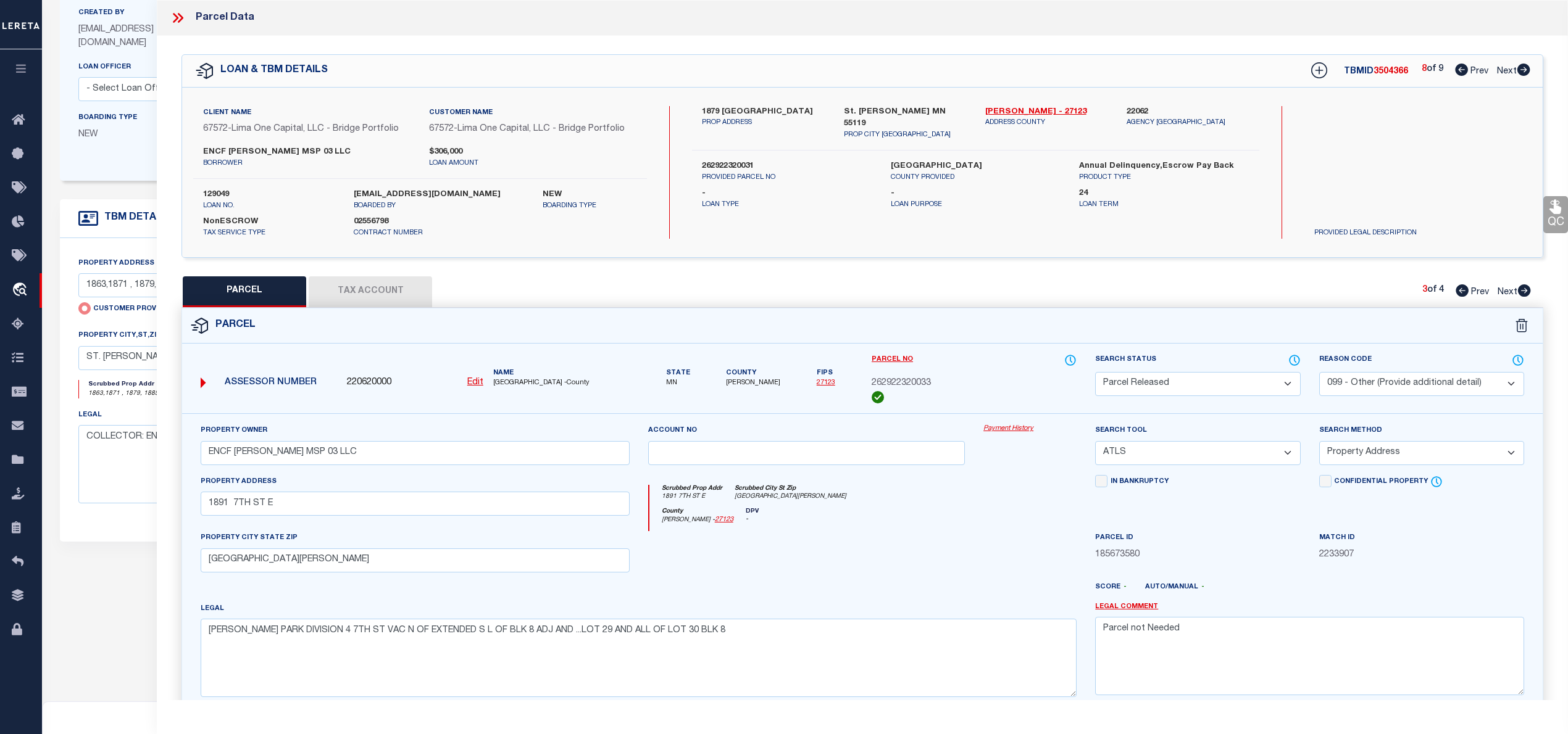
click at [1526, 292] on icon at bounding box center [1525, 291] width 13 height 12
click at [1255, 384] on select "Automated Search Bad Parcel Complete Duplicate Parcel High Dollar Reporting In …" at bounding box center [1198, 384] width 205 height 24
click at [1095, 372] on select "Automated Search Bad Parcel Complete Duplicate Parcel High Dollar Reporting In …" at bounding box center [1198, 384] width 205 height 24
click at [1371, 383] on select "- Select Reason Code - 099 - Other (Provide additional detail) ACT - Agency Cha…" at bounding box center [1421, 384] width 205 height 24
click at [1319, 372] on select "- Select Reason Code - 099 - Other (Provide additional detail) ACT - Agency Cha…" at bounding box center [1421, 384] width 205 height 24
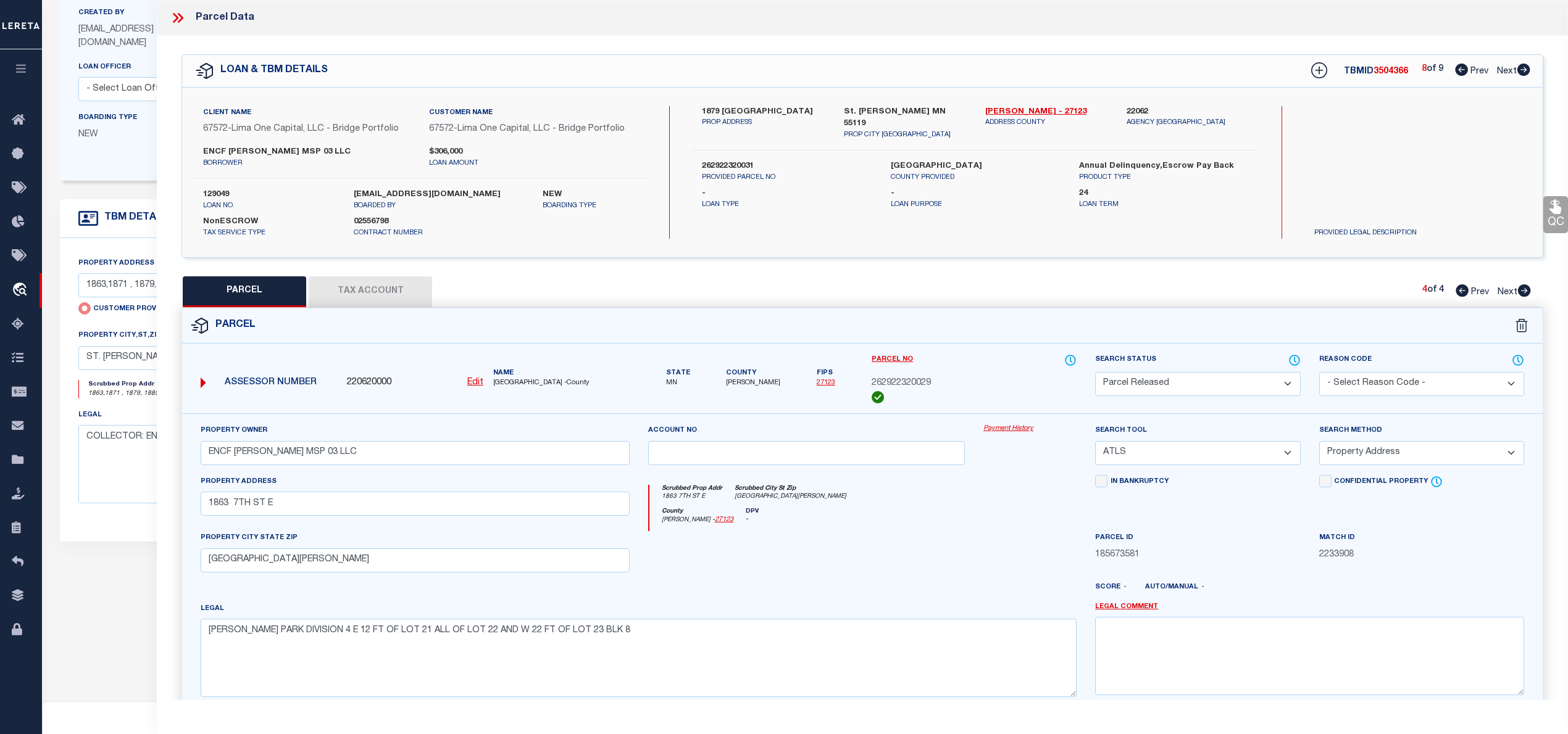
click at [1381, 376] on select "- Select Reason Code - 099 - Other (Provide additional detail) ACT - Agency Cha…" at bounding box center [1421, 384] width 205 height 24
click at [1319, 372] on select "- Select Reason Code - 099 - Other (Provide additional detail) ACT - Agency Cha…" at bounding box center [1421, 384] width 205 height 24
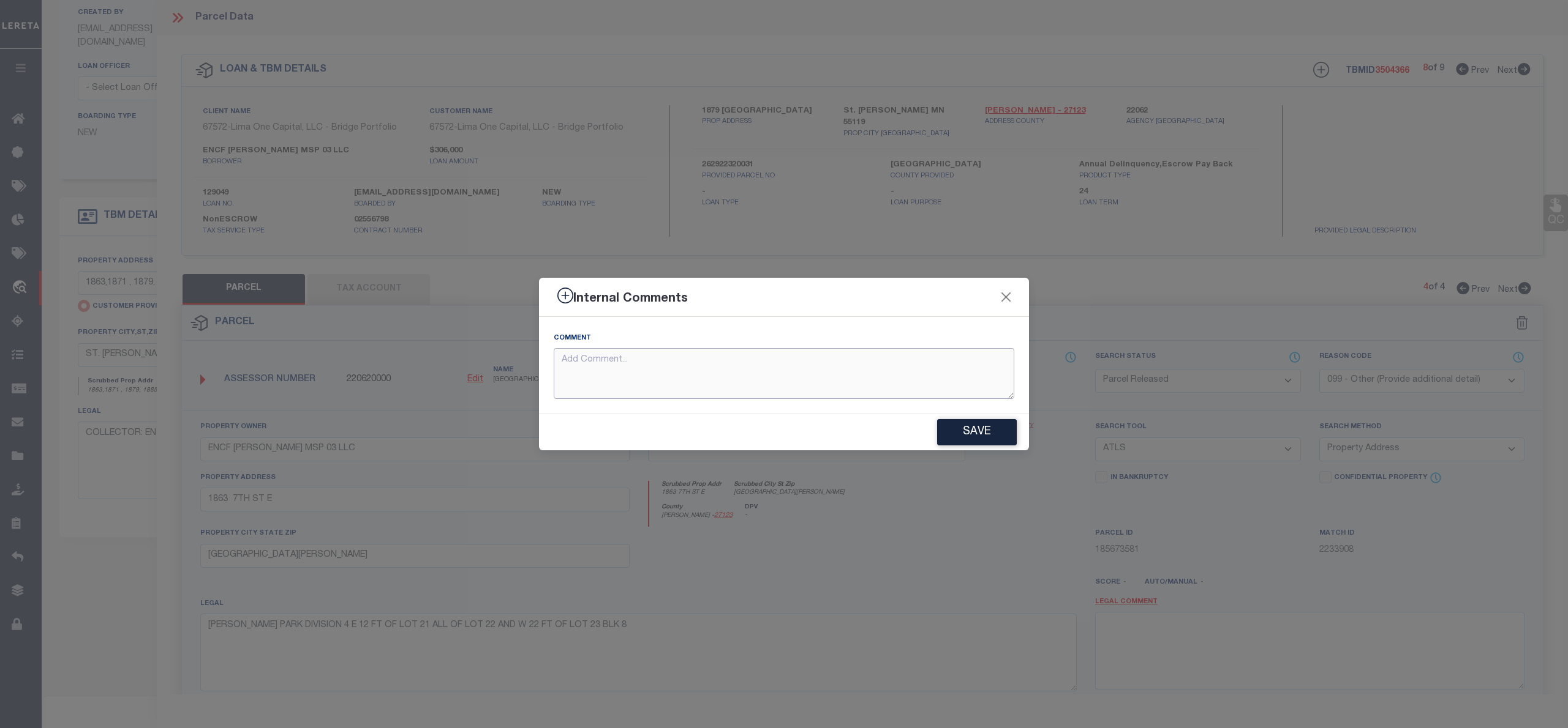
click at [662, 362] on textarea at bounding box center [784, 374] width 461 height 51
paste textarea "Parcel not Needed"
click at [969, 426] on button "Save" at bounding box center [976, 432] width 80 height 26
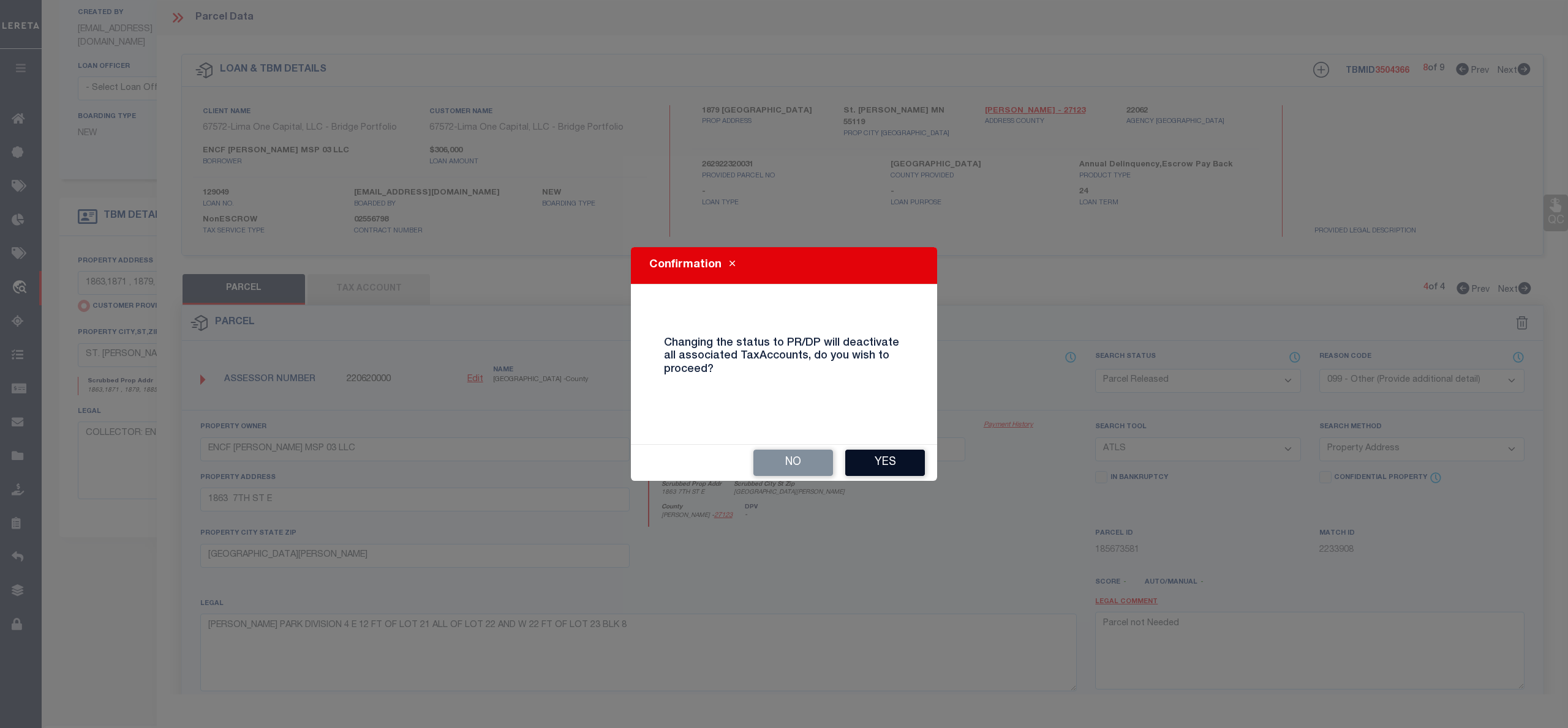
click at [900, 460] on button "Yes" at bounding box center [885, 463] width 80 height 26
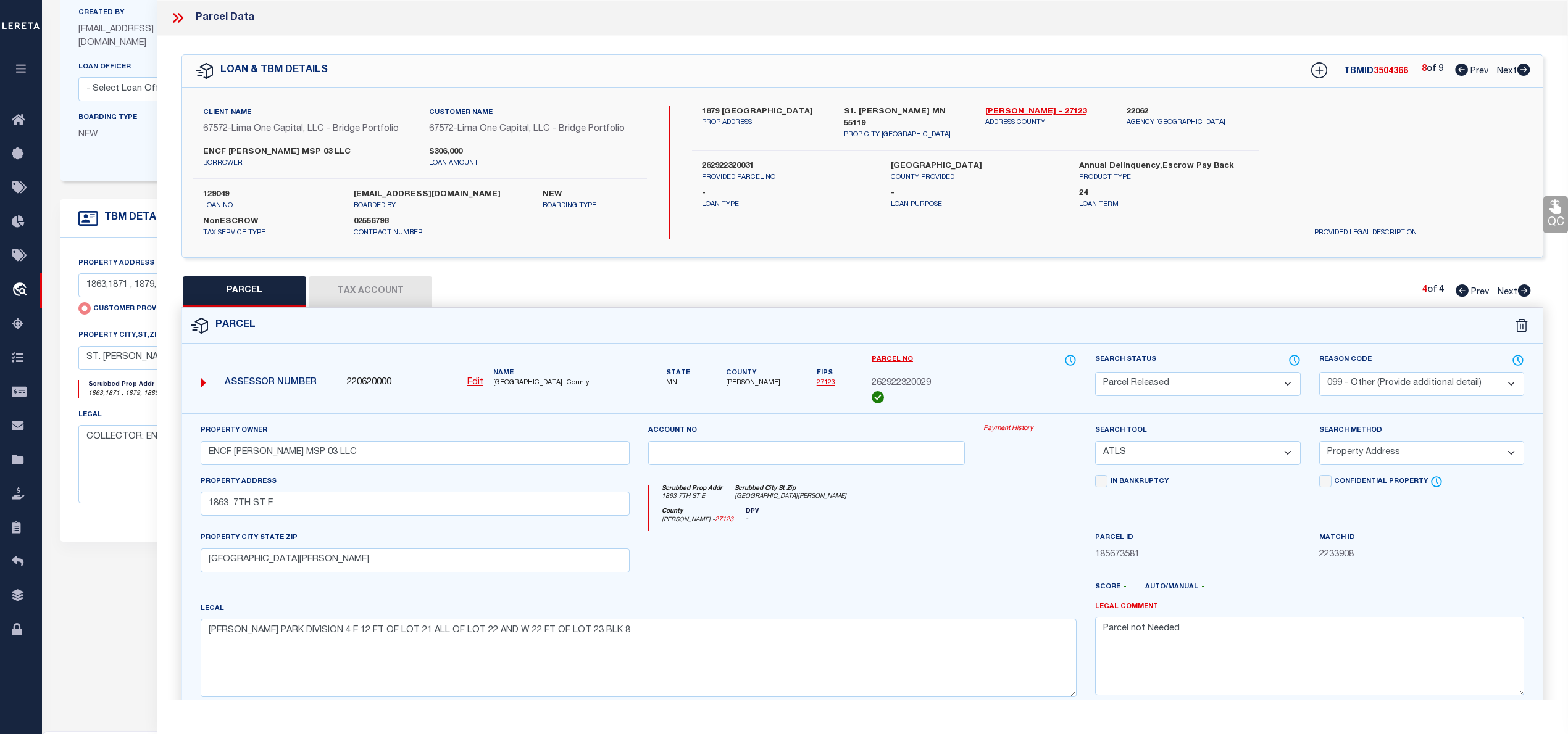
click at [1460, 292] on icon at bounding box center [1463, 291] width 13 height 12
click at [1525, 292] on icon at bounding box center [1524, 291] width 13 height 12
click at [232, 505] on input "1879 7TH ST E" at bounding box center [415, 503] width 429 height 24
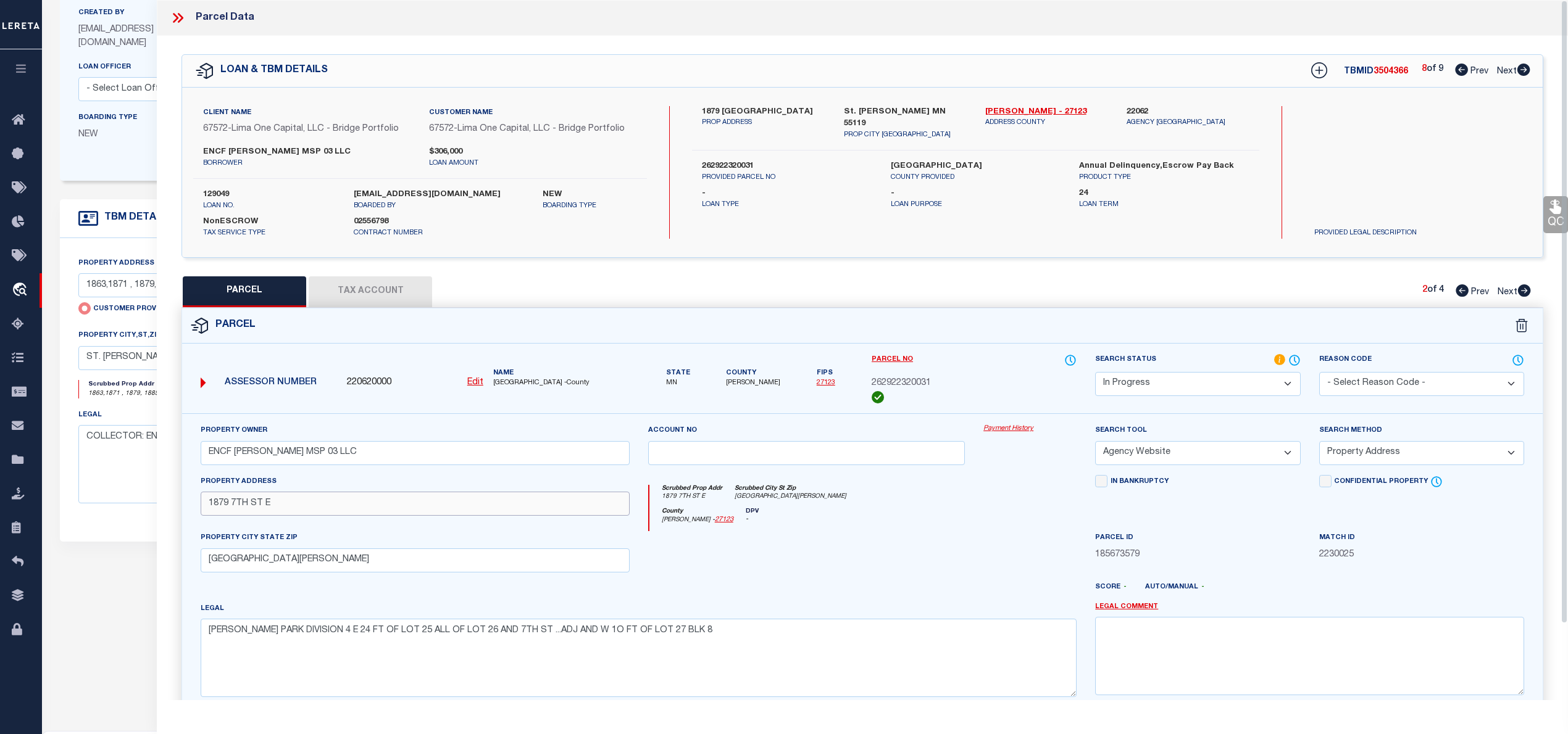
scroll to position [86, 0]
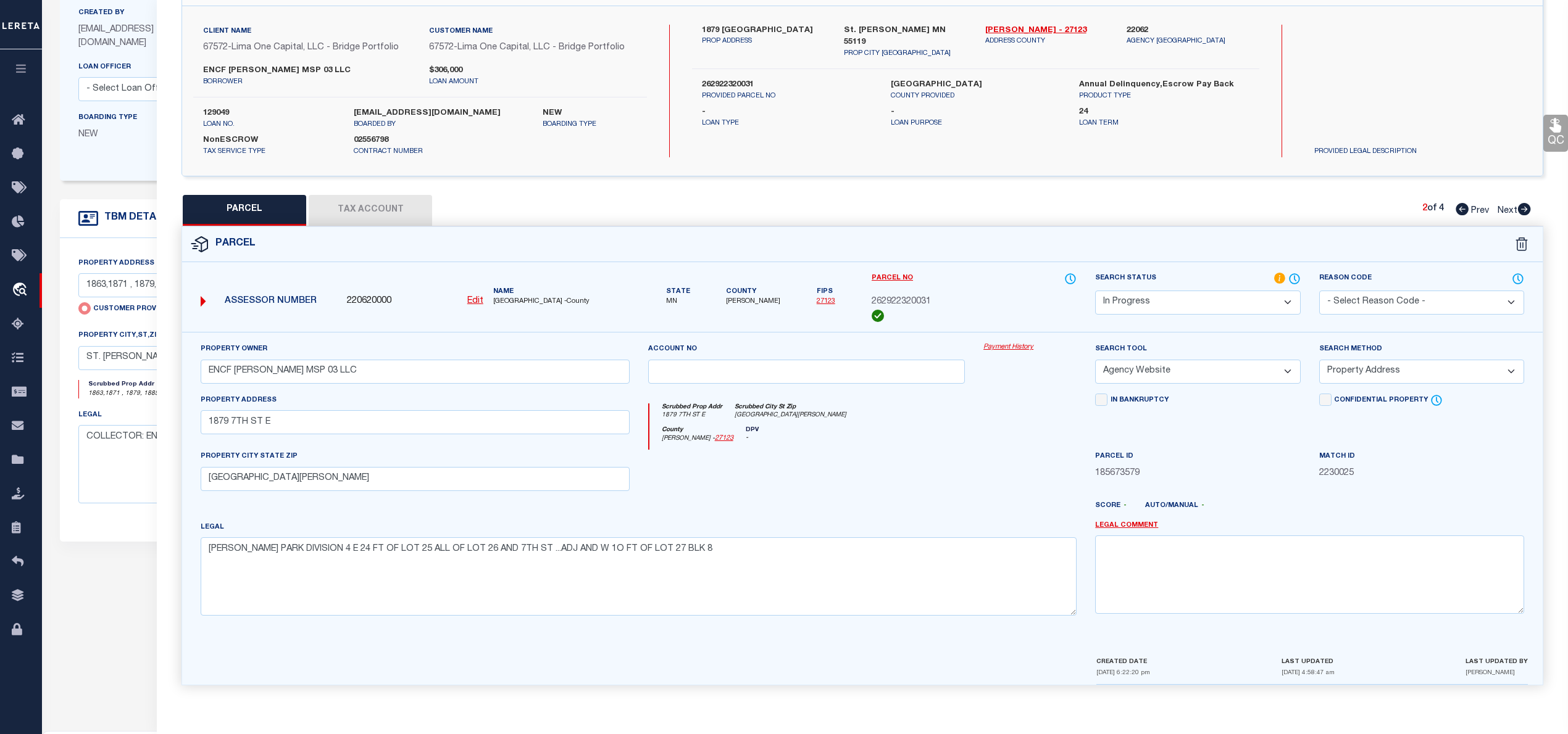
click at [1400, 648] on div "Property Owner ENCF MK DREY MSP 03 LLC Account no Payment History Search Tool -…" at bounding box center [862, 493] width 1360 height 323
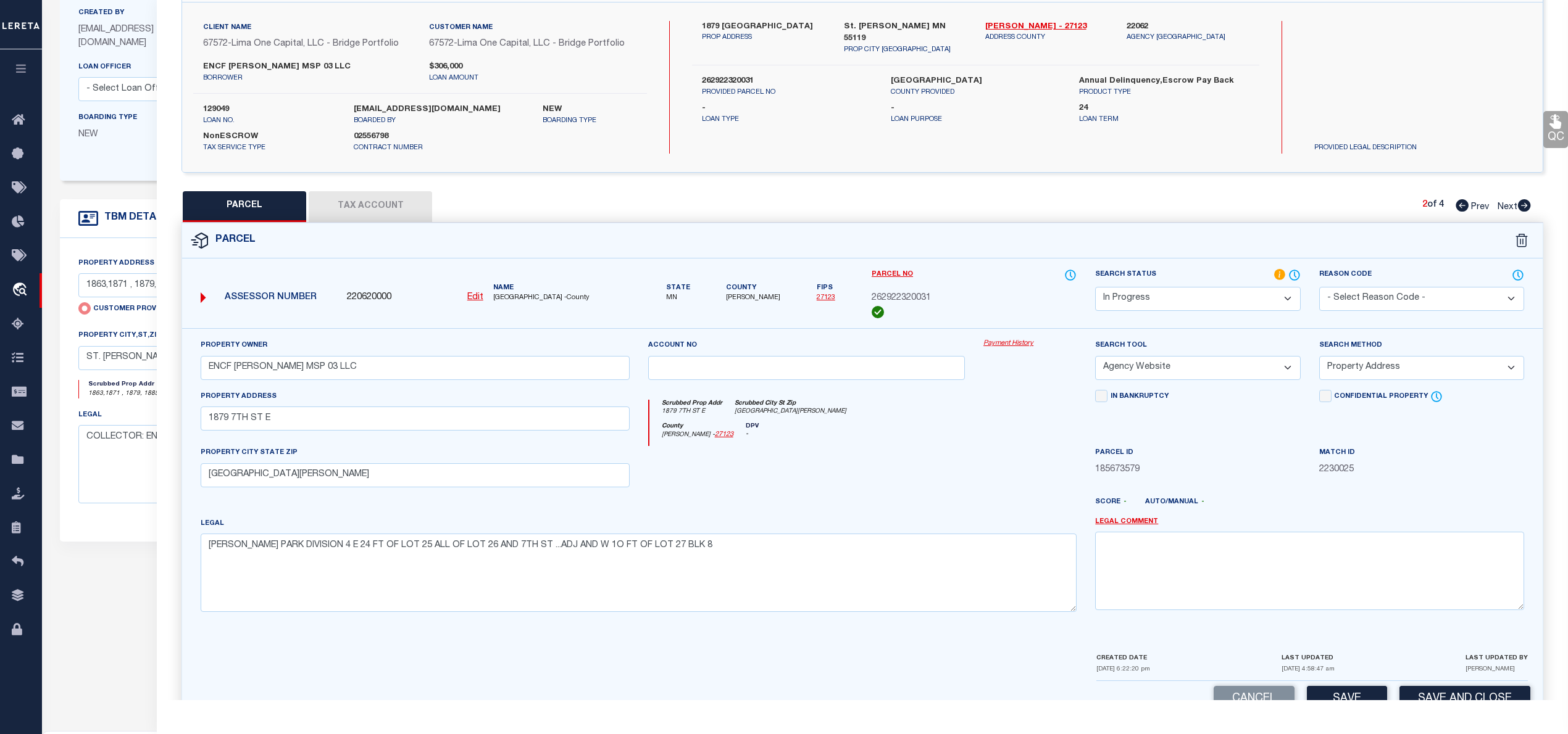
scroll to position [122, 0]
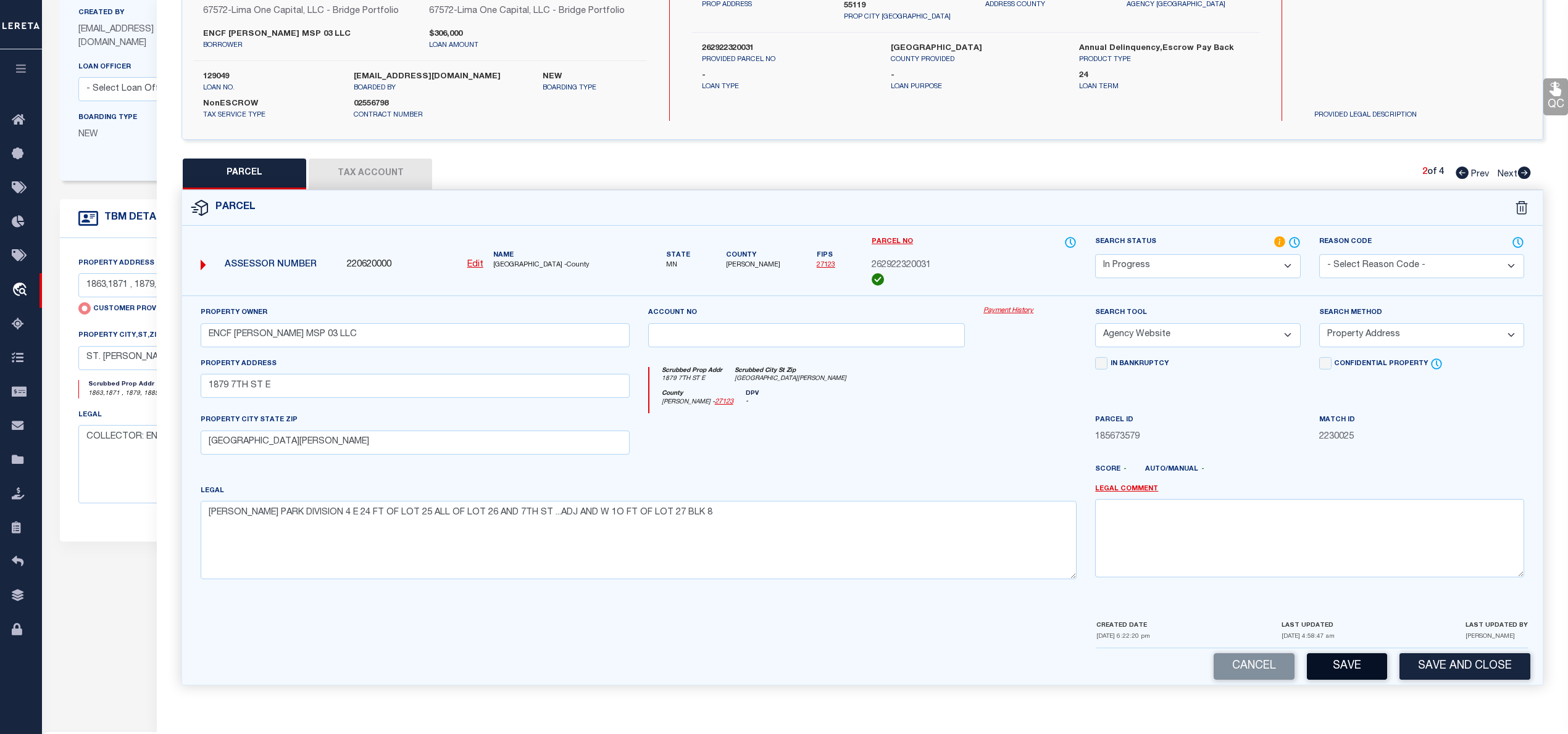
click at [1357, 659] on button "Save" at bounding box center [1346, 667] width 81 height 27
click at [364, 179] on button "Tax Account" at bounding box center [370, 174] width 124 height 31
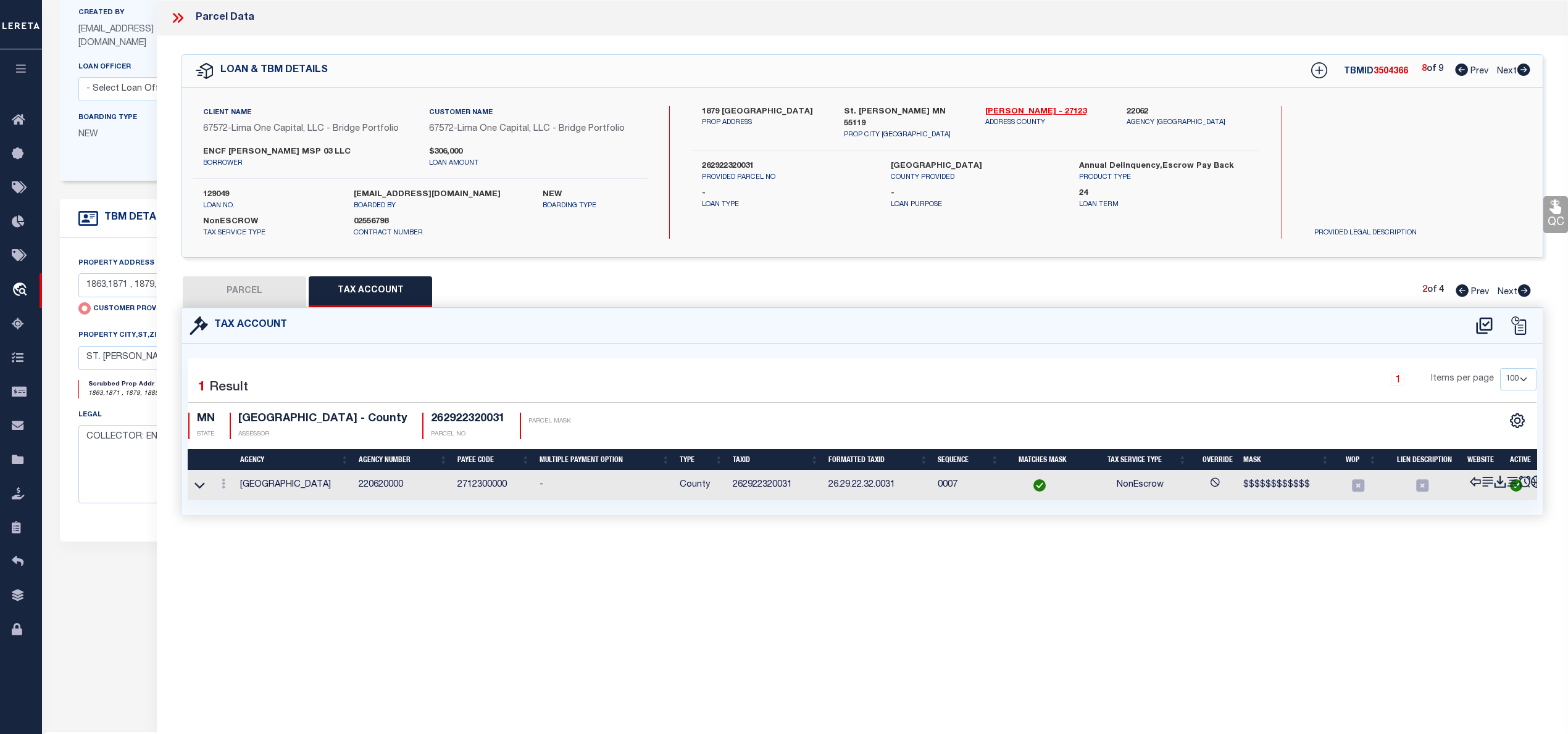
scroll to position [0, 0]
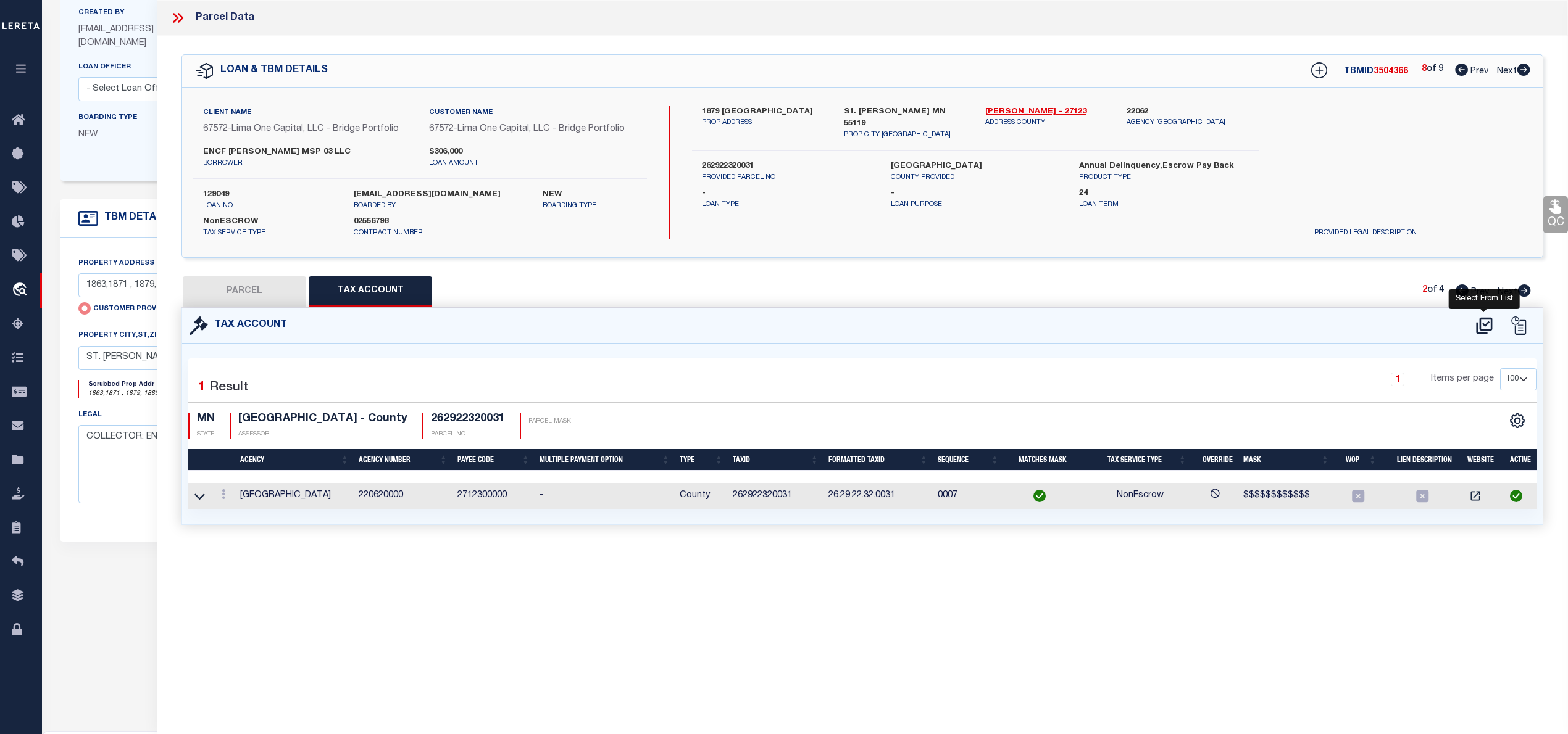
click at [1482, 324] on icon at bounding box center [1484, 326] width 21 height 20
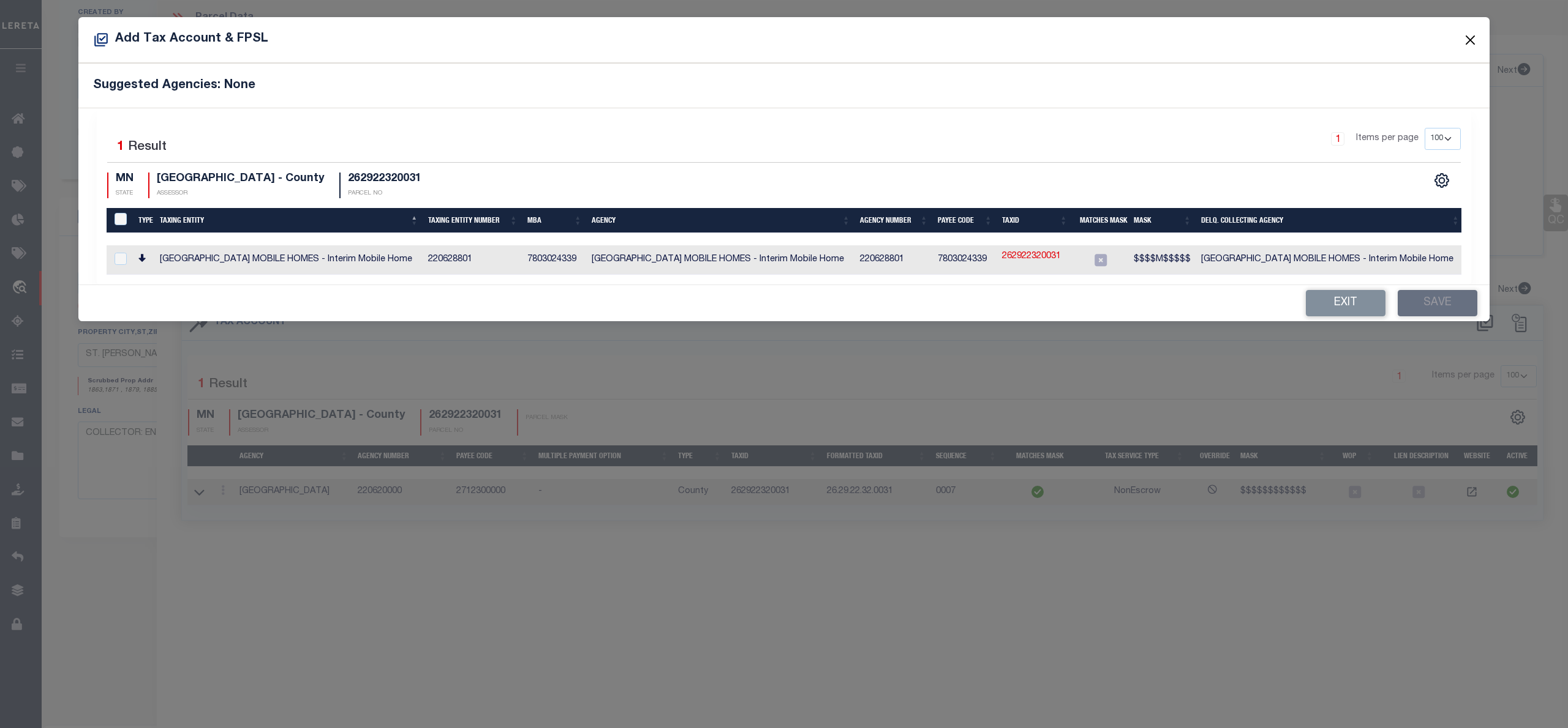
click at [1466, 42] on button "Close" at bounding box center [1470, 40] width 16 height 16
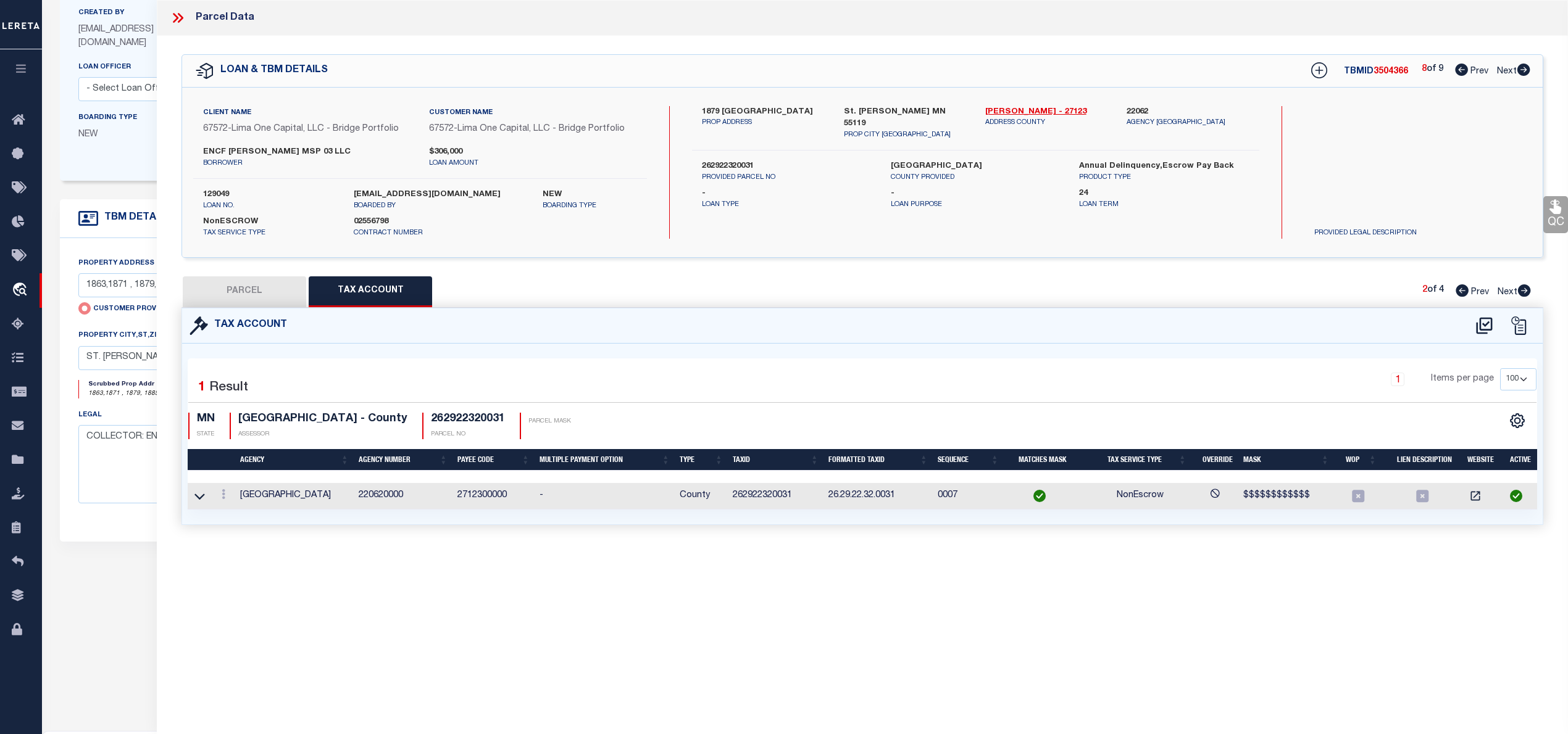
click at [268, 289] on button "PARCEL" at bounding box center [244, 291] width 124 height 31
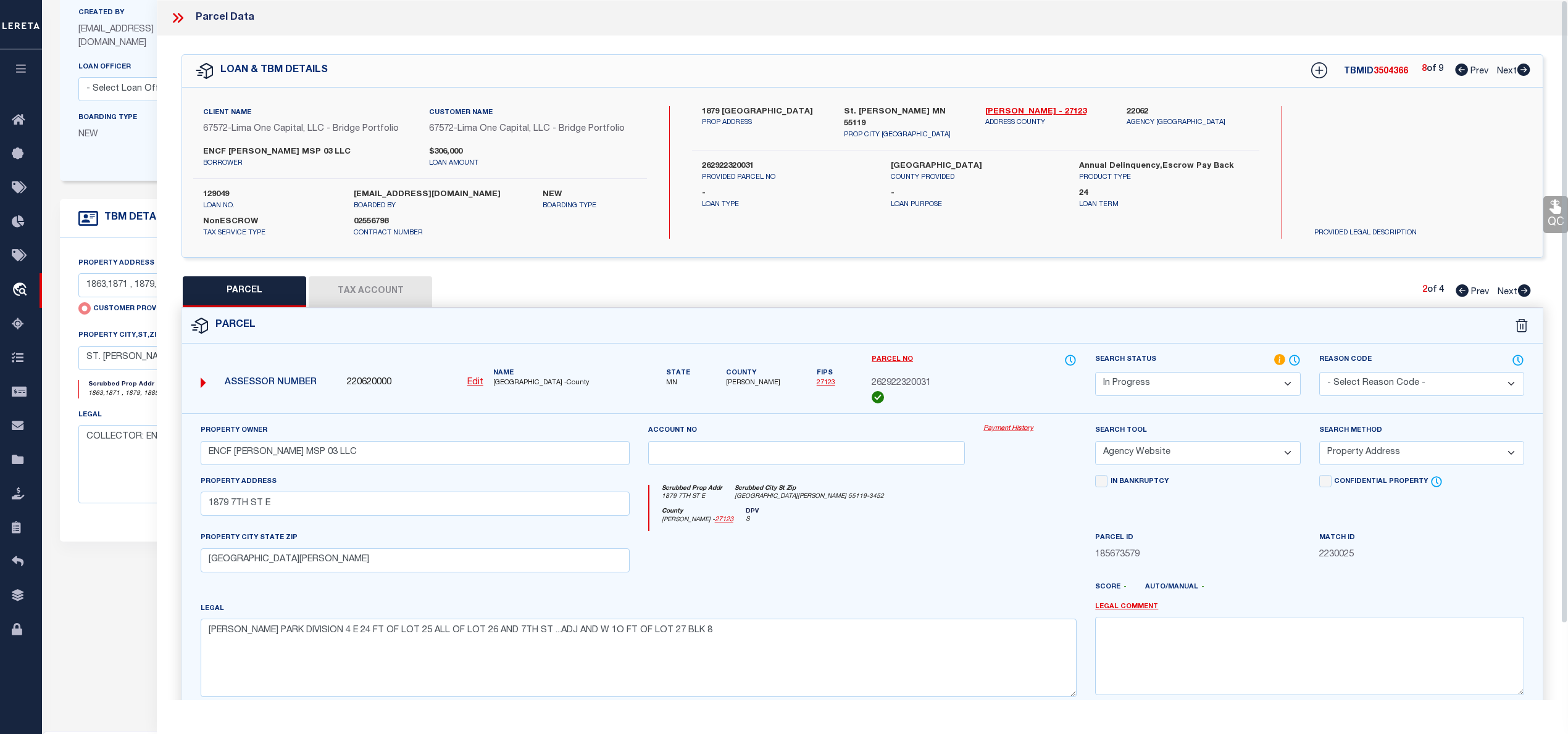
click at [1242, 388] on select "Automated Search Bad Parcel Complete Duplicate Parcel High Dollar Reporting In …" at bounding box center [1198, 384] width 205 height 24
click at [1095, 372] on select "Automated Search Bad Parcel Complete Duplicate Parcel High Dollar Reporting In …" at bounding box center [1198, 384] width 205 height 24
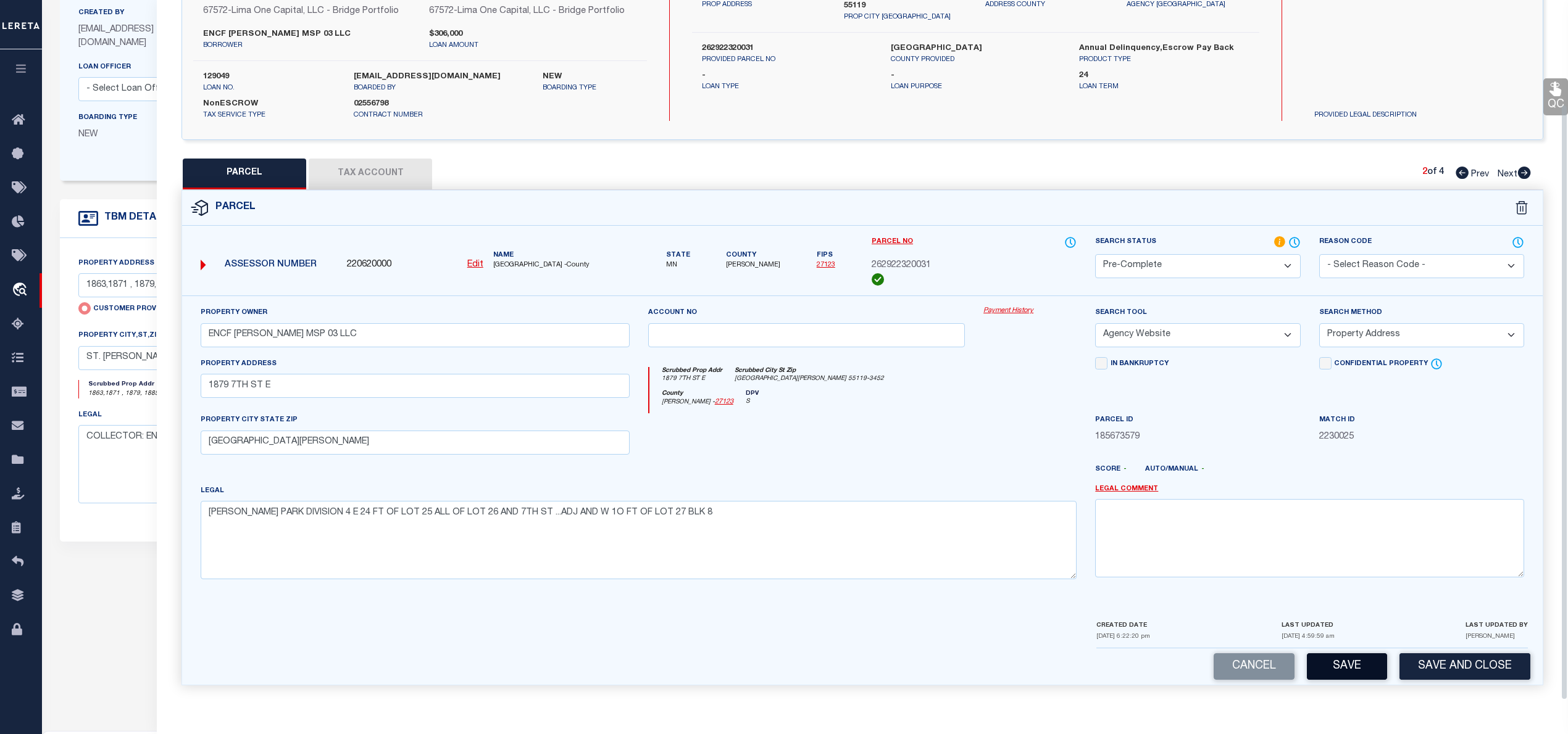
click at [1350, 664] on button "Save" at bounding box center [1346, 667] width 81 height 27
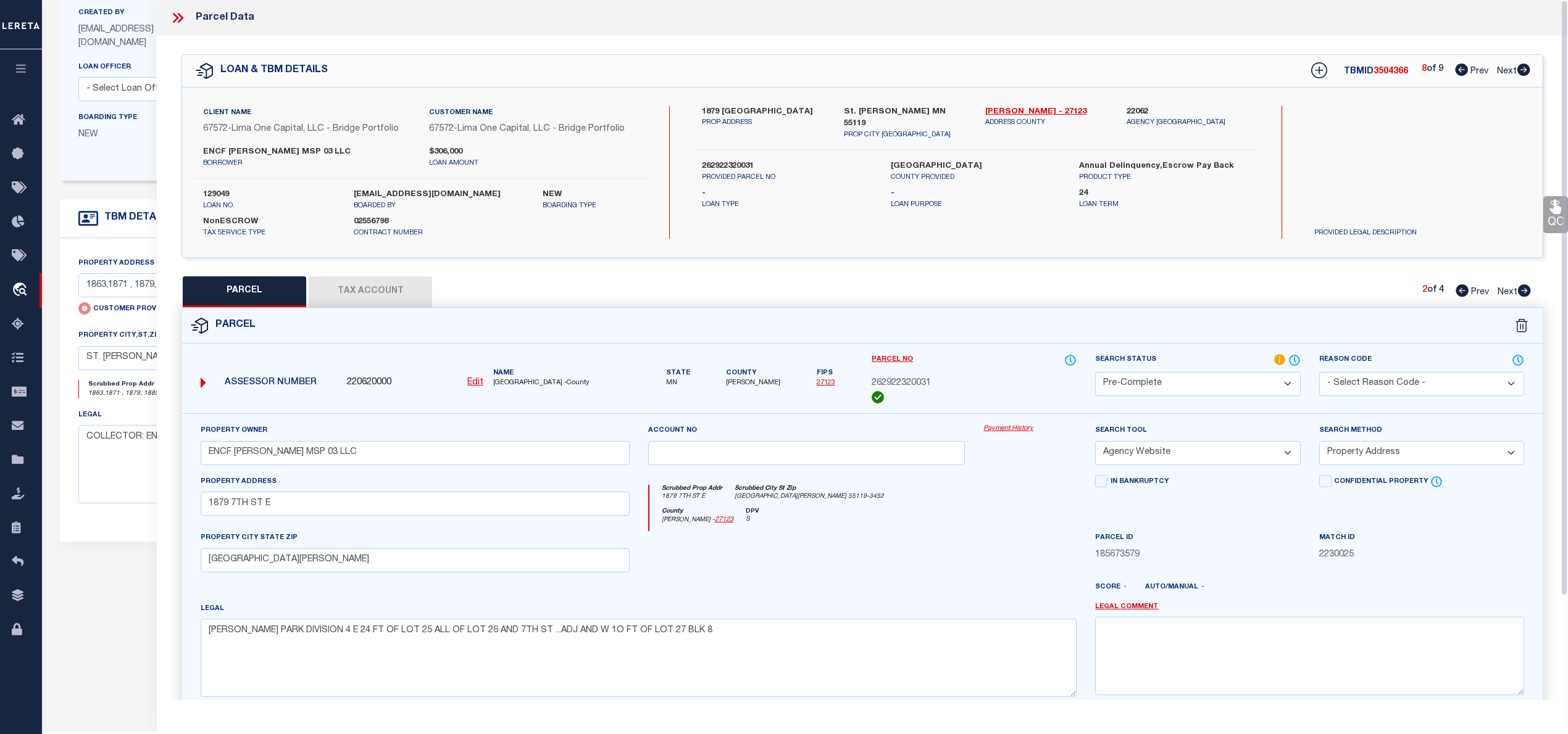
drag, startPoint x: 1369, startPoint y: 73, endPoint x: 1379, endPoint y: 74, distance: 10.0
click at [1369, 73] on h5 "TBMID 3504366" at bounding box center [1375, 71] width 64 height 11
click at [1385, 73] on span "3504366" at bounding box center [1391, 71] width 35 height 8
copy span "3504366"
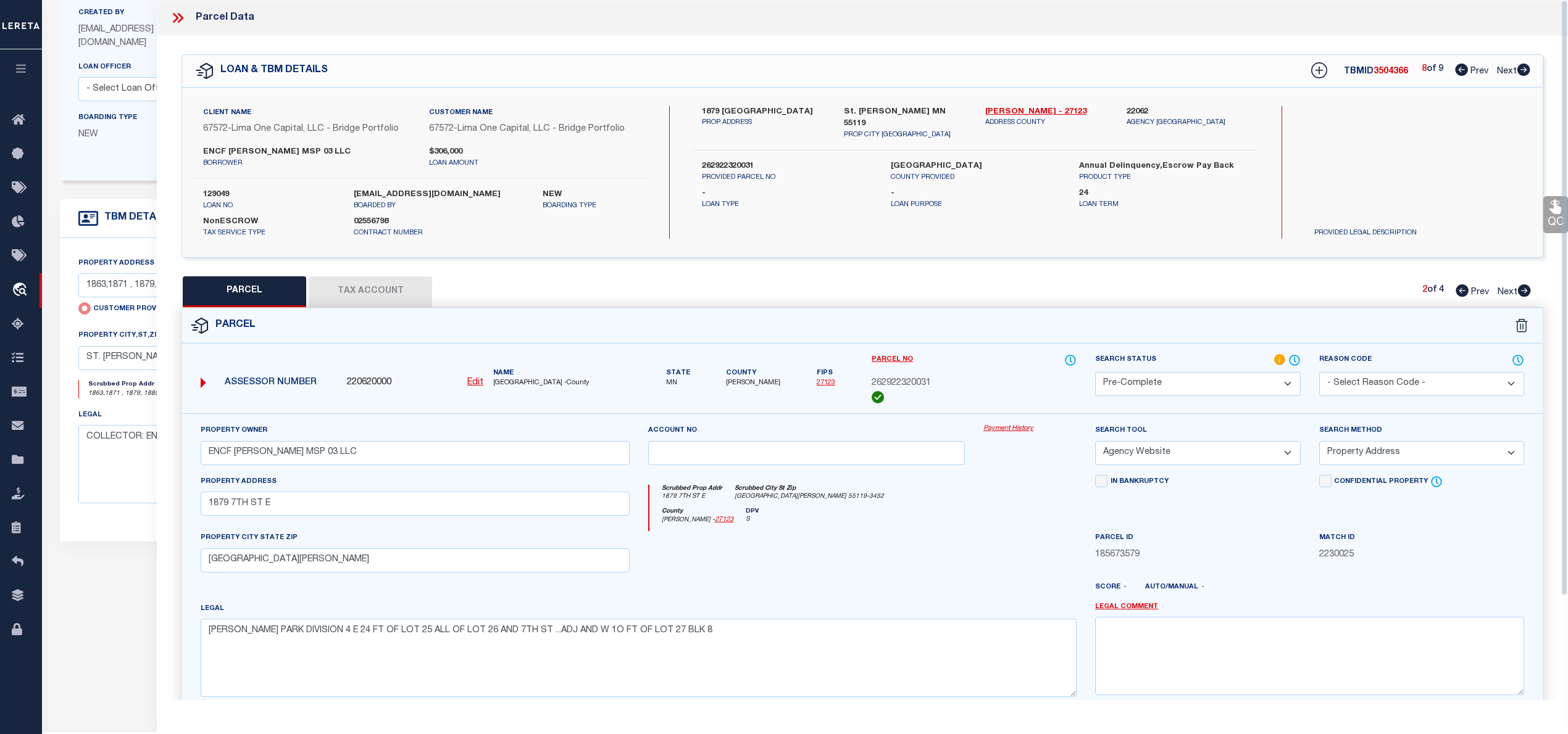
click at [220, 193] on label "129049" at bounding box center [269, 194] width 132 height 12
copy label "129049"
click at [1020, 173] on p "COUNTY PROVIDED" at bounding box center [975, 178] width 169 height 11
drag, startPoint x: 983, startPoint y: 110, endPoint x: 1016, endPoint y: 114, distance: 33.2
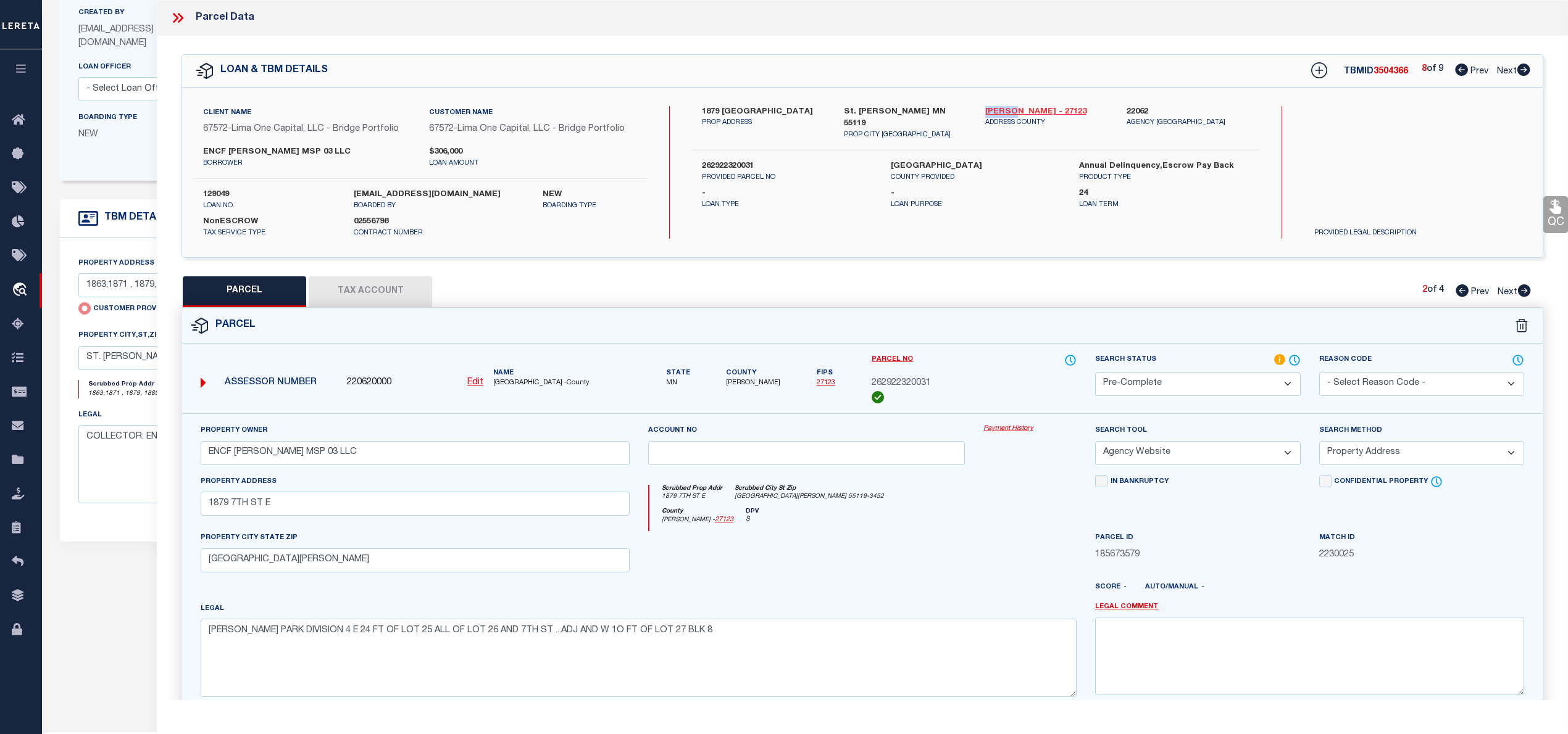
click at [1016, 114] on div "Ramsey - 27123 ADDRESS COUNTY" at bounding box center [1046, 124] width 141 height 35
copy link "[PERSON_NAME]"
click at [907, 386] on span "262922320031" at bounding box center [900, 384] width 59 height 13
copy span "262922320031"
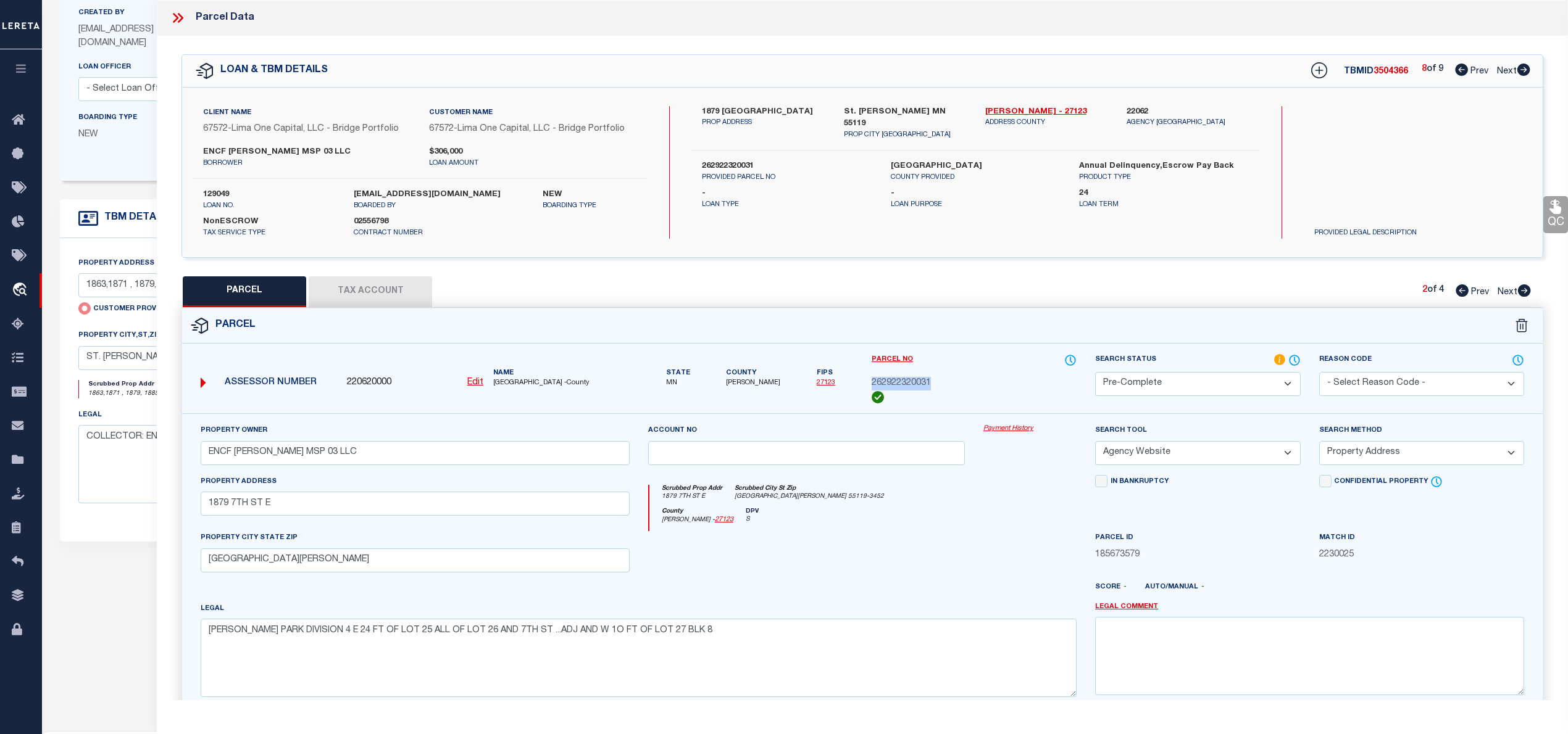
click at [1526, 289] on icon at bounding box center [1525, 291] width 13 height 12
click at [1527, 287] on icon at bounding box center [1525, 291] width 13 height 12
click at [1459, 70] on icon at bounding box center [1462, 70] width 13 height 12
click at [1458, 71] on icon at bounding box center [1462, 70] width 13 height 12
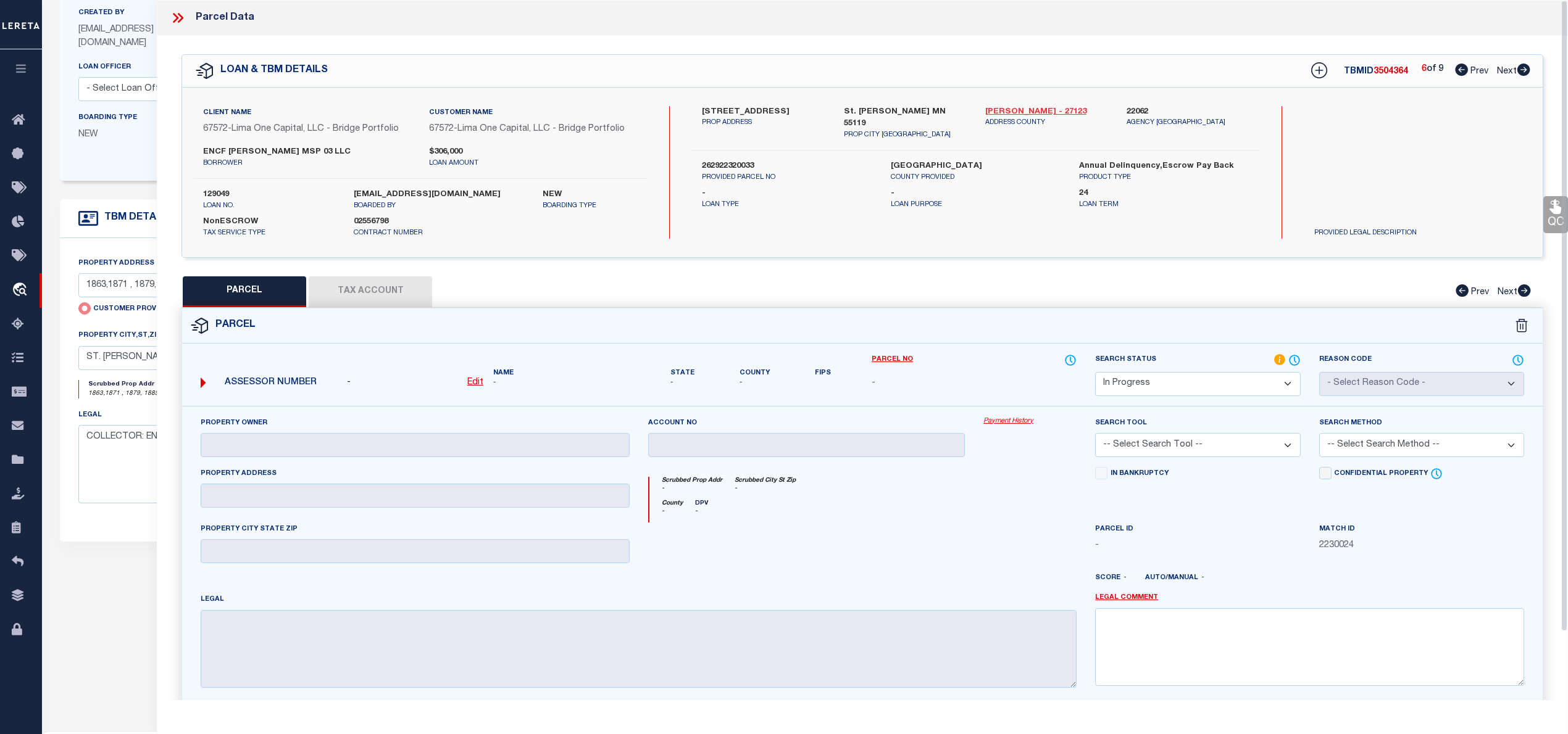
click at [1013, 110] on link "Ramsey - 27123" at bounding box center [1046, 112] width 123 height 12
drag, startPoint x: 698, startPoint y: 106, endPoint x: 747, endPoint y: 109, distance: 49.1
click at [747, 109] on div "1891 7th Street East PROP ADDRESS" at bounding box center [763, 124] width 141 height 35
click at [477, 381] on u "Edit" at bounding box center [475, 383] width 16 height 8
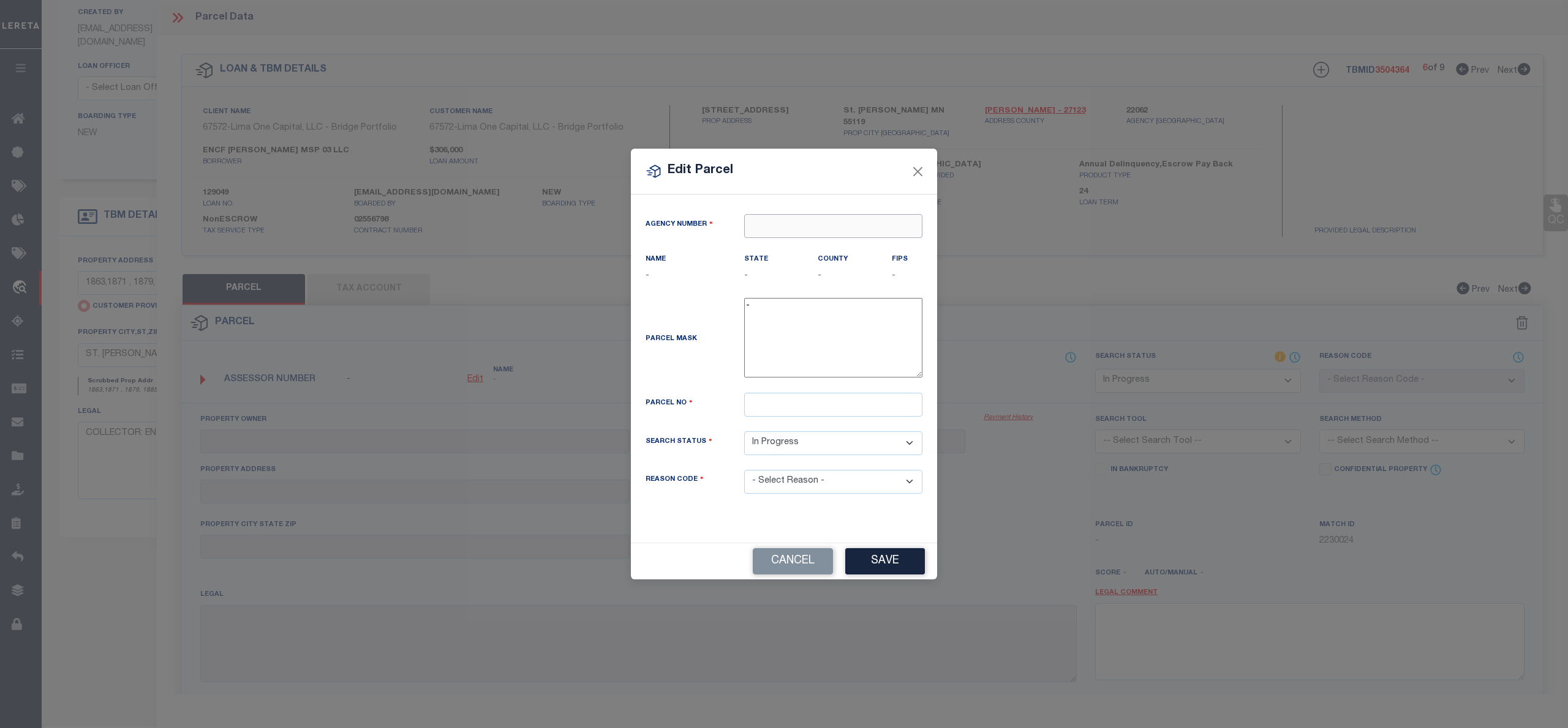
click at [792, 227] on input "text" at bounding box center [833, 226] width 178 height 24
click at [802, 243] on div "220620000 : RAMSEY COUNTY" at bounding box center [833, 255] width 177 height 35
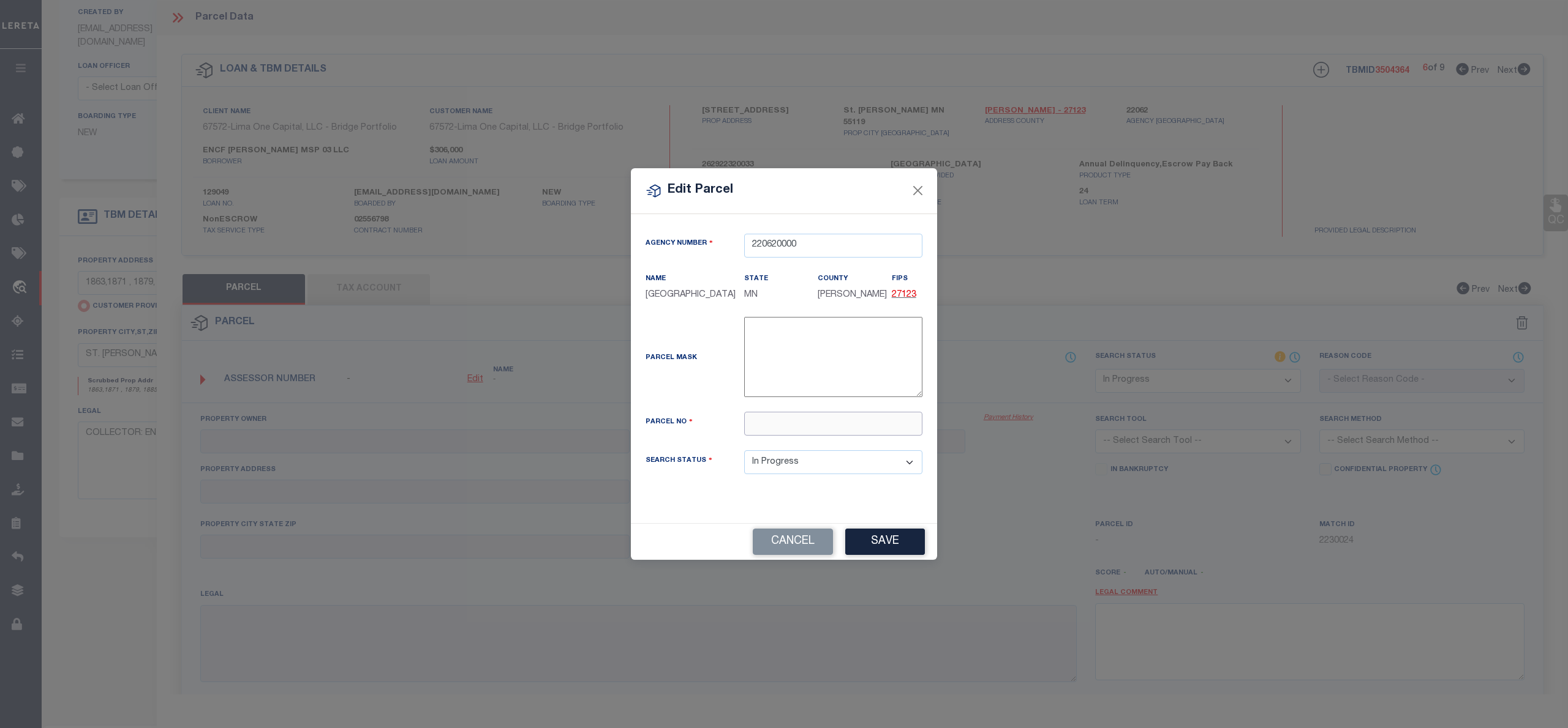
click at [798, 423] on input "text" at bounding box center [833, 423] width 178 height 24
paste input "262922320033"
click at [878, 544] on button "Save" at bounding box center [885, 542] width 80 height 26
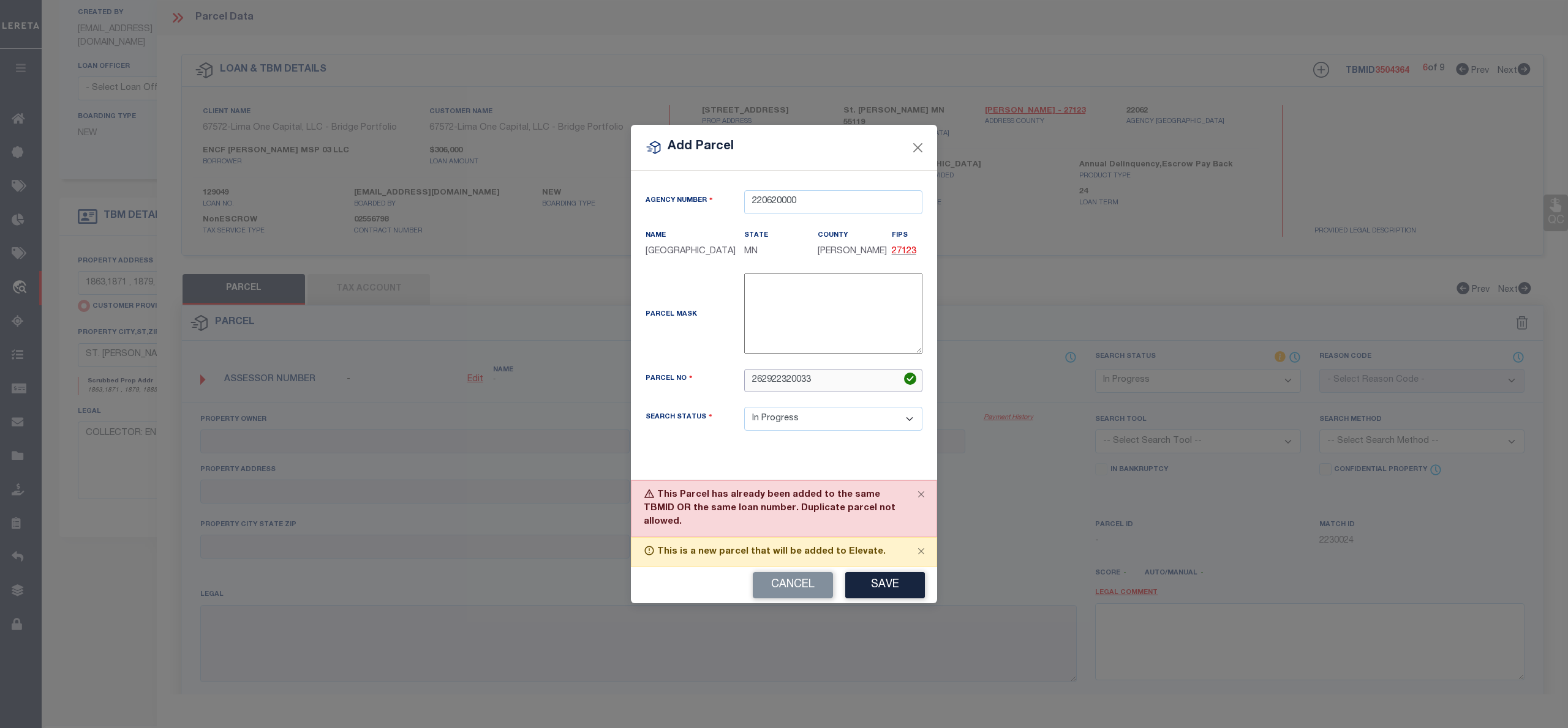
drag, startPoint x: 817, startPoint y: 385, endPoint x: 743, endPoint y: 387, distance: 74.0
click at [744, 387] on input "262922320033" at bounding box center [833, 380] width 178 height 24
click at [922, 156] on button "Close" at bounding box center [917, 147] width 16 height 16
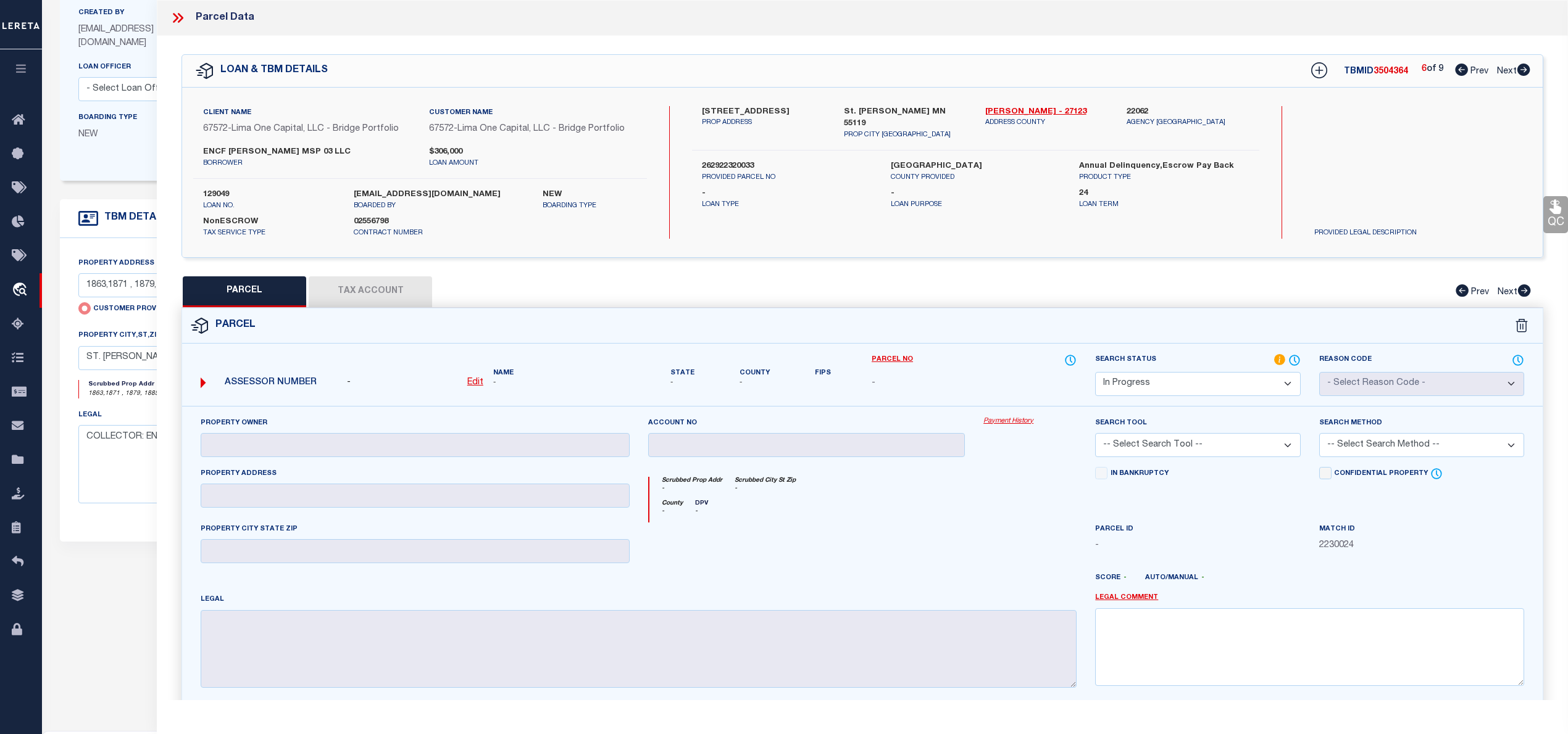
click at [1525, 70] on icon at bounding box center [1523, 70] width 13 height 12
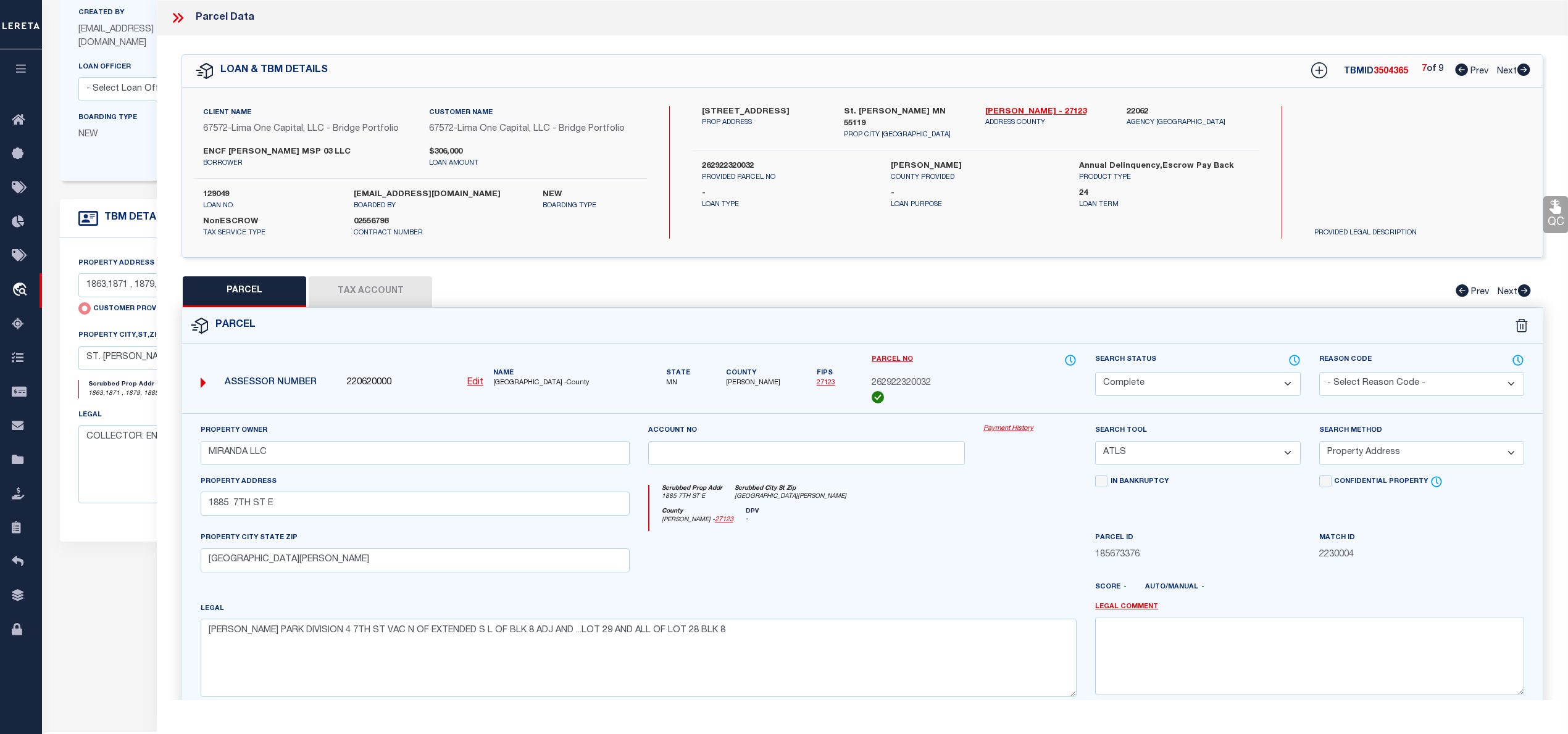
click at [1525, 70] on icon at bounding box center [1523, 70] width 13 height 12
click at [1458, 69] on icon at bounding box center [1462, 70] width 13 height 12
click at [1460, 67] on icon at bounding box center [1462, 70] width 13 height 12
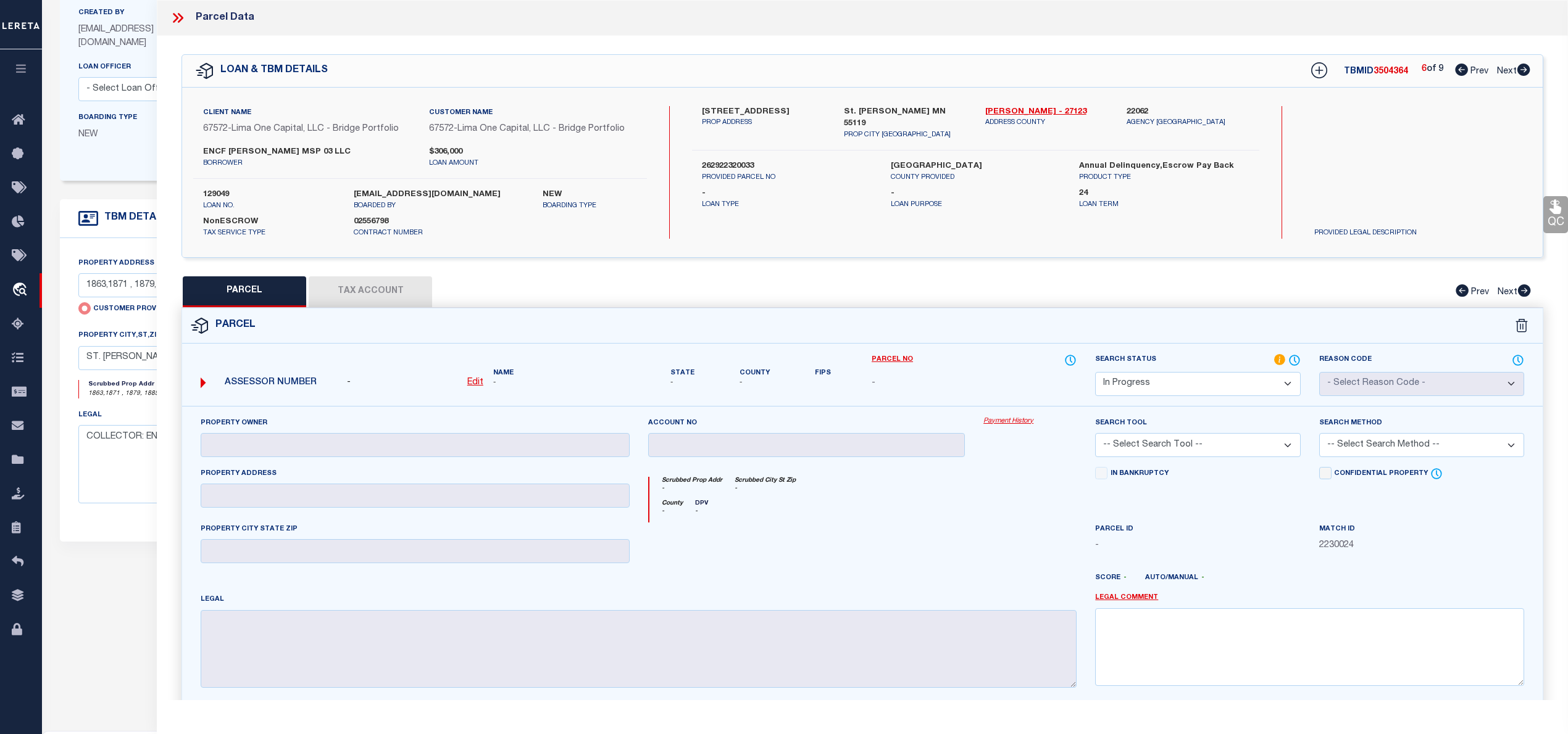
click at [1460, 67] on icon at bounding box center [1462, 70] width 13 height 12
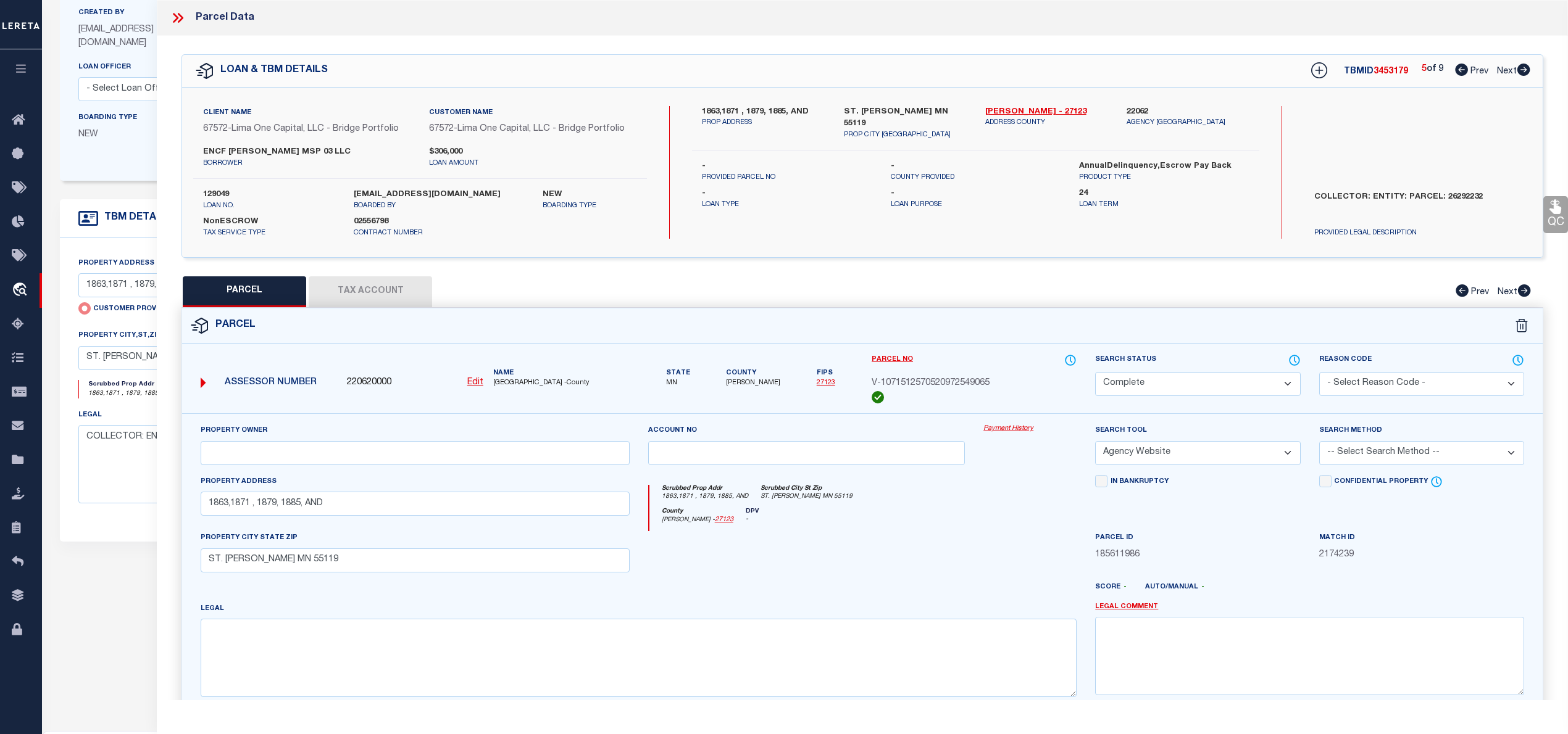
click at [1460, 67] on icon at bounding box center [1462, 70] width 13 height 12
click at [1525, 68] on icon at bounding box center [1524, 70] width 13 height 12
click at [1460, 70] on icon at bounding box center [1462, 70] width 13 height 12
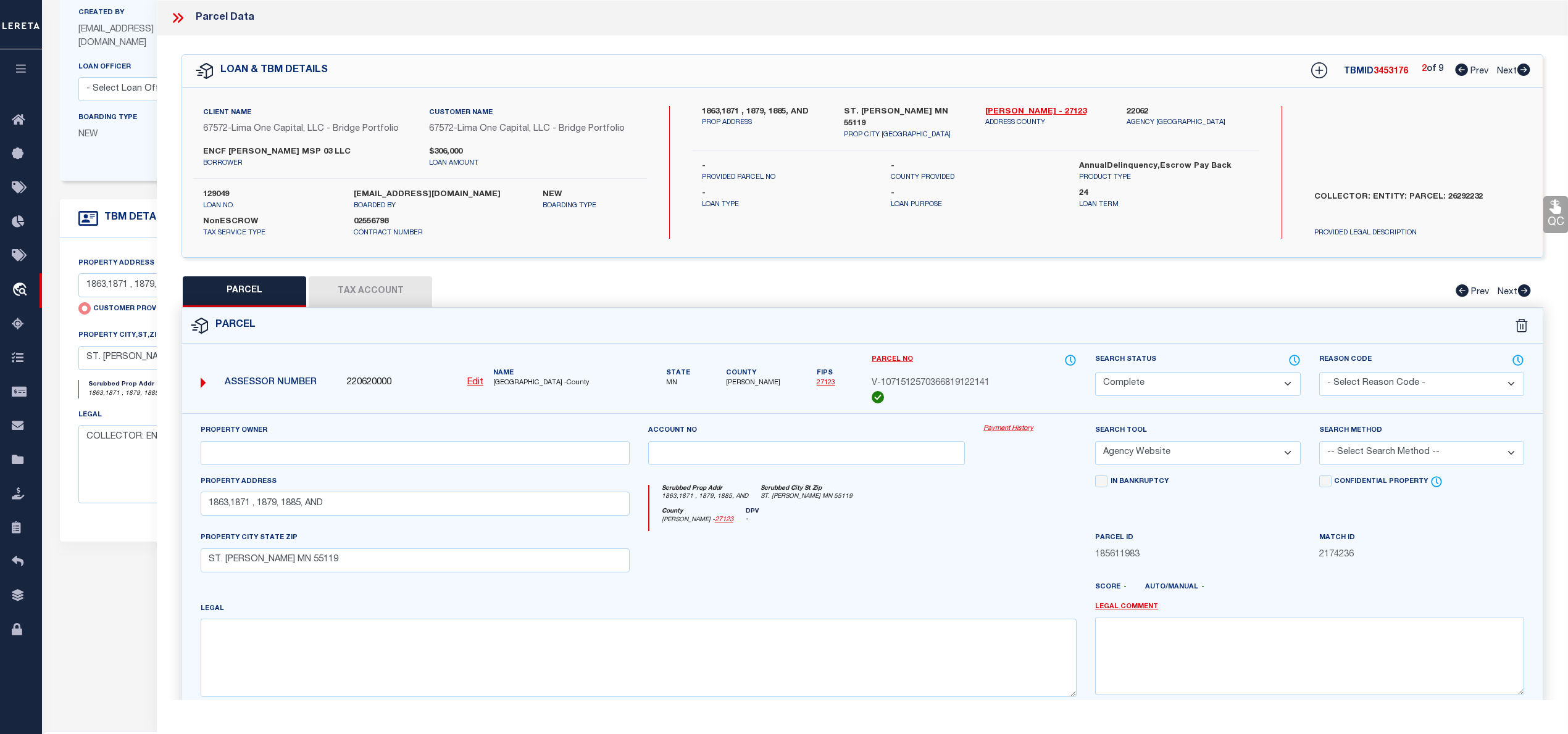
click at [1460, 71] on icon at bounding box center [1462, 70] width 13 height 12
click at [1526, 71] on icon at bounding box center [1523, 70] width 13 height 12
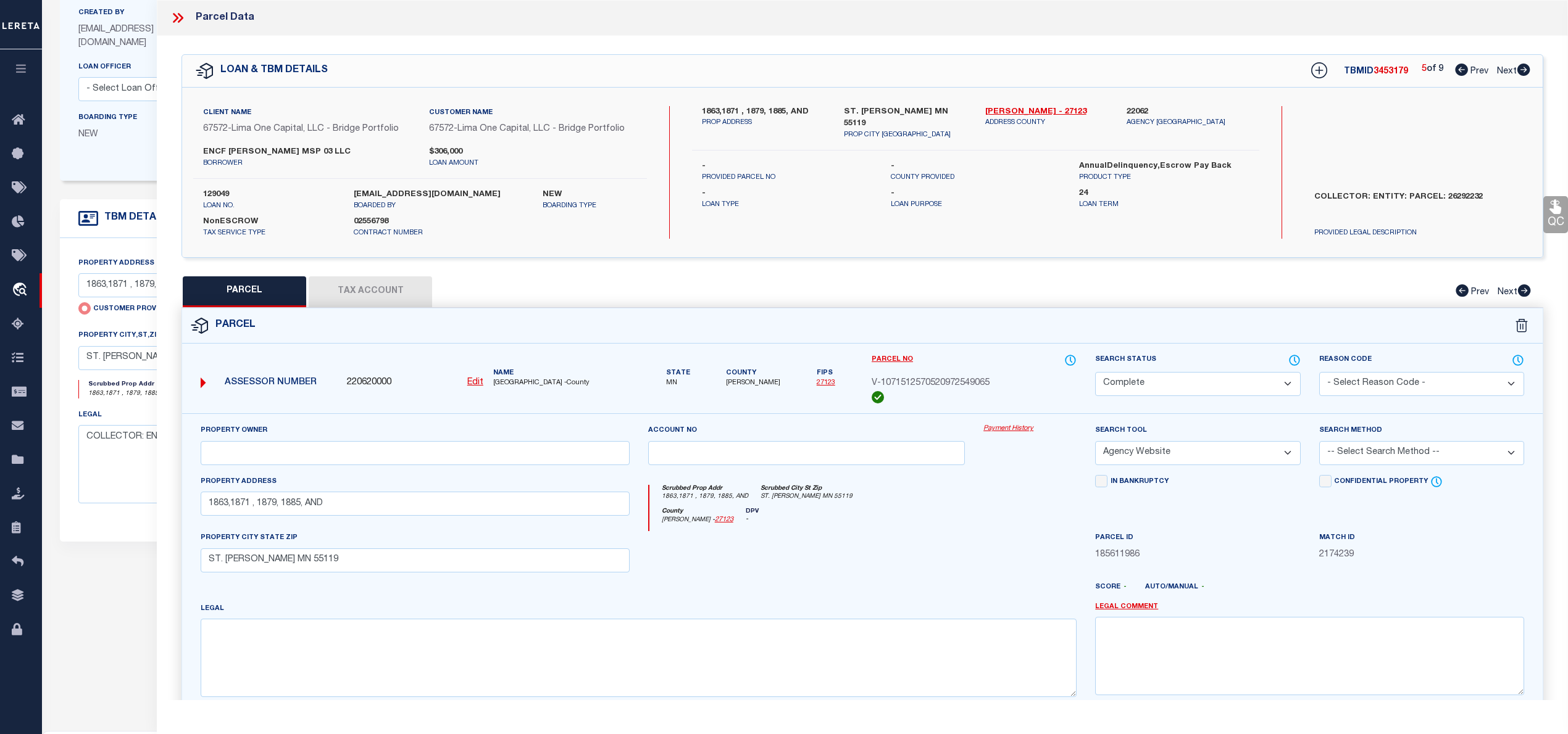
click at [1526, 71] on icon at bounding box center [1523, 70] width 13 height 12
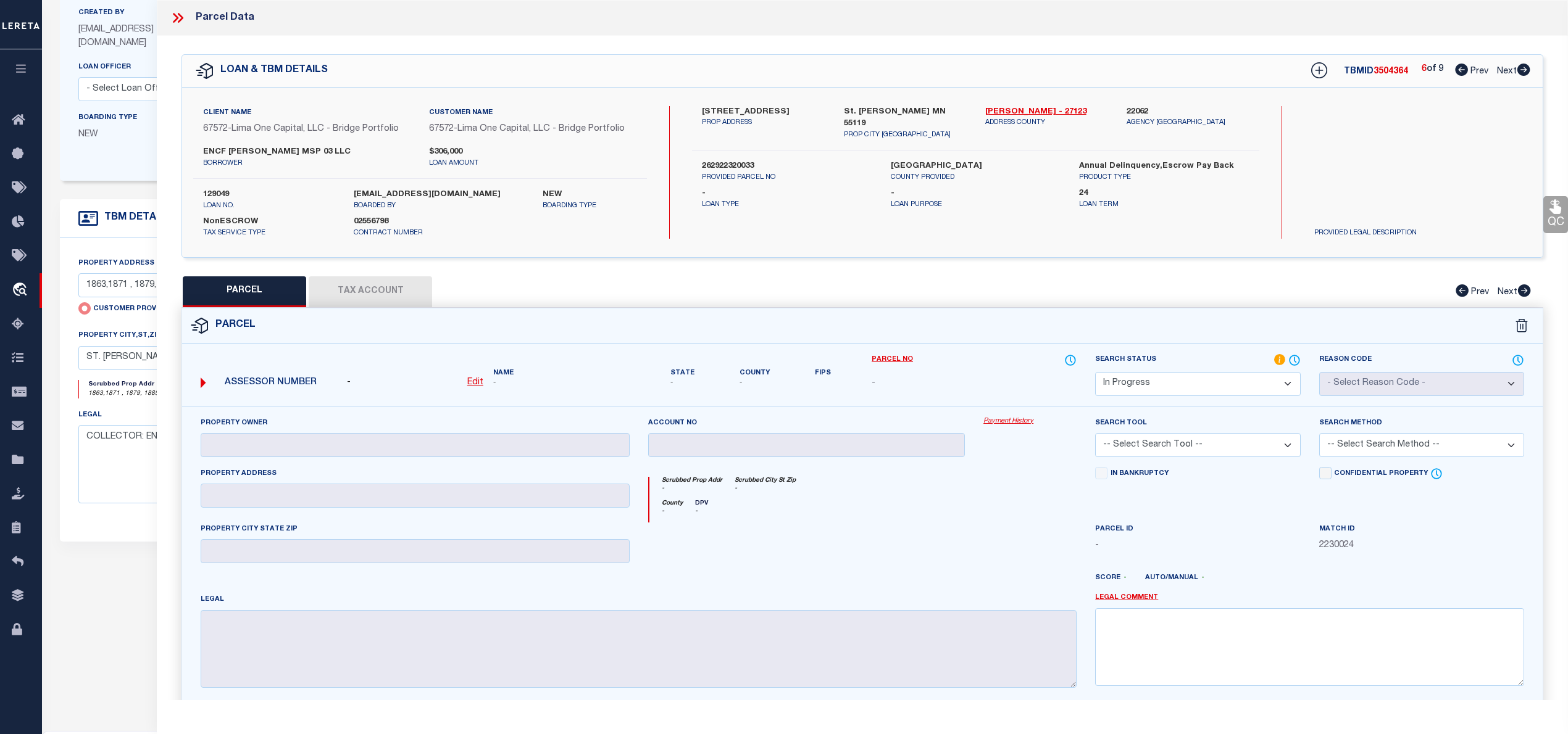
click at [1521, 67] on icon at bounding box center [1524, 70] width 13 height 12
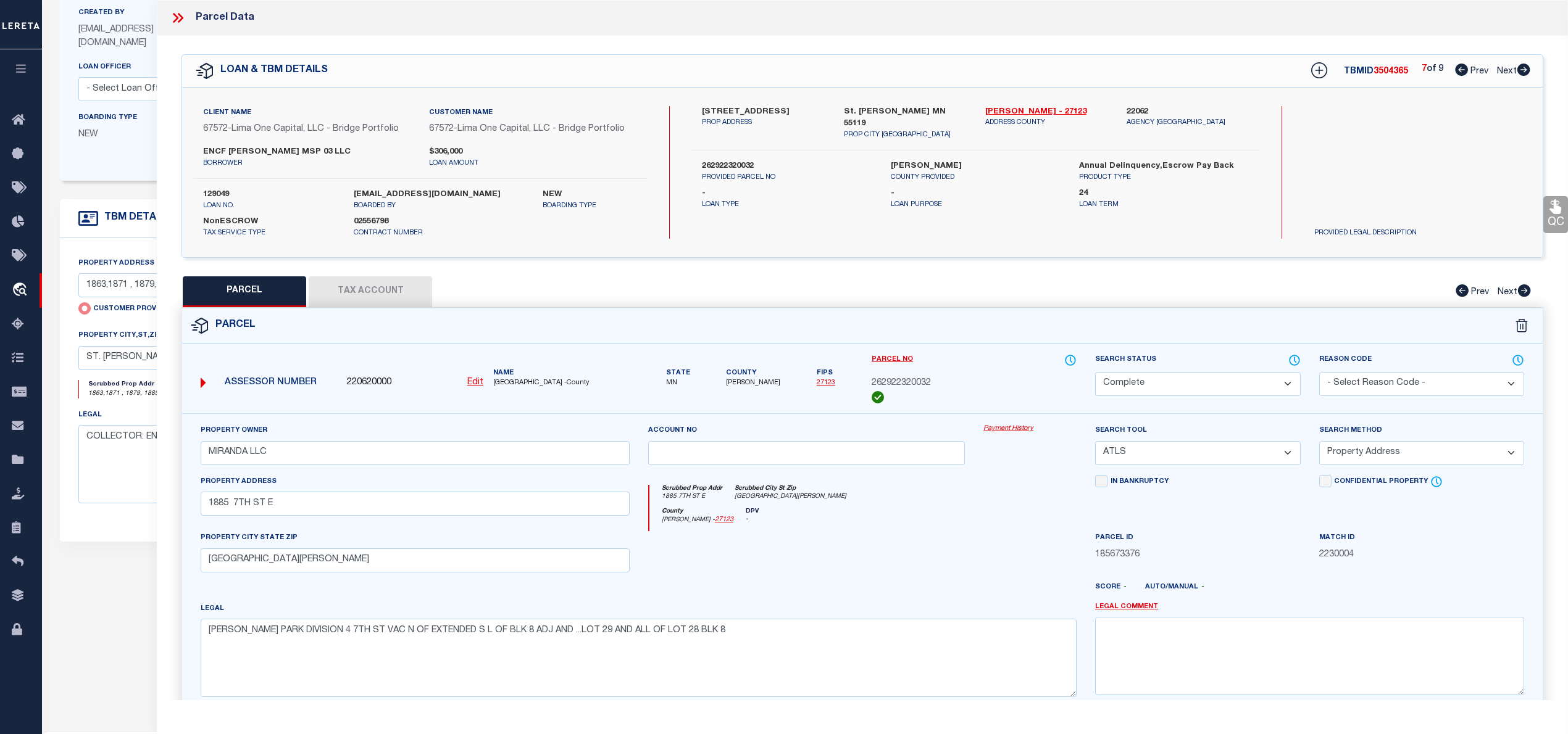
click at [1523, 71] on icon at bounding box center [1524, 70] width 13 height 12
click at [1526, 290] on icon at bounding box center [1525, 291] width 13 height 12
click at [233, 506] on input "1891 7TH ST E" at bounding box center [415, 503] width 429 height 24
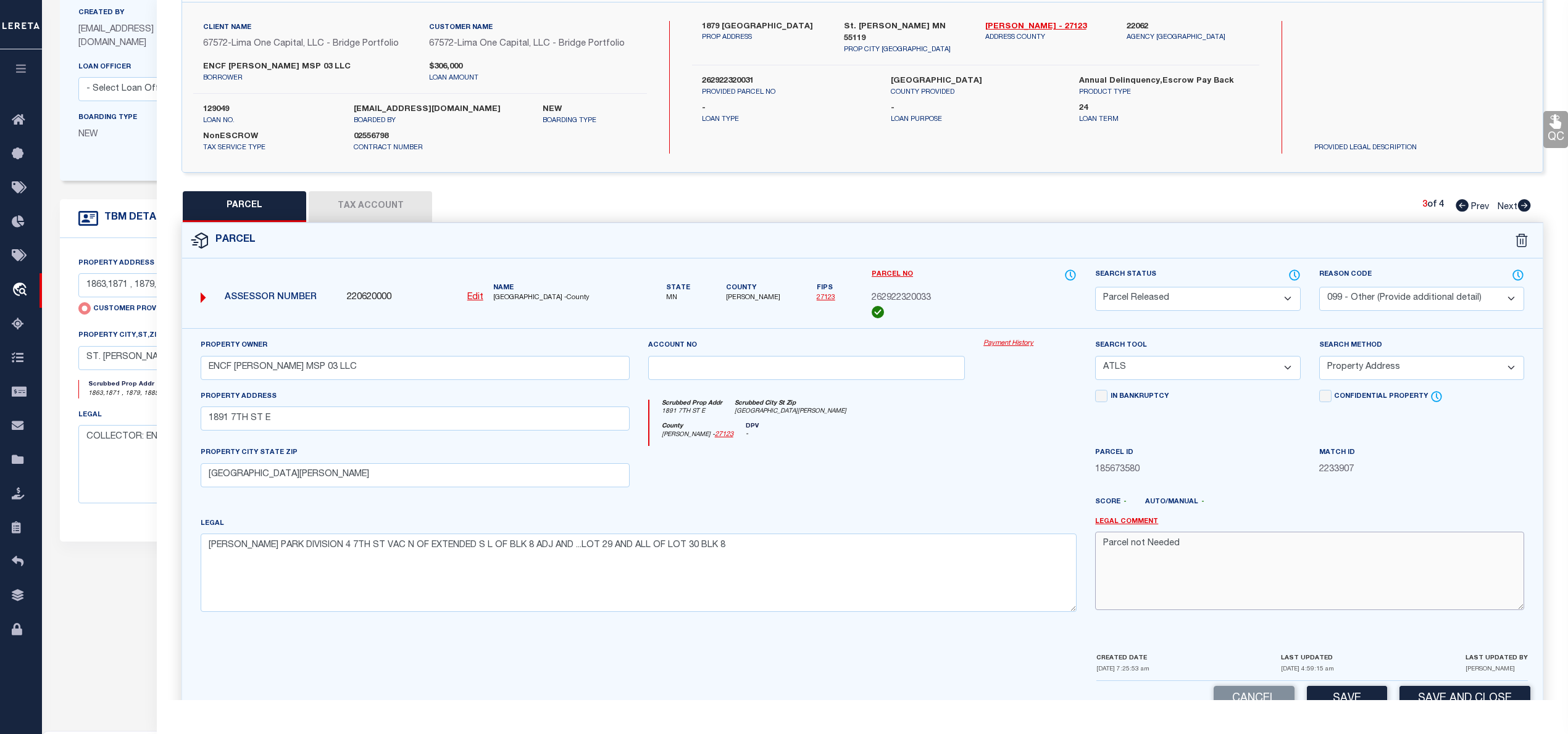
drag, startPoint x: 1150, startPoint y: 546, endPoint x: 1102, endPoint y: 546, distance: 48.0
click at [1102, 546] on textarea "Parcel not Needed" at bounding box center [1310, 571] width 429 height 78
click at [1215, 371] on select "-- Select Search Tool -- 3rd Party Website Agency File Agency Website ATLS CNV-…" at bounding box center [1198, 368] width 205 height 24
click at [1095, 358] on select "-- Select Search Tool -- 3rd Party Website Agency File Agency Website ATLS CNV-…" at bounding box center [1198, 368] width 205 height 24
click at [1404, 301] on select "- Select Reason Code - 099 - Other (Provide additional detail) ACT - Agency Cha…" at bounding box center [1421, 299] width 205 height 24
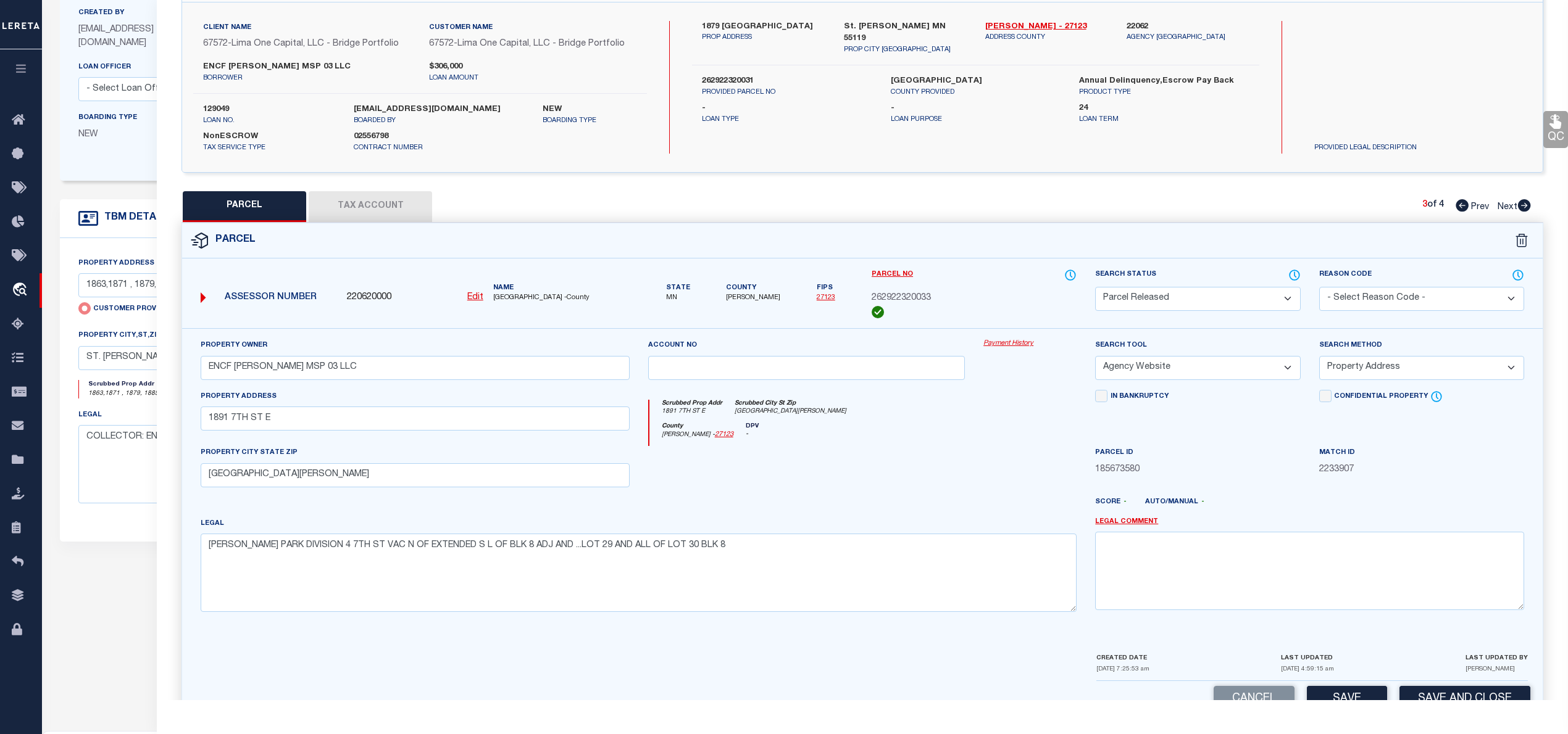
click at [1319, 287] on select "- Select Reason Code - 099 - Other (Provide additional detail) ACT - Agency Cha…" at bounding box center [1421, 299] width 205 height 24
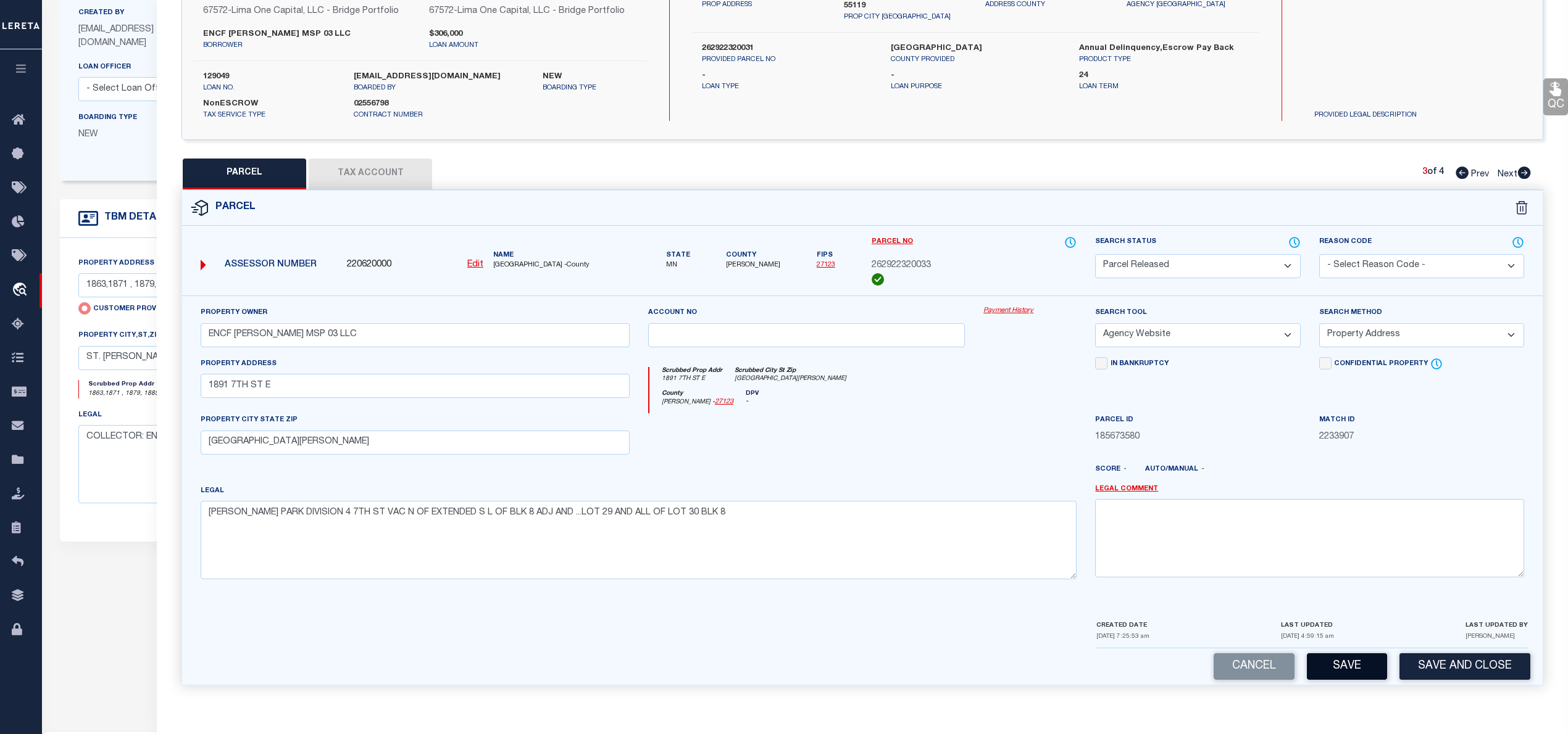
click at [1343, 672] on button "Save" at bounding box center [1346, 667] width 81 height 27
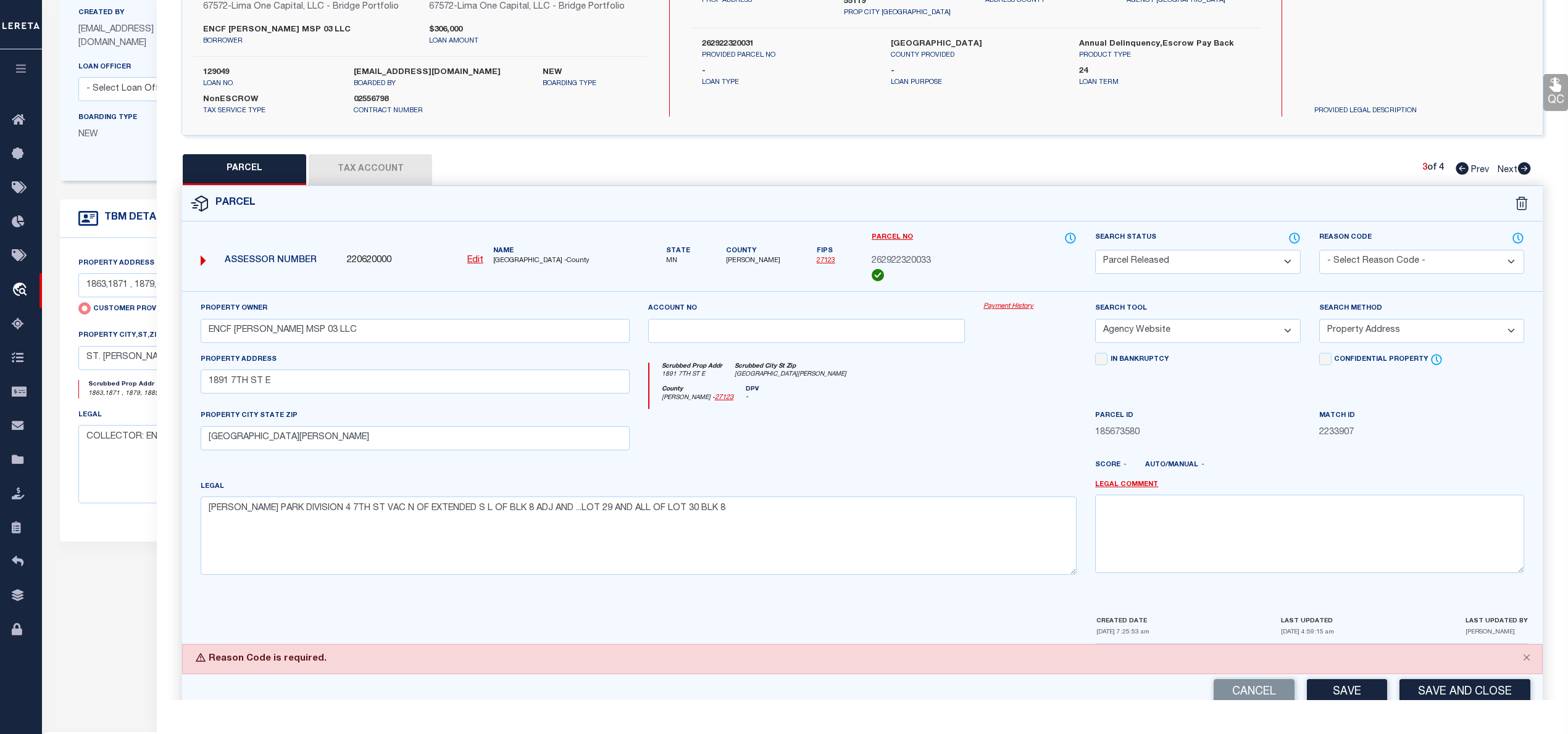
click at [1388, 259] on select "- Select Reason Code - 099 - Other (Provide additional detail) ACT - Agency Cha…" at bounding box center [1421, 262] width 205 height 24
click at [1264, 257] on select "Automated Search Bad Parcel Complete Duplicate Parcel High Dollar Reporting In …" at bounding box center [1198, 262] width 205 height 24
click at [1095, 250] on select "Automated Search Bad Parcel Complete Duplicate Parcel High Dollar Reporting In …" at bounding box center [1198, 262] width 205 height 24
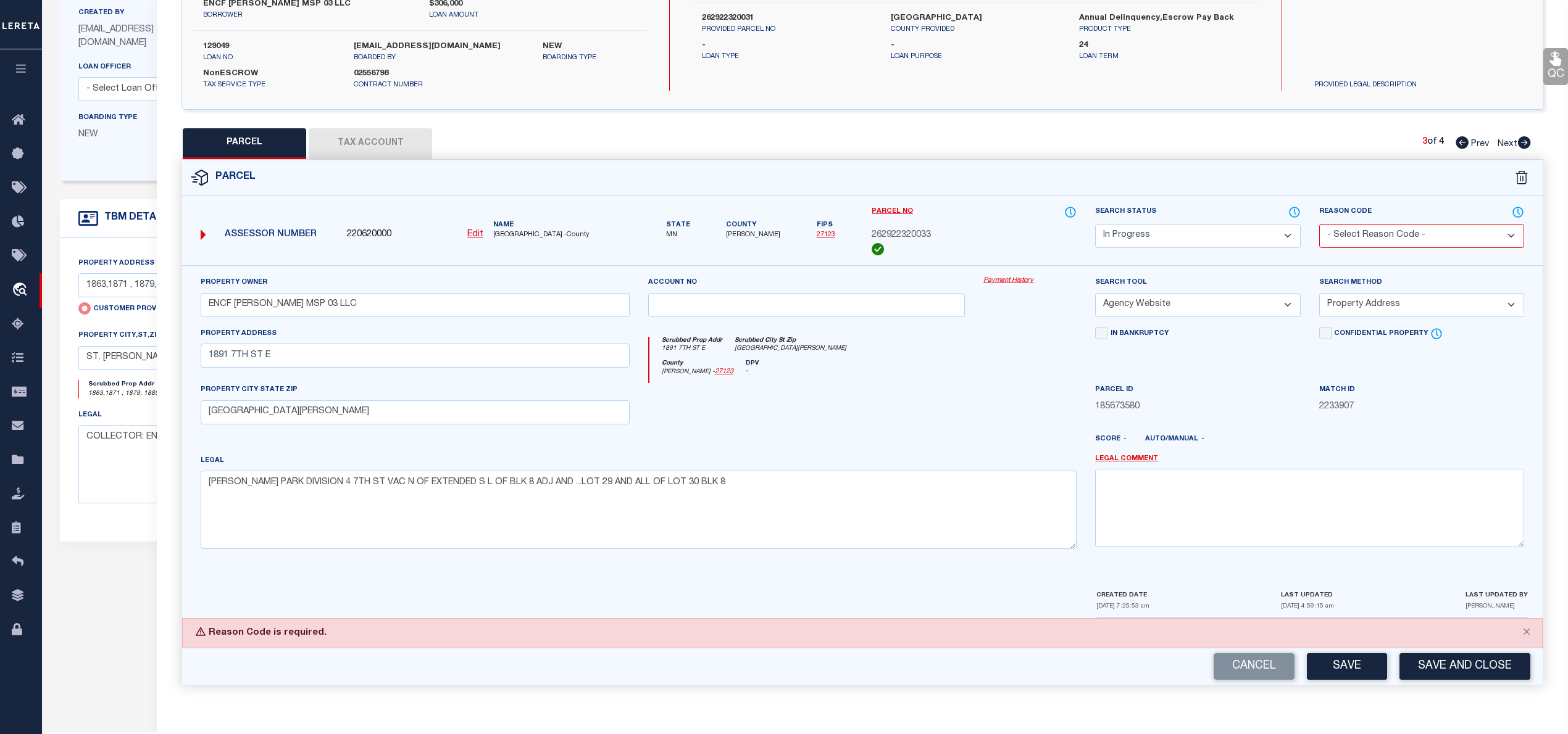
click at [1388, 256] on div "Reason Code - Select Reason Code - 099 - Other (Provide additional detail) ACT …" at bounding box center [1421, 235] width 223 height 61
click at [1414, 234] on select "- Select Reason Code - 099 - Other (Provide additional detail) ACT - Agency Cha…" at bounding box center [1421, 236] width 205 height 24
click at [1319, 224] on select "- Select Reason Code - 099 - Other (Provide additional detail) ACT - Agency Cha…" at bounding box center [1421, 236] width 205 height 24
click at [1527, 634] on button "Close" at bounding box center [1526, 632] width 31 height 27
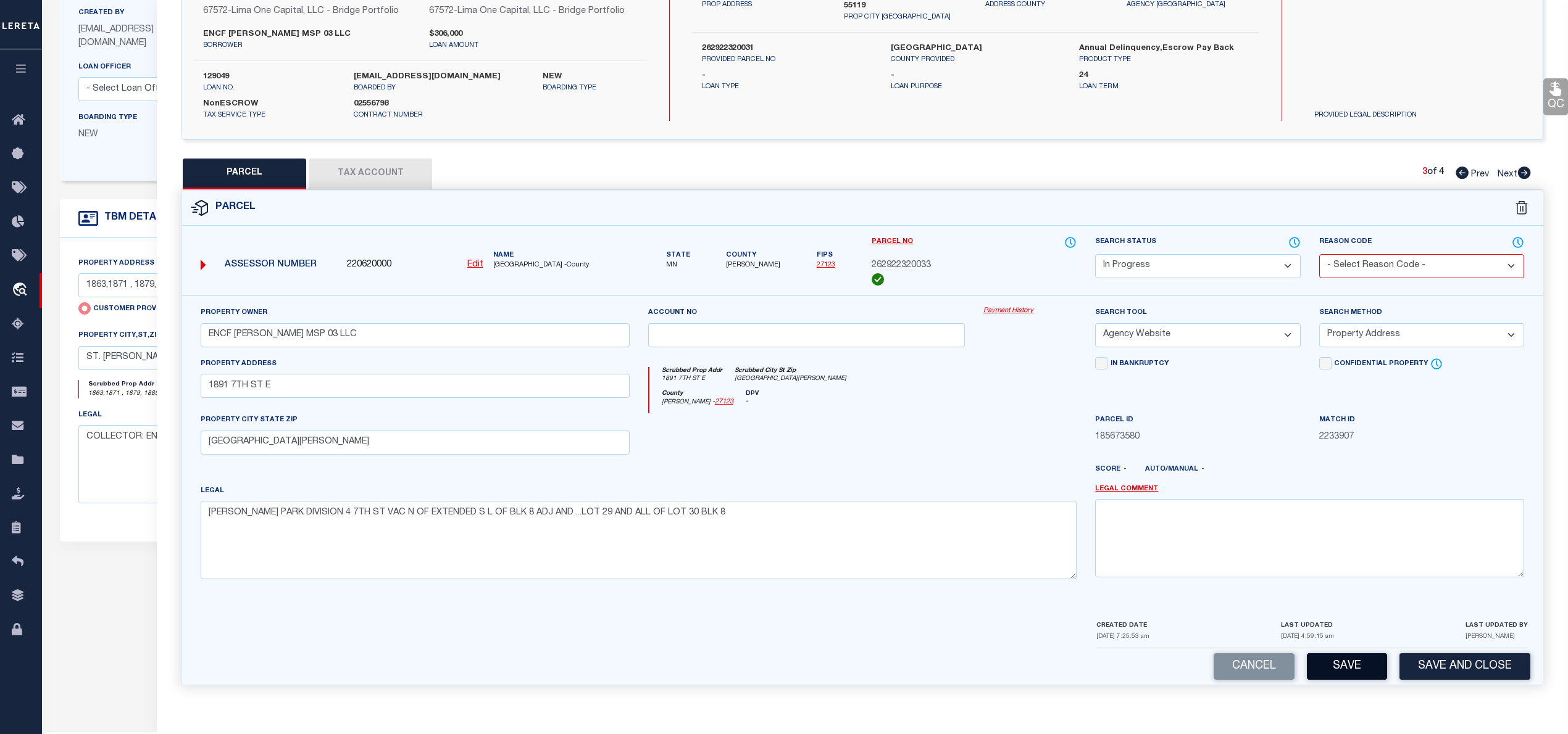
click at [1344, 670] on button "Save" at bounding box center [1346, 667] width 81 height 27
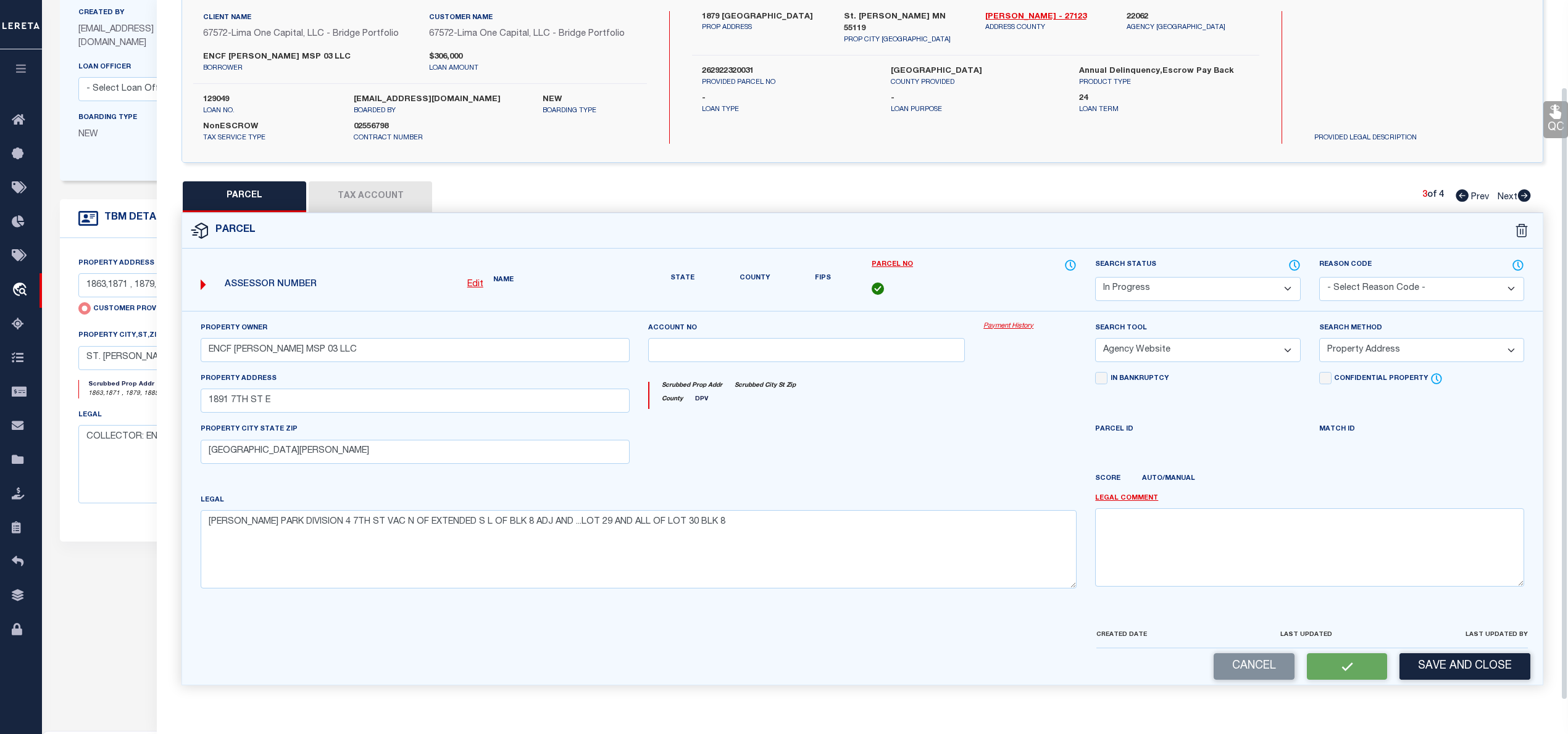
scroll to position [86, 0]
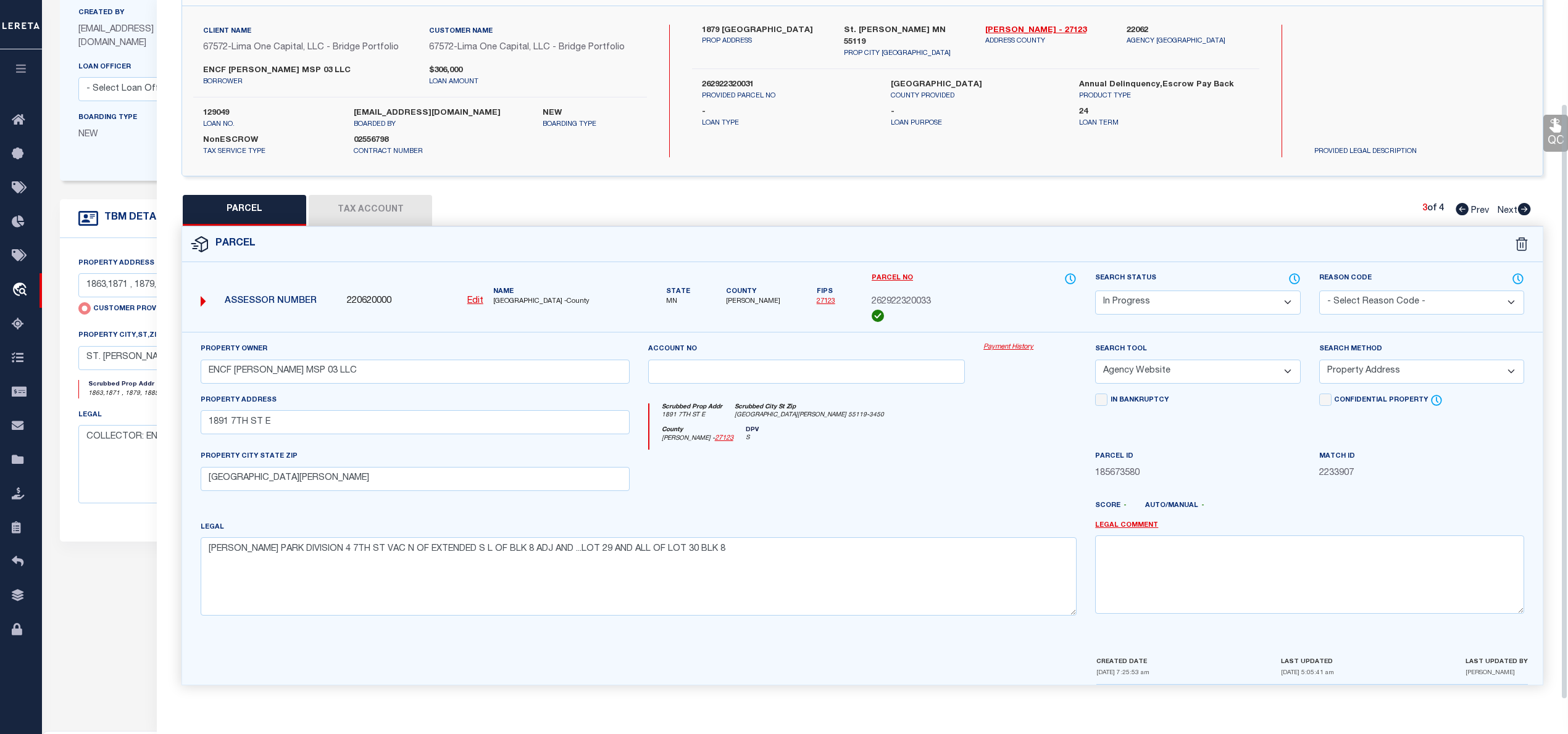
click at [365, 165] on div "Client Name 67572 - Lima One Capital, LLC - Bridge Portfolio Customer Name 6757…" at bounding box center [862, 91] width 1360 height 169
click at [369, 208] on button "Tax Account" at bounding box center [370, 210] width 124 height 31
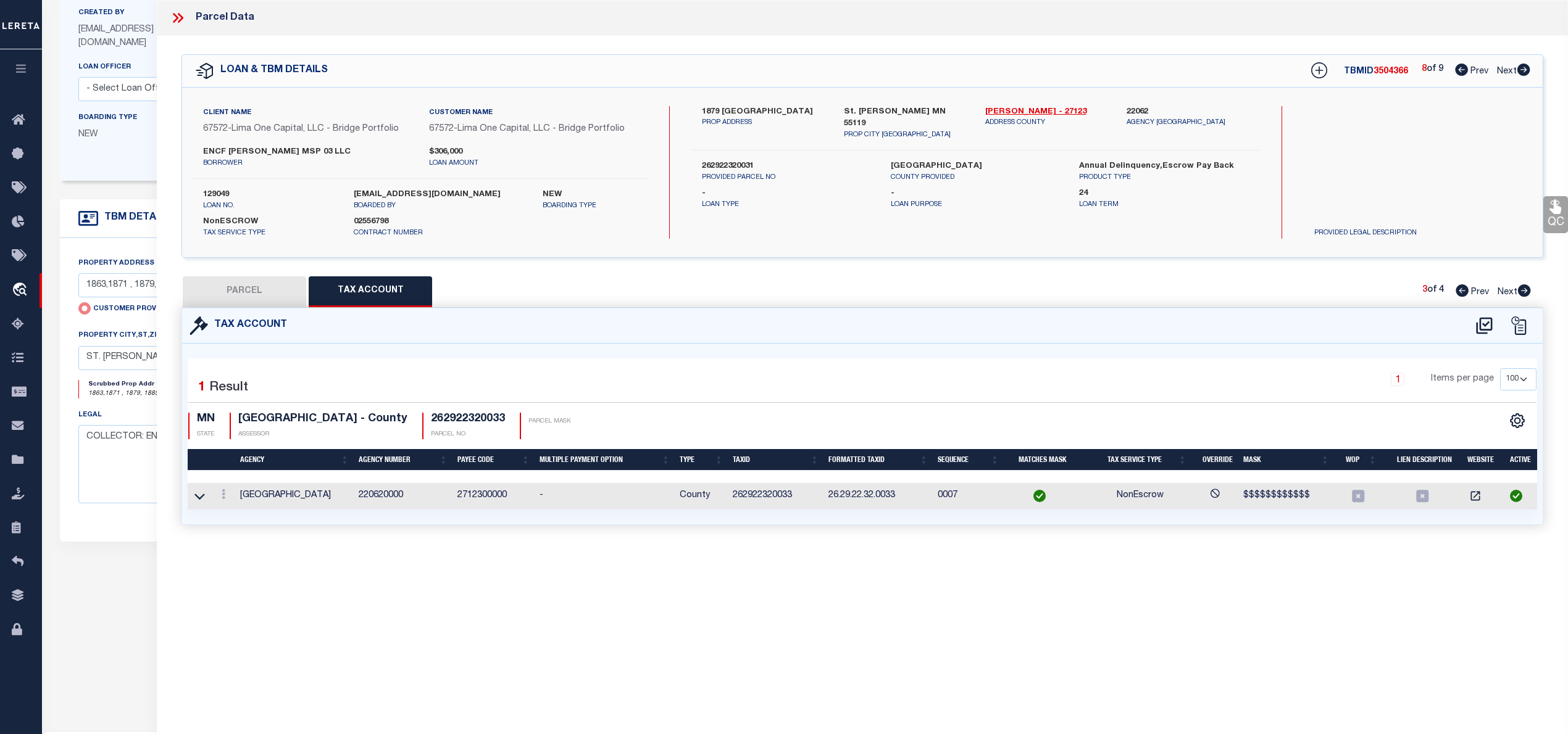
click at [252, 294] on button "PARCEL" at bounding box center [244, 291] width 124 height 31
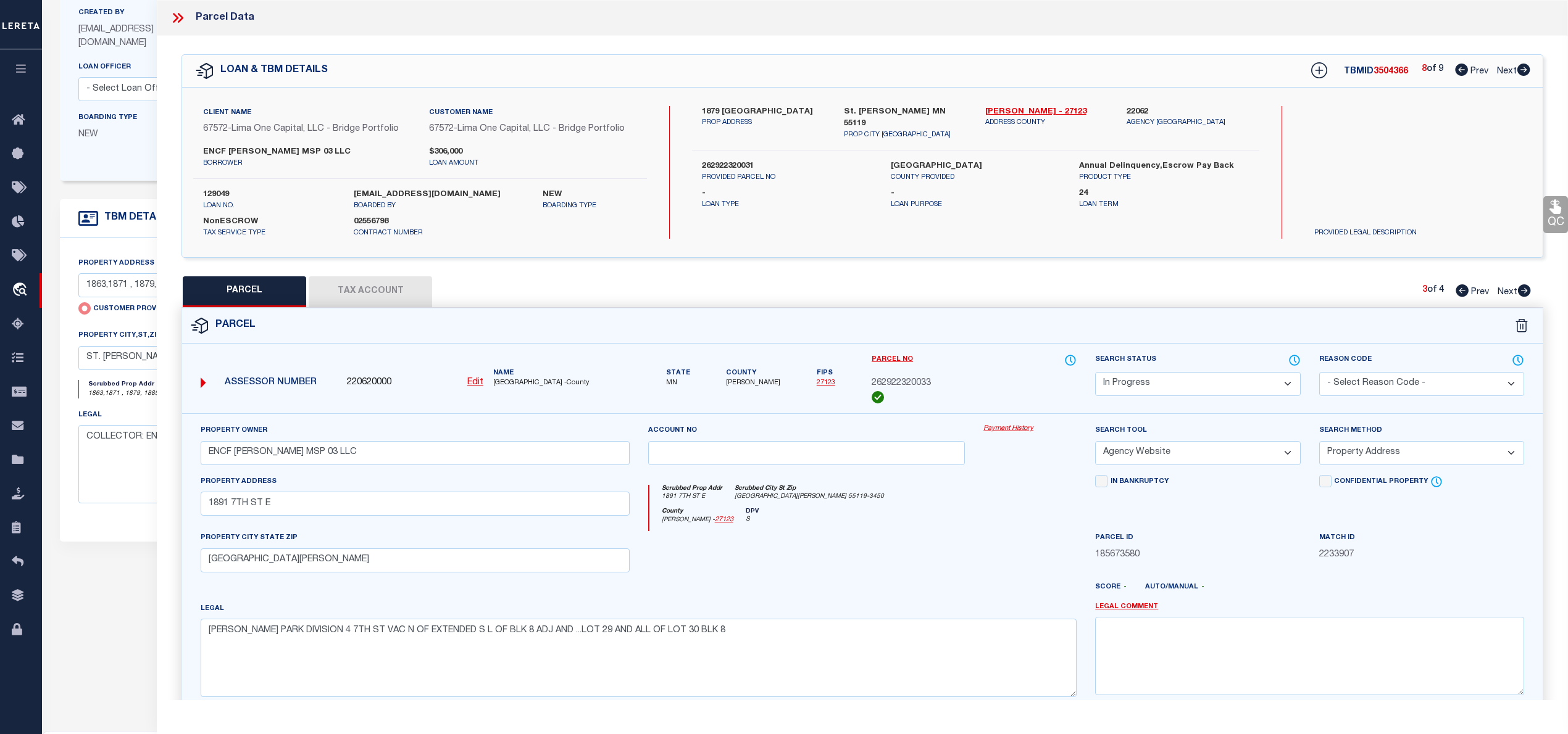
click at [1264, 395] on select "Automated Search Bad Parcel Complete Duplicate Parcel High Dollar Reporting In …" at bounding box center [1198, 384] width 205 height 24
click at [1095, 372] on select "Automated Search Bad Parcel Complete Duplicate Parcel High Dollar Reporting In …" at bounding box center [1198, 384] width 205 height 24
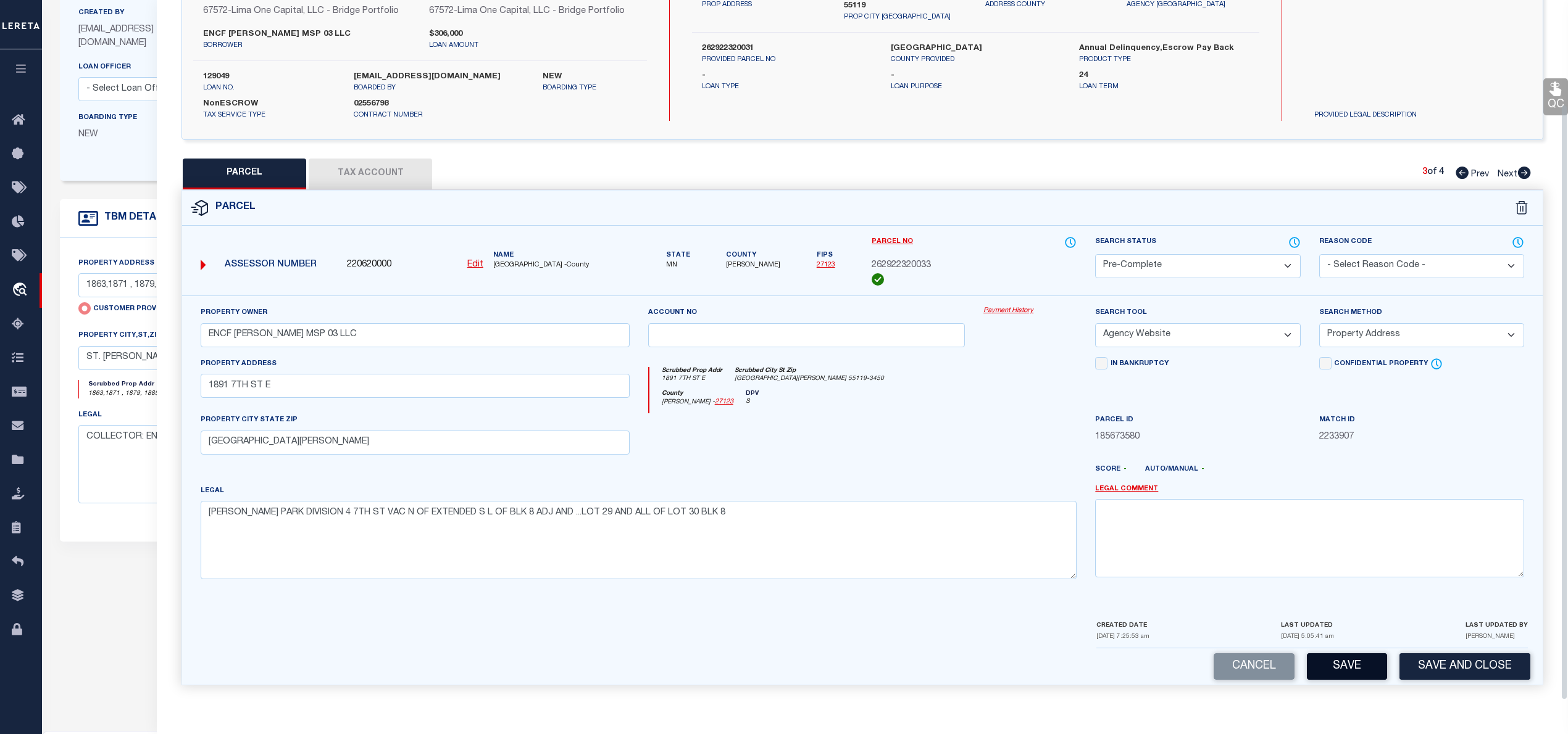
click at [1338, 668] on button "Save" at bounding box center [1346, 667] width 81 height 27
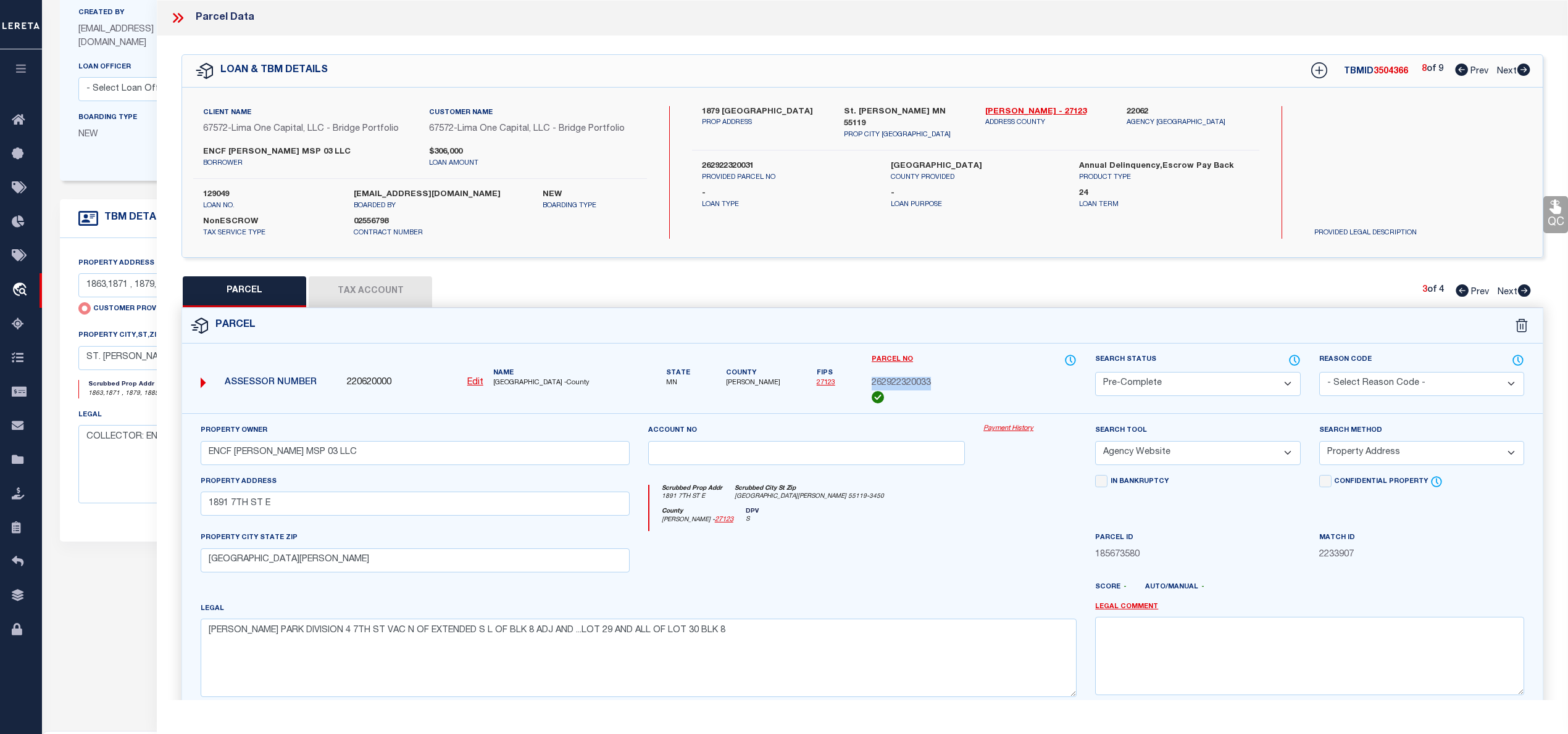
drag, startPoint x: 867, startPoint y: 380, endPoint x: 970, endPoint y: 380, distance: 103.0
click at [970, 380] on div "Parcel No 262922320033" at bounding box center [973, 384] width 223 height 61
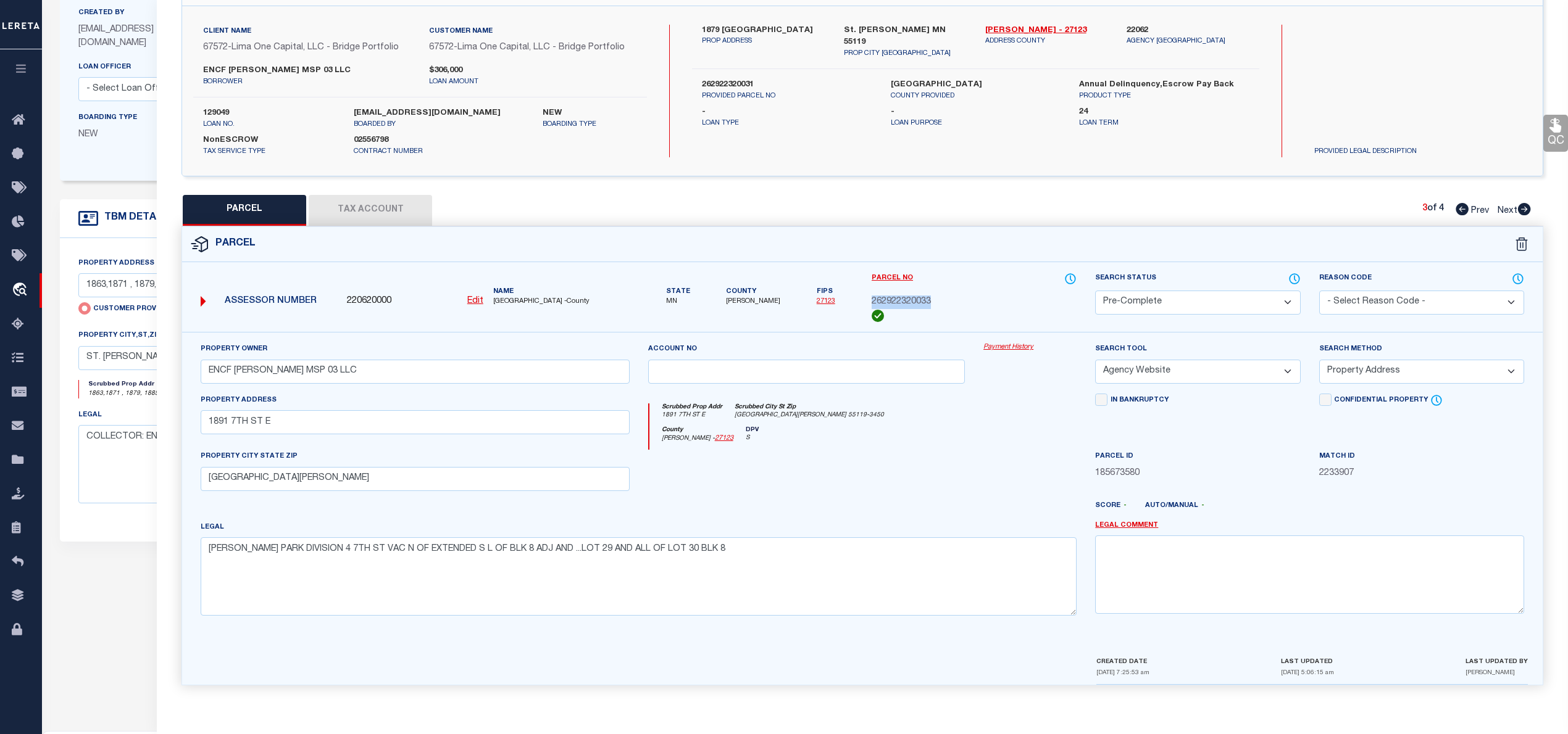
click at [400, 210] on button "Tax Account" at bounding box center [370, 210] width 124 height 31
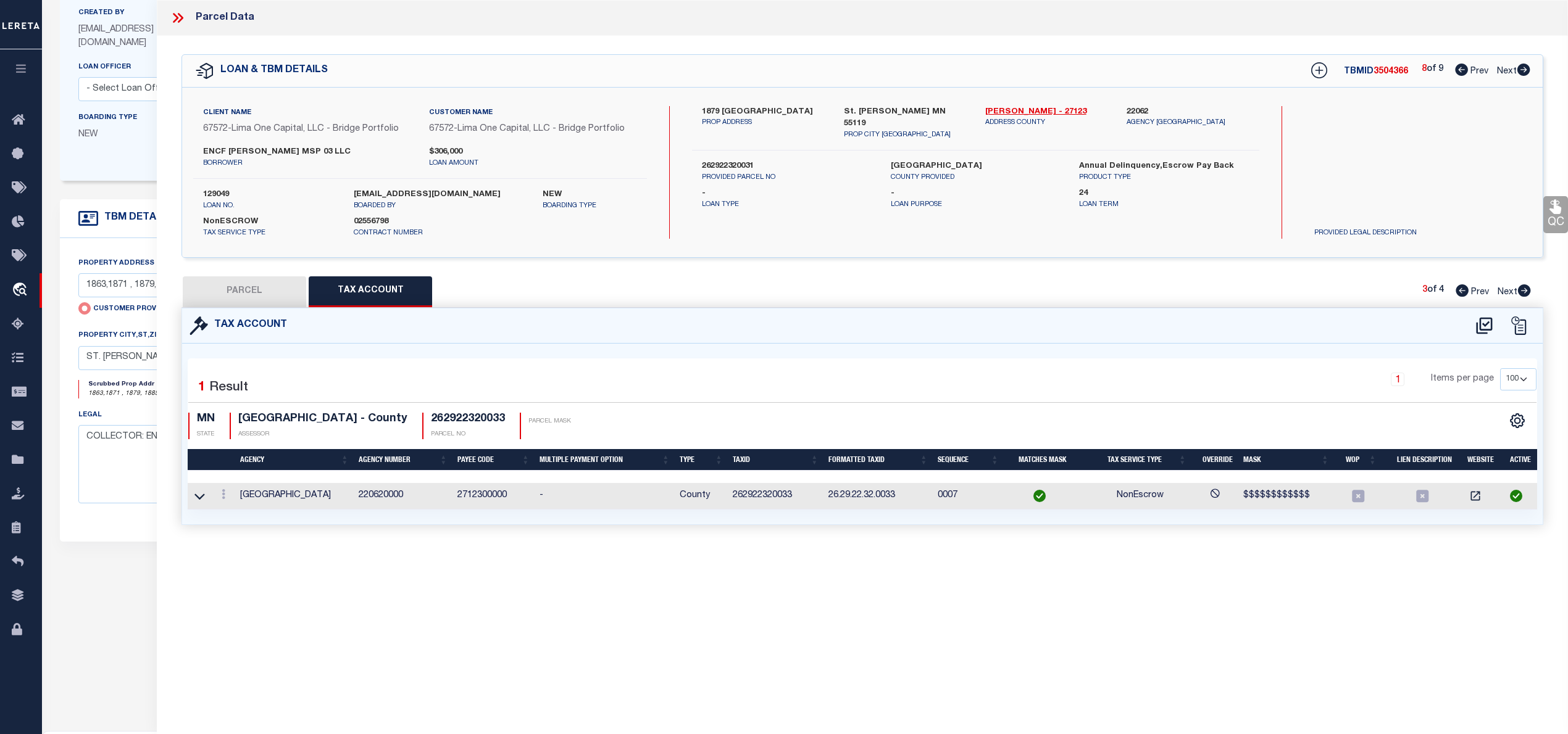
scroll to position [0, 0]
click at [266, 286] on button "PARCEL" at bounding box center [244, 291] width 124 height 31
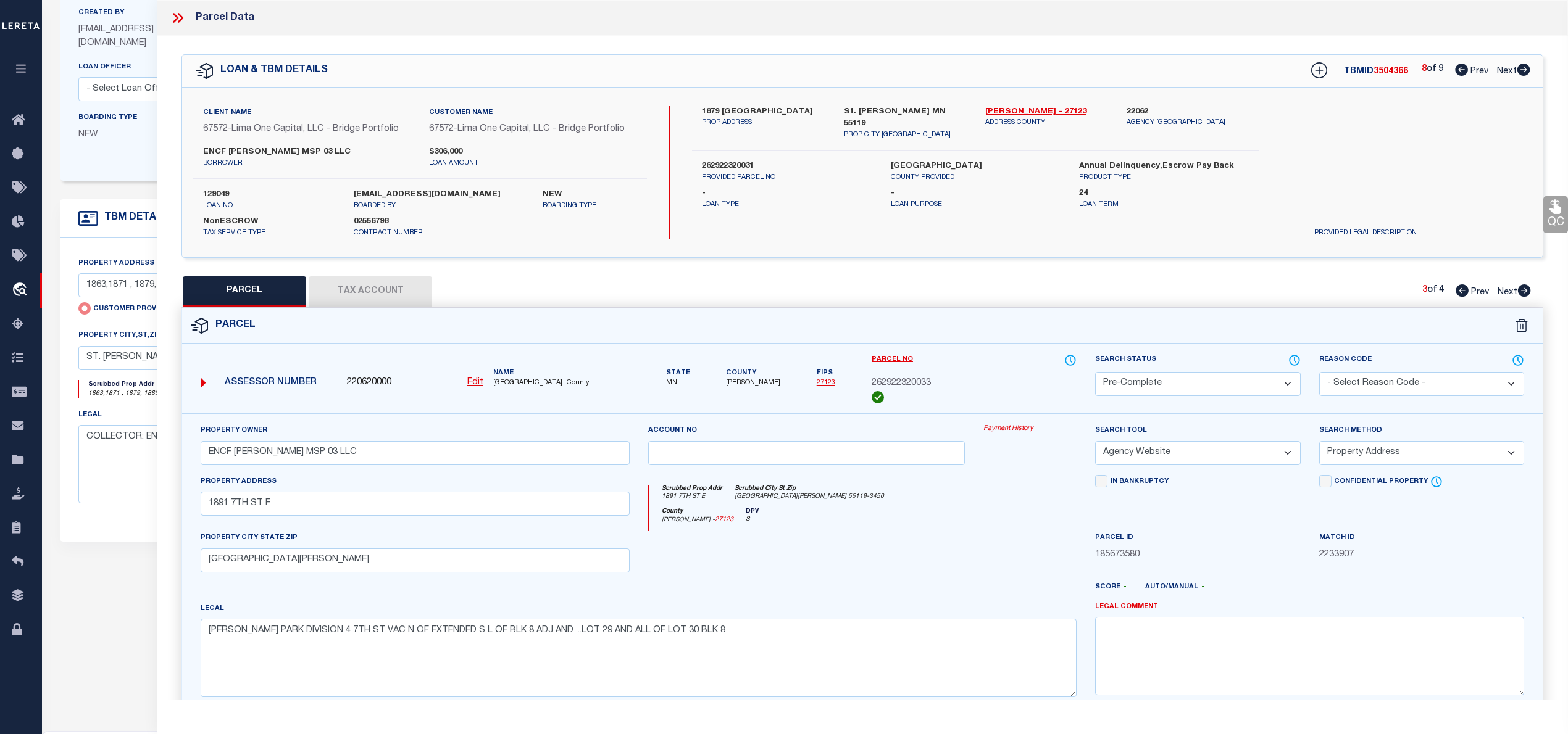
click at [1456, 71] on icon at bounding box center [1462, 70] width 13 height 12
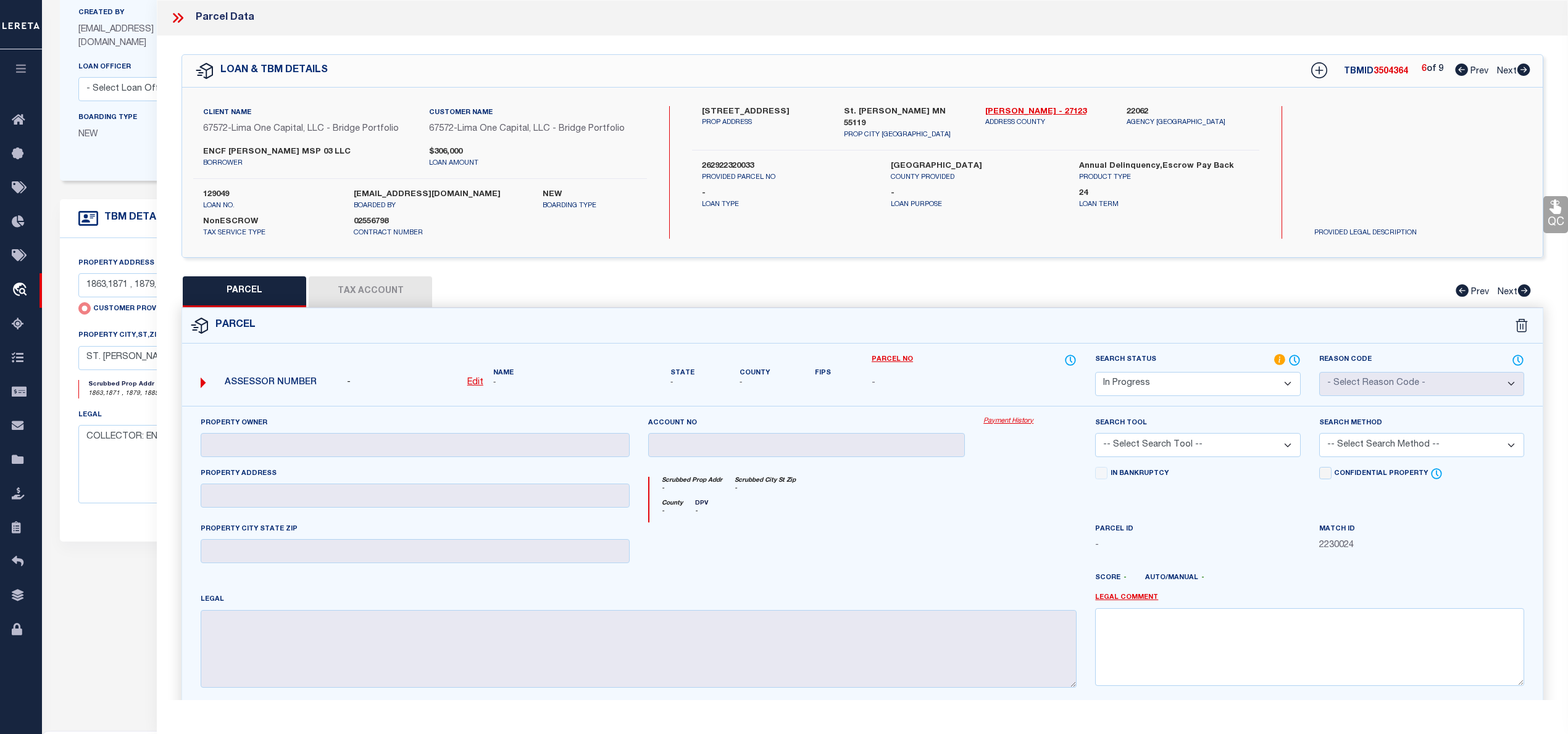
click at [1216, 389] on select "Automated Search Bad Parcel Complete Duplicate Parcel High Dollar Reporting In …" at bounding box center [1198, 384] width 205 height 24
click at [1095, 372] on select "Automated Search Bad Parcel Complete Duplicate Parcel High Dollar Reporting In …" at bounding box center [1198, 384] width 205 height 24
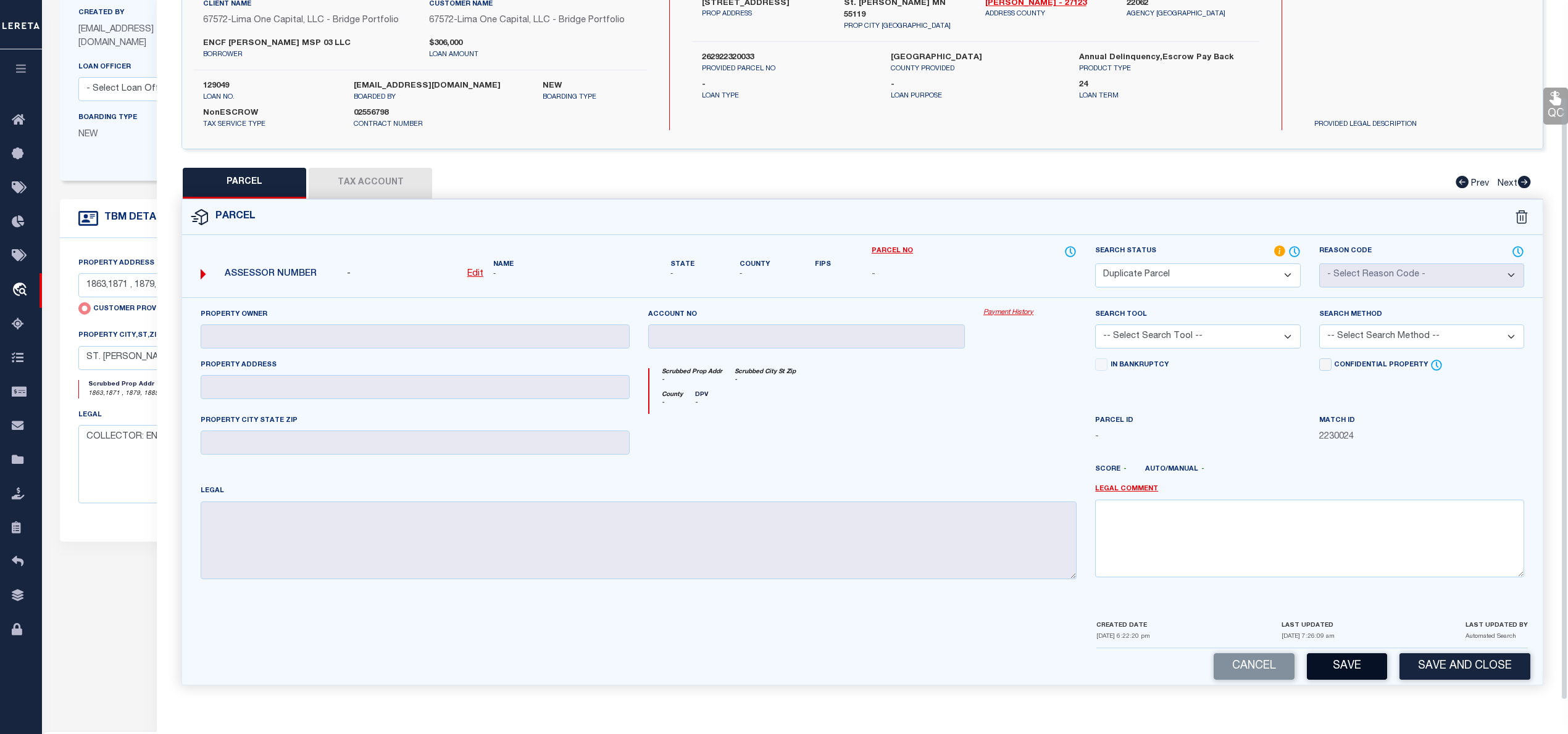
click at [1348, 662] on button "Save" at bounding box center [1346, 667] width 81 height 27
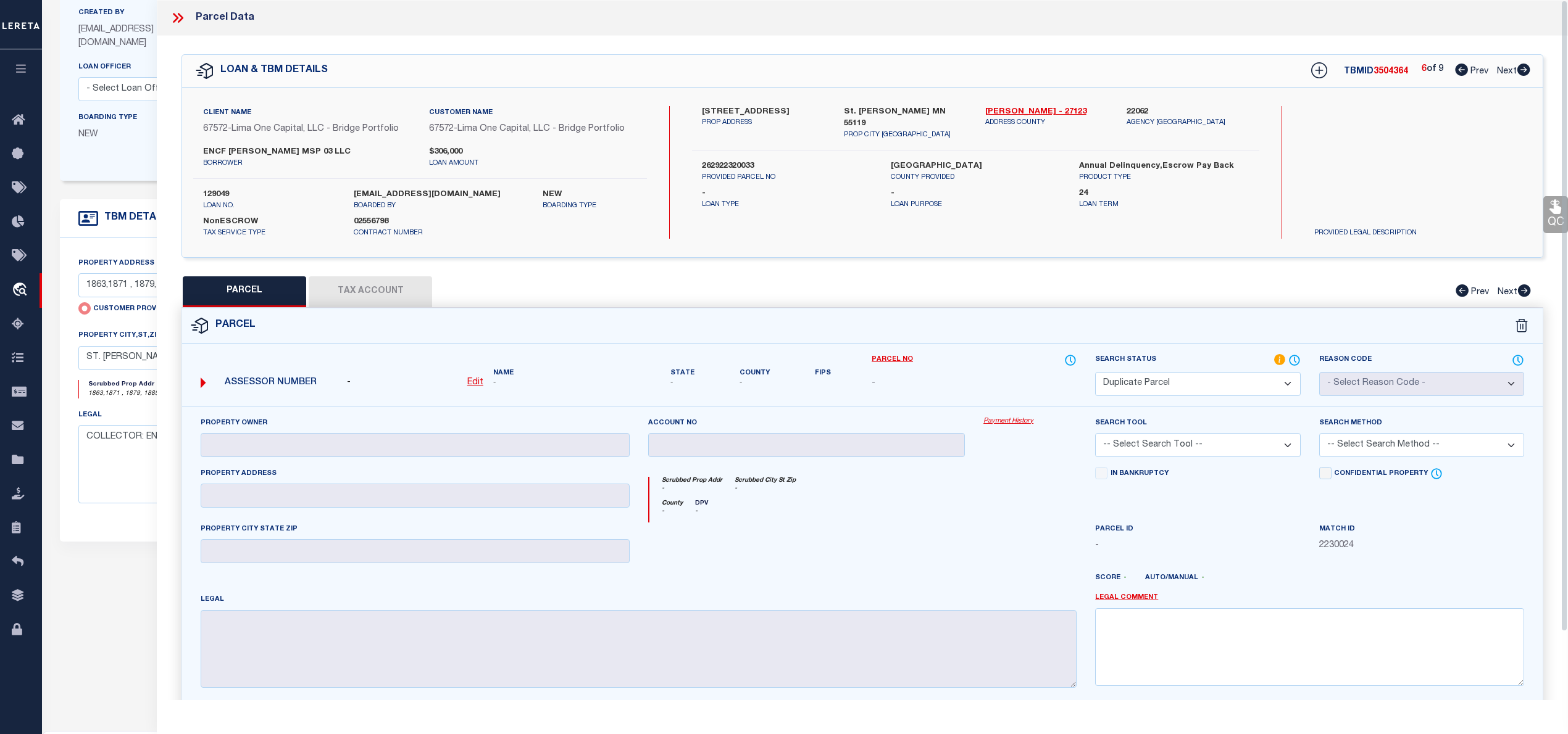
click at [178, 15] on icon at bounding box center [177, 17] width 16 height 16
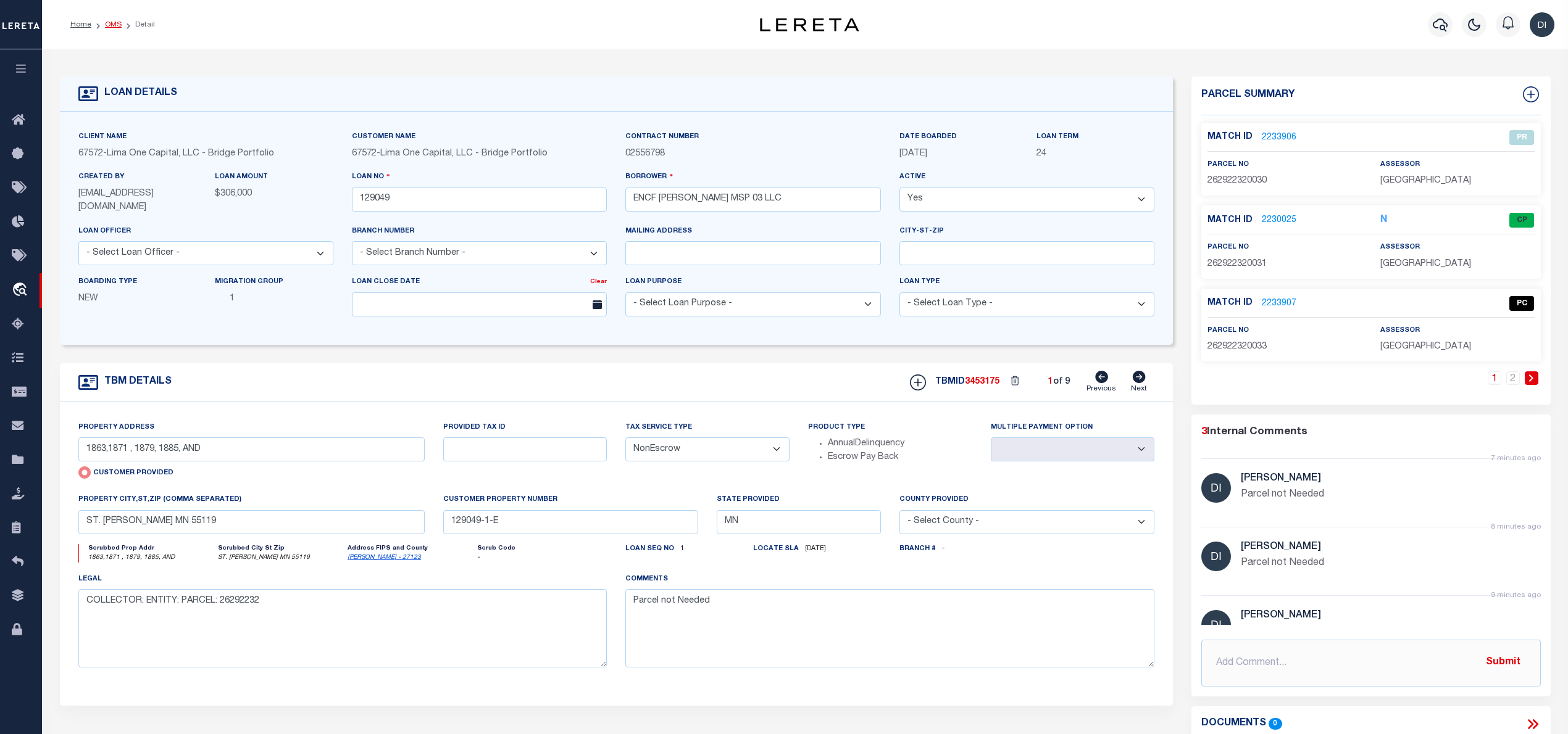
click at [112, 22] on link "OMS" at bounding box center [113, 24] width 17 height 7
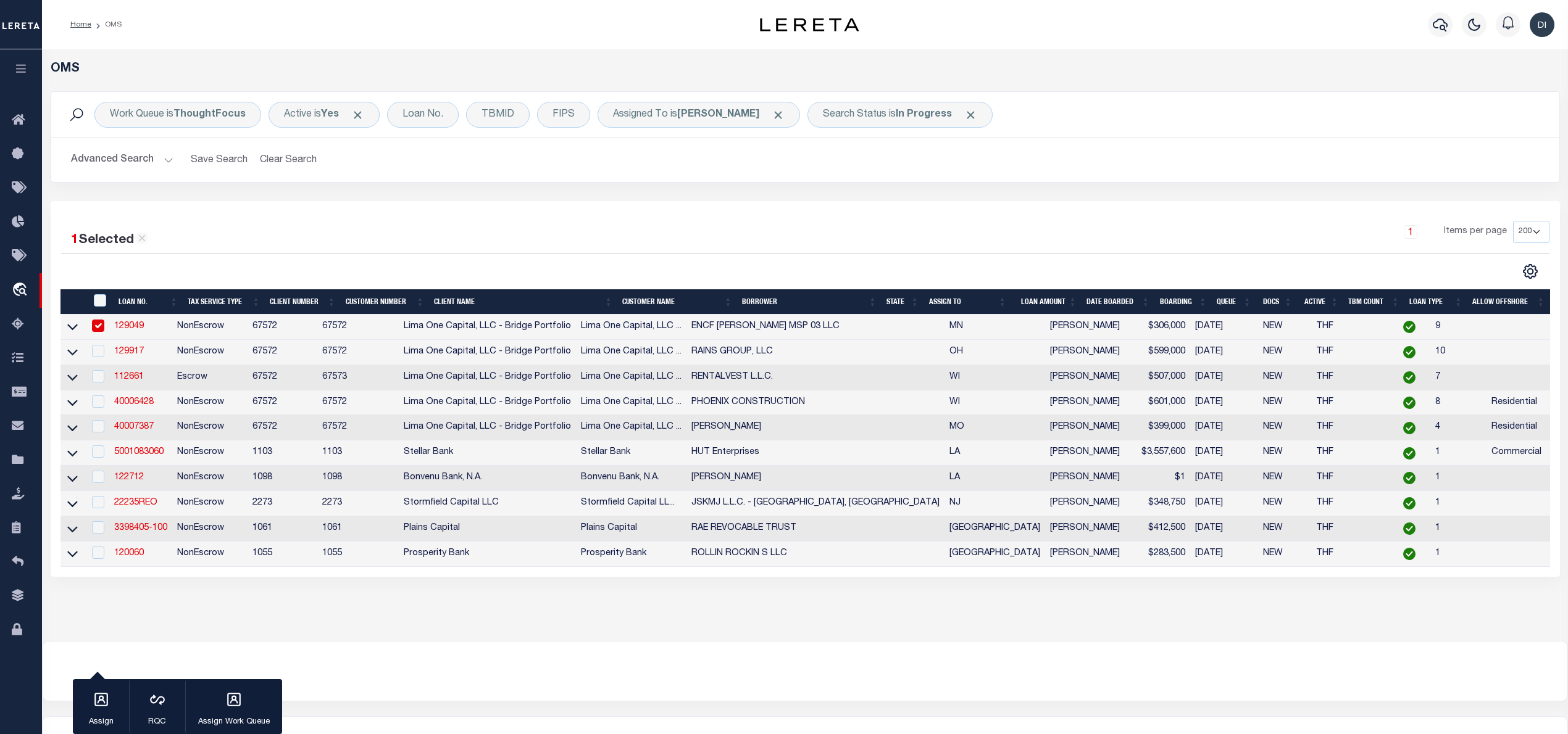
click at [492, 272] on div at bounding box center [434, 271] width 744 height 16
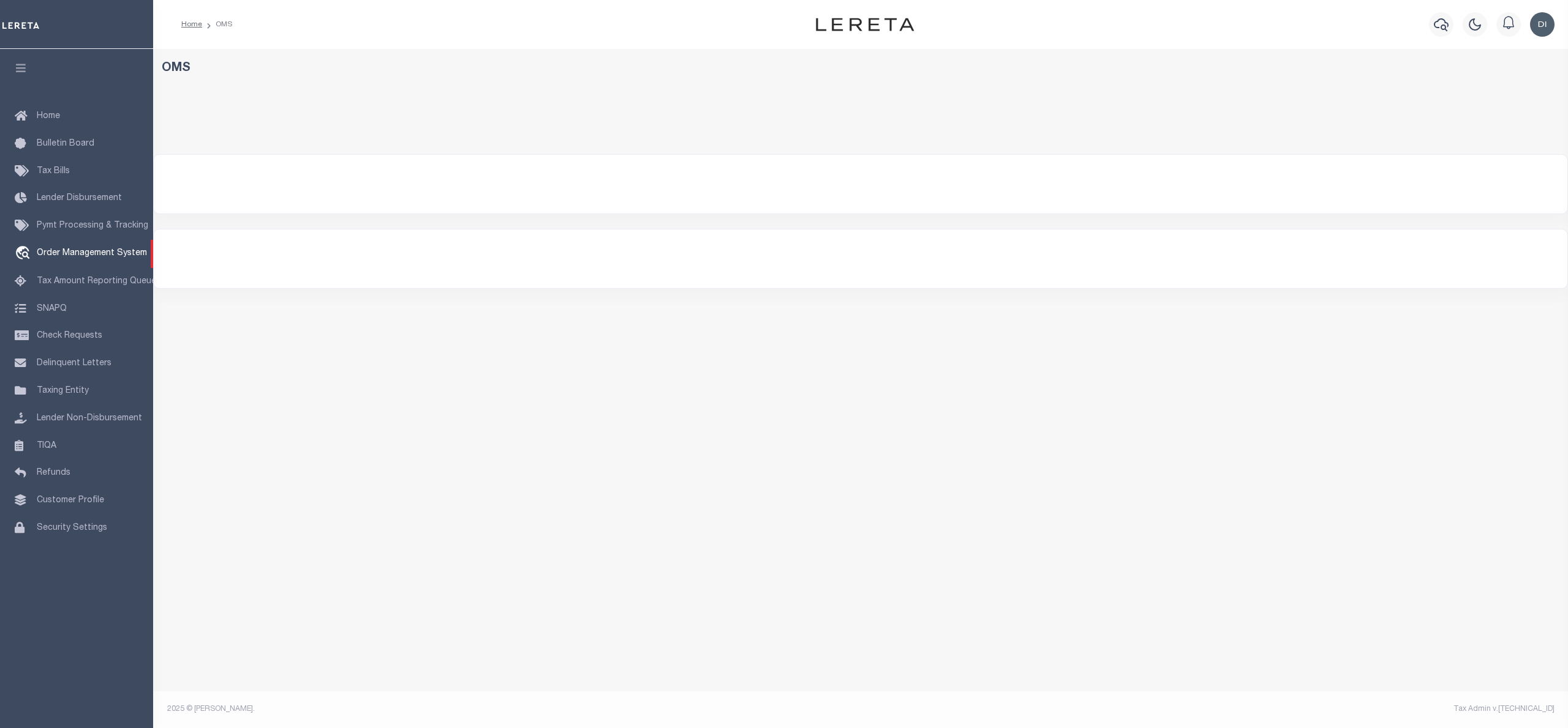
select select "200"
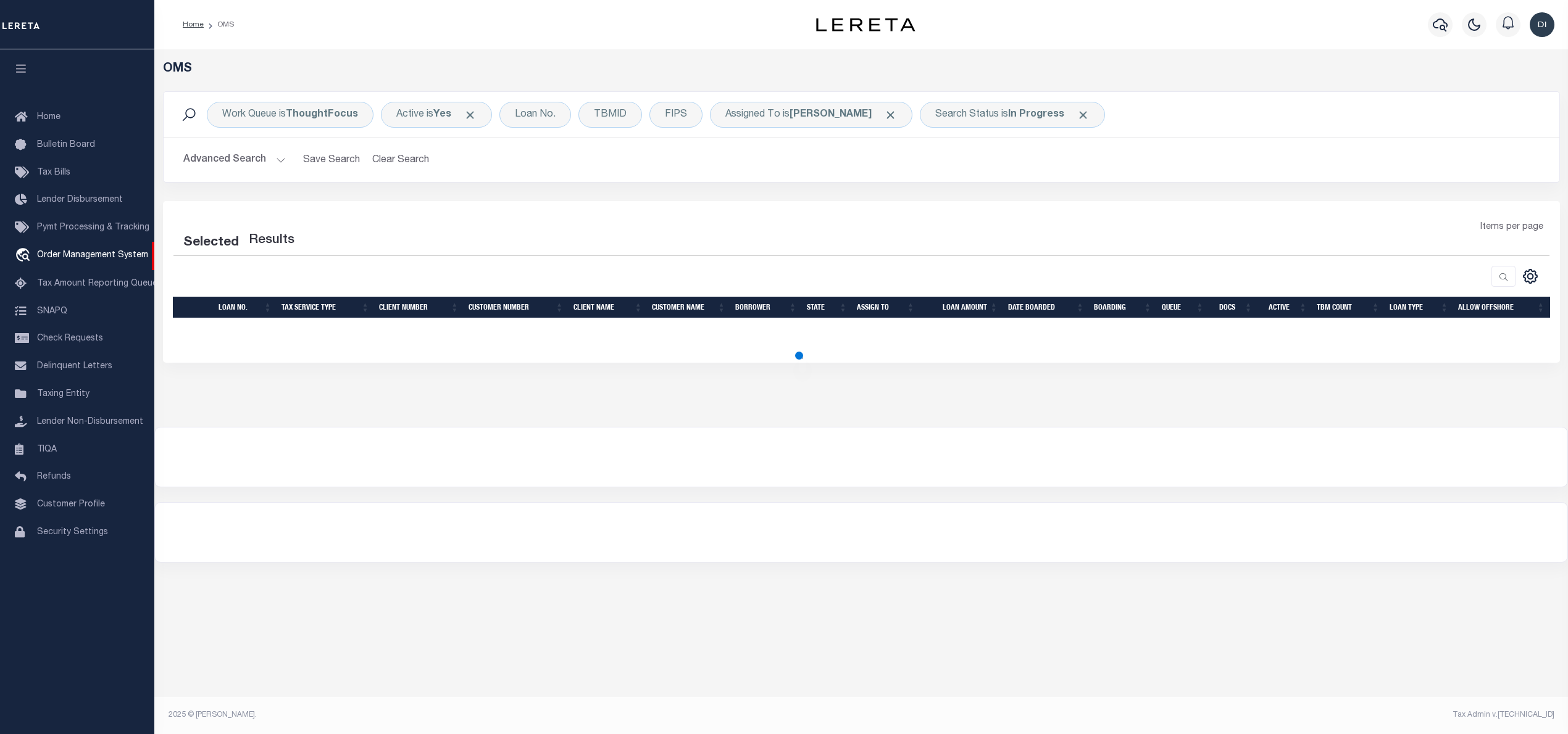
select select "200"
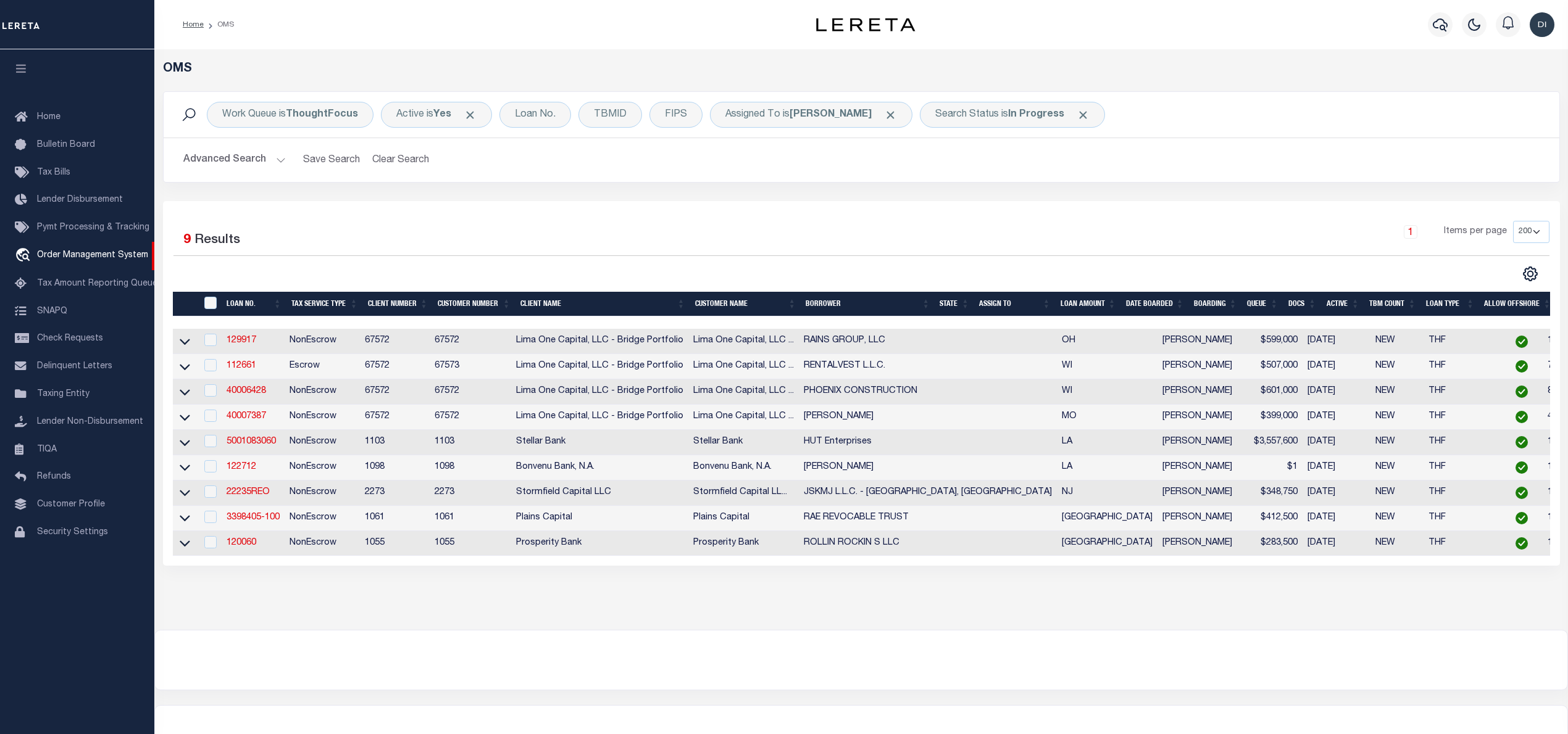
click at [658, 243] on div "1 Items per page 10 25 50 100 200" at bounding box center [1035, 237] width 1027 height 32
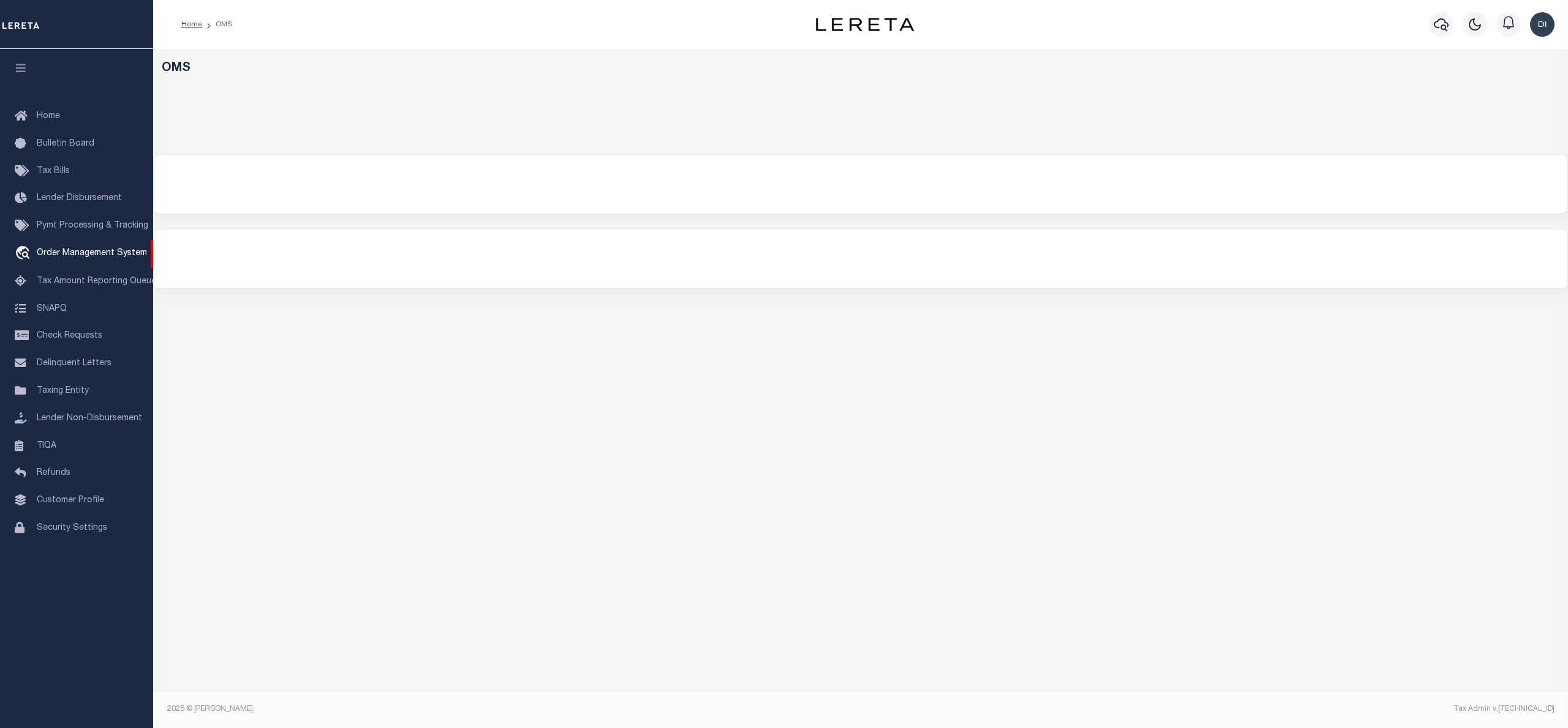
select select "200"
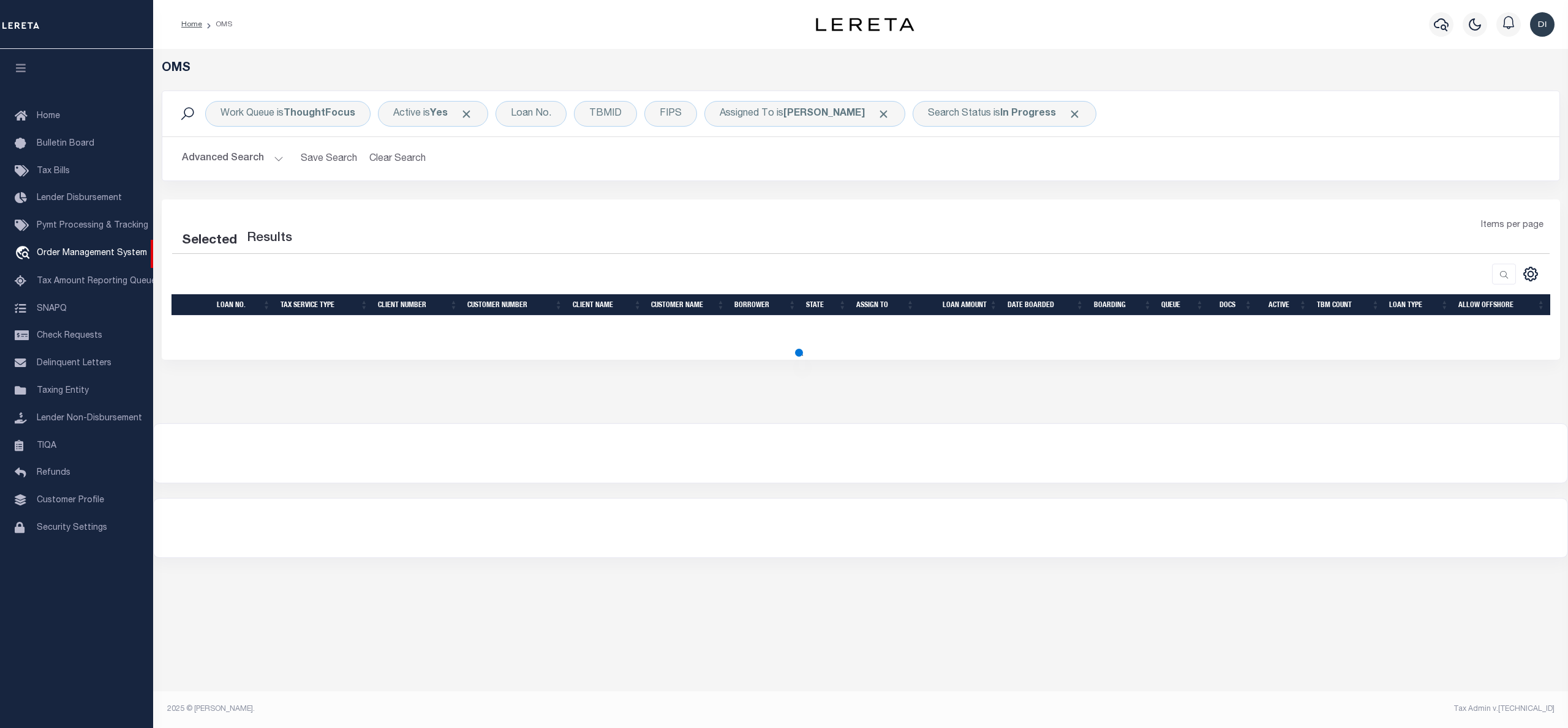
select select "200"
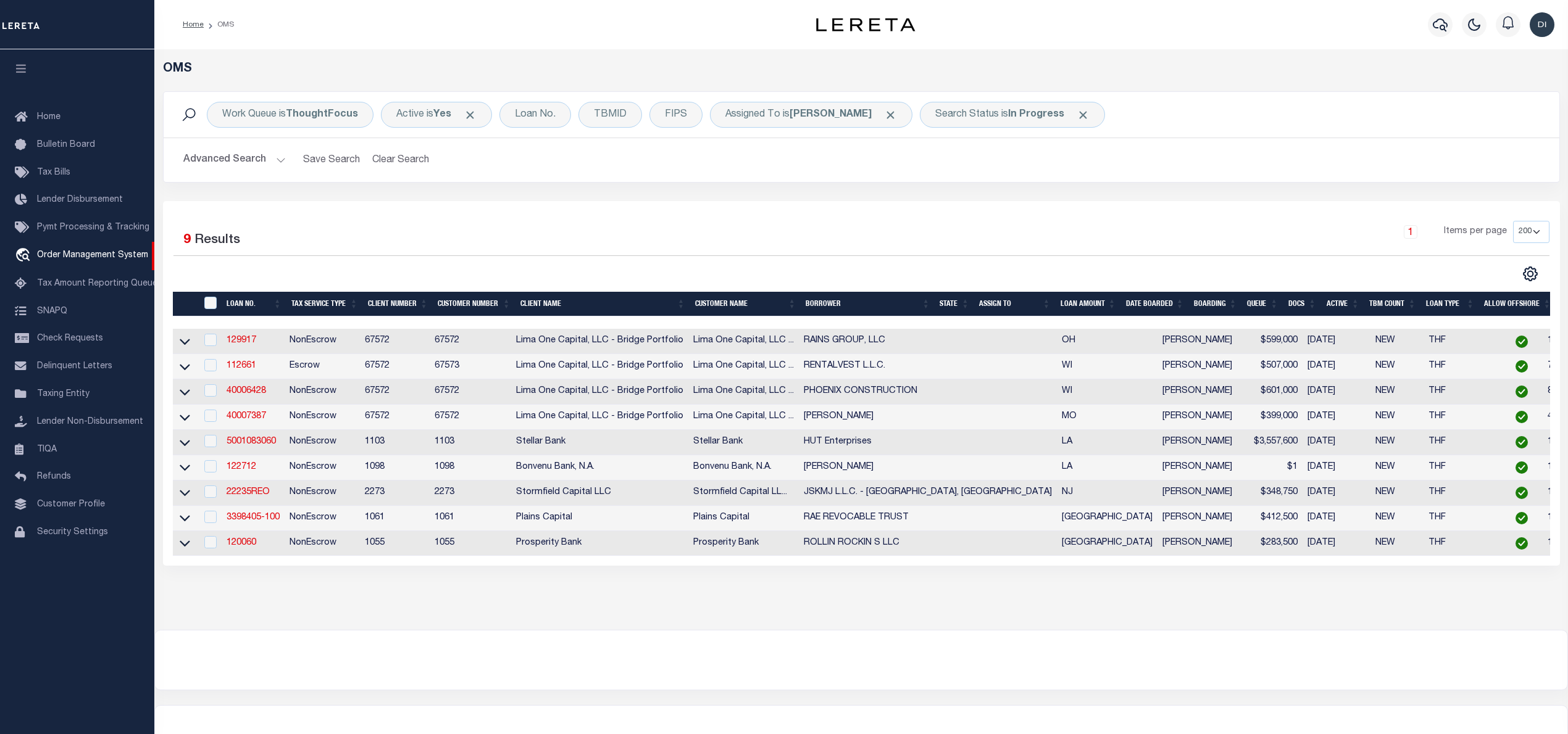
click at [887, 672] on div at bounding box center [861, 660] width 1413 height 59
click at [243, 547] on link "120060" at bounding box center [242, 543] width 30 height 8
type input "120060"
type input "ROLLIN ROCKIN S LLC"
select select
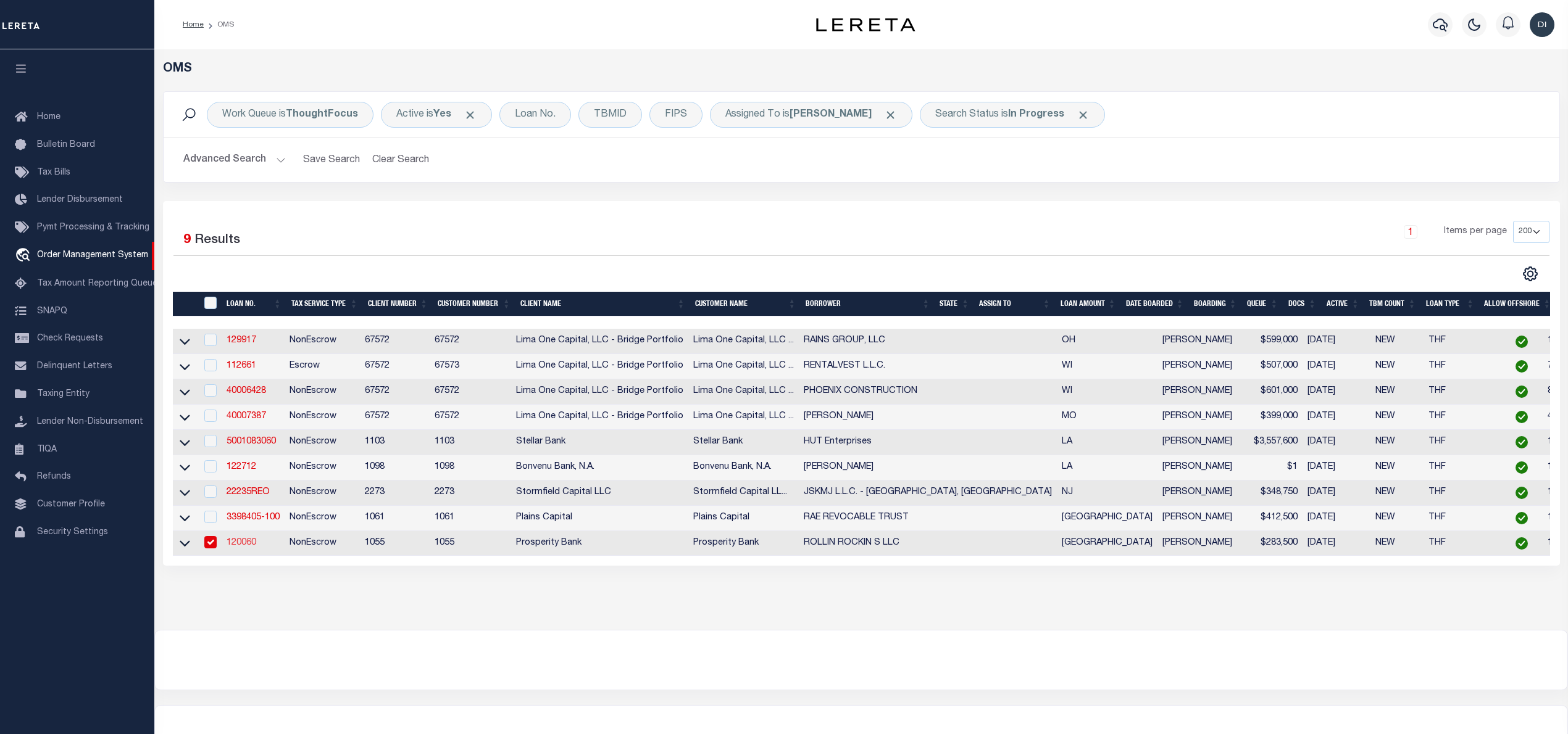
select select
type input "[STREET_ADDRESS]"
type input "[GEOGRAPHIC_DATA] 75457"
select select "400"
select select "NonEscrow"
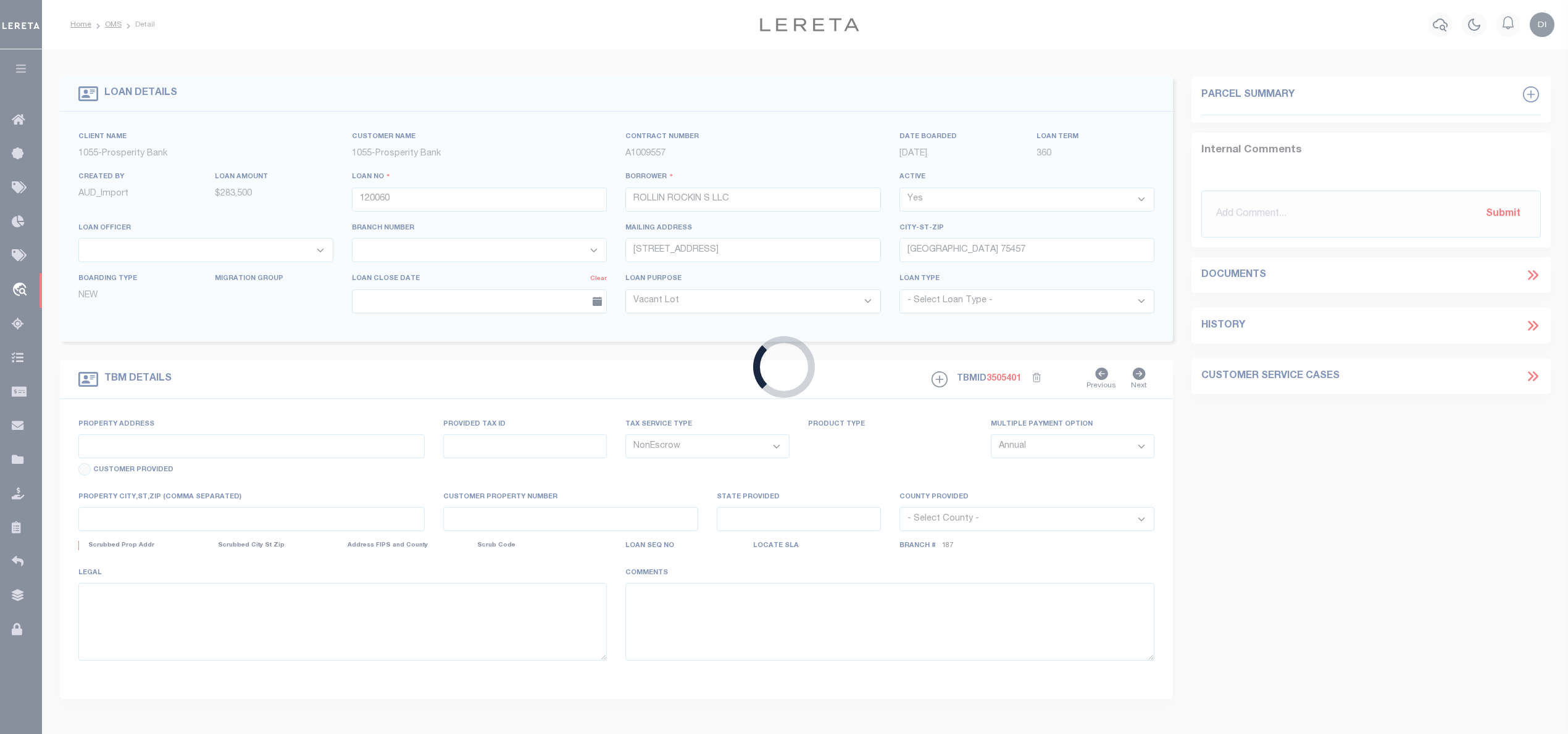
type input "401 SH-37 S"
select select
type input "[GEOGRAPHIC_DATA]"
select select
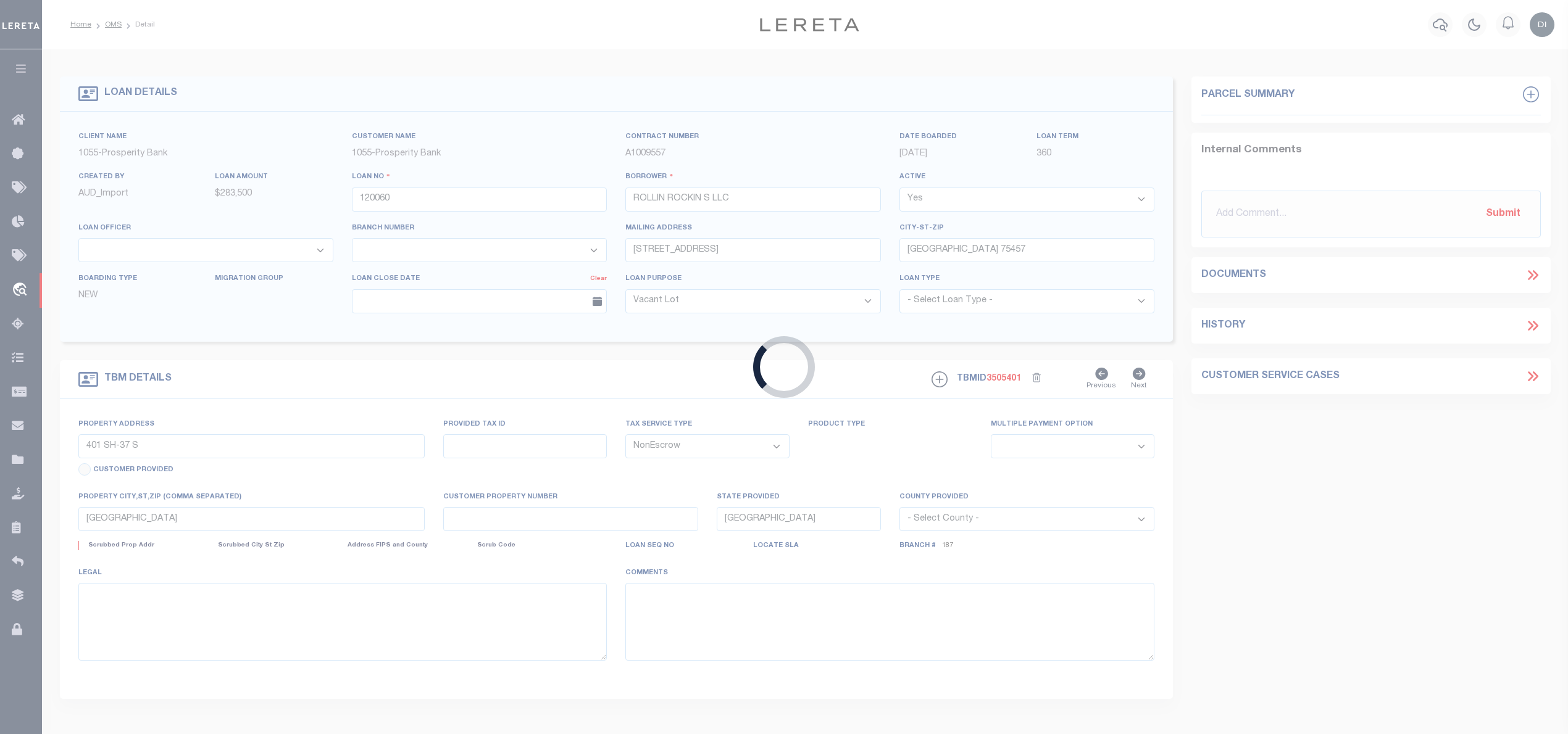
type textarea "[STREET_ADDRESS] 1.94 +/- ACRES [PERSON_NAME] SURVEY A-261 [GEOGRAPHIC_DATA]"
select select "10421"
select select "3933"
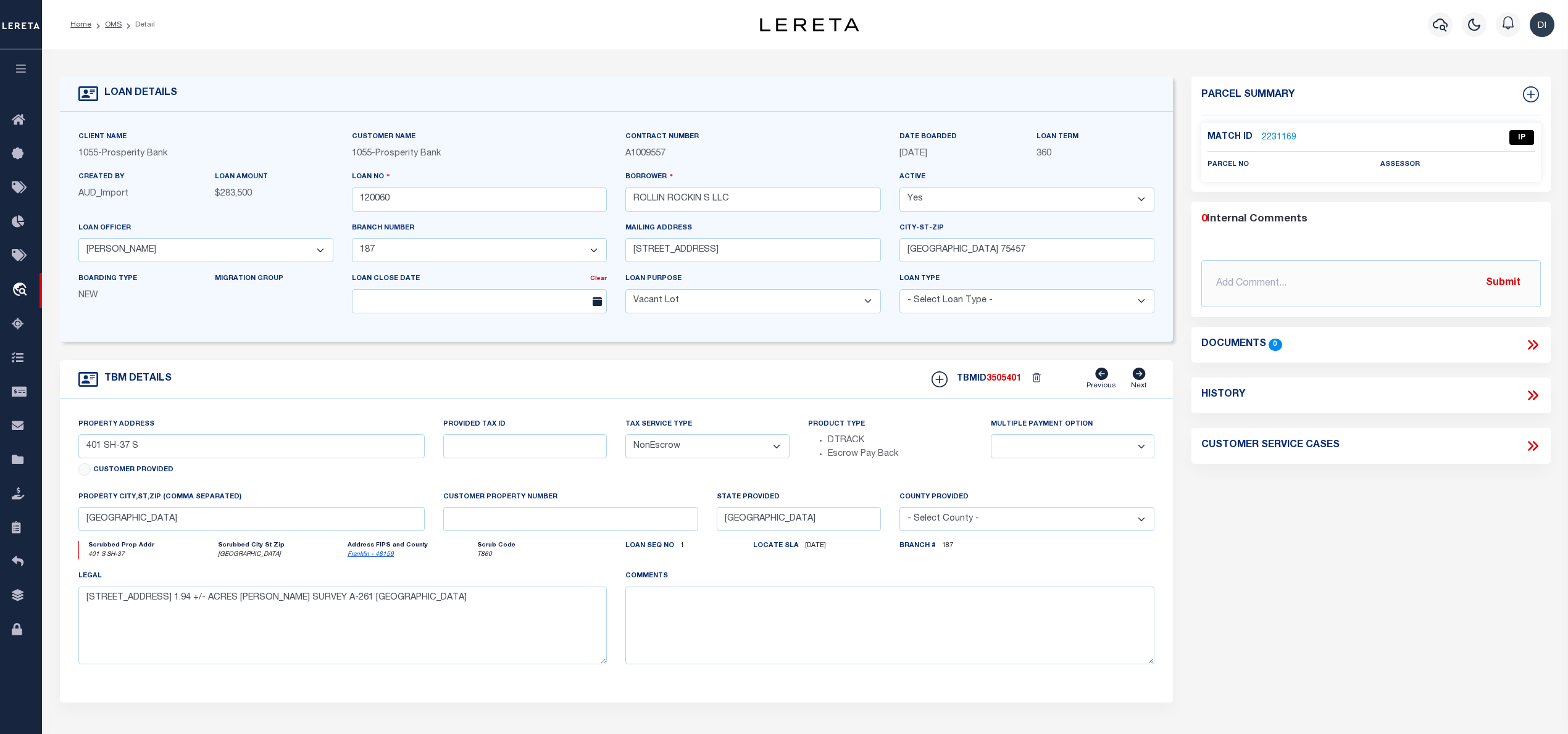
click at [247, 550] on label "Scrubbed City St Zip" at bounding box center [281, 546] width 126 height 9
click at [1282, 132] on link "2231169" at bounding box center [1279, 138] width 35 height 13
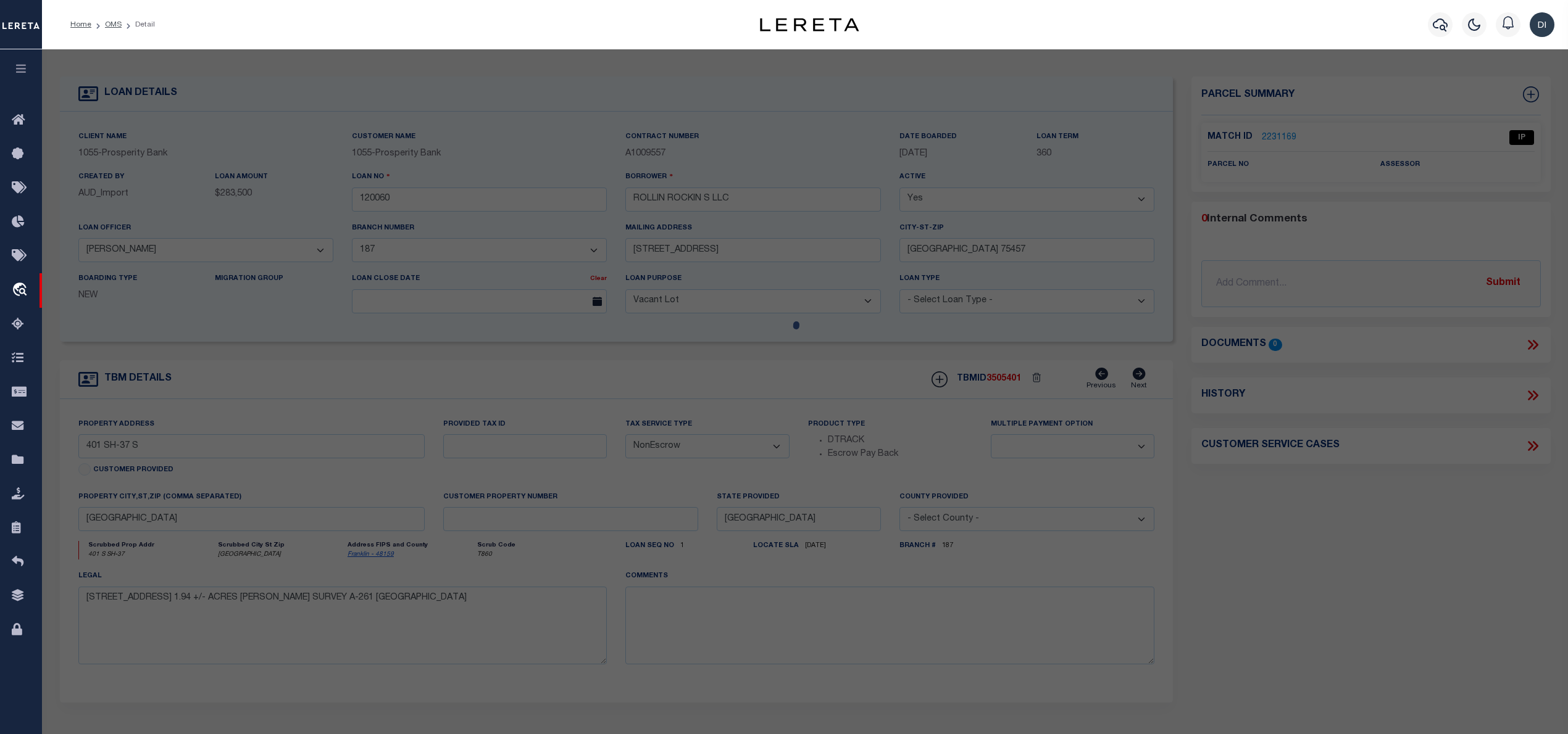
checkbox input "false"
select select "IP"
checkbox input "false"
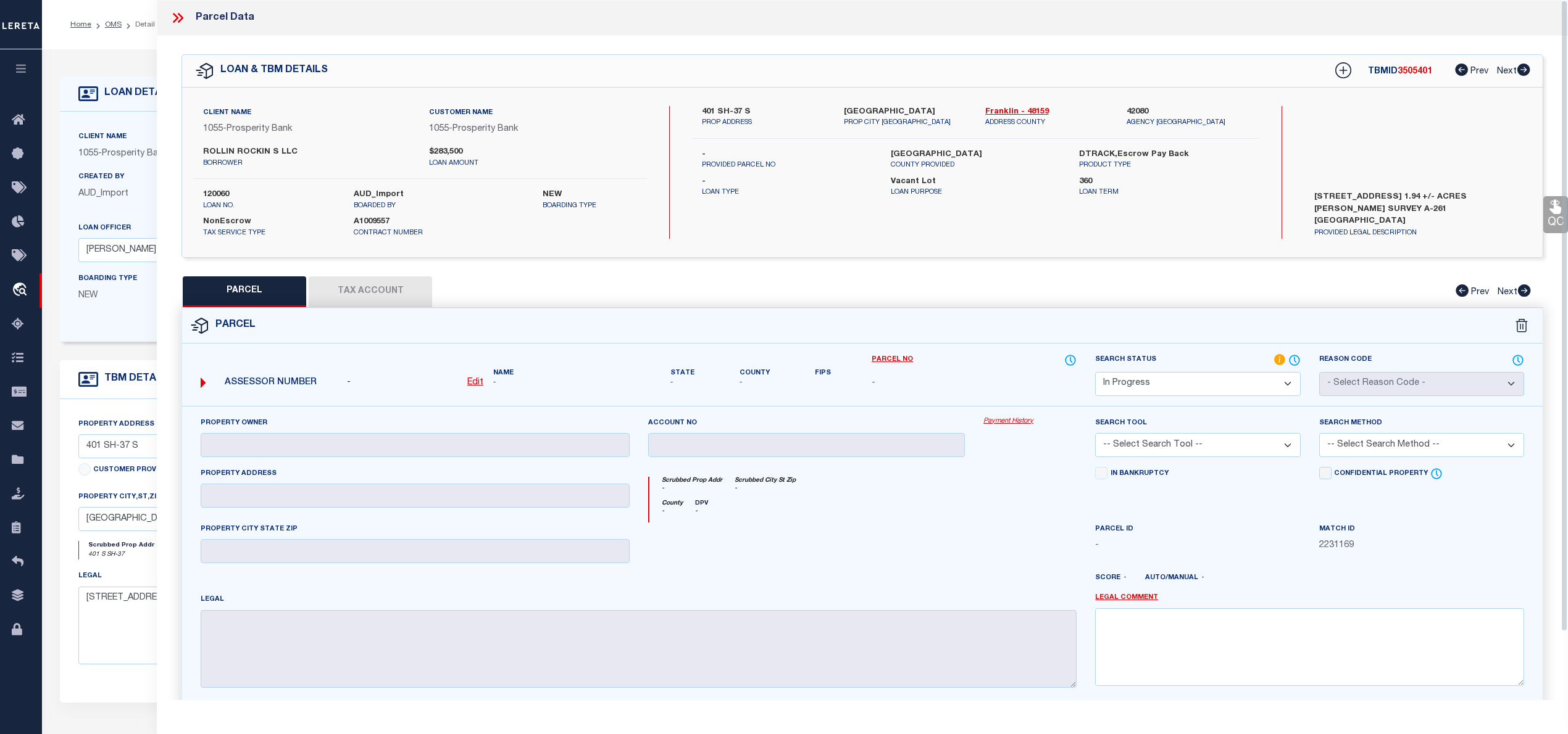
click at [647, 282] on div "PARCEL Tax Account Prev Next" at bounding box center [863, 291] width 1362 height 31
click at [996, 277] on div "PARCEL Tax Account Prev Next" at bounding box center [863, 291] width 1362 height 31
click at [180, 16] on icon at bounding box center [180, 18] width 6 height 10
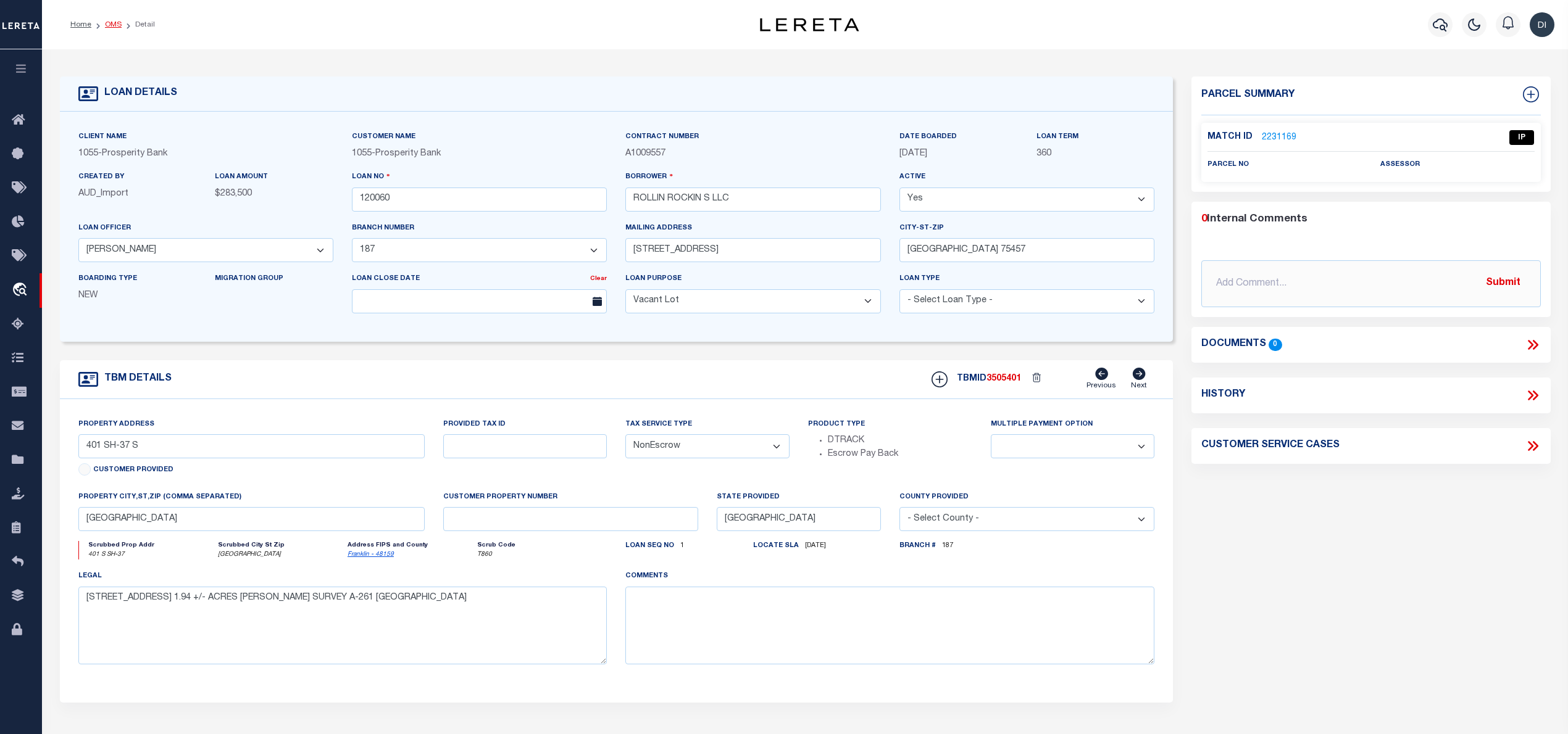
click at [114, 26] on link "OMS" at bounding box center [113, 24] width 17 height 7
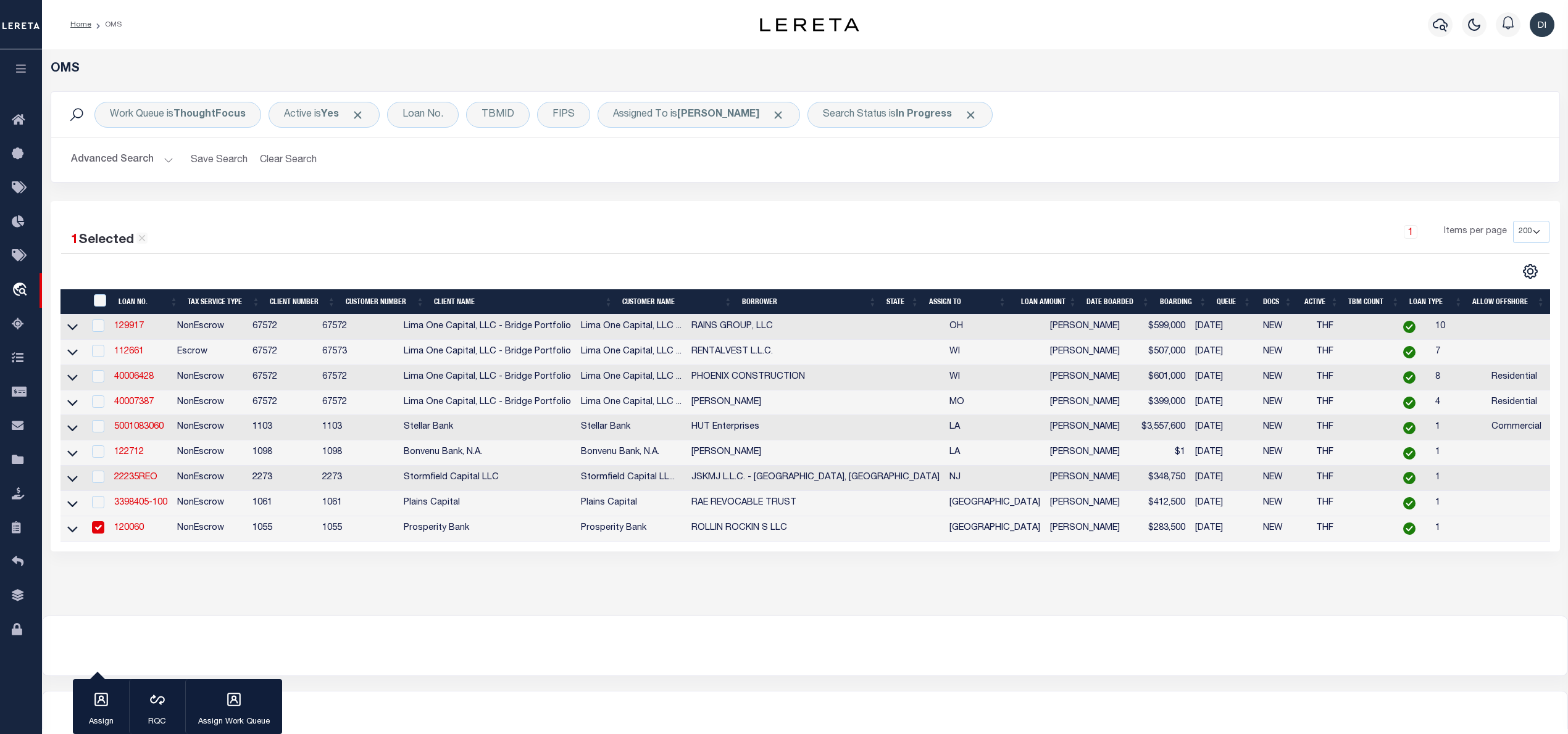
click at [100, 534] on input "checkbox" at bounding box center [98, 527] width 12 height 12
checkbox input "false"
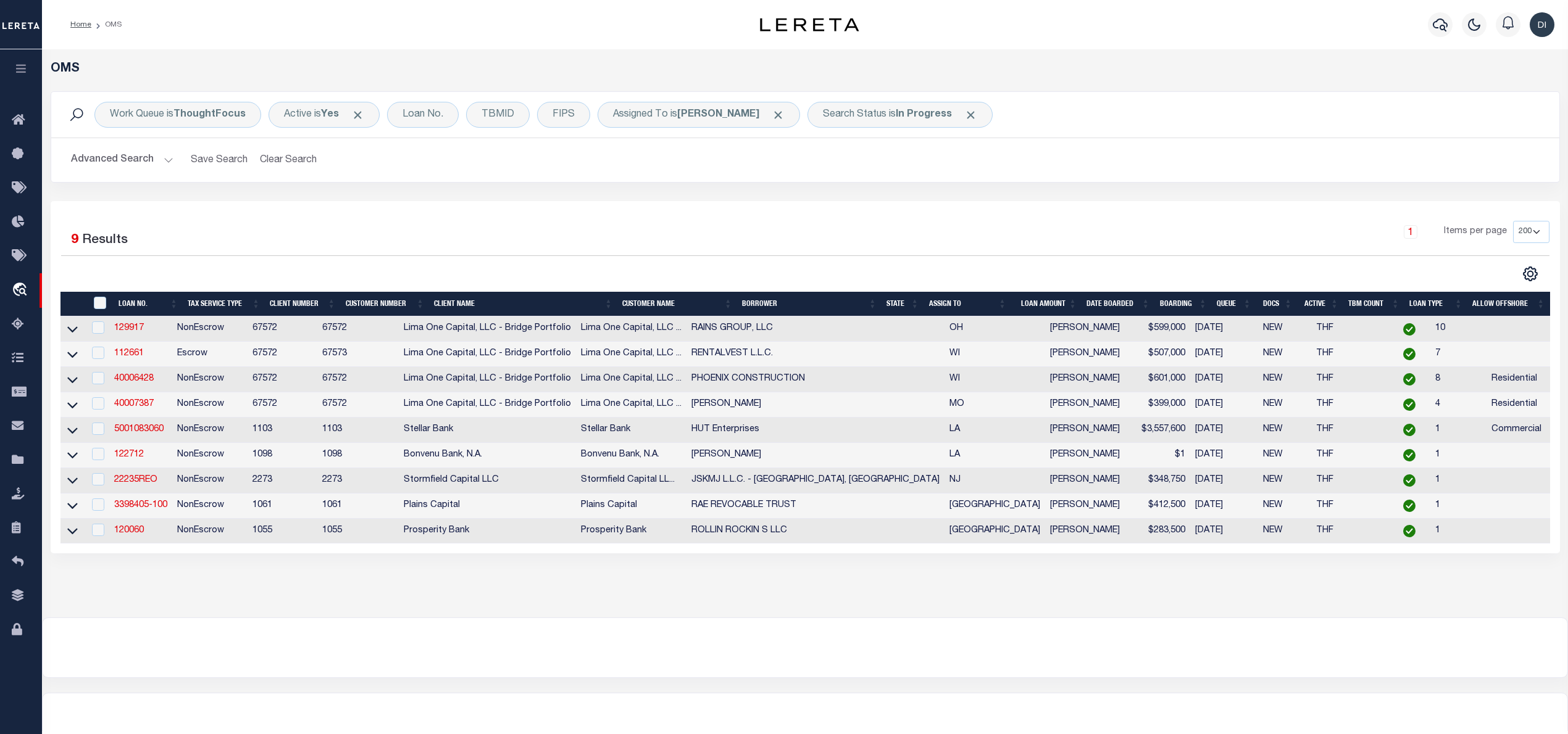
click at [688, 210] on div "1 Selected 9 Results 1 Items per page 10 25 50 100 200" at bounding box center [805, 377] width 1509 height 352
click at [782, 119] on span "Click to Remove" at bounding box center [778, 115] width 13 height 13
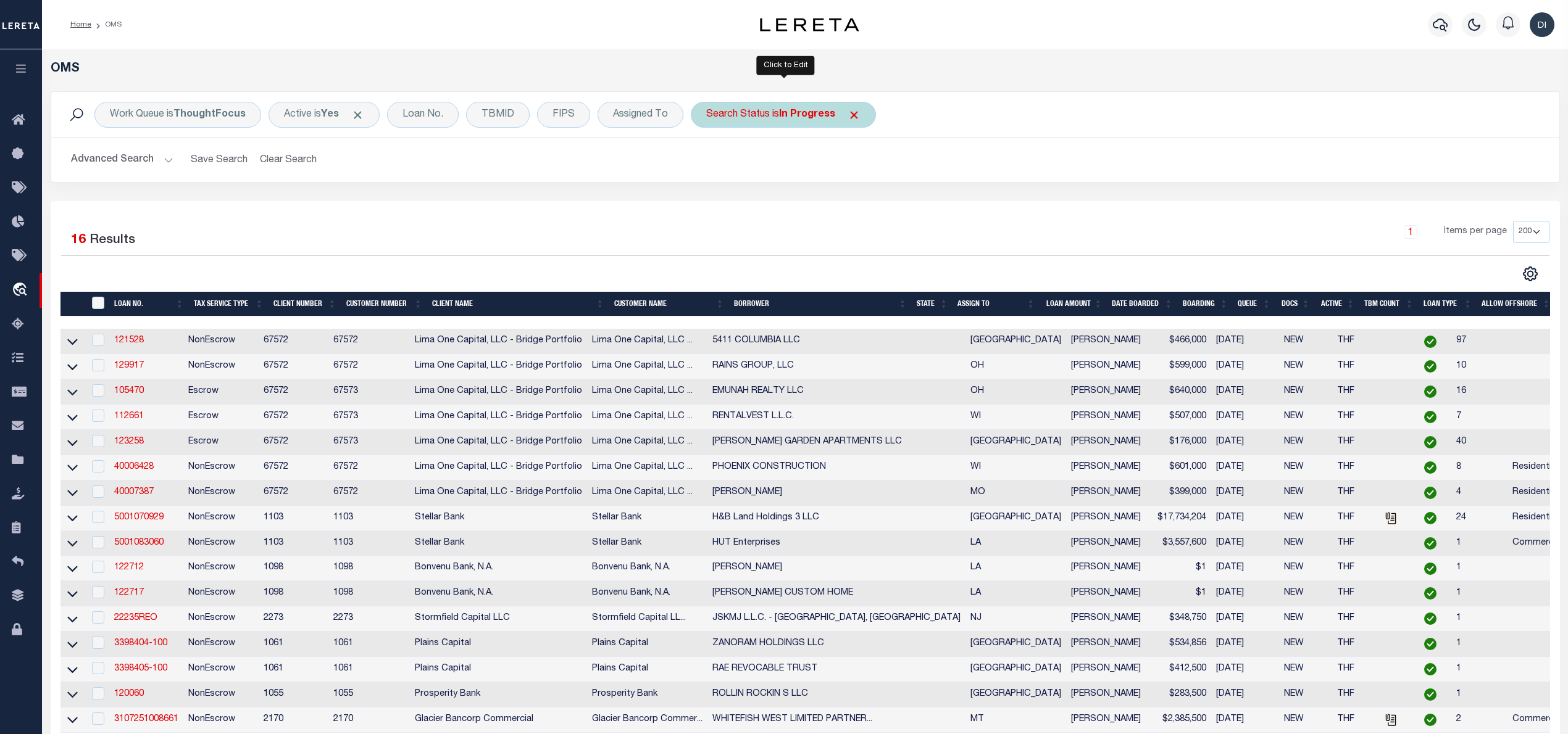
click at [793, 124] on div "Search Status is In Progress" at bounding box center [783, 115] width 185 height 26
select select "IP"
click at [768, 179] on select "Automated Search Bad Parcel Complete Duplicate Parcel High Dollar Reporting In …" at bounding box center [797, 175] width 182 height 23
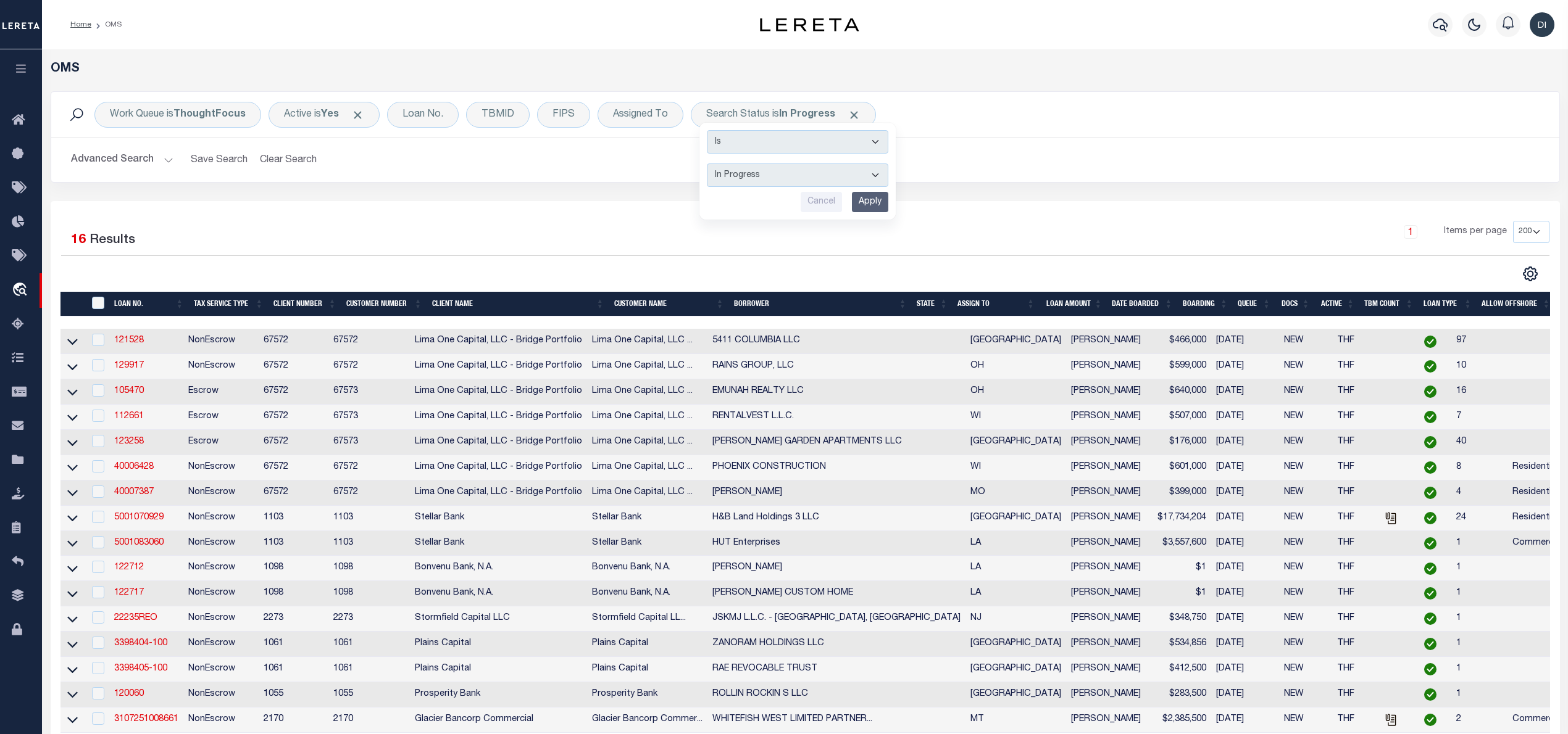
click at [622, 180] on div "Advanced Search Save Search Clear Search tblSearchTopScreen_dynamictable_____De…" at bounding box center [806, 159] width 1508 height 44
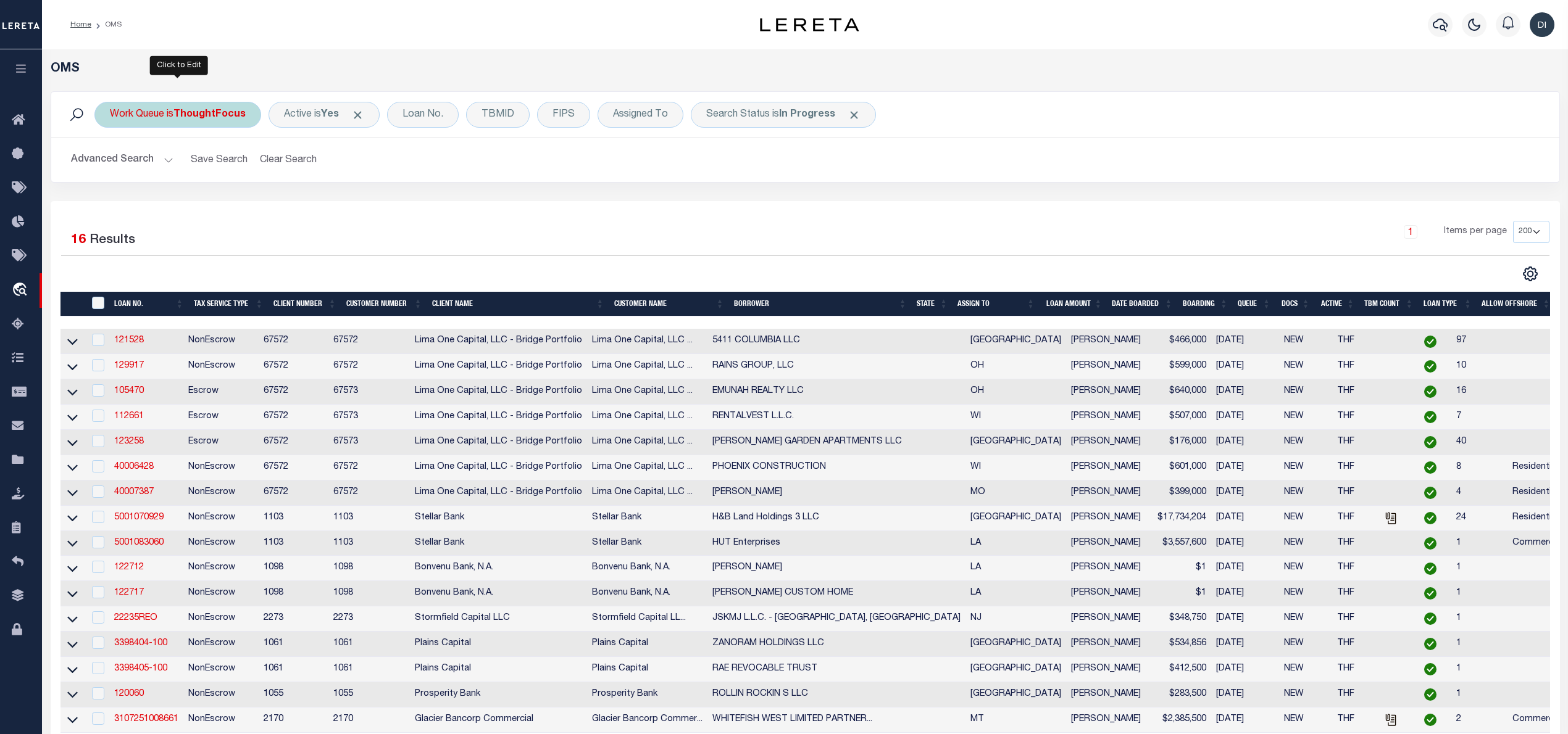
click at [196, 119] on b "ThoughtFocus" at bounding box center [209, 115] width 72 height 10
select select "THF"
click at [210, 174] on select "--ALL-- General ThoughtFocus" at bounding box center [201, 175] width 182 height 23
click at [797, 238] on div "1 Items per page 10 25 50 100 200" at bounding box center [993, 237] width 1112 height 32
click at [223, 119] on b "ThoughtFocus" at bounding box center [209, 115] width 72 height 10
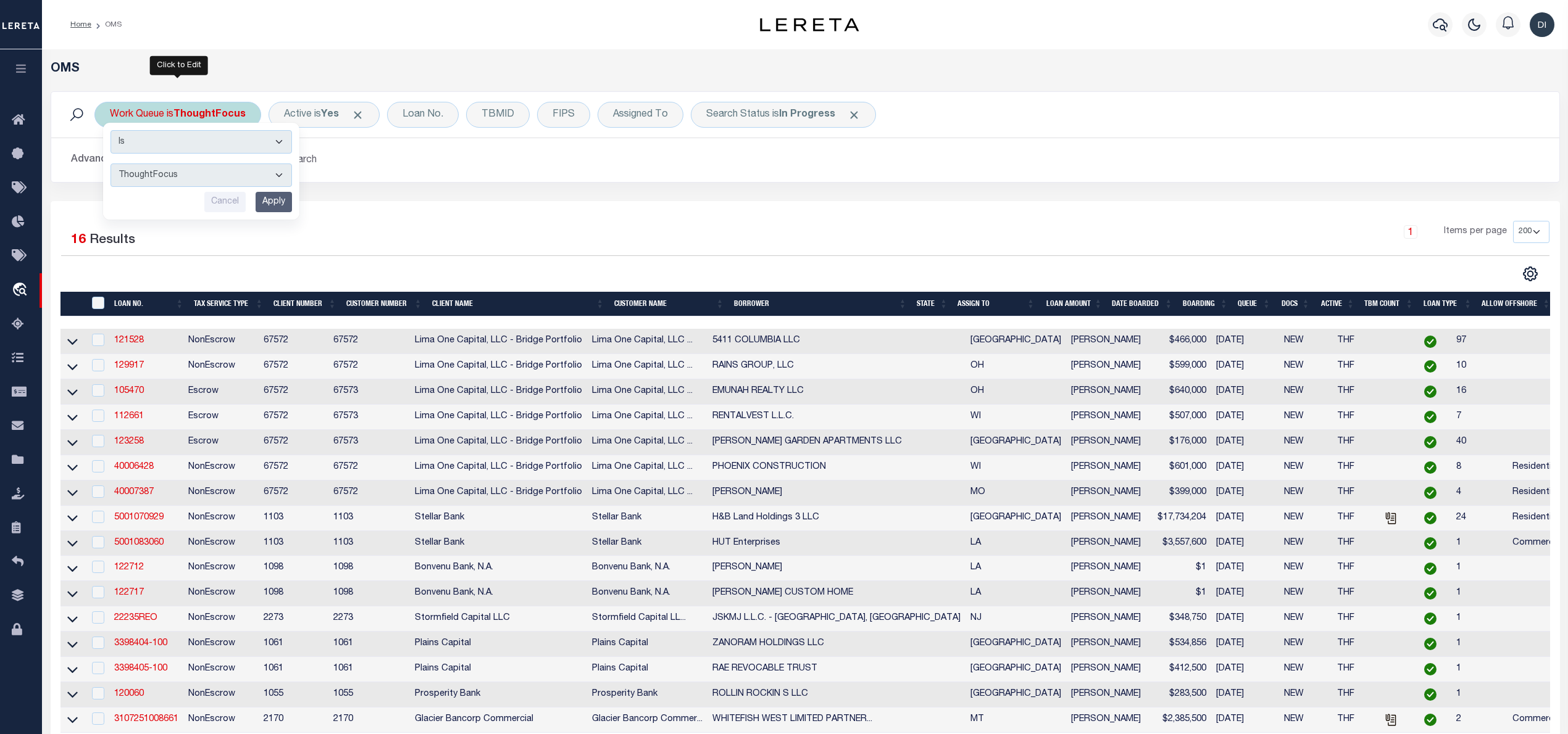
click at [167, 179] on select "--ALL-- General ThoughtFocus" at bounding box center [201, 175] width 182 height 23
select select "GEN"
click at [110, 164] on select "--ALL-- General ThoughtFocus" at bounding box center [201, 175] width 182 height 23
click at [280, 203] on input "Apply" at bounding box center [274, 202] width 37 height 21
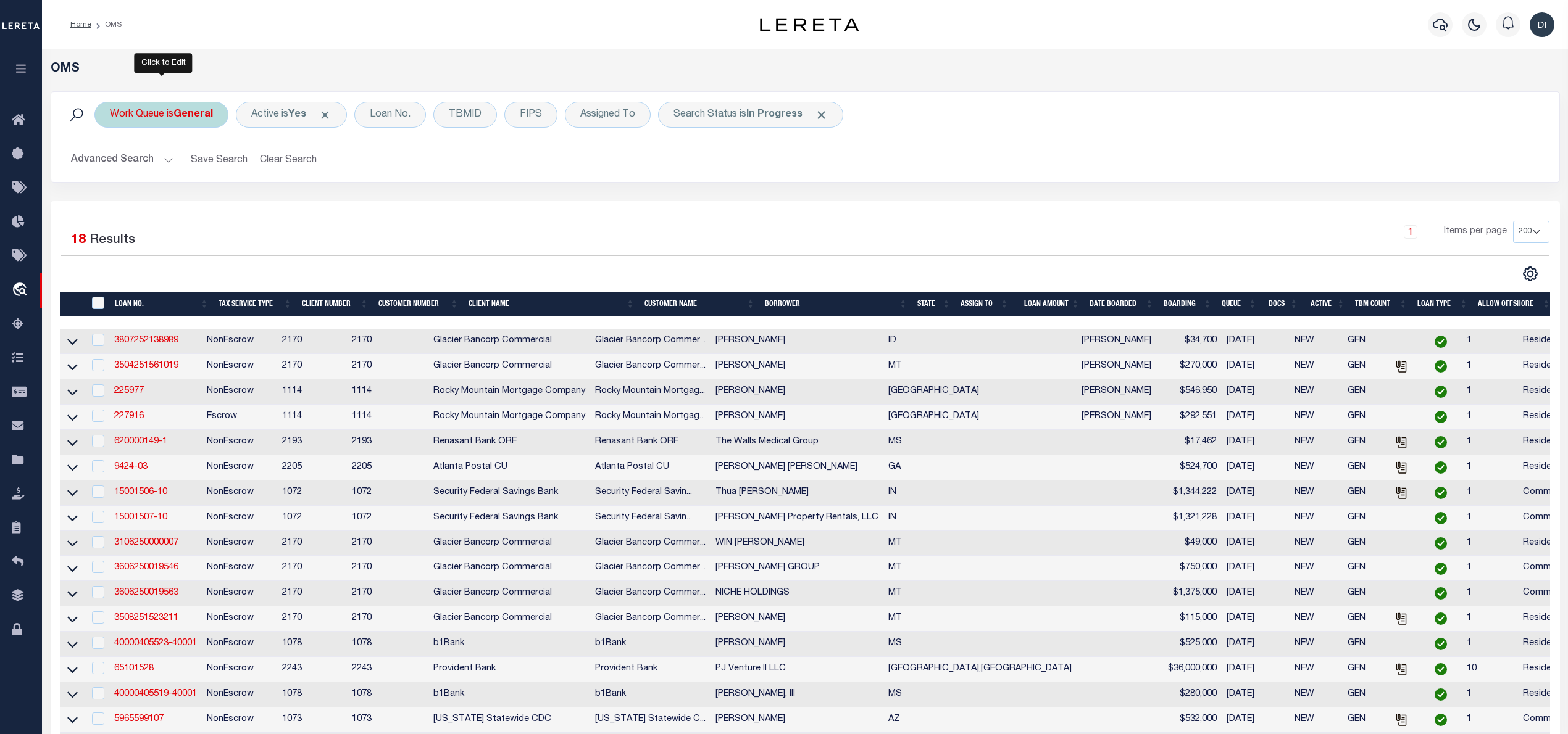
click at [193, 119] on b "General" at bounding box center [194, 115] width 40 height 10
click at [189, 174] on select "--ALL-- General ThoughtFocus" at bounding box center [201, 175] width 182 height 23
select select "THF"
click at [110, 164] on select "--ALL-- General ThoughtFocus" at bounding box center [201, 175] width 182 height 23
click at [275, 200] on input "Apply" at bounding box center [274, 202] width 37 height 21
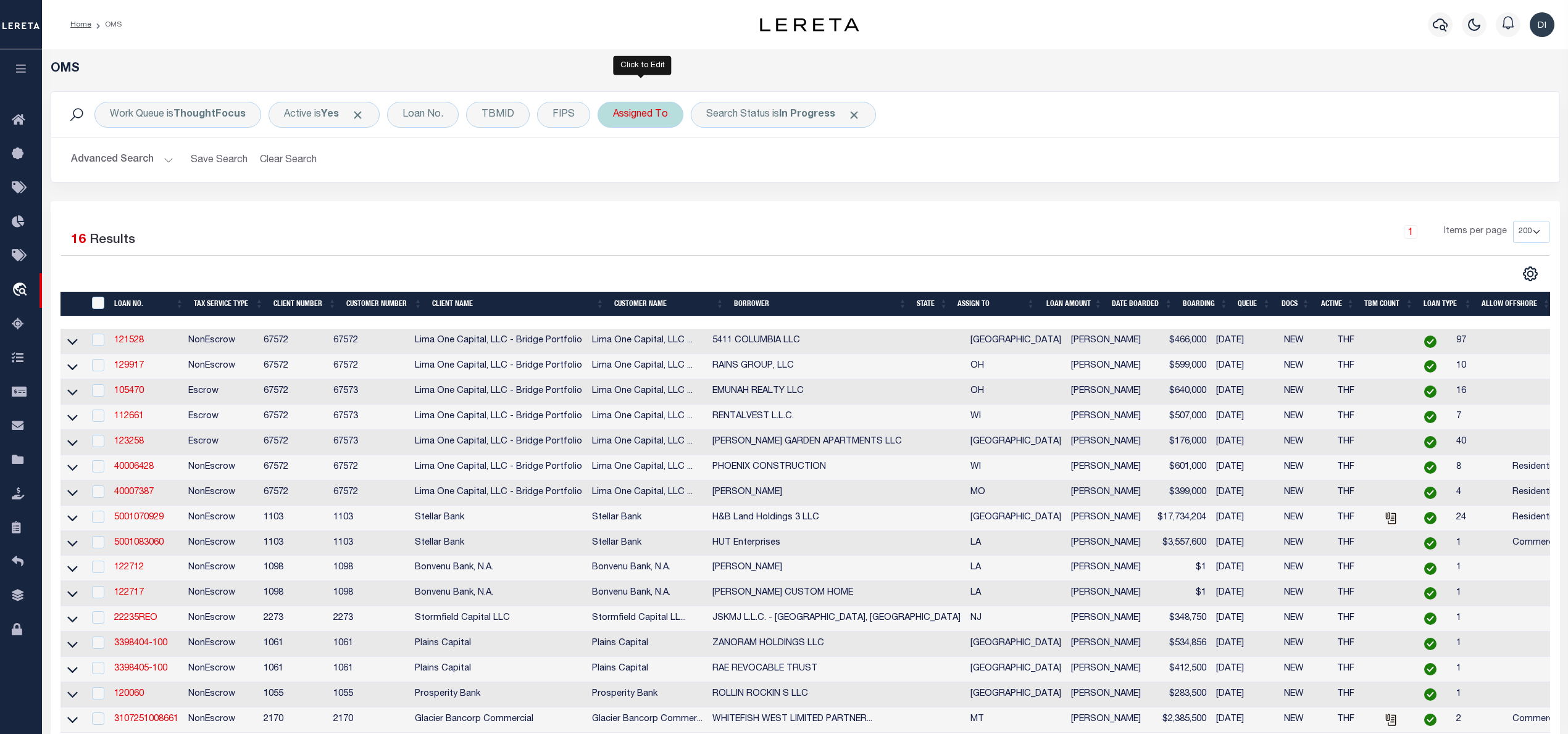
click at [639, 121] on div "Assigned To" at bounding box center [639, 115] width 86 height 26
click at [1051, 228] on div "1 Items per page 10 25 50 100 200" at bounding box center [993, 237] width 1112 height 32
click at [138, 342] on link "121528" at bounding box center [129, 340] width 30 height 8
type input "121528"
type input "5411 COLUMBIA LLC"
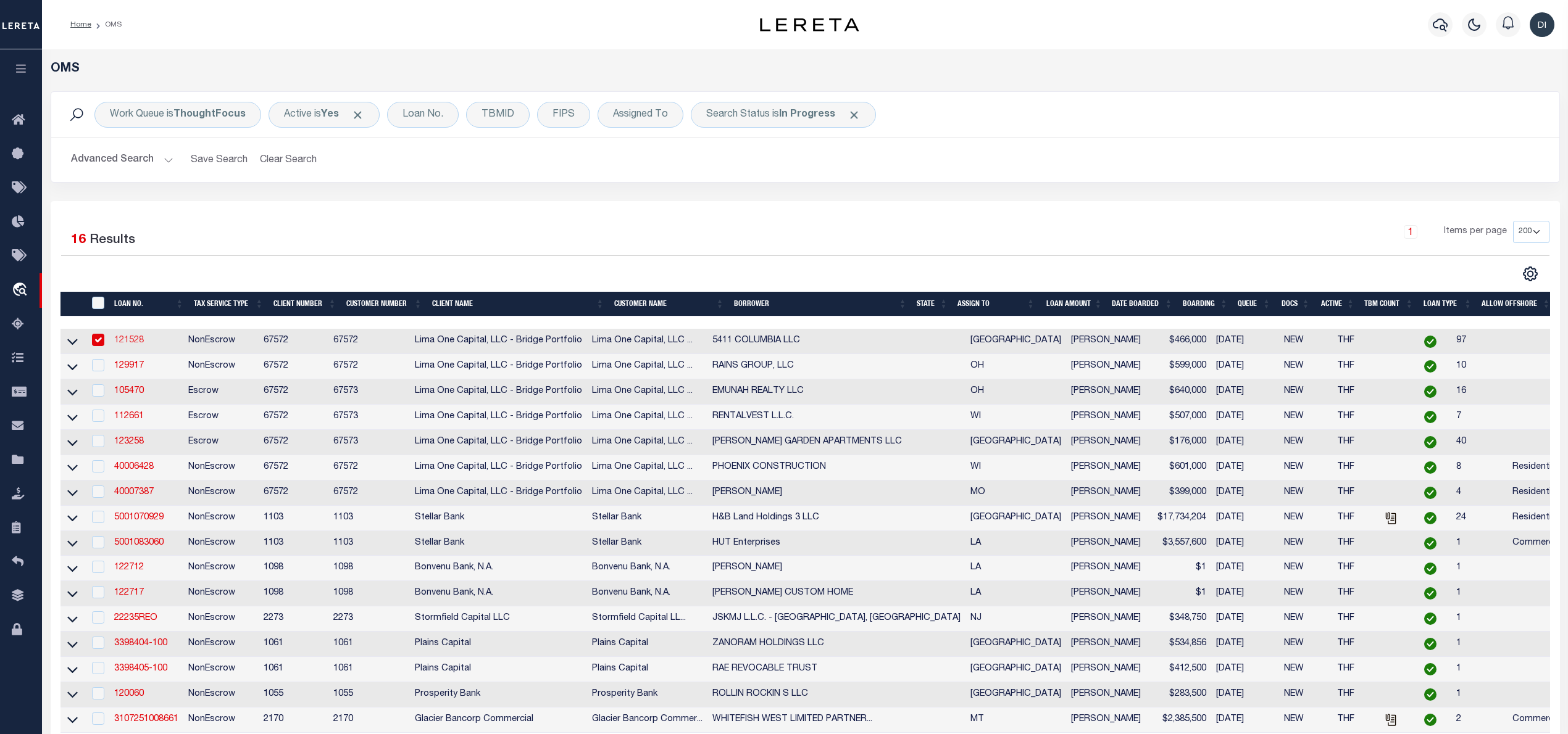
select select
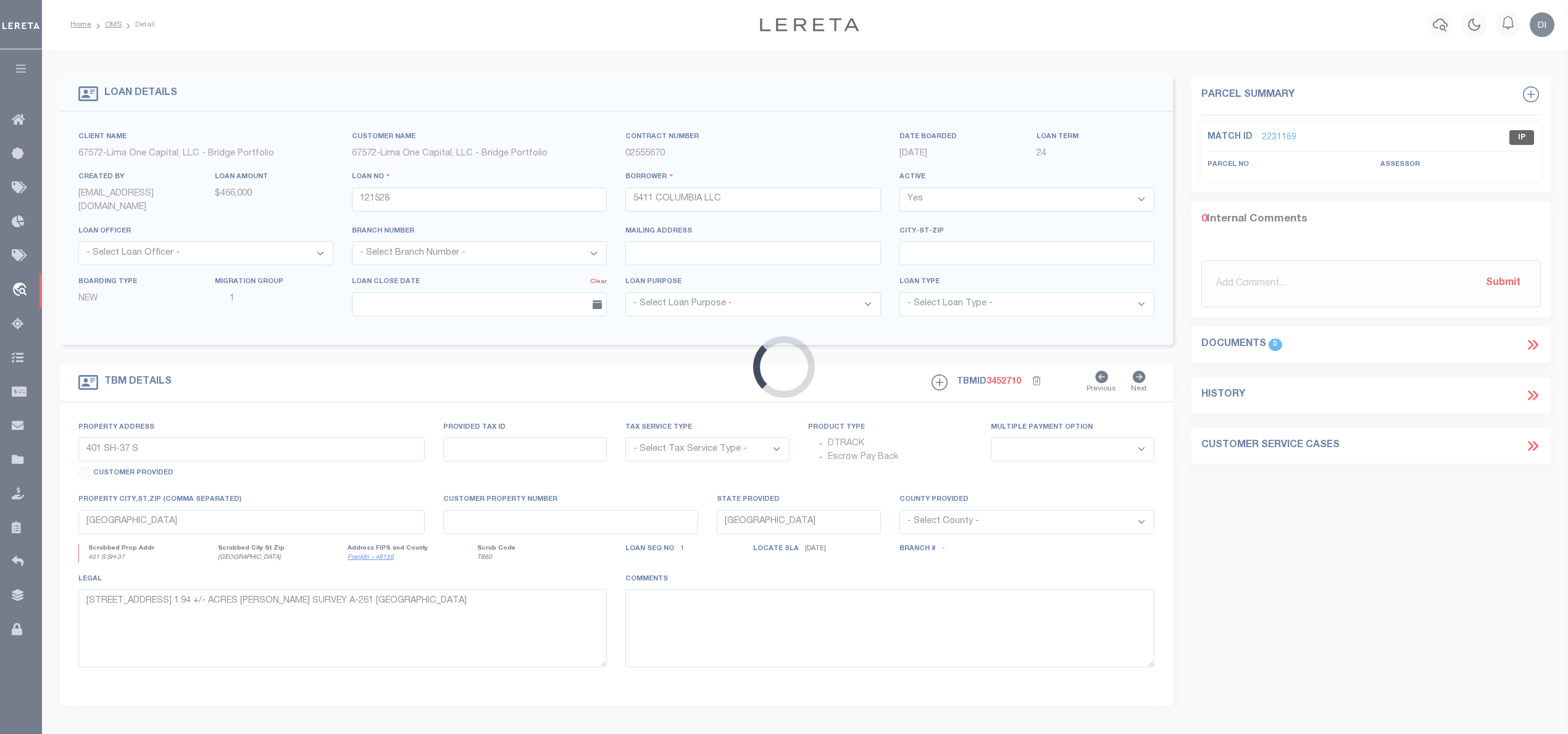
type input "[STREET_ADDRESS]"
radio input "true"
select select "NonEscrow"
select select
type input "[GEOGRAPHIC_DATA]"
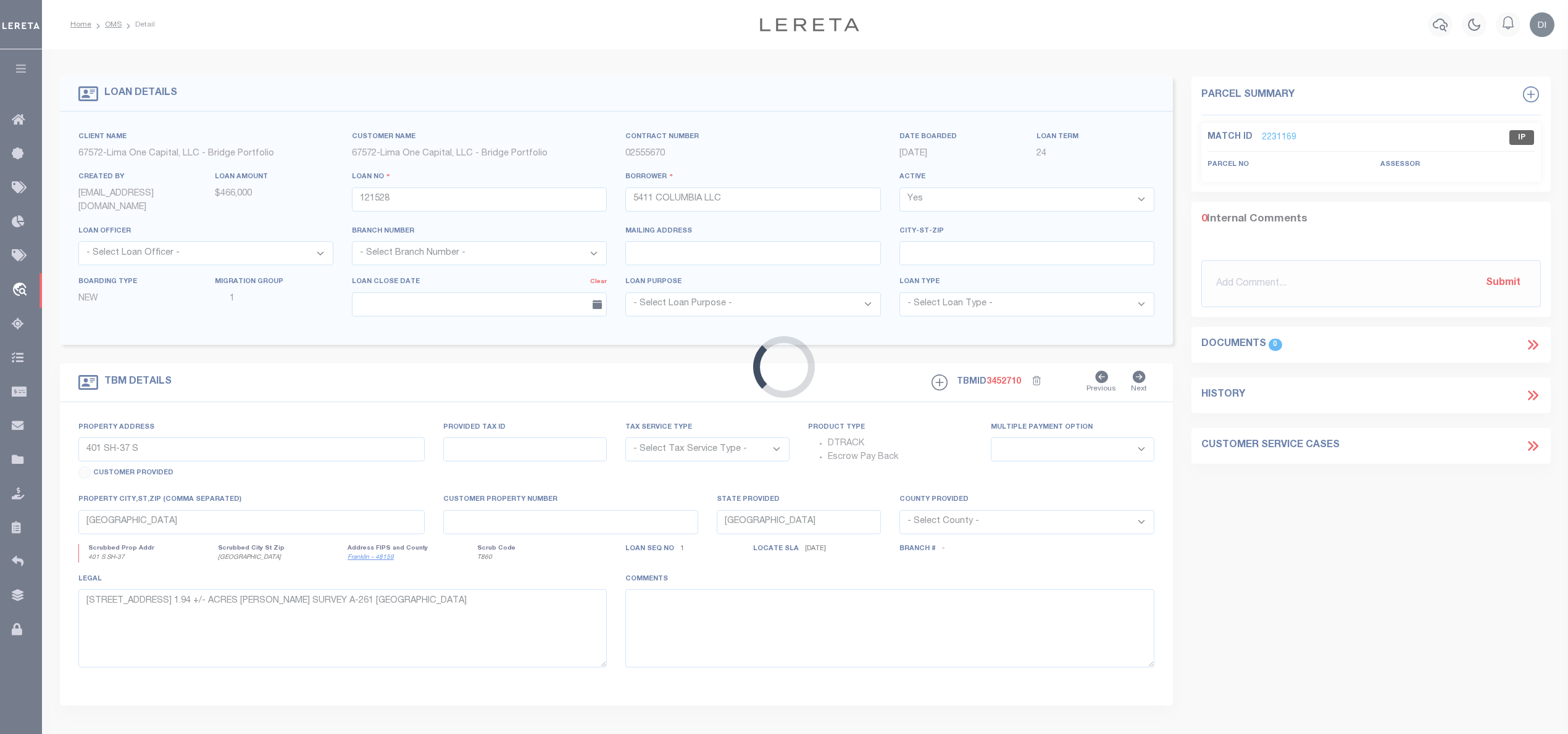
type input "121528-1-Z"
type textarea "COLLECTOR: ENTITY: PARCEL: 0"
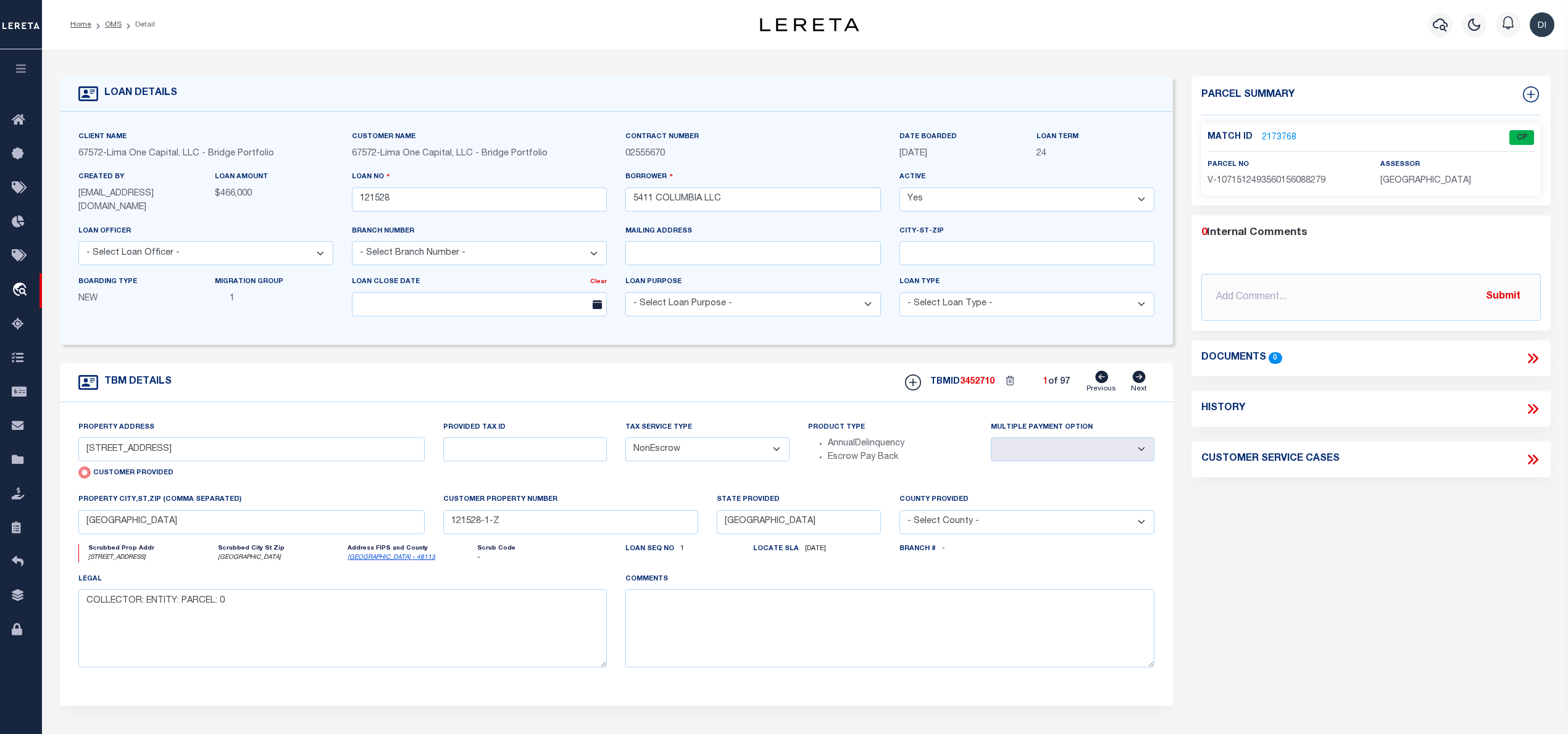
click at [140, 341] on div "Client Name 67572 - [GEOGRAPHIC_DATA] One Capital, LLC - Bridge Portfolio Custo…" at bounding box center [616, 228] width 1114 height 233
click at [117, 23] on link "OMS" at bounding box center [113, 24] width 17 height 7
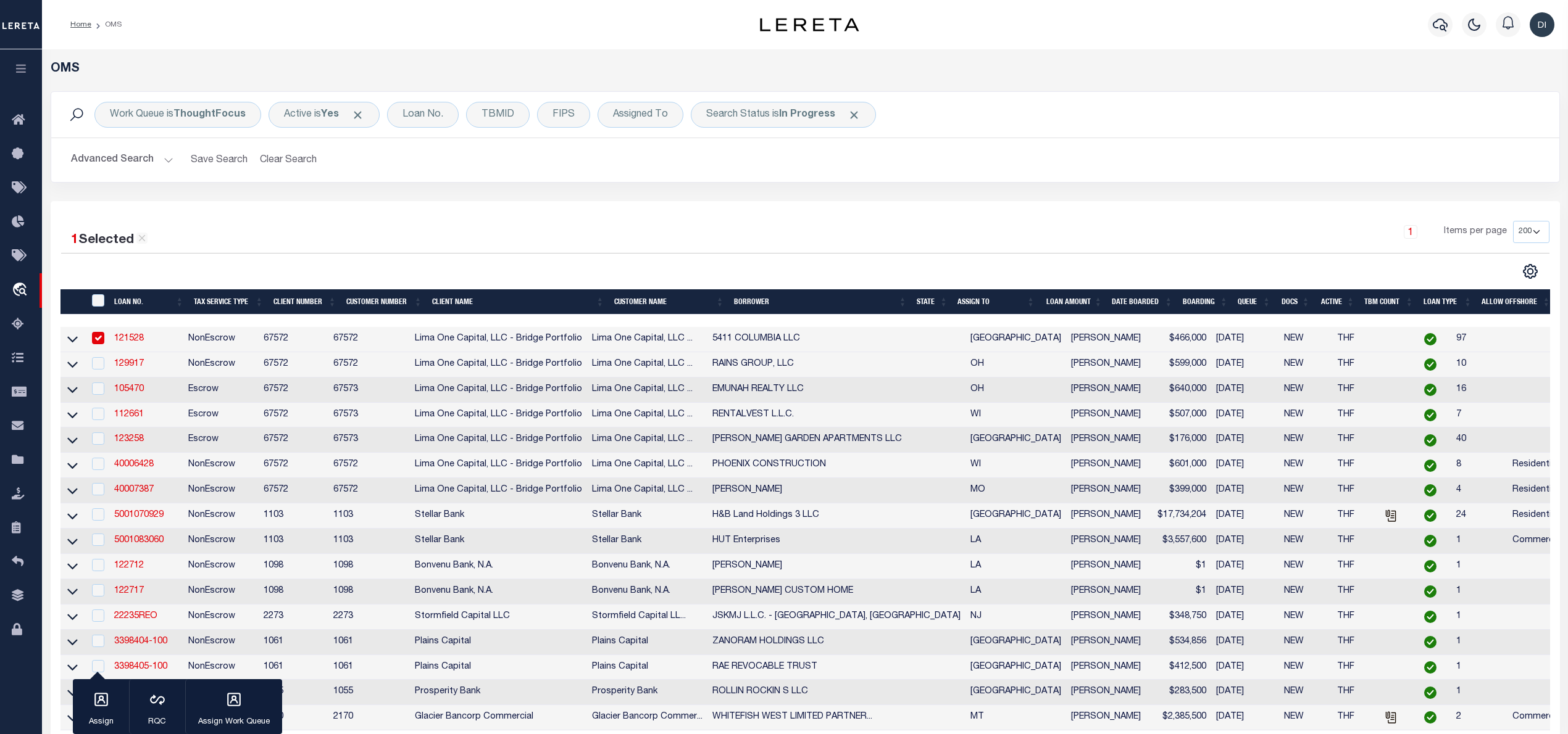
click at [97, 339] on input "checkbox" at bounding box center [98, 338] width 12 height 12
checkbox input "false"
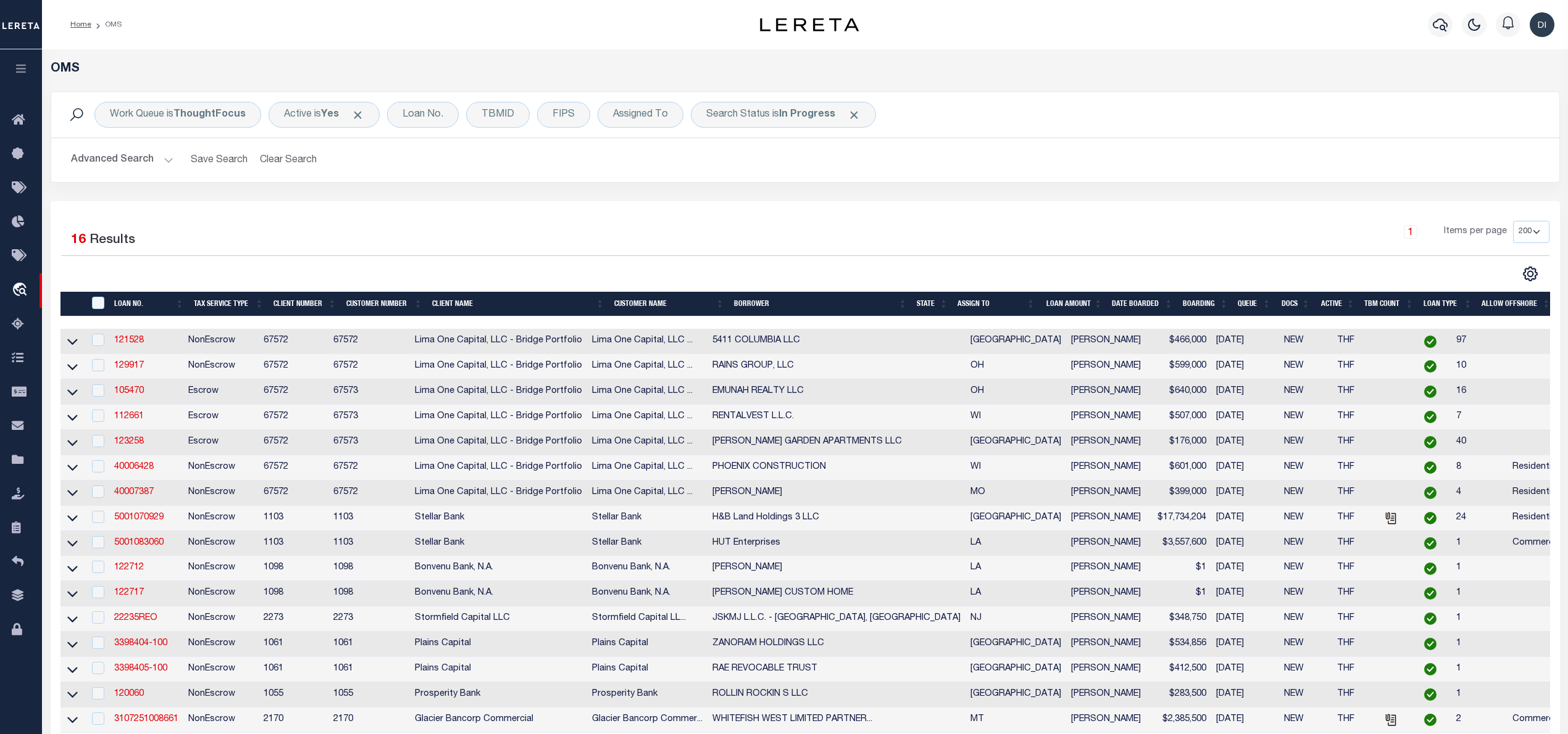
click at [677, 215] on div "1 Selected 16 Results 1 Items per page 10 25 50 100 200" at bounding box center [805, 472] width 1509 height 542
click at [637, 121] on div "Assigned To Is Contains --Unassigned-- [PERSON_NAME] [PERSON_NAME] [PERSON_NAME…" at bounding box center [639, 115] width 86 height 26
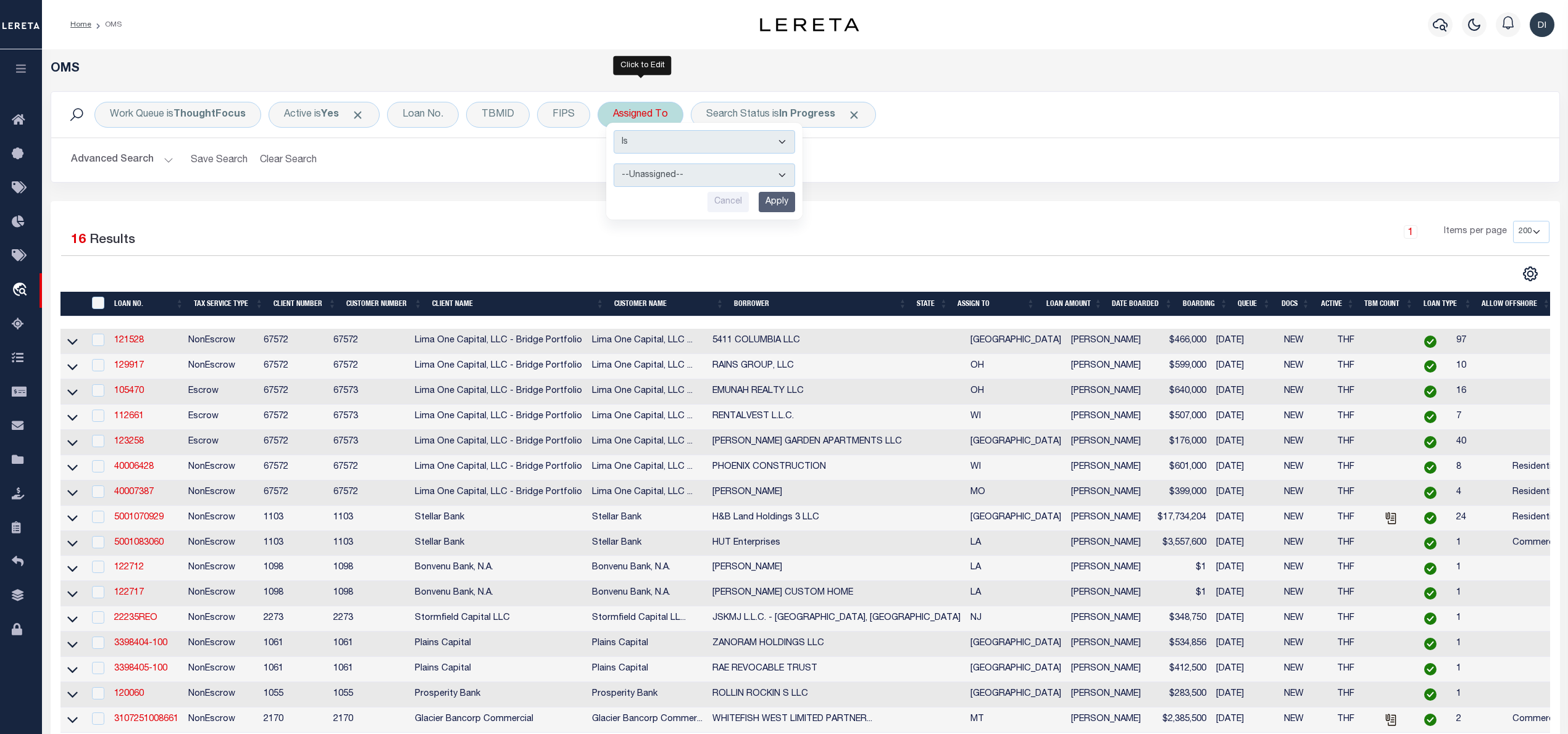
click at [663, 178] on select "--Unassigned-- [PERSON_NAME] [PERSON_NAME] [PERSON_NAME] [PERSON_NAME], [PERSON…" at bounding box center [704, 175] width 182 height 23
select select "[PERSON_NAME]"
click at [615, 164] on select "--Unassigned-- [PERSON_NAME] [PERSON_NAME] [PERSON_NAME] [PERSON_NAME], [PERSON…" at bounding box center [704, 175] width 182 height 23
click at [766, 198] on input "Apply" at bounding box center [777, 202] width 37 height 21
